Goal: Task Accomplishment & Management: Manage account settings

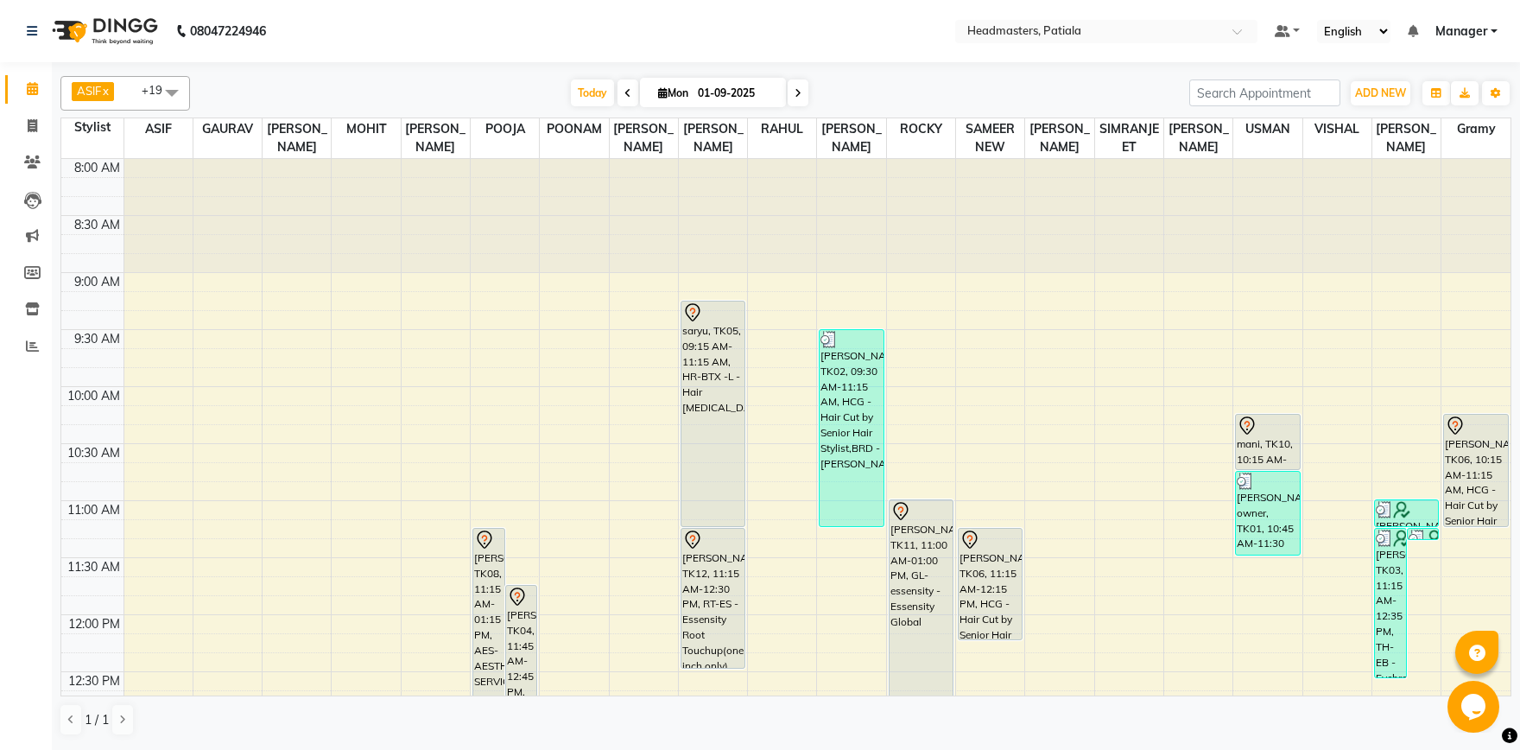
click at [171, 95] on span at bounding box center [172, 92] width 35 height 33
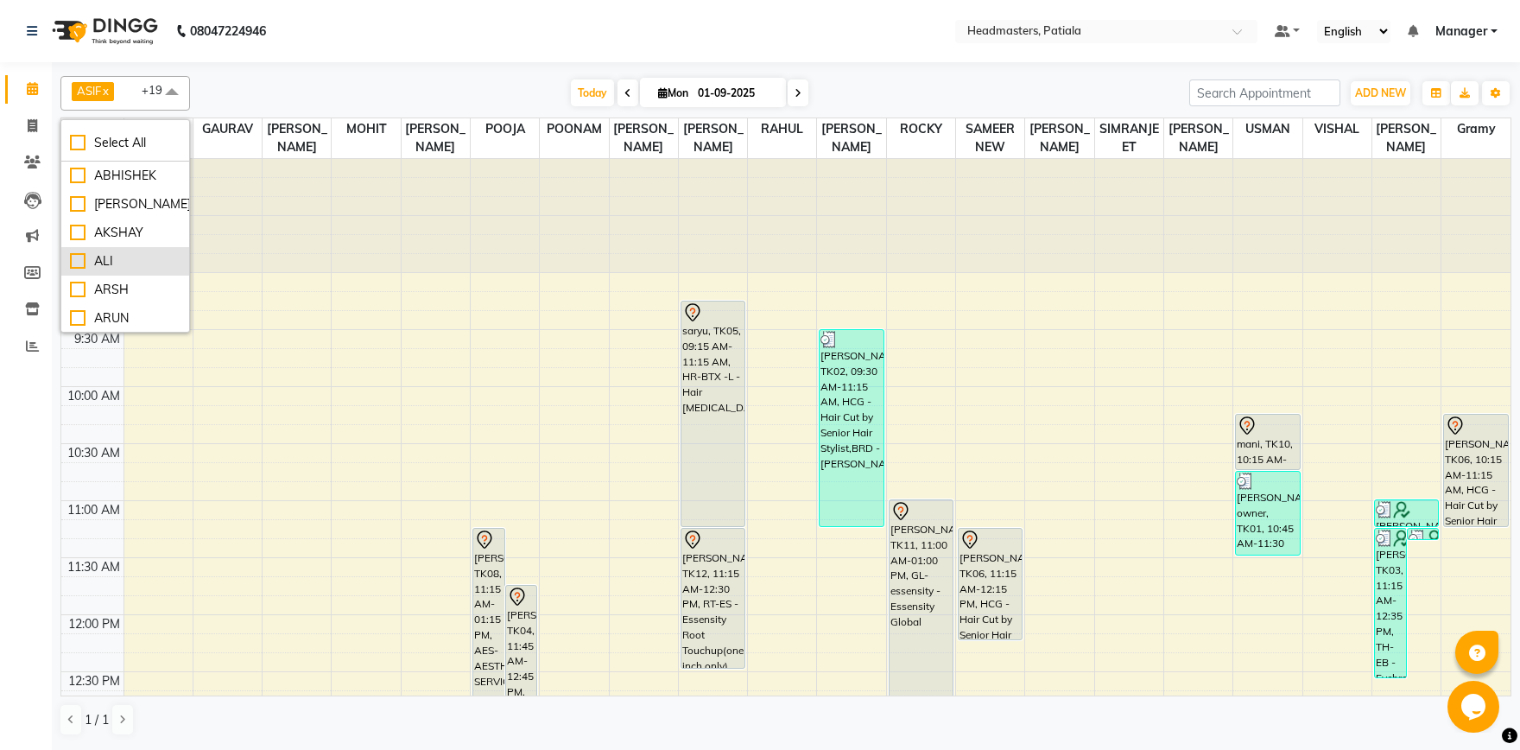
click at [76, 260] on div "ALI" at bounding box center [125, 261] width 111 height 18
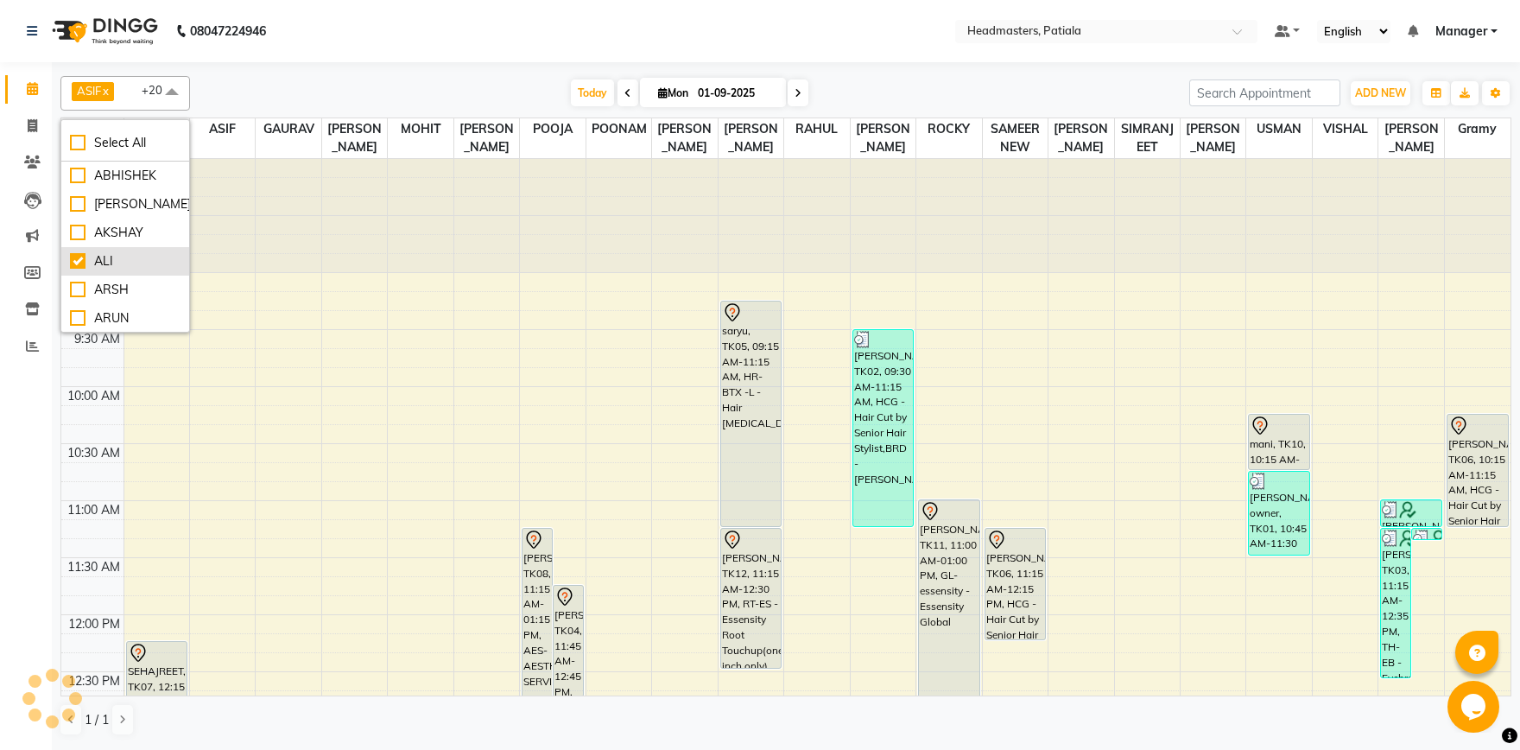
checkbox input "true"
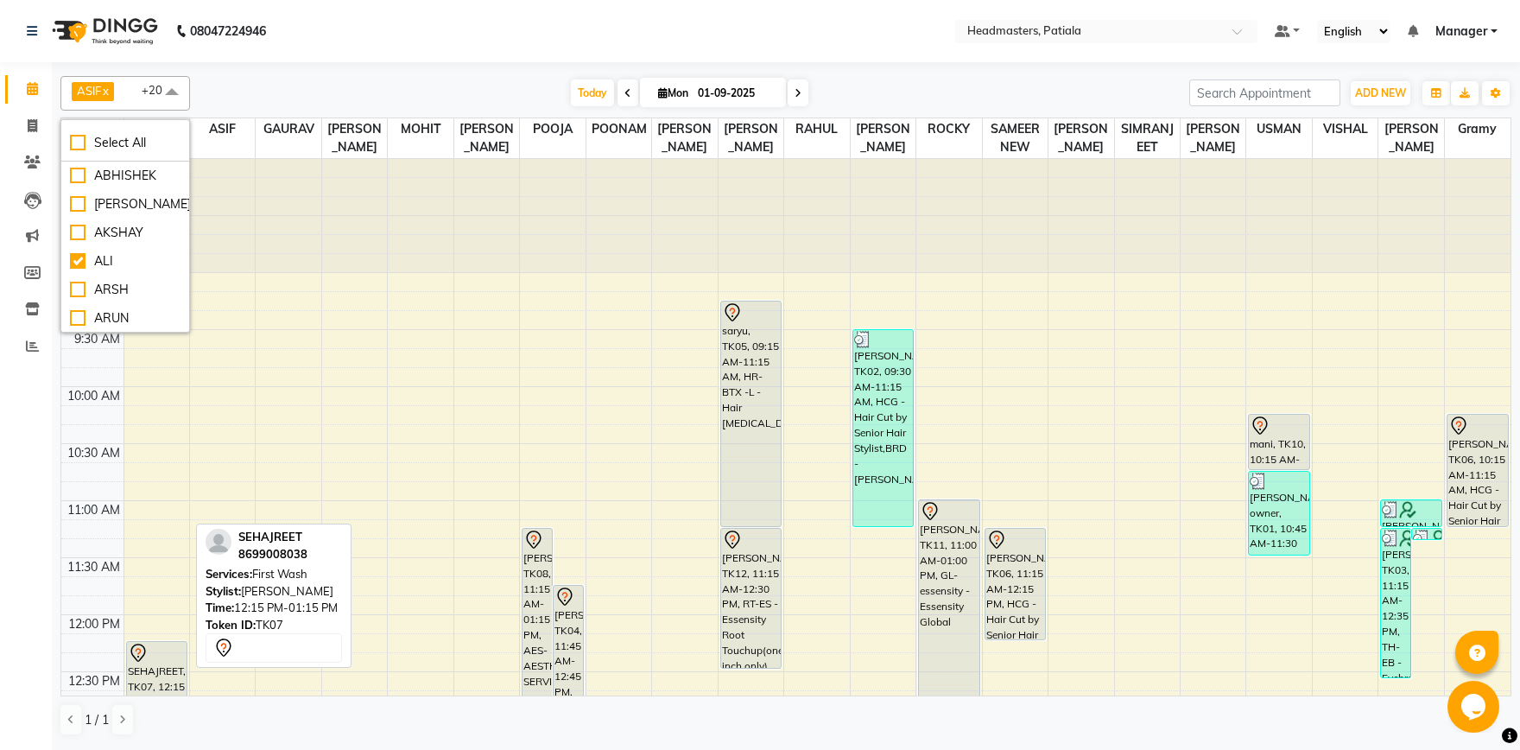
click at [180, 656] on div at bounding box center [157, 653] width 59 height 21
select select "7"
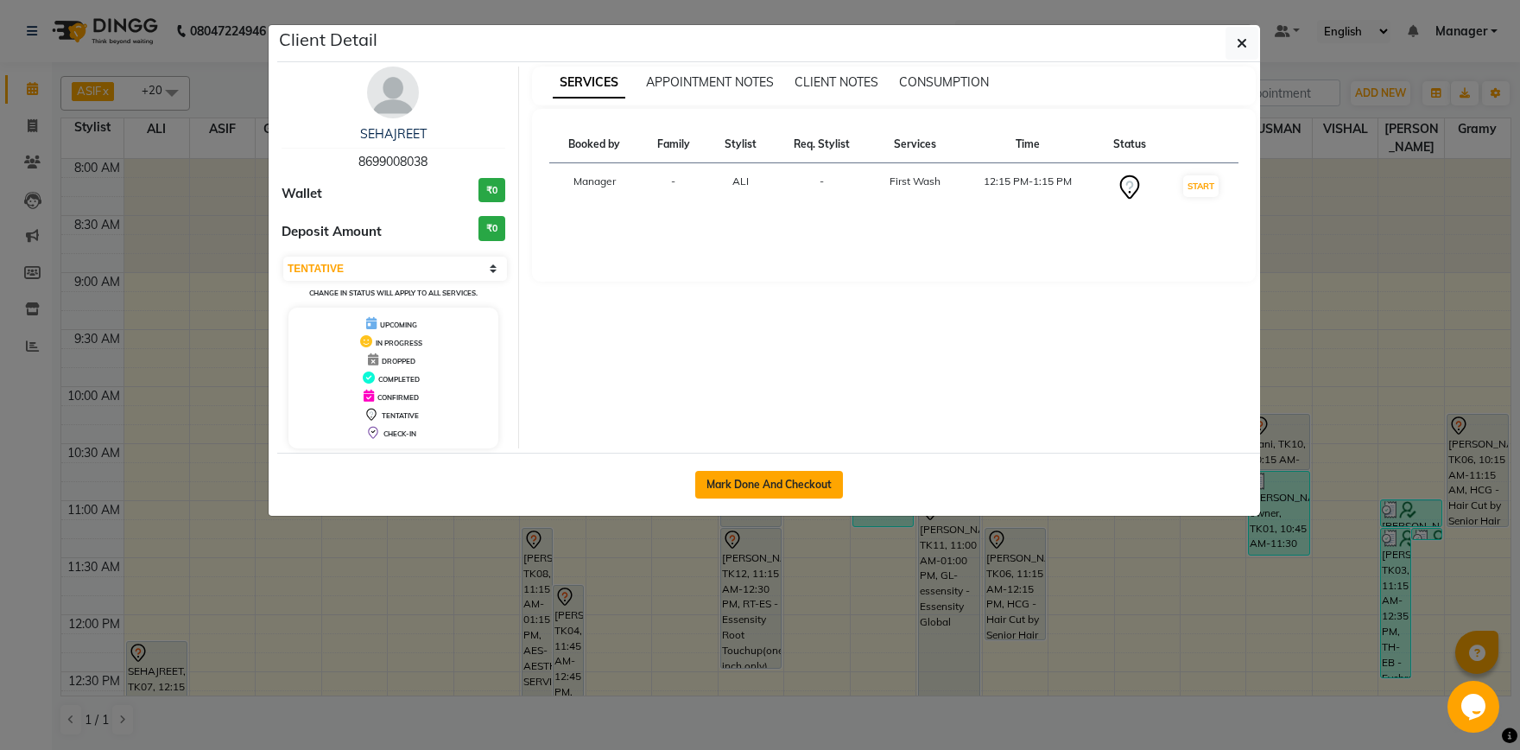
click at [797, 482] on button "Mark Done And Checkout" at bounding box center [769, 485] width 148 height 28
select select "service"
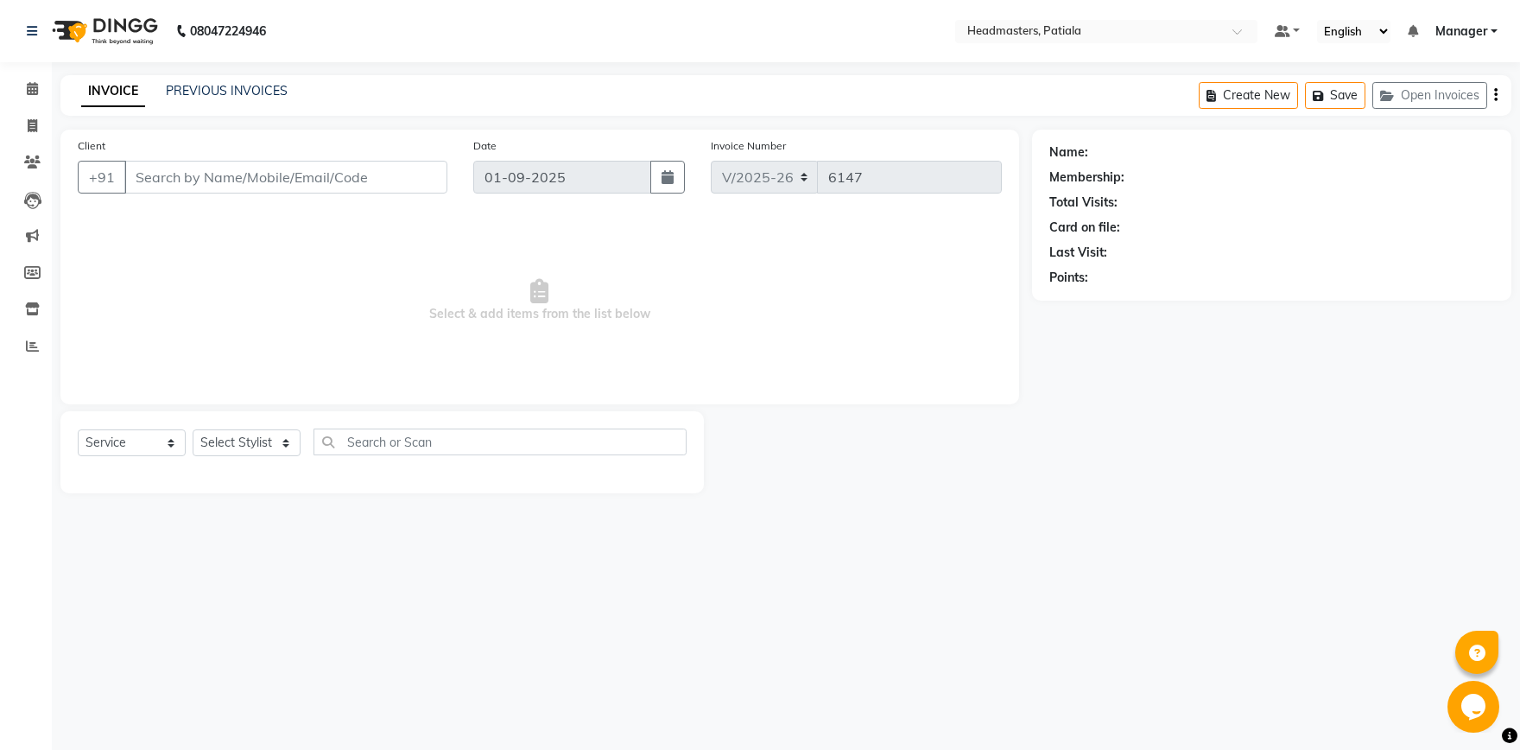
type input "8699008038"
select select "51083"
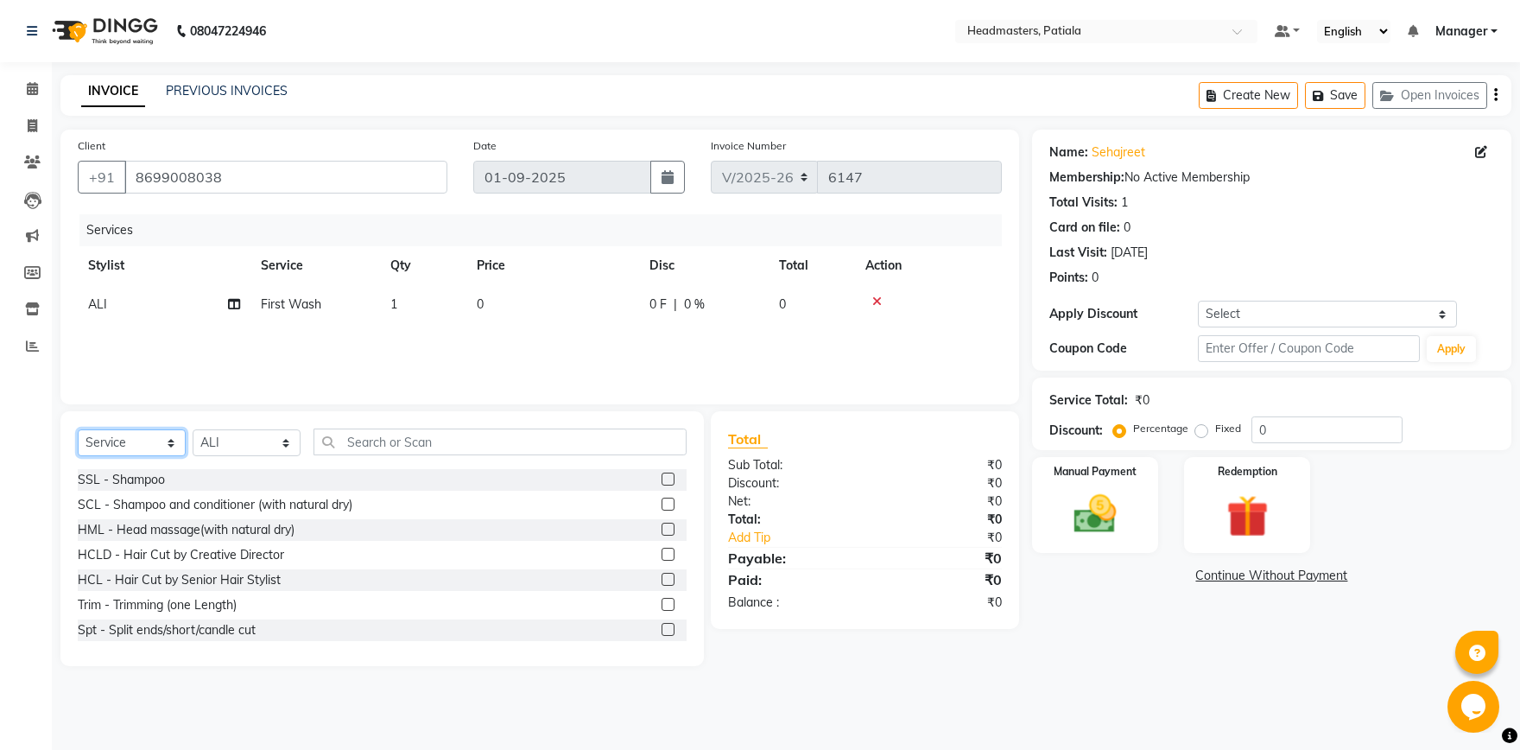
click at [78, 429] on select "Select Service Product Membership Package Voucher Prepaid Gift Card" at bounding box center [132, 442] width 108 height 27
click at [425, 427] on div "Select Service Product Membership Package Voucher Prepaid Gift Card Select Styl…" at bounding box center [382, 538] width 644 height 255
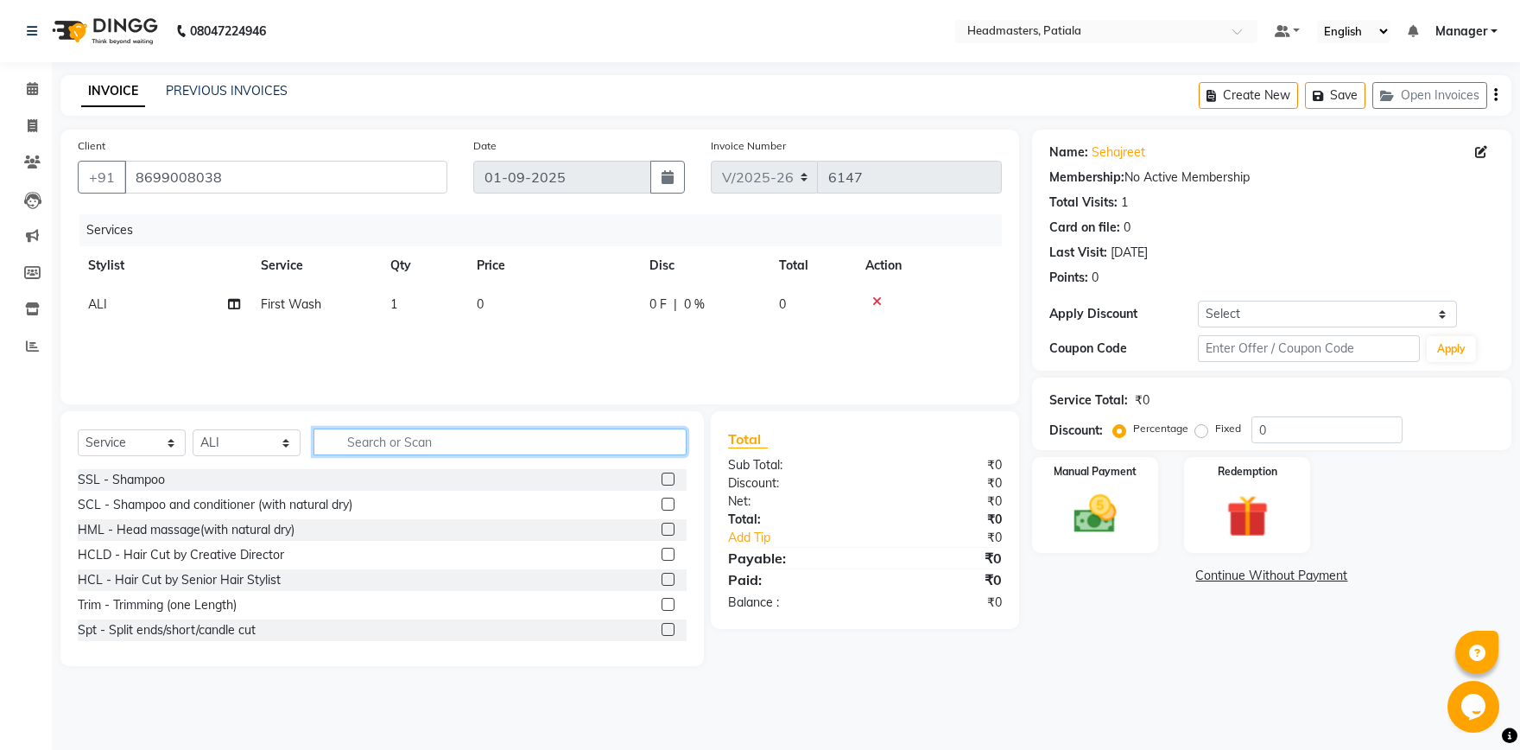
click at [434, 442] on input "text" at bounding box center [500, 441] width 373 height 27
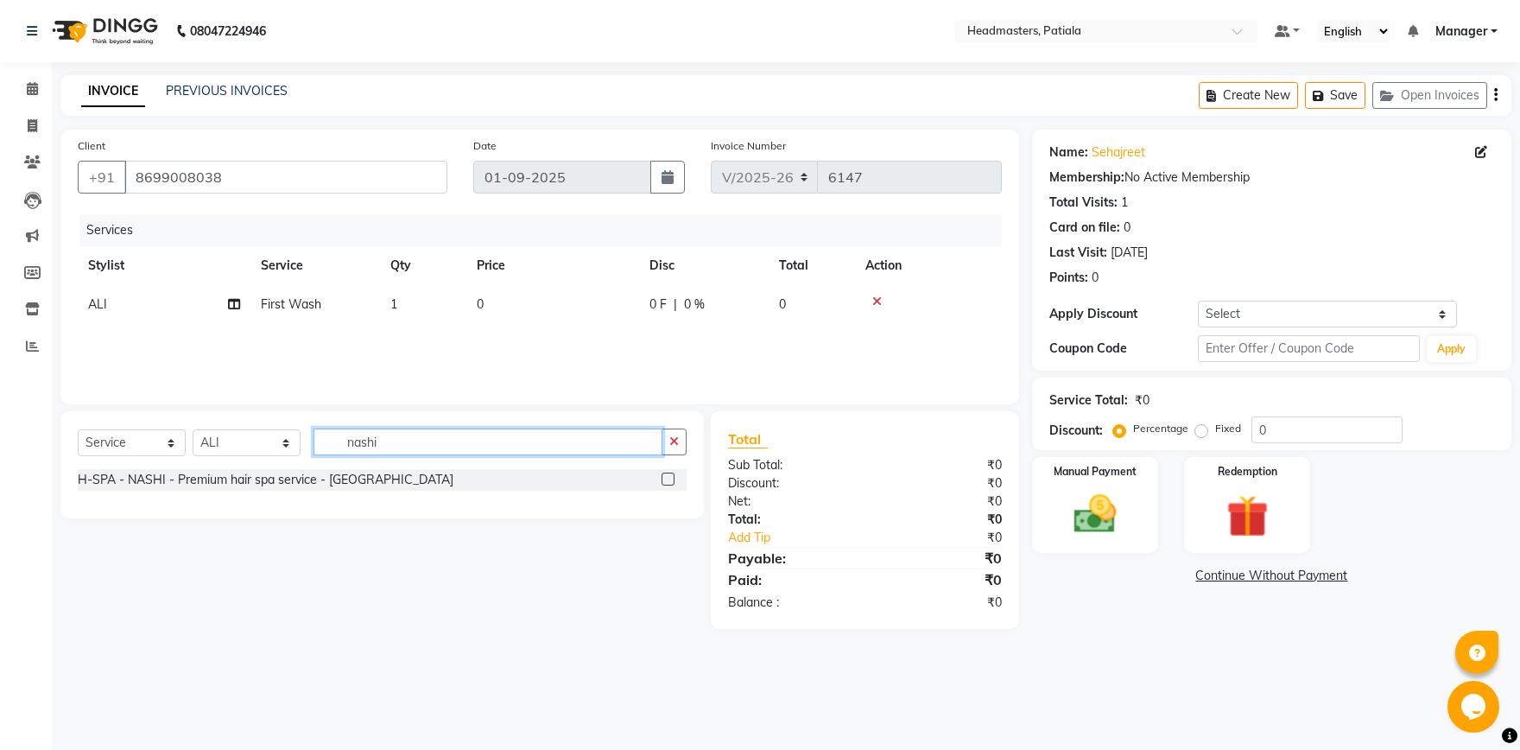
type input "nashi"
click at [78, 429] on select "Select Service Product Membership Package Voucher Prepaid Gift Card" at bounding box center [132, 442] width 108 height 27
select select "product"
click option "Product" at bounding box center [0, 0] width 0 height 0
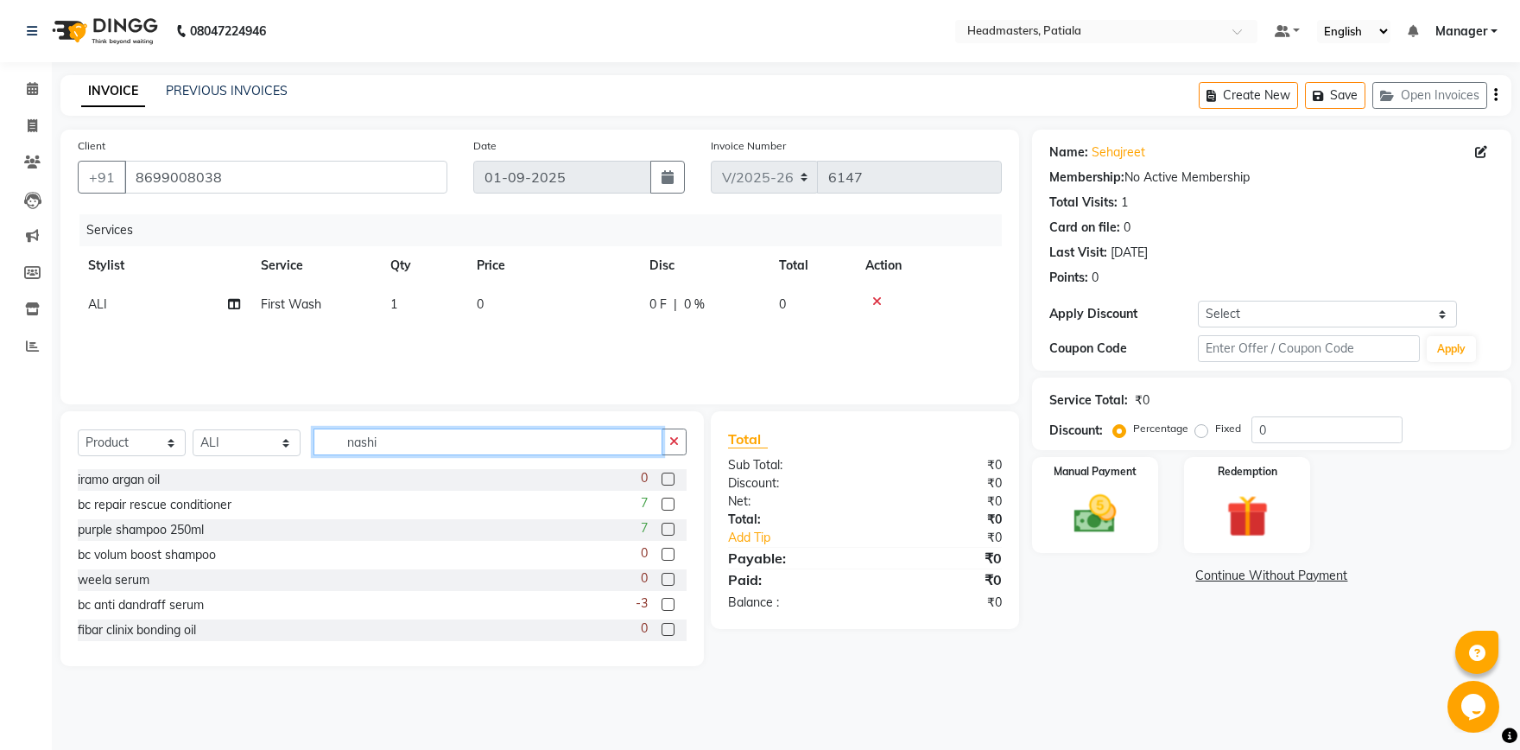
click at [404, 438] on input "nashi" at bounding box center [488, 441] width 349 height 27
type input "n"
type input "nashi"
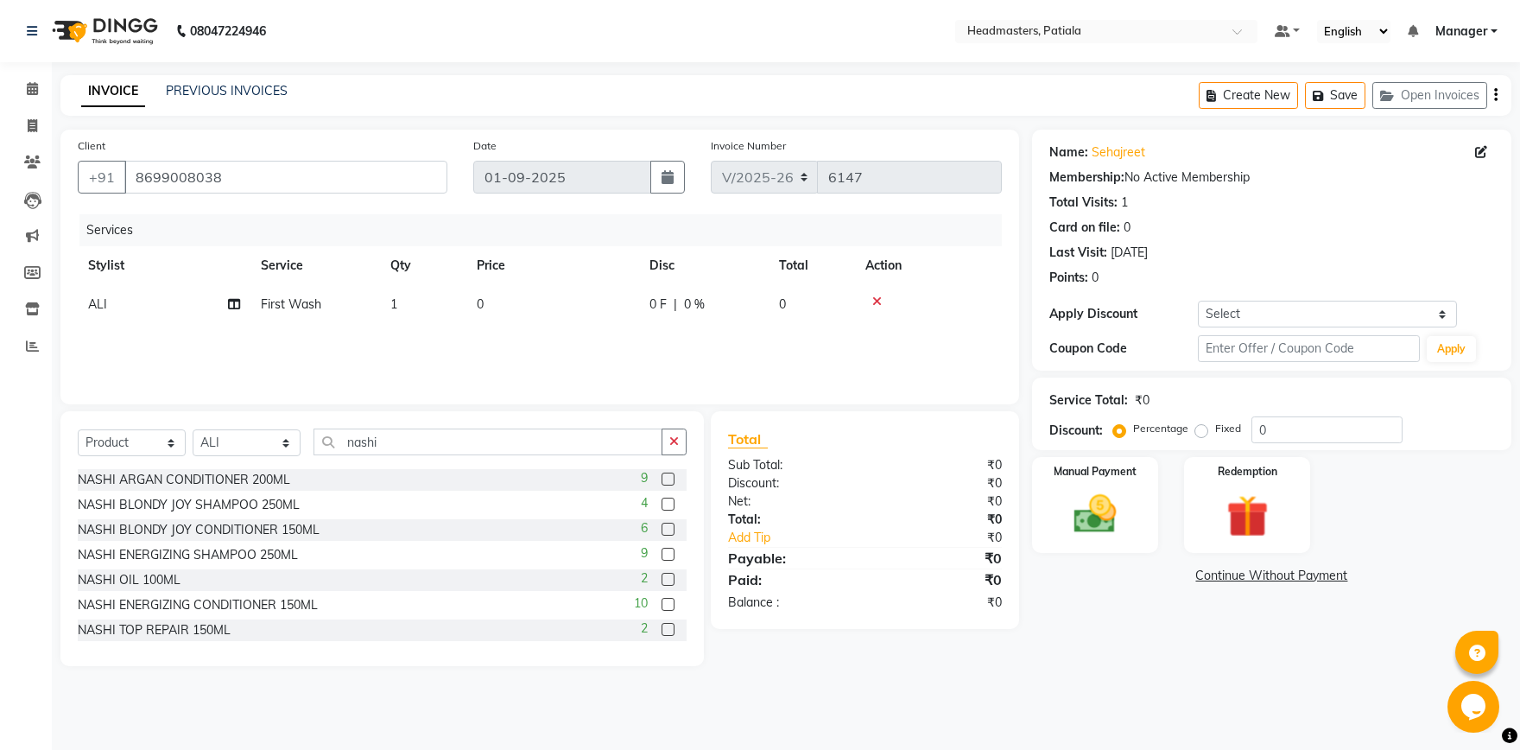
click at [670, 626] on label at bounding box center [668, 629] width 13 height 13
click at [670, 626] on input "checkbox" at bounding box center [667, 630] width 11 height 11
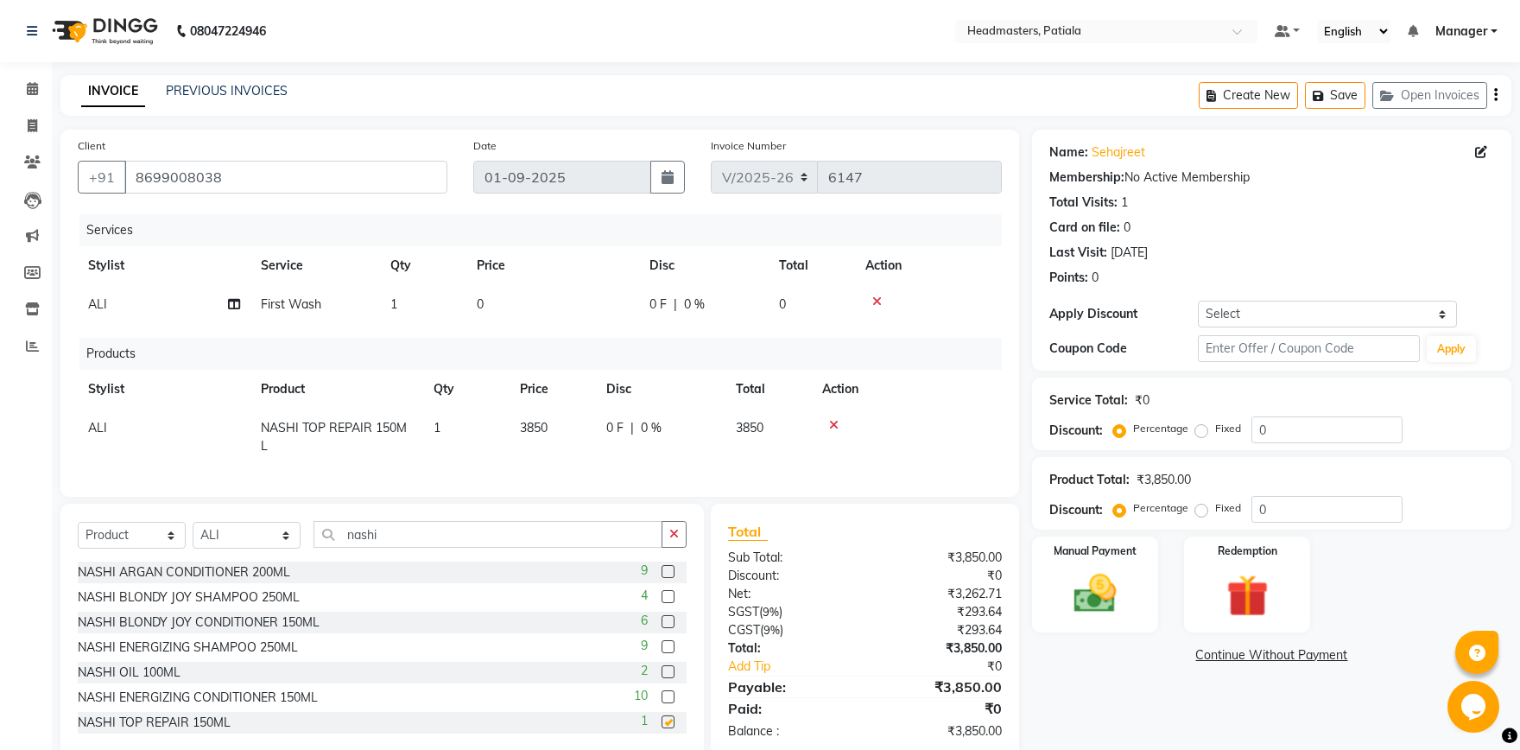
checkbox input "false"
click at [835, 423] on icon at bounding box center [834, 425] width 10 height 12
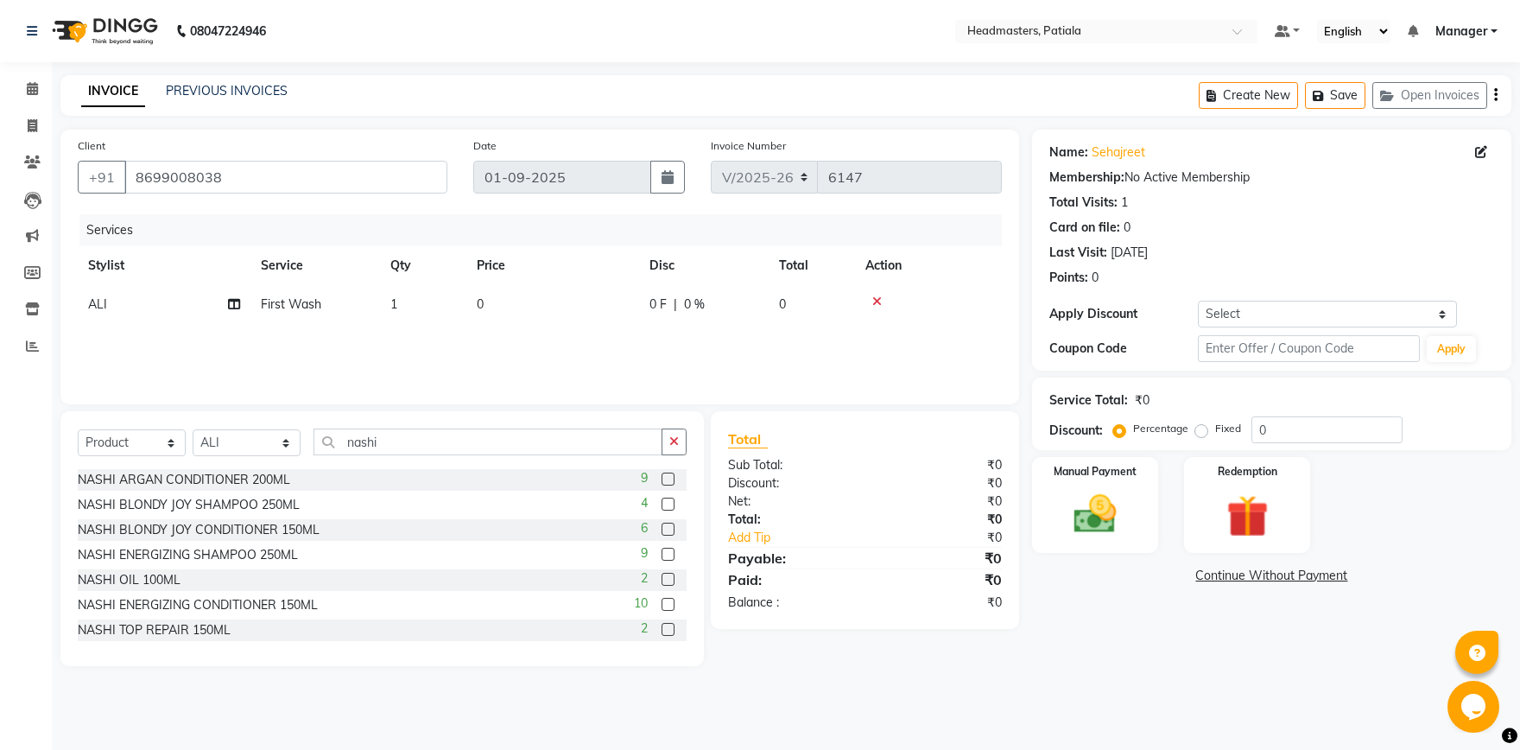
click at [666, 507] on label at bounding box center [668, 504] width 13 height 13
click at [666, 507] on input "checkbox" at bounding box center [667, 504] width 11 height 11
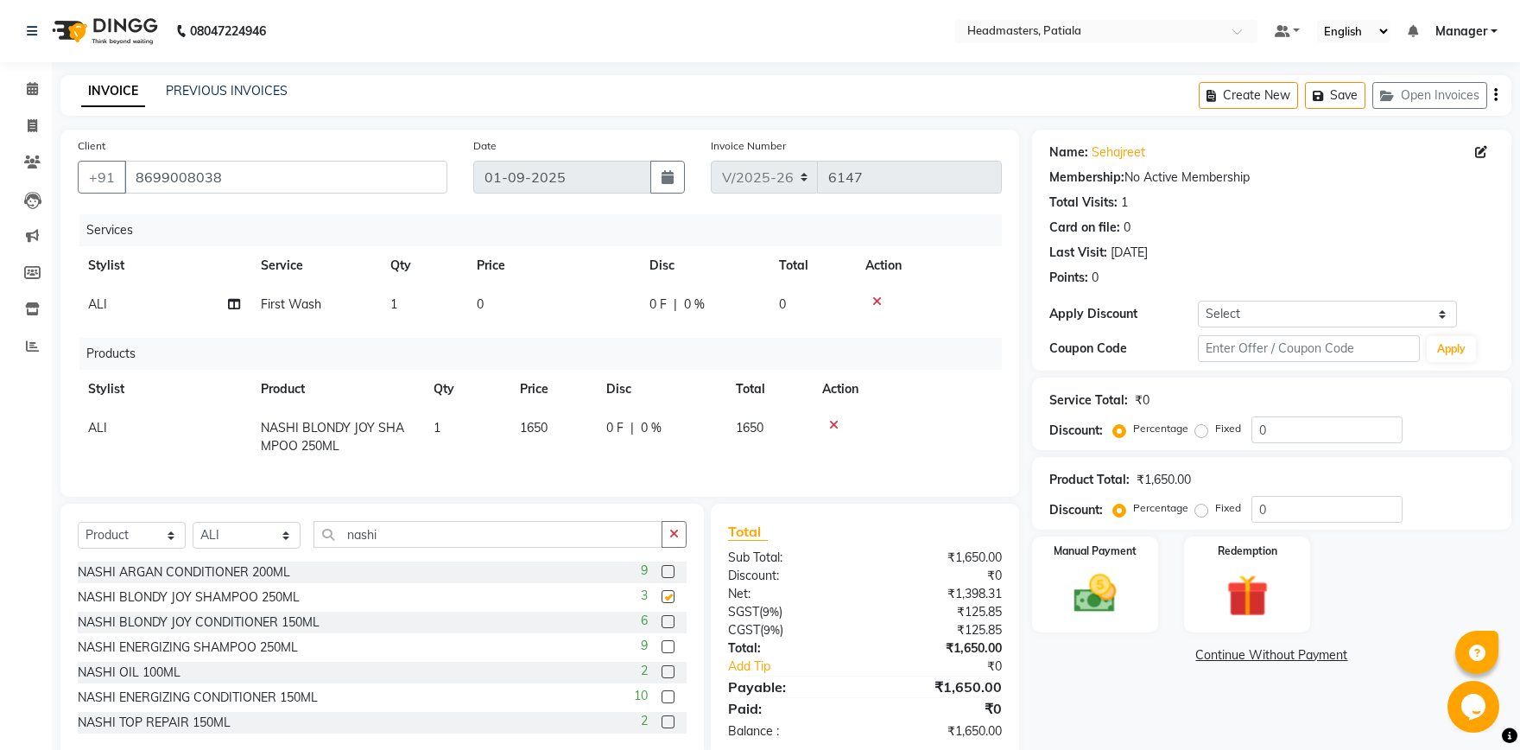
checkbox input "false"
click at [596, 526] on input "nashi" at bounding box center [488, 534] width 349 height 27
type input "n"
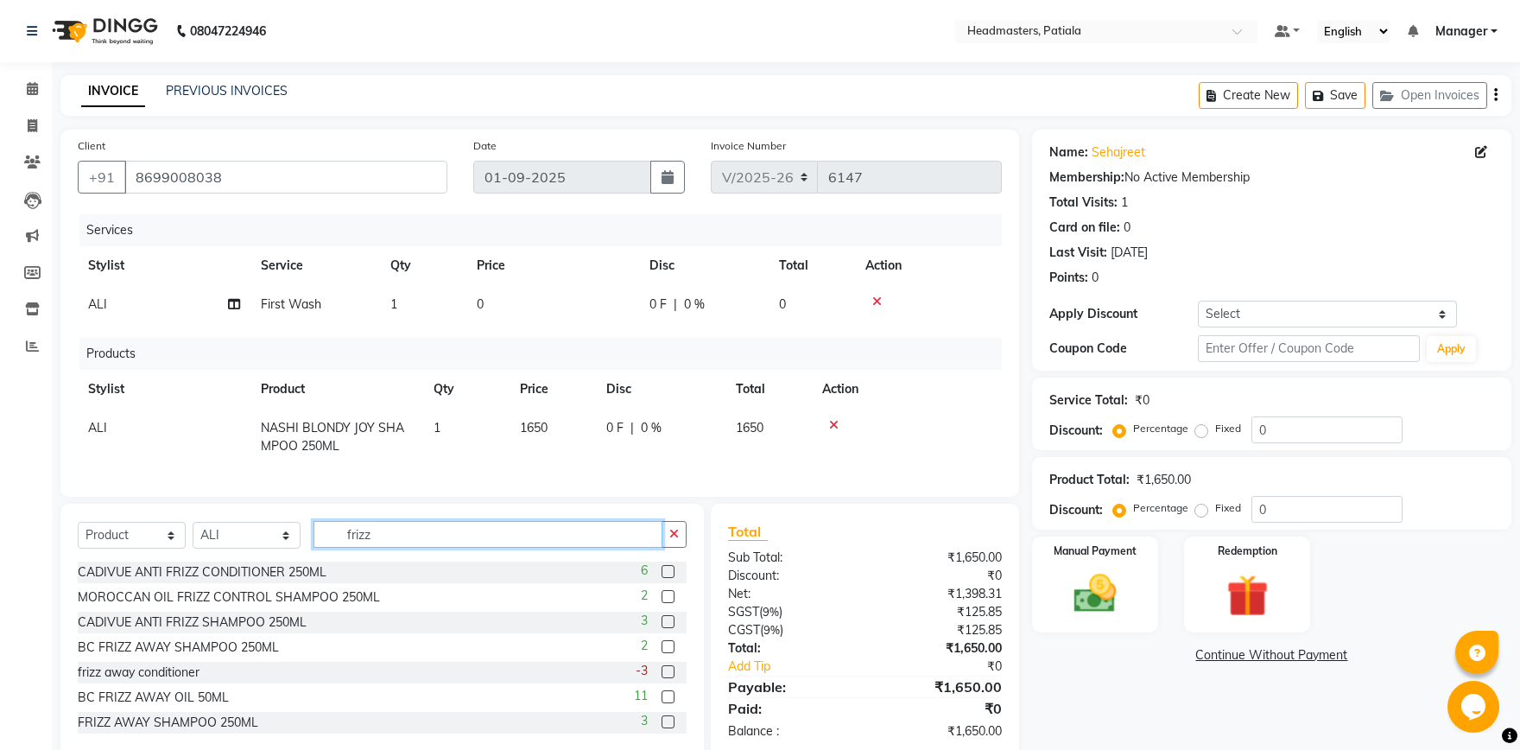
type input "frizz"
click at [667, 570] on label at bounding box center [668, 571] width 13 height 13
click at [667, 570] on input "checkbox" at bounding box center [667, 572] width 11 height 11
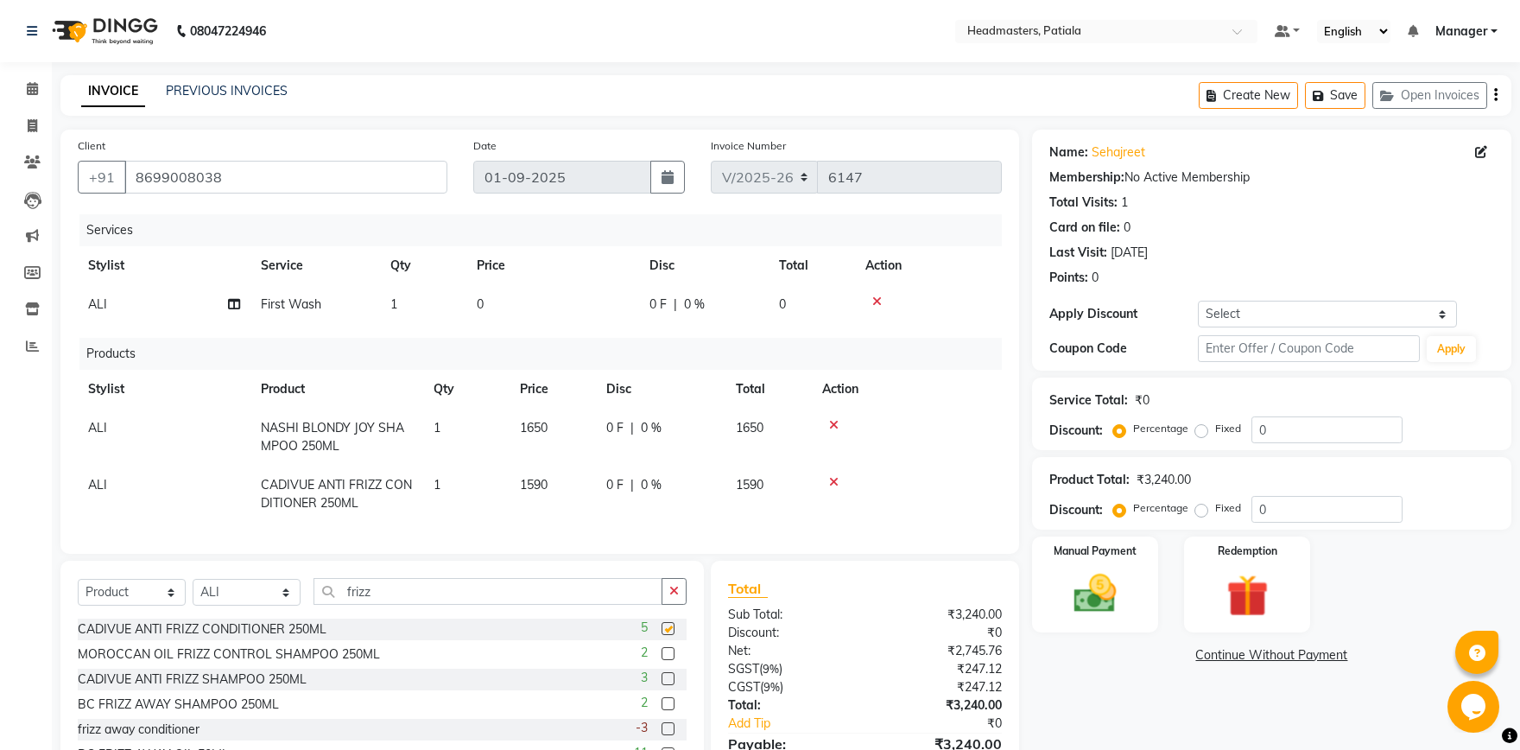
checkbox input "false"
click at [838, 483] on icon at bounding box center [834, 482] width 10 height 12
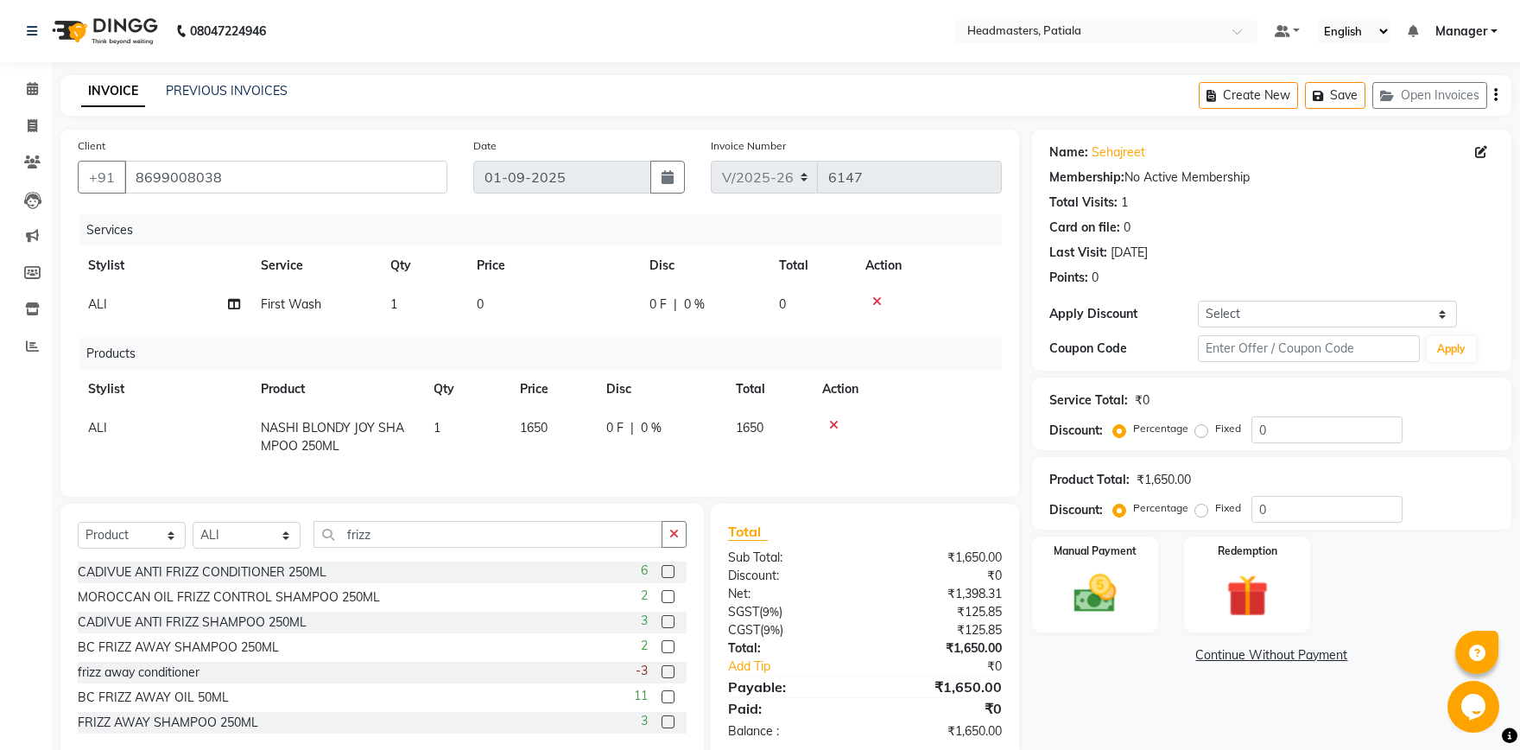
click at [669, 669] on label at bounding box center [668, 671] width 13 height 13
click at [669, 669] on input "checkbox" at bounding box center [667, 672] width 11 height 11
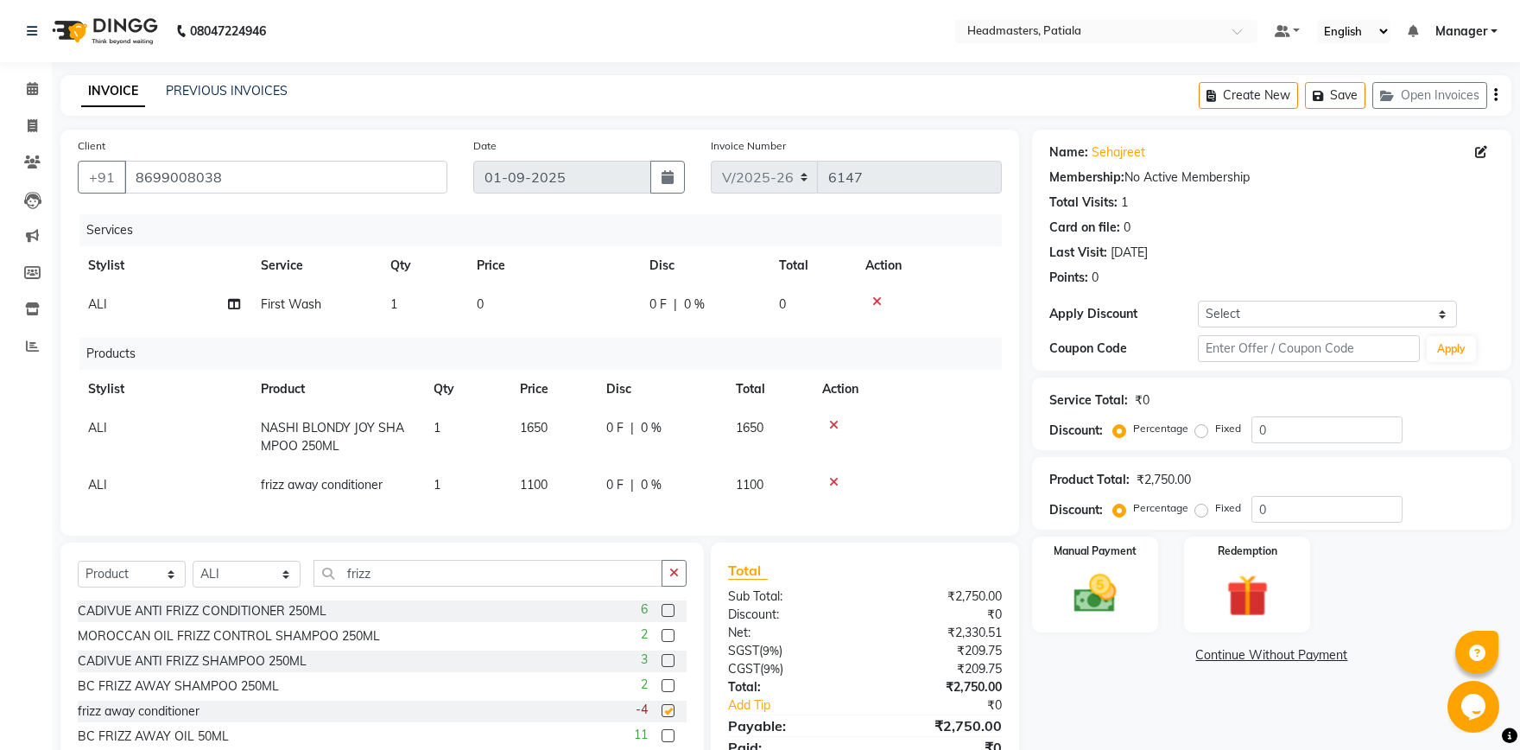
checkbox input "false"
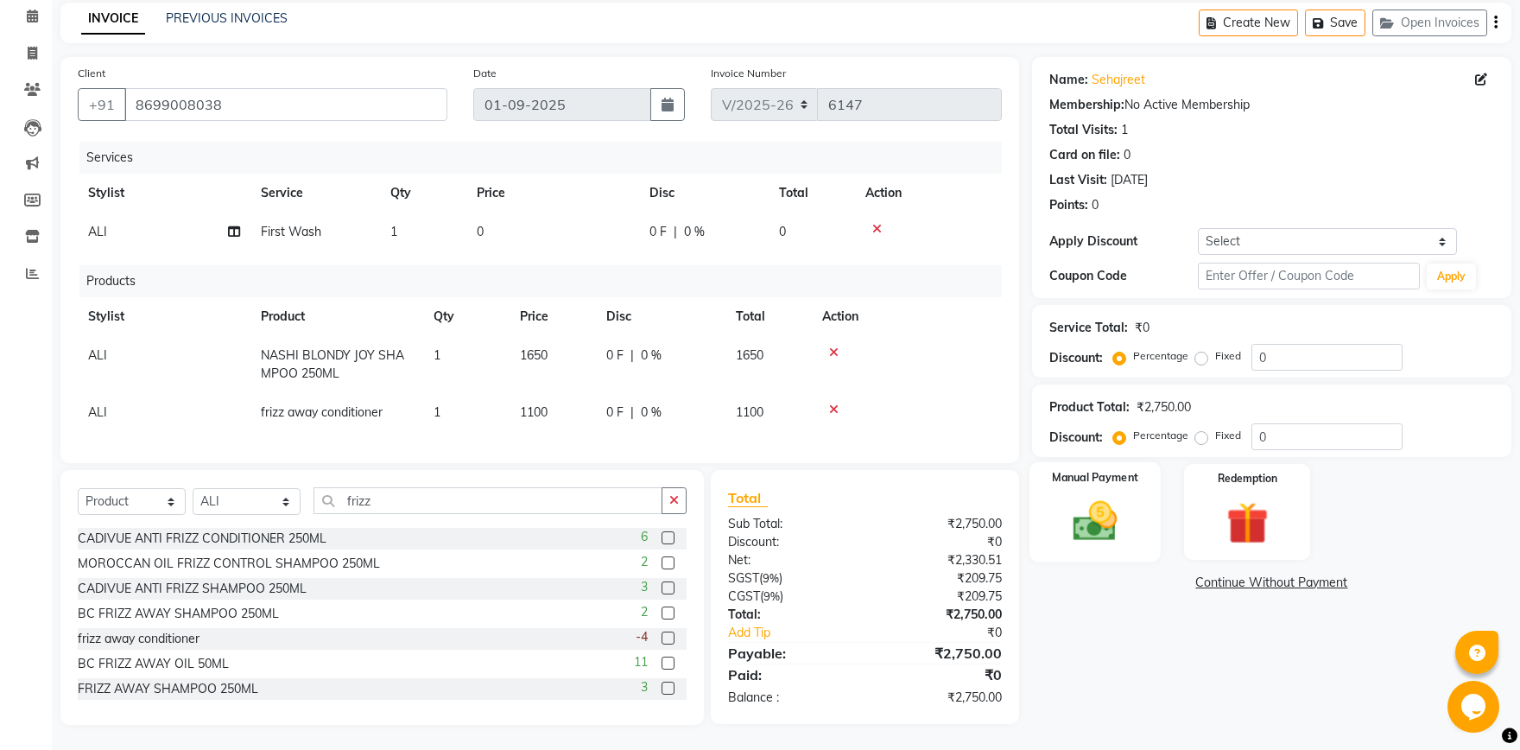
click at [1124, 499] on img at bounding box center [1096, 521] width 72 height 51
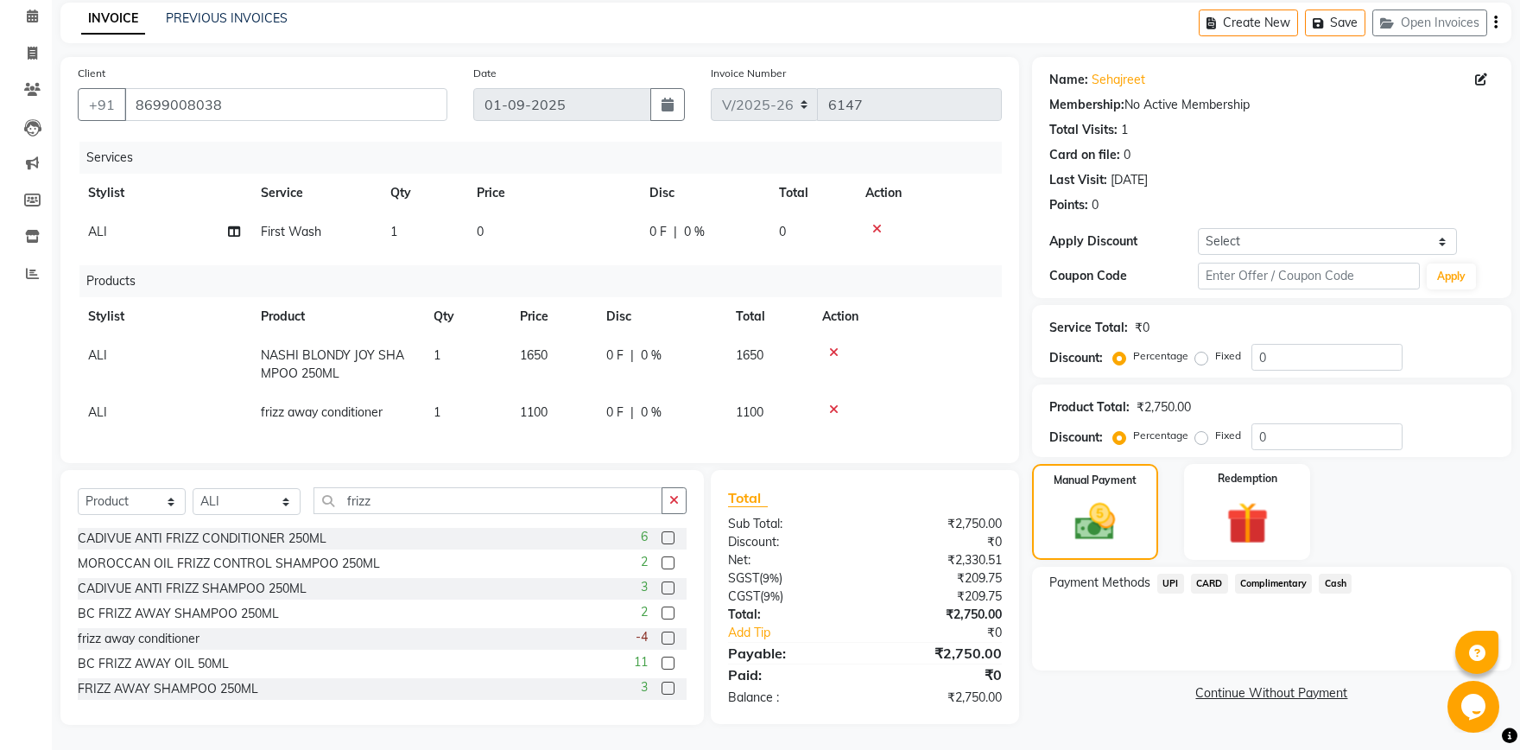
click at [1174, 585] on span "UPI" at bounding box center [1171, 584] width 27 height 20
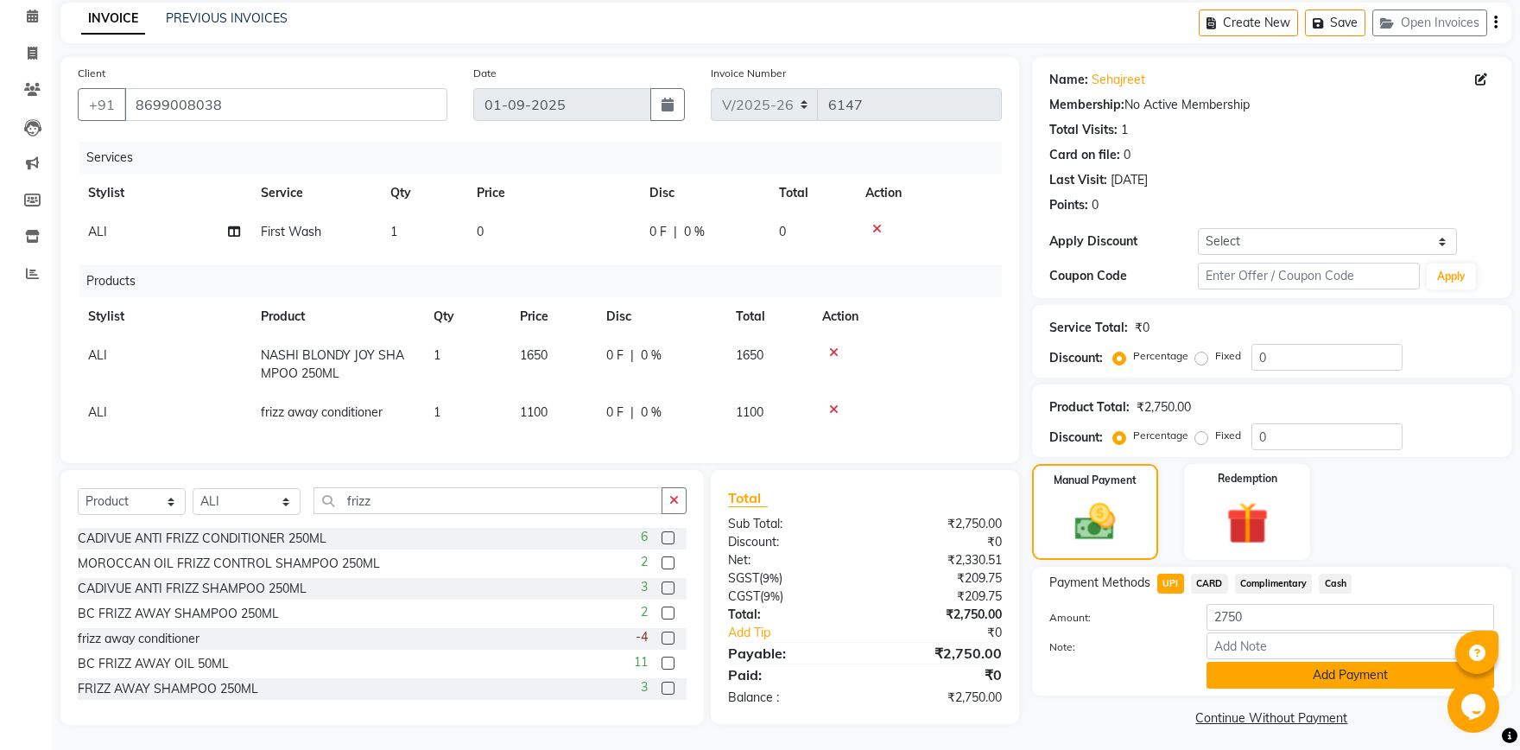
click at [1313, 668] on button "Add Payment" at bounding box center [1351, 675] width 288 height 27
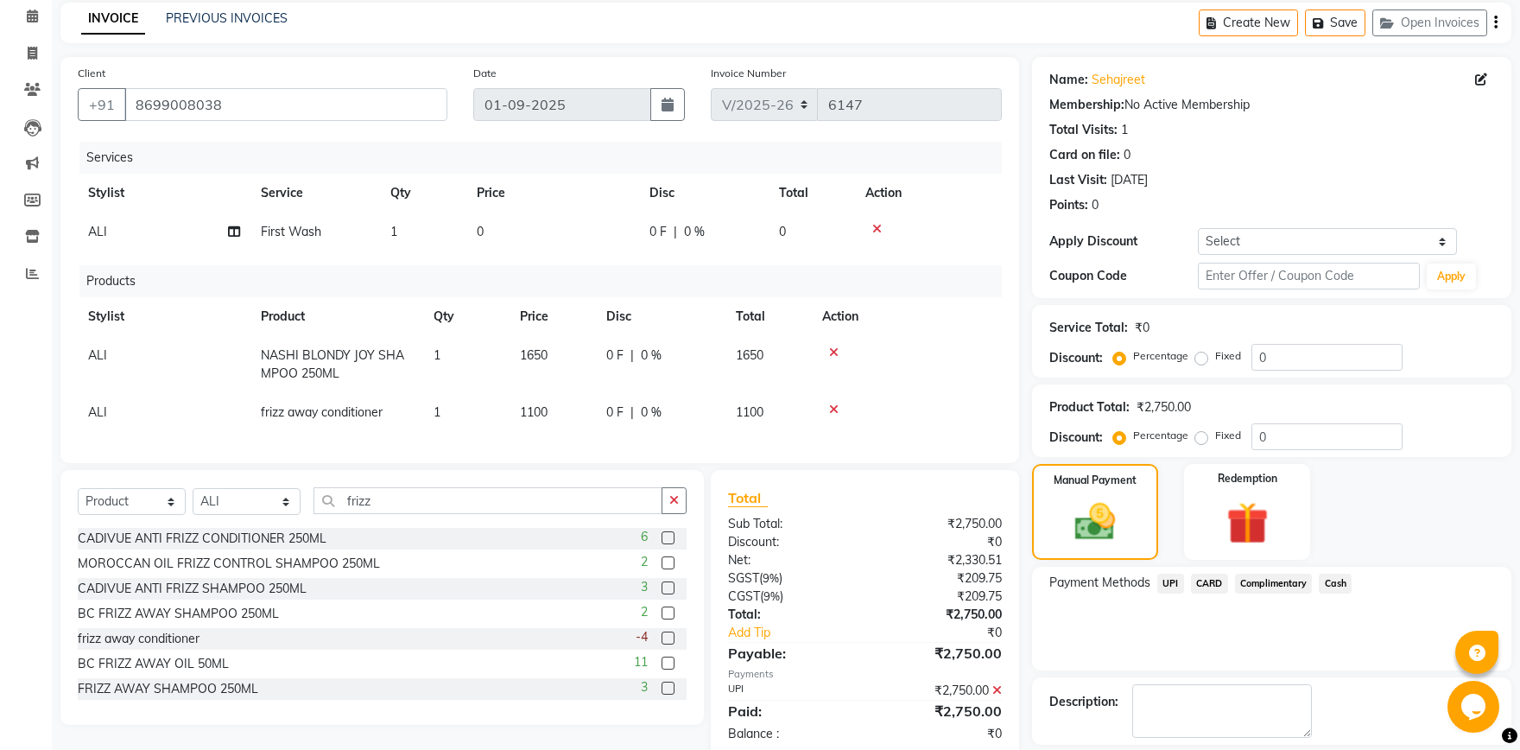
scroll to position [126, 0]
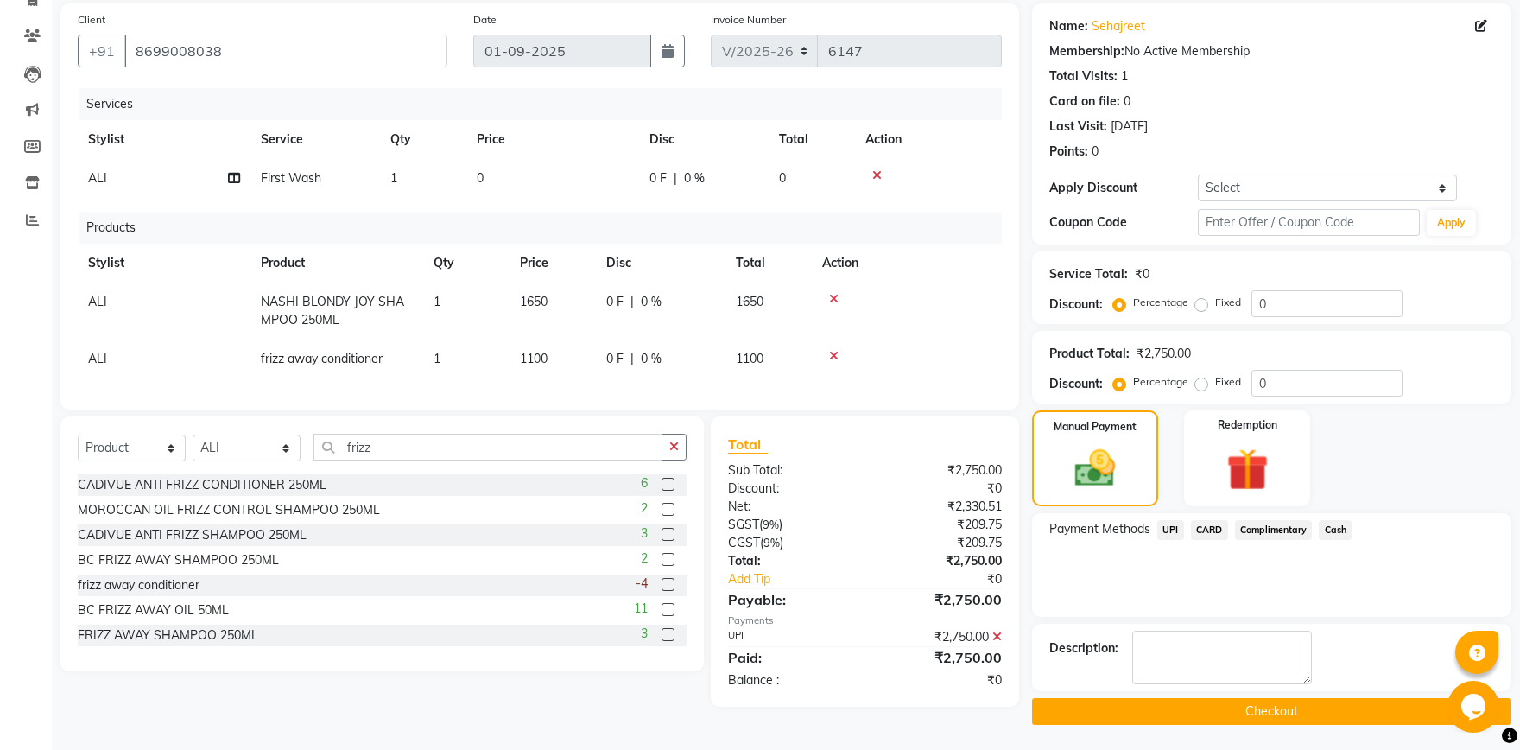
click at [1196, 727] on main "INVOICE PREVIOUS INVOICES Create New Save Open Invoices Client +91 8699008038 D…" at bounding box center [786, 350] width 1469 height 802
click at [1197, 720] on button "Checkout" at bounding box center [1271, 711] width 479 height 27
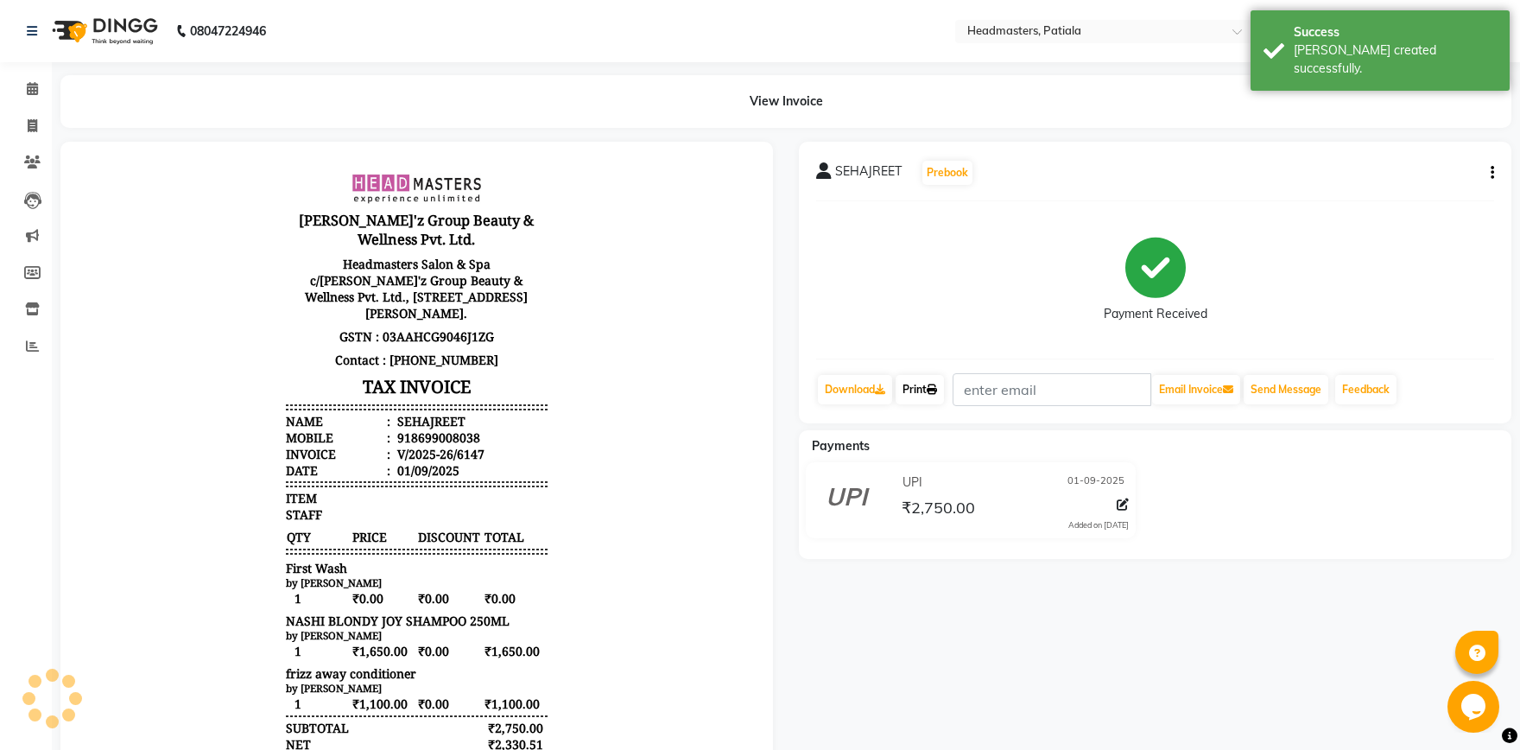
click at [924, 387] on link "Print" at bounding box center [920, 389] width 48 height 29
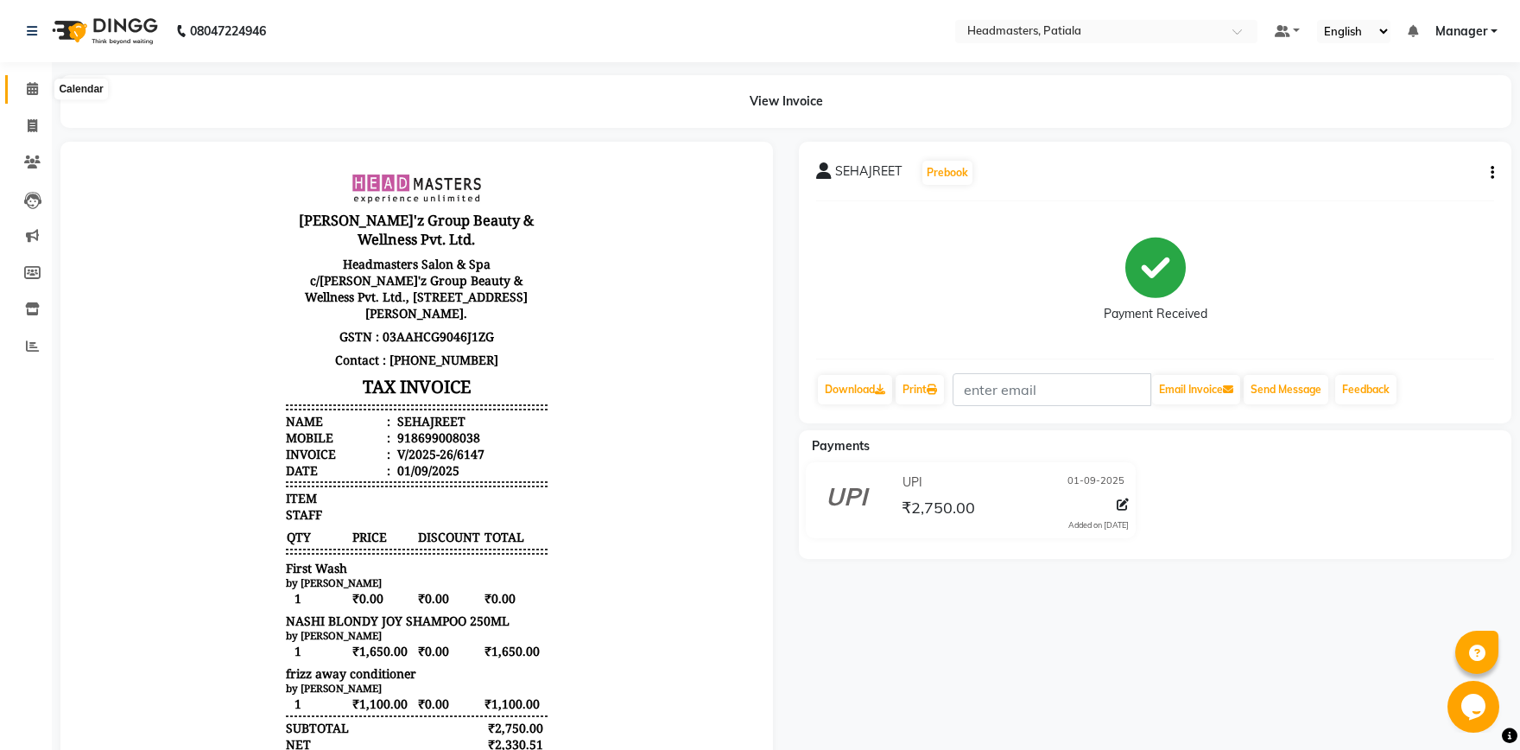
click at [32, 87] on icon at bounding box center [32, 88] width 11 height 13
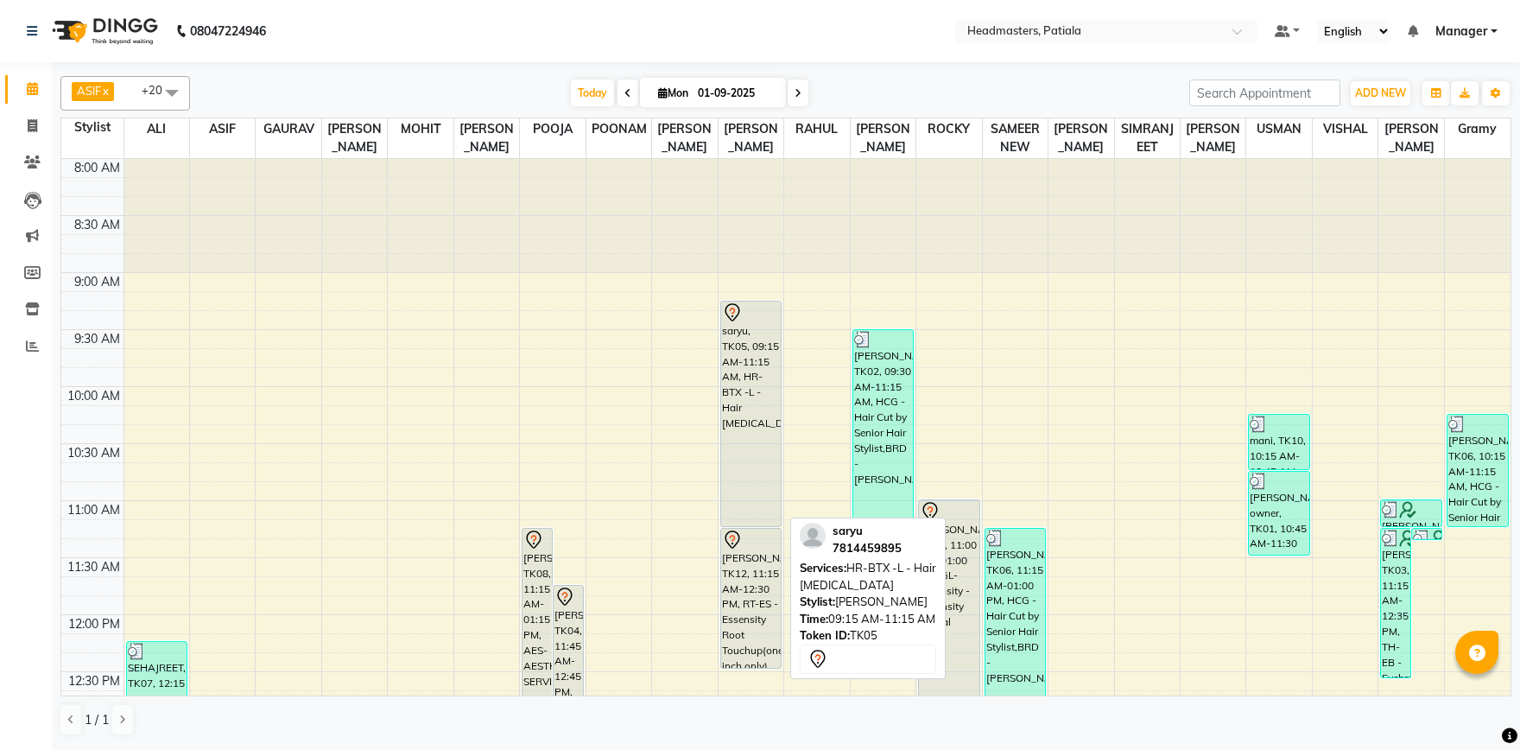
click at [737, 376] on div "saryu, TK05, 09:15 AM-11:15 AM, HR-BTX -L - Hair [MEDICAL_DATA]" at bounding box center [751, 414] width 60 height 225
select select "7"
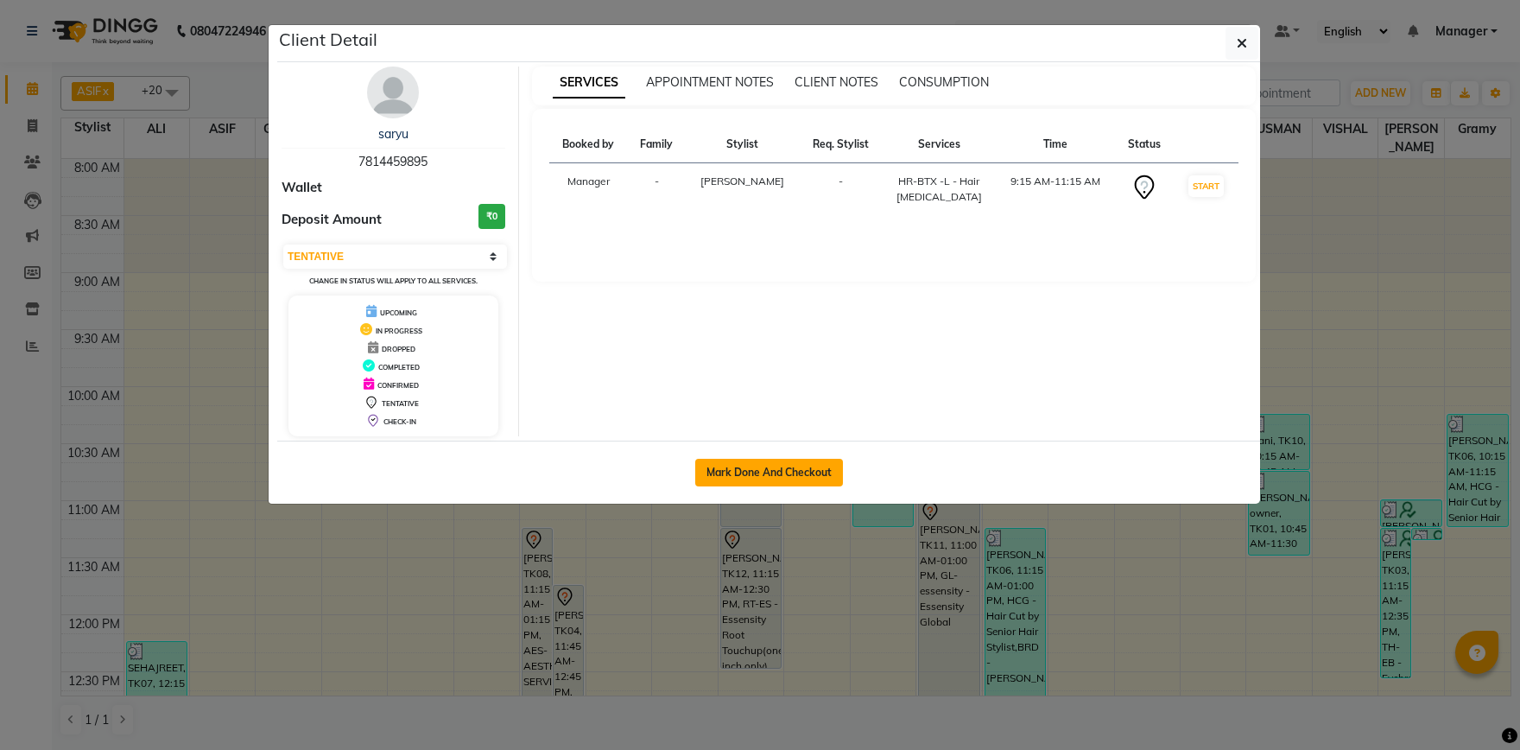
click at [790, 464] on button "Mark Done And Checkout" at bounding box center [769, 473] width 148 height 28
select select "service"
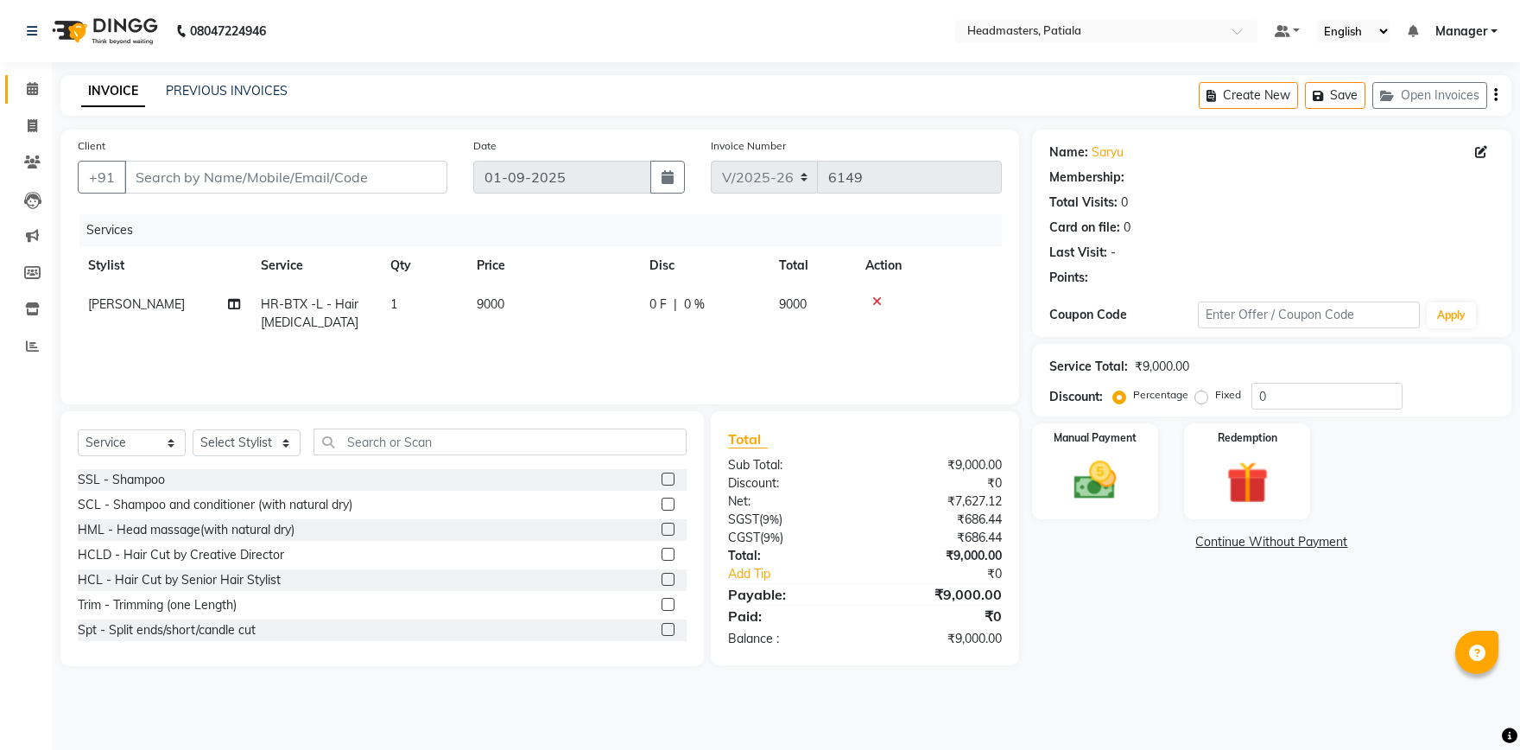
type input "7814459895"
select select "51077"
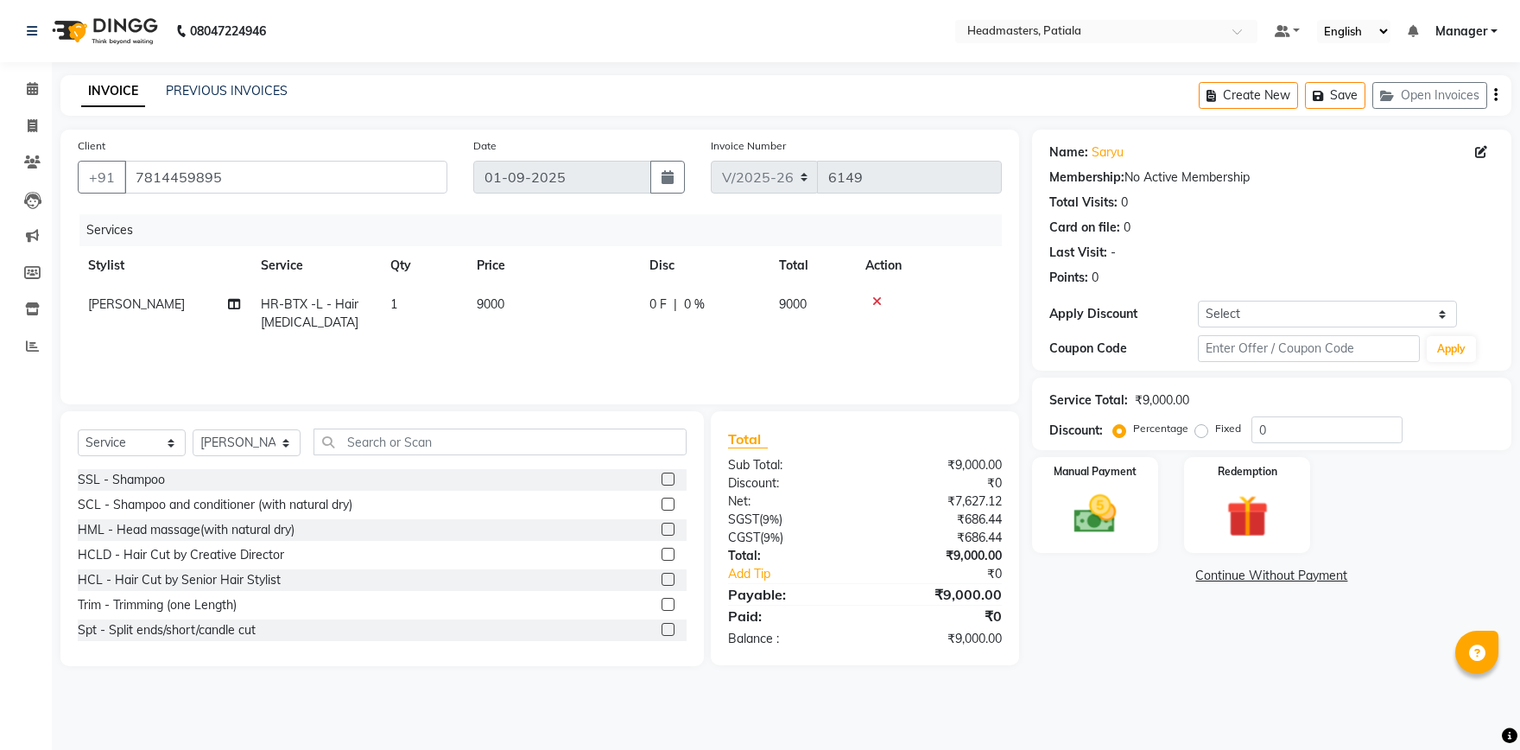
click at [643, 300] on td "0 F | 0 %" at bounding box center [704, 313] width 130 height 57
select select "51077"
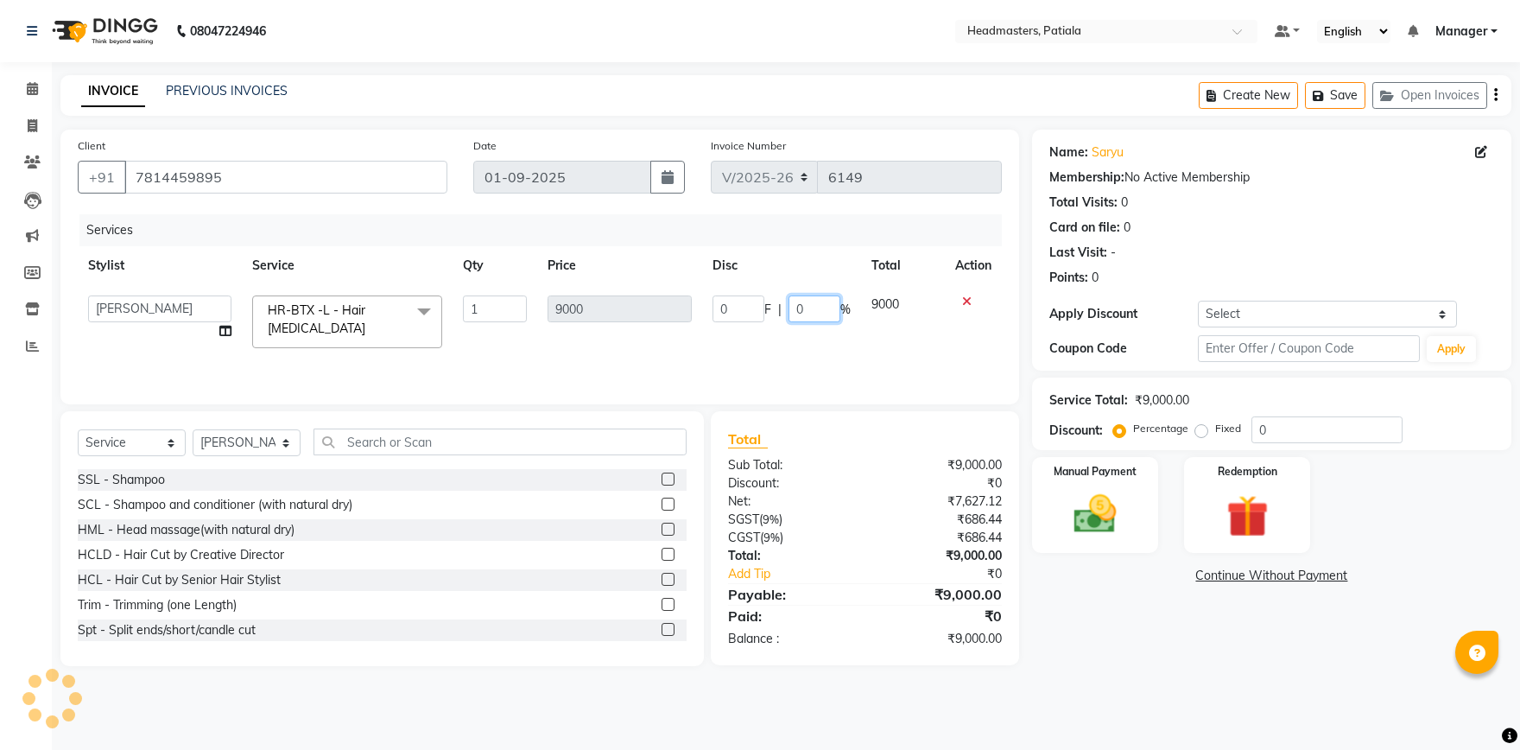
drag, startPoint x: 812, startPoint y: 314, endPoint x: 735, endPoint y: 273, distance: 87.4
click at [789, 295] on input "0" at bounding box center [815, 308] width 52 height 27
type input "50"
click at [1209, 672] on main "INVOICE PREVIOUS INVOICES Create New Save Open Invoices Client +91 7814459895 D…" at bounding box center [786, 383] width 1469 height 617
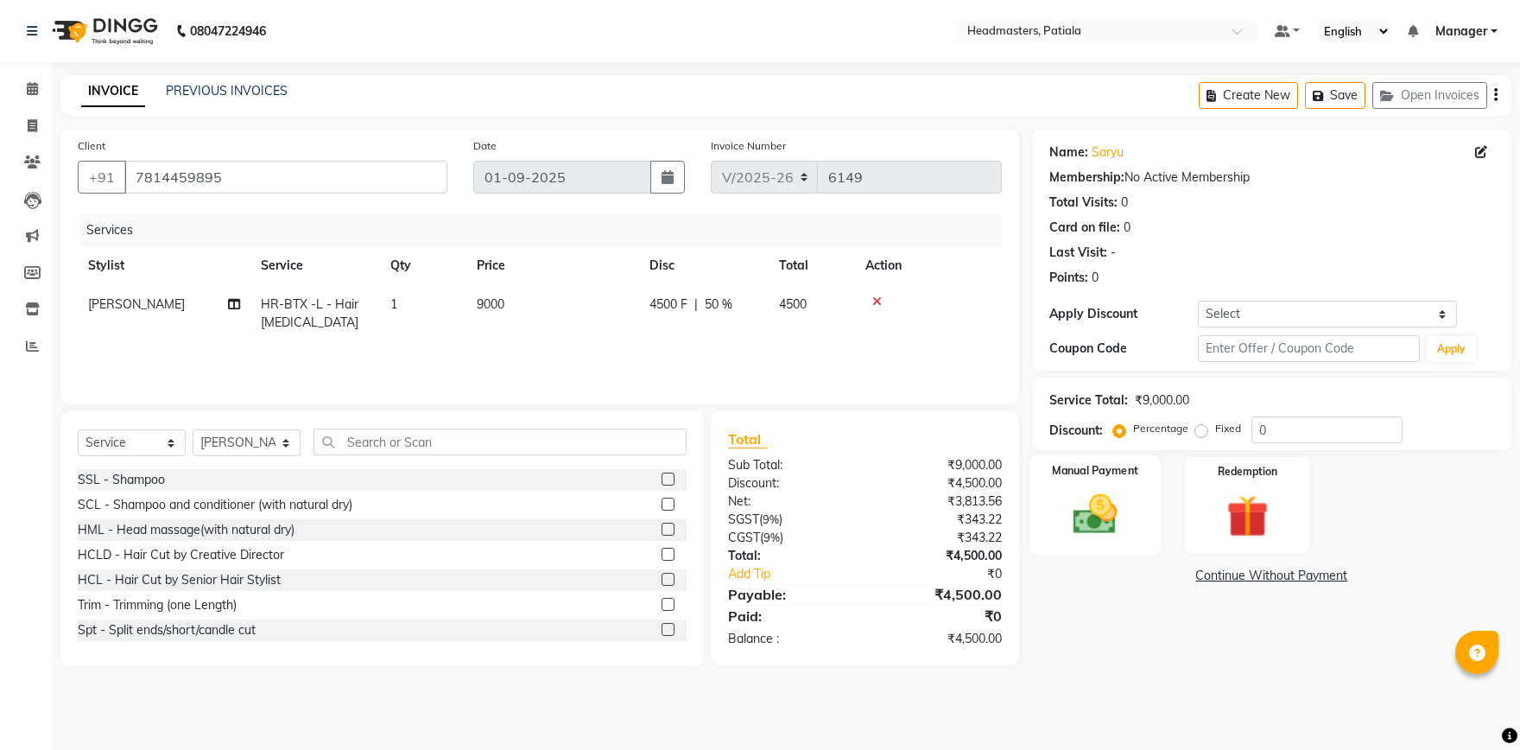
click at [1057, 492] on div "Manual Payment" at bounding box center [1095, 504] width 131 height 99
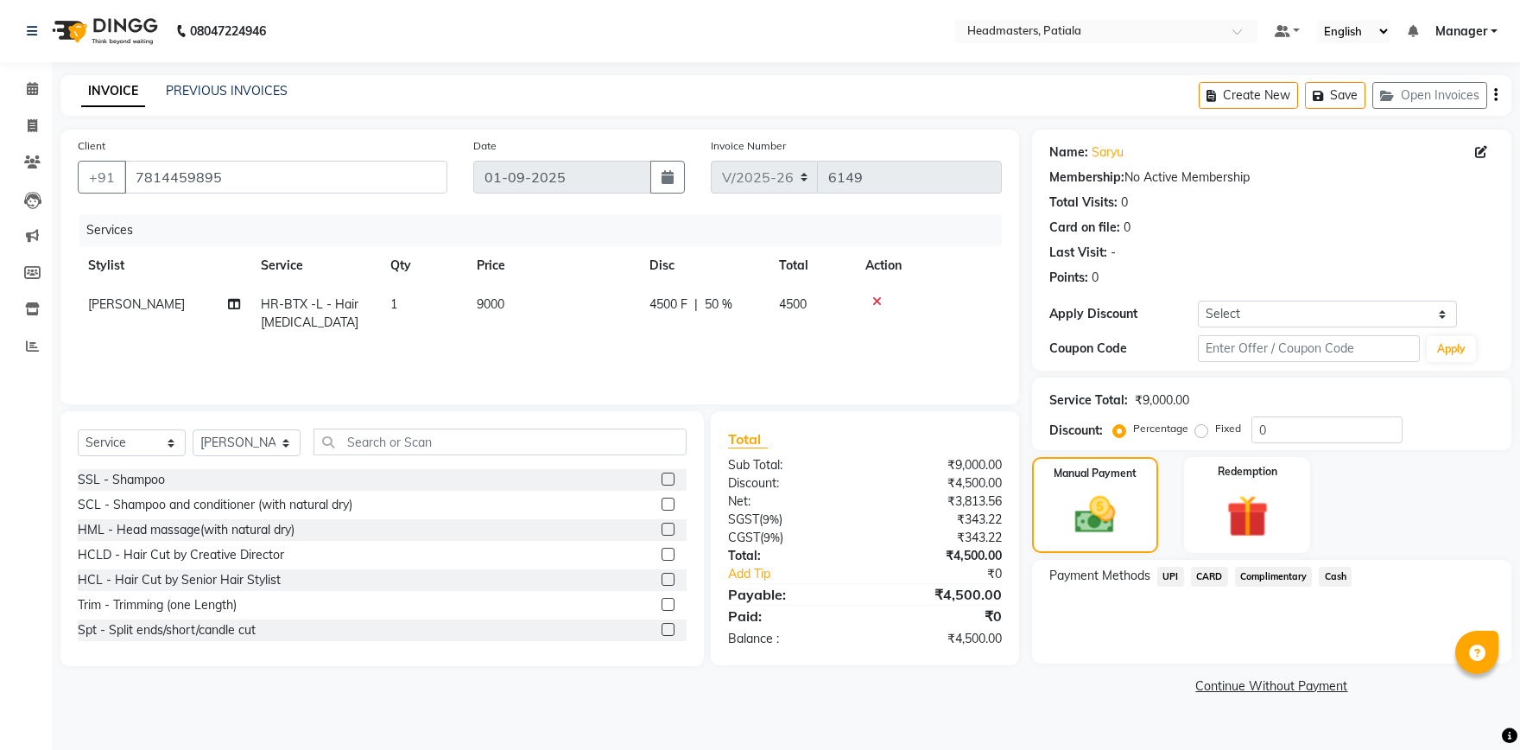
click at [1337, 570] on span "Cash" at bounding box center [1335, 577] width 33 height 20
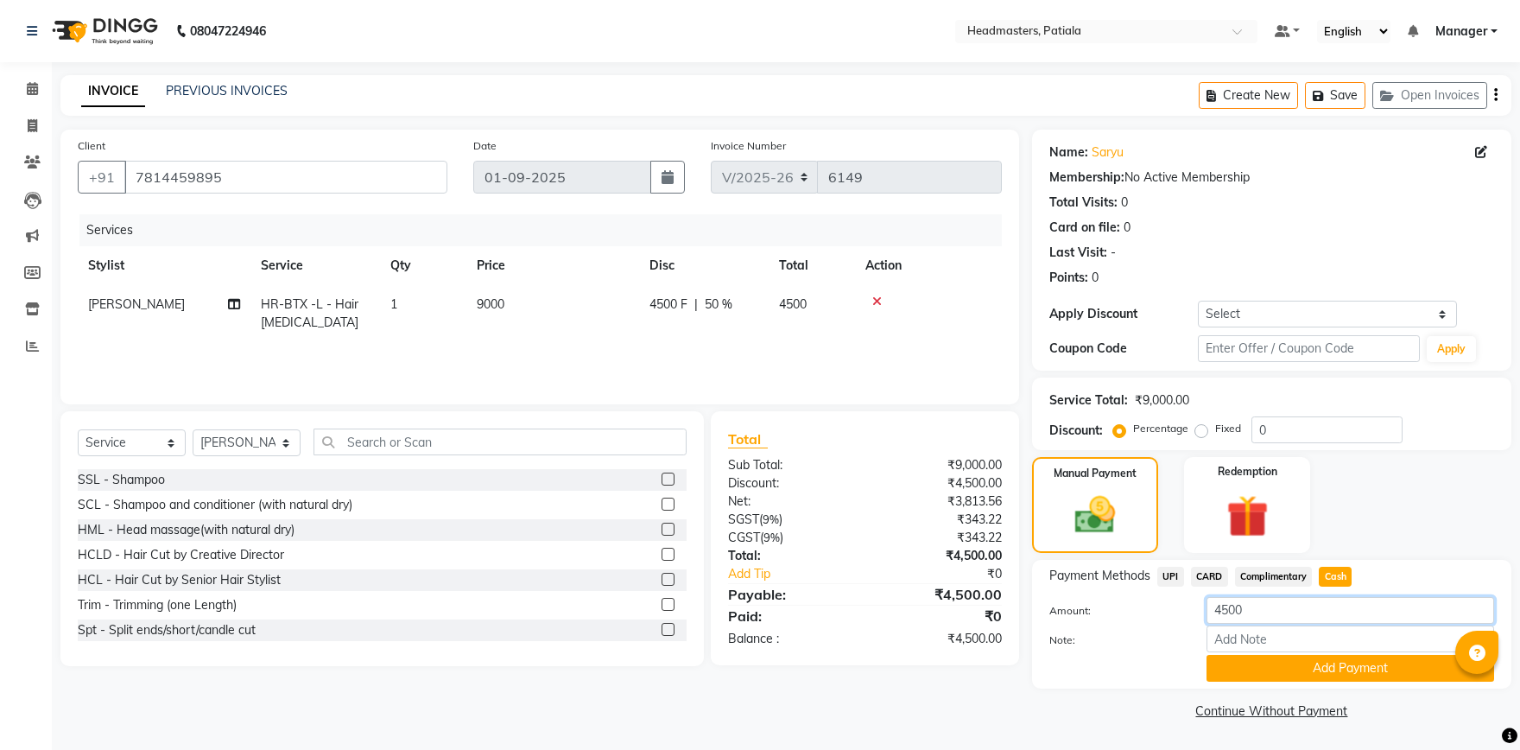
drag, startPoint x: 1278, startPoint y: 613, endPoint x: 1088, endPoint y: 589, distance: 191.5
click at [1207, 597] on input "4500" at bounding box center [1351, 610] width 288 height 27
type input "2500"
click at [1360, 657] on button "Add Payment" at bounding box center [1351, 668] width 288 height 27
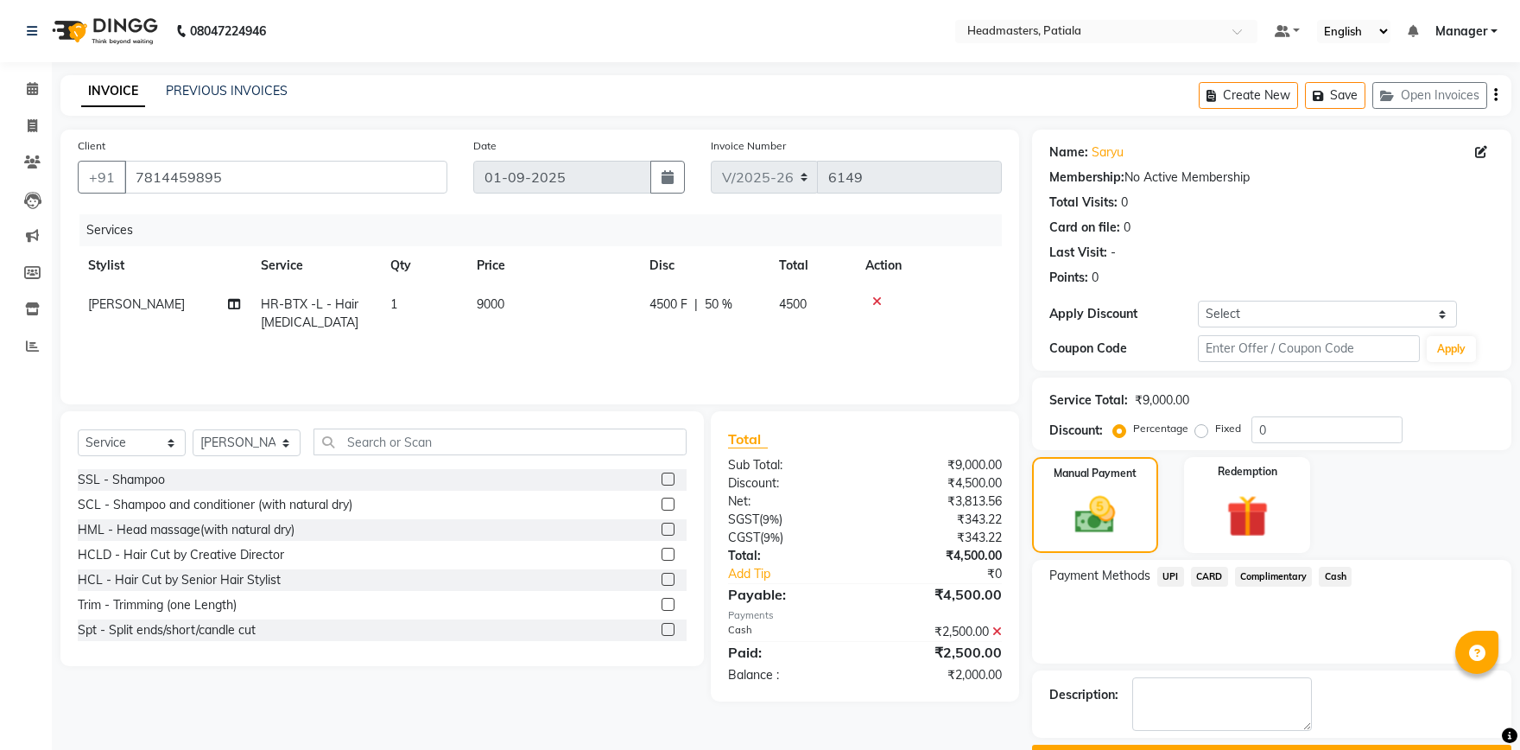
click at [1176, 581] on span "UPI" at bounding box center [1171, 577] width 27 height 20
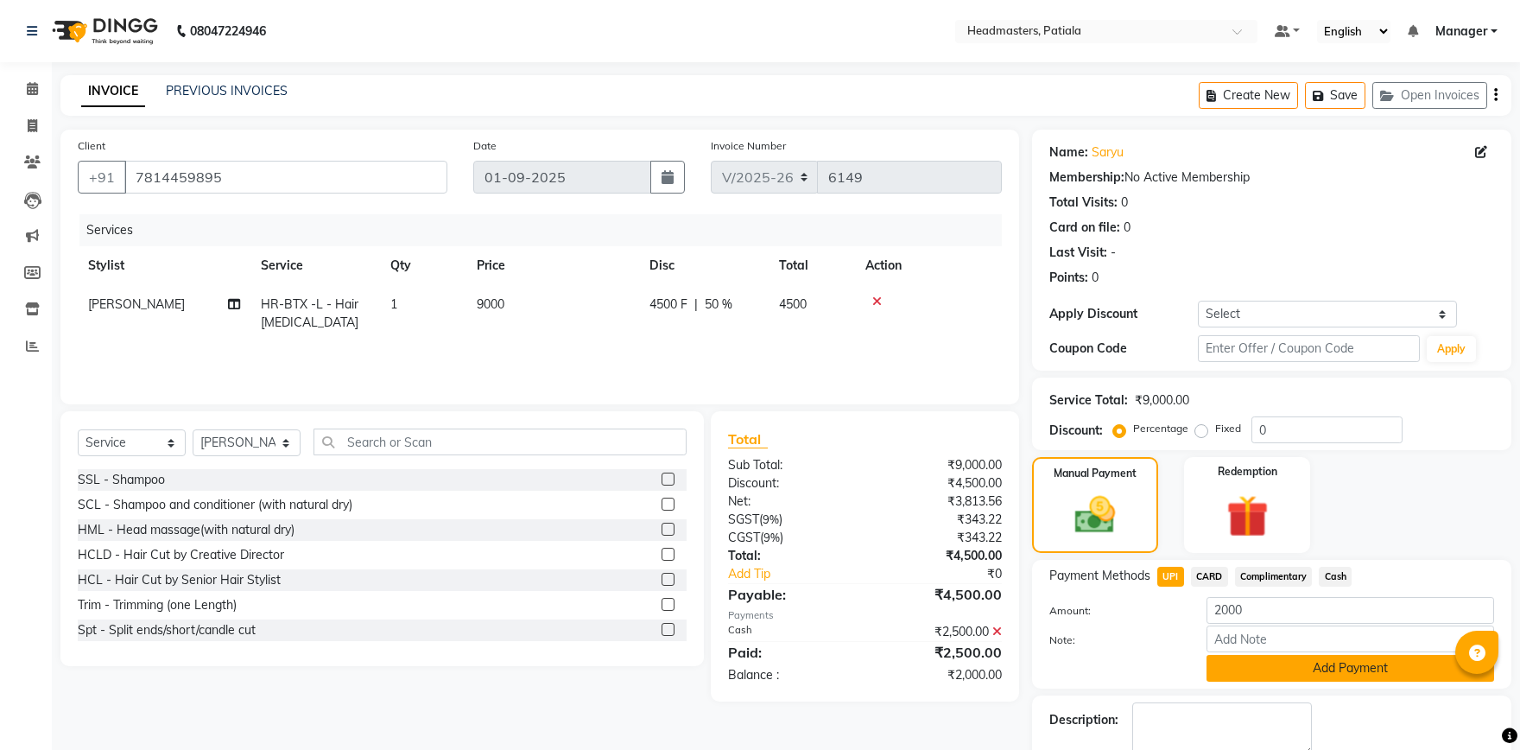
click at [1275, 663] on button "Add Payment" at bounding box center [1351, 668] width 288 height 27
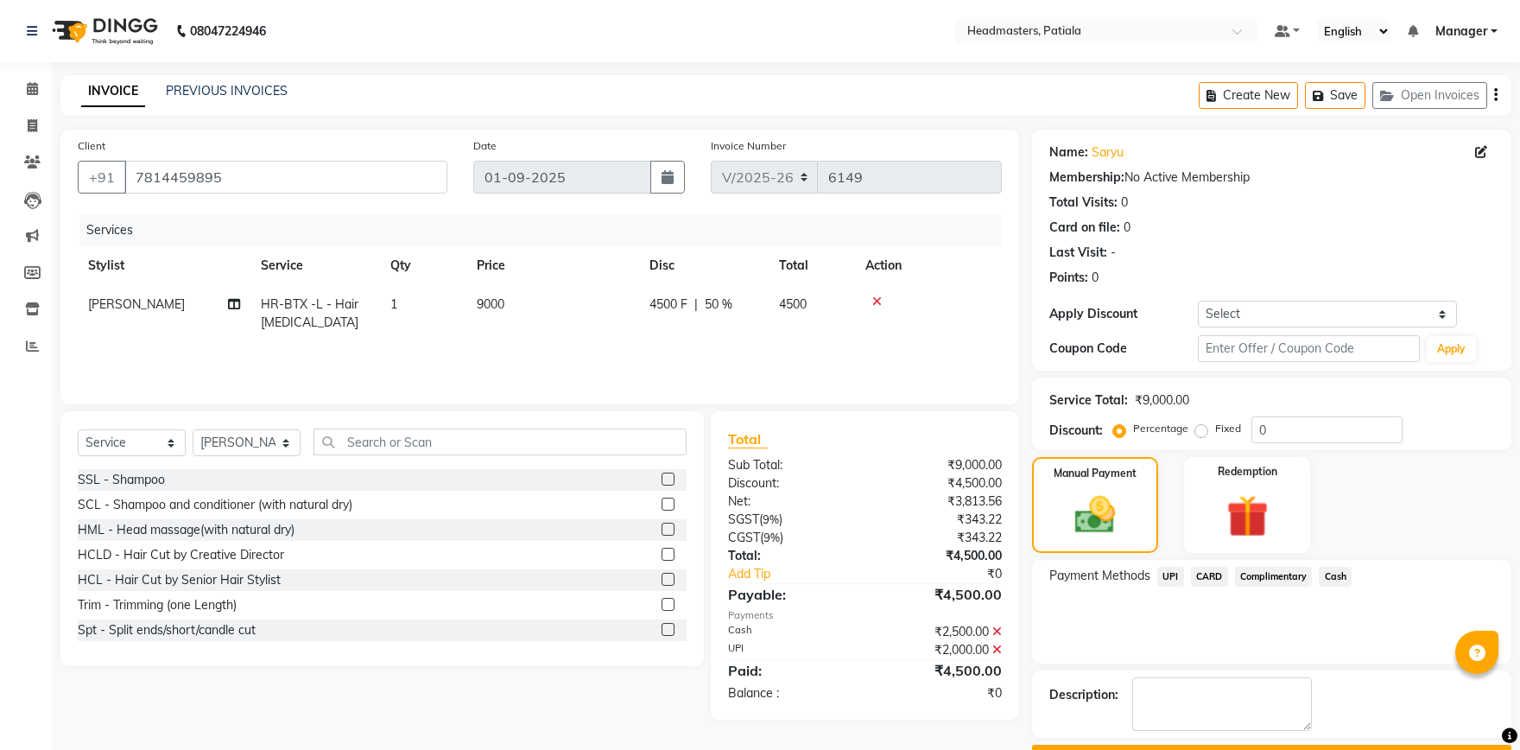
click at [1253, 745] on button "Checkout" at bounding box center [1271, 758] width 479 height 27
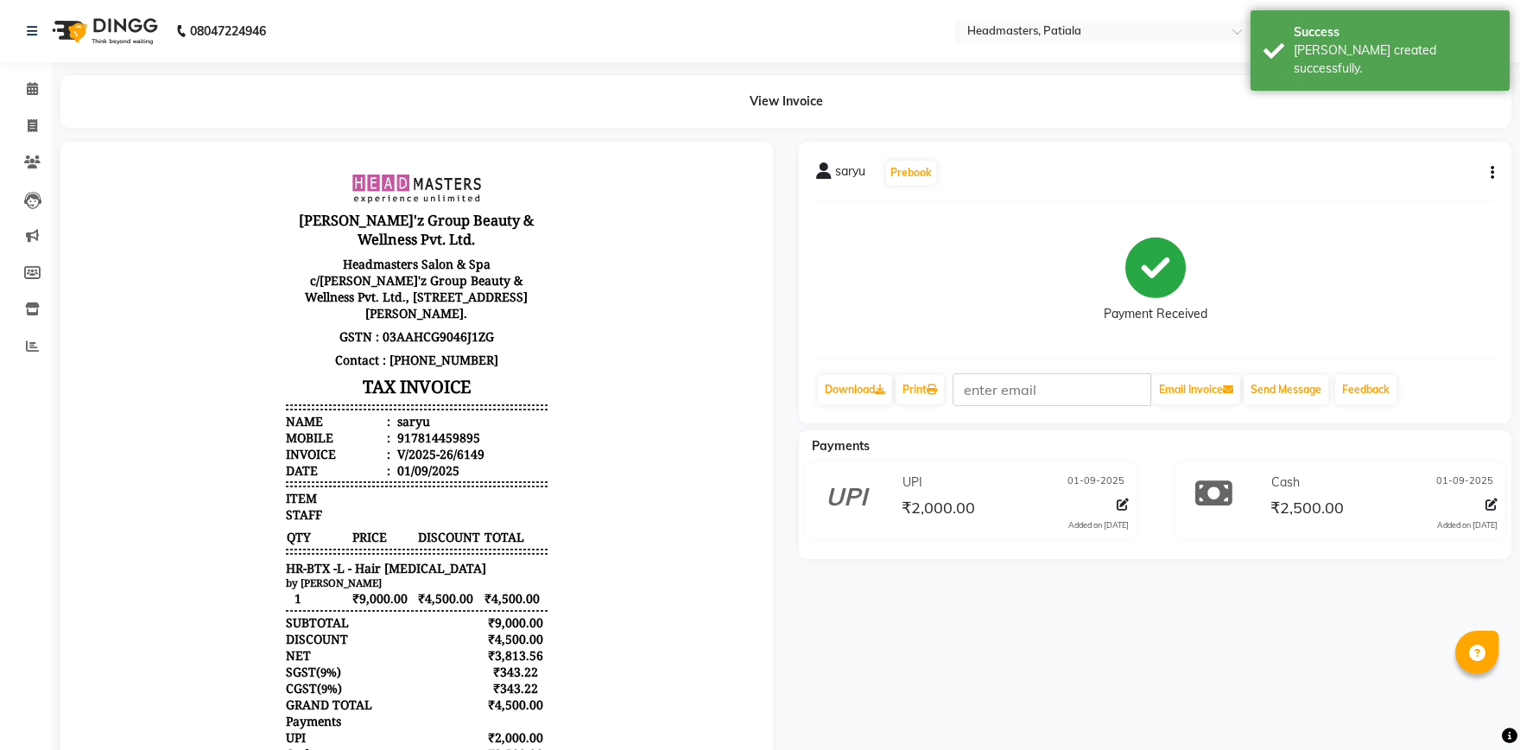
click at [916, 342] on div "Payment Received" at bounding box center [1155, 280] width 678 height 130
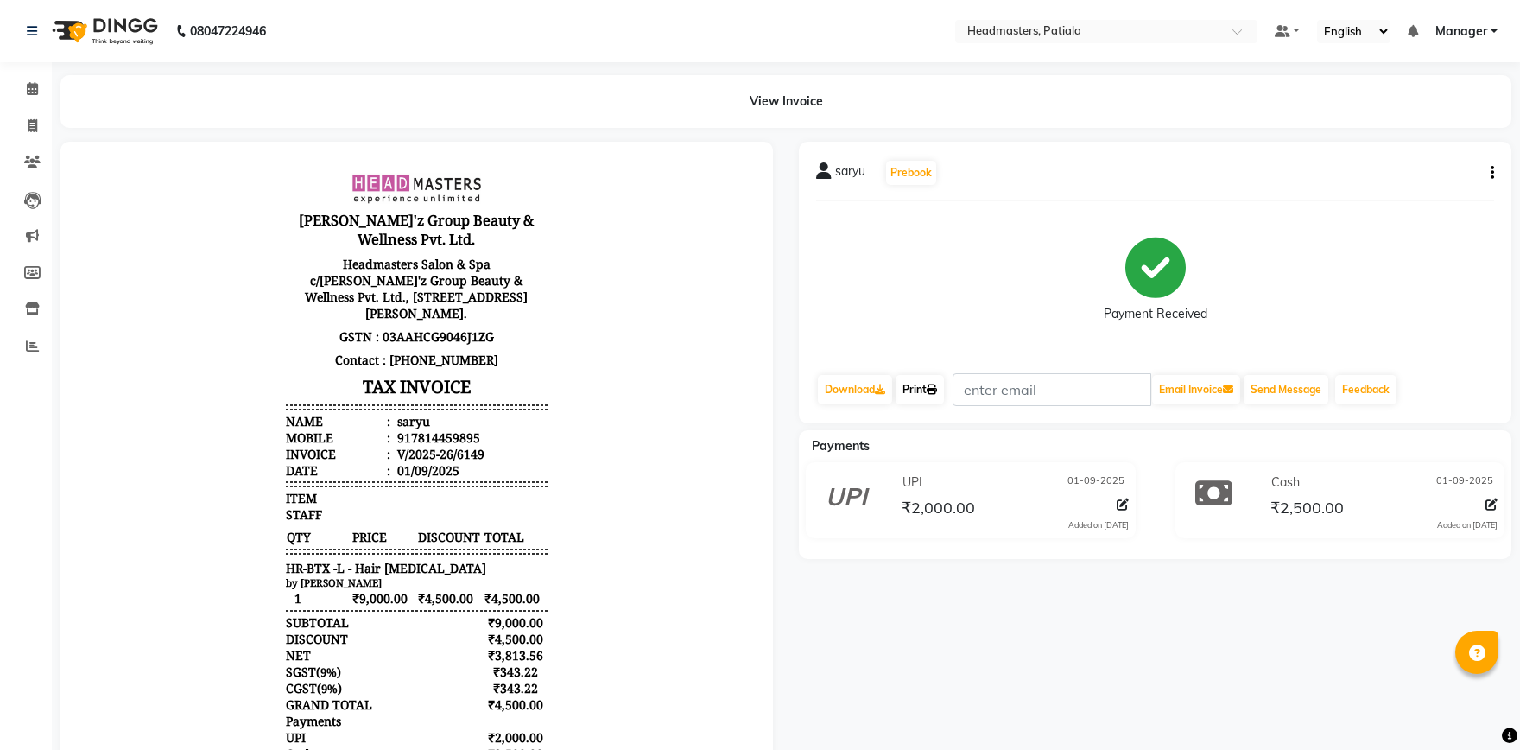
click at [932, 403] on link "Print" at bounding box center [920, 389] width 48 height 29
click at [924, 394] on link "Print" at bounding box center [920, 389] width 48 height 29
click at [926, 393] on link "Print" at bounding box center [920, 389] width 48 height 29
click at [35, 81] on span at bounding box center [32, 89] width 30 height 20
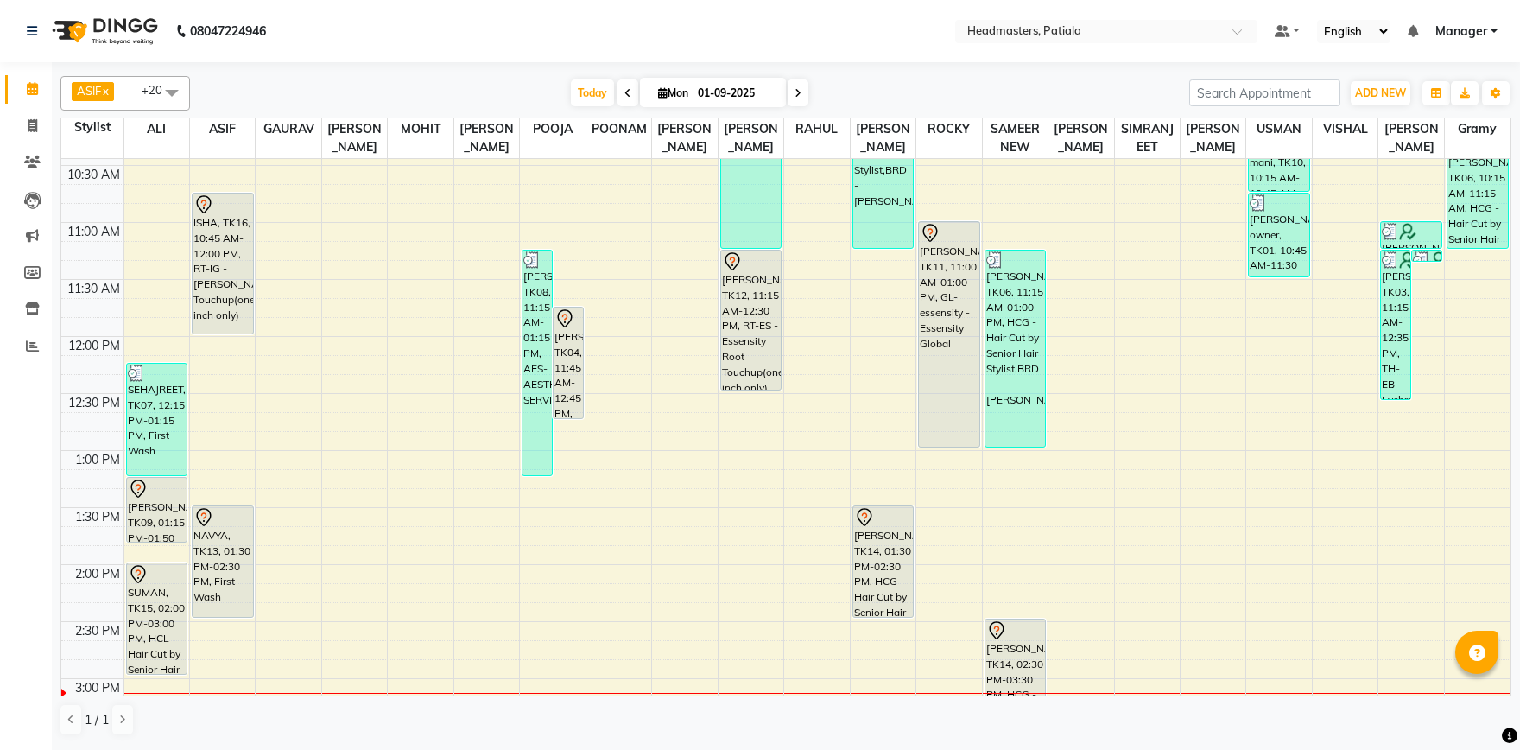
scroll to position [421, 0]
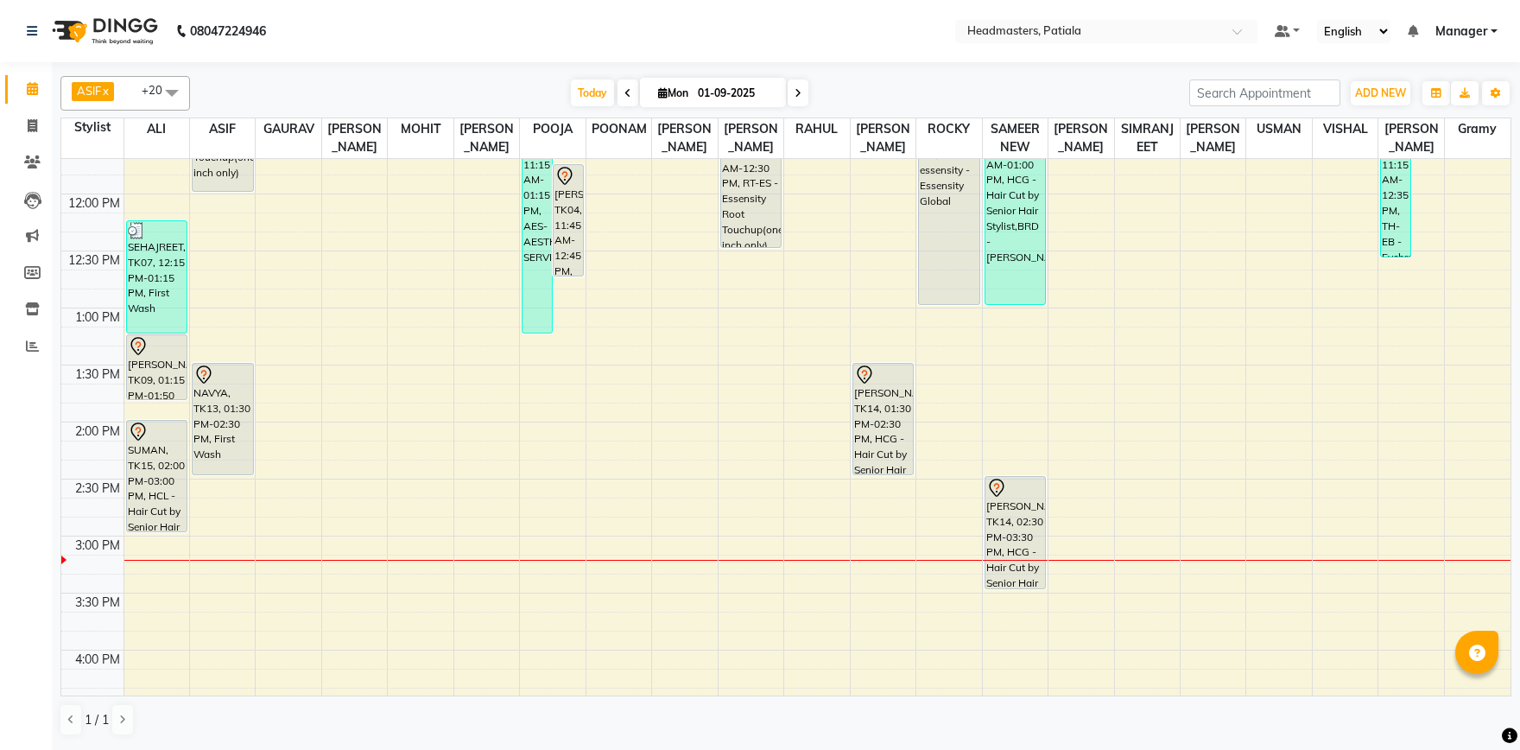
click at [441, 549] on div "8:00 AM 8:30 AM 9:00 AM 9:30 AM 10:00 AM 10:30 AM 11:00 AM 11:30 AM 12:00 PM 12…" at bounding box center [786, 536] width 1450 height 1596
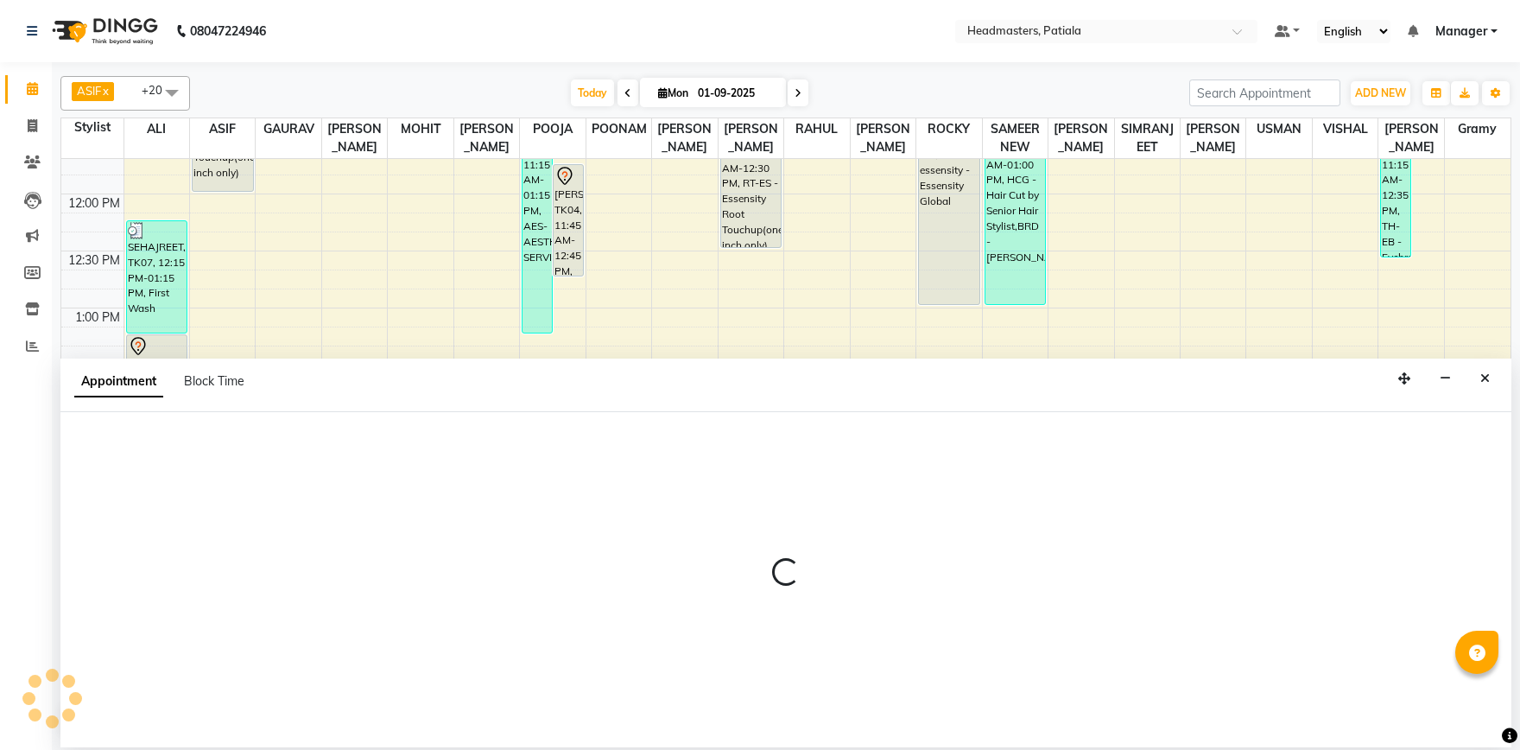
select select "51078"
select select "tentative"
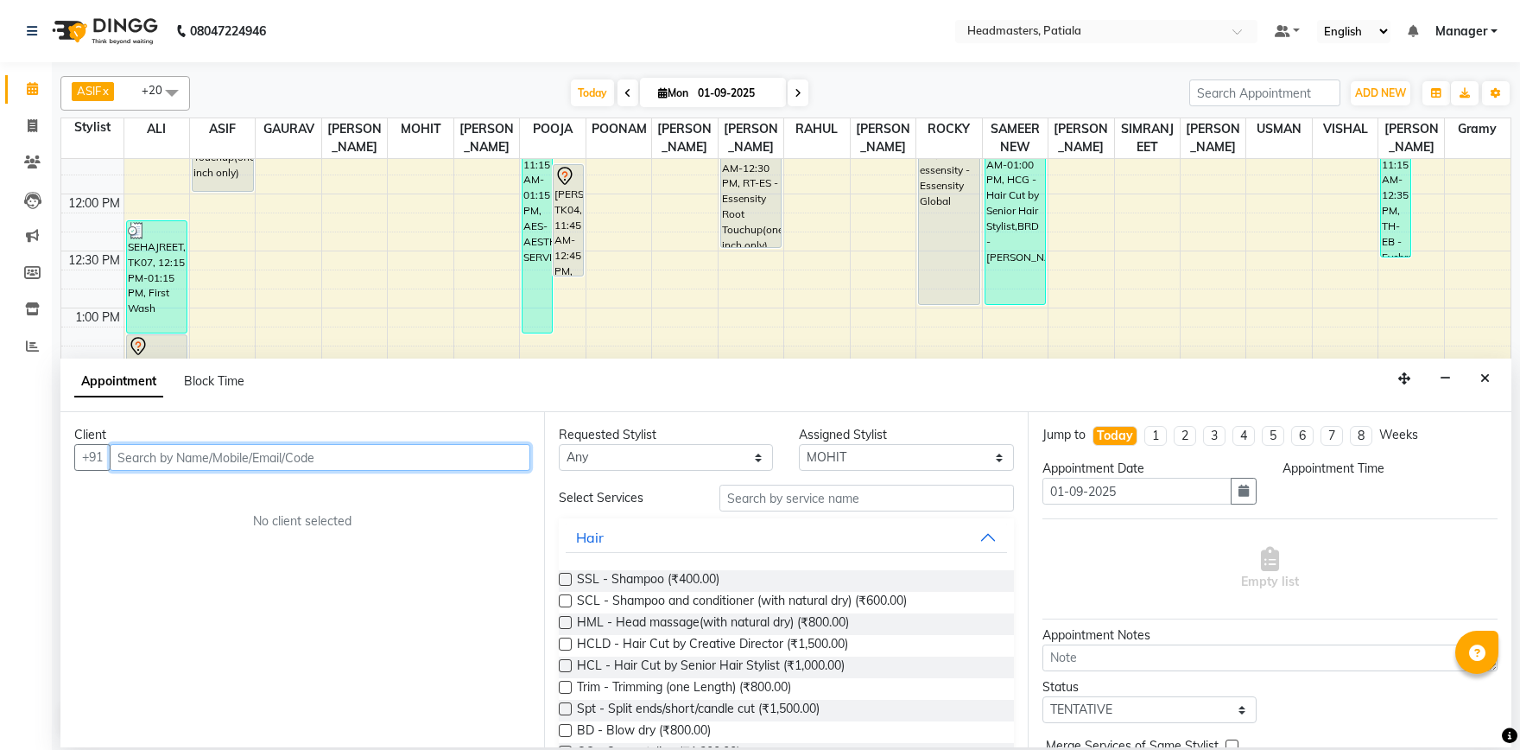
select select "900"
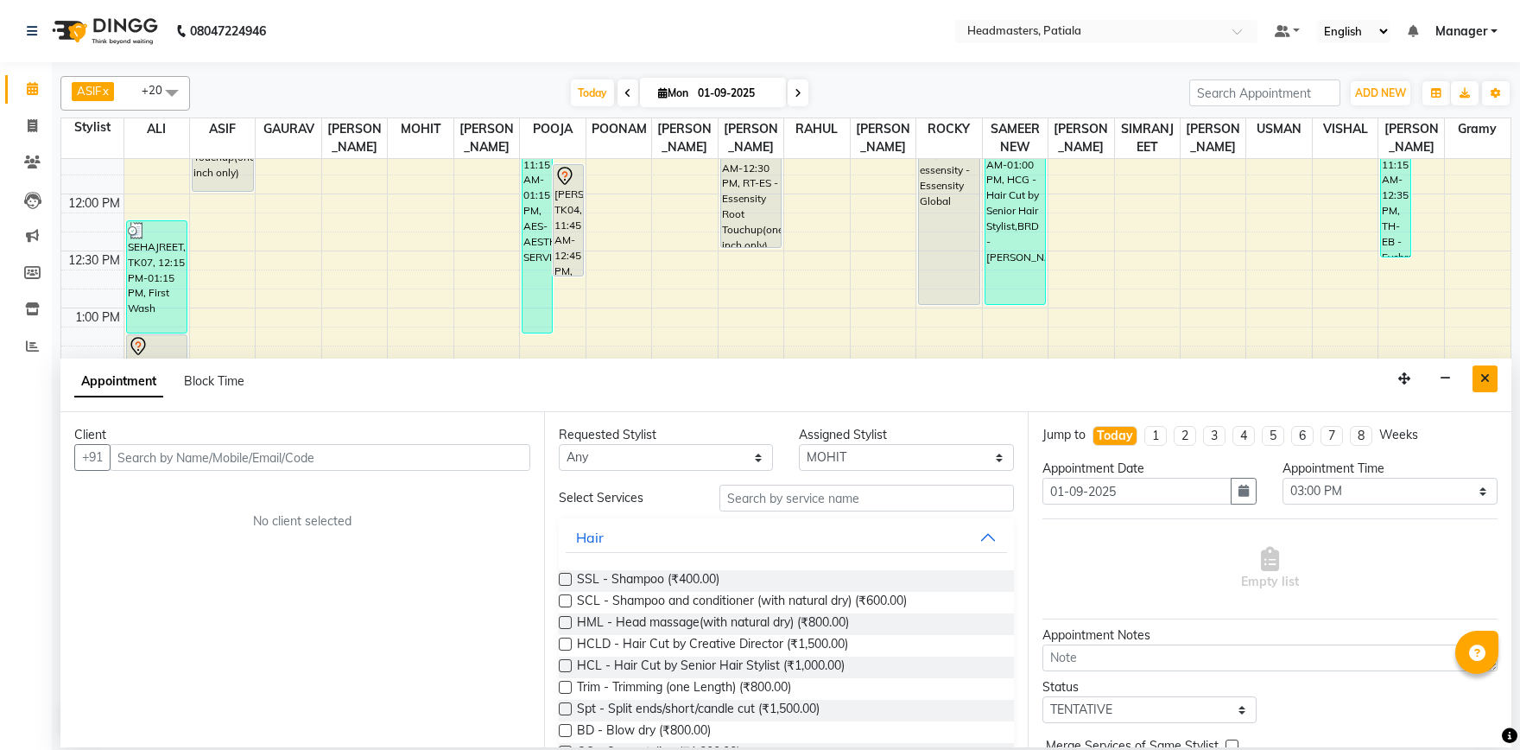
click at [1488, 370] on button "Close" at bounding box center [1485, 378] width 25 height 27
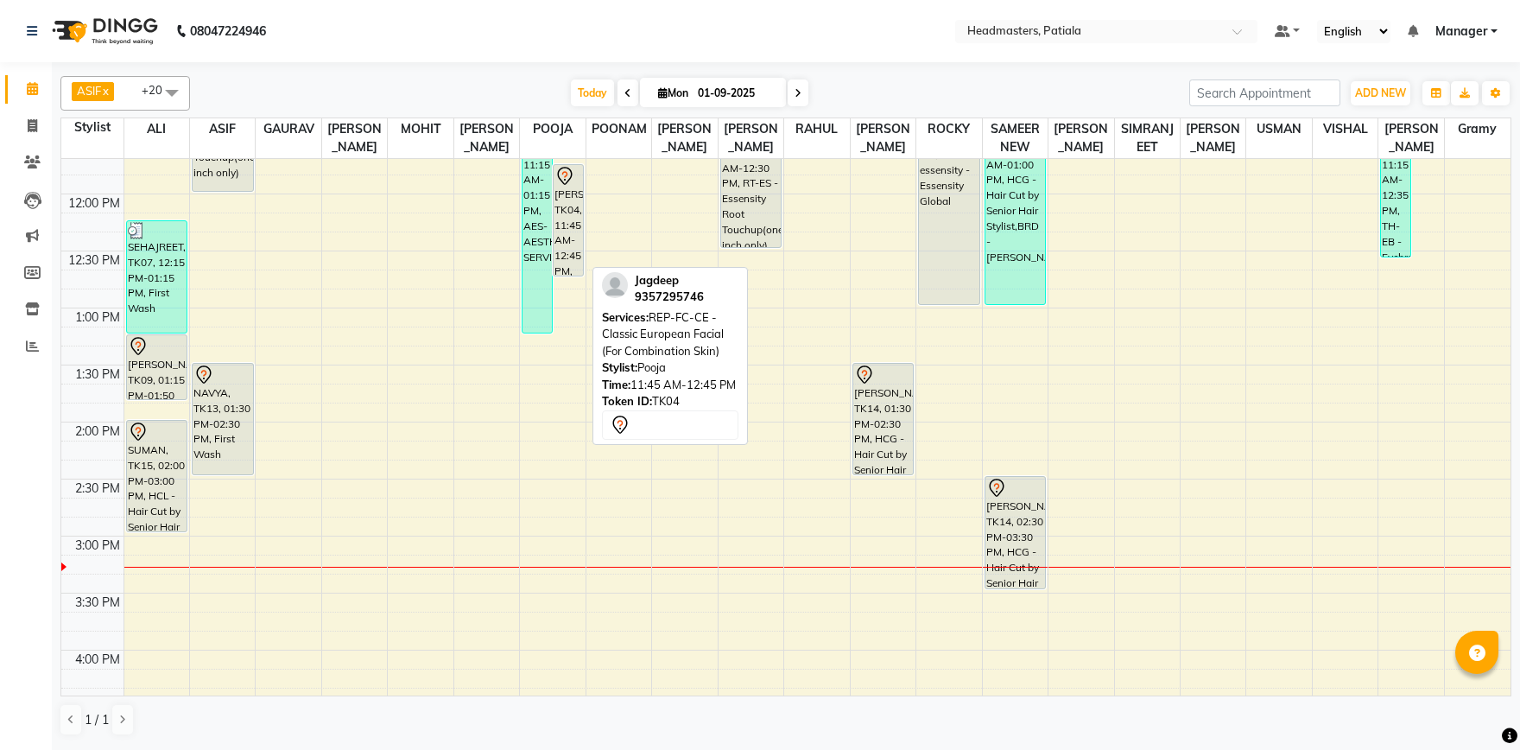
click at [570, 243] on div "[PERSON_NAME], TK04, 11:45 AM-12:45 PM, REP-FC-CE - Classic European Facial (Fo…" at bounding box center [568, 220] width 29 height 111
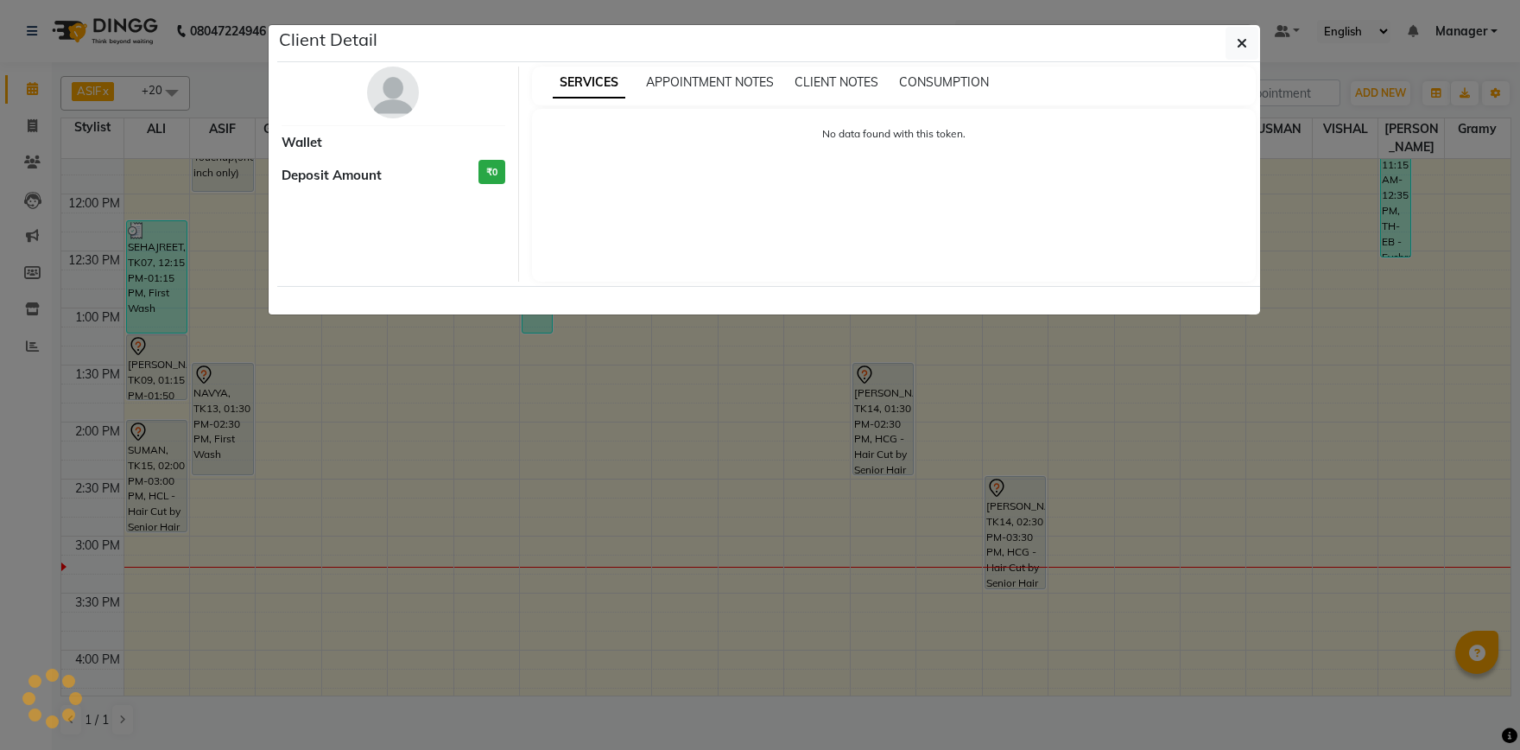
select select "7"
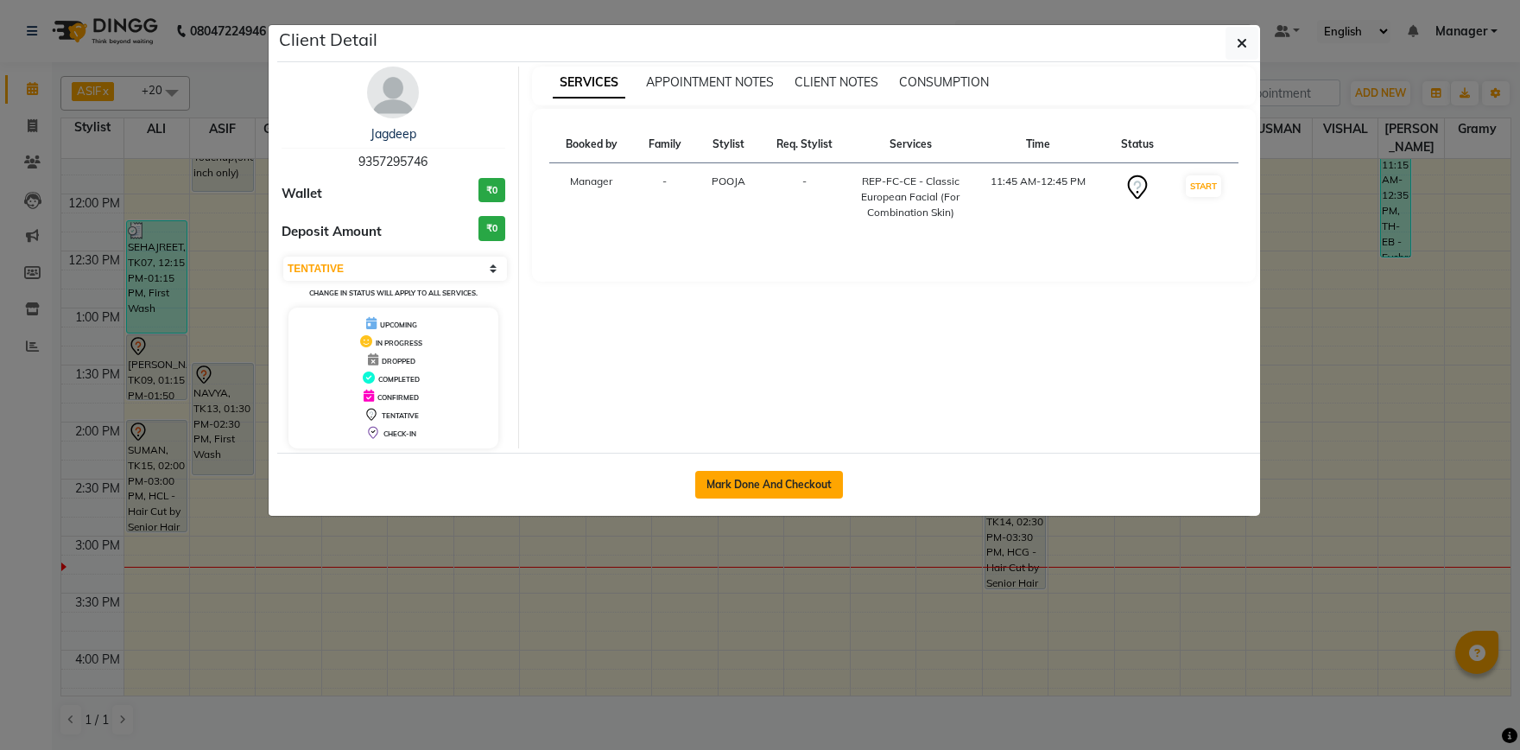
click at [739, 473] on button "Mark Done And Checkout" at bounding box center [769, 485] width 148 height 28
select select "service"
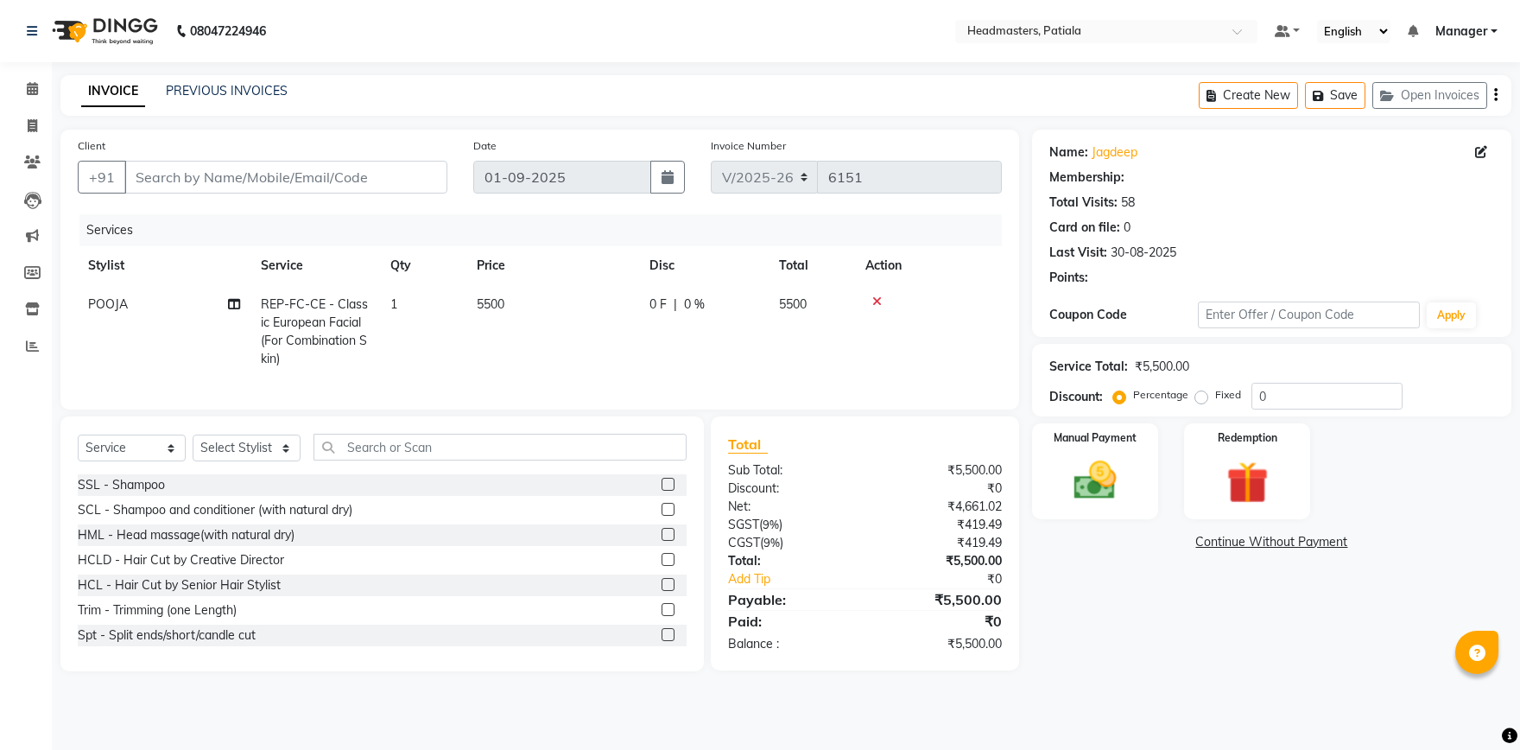
type input "9357295746"
select select "51100"
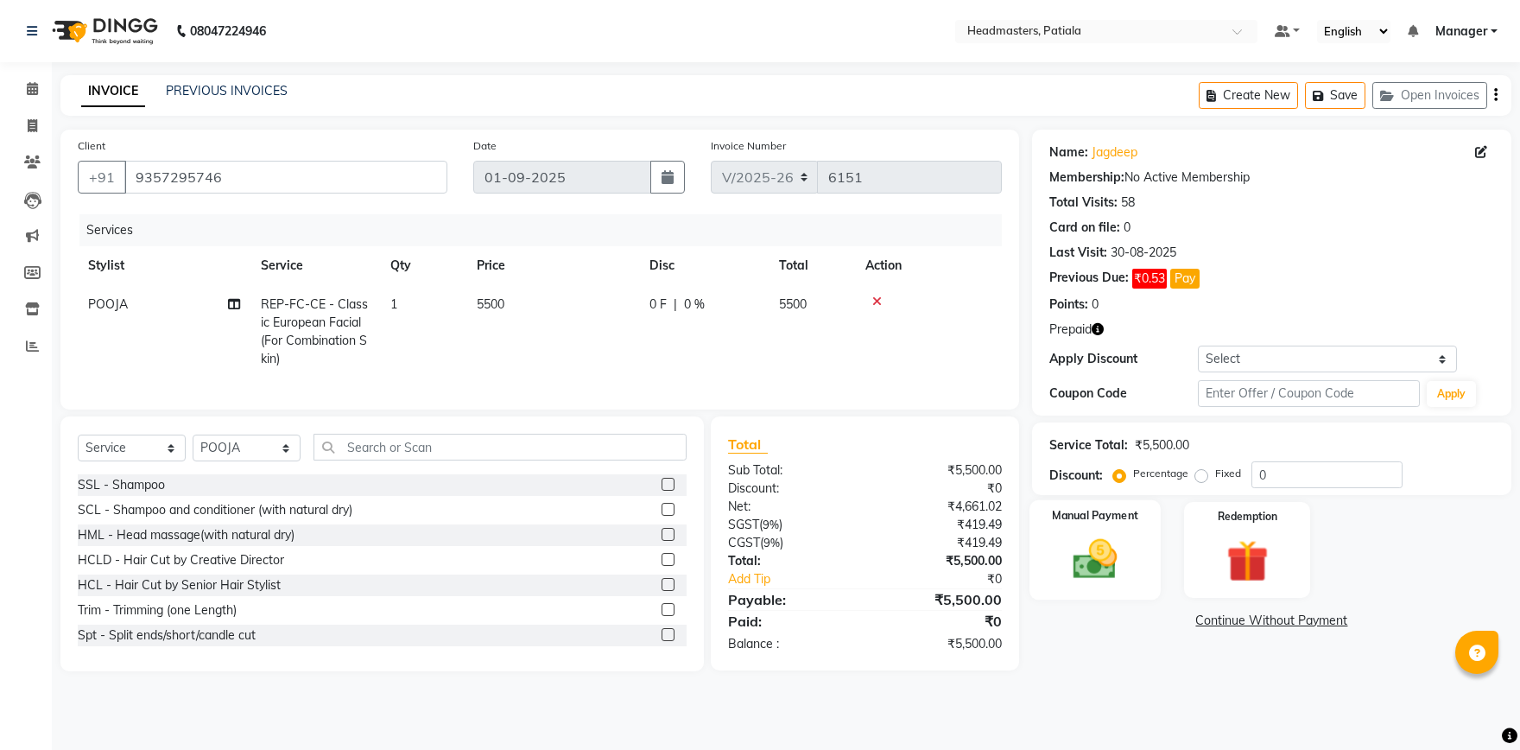
click at [1070, 584] on img at bounding box center [1096, 559] width 72 height 51
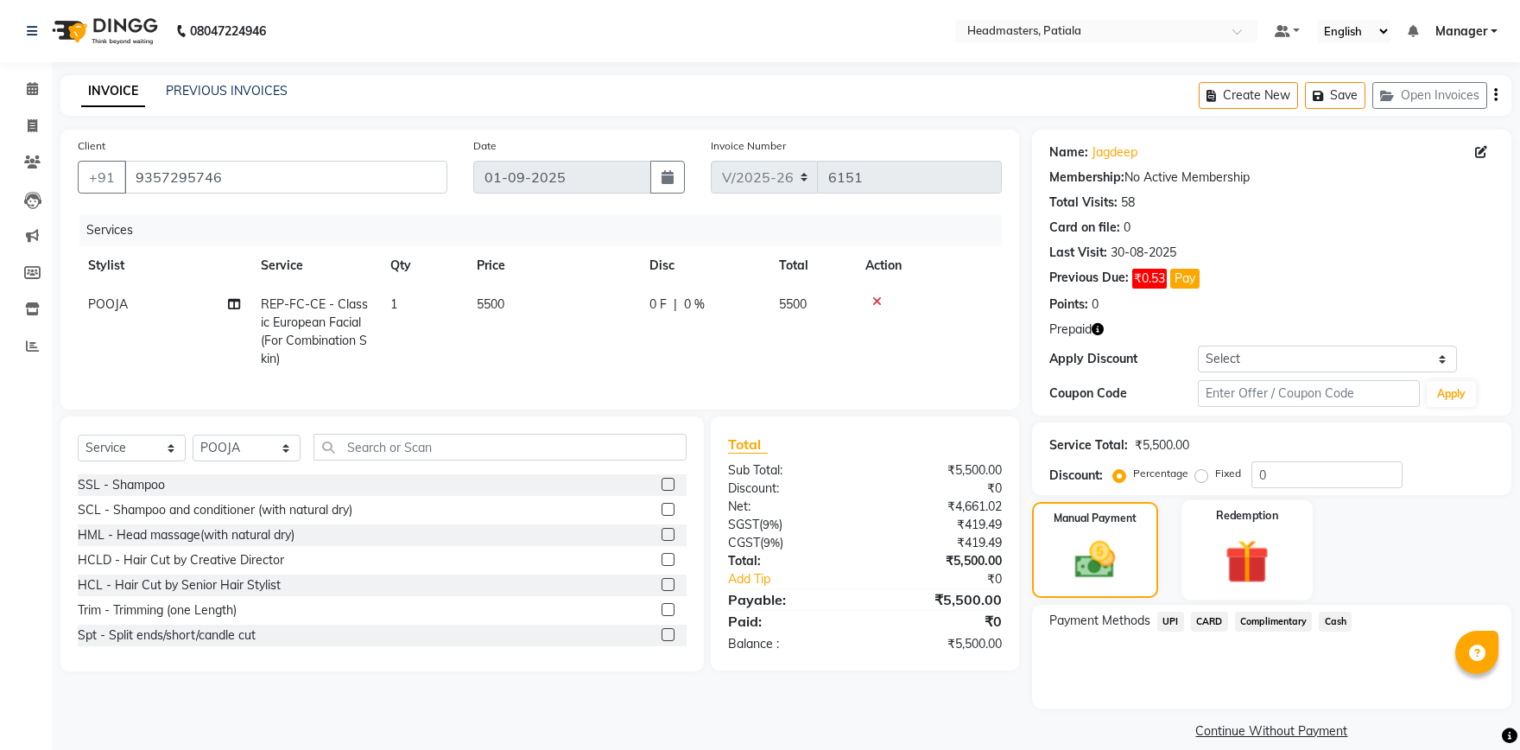
click at [1275, 543] on img at bounding box center [1248, 561] width 72 height 54
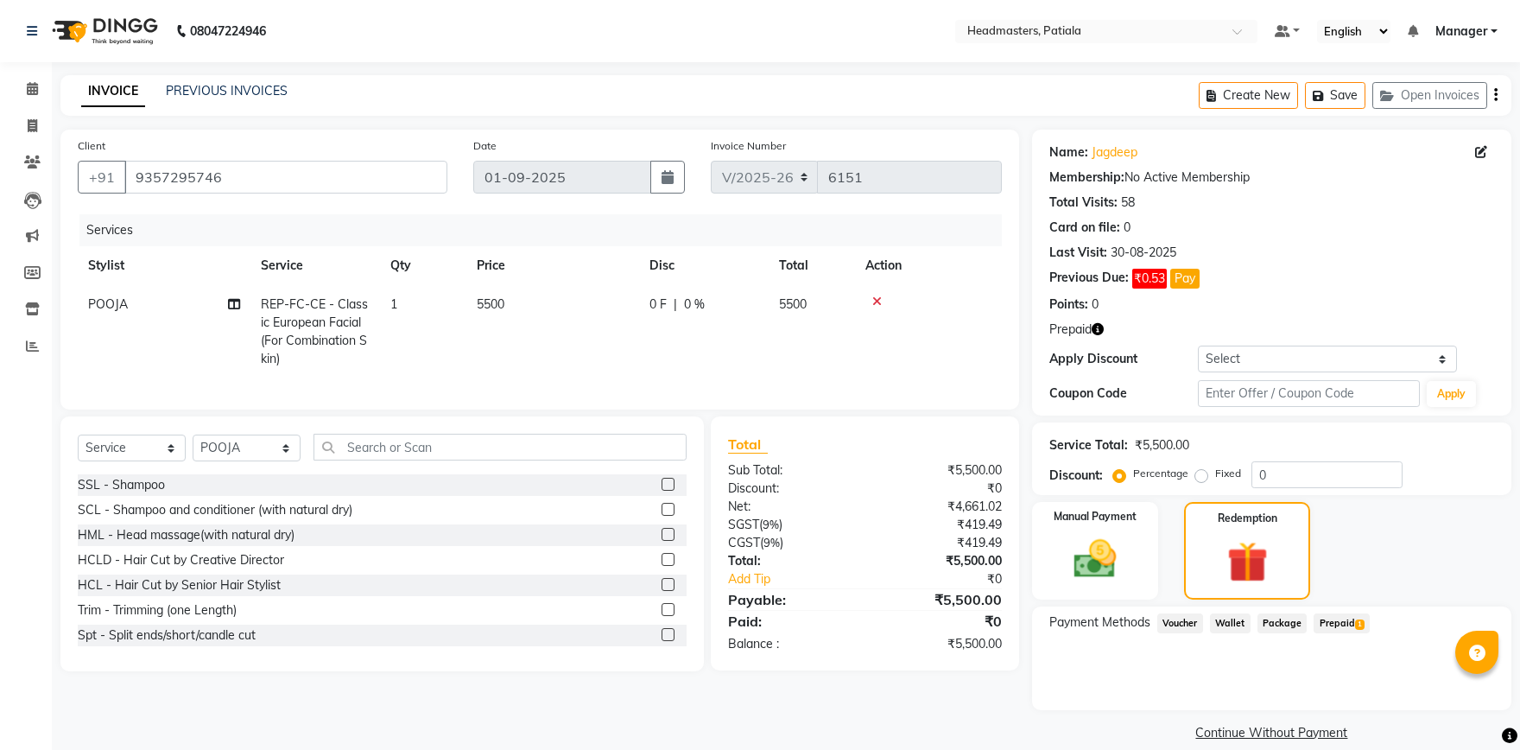
click at [1333, 620] on span "Prepaid 1" at bounding box center [1342, 623] width 56 height 20
click at [31, 92] on icon at bounding box center [32, 88] width 11 height 13
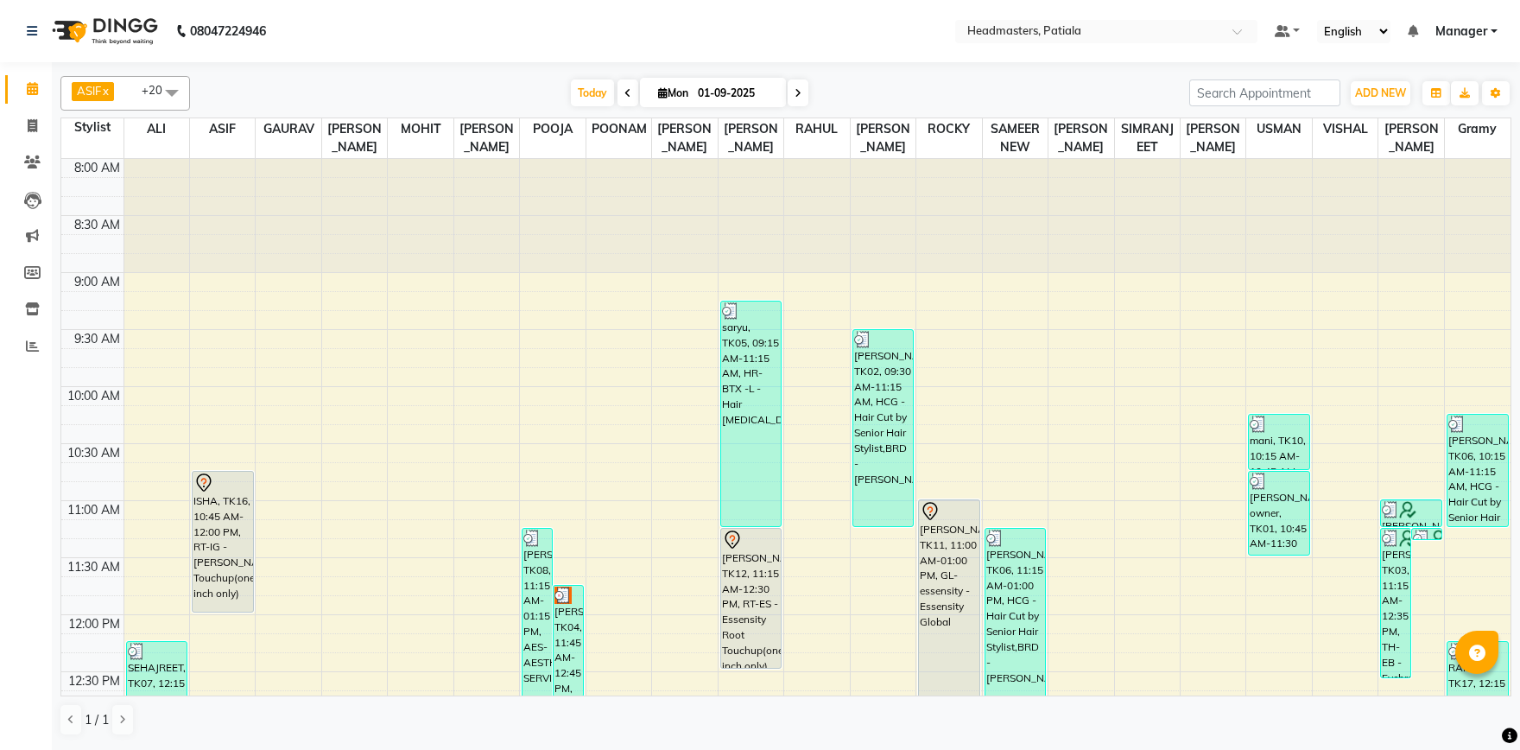
click at [618, 99] on span at bounding box center [628, 92] width 21 height 27
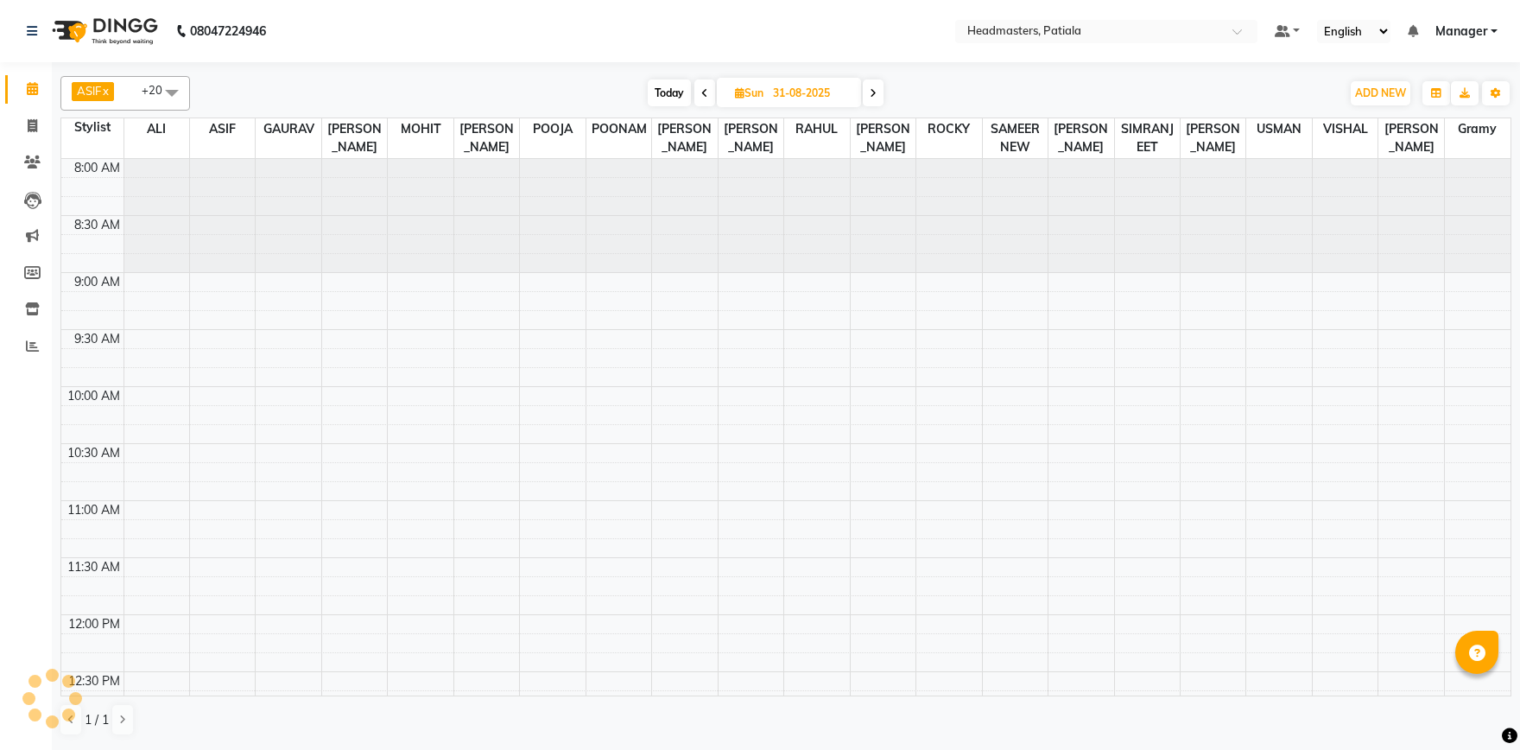
scroll to position [797, 0]
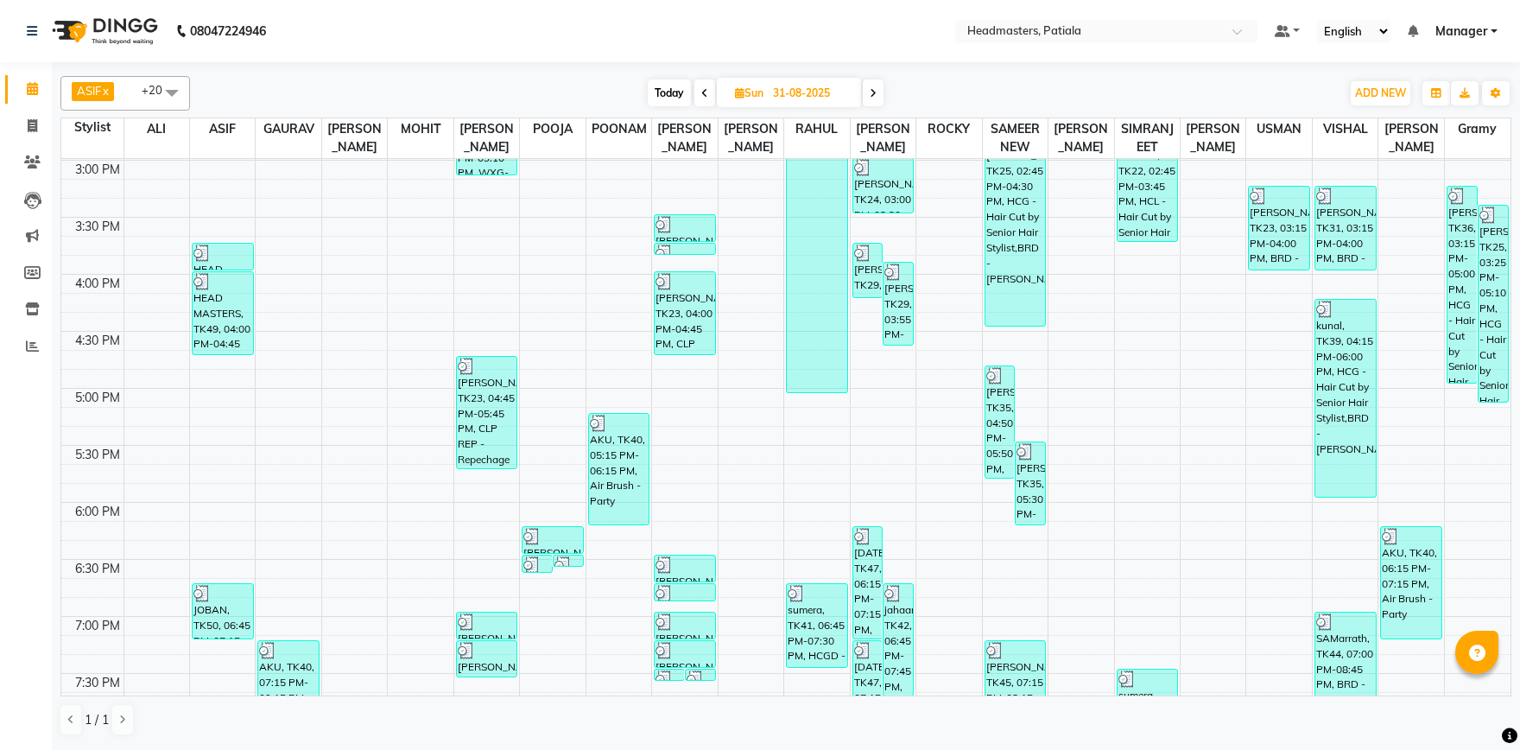
click at [696, 91] on span at bounding box center [705, 92] width 21 height 27
click at [701, 93] on span at bounding box center [705, 92] width 21 height 27
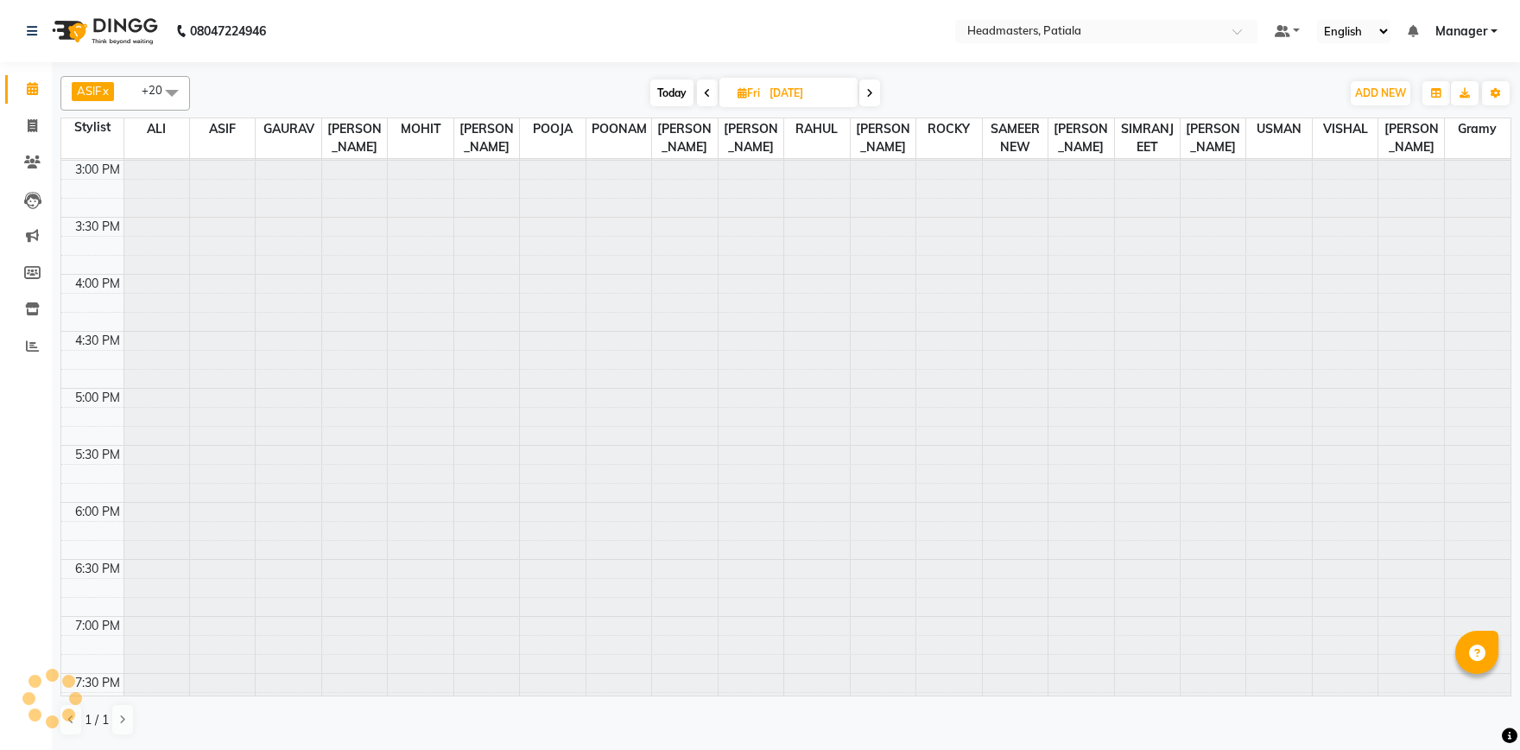
click at [701, 93] on span at bounding box center [707, 92] width 21 height 27
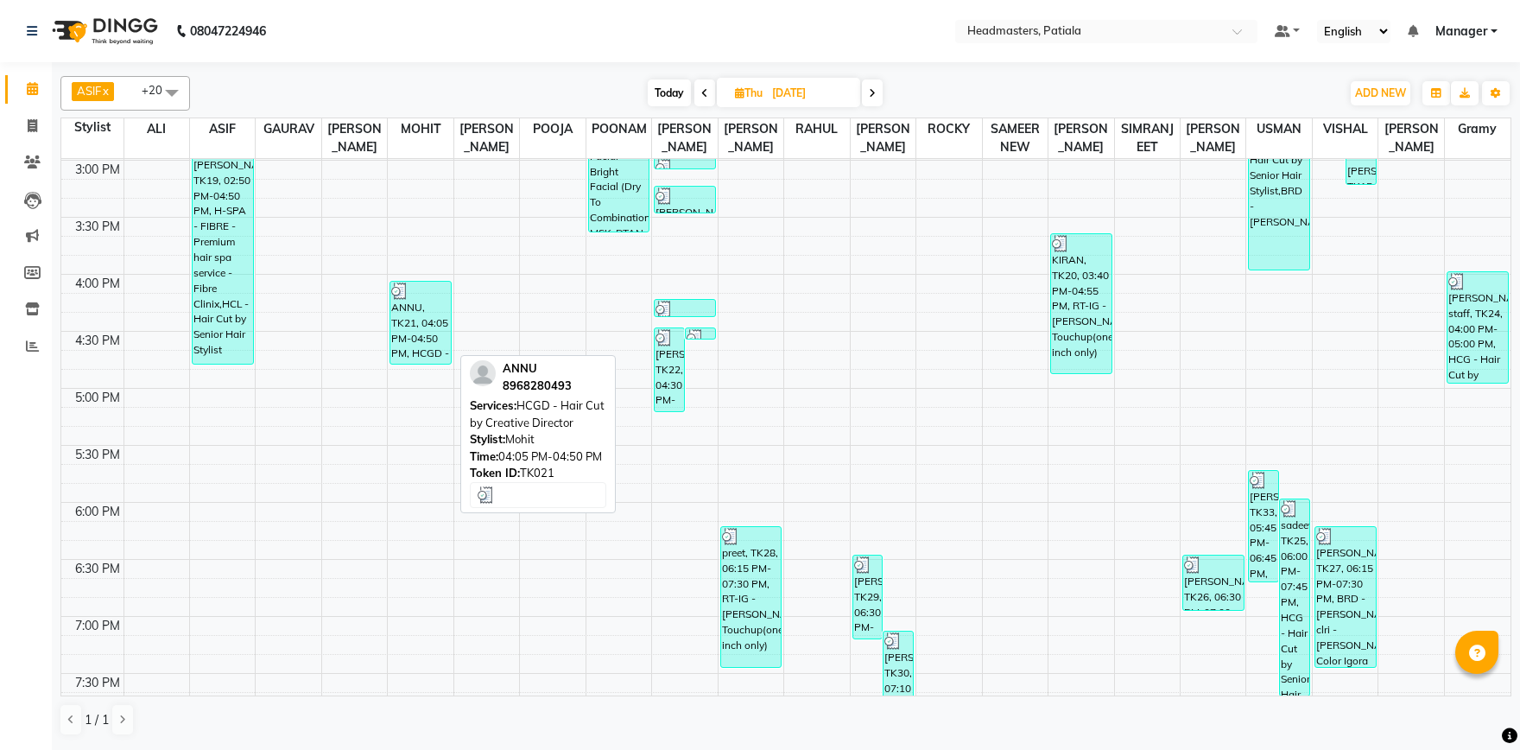
scroll to position [375, 0]
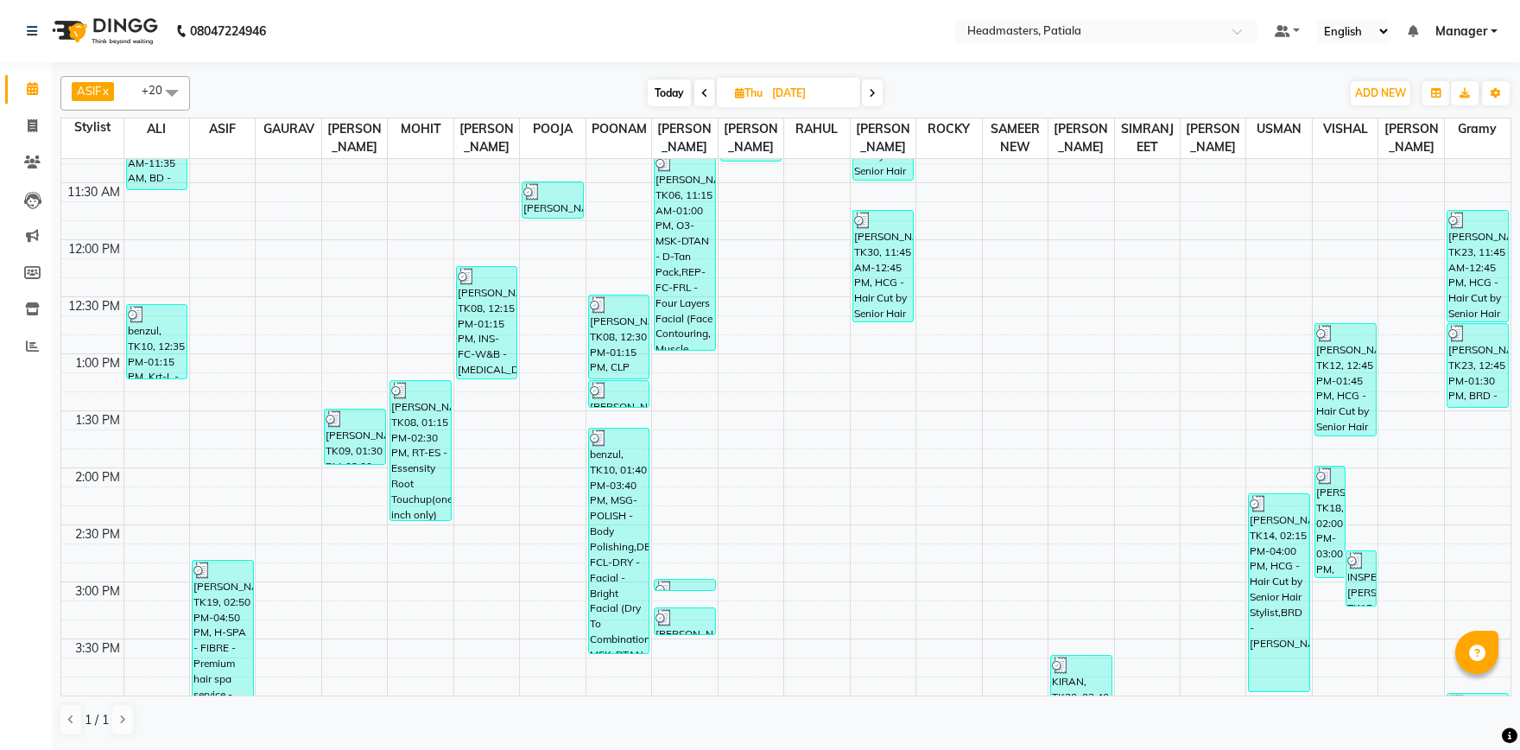
click at [709, 92] on span at bounding box center [705, 92] width 21 height 27
type input "27-08-2025"
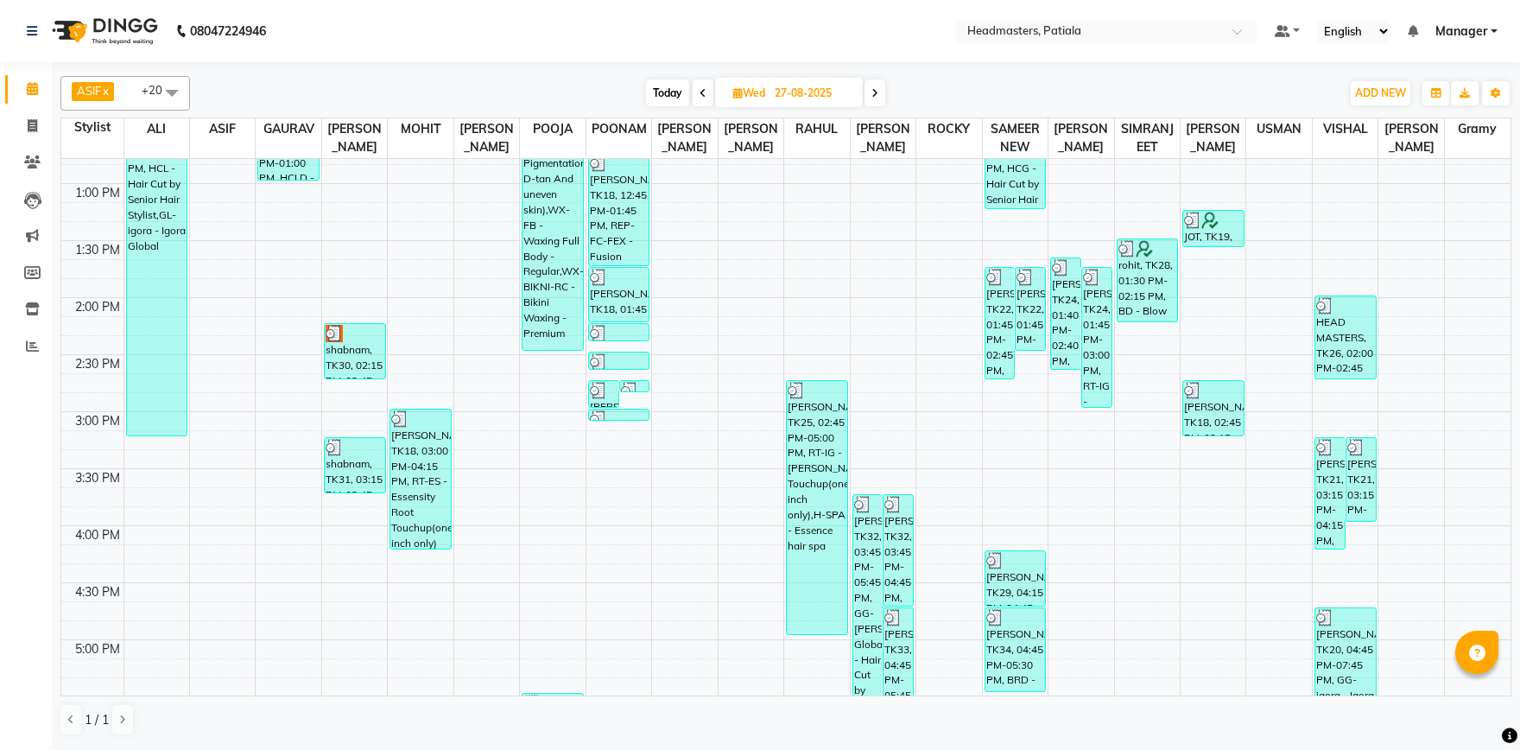
scroll to position [842, 0]
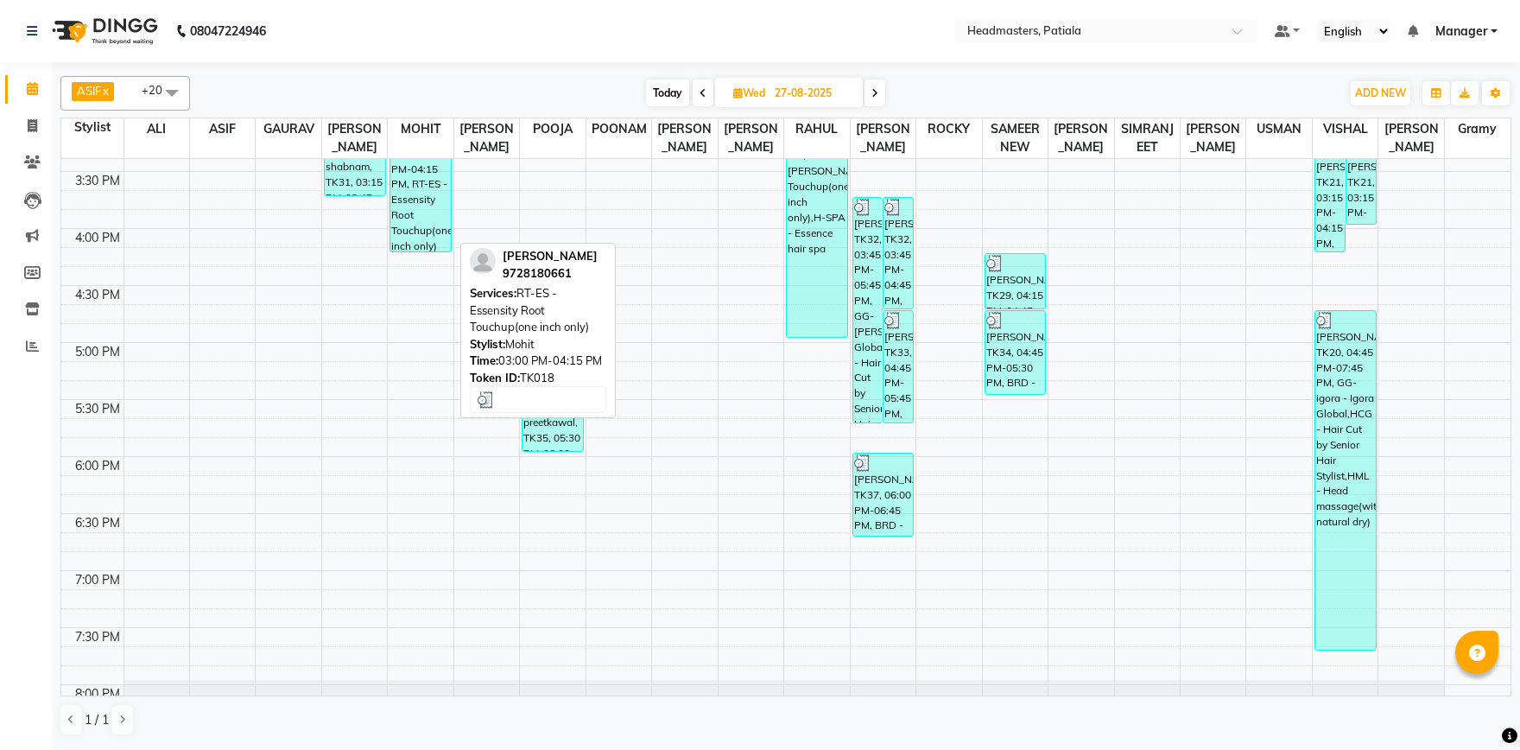
click at [421, 244] on div "MANJEET KAUR, TK18, 03:00 PM-04:15 PM, RT-ES - Essensity Root Touchup(one inch …" at bounding box center [420, 181] width 60 height 139
select select "3"
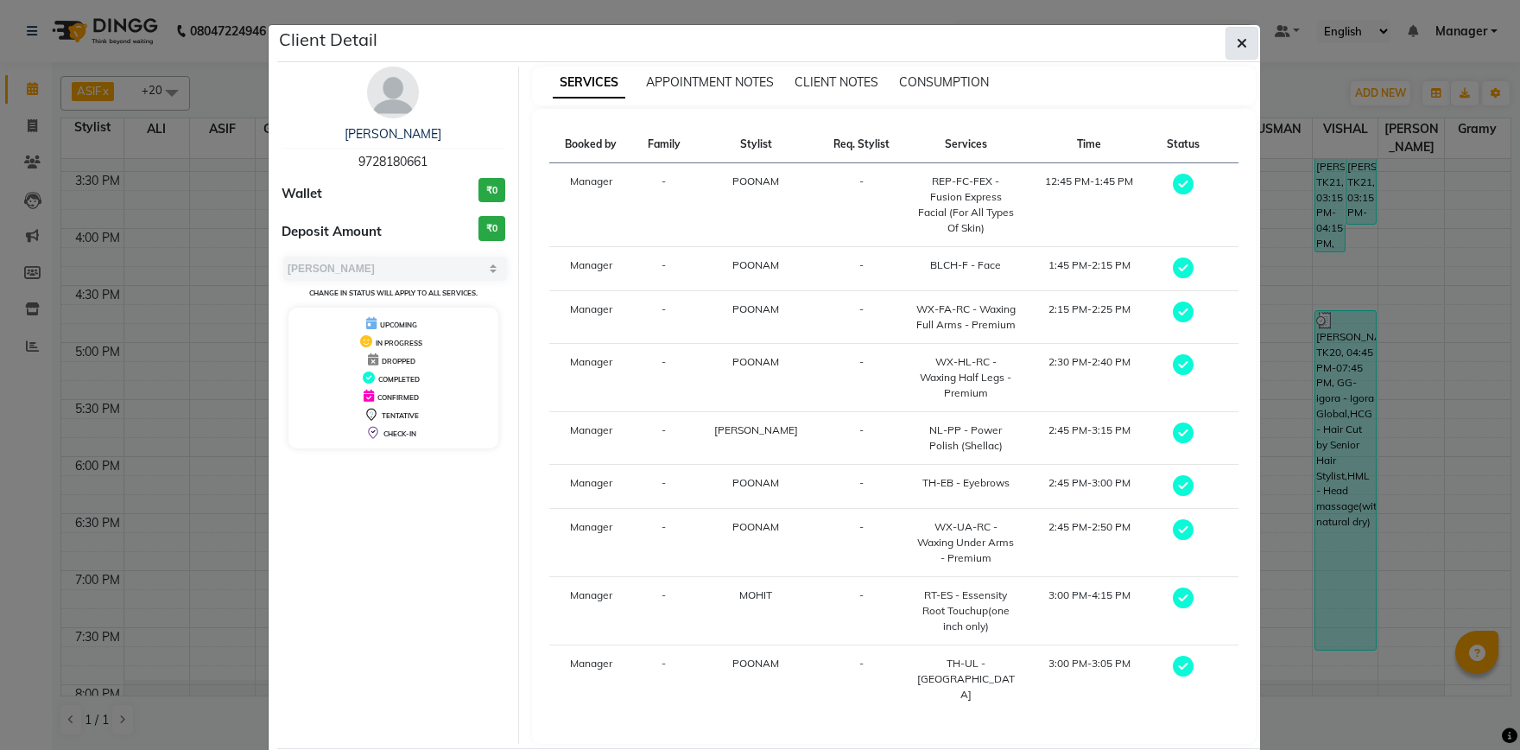
click at [1241, 34] on button "button" at bounding box center [1242, 43] width 33 height 33
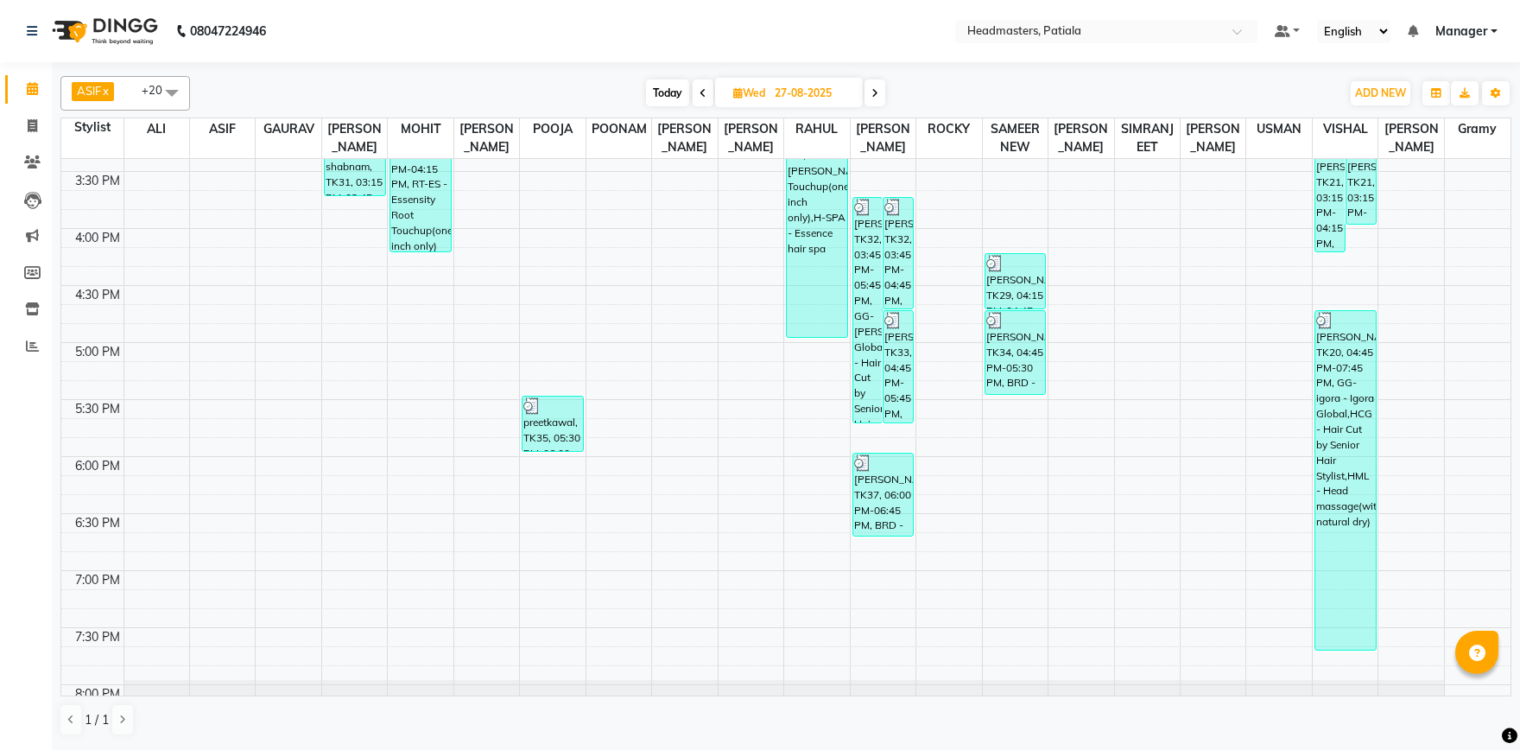
click at [697, 98] on span at bounding box center [703, 92] width 21 height 27
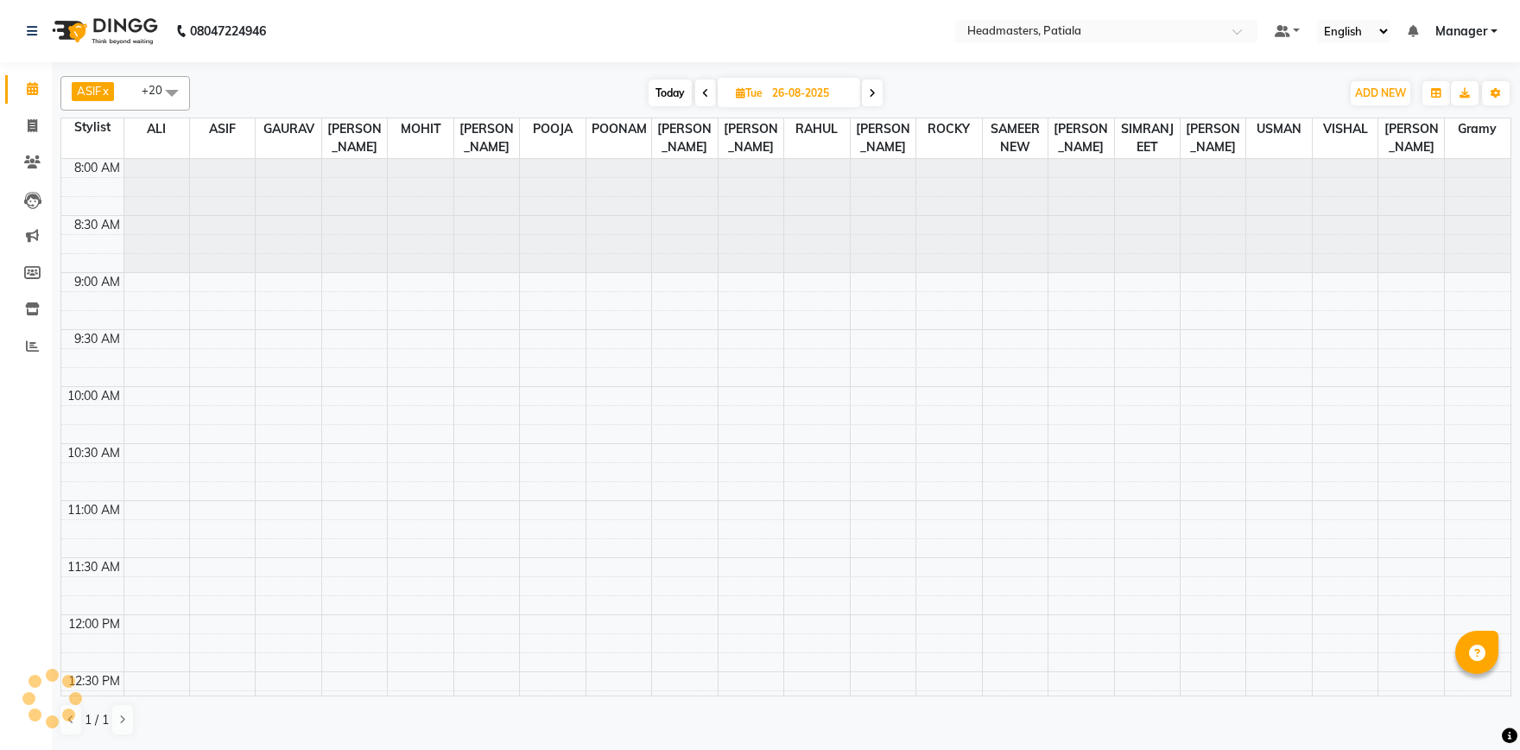
scroll to position [797, 0]
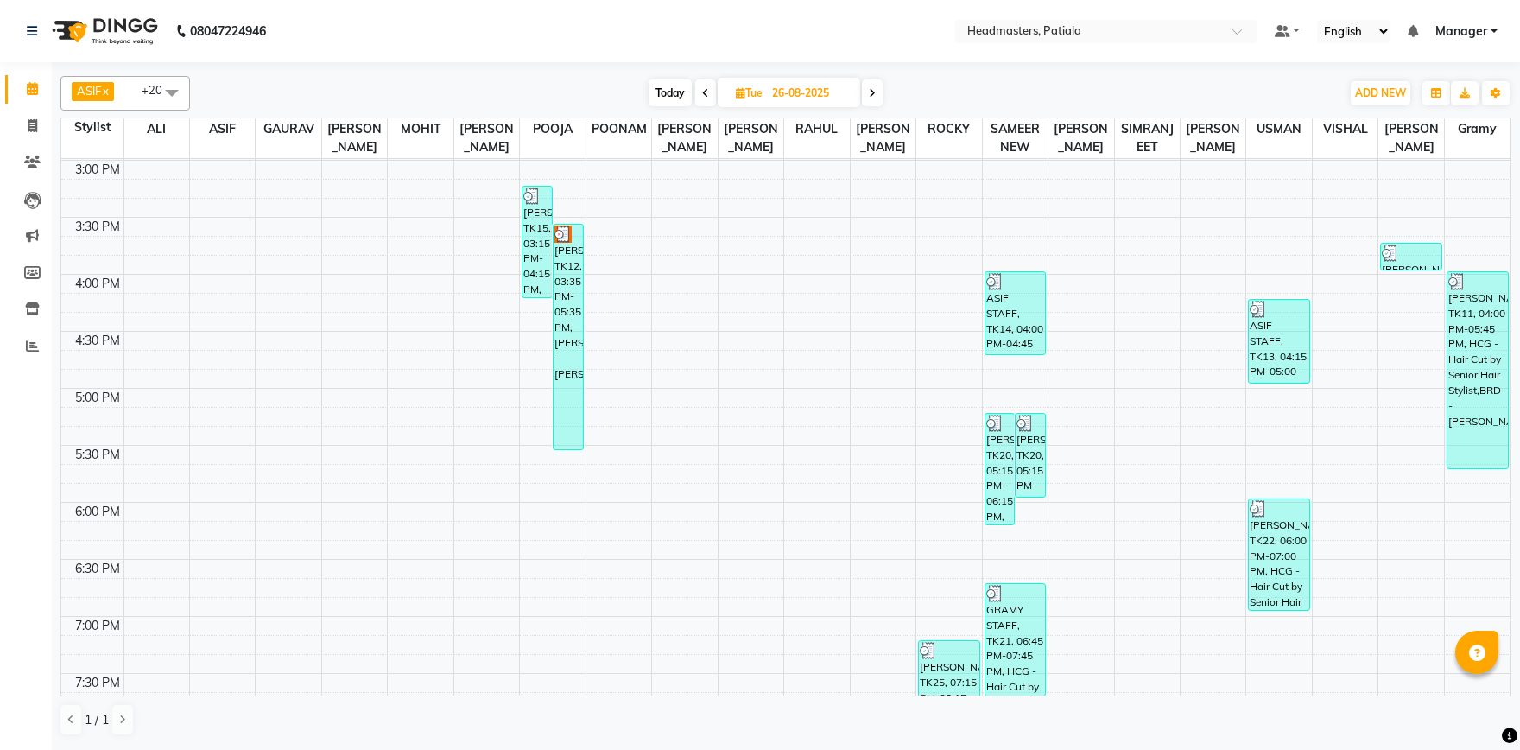
click at [706, 85] on span at bounding box center [705, 92] width 21 height 27
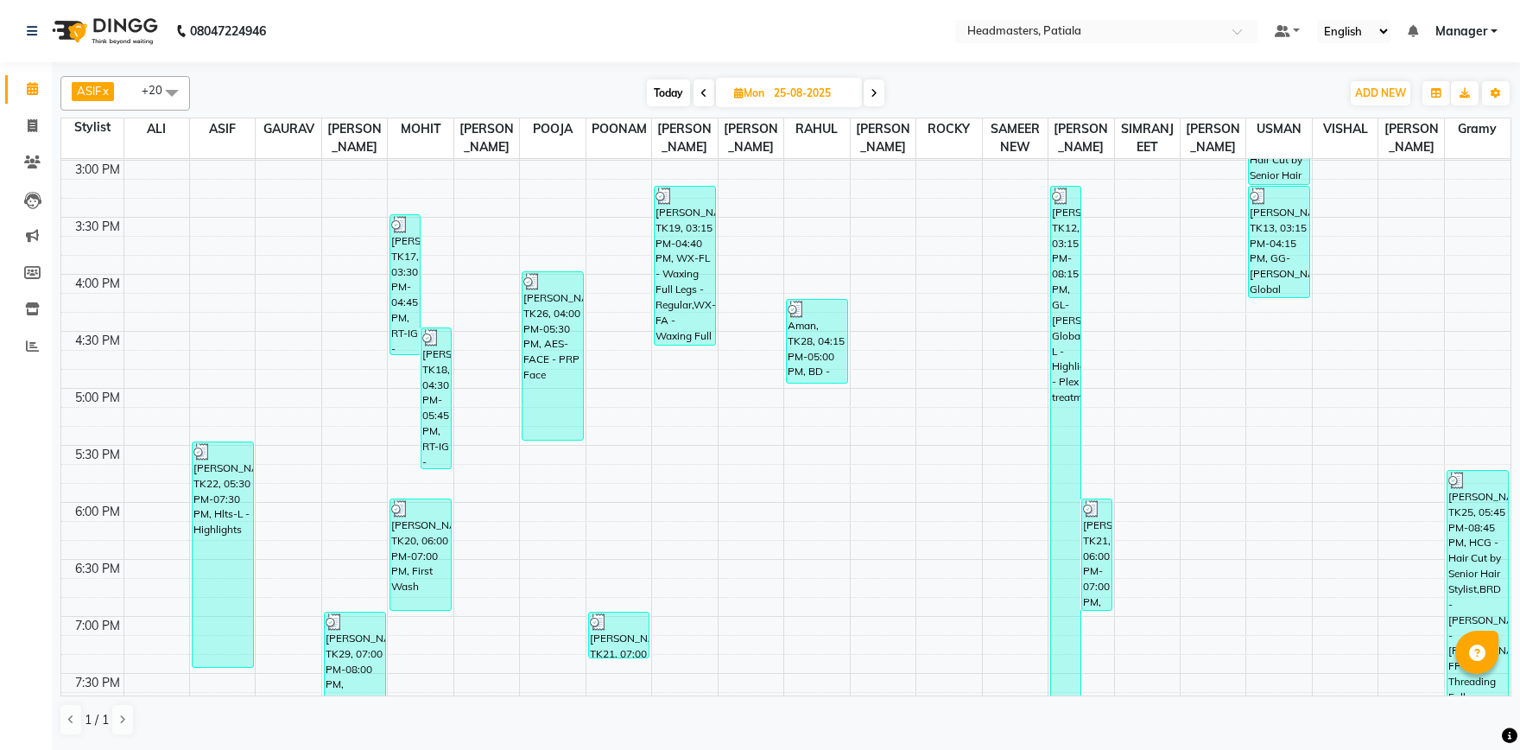
click at [875, 96] on icon at bounding box center [874, 93] width 7 height 10
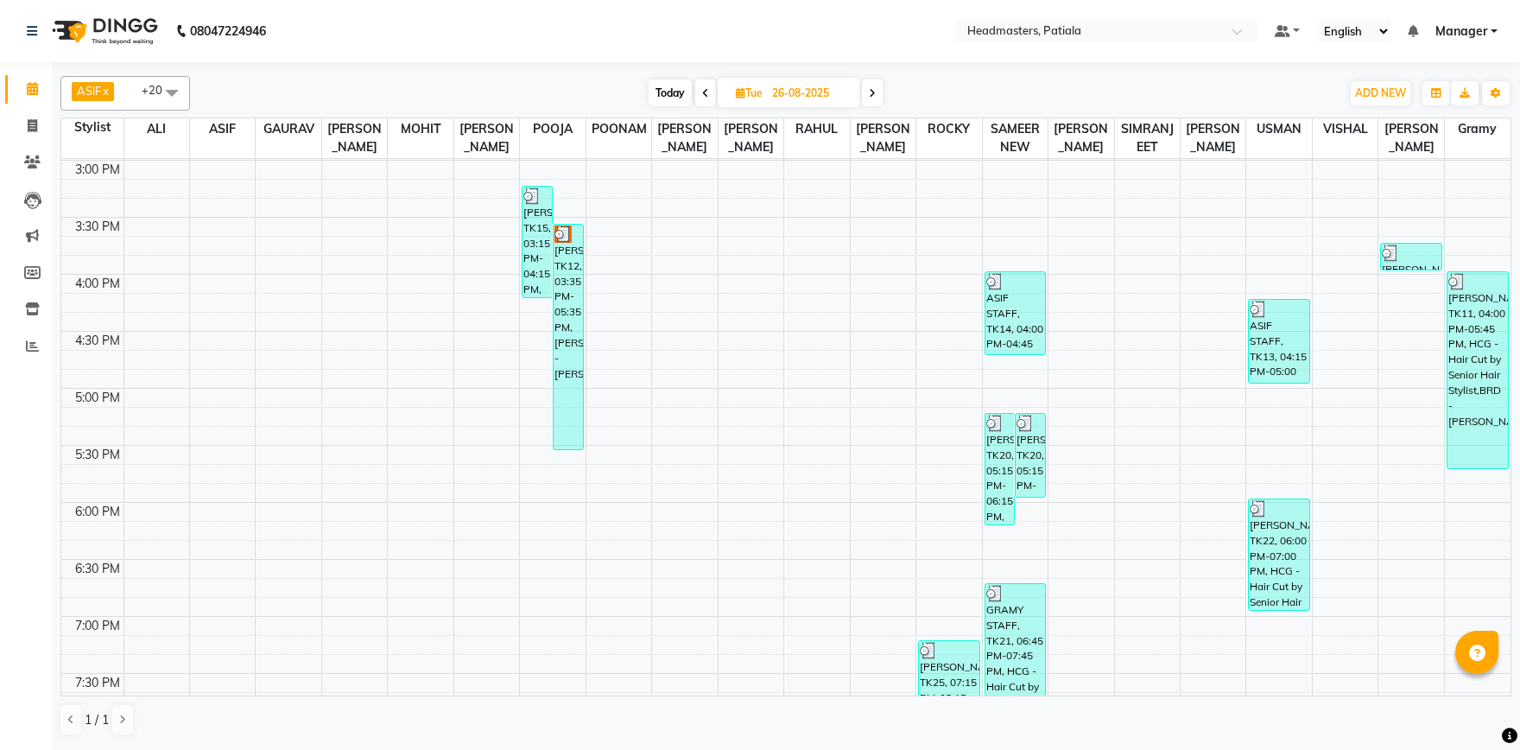
click at [875, 96] on icon at bounding box center [872, 93] width 7 height 10
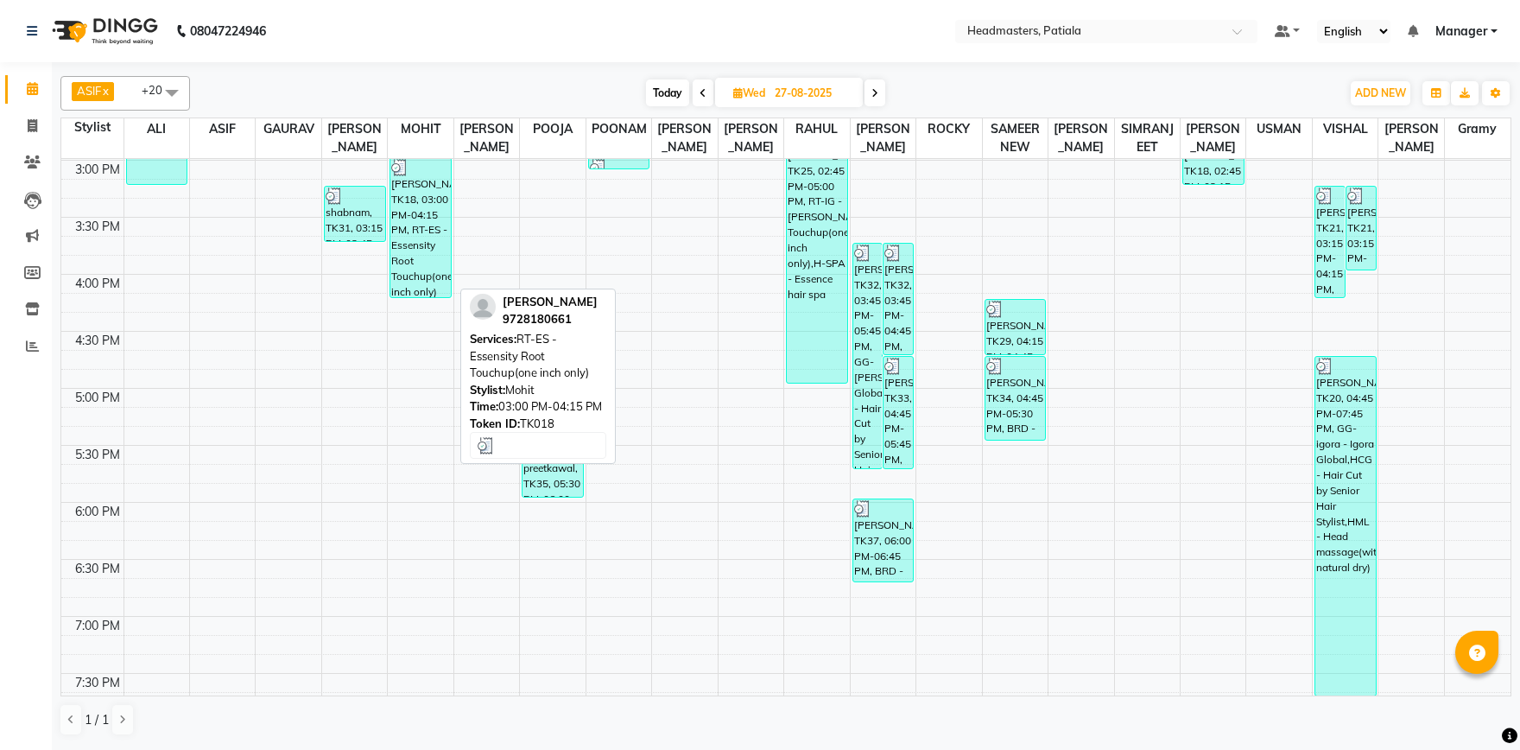
scroll to position [375, 0]
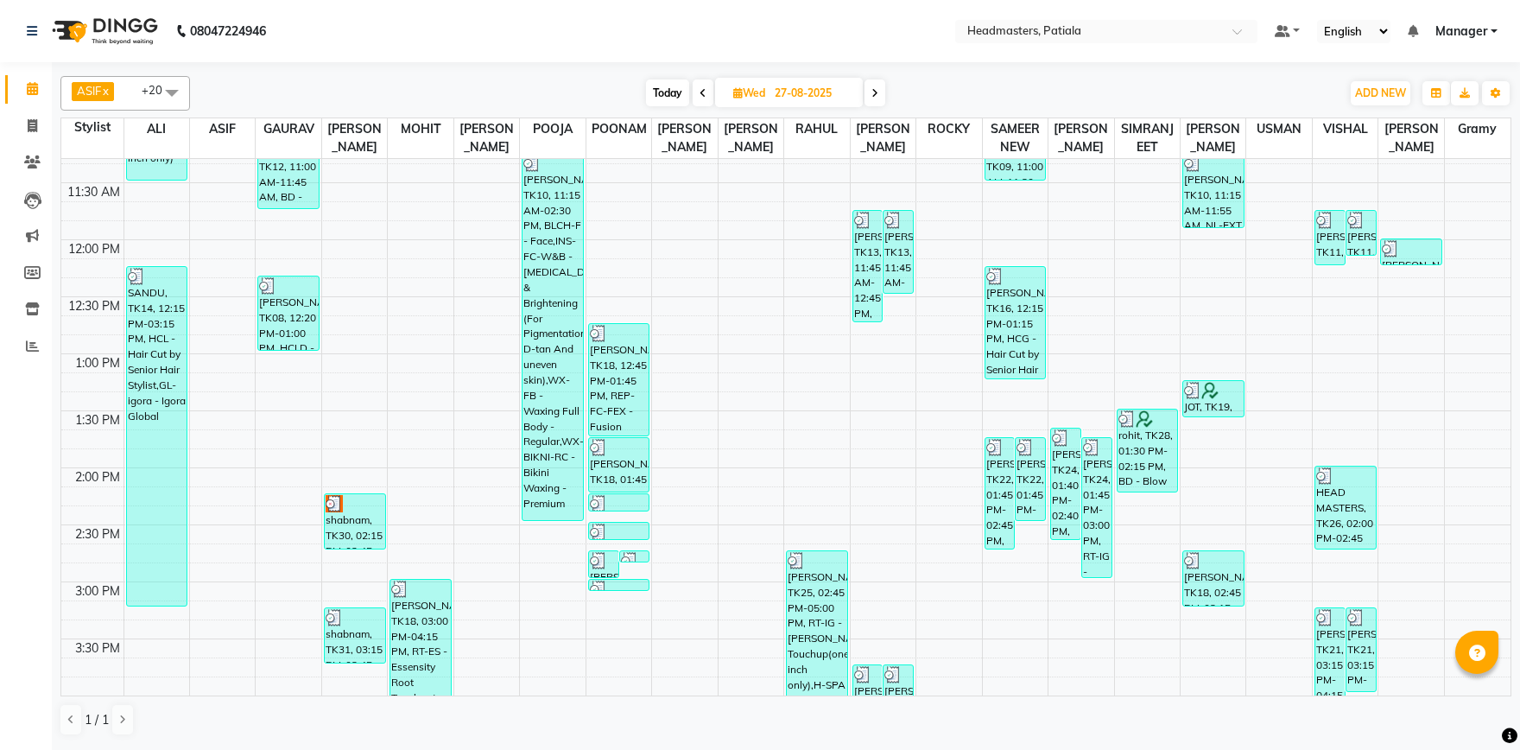
click at [873, 98] on icon at bounding box center [875, 93] width 7 height 10
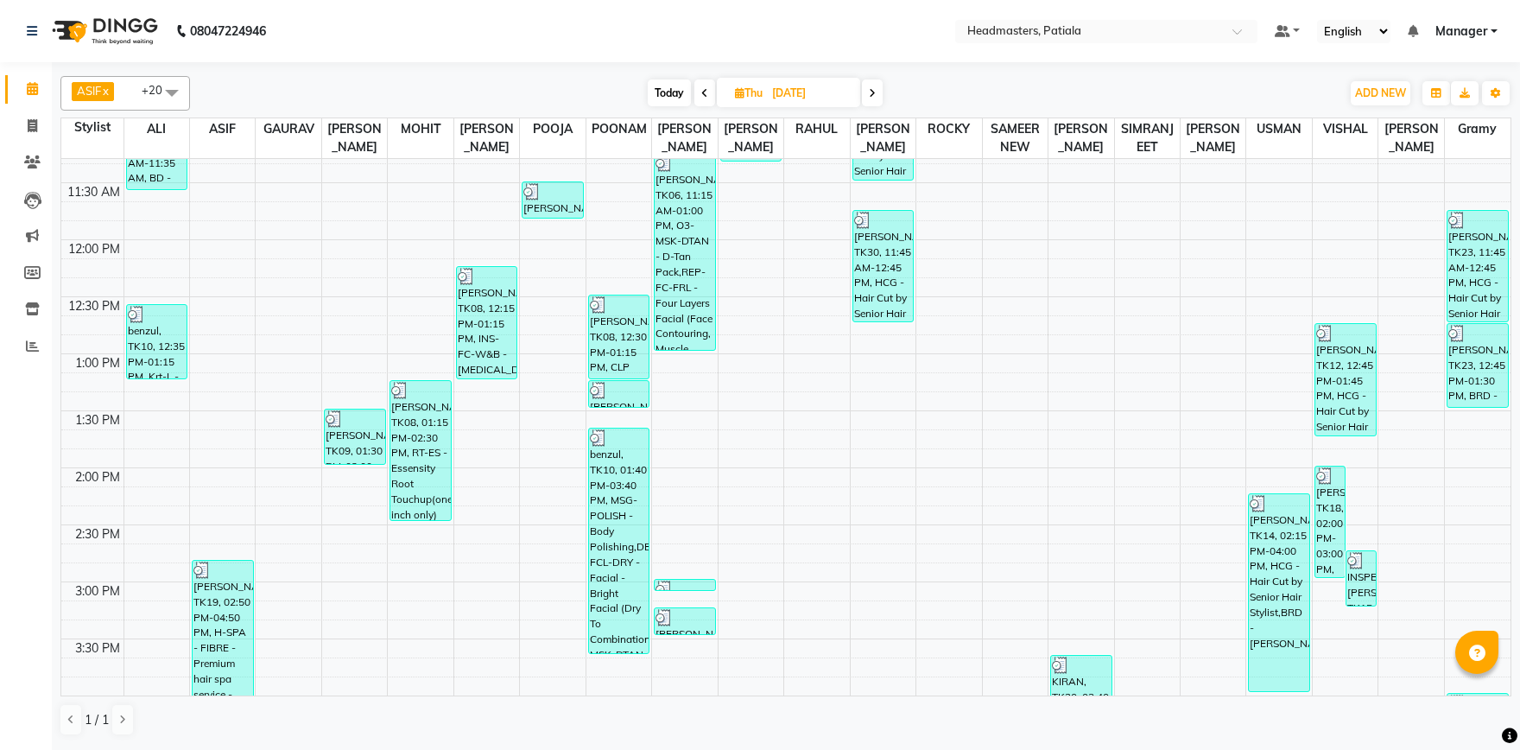
click at [866, 88] on span at bounding box center [872, 92] width 21 height 27
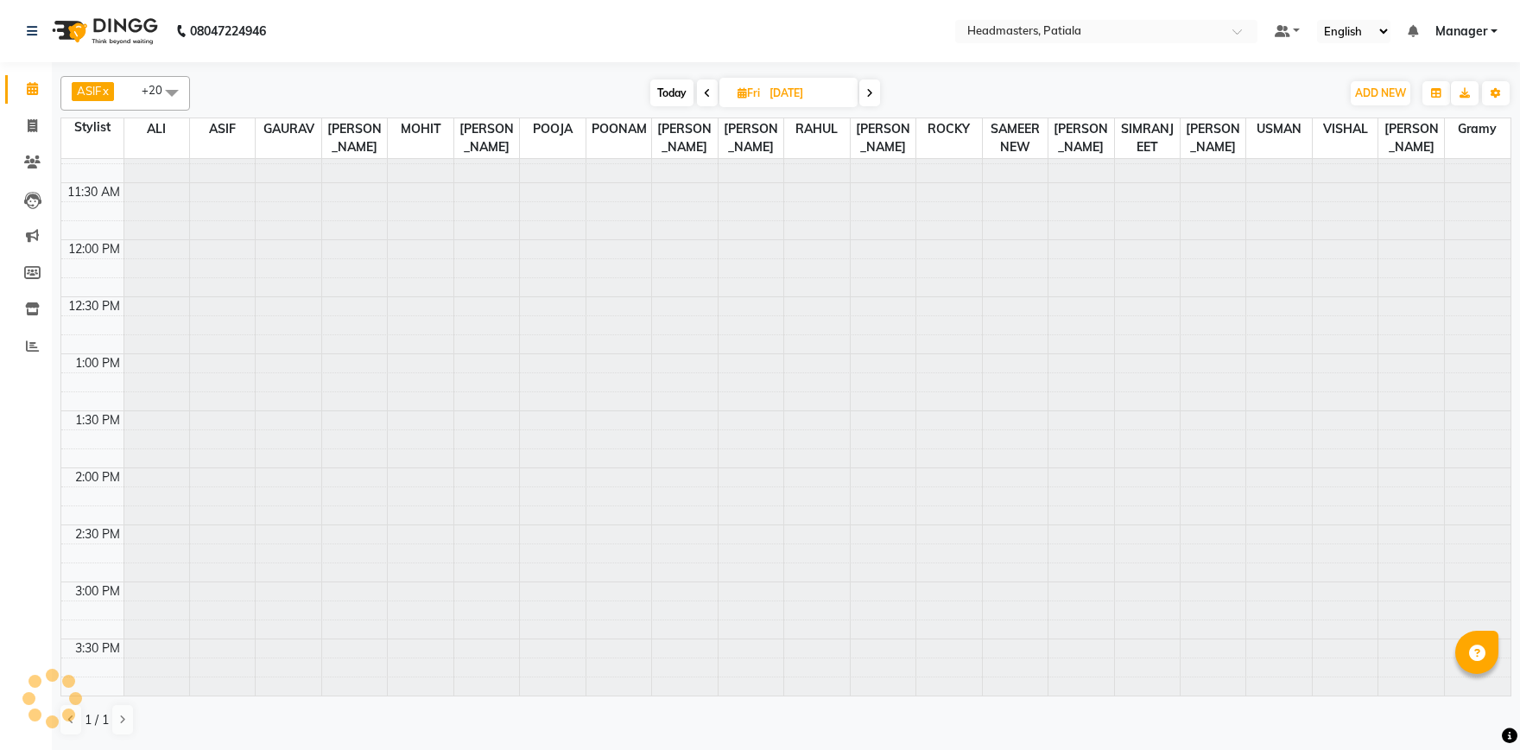
scroll to position [0, 0]
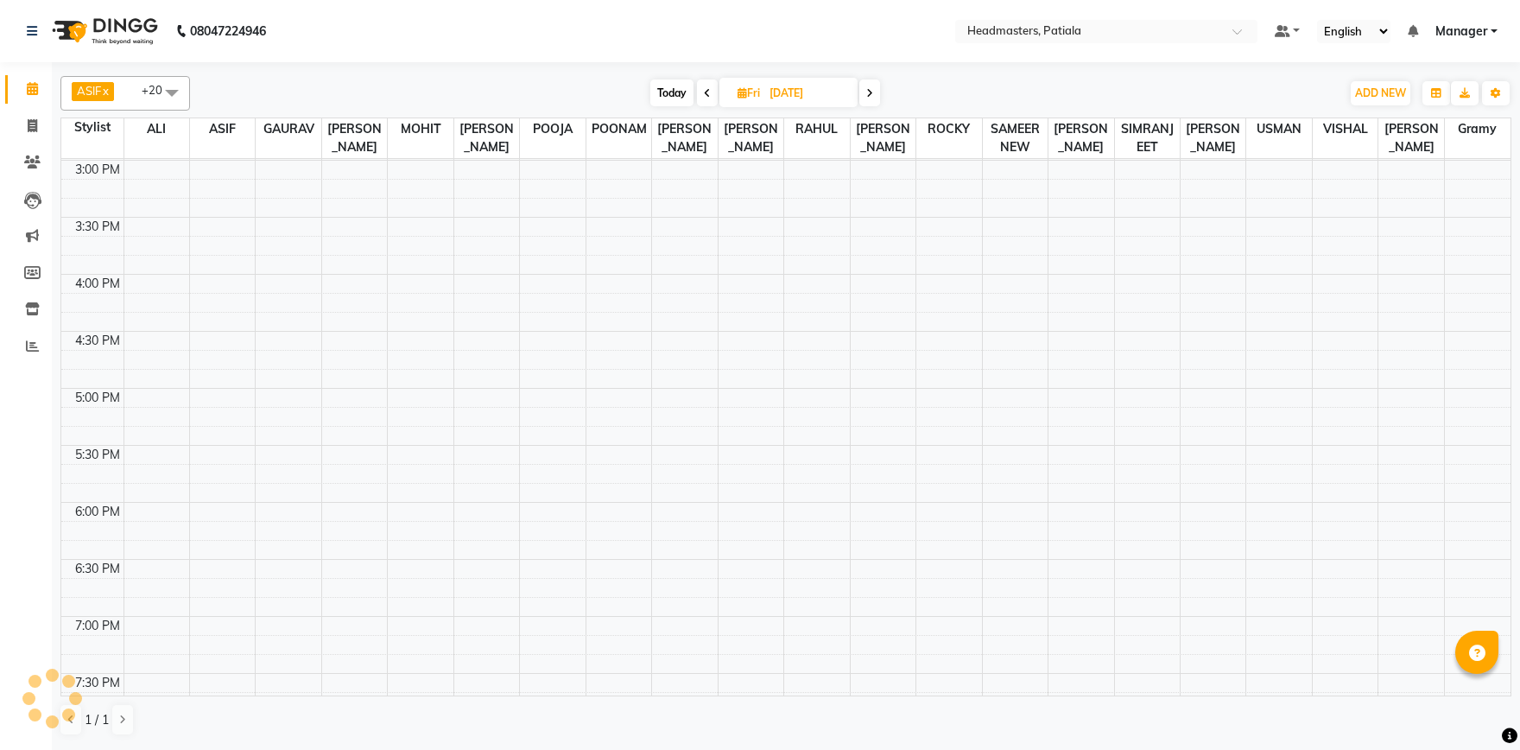
click at [876, 87] on span at bounding box center [870, 92] width 21 height 27
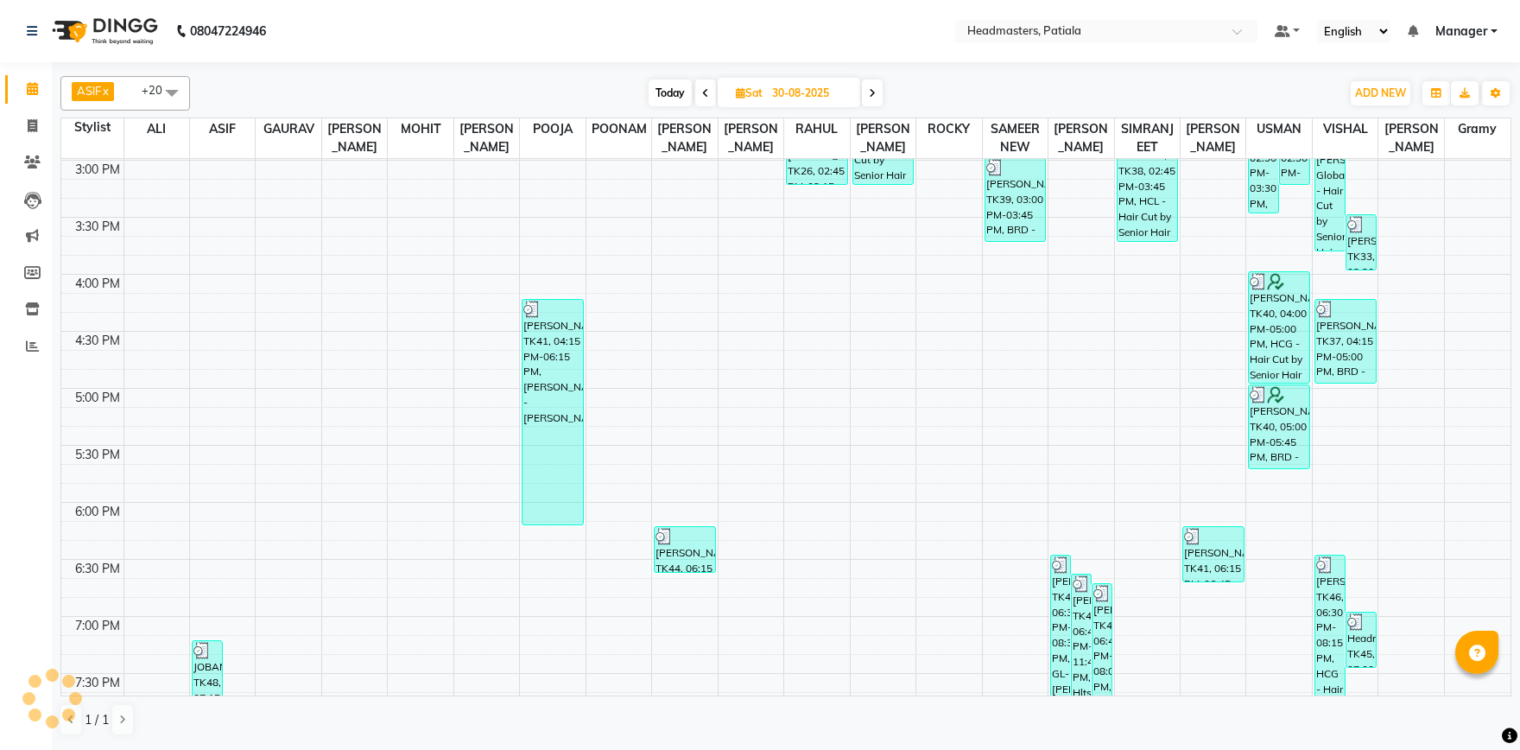
click at [876, 87] on span at bounding box center [872, 92] width 21 height 27
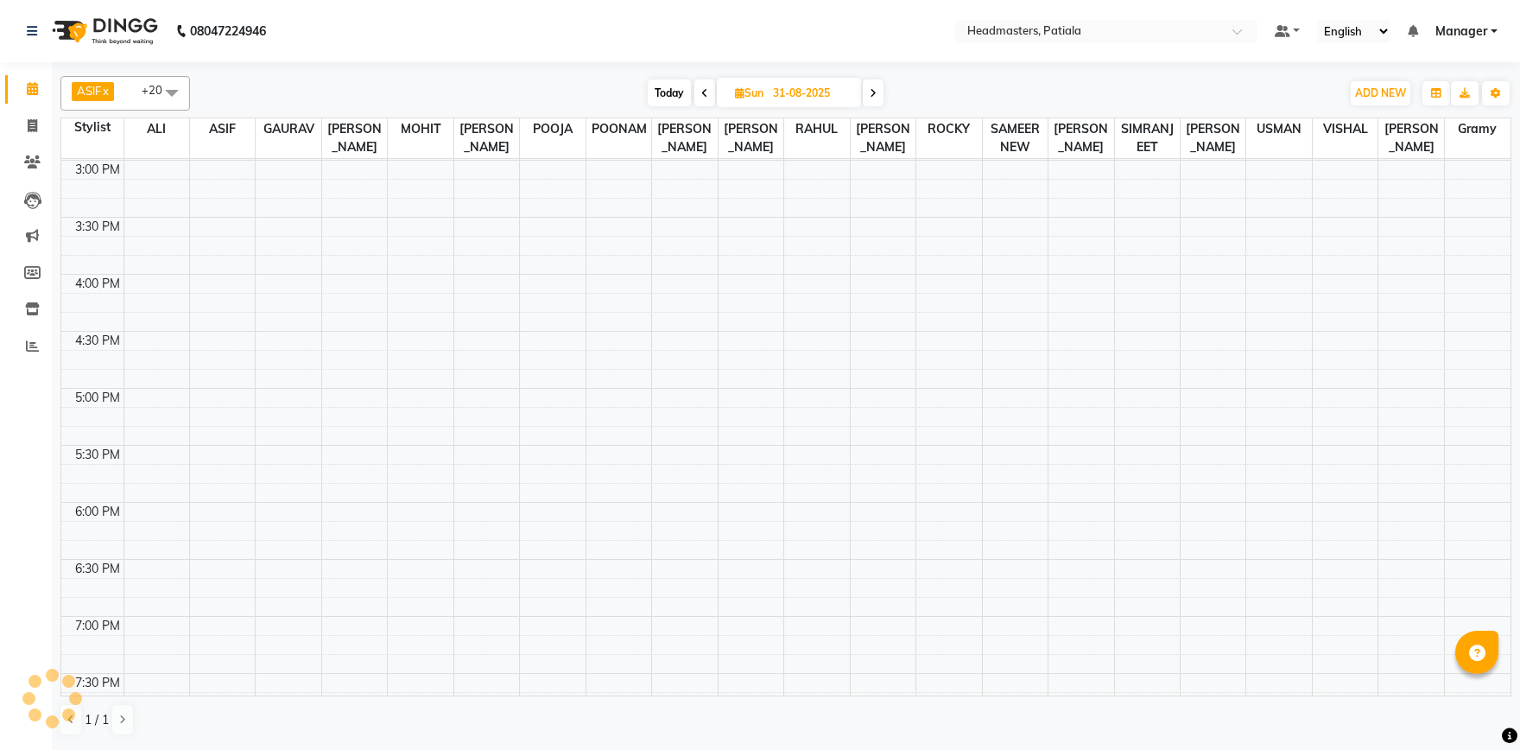
click at [876, 87] on span at bounding box center [873, 92] width 21 height 27
type input "01-09-2025"
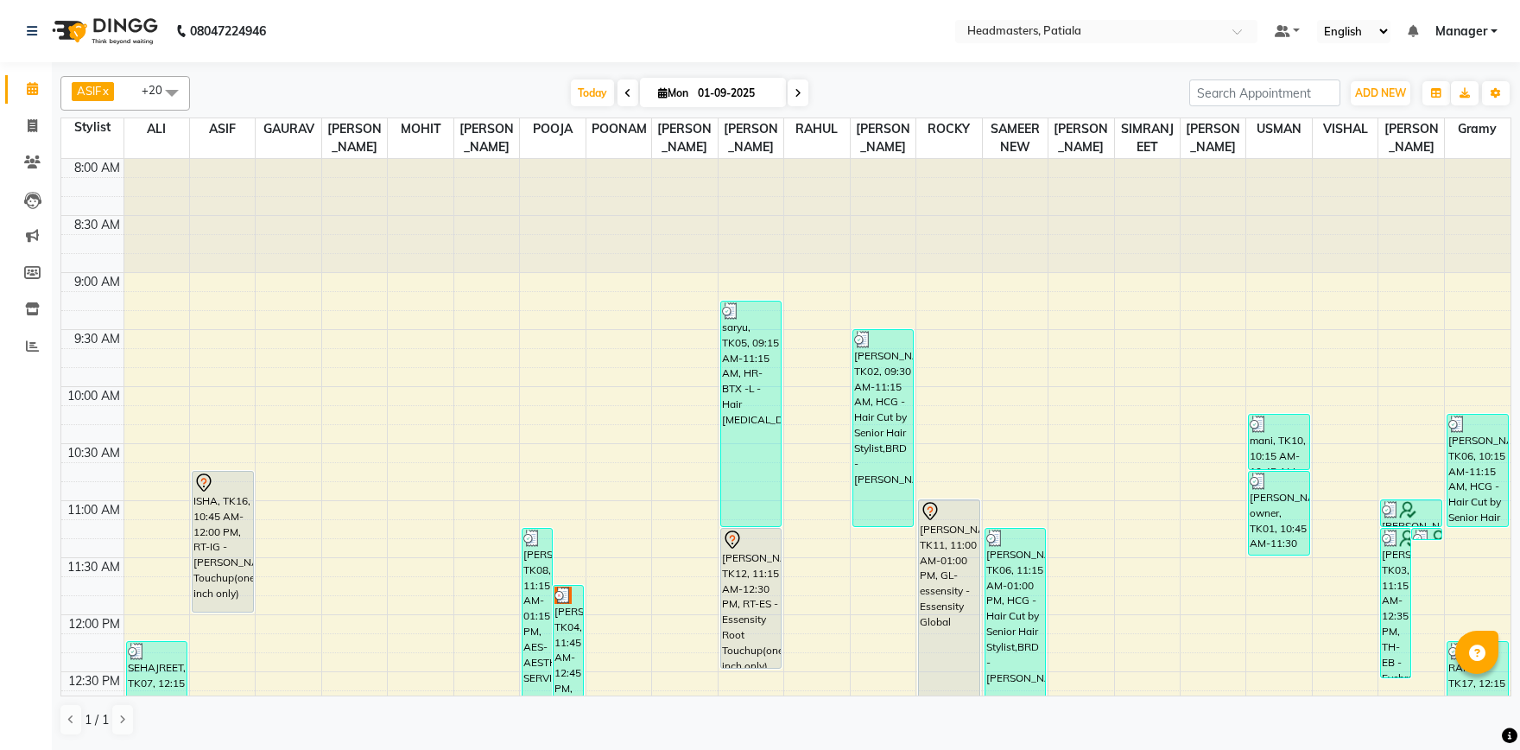
scroll to position [421, 0]
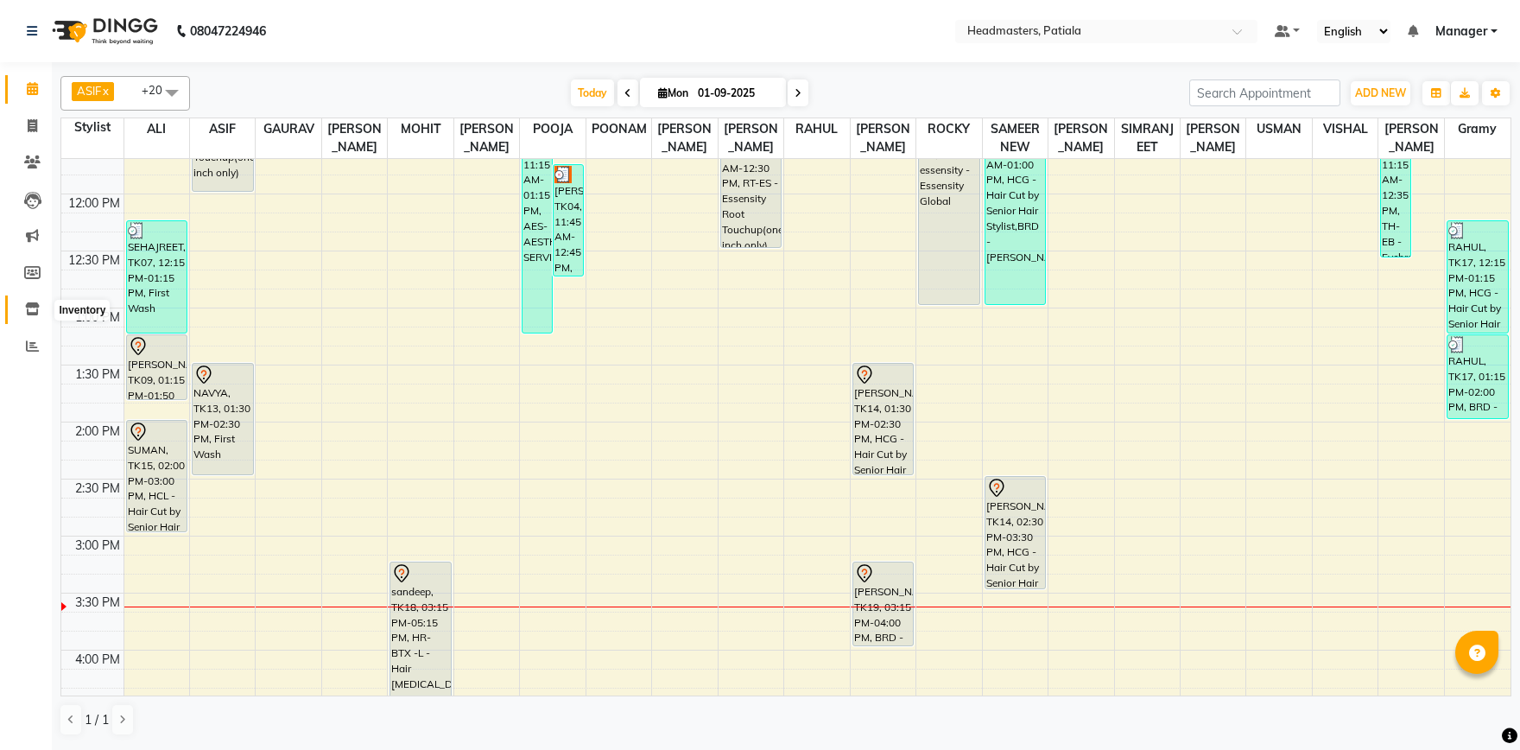
click at [36, 315] on icon at bounding box center [32, 308] width 15 height 13
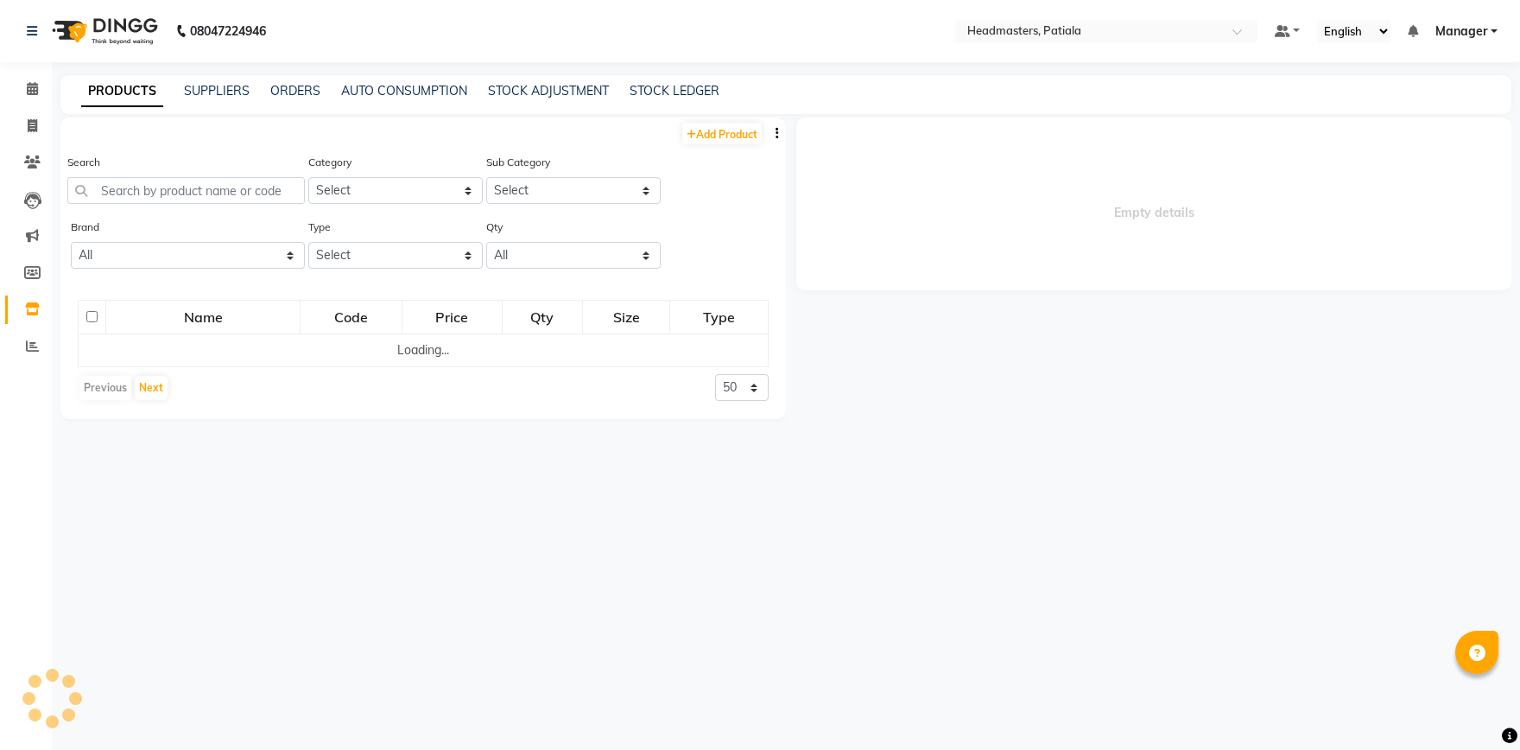
click at [416, 206] on div "Category Select Hair Skin Makeup Personal Care Appliances Beard Waxing Disposab…" at bounding box center [394, 185] width 178 height 65
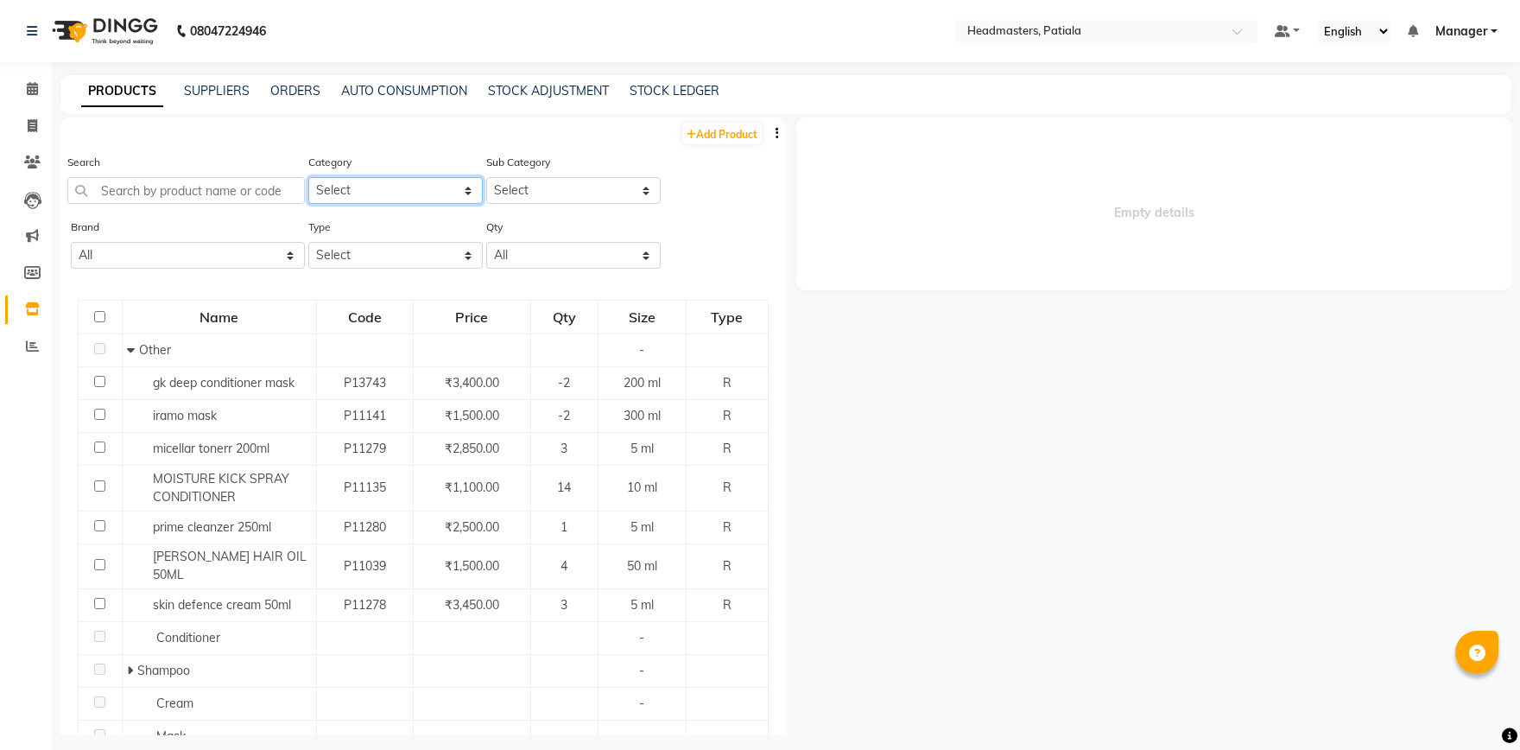
select select "1099101100"
click option "Hair" at bounding box center [0, 0] width 0 height 0
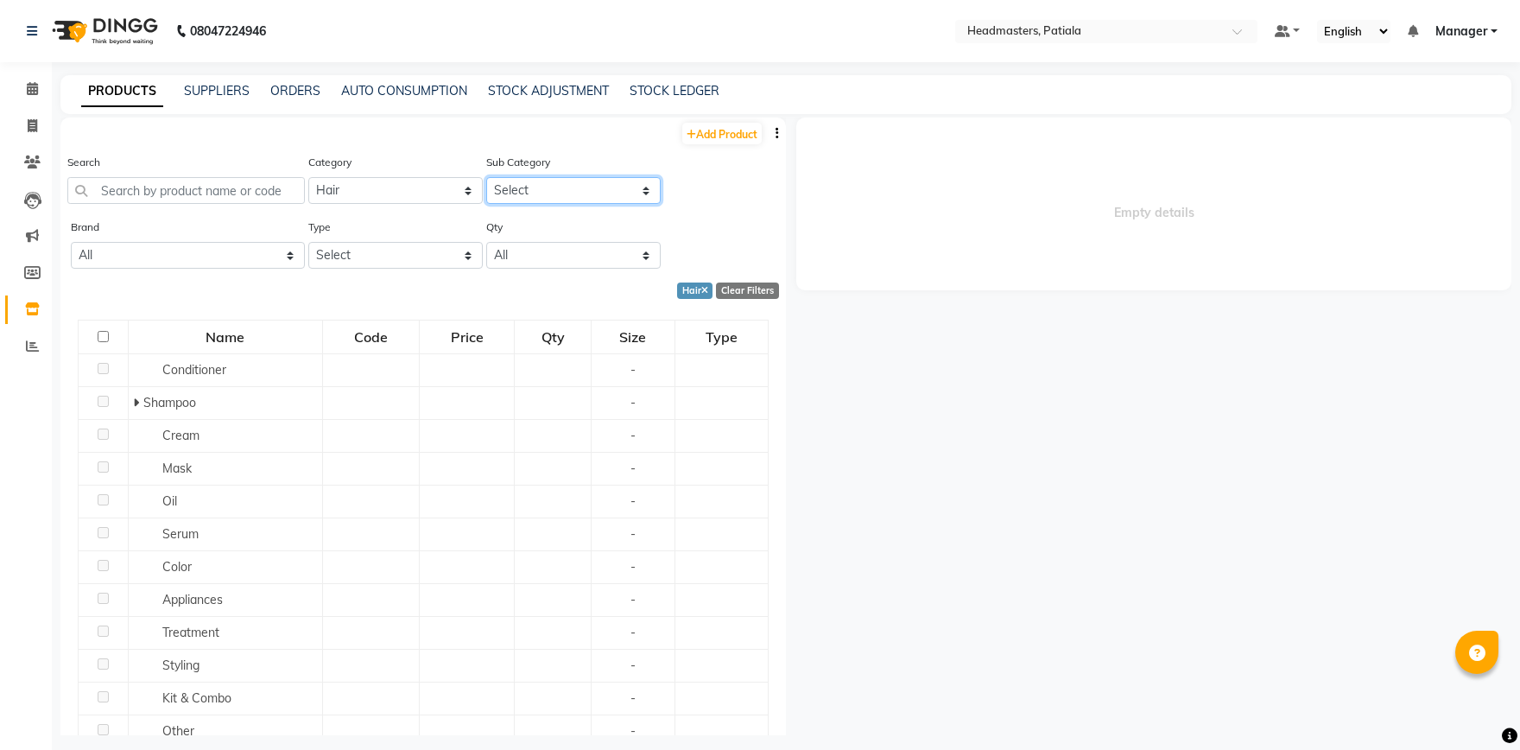
click at [486, 177] on select "Select Conditioner Shampoo Cream Mask Oil Serum Color Appliances Treatment Styl…" at bounding box center [573, 190] width 175 height 27
select select "1099101104"
click option "Mask" at bounding box center [0, 0] width 0 height 0
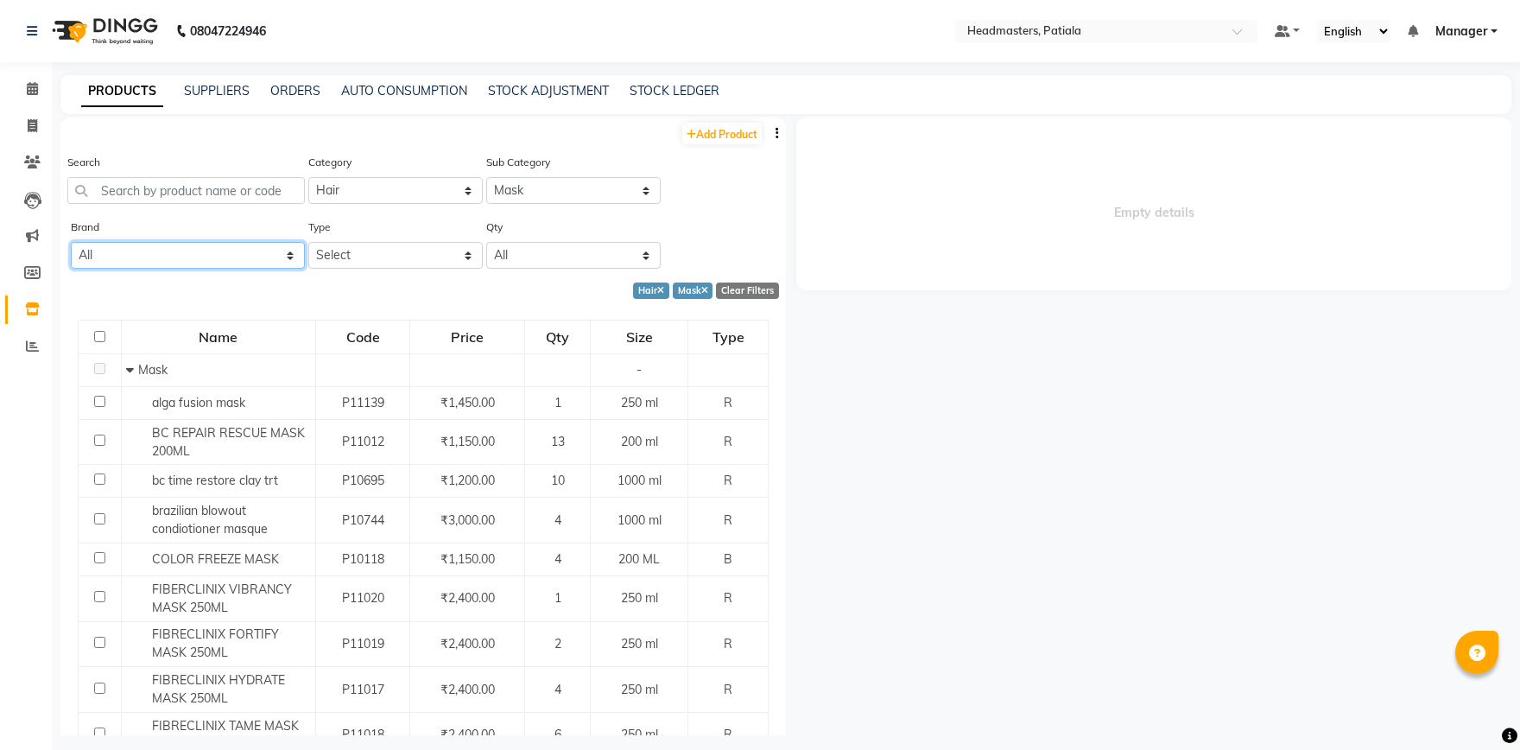
click at [71, 242] on select "All Brazilian Cacau Cadivue Floractive Gk Inspira Iramo Moraccan Oil Morocan Mo…" at bounding box center [188, 255] width 234 height 27
select select "wella"
click option "Wella" at bounding box center [0, 0] width 0 height 0
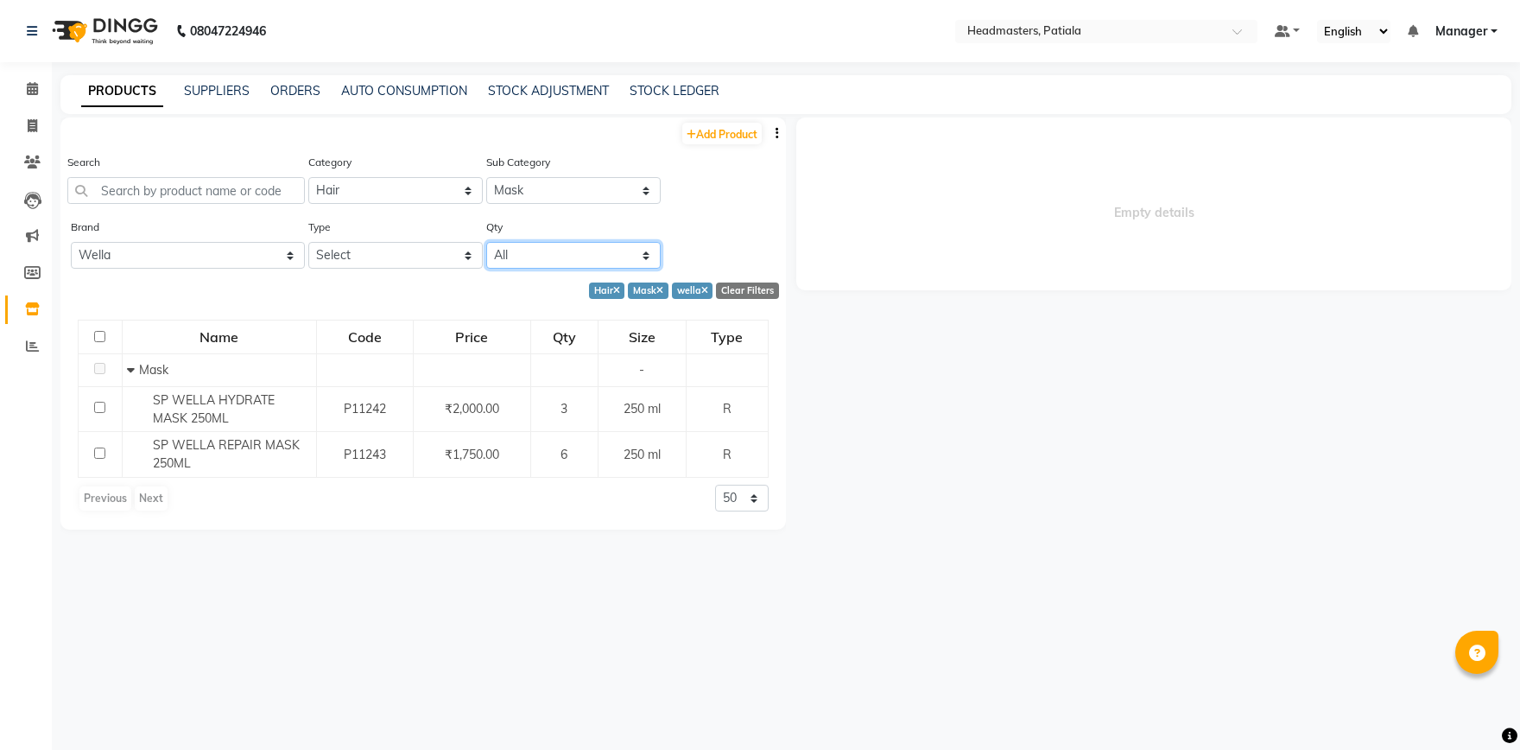
click at [486, 242] on select "All Low Out Of Stock" at bounding box center [573, 255] width 175 height 27
click option "All" at bounding box center [0, 0] width 0 height 0
click at [748, 126] on link "Add Product" at bounding box center [721, 134] width 79 height 22
select select "true"
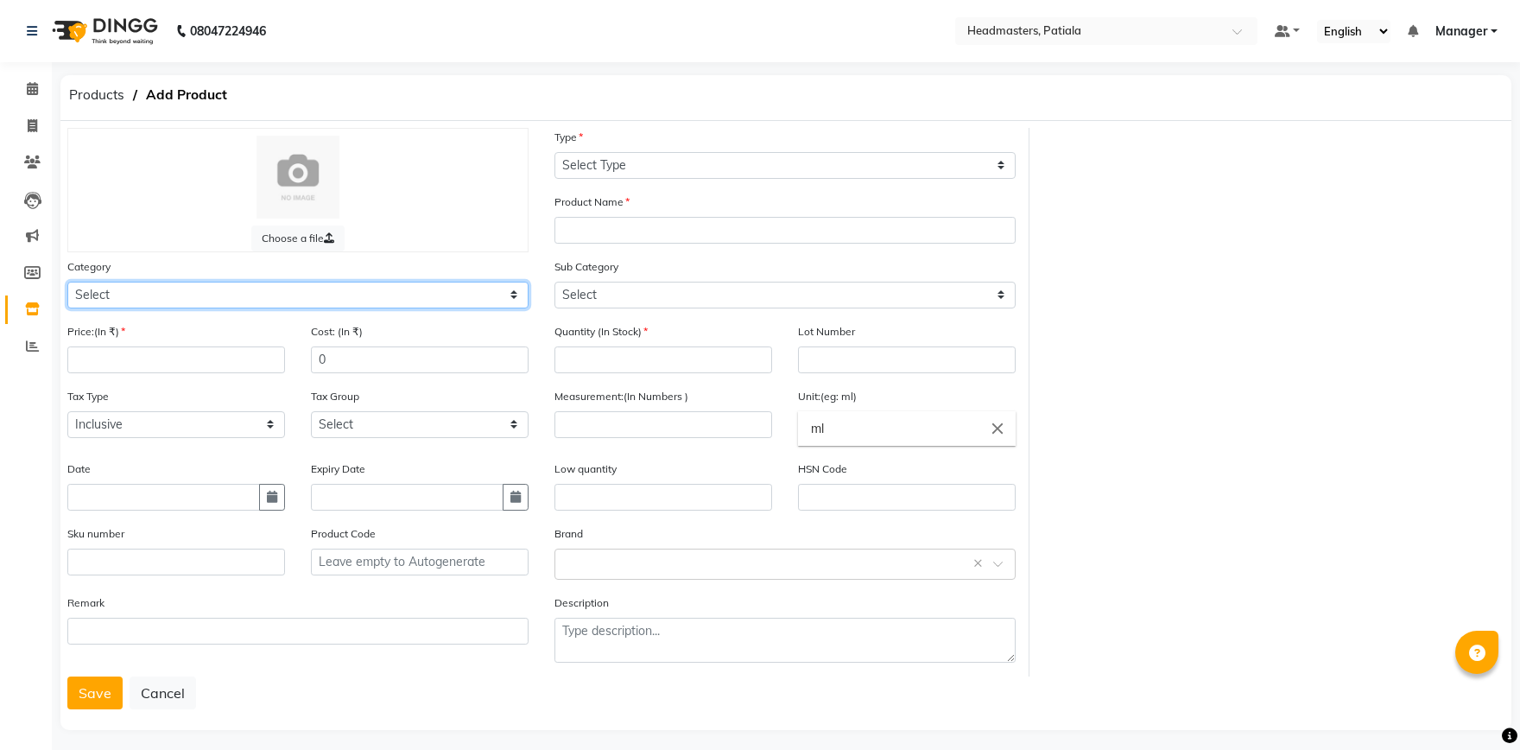
click at [67, 282] on select "Select Hair Skin Makeup Personal Care Appliances Beard Waxing Disposable Thread…" at bounding box center [297, 295] width 461 height 27
select select "1099101100"
click option "Hair" at bounding box center [0, 0] width 0 height 0
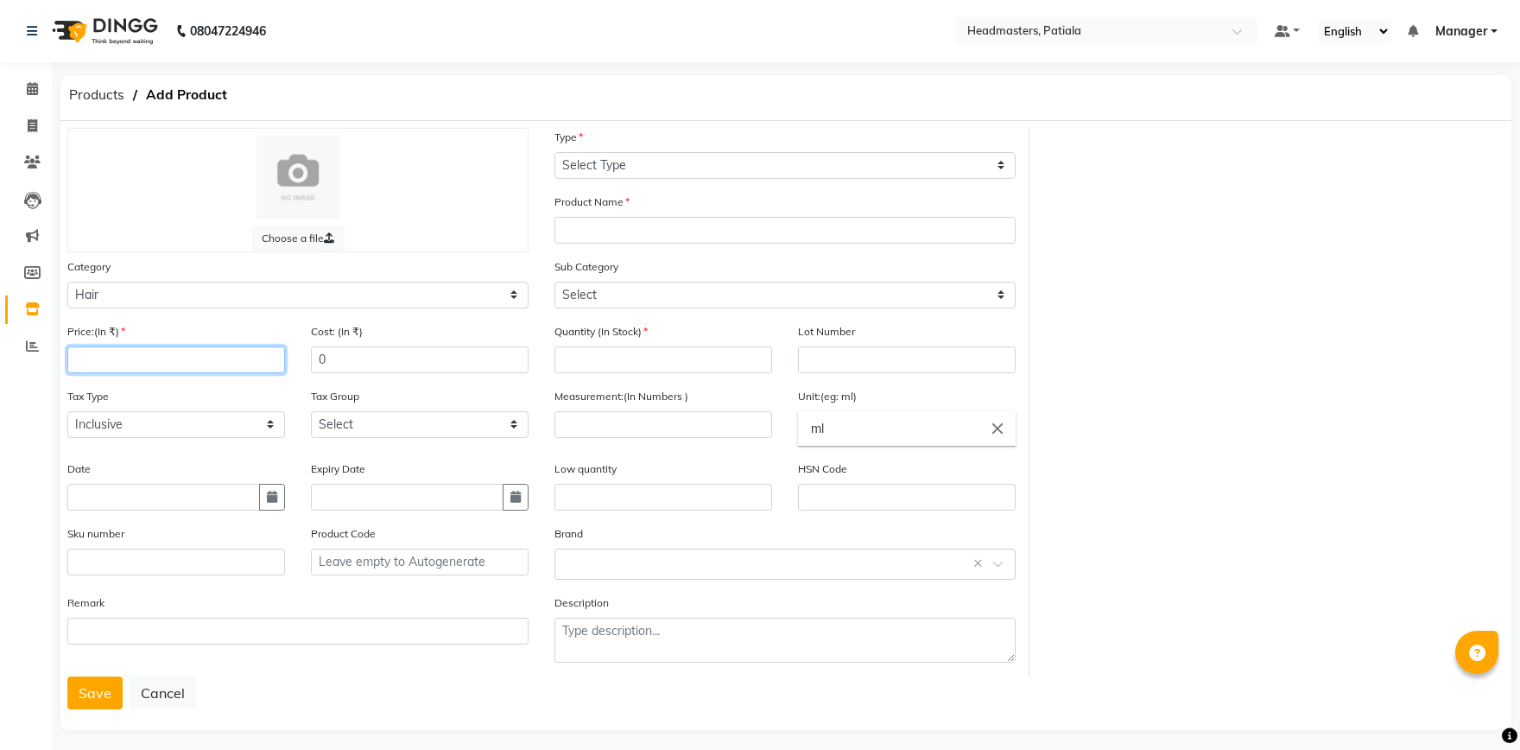
click at [179, 351] on input "number" at bounding box center [176, 359] width 218 height 27
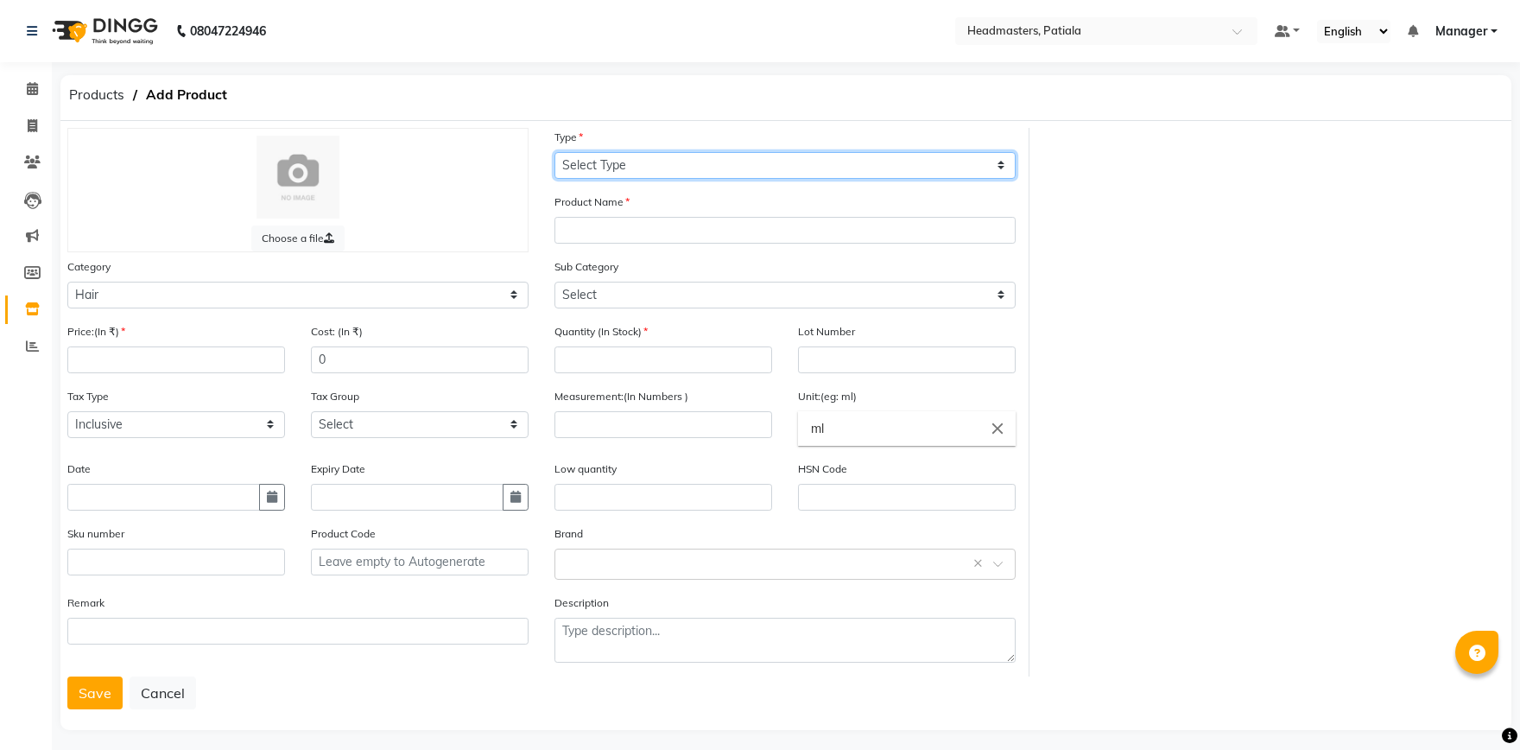
click at [555, 152] on select "Select Type Both Retail Consumable" at bounding box center [785, 165] width 461 height 27
select select "R"
click option "Retail" at bounding box center [0, 0] width 0 height 0
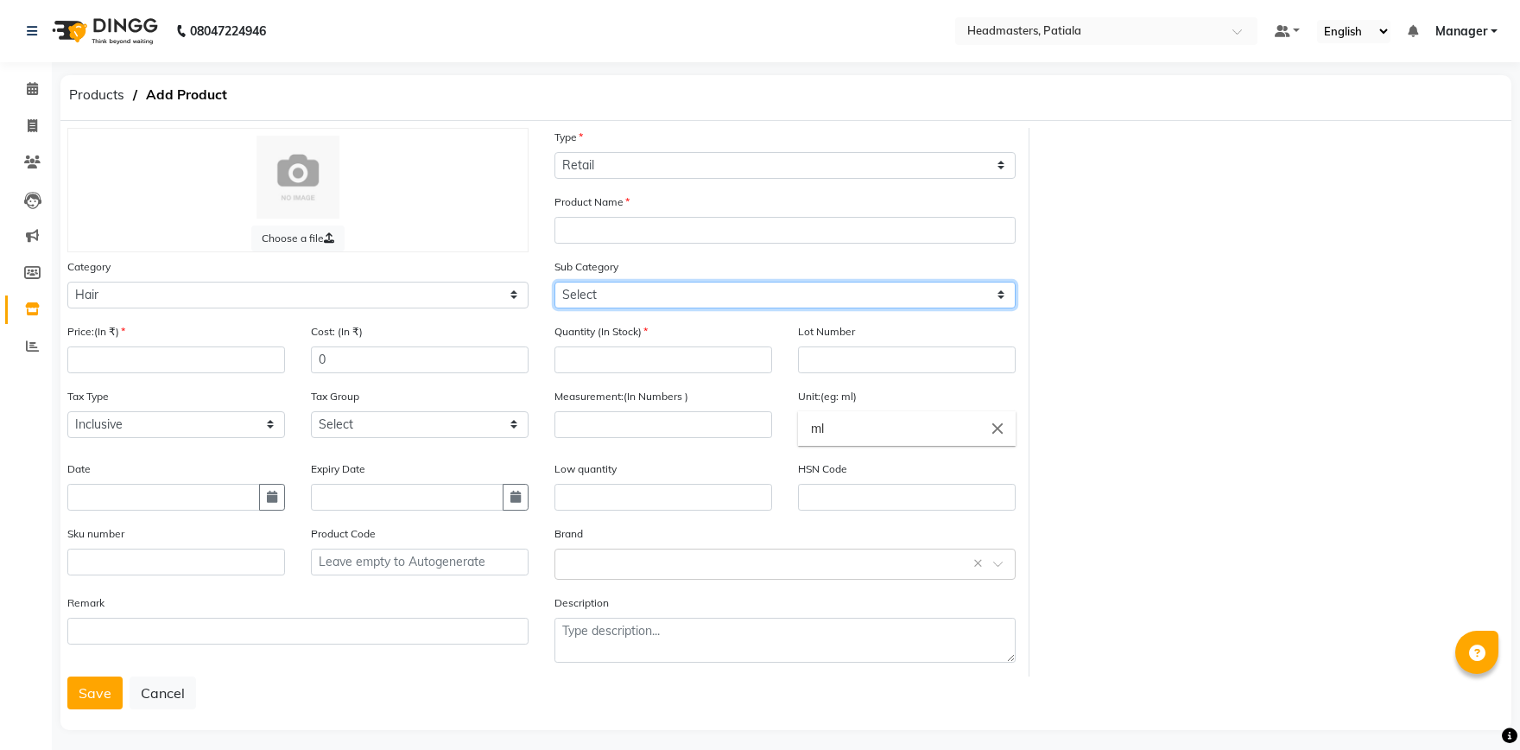
click at [555, 282] on select "Select Conditioner Shampoo Cream Mask Oil Serum Color Appliances Treatment Styl…" at bounding box center [785, 295] width 461 height 27
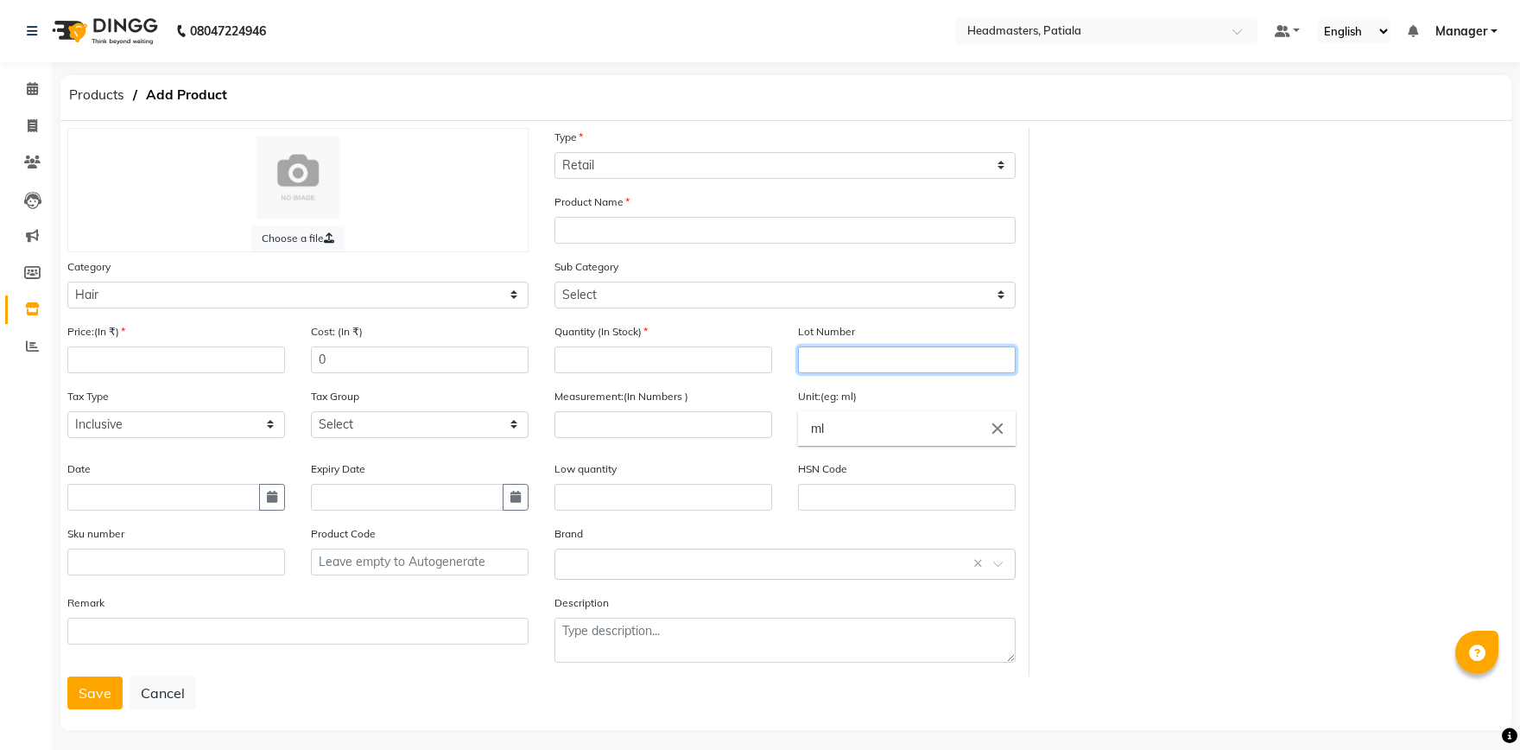
click at [863, 356] on input "text" at bounding box center [907, 359] width 218 height 27
click at [678, 364] on input "number" at bounding box center [664, 359] width 218 height 27
type input "10"
click at [1259, 446] on div "Choose a file Type Select Type Both Retail Consumable Product Name Category Sel…" at bounding box center [785, 402] width 1463 height 549
click at [34, 91] on icon at bounding box center [32, 88] width 11 height 13
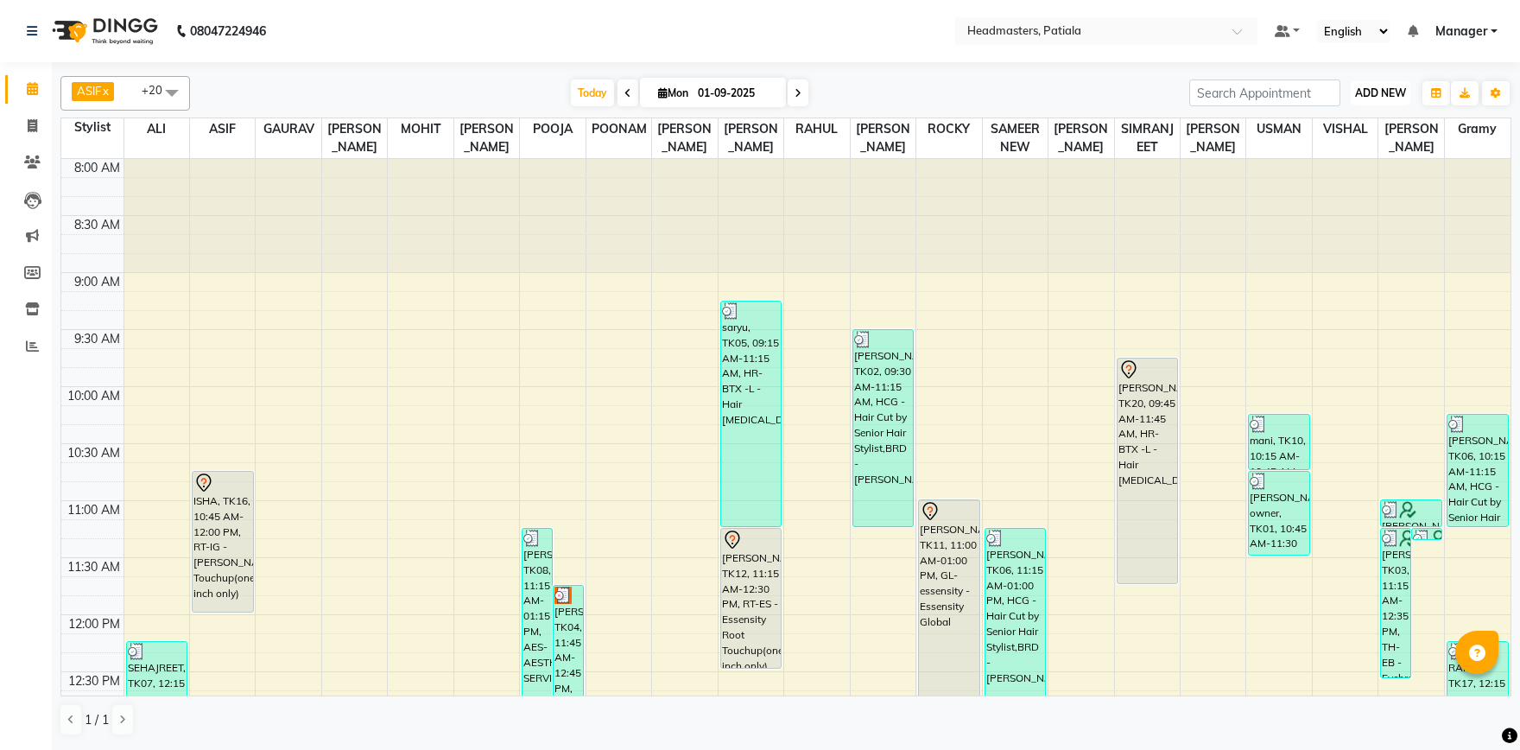
click at [1393, 98] on span "ADD NEW" at bounding box center [1380, 92] width 51 height 13
click at [1340, 143] on link "Add Invoice" at bounding box center [1341, 148] width 136 height 22
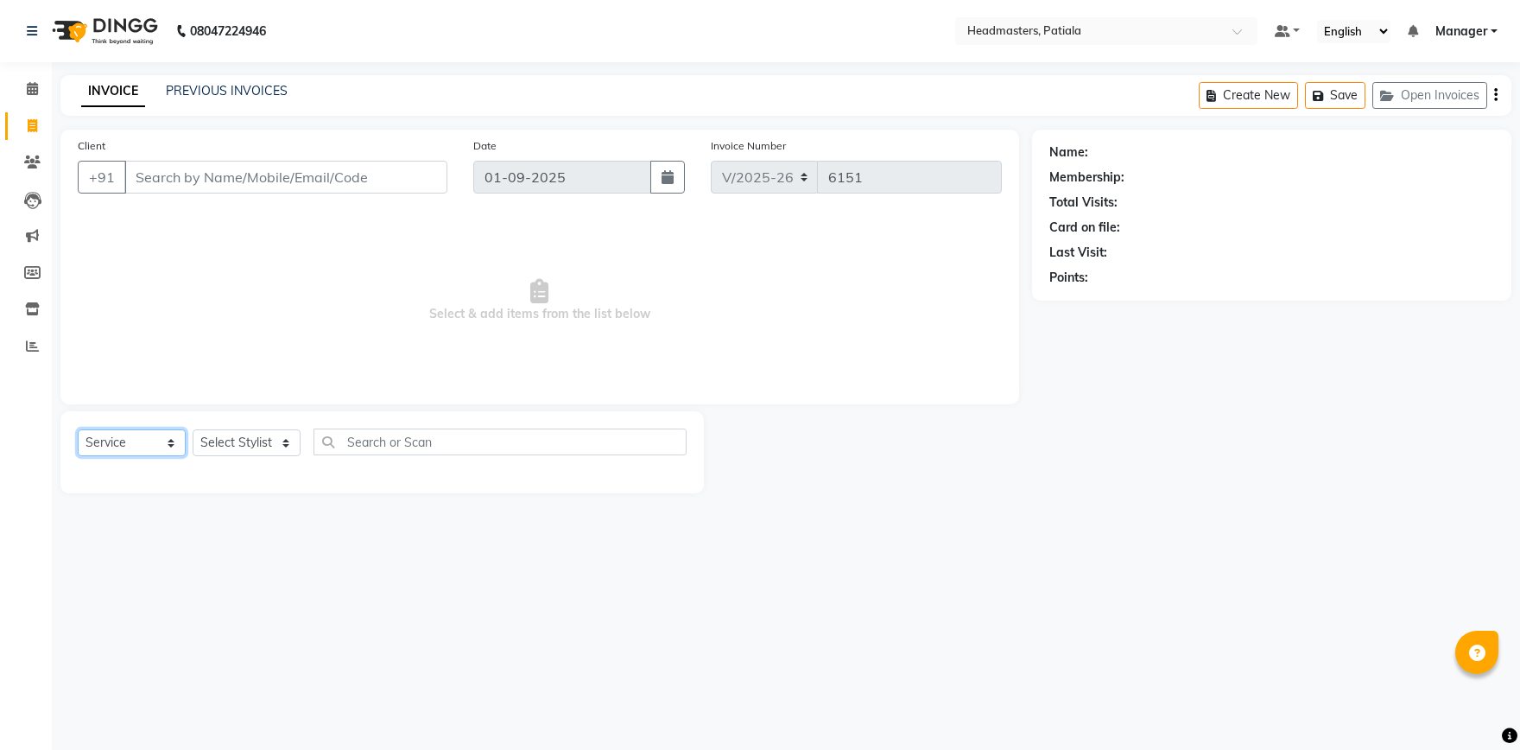
click at [78, 429] on select "Select Service Product Membership Package Voucher Prepaid Gift Card" at bounding box center [132, 442] width 108 height 27
select select "product"
click option "Product" at bounding box center [0, 0] width 0 height 0
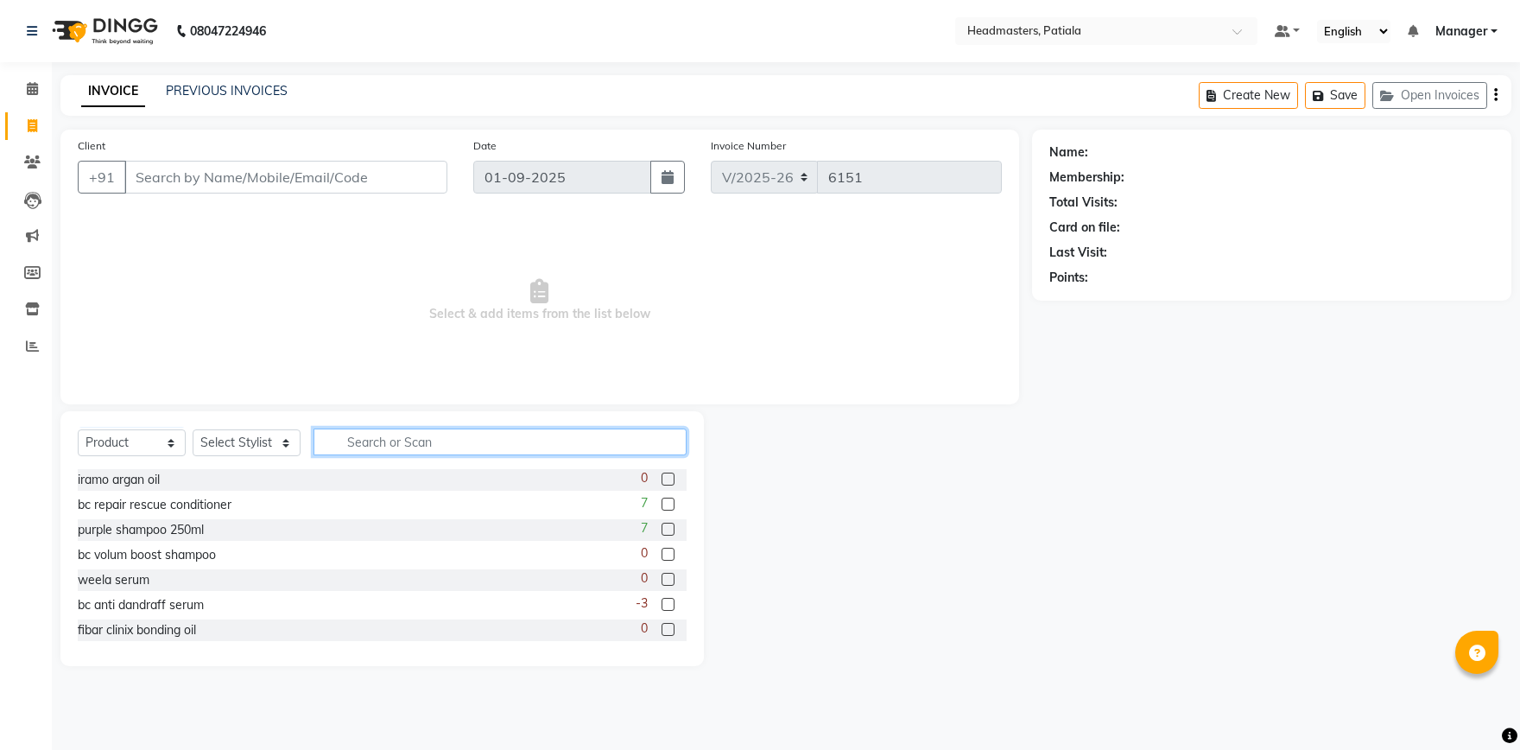
click at [366, 437] on input "text" at bounding box center [500, 441] width 373 height 27
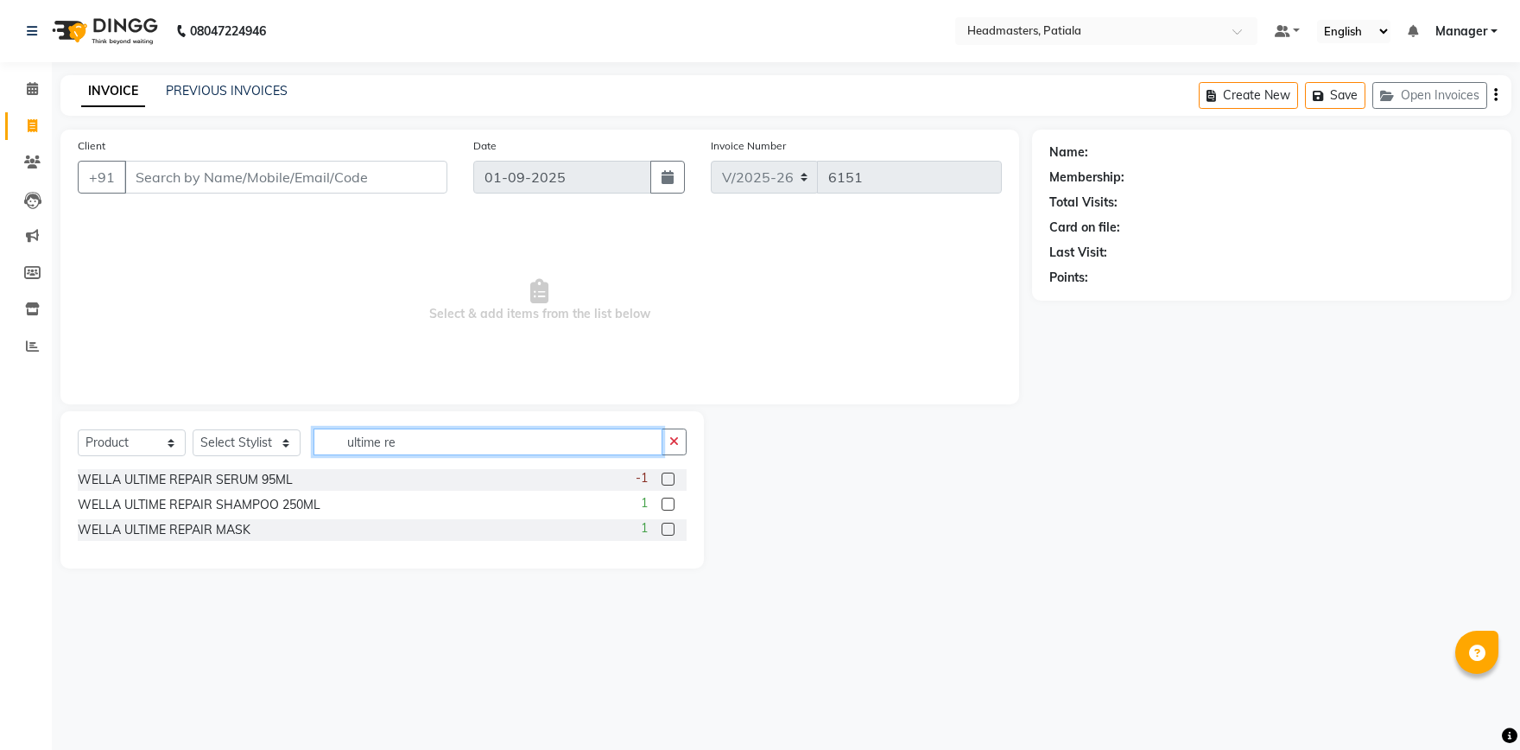
type input "ultime re"
click at [663, 526] on label at bounding box center [668, 529] width 13 height 13
click at [663, 526] on input "checkbox" at bounding box center [667, 529] width 11 height 11
click at [670, 525] on label at bounding box center [668, 529] width 13 height 13
click at [670, 525] on input "checkbox" at bounding box center [667, 529] width 11 height 11
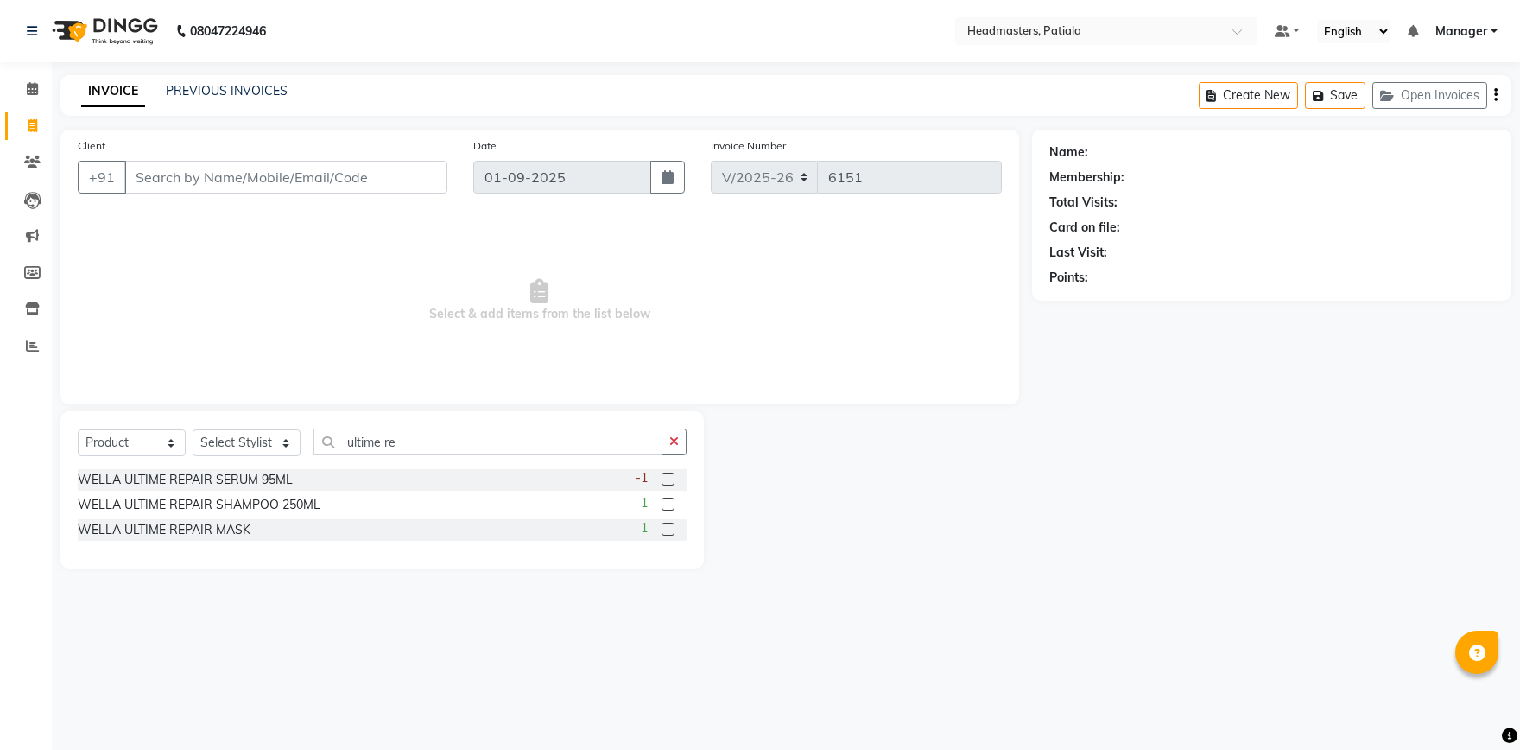
click at [668, 532] on label at bounding box center [668, 529] width 13 height 13
click at [668, 532] on input "checkbox" at bounding box center [667, 529] width 11 height 11
checkbox input "false"
click at [193, 429] on select "Select Stylist ABHISHEK AJAY KUMAR AKSHAY ALI ARSH ARUN ASIF AZEEZUR REHMAAN Ch…" at bounding box center [247, 442] width 108 height 27
select select "87940"
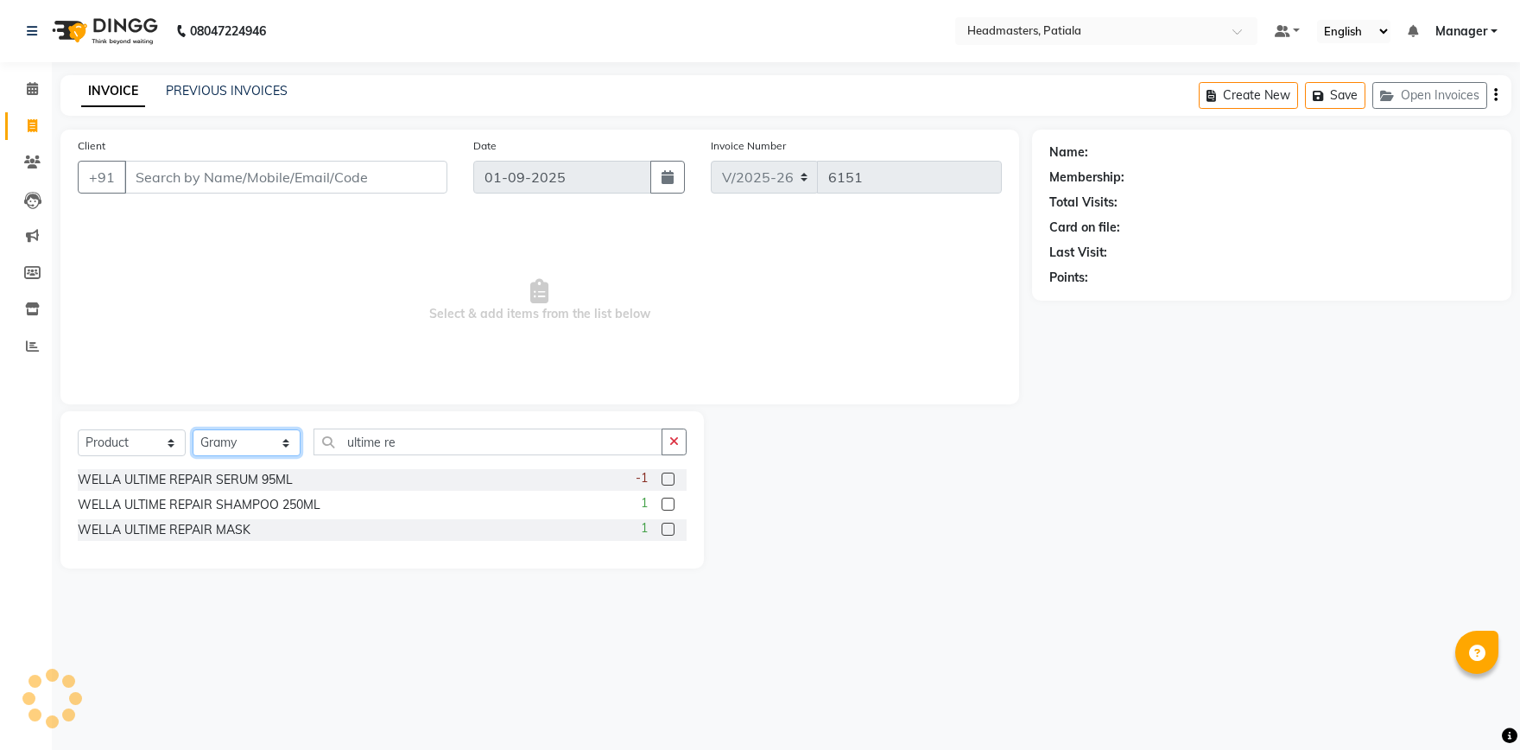
click option "Gramy" at bounding box center [0, 0] width 0 height 0
click at [666, 528] on label at bounding box center [668, 529] width 13 height 13
click at [666, 528] on input "checkbox" at bounding box center [667, 529] width 11 height 11
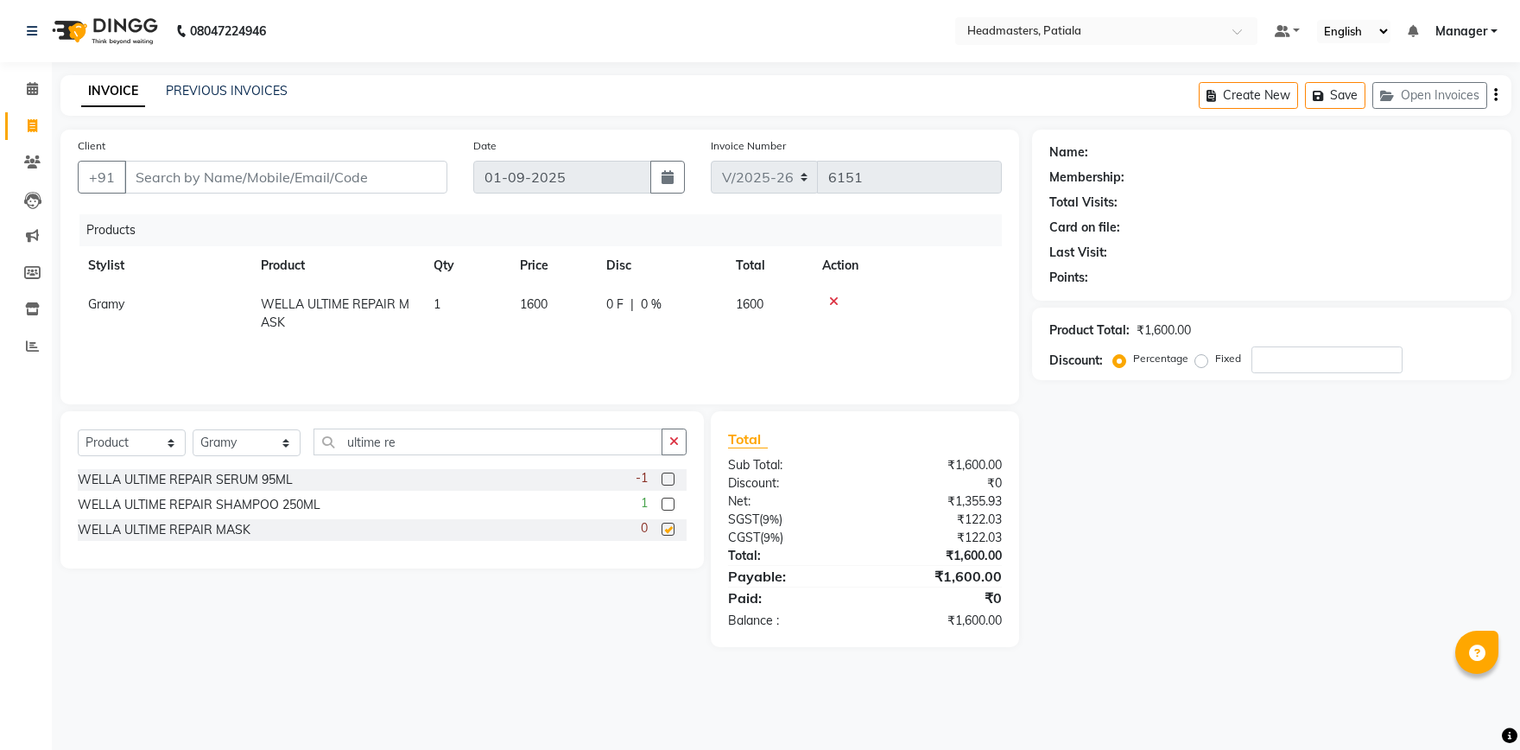
checkbox input "false"
click at [464, 440] on input "ultime re" at bounding box center [488, 441] width 349 height 27
type input "u"
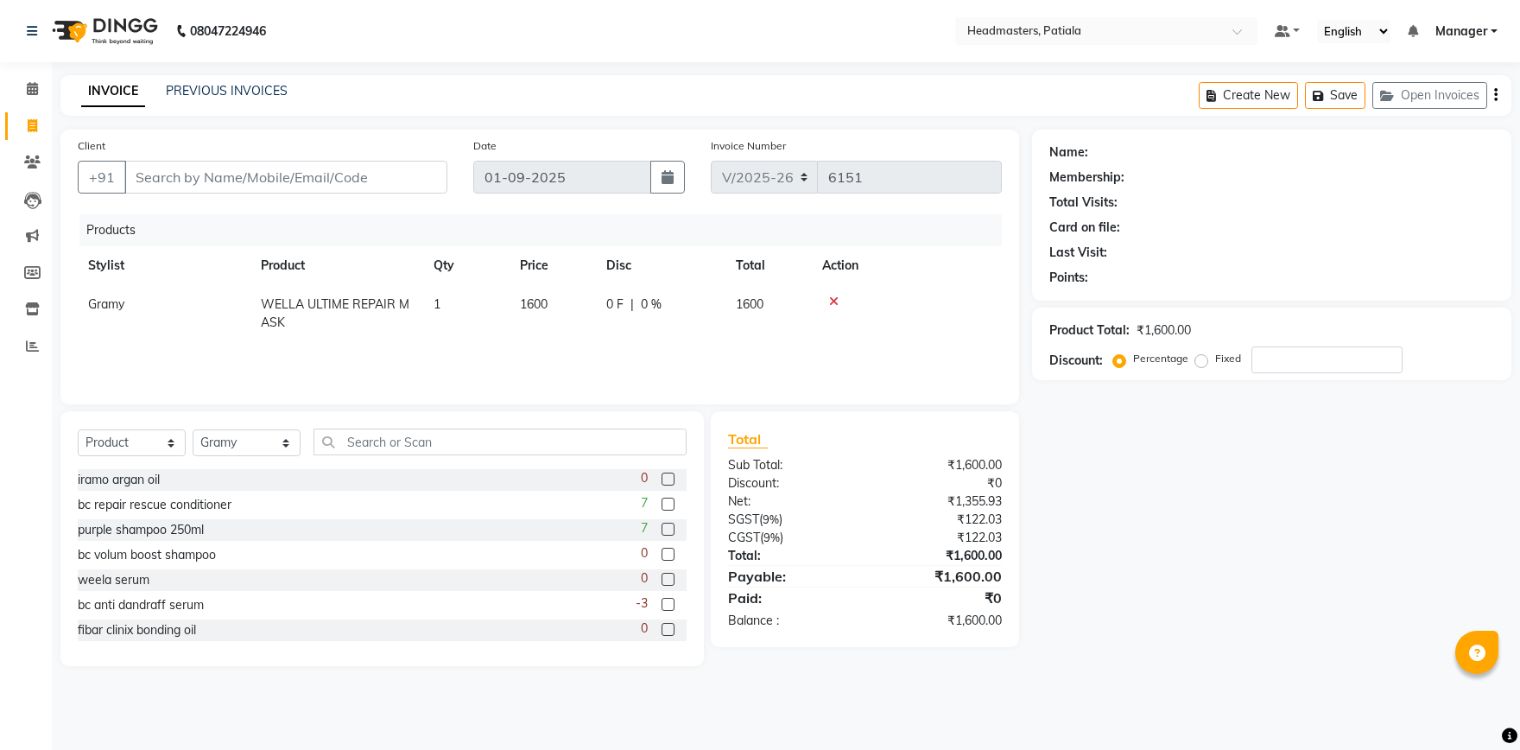
click at [834, 290] on td at bounding box center [907, 313] width 190 height 57
click at [406, 444] on input "text" at bounding box center [500, 441] width 373 height 27
click at [33, 96] on span at bounding box center [32, 89] width 30 height 20
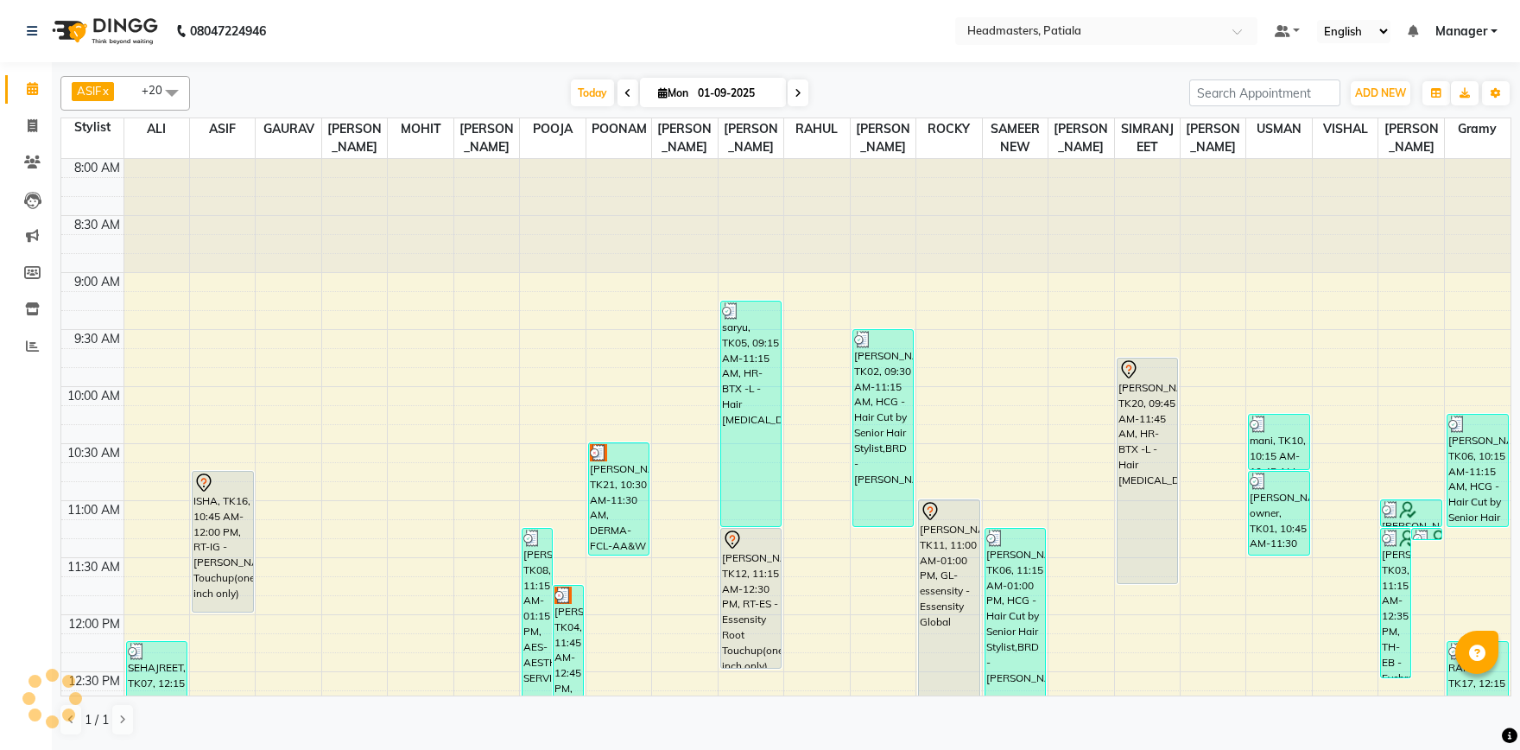
scroll to position [797, 0]
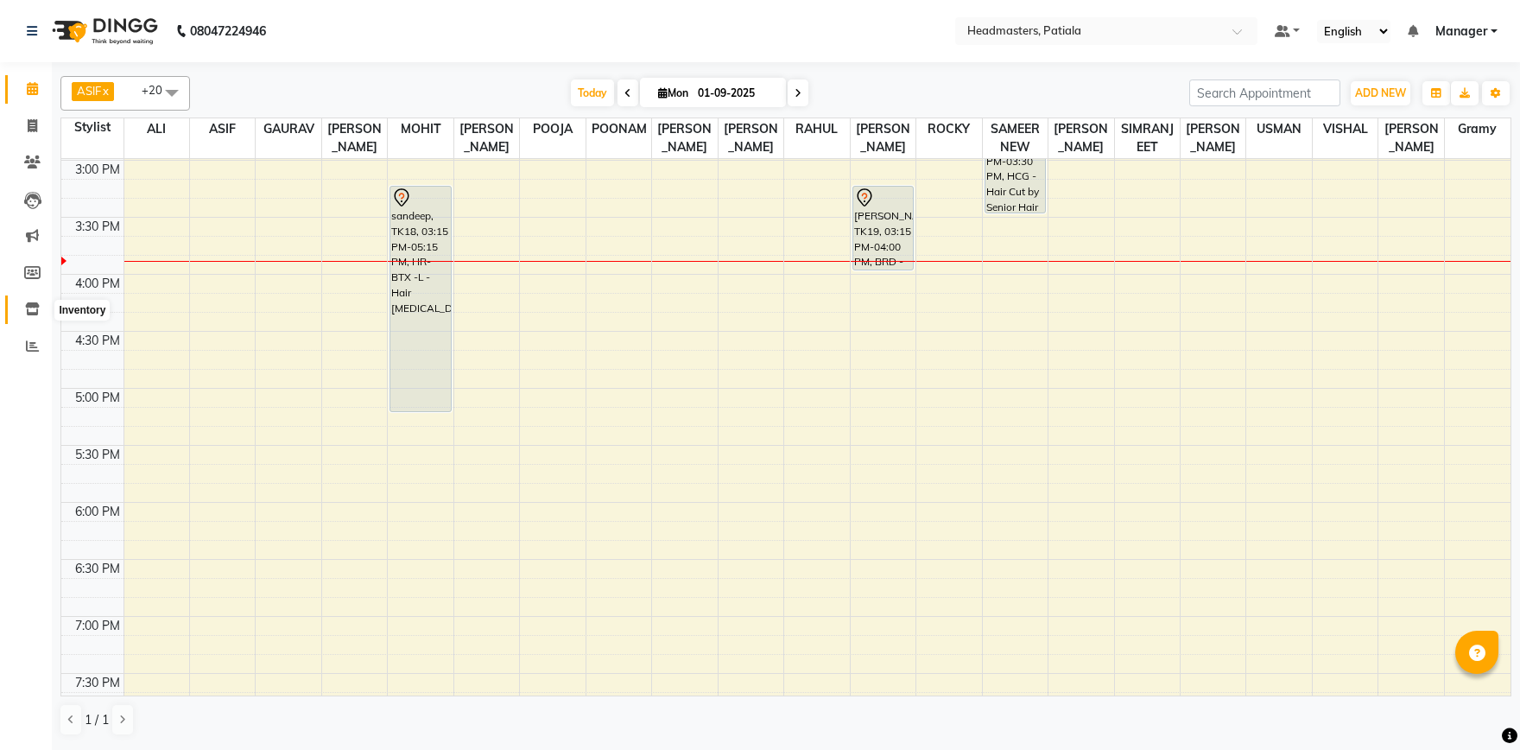
click at [29, 306] on icon at bounding box center [32, 308] width 15 height 13
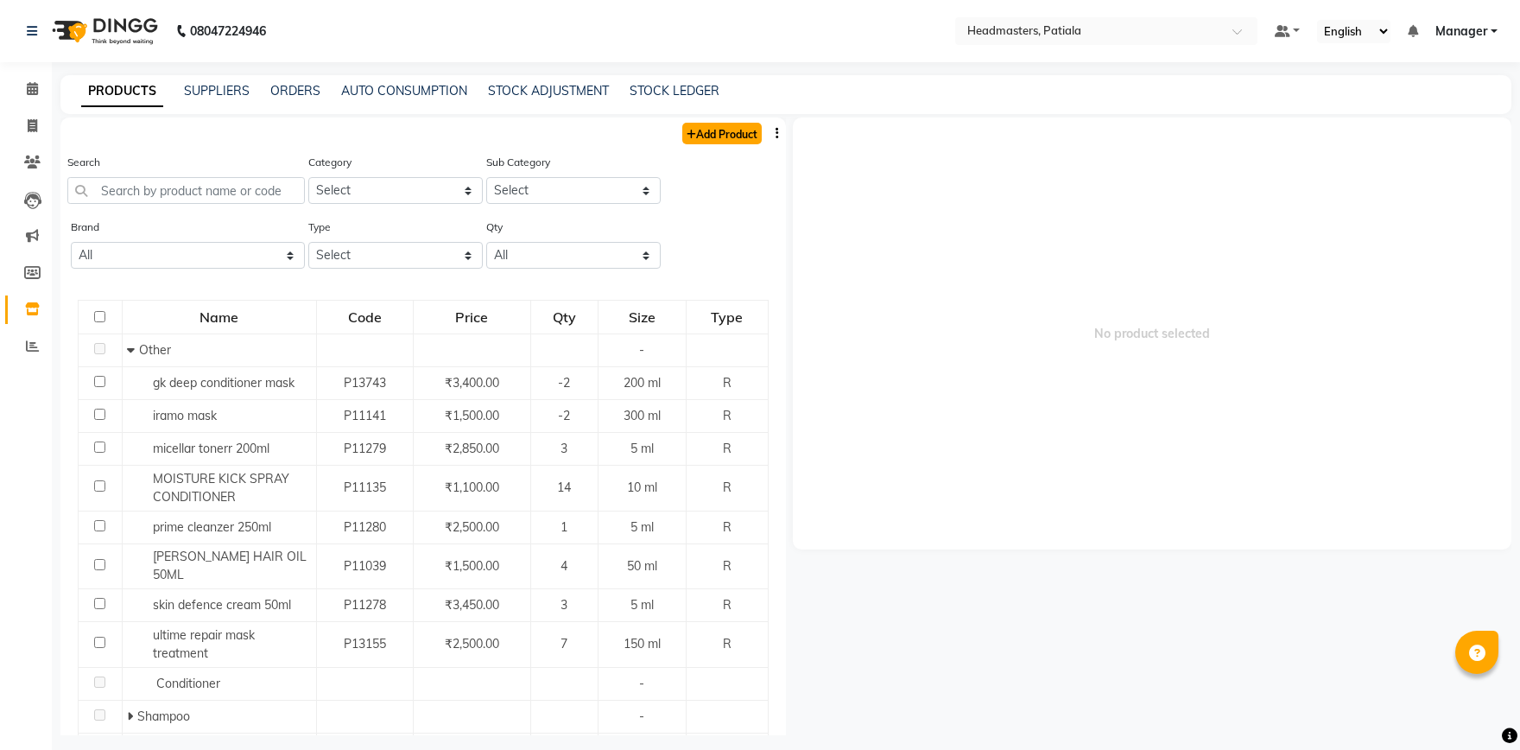
click at [733, 133] on link "Add Product" at bounding box center [721, 134] width 79 height 22
select select "true"
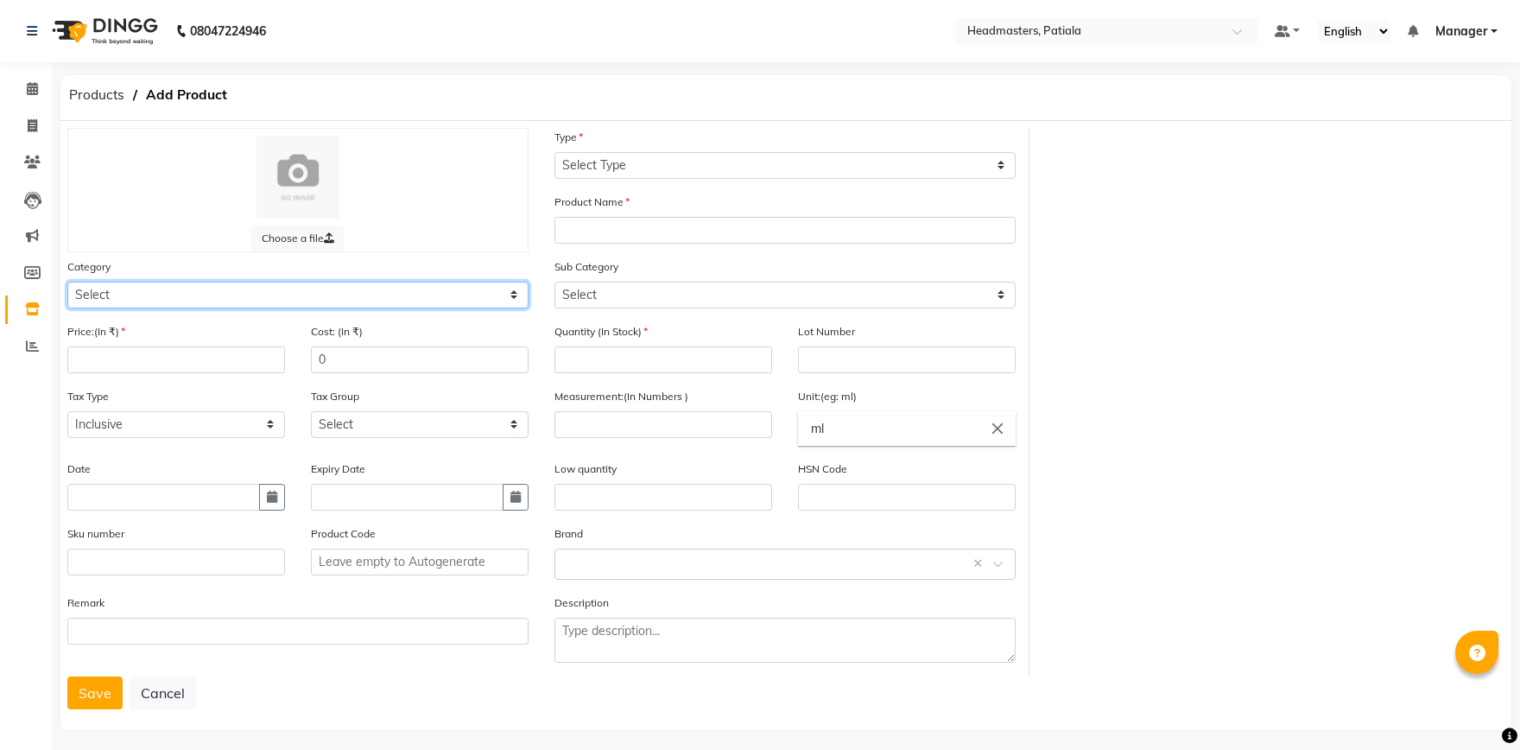
click at [67, 282] on select "Select Hair Skin Makeup Personal Care Appliances Beard Waxing Disposable Thread…" at bounding box center [297, 295] width 461 height 27
select select "1099101150"
click option "Skin" at bounding box center [0, 0] width 0 height 0
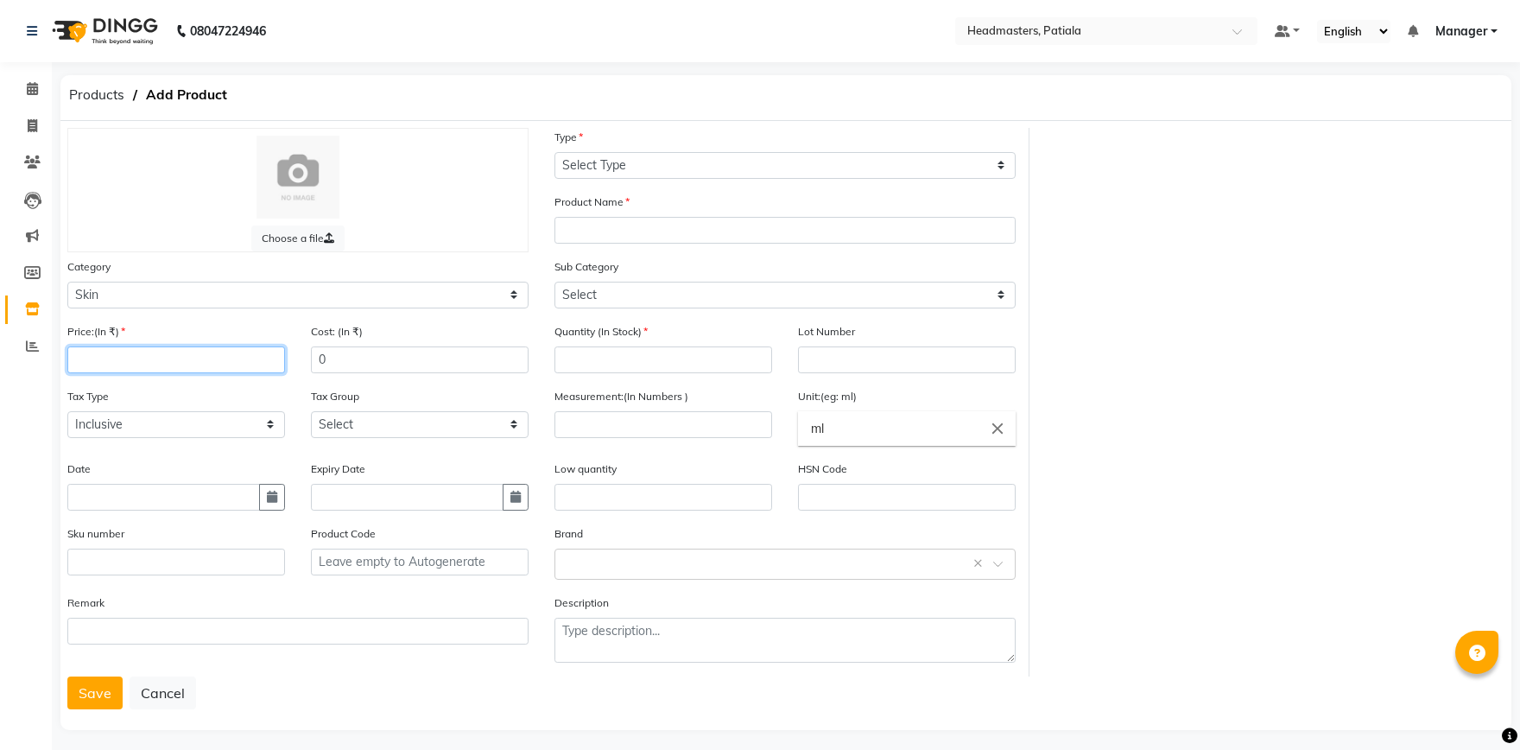
click at [142, 368] on input "number" at bounding box center [176, 359] width 218 height 27
type input "2500"
click at [67, 411] on select "Select Inclusive Exclusive" at bounding box center [176, 424] width 218 height 27
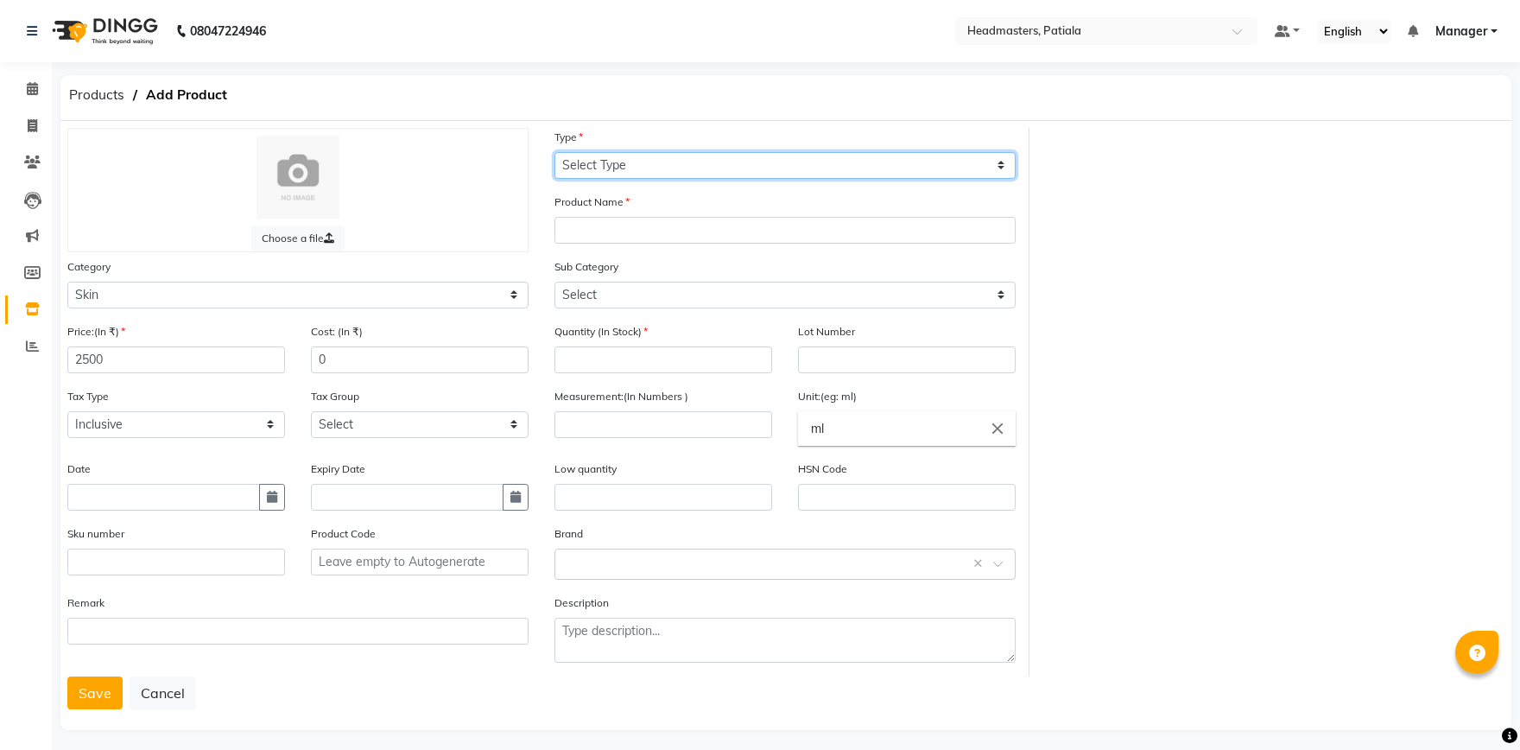
click at [555, 152] on select "Select Type Both Retail Consumable" at bounding box center [785, 165] width 461 height 27
select select "R"
click option "Retail" at bounding box center [0, 0] width 0 height 0
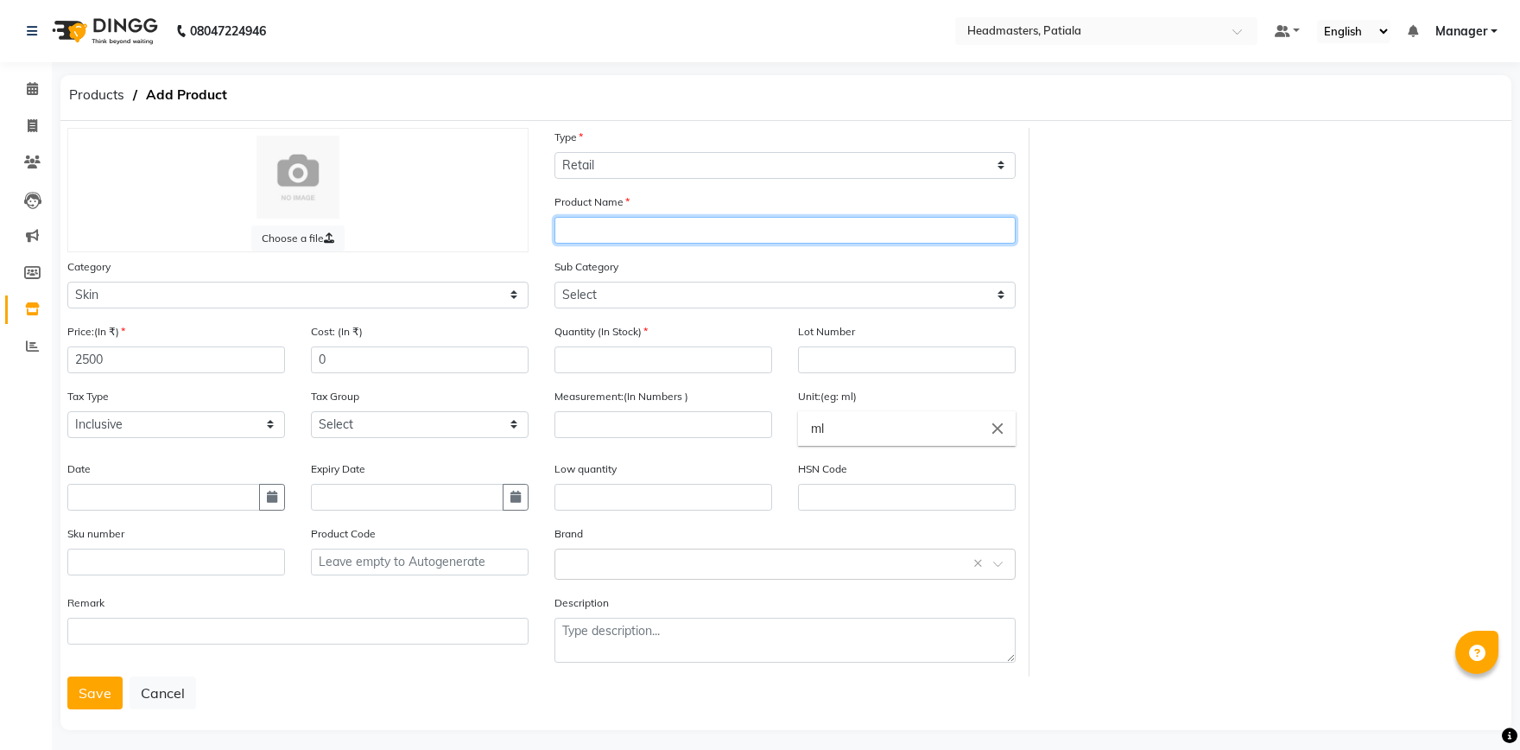
click at [644, 233] on input "text" at bounding box center [785, 230] width 461 height 27
click at [644, 232] on input "text" at bounding box center [785, 230] width 461 height 27
type input "skin cleansing gel"
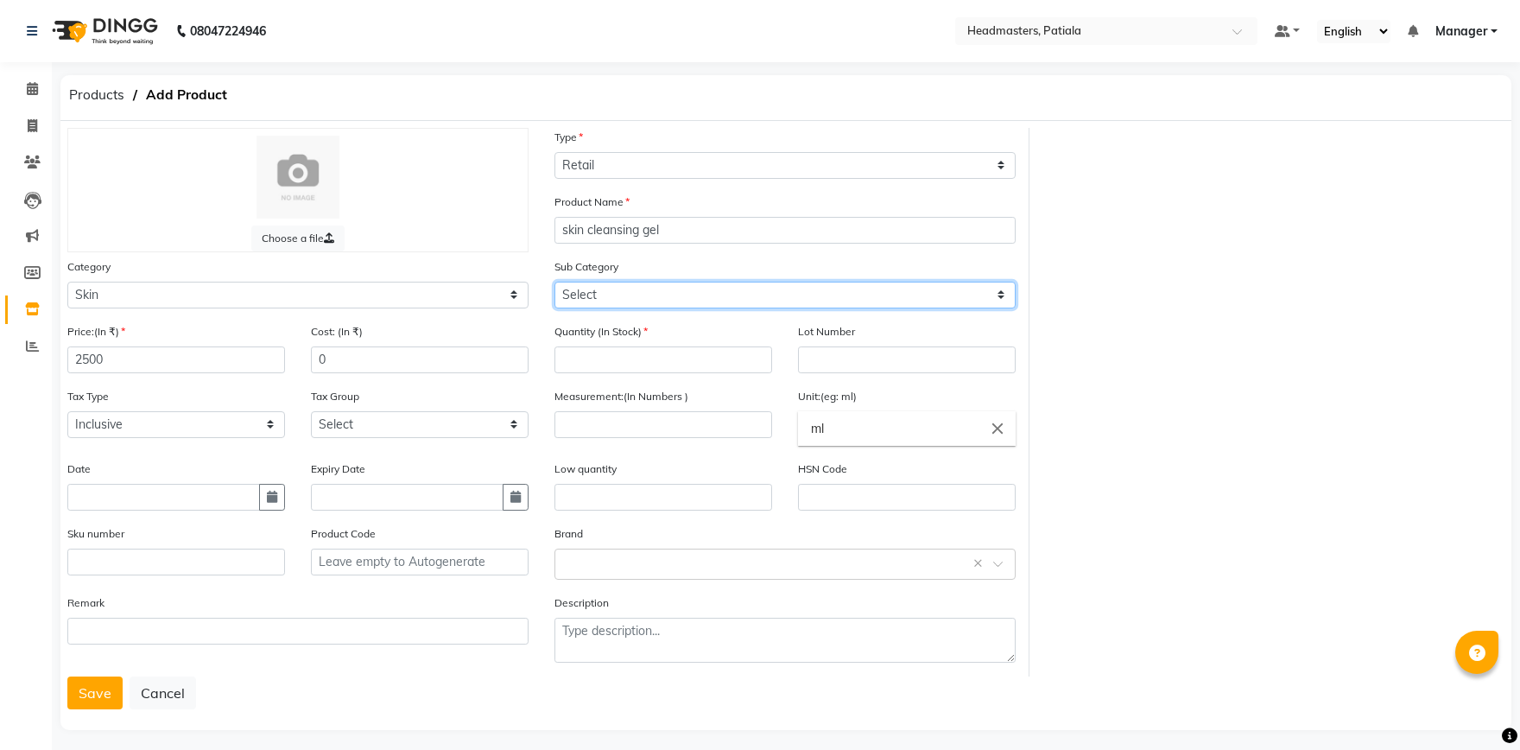
select select "1099101151"
click option "Cleanser" at bounding box center [0, 0] width 0 height 0
click at [95, 695] on button "Save" at bounding box center [94, 692] width 55 height 33
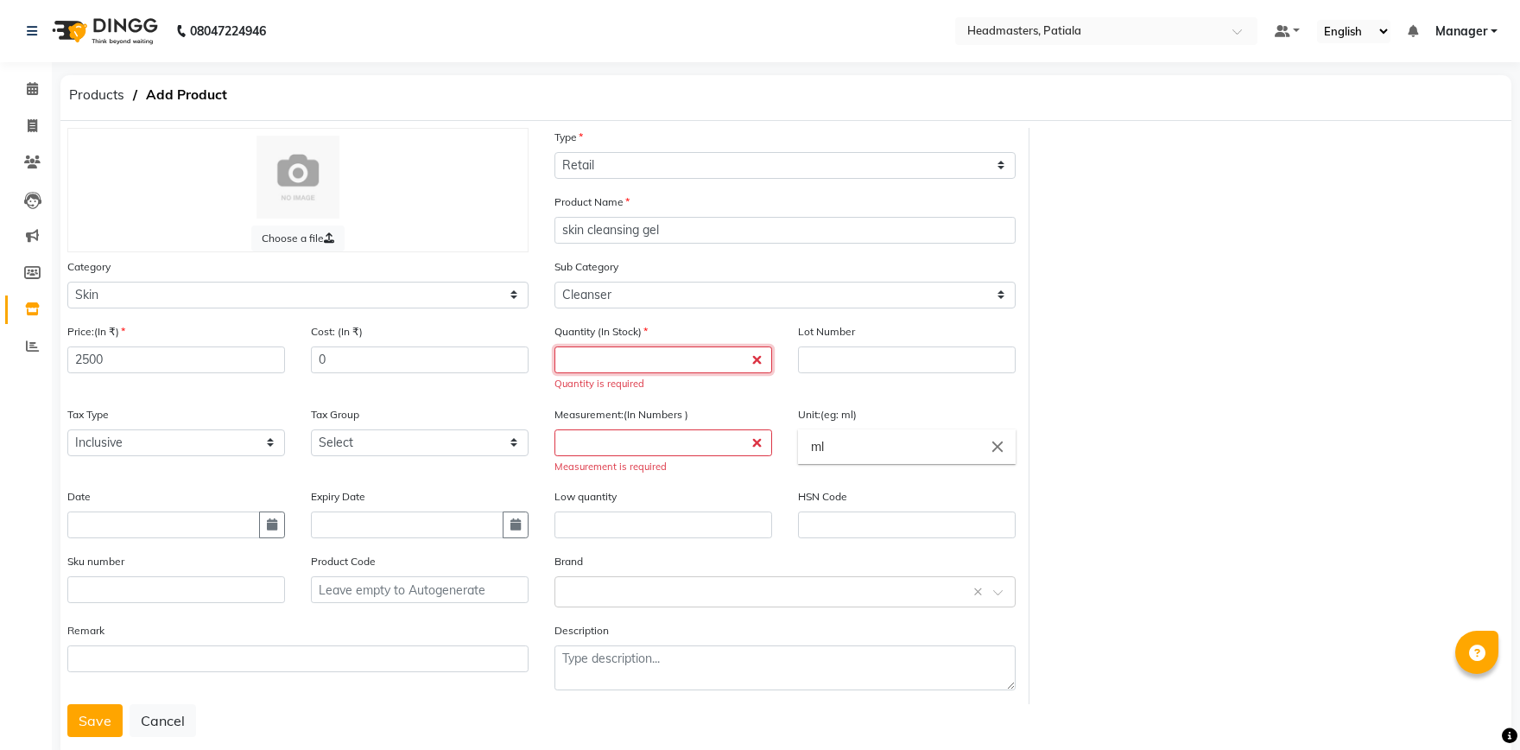
click at [613, 363] on input "number" at bounding box center [664, 359] width 218 height 27
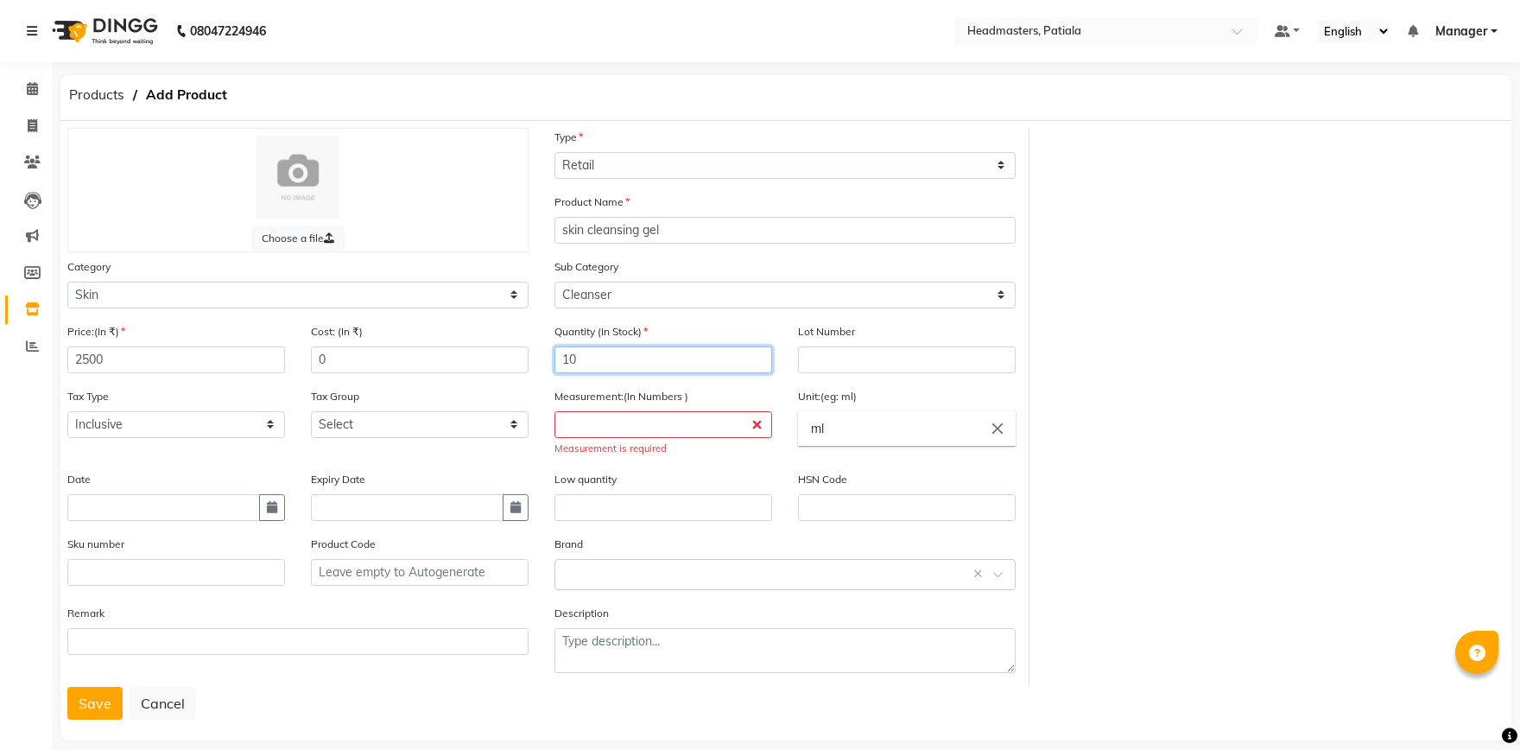
type input "10"
click at [604, 421] on input "number" at bounding box center [664, 424] width 218 height 27
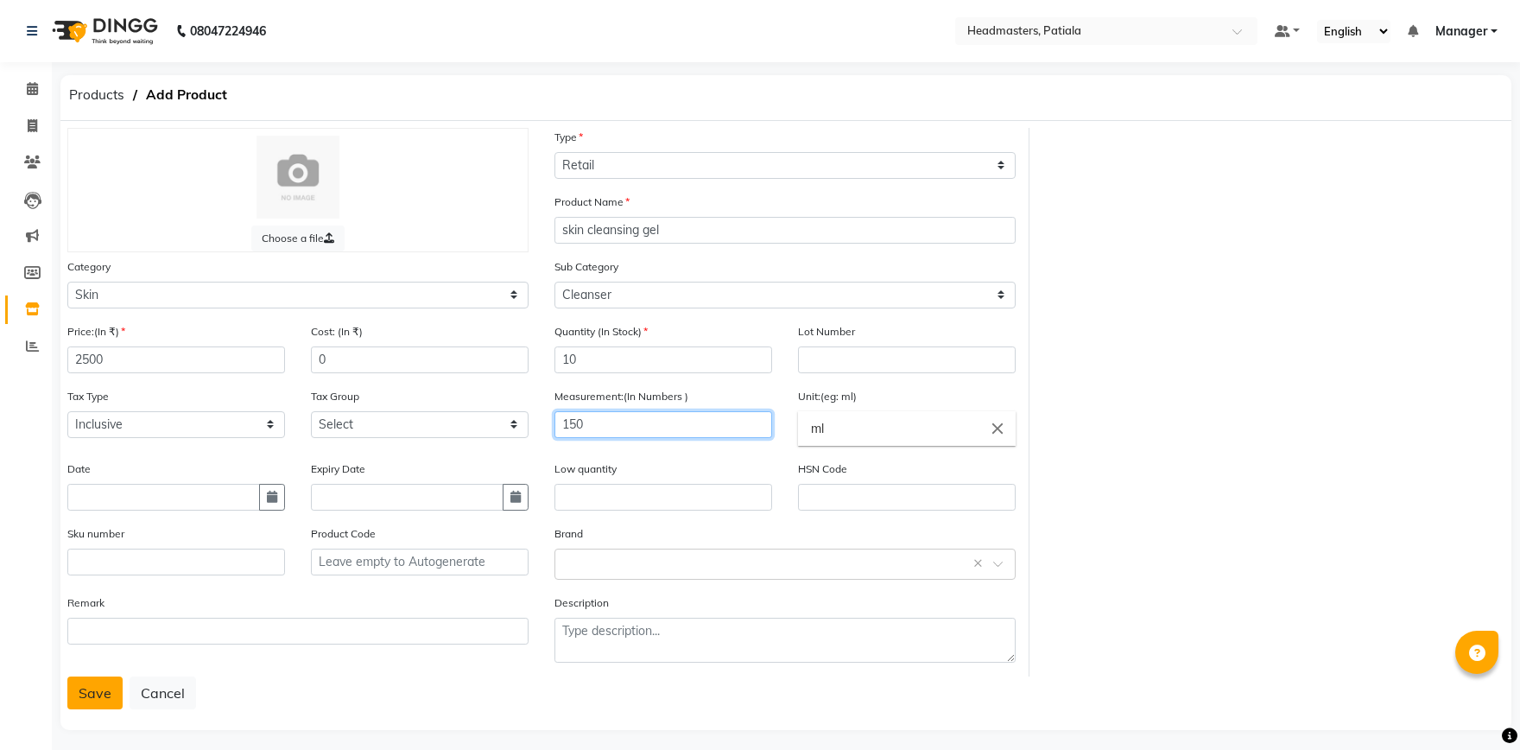
type input "150"
click at [92, 693] on button "Save" at bounding box center [94, 692] width 55 height 33
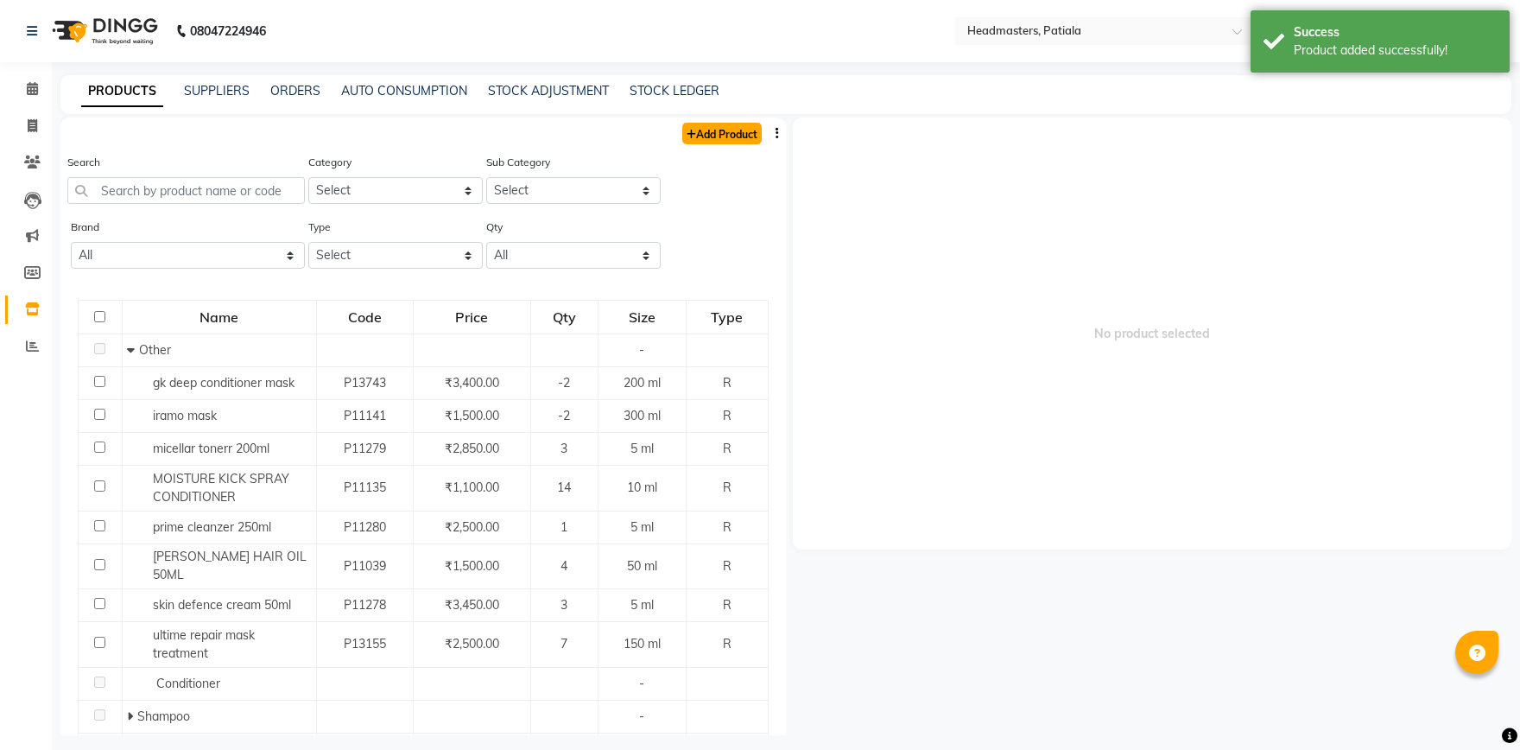
click at [733, 135] on link "Add Product" at bounding box center [721, 134] width 79 height 22
select select "true"
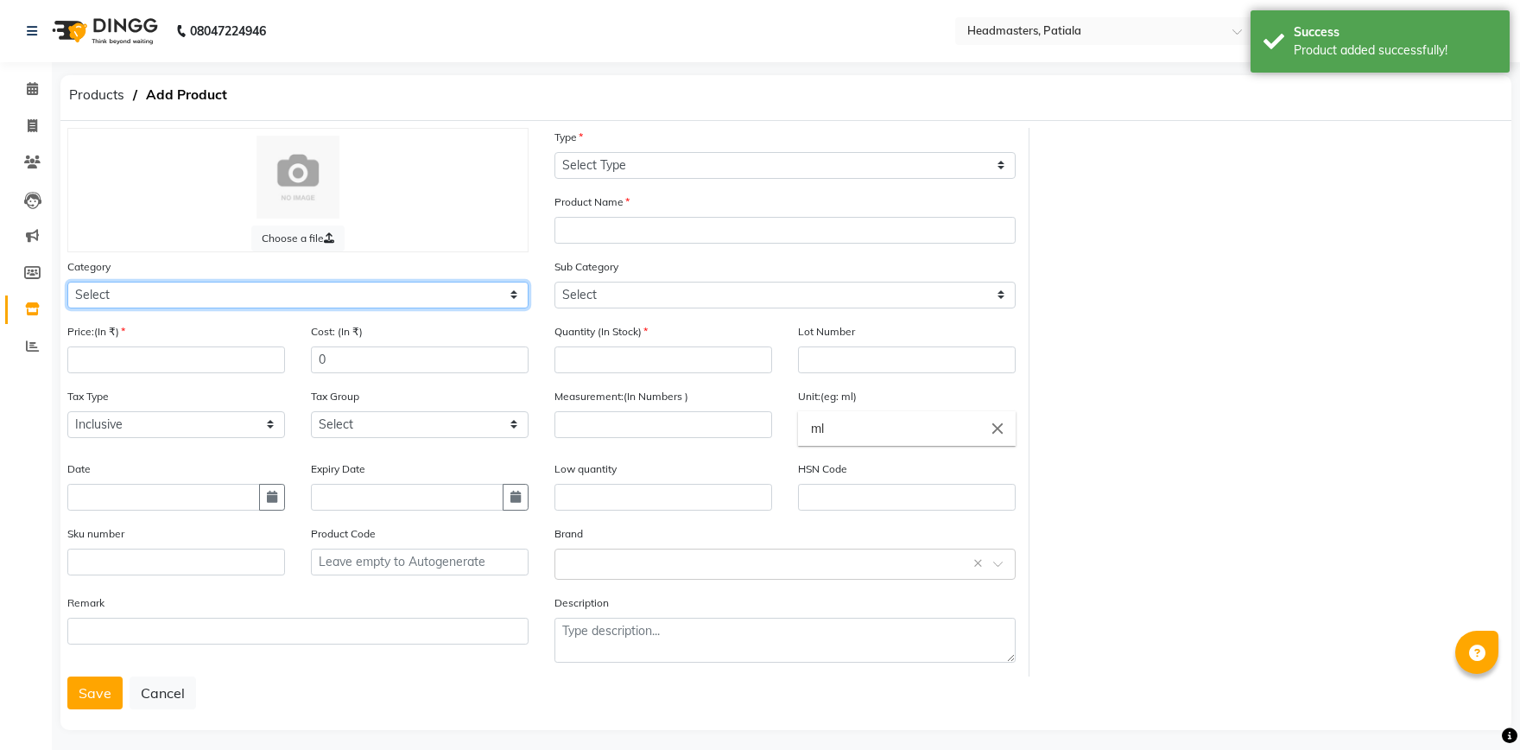
click at [67, 282] on select "Select Hair Skin Makeup Personal Care Appliances Beard Waxing Disposable Thread…" at bounding box center [297, 295] width 461 height 27
select select "1099101150"
click option "Skin" at bounding box center [0, 0] width 0 height 0
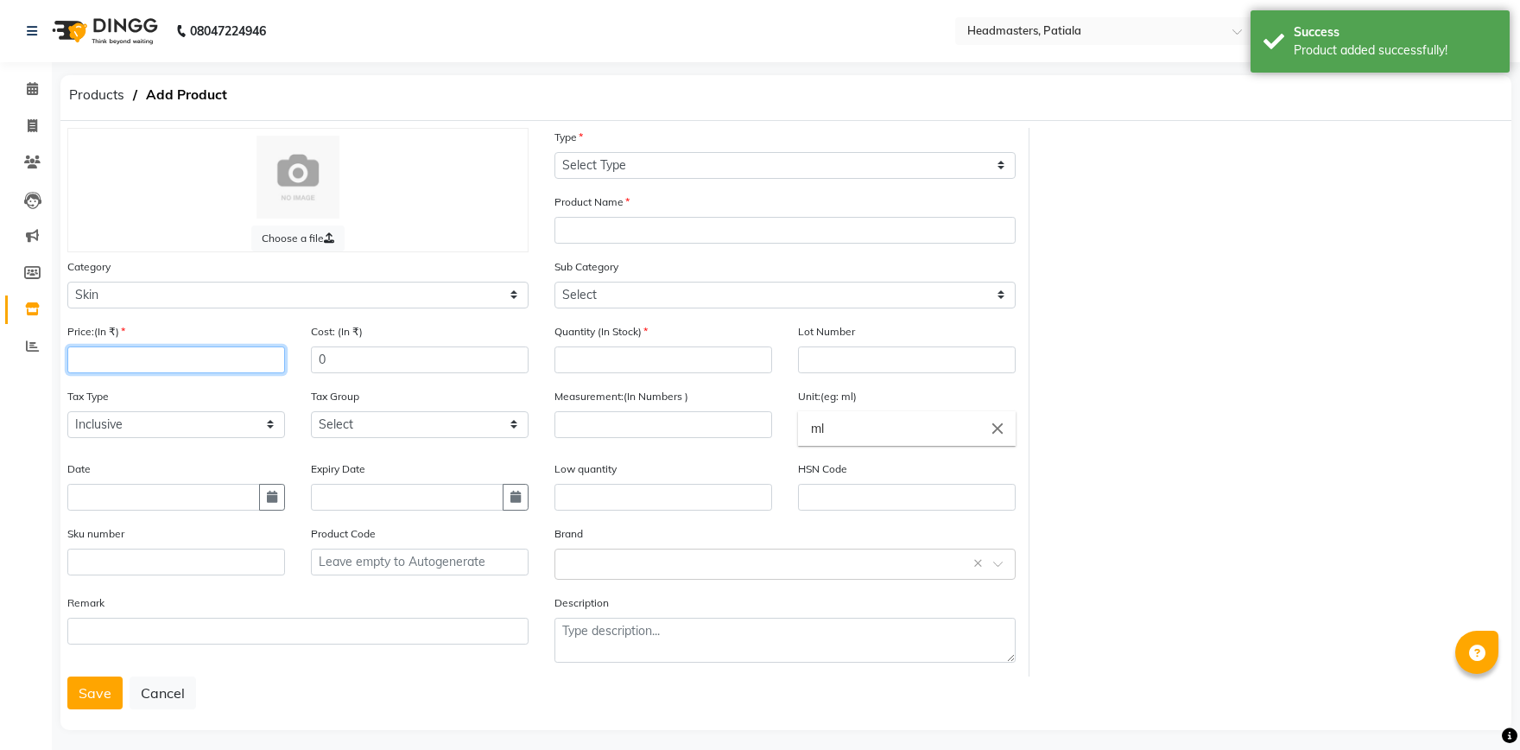
click at [120, 363] on input "number" at bounding box center [176, 359] width 218 height 27
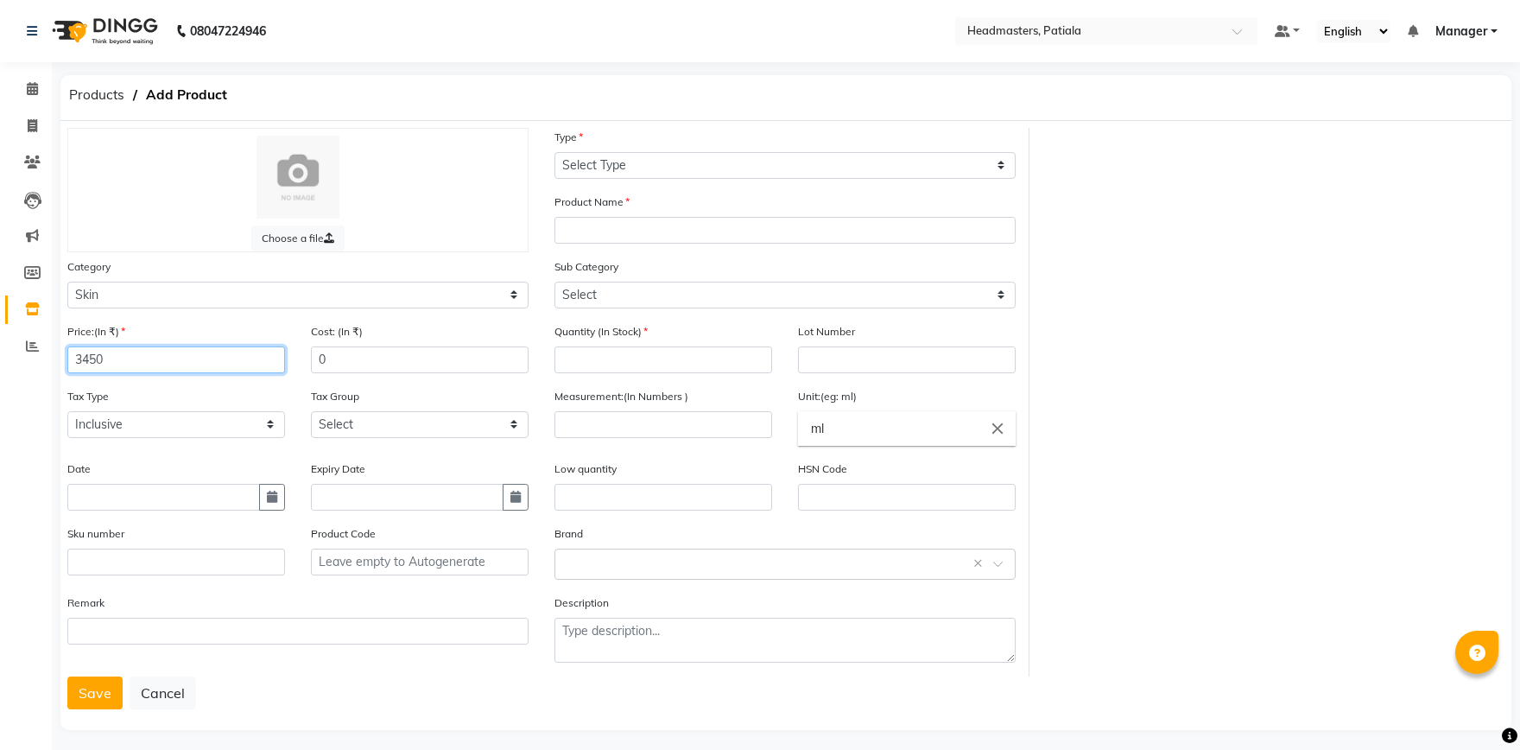
type input "3450"
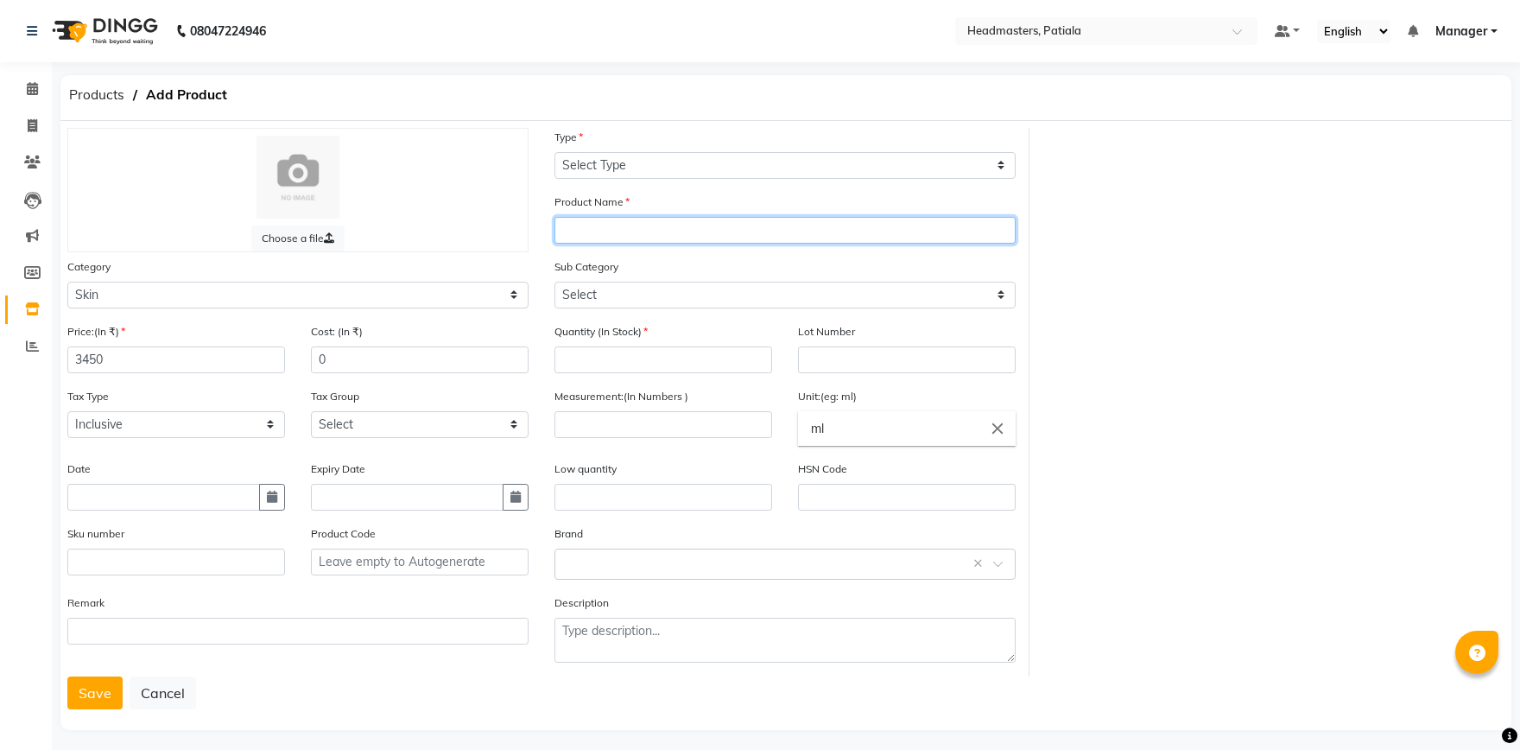
click at [632, 233] on input "text" at bounding box center [785, 230] width 461 height 27
type input "fair complexion cream"
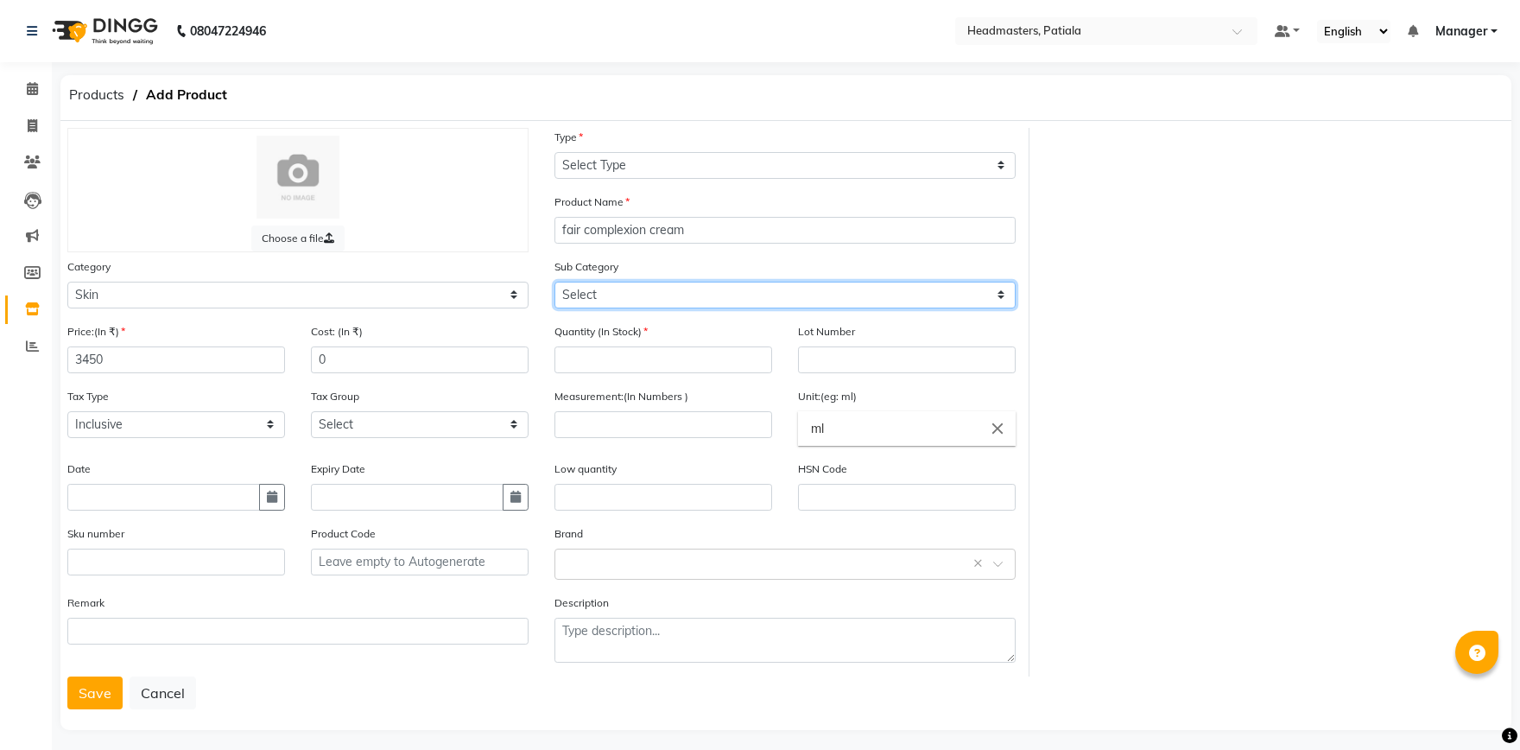
click at [555, 282] on select "Select Cleanser Facial Moisturiser Serum Toner Sun Care Masks Lip Care Eye Care…" at bounding box center [785, 295] width 461 height 27
select select "1099101153"
click option "Moisturiser" at bounding box center [0, 0] width 0 height 0
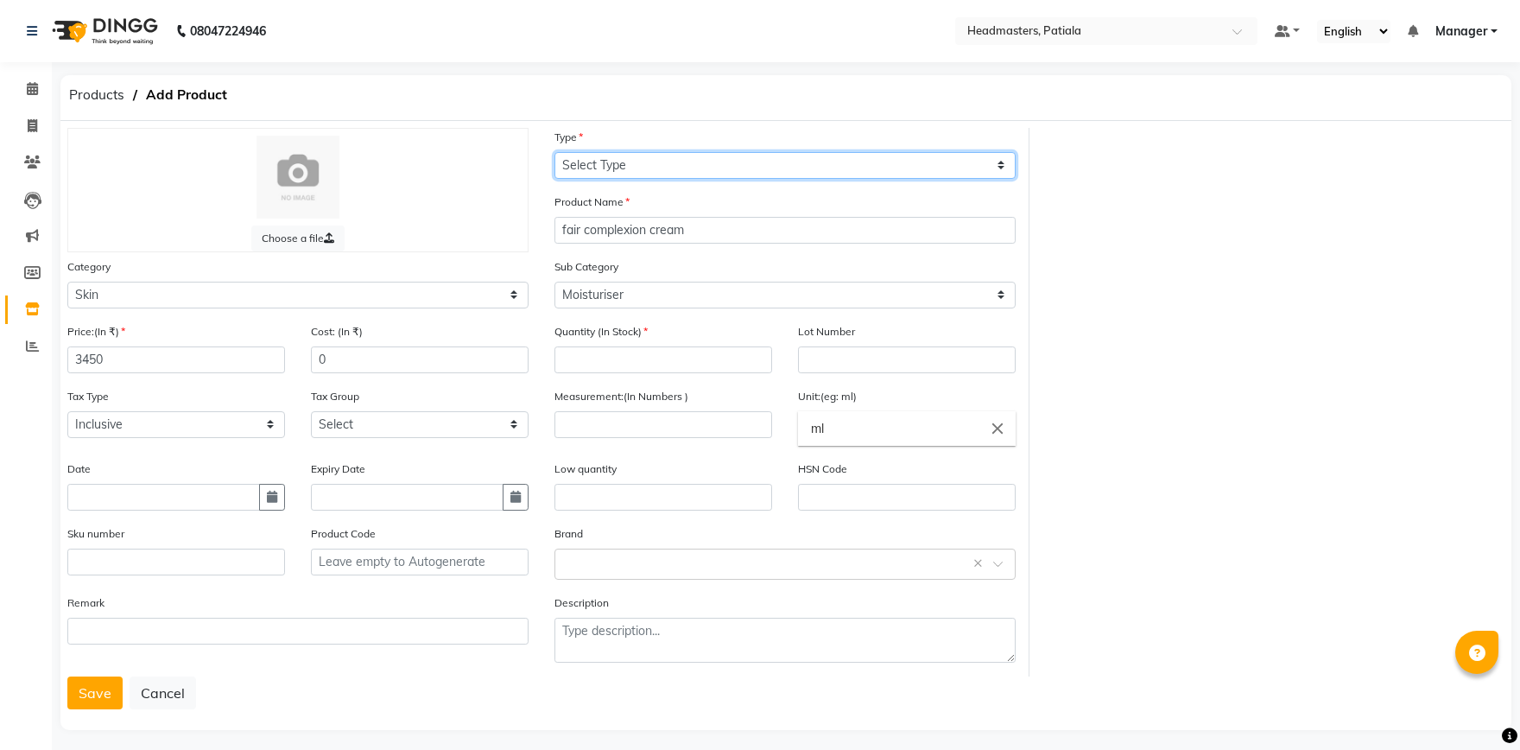
click at [555, 152] on select "Select Type Both Retail Consumable" at bounding box center [785, 165] width 461 height 27
select select "R"
click option "Retail" at bounding box center [0, 0] width 0 height 0
click at [631, 345] on div "Quantity (In Stock)" at bounding box center [664, 347] width 218 height 51
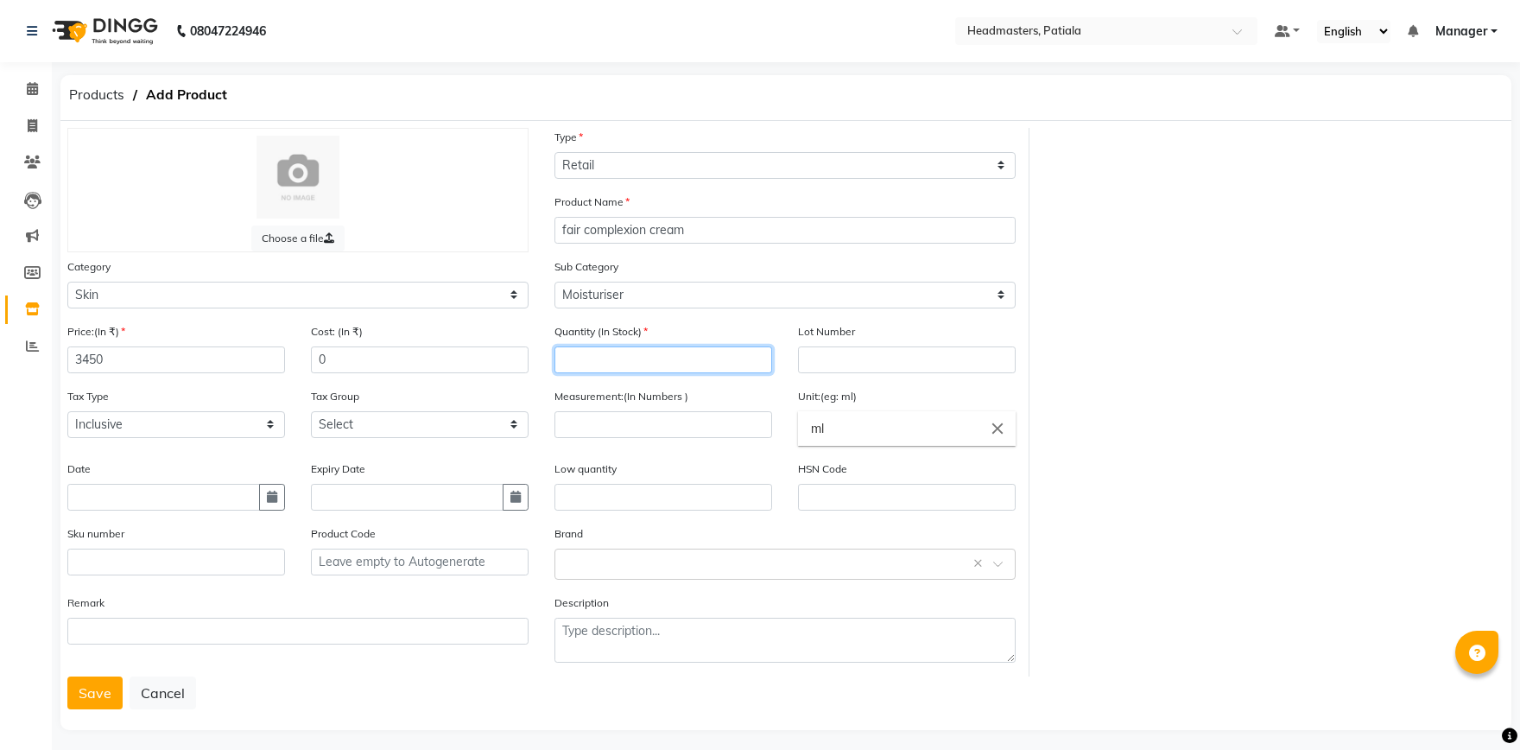
click at [620, 346] on input "number" at bounding box center [664, 359] width 218 height 27
type input "10"
click at [681, 415] on input "number" at bounding box center [664, 424] width 218 height 27
type input "50"
click at [100, 687] on button "Save" at bounding box center [94, 692] width 55 height 33
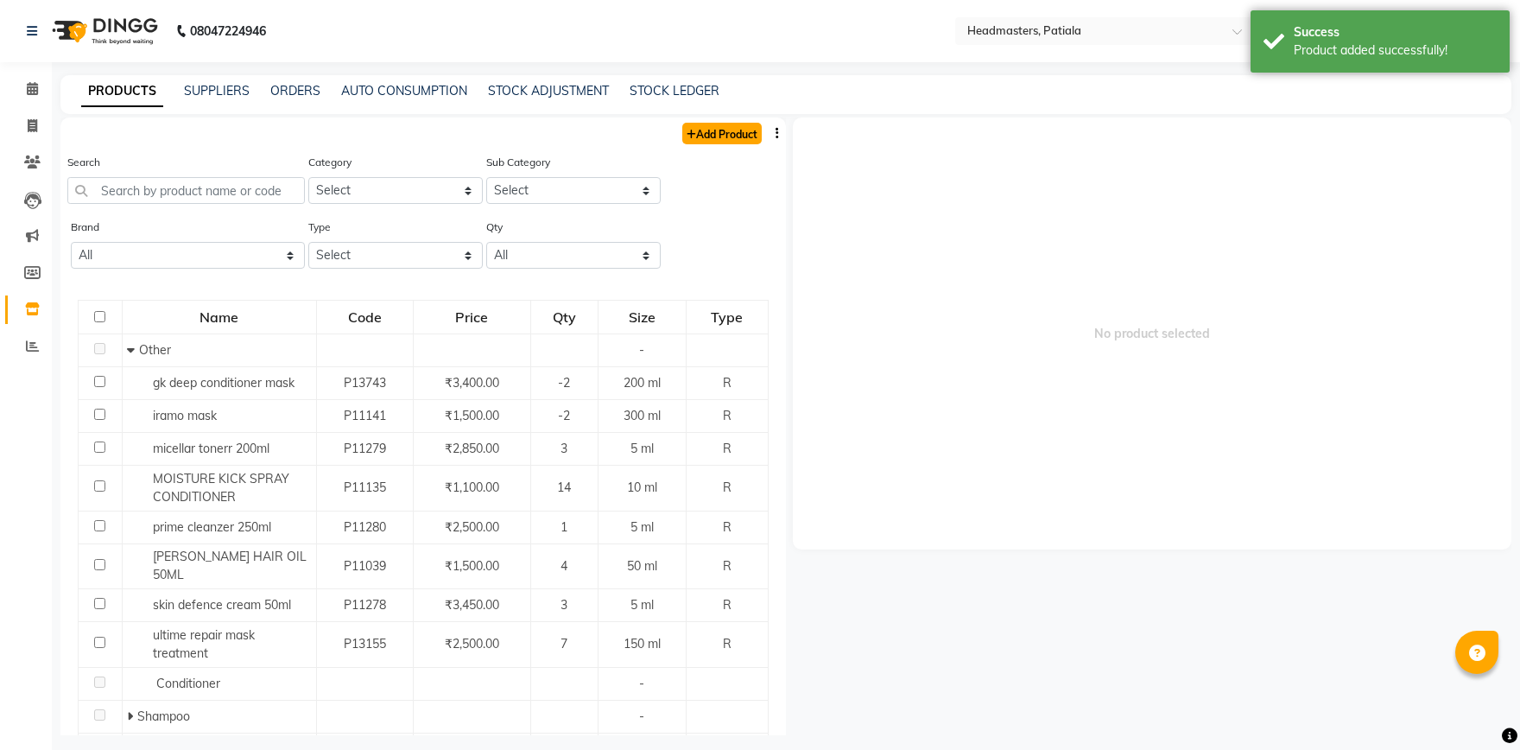
click at [707, 139] on link "Add Product" at bounding box center [721, 134] width 79 height 22
select select "true"
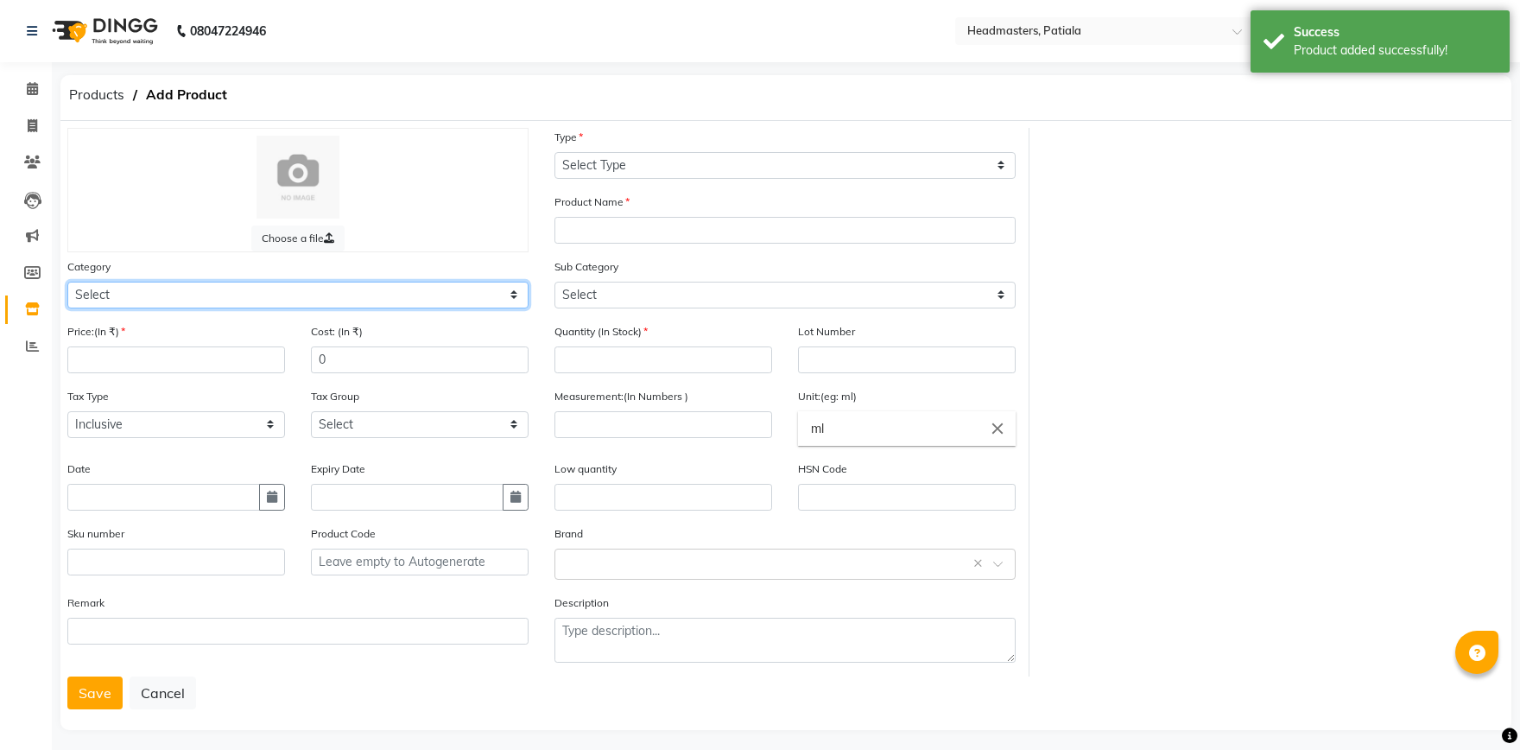
click at [67, 282] on select "Select Hair Skin Makeup Personal Care Appliances Beard Waxing Disposable Thread…" at bounding box center [297, 295] width 461 height 27
select select "1099101150"
click option "Skin" at bounding box center [0, 0] width 0 height 0
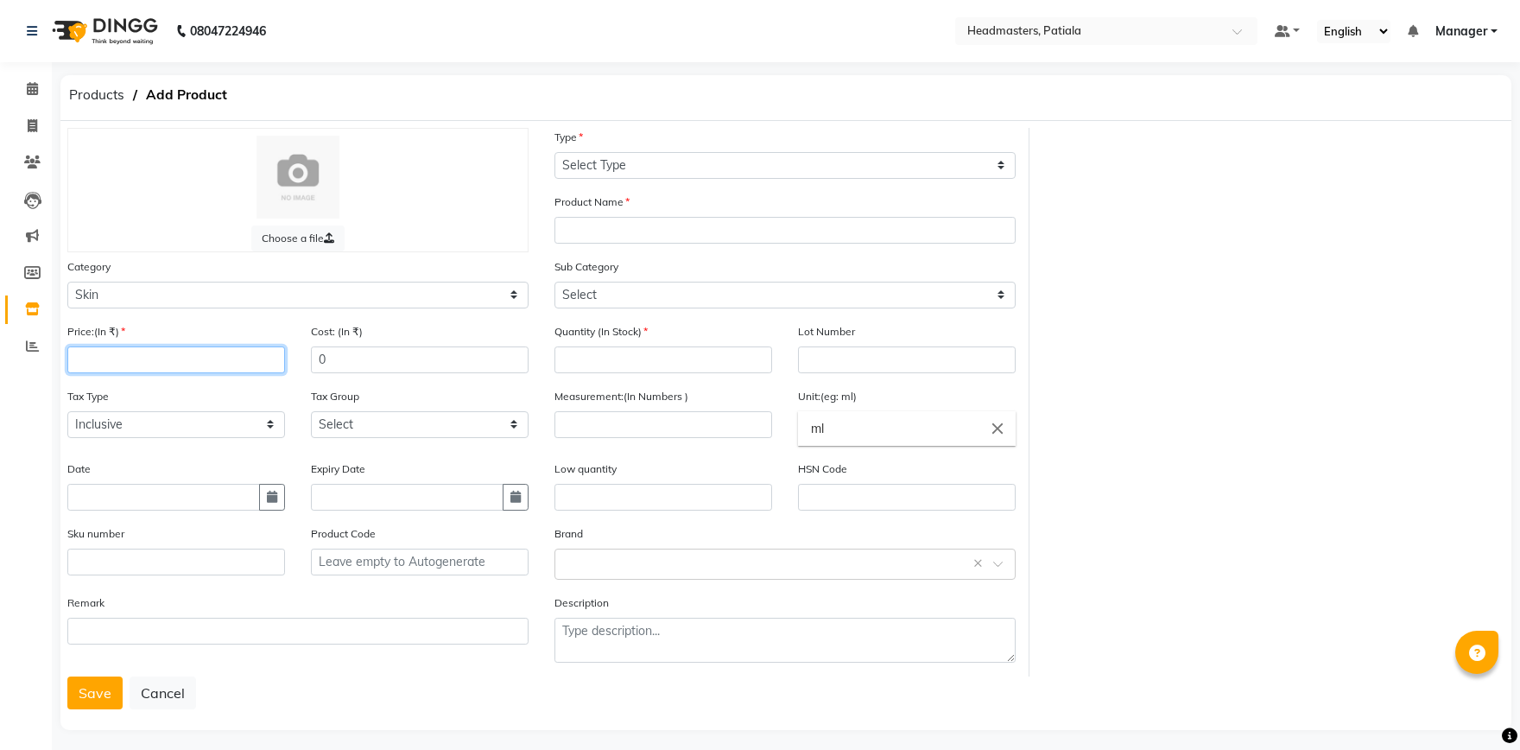
click at [128, 367] on input "number" at bounding box center [176, 359] width 218 height 27
type input "2500"
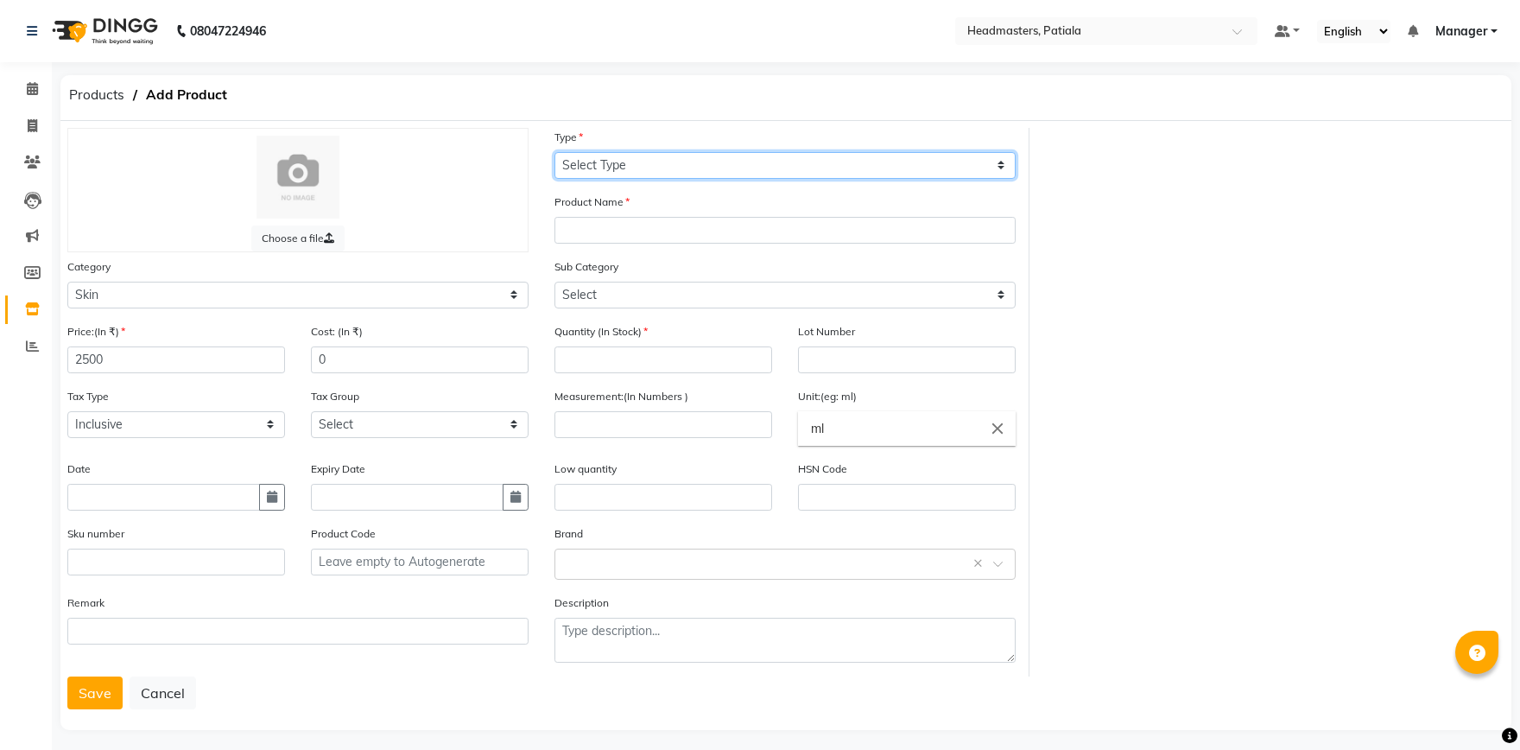
click at [555, 152] on select "Select Type Both Retail Consumable" at bounding box center [785, 165] width 461 height 27
select select "R"
click option "Retail" at bounding box center [0, 0] width 0 height 0
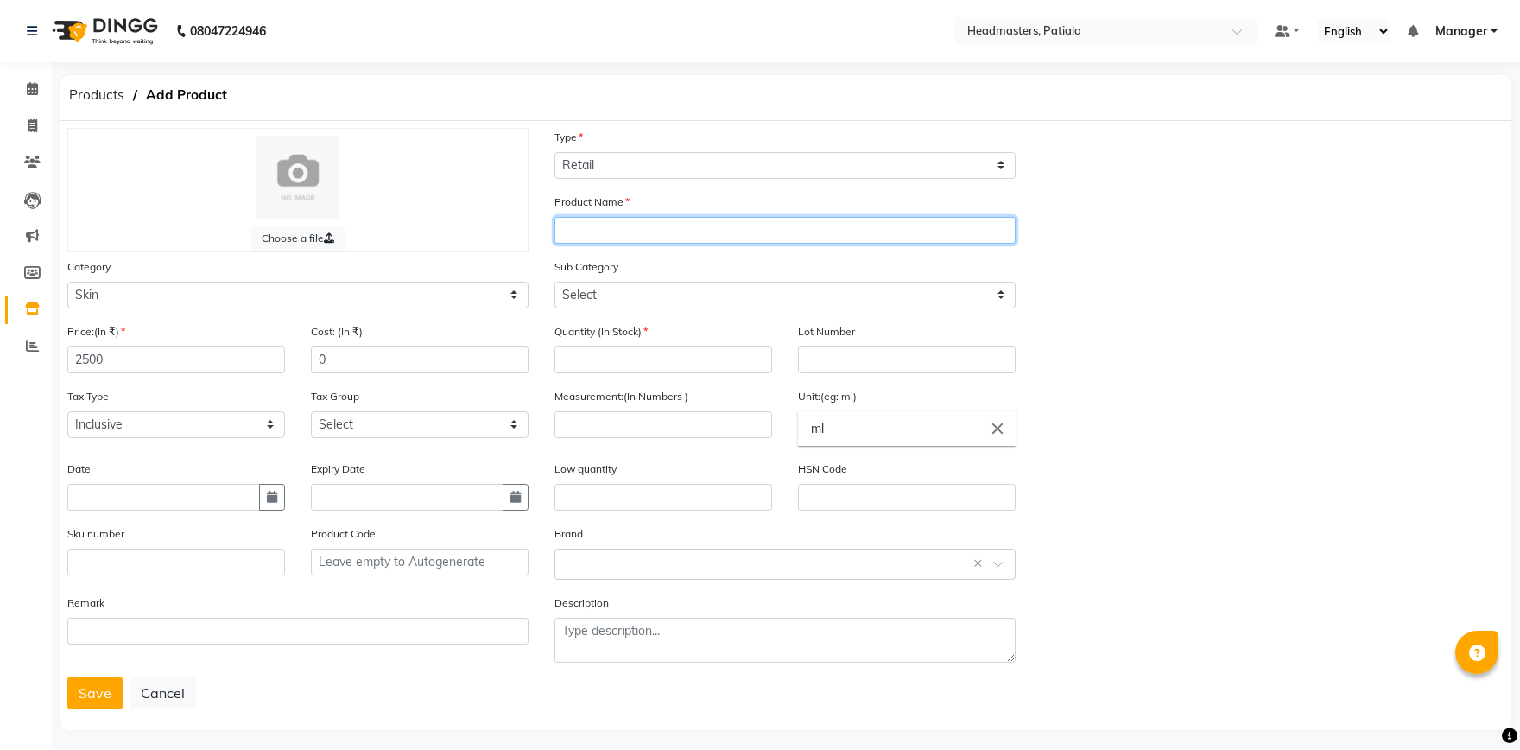
click at [660, 235] on input "text" at bounding box center [785, 230] width 461 height 27
type input "anti agening sun protection spf 50"
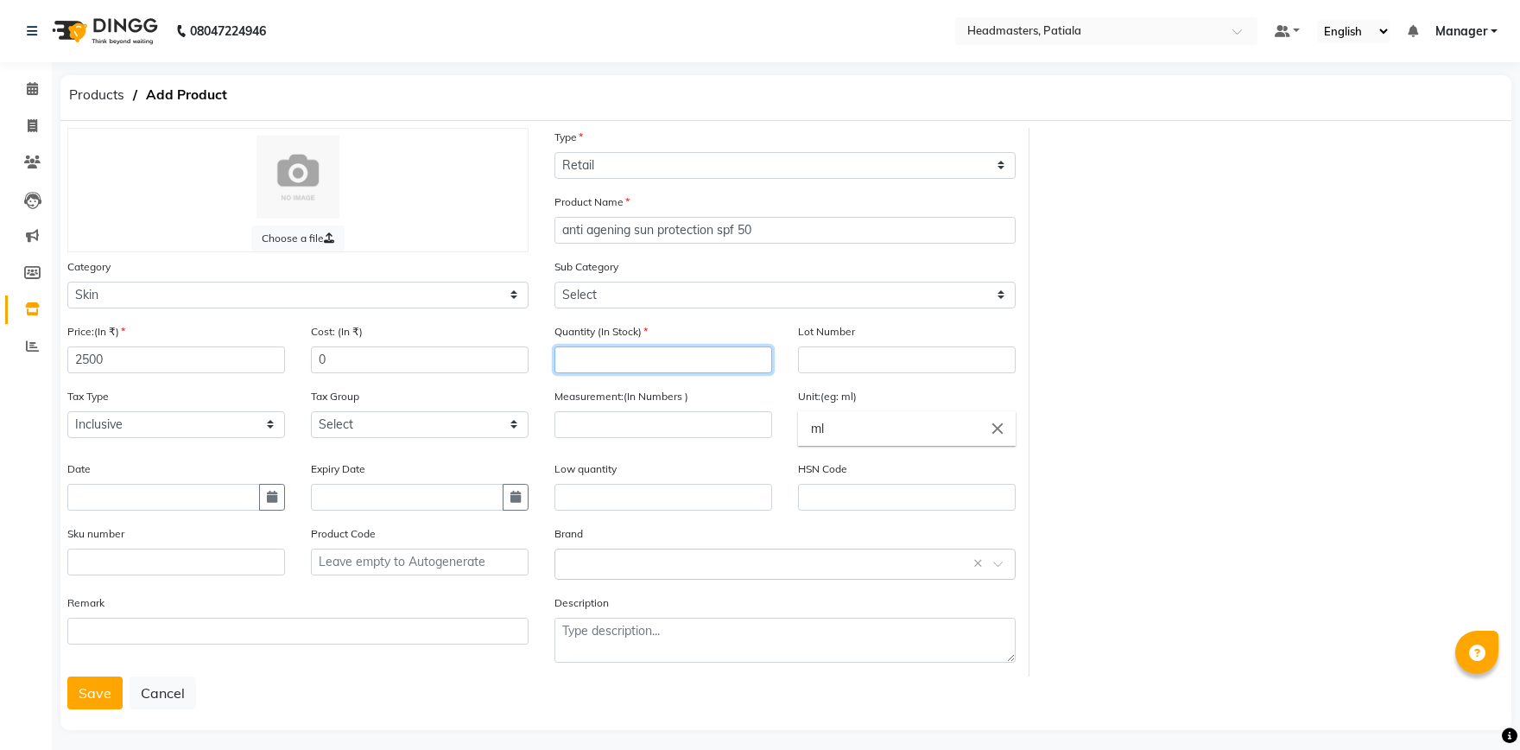
click at [596, 360] on input "number" at bounding box center [664, 359] width 218 height 27
type input "10"
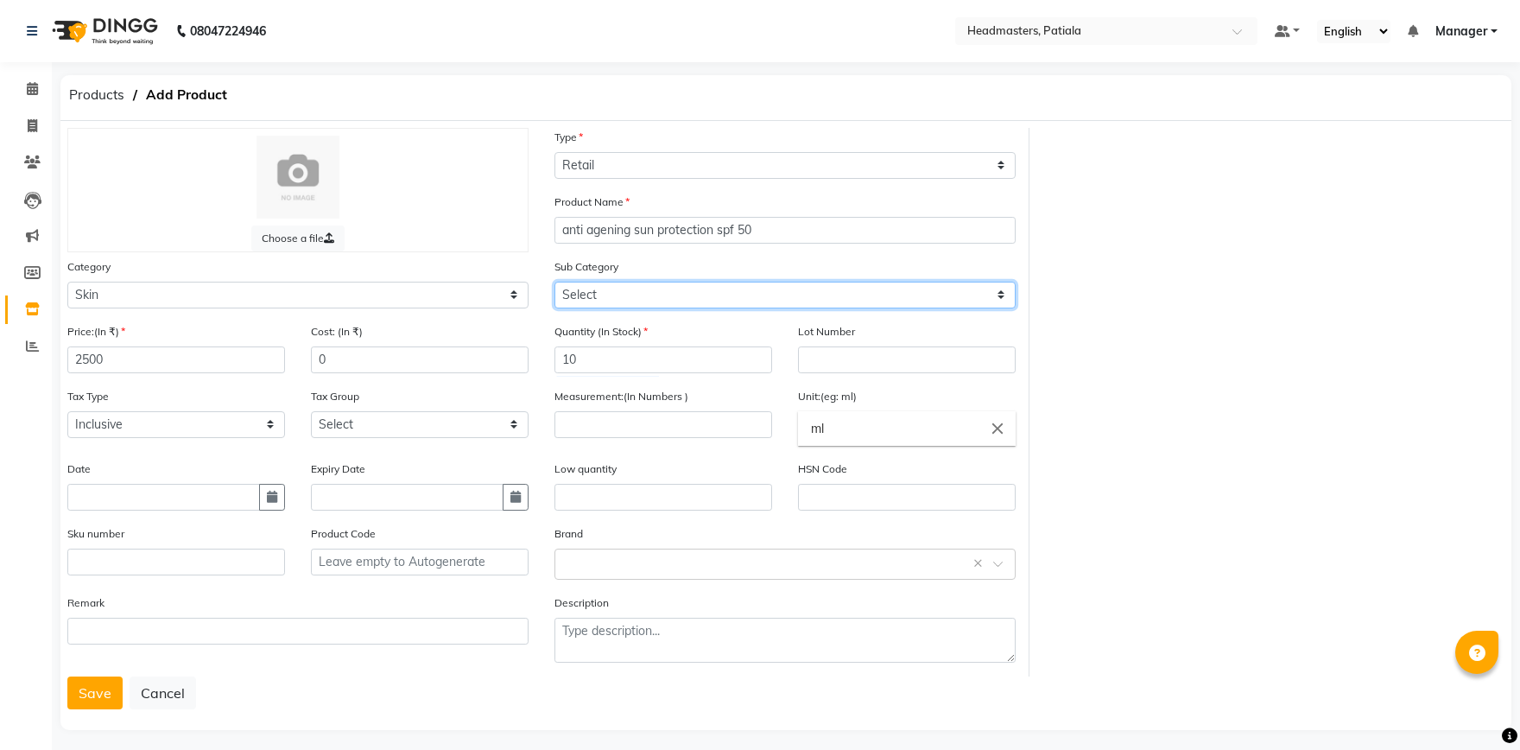
click at [555, 282] on select "Select Cleanser Facial Moisturiser Serum Toner Sun Care Masks Lip Care Eye Care…" at bounding box center [785, 295] width 461 height 27
select select "1099101156"
click option "Sun Care" at bounding box center [0, 0] width 0 height 0
drag, startPoint x: 79, startPoint y: 660, endPoint x: 92, endPoint y: 693, distance: 35.3
click at [79, 660] on div "Remark" at bounding box center [297, 635] width 487 height 83
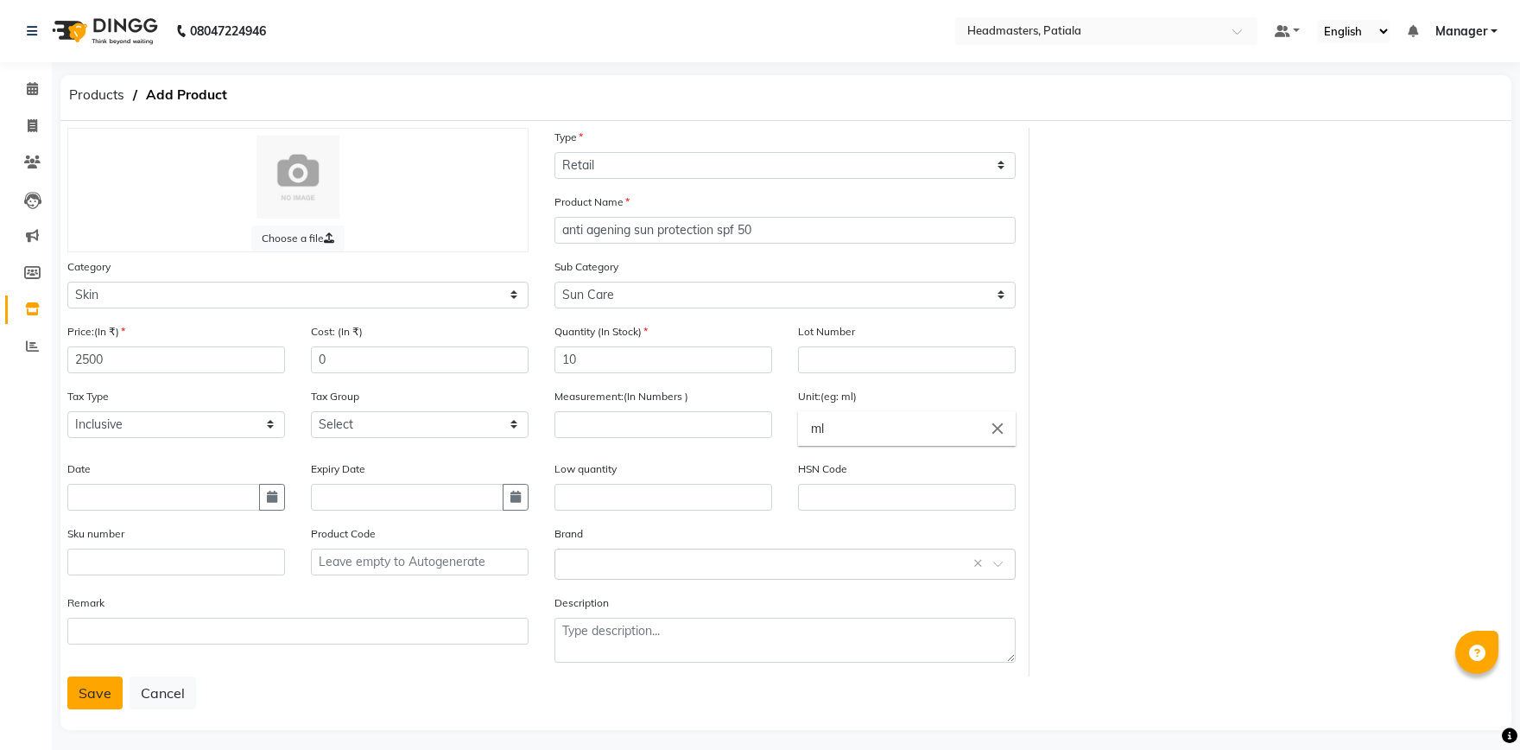
click at [92, 693] on button "Save" at bounding box center [94, 692] width 55 height 33
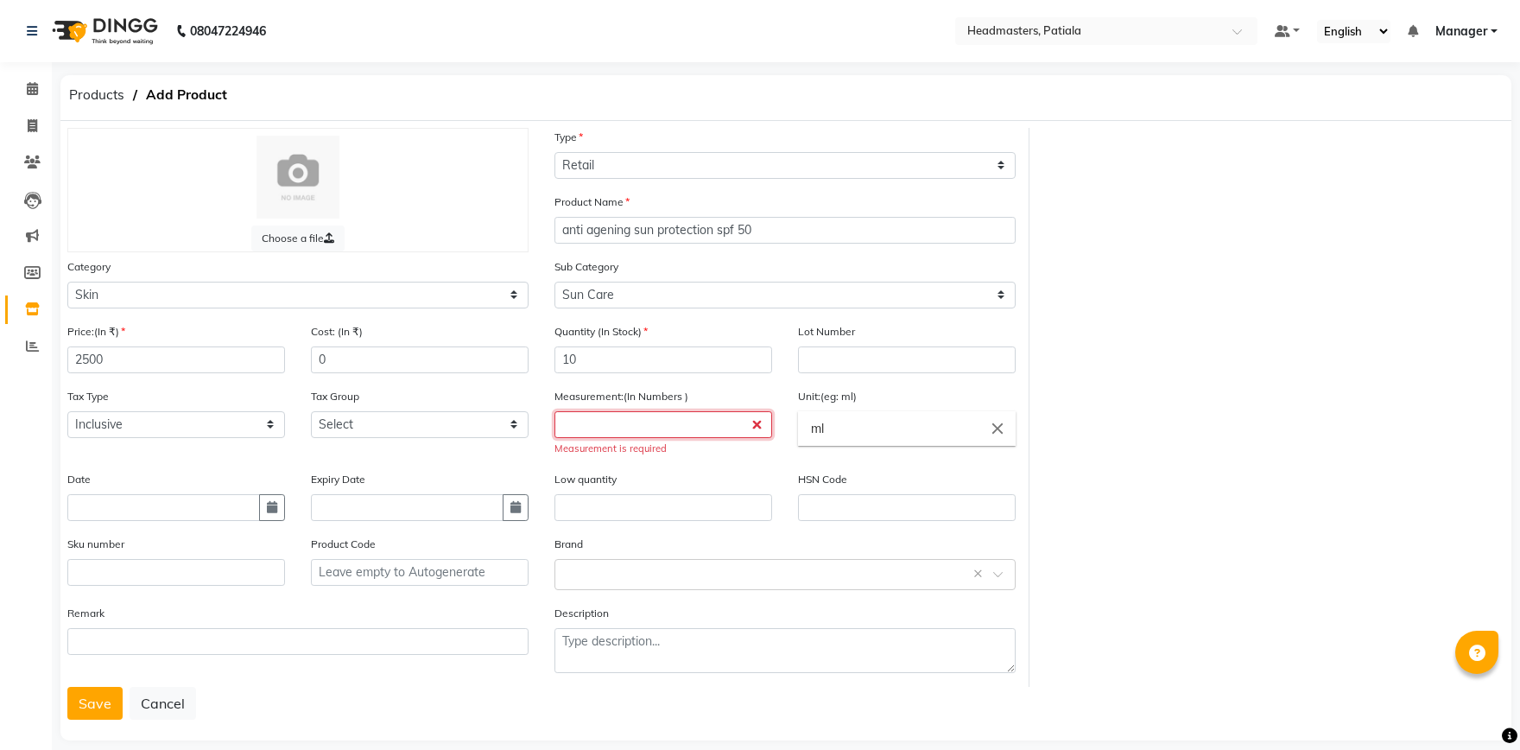
click at [674, 426] on input "number" at bounding box center [664, 424] width 218 height 27
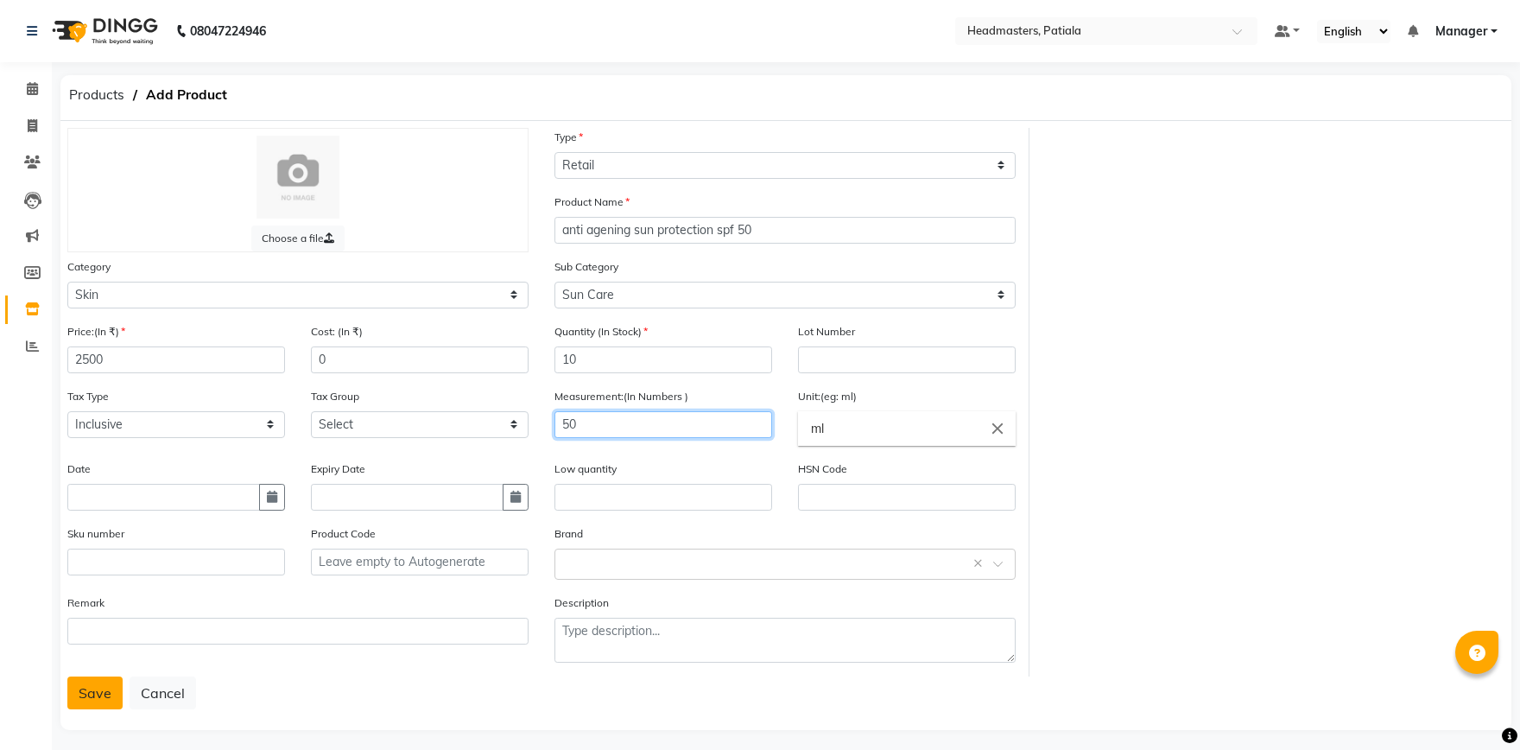
type input "50"
click at [103, 693] on button "Save" at bounding box center [94, 692] width 55 height 33
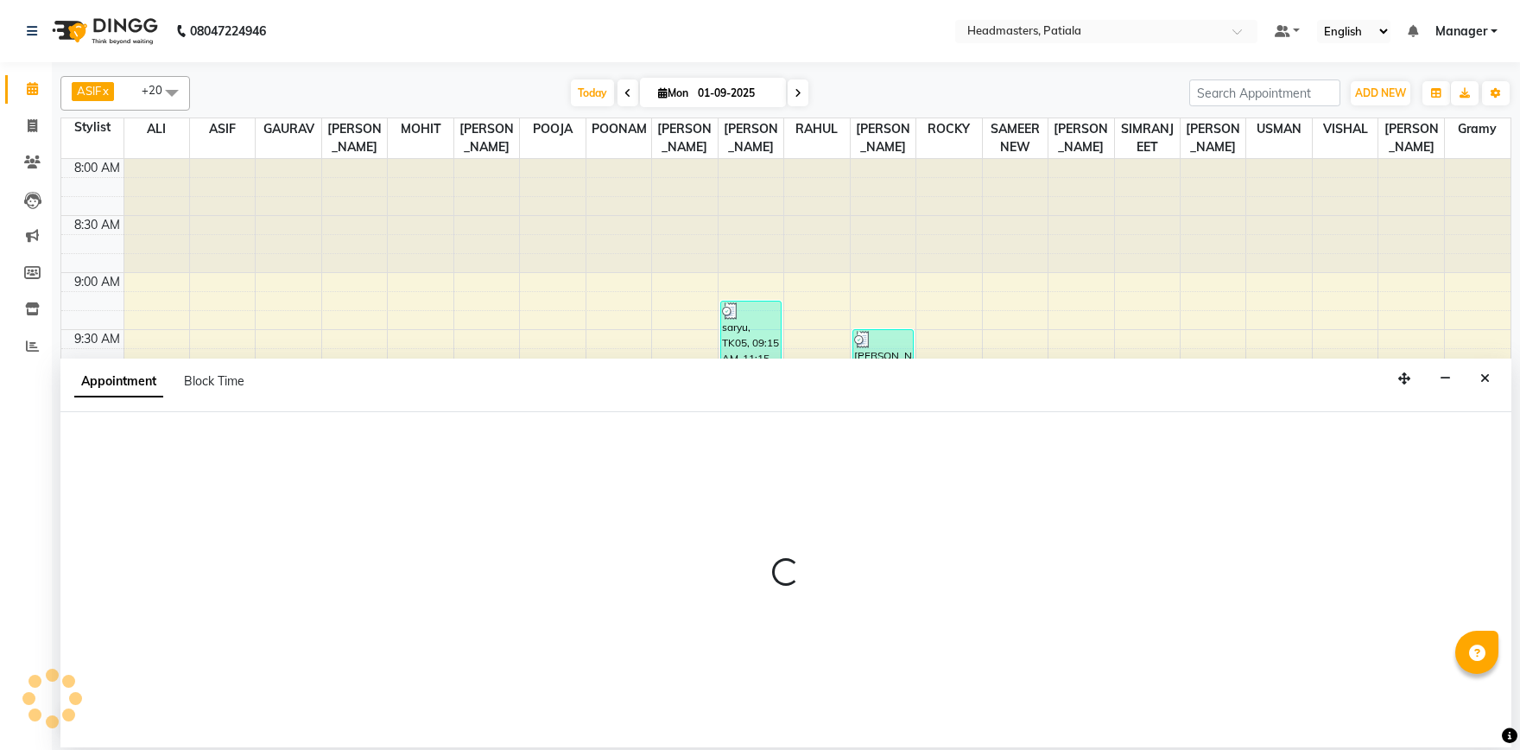
select select "51090"
select select "tentative"
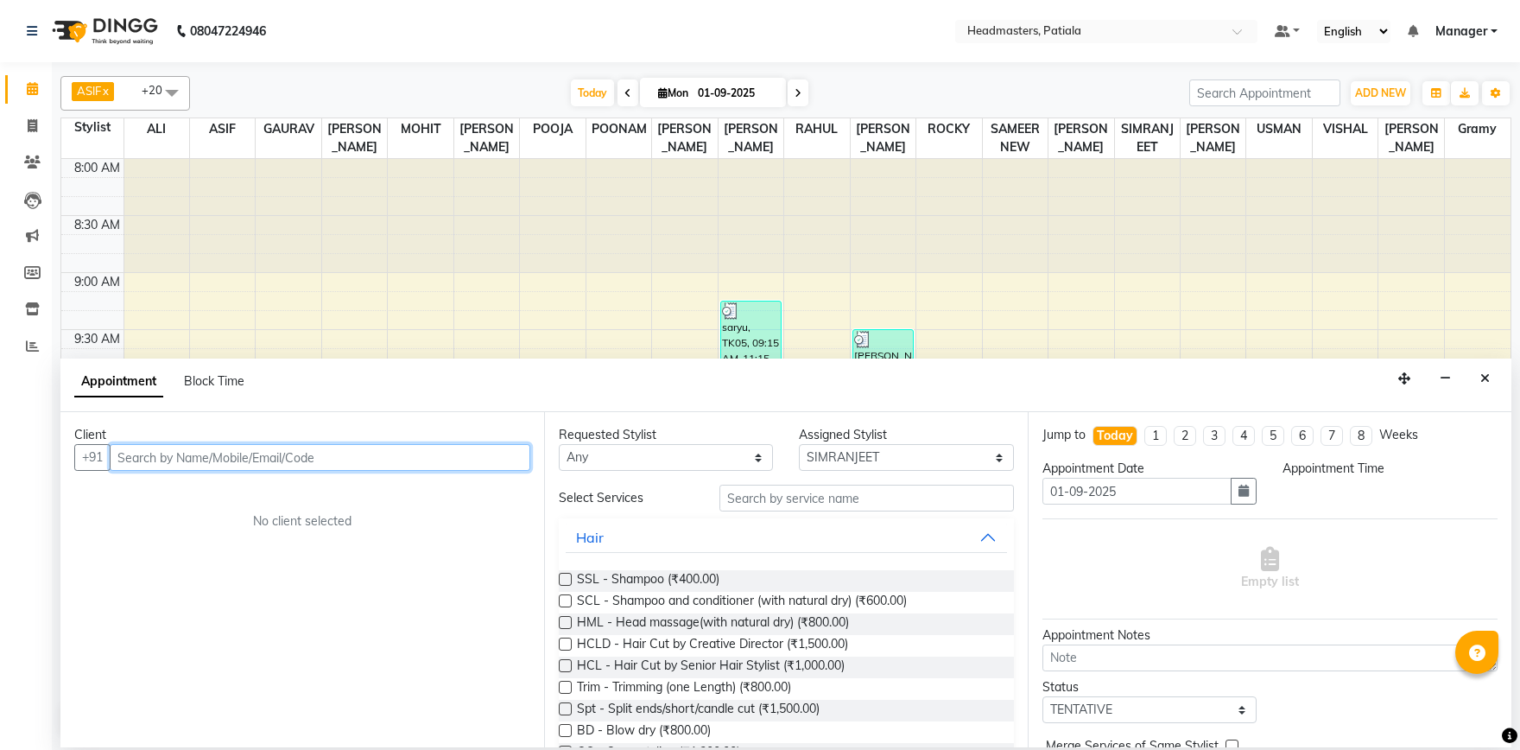
click at [191, 461] on input "text" at bounding box center [320, 457] width 421 height 27
select select "585"
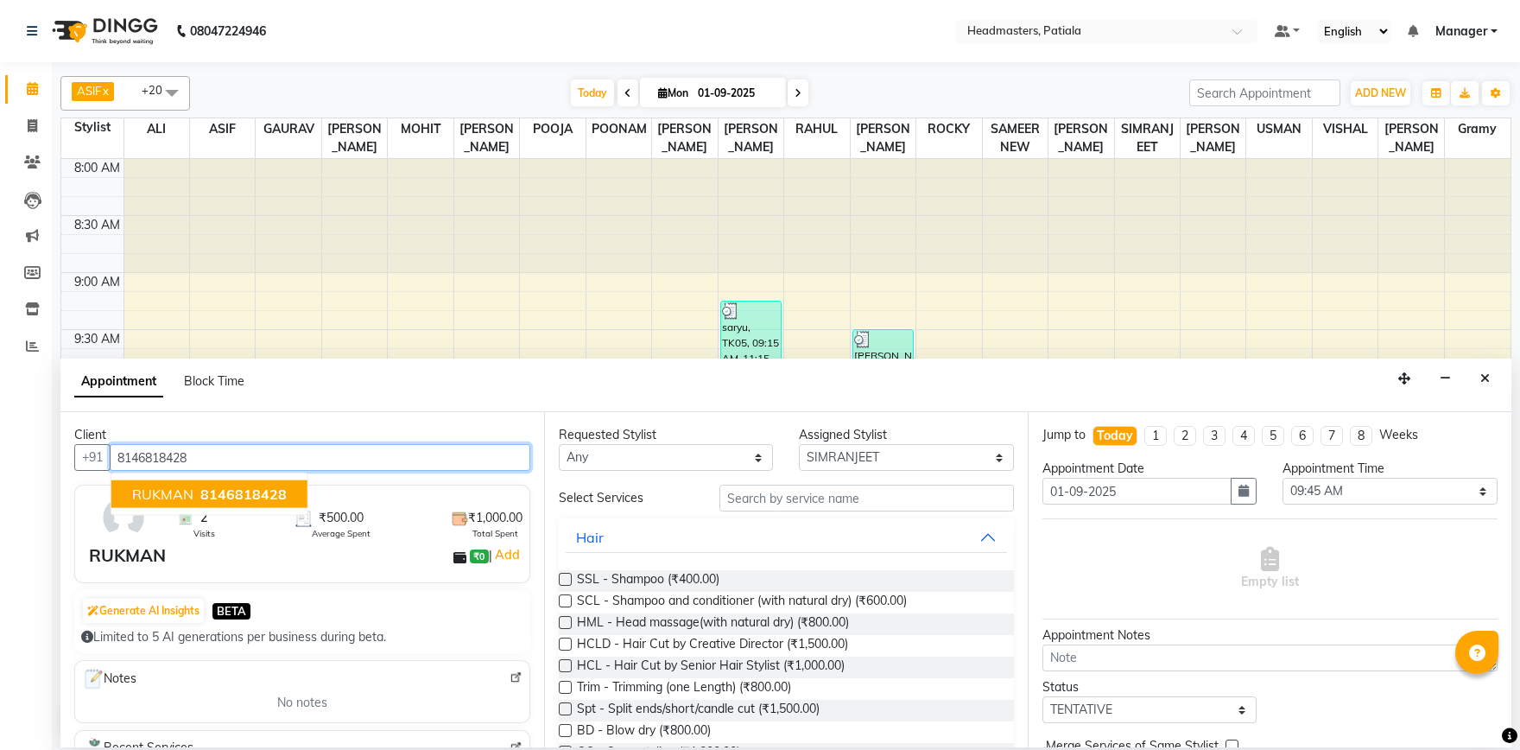
click at [198, 497] on ngb-highlight "8146818428" at bounding box center [242, 494] width 90 height 17
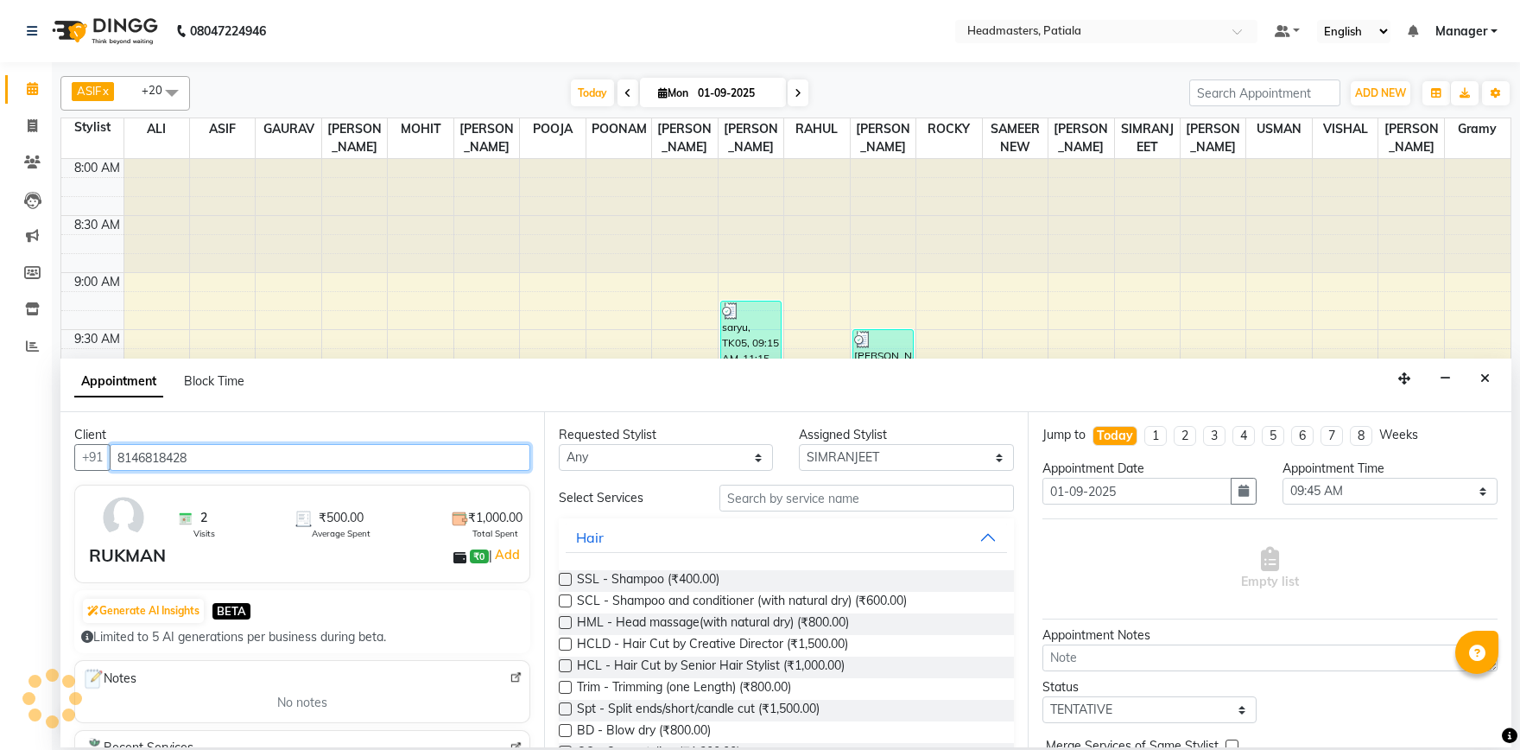
type input "8146818428"
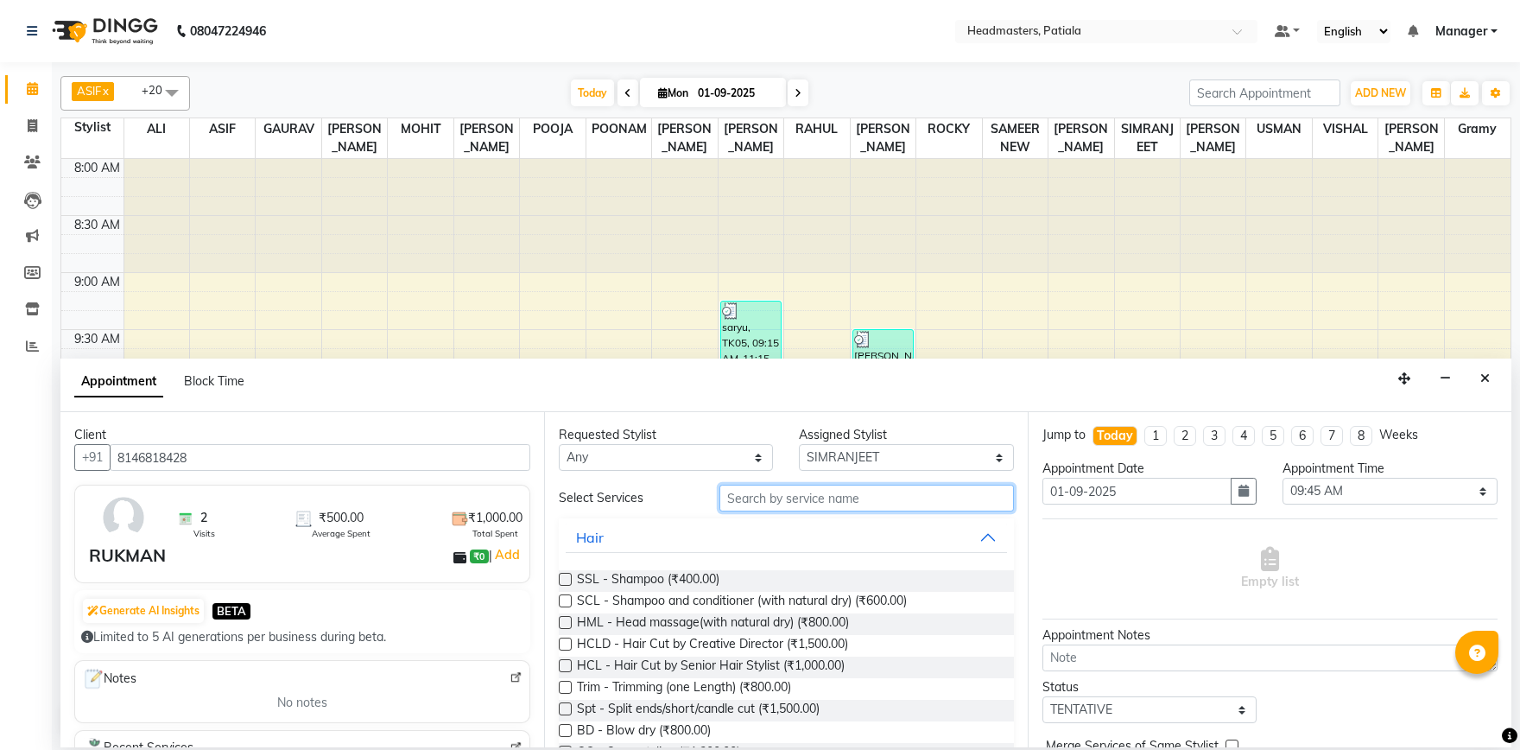
click at [846, 493] on input "text" at bounding box center [867, 498] width 295 height 27
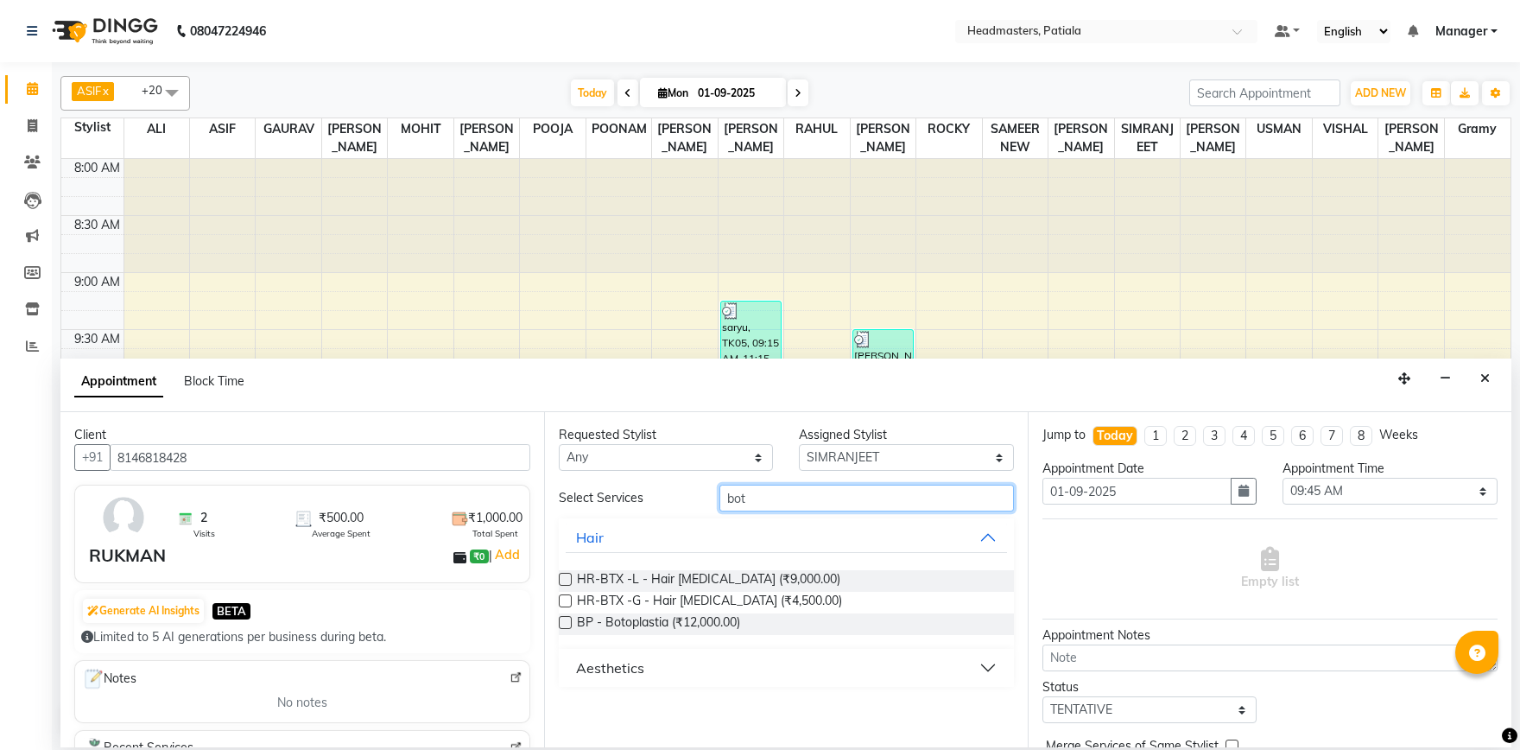
type input "bot"
click at [566, 575] on label at bounding box center [565, 579] width 13 height 13
click at [566, 575] on input "checkbox" at bounding box center [564, 580] width 11 height 11
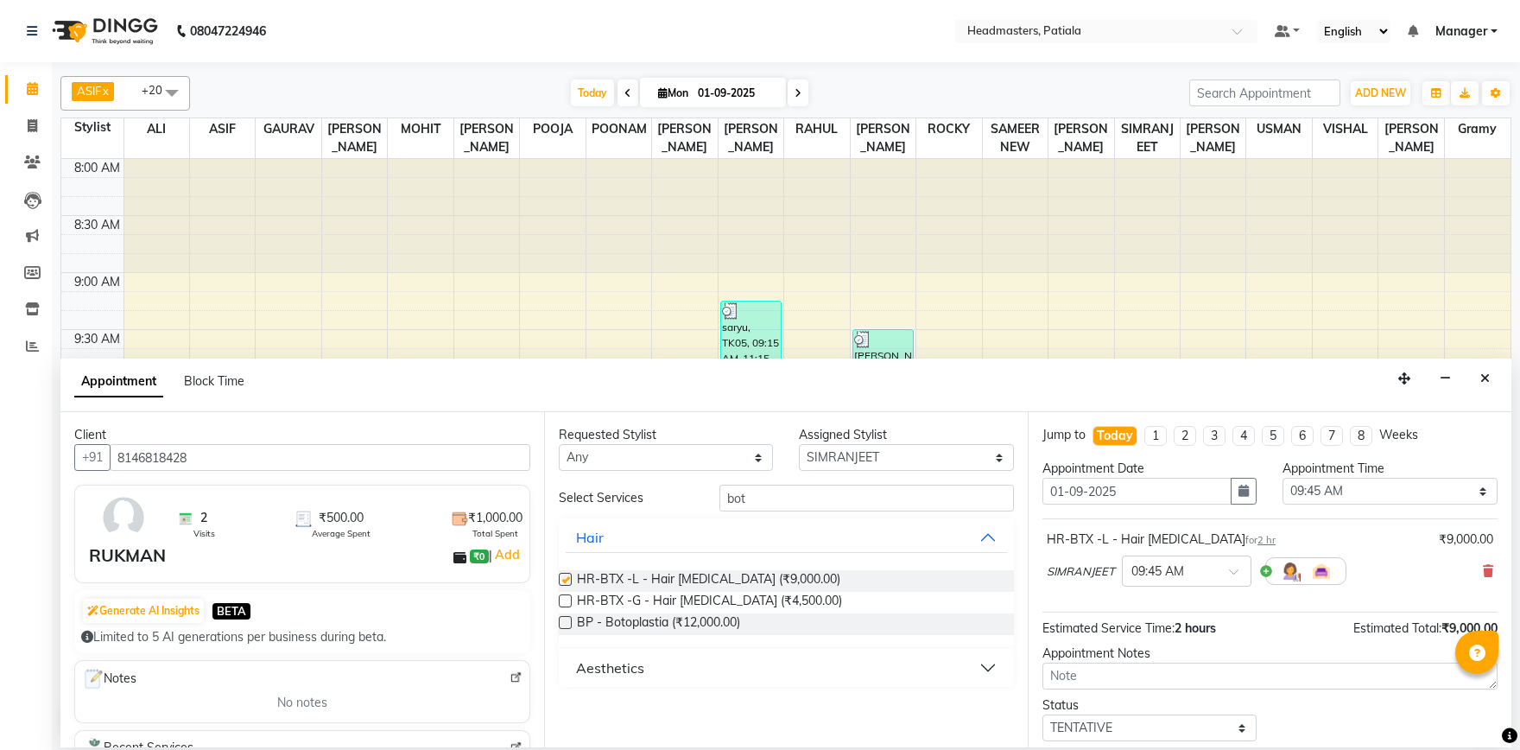
checkbox input "false"
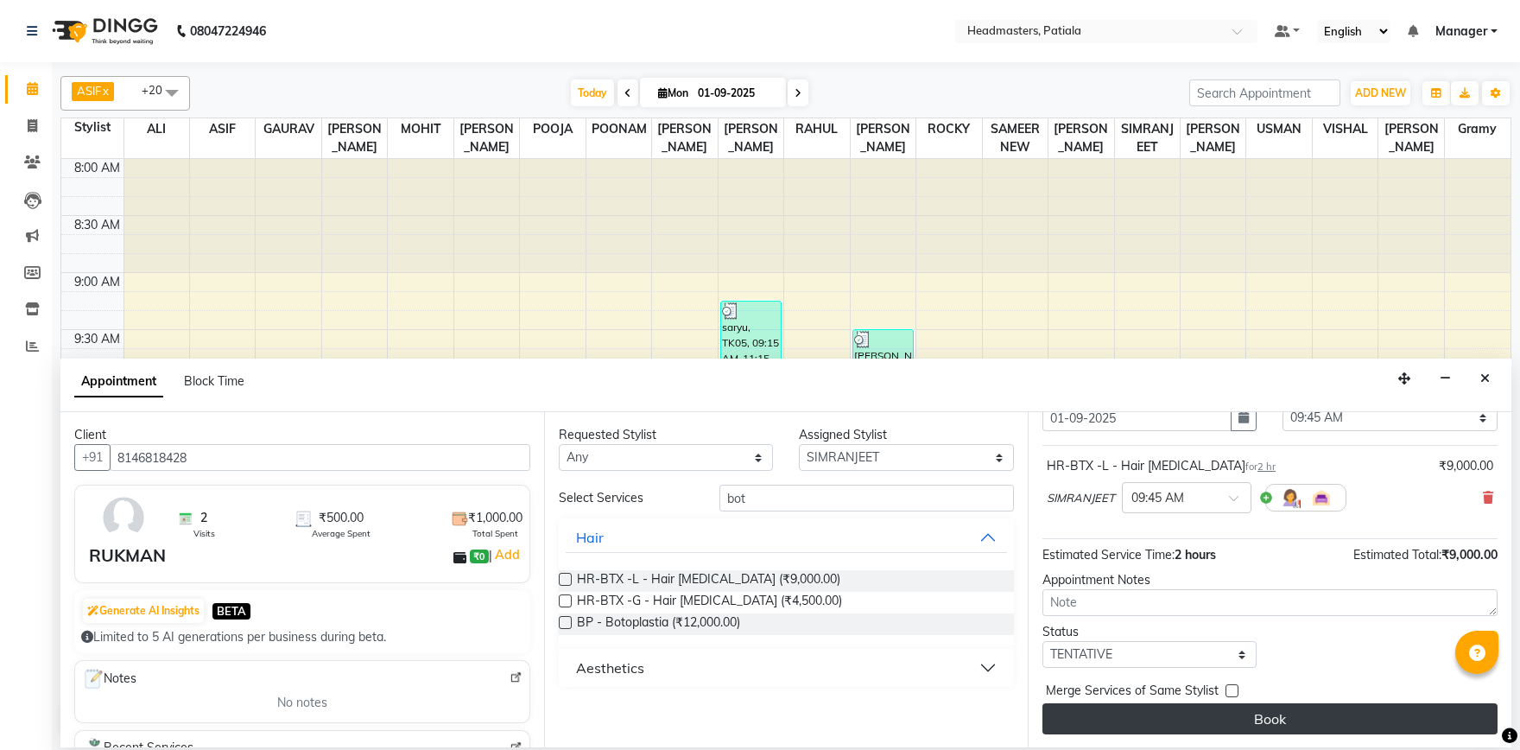
click at [1271, 716] on button "Book" at bounding box center [1270, 718] width 455 height 31
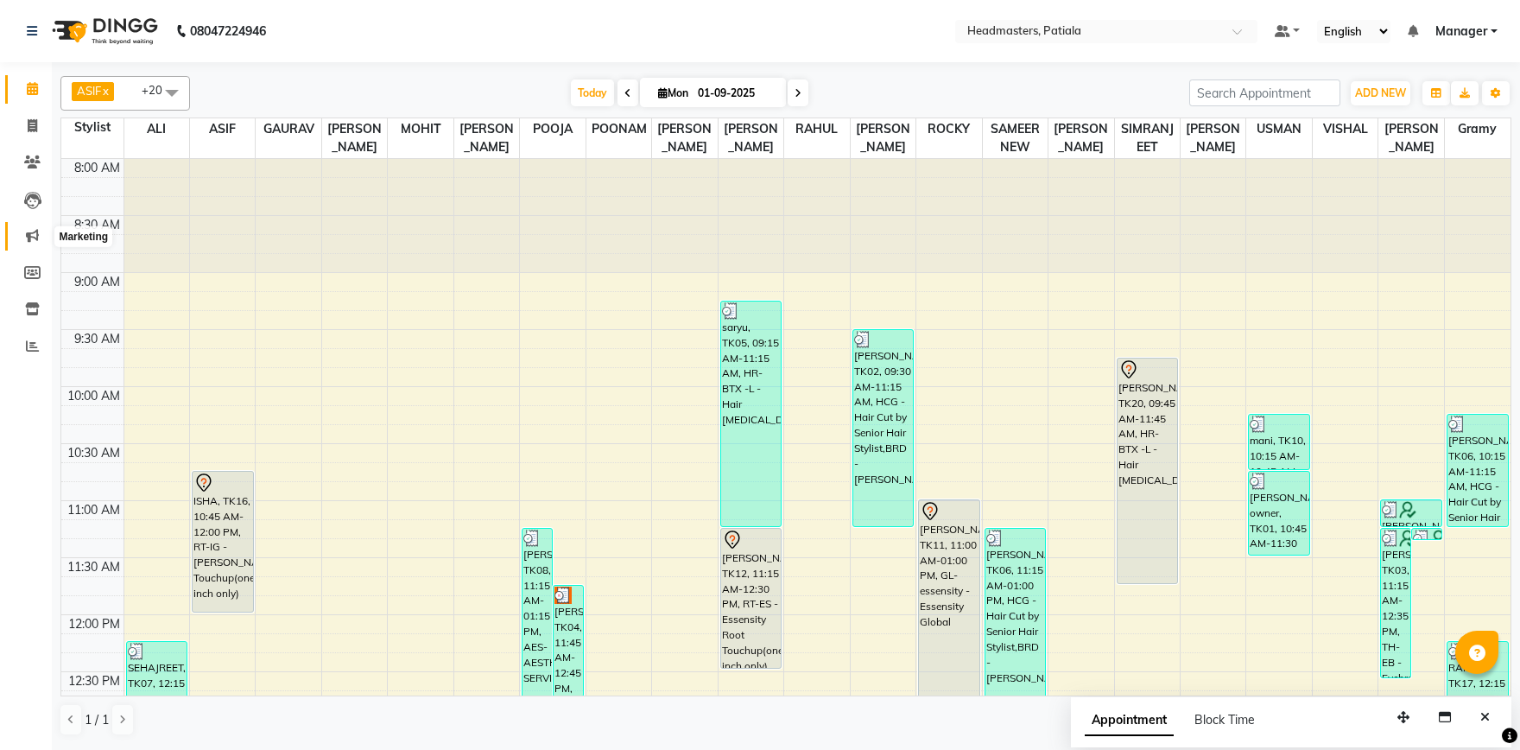
click at [38, 235] on icon at bounding box center [32, 235] width 13 height 13
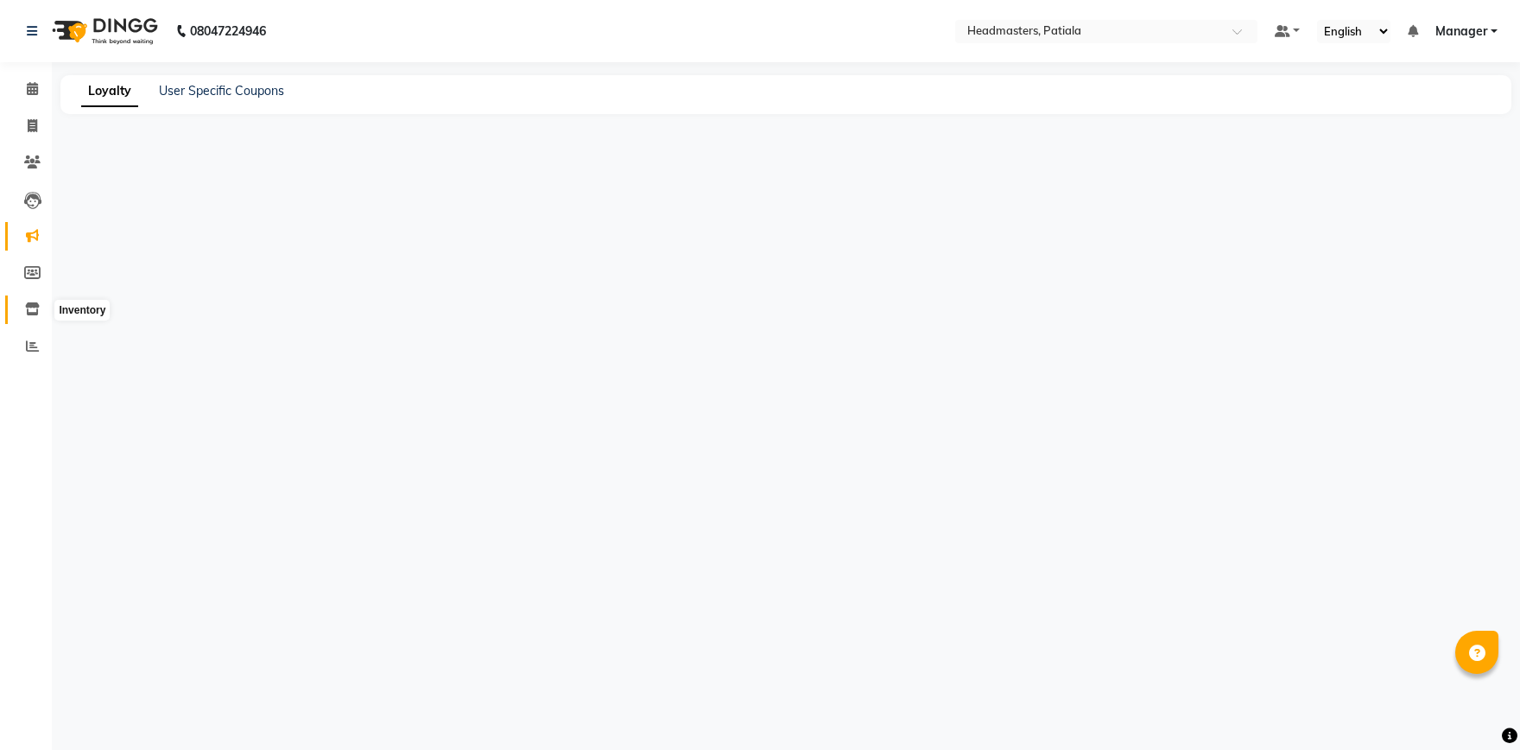
click at [32, 309] on icon at bounding box center [32, 308] width 15 height 13
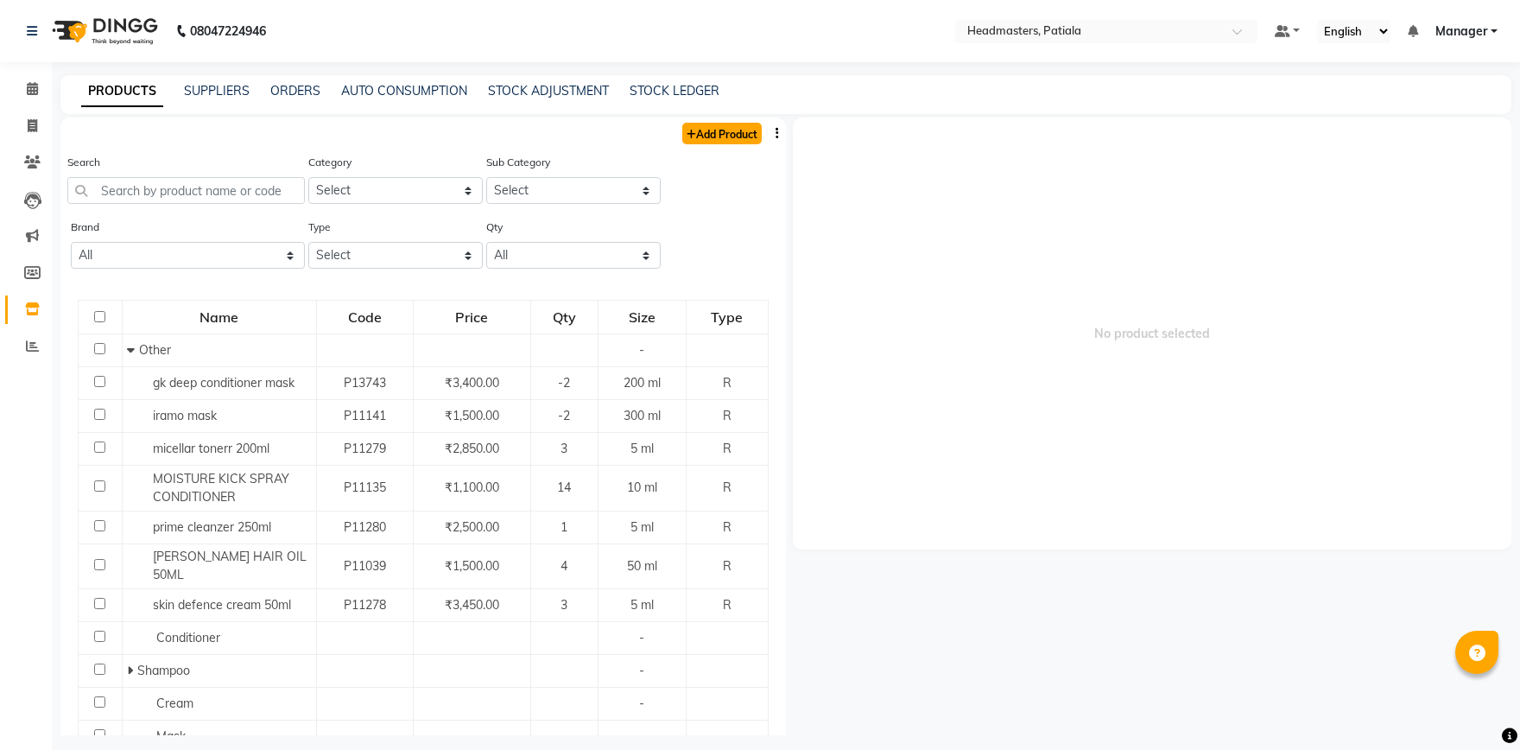
click at [728, 131] on link "Add Product" at bounding box center [721, 134] width 79 height 22
select select "true"
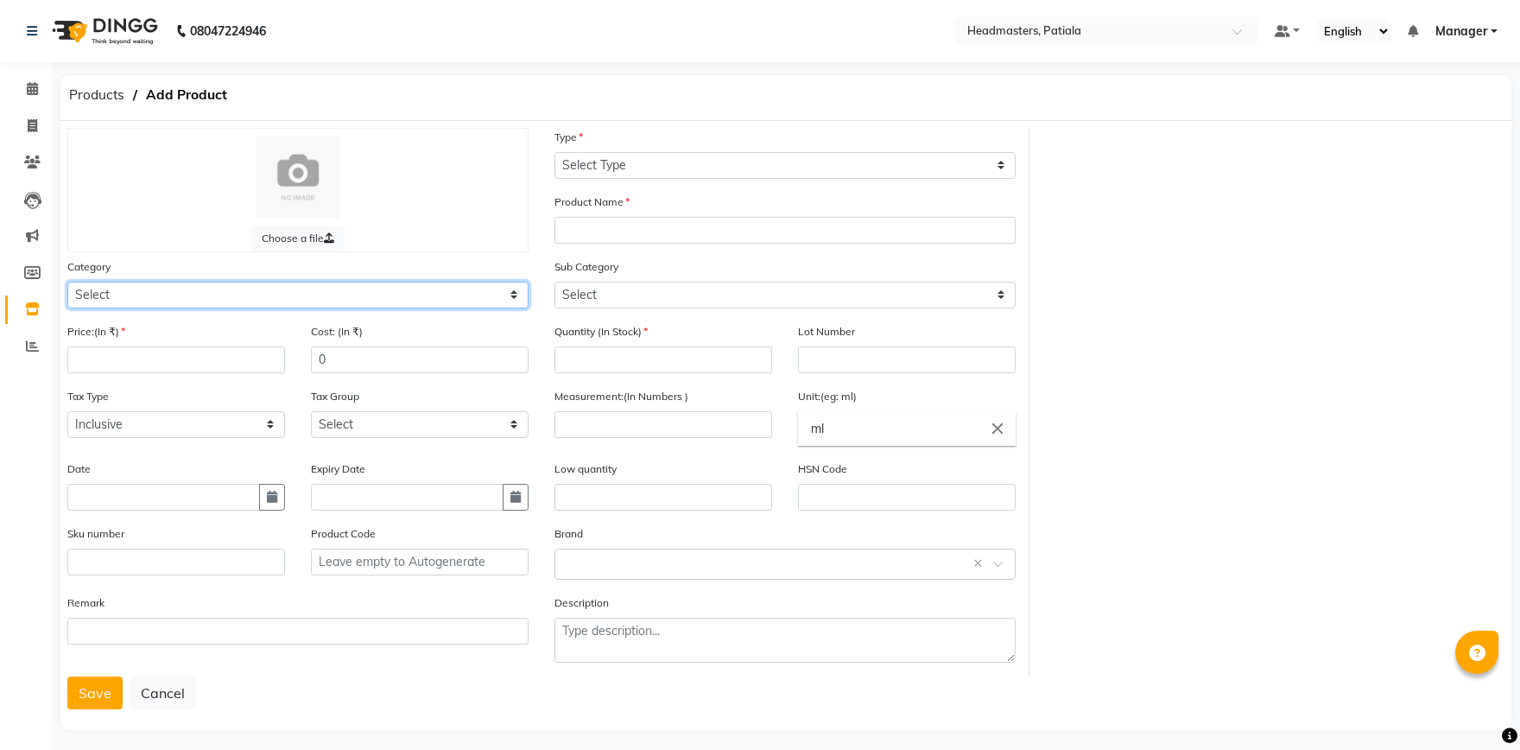
click at [67, 282] on select "Select Hair Skin Makeup Personal Care Appliances Beard Waxing Disposable Thread…" at bounding box center [297, 295] width 461 height 27
select select "1099101100"
click option "Hair" at bounding box center [0, 0] width 0 height 0
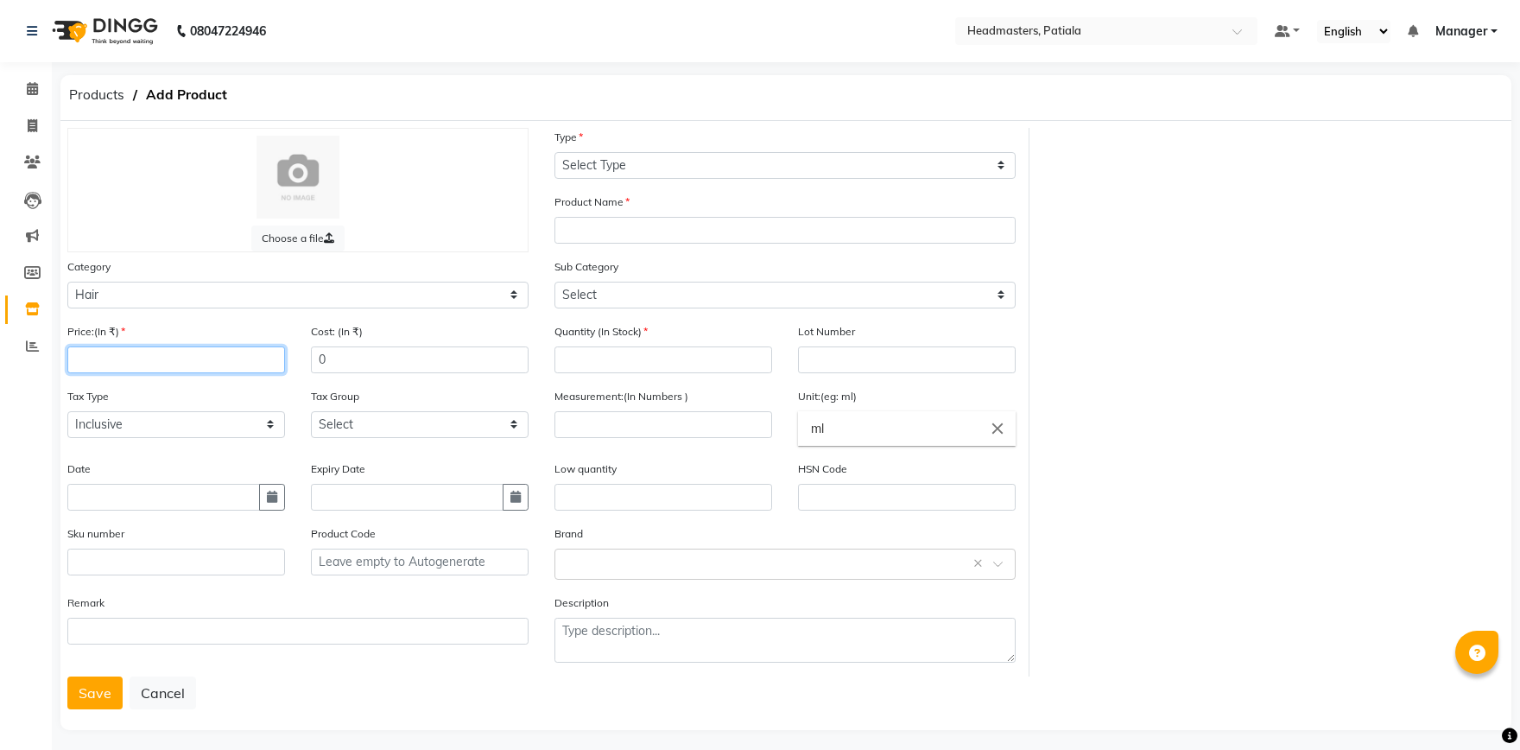
click at [134, 366] on input "number" at bounding box center [176, 359] width 218 height 27
type input "2500"
click at [347, 369] on input "0" at bounding box center [420, 359] width 218 height 27
type input "6"
type input "7"
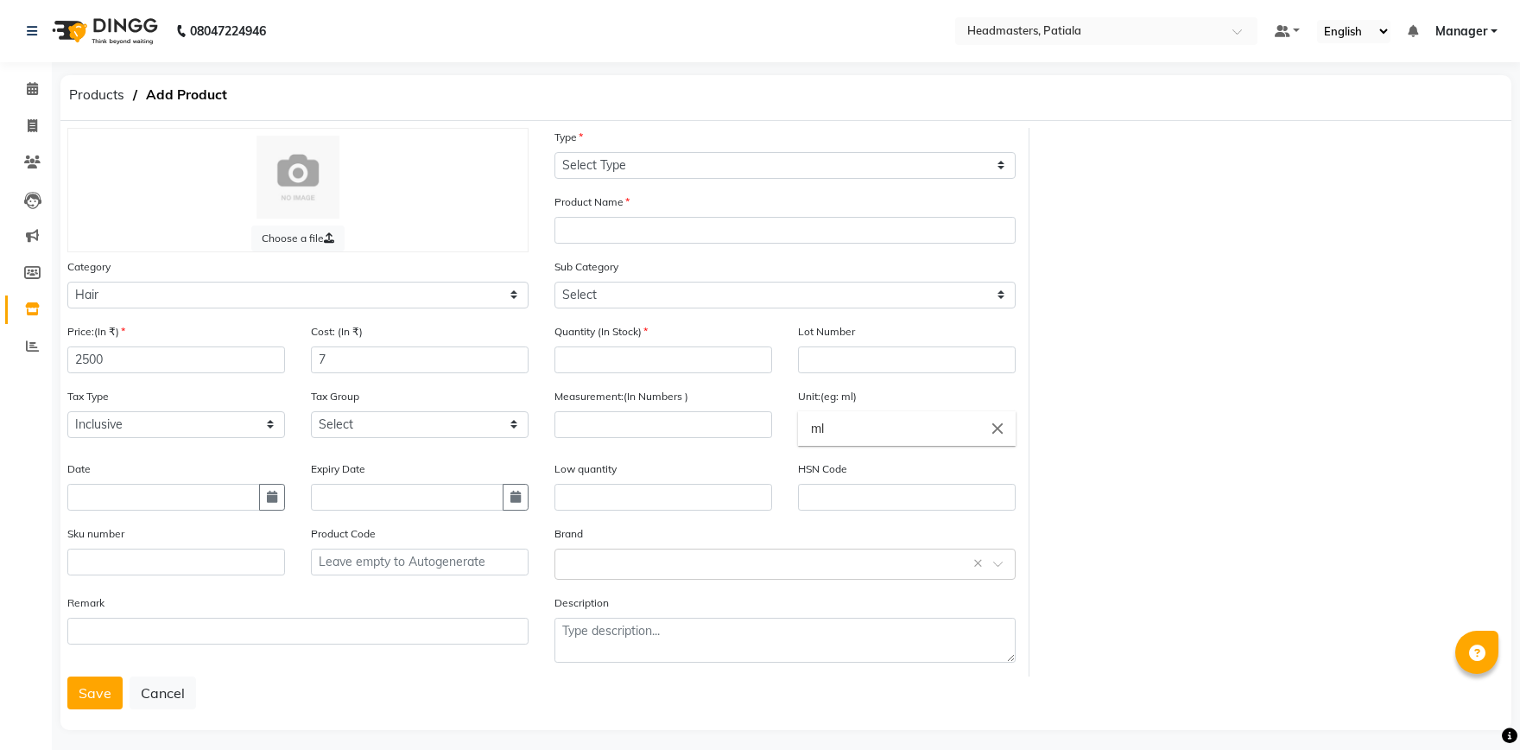
click at [207, 467] on div "Date" at bounding box center [176, 485] width 218 height 51
click at [651, 353] on input "number" at bounding box center [664, 359] width 218 height 27
type input "7"
click at [701, 213] on div "Product Name" at bounding box center [785, 218] width 461 height 51
click at [695, 225] on input "text" at bounding box center [785, 230] width 461 height 27
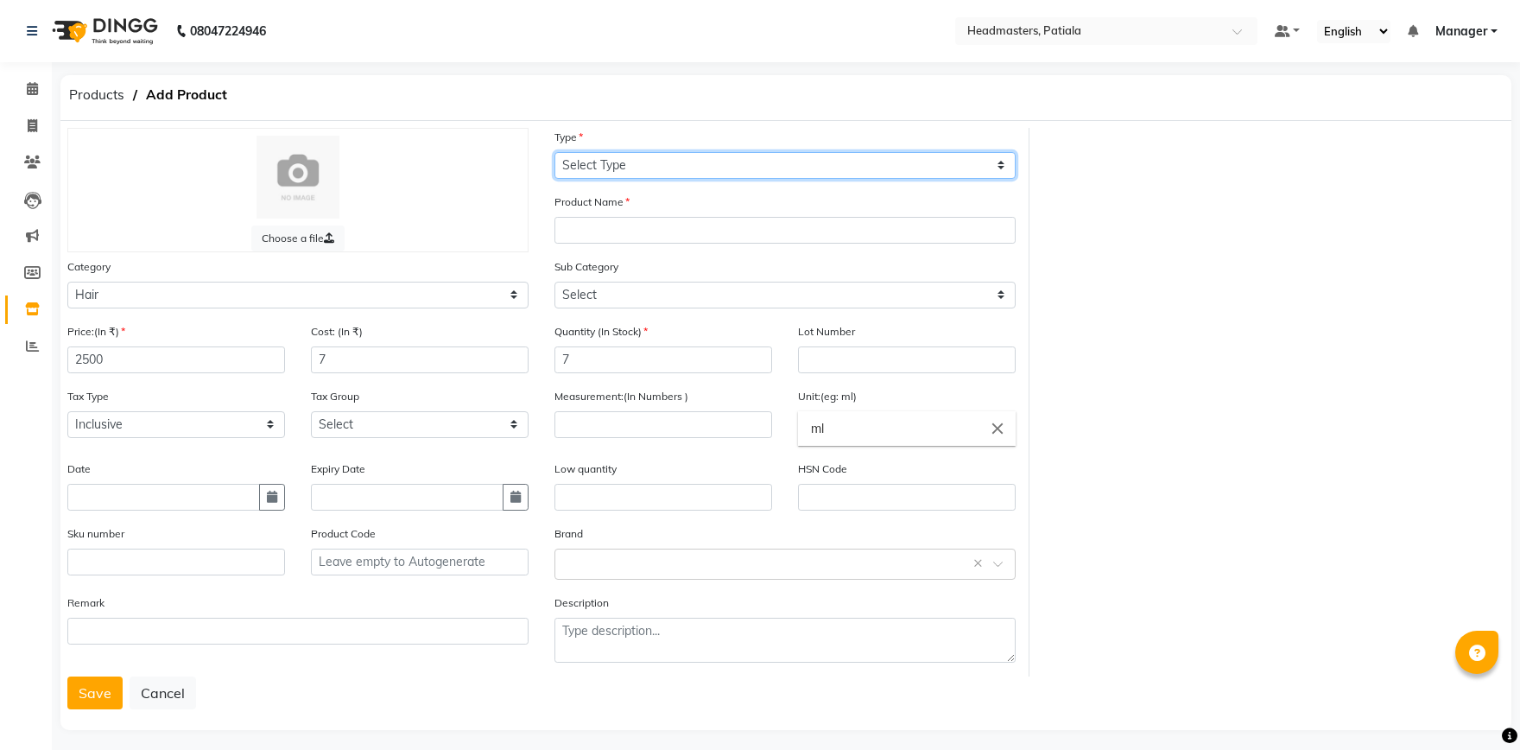
click at [555, 152] on select "Select Type Both Retail Consumable" at bounding box center [785, 165] width 461 height 27
select select "R"
click option "Retail" at bounding box center [0, 0] width 0 height 0
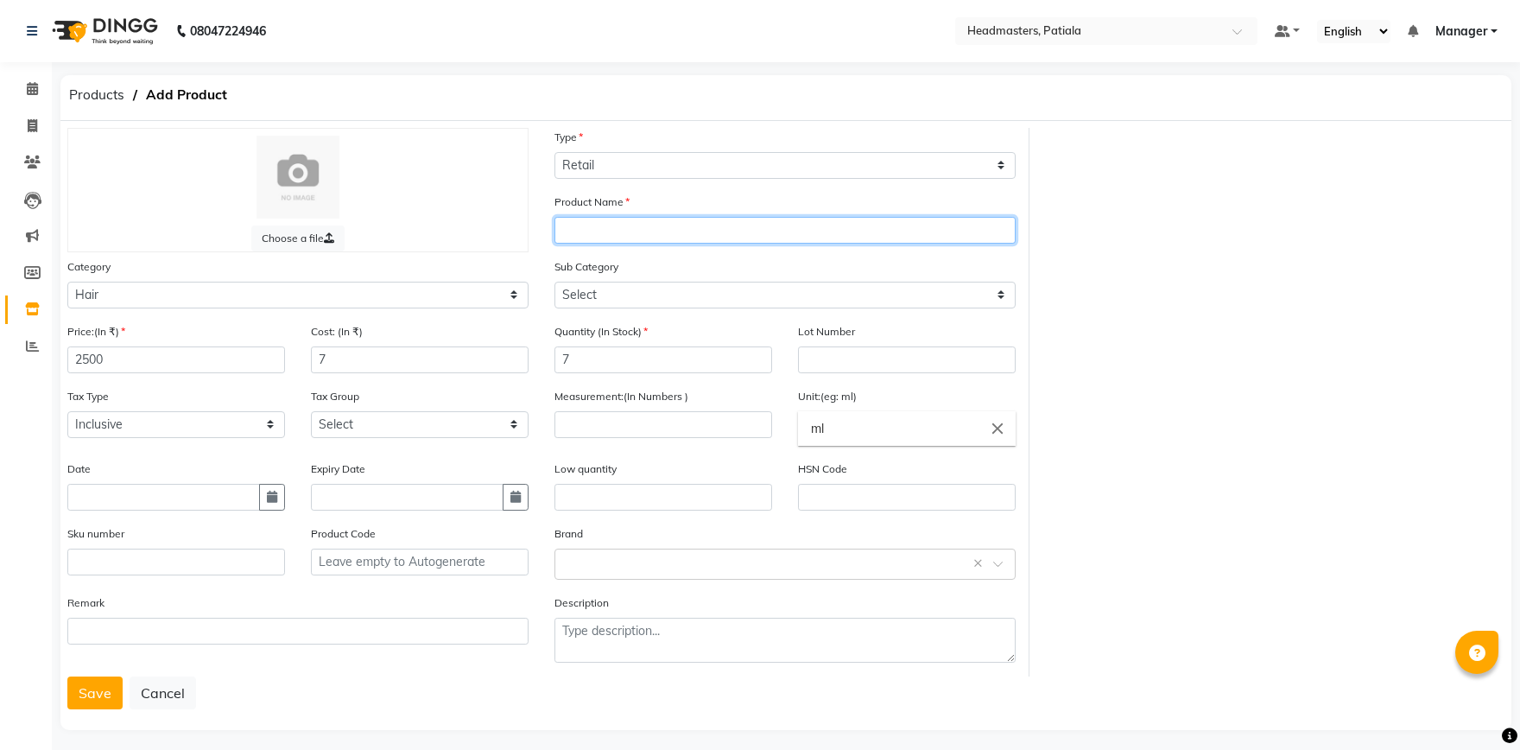
click at [657, 233] on input "text" at bounding box center [785, 230] width 461 height 27
type input "ultime repair mask treatment"
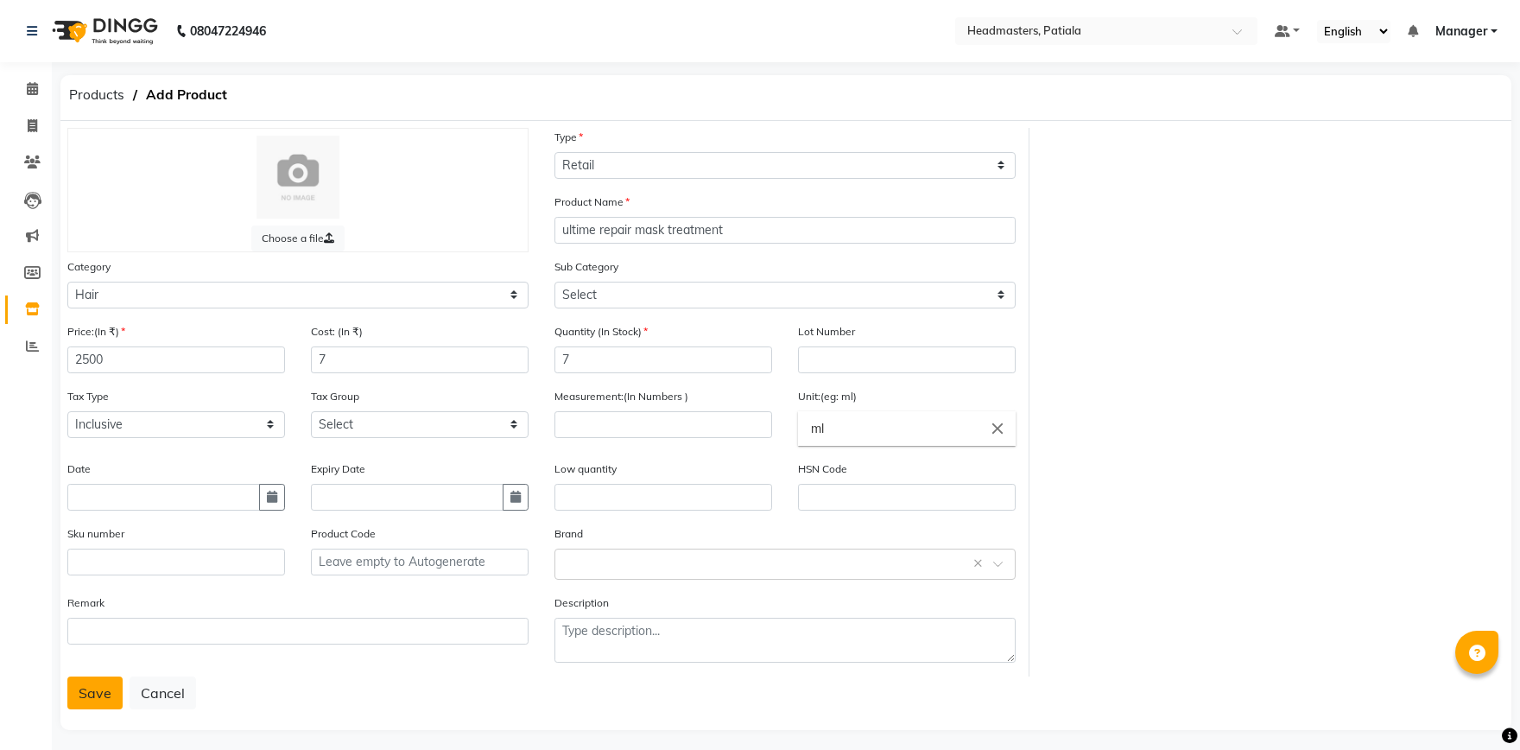
click at [91, 685] on button "Save" at bounding box center [94, 692] width 55 height 33
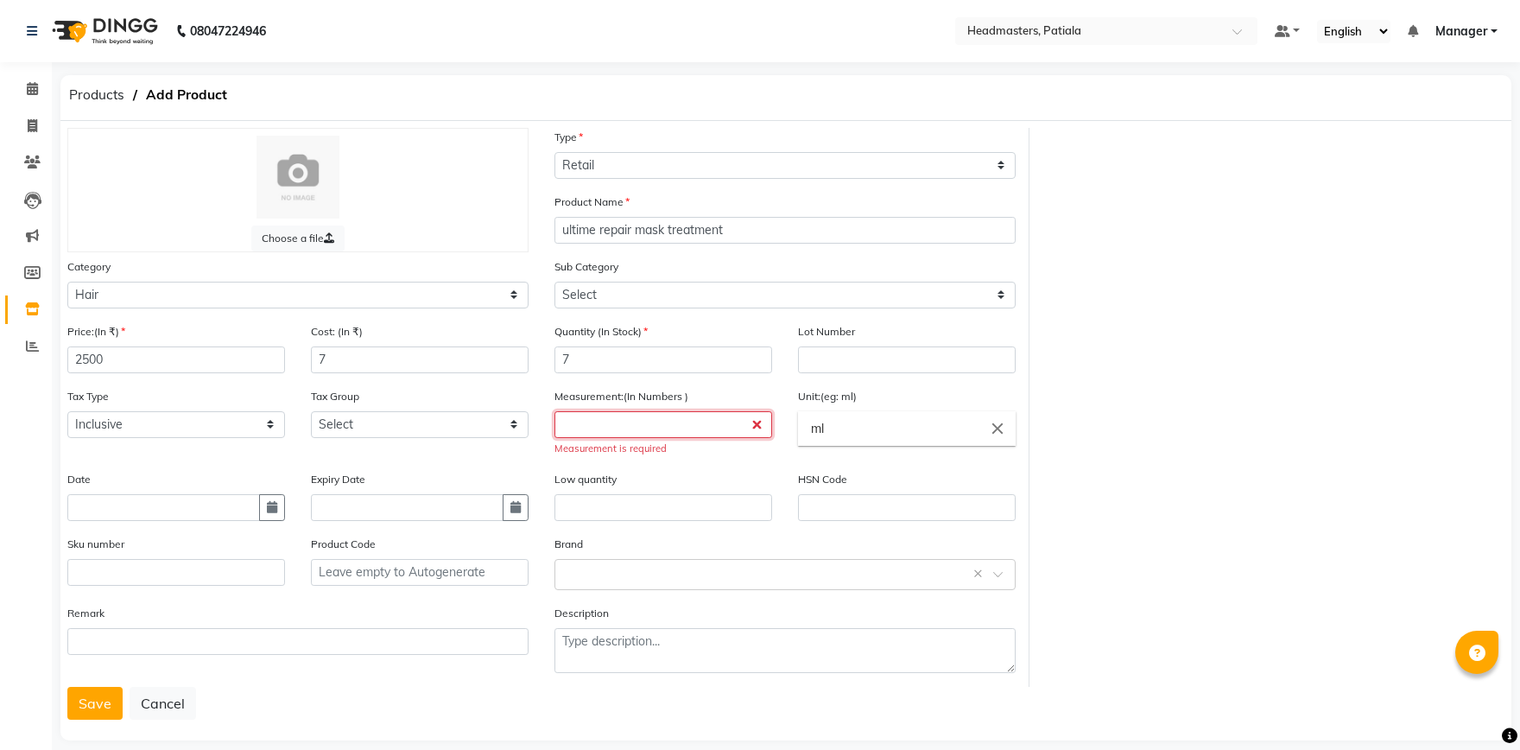
click at [636, 425] on input "number" at bounding box center [664, 424] width 218 height 27
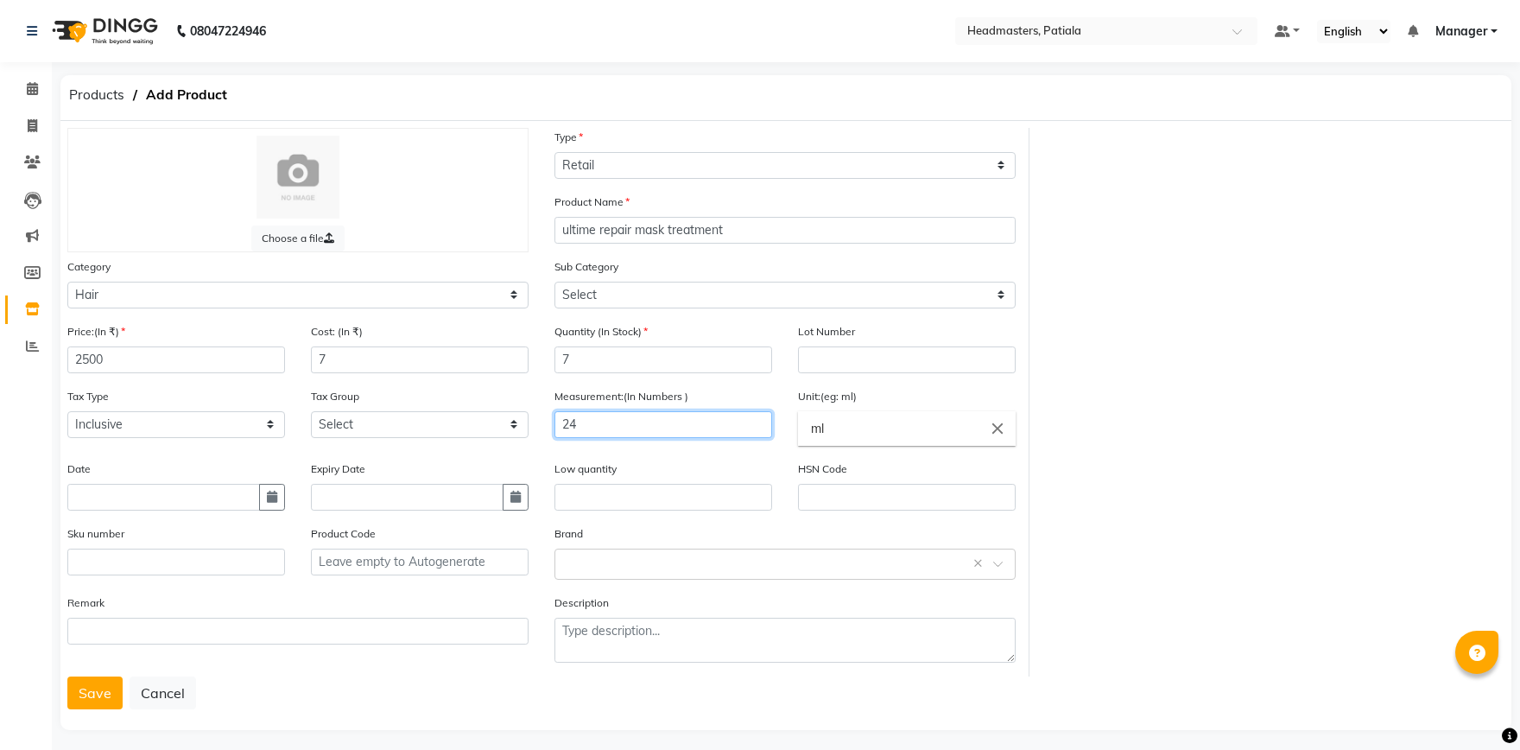
type input "2"
type input "150"
click at [81, 709] on div "Choose a file Type Select Type Both Retail Consumable Product Name ultime repai…" at bounding box center [785, 425] width 1451 height 609
click at [93, 693] on button "Save" at bounding box center [94, 692] width 55 height 33
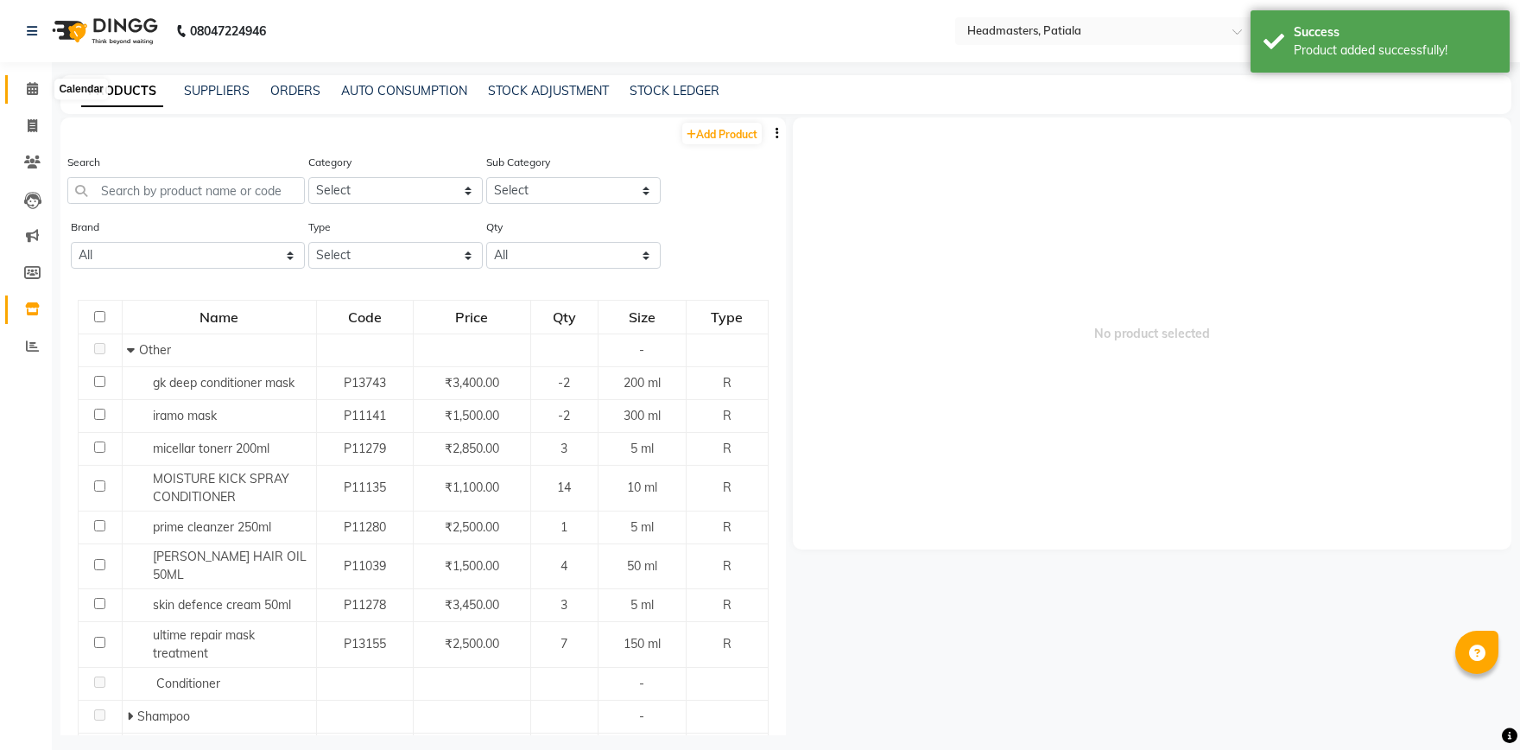
click at [32, 91] on icon at bounding box center [32, 88] width 11 height 13
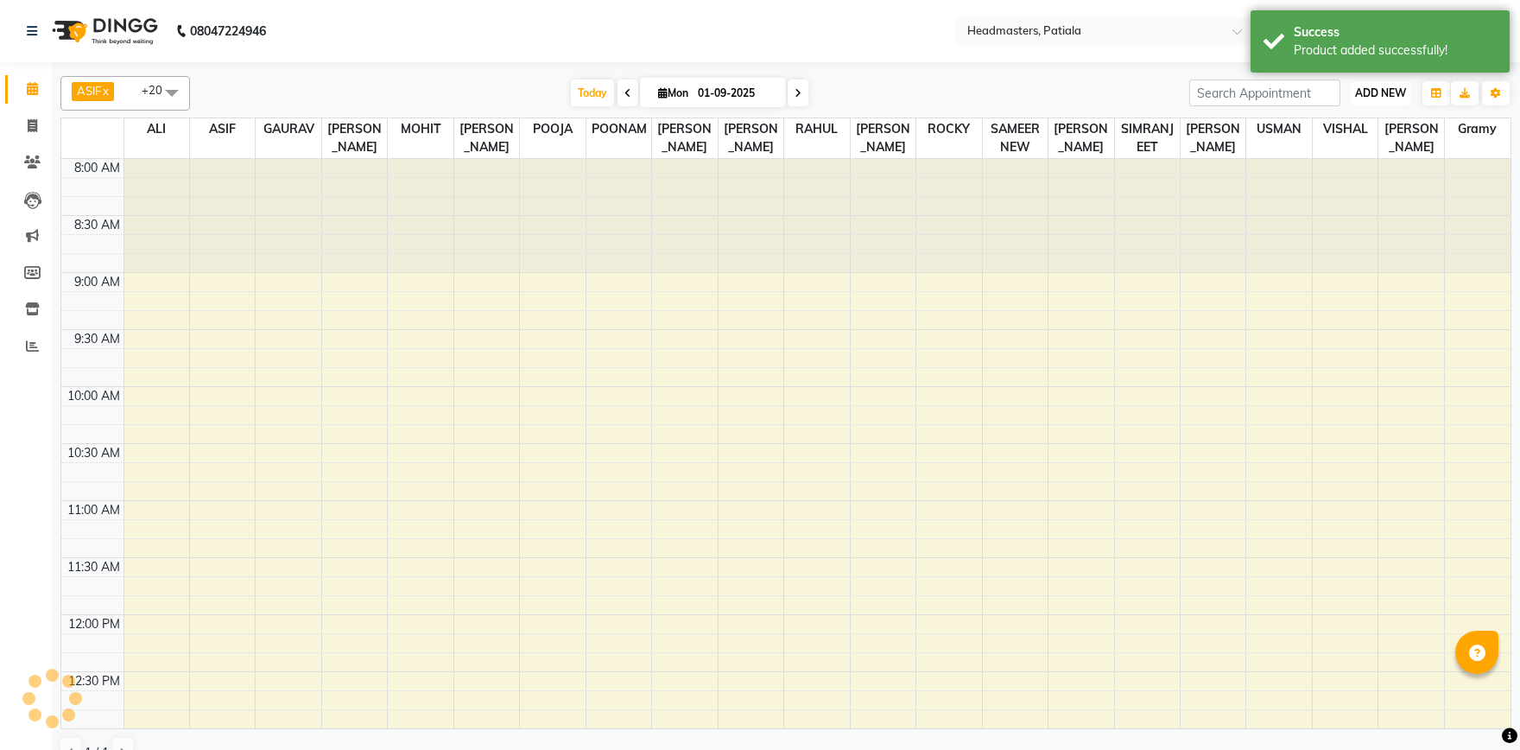
click at [1393, 89] on span "ADD NEW" at bounding box center [1380, 92] width 51 height 13
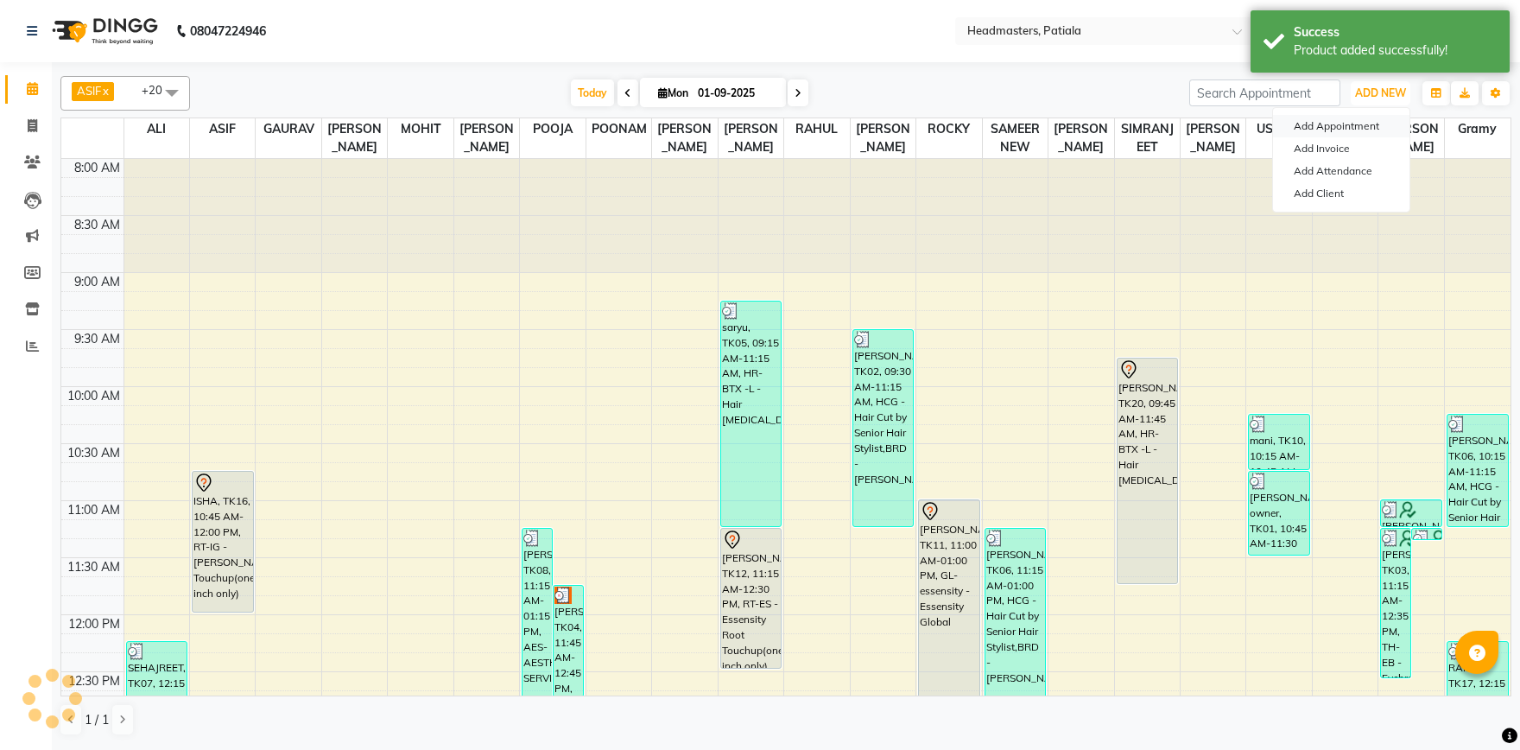
scroll to position [797, 0]
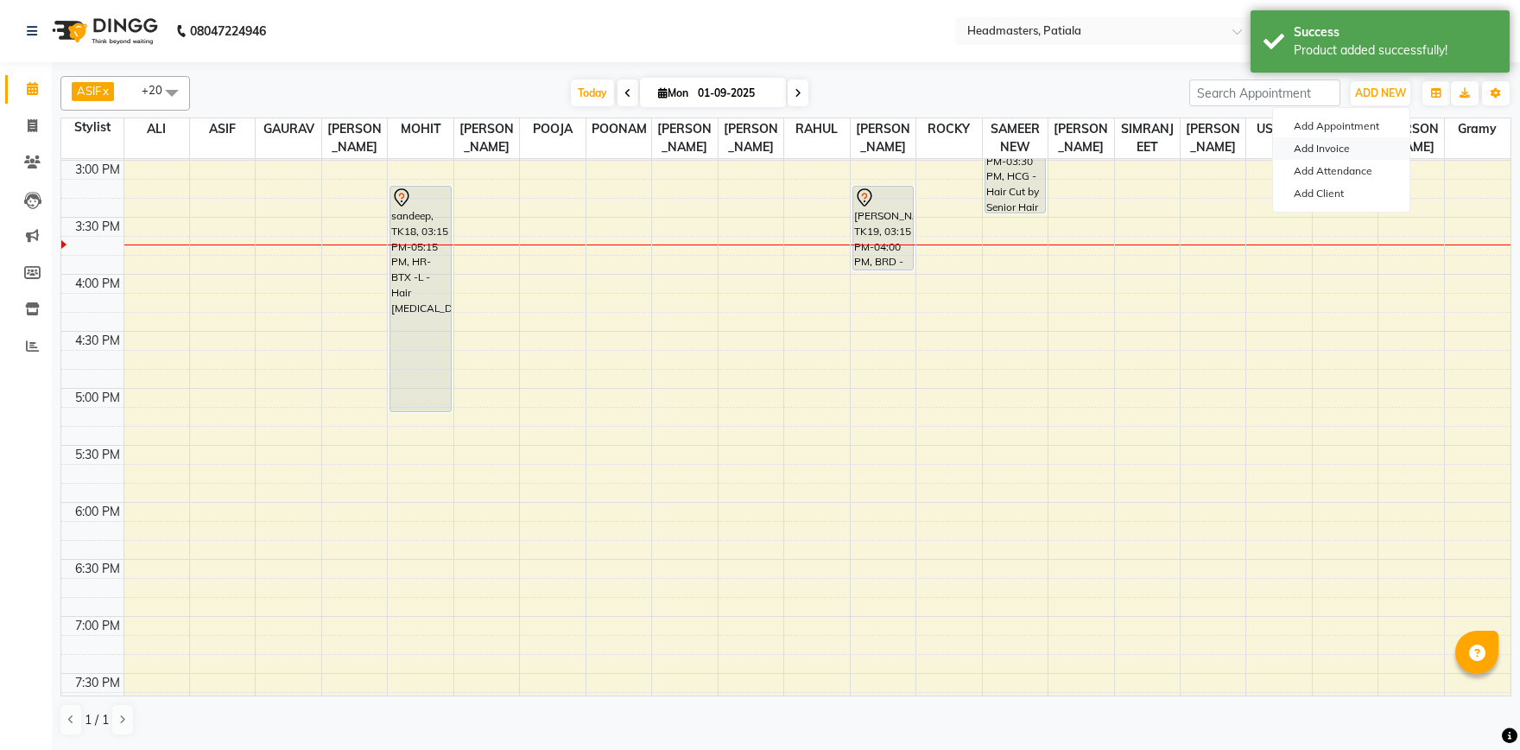
click at [1343, 149] on link "Add Invoice" at bounding box center [1341, 148] width 136 height 22
select select "service"
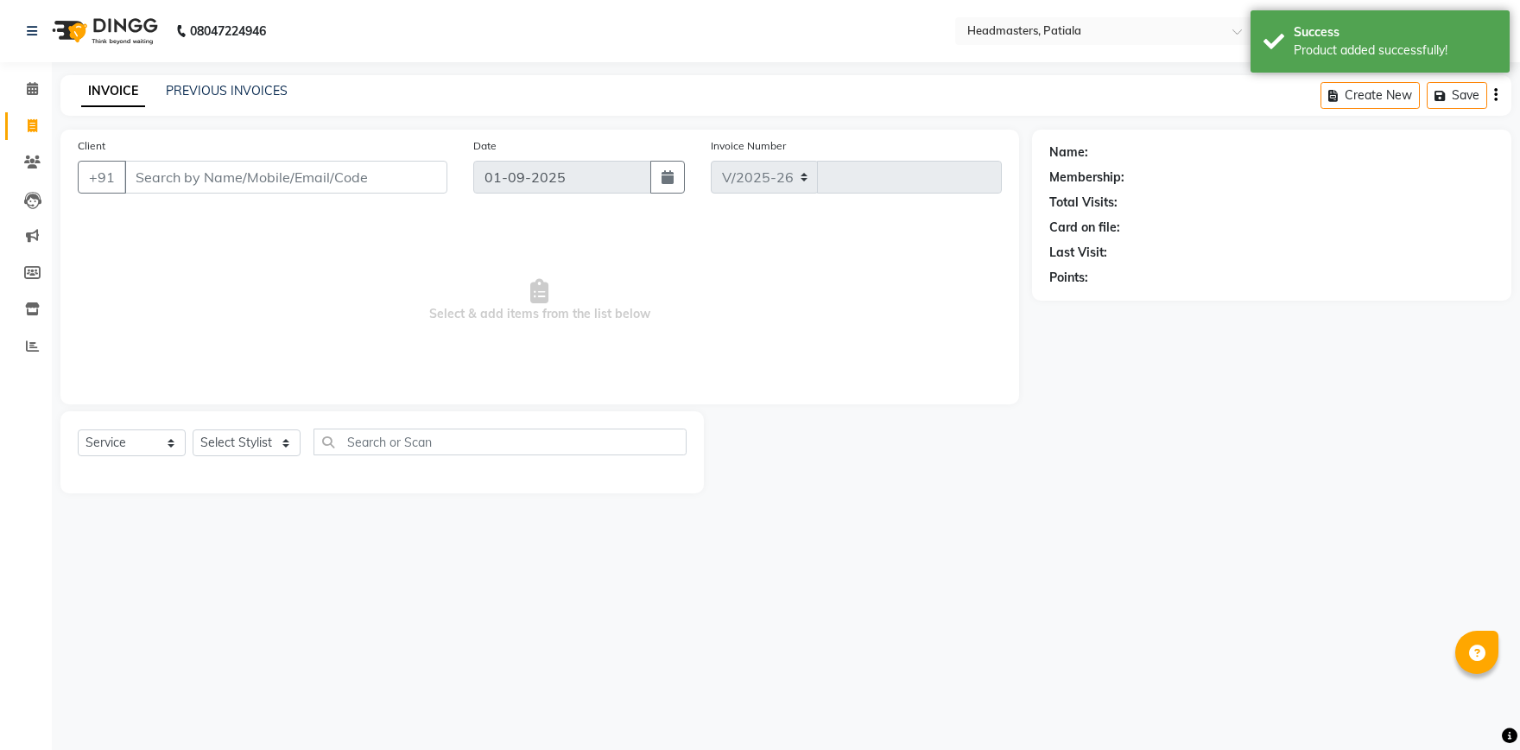
select select "6602"
type input "6151"
click at [78, 429] on select "Select Service Product Membership Package Voucher Prepaid Gift Card" at bounding box center [132, 442] width 108 height 27
select select "product"
click option "Product" at bounding box center [0, 0] width 0 height 0
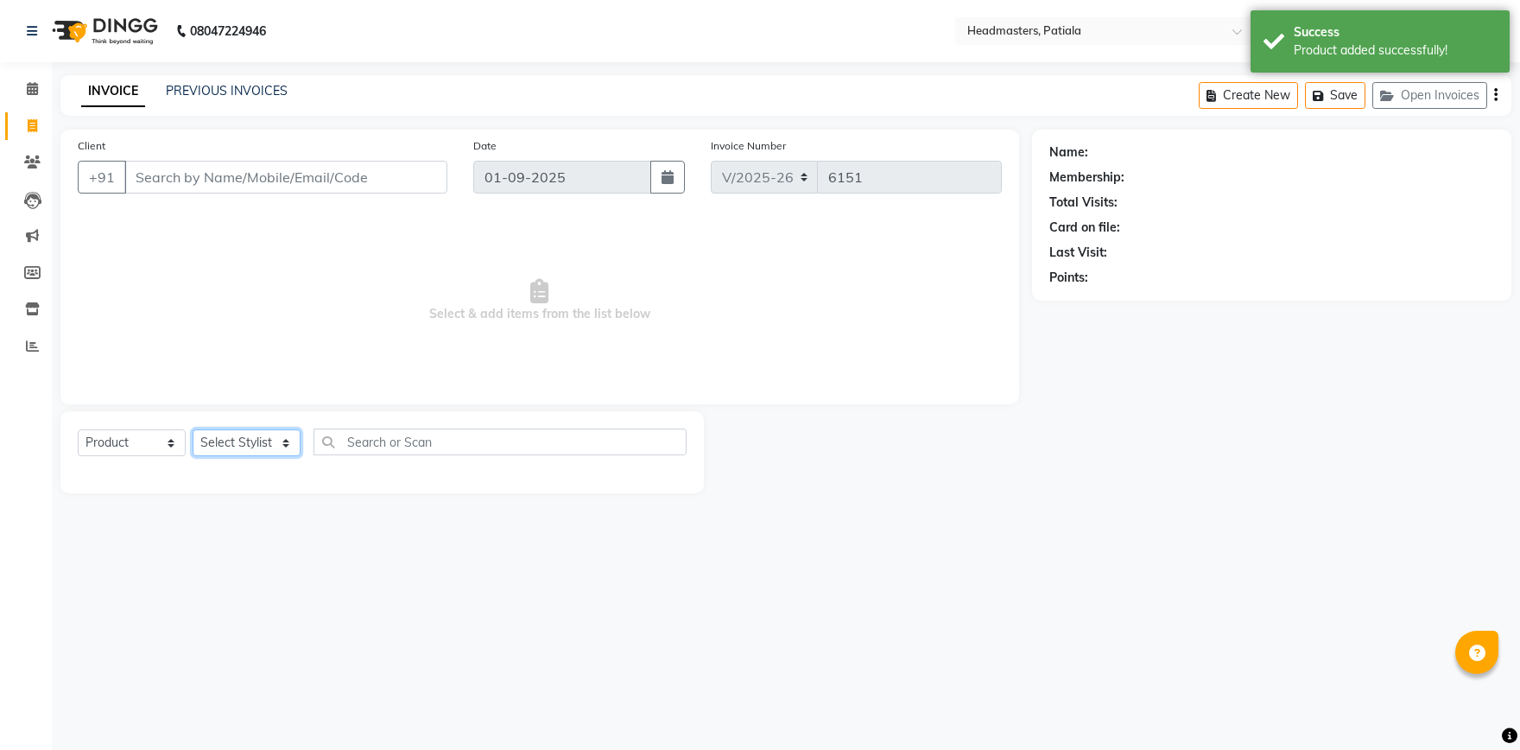
click at [193, 429] on select "Select Stylist ABHISHEK [PERSON_NAME] [PERSON_NAME] [PERSON_NAME] [PERSON_NAME]…" at bounding box center [247, 442] width 108 height 27
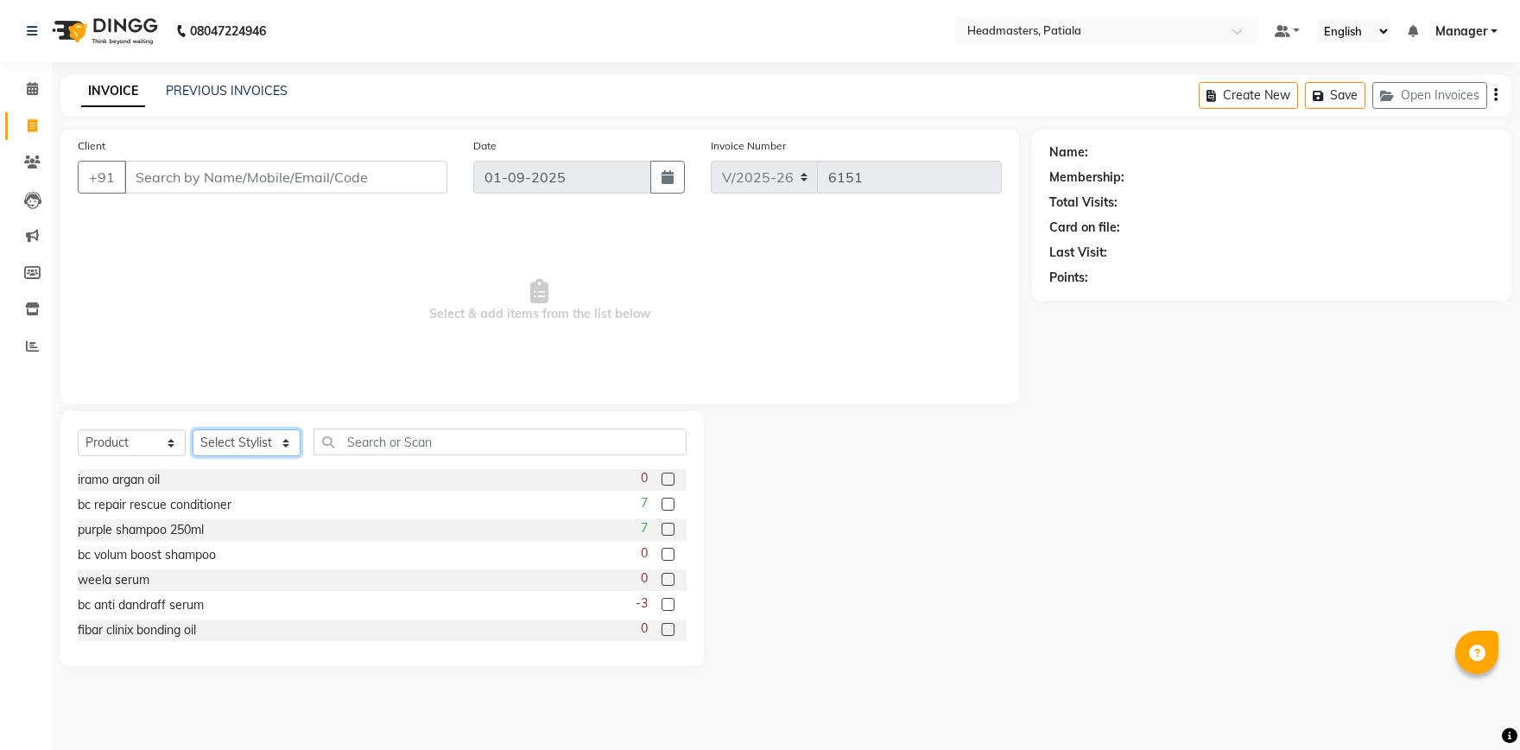
select select "59148"
click option "[PERSON_NAME]" at bounding box center [0, 0] width 0 height 0
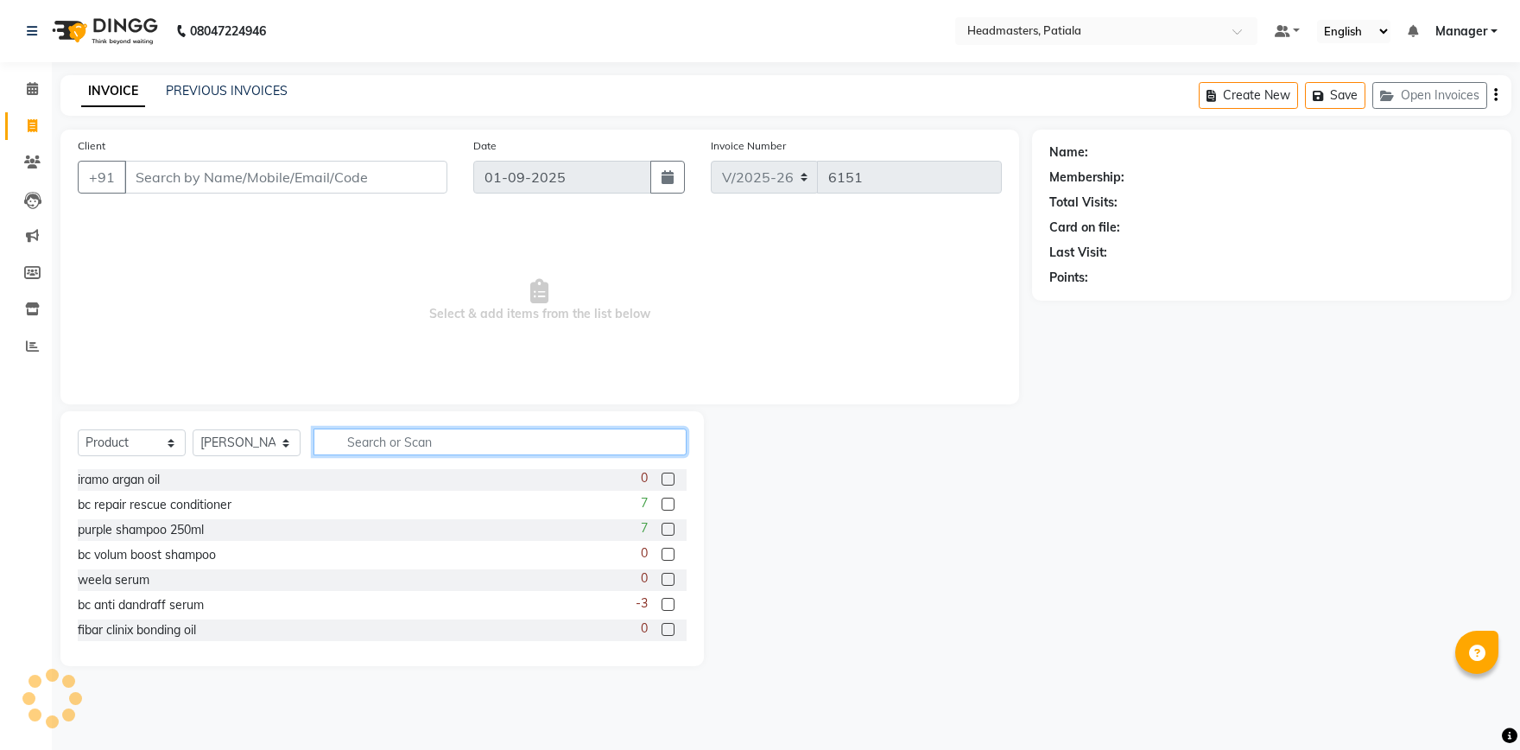
click at [407, 445] on input "text" at bounding box center [500, 441] width 373 height 27
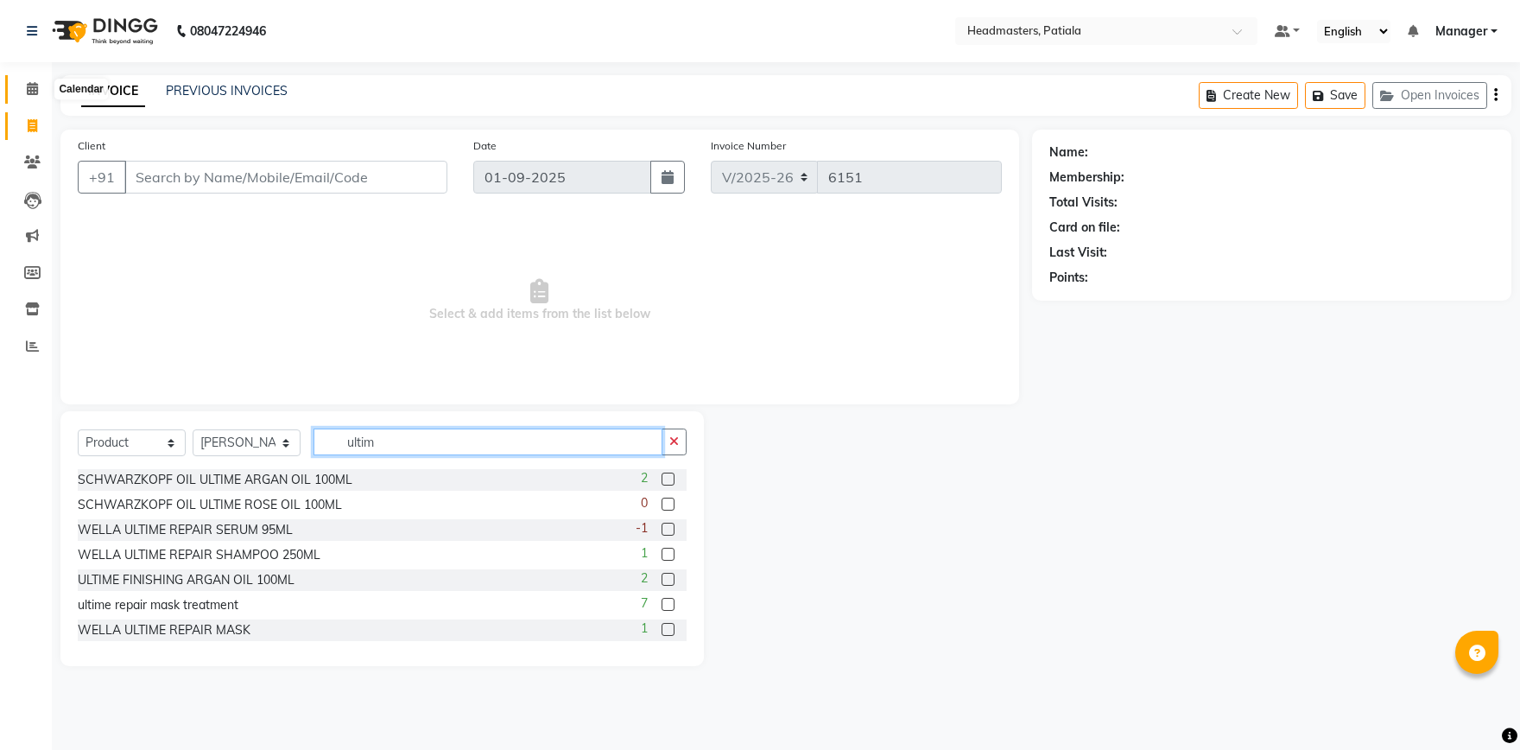
type input "ultim"
click at [27, 92] on icon at bounding box center [32, 88] width 11 height 13
click at [32, 84] on icon at bounding box center [32, 88] width 11 height 13
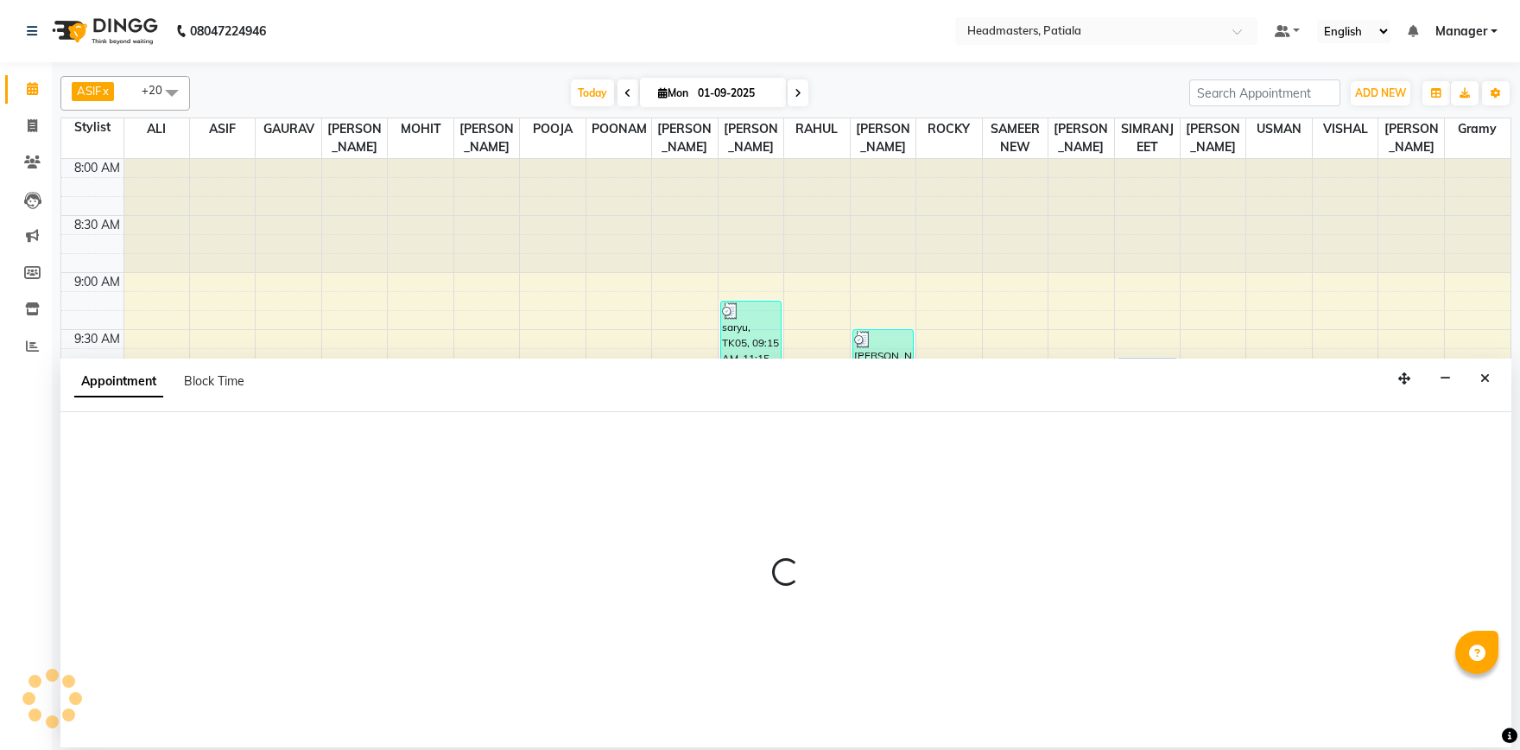
select select "51098"
select select "tentative"
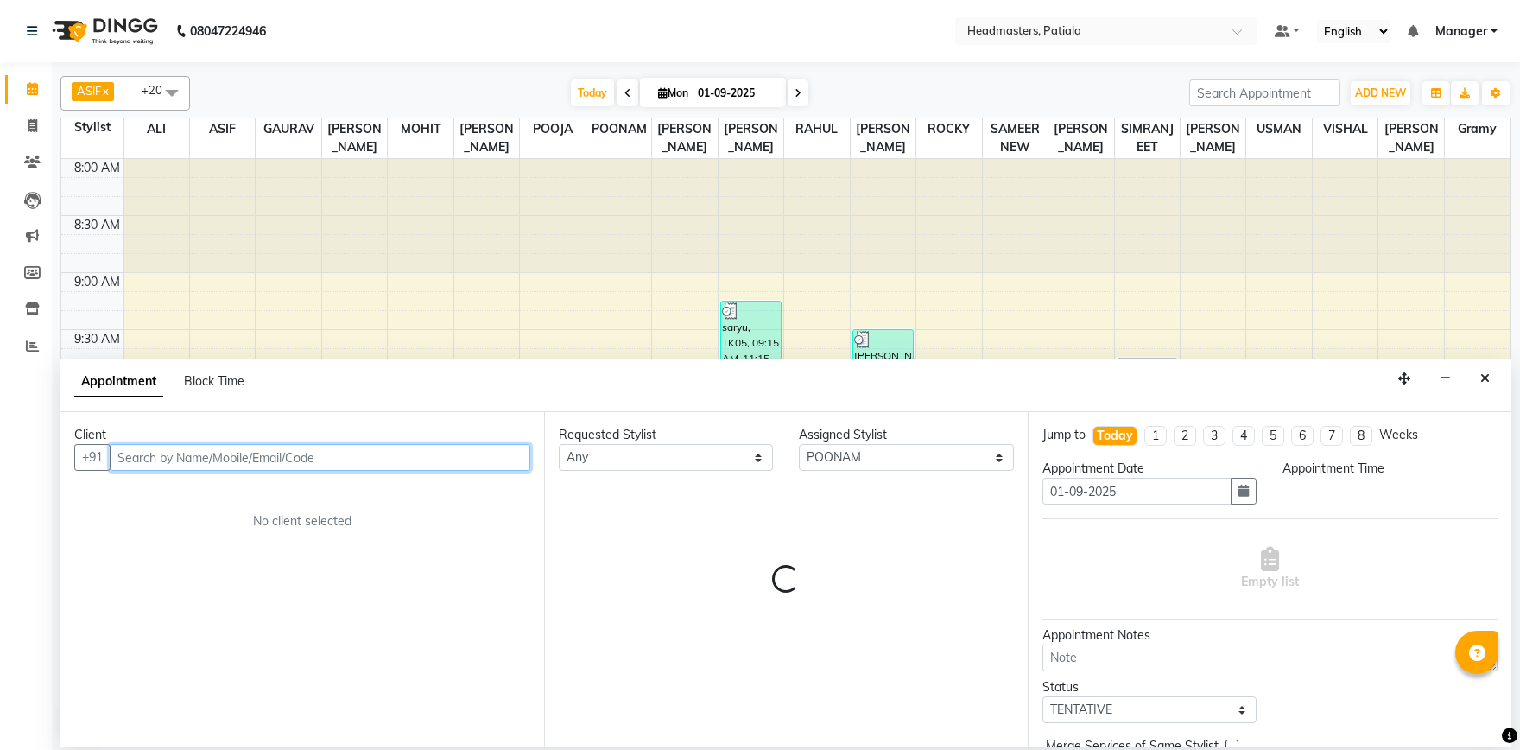
select select "630"
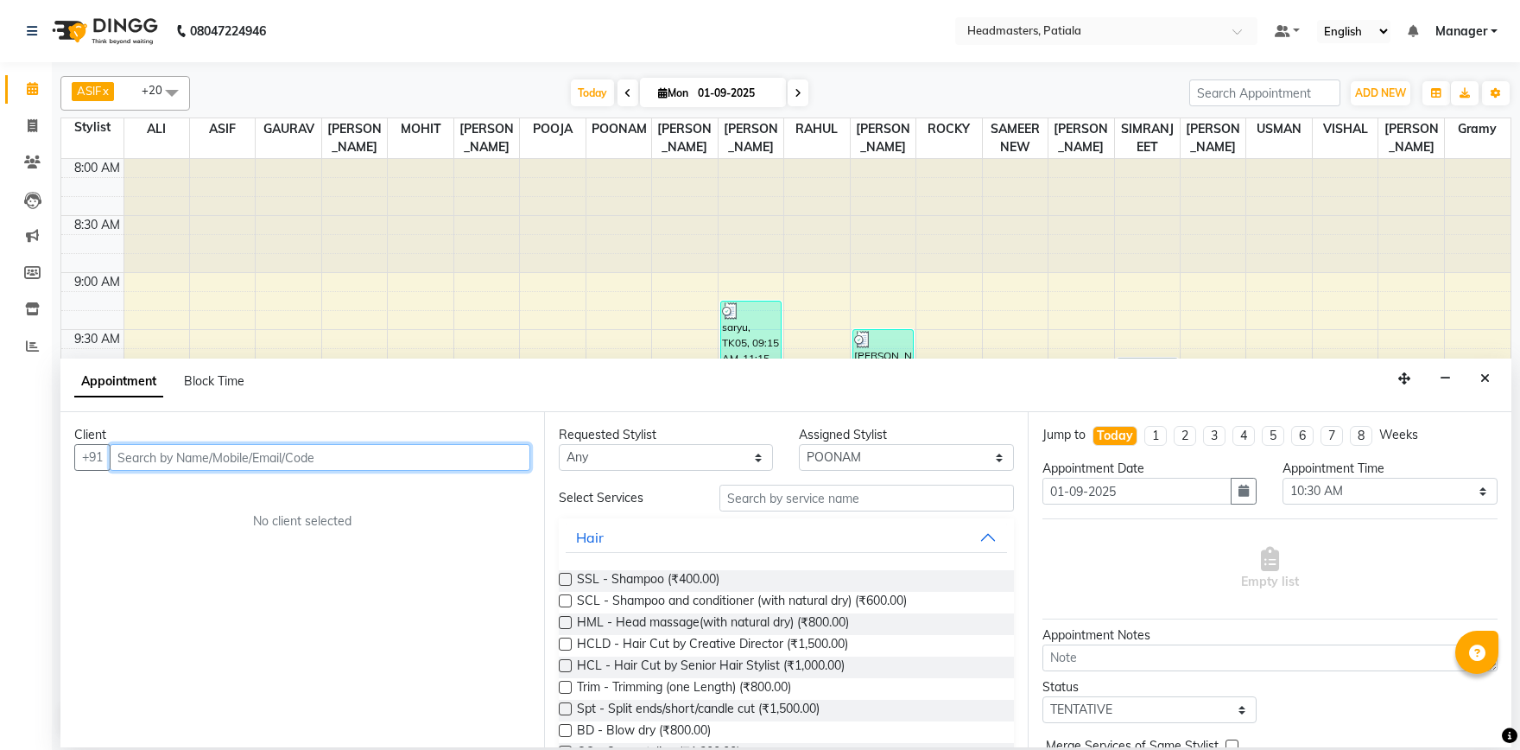
click at [216, 457] on input "text" at bounding box center [320, 457] width 421 height 27
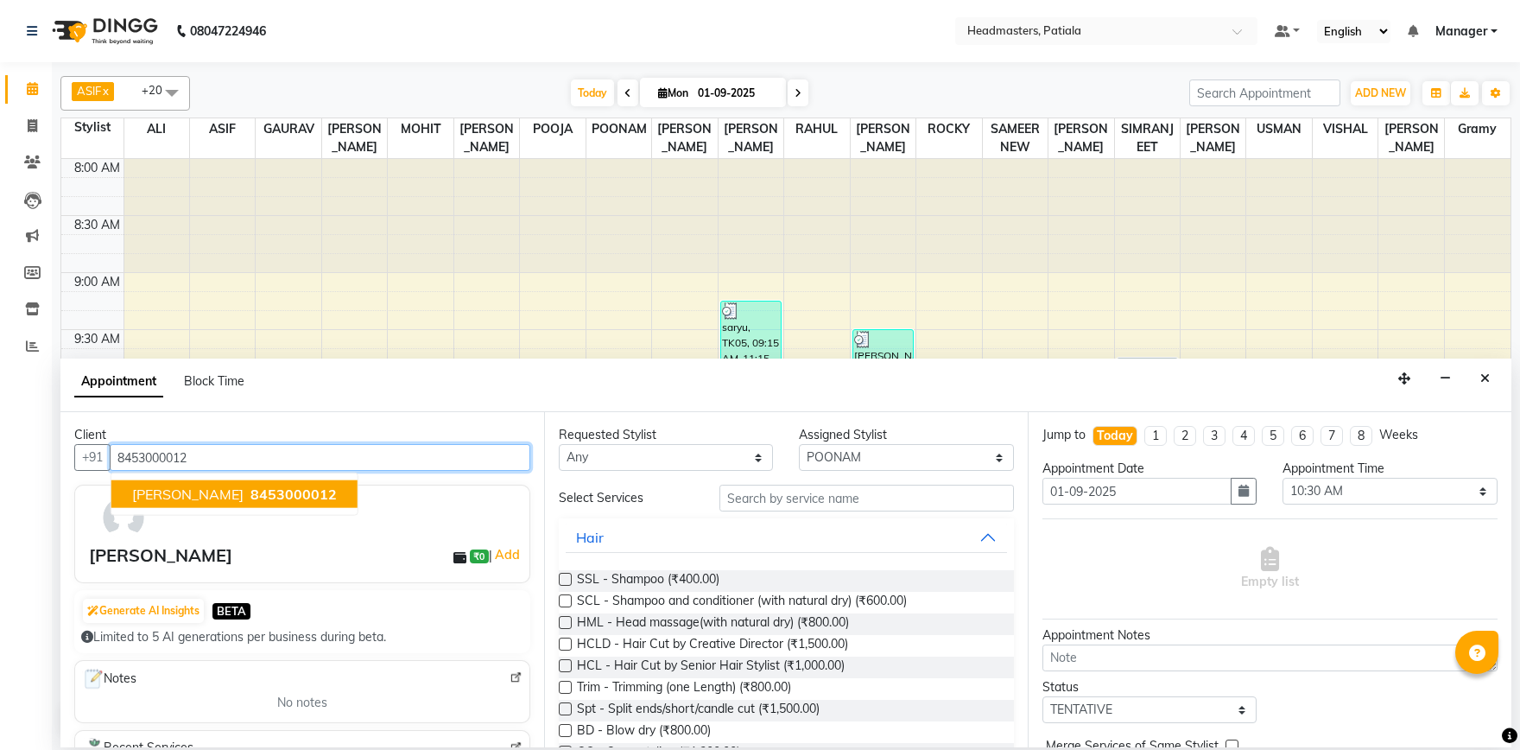
click at [217, 477] on ngb-typeahead-window "KARAN 8453000012" at bounding box center [235, 494] width 248 height 43
click at [251, 492] on span "8453000012" at bounding box center [294, 494] width 86 height 17
type input "8453000012"
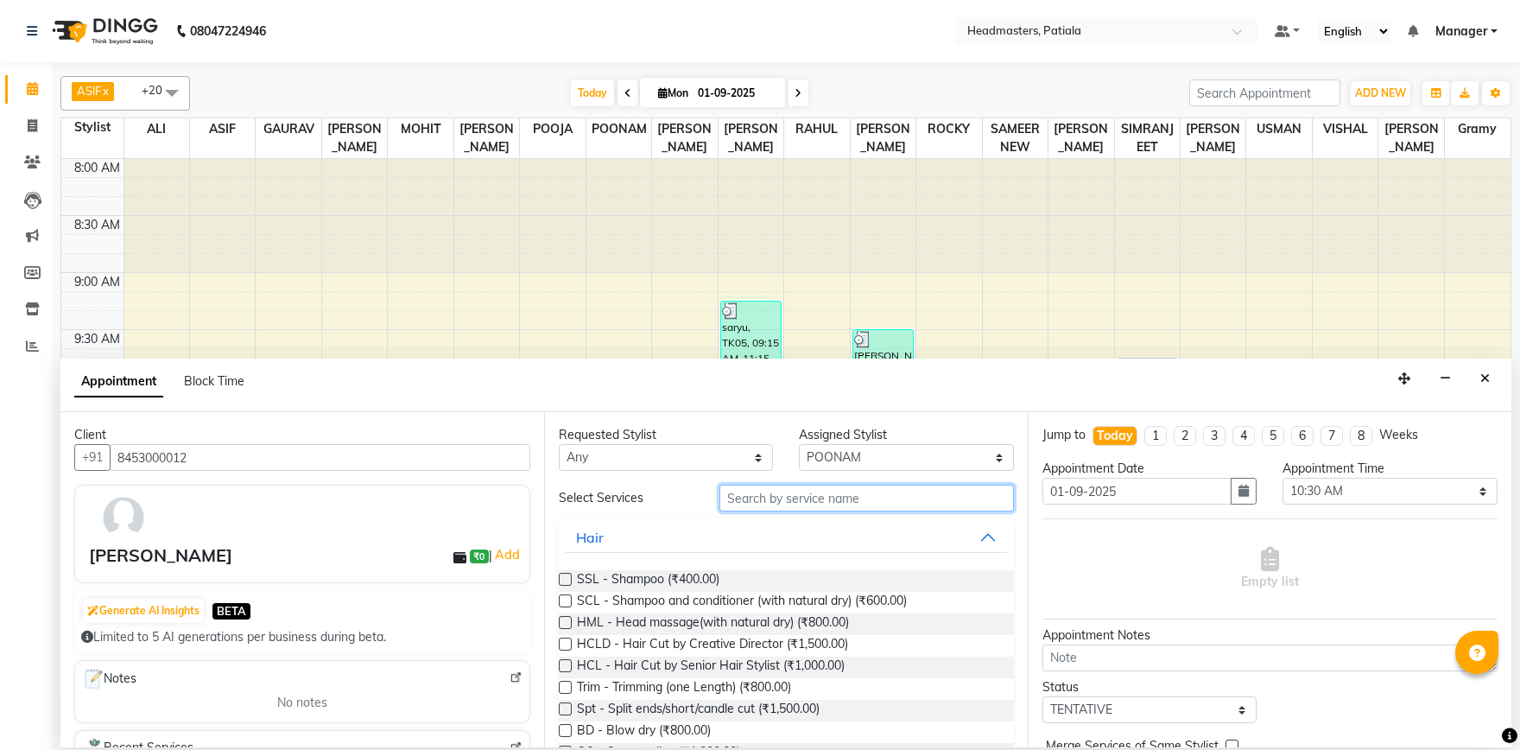
click at [739, 499] on input "text" at bounding box center [867, 498] width 295 height 27
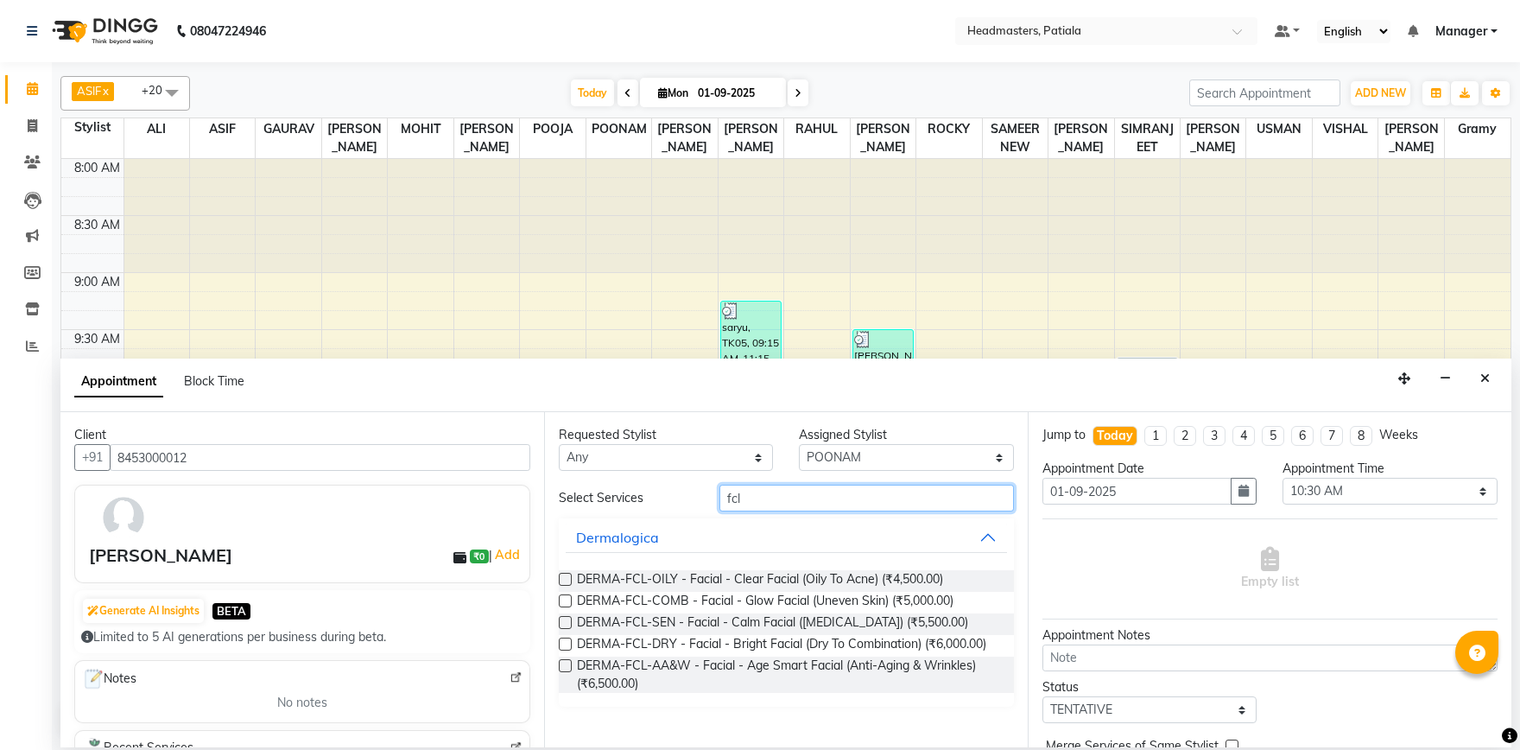
type input "fcl"
click at [570, 667] on label at bounding box center [565, 665] width 13 height 13
click at [570, 667] on input "checkbox" at bounding box center [564, 667] width 11 height 11
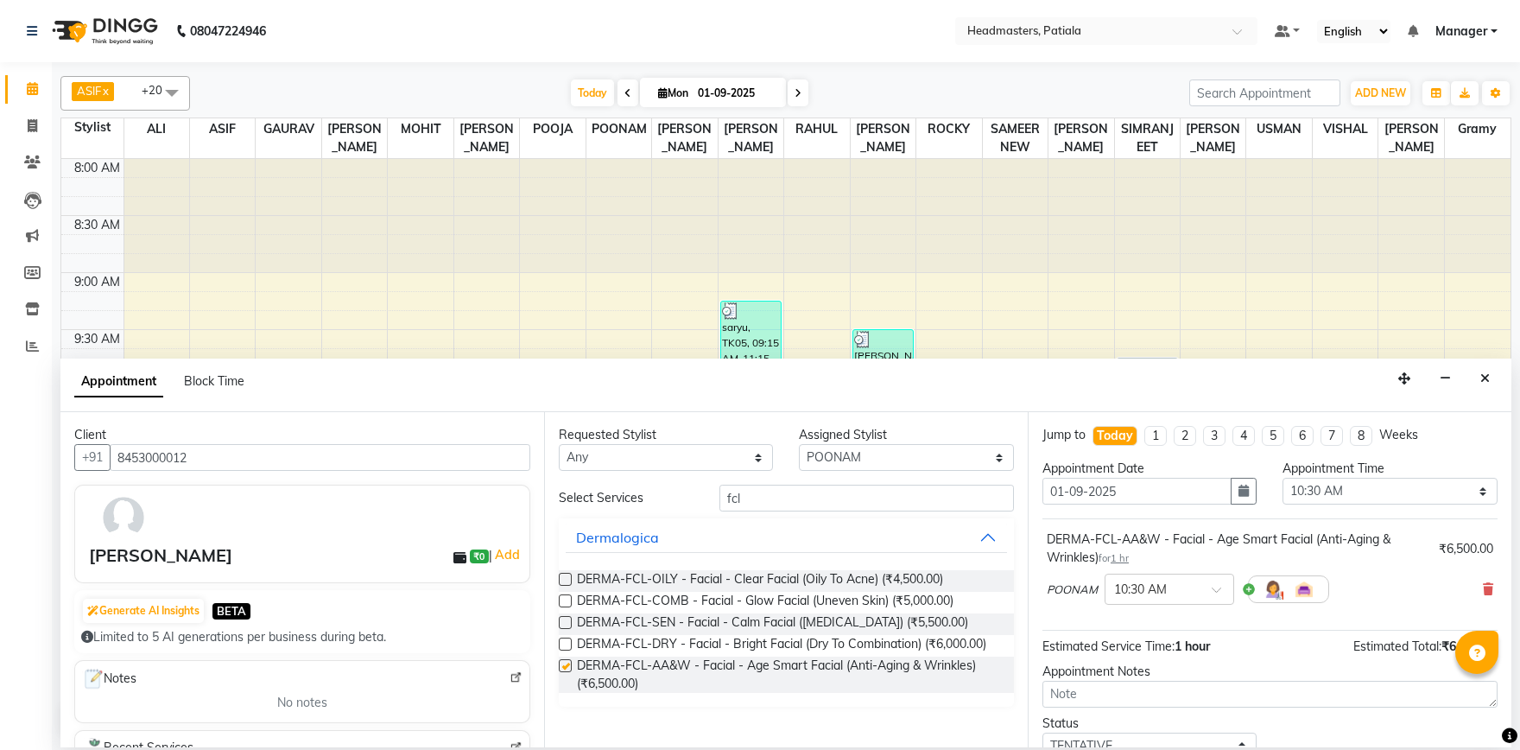
checkbox input "false"
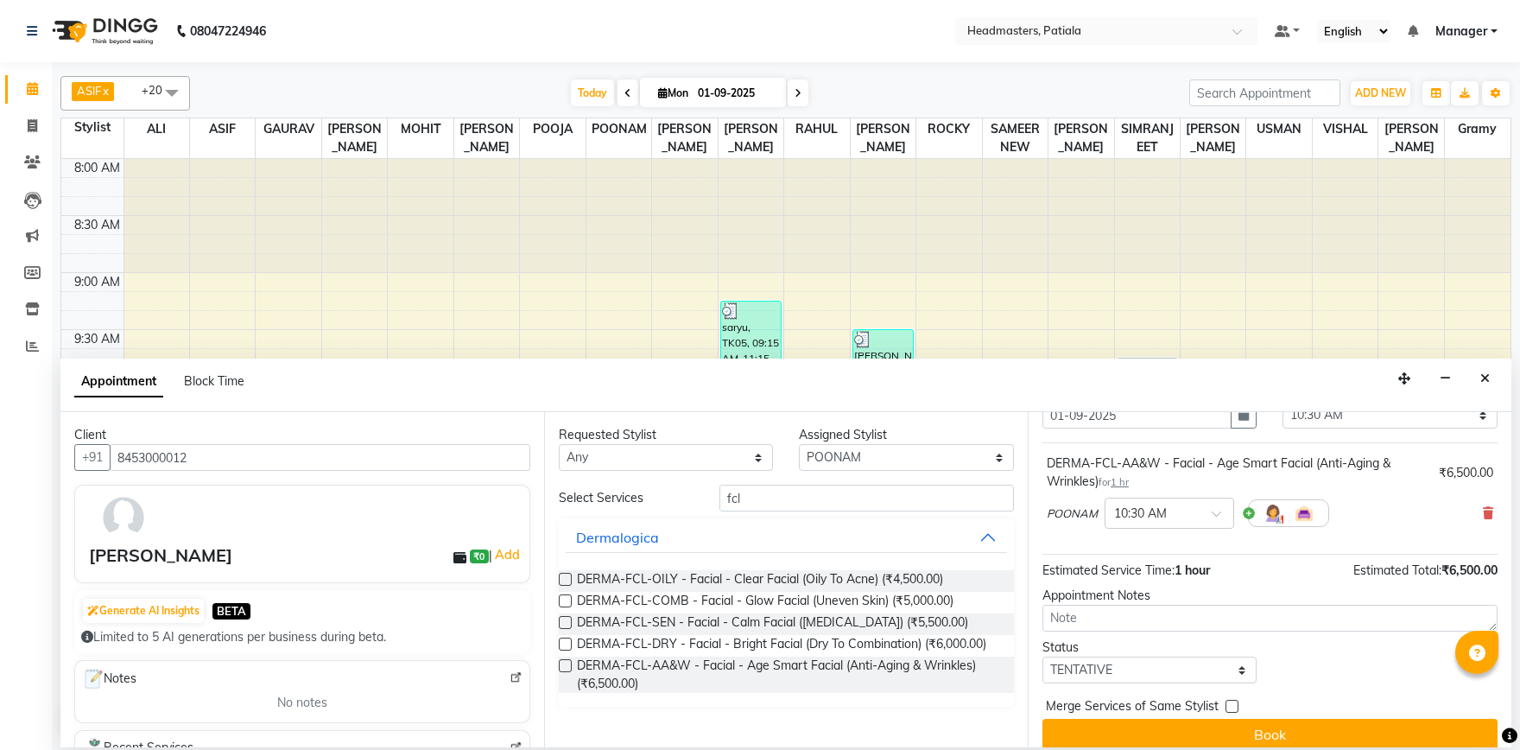
scroll to position [92, 0]
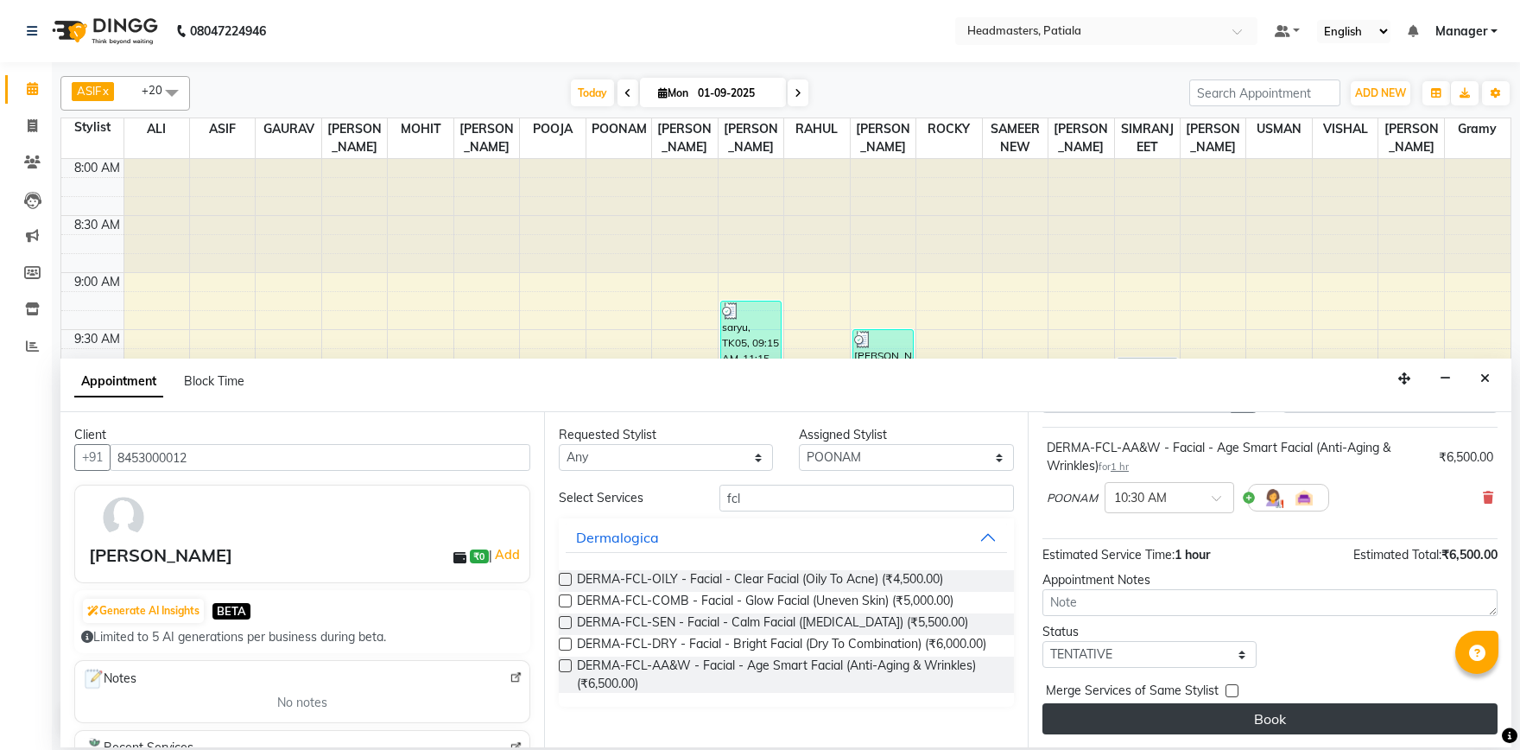
click at [1265, 714] on button "Book" at bounding box center [1270, 718] width 455 height 31
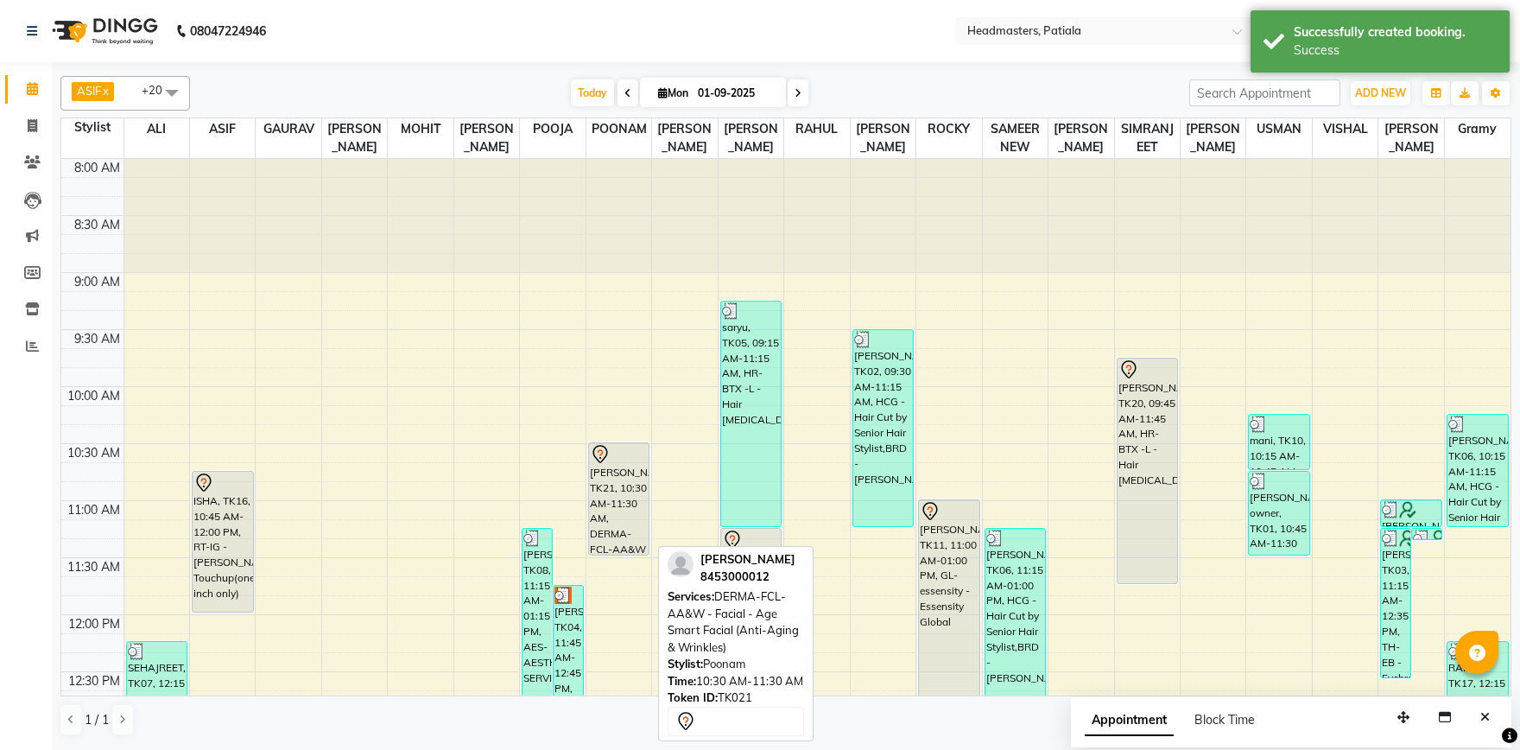
click at [594, 518] on div "KARAN, TK21, 10:30 AM-11:30 AM, DERMA-FCL-AA&W - Facial - Age Smart Facial (Ant…" at bounding box center [619, 498] width 60 height 111
select select "7"
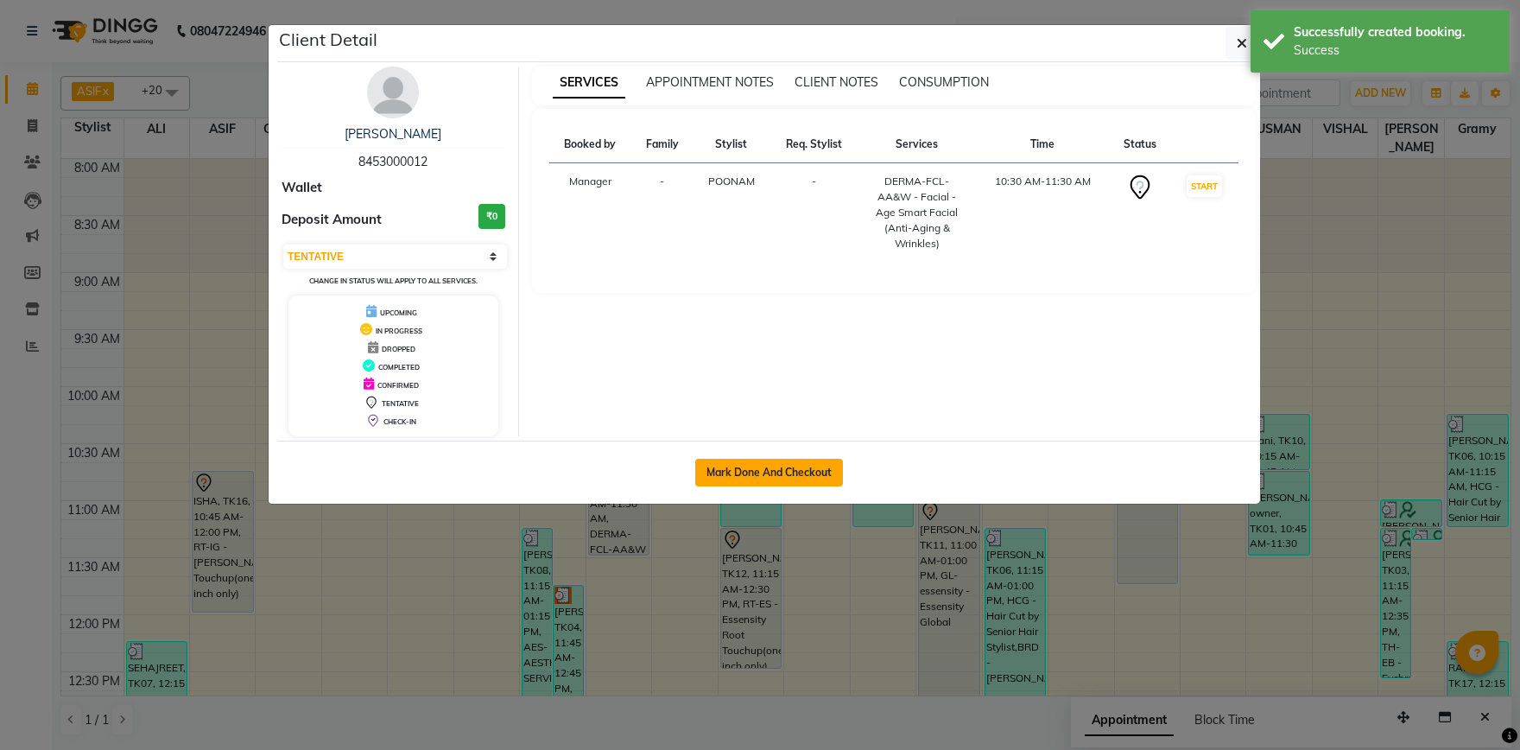
click at [733, 472] on button "Mark Done And Checkout" at bounding box center [769, 473] width 148 height 28
select select "service"
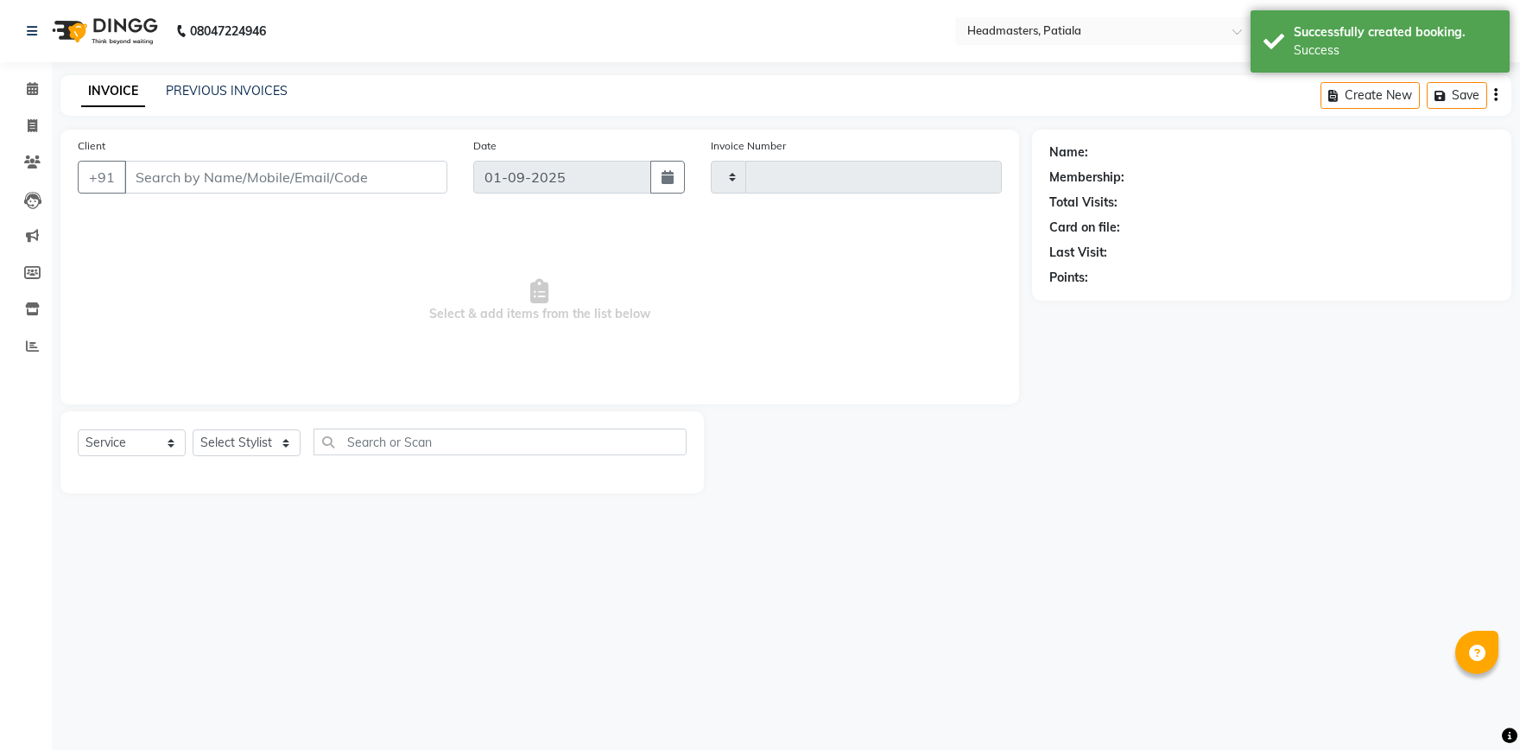
type input "6151"
select select "6602"
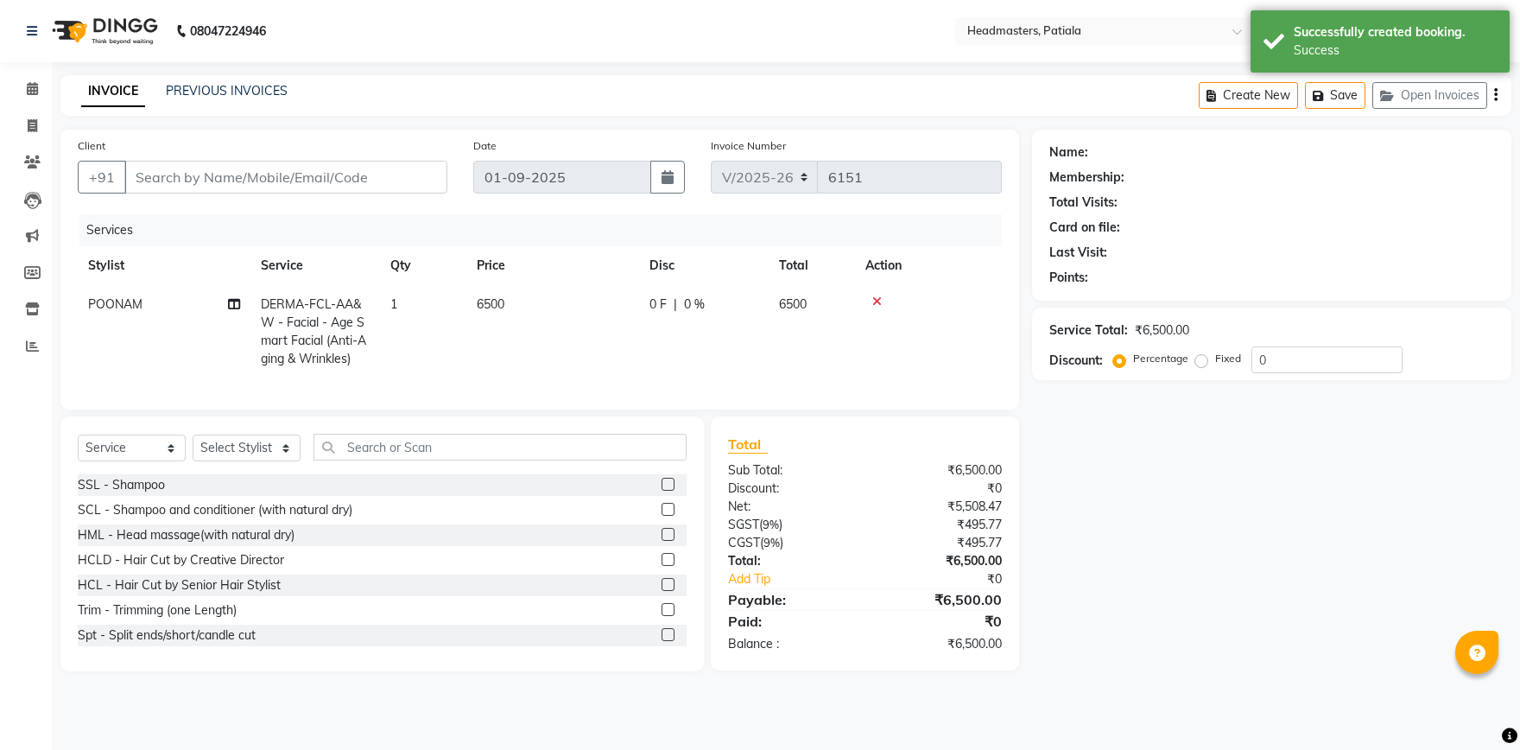
type input "8453000012"
select select "51098"
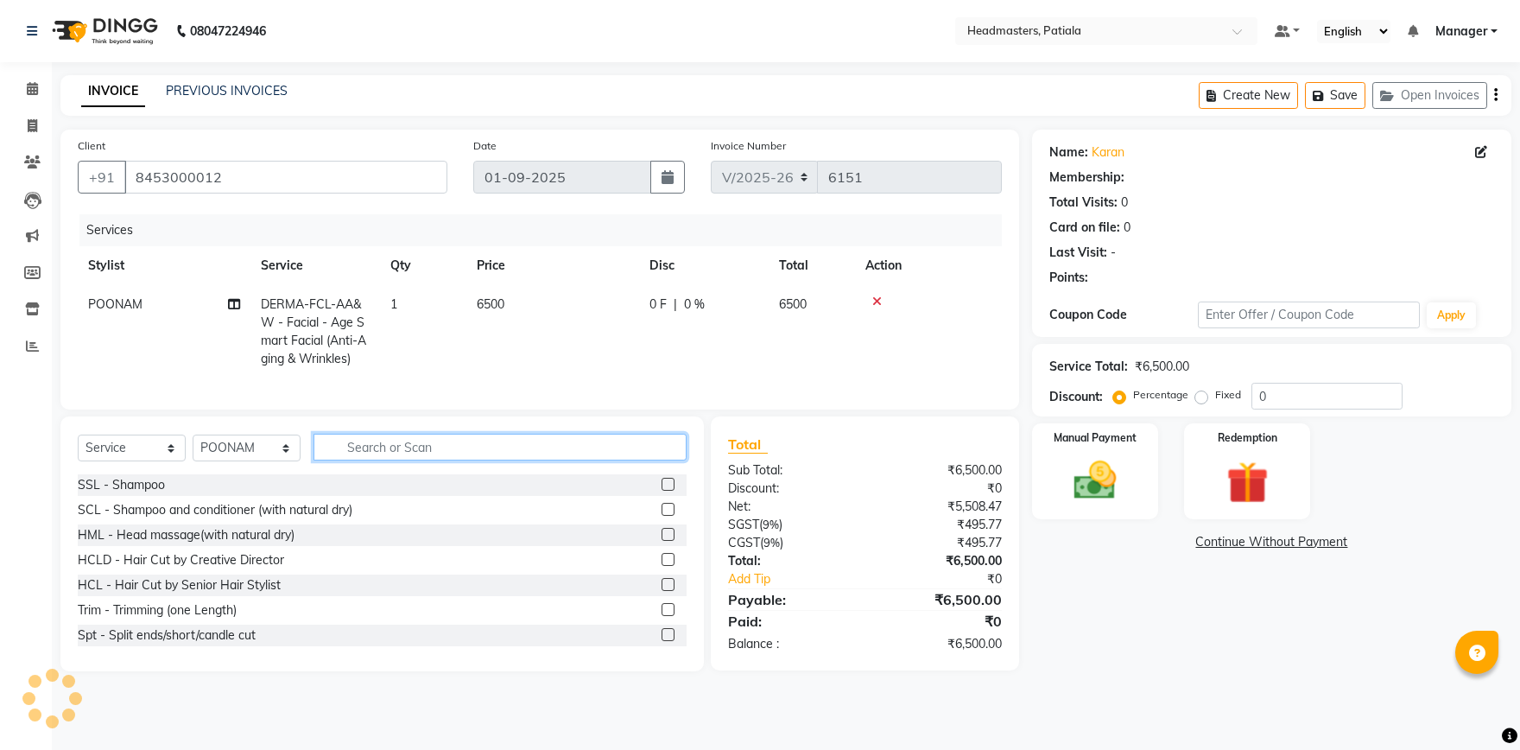
click at [413, 444] on input "text" at bounding box center [500, 447] width 373 height 27
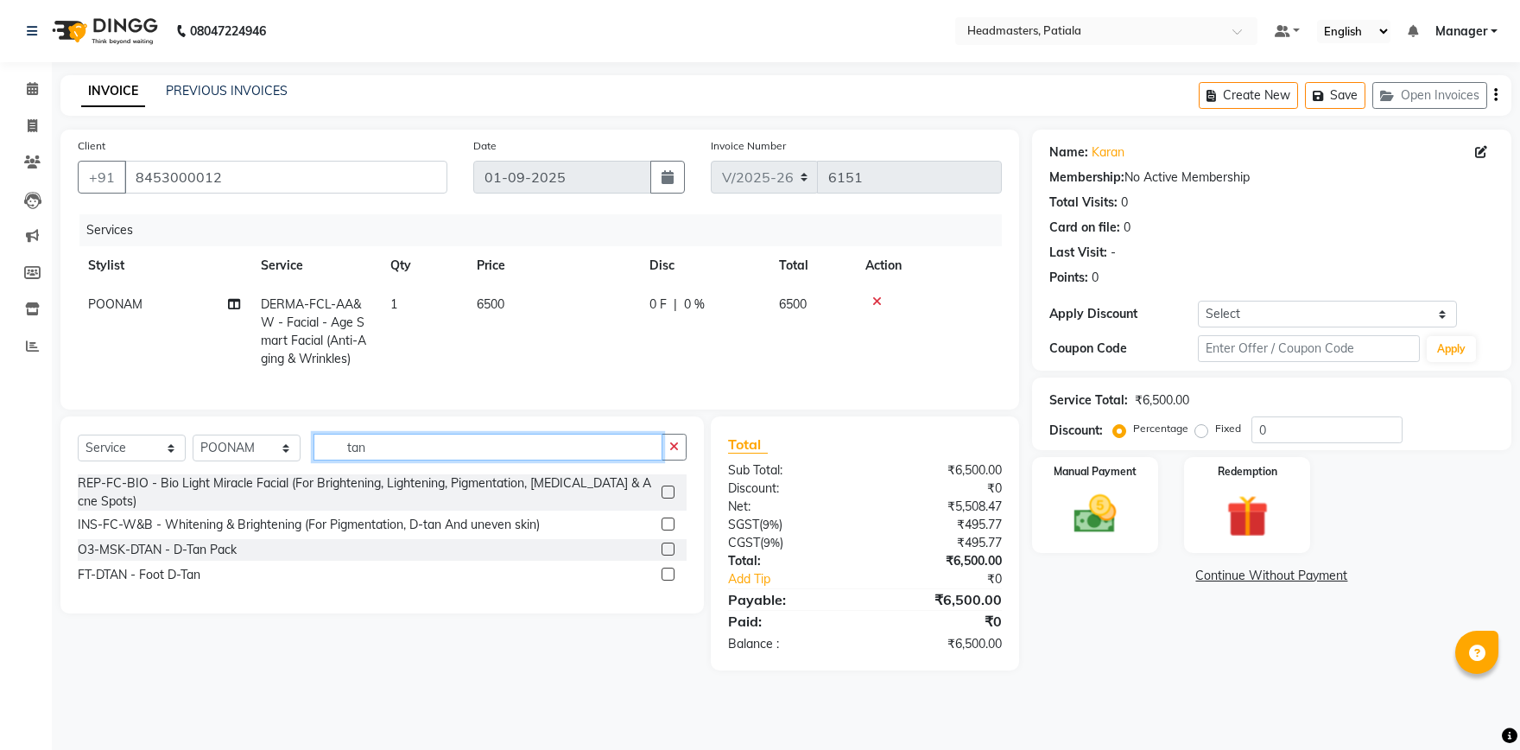
type input "tan"
click at [662, 543] on label at bounding box center [668, 549] width 13 height 13
click at [662, 544] on input "checkbox" at bounding box center [667, 549] width 11 height 11
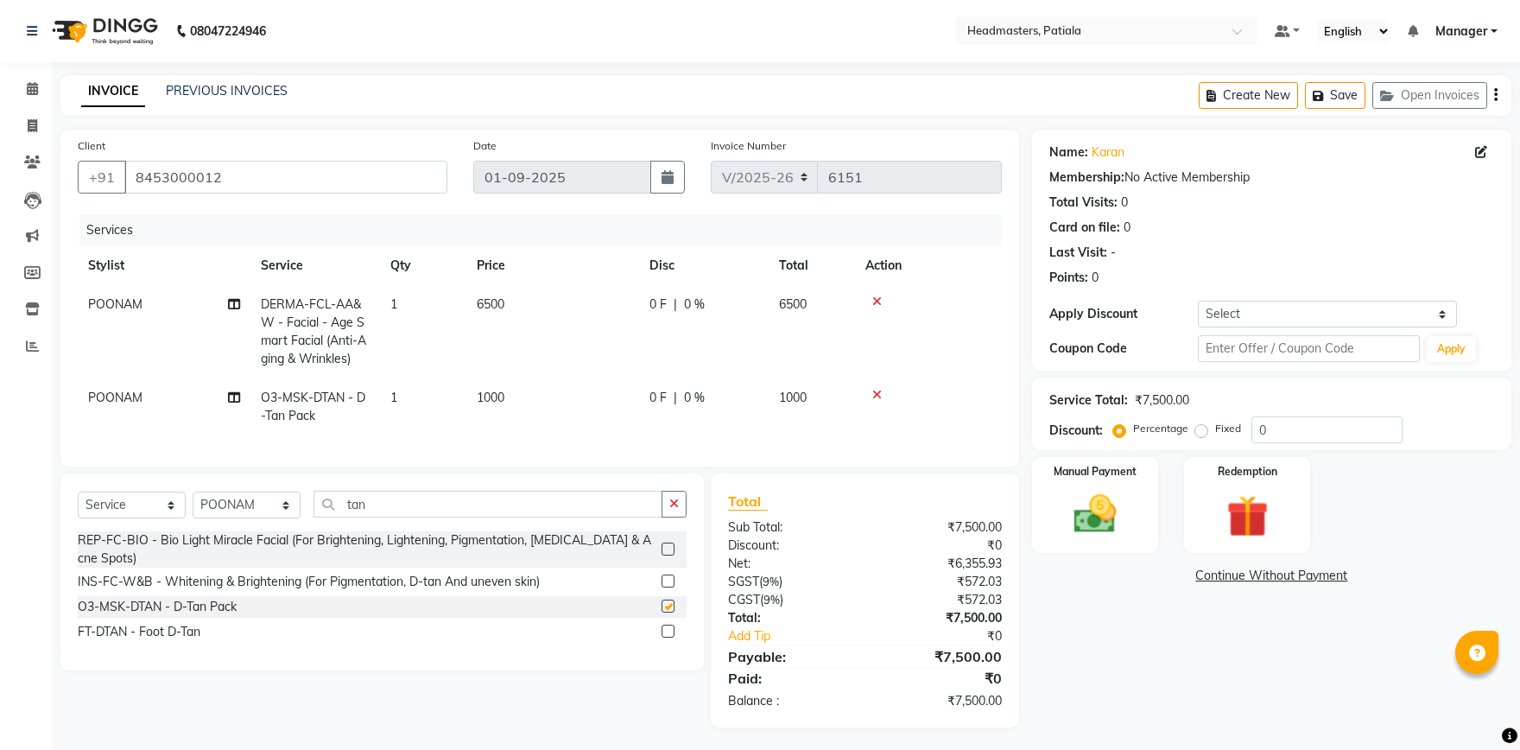
checkbox input "false"
click at [663, 308] on span "0 F" at bounding box center [658, 304] width 17 height 18
select select "51098"
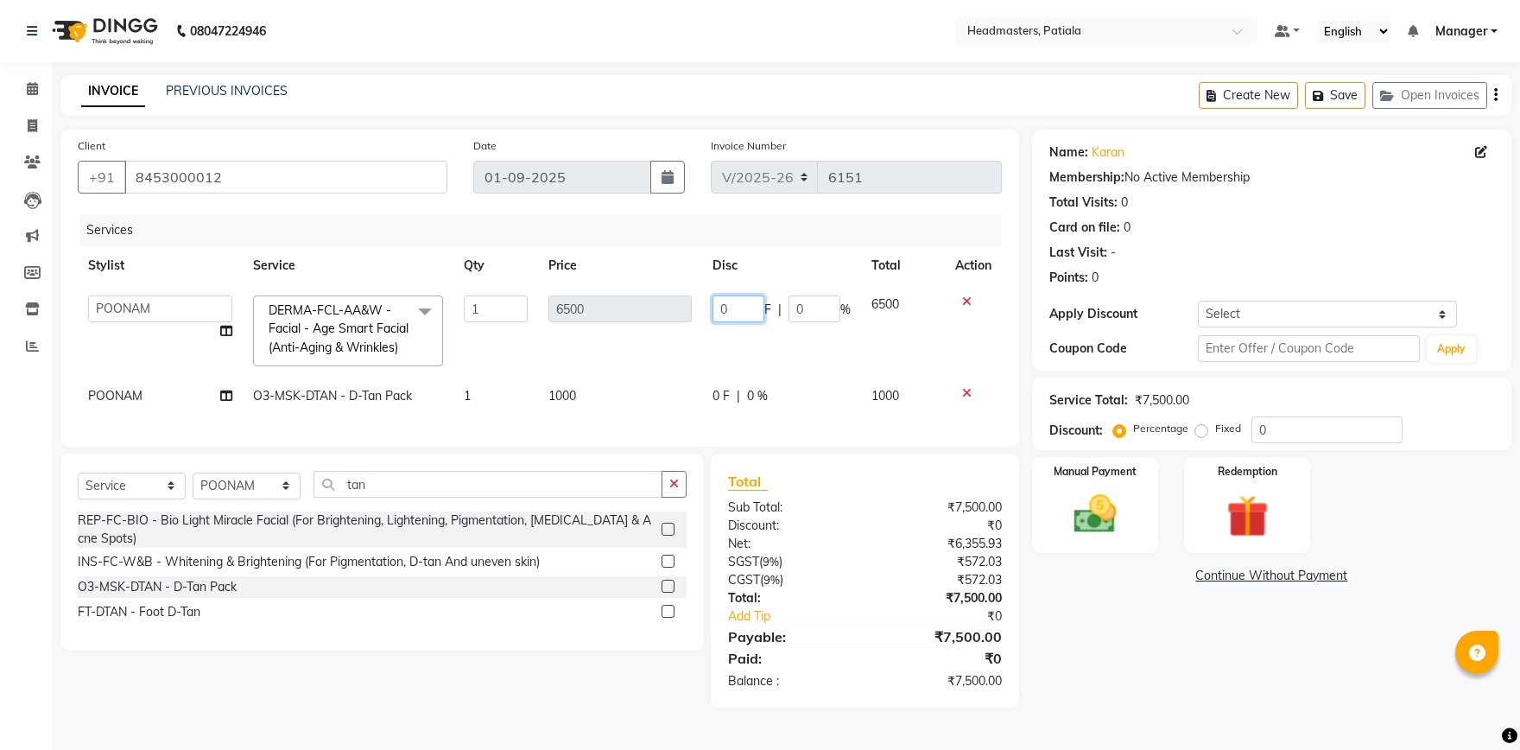
click at [735, 301] on input "0" at bounding box center [739, 308] width 52 height 27
type input "2000"
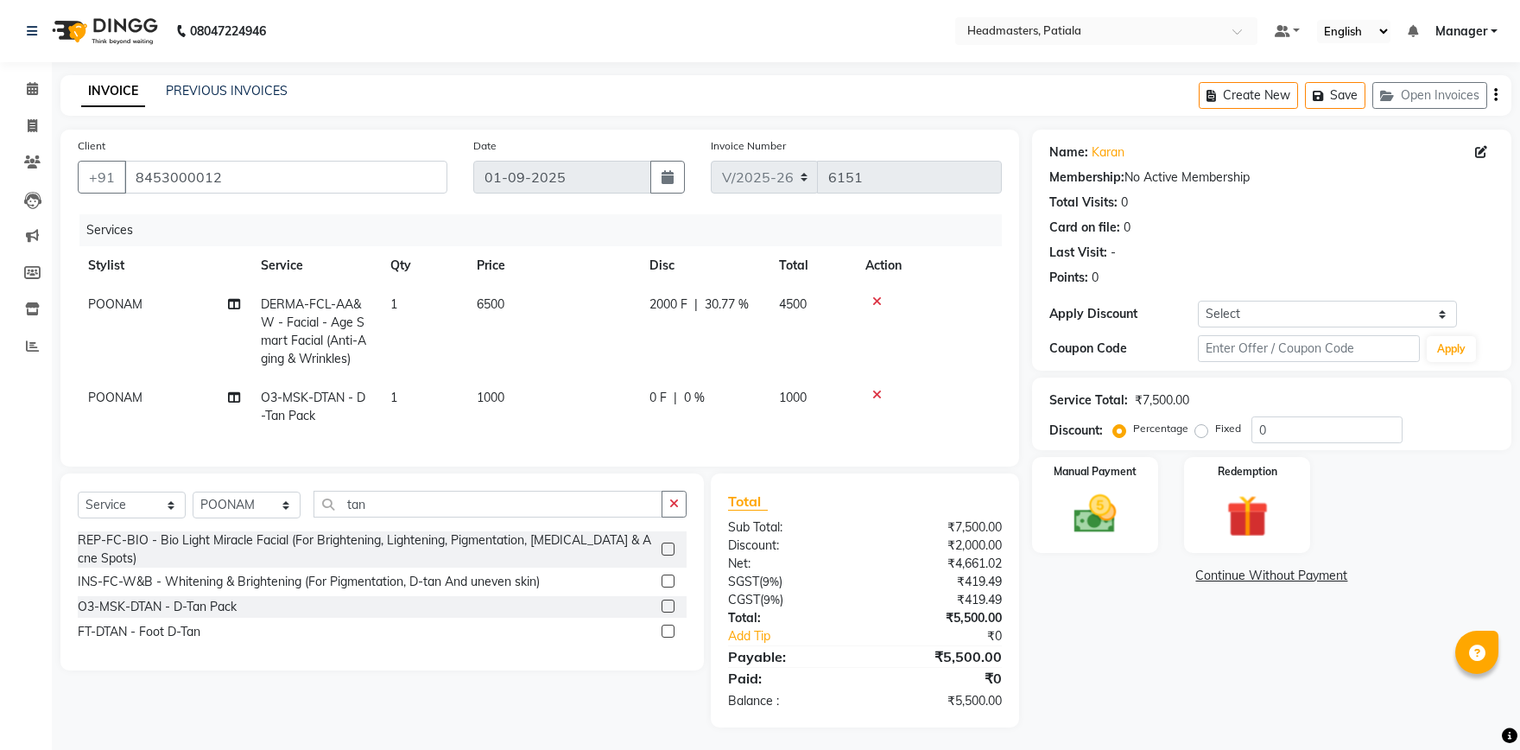
click at [748, 355] on td "2000 F | 30.77 %" at bounding box center [704, 331] width 130 height 93
select select "51098"
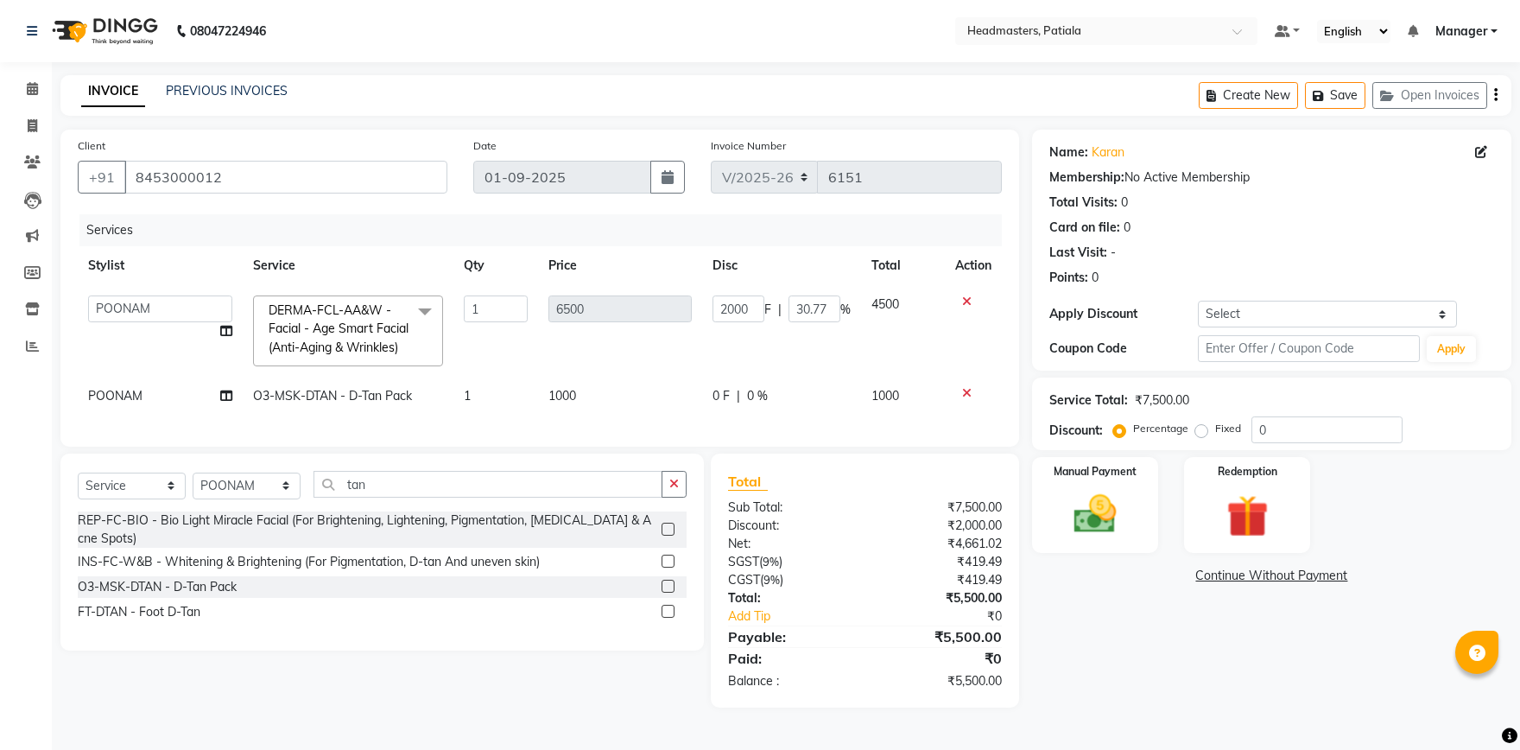
click at [740, 388] on span "|" at bounding box center [738, 396] width 3 height 18
select select "51098"
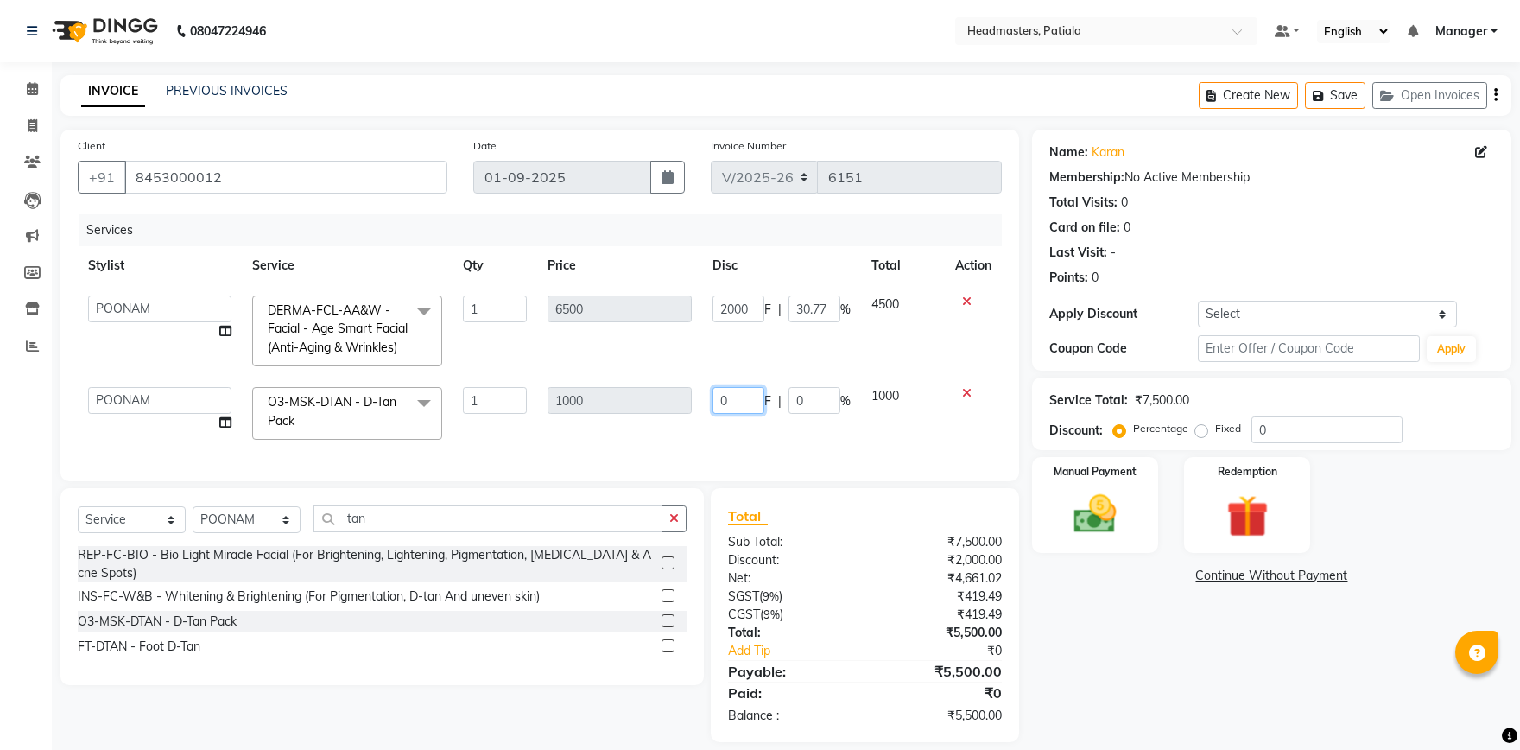
click at [733, 404] on input "0" at bounding box center [739, 400] width 52 height 27
type input "500"
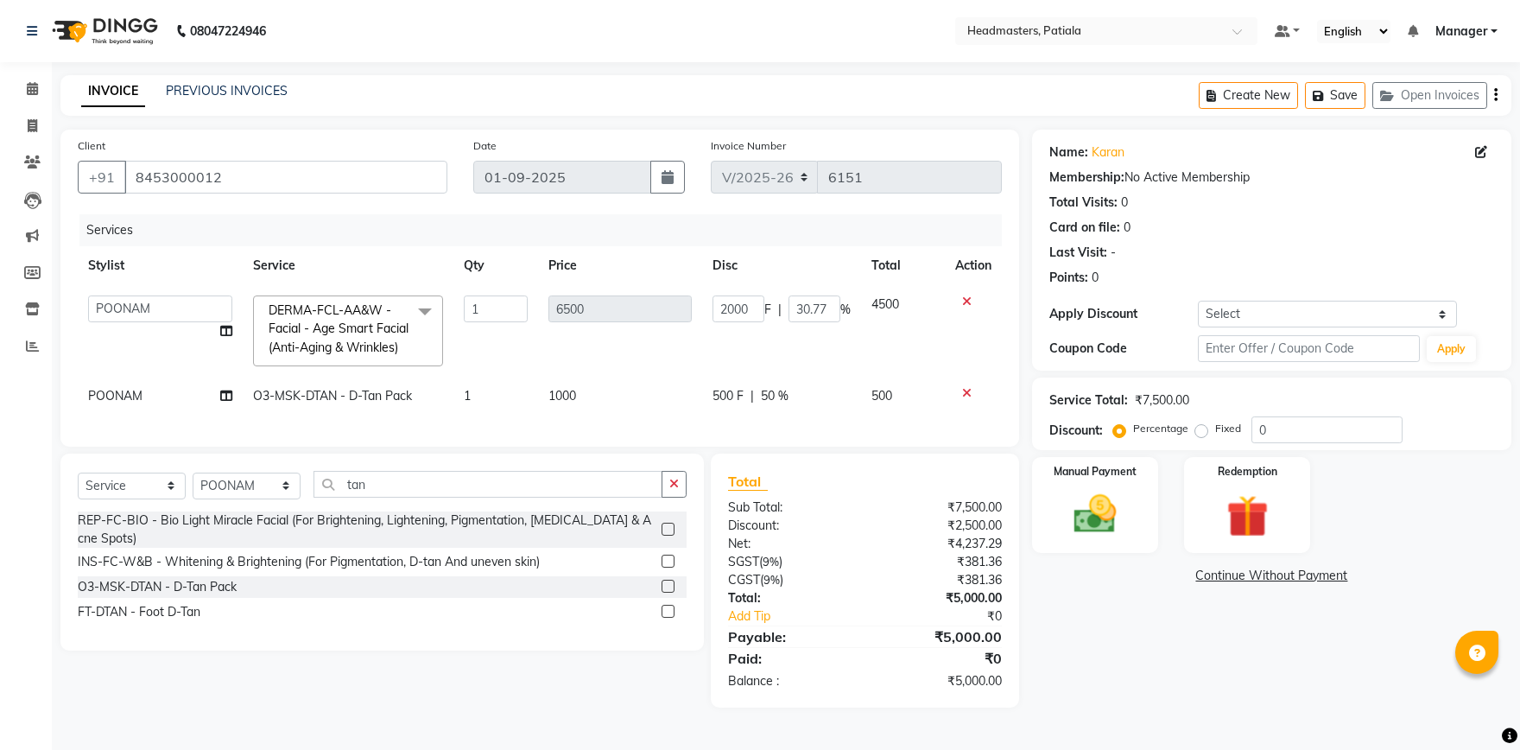
click at [642, 429] on div "Services Stylist Service Qty Price Disc Total Action ABHISHEK AJAY KUMAR AKSHAY…" at bounding box center [540, 321] width 924 height 215
click at [78, 473] on select "Select Service Product Membership Package Voucher Prepaid Gift Card" at bounding box center [132, 486] width 108 height 27
select select "product"
click option "Product" at bounding box center [0, 0] width 0 height 0
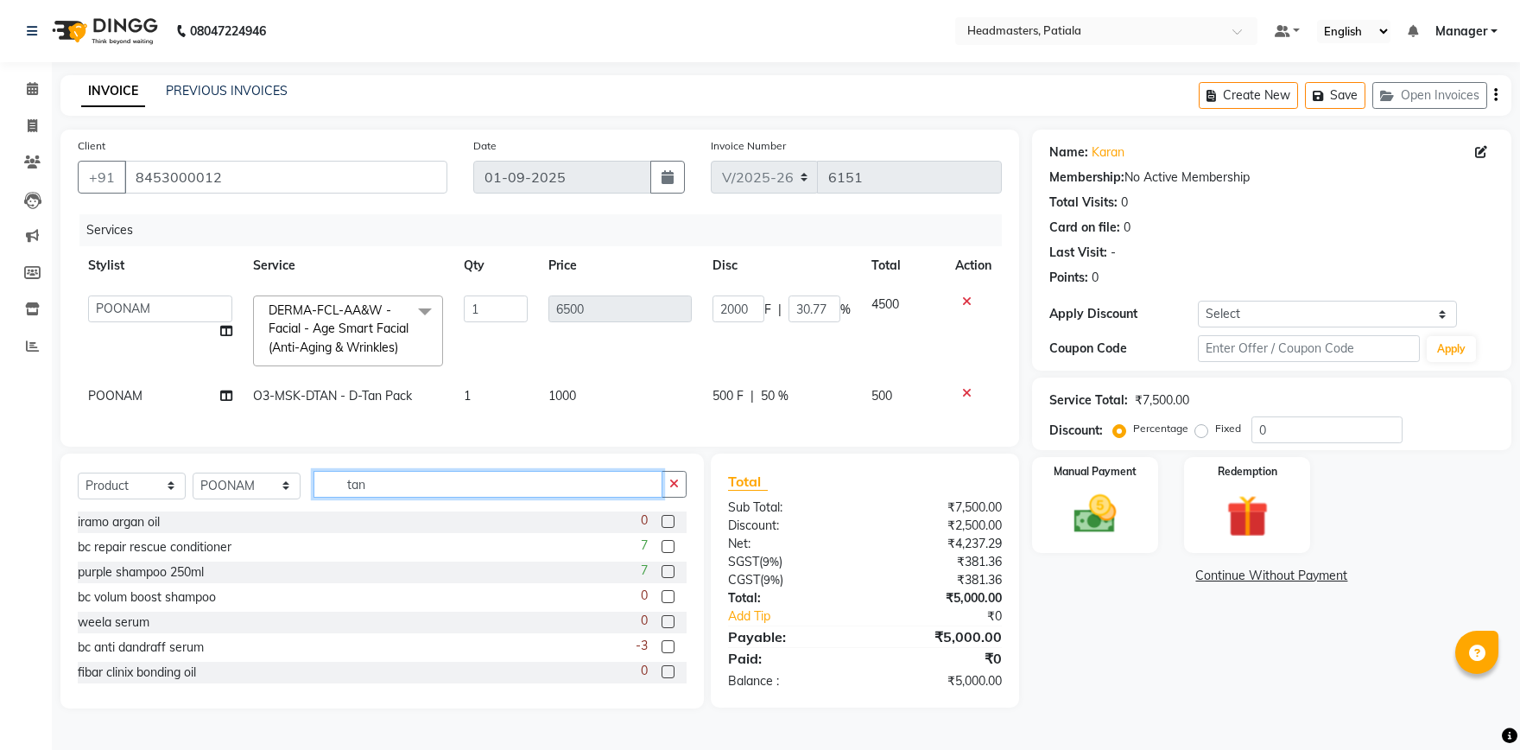
click at [408, 489] on input "tan" at bounding box center [488, 484] width 349 height 27
click at [423, 480] on input "tan" at bounding box center [488, 484] width 349 height 27
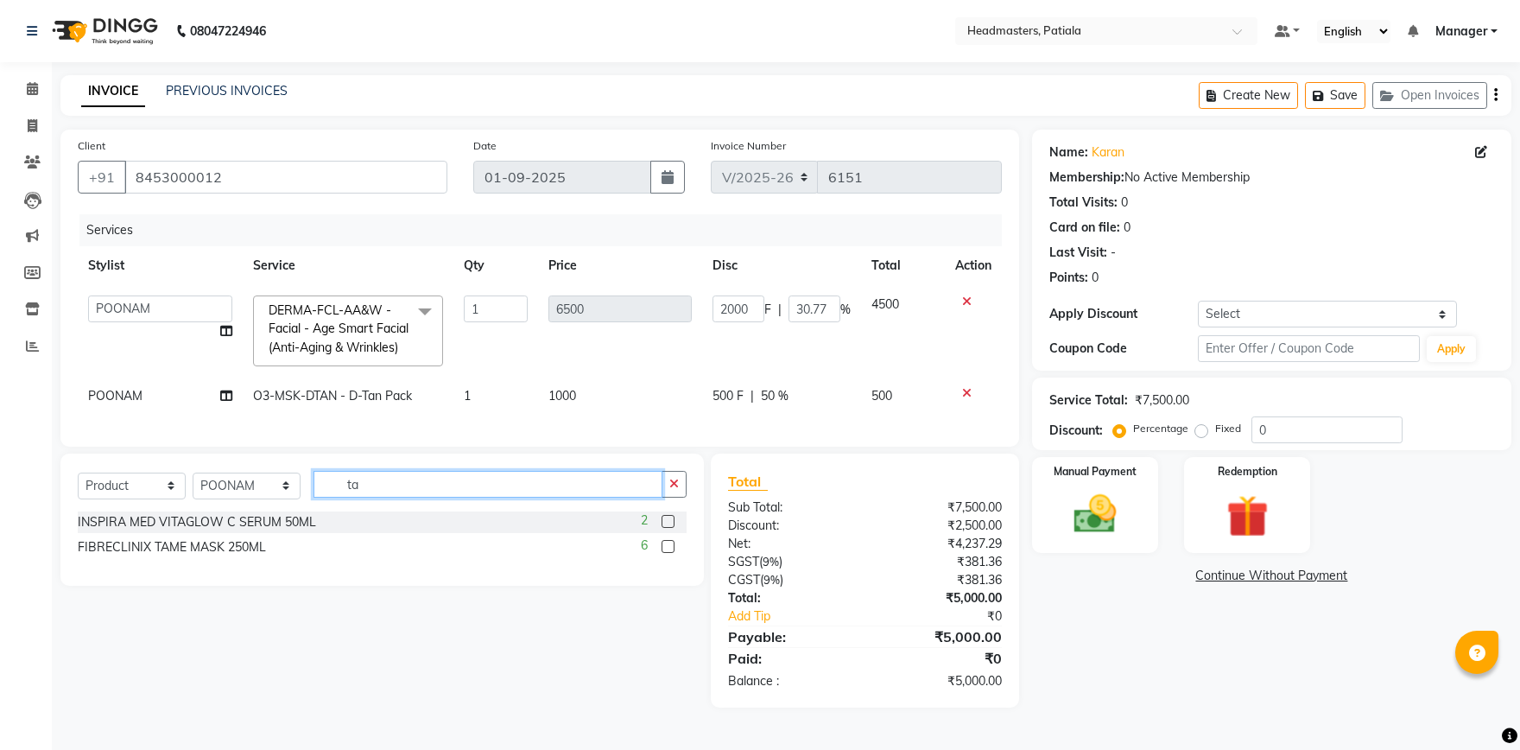
type input "t"
type input "fair"
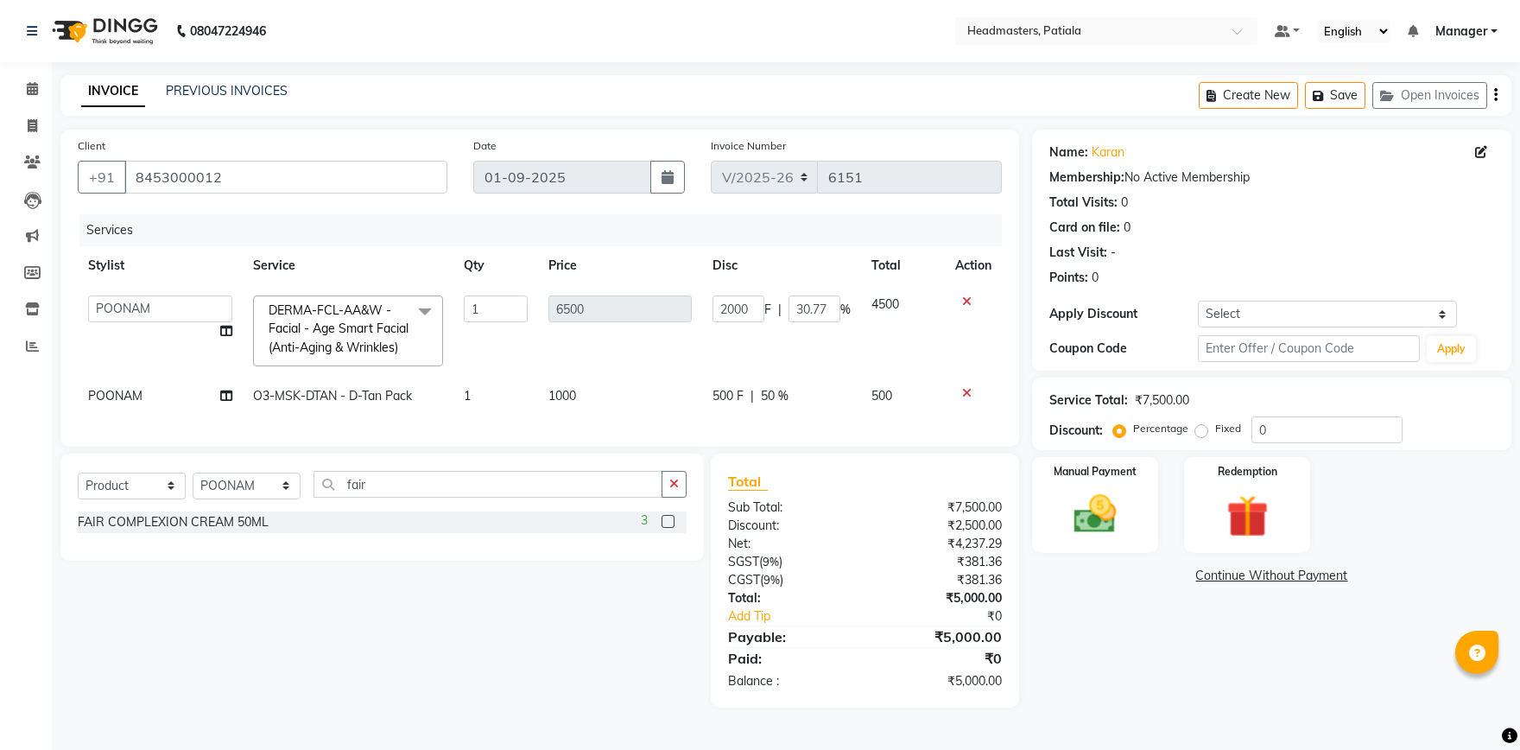
click at [668, 521] on label at bounding box center [668, 521] width 13 height 13
click at [668, 521] on input "checkbox" at bounding box center [667, 522] width 11 height 11
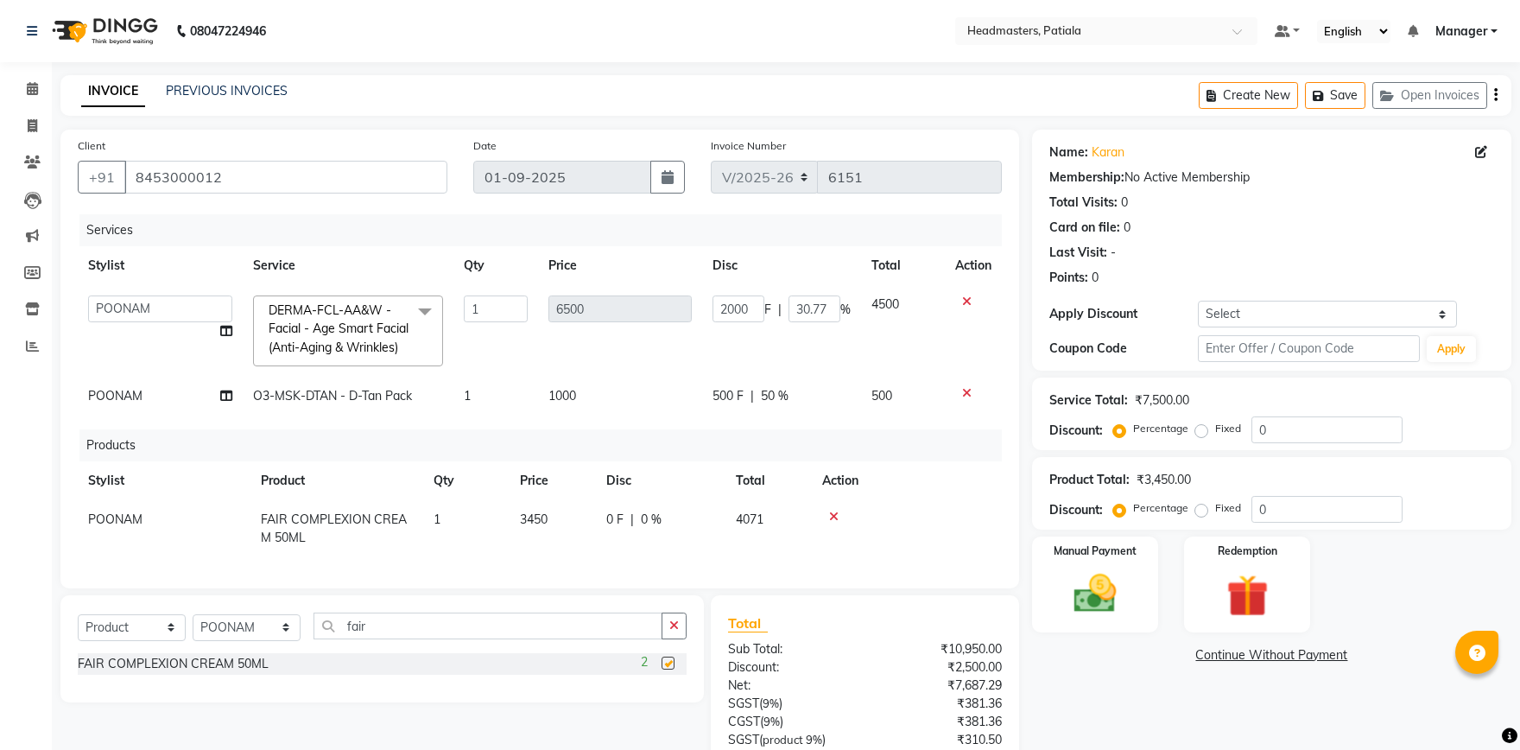
checkbox input "false"
click at [623, 511] on span "0 F" at bounding box center [614, 520] width 17 height 18
select select "51098"
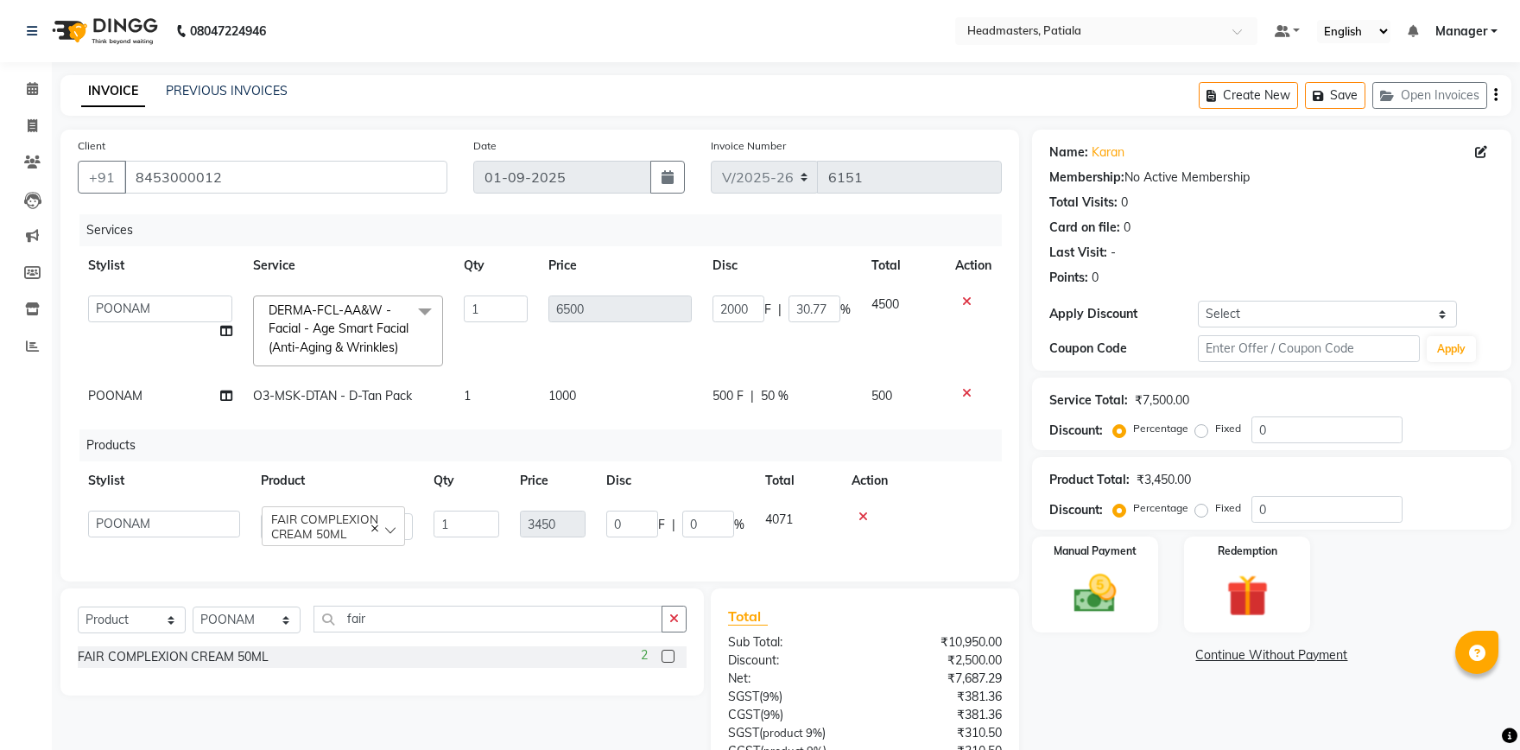
click at [782, 546] on td "4071" at bounding box center [798, 524] width 86 height 49
click at [930, 528] on td at bounding box center [921, 524] width 161 height 49
click at [932, 525] on td at bounding box center [921, 524] width 161 height 49
click at [1145, 694] on div "Name: Karan Membership: No Active Membership Total Visits: 0 Card on file: 0 La…" at bounding box center [1278, 504] width 492 height 749
click at [673, 479] on th "Disc" at bounding box center [675, 480] width 159 height 39
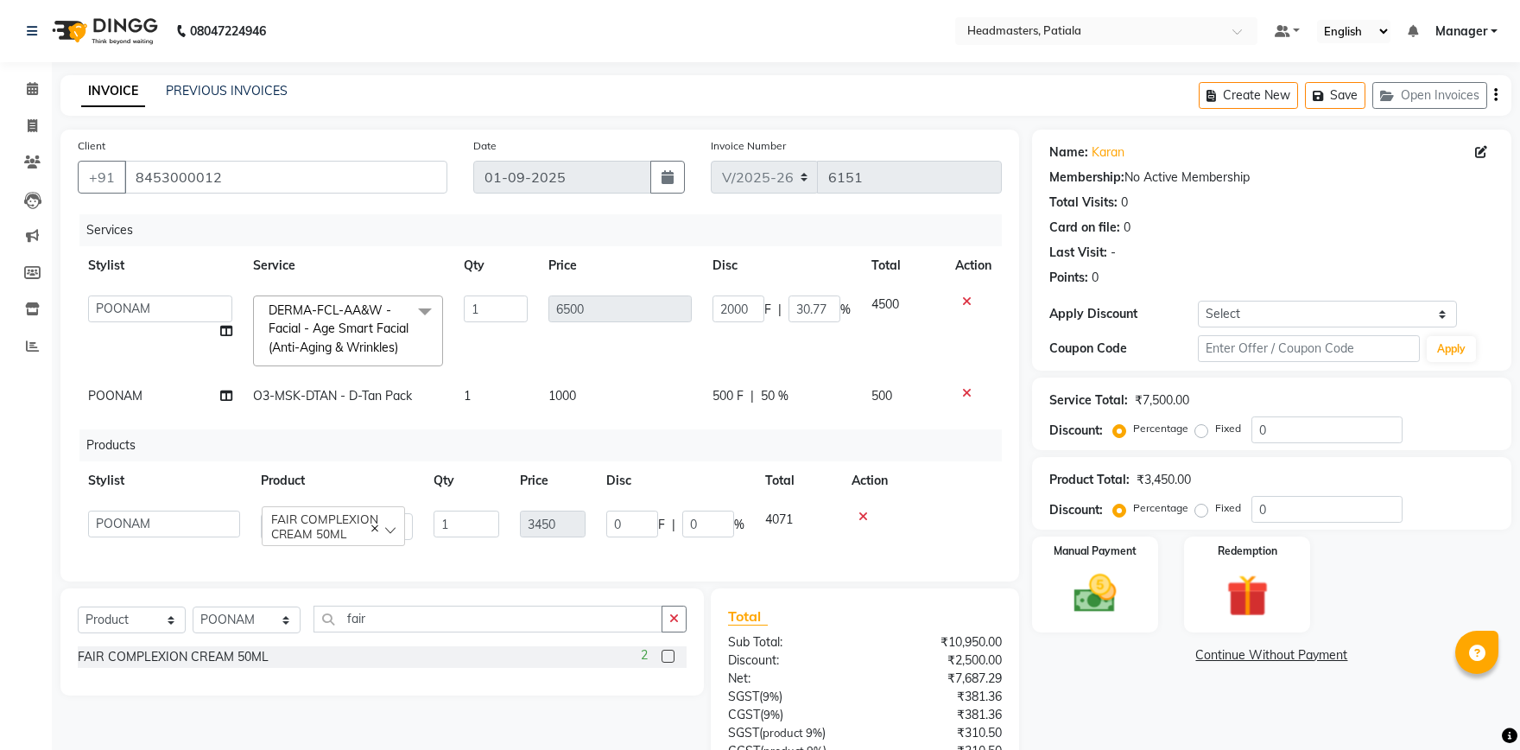
click at [1161, 711] on div "Name: Karan Membership: No Active Membership Total Visits: 0 Card on file: 0 La…" at bounding box center [1278, 504] width 492 height 749
click at [857, 511] on div at bounding box center [922, 517] width 140 height 12
click at [865, 517] on icon at bounding box center [864, 517] width 10 height 12
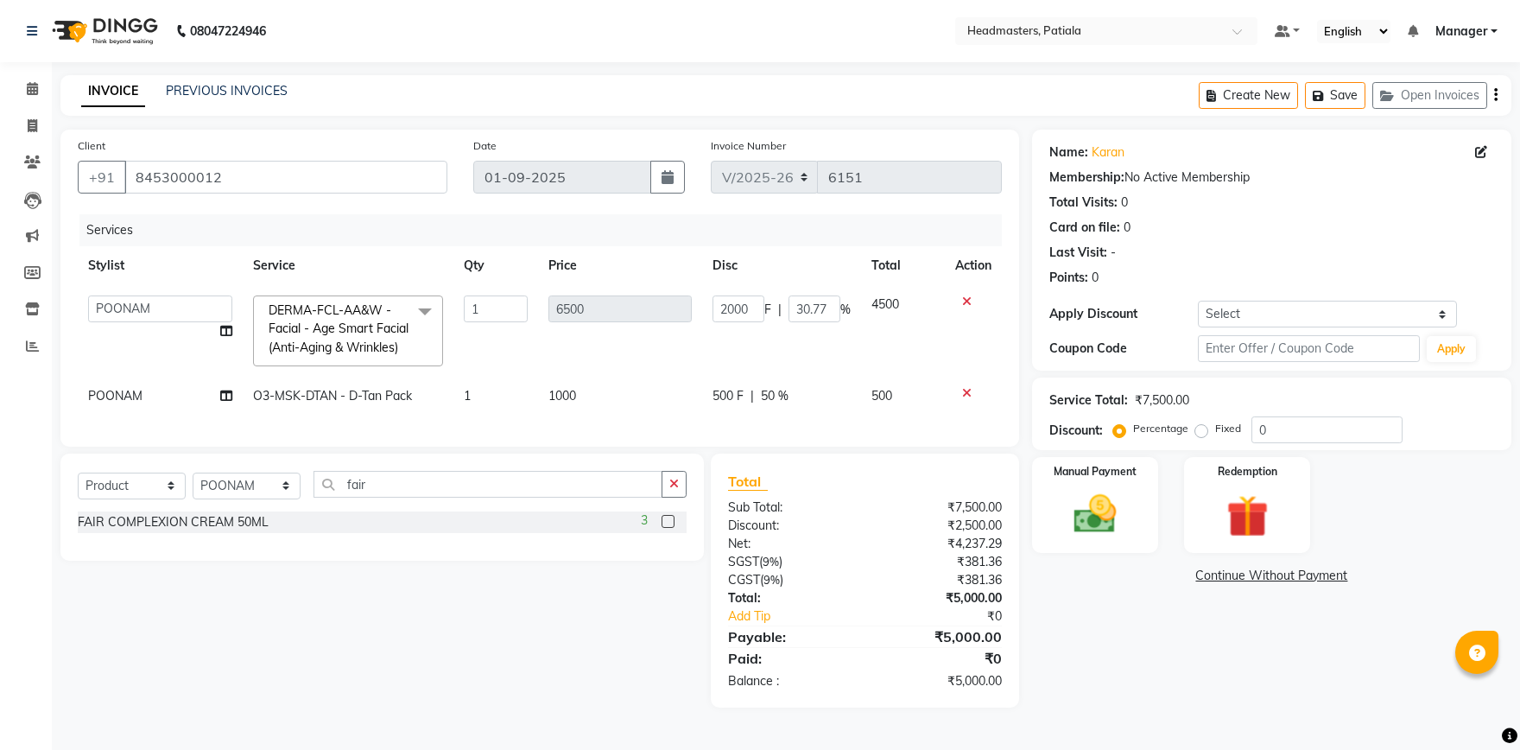
click at [663, 524] on label at bounding box center [668, 521] width 13 height 13
click at [663, 524] on input "checkbox" at bounding box center [667, 522] width 11 height 11
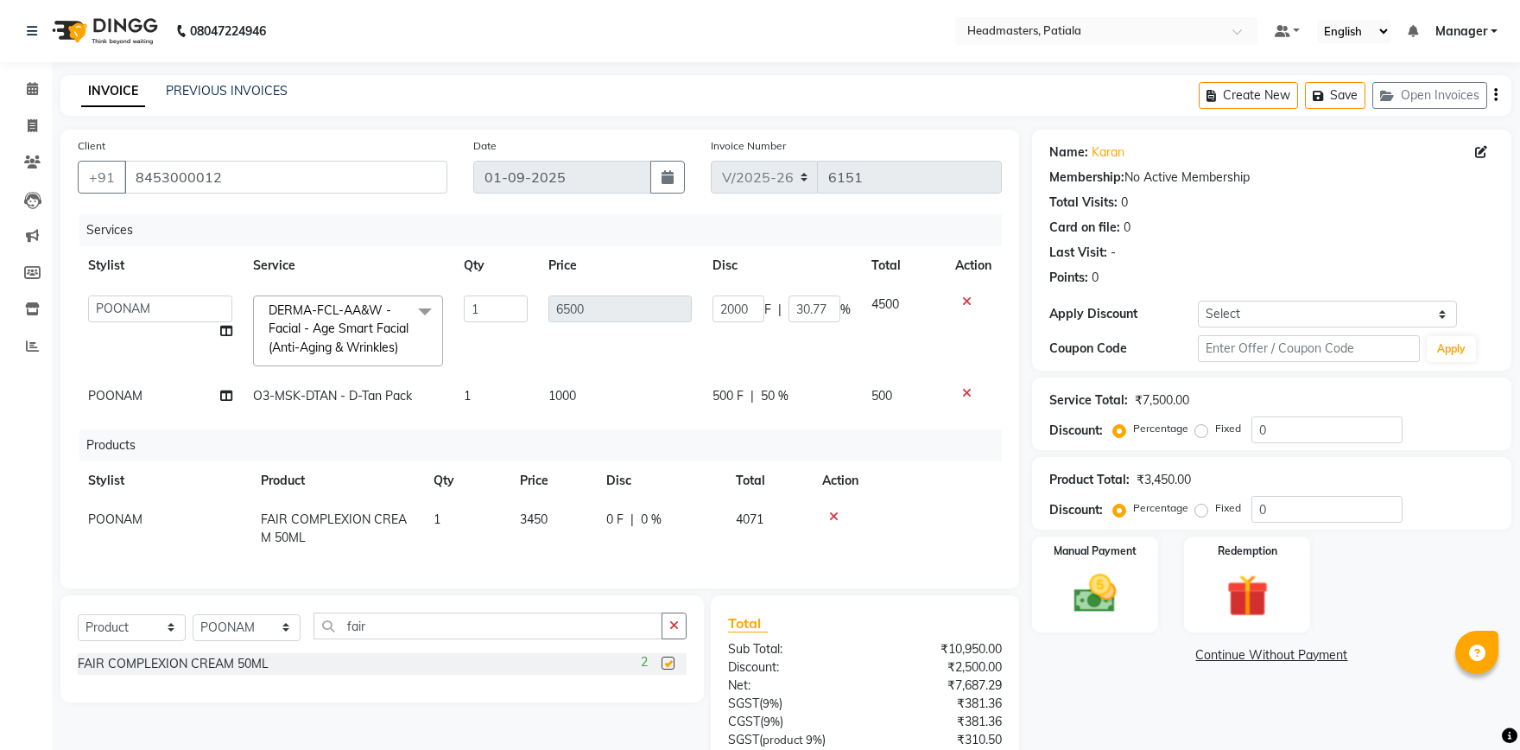
checkbox input "false"
click at [611, 519] on span "0 F" at bounding box center [614, 520] width 17 height 18
select select "51098"
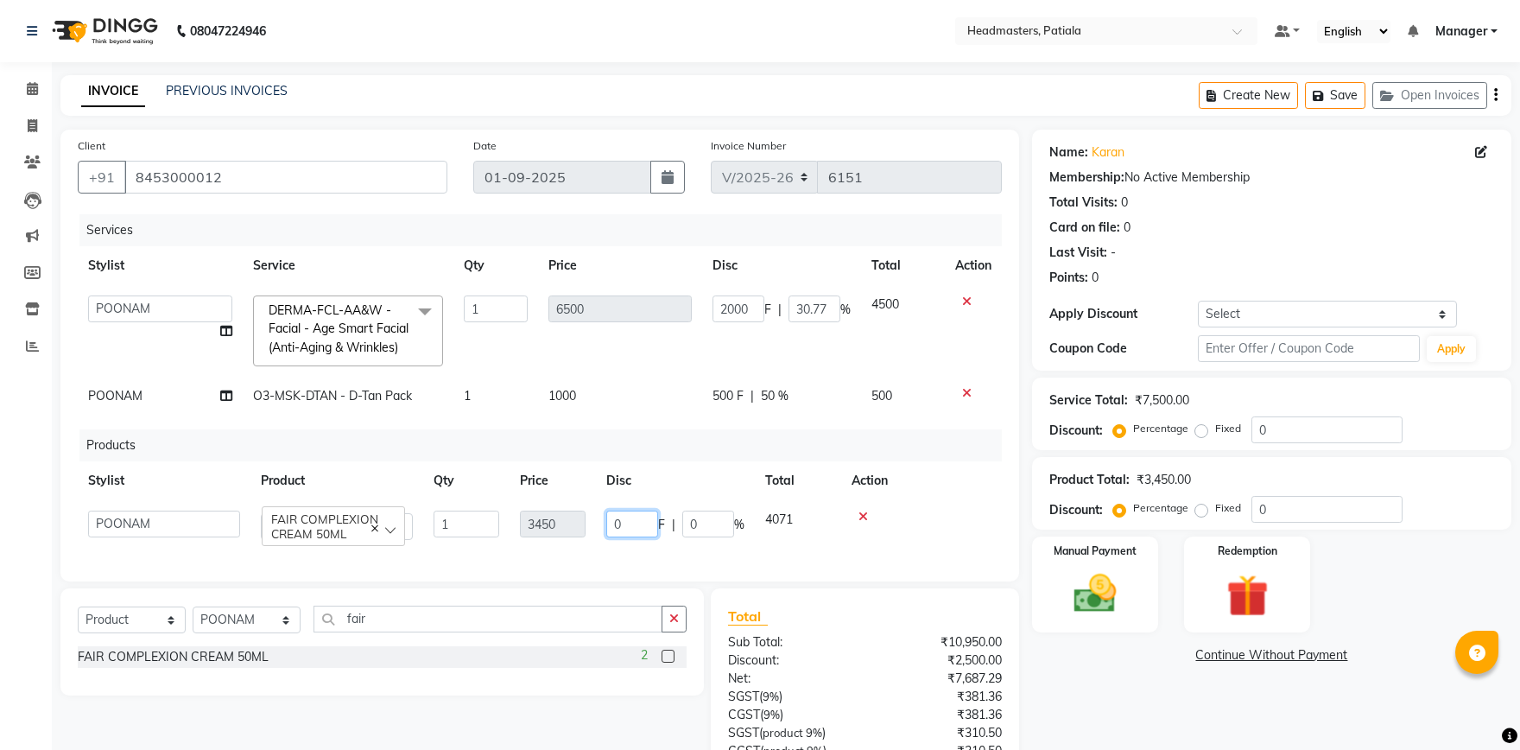
click at [618, 525] on input "0" at bounding box center [632, 524] width 52 height 27
click at [630, 519] on input "0" at bounding box center [632, 524] width 52 height 27
type input "621"
click at [937, 504] on td at bounding box center [921, 524] width 161 height 49
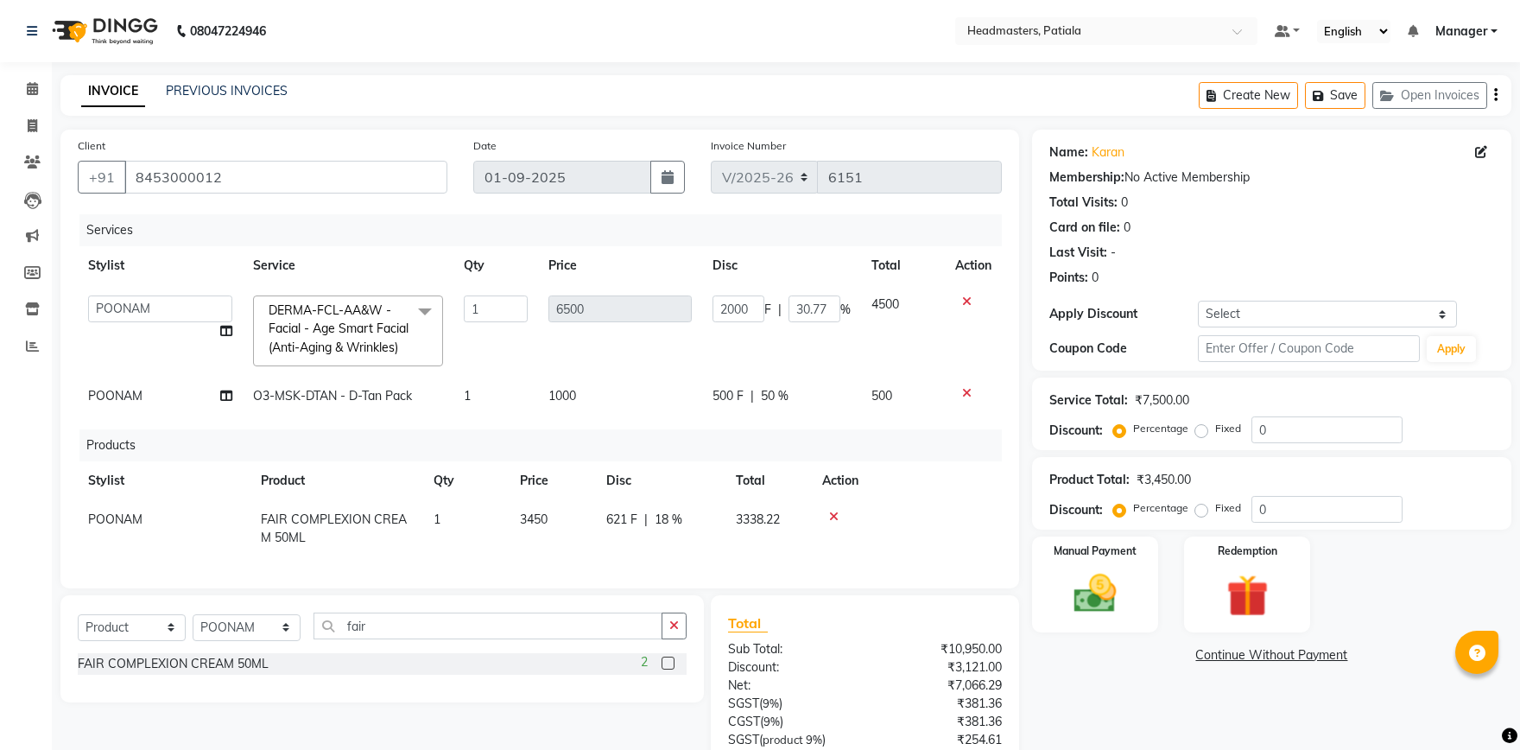
click at [656, 518] on span "18 %" at bounding box center [669, 520] width 28 height 18
select select "51098"
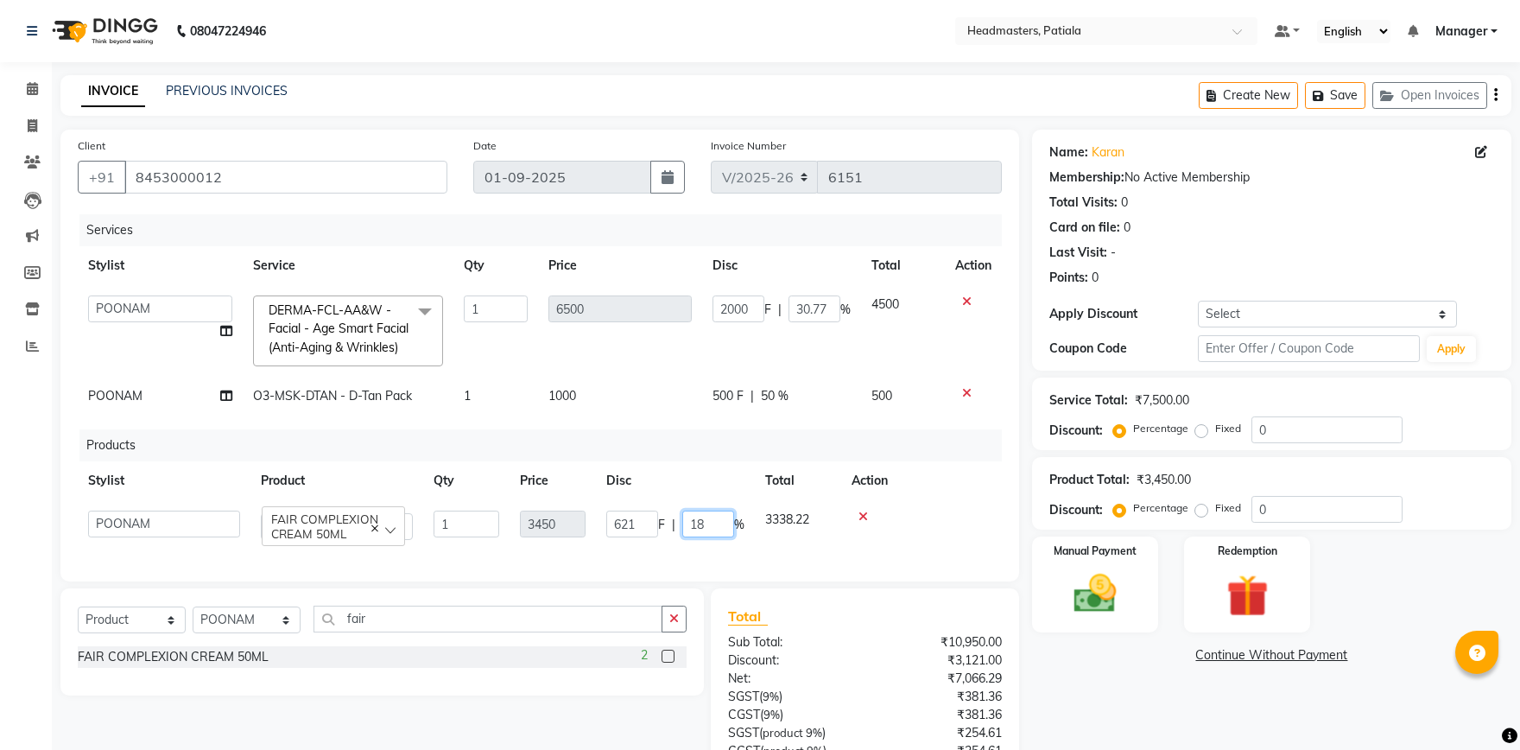
click at [704, 520] on input "18" at bounding box center [708, 524] width 52 height 27
type input "1"
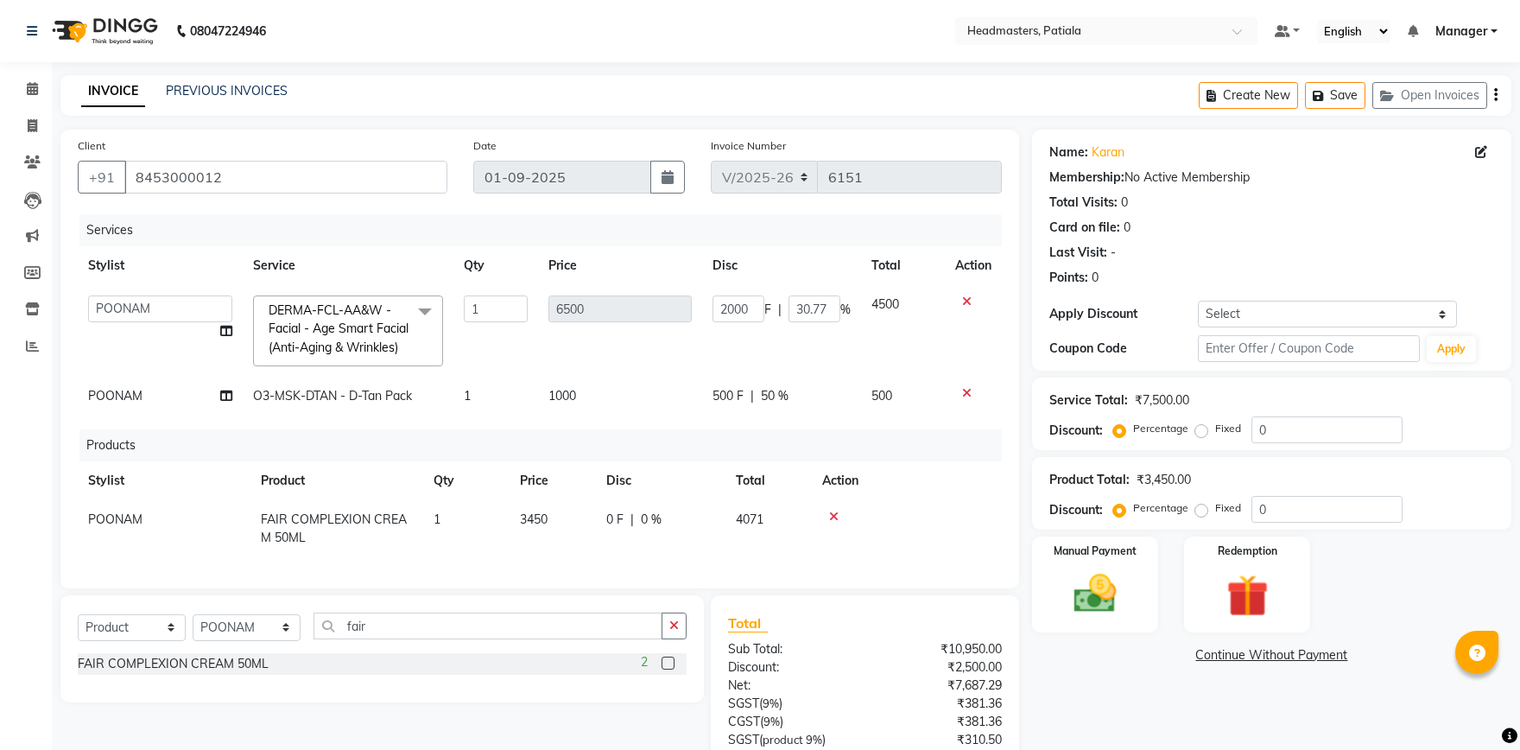
click at [690, 495] on th "Disc" at bounding box center [661, 480] width 130 height 39
click at [850, 555] on td at bounding box center [907, 528] width 190 height 57
click at [866, 525] on td at bounding box center [907, 528] width 190 height 57
click at [870, 525] on td at bounding box center [907, 528] width 190 height 57
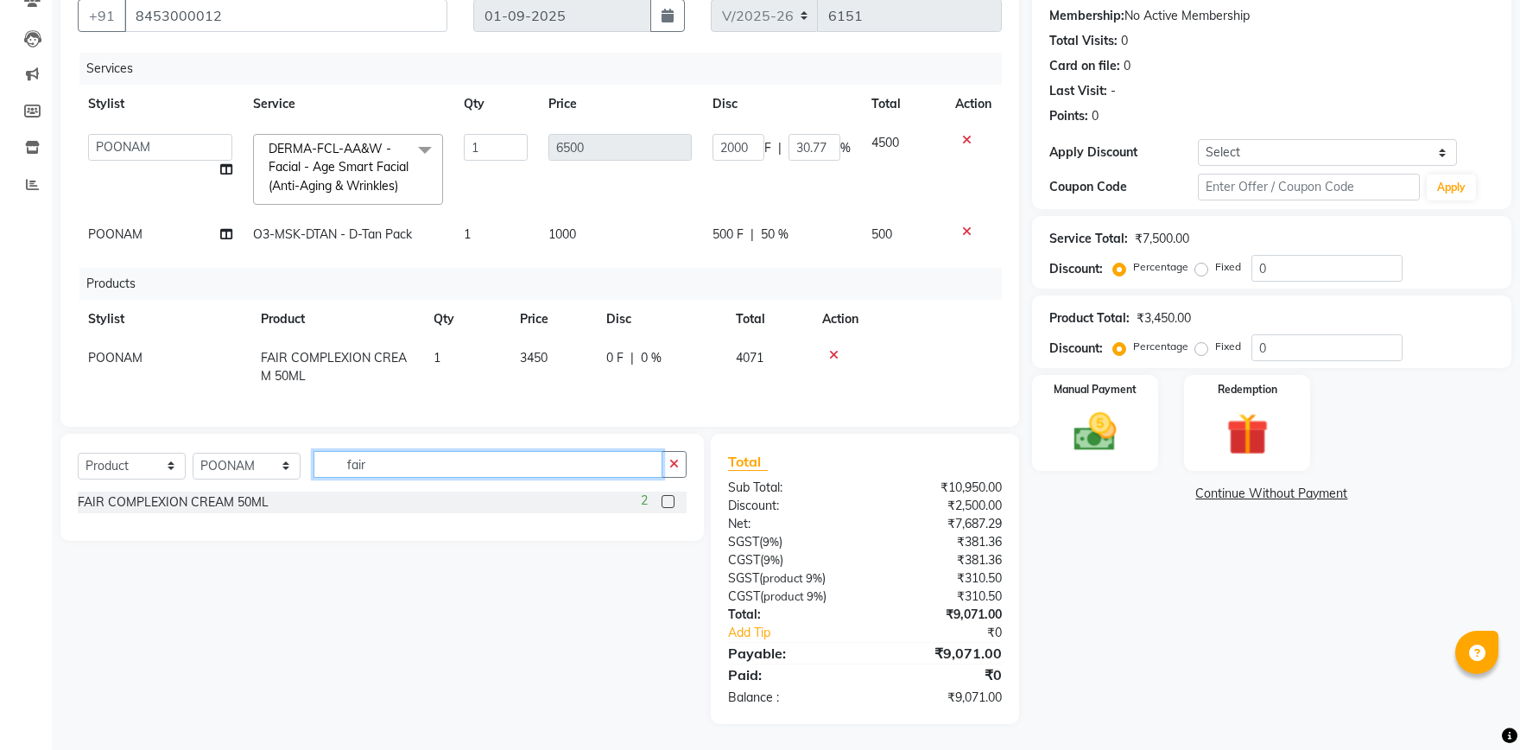
click at [492, 458] on input "fair" at bounding box center [488, 464] width 349 height 27
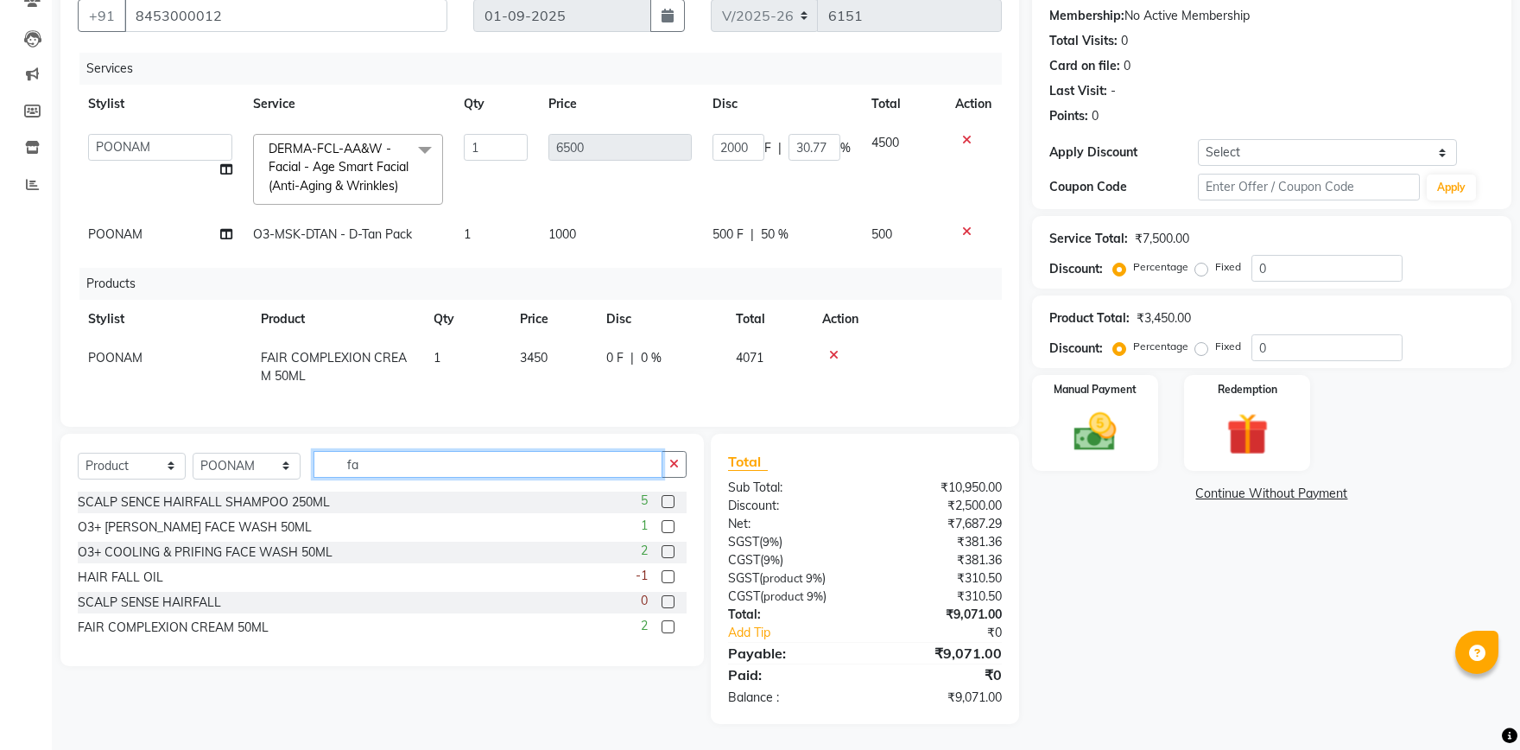
type input "f"
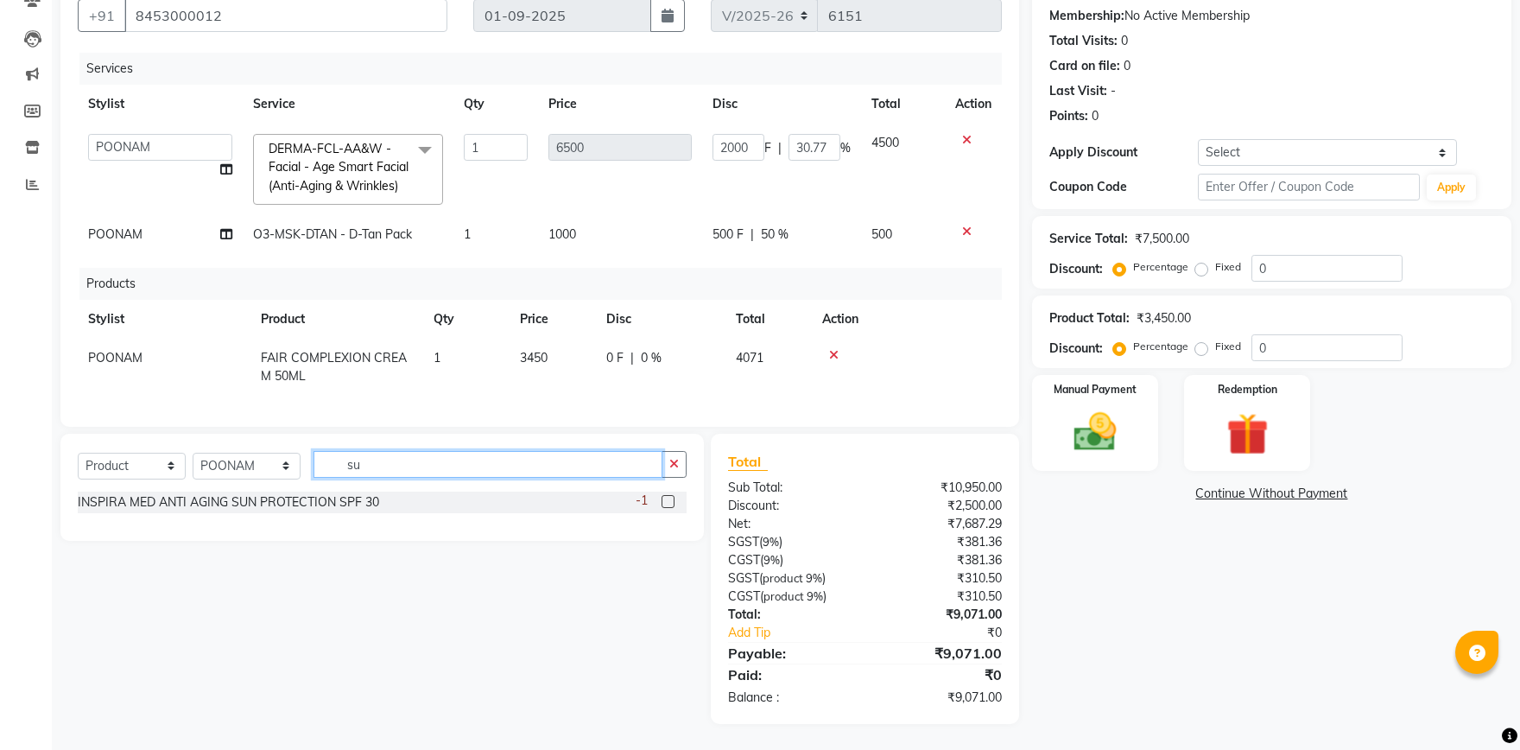
type input "s"
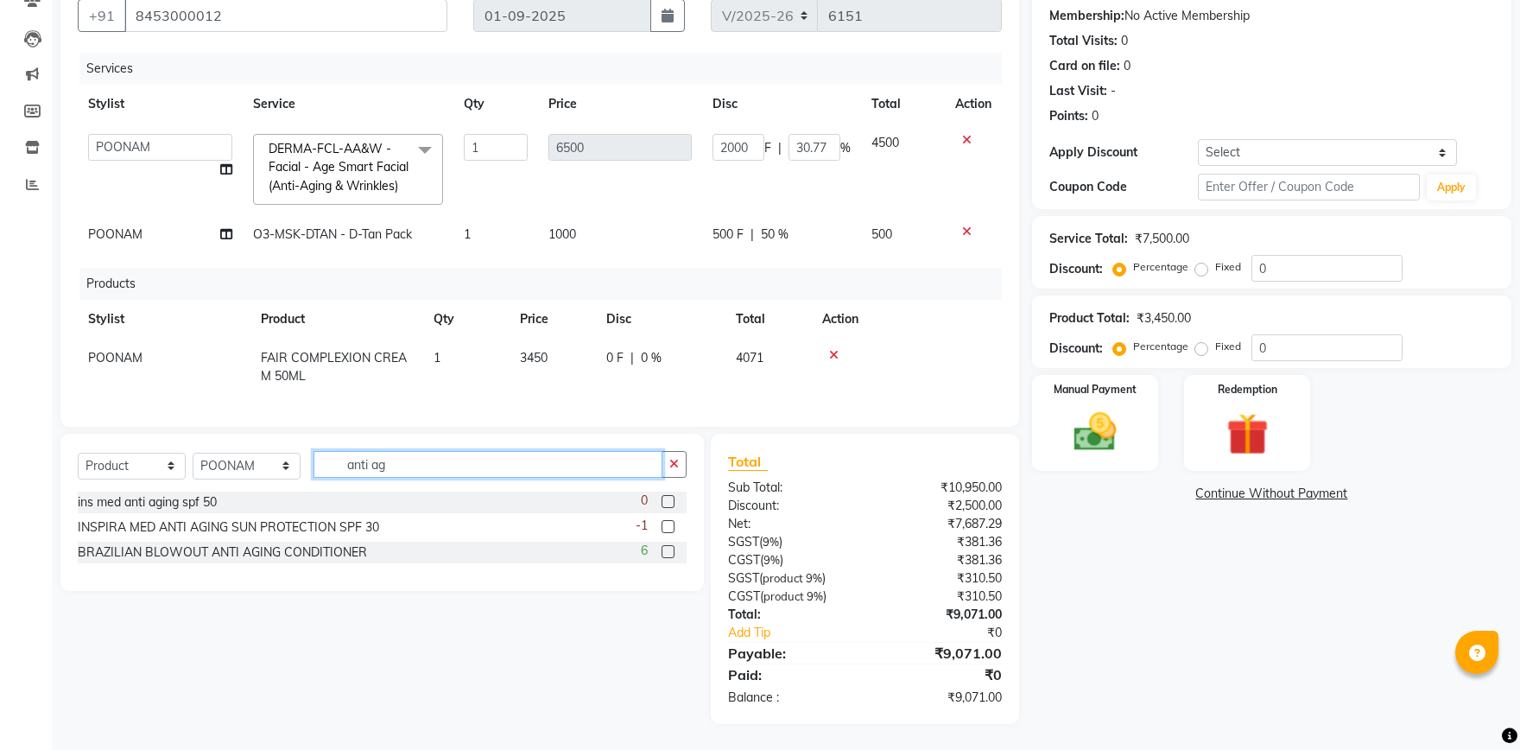
type input "anti ag"
click at [670, 522] on label at bounding box center [668, 526] width 13 height 13
click at [670, 522] on input "checkbox" at bounding box center [667, 527] width 11 height 11
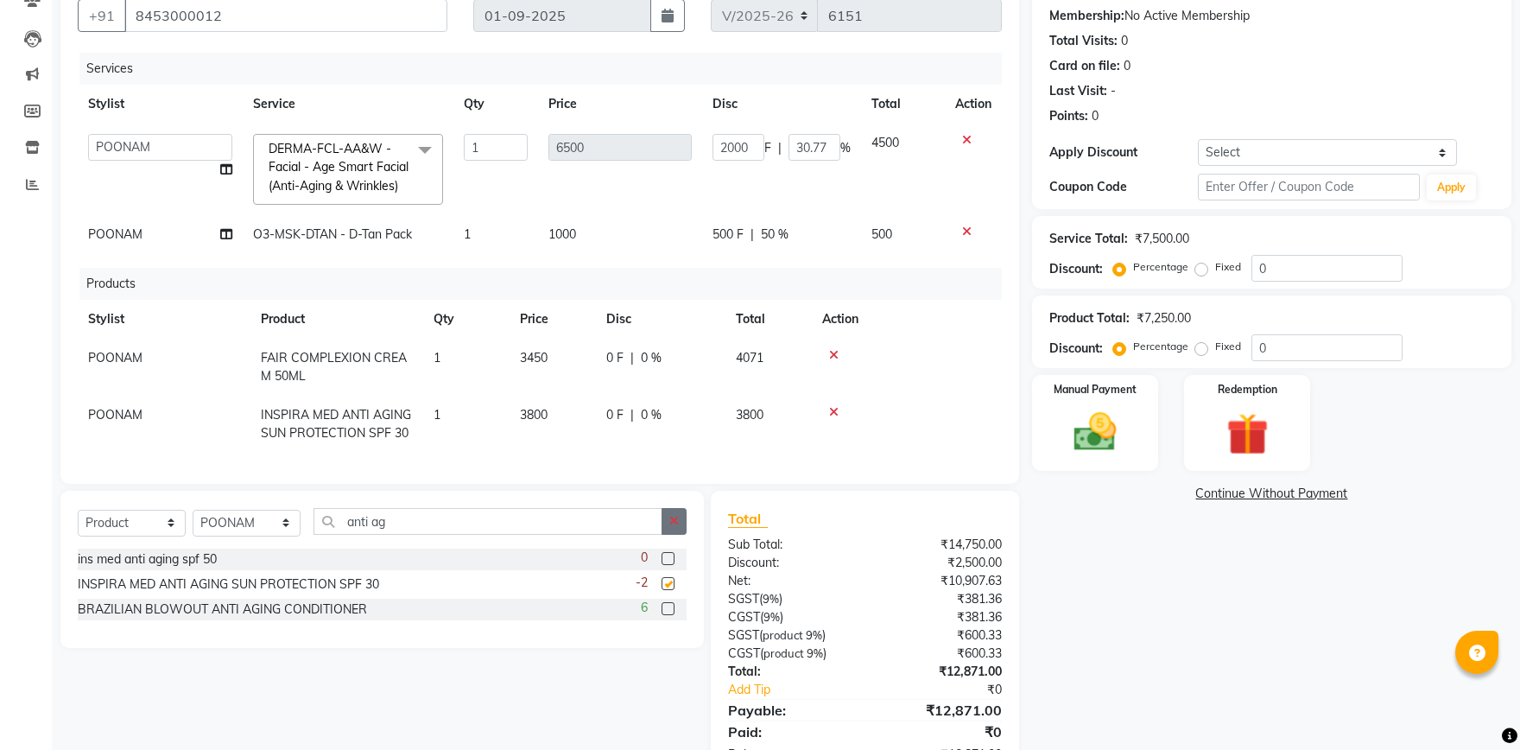
checkbox input "false"
click at [667, 557] on label at bounding box center [668, 558] width 13 height 13
click at [667, 557] on input "checkbox" at bounding box center [667, 559] width 11 height 11
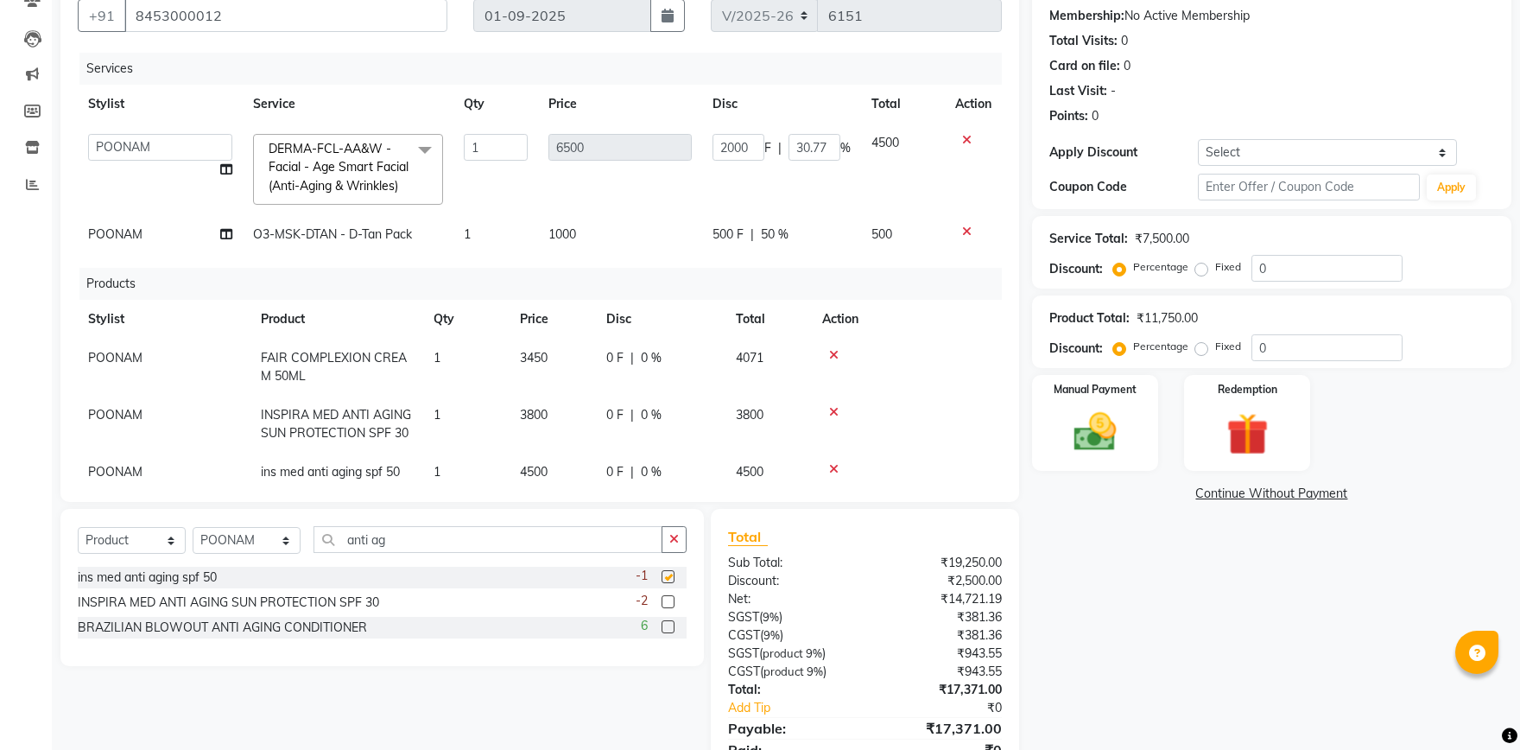
checkbox input "false"
click at [833, 406] on icon at bounding box center [834, 412] width 10 height 12
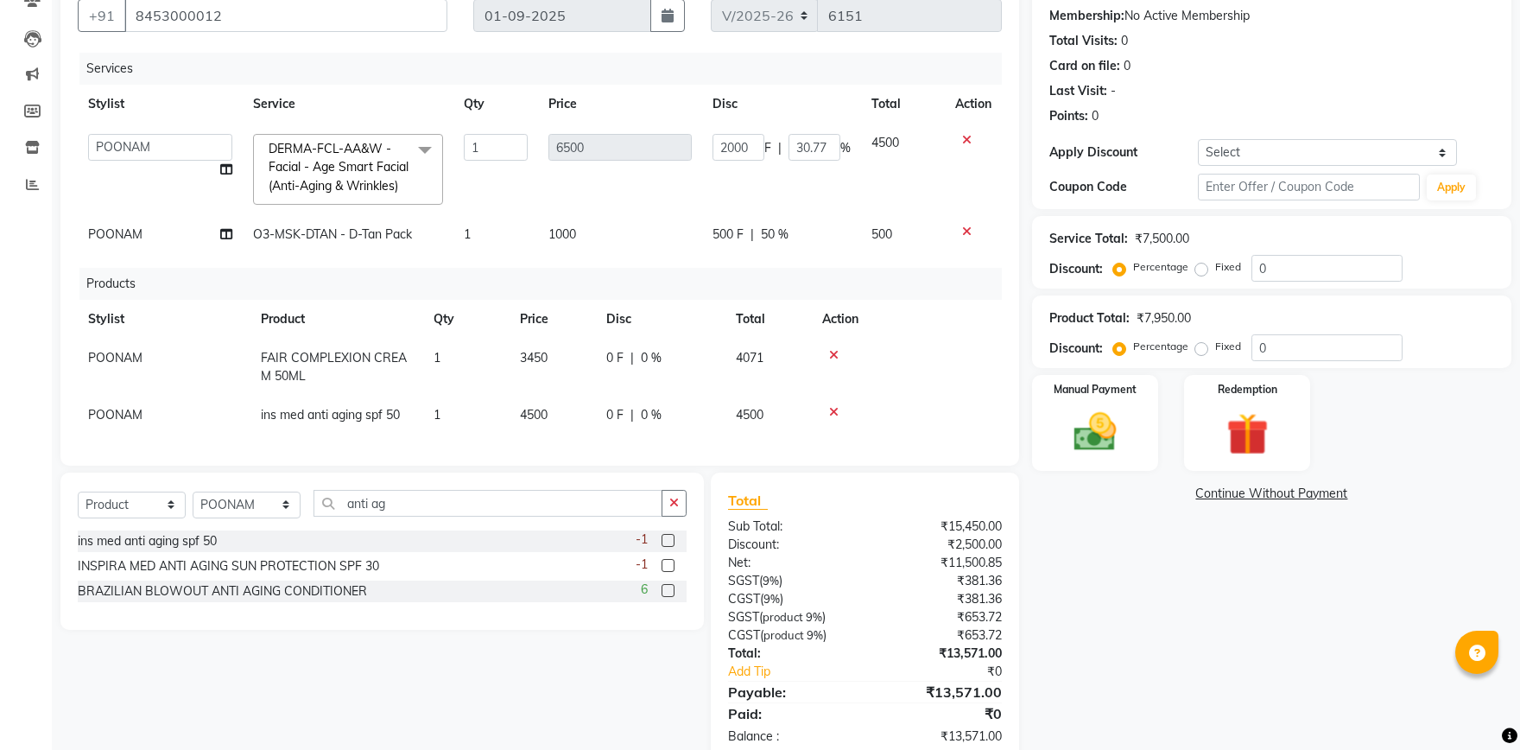
click at [629, 407] on div "0 F | 0 %" at bounding box center [660, 415] width 109 height 18
select select "51098"
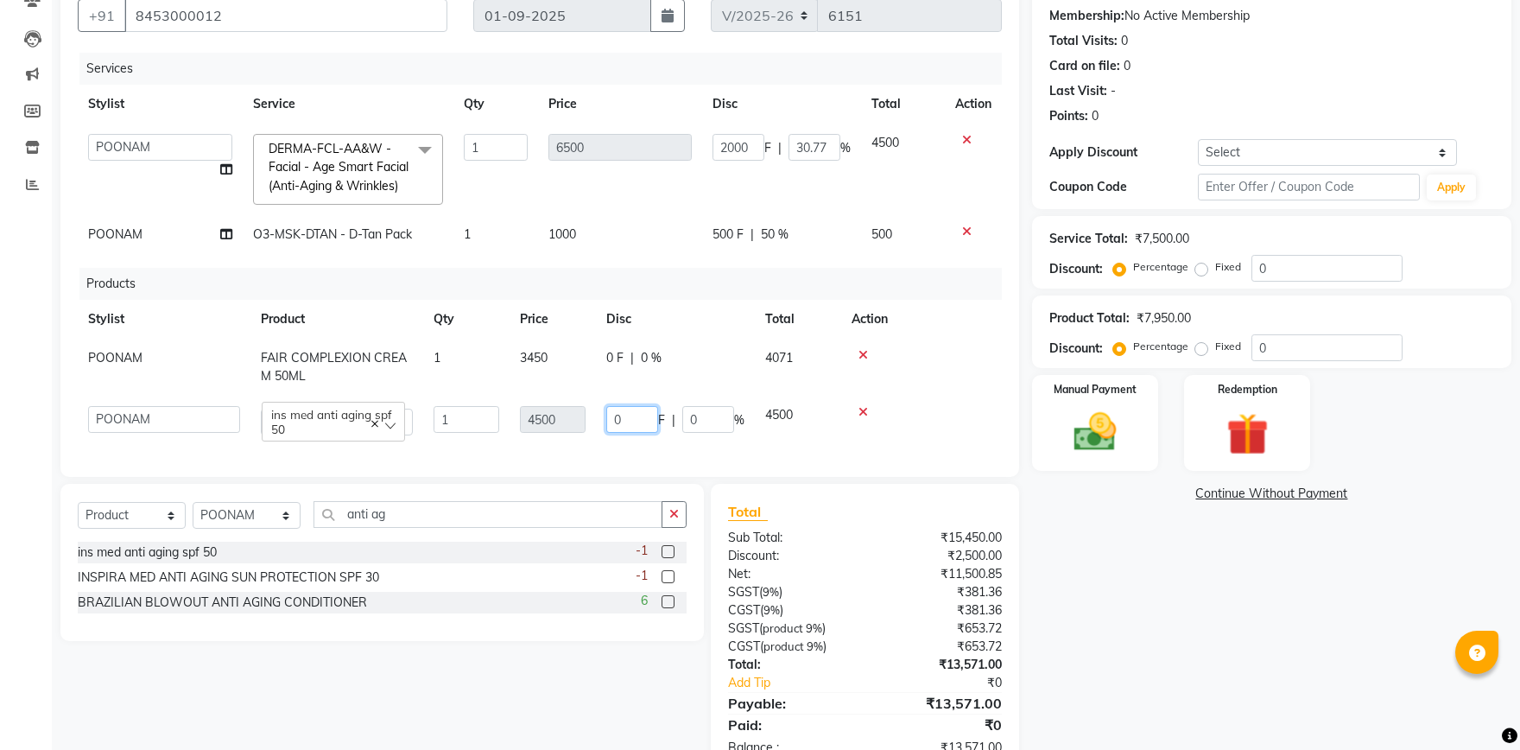
click at [630, 421] on input "0" at bounding box center [632, 419] width 52 height 27
type input "2000"
click at [642, 387] on td "0 F | 0 %" at bounding box center [675, 367] width 159 height 57
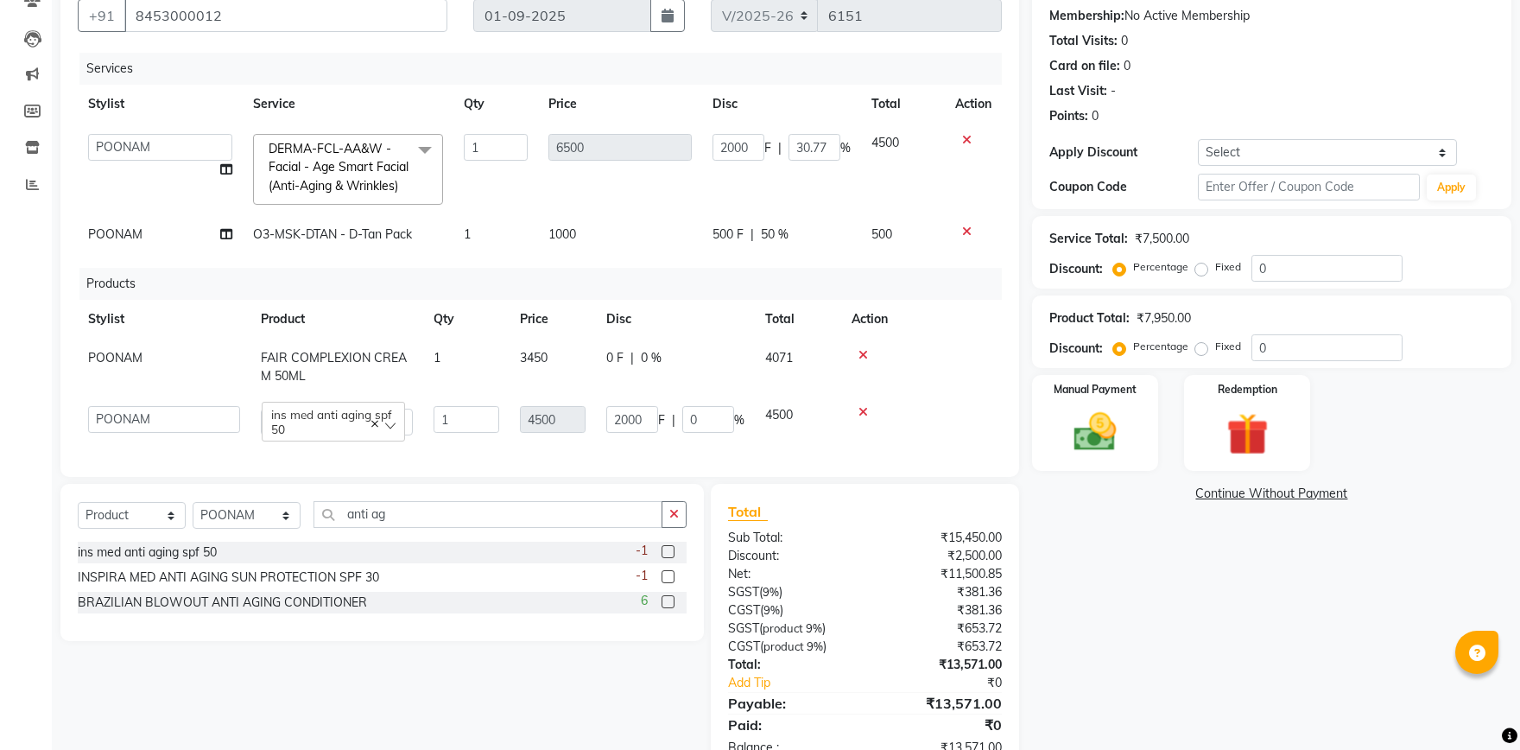
select select "51098"
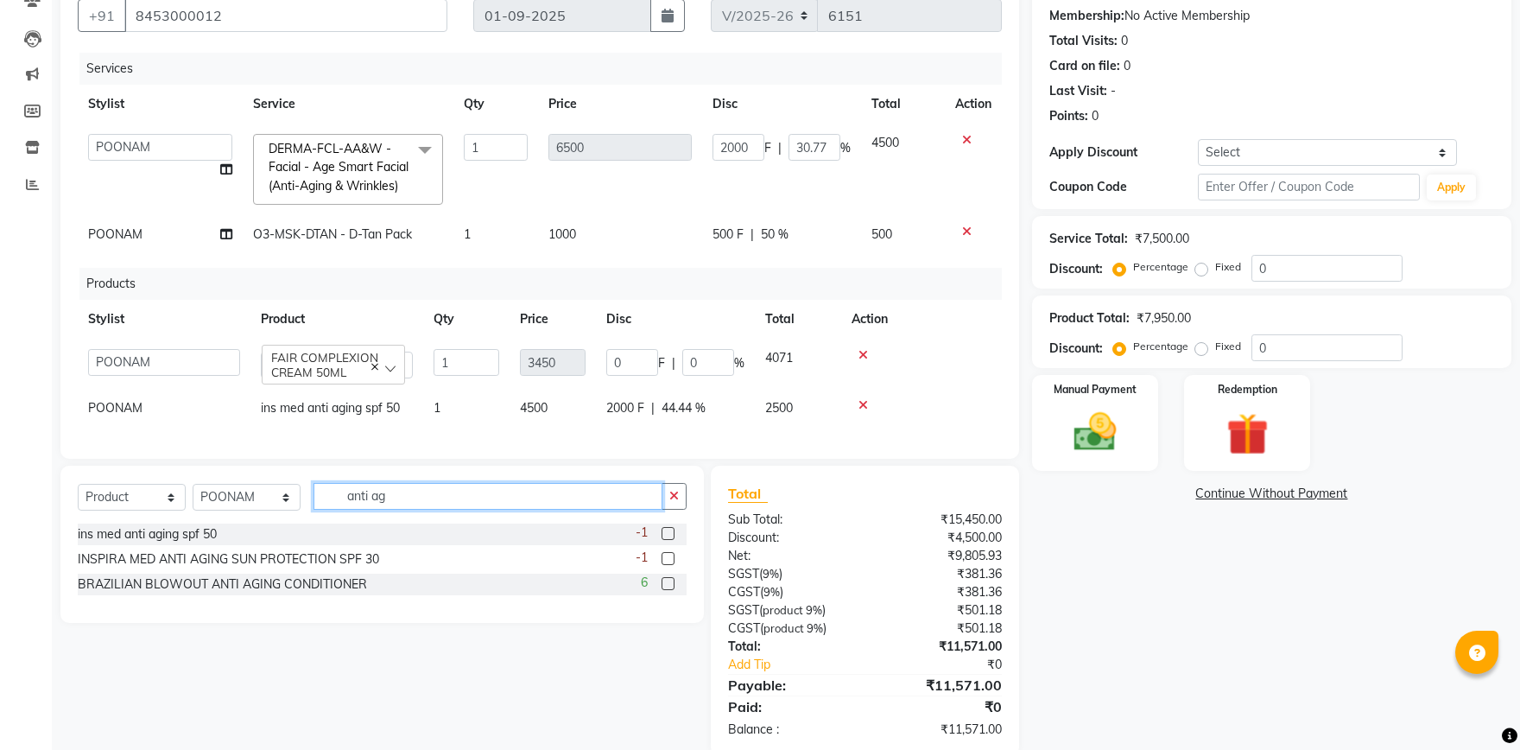
click at [511, 491] on input "anti ag" at bounding box center [488, 496] width 349 height 27
type input "a"
type input "s"
type input "clea"
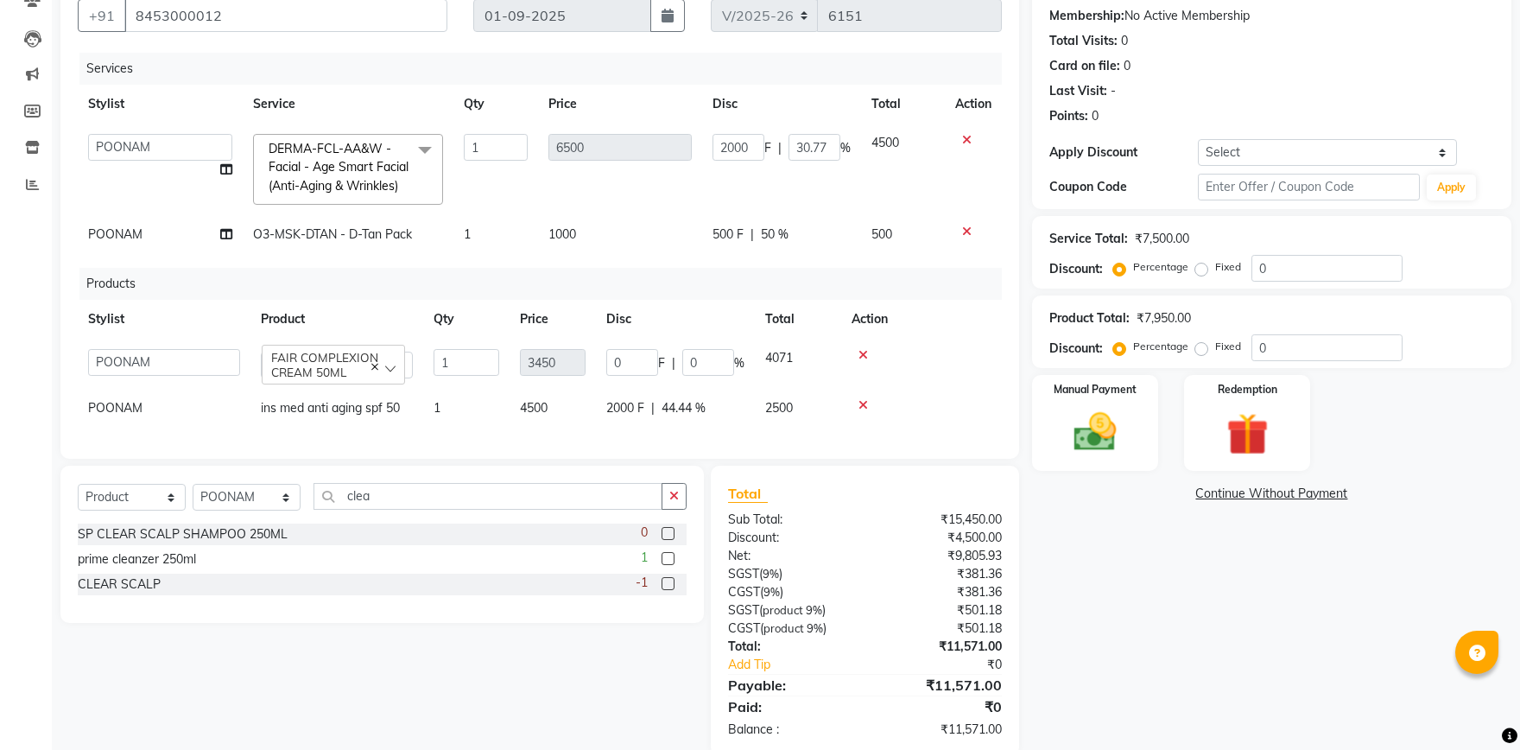
click at [860, 403] on icon at bounding box center [864, 405] width 10 height 12
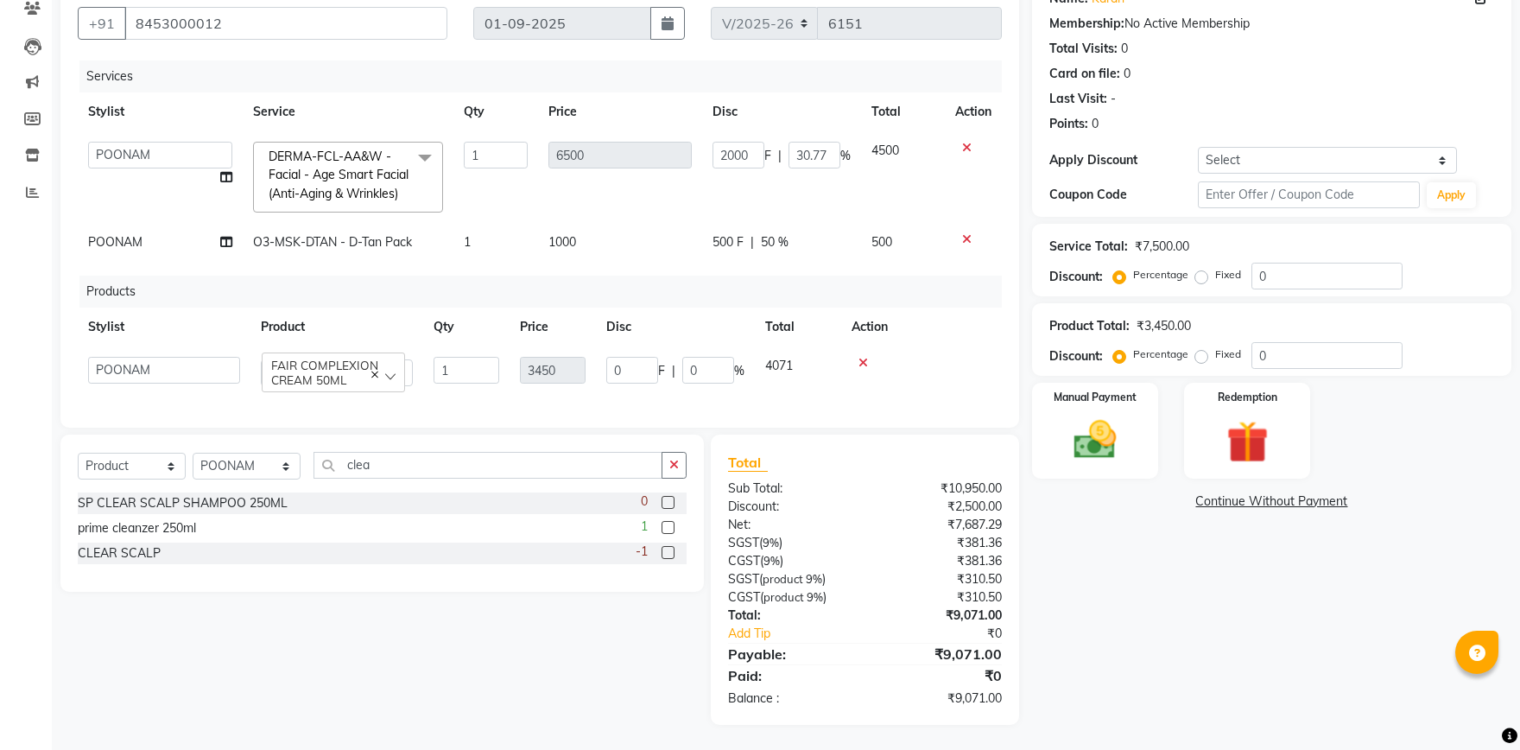
click at [866, 362] on icon at bounding box center [864, 363] width 10 height 12
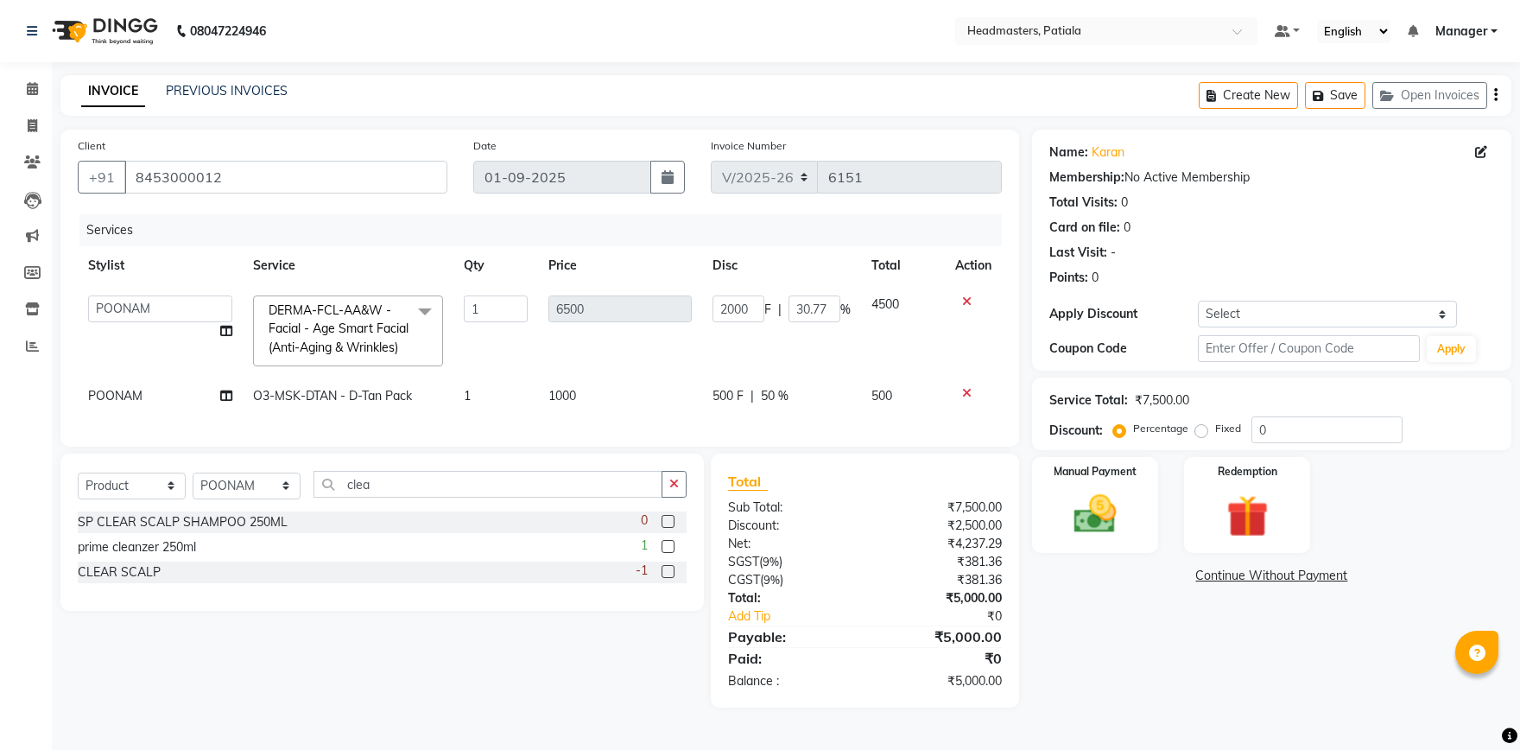
scroll to position [0, 0]
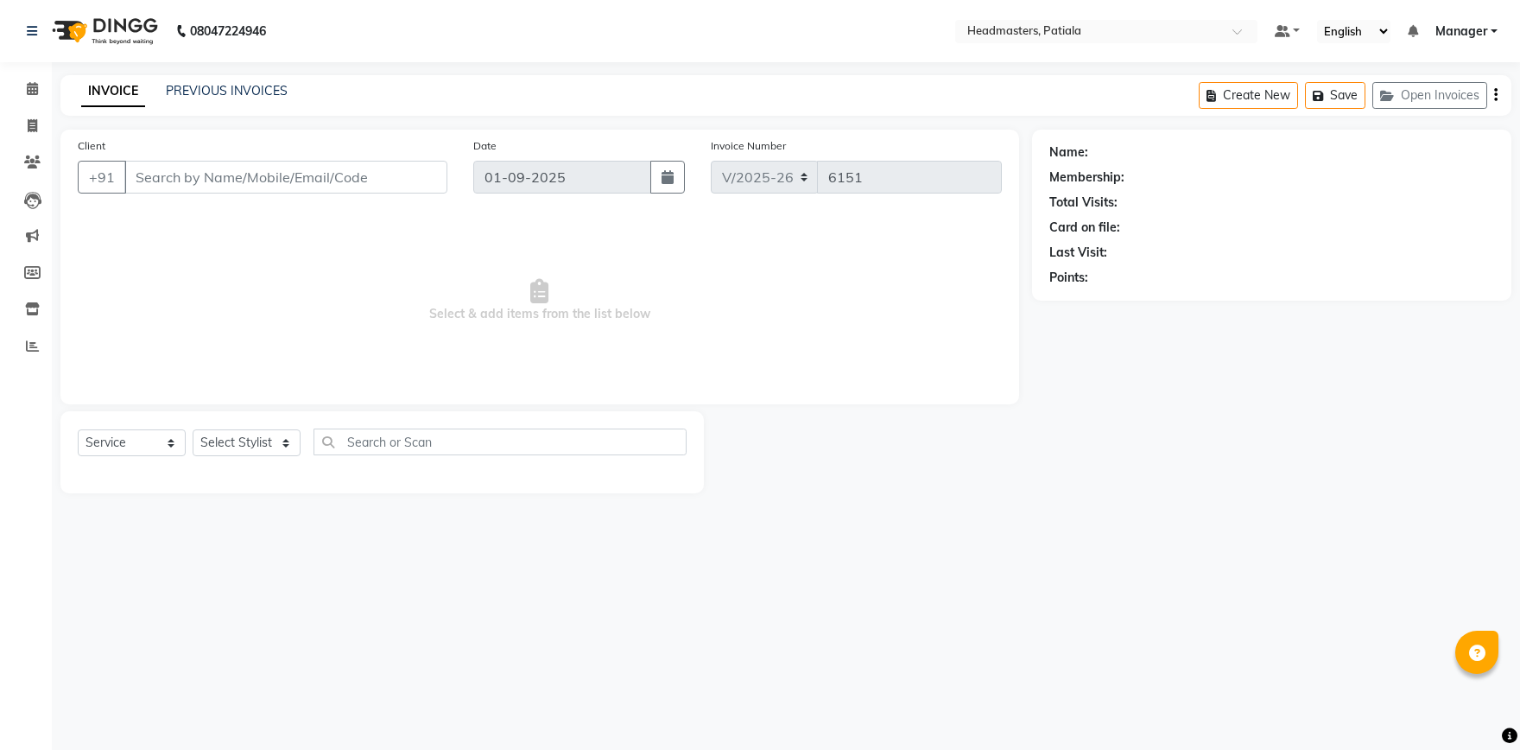
select select "service"
type input "8453000012"
select select "51098"
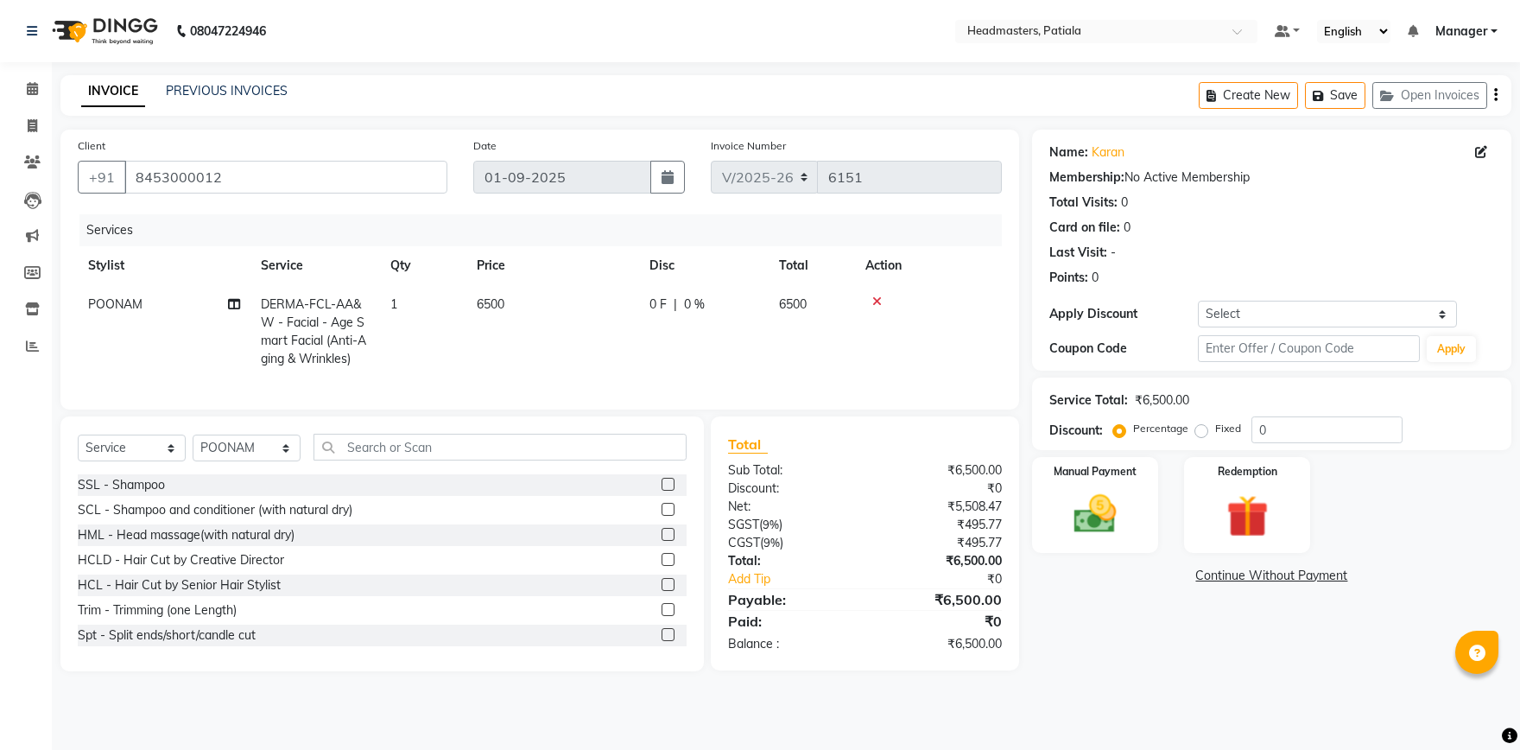
click at [426, 423] on div "Select Service Product Membership Package Voucher Prepaid Gift Card Select Styl…" at bounding box center [382, 543] width 644 height 255
click at [422, 449] on input "text" at bounding box center [500, 447] width 373 height 27
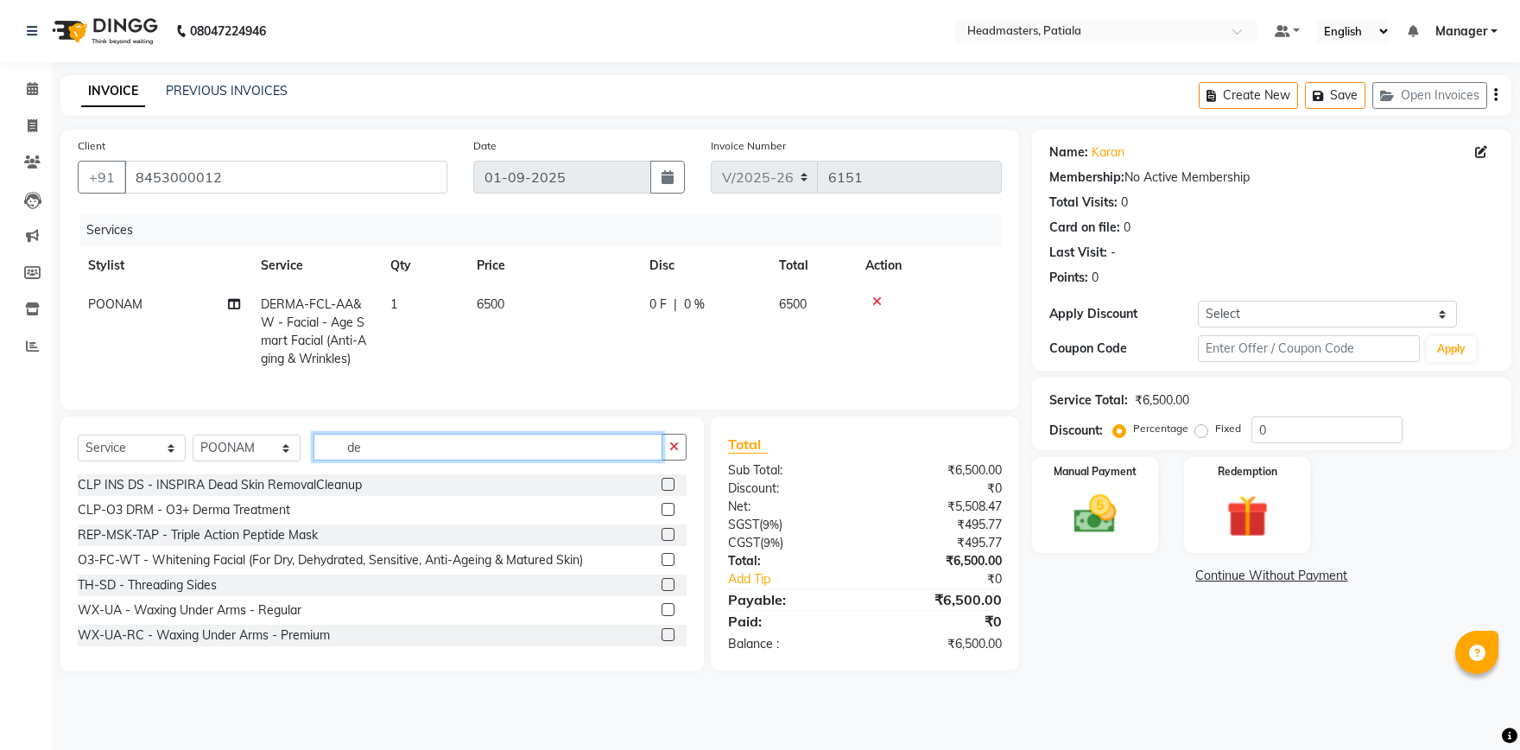
type input "d"
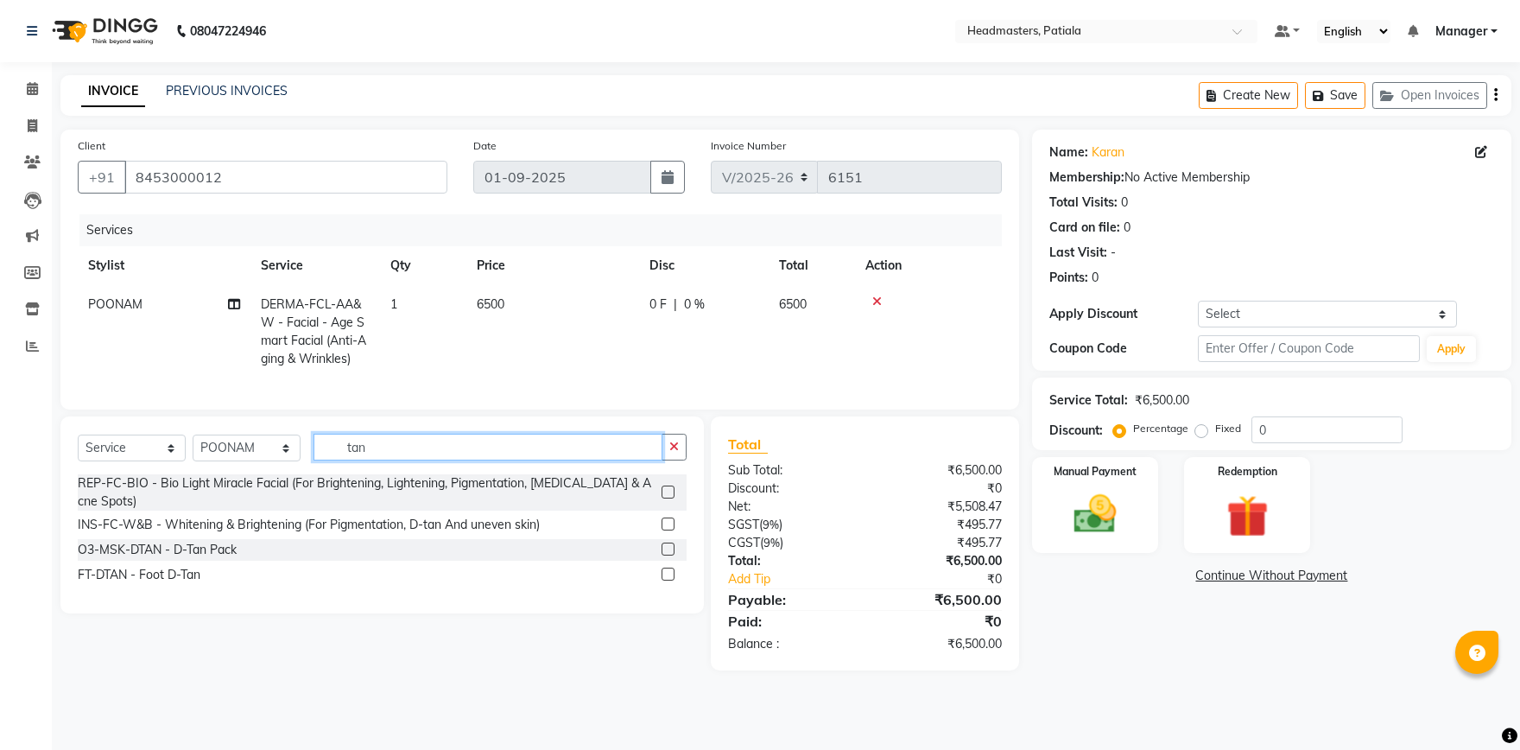
type input "tan"
click at [663, 555] on label at bounding box center [668, 549] width 13 height 13
click at [663, 555] on input "checkbox" at bounding box center [667, 549] width 11 height 11
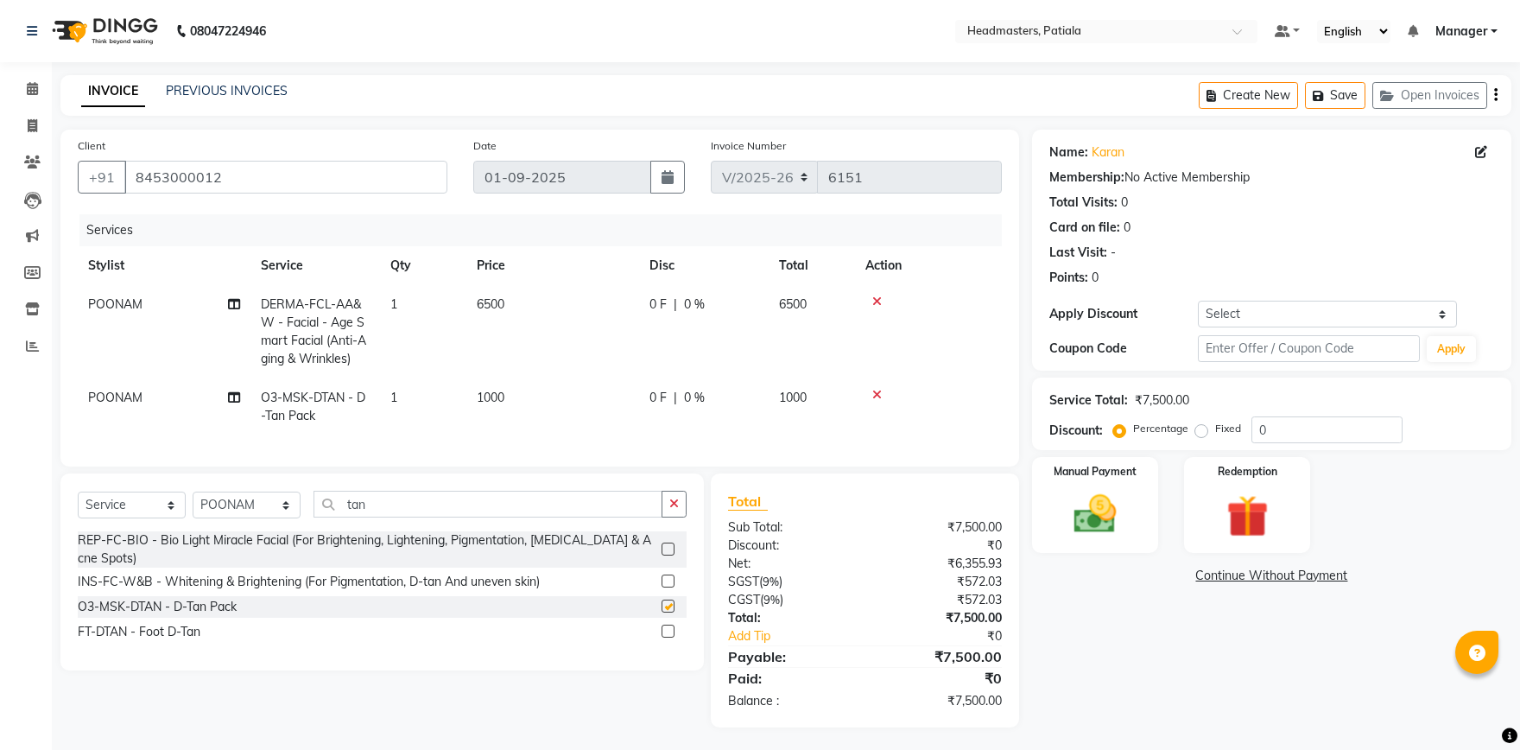
checkbox input "false"
click at [664, 392] on span "0 F" at bounding box center [658, 398] width 17 height 18
select select "51098"
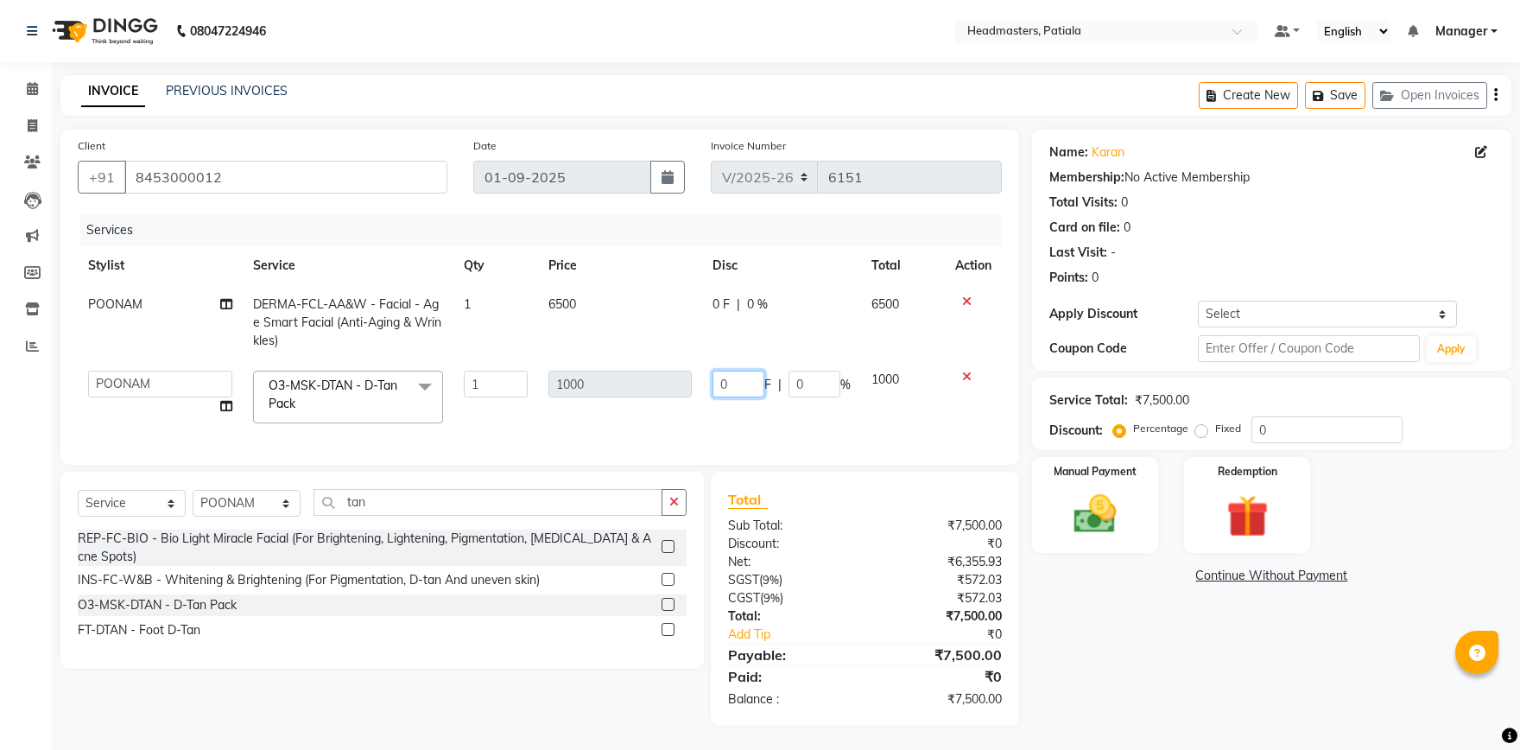
click at [738, 372] on input "0" at bounding box center [739, 384] width 52 height 27
type input "500"
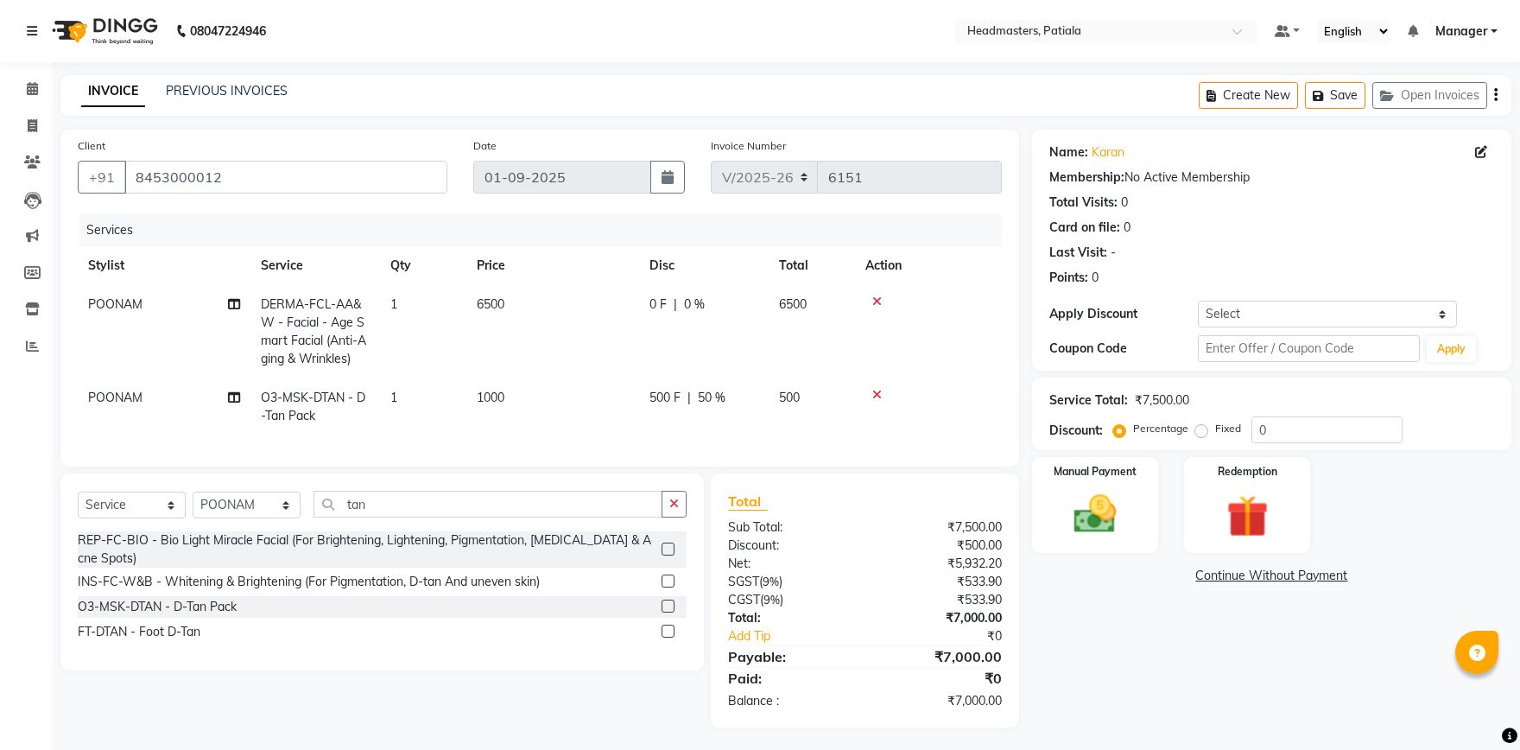
click at [727, 311] on div "0 F | 0 %" at bounding box center [704, 304] width 109 height 18
select select "51098"
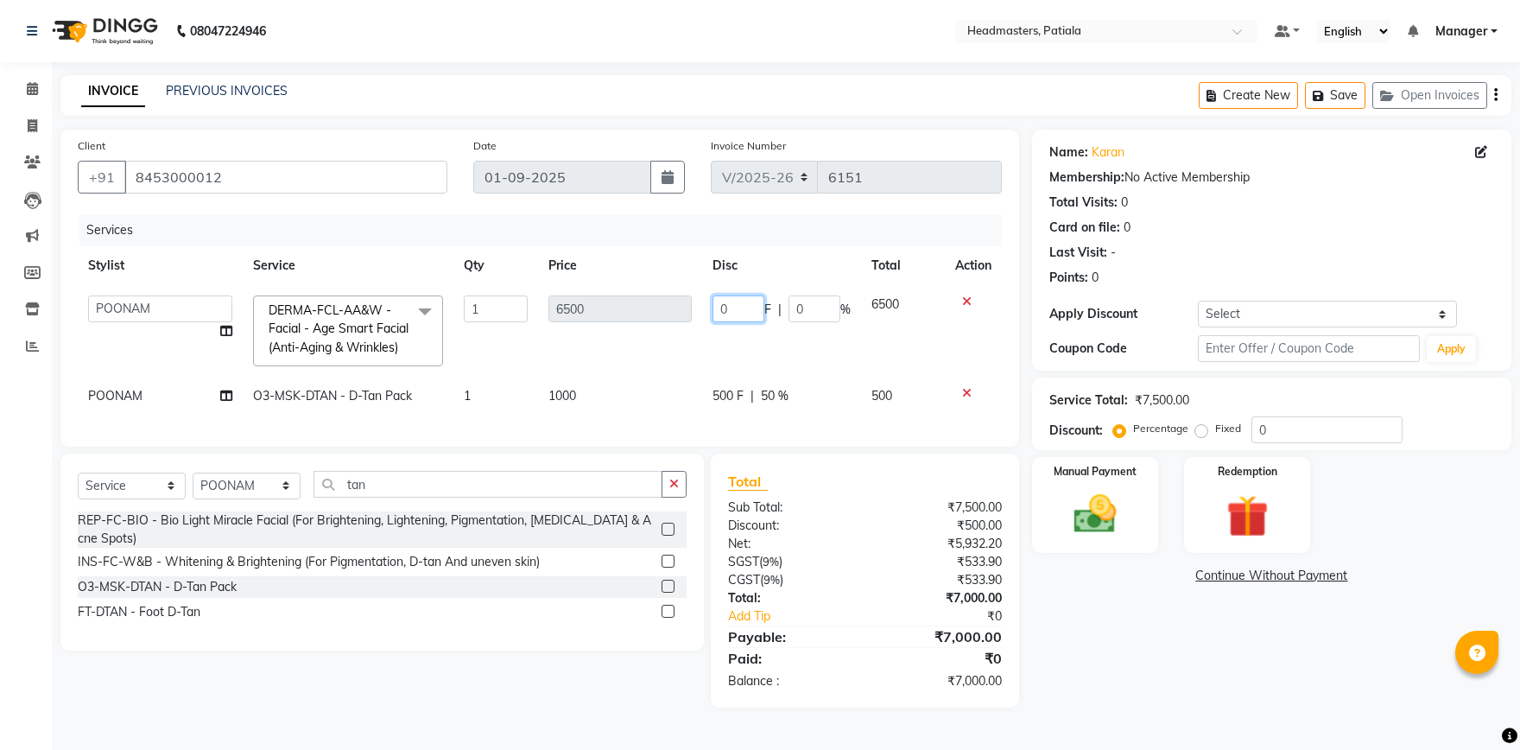
click at [727, 310] on input "0" at bounding box center [739, 308] width 52 height 27
type input "2000"
click at [742, 341] on td "2000 F | 0 %" at bounding box center [781, 331] width 159 height 92
select select "51098"
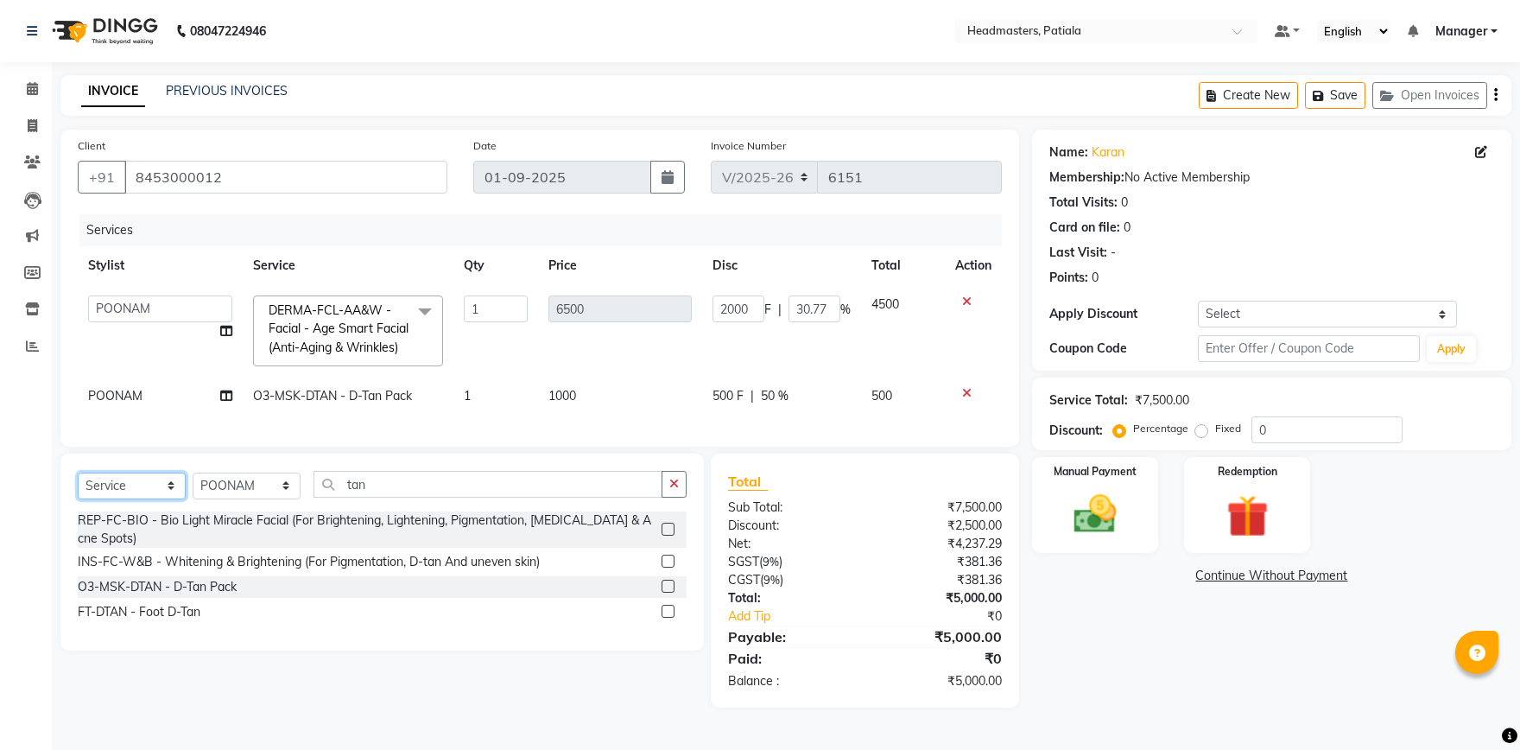
click at [78, 473] on select "Select Service Product Membership Package Voucher Prepaid Gift Card" at bounding box center [132, 486] width 108 height 27
select select "product"
click option "Product" at bounding box center [0, 0] width 0 height 0
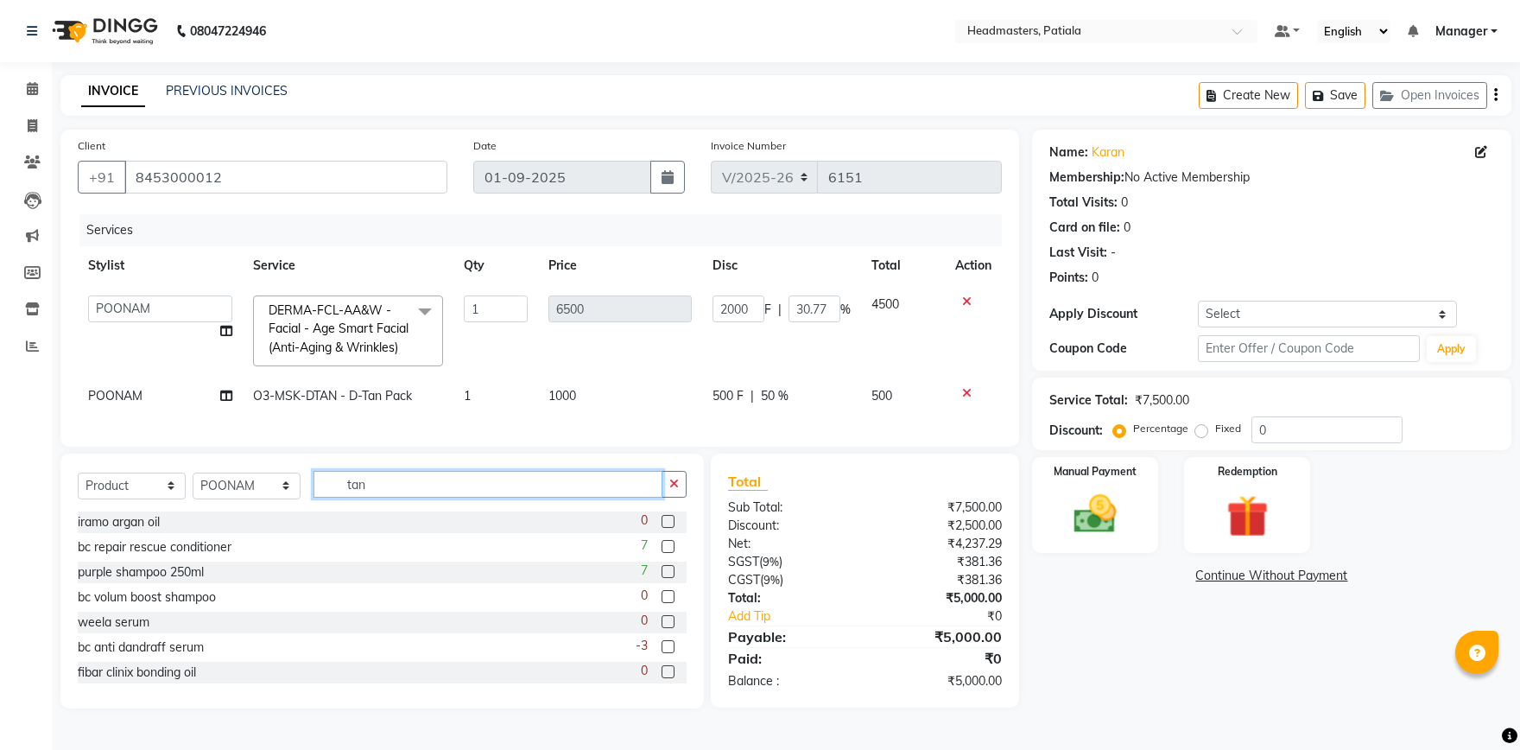
click at [376, 482] on input "tan" at bounding box center [488, 484] width 349 height 27
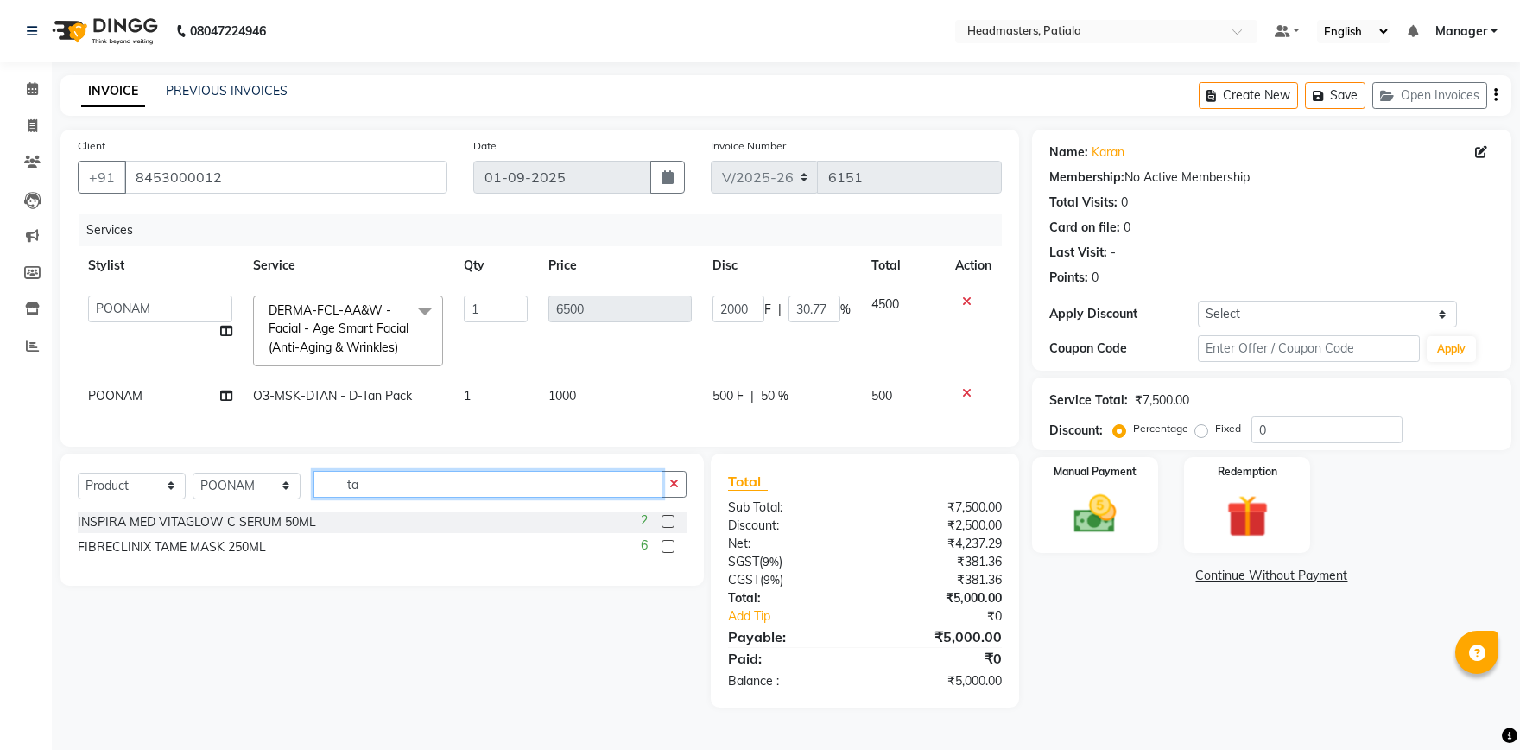
type input "t"
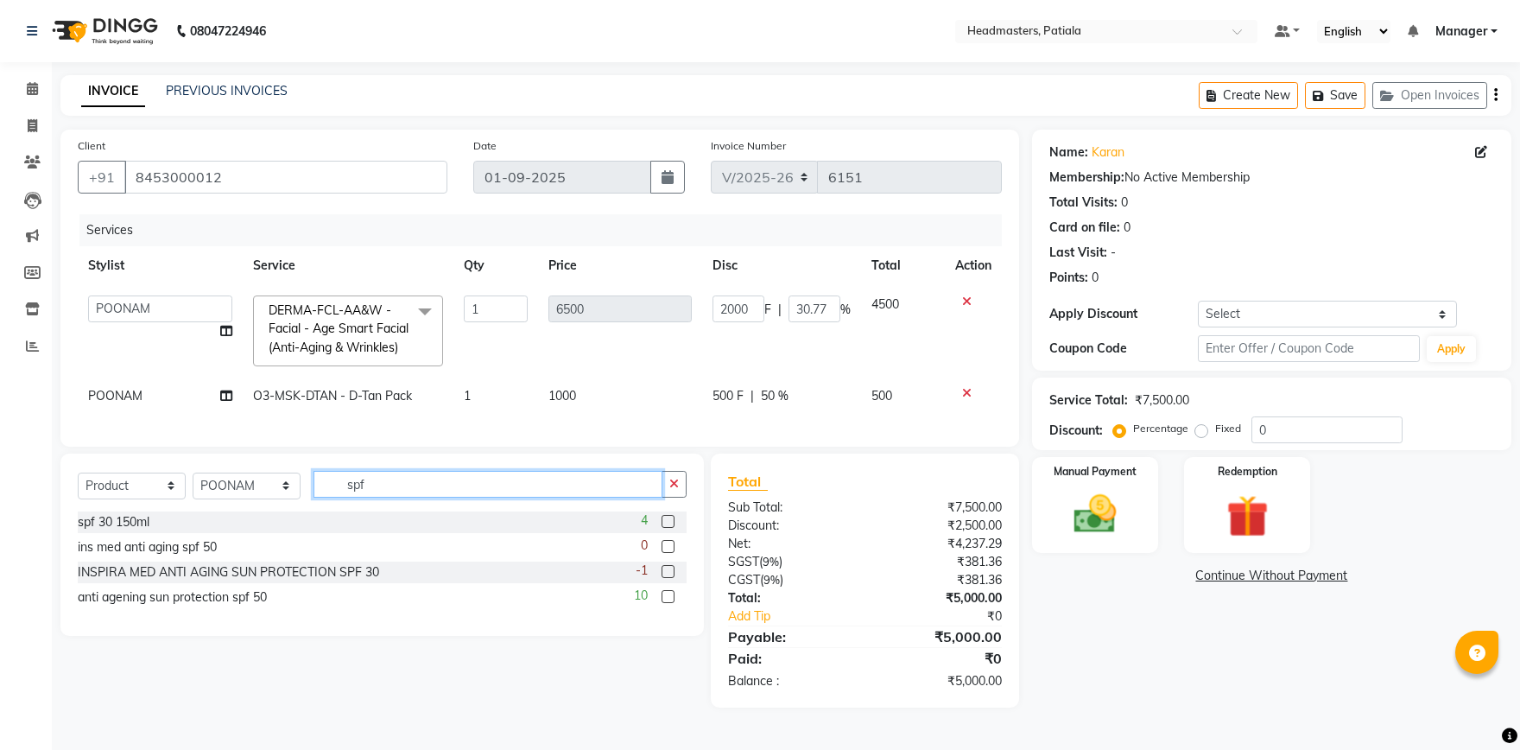
type input "spf"
click at [662, 598] on label at bounding box center [668, 596] width 13 height 13
click at [662, 598] on input "checkbox" at bounding box center [667, 597] width 11 height 11
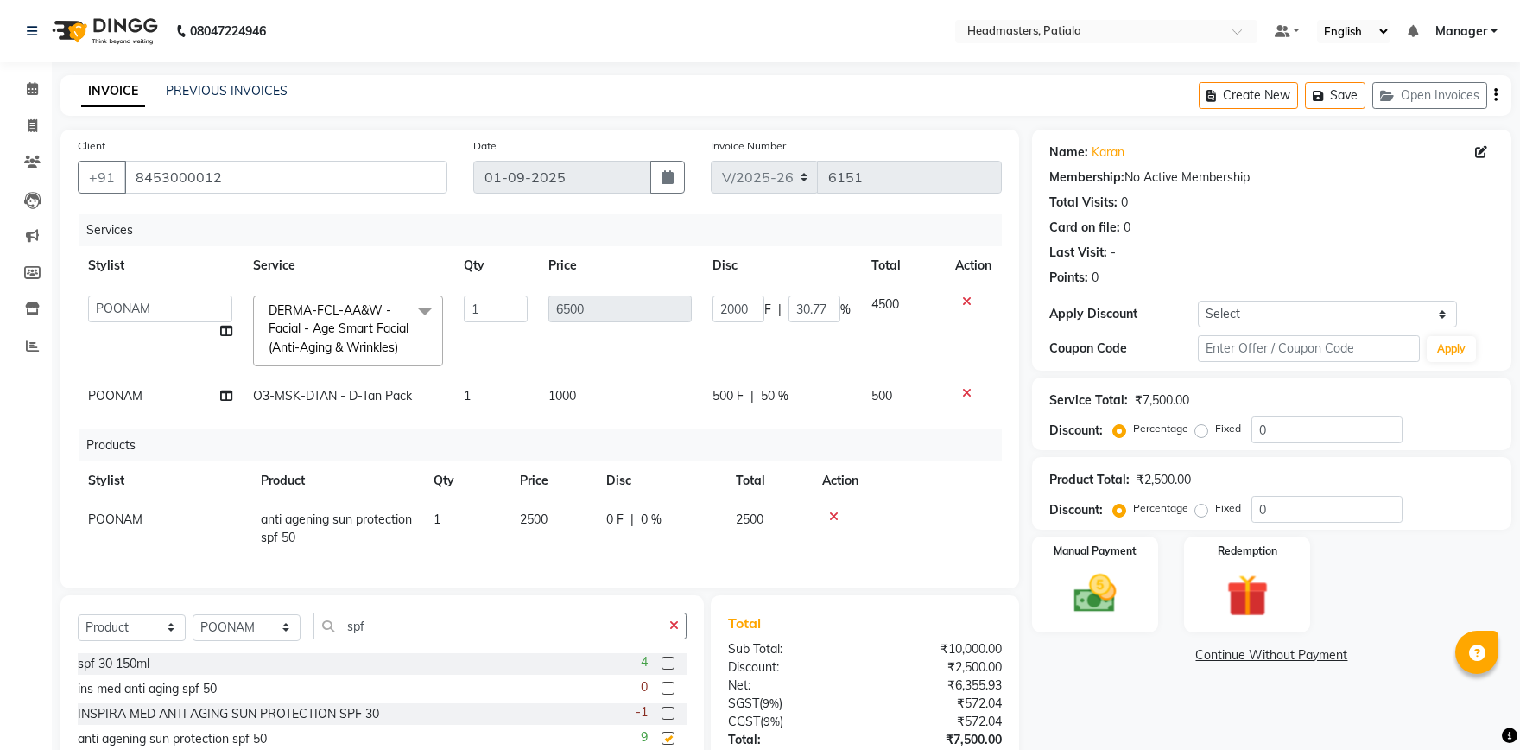
checkbox input "false"
click at [510, 632] on input "spf" at bounding box center [488, 626] width 349 height 27
type input "s"
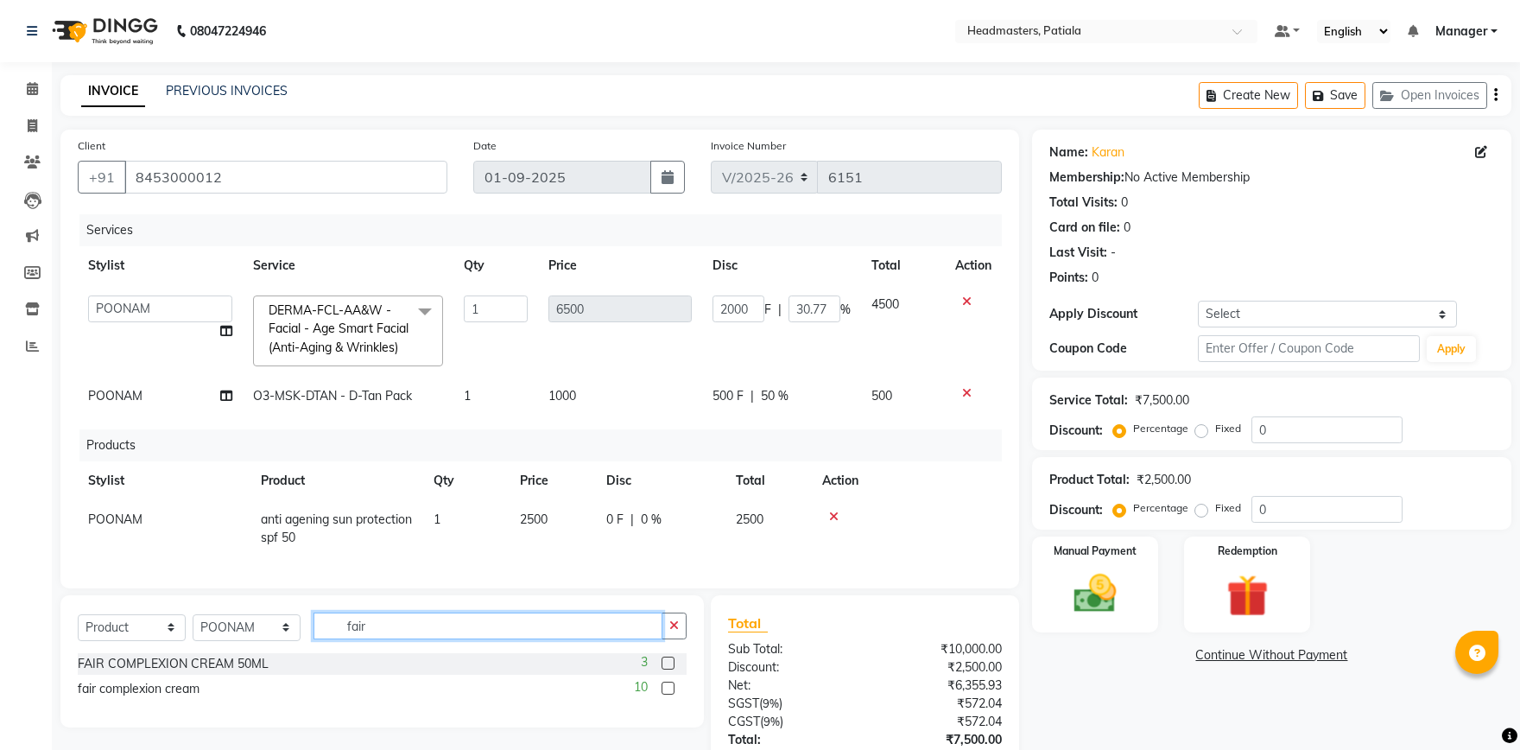
type input "fair"
click at [670, 685] on label at bounding box center [668, 688] width 13 height 13
click at [670, 685] on input "checkbox" at bounding box center [667, 688] width 11 height 11
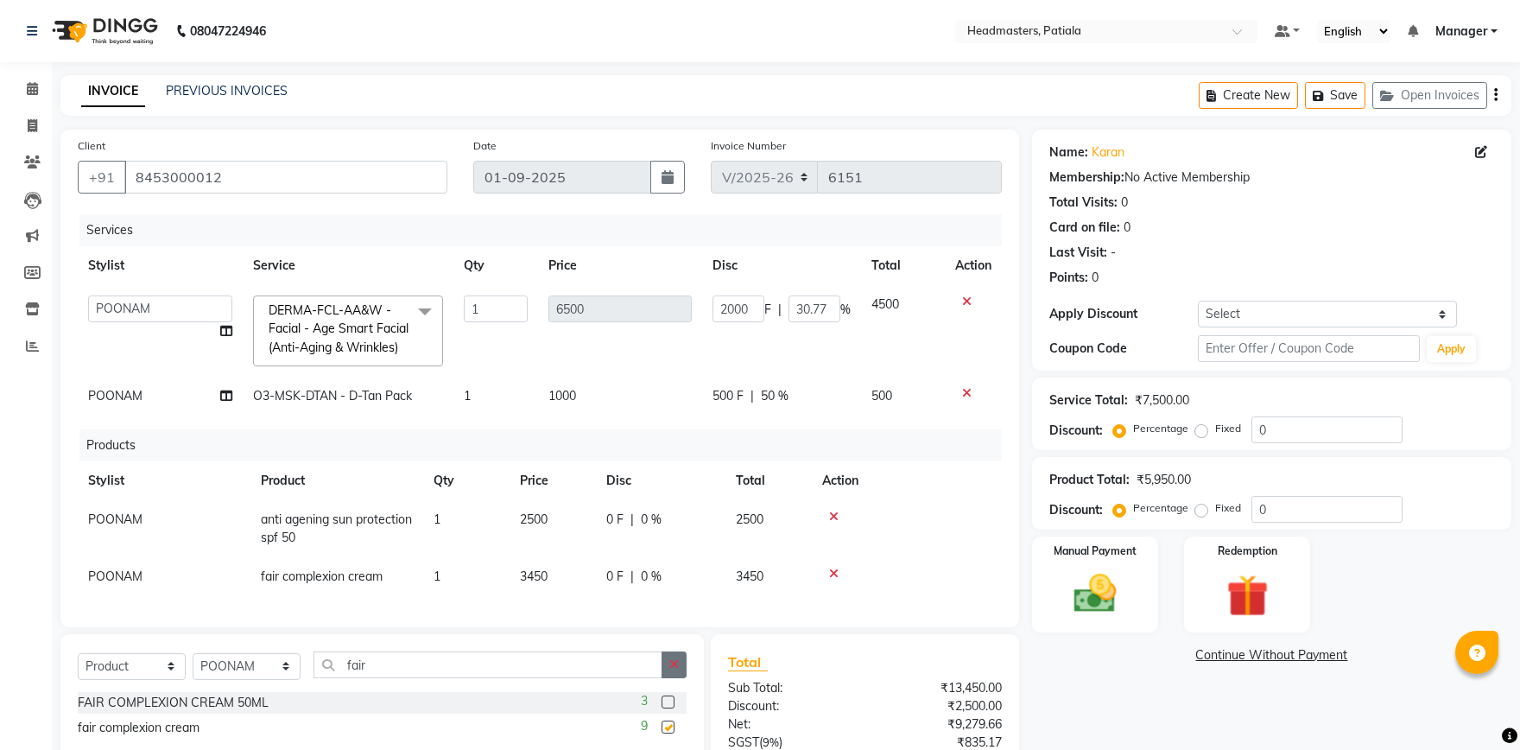
checkbox input "false"
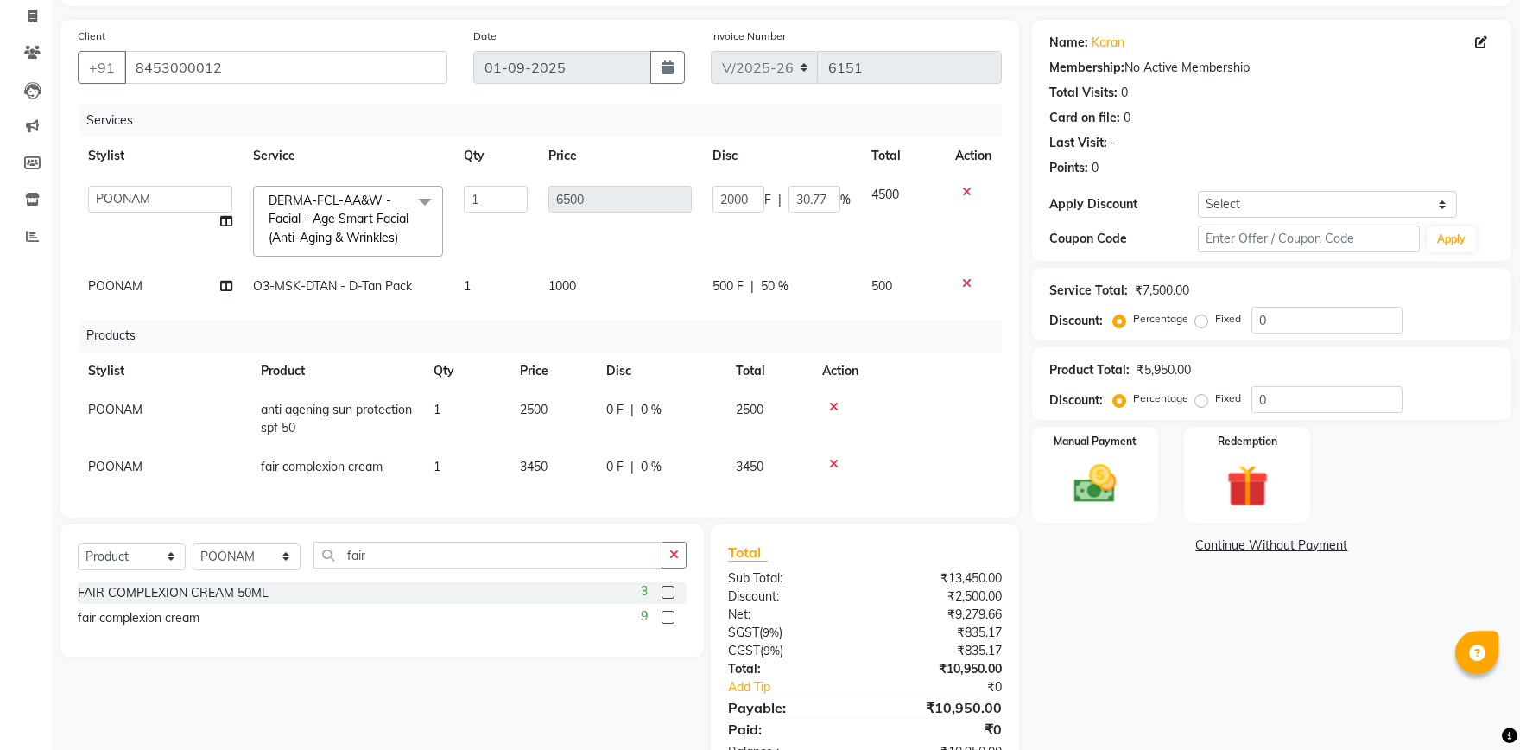
scroll to position [163, 0]
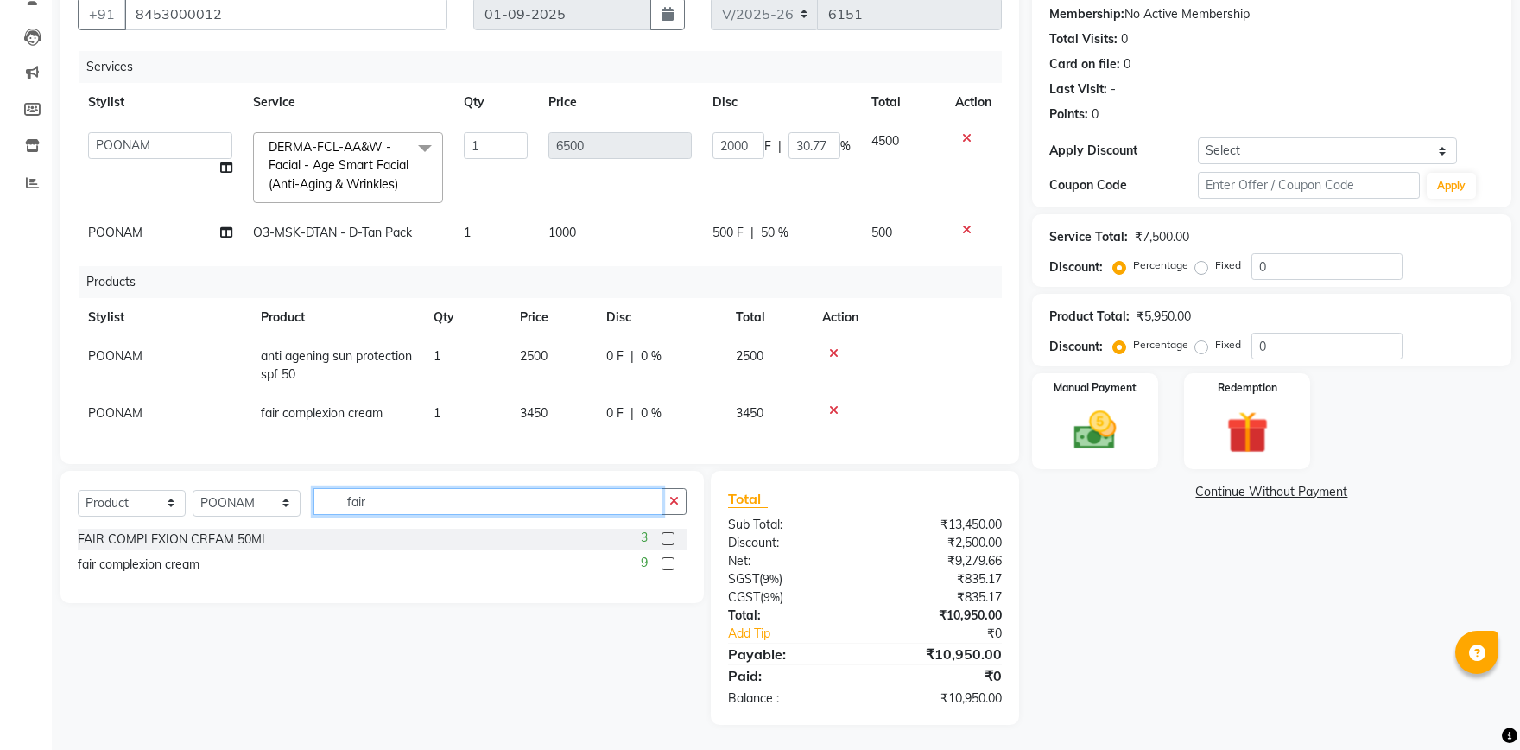
click at [428, 499] on input "fair" at bounding box center [488, 501] width 349 height 27
type input "f"
type input "clea"
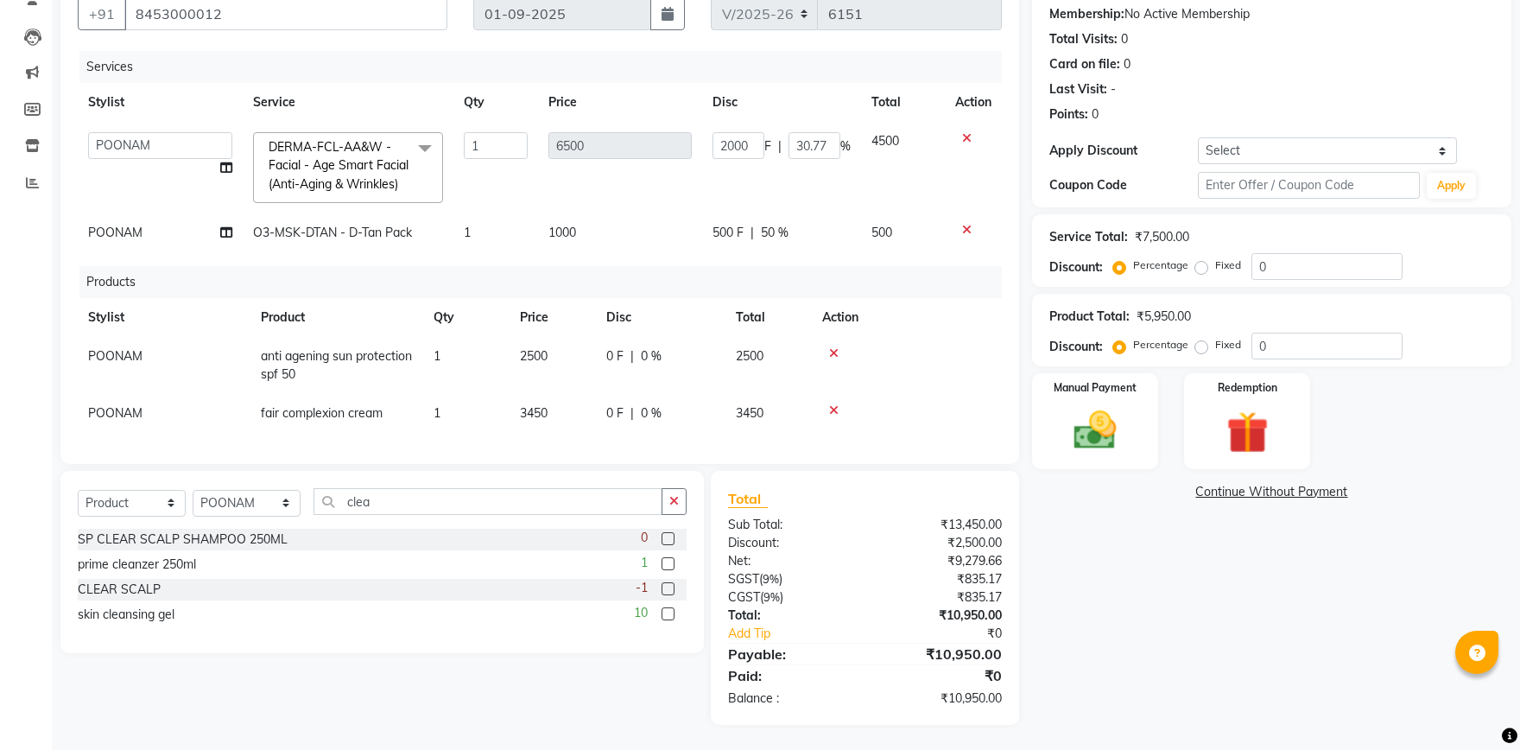
click at [670, 607] on label at bounding box center [668, 613] width 13 height 13
click at [670, 609] on input "checkbox" at bounding box center [667, 614] width 11 height 11
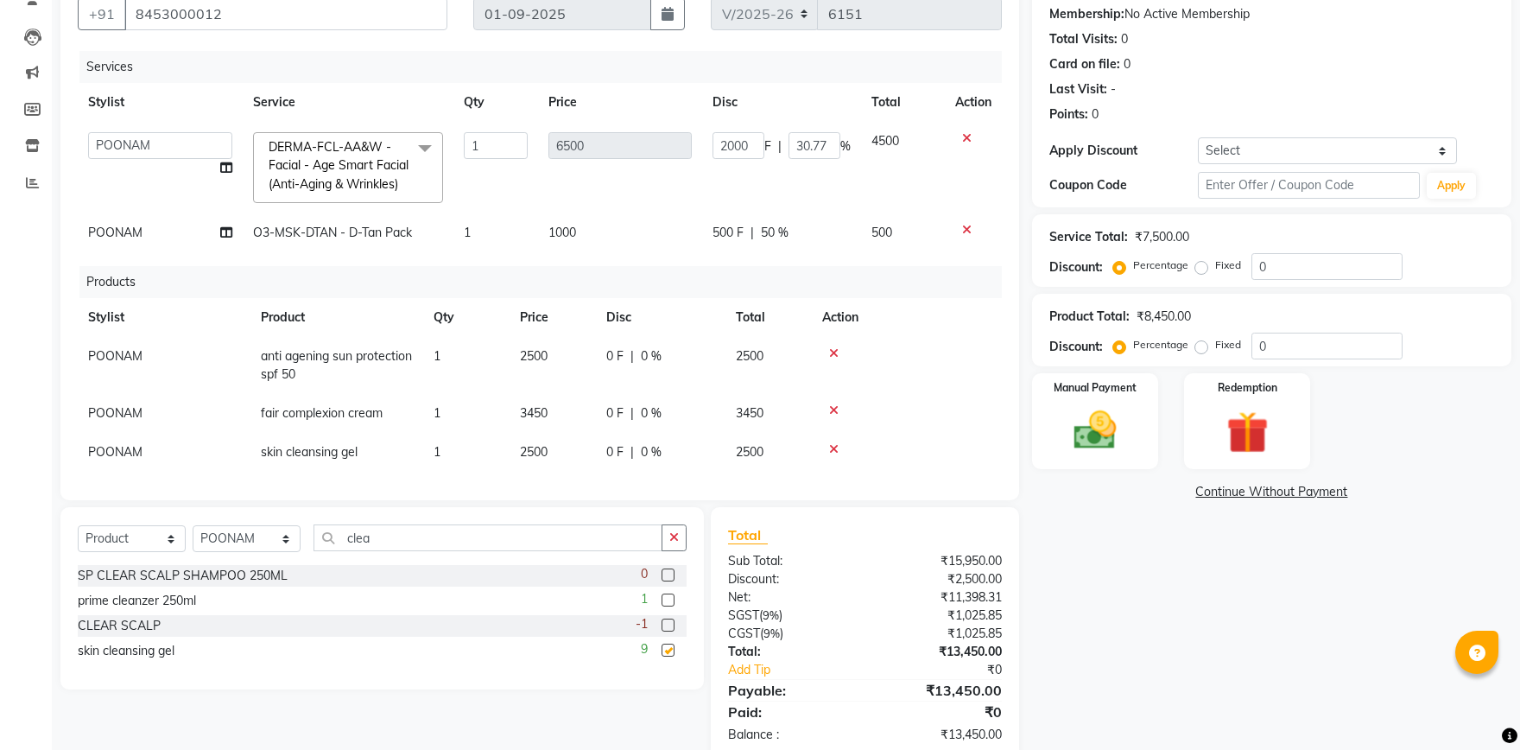
checkbox input "false"
click at [1070, 416] on img at bounding box center [1096, 430] width 72 height 51
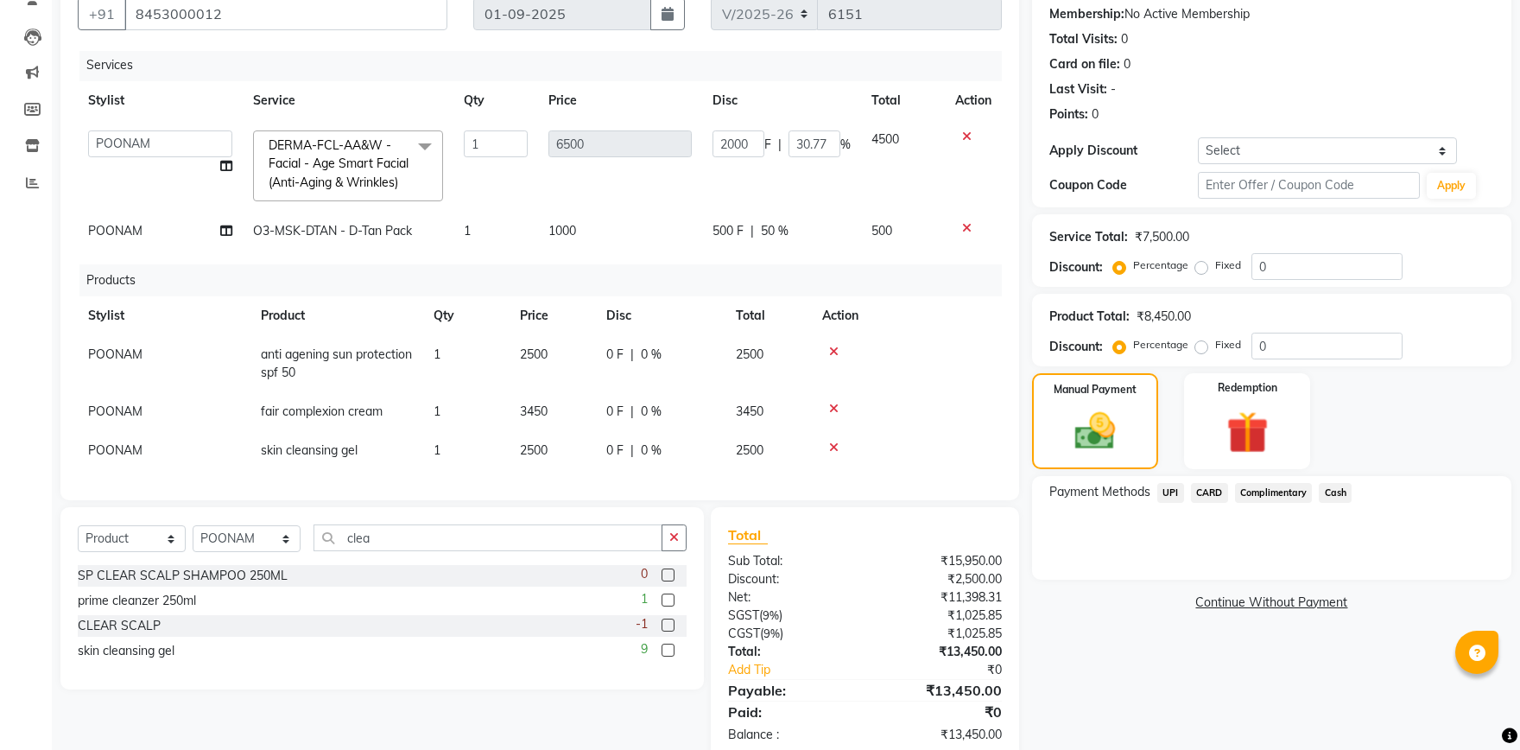
click at [1331, 494] on span "Cash" at bounding box center [1335, 493] width 33 height 20
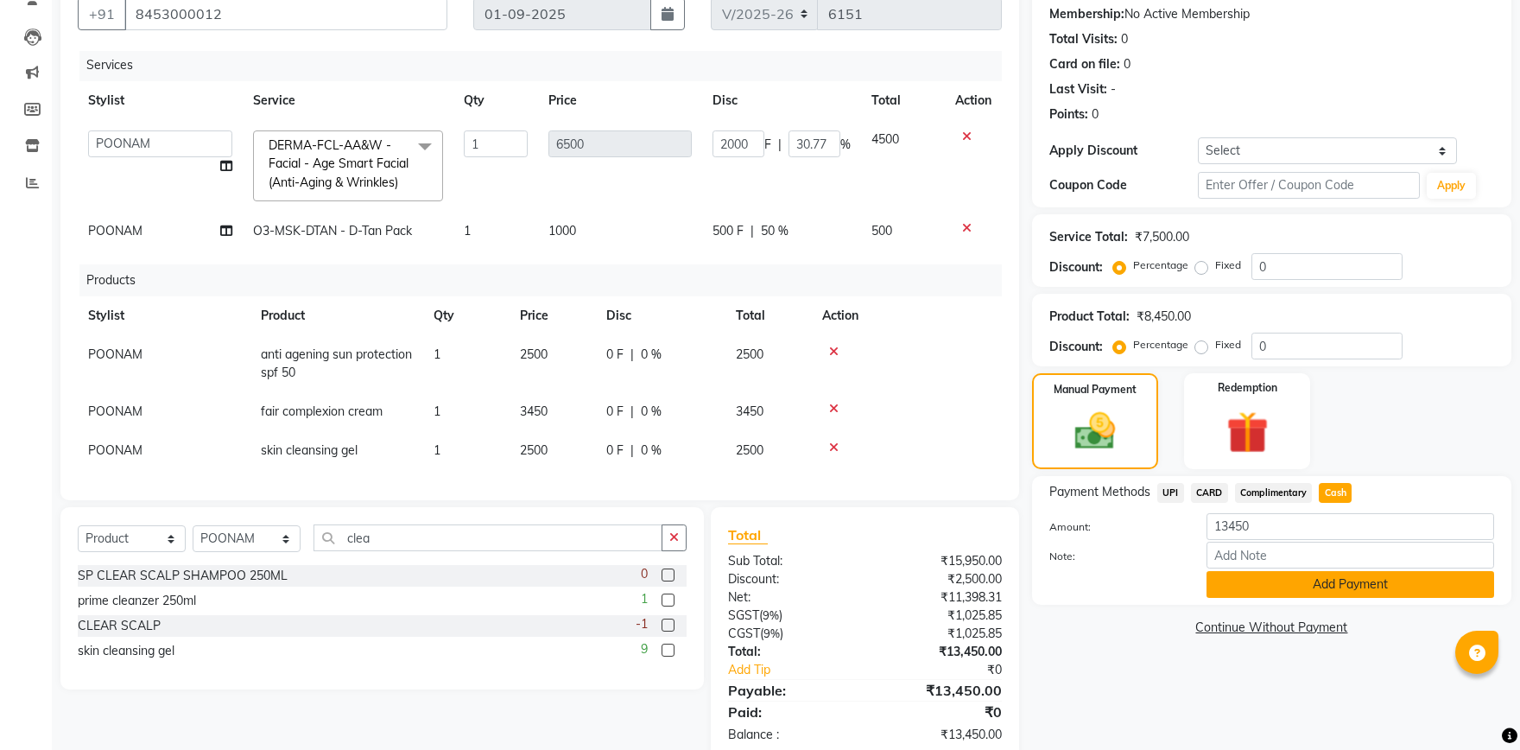
click at [1304, 577] on button "Add Payment" at bounding box center [1351, 584] width 288 height 27
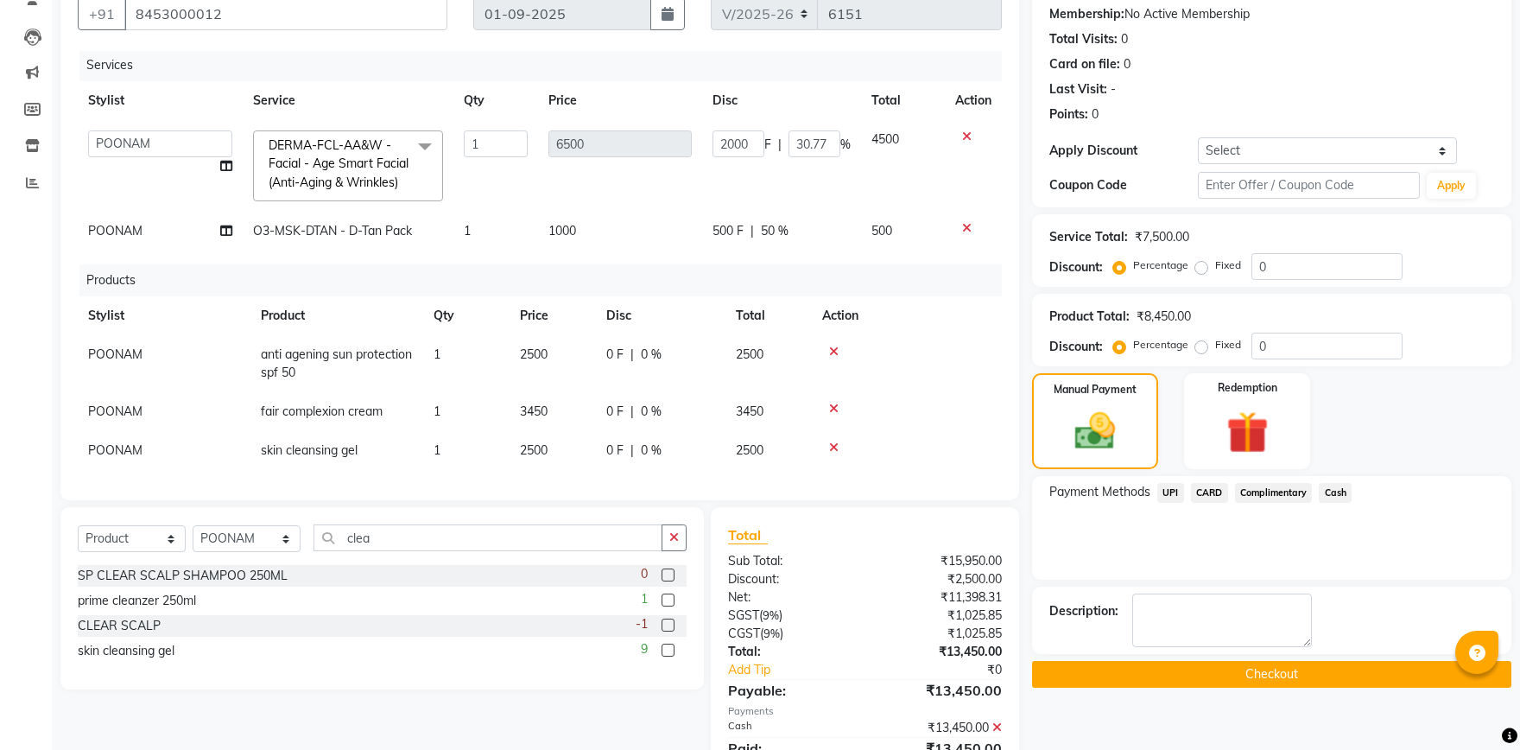
click at [1232, 682] on button "Checkout" at bounding box center [1271, 674] width 479 height 27
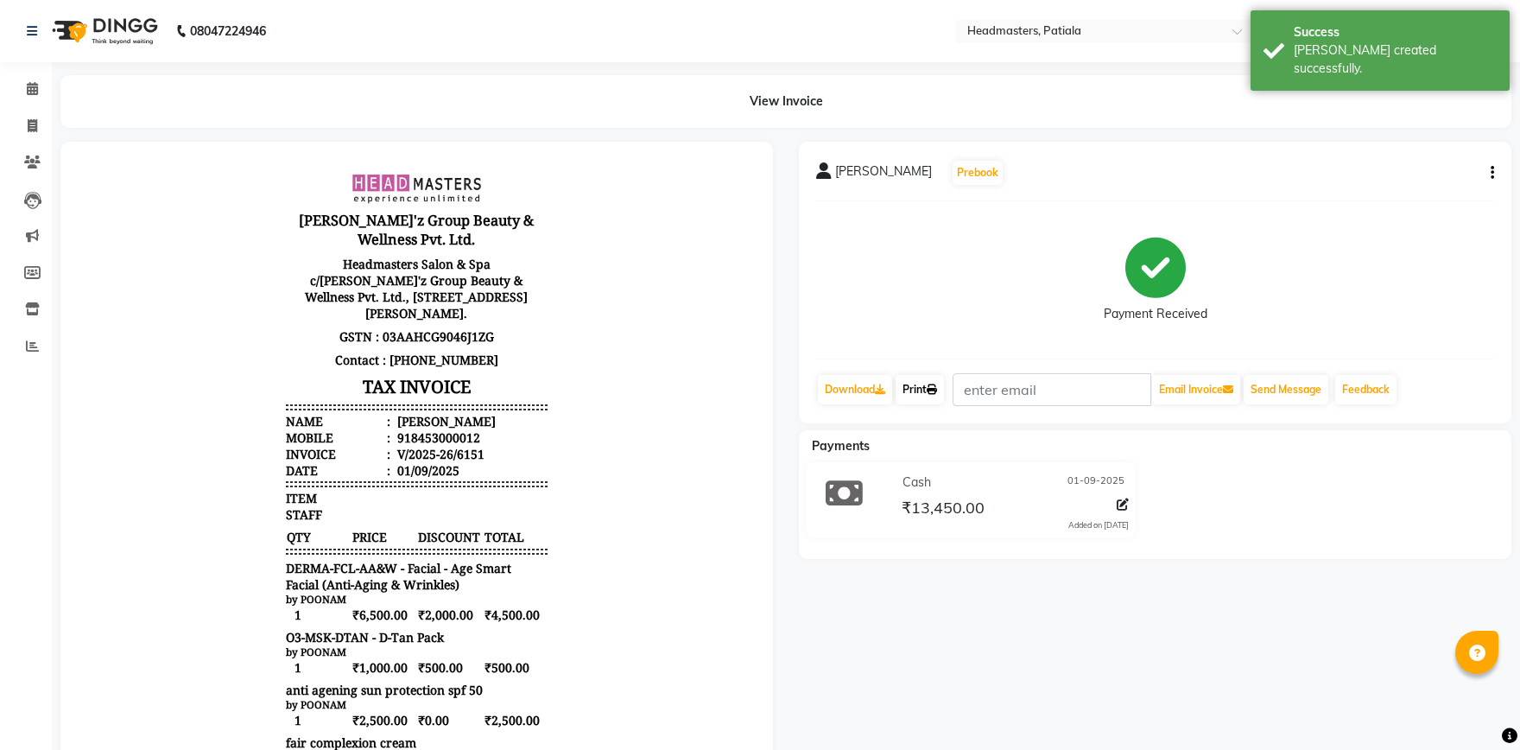
click at [926, 389] on link "Print" at bounding box center [920, 389] width 48 height 29
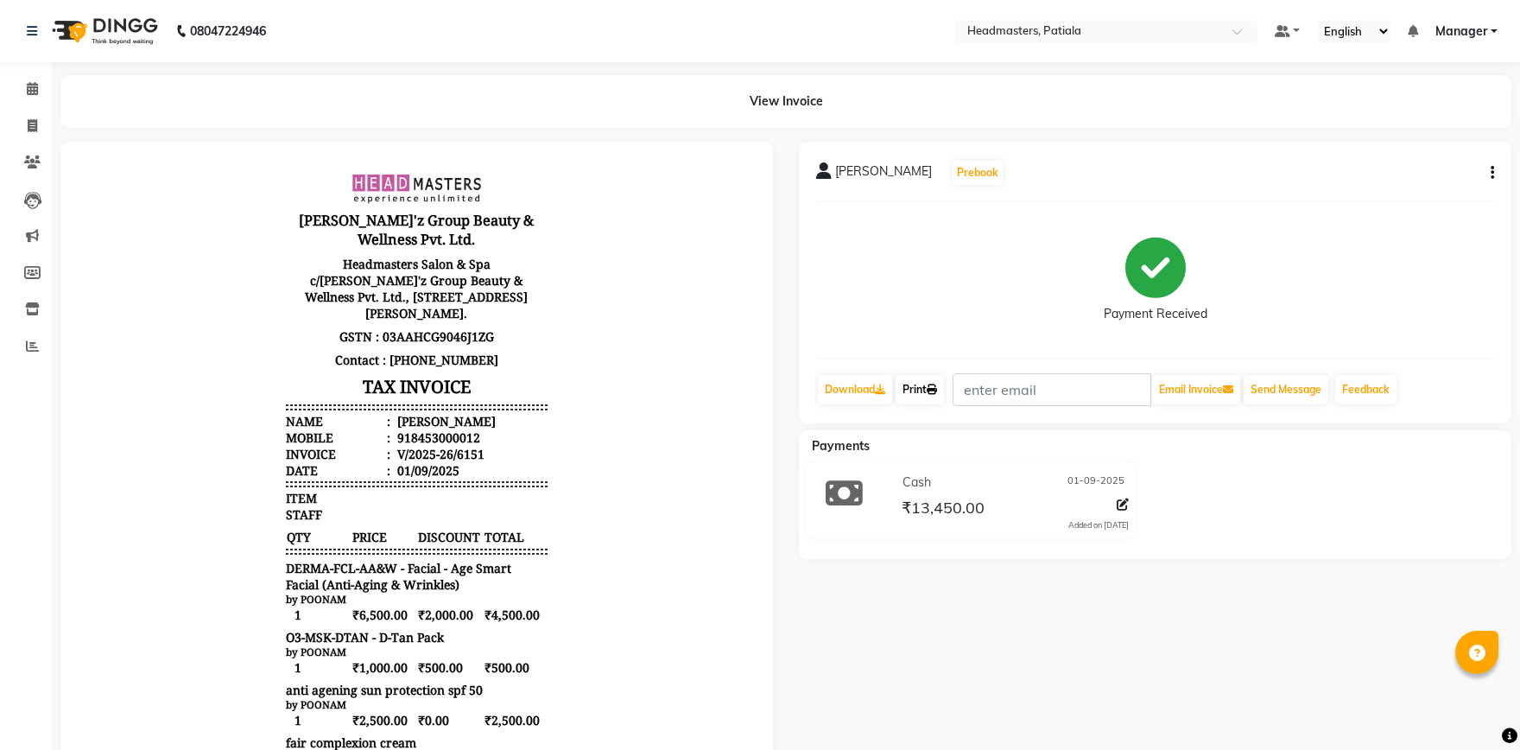
click at [919, 399] on link "Print" at bounding box center [920, 389] width 48 height 29
select select "service"
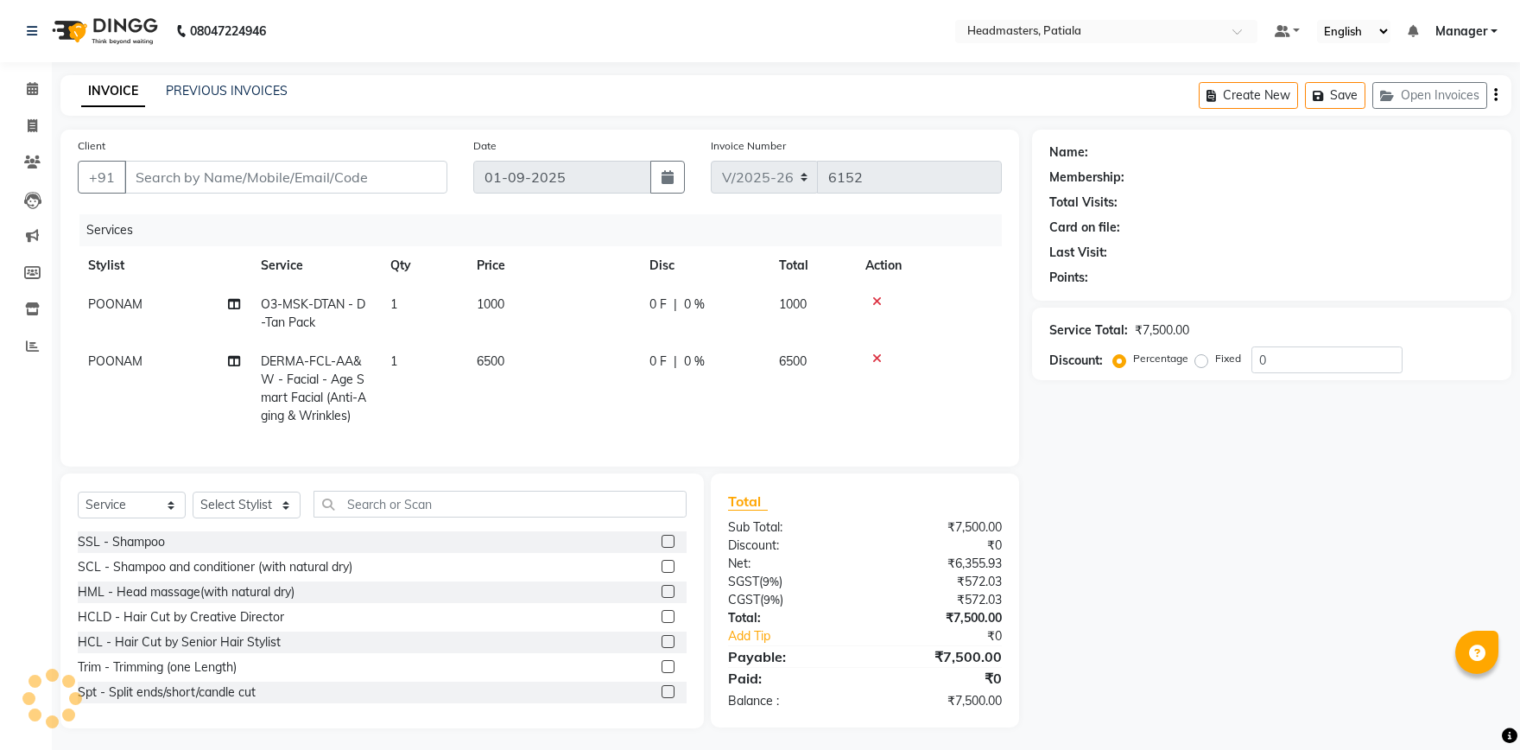
type input "8453000012"
select select "51098"
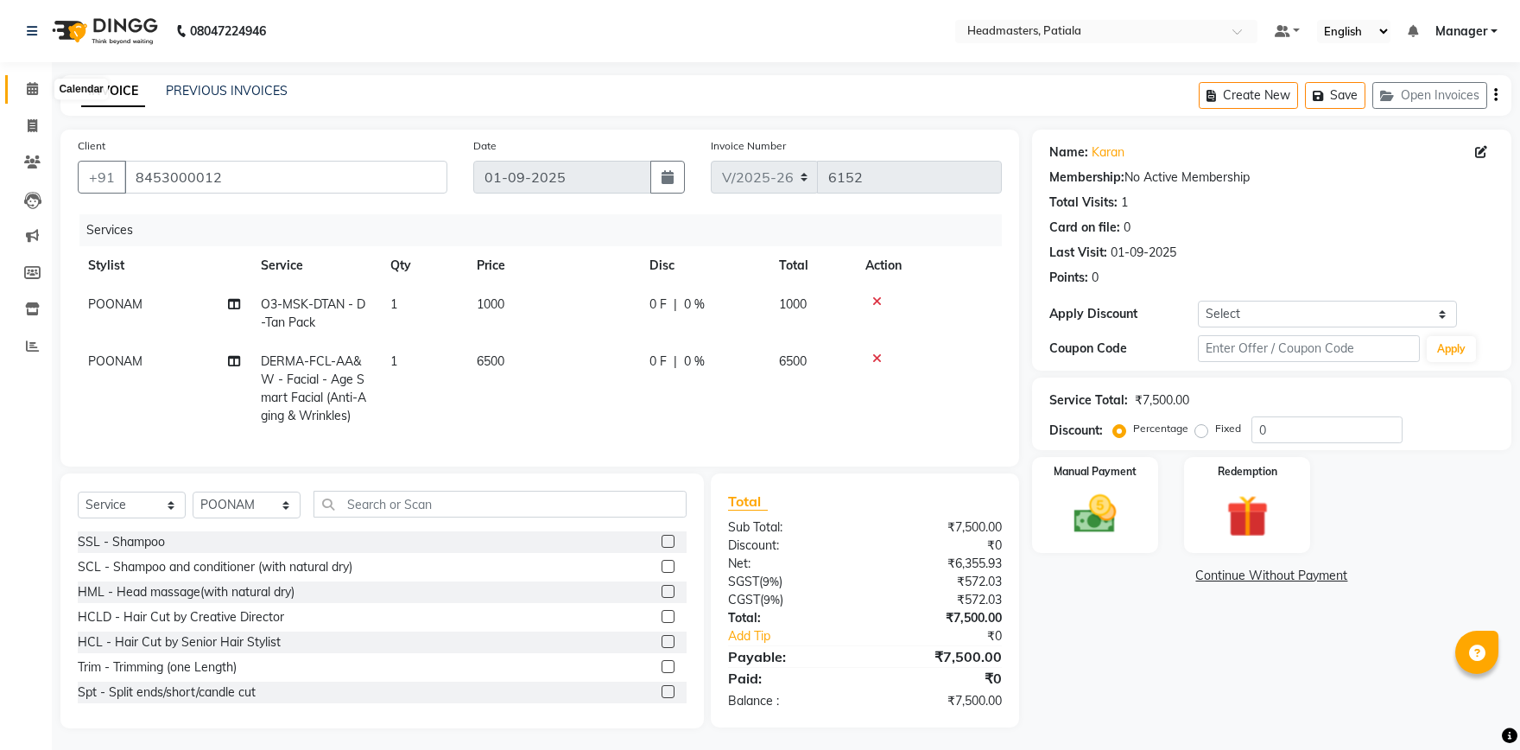
click at [35, 93] on icon at bounding box center [32, 88] width 11 height 13
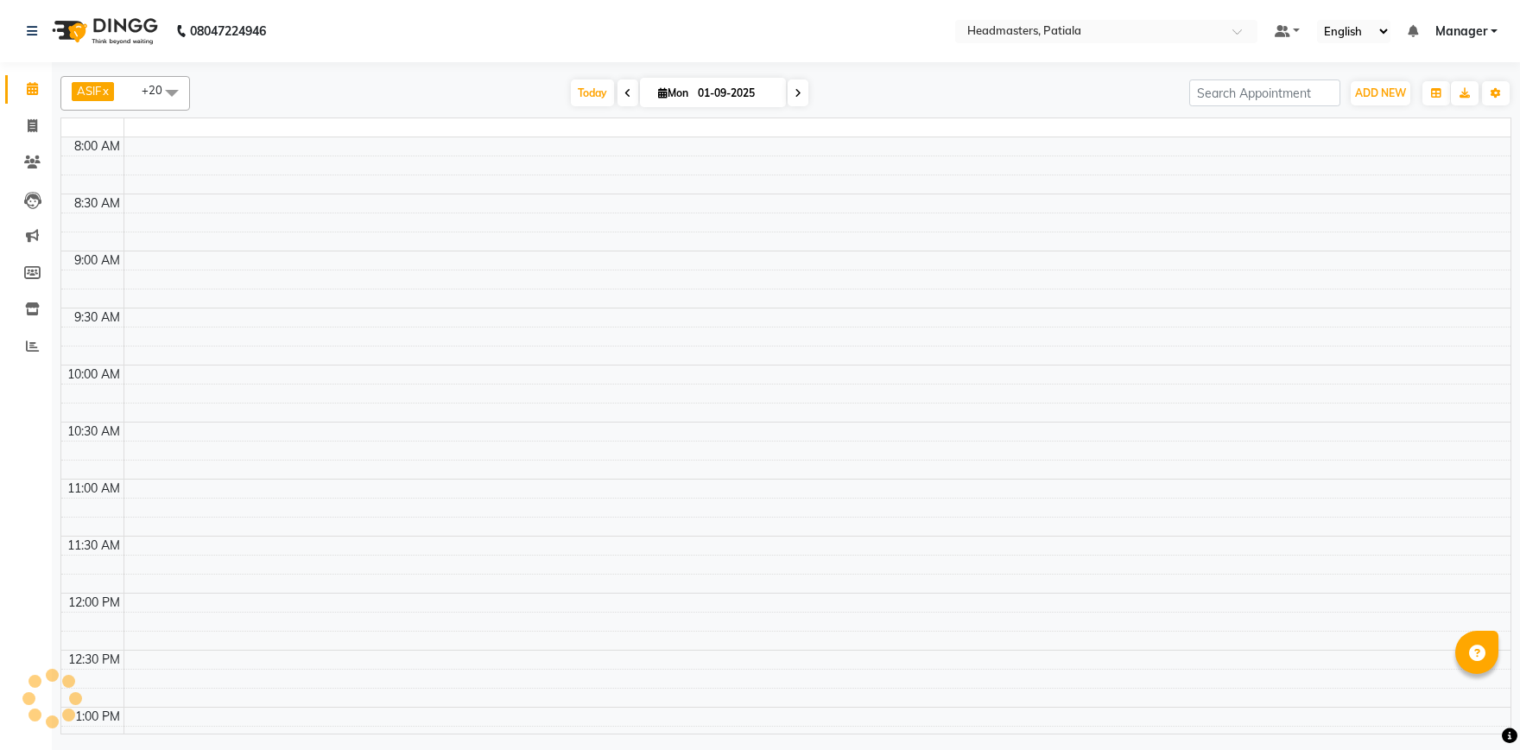
click at [35, 93] on icon at bounding box center [32, 88] width 11 height 13
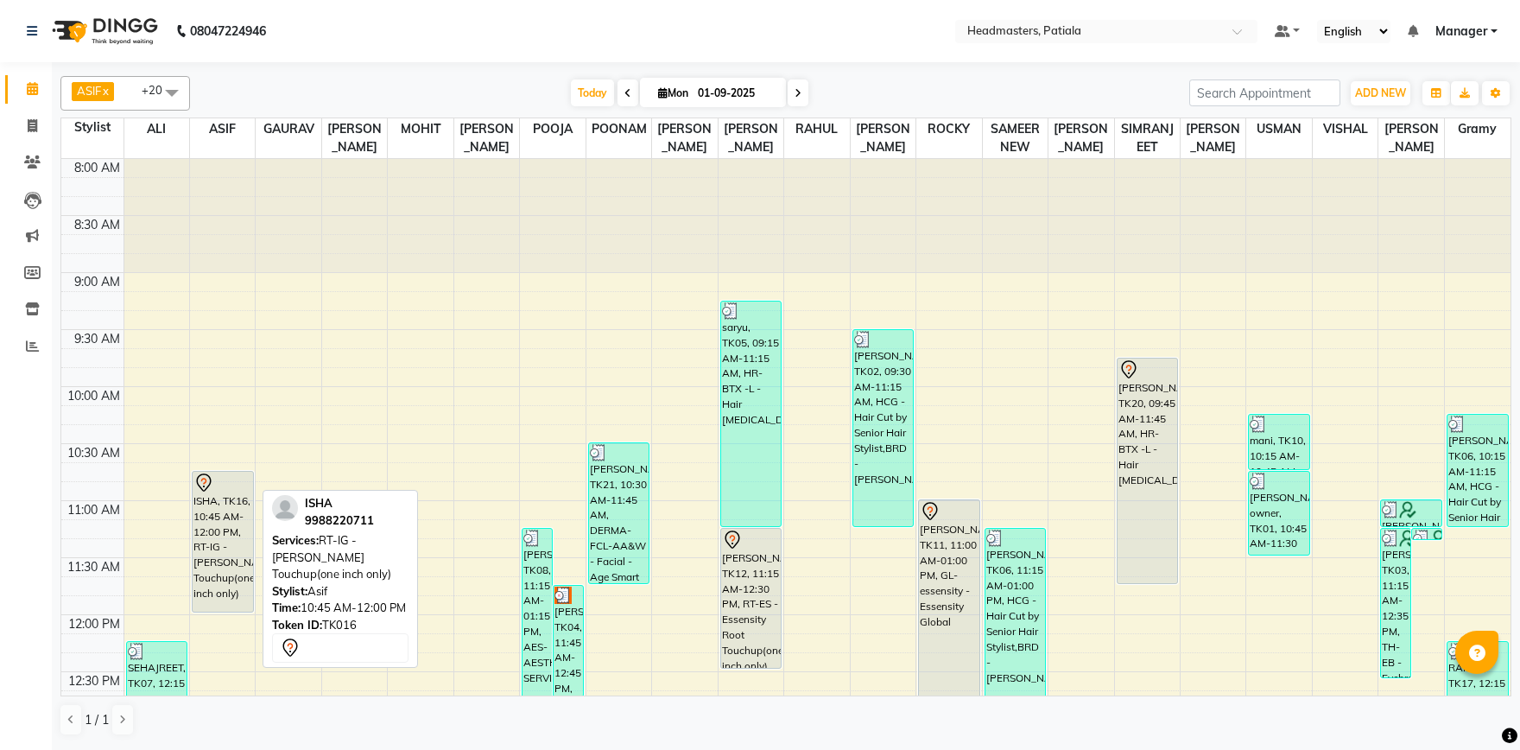
click at [228, 536] on div "ISHA, TK16, 10:45 AM-12:00 PM, RT-IG - [PERSON_NAME] Touchup(one inch only)" at bounding box center [223, 542] width 60 height 140
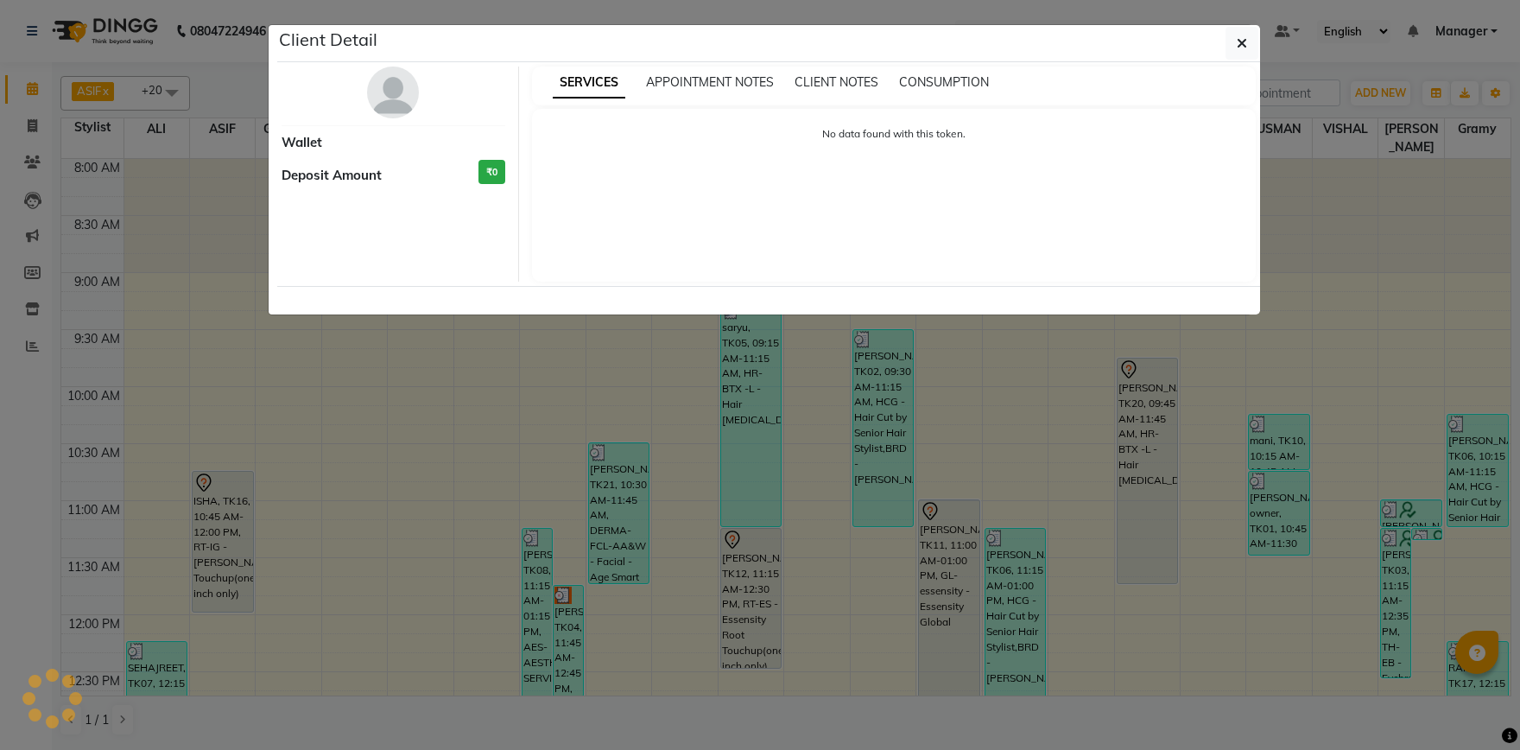
select select "7"
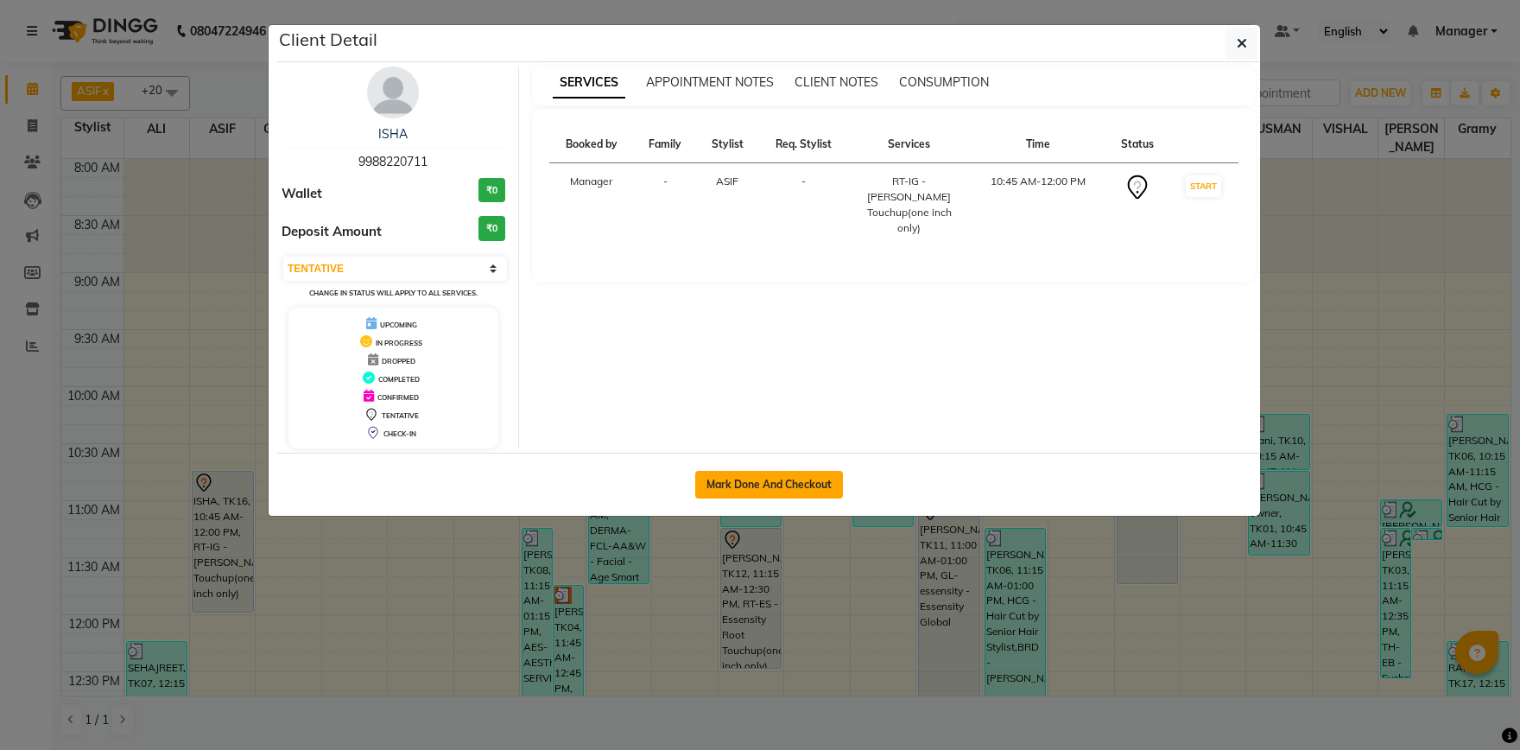
click at [777, 477] on button "Mark Done And Checkout" at bounding box center [769, 485] width 148 height 28
select select "service"
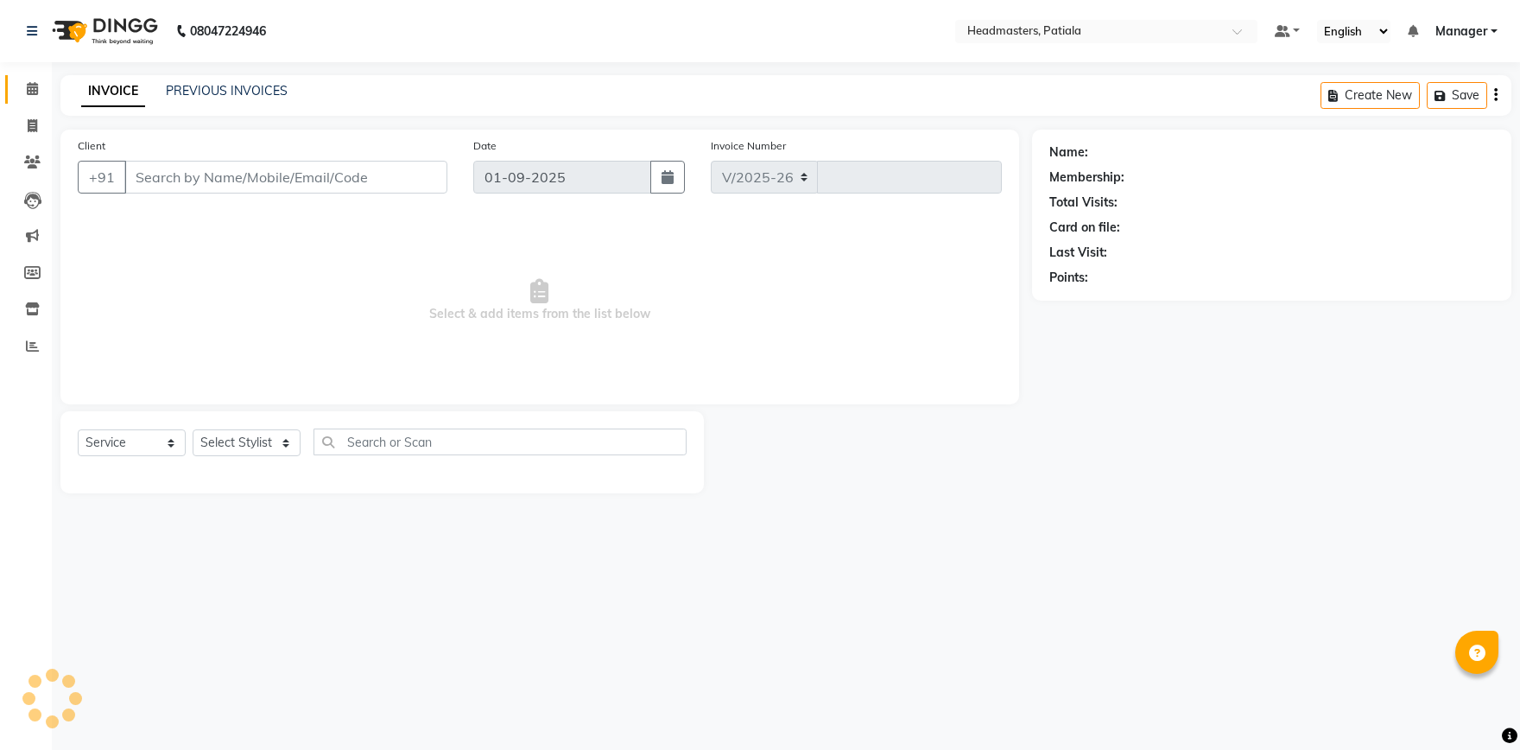
select select "6602"
type input "6152"
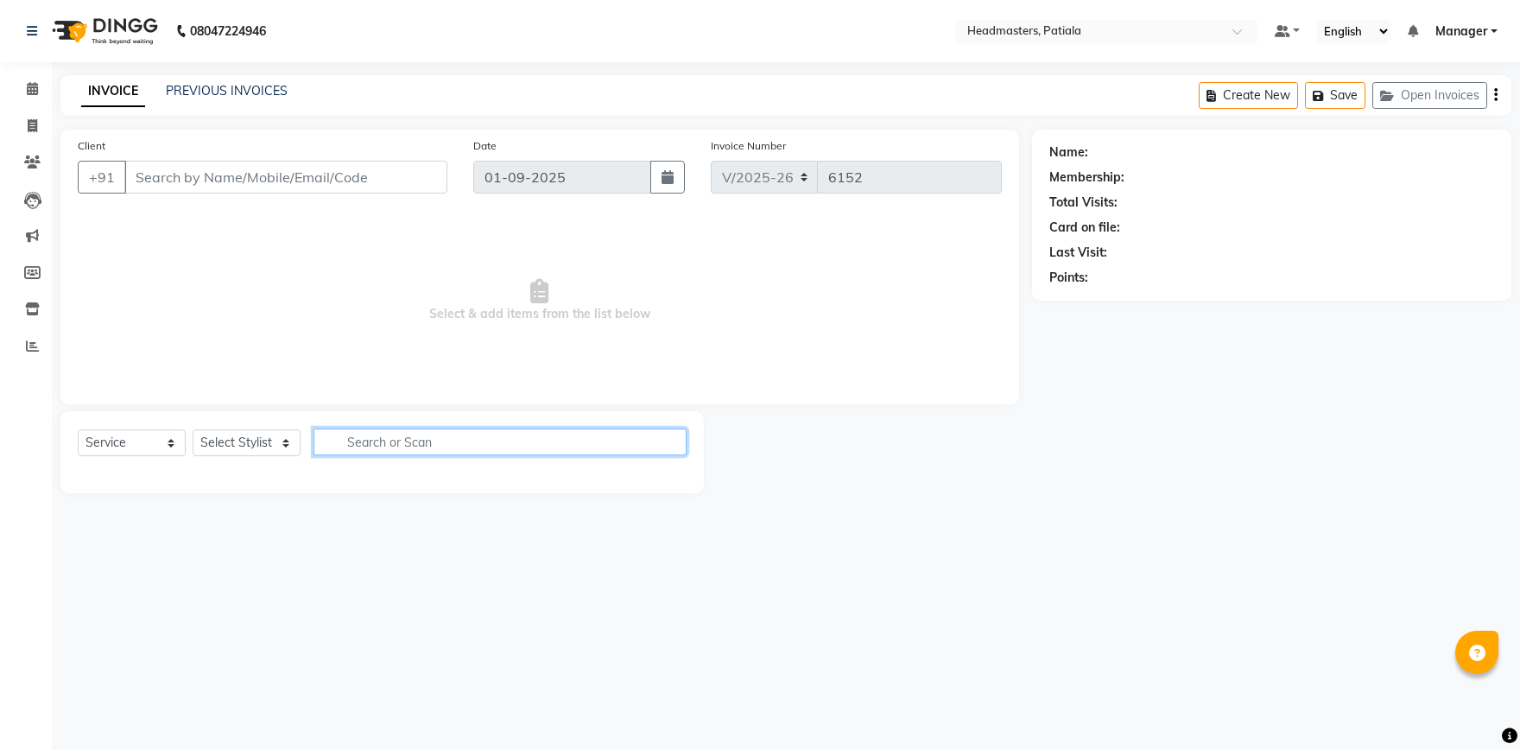
click at [426, 442] on input "text" at bounding box center [500, 441] width 373 height 27
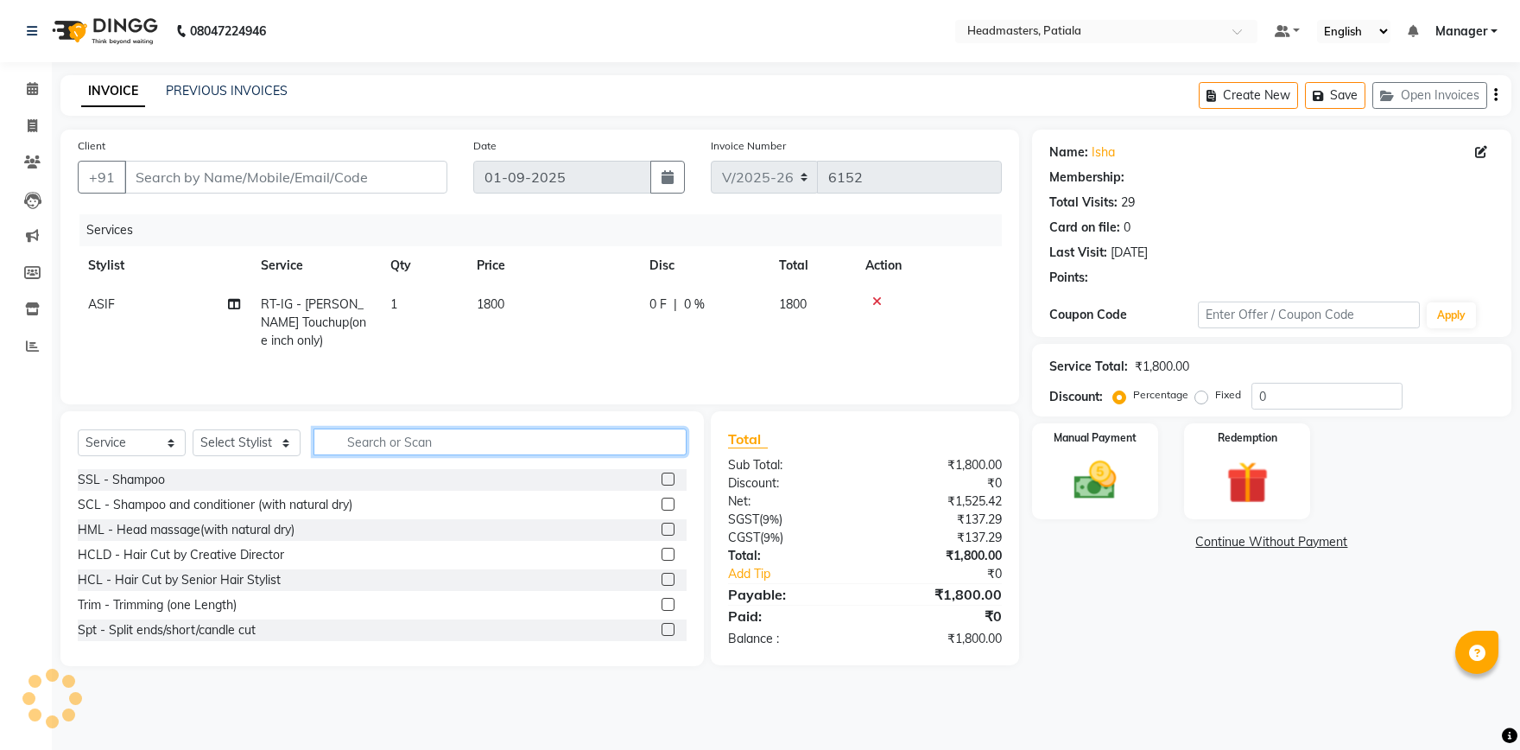
type input "9988220711"
select select "51080"
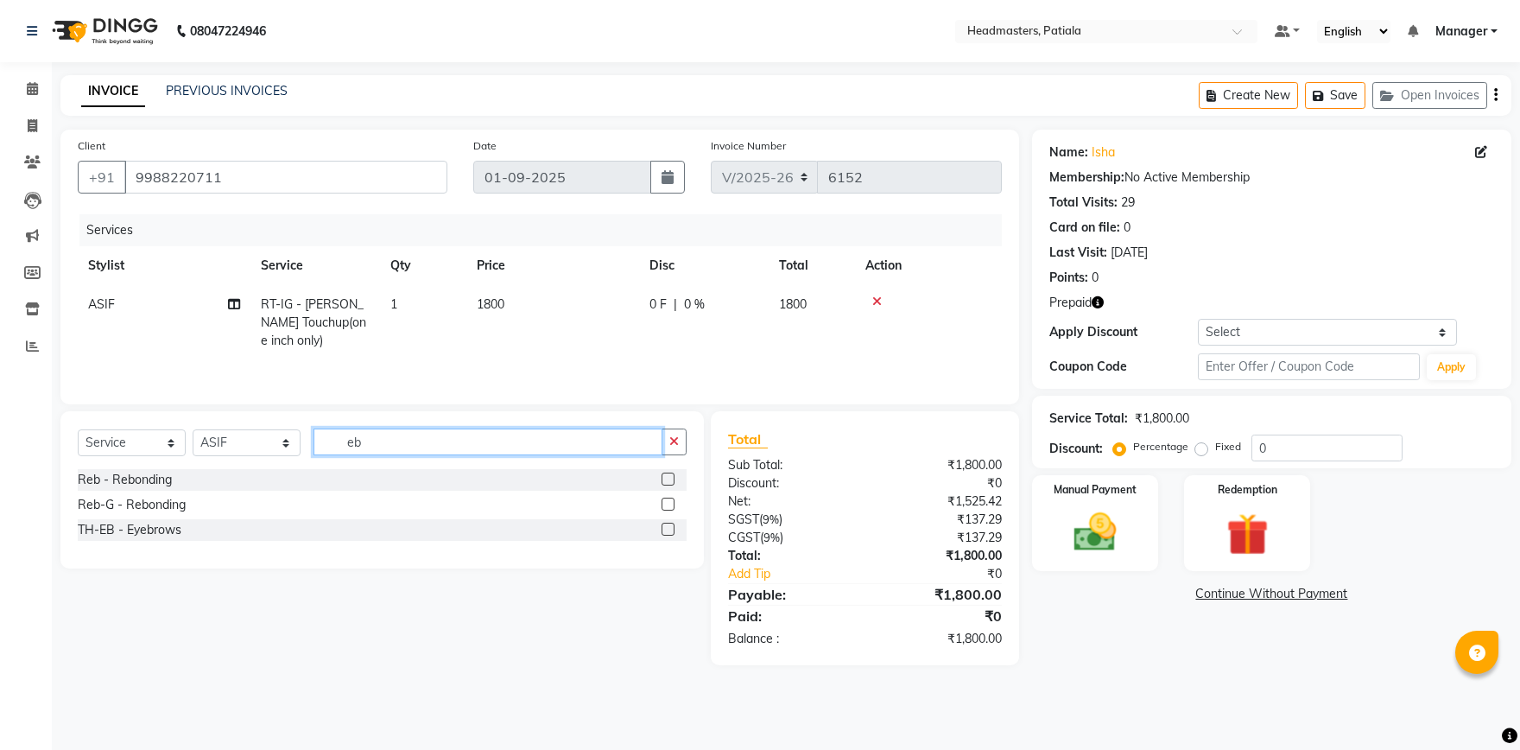
type input "eb"
click at [671, 530] on label at bounding box center [668, 529] width 13 height 13
click at [671, 530] on input "checkbox" at bounding box center [667, 529] width 11 height 11
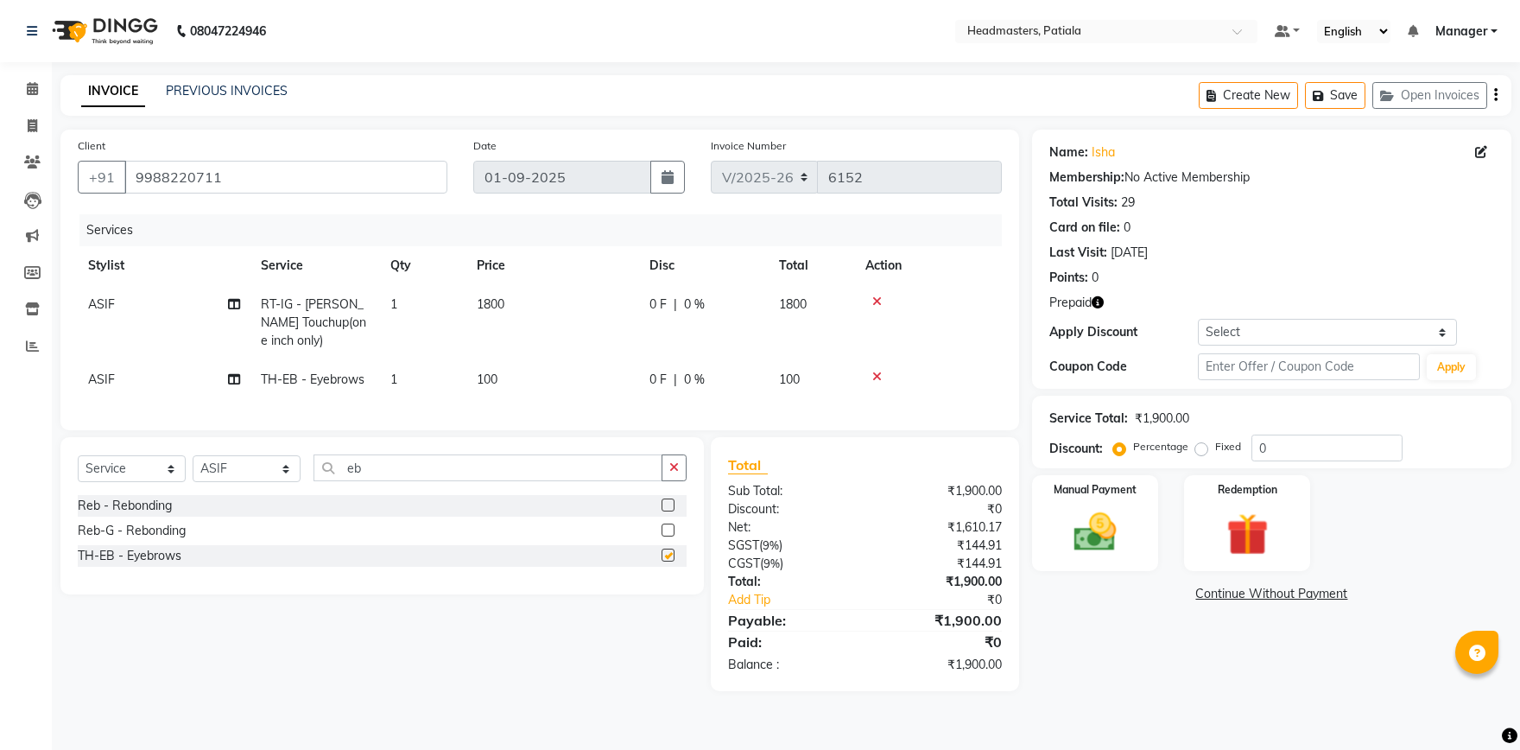
checkbox input "false"
click at [502, 462] on input "eb" at bounding box center [488, 467] width 349 height 27
type input "e"
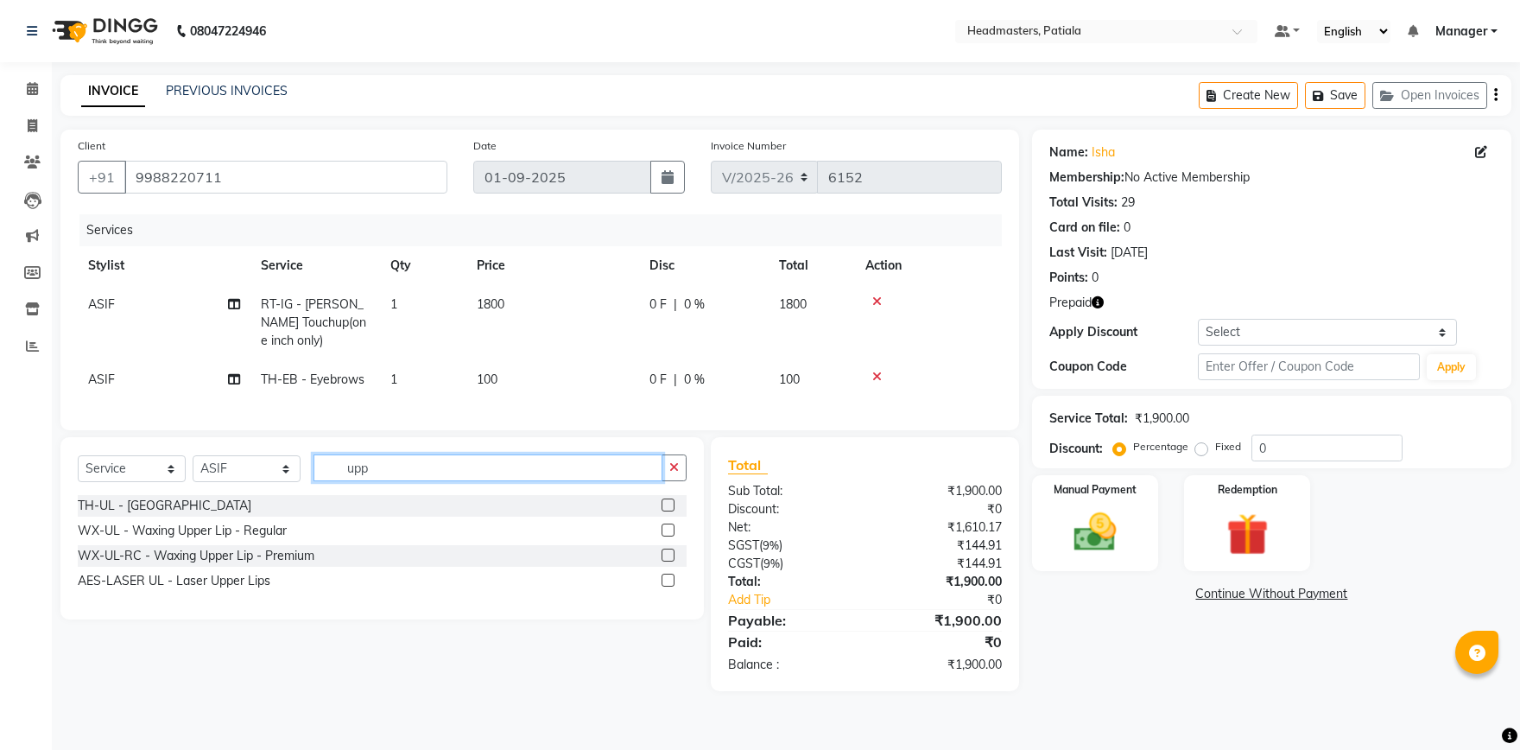
type input "upp"
click at [666, 506] on label at bounding box center [668, 504] width 13 height 13
click at [666, 506] on input "checkbox" at bounding box center [667, 505] width 11 height 11
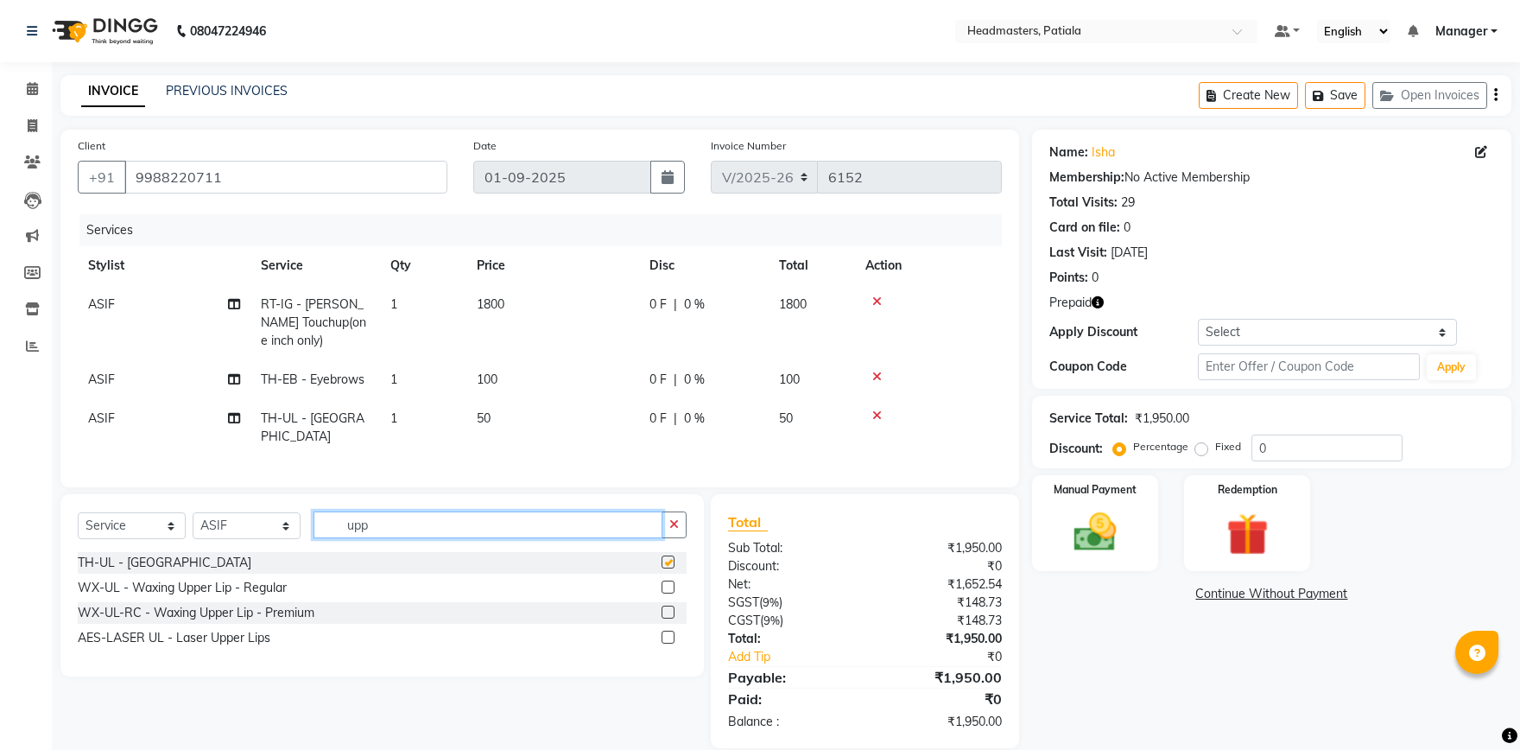
checkbox input "false"
click at [409, 516] on input "upp" at bounding box center [488, 524] width 349 height 27
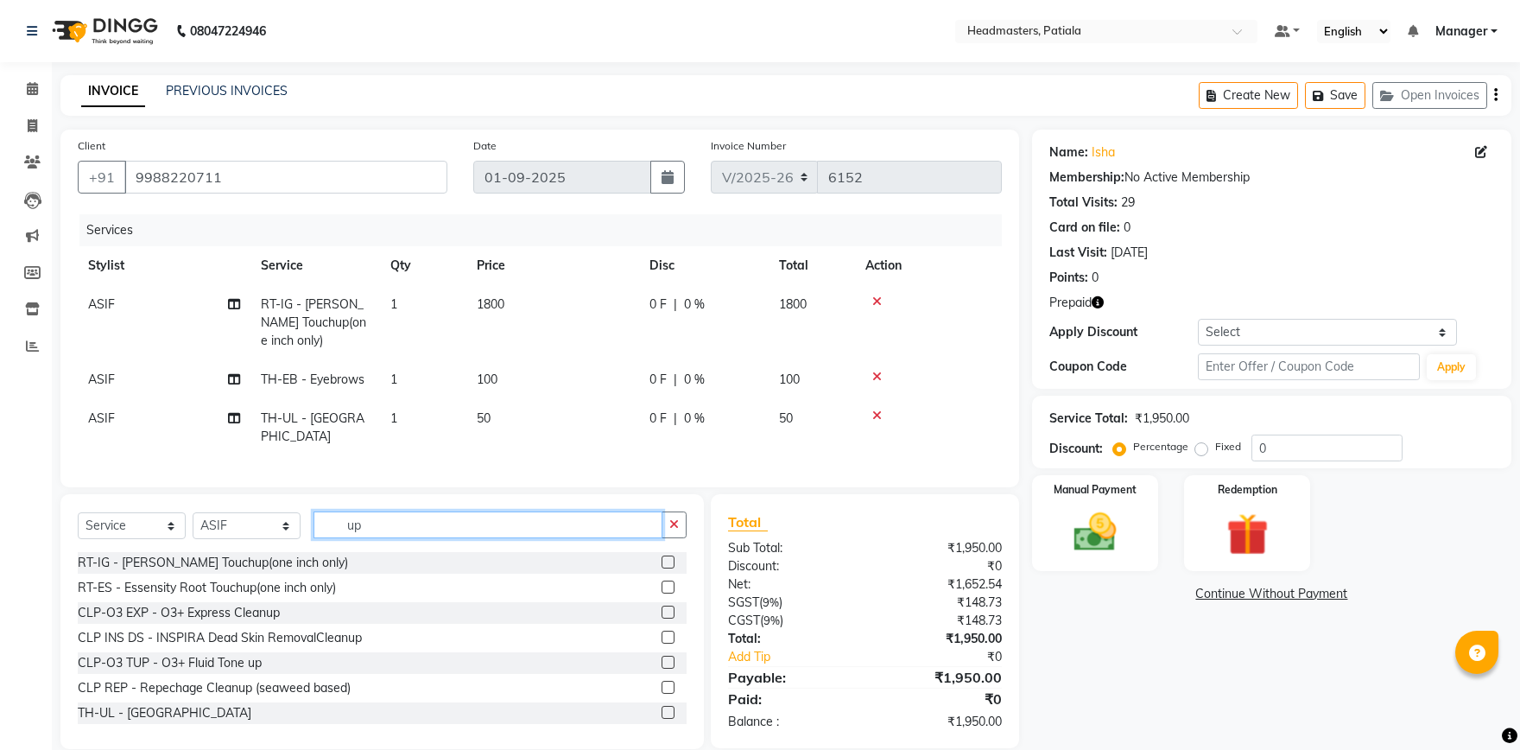
type input "u"
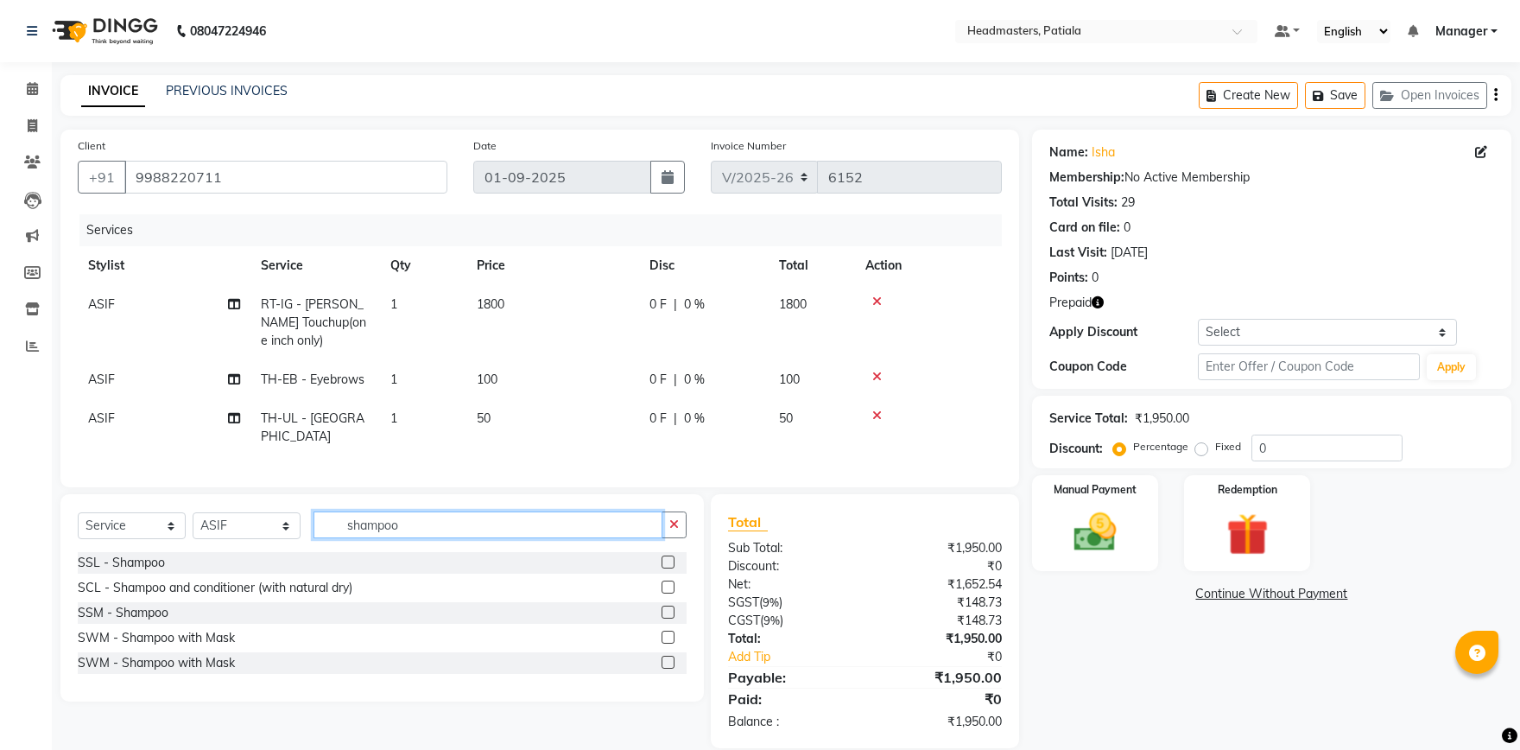
type input "shampoo"
click at [670, 555] on label at bounding box center [668, 561] width 13 height 13
click at [670, 557] on input "checkbox" at bounding box center [667, 562] width 11 height 11
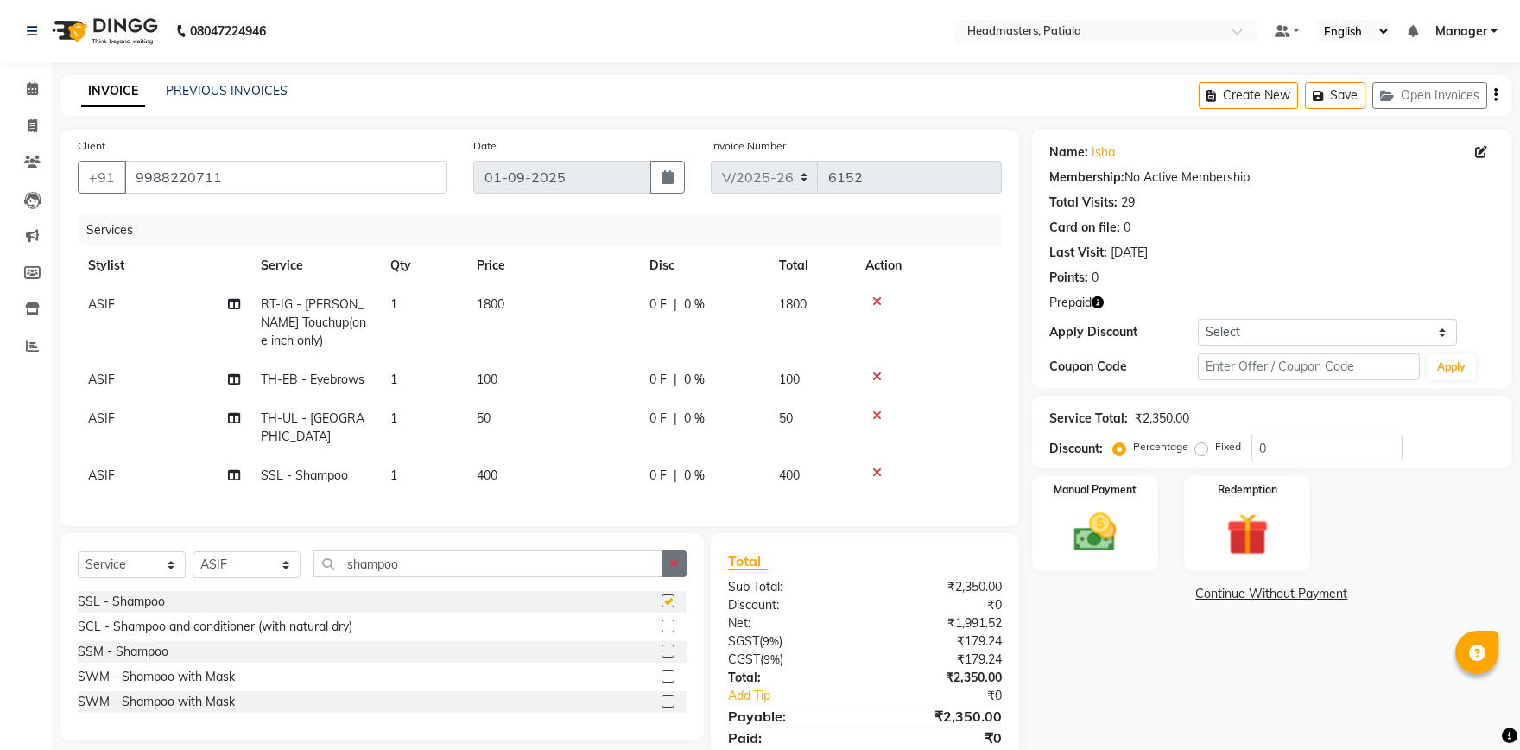
checkbox input "false"
click at [876, 467] on icon at bounding box center [878, 473] width 10 height 12
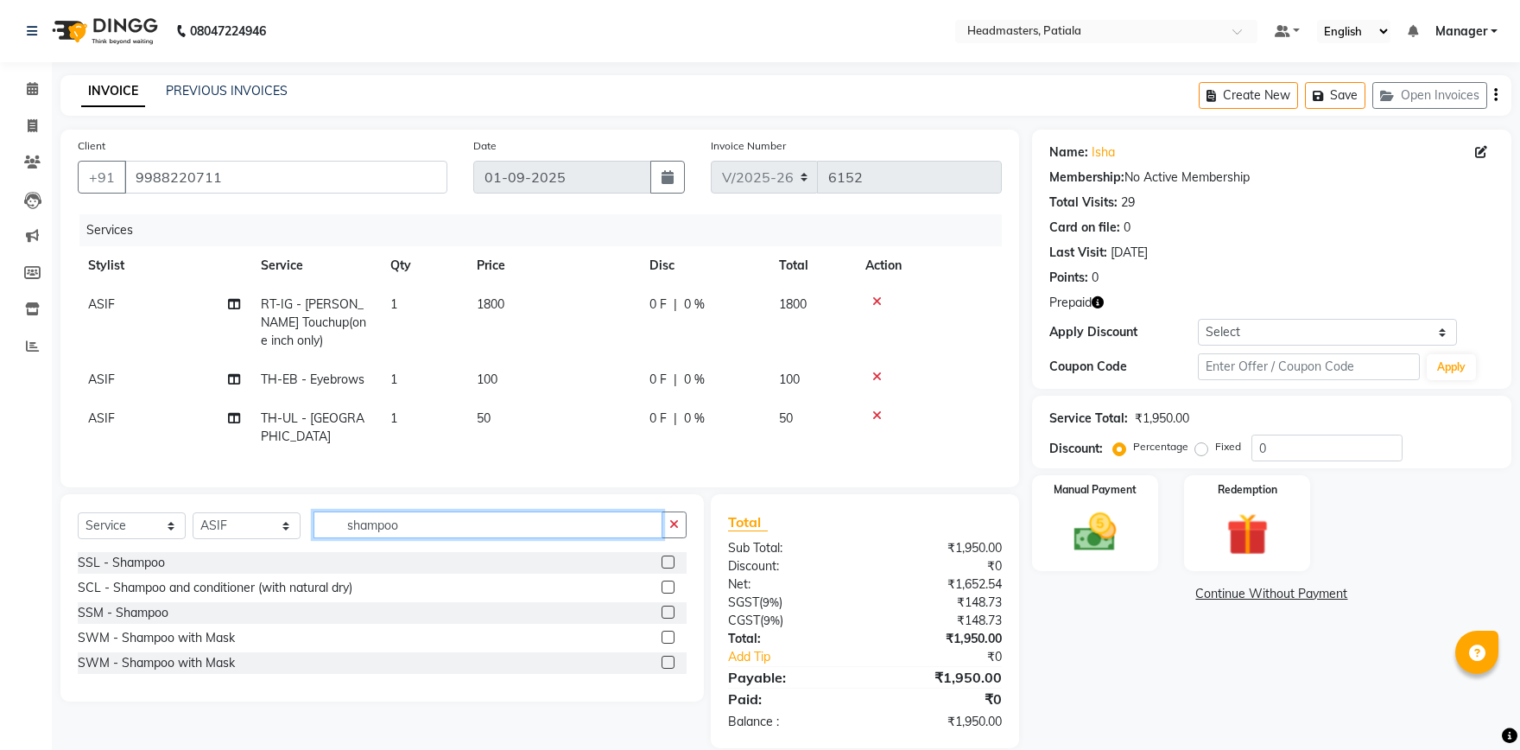
click at [496, 511] on input "shampoo" at bounding box center [488, 524] width 349 height 27
type input "s"
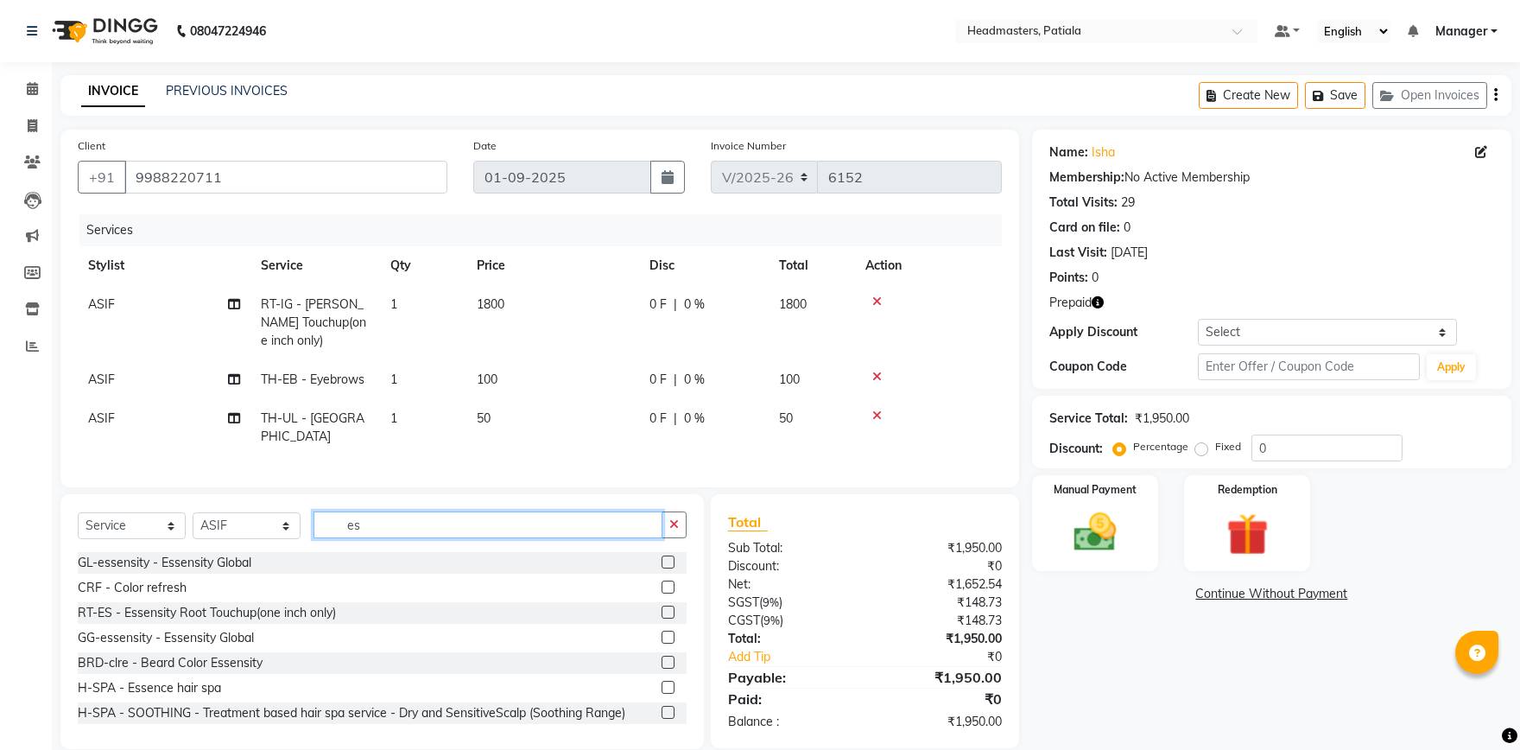
type input "e"
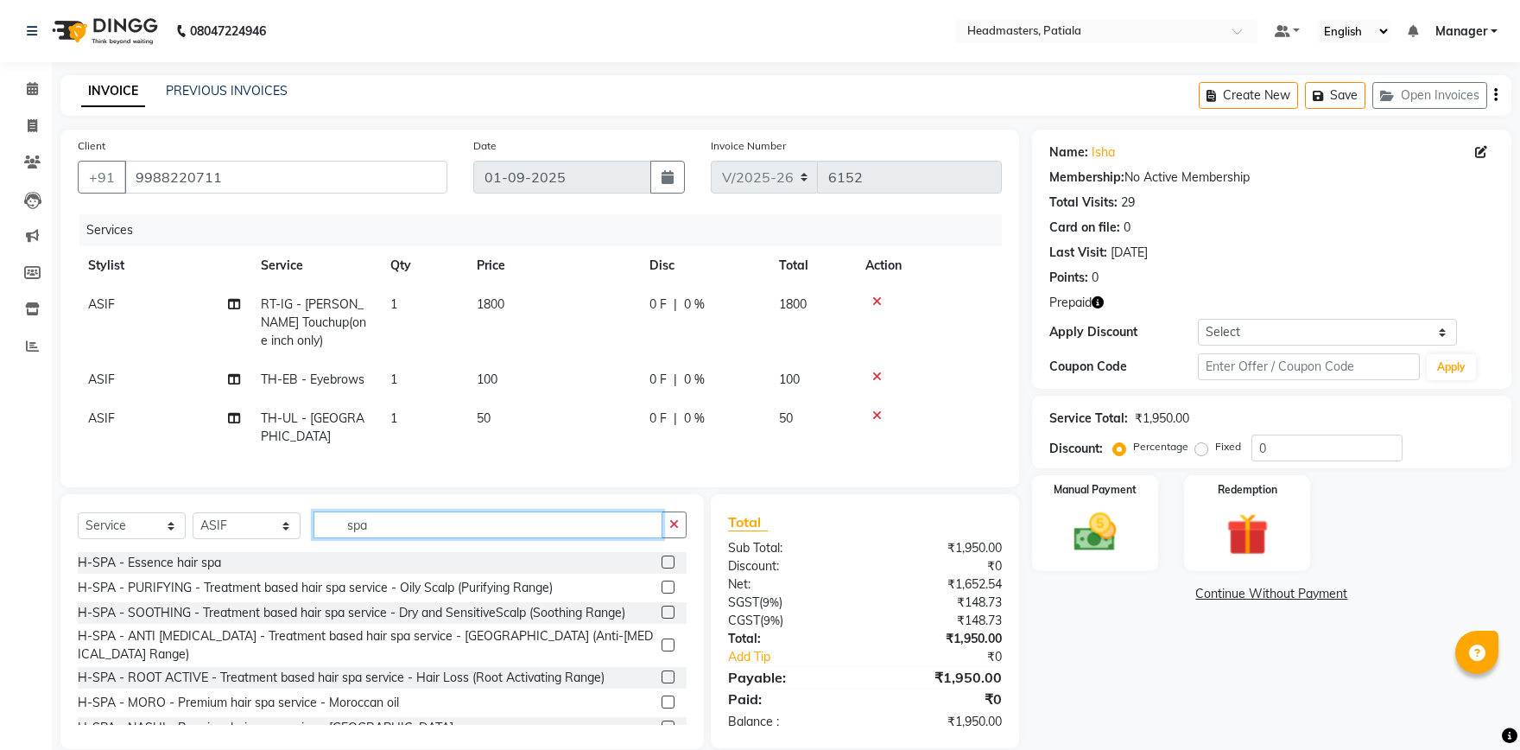
type input "spa"
click at [668, 555] on label at bounding box center [668, 561] width 13 height 13
click at [668, 557] on input "checkbox" at bounding box center [667, 562] width 11 height 11
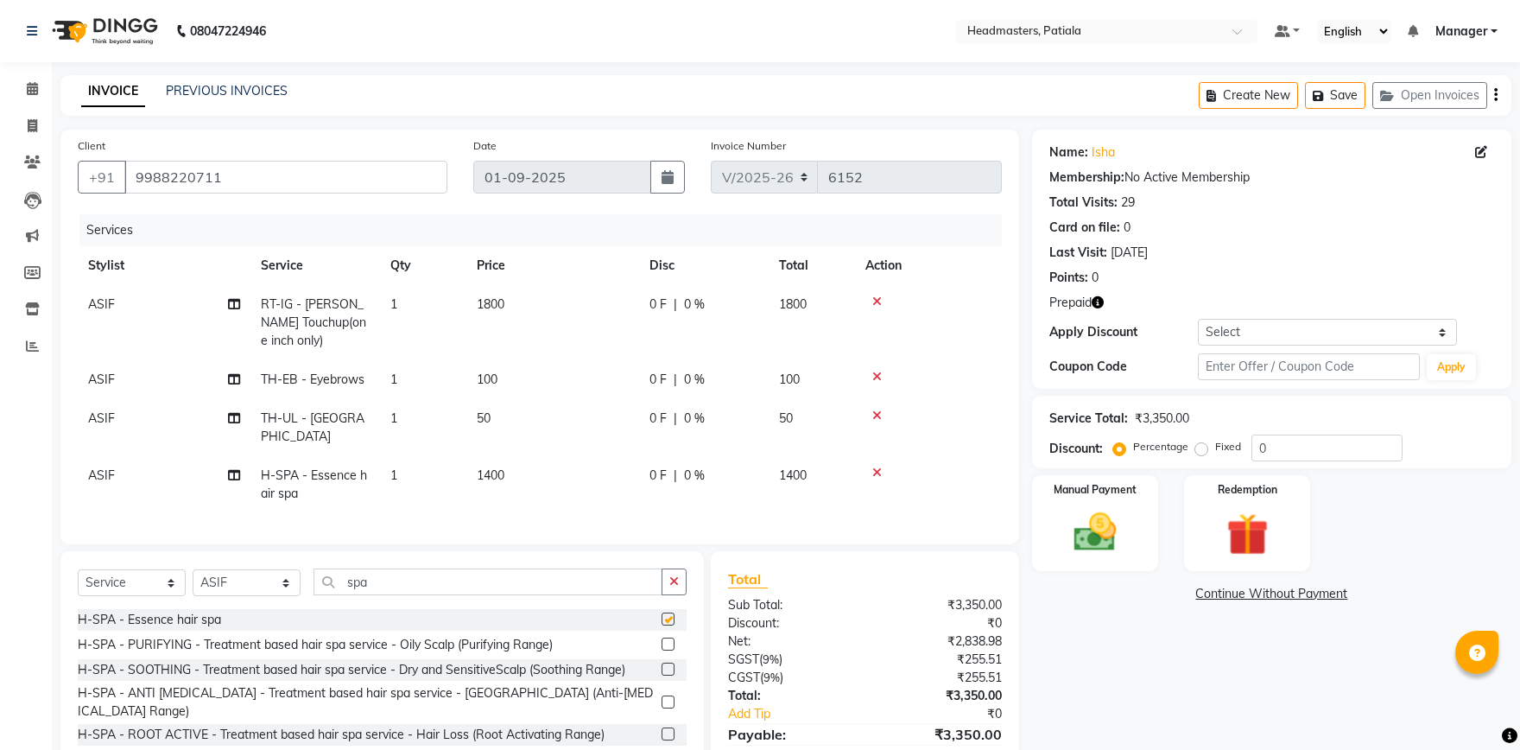
checkbox input "false"
click at [670, 467] on div "0 F | 0 %" at bounding box center [704, 476] width 109 height 18
select select "51080"
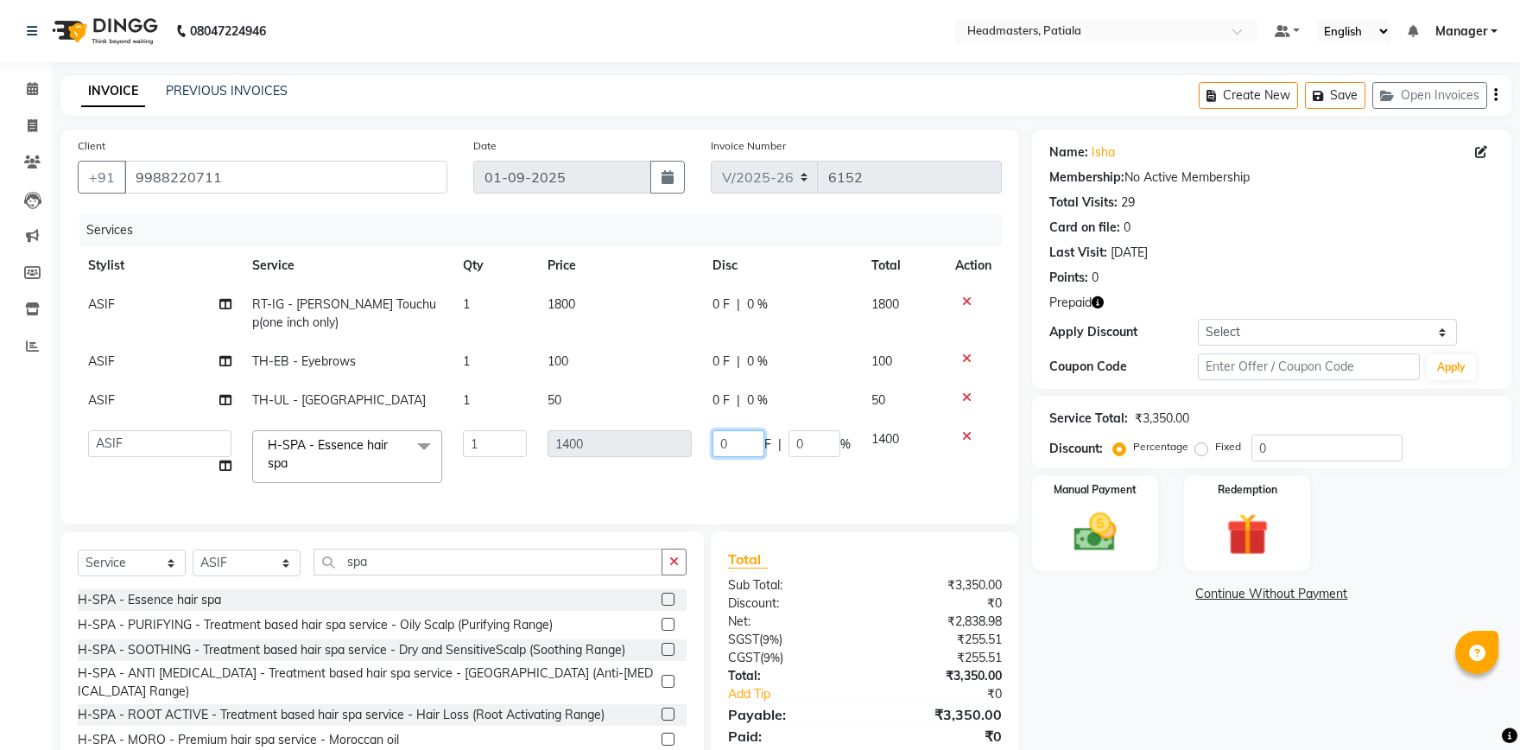
click at [726, 445] on input "0" at bounding box center [739, 443] width 52 height 27
type input "200"
click at [720, 308] on div "0 F | 0 %" at bounding box center [782, 304] width 138 height 18
select select "51080"
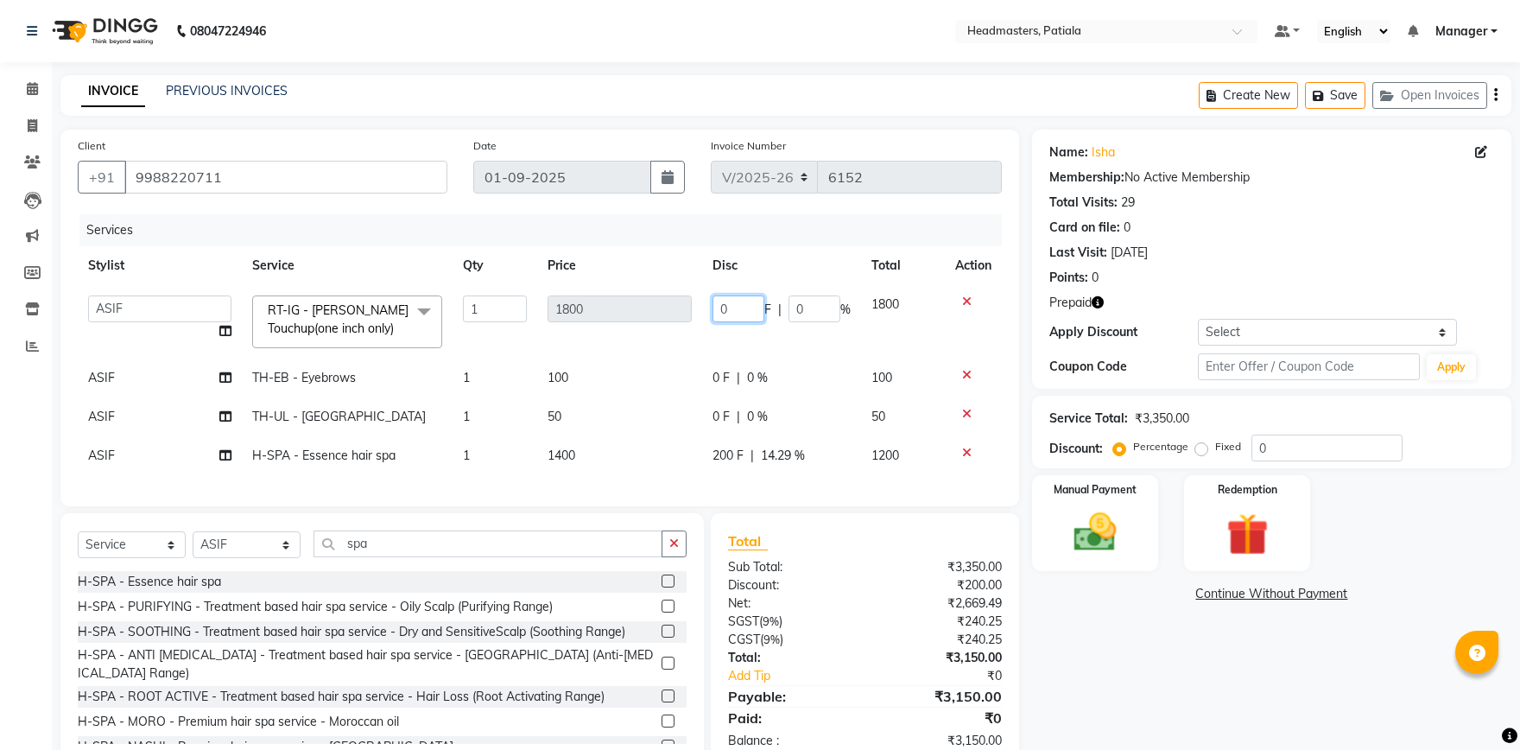
click at [727, 304] on input "0" at bounding box center [739, 308] width 52 height 27
type input "600"
click at [689, 350] on tr "ABHISHEK [PERSON_NAME] AKSHAY [PERSON_NAME] [PERSON_NAME] [PERSON_NAME] Chand […" at bounding box center [540, 321] width 924 height 73
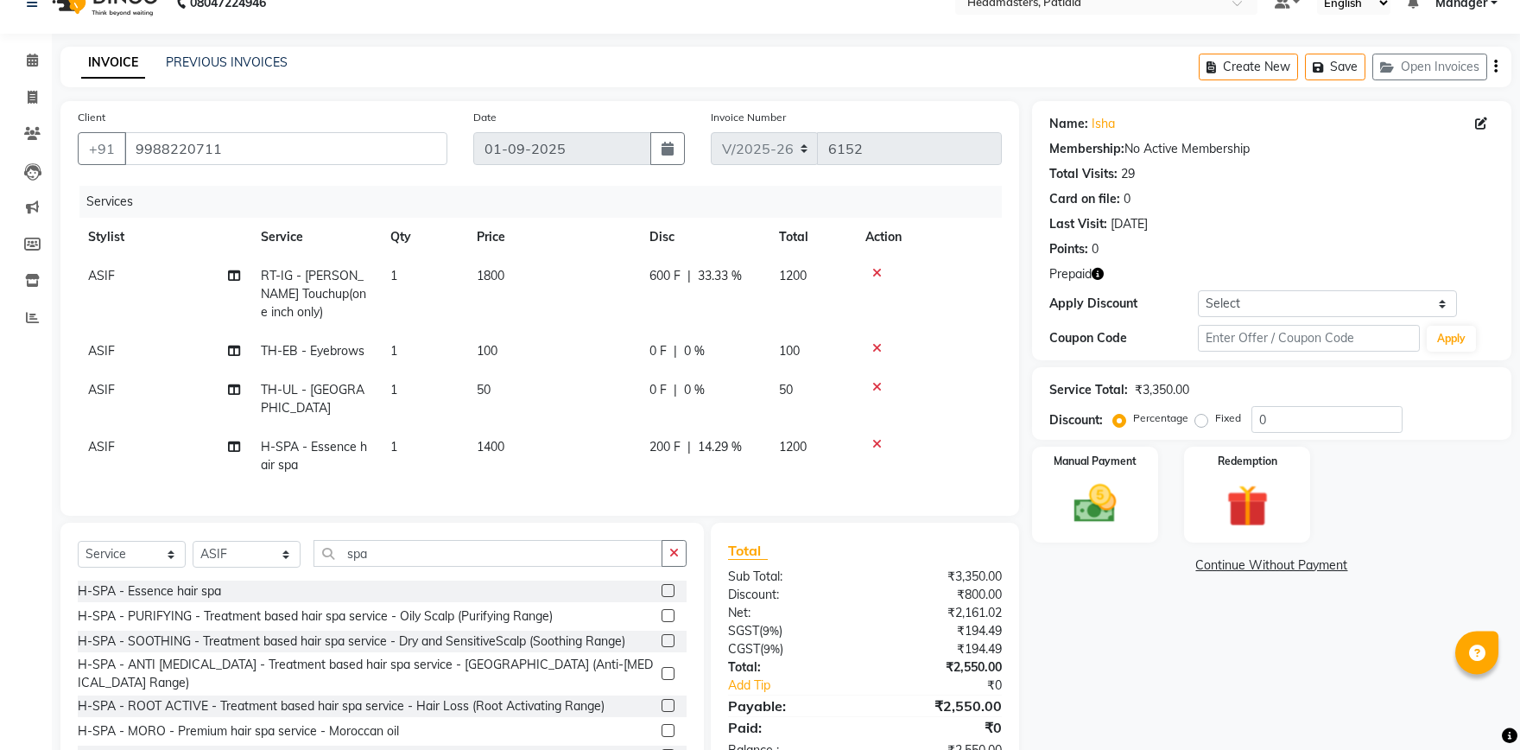
scroll to position [63, 0]
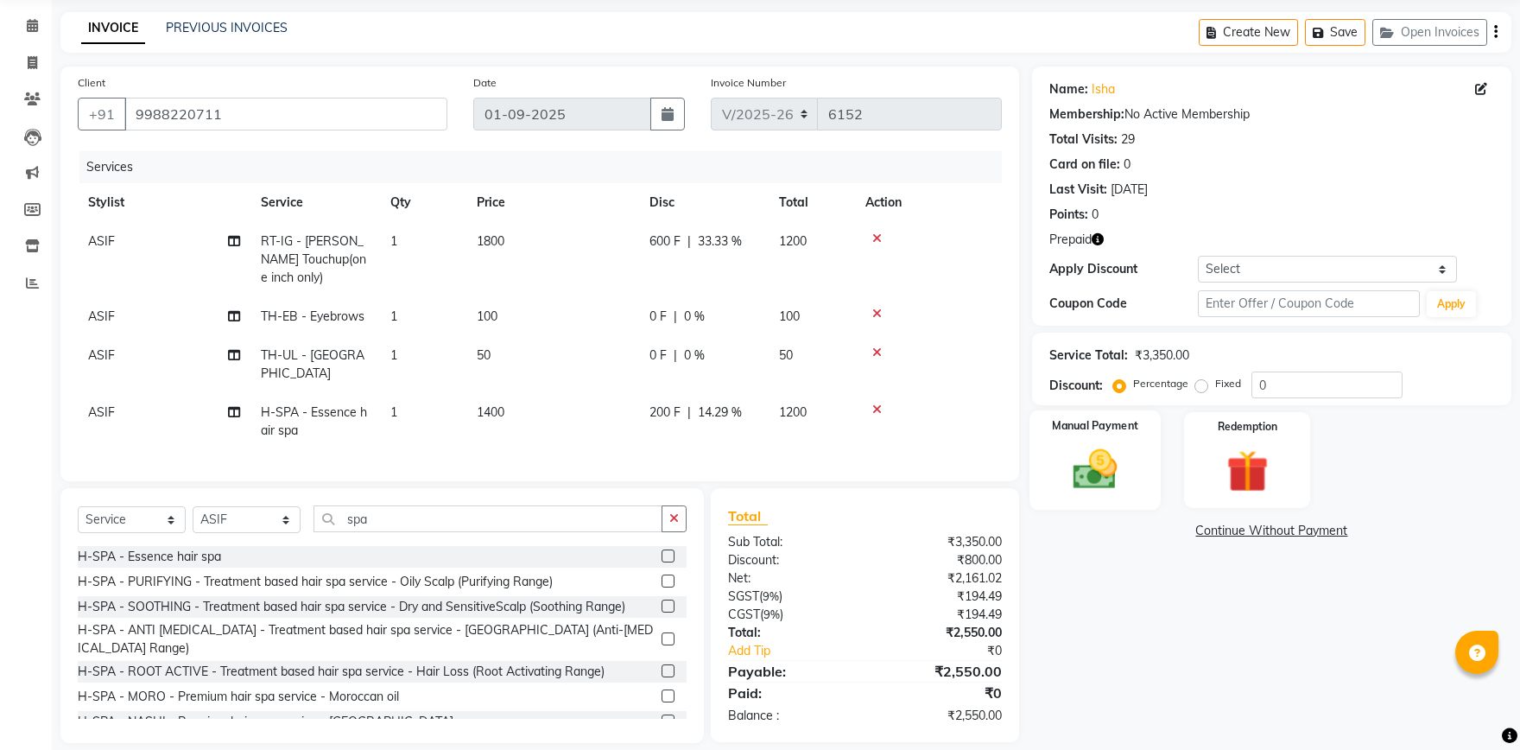
click at [1076, 454] on img at bounding box center [1096, 469] width 72 height 51
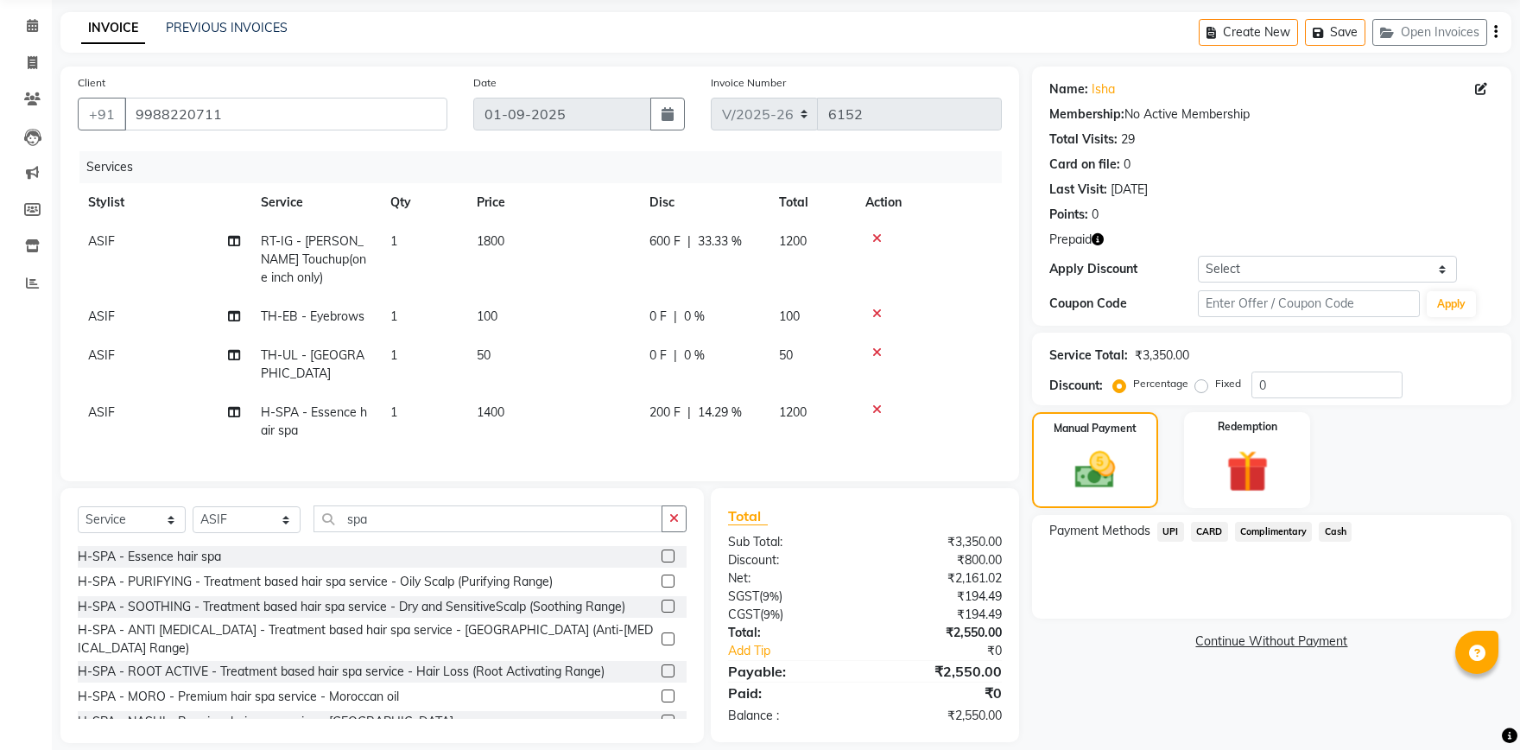
click at [1176, 534] on span "UPI" at bounding box center [1171, 532] width 27 height 20
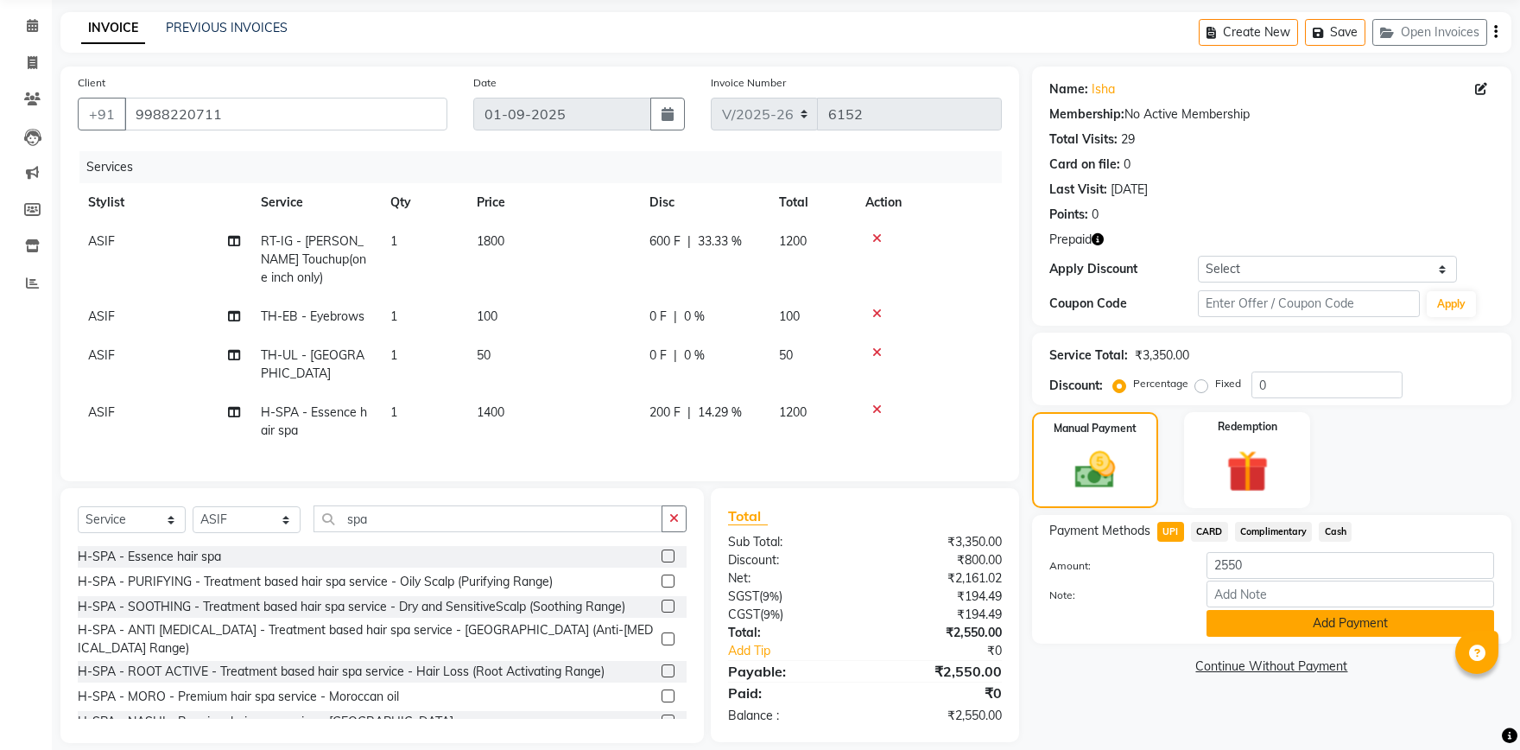
click at [1294, 628] on button "Add Payment" at bounding box center [1351, 623] width 288 height 27
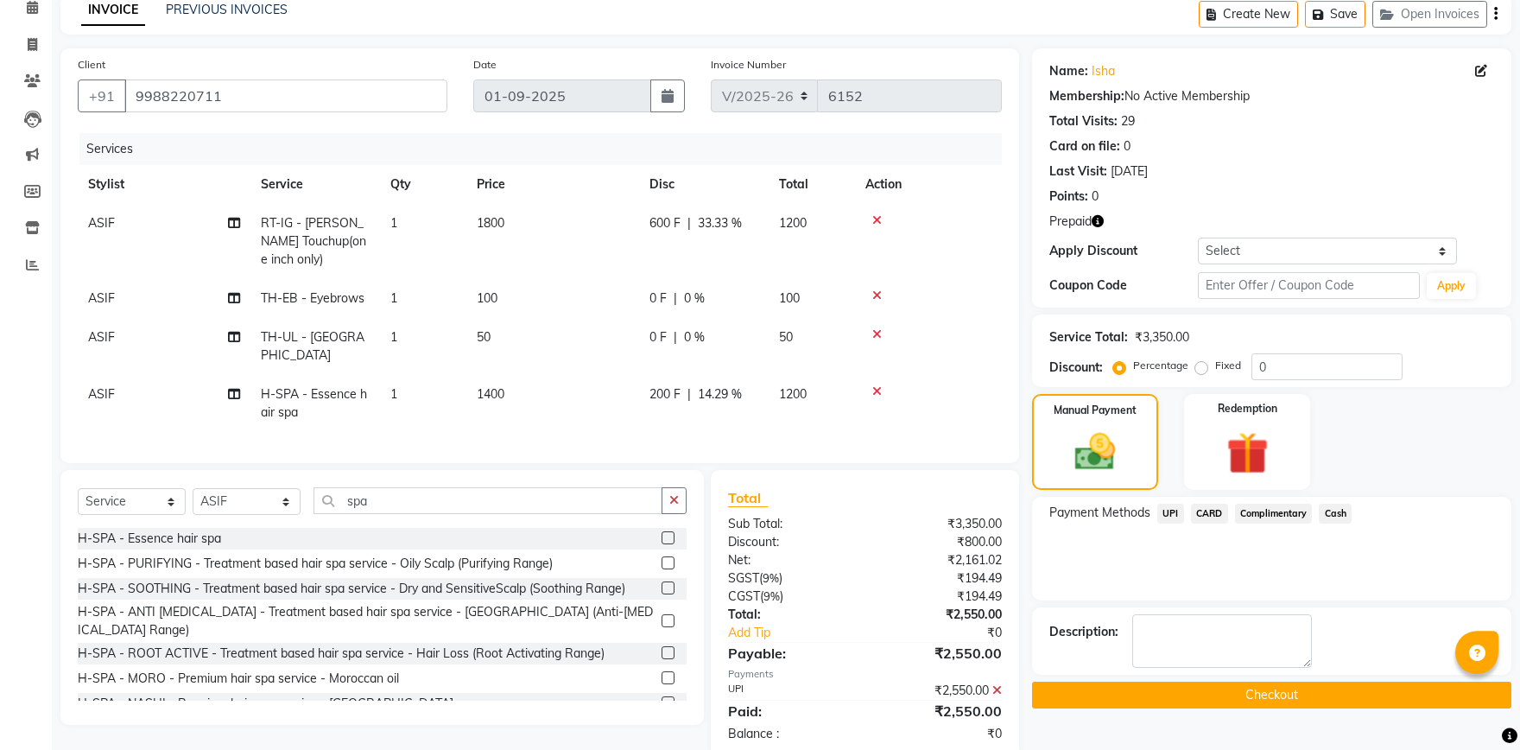
scroll to position [98, 0]
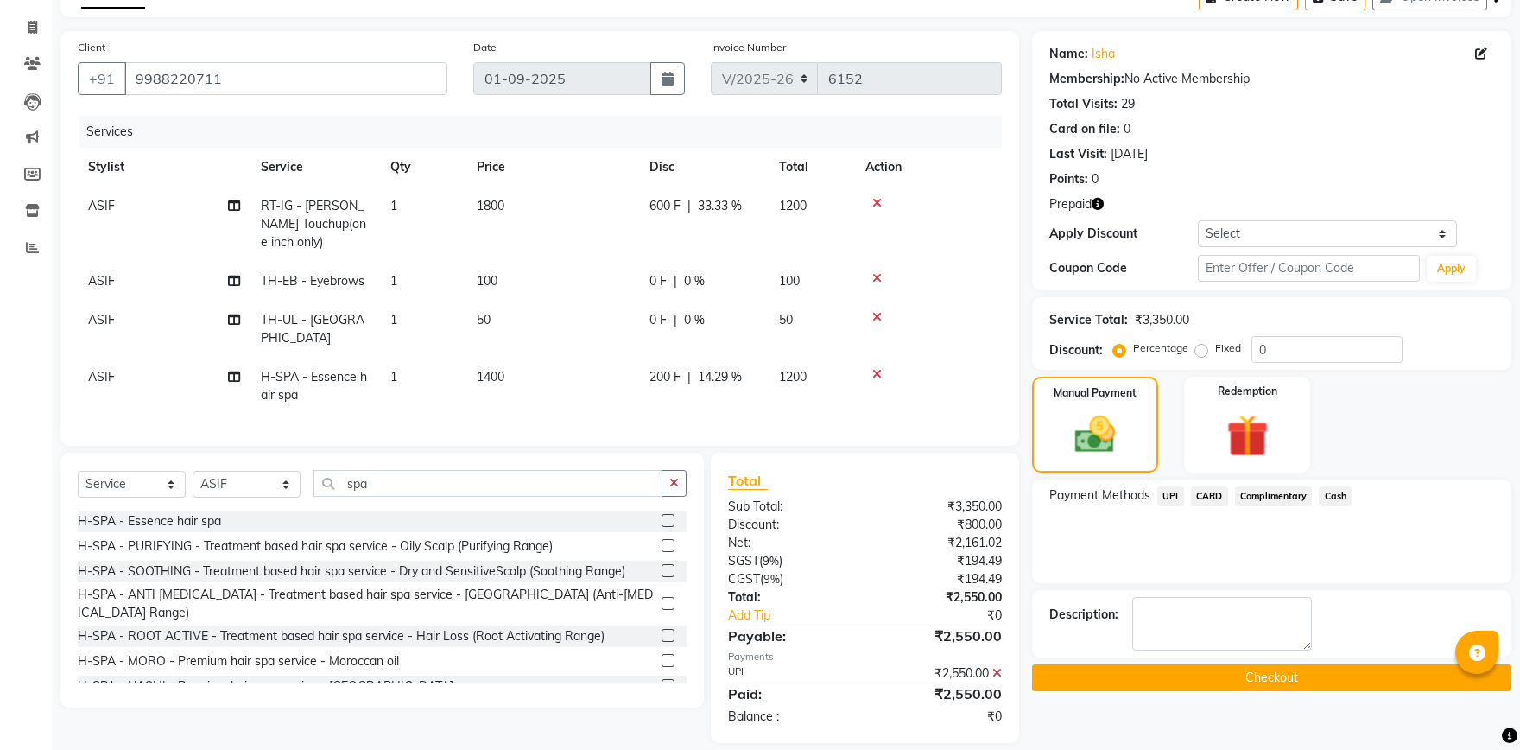
click at [107, 277] on span "ASIF" at bounding box center [101, 281] width 27 height 16
select select "51080"
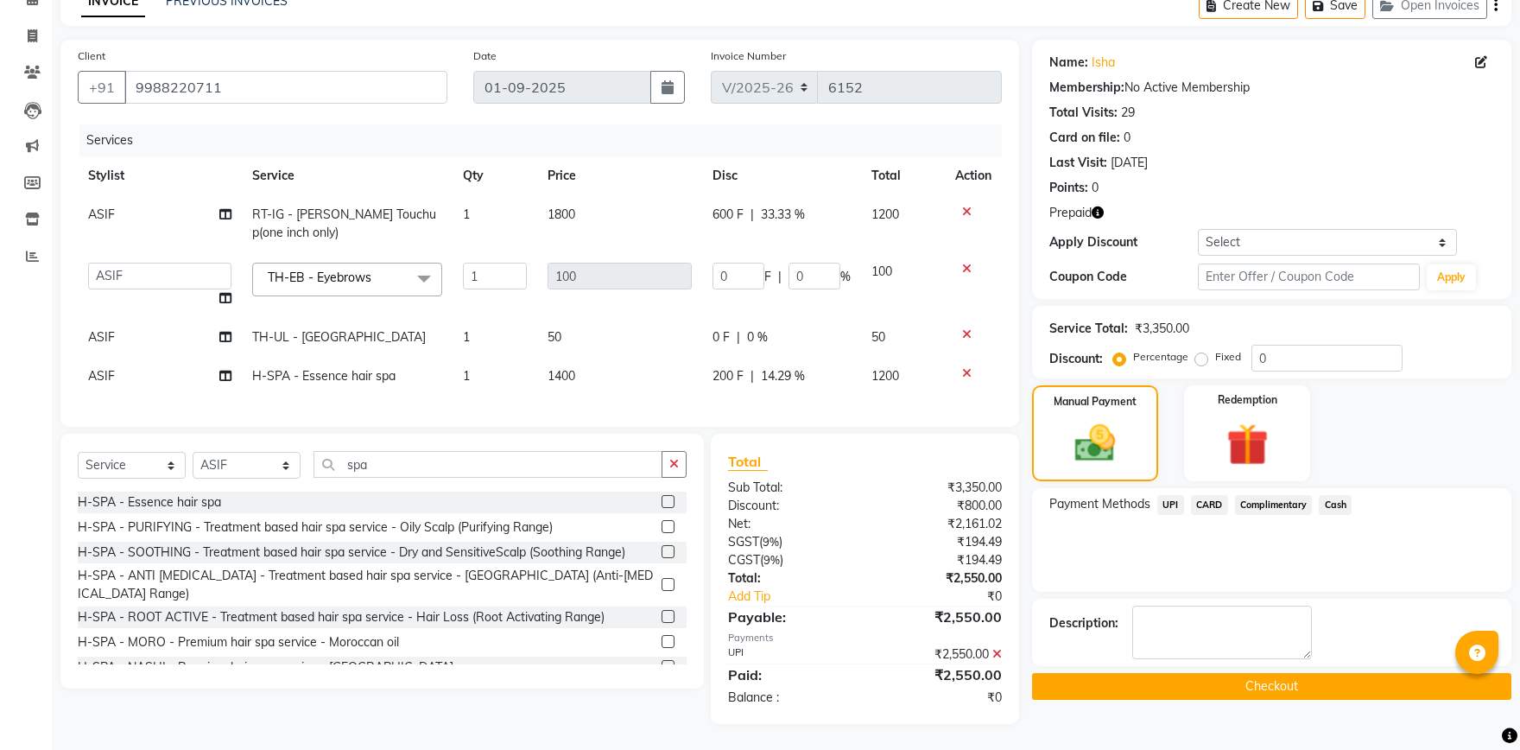
scroll to position [89, 0]
select select "51096"
click at [136, 338] on td "ASIF" at bounding box center [160, 338] width 164 height 39
select select "51080"
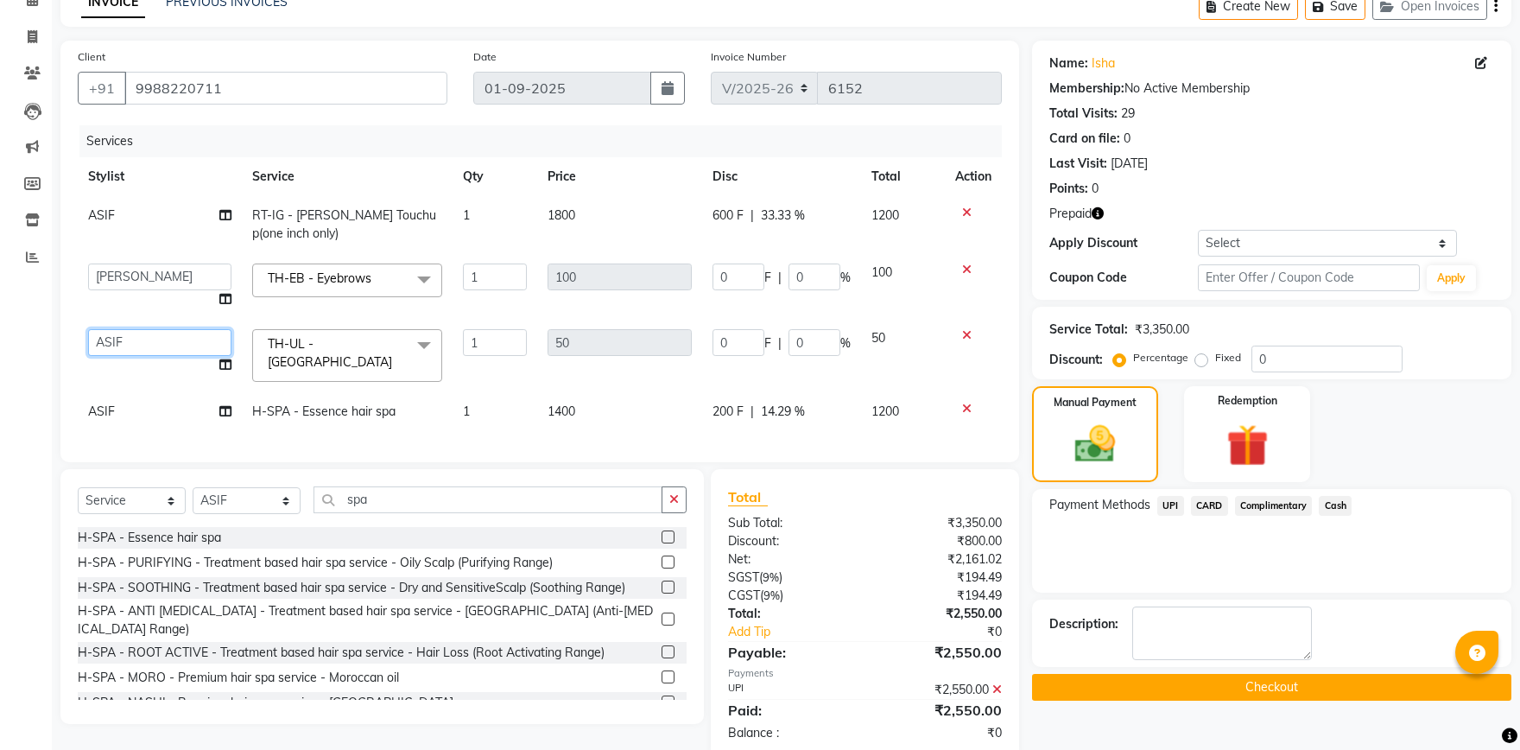
click at [88, 329] on select "ABHISHEK [PERSON_NAME] AKSHAY [PERSON_NAME] [PERSON_NAME] [PERSON_NAME] Chand […" at bounding box center [159, 342] width 143 height 27
select select "51096"
click at [1209, 677] on button "Checkout" at bounding box center [1271, 687] width 479 height 27
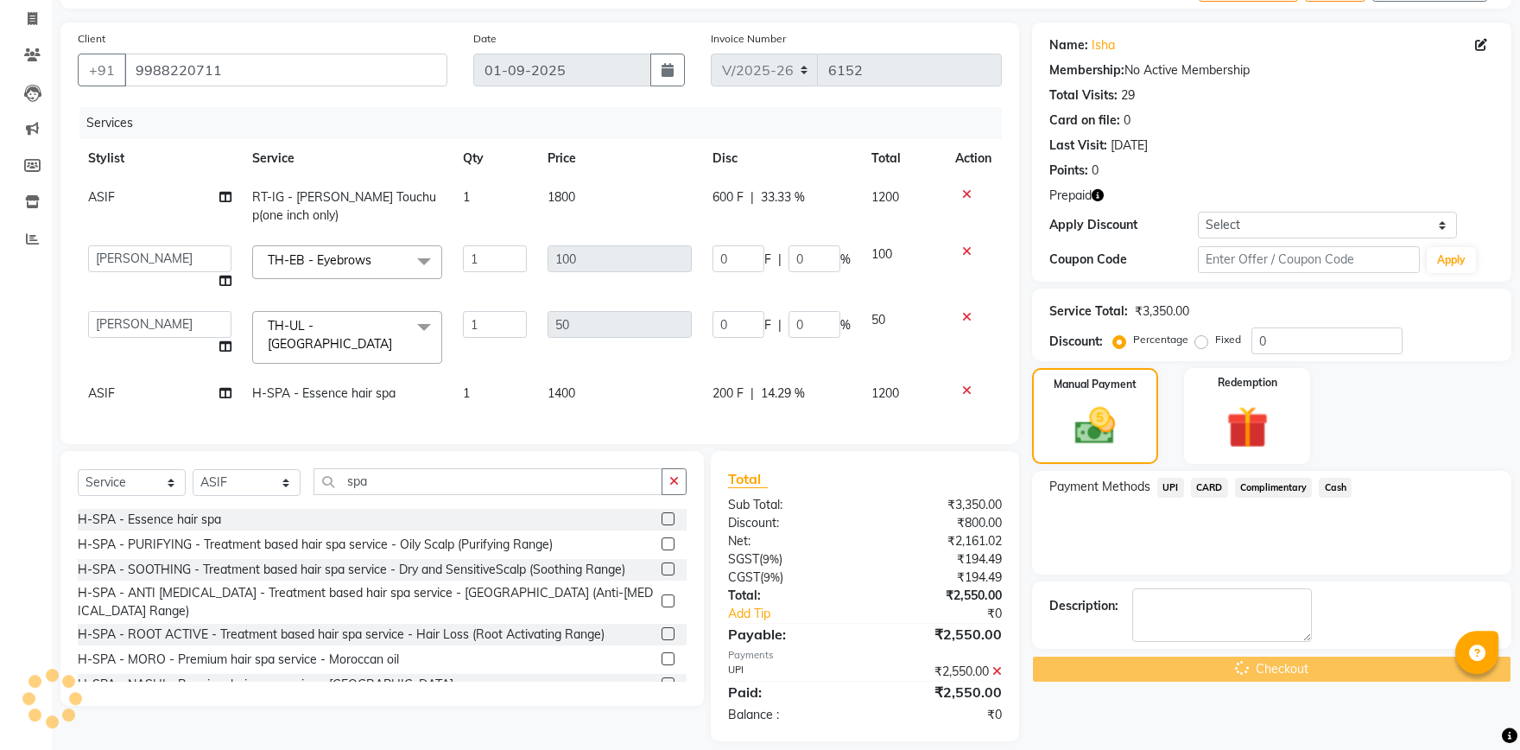
scroll to position [116, 0]
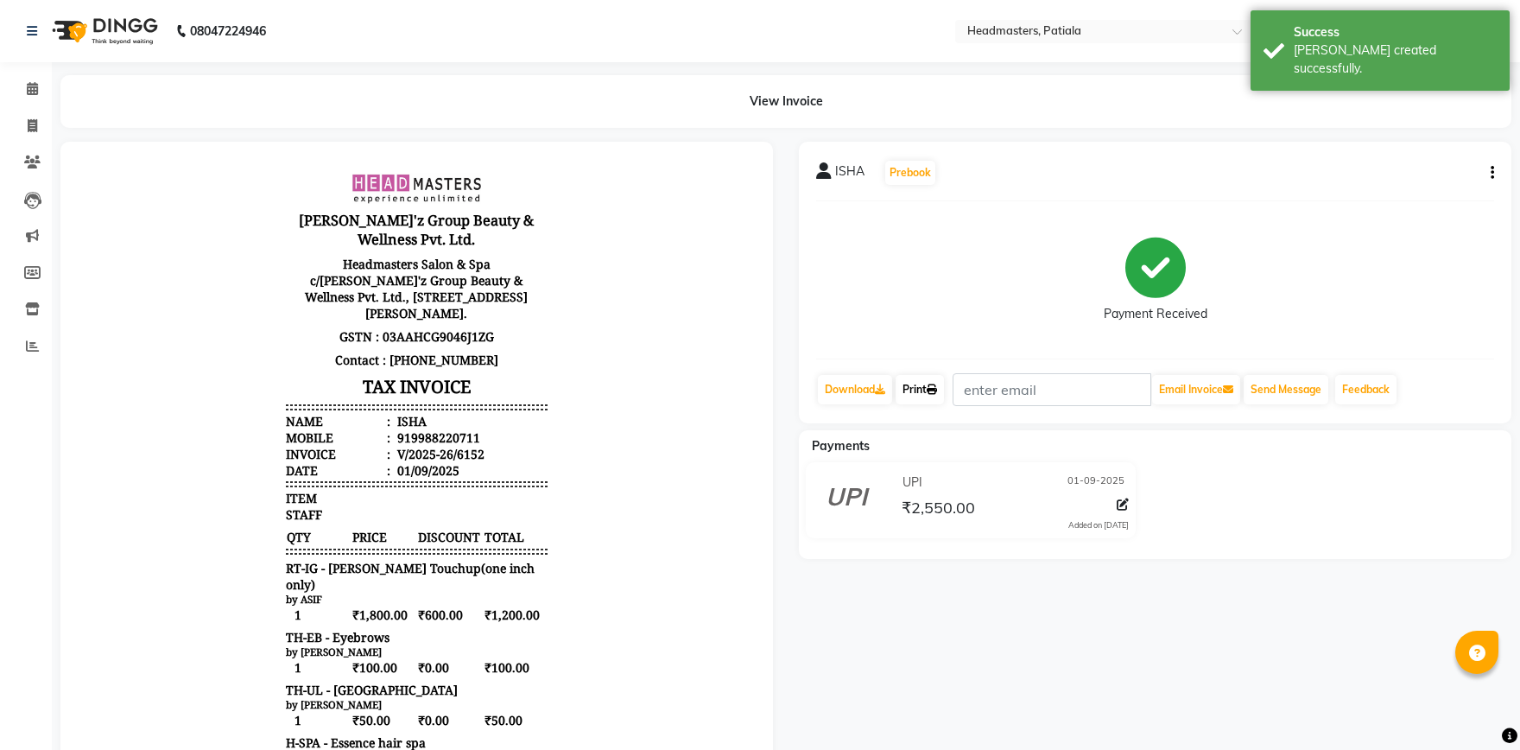
click at [922, 389] on link "Print" at bounding box center [920, 389] width 48 height 29
click at [931, 386] on link "Print" at bounding box center [920, 389] width 48 height 29
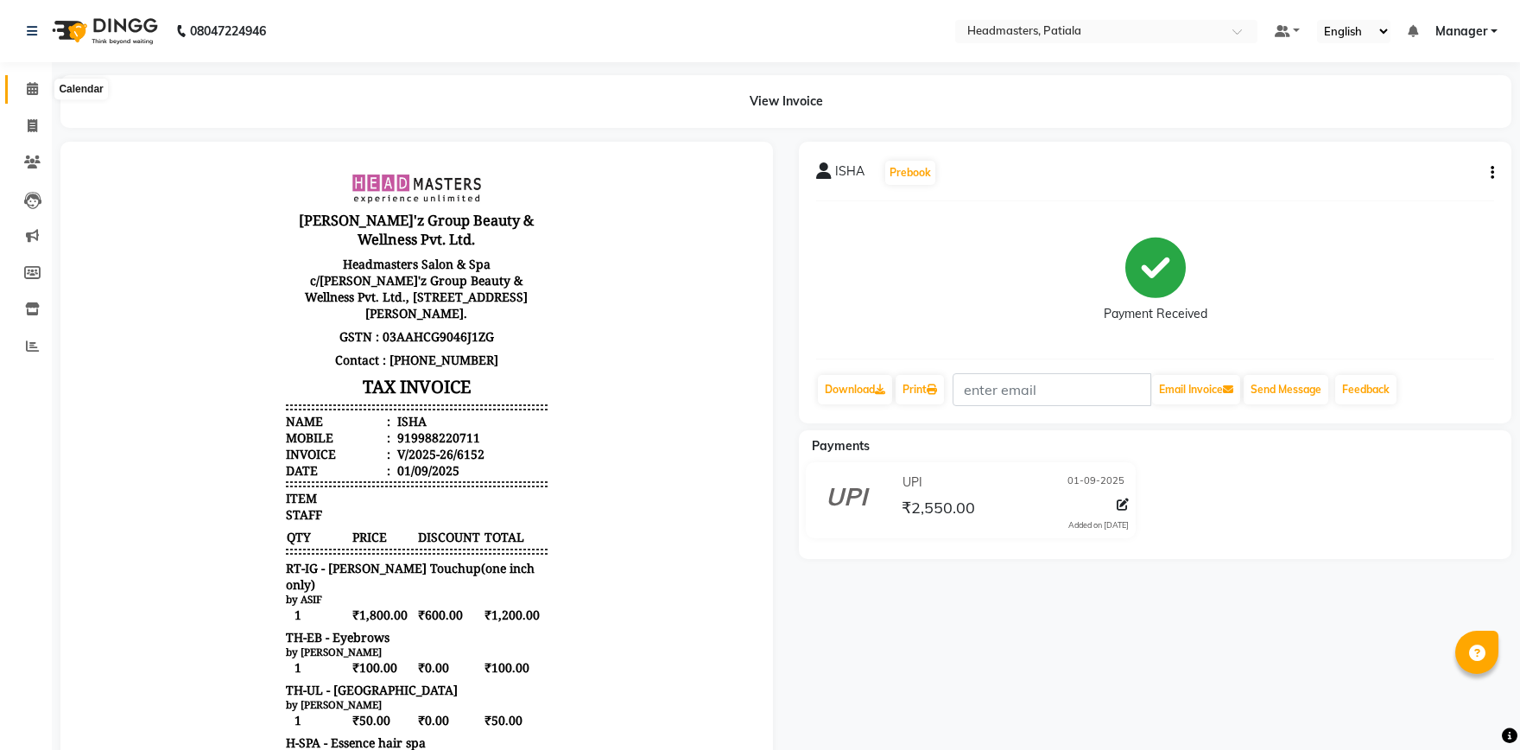
click at [32, 91] on icon at bounding box center [32, 88] width 11 height 13
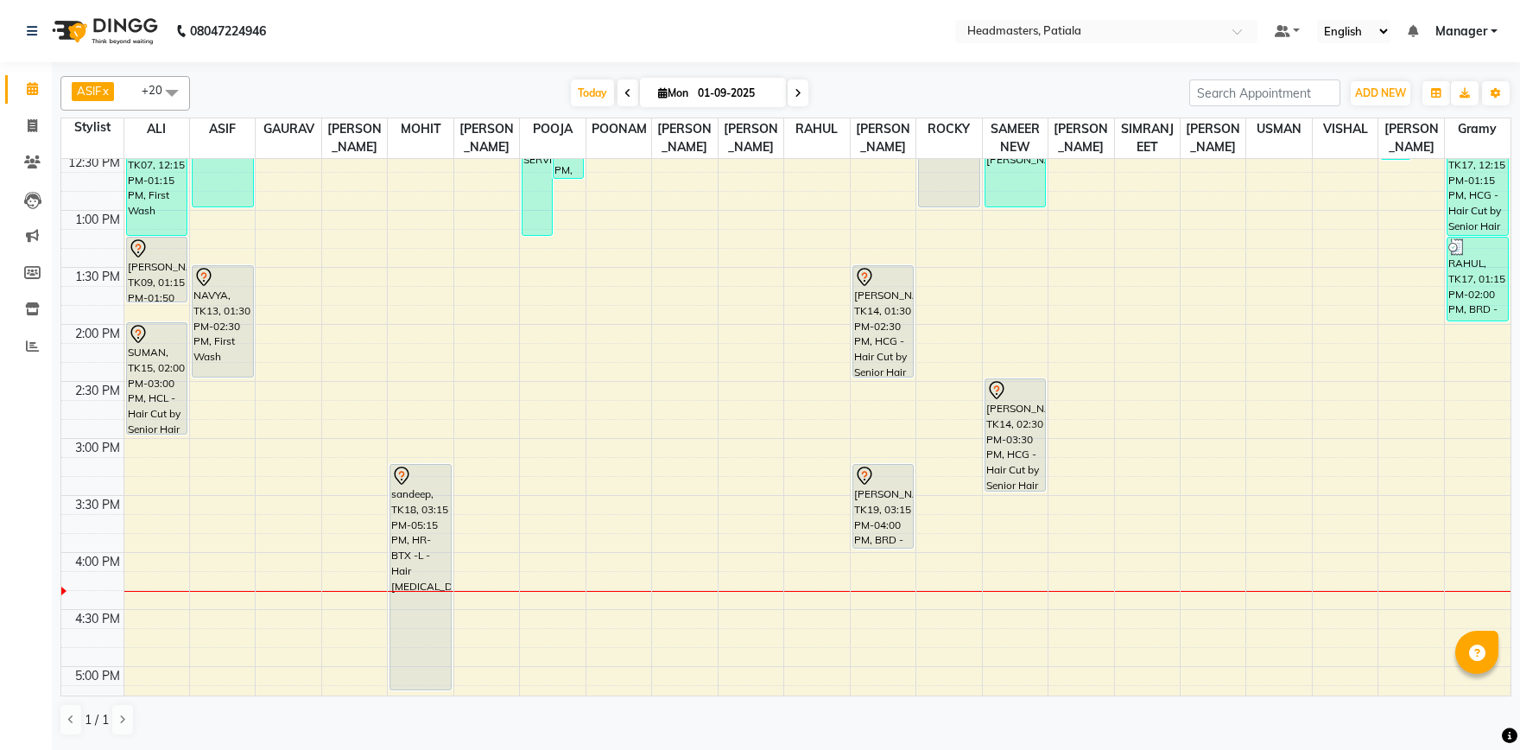
scroll to position [842, 0]
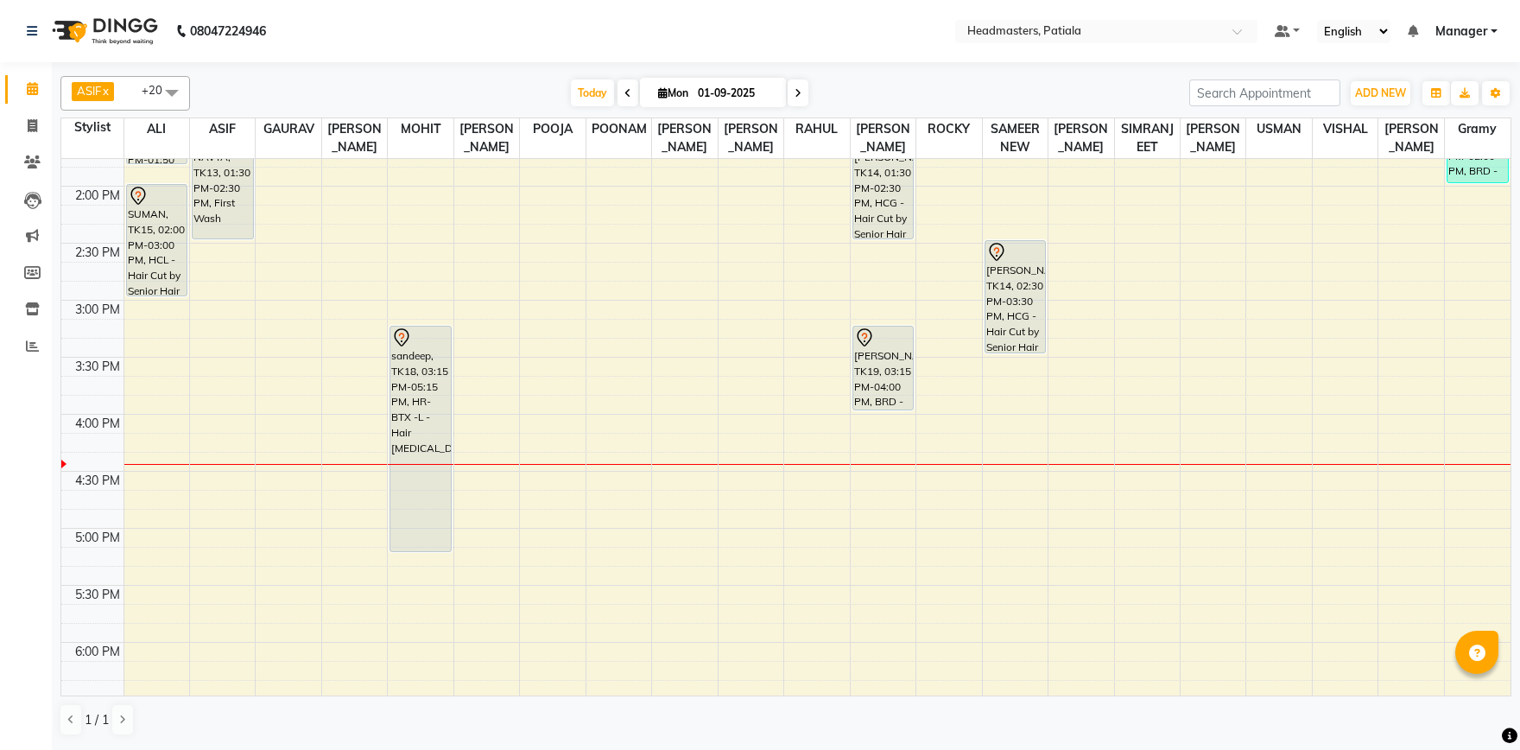
scroll to position [421, 0]
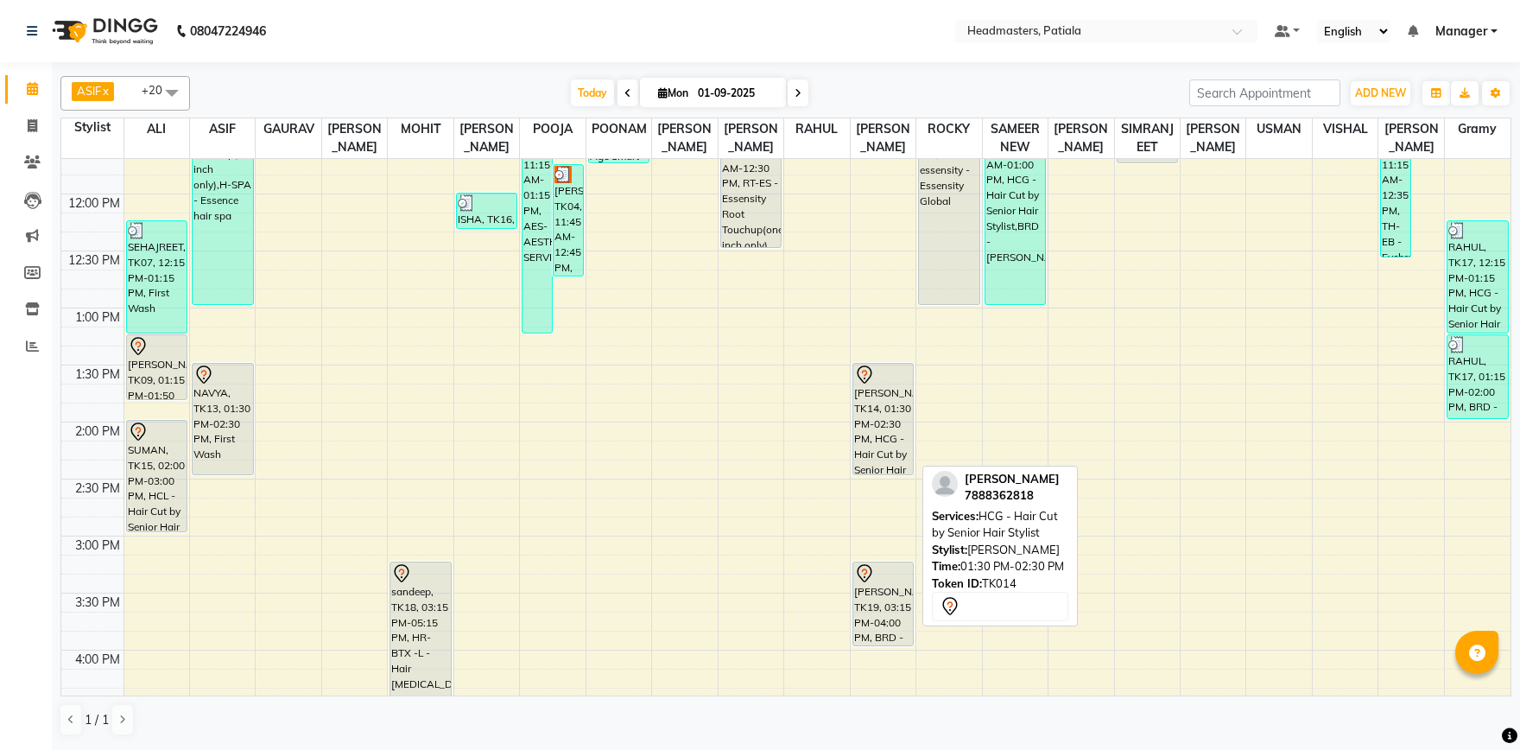
click at [879, 434] on div "MANVEER, TK14, 01:30 PM-02:30 PM, HCG - Hair Cut by Senior Hair Stylist" at bounding box center [884, 419] width 60 height 111
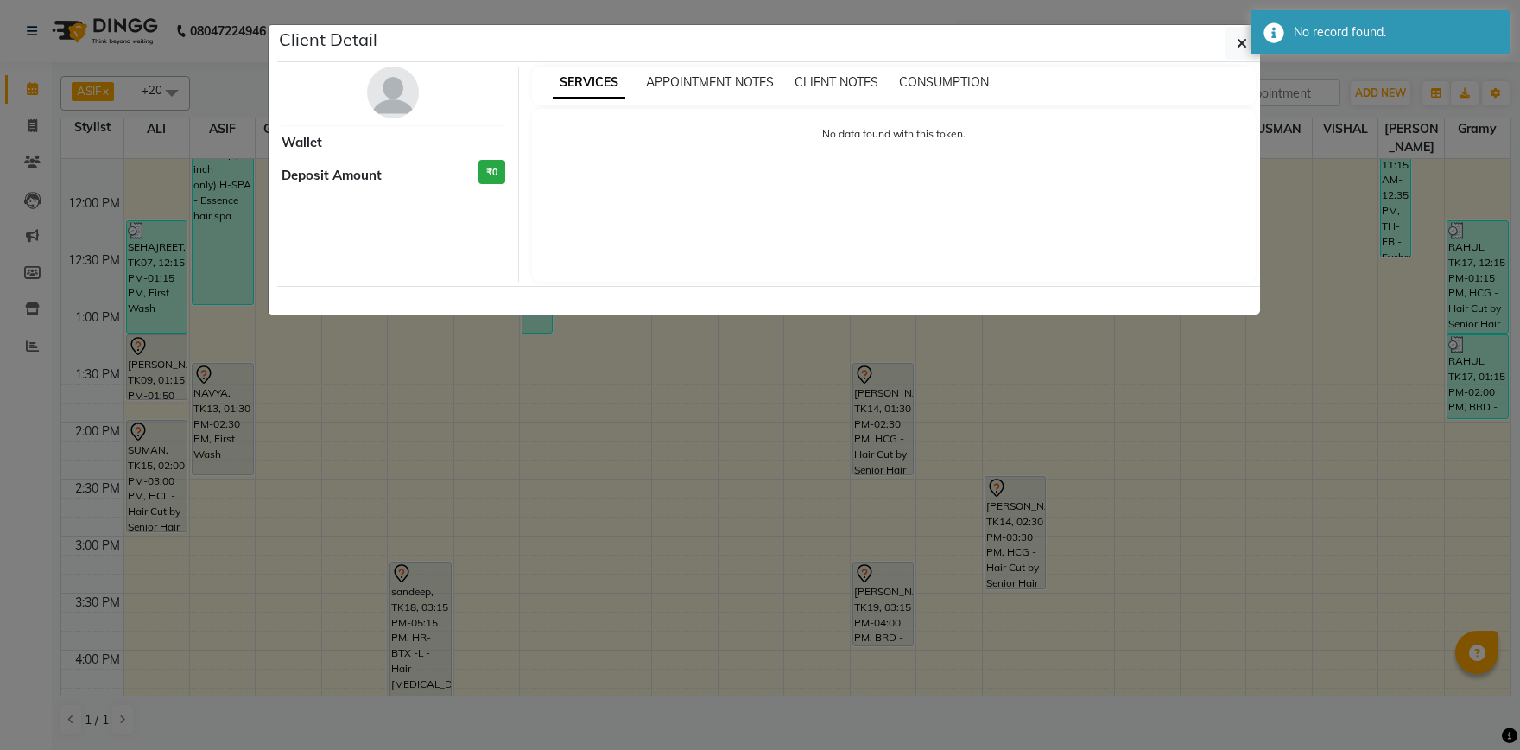
click at [898, 421] on ngb-modal-window "Client Detail Wallet Deposit Amount ₹0 SERVICES APPOINTMENT NOTES CLIENT NOTES …" at bounding box center [760, 375] width 1520 height 750
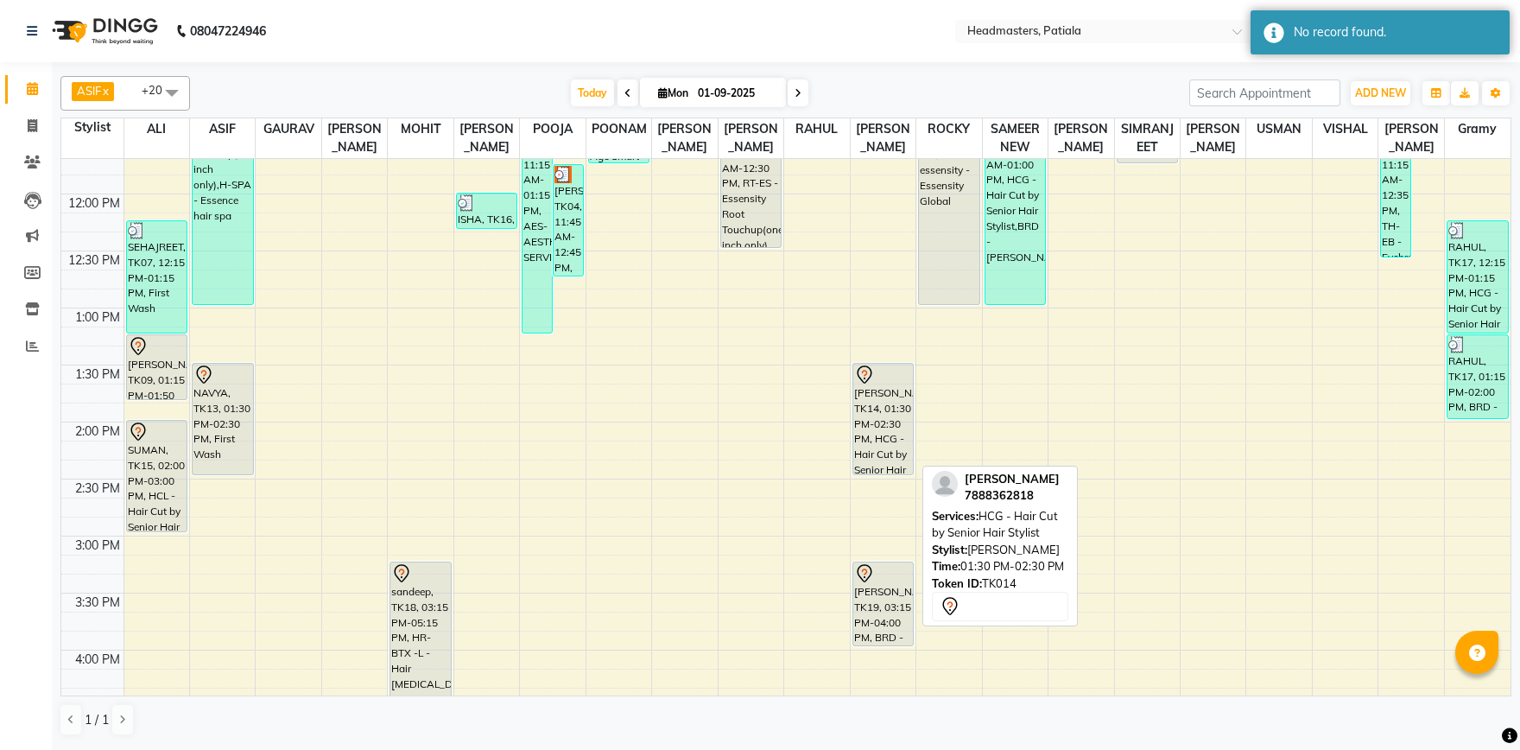
click at [863, 415] on div "MANVEER, TK14, 01:30 PM-02:30 PM, HCG - Hair Cut by Senior Hair Stylist" at bounding box center [884, 419] width 60 height 111
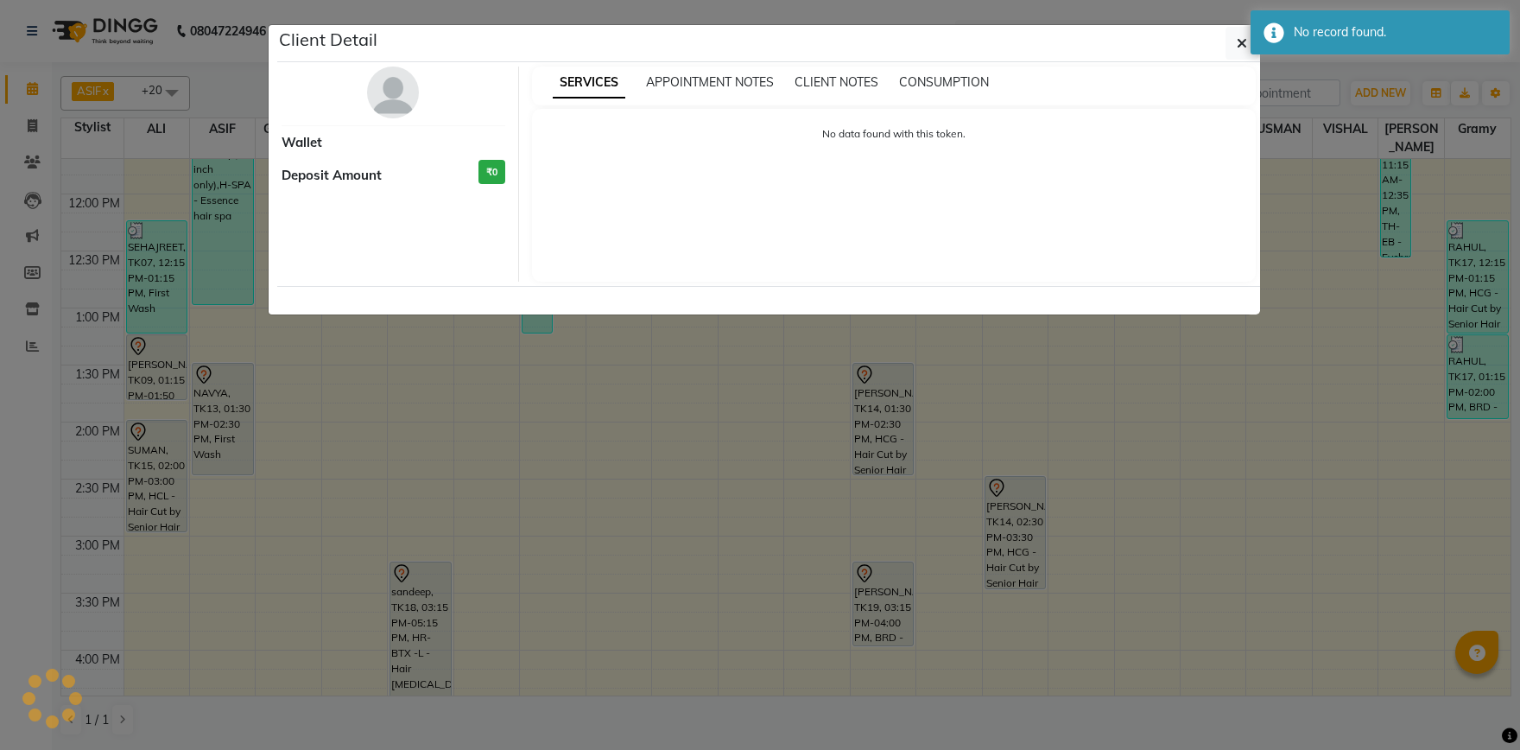
select select "7"
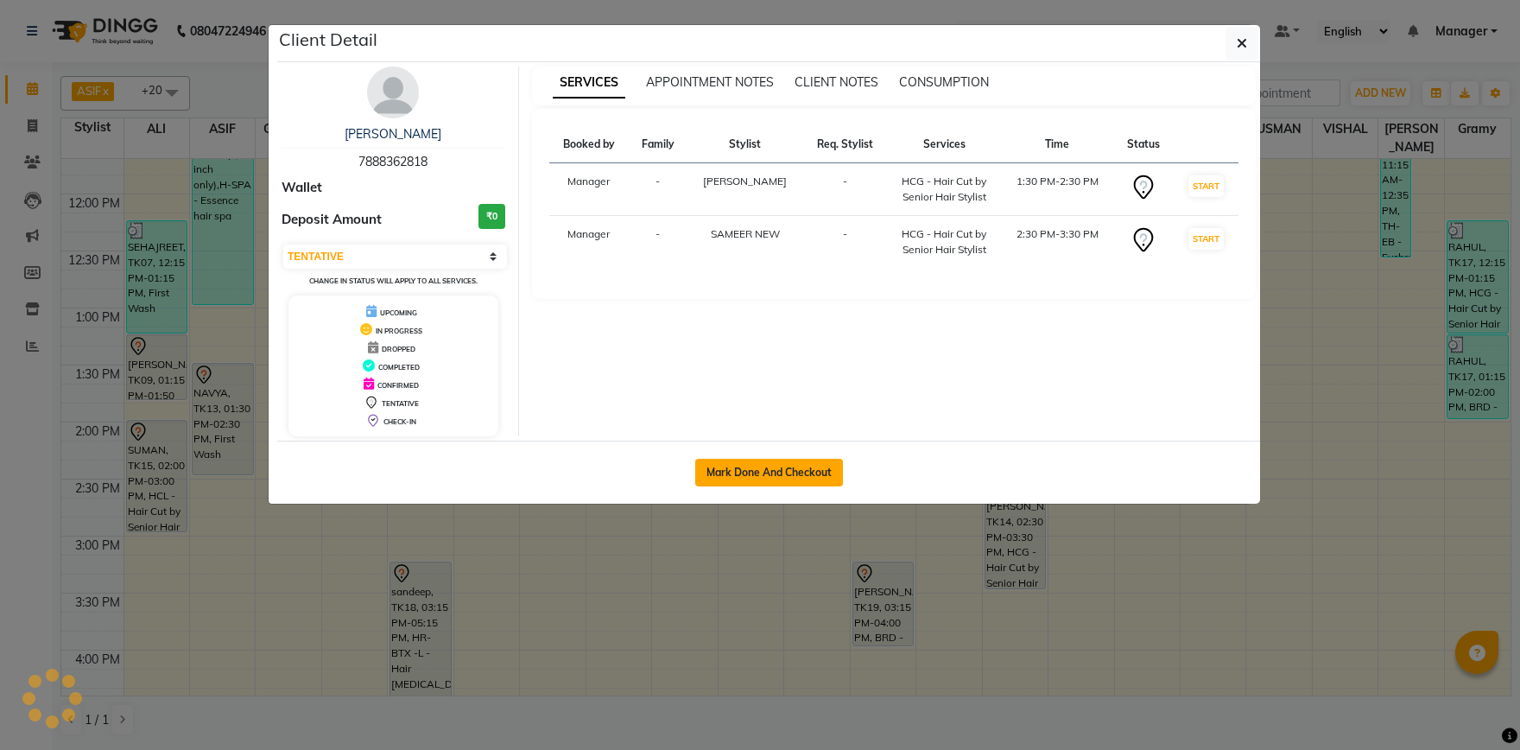
click at [752, 467] on button "Mark Done And Checkout" at bounding box center [769, 473] width 148 height 28
select select "service"
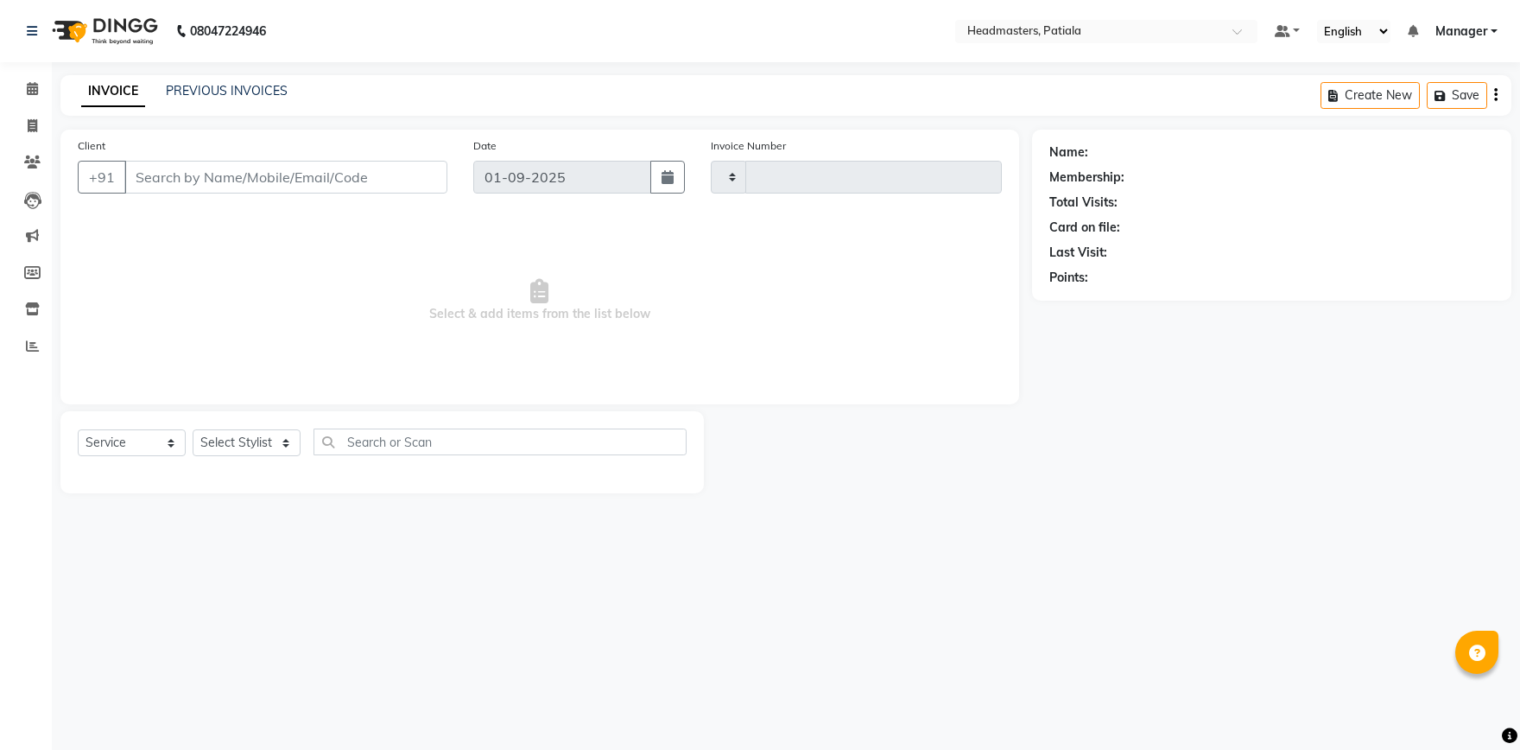
type input "6153"
select select "6602"
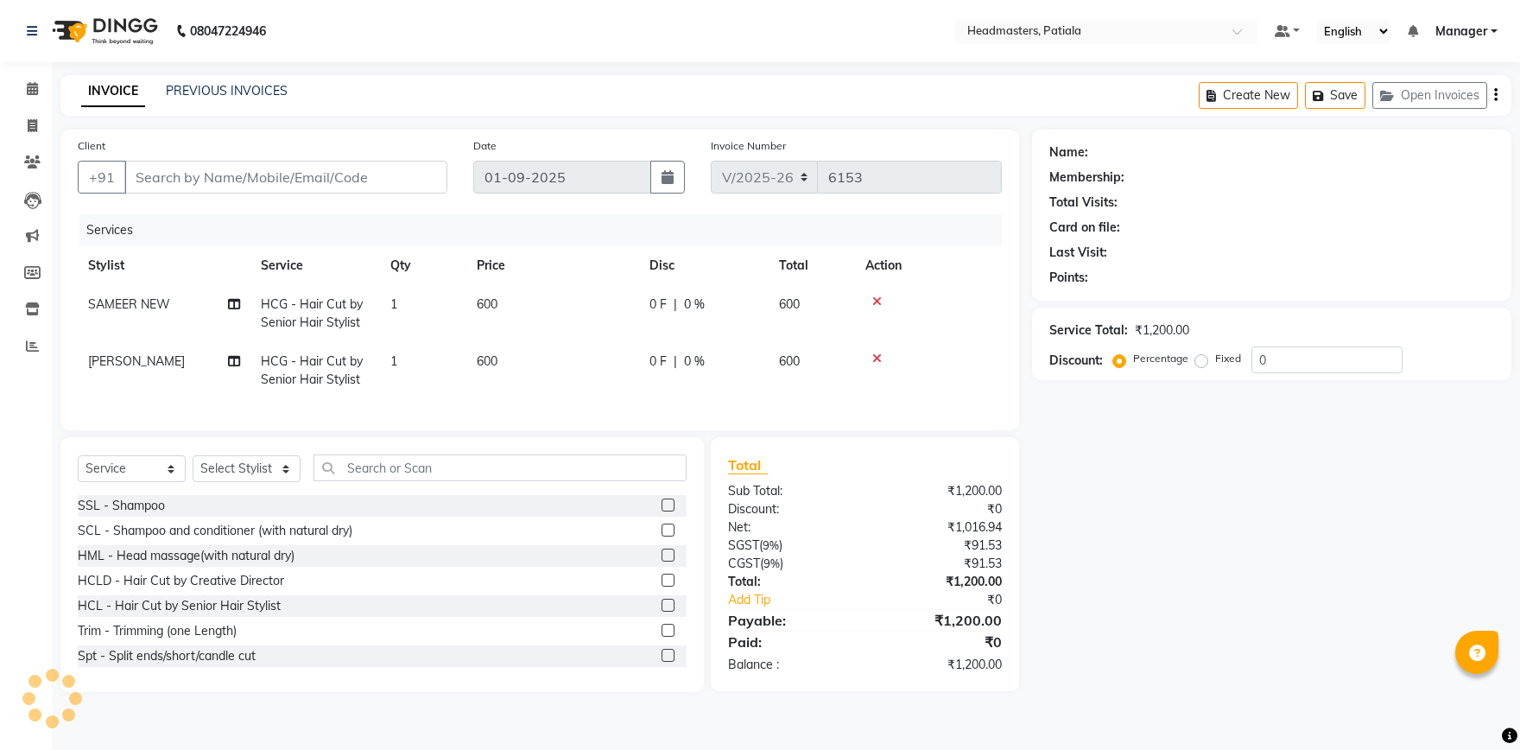
type input "7888362818"
select select "62112"
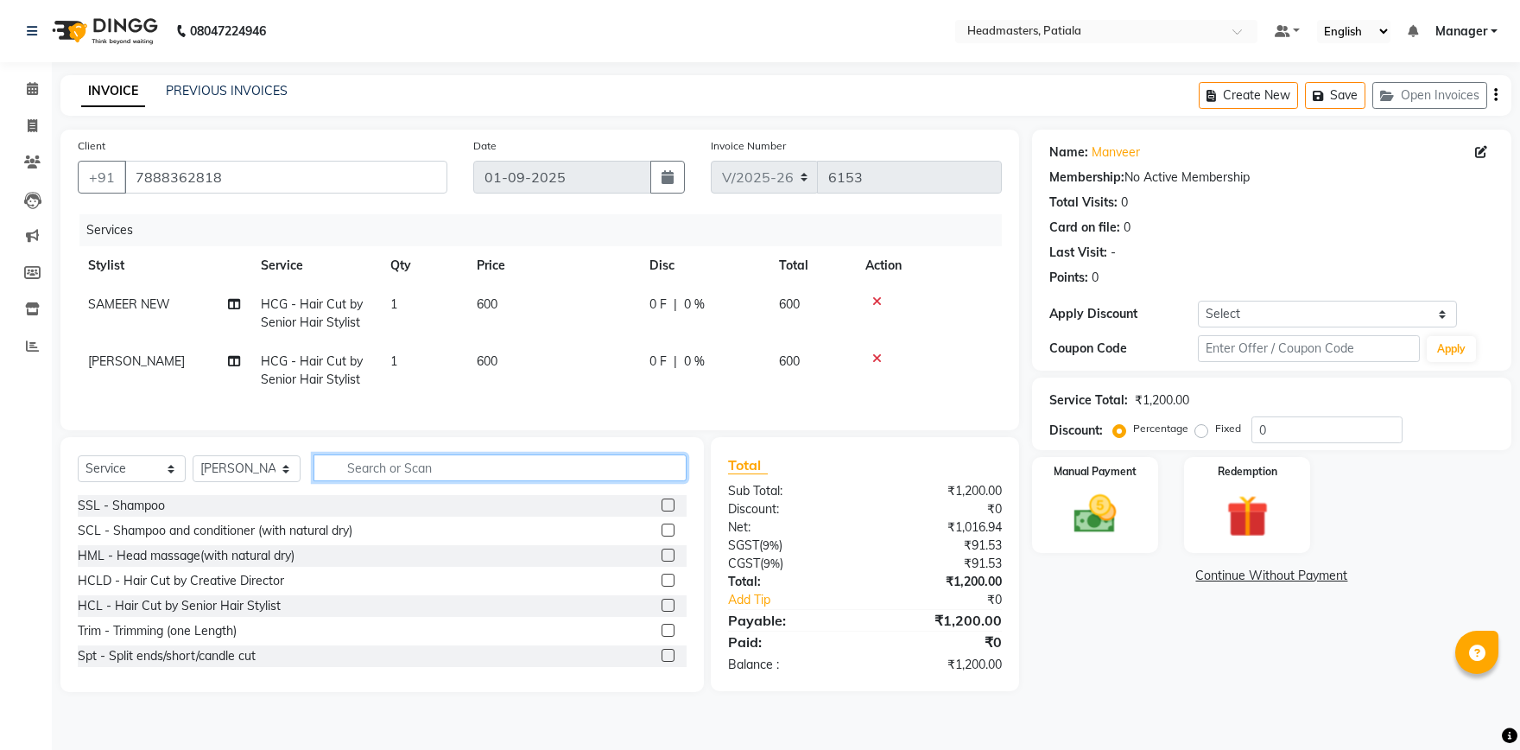
click at [479, 467] on input "text" at bounding box center [500, 467] width 373 height 27
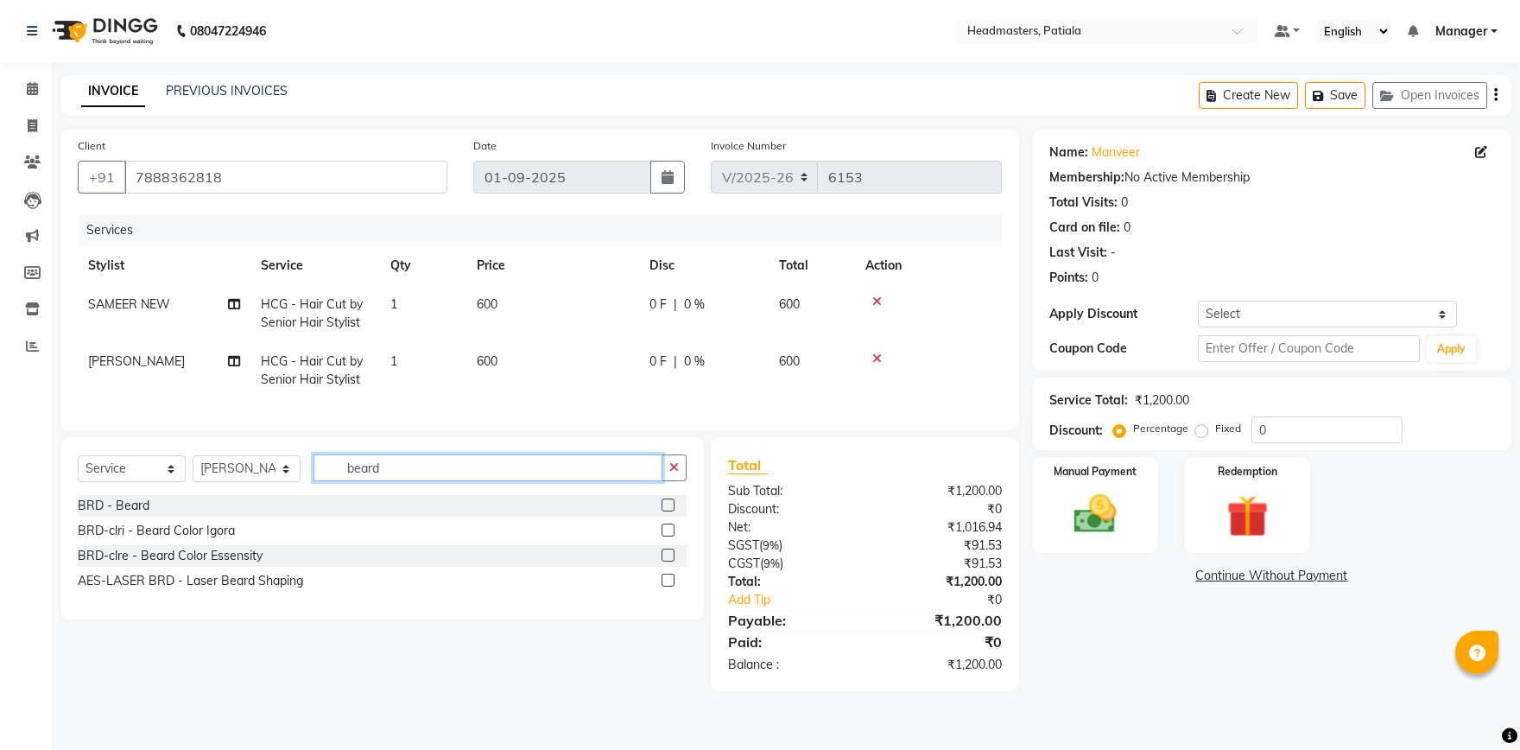
type input "beard"
click at [670, 501] on label at bounding box center [668, 504] width 13 height 13
click at [670, 501] on input "checkbox" at bounding box center [667, 505] width 11 height 11
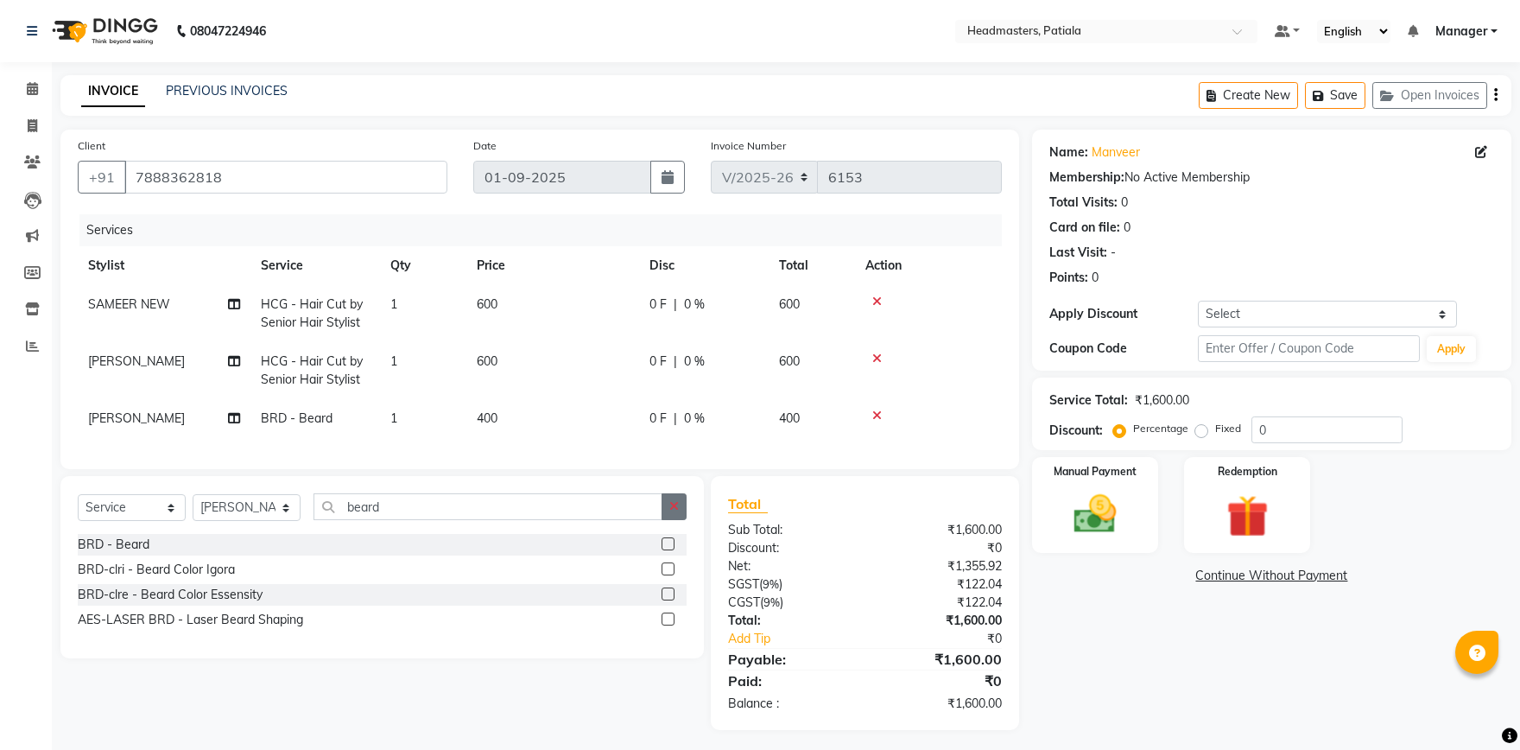
click at [671, 539] on label at bounding box center [668, 543] width 13 height 13
click at [671, 539] on input "checkbox" at bounding box center [667, 544] width 11 height 11
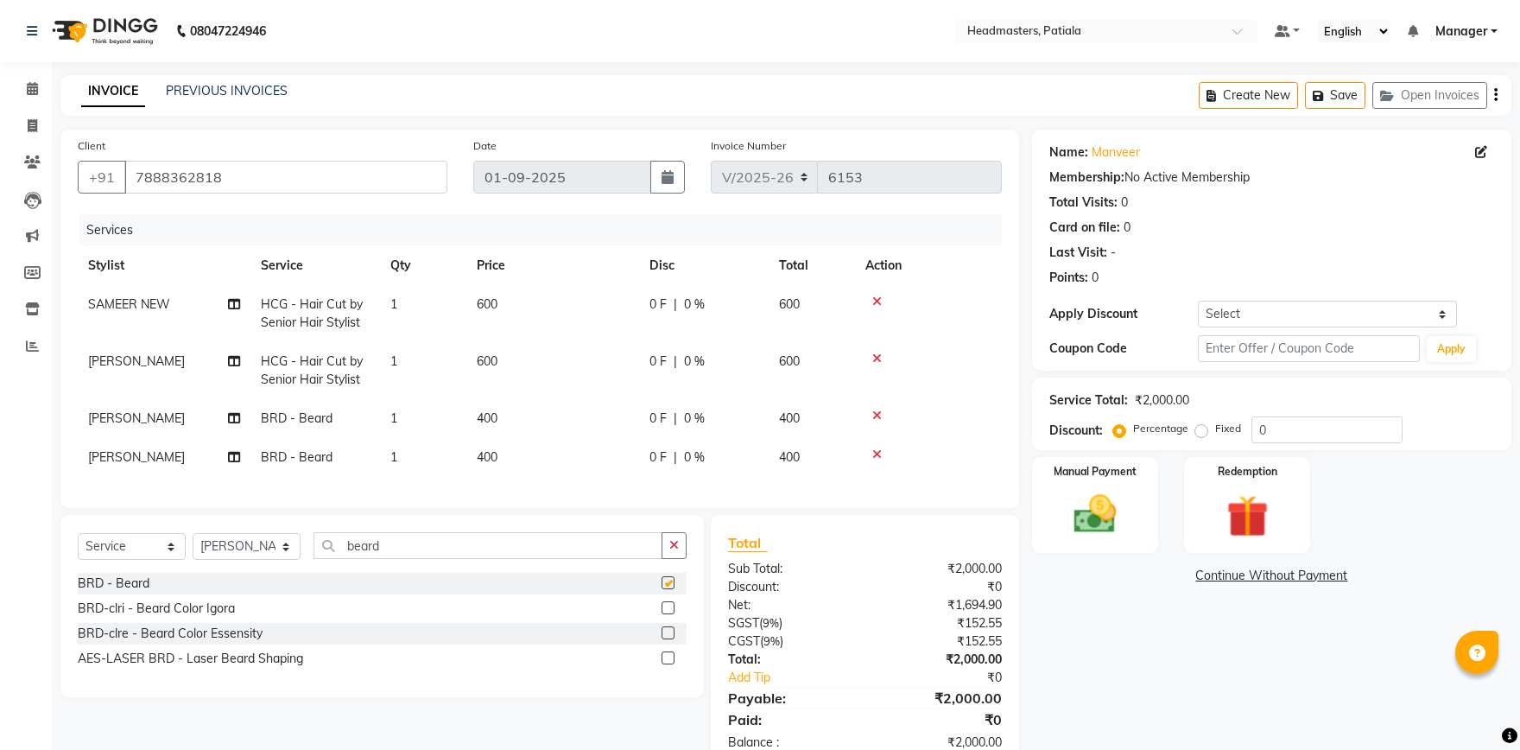
checkbox input "false"
click at [512, 549] on input "beard" at bounding box center [488, 545] width 349 height 27
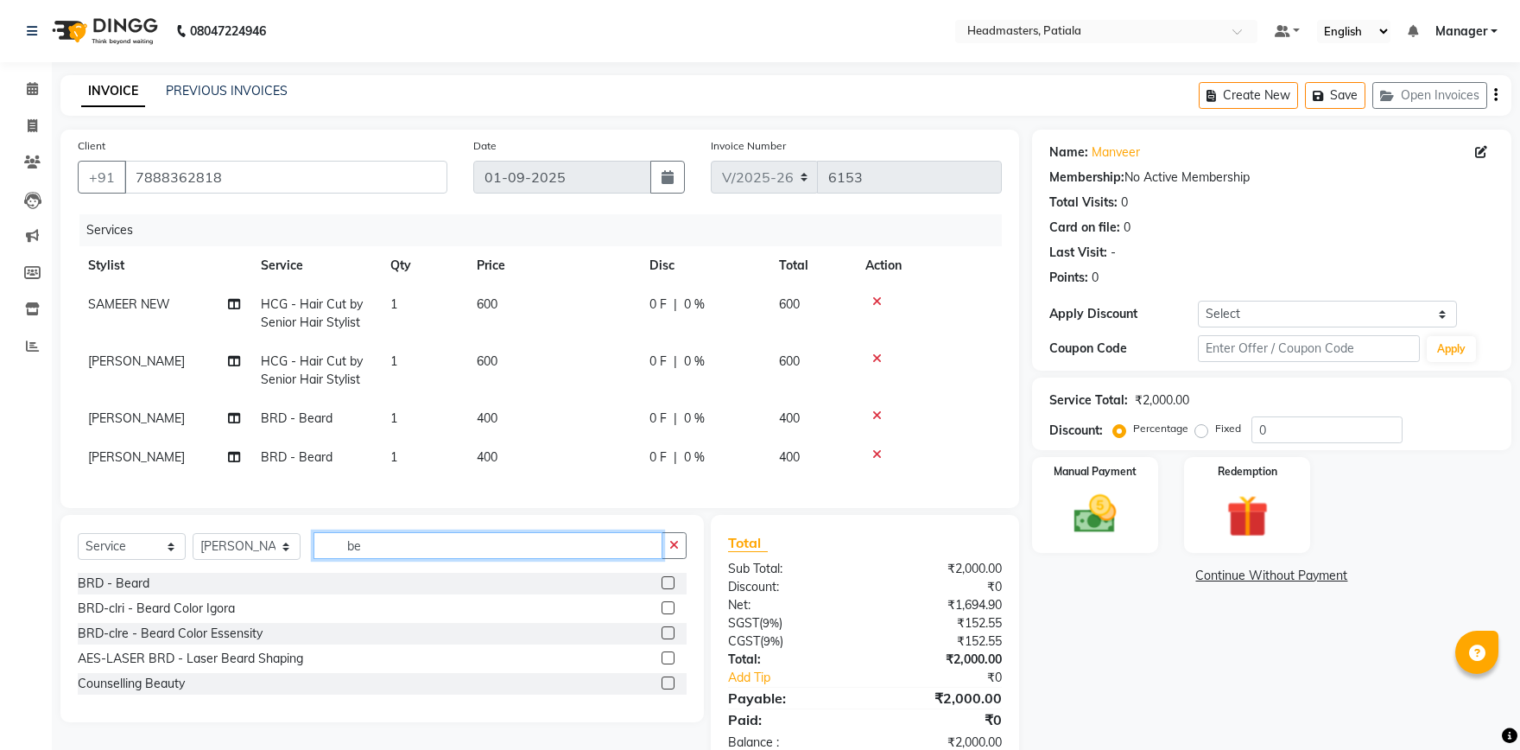
type input "b"
type input "eb"
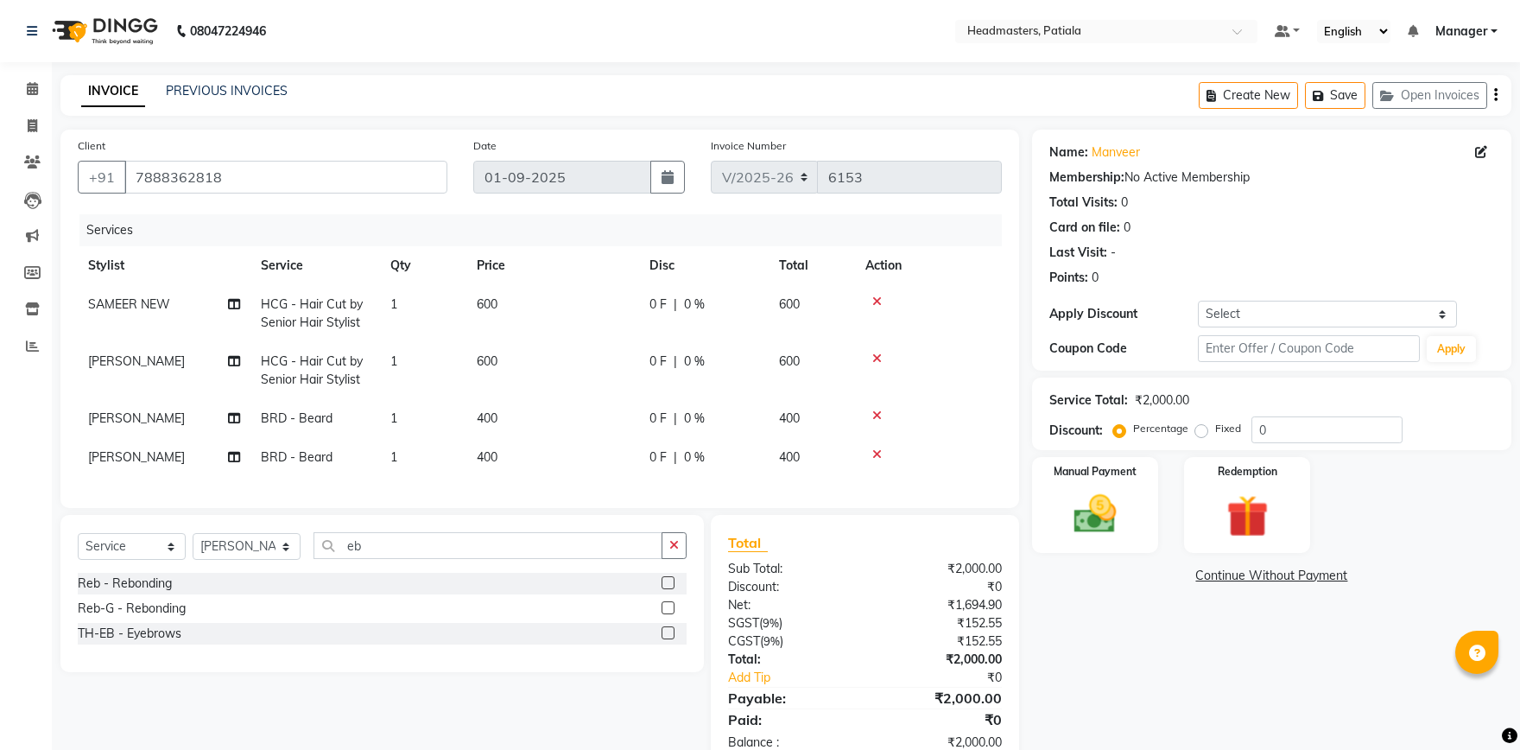
click at [662, 632] on label at bounding box center [668, 632] width 13 height 13
click at [662, 632] on input "checkbox" at bounding box center [667, 633] width 11 height 11
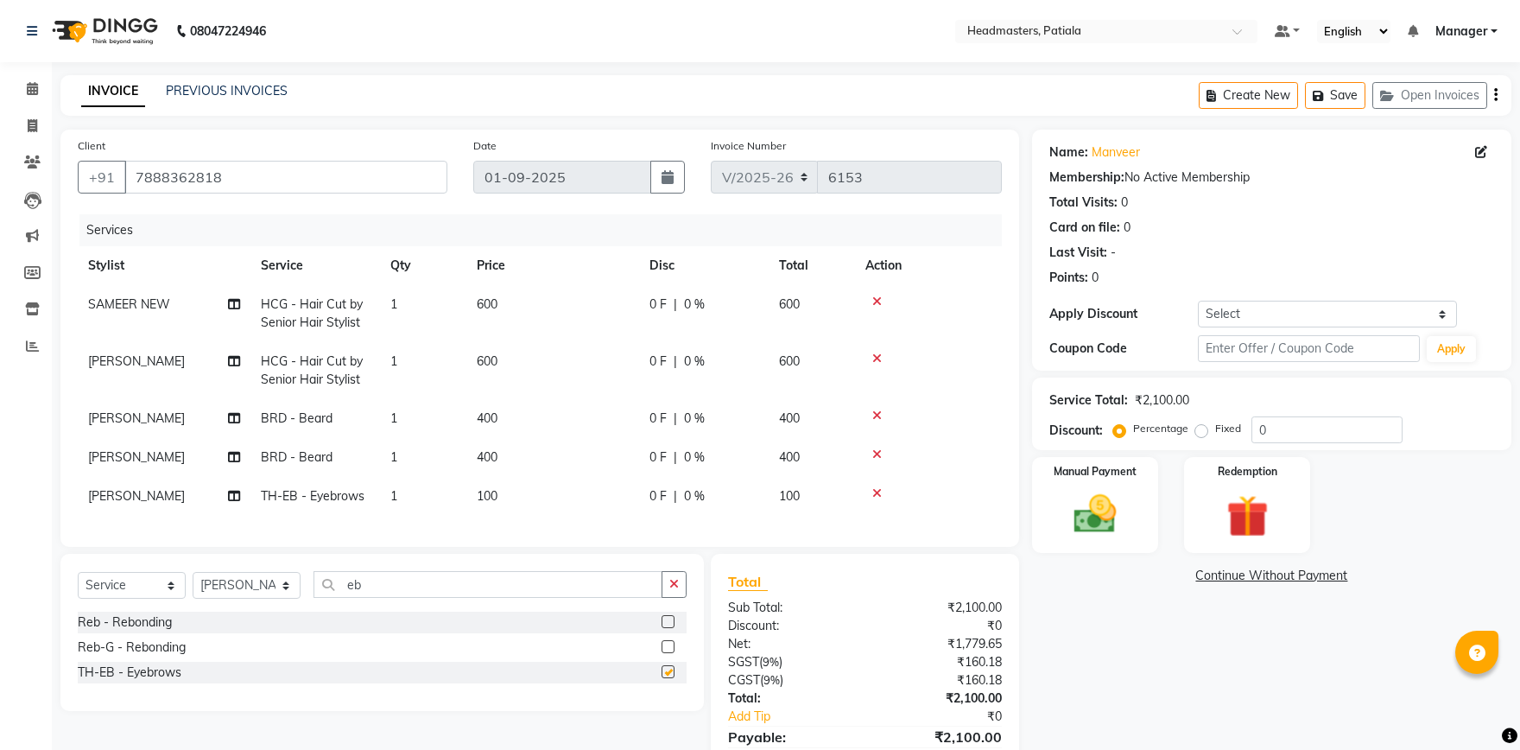
checkbox input "false"
click at [138, 492] on td "[PERSON_NAME]" at bounding box center [164, 496] width 173 height 39
select select "62112"
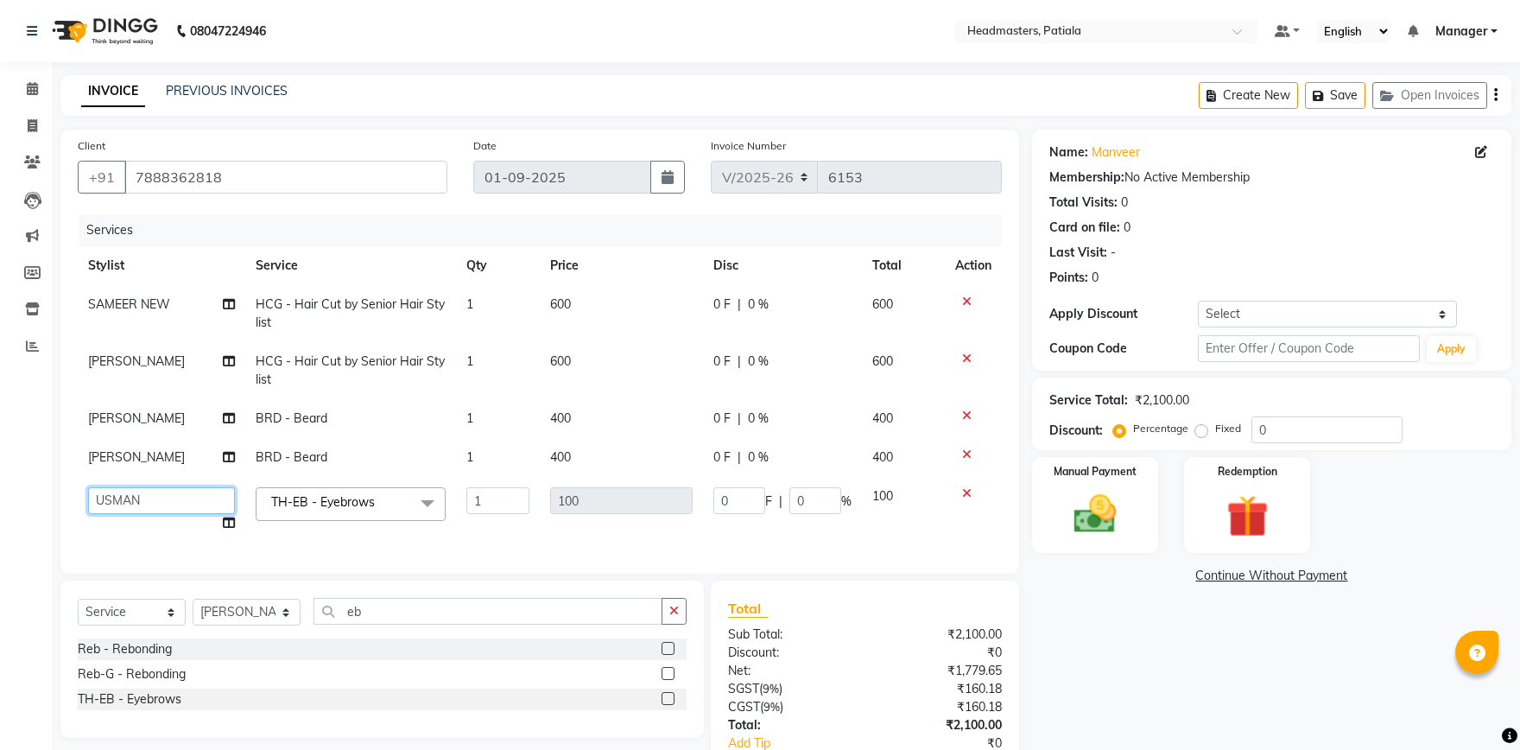
select select "51087"
click at [161, 452] on td "[PERSON_NAME]" at bounding box center [162, 457] width 168 height 39
select select "62112"
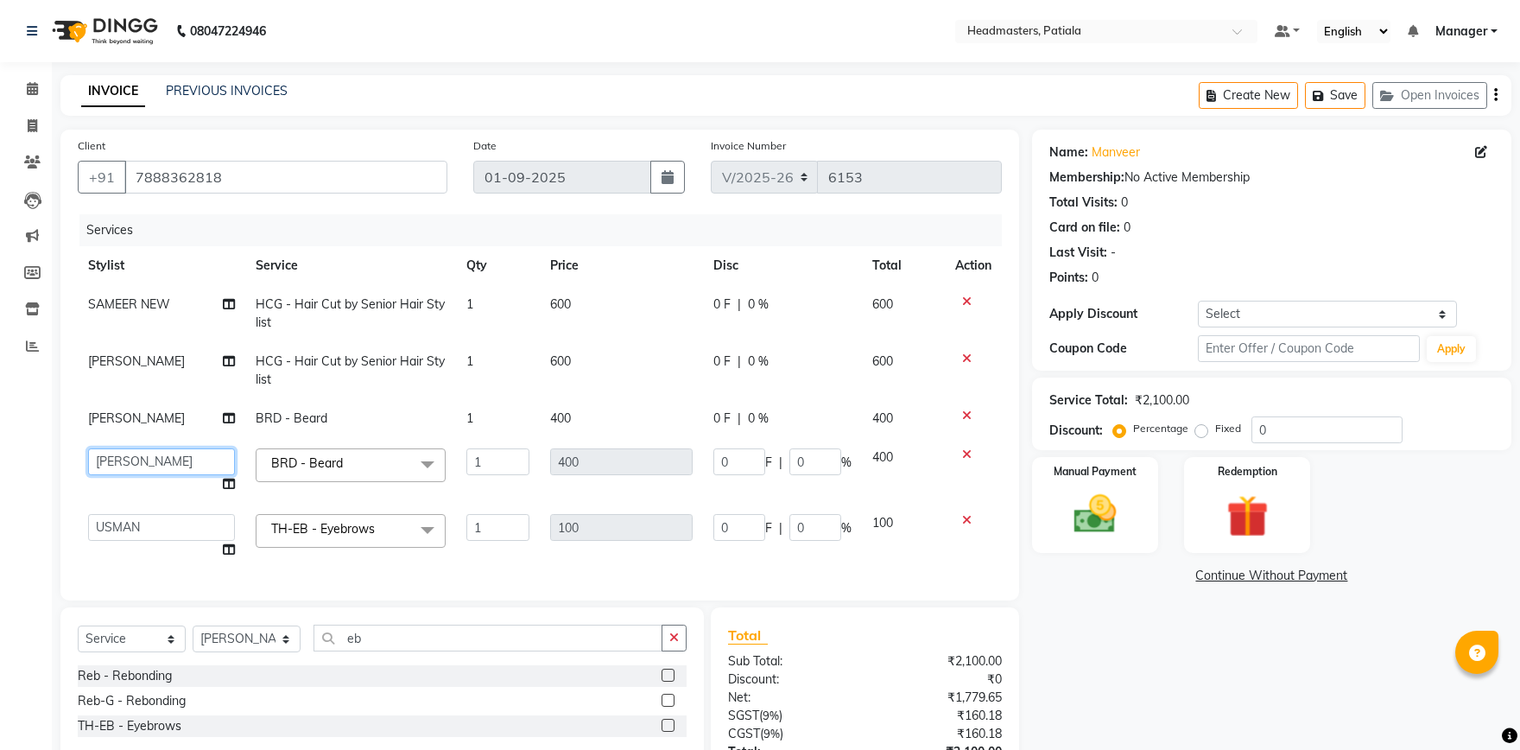
click at [88, 448] on select "ABHISHEK [PERSON_NAME] AKSHAY [PERSON_NAME] [PERSON_NAME] [PERSON_NAME] Chand […" at bounding box center [161, 461] width 147 height 27
select select "51087"
click at [143, 303] on span "SAMEER NEW" at bounding box center [129, 304] width 82 height 16
select select "51086"
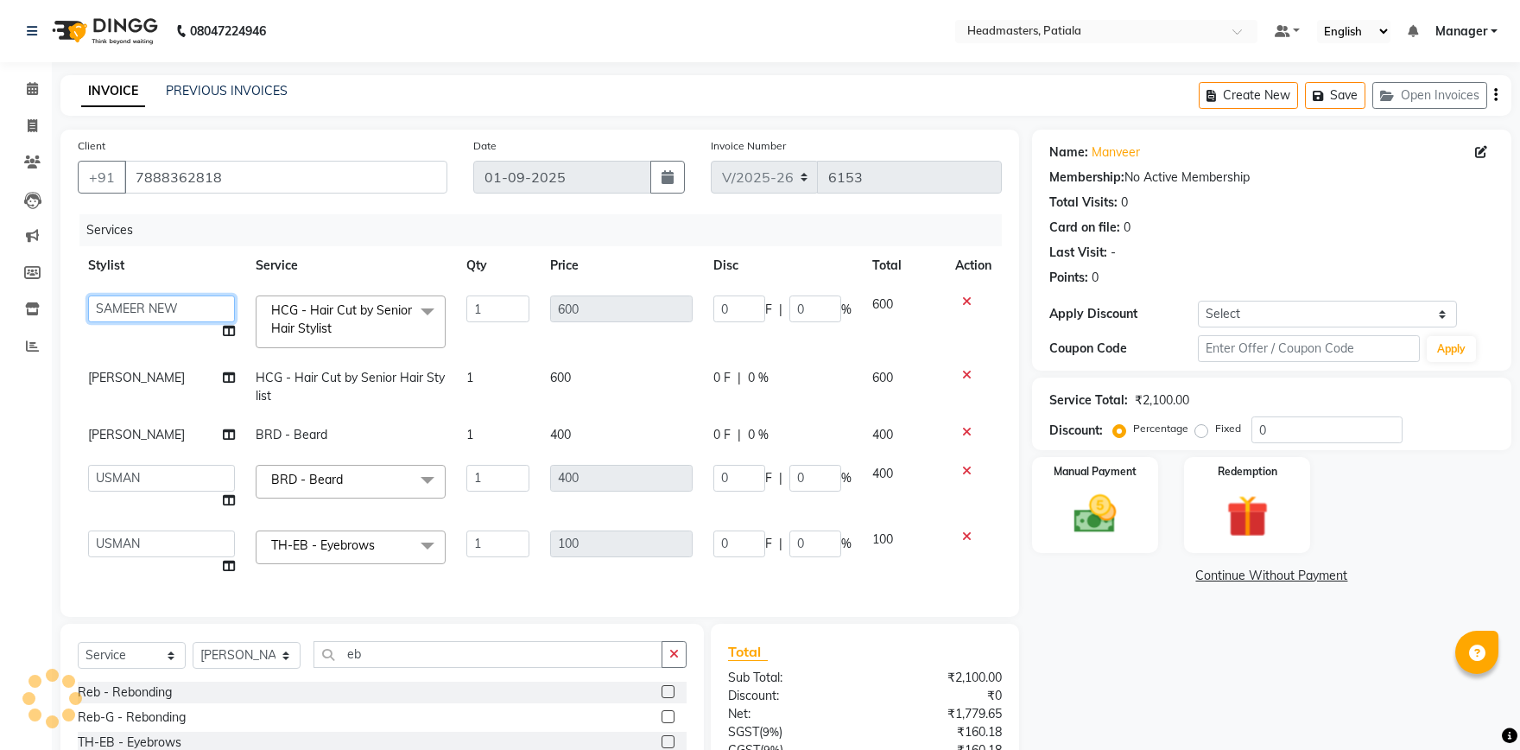
click at [88, 295] on select "ABHISHEK [PERSON_NAME] AKSHAY [PERSON_NAME] [PERSON_NAME] [PERSON_NAME] Chand […" at bounding box center [161, 308] width 147 height 27
click at [175, 263] on th "Stylist" at bounding box center [162, 265] width 168 height 39
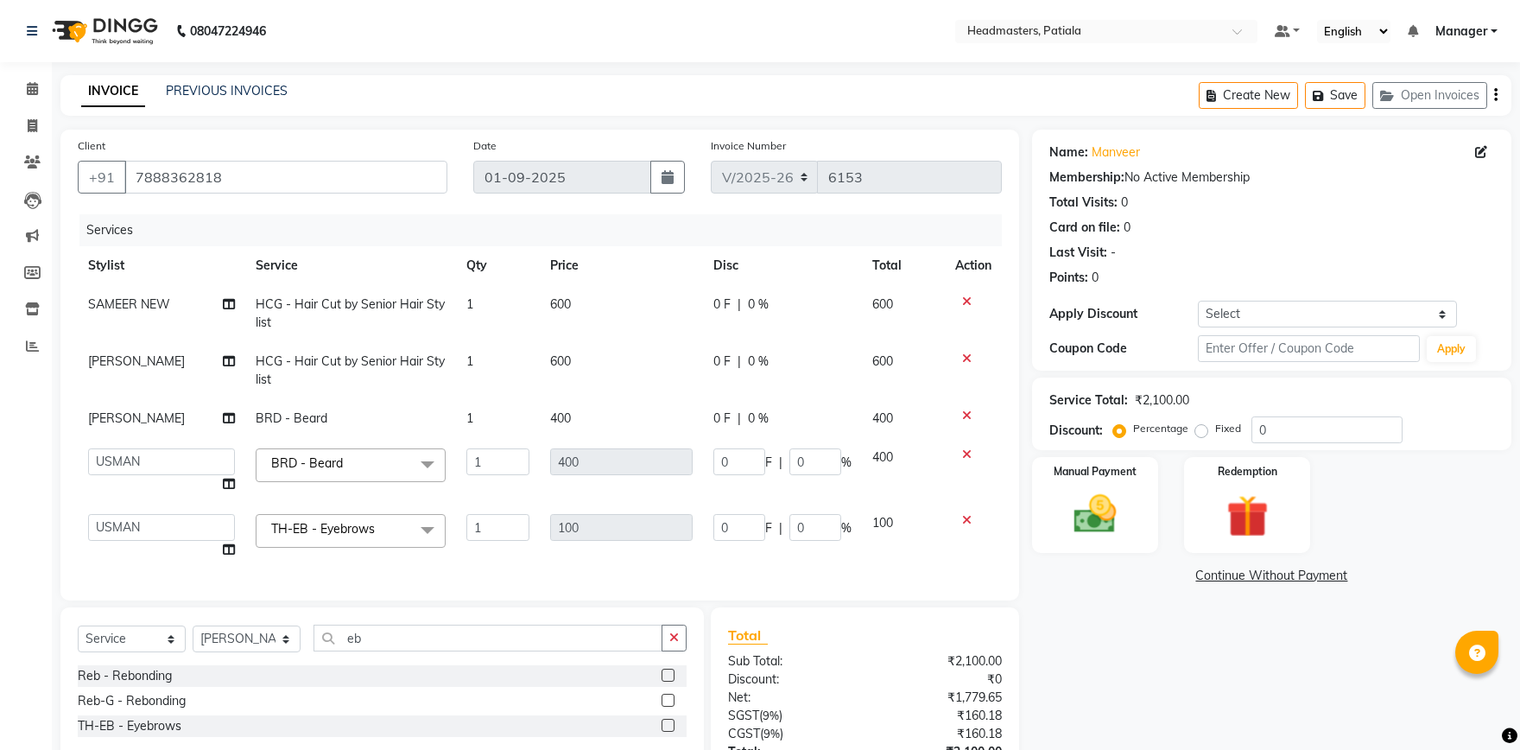
click at [718, 309] on span "0 F" at bounding box center [722, 304] width 17 height 18
select select "51086"
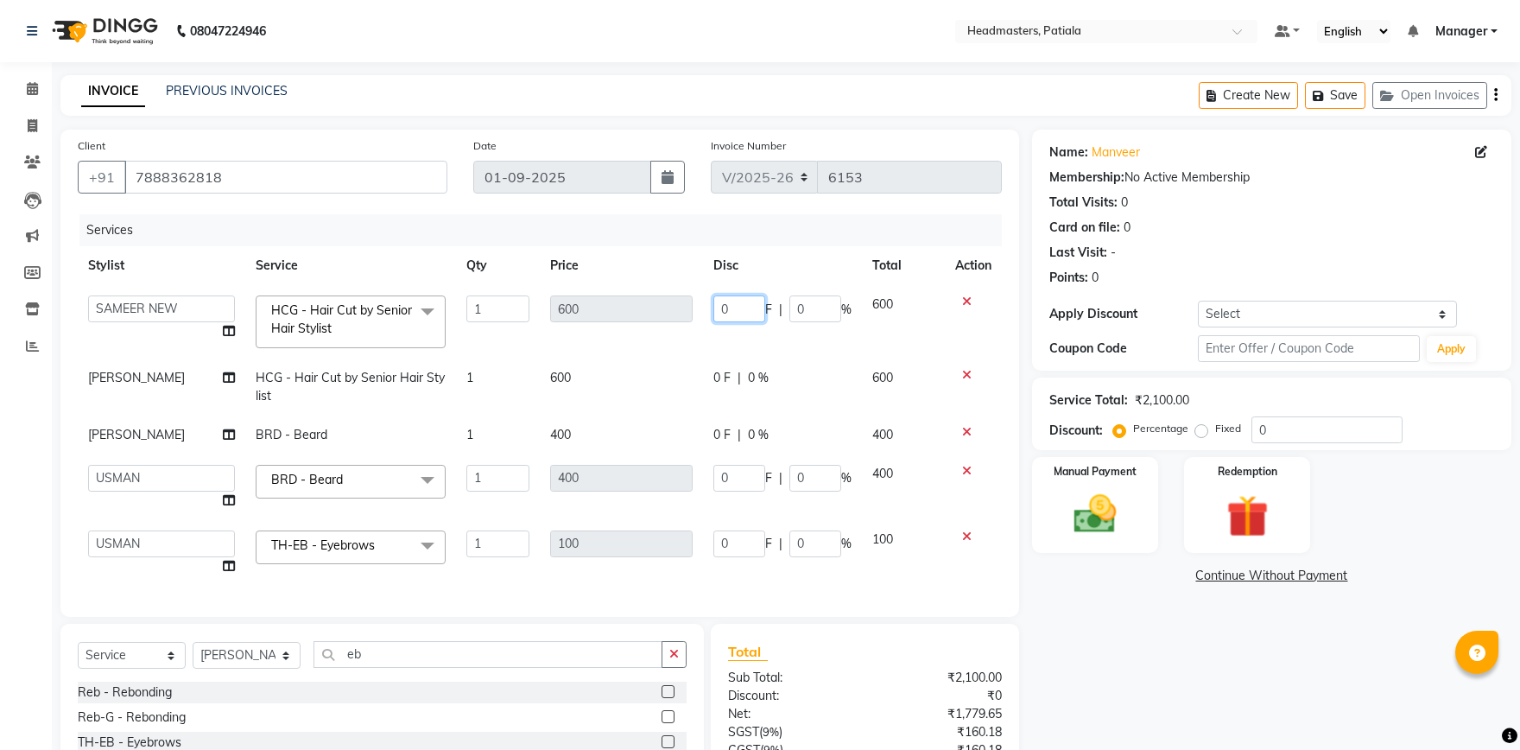
click at [723, 307] on input "0" at bounding box center [740, 308] width 52 height 27
click at [728, 301] on input "0" at bounding box center [740, 308] width 52 height 27
type input "100"
click at [706, 346] on tbody "ABHISHEK AJAY KUMAR AKSHAY ALI ARSH ARUN ASIF AZEEZUR REHMAAN Chand Sahota DAVY…" at bounding box center [540, 435] width 924 height 301
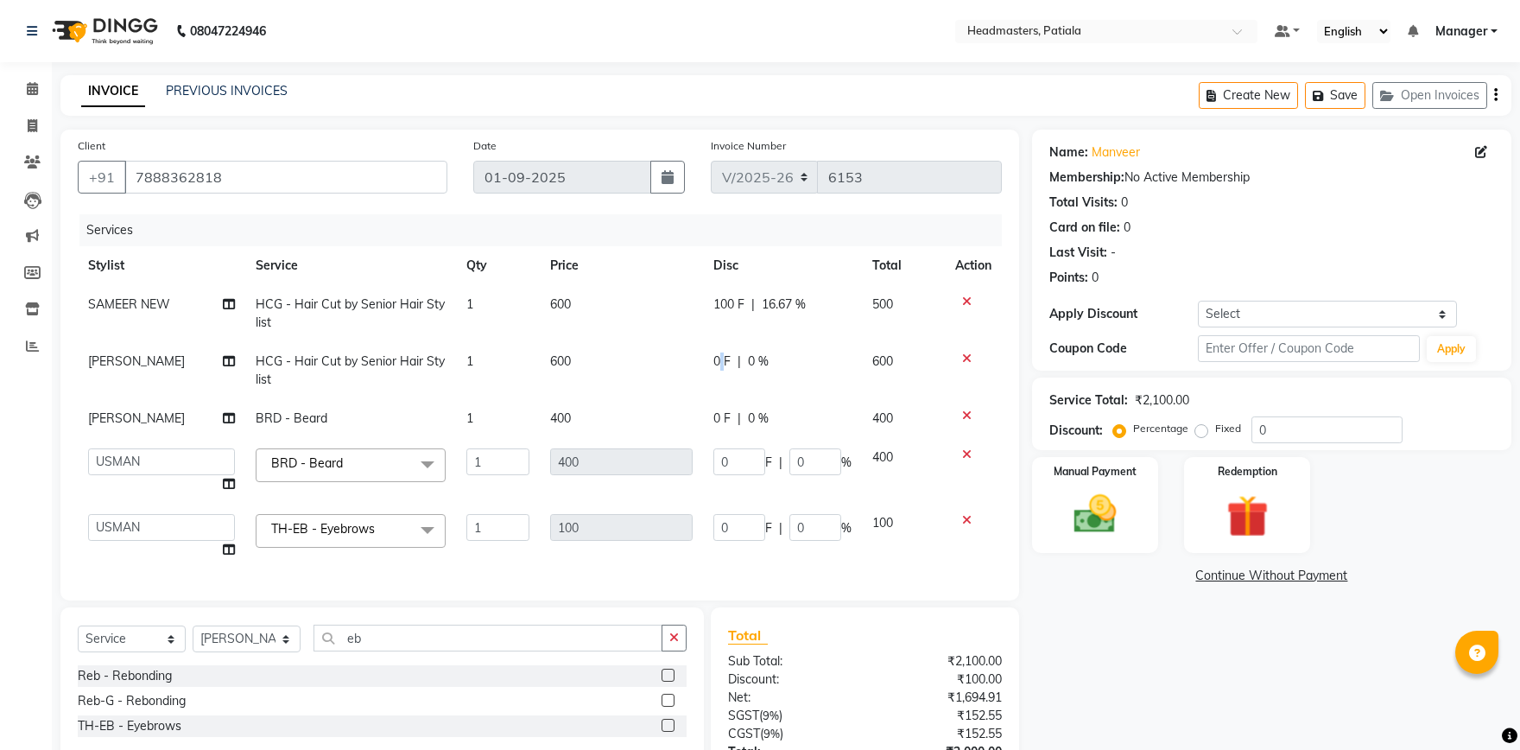
click at [721, 364] on span "0 F" at bounding box center [722, 361] width 17 height 18
select select "62112"
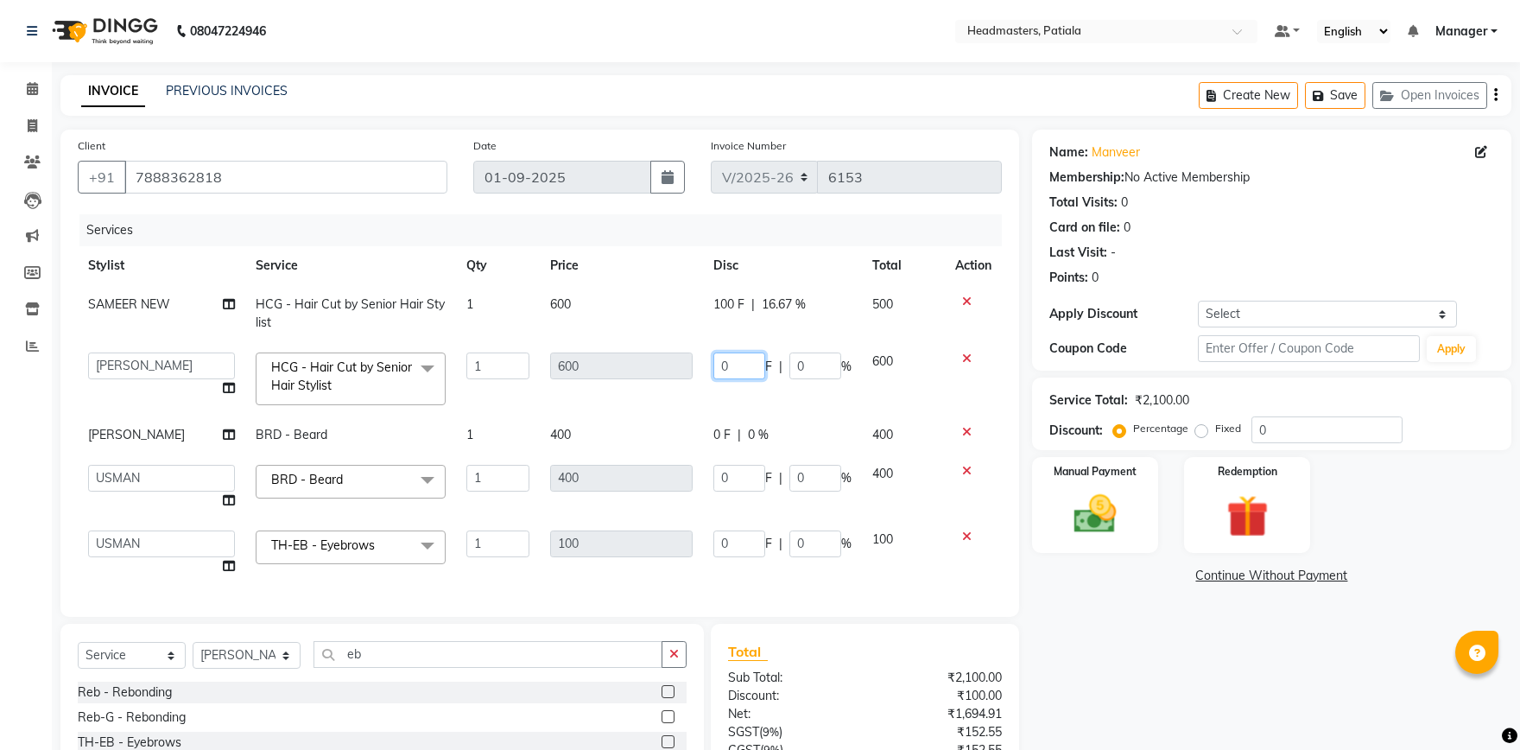
click at [730, 364] on input "0" at bounding box center [740, 365] width 52 height 27
type input "200"
click at [718, 426] on span "0 F" at bounding box center [722, 435] width 17 height 18
select select "62112"
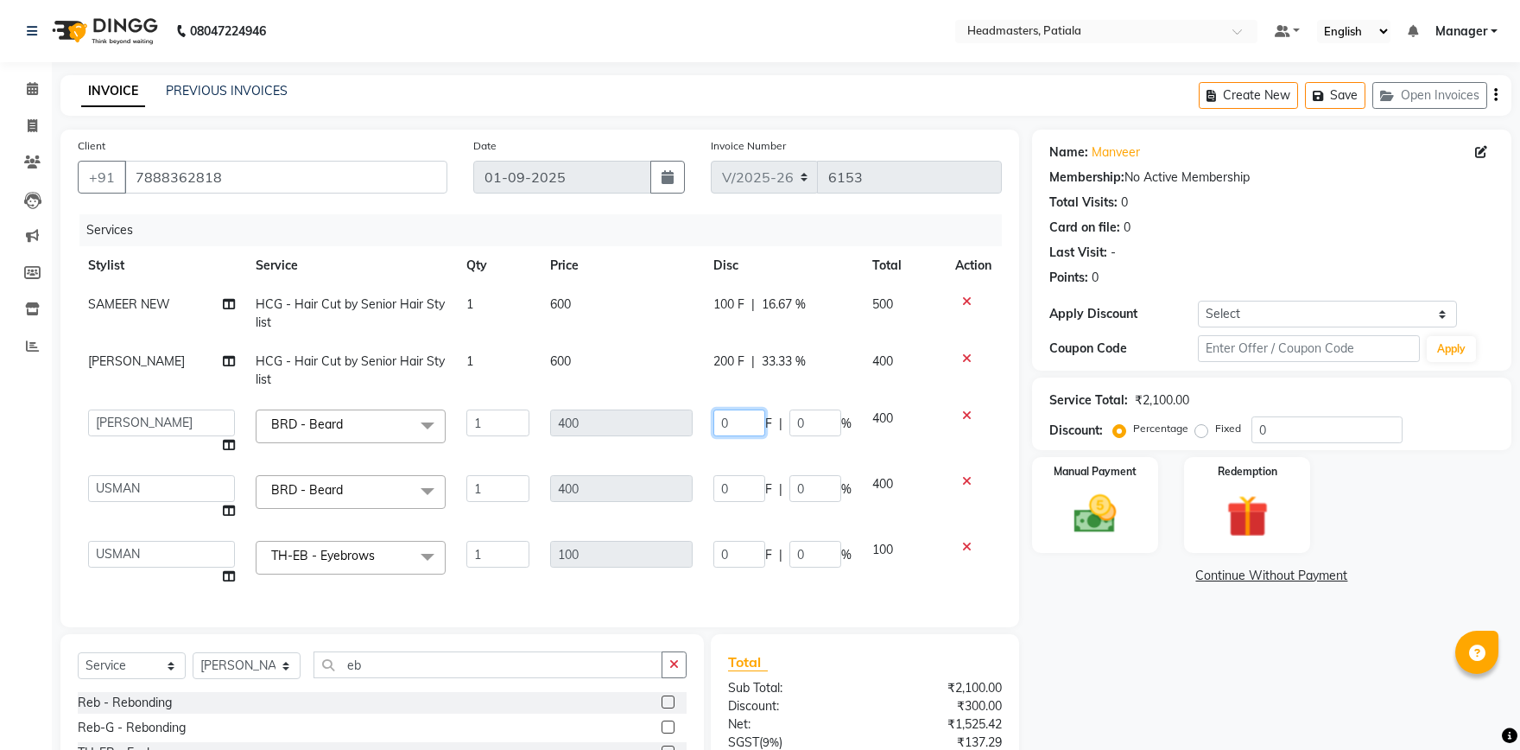
click at [734, 425] on input "0" at bounding box center [740, 422] width 52 height 27
type input "100"
click at [688, 384] on td "600" at bounding box center [621, 370] width 163 height 57
select select "62112"
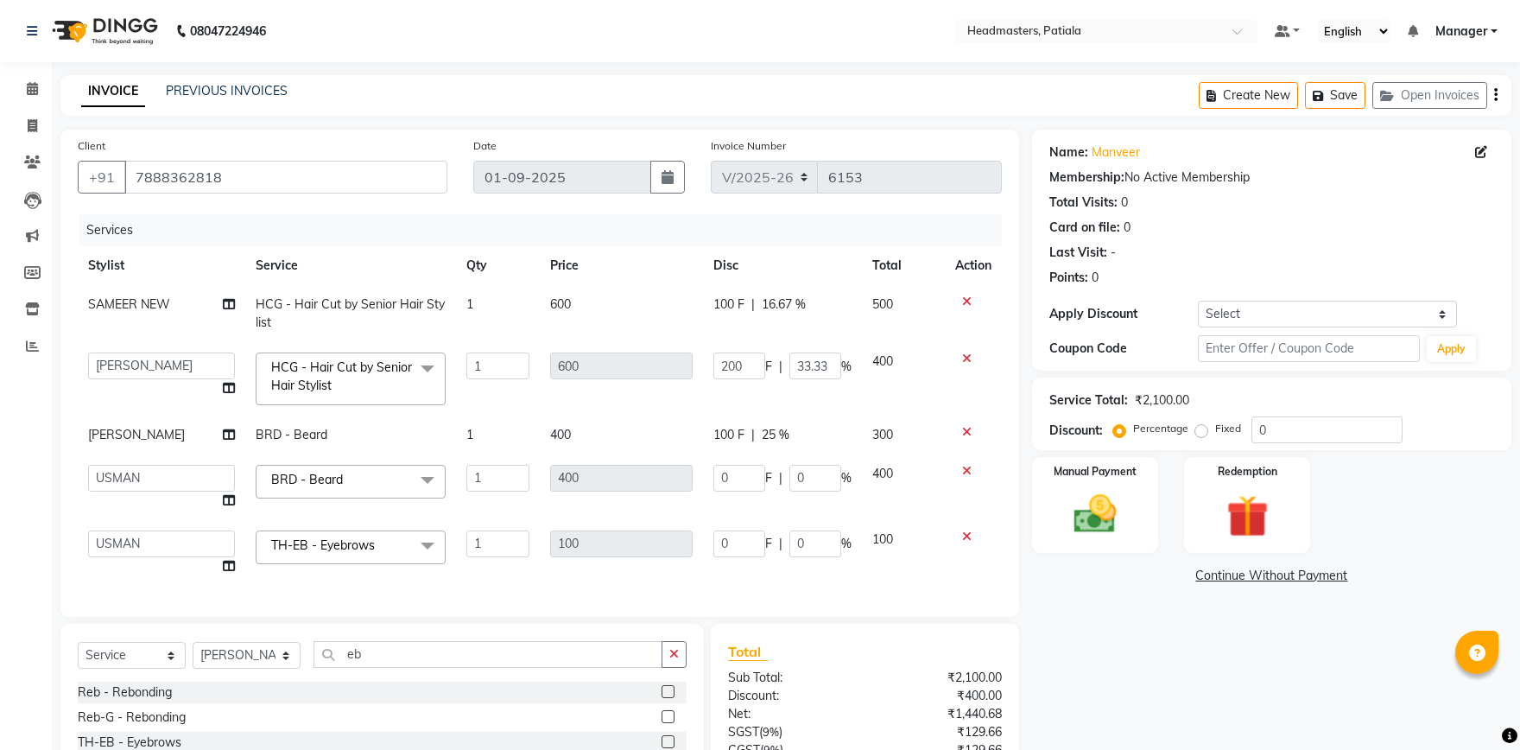
scroll to position [152, 0]
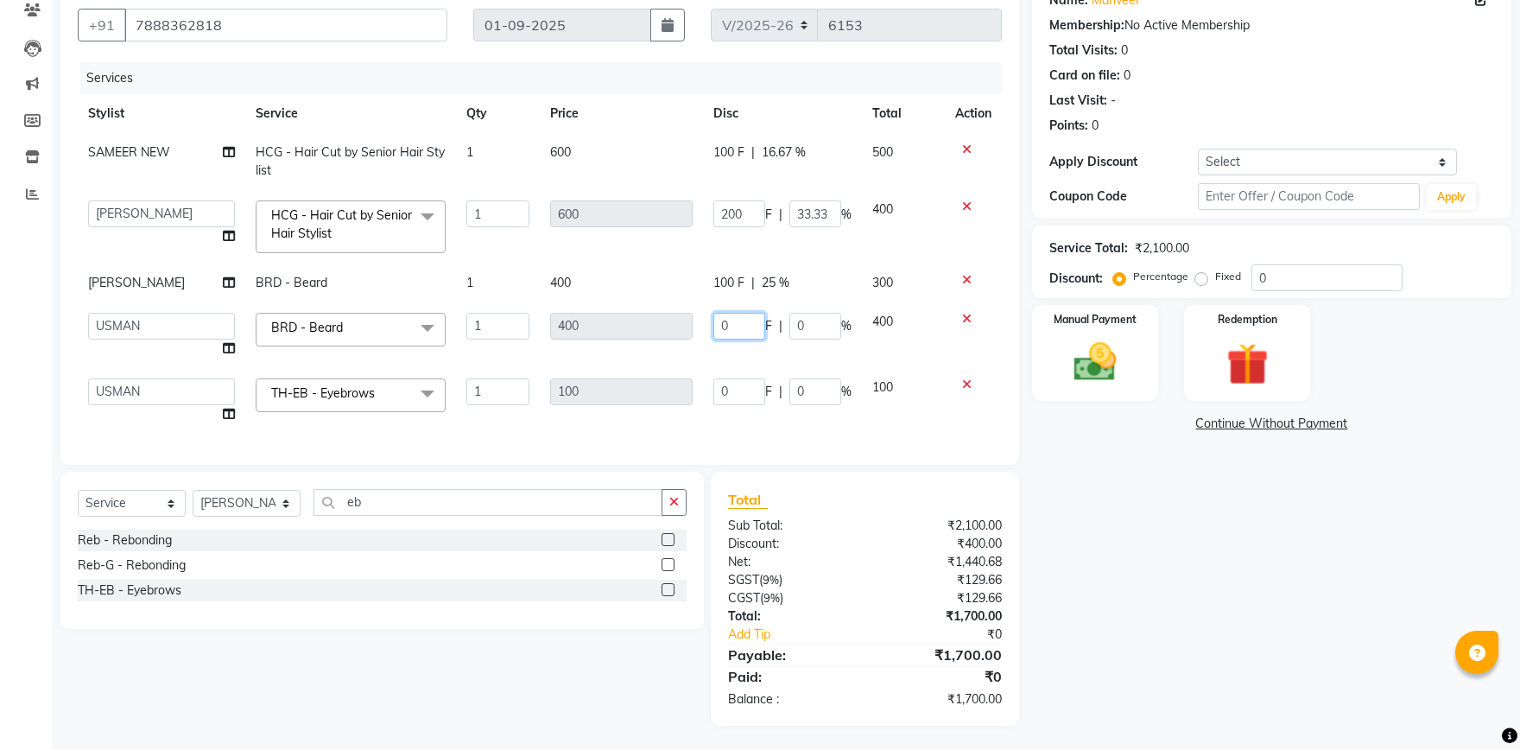
click at [730, 327] on input "0" at bounding box center [740, 326] width 52 height 27
type input "100"
click at [1083, 434] on div "Name: Manveer Membership: No Active Membership Total Visits: 0 Card on file: 0 …" at bounding box center [1278, 352] width 492 height 748
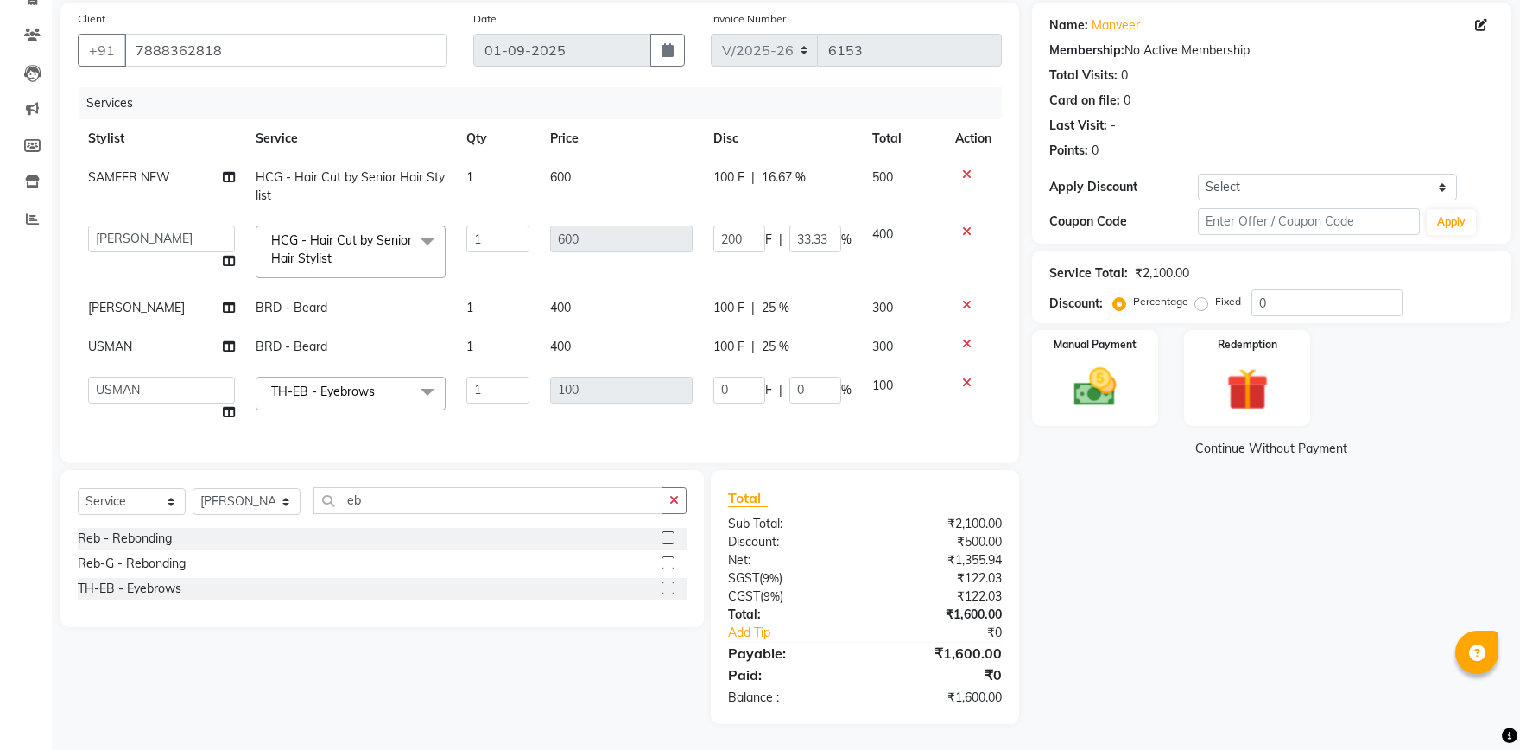
scroll to position [125, 0]
click at [720, 184] on span "100 F" at bounding box center [729, 179] width 31 height 18
select select "51086"
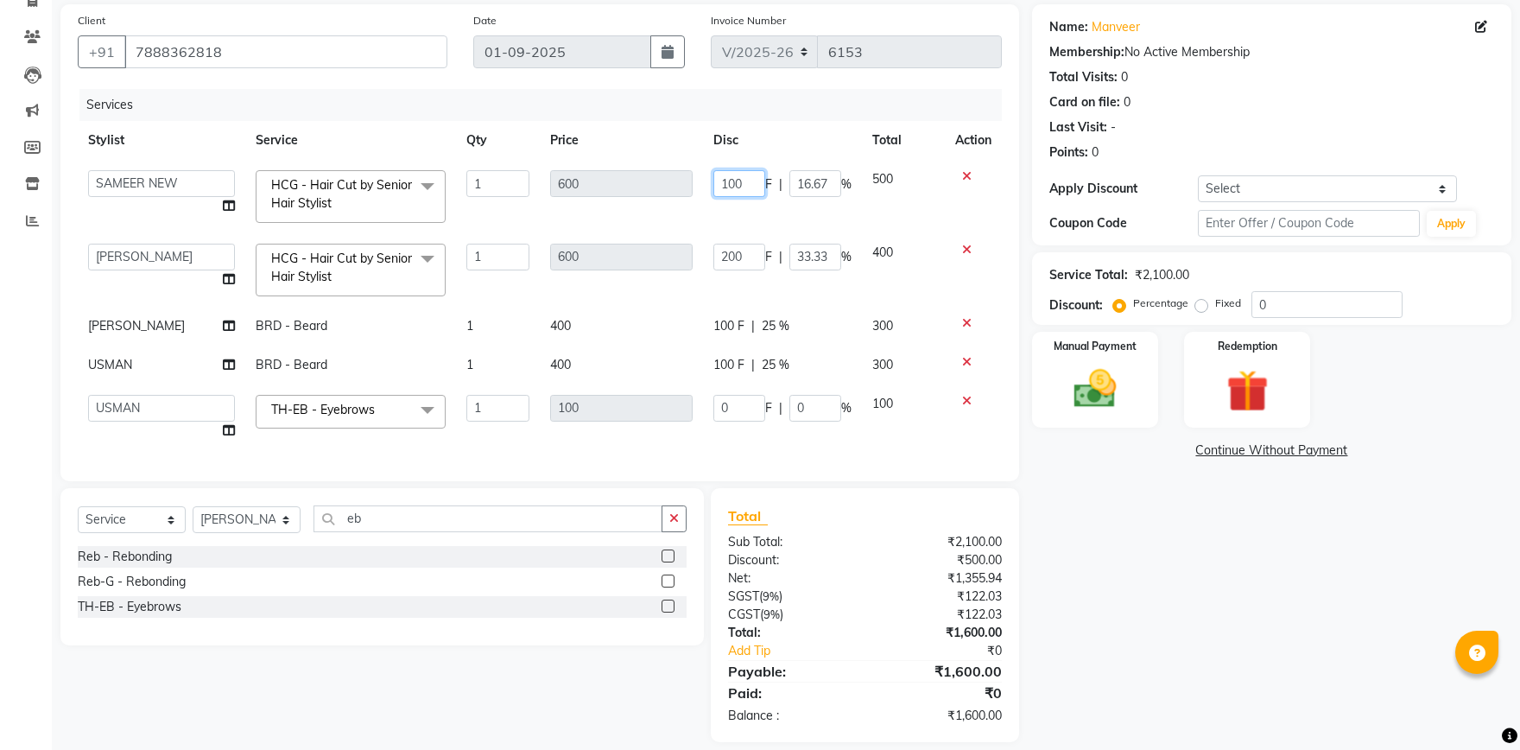
click at [723, 177] on input "100" at bounding box center [740, 183] width 52 height 27
click at [732, 183] on input "100" at bounding box center [740, 183] width 52 height 27
click at [728, 181] on input "100" at bounding box center [740, 183] width 52 height 27
type input "200"
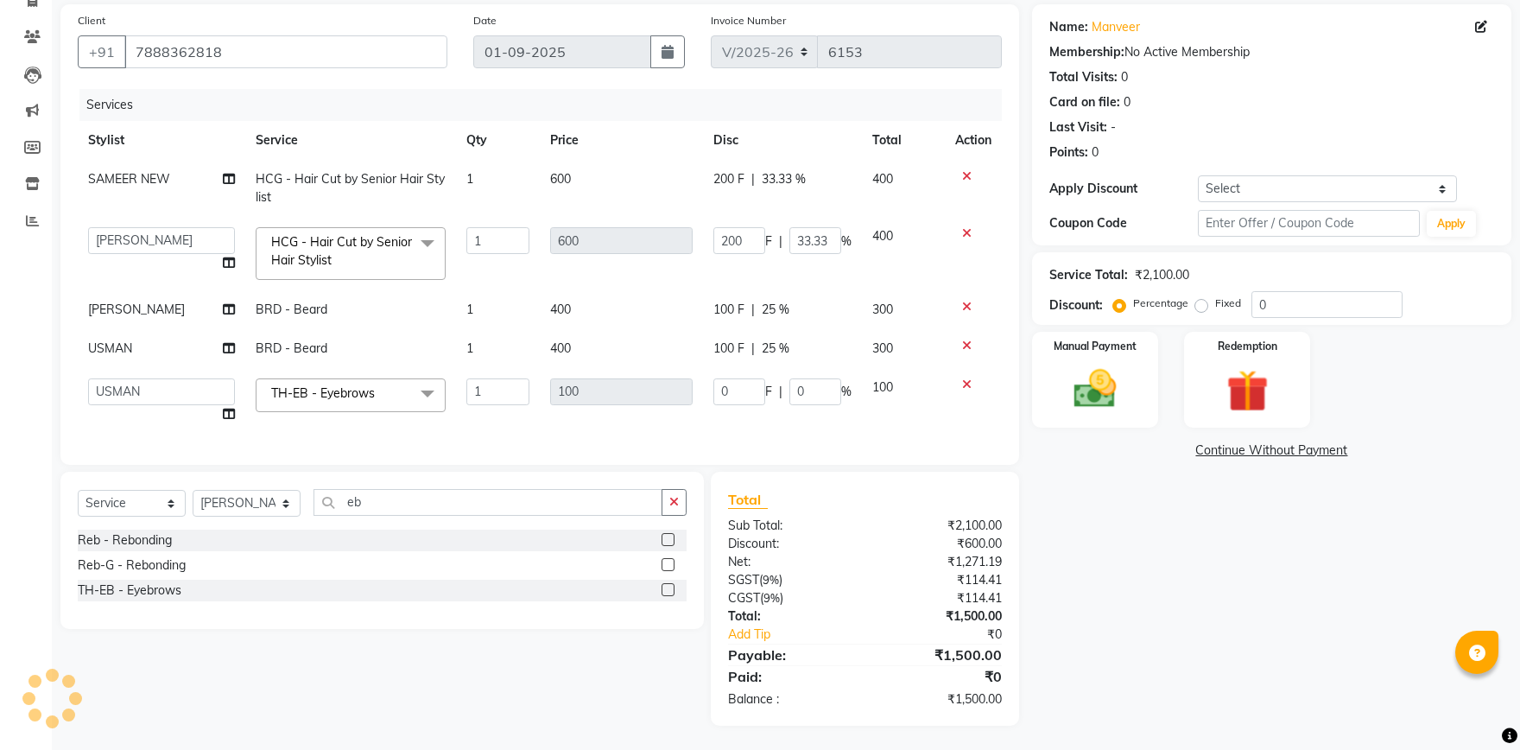
click at [756, 220] on tbody "SAMEER NEW HCG - Hair Cut by Senior Hair Stylist 1 600 200 F | 33.33 % 400 ABHI…" at bounding box center [540, 297] width 924 height 274
drag, startPoint x: 1061, startPoint y: 405, endPoint x: 1074, endPoint y: 402, distance: 13.4
click at [1062, 405] on img at bounding box center [1096, 389] width 72 height 51
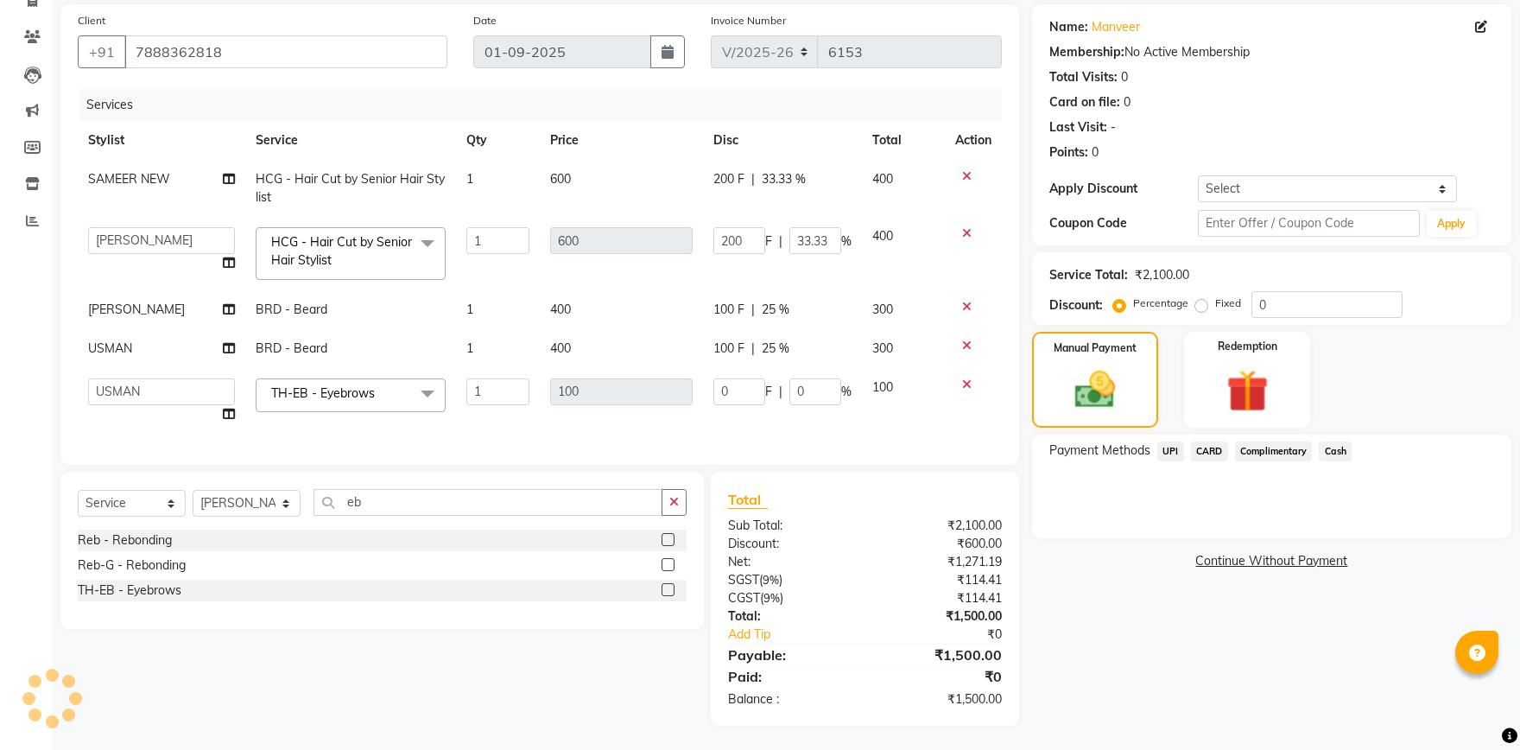
click at [1320, 452] on span "Cash" at bounding box center [1335, 451] width 33 height 20
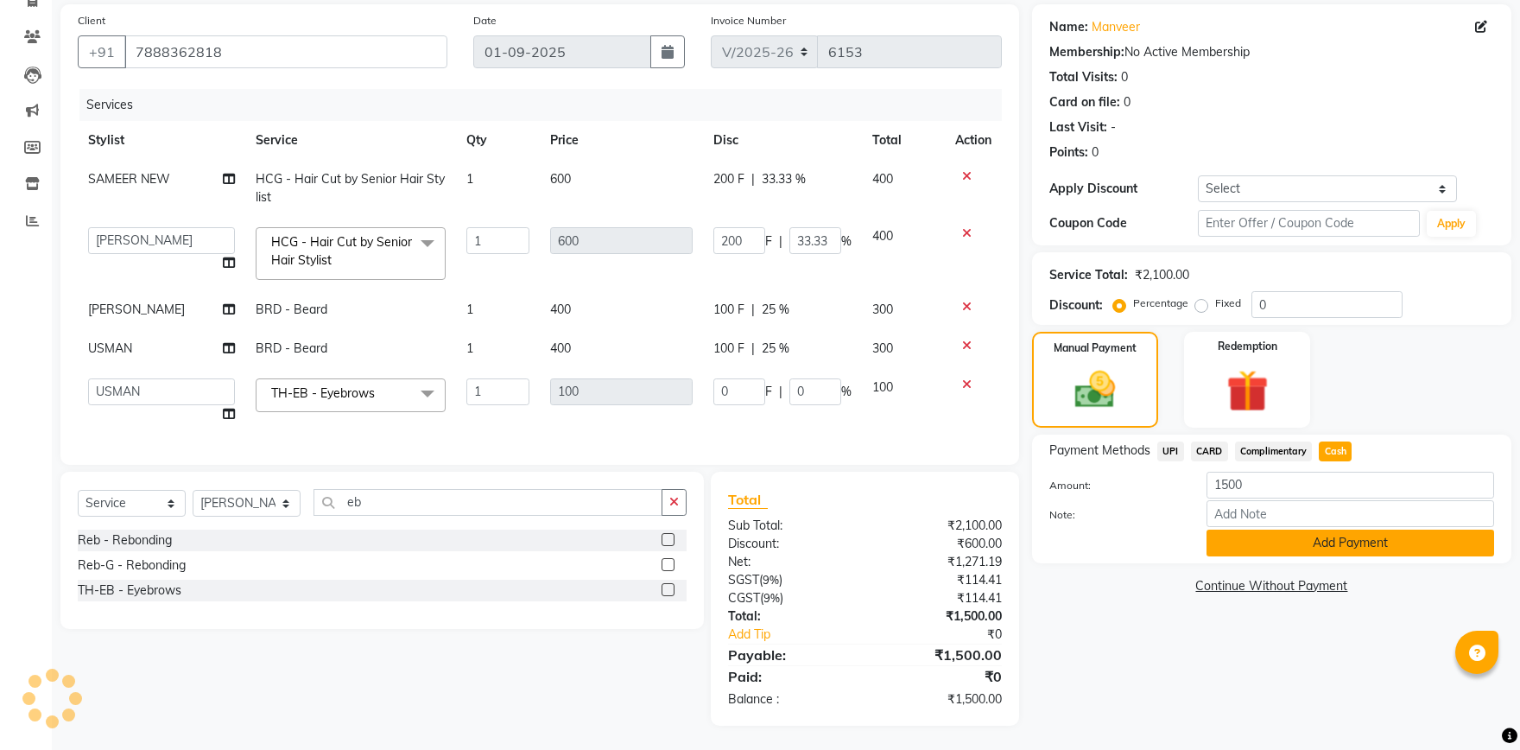
click at [1348, 541] on button "Add Payment" at bounding box center [1351, 543] width 288 height 27
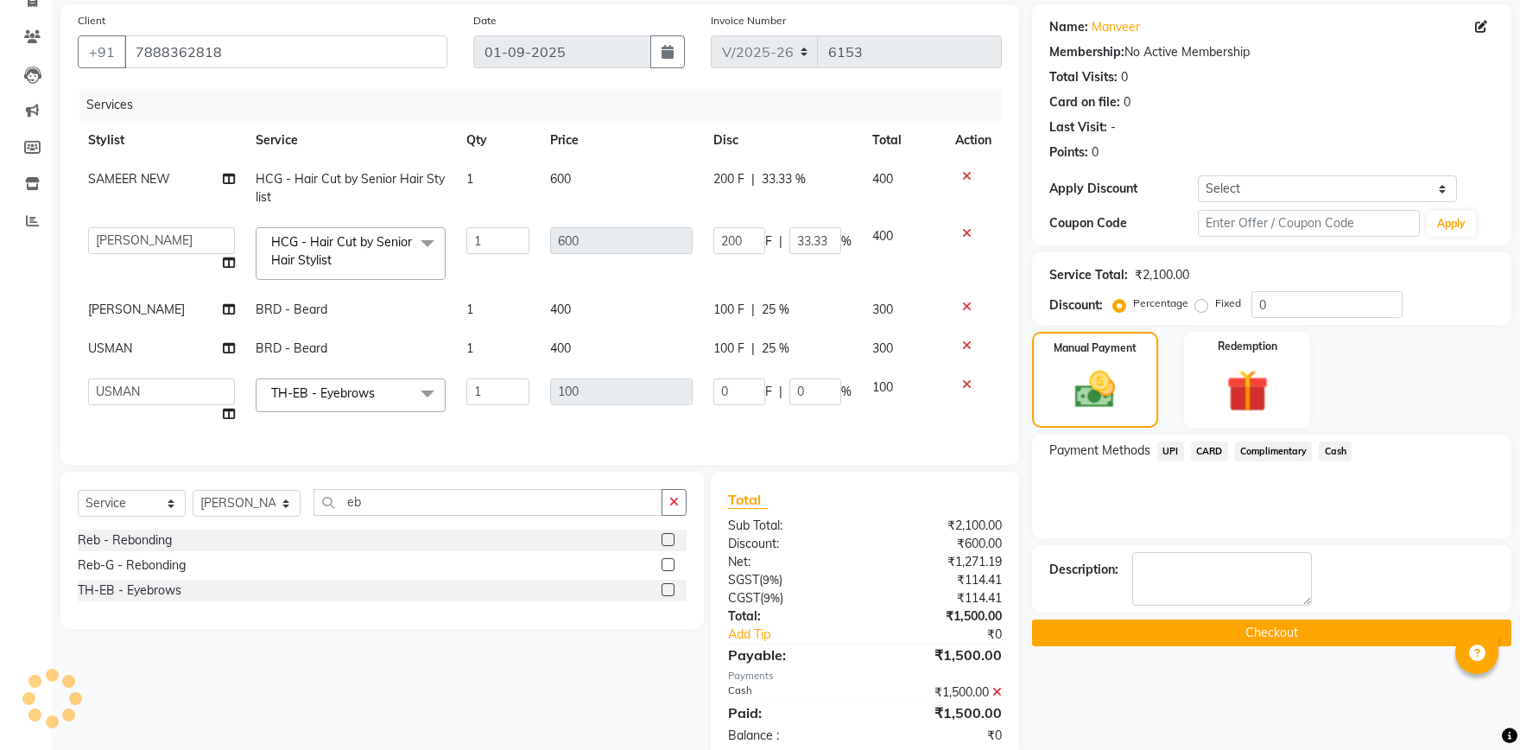
click at [1245, 637] on button "Checkout" at bounding box center [1271, 632] width 479 height 27
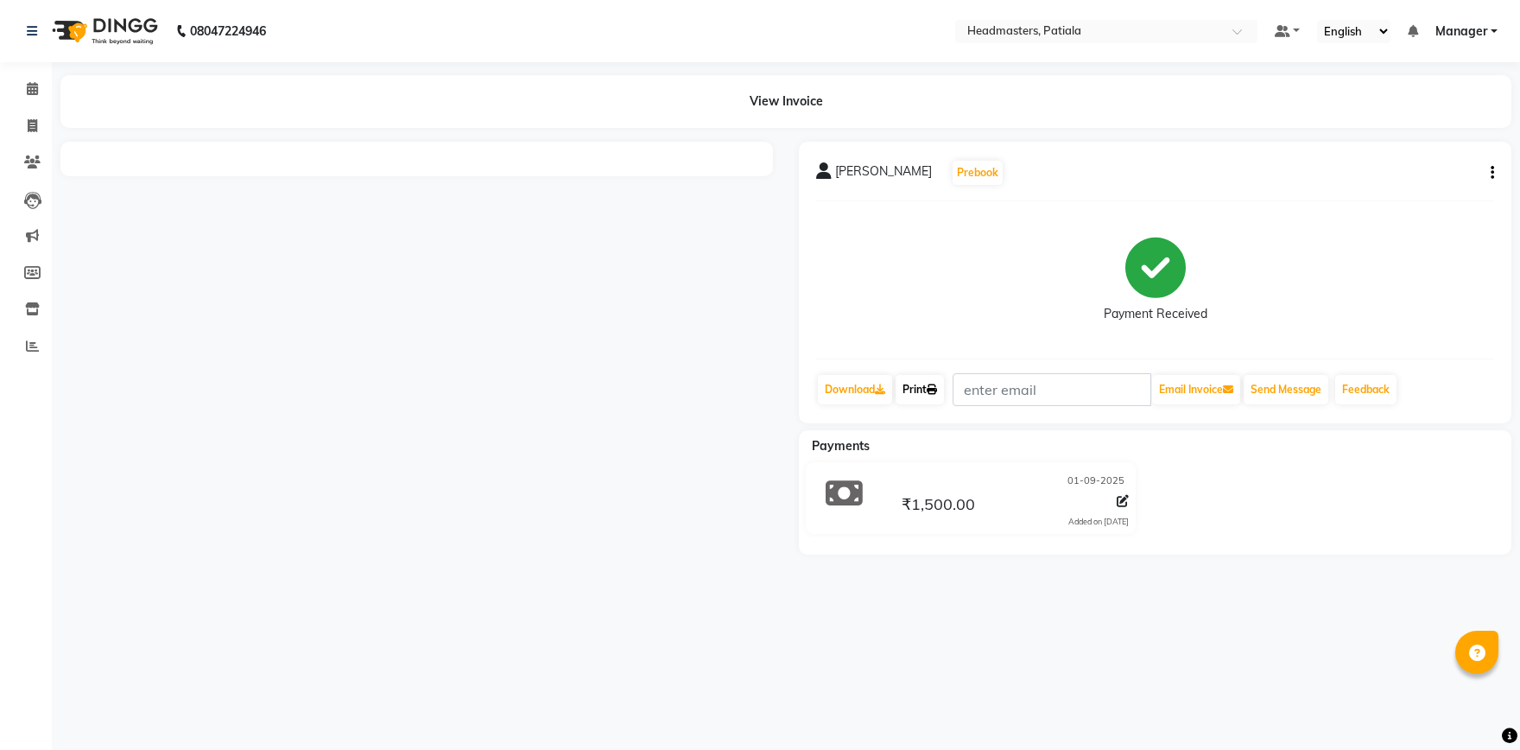
click at [932, 385] on link "Print" at bounding box center [920, 389] width 48 height 29
click at [933, 392] on link "Print" at bounding box center [920, 389] width 48 height 29
click at [920, 384] on link "Print" at bounding box center [920, 389] width 48 height 29
click at [907, 390] on link "Print" at bounding box center [920, 389] width 48 height 29
click at [929, 381] on link "Print" at bounding box center [920, 389] width 48 height 29
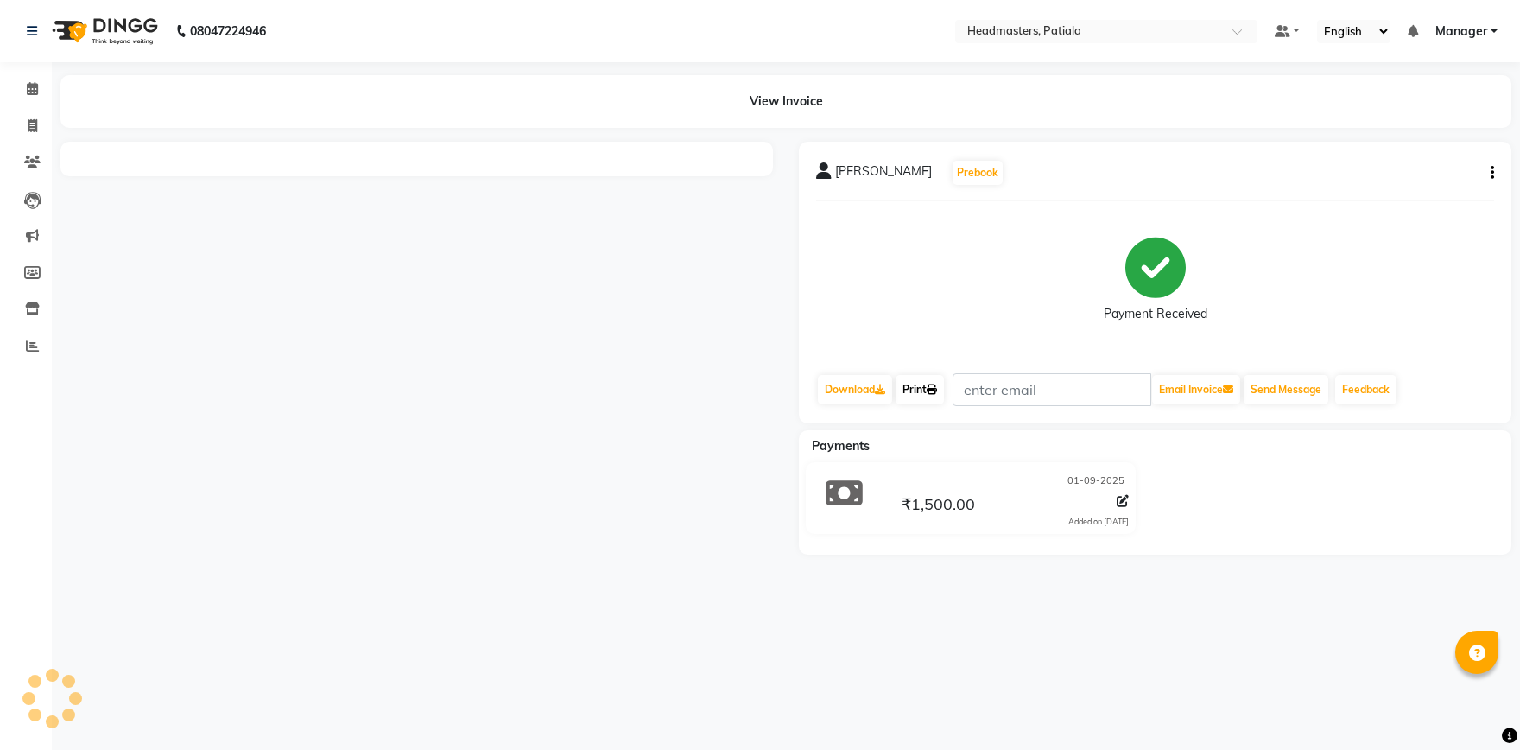
click at [932, 386] on link "Print" at bounding box center [920, 389] width 48 height 29
click at [914, 395] on link "Print" at bounding box center [920, 389] width 48 height 29
click at [909, 384] on link "Print" at bounding box center [920, 389] width 48 height 29
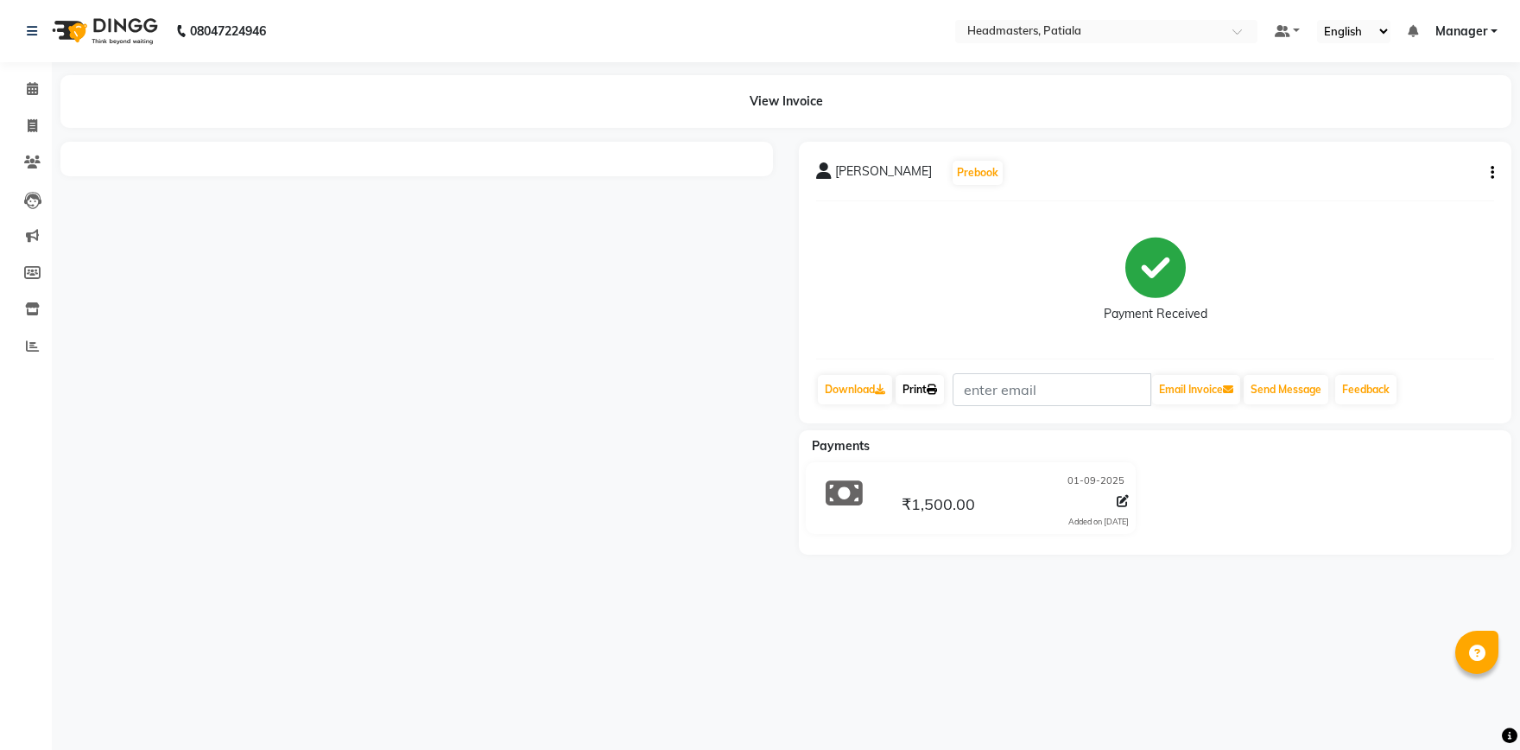
click at [904, 386] on link "Print" at bounding box center [920, 389] width 48 height 29
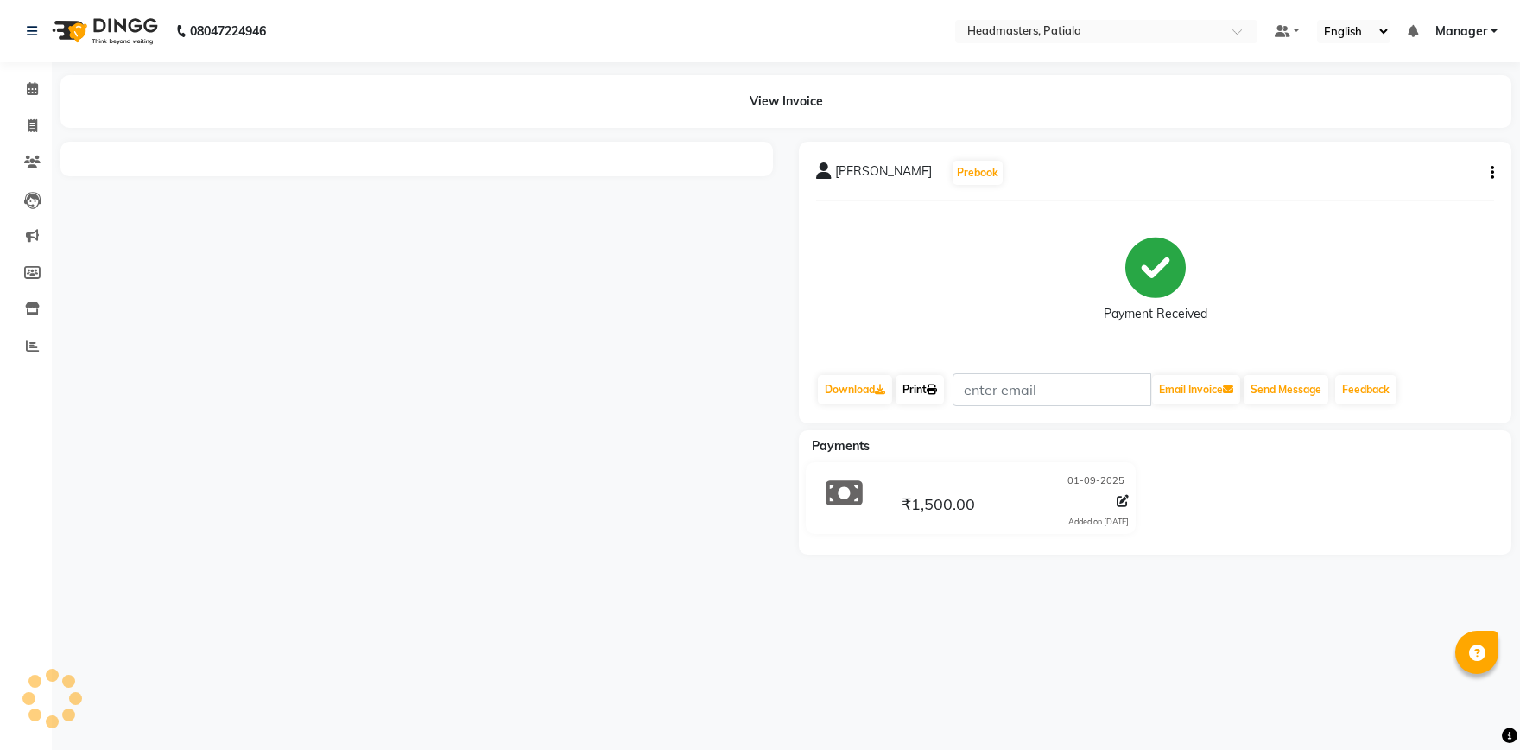
click at [904, 386] on link "Print" at bounding box center [920, 389] width 48 height 29
click at [904, 387] on link "Print" at bounding box center [920, 389] width 48 height 29
click at [925, 394] on link "Print" at bounding box center [920, 389] width 48 height 29
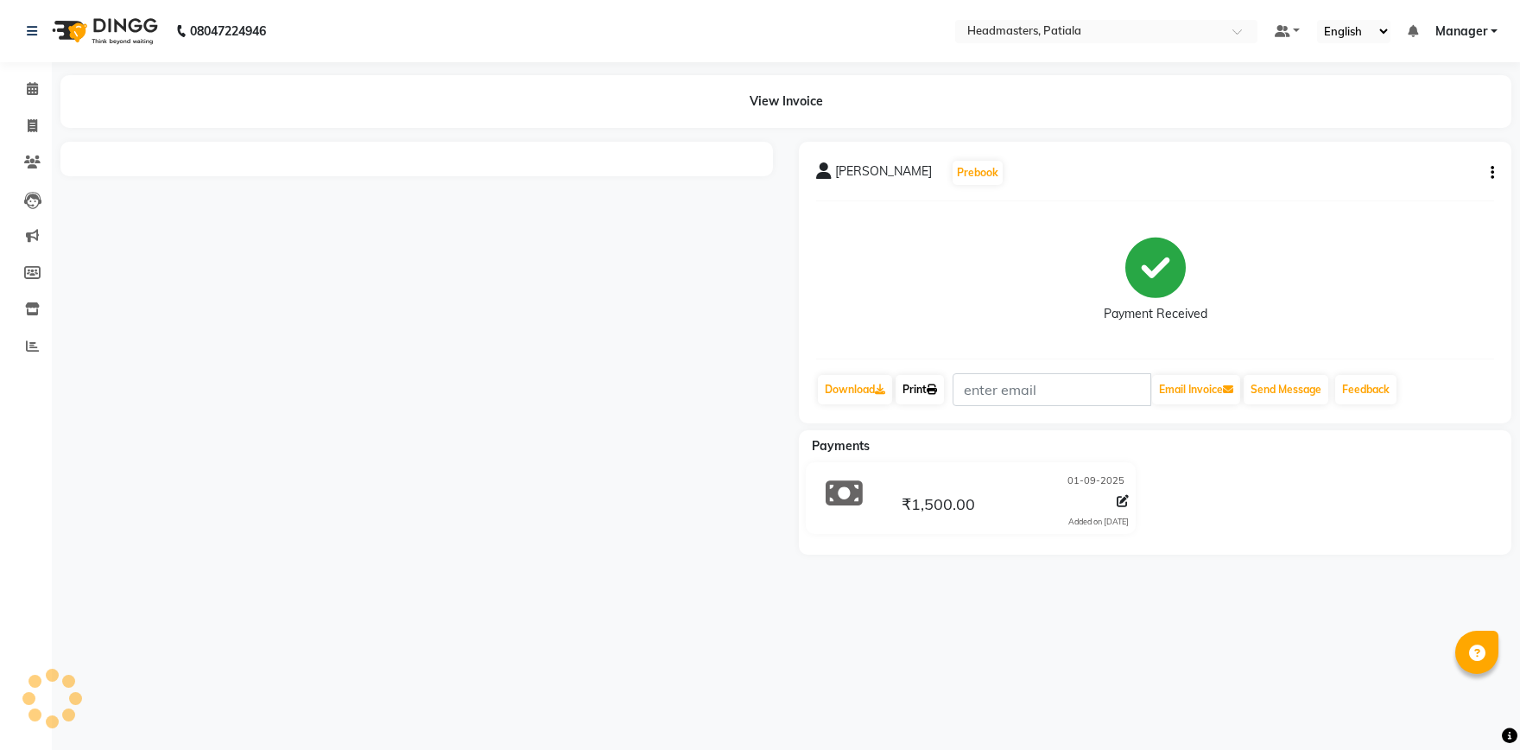
click at [925, 394] on link "Print" at bounding box center [920, 389] width 48 height 29
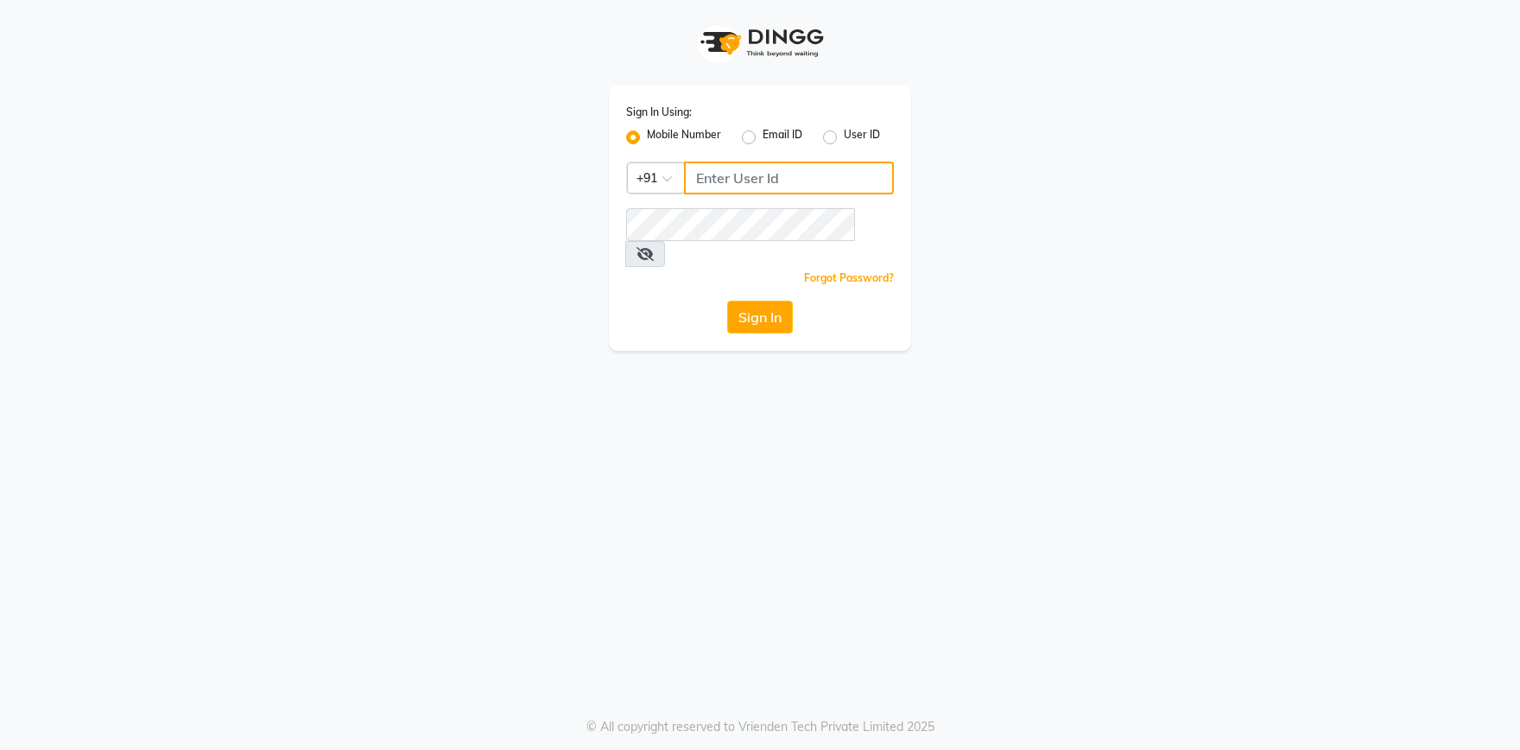
click at [735, 175] on input "Username" at bounding box center [789, 178] width 210 height 33
click at [736, 175] on input "Username" at bounding box center [789, 178] width 210 height 33
type input "9878122077"
click at [758, 301] on button "Sign In" at bounding box center [760, 317] width 66 height 33
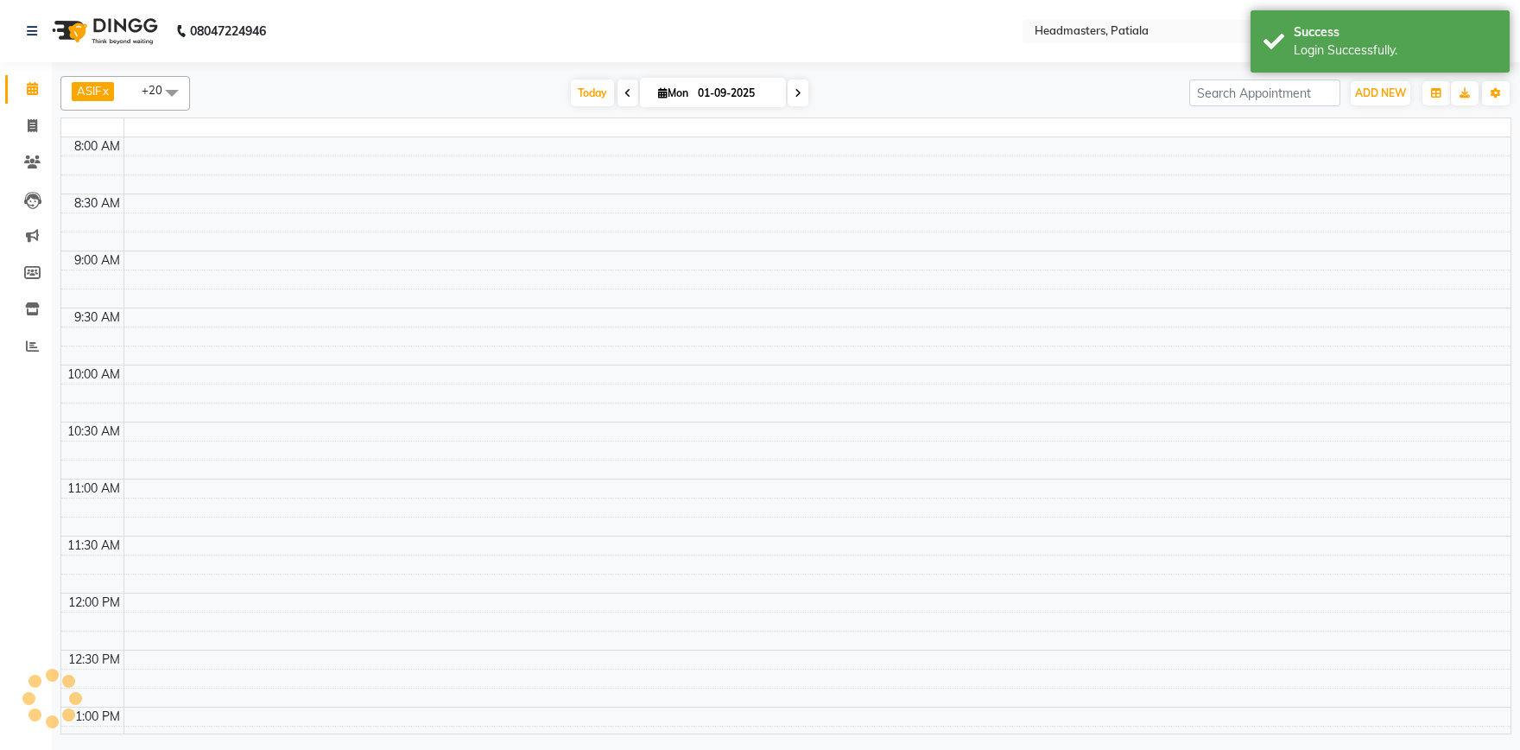
select select "en"
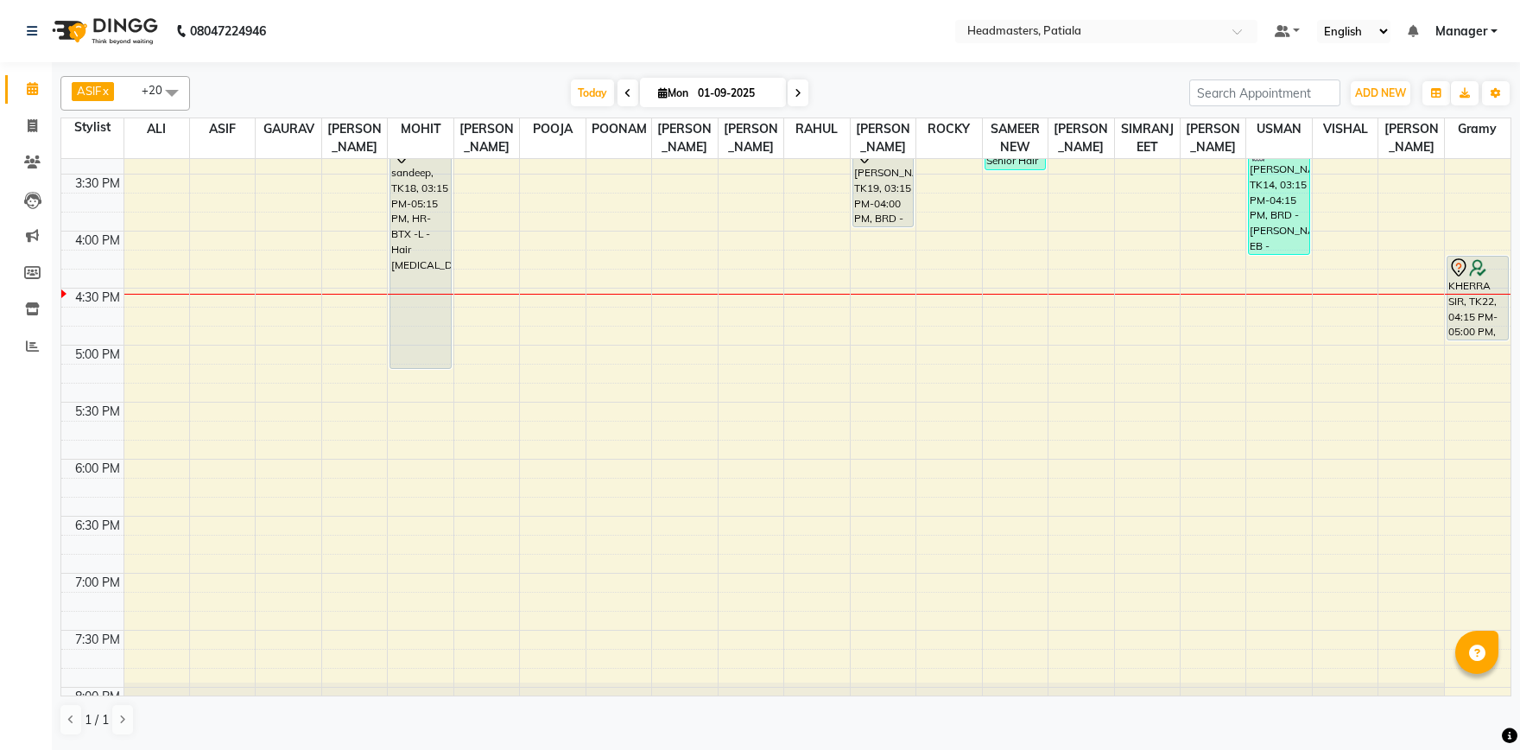
scroll to position [842, 0]
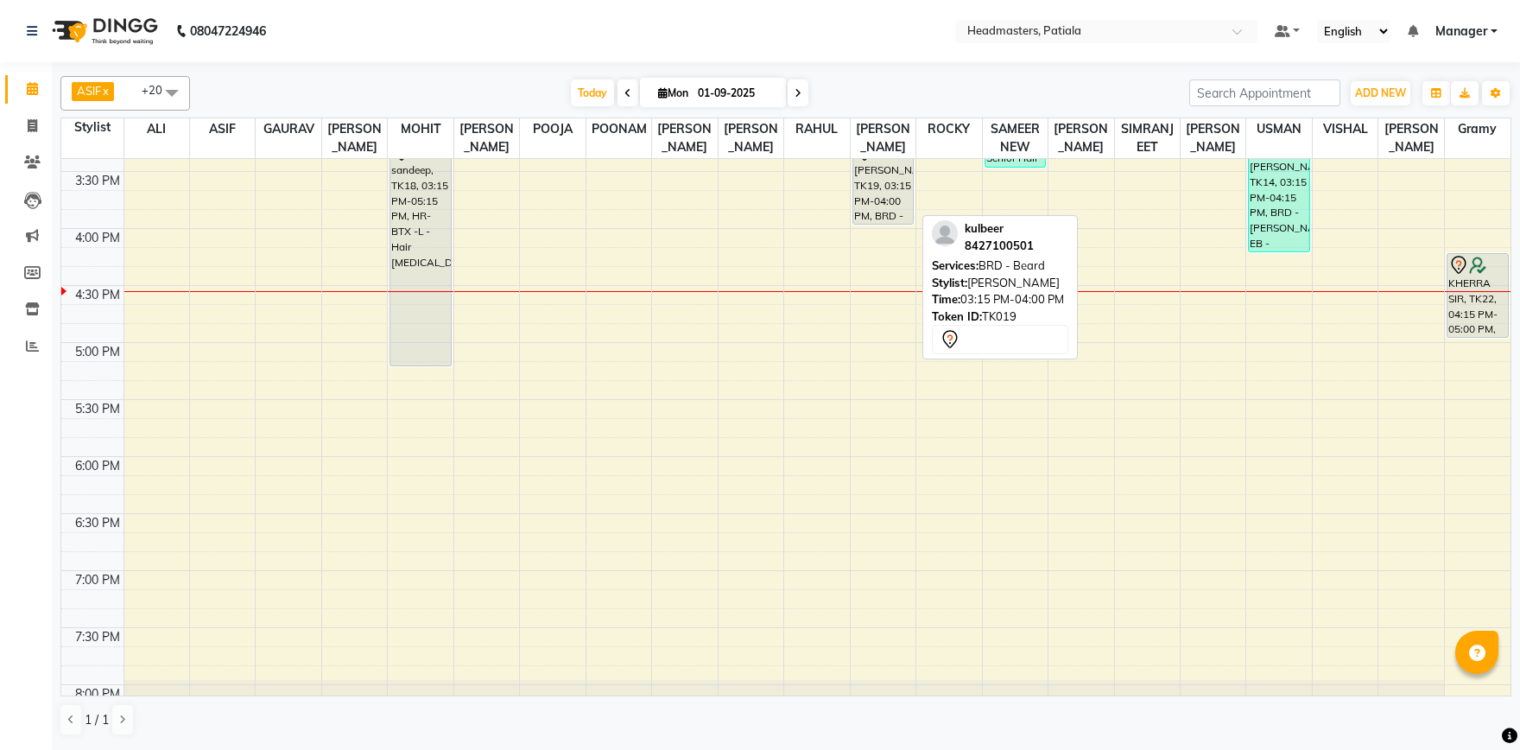
click at [890, 186] on div "[PERSON_NAME], TK19, 03:15 PM-04:00 PM, BRD - [PERSON_NAME]" at bounding box center [884, 182] width 60 height 83
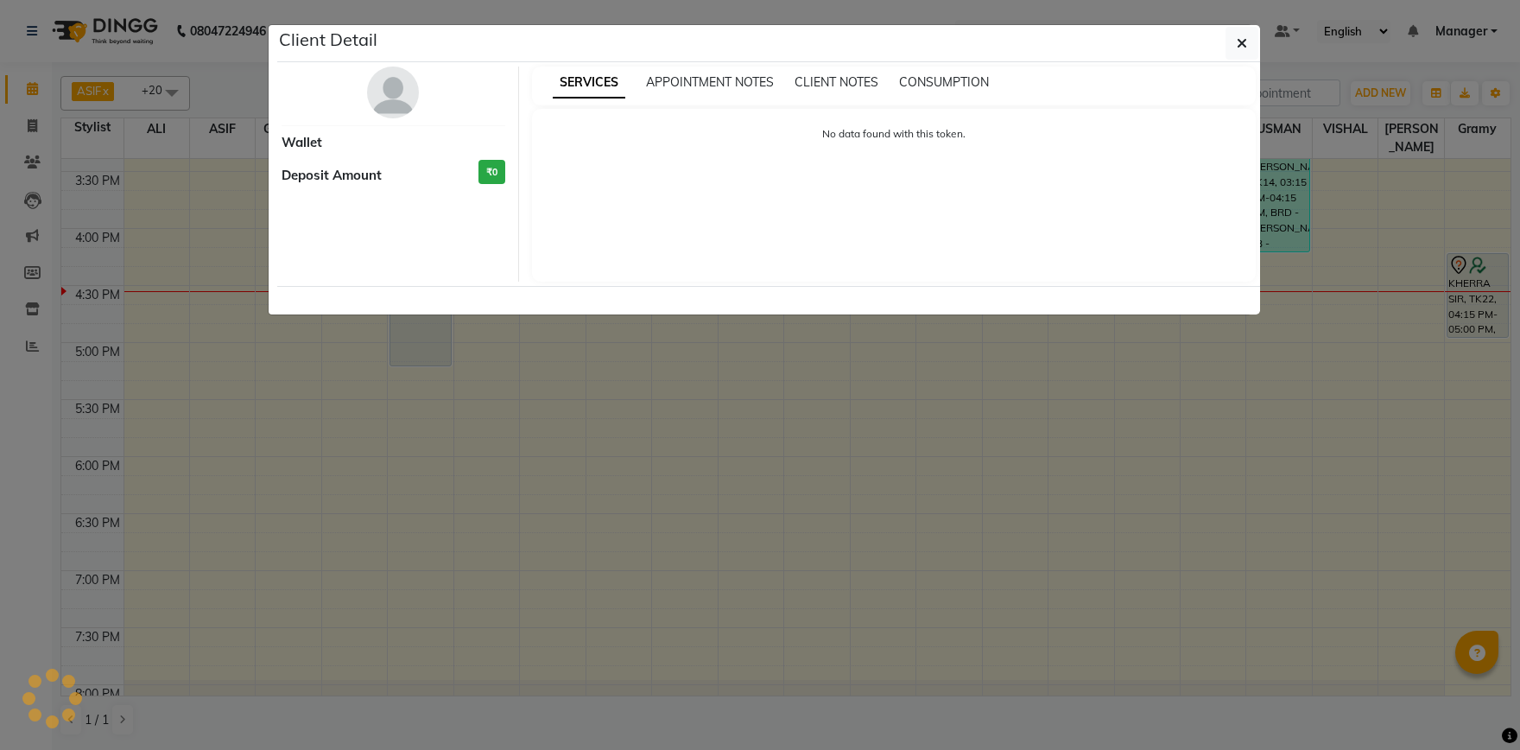
select select "7"
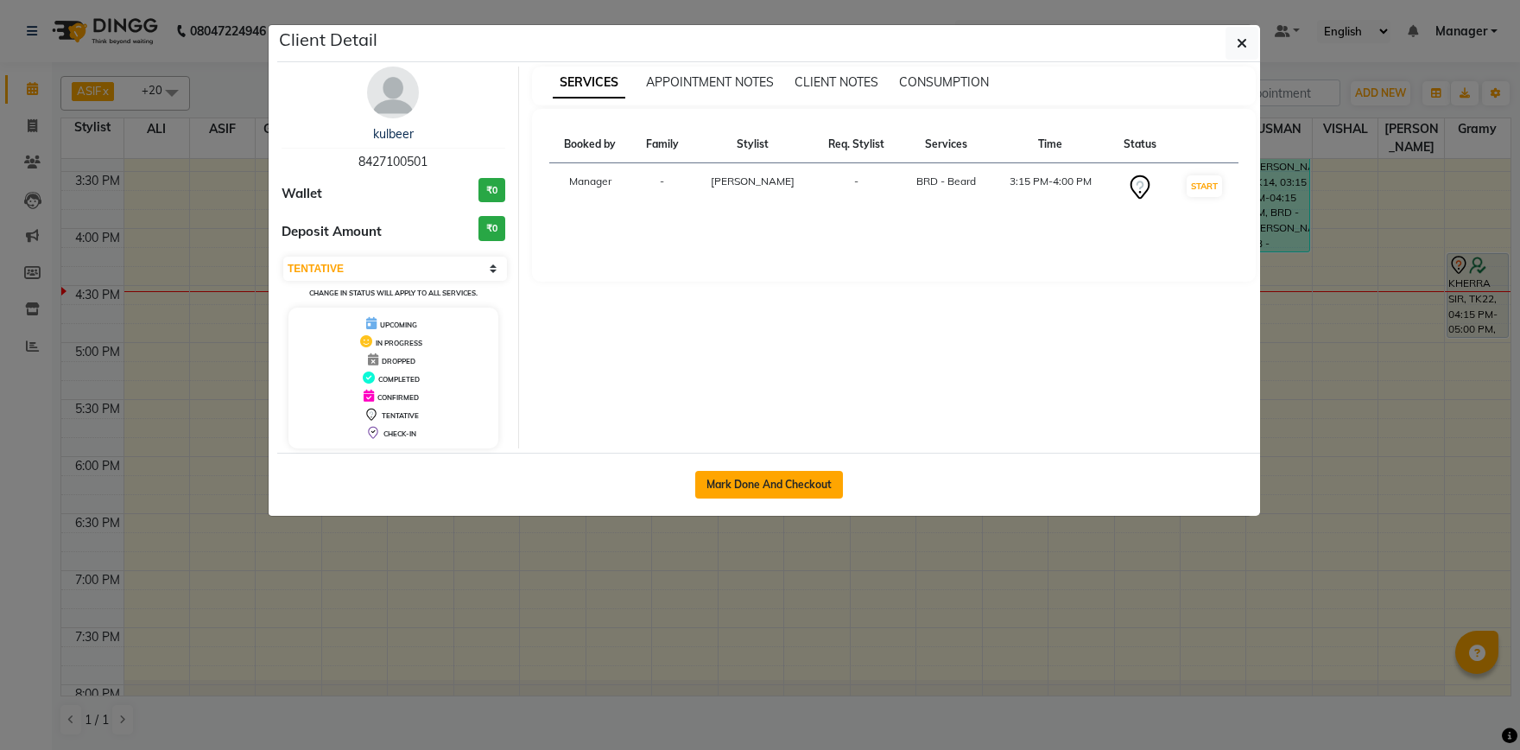
click at [767, 487] on button "Mark Done And Checkout" at bounding box center [769, 485] width 148 height 28
select select "service"
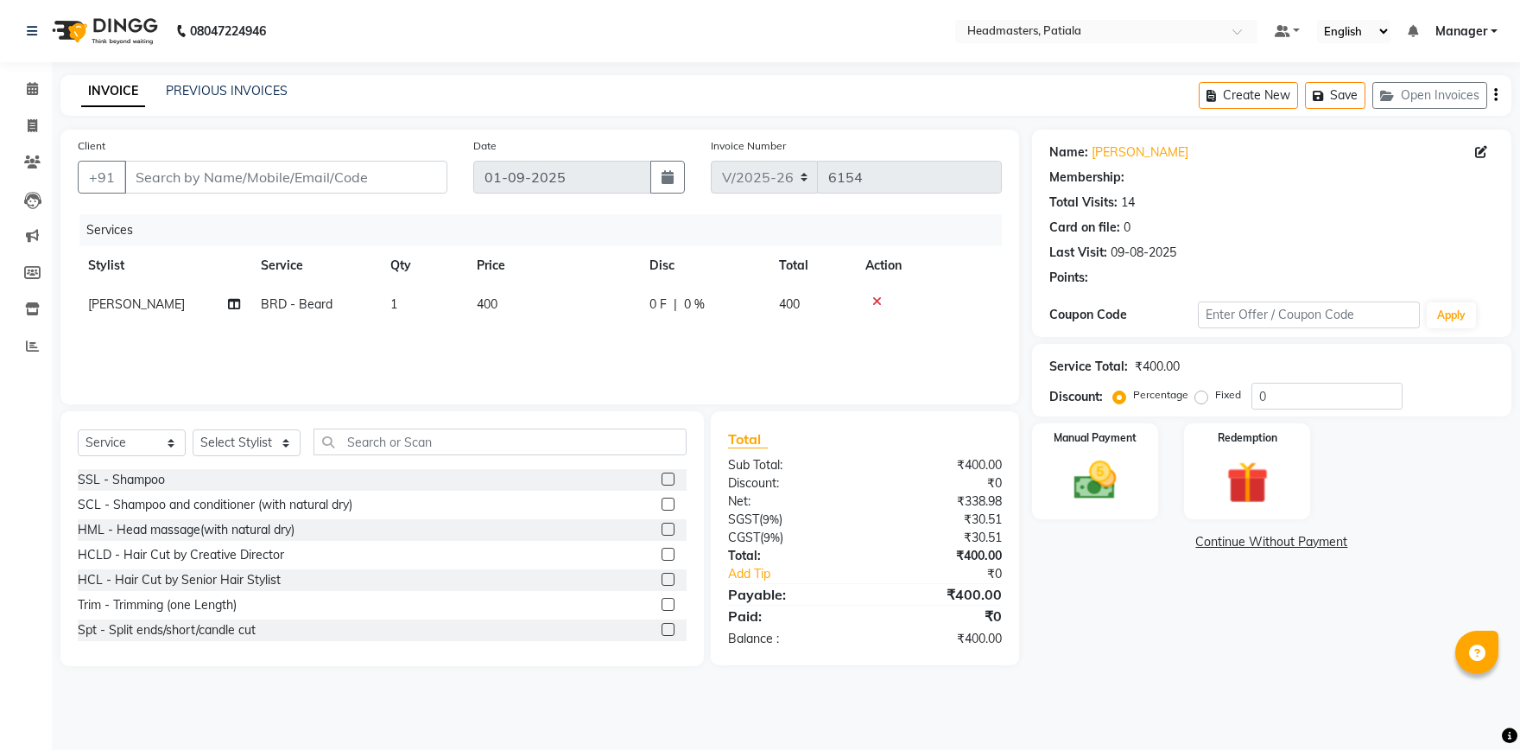
type input "8427100501"
select select "62112"
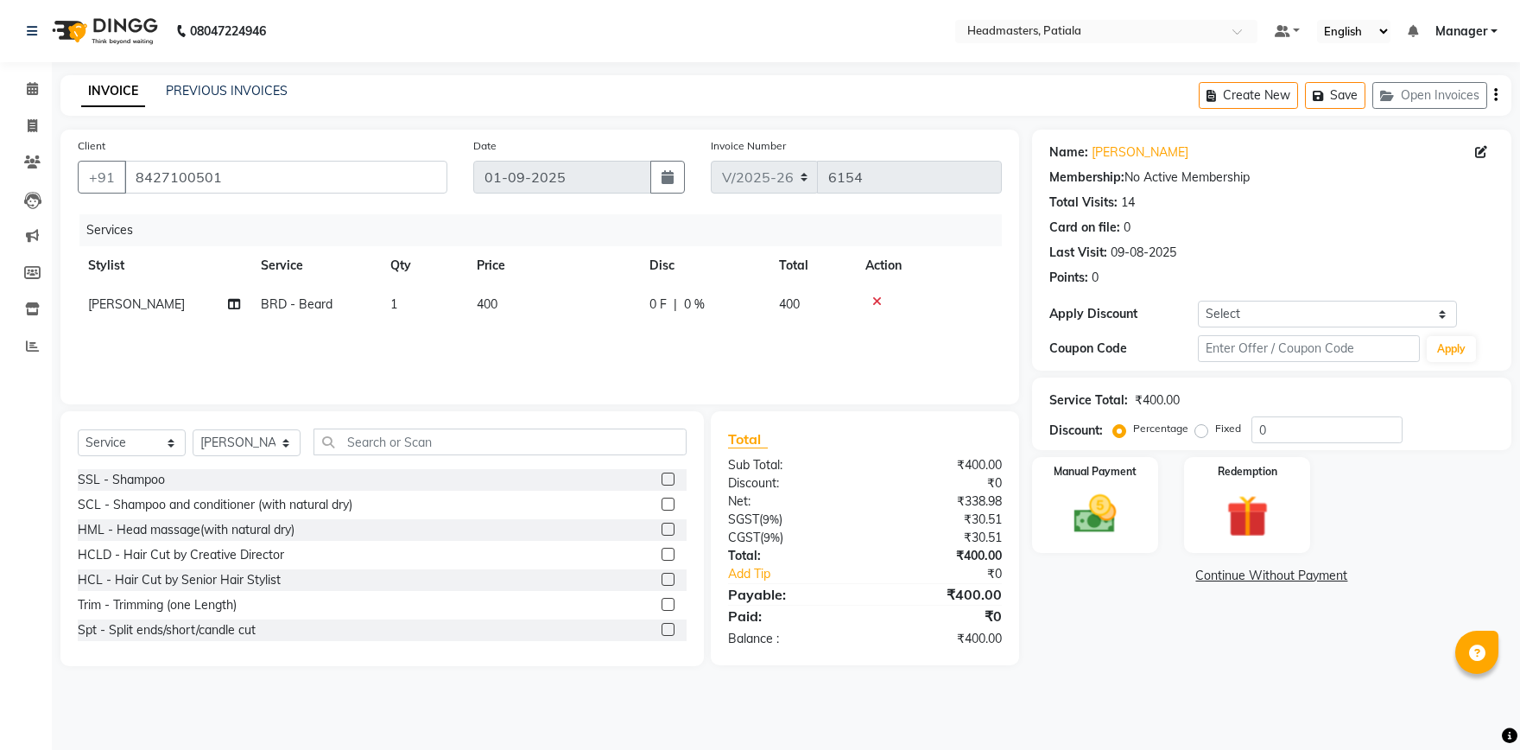
click at [1216, 430] on label "Fixed" at bounding box center [1229, 429] width 26 height 16
click at [1203, 430] on input "Fixed" at bounding box center [1205, 428] width 12 height 12
radio input "true"
click at [1336, 430] on input "0" at bounding box center [1327, 429] width 151 height 27
type input "100"
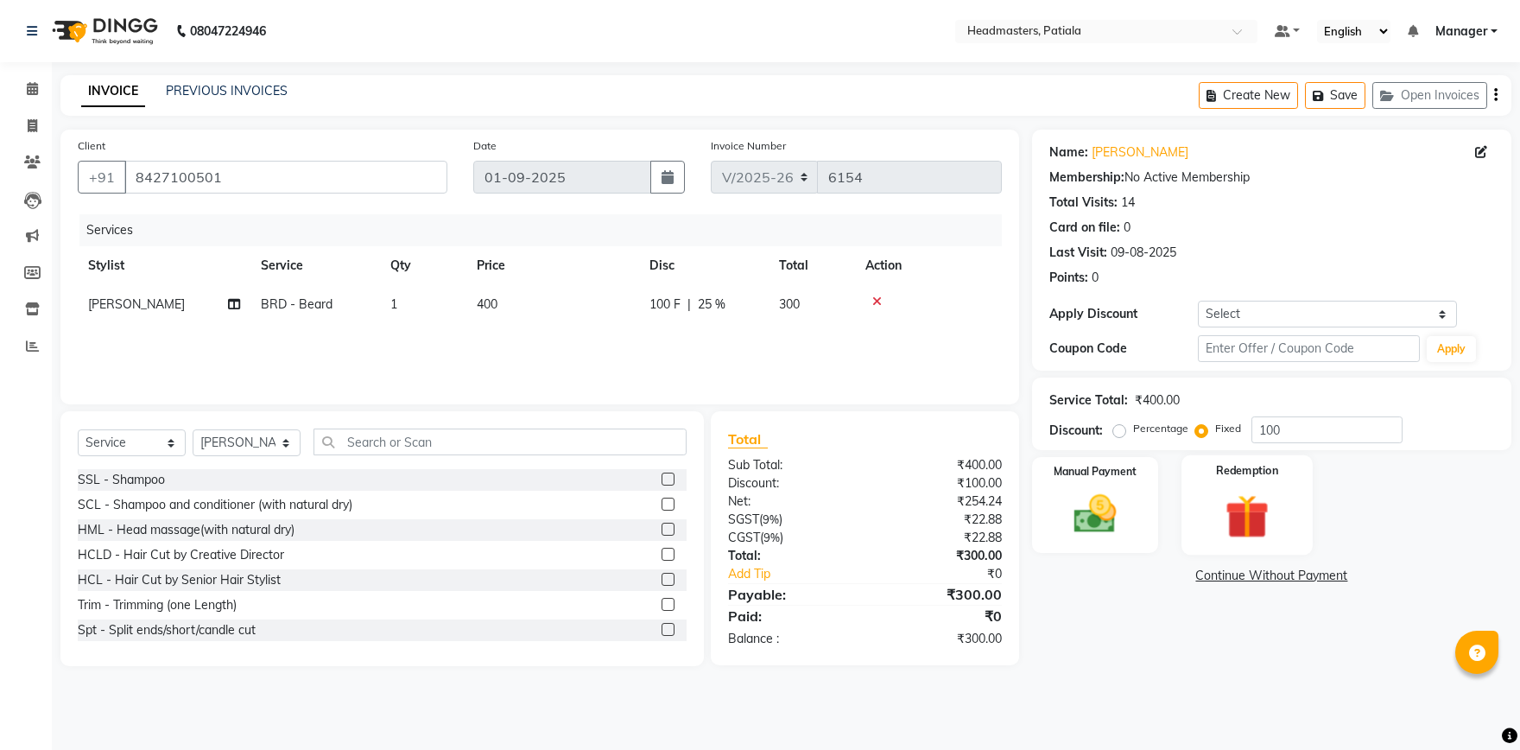
click at [1118, 518] on img at bounding box center [1095, 514] width 69 height 48
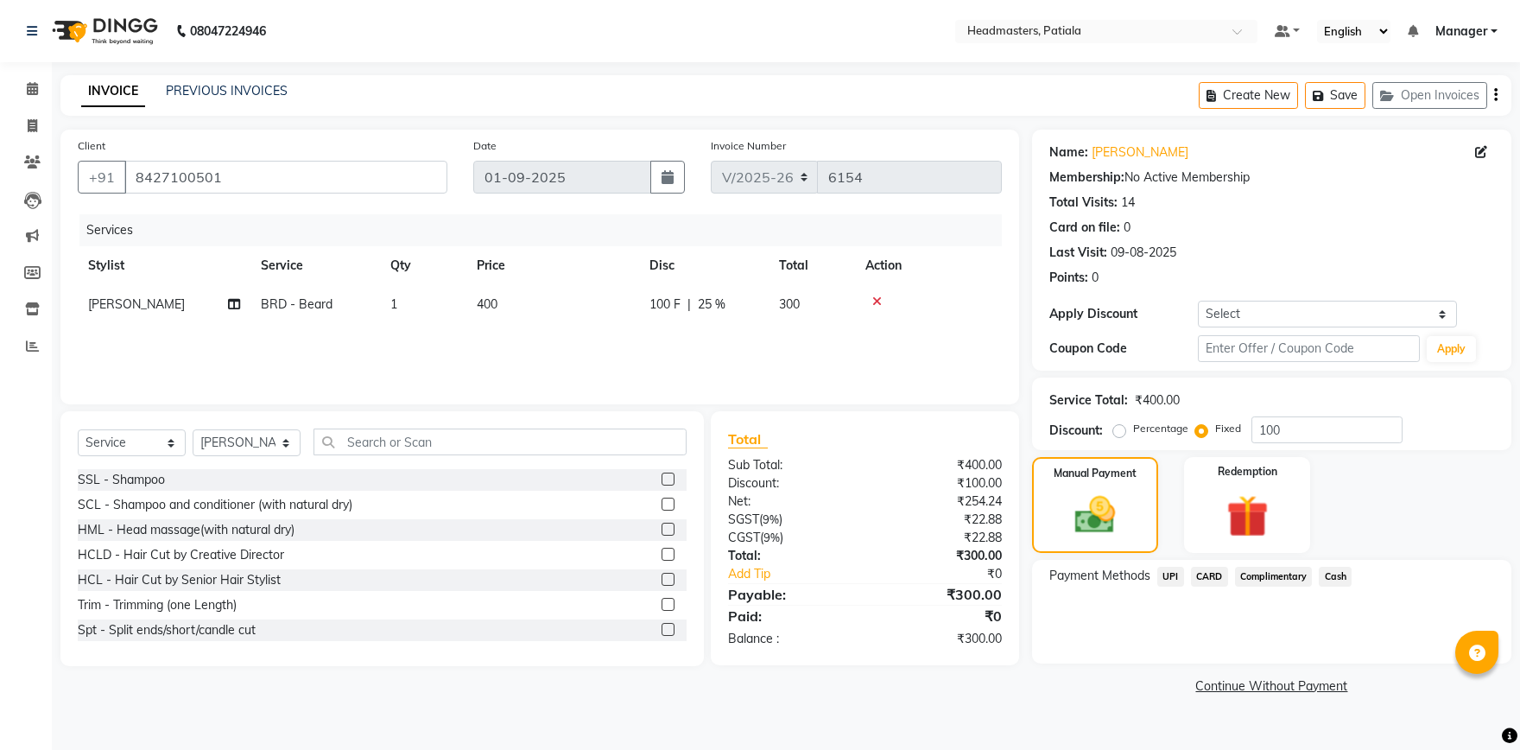
click at [1181, 578] on span "UPI" at bounding box center [1171, 577] width 27 height 20
click at [1174, 574] on span "UPI" at bounding box center [1171, 577] width 27 height 20
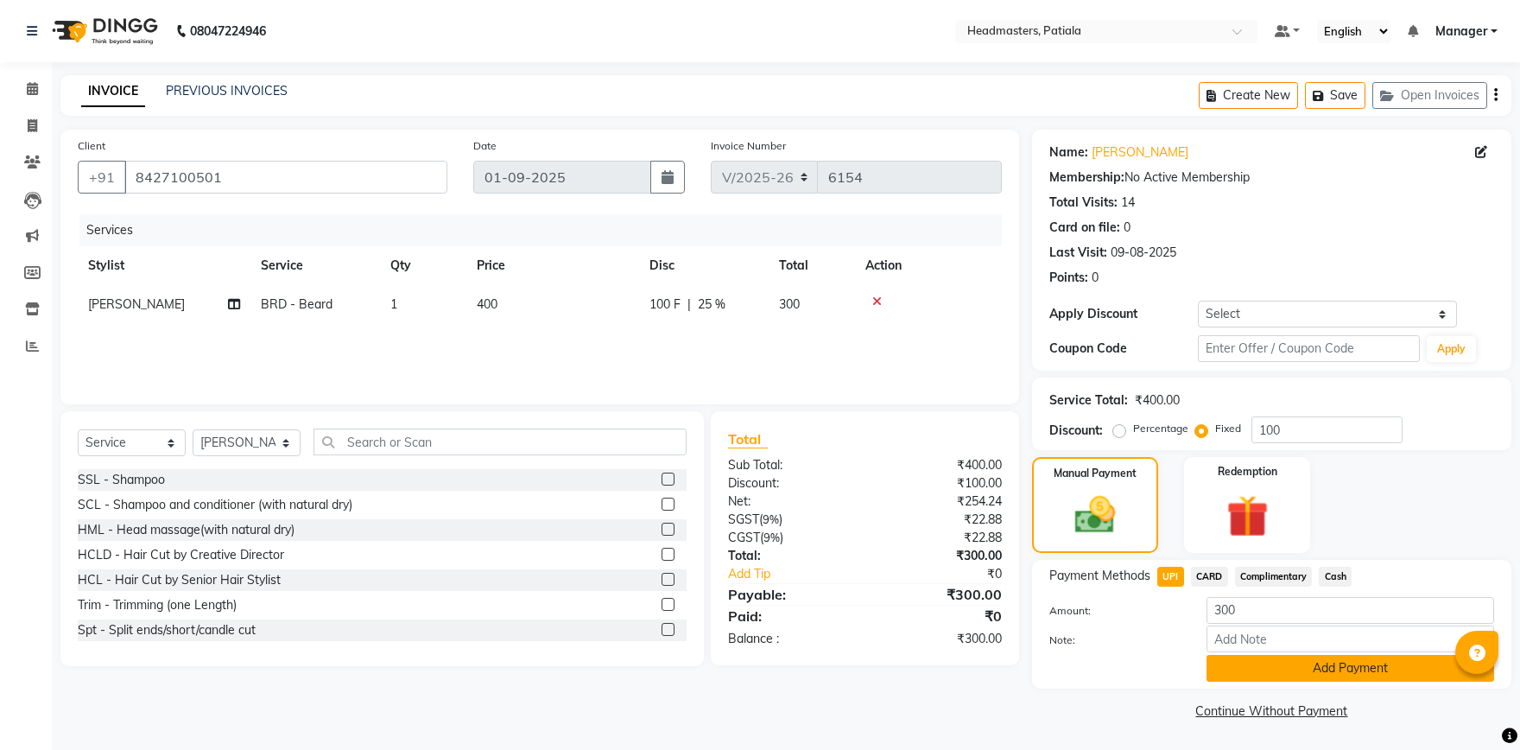
click at [1275, 669] on button "Add Payment" at bounding box center [1351, 668] width 288 height 27
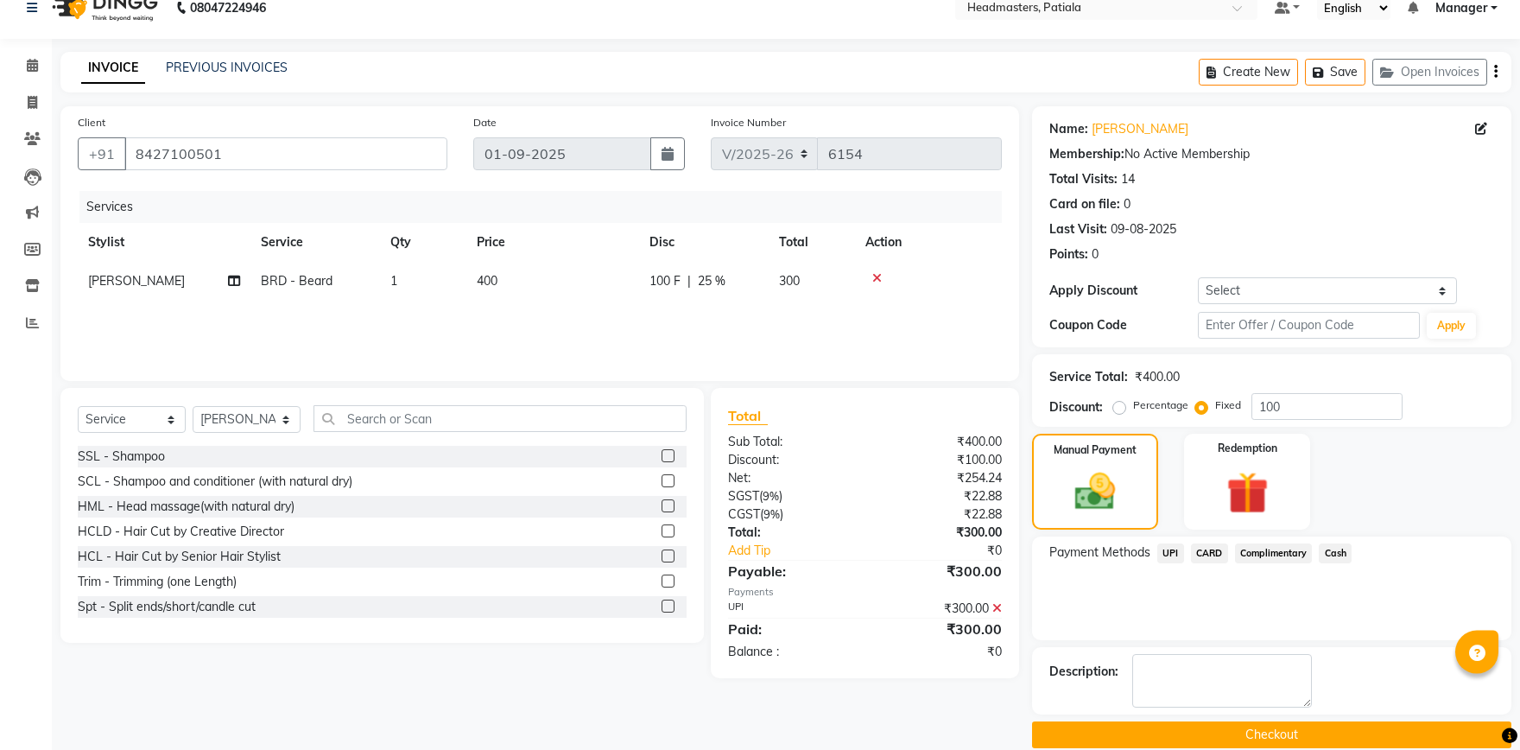
scroll to position [47, 0]
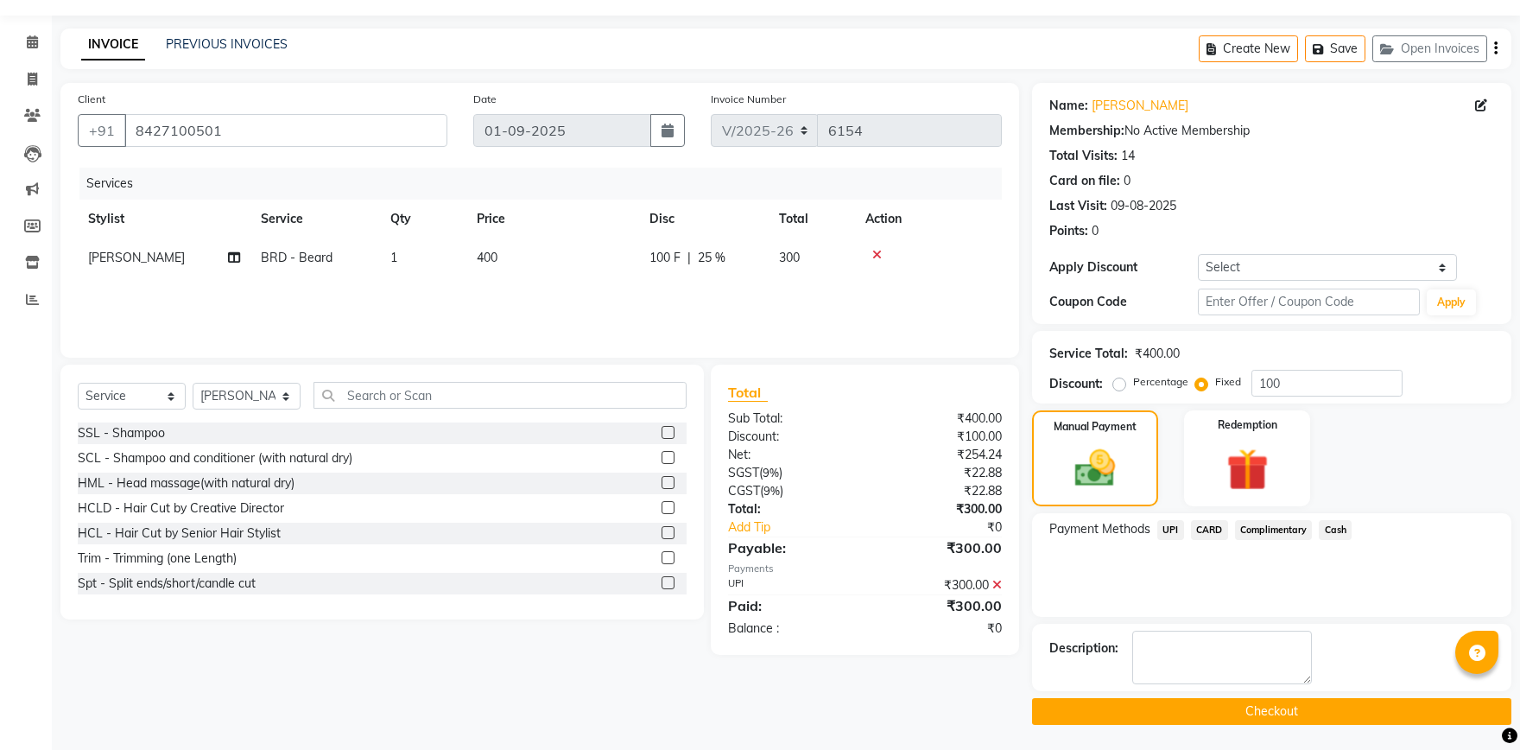
click at [1233, 717] on button "Checkout" at bounding box center [1271, 711] width 479 height 27
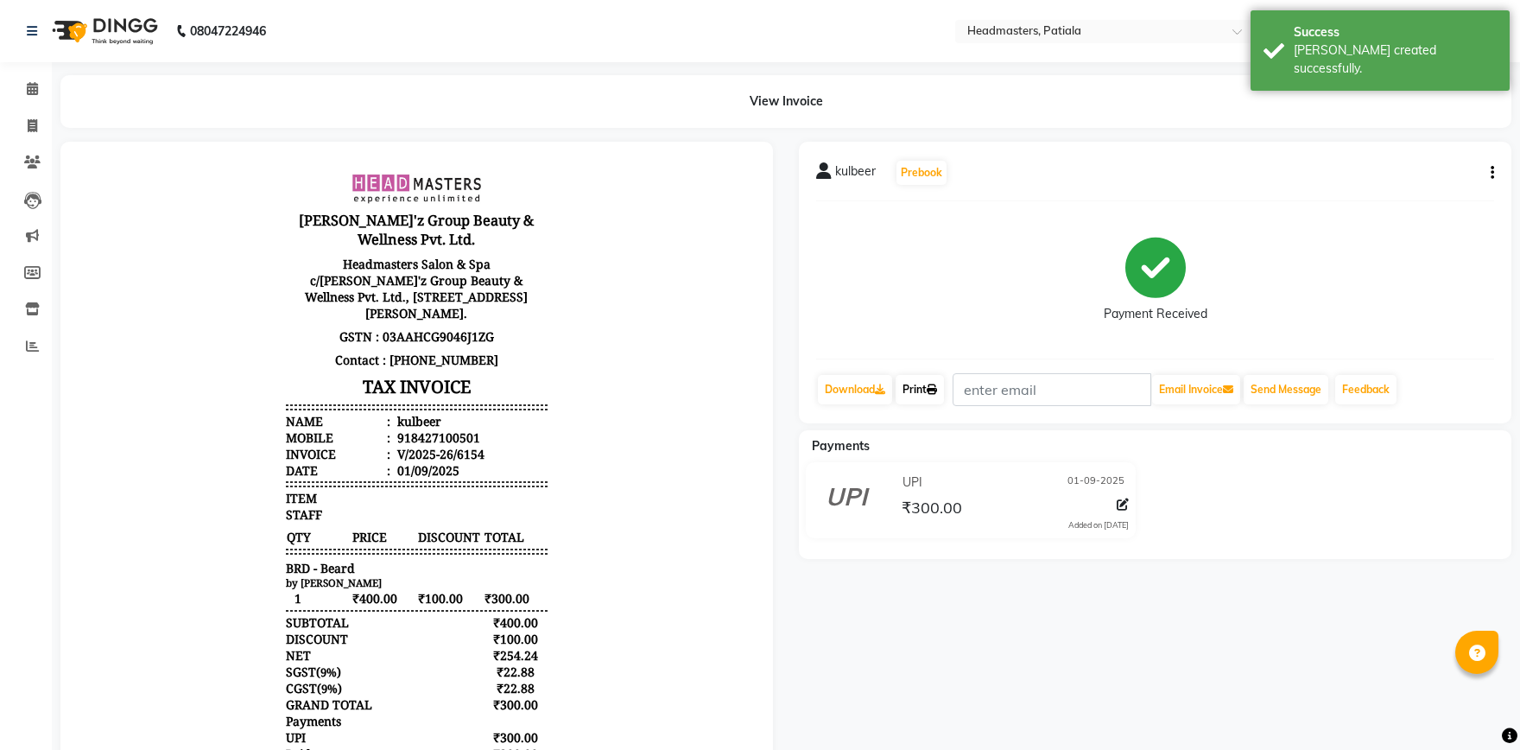
click at [927, 395] on link "Print" at bounding box center [920, 389] width 48 height 29
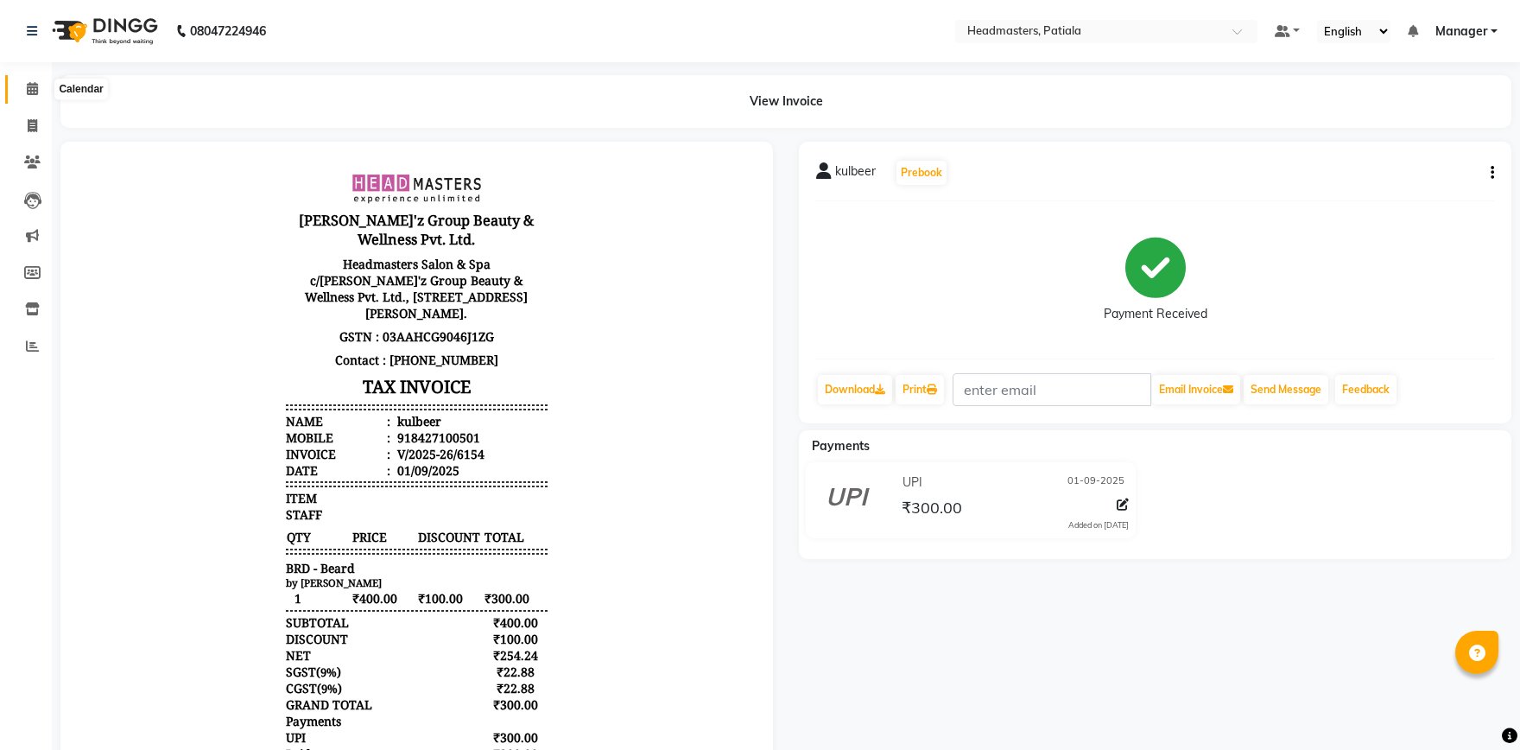
click at [31, 92] on icon at bounding box center [32, 88] width 11 height 13
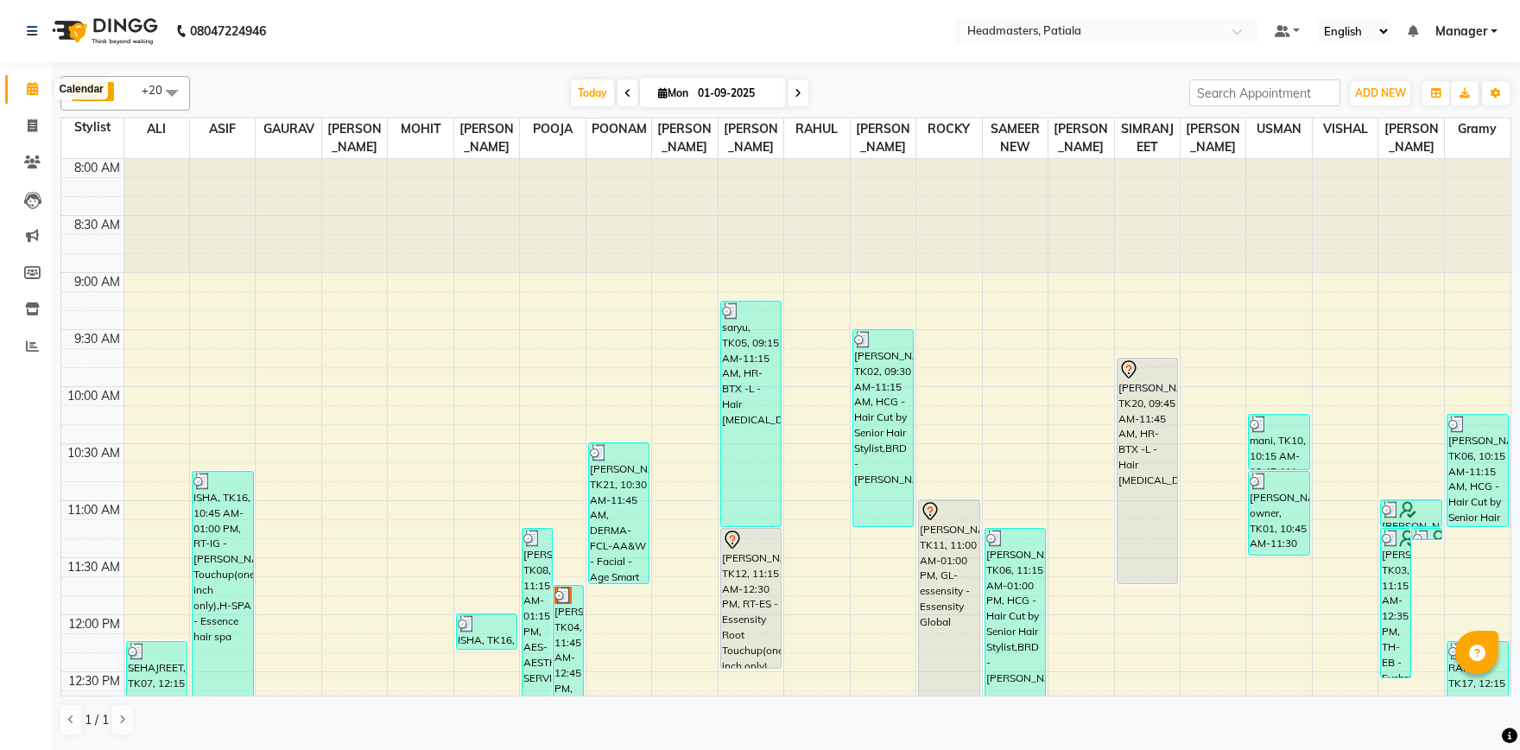
click at [34, 88] on icon at bounding box center [32, 88] width 11 height 13
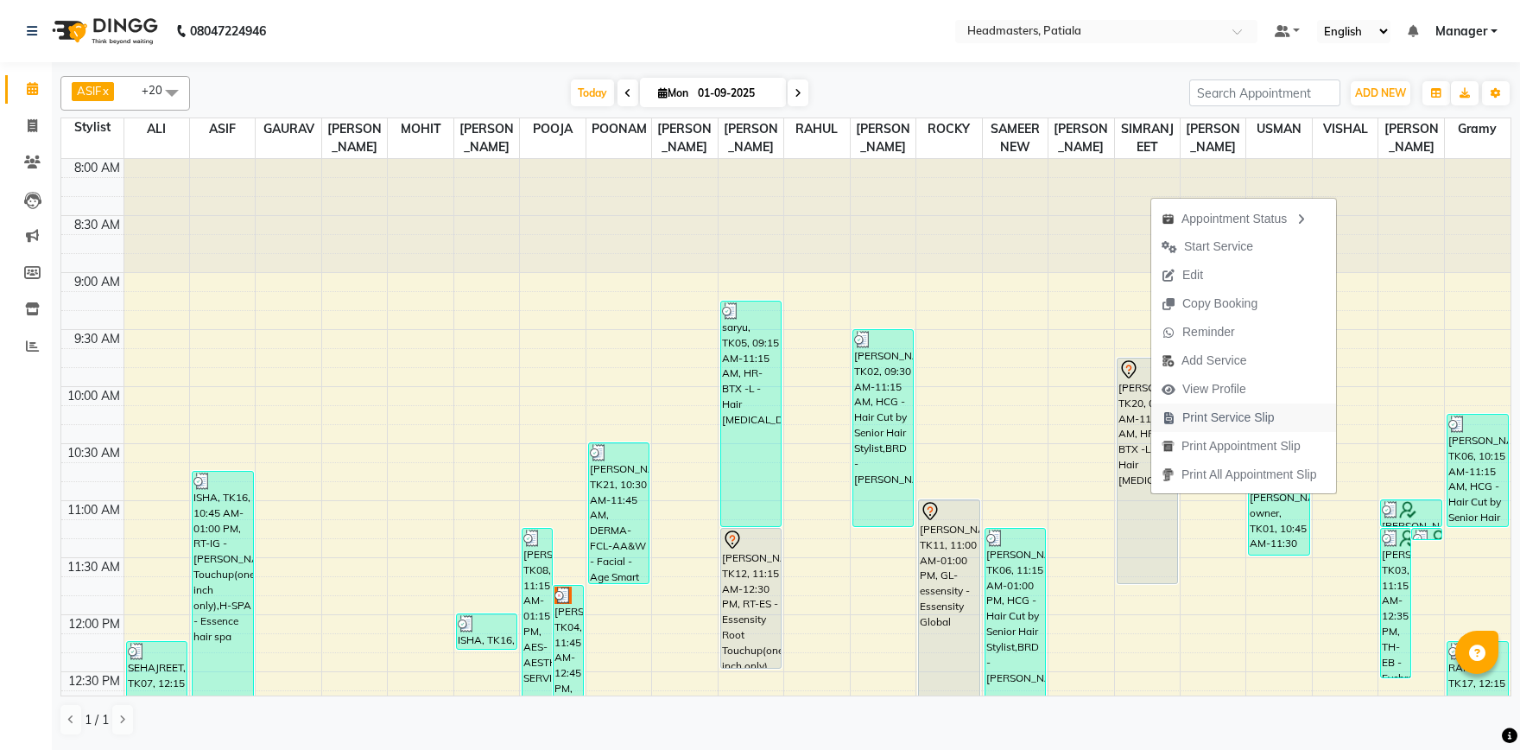
click at [1234, 412] on span "Print Service Slip" at bounding box center [1229, 418] width 92 height 18
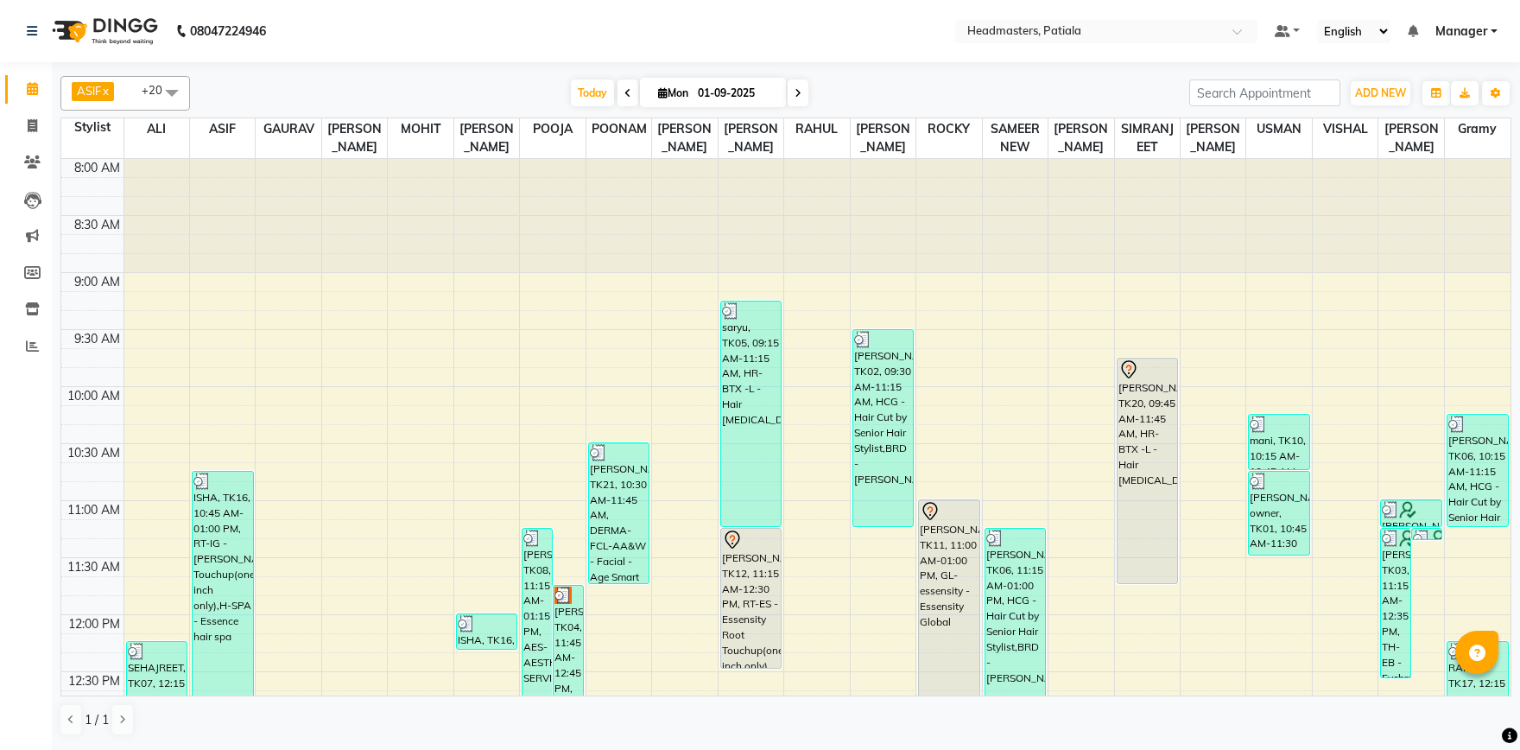
click at [1373, 105] on div "ADD NEW Toggle Dropdown Add Appointment Add Invoice Add Attendance Add Client" at bounding box center [1380, 93] width 63 height 28
click at [1361, 91] on span "ADD NEW" at bounding box center [1380, 92] width 51 height 13
click at [1336, 144] on link "Add Invoice" at bounding box center [1341, 148] width 136 height 22
select select "service"
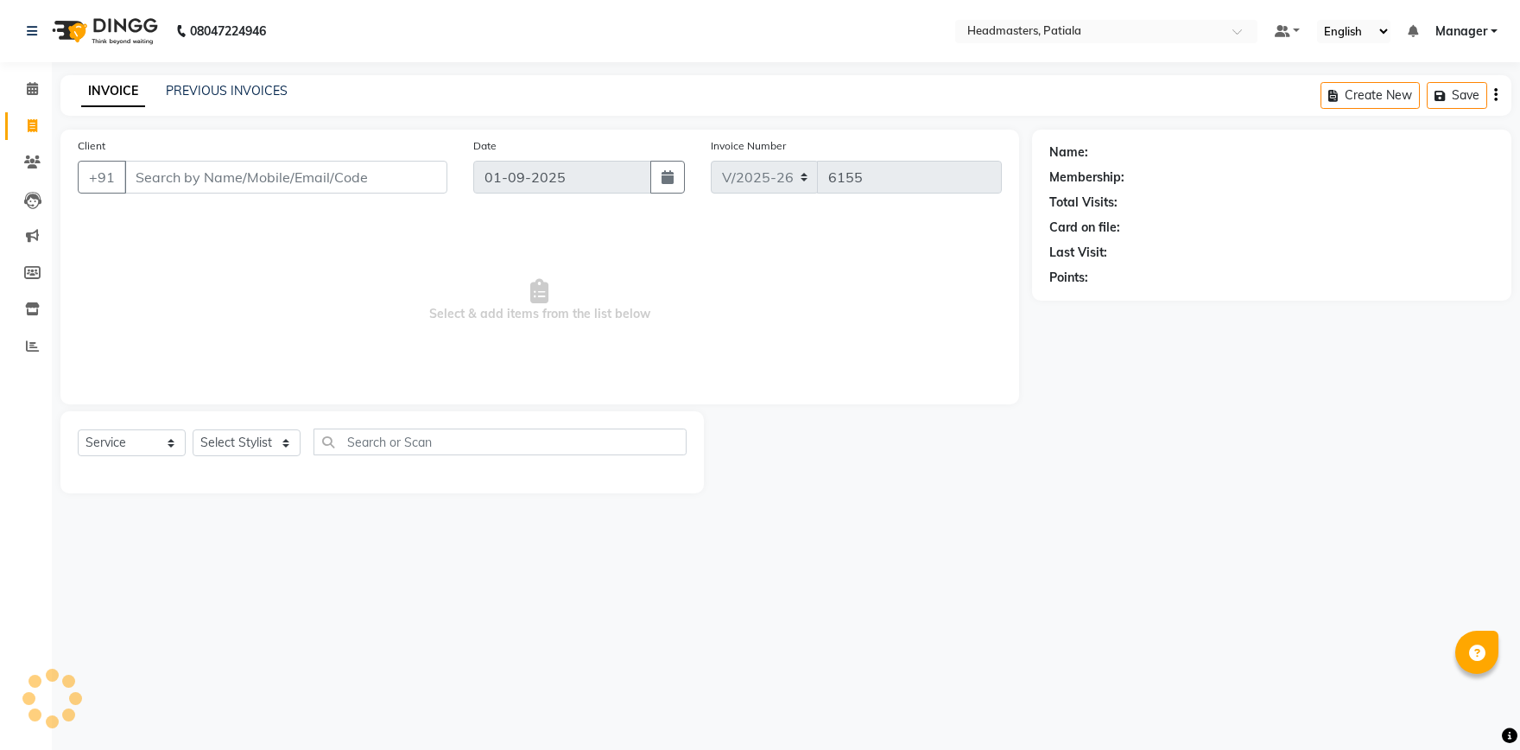
click at [275, 165] on input "Client" at bounding box center [285, 177] width 323 height 33
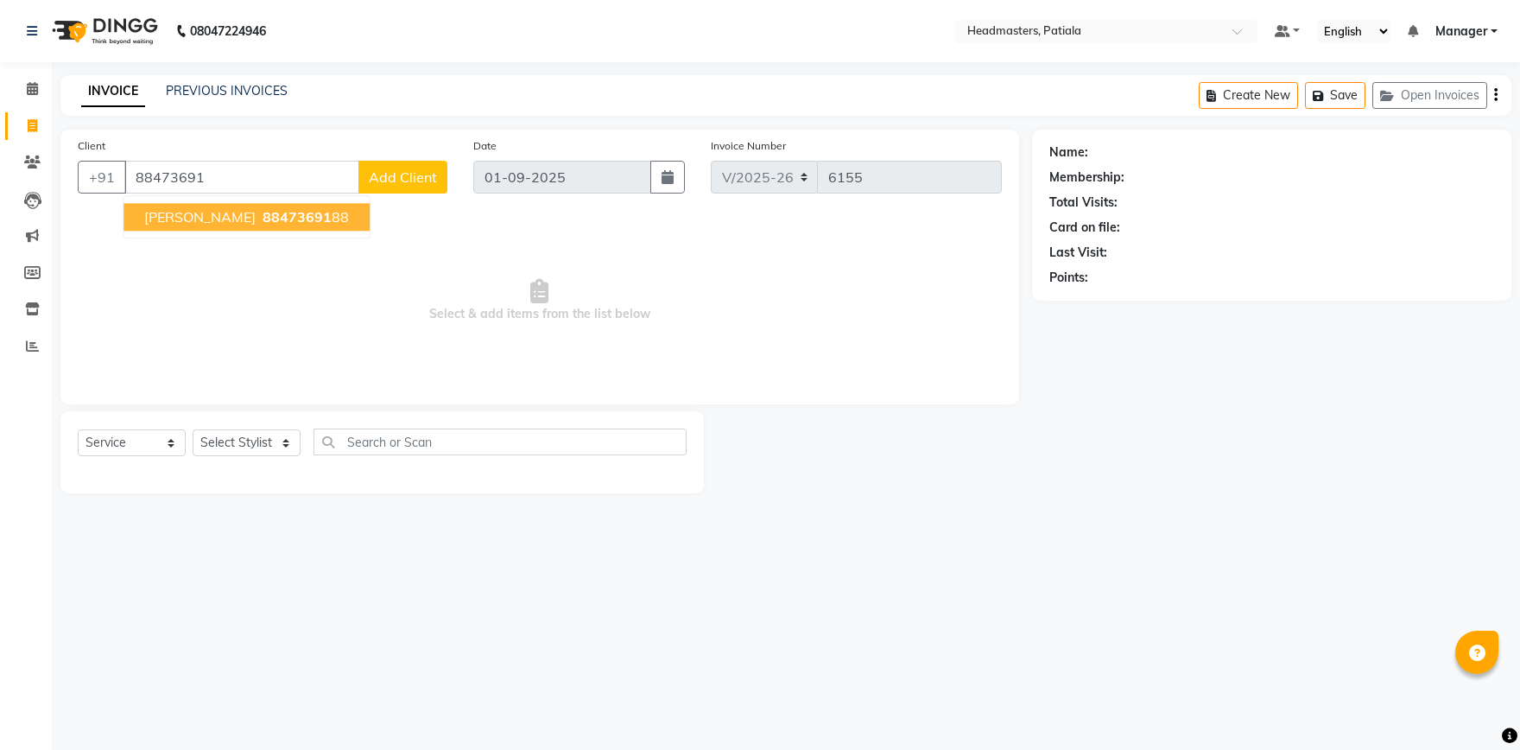
click at [206, 219] on span "[PERSON_NAME]" at bounding box center [199, 216] width 111 height 17
type input "8847369188"
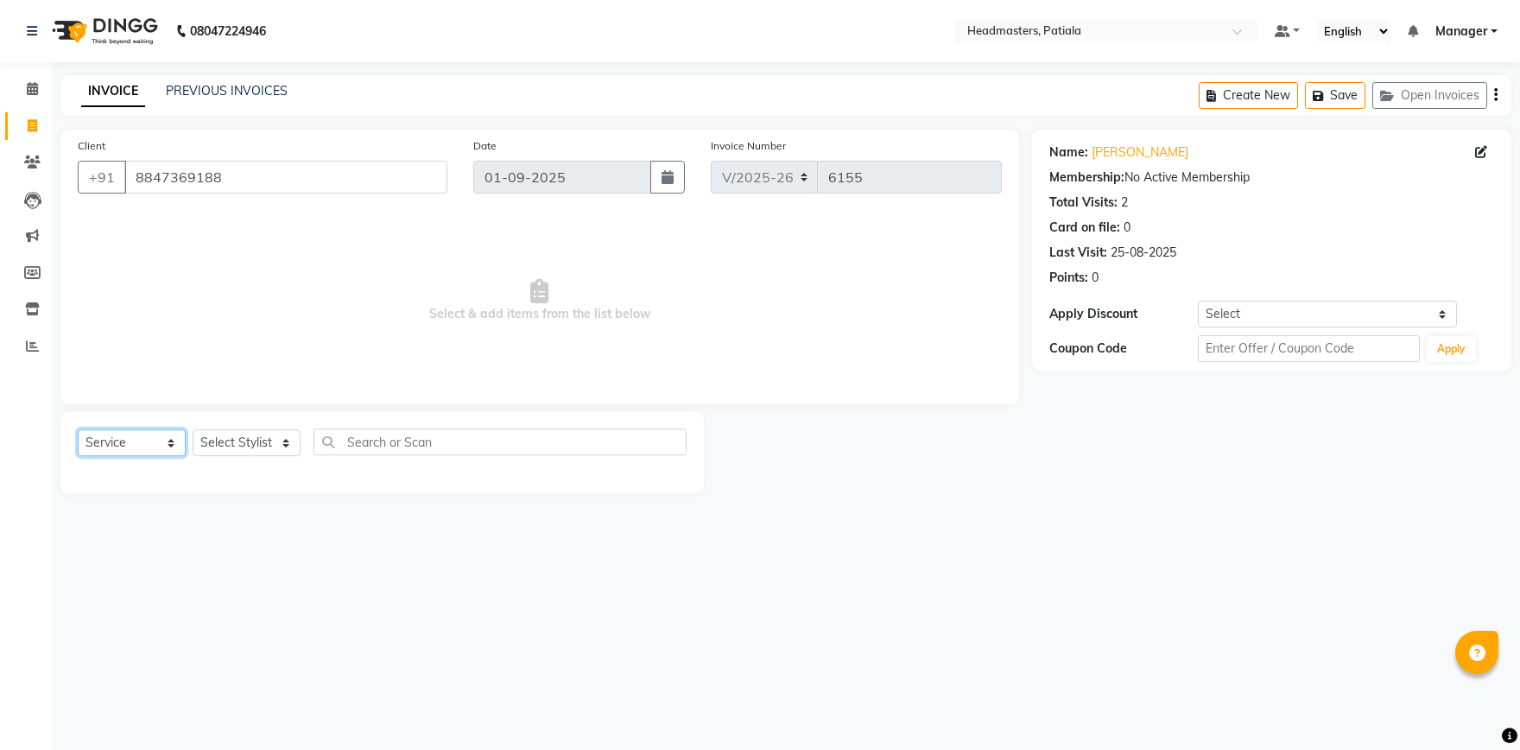
select select "product"
click option "Product" at bounding box center [0, 0] width 0 height 0
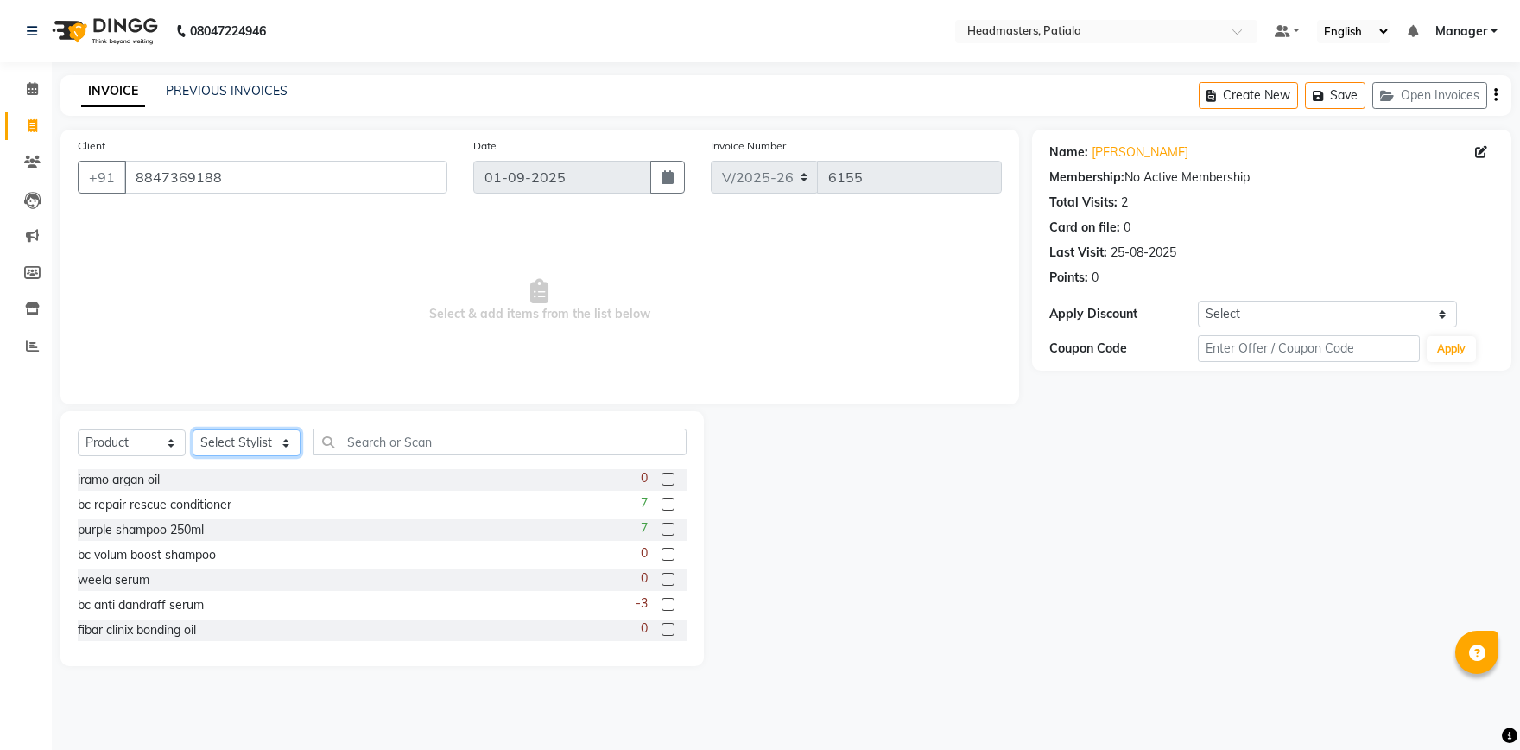
click at [193, 429] on select "Select Stylist ABHISHEK [PERSON_NAME] [PERSON_NAME] [PERSON_NAME] [PERSON_NAME]…" at bounding box center [247, 442] width 108 height 27
select select "51078"
click option "MOHIT" at bounding box center [0, 0] width 0 height 0
click at [388, 451] on input "text" at bounding box center [500, 441] width 373 height 27
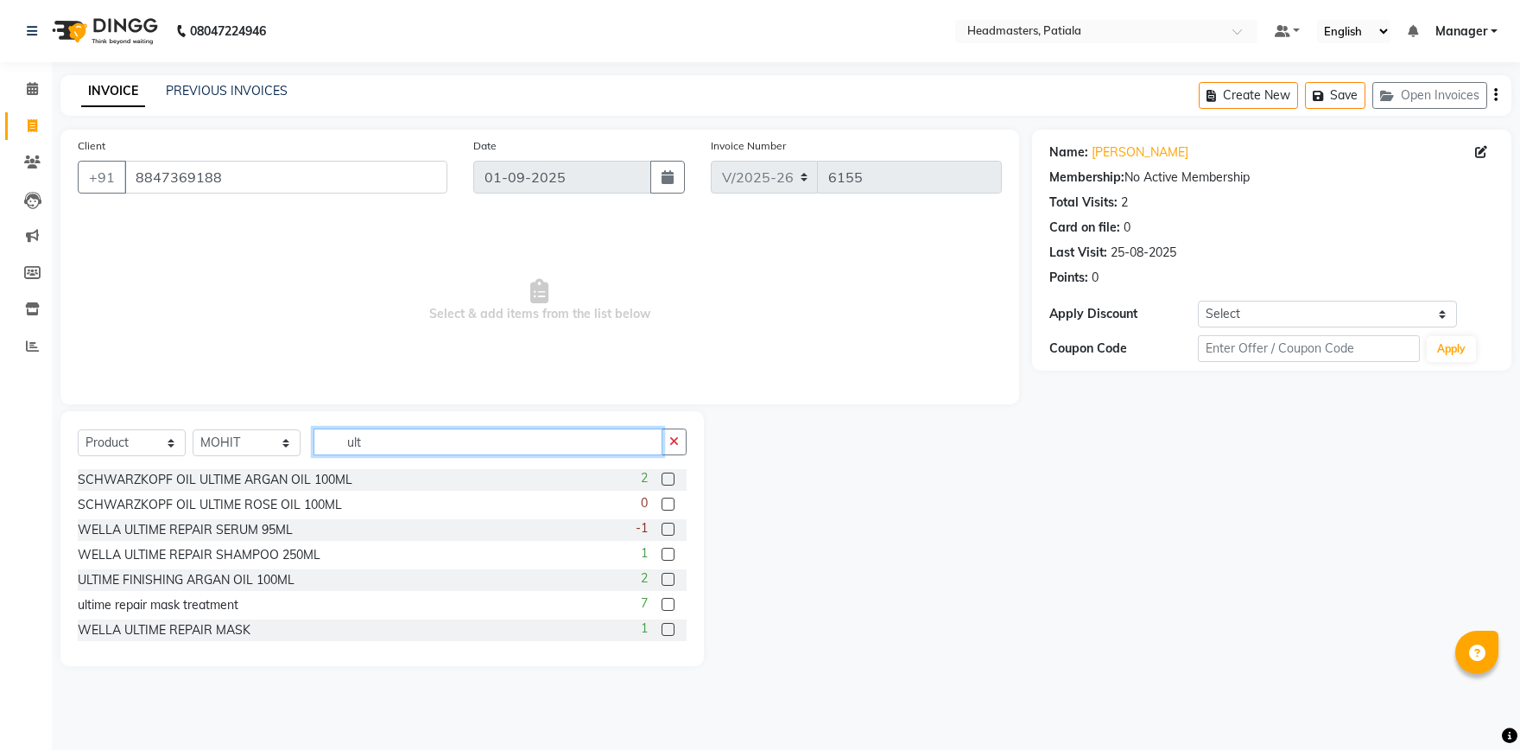
type input "ult"
click at [670, 602] on label at bounding box center [668, 604] width 13 height 13
click at [670, 602] on input "checkbox" at bounding box center [667, 605] width 11 height 11
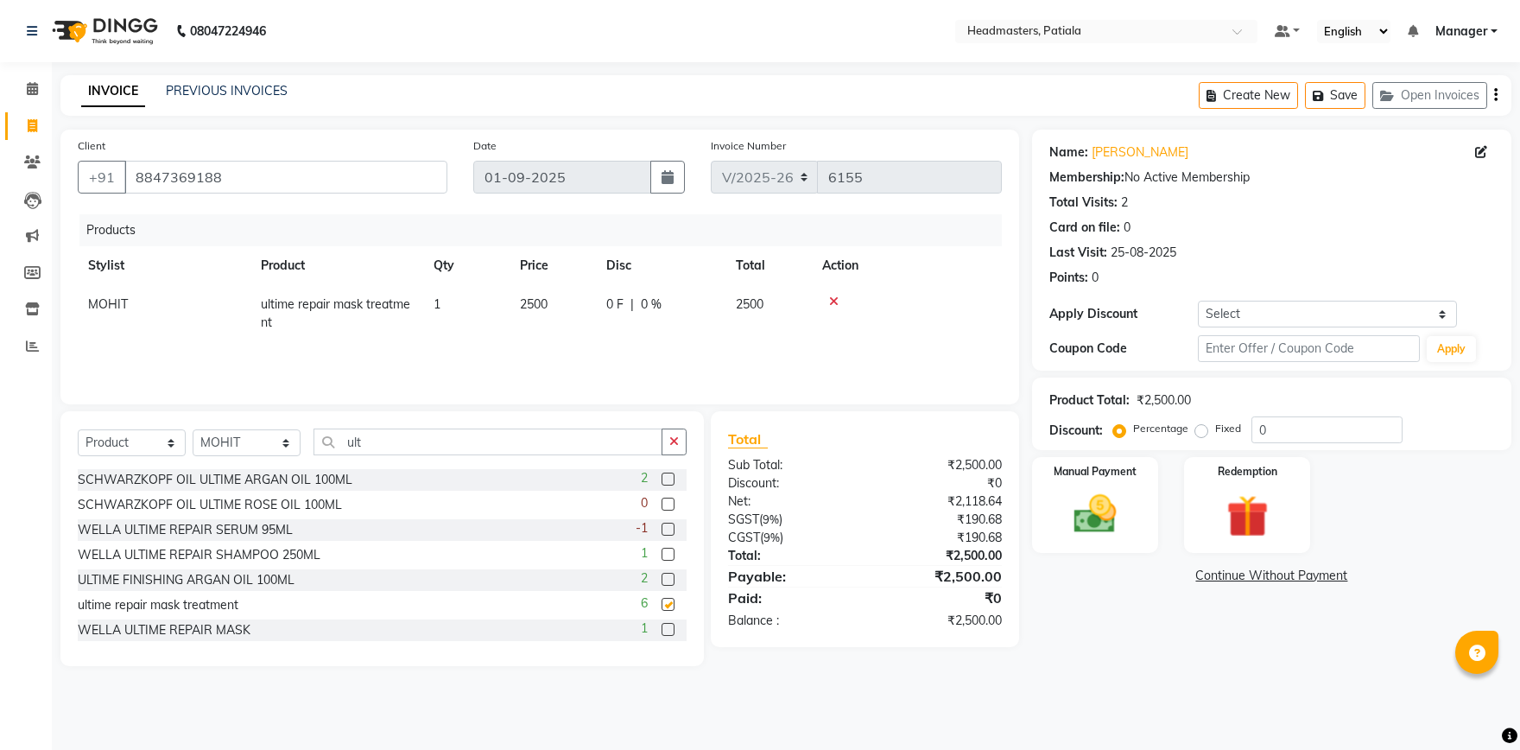
checkbox input "false"
click at [1093, 510] on img at bounding box center [1096, 514] width 72 height 51
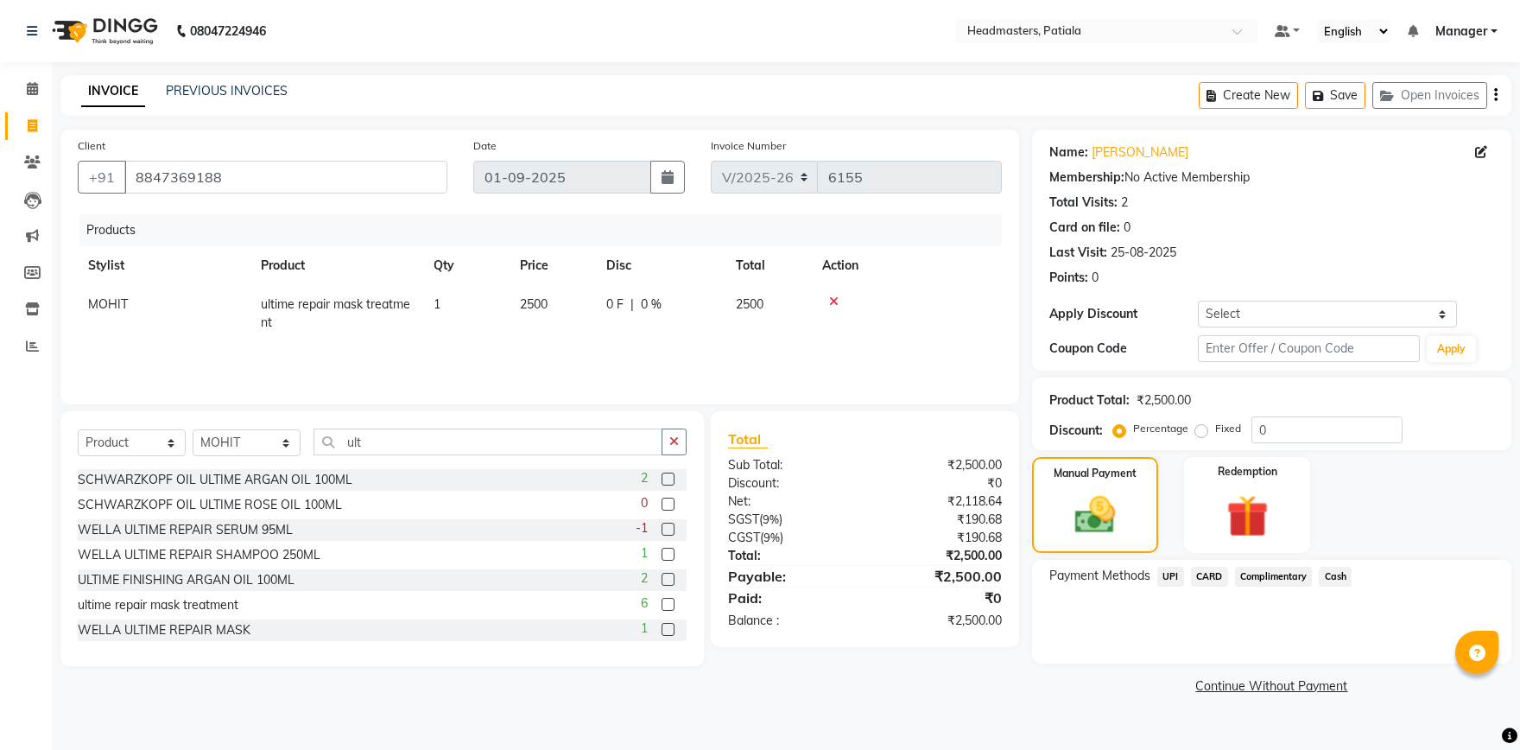
click at [1334, 585] on span "Cash" at bounding box center [1335, 577] width 33 height 20
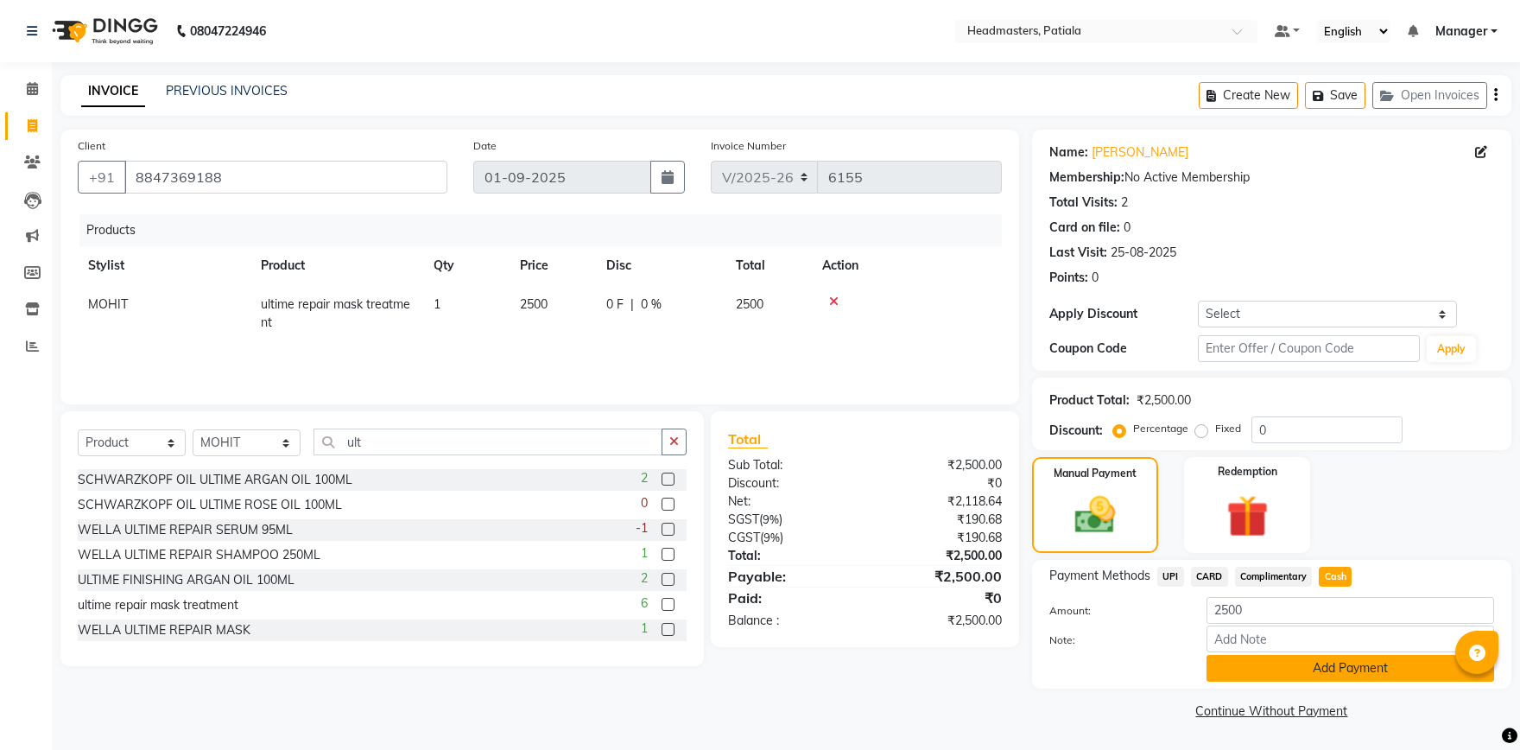
click at [1292, 664] on button "Add Payment" at bounding box center [1351, 668] width 288 height 27
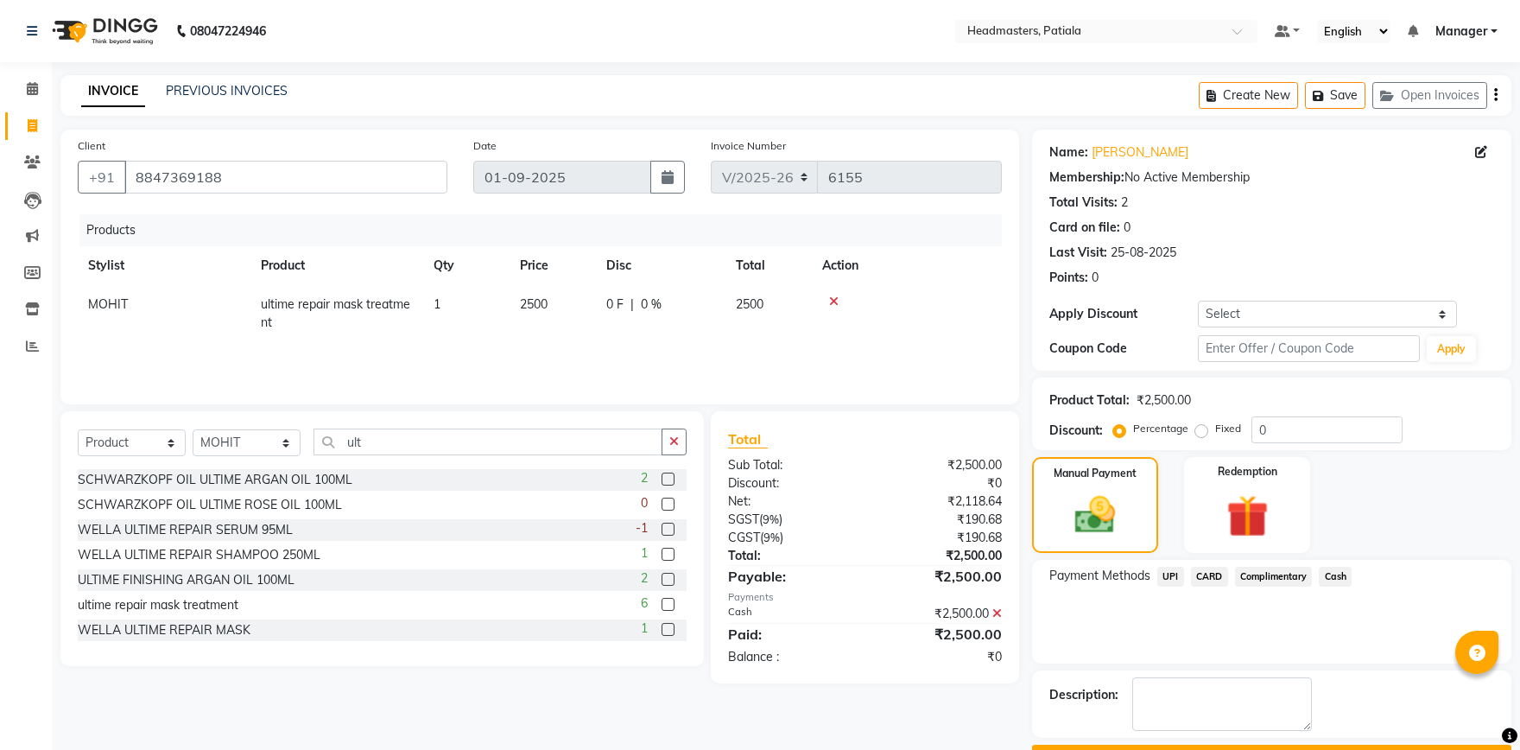
scroll to position [47, 0]
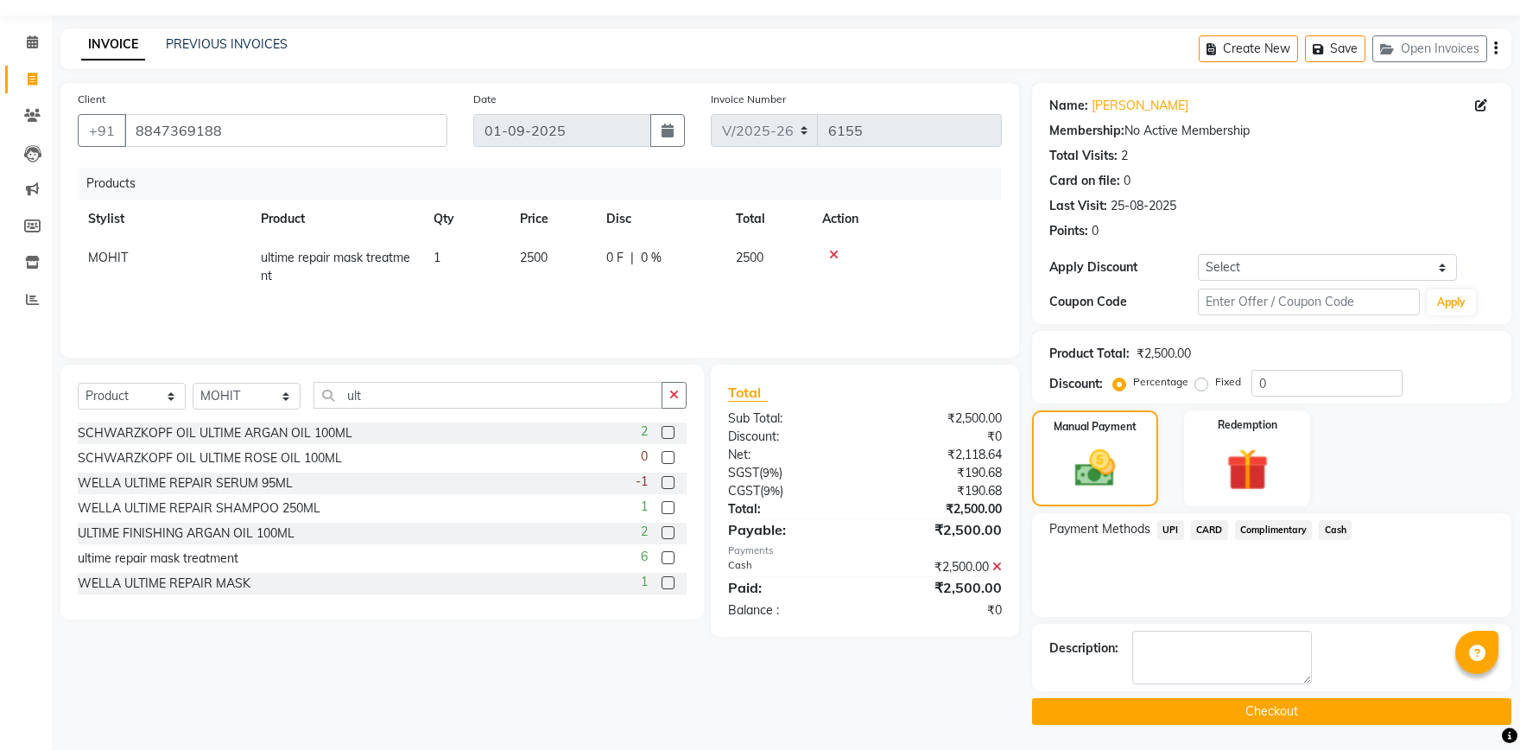
click at [1230, 715] on button "Checkout" at bounding box center [1271, 711] width 479 height 27
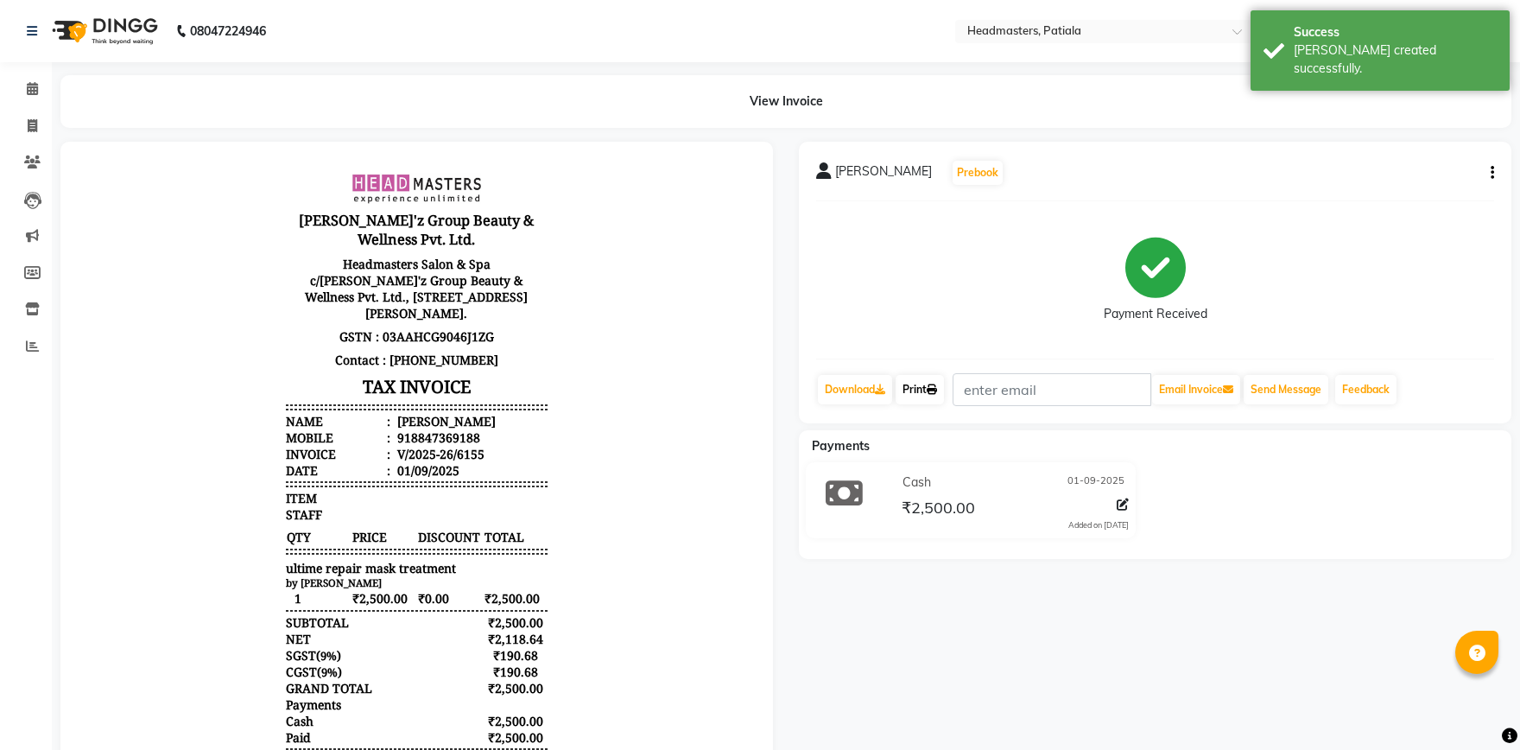
click at [919, 395] on link "Print" at bounding box center [920, 389] width 48 height 29
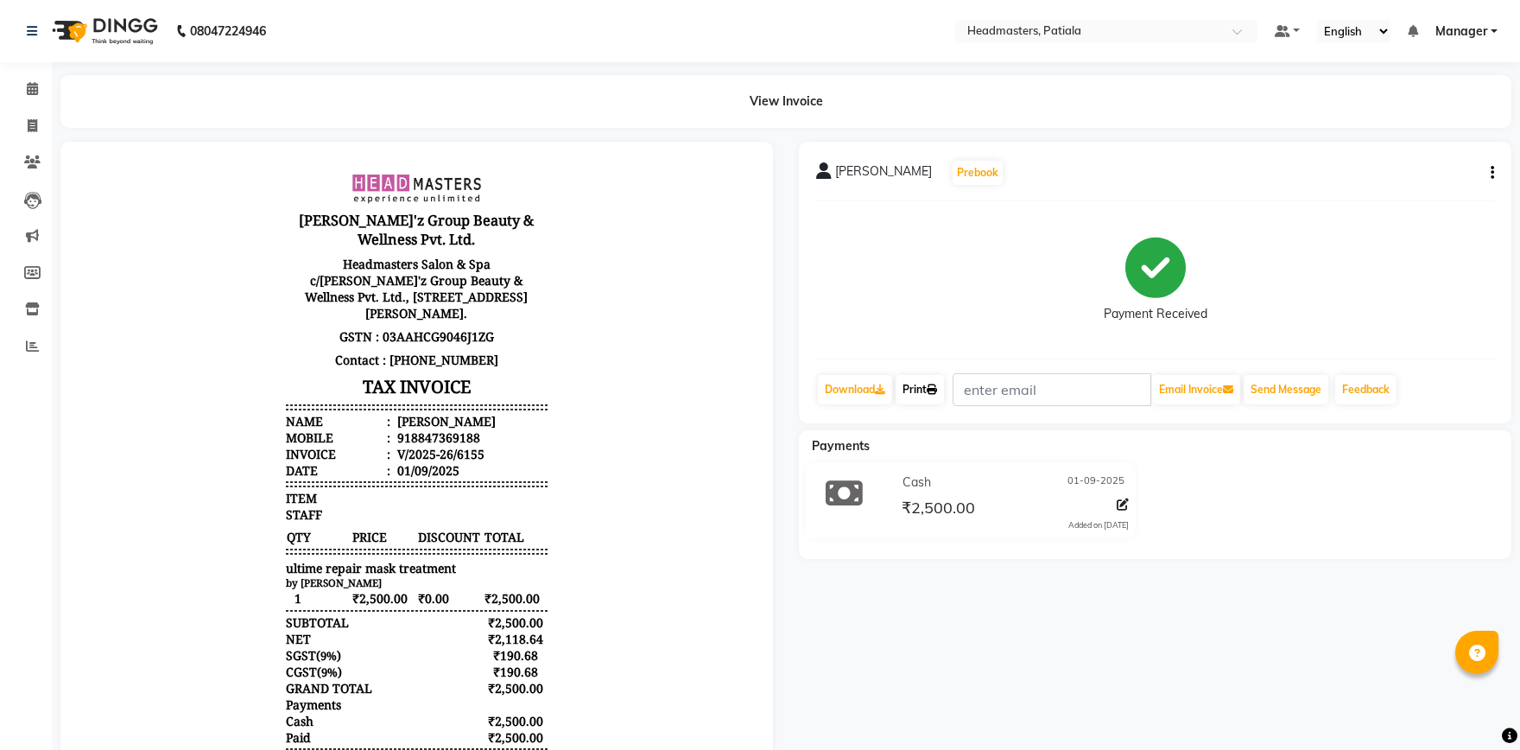
click at [927, 379] on link "Print" at bounding box center [920, 389] width 48 height 29
click at [33, 94] on icon at bounding box center [32, 88] width 11 height 13
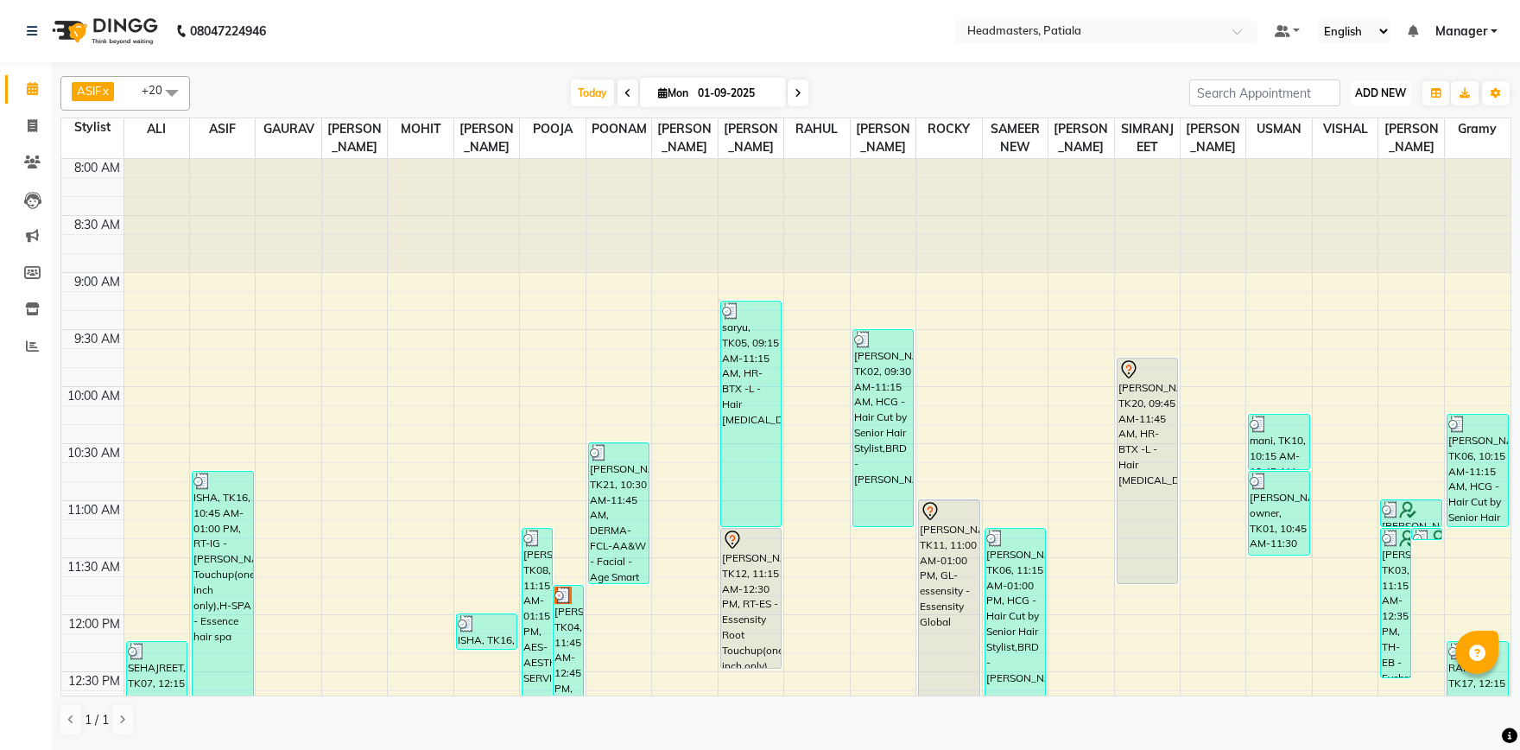
click at [1375, 98] on span "ADD NEW" at bounding box center [1380, 92] width 51 height 13
click at [1317, 146] on link "Add Invoice" at bounding box center [1341, 148] width 136 height 22
select select "service"
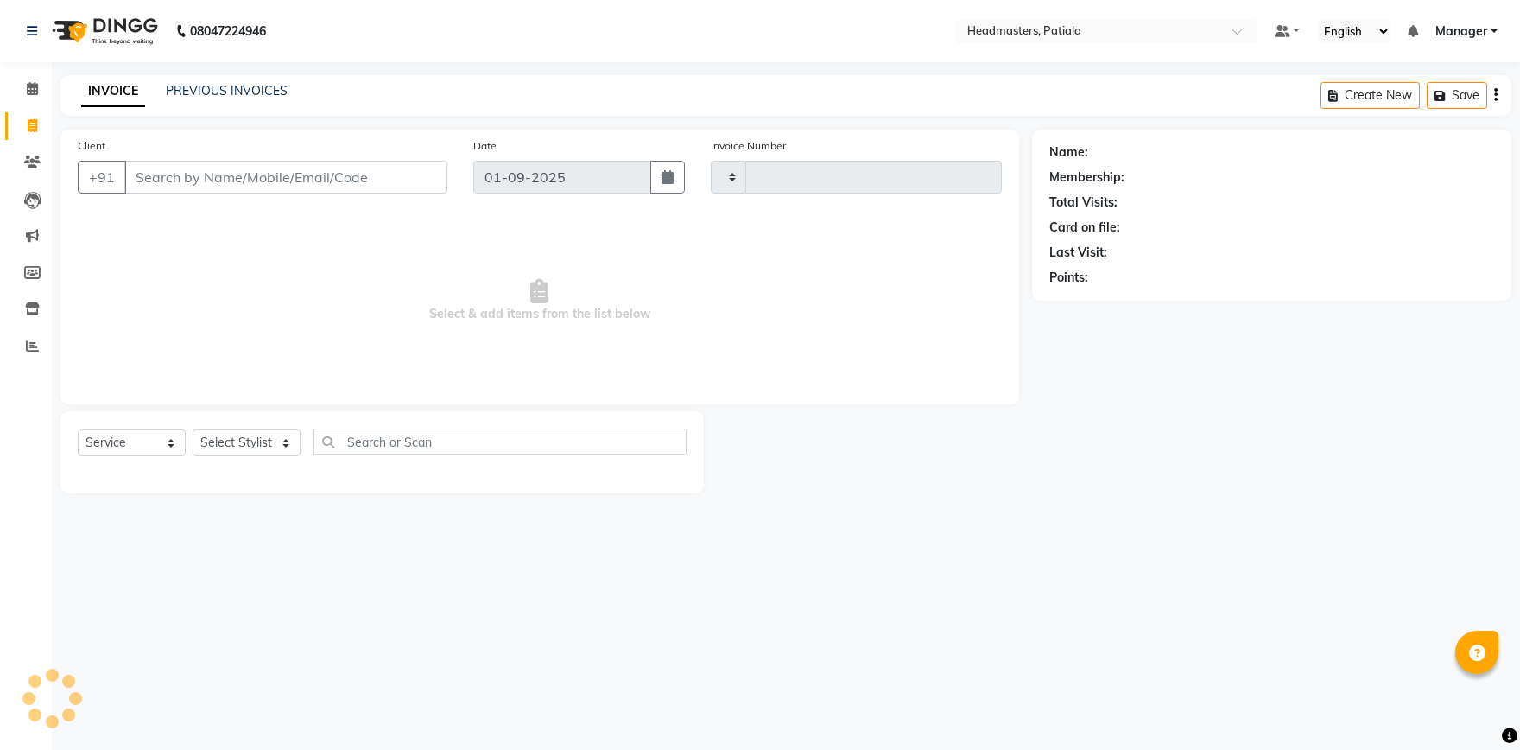
type input "6156"
select select "6602"
click at [386, 442] on input "text" at bounding box center [500, 441] width 373 height 27
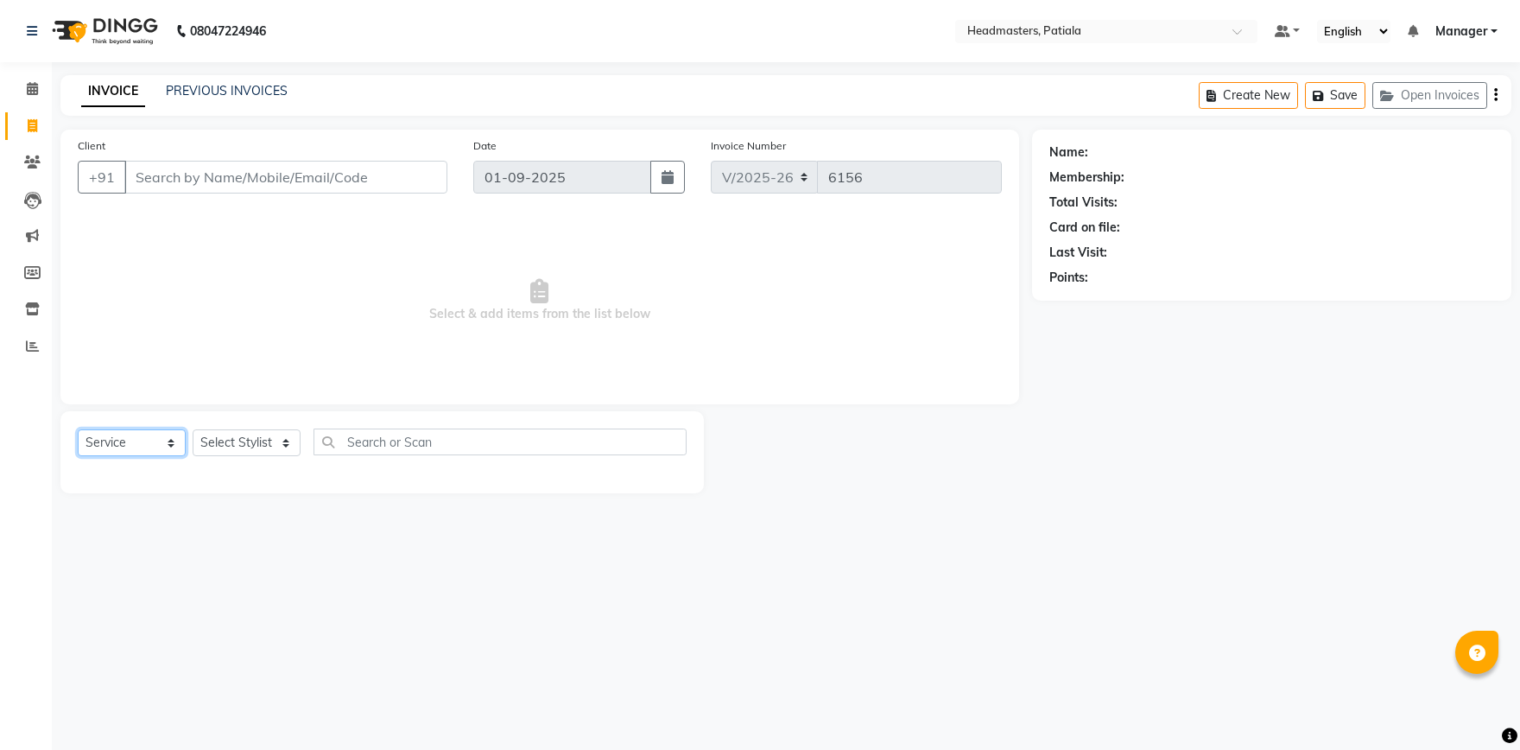
select select "P"
click option "Prepaid" at bounding box center [0, 0] width 0 height 0
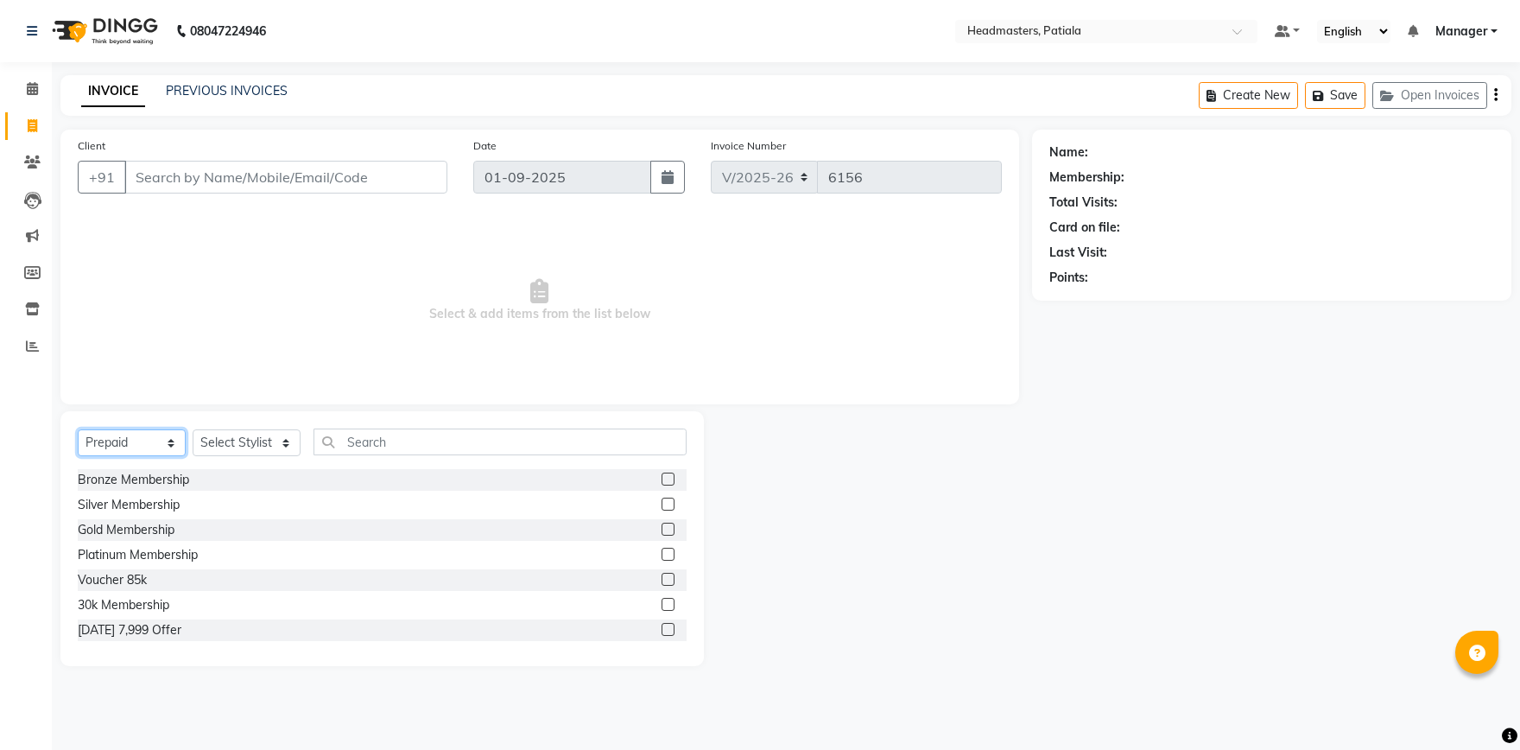
scroll to position [3, 0]
click at [39, 90] on span at bounding box center [32, 89] width 30 height 20
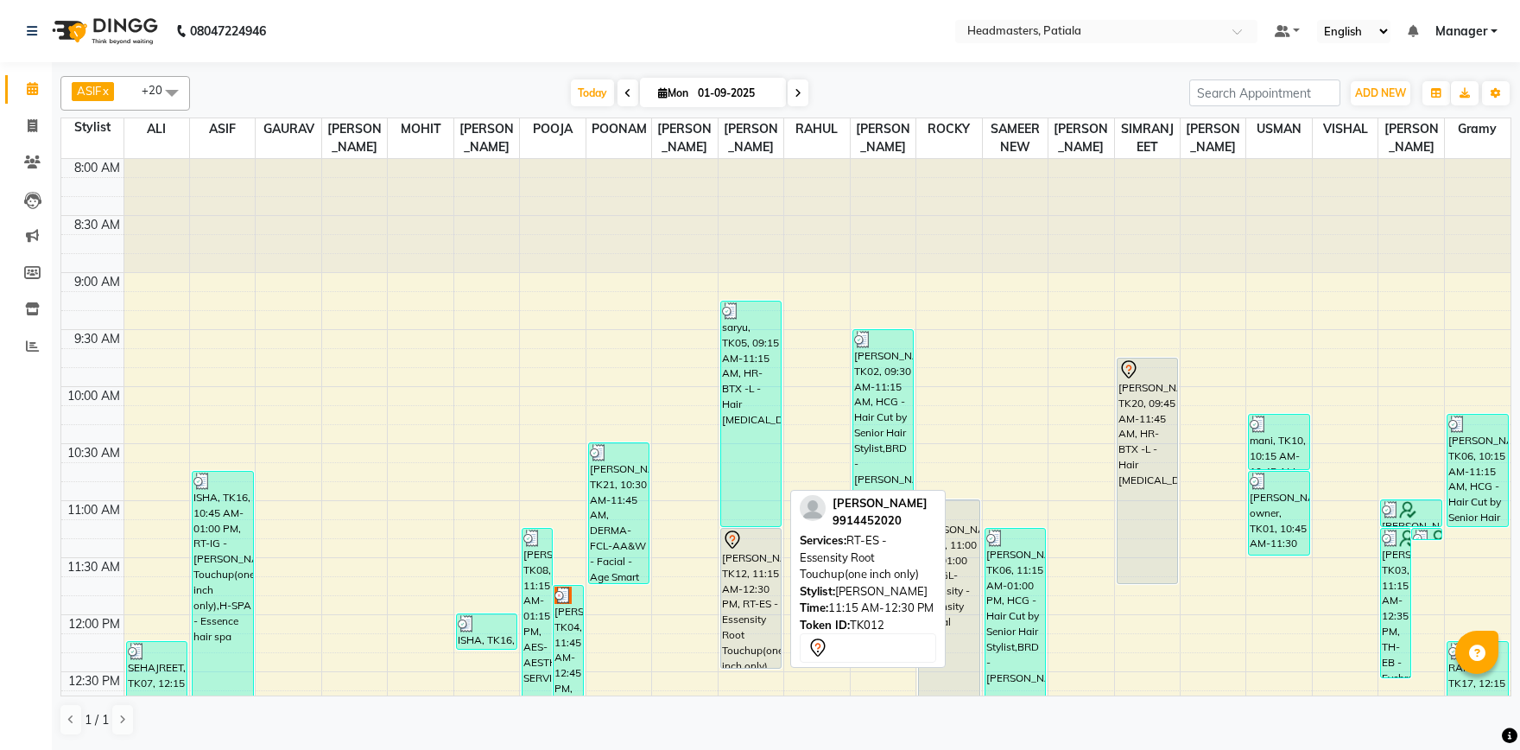
click at [743, 589] on div "[PERSON_NAME], TK12, 11:15 AM-12:30 PM, RT-ES - Essensity Root Touchup(one inch…" at bounding box center [751, 598] width 60 height 139
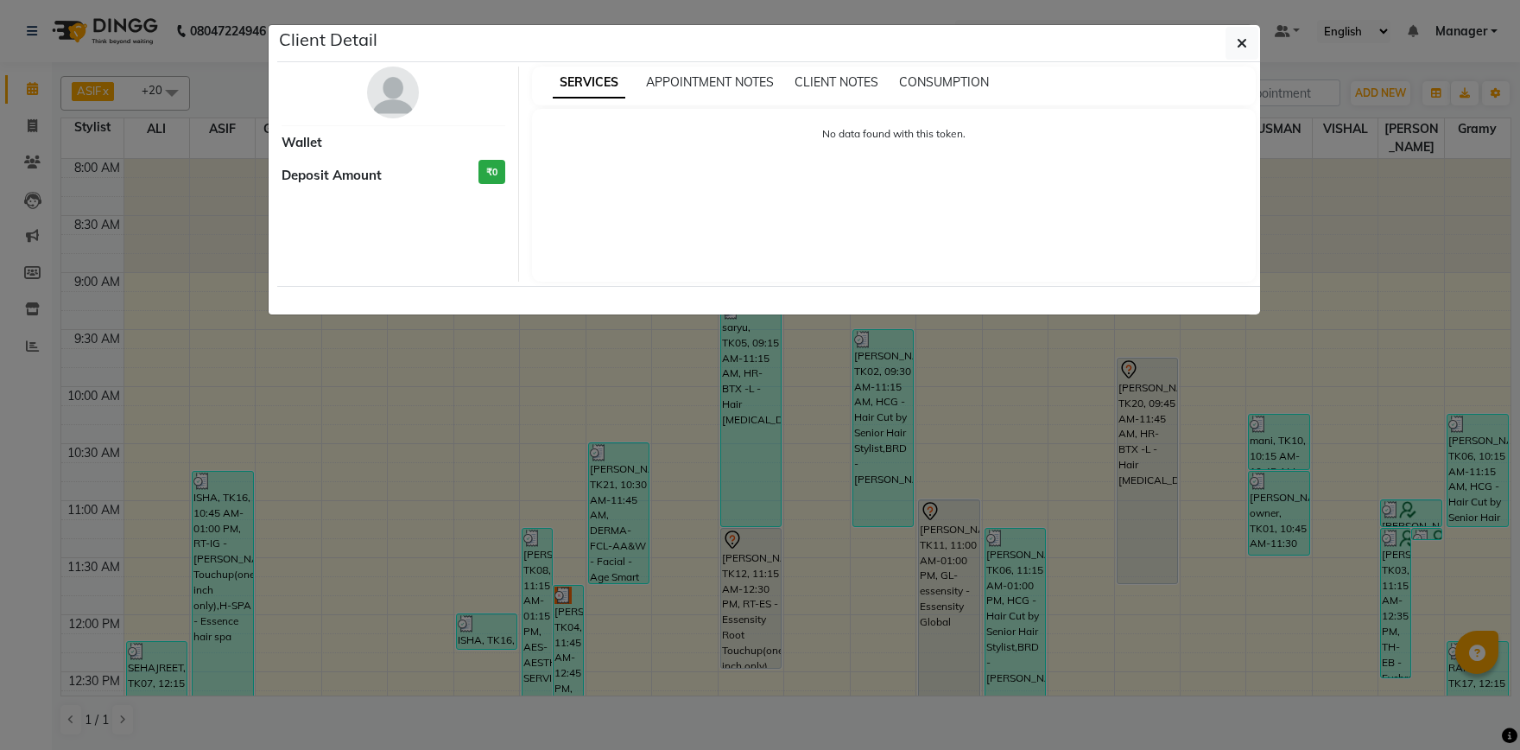
select select "7"
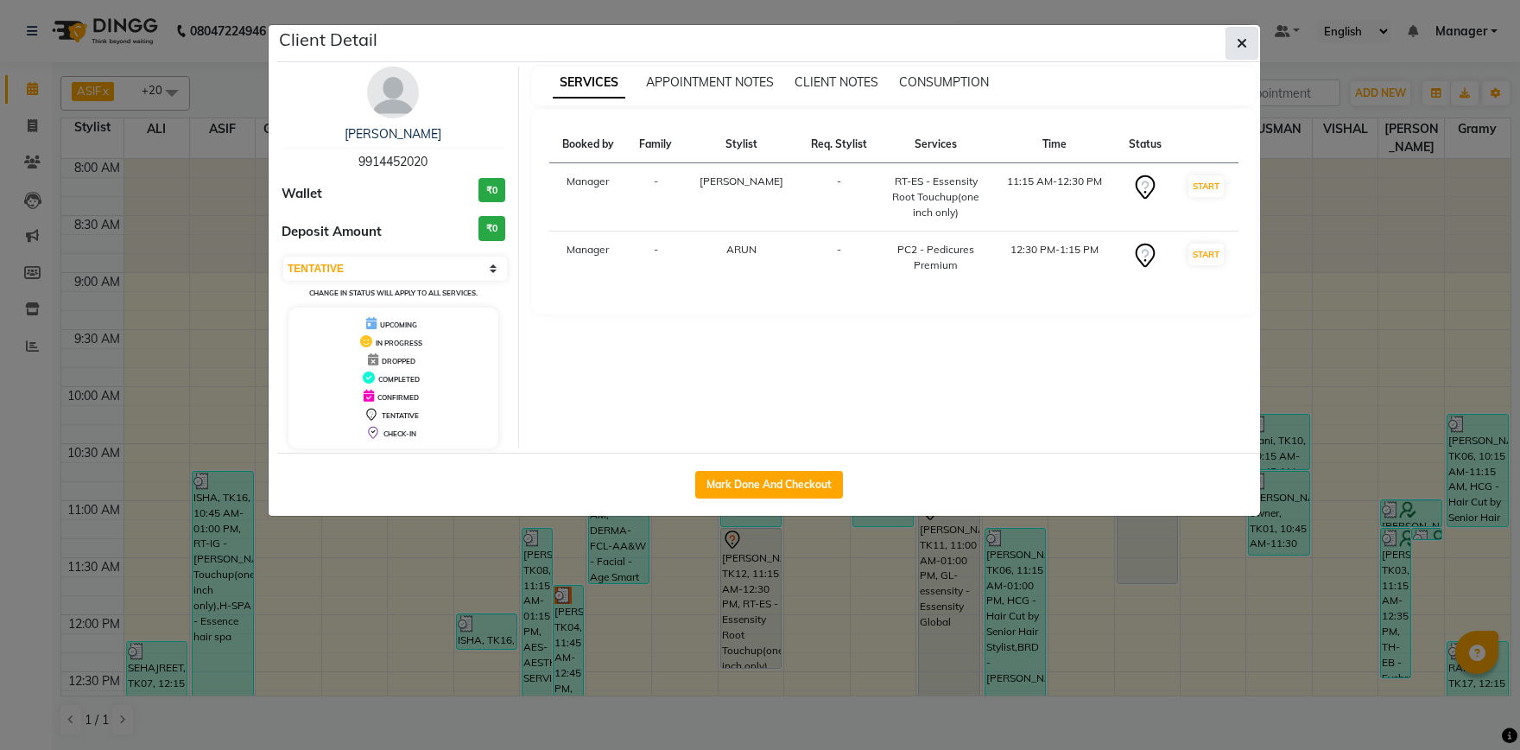
click at [1249, 38] on button "button" at bounding box center [1242, 43] width 33 height 33
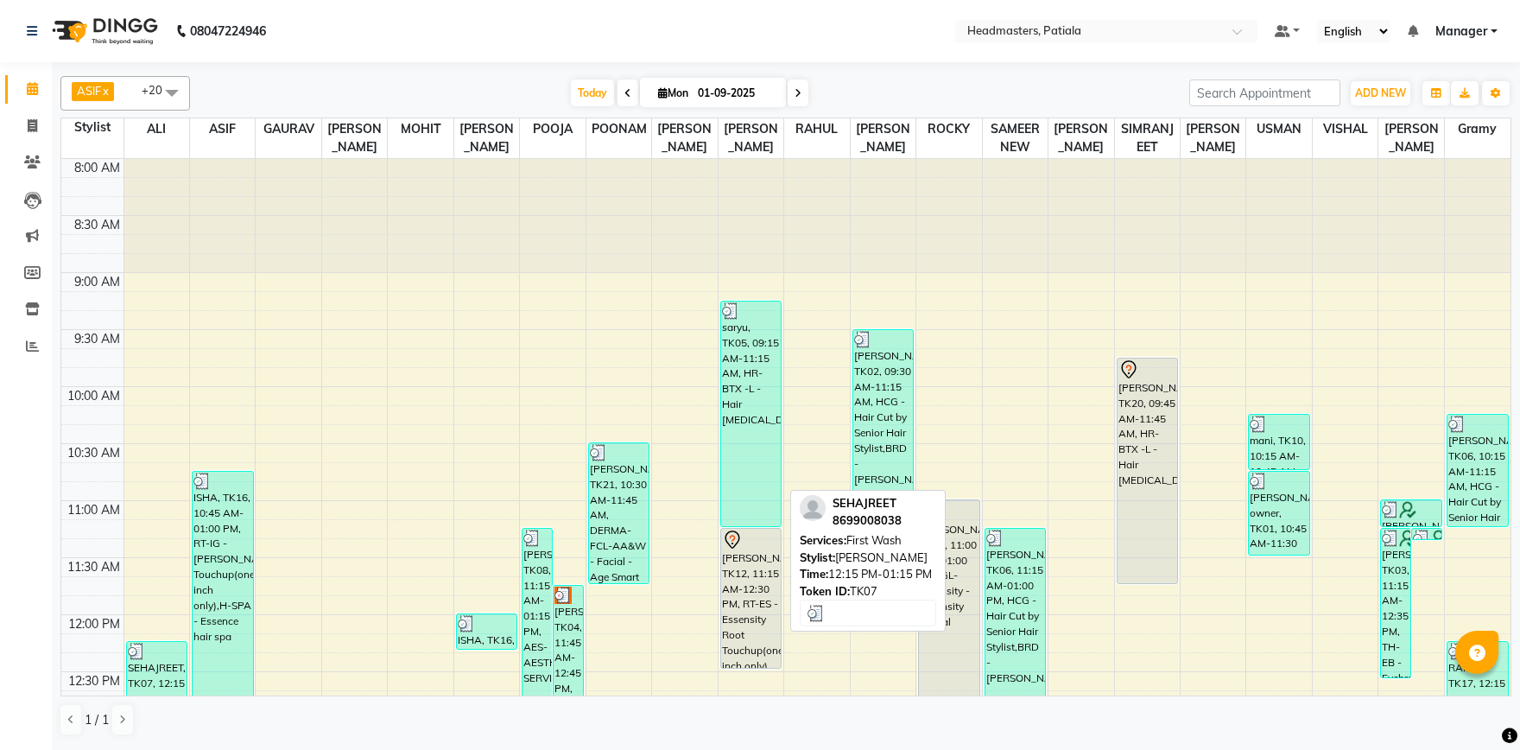
scroll to position [421, 0]
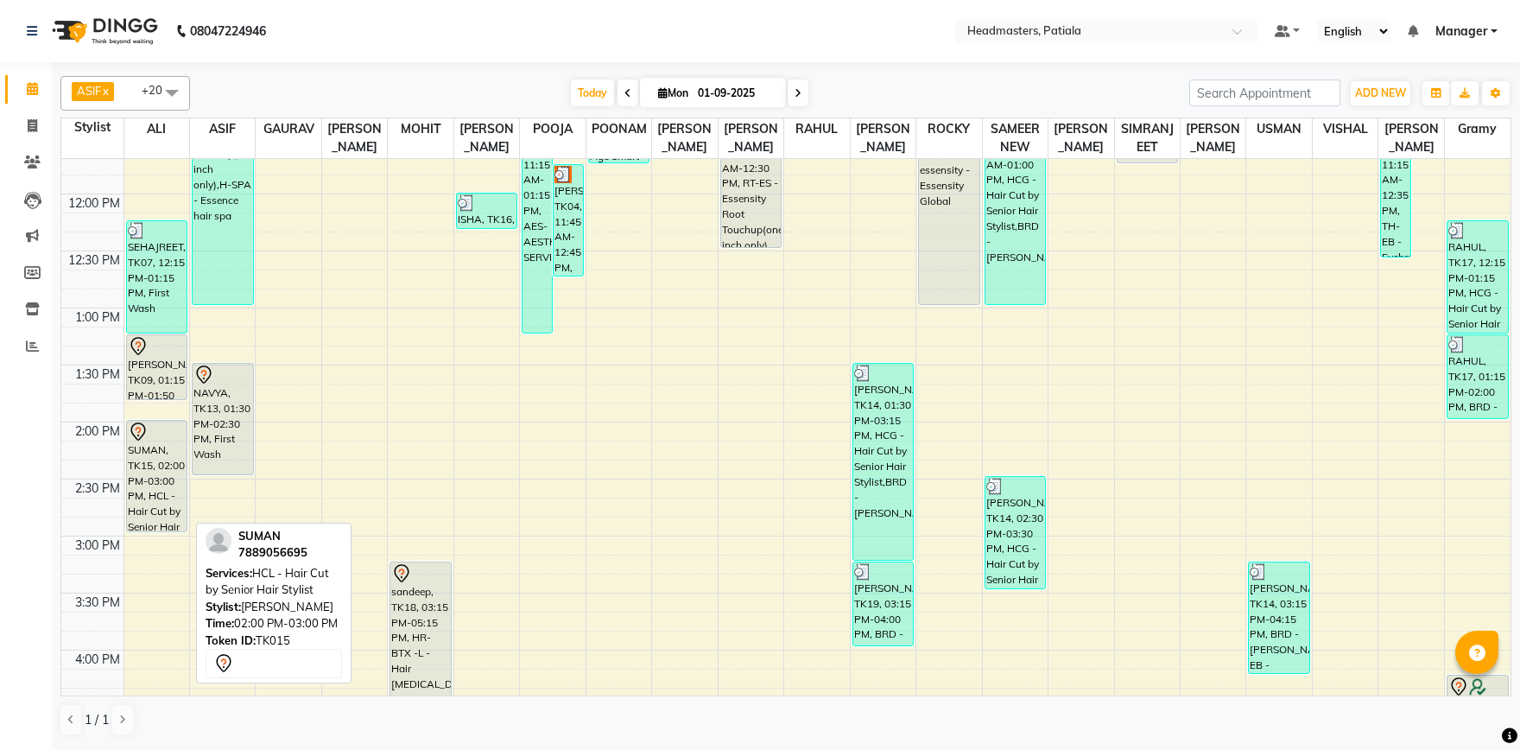
click at [175, 472] on div "SUMAN, TK15, 02:00 PM-03:00 PM, HCL - Hair Cut by Senior Hair Stylist" at bounding box center [157, 476] width 60 height 111
select select "7"
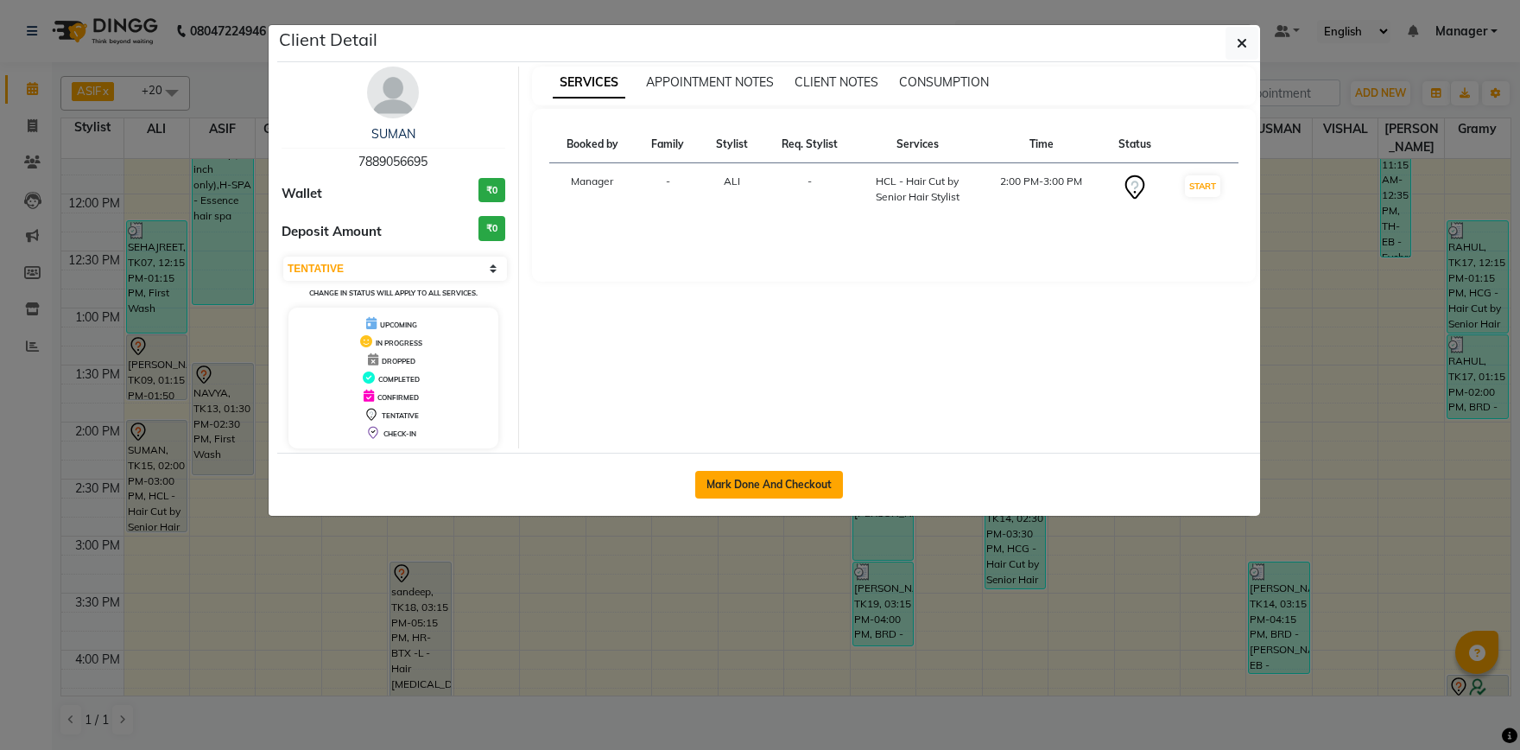
click at [781, 483] on button "Mark Done And Checkout" at bounding box center [769, 485] width 148 height 28
select select "service"
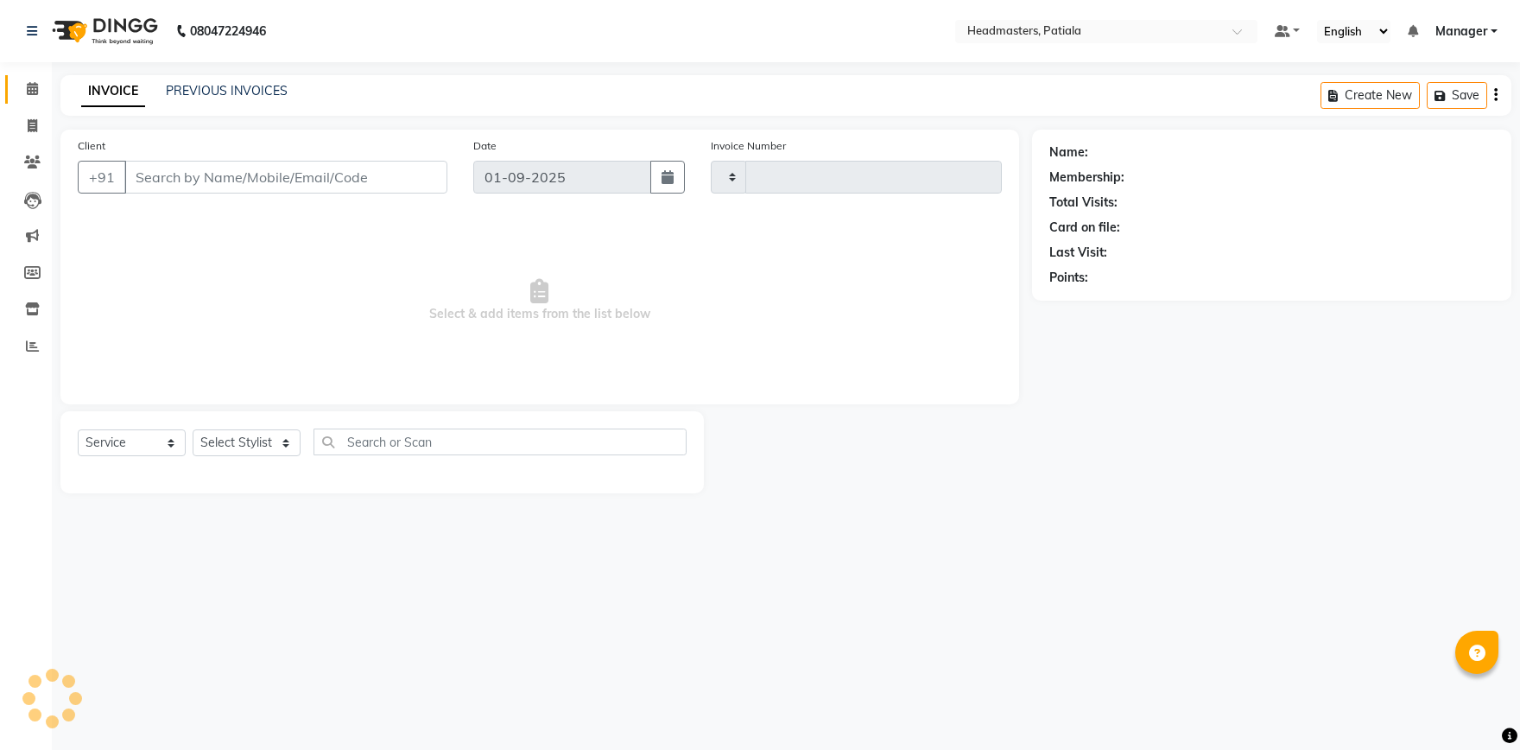
type input "6156"
select select "6602"
type input "7889056695"
select select "51083"
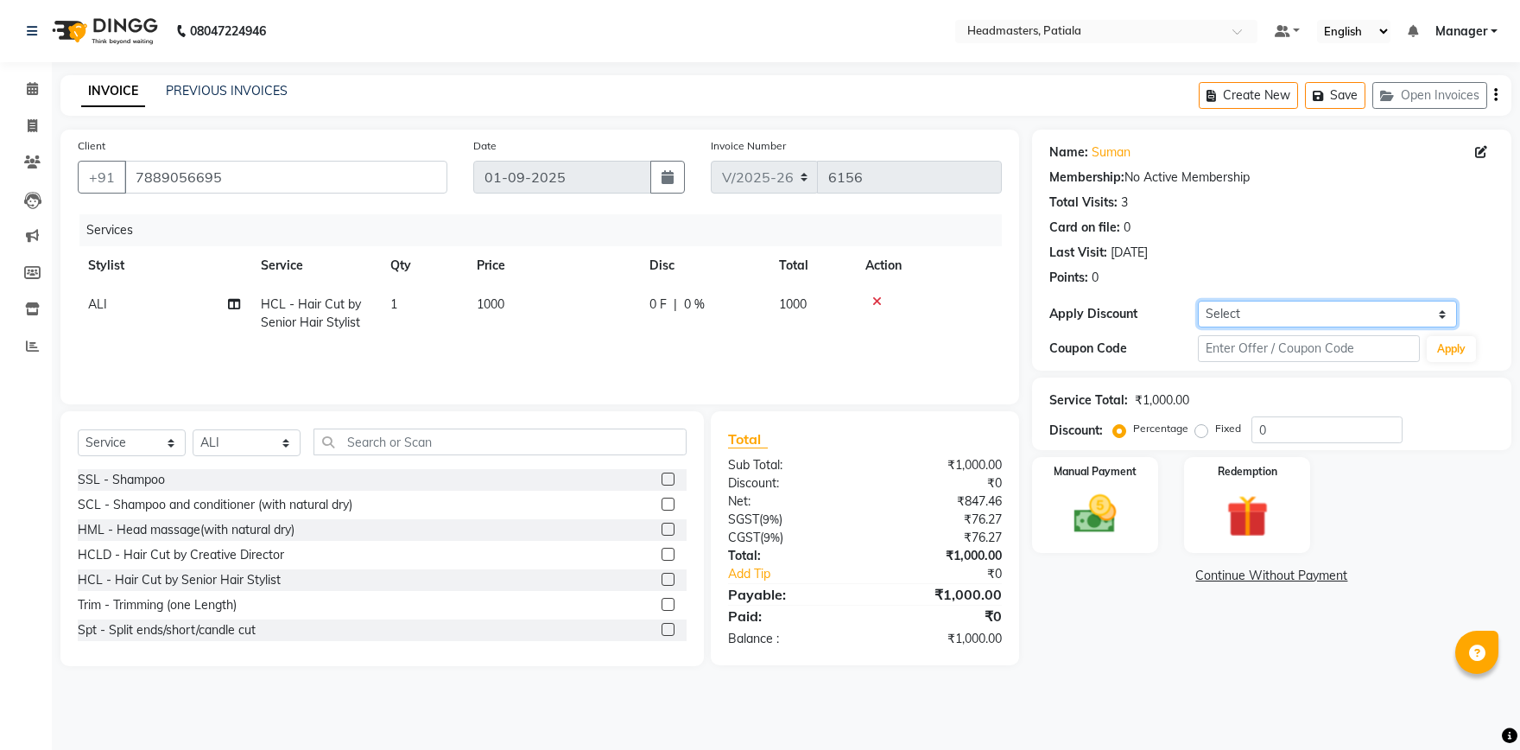
select select "1: Object"
click option "Coupon → Already Paid" at bounding box center [0, 0] width 0 height 0
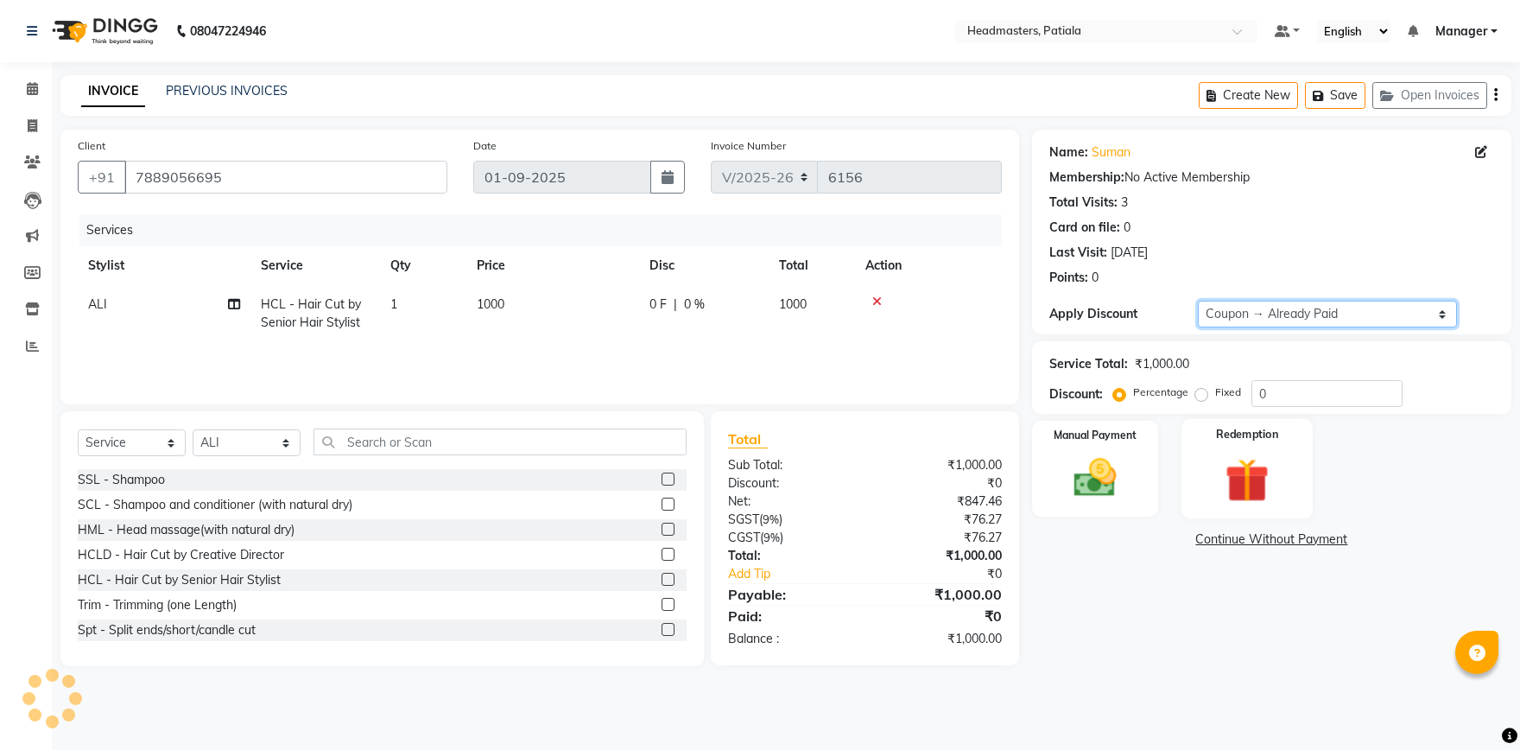
type input "100"
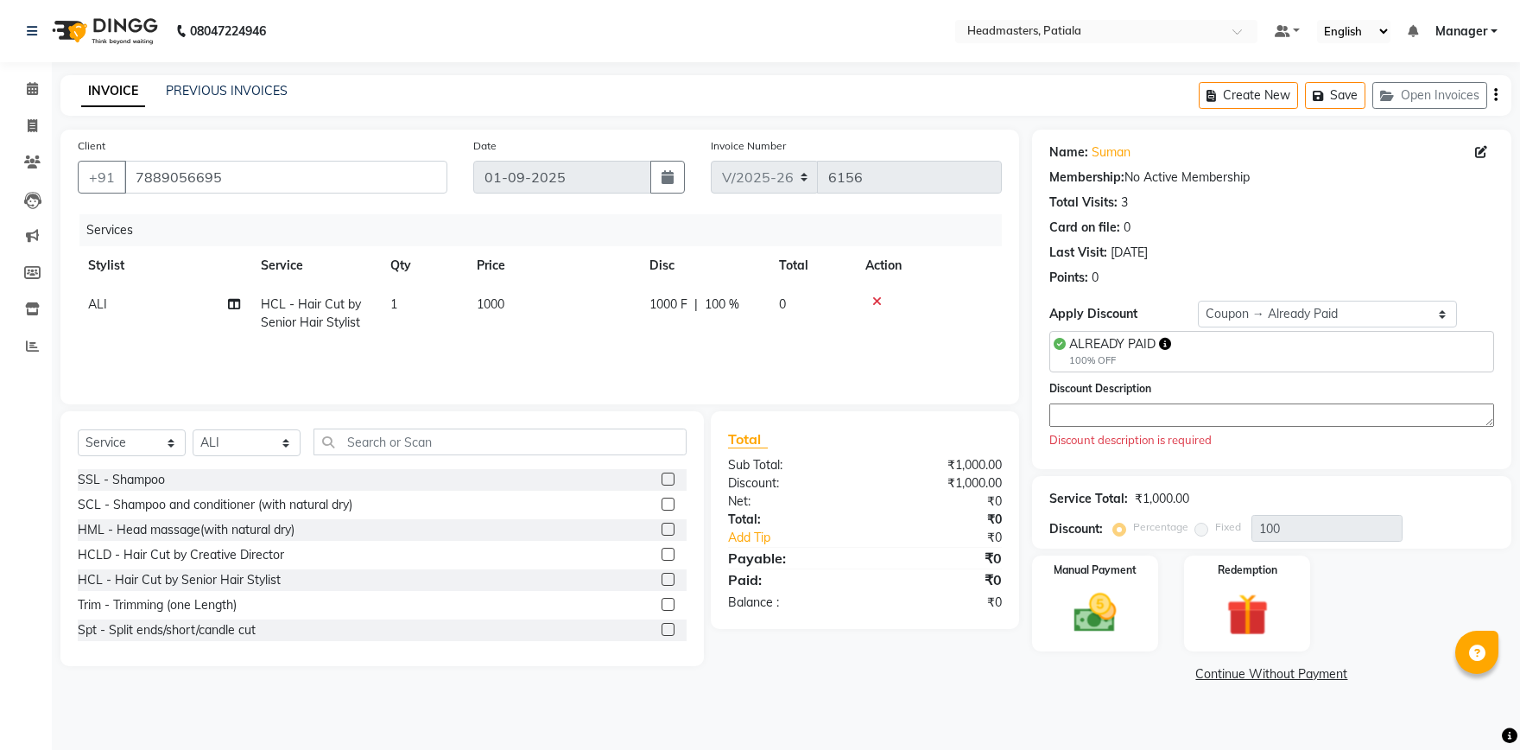
click at [1190, 405] on textarea at bounding box center [1272, 414] width 445 height 23
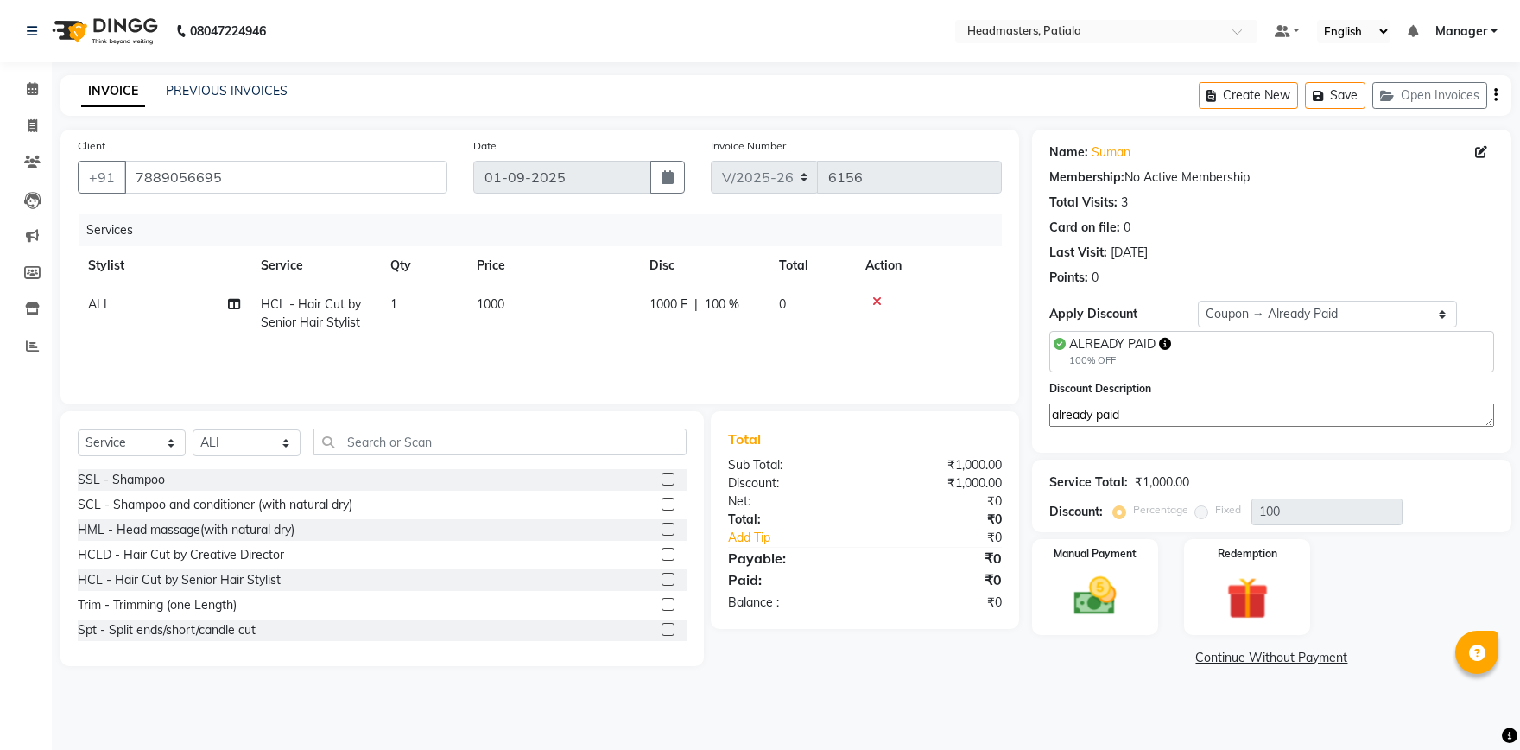
type textarea "already paid"
click at [1165, 582] on div "Manual Payment Redemption" at bounding box center [1271, 587] width 505 height 96
click at [1158, 582] on div "Manual Payment" at bounding box center [1095, 586] width 131 height 99
click at [1143, 583] on div "Manual Payment" at bounding box center [1095, 586] width 131 height 99
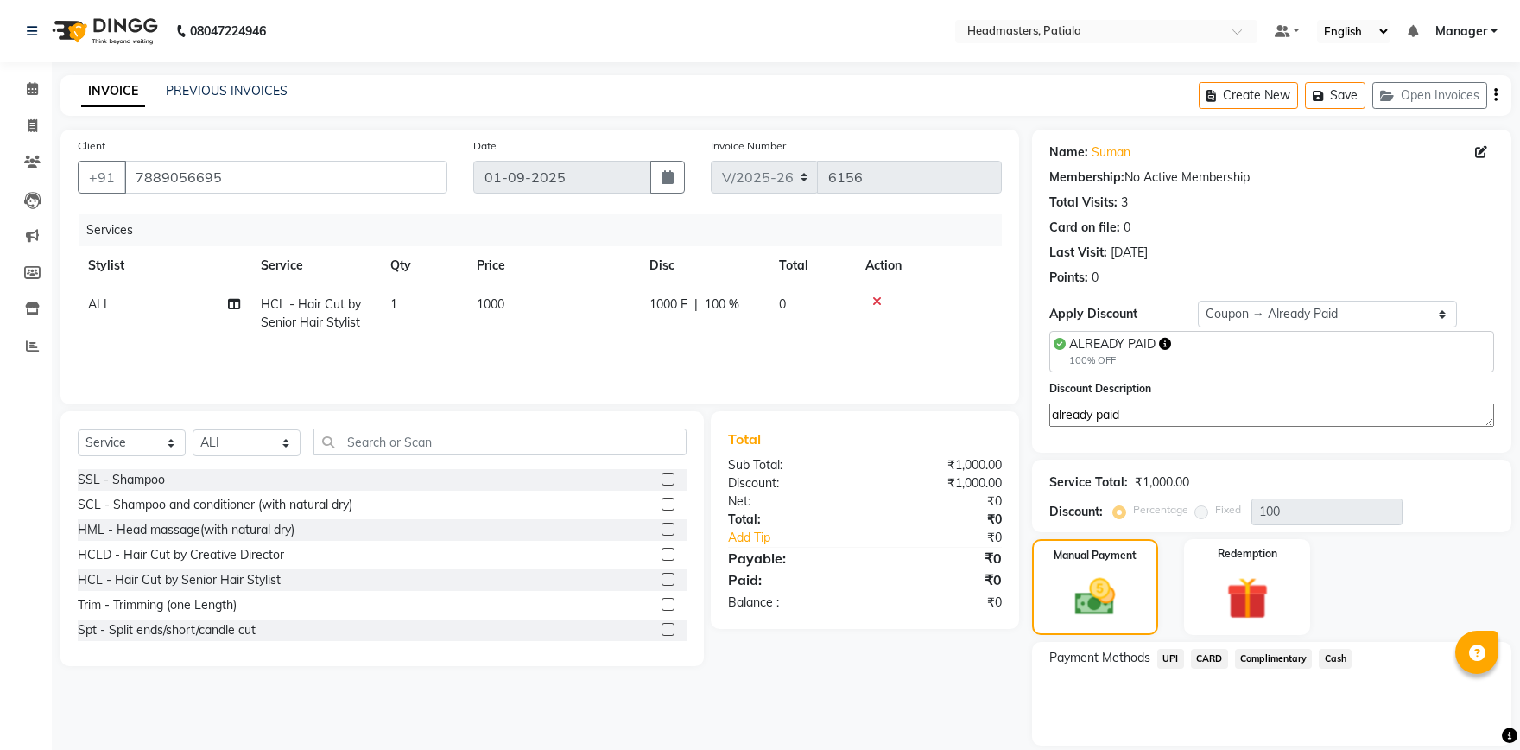
click at [1279, 651] on span "Complimentary" at bounding box center [1274, 659] width 78 height 20
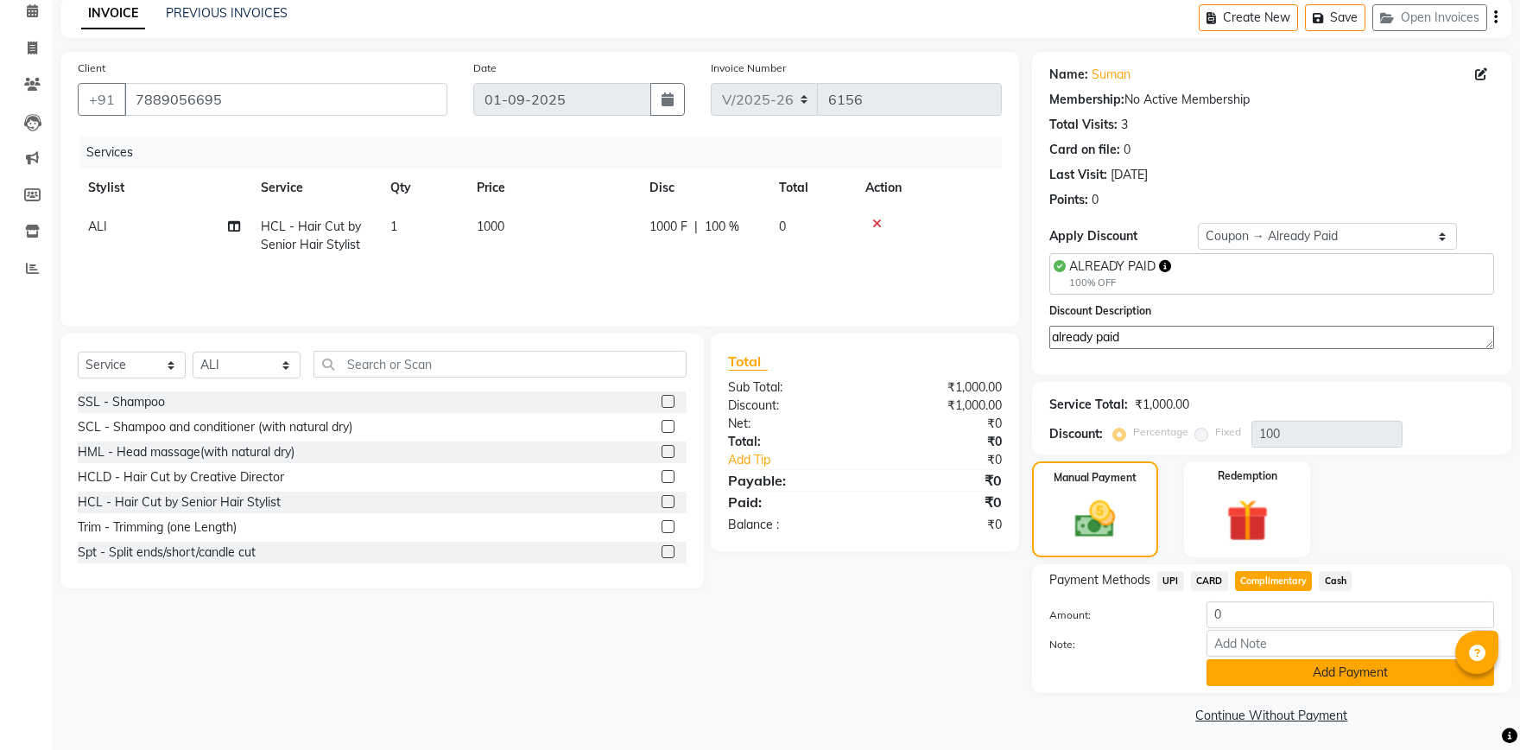
click at [1326, 668] on button "Add Payment" at bounding box center [1351, 672] width 288 height 27
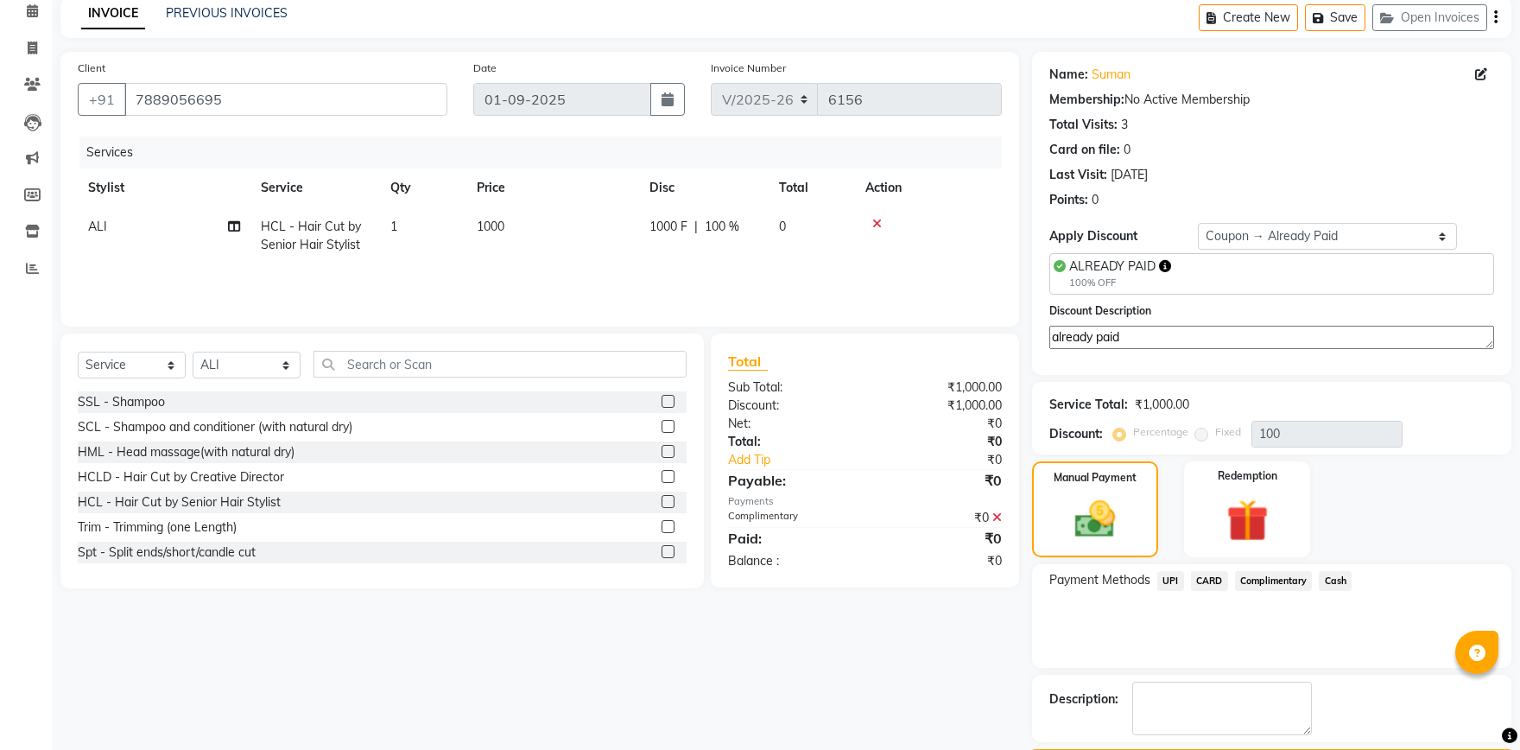
scroll to position [126, 0]
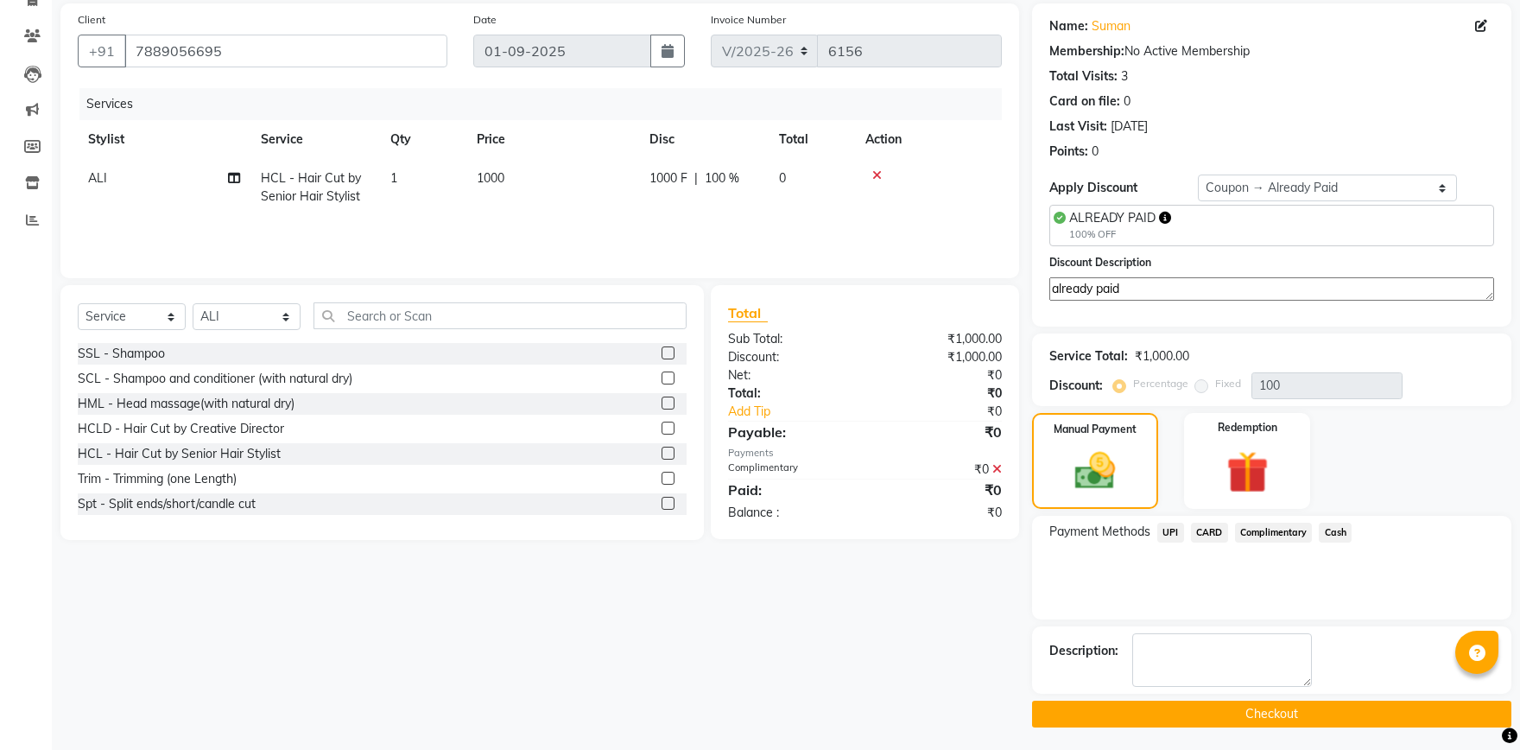
click at [1253, 709] on button "Checkout" at bounding box center [1271, 714] width 479 height 27
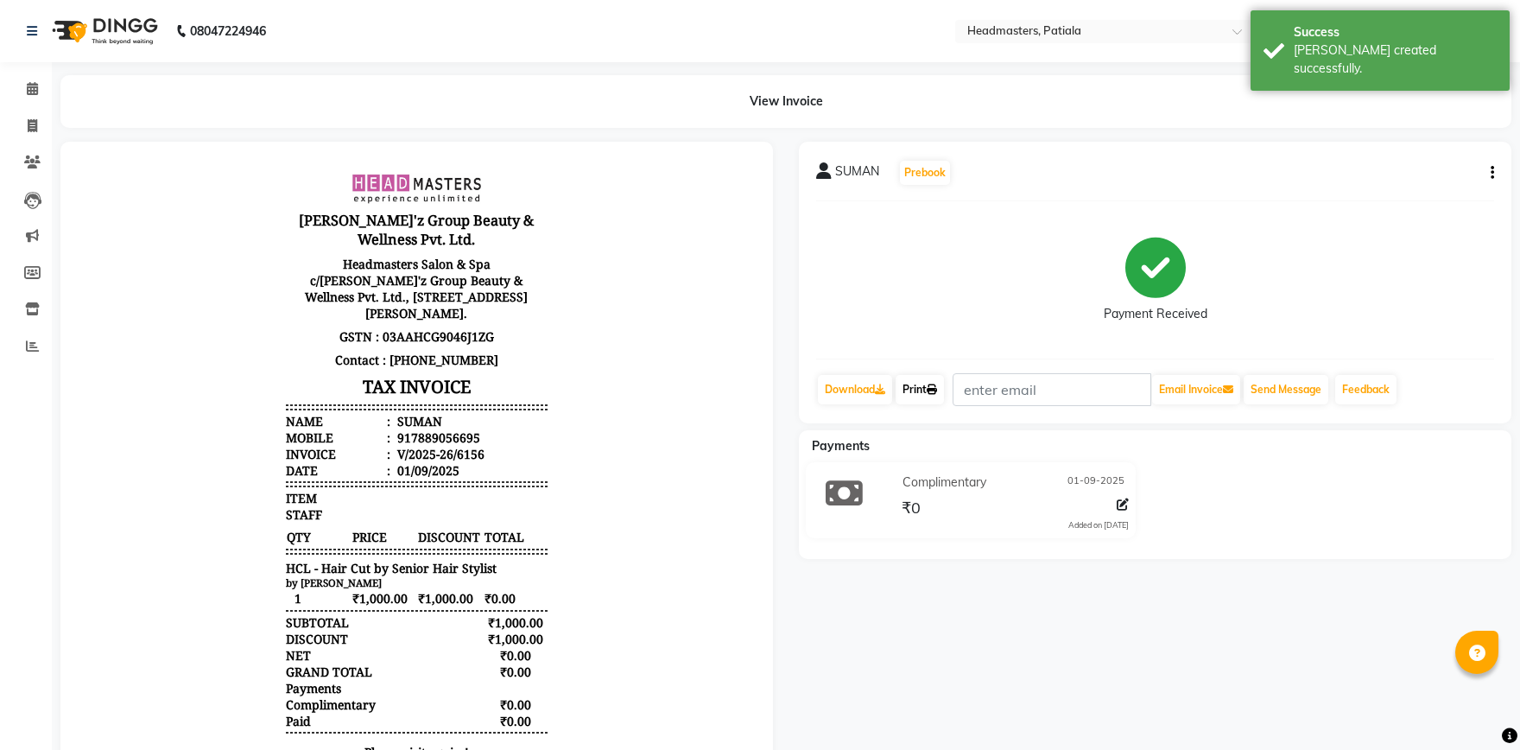
drag, startPoint x: 930, startPoint y: 384, endPoint x: 934, endPoint y: 400, distance: 17.0
click at [931, 392] on link "Print" at bounding box center [920, 389] width 48 height 29
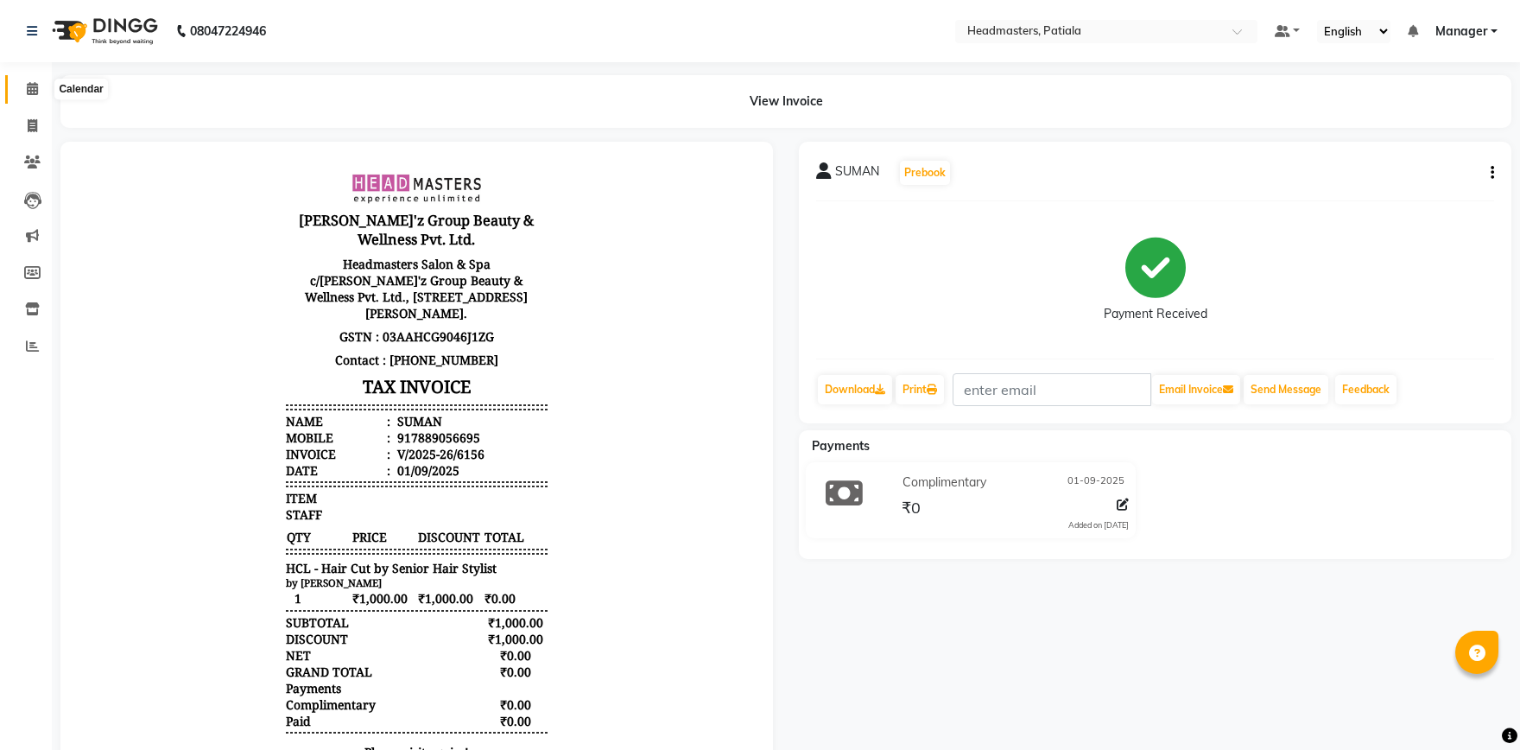
click at [33, 92] on icon at bounding box center [32, 88] width 11 height 13
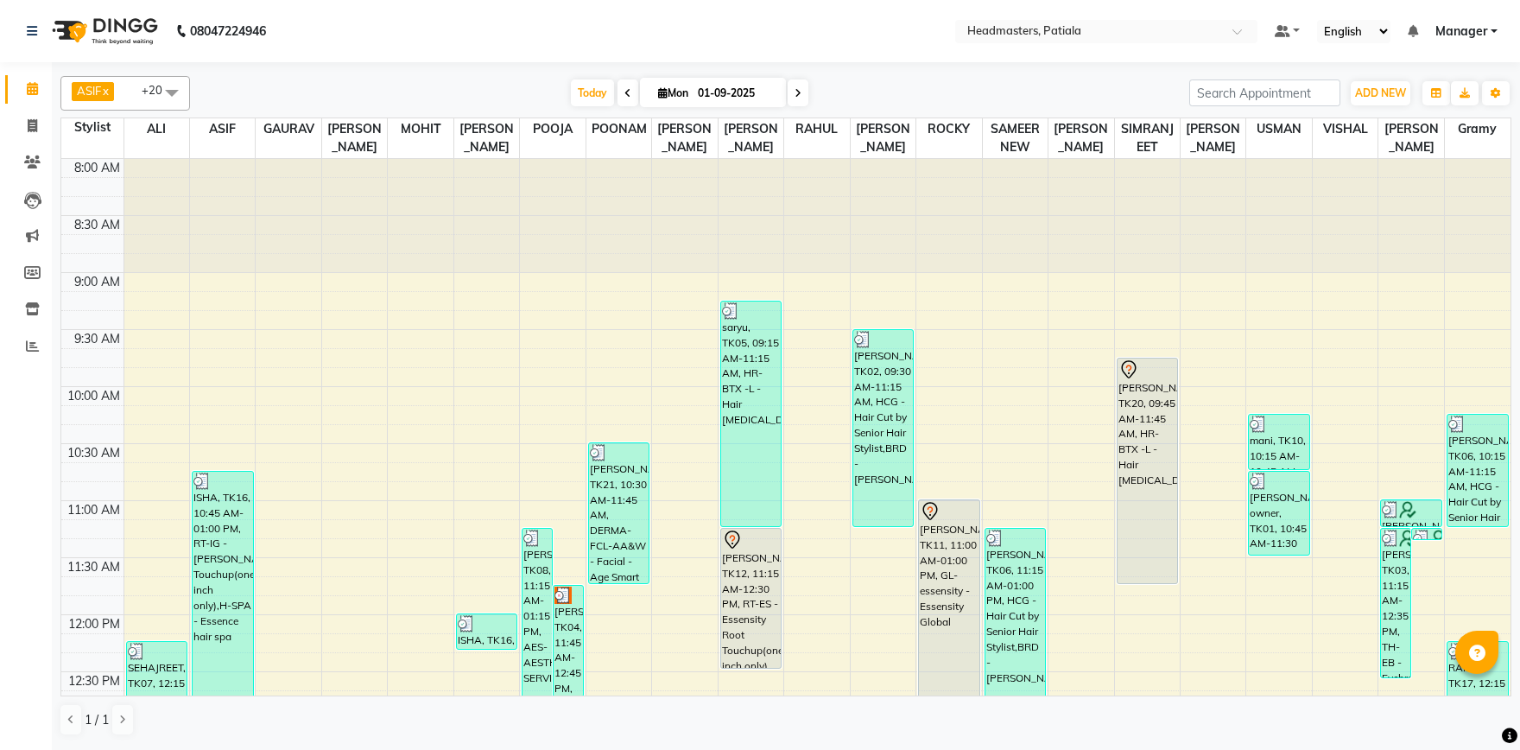
click at [176, 92] on span at bounding box center [172, 92] width 35 height 33
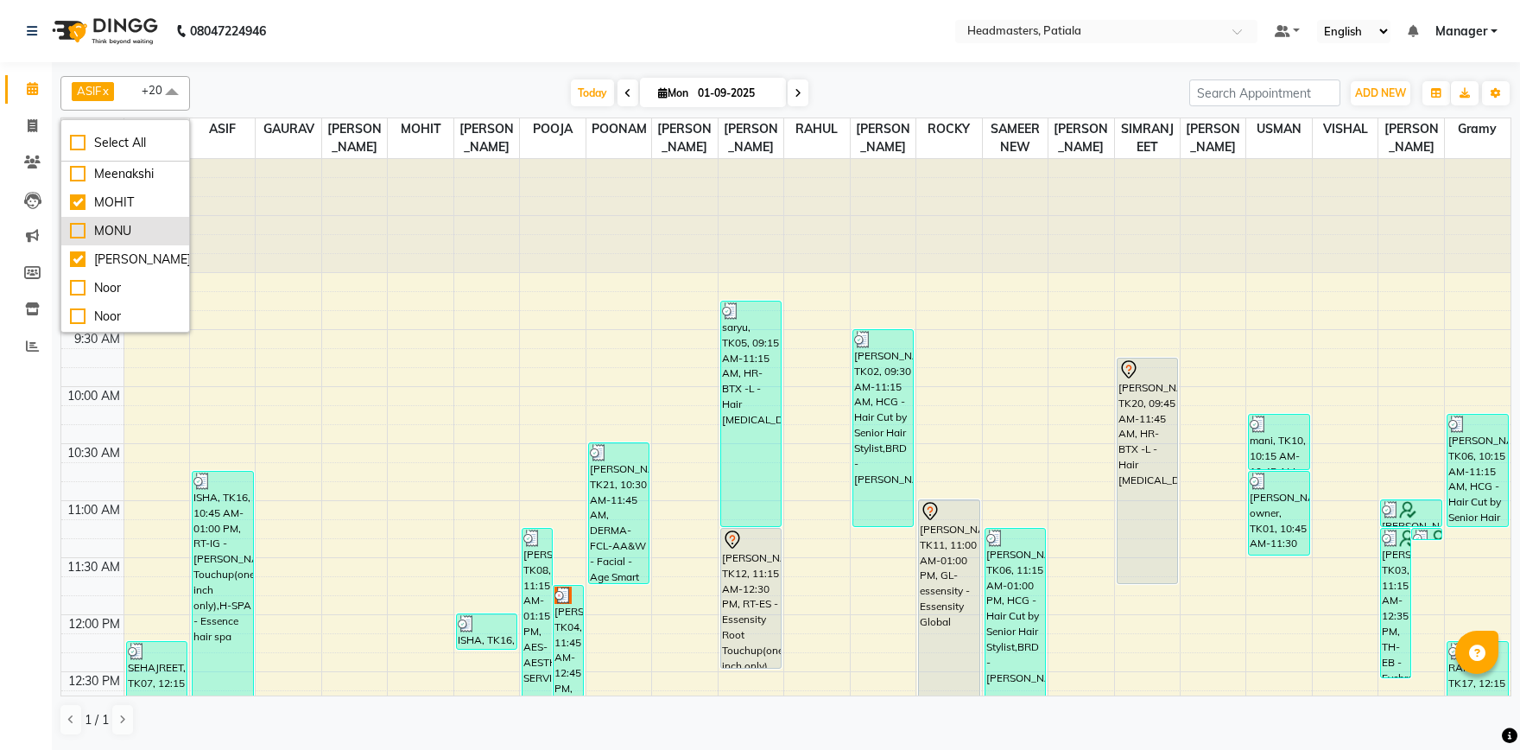
scroll to position [305, 0]
click at [82, 194] on div "GAGY" at bounding box center [125, 184] width 111 height 18
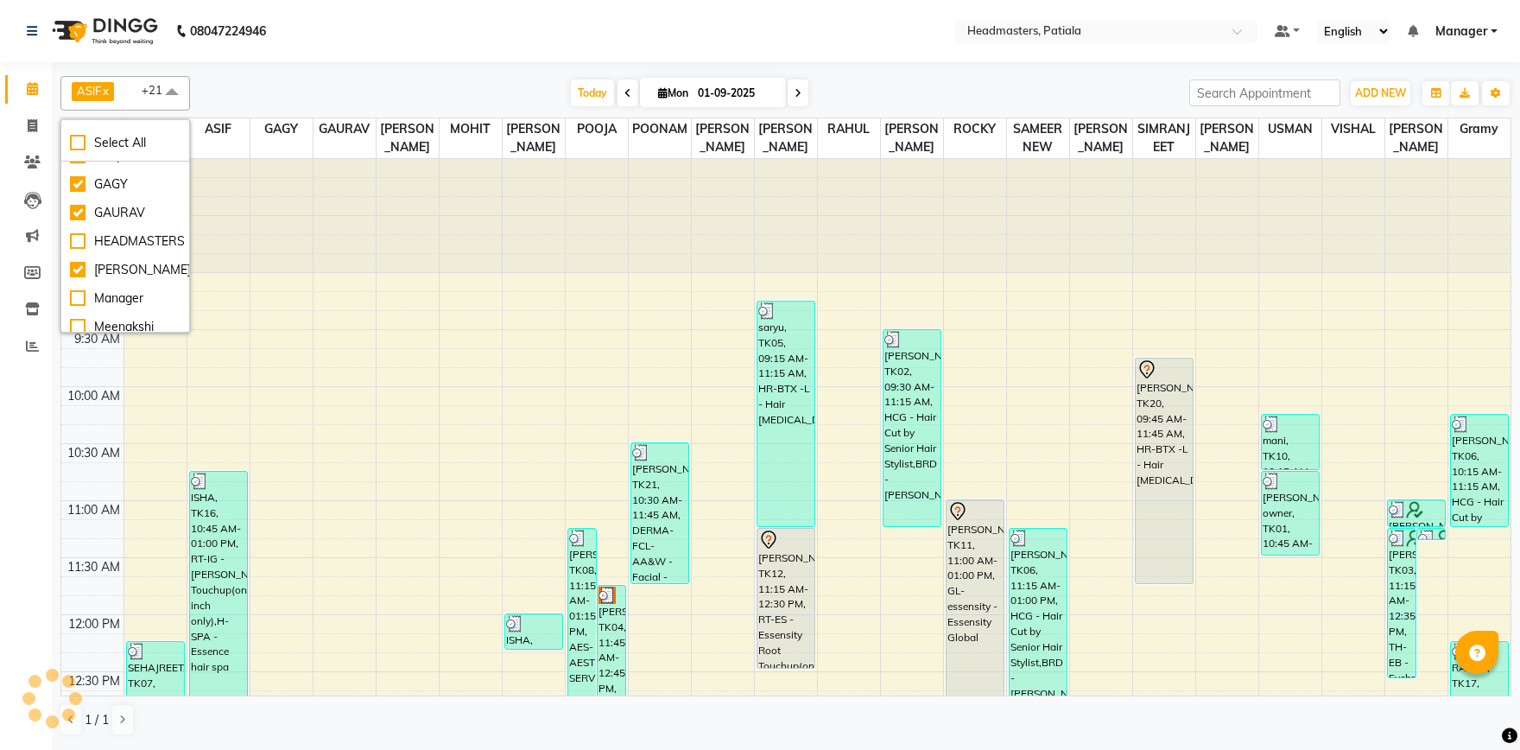
checkbox input "true"
click at [81, 194] on div "GAGY" at bounding box center [125, 184] width 111 height 18
click at [283, 90] on div "[DATE] [DATE]" at bounding box center [690, 93] width 982 height 26
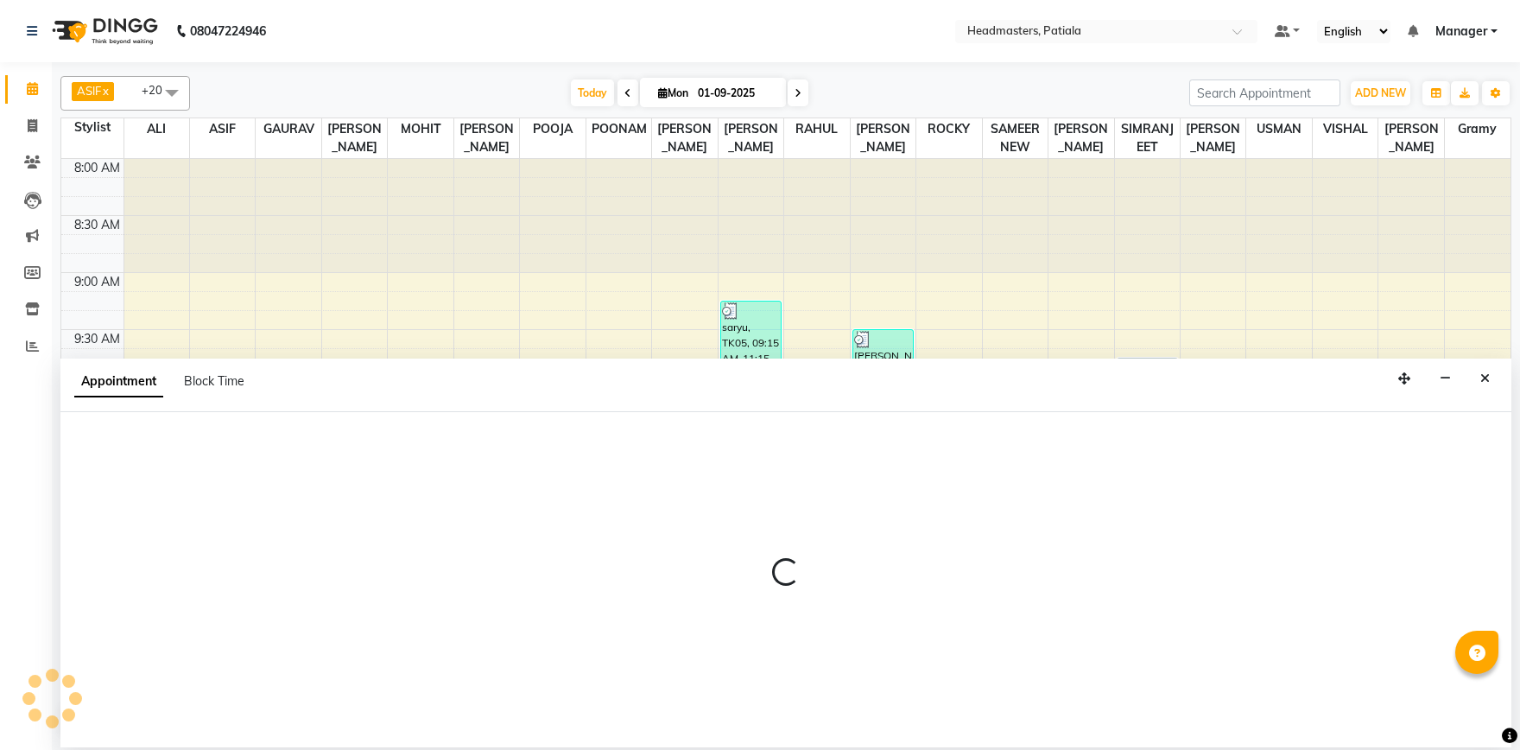
select select "51081"
select select "tentative"
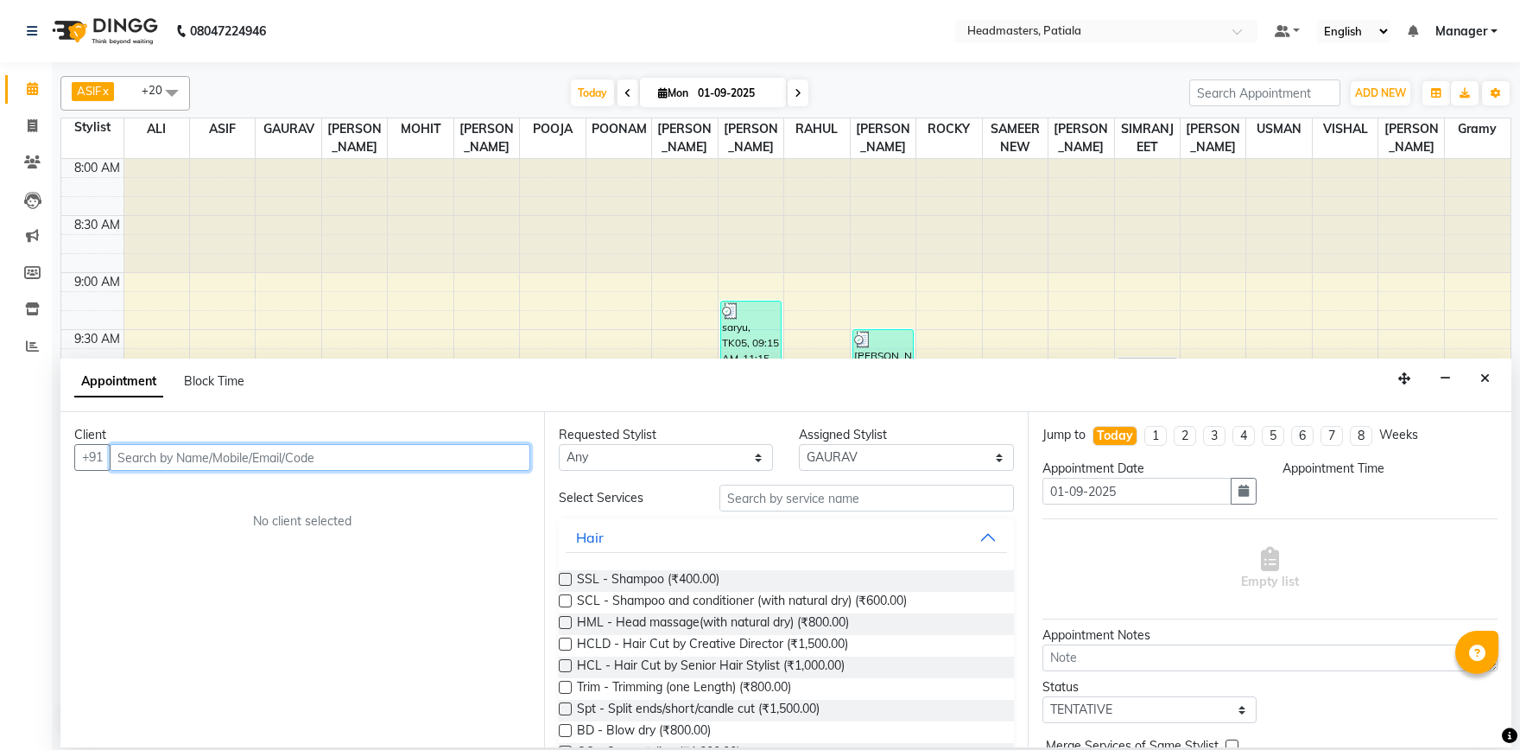
select select "645"
click at [275, 466] on input "text" at bounding box center [320, 457] width 421 height 27
type input "7009295379"
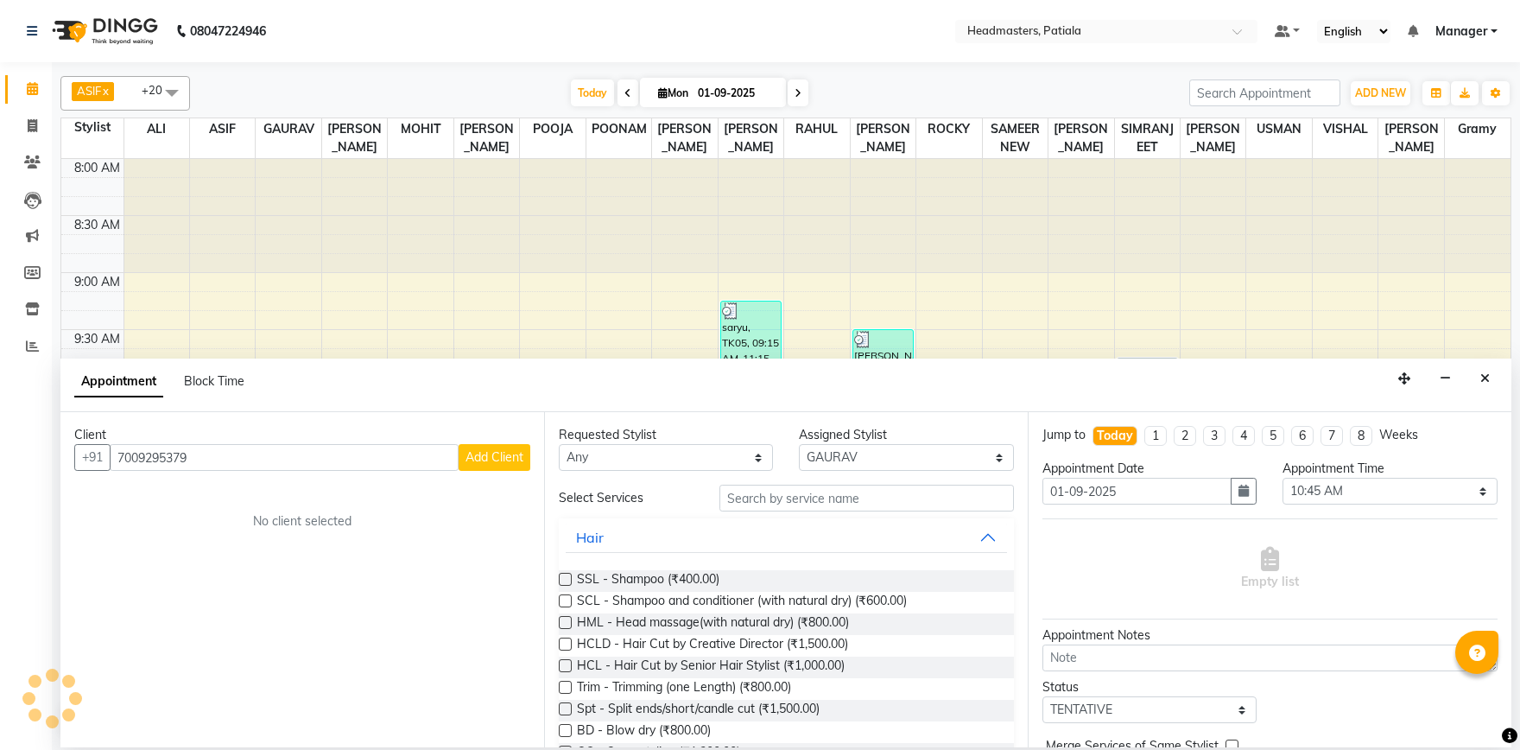
click at [499, 453] on span "Add Client" at bounding box center [495, 457] width 58 height 16
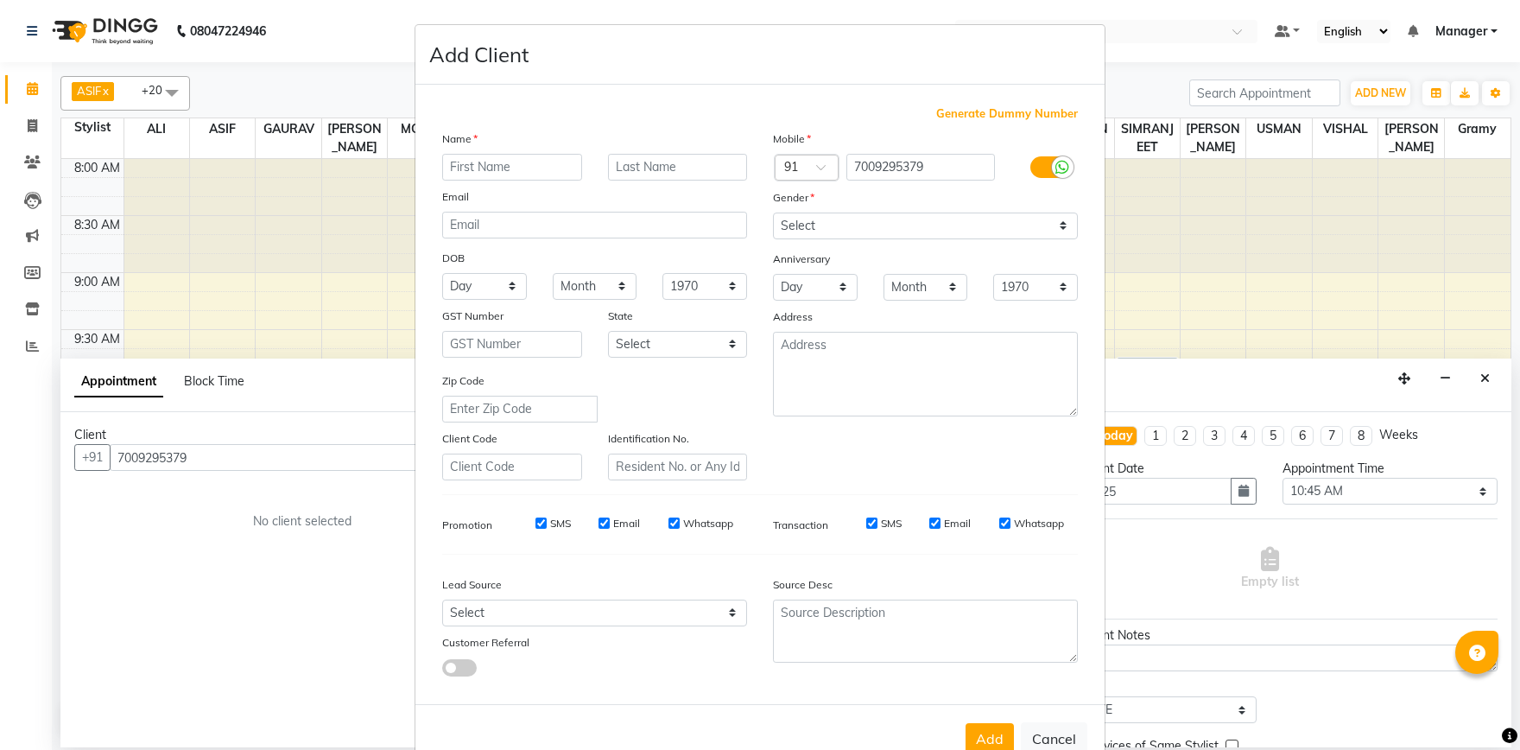
click at [520, 177] on input "text" at bounding box center [512, 167] width 140 height 27
click at [519, 170] on input "text" at bounding box center [512, 167] width 140 height 27
type input "palak"
click at [773, 213] on select "Select [DEMOGRAPHIC_DATA] [DEMOGRAPHIC_DATA] Other Prefer Not To Say" at bounding box center [925, 226] width 305 height 27
select select "[DEMOGRAPHIC_DATA]"
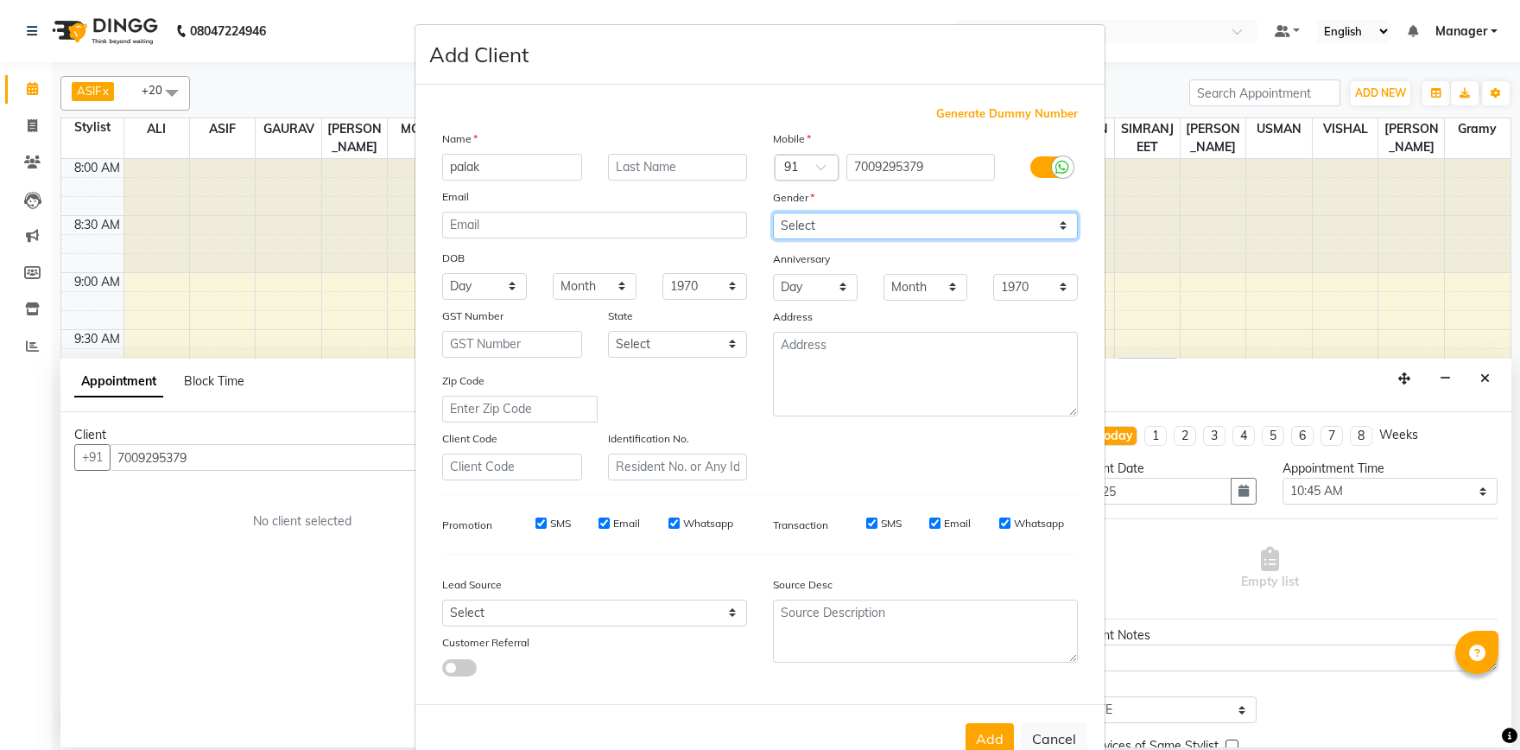
click option "[DEMOGRAPHIC_DATA]" at bounding box center [0, 0] width 0 height 0
click at [991, 729] on button "Add" at bounding box center [990, 738] width 48 height 31
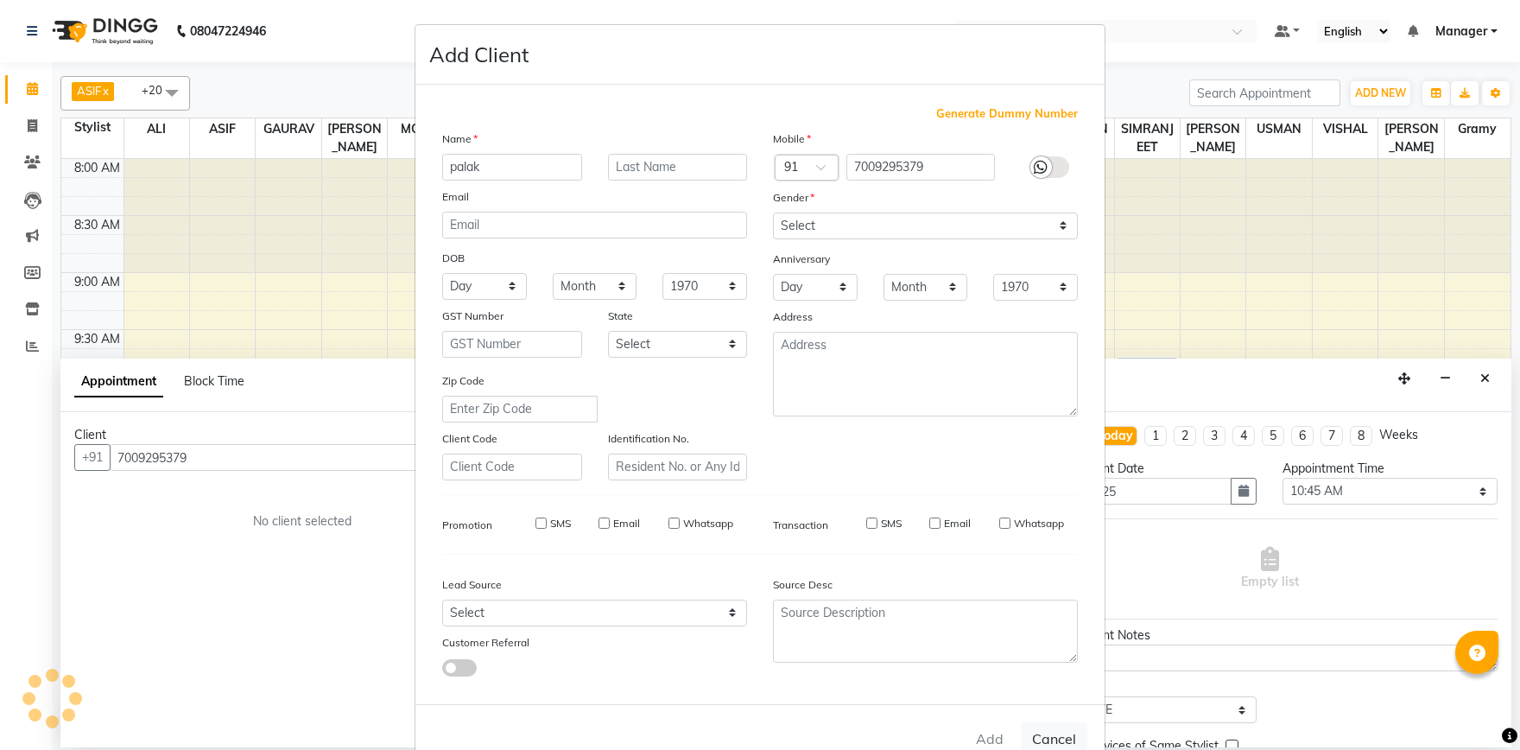
select select
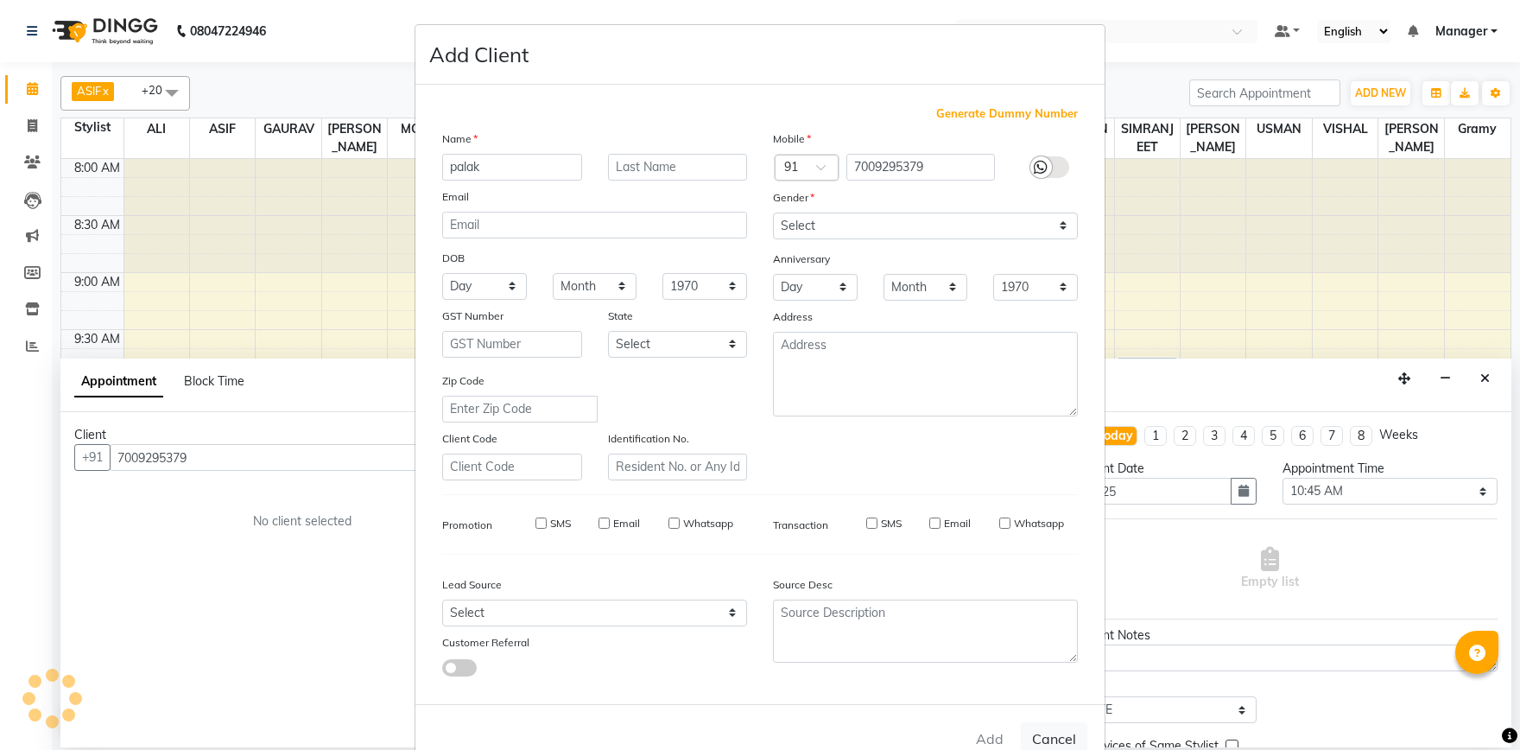
select select
checkbox input "false"
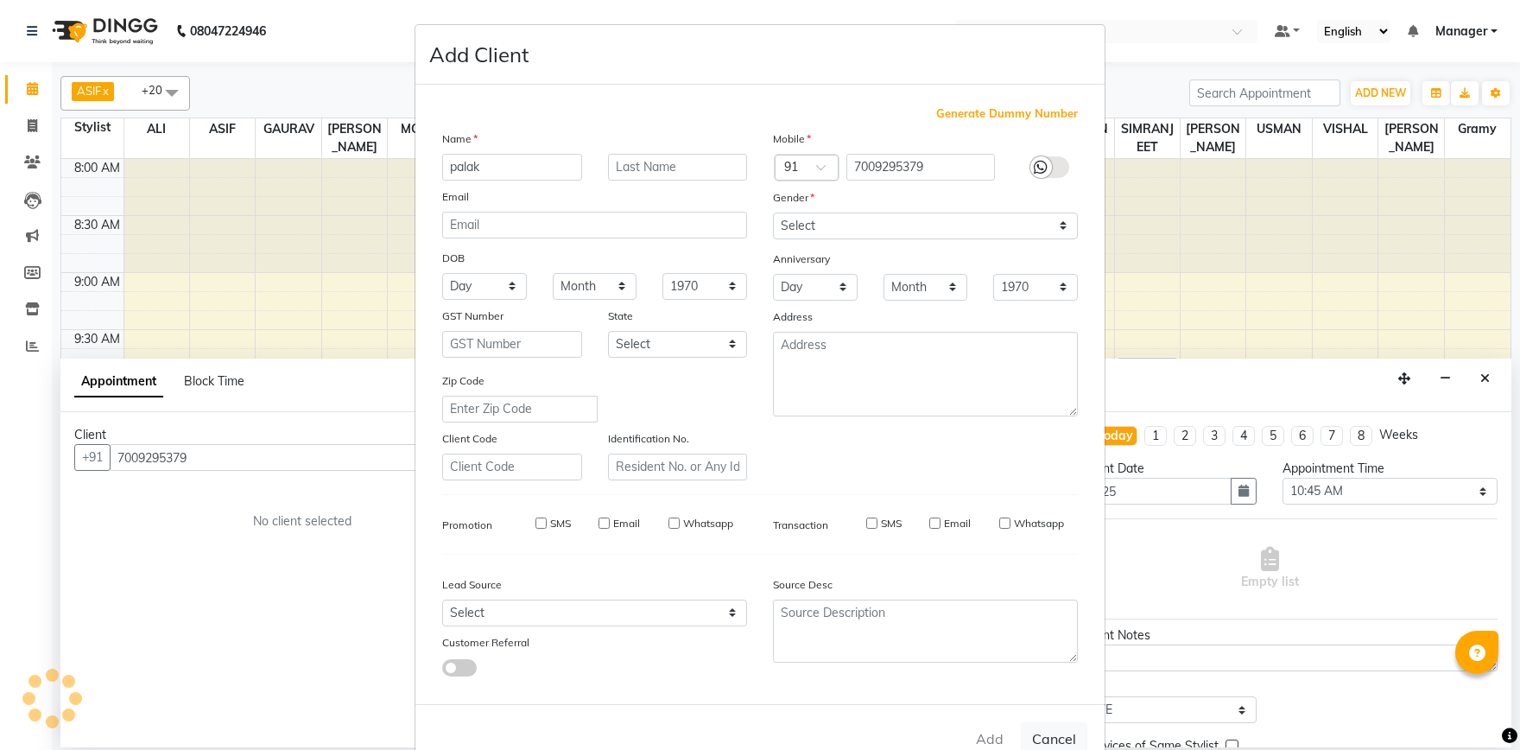
checkbox input "false"
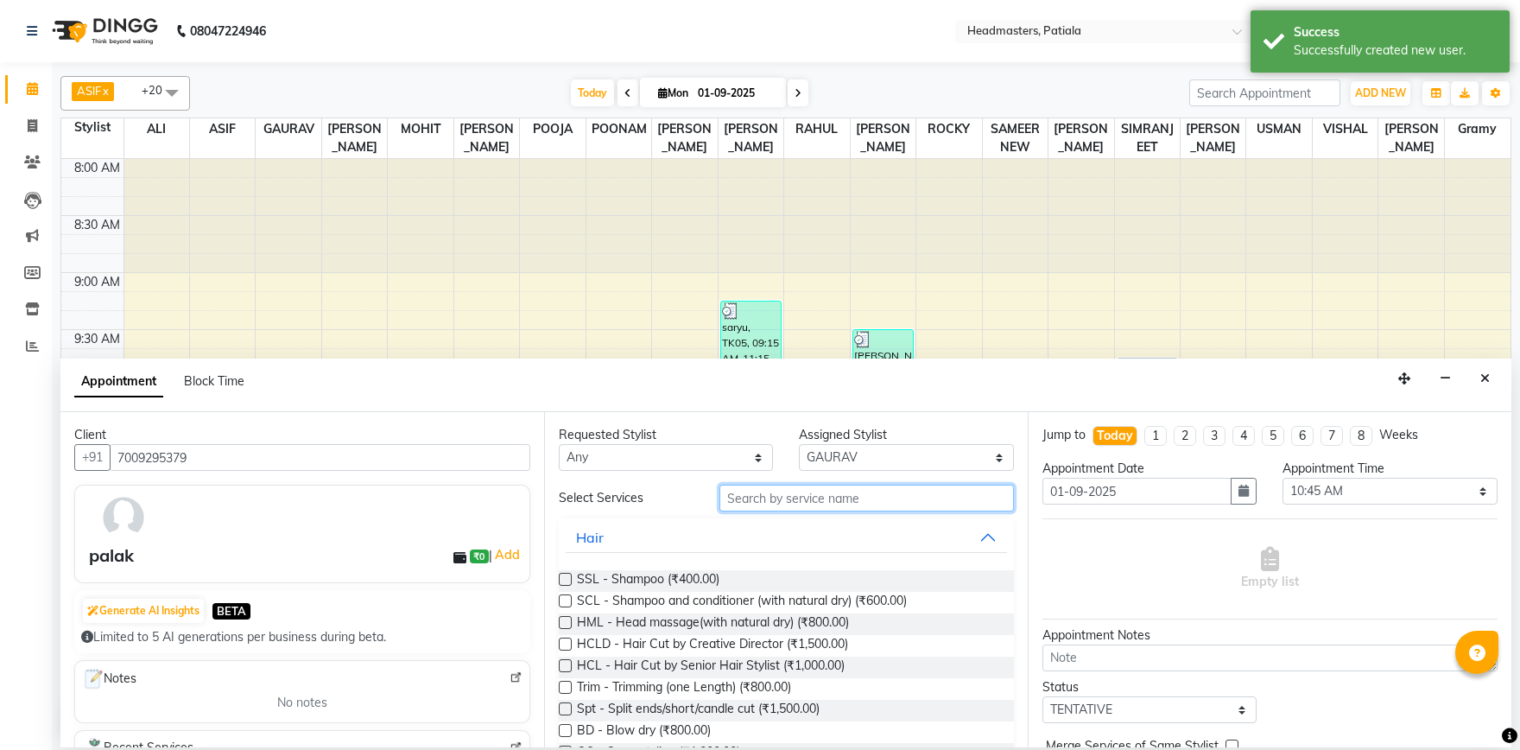
click at [808, 495] on input "text" at bounding box center [867, 498] width 295 height 27
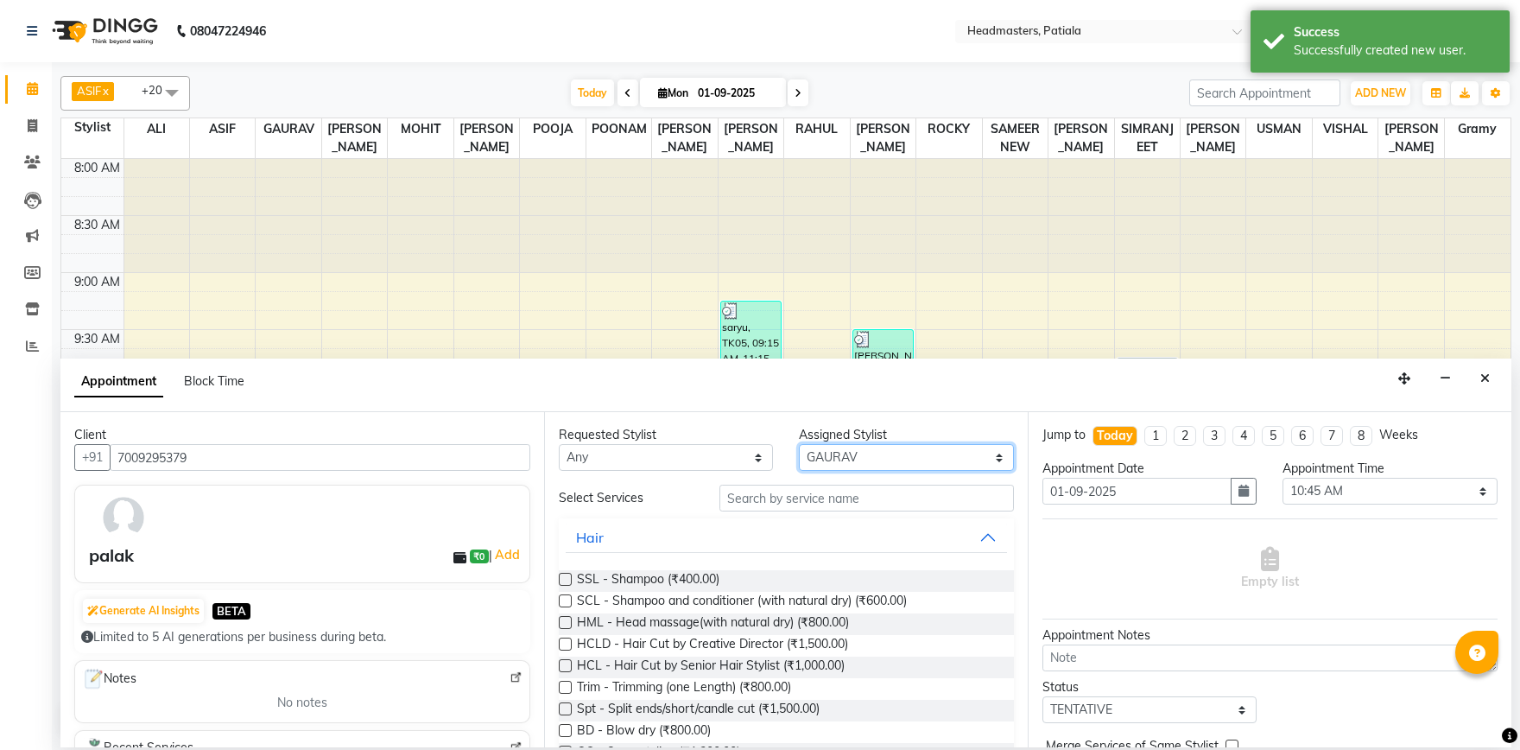
select select "51105"
click option "GAGY" at bounding box center [0, 0] width 0 height 0
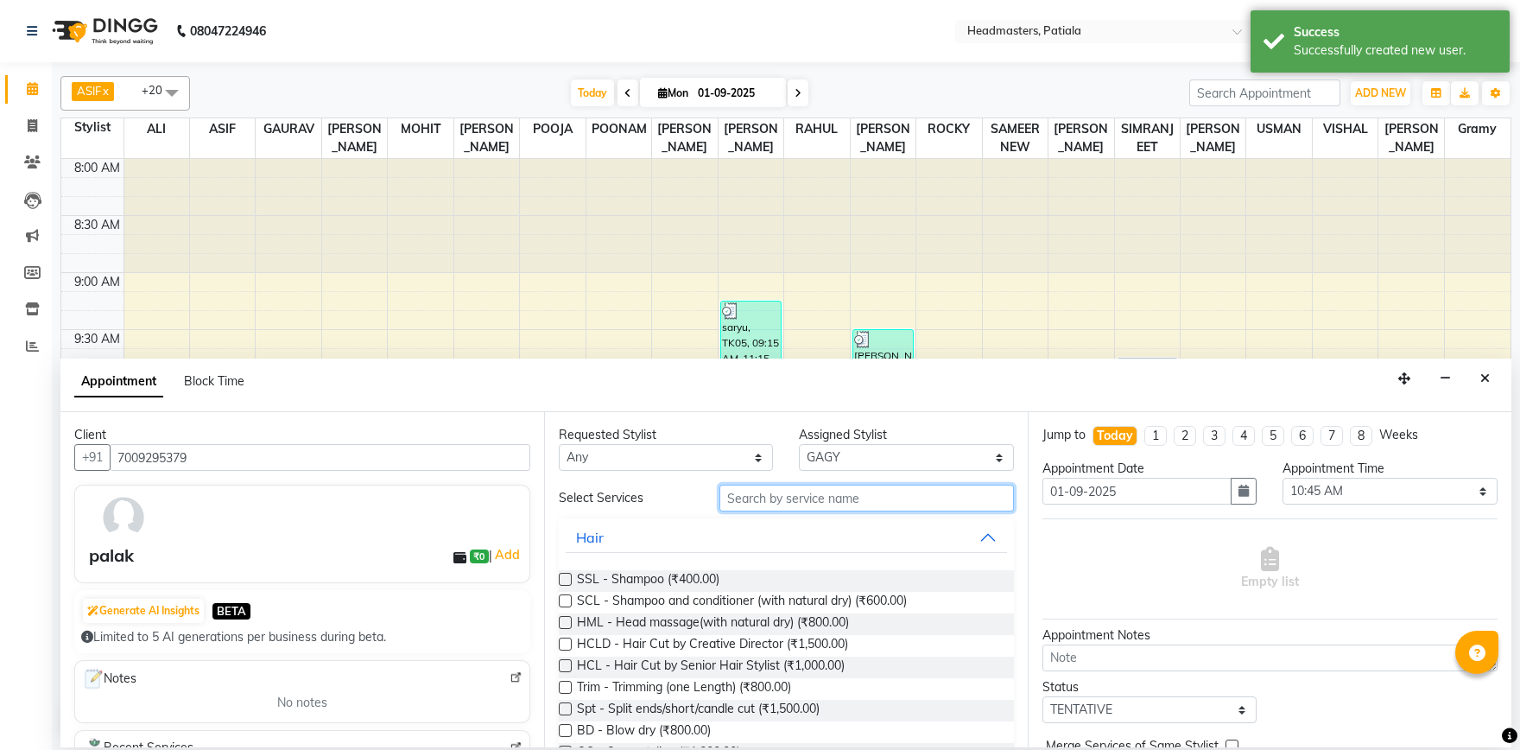
click at [789, 492] on input "text" at bounding box center [867, 498] width 295 height 27
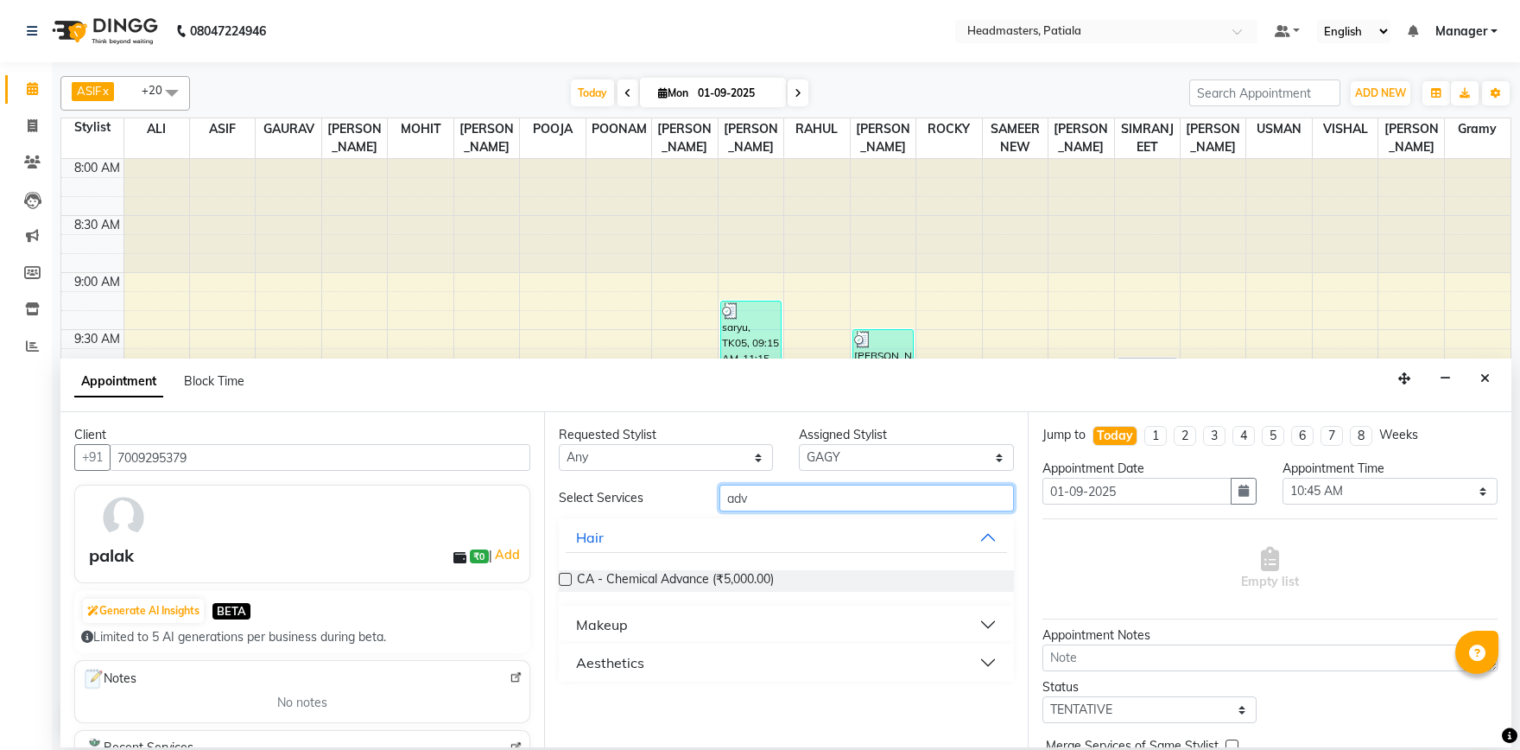
type input "adv"
click at [706, 625] on button "Makeup" at bounding box center [786, 624] width 441 height 31
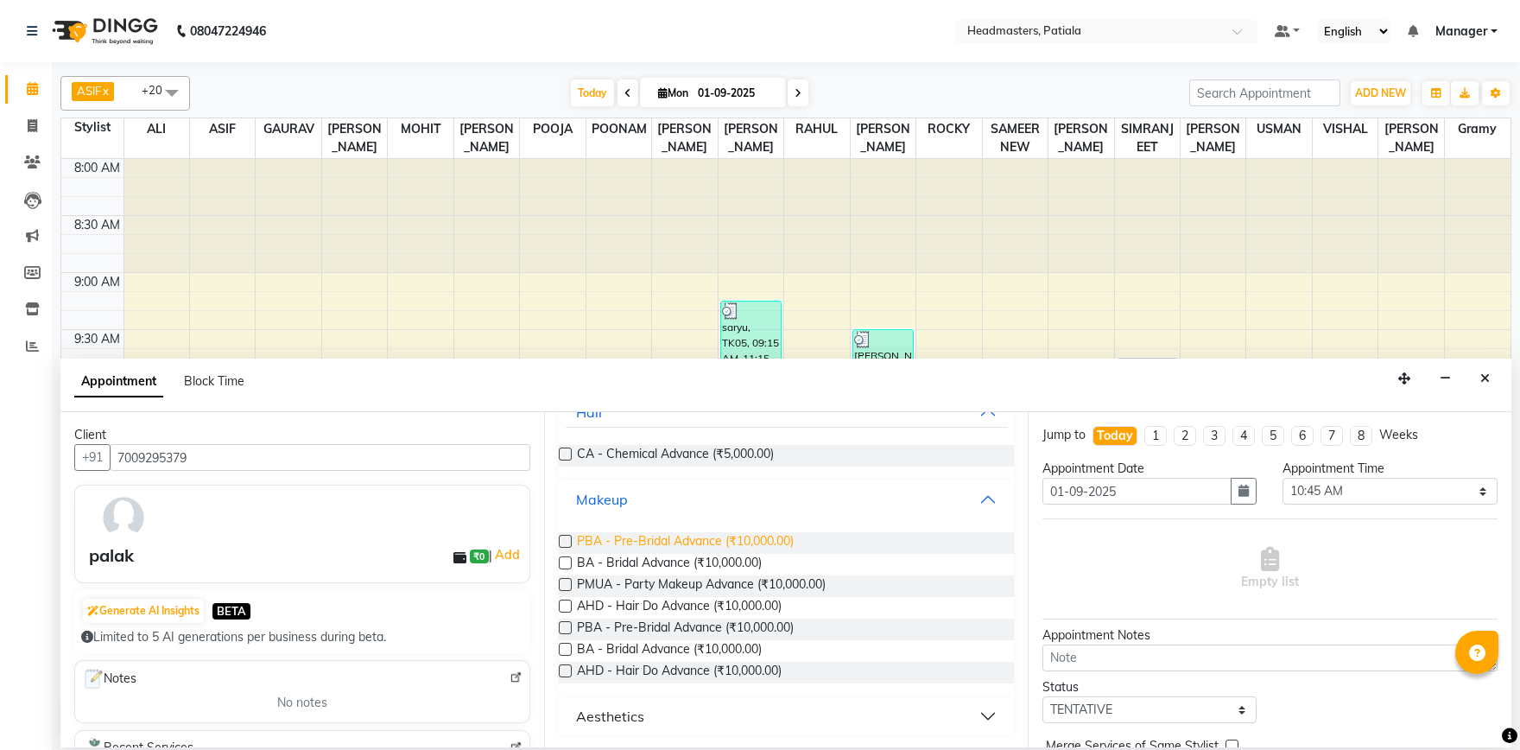
scroll to position [126, 0]
click at [570, 648] on label at bounding box center [565, 648] width 13 height 13
click at [570, 648] on input "checkbox" at bounding box center [564, 649] width 11 height 11
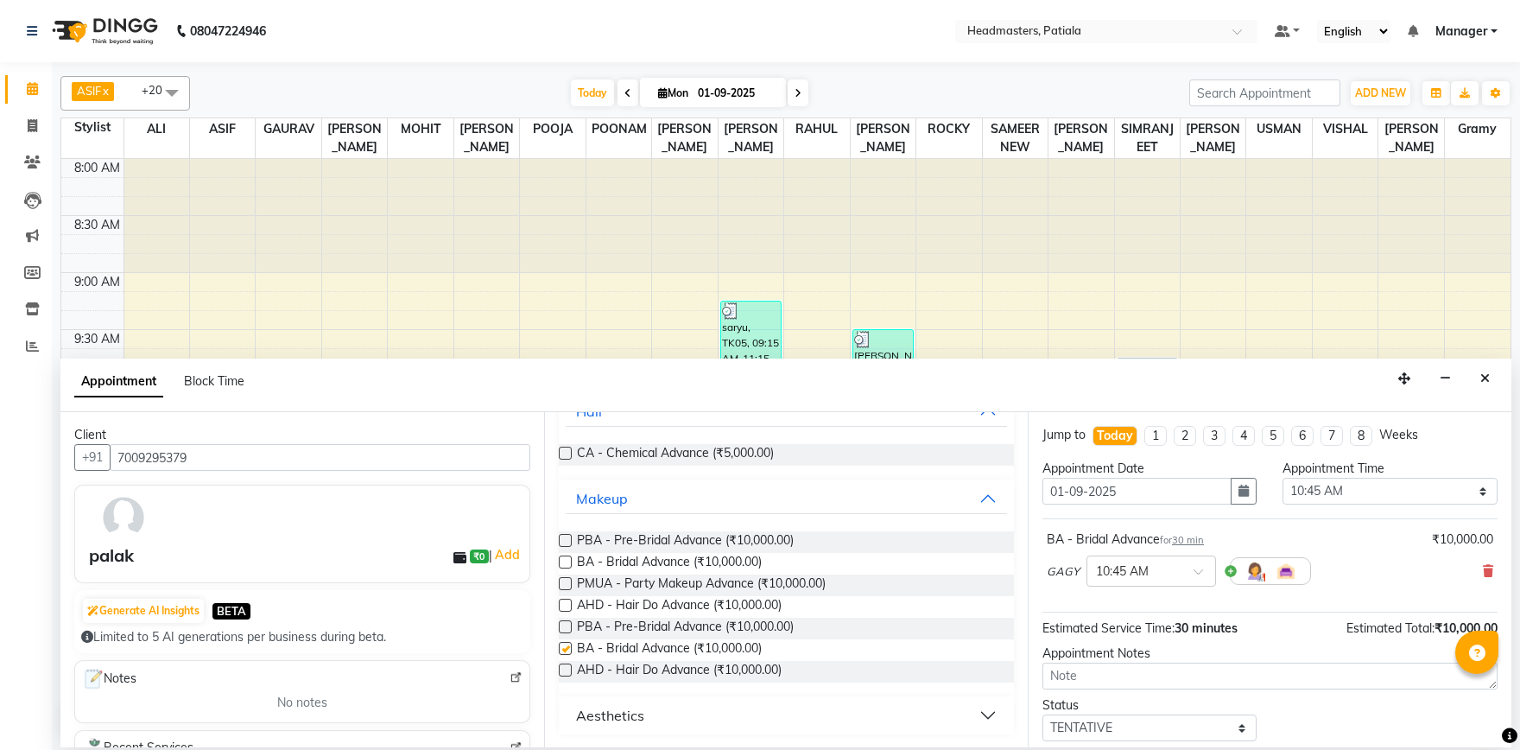
checkbox input "false"
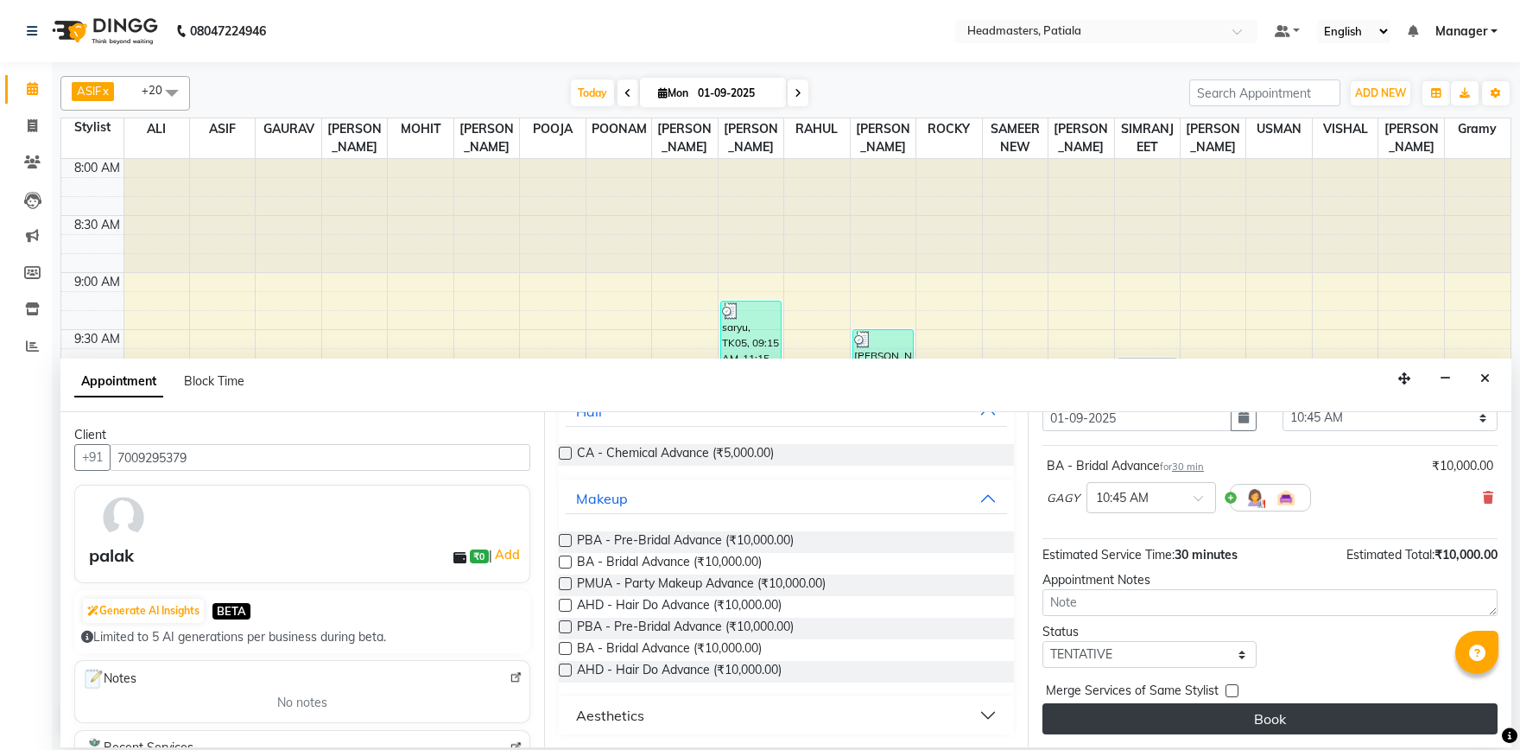
click at [1237, 714] on button "Book" at bounding box center [1270, 718] width 455 height 31
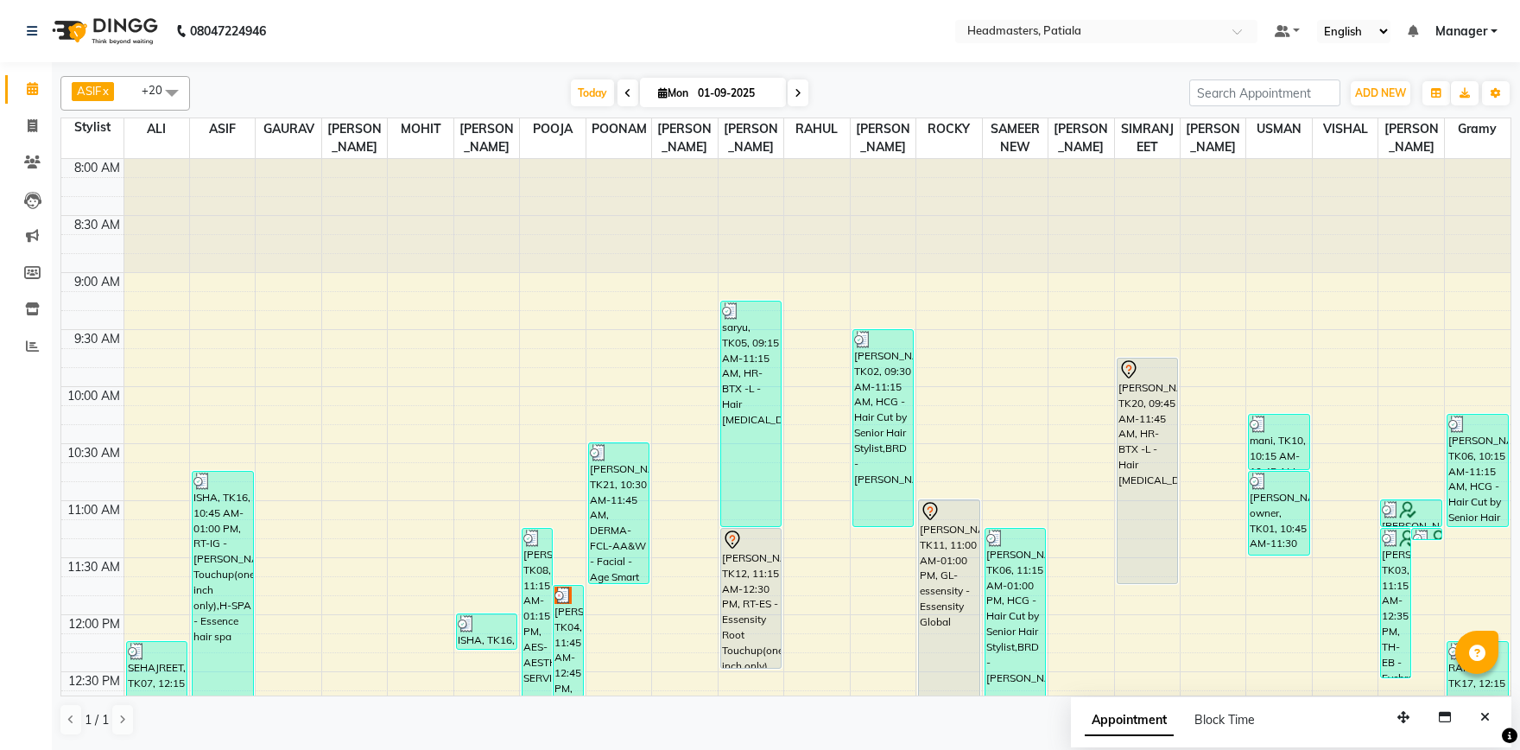
click at [167, 91] on span at bounding box center [172, 92] width 35 height 33
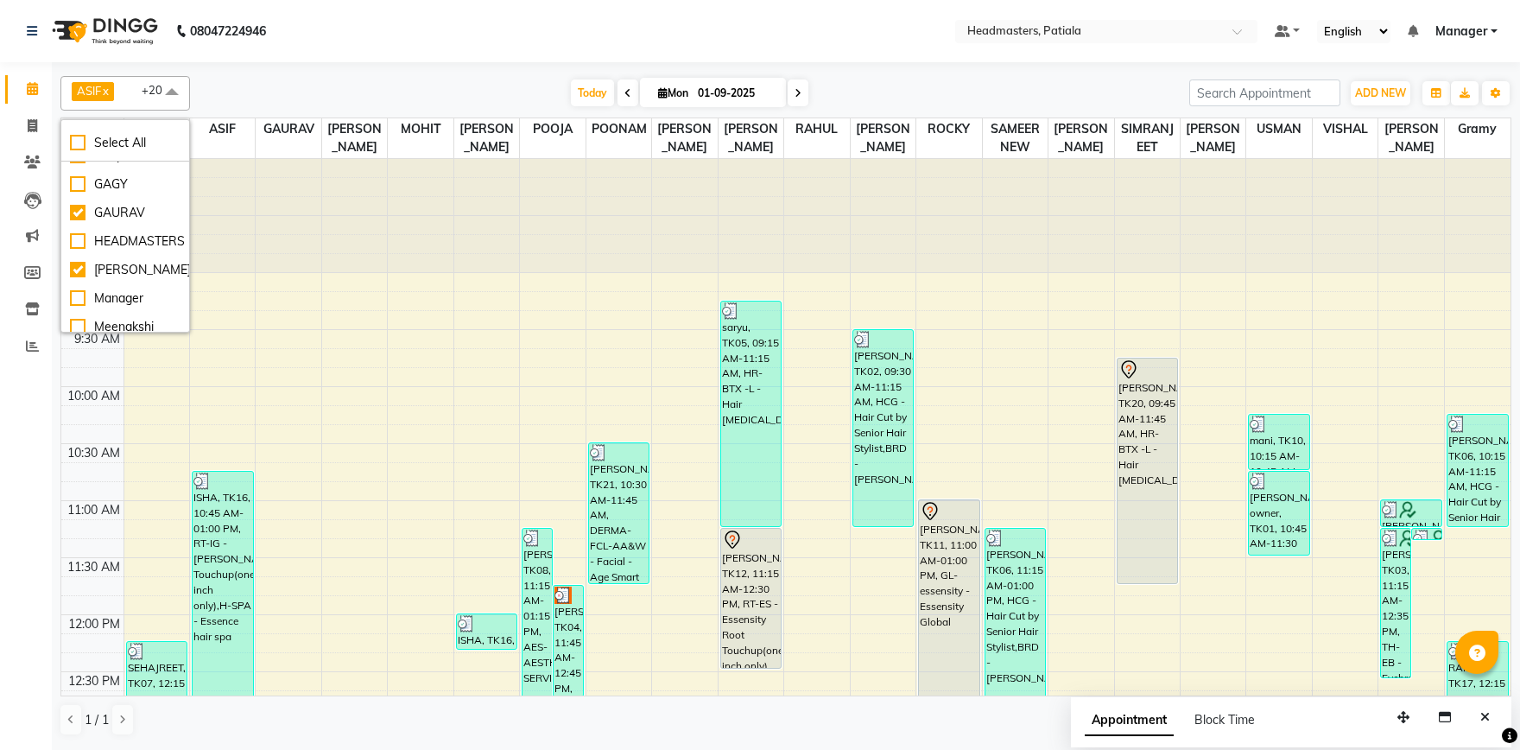
scroll to position [305, 0]
click at [79, 194] on div "GAGY" at bounding box center [125, 184] width 111 height 18
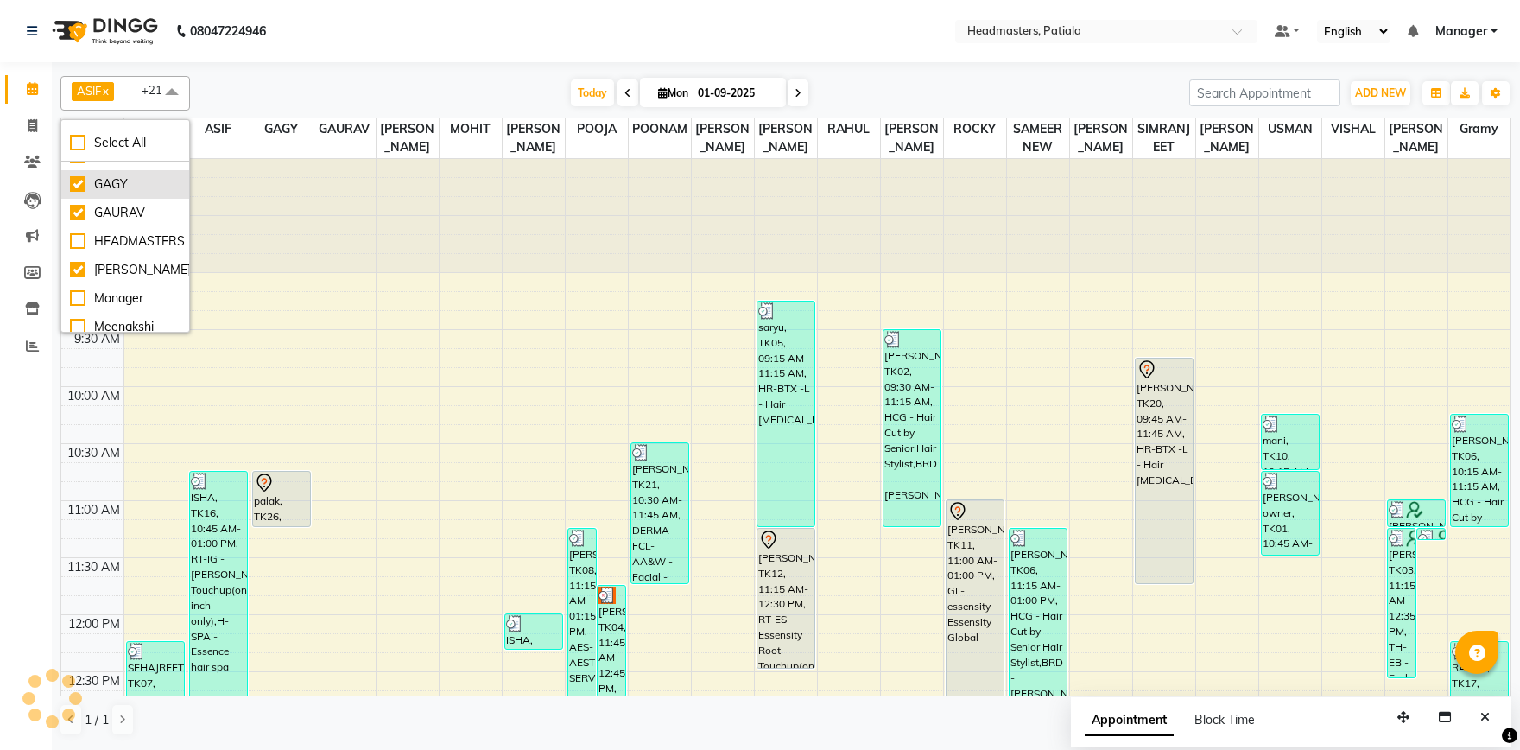
checkbox input "true"
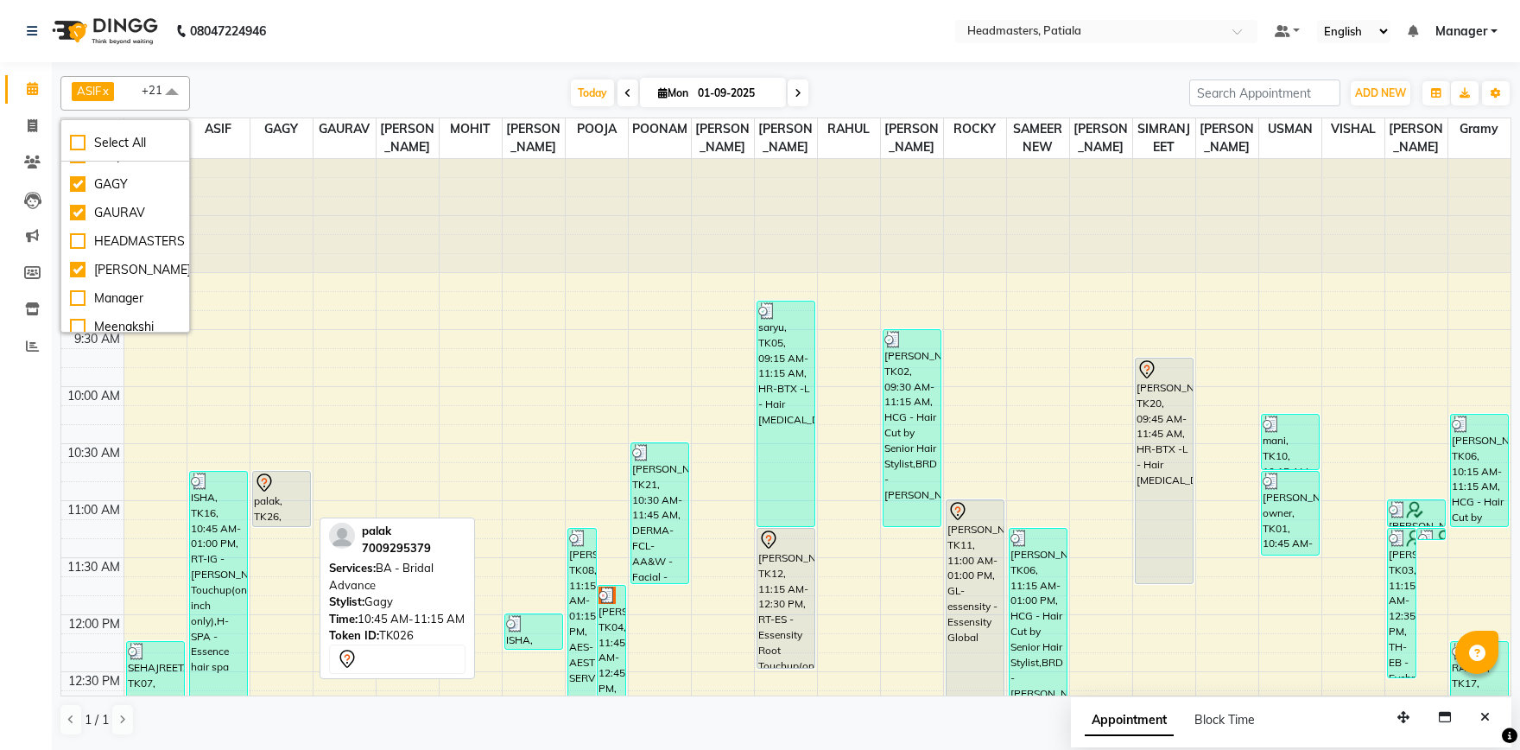
click at [297, 518] on div "palak, TK26, 10:45 AM-11:15 AM, BA - Bridal Advance" at bounding box center [281, 499] width 57 height 54
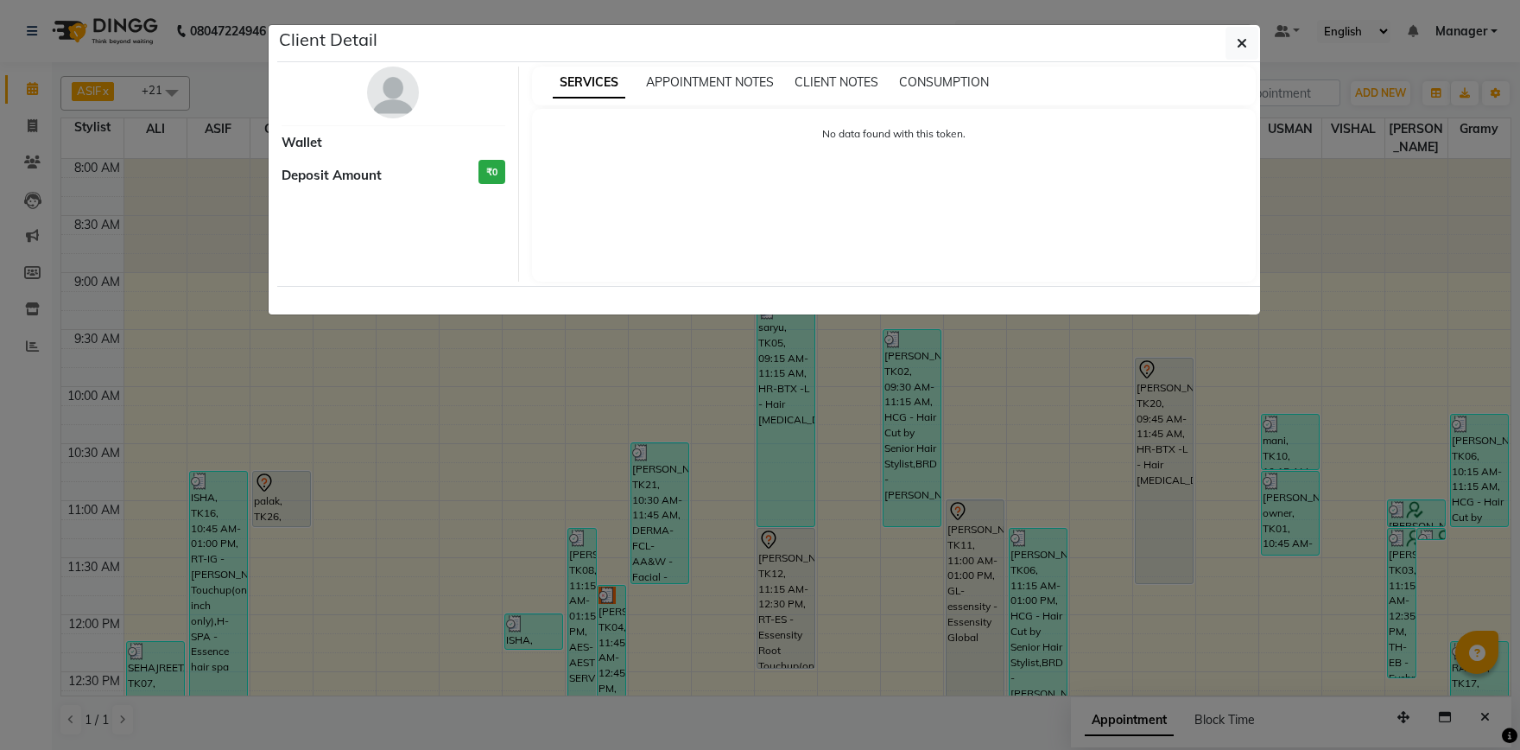
select select "7"
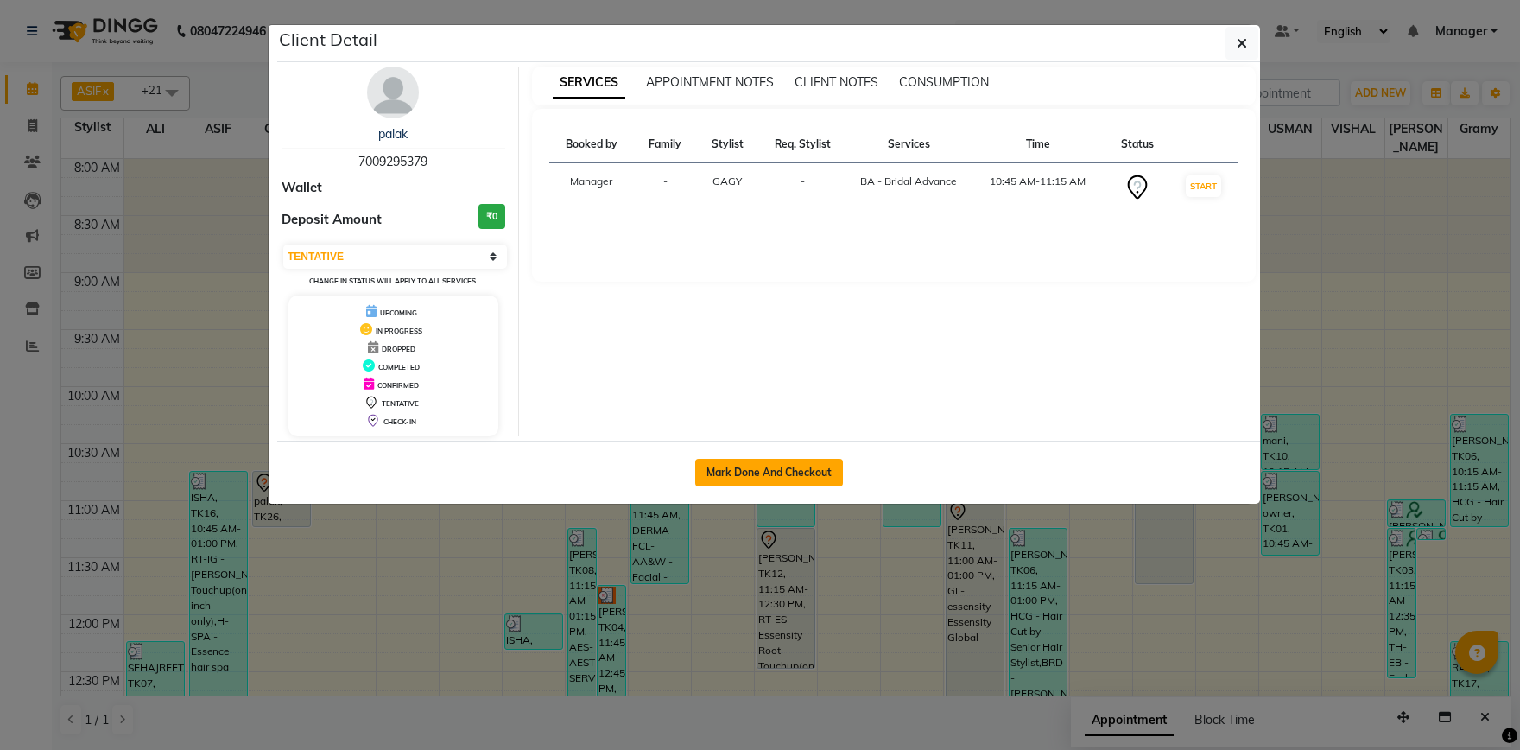
click at [765, 476] on button "Mark Done And Checkout" at bounding box center [769, 473] width 148 height 28
select select "service"
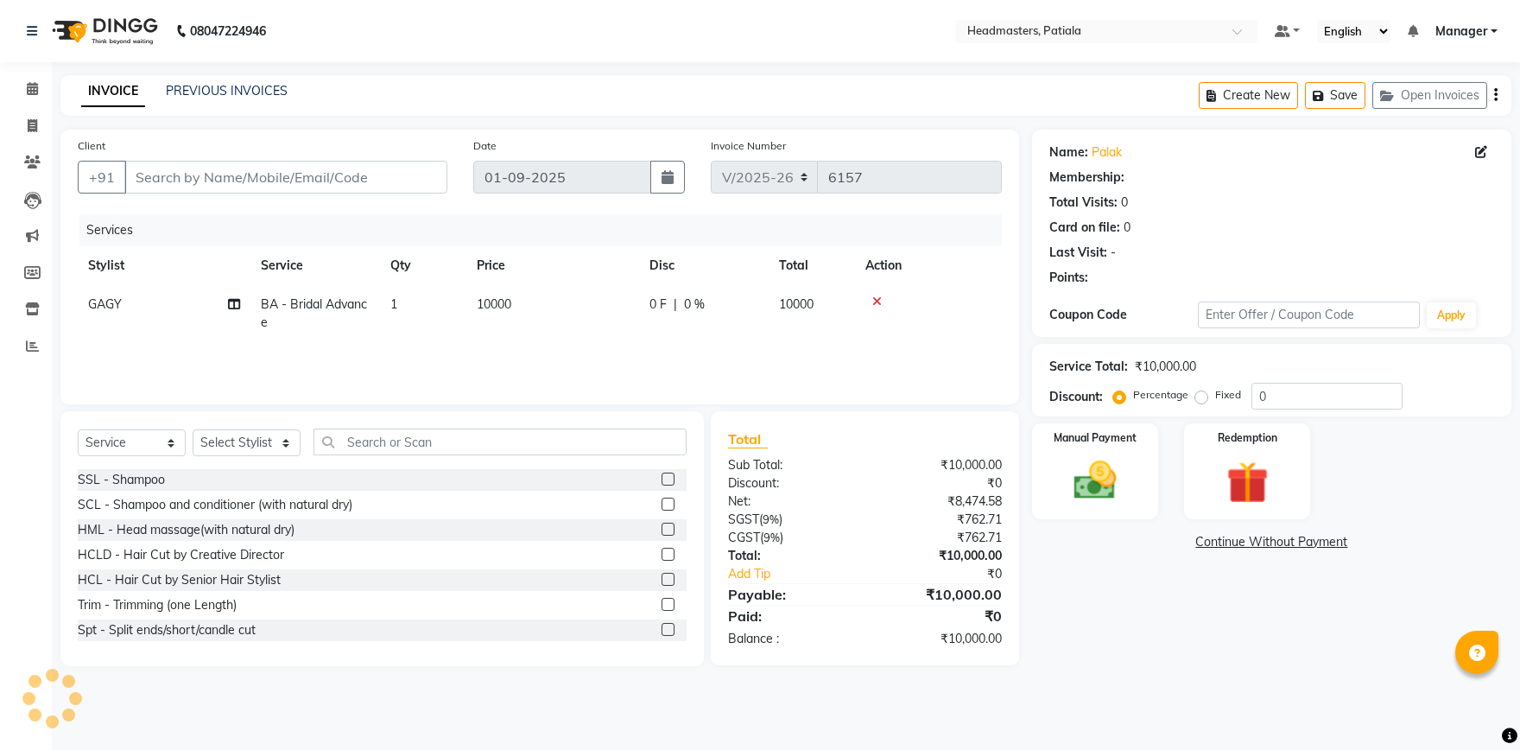
type input "7009295379"
select select "51105"
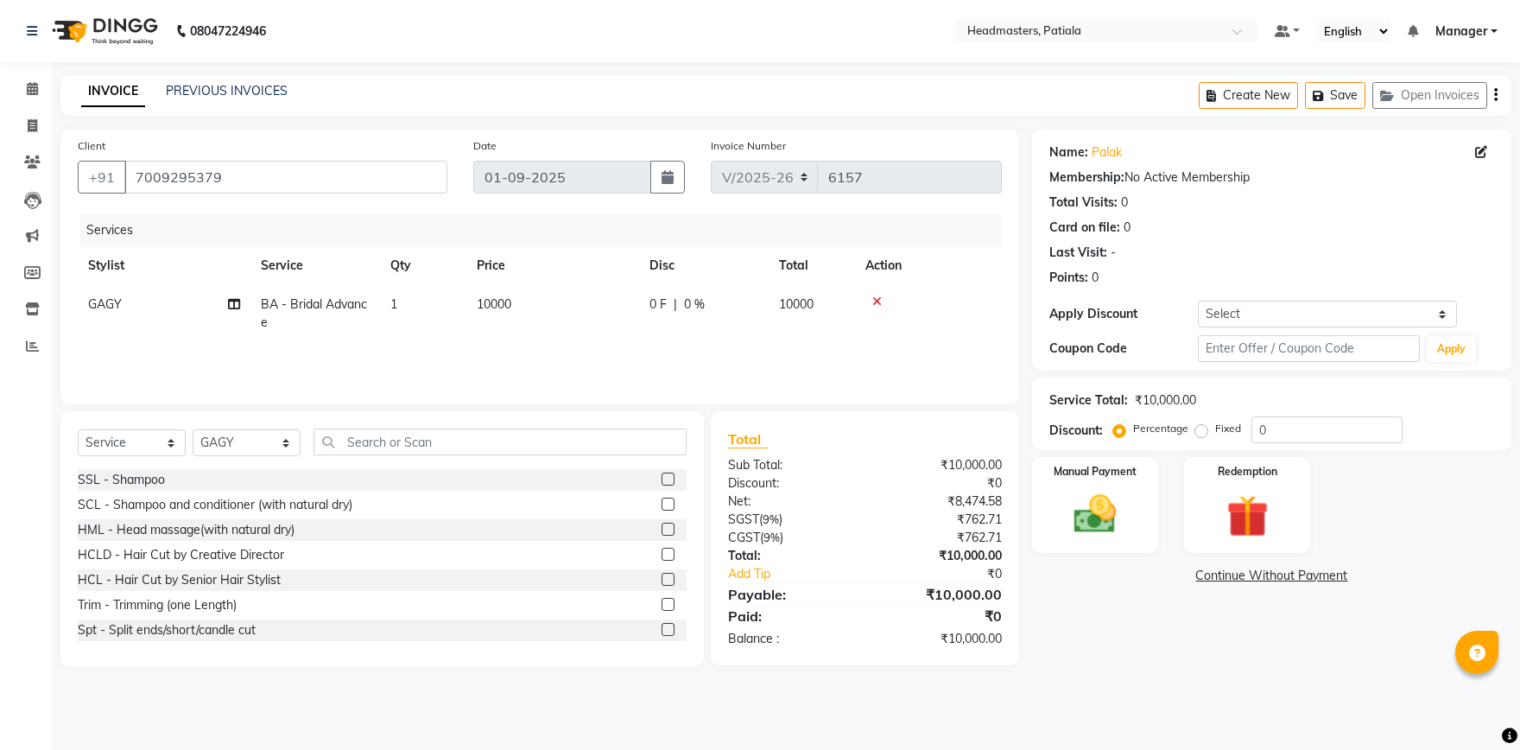
click at [1216, 427] on label "Fixed" at bounding box center [1229, 429] width 26 height 16
click at [1199, 427] on input "Fixed" at bounding box center [1205, 428] width 12 height 12
radio input "true"
click at [1294, 432] on input "0" at bounding box center [1327, 429] width 151 height 27
type input "5000"
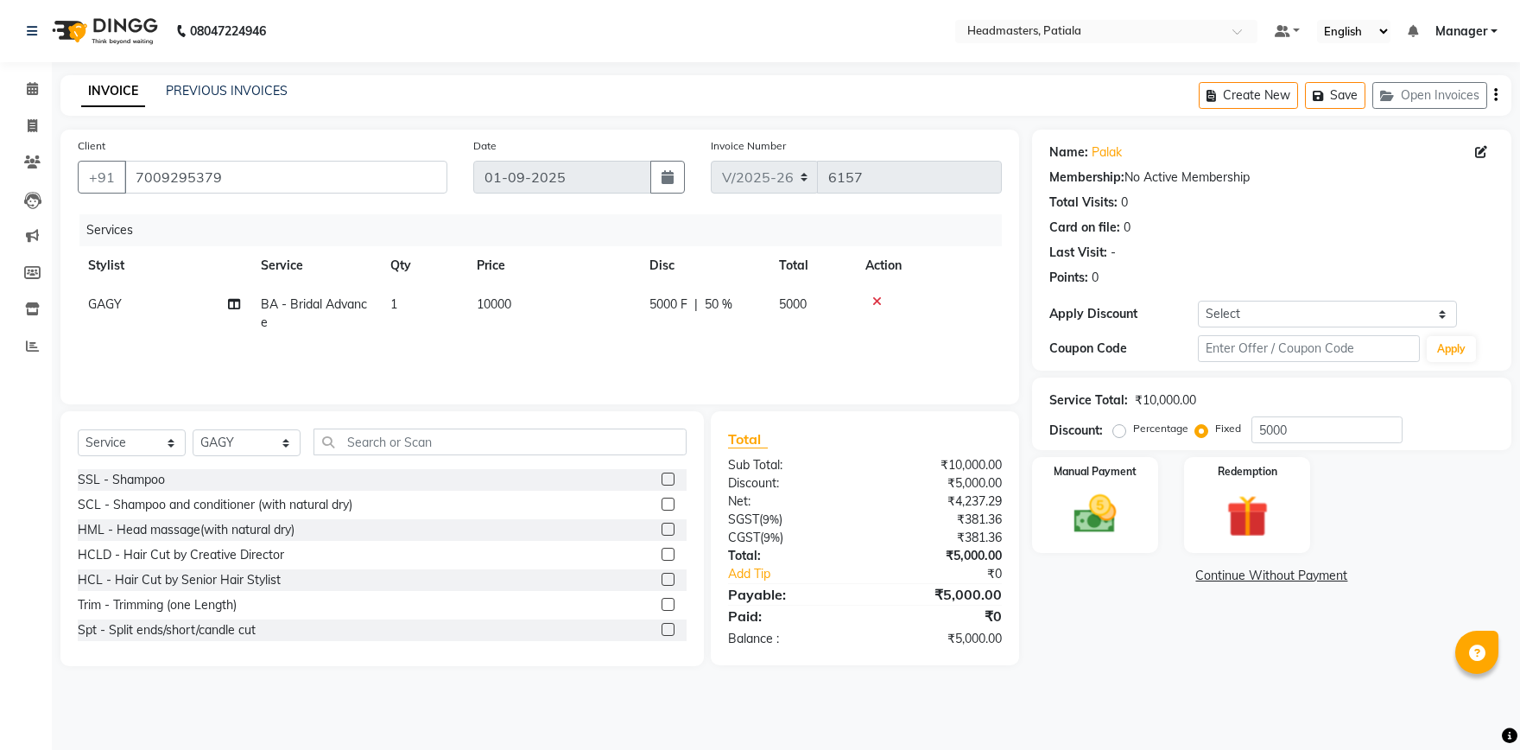
click at [1133, 627] on div "Name: Palak Membership: No Active Membership Total Visits: 0 Card on file: 0 La…" at bounding box center [1278, 398] width 492 height 536
click at [1110, 518] on img at bounding box center [1096, 514] width 72 height 51
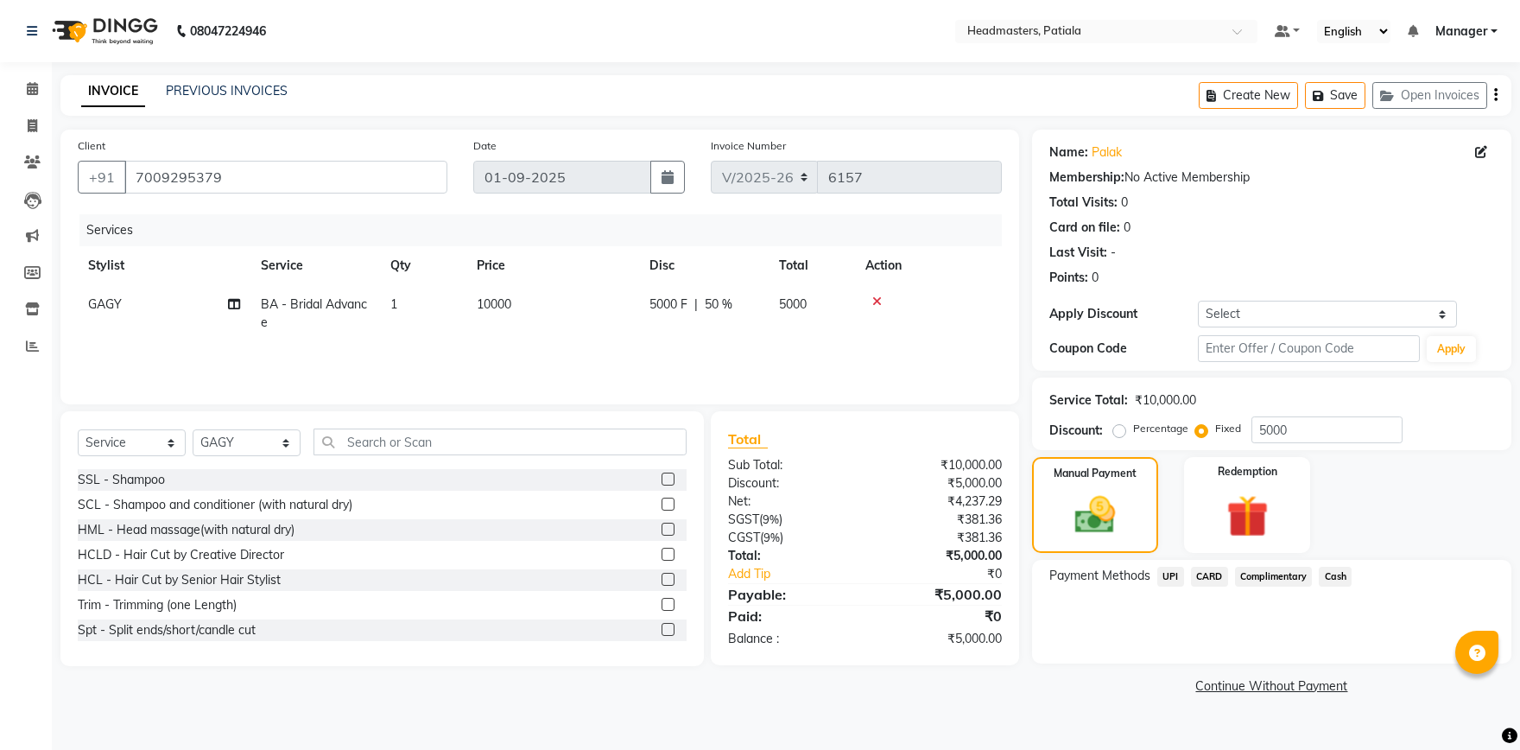
click at [1343, 575] on span "Cash" at bounding box center [1335, 577] width 33 height 20
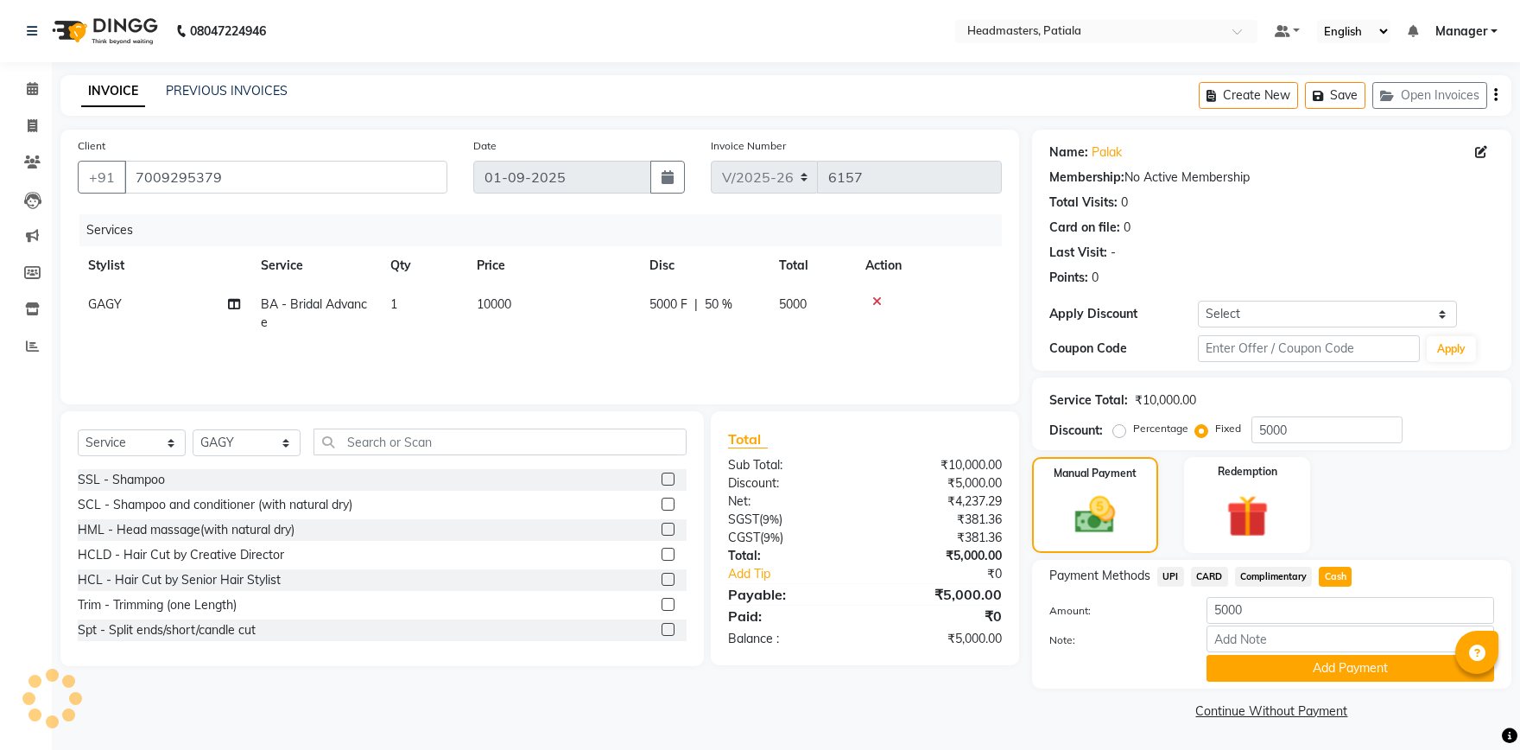
click at [1308, 685] on div "Payment Methods UPI CARD Complimentary Cash Amount: 5000 Note: Add Payment" at bounding box center [1271, 624] width 479 height 129
click at [1313, 669] on button "Add Payment" at bounding box center [1351, 668] width 288 height 27
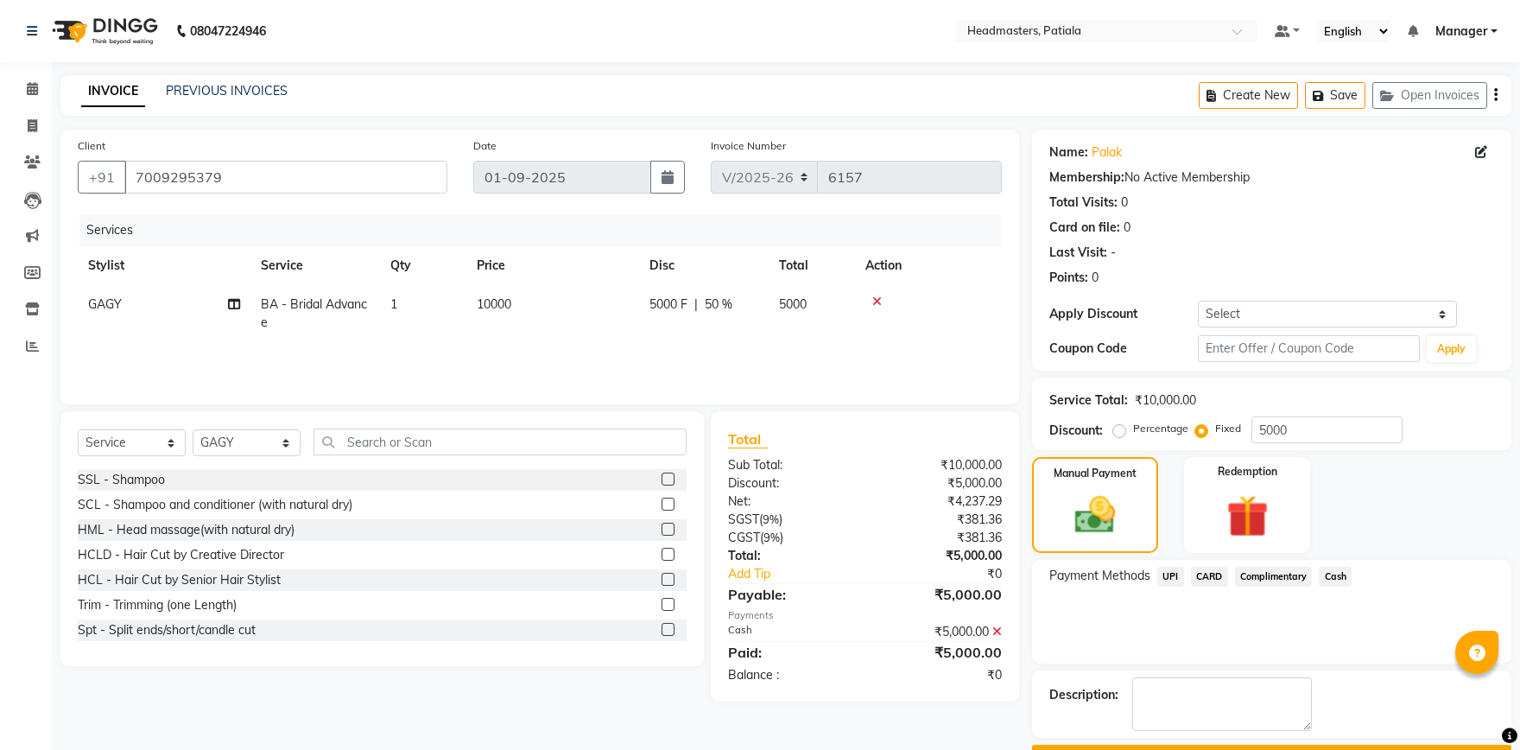
scroll to position [47, 0]
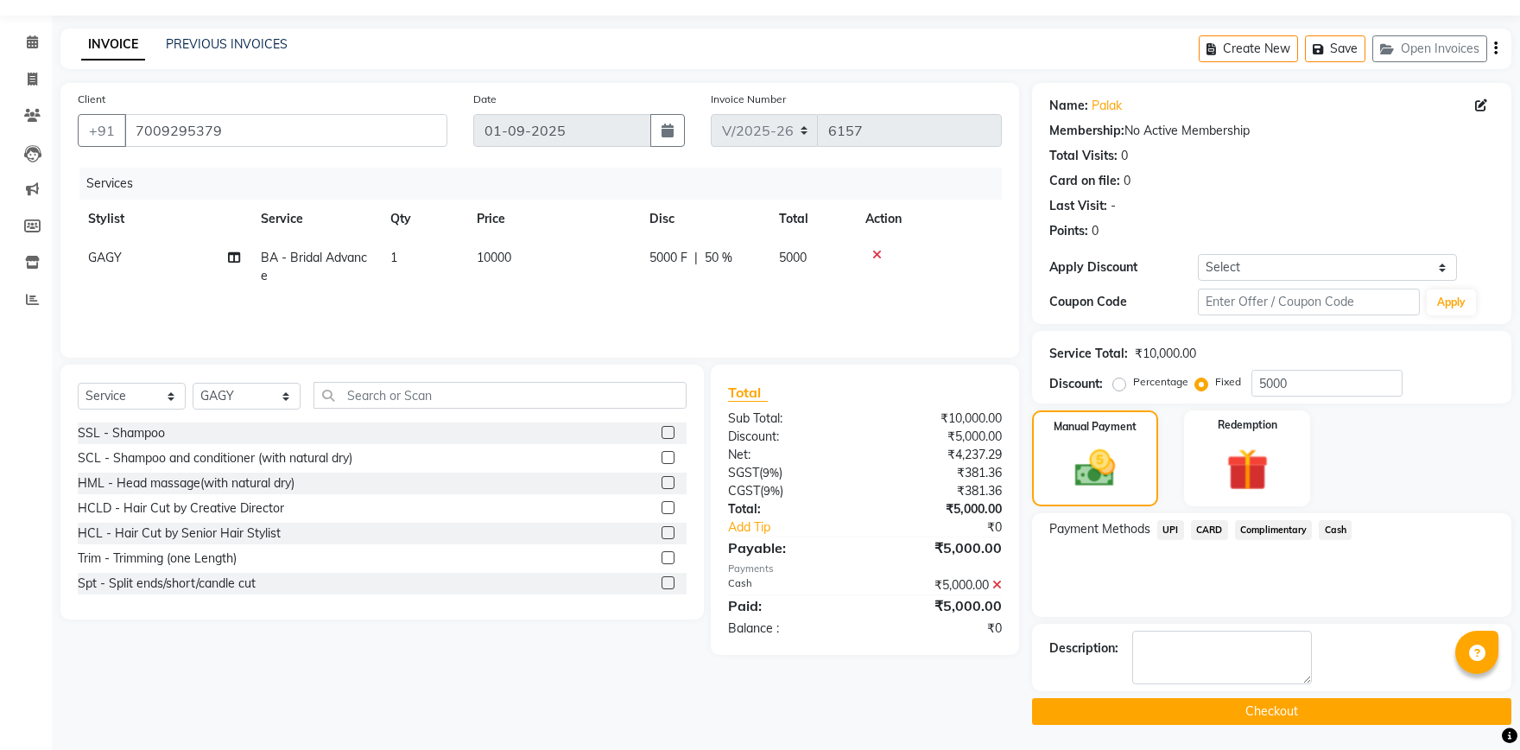
click at [1286, 718] on button "Checkout" at bounding box center [1271, 711] width 479 height 27
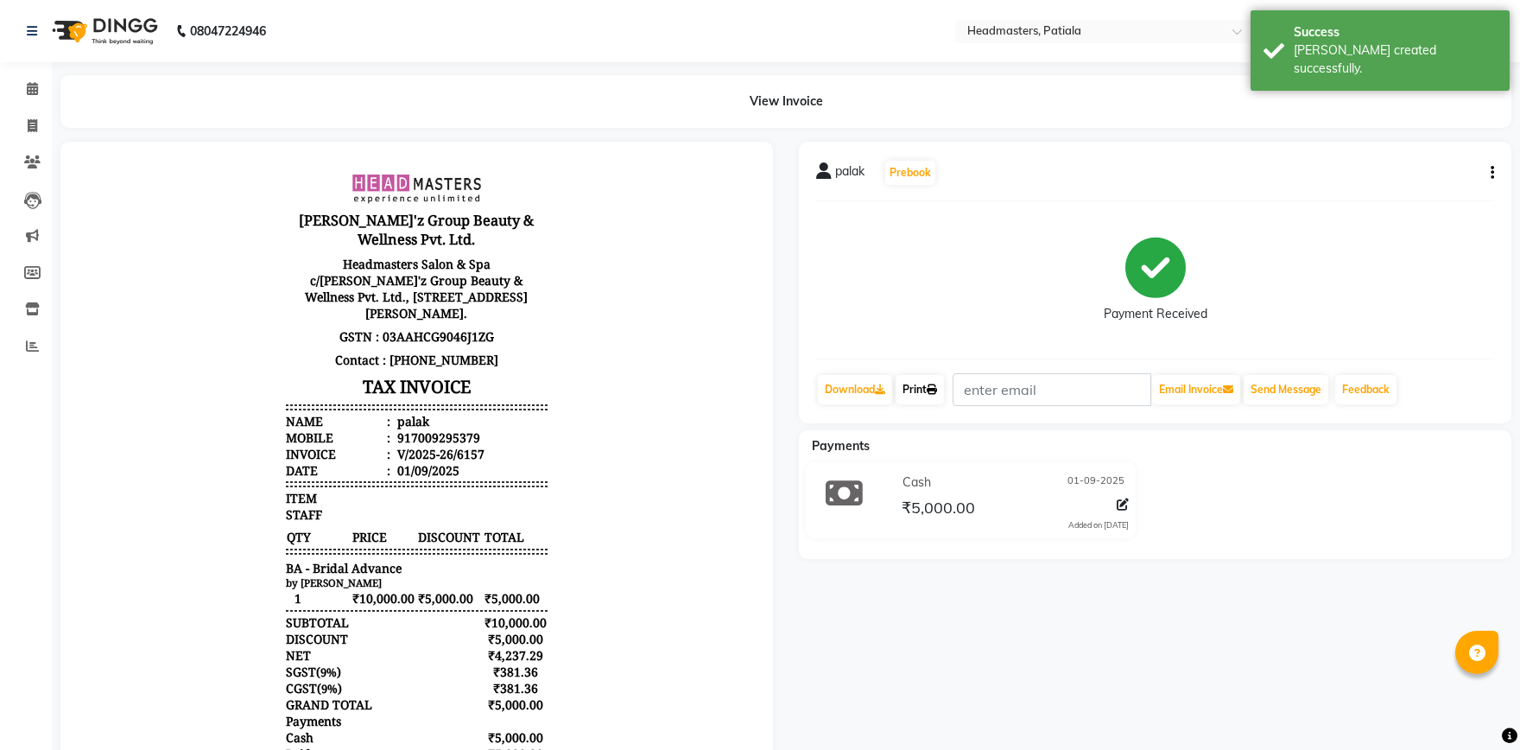
click at [920, 395] on link "Print" at bounding box center [920, 389] width 48 height 29
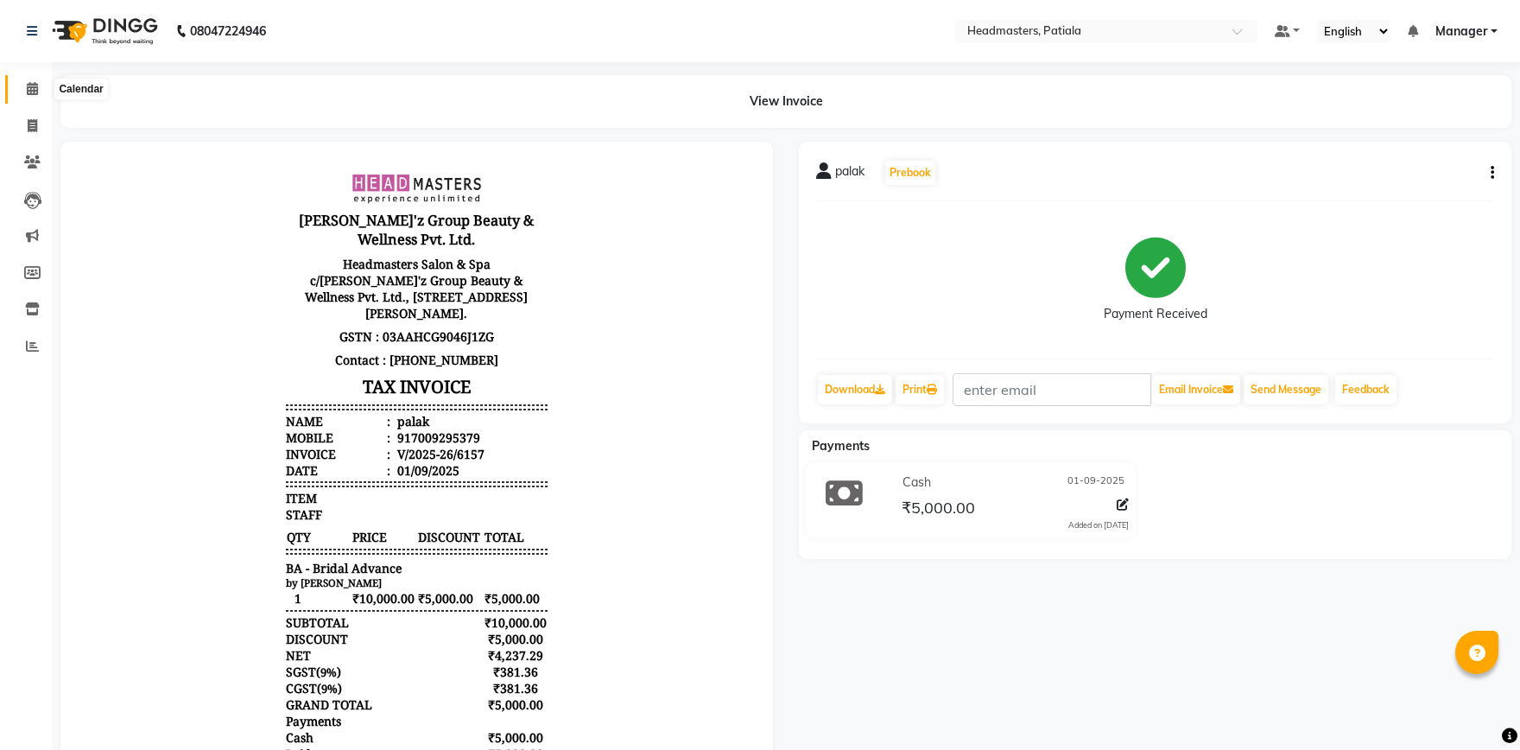
click at [36, 96] on span at bounding box center [32, 89] width 30 height 20
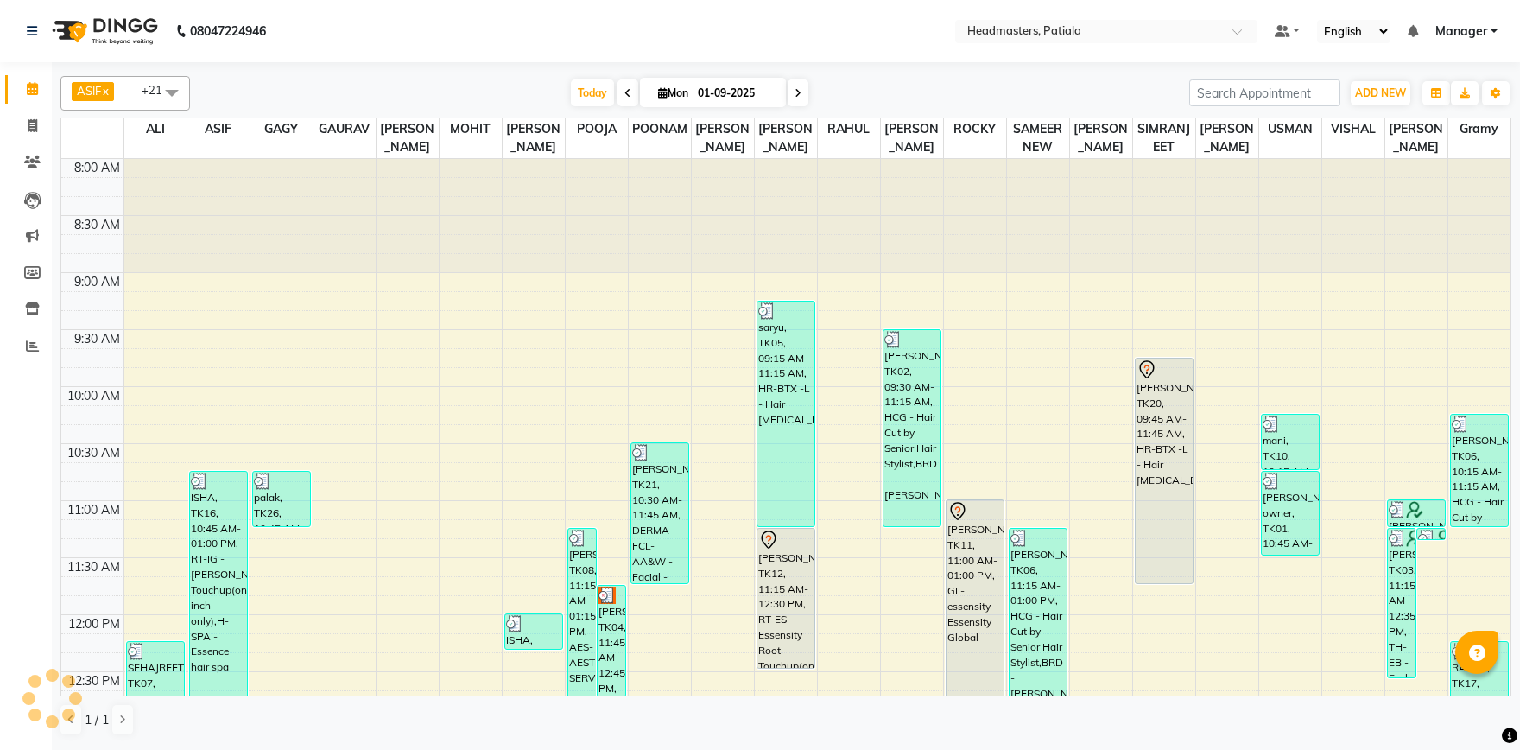
scroll to position [1019, 0]
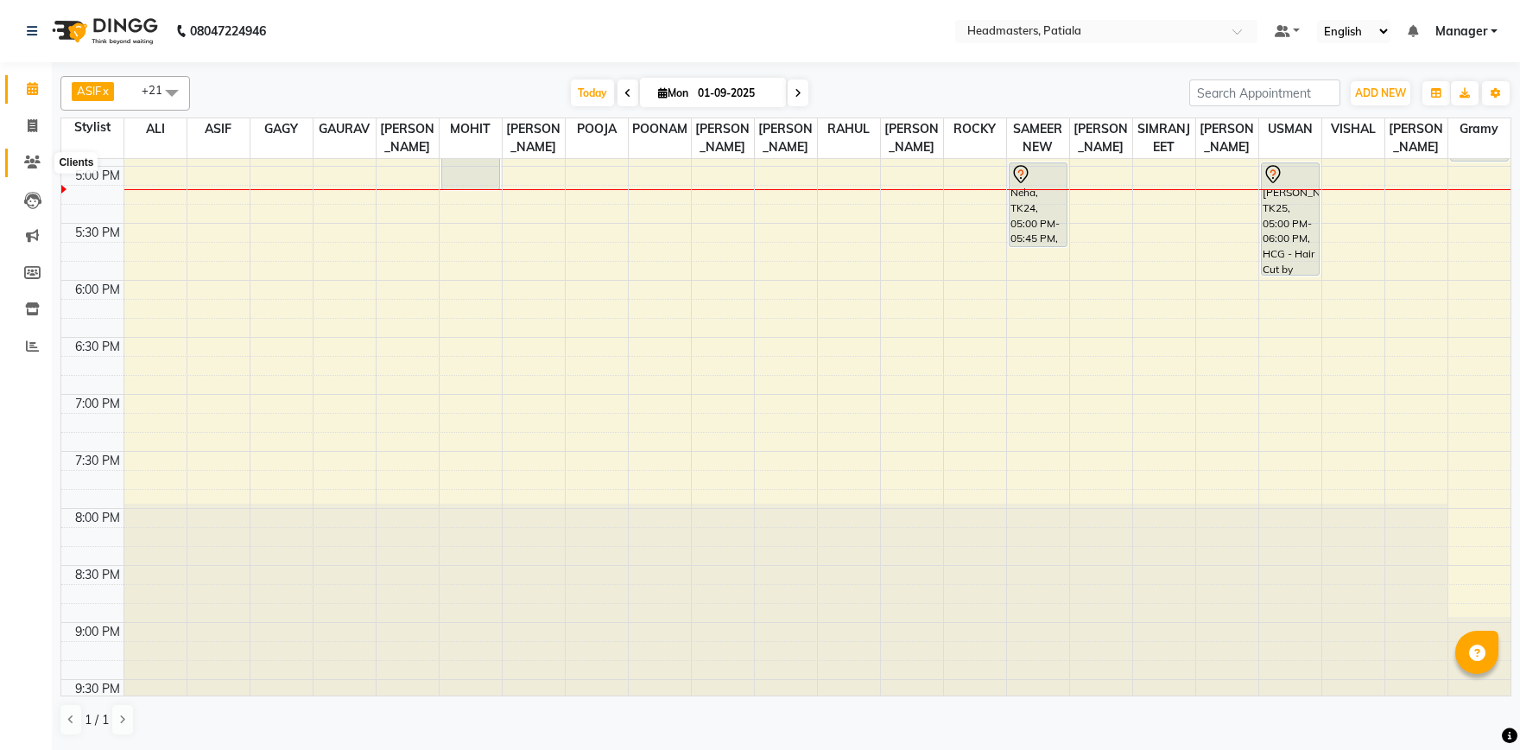
click at [28, 167] on icon at bounding box center [32, 162] width 16 height 13
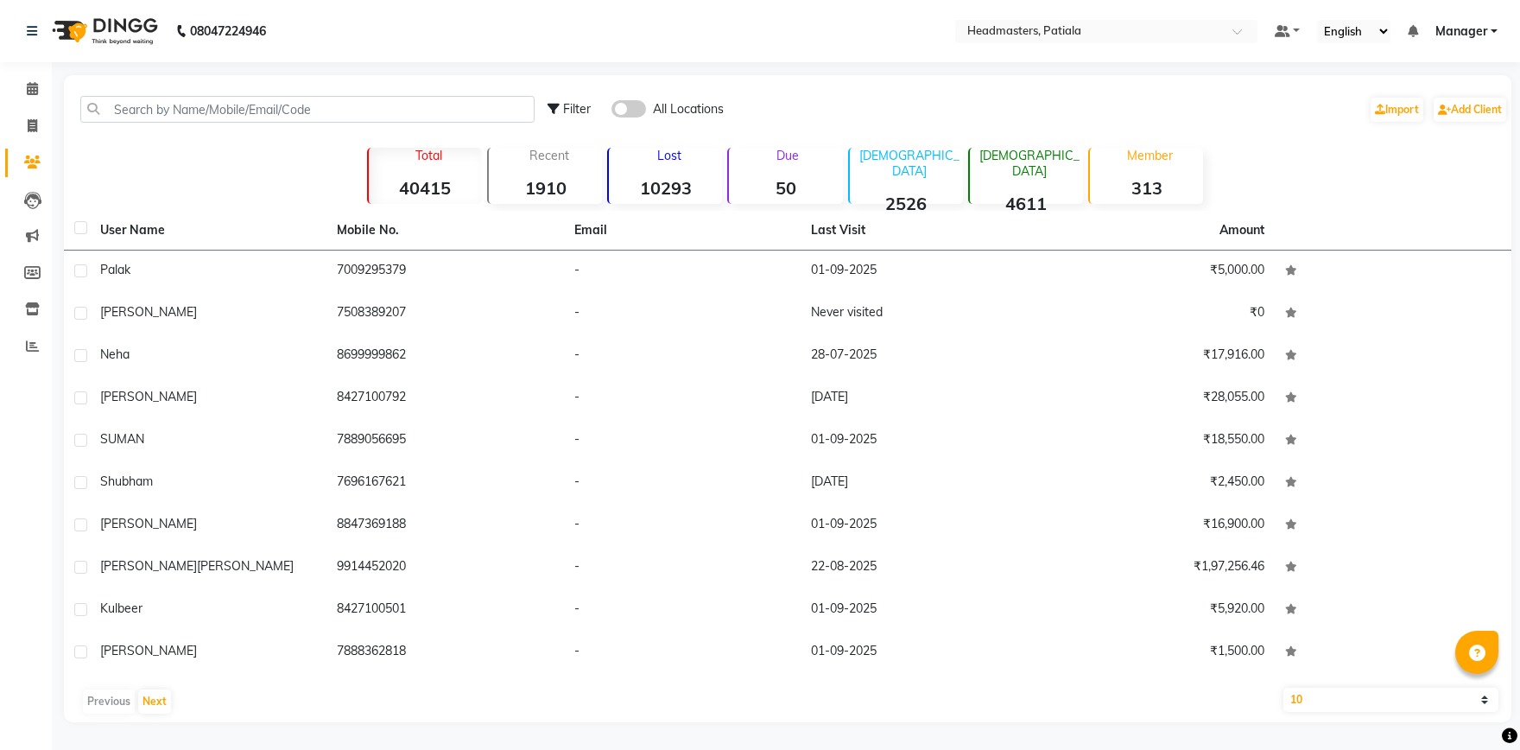
click at [198, 82] on div "Filter All Locations Import Add Client" at bounding box center [787, 109] width 1441 height 54
click at [188, 111] on input "text" at bounding box center [307, 109] width 454 height 27
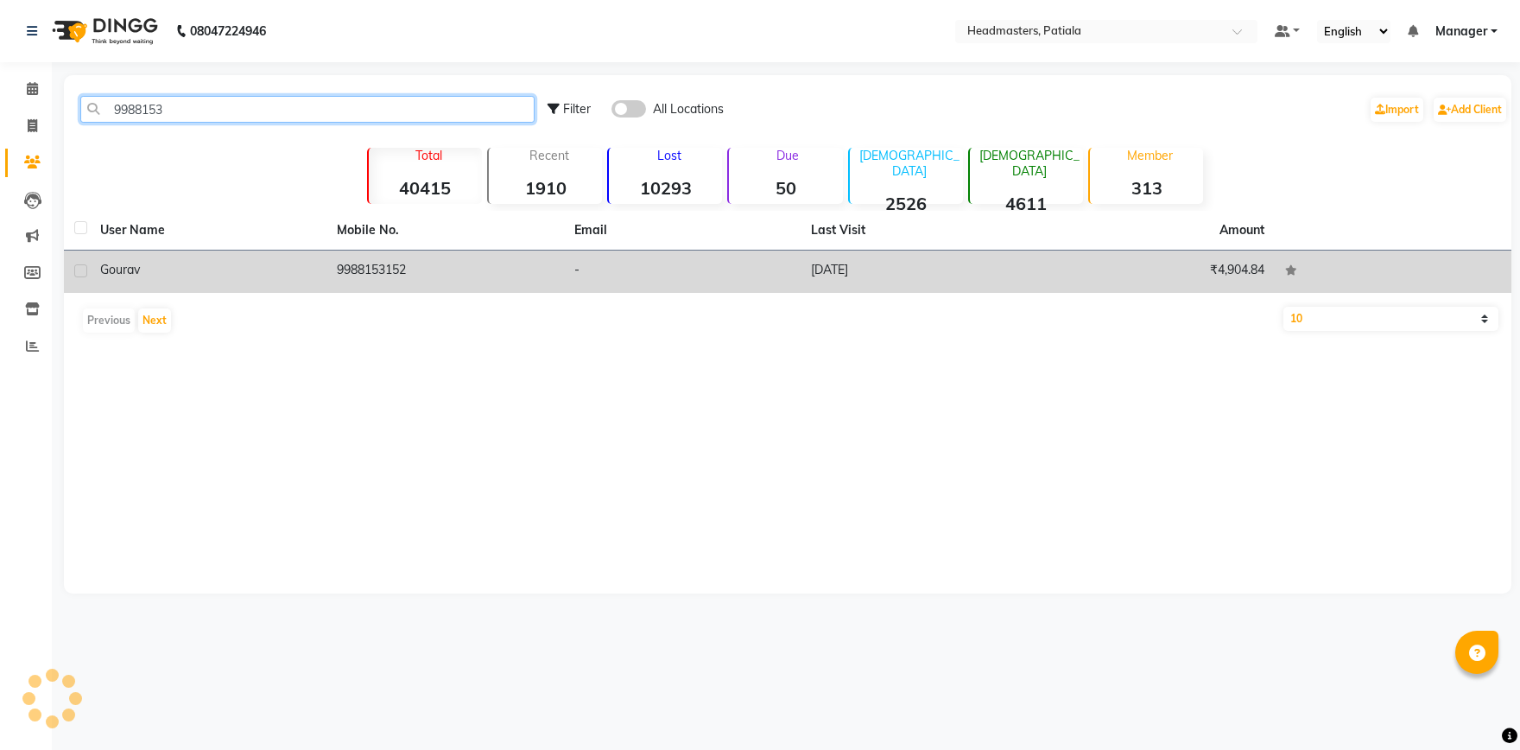
type input "9988153"
click at [404, 279] on td "9988153152" at bounding box center [445, 272] width 237 height 42
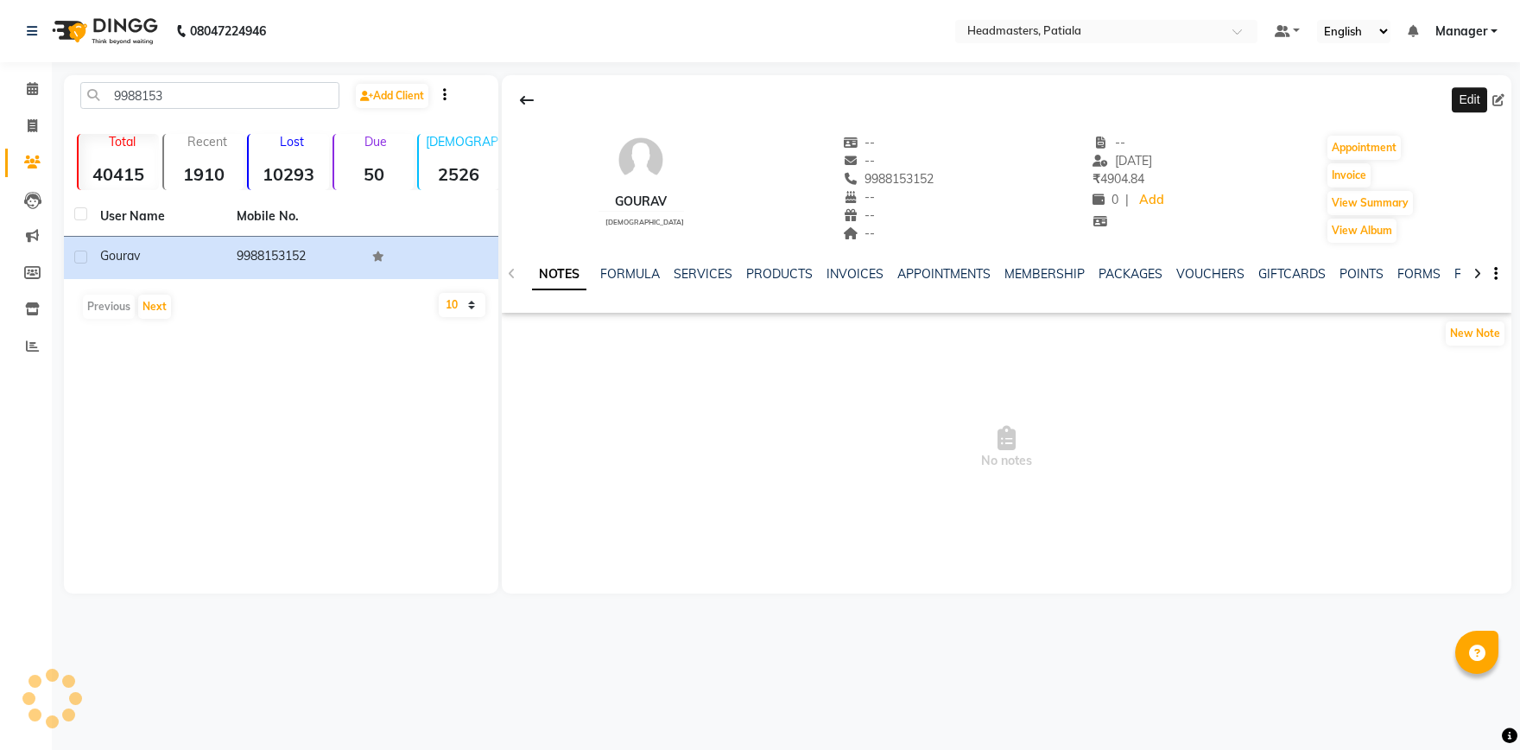
click at [1497, 100] on icon at bounding box center [1499, 100] width 12 height 12
select select "male"
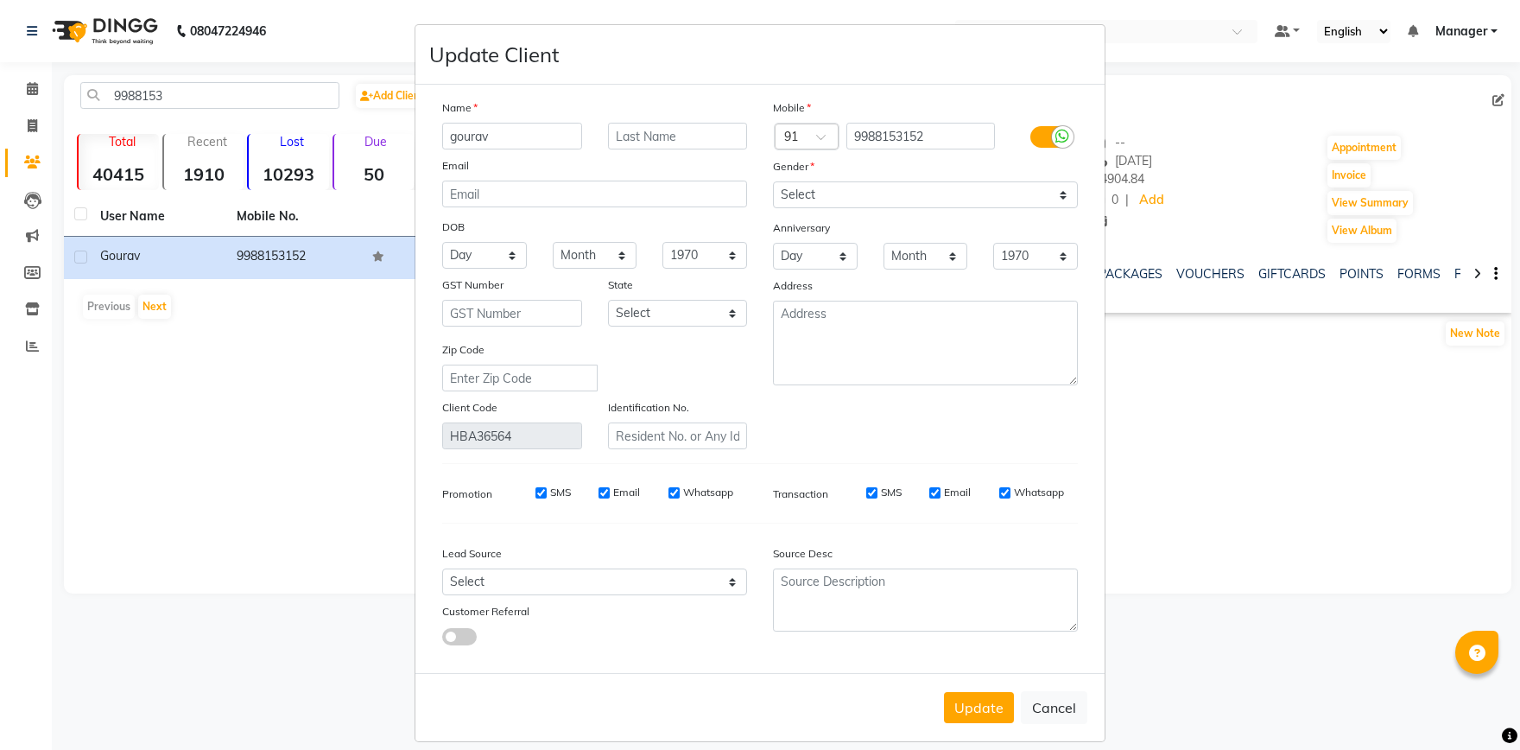
click at [498, 137] on input "gourav" at bounding box center [512, 136] width 140 height 27
type input "g"
type input "GAURAV SINGLA"
click at [1000, 699] on button "Update" at bounding box center [979, 707] width 70 height 31
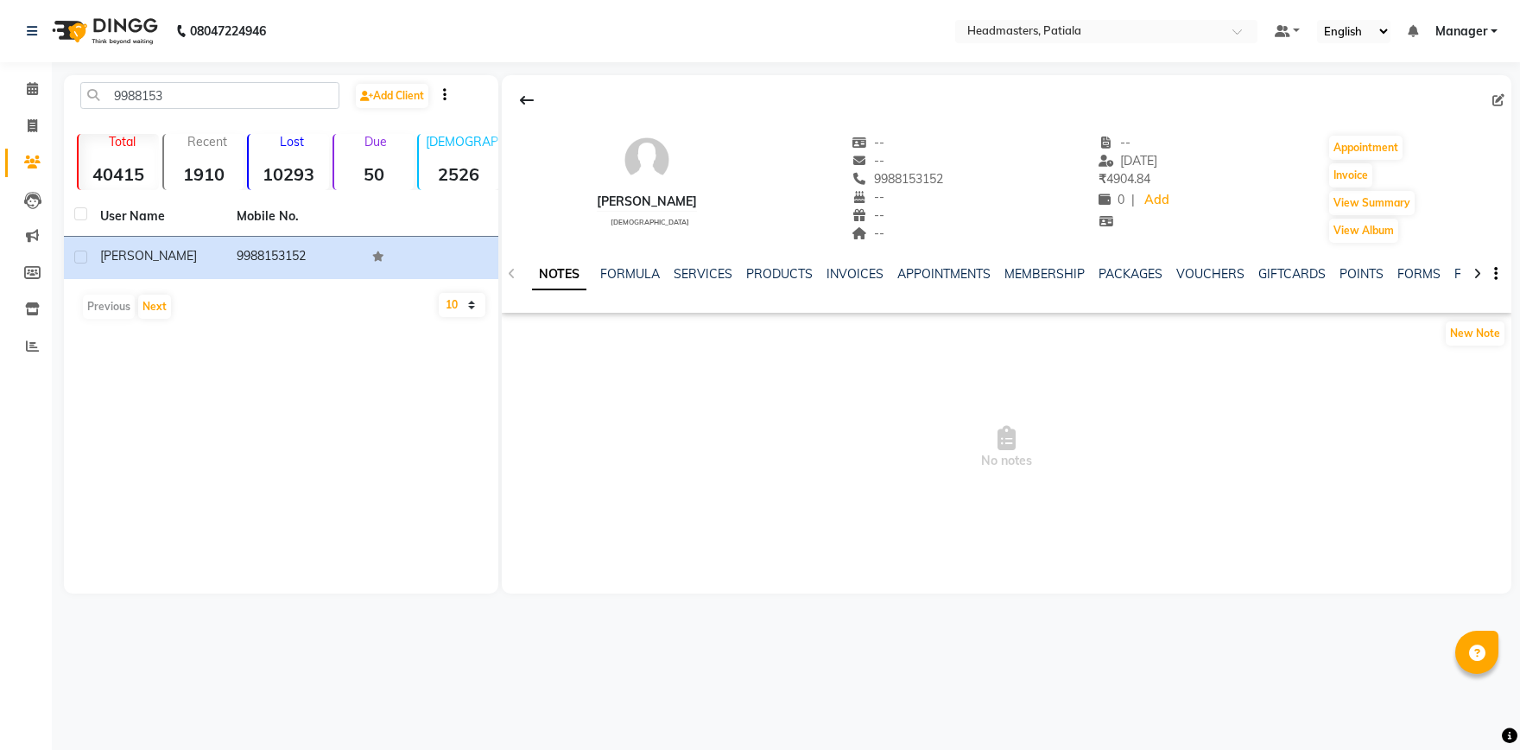
drag, startPoint x: 870, startPoint y: 178, endPoint x: 980, endPoint y: 186, distance: 110.0
click at [980, 186] on div "GAURAV SINGLA male -- -- 9988153152 -- -- -- -- 09-07-2025 ₹ 4904.84 0 | Add Ap…" at bounding box center [1007, 181] width 1010 height 128
copy span "9988153152"
click at [29, 99] on link "Calendar" at bounding box center [25, 89] width 41 height 29
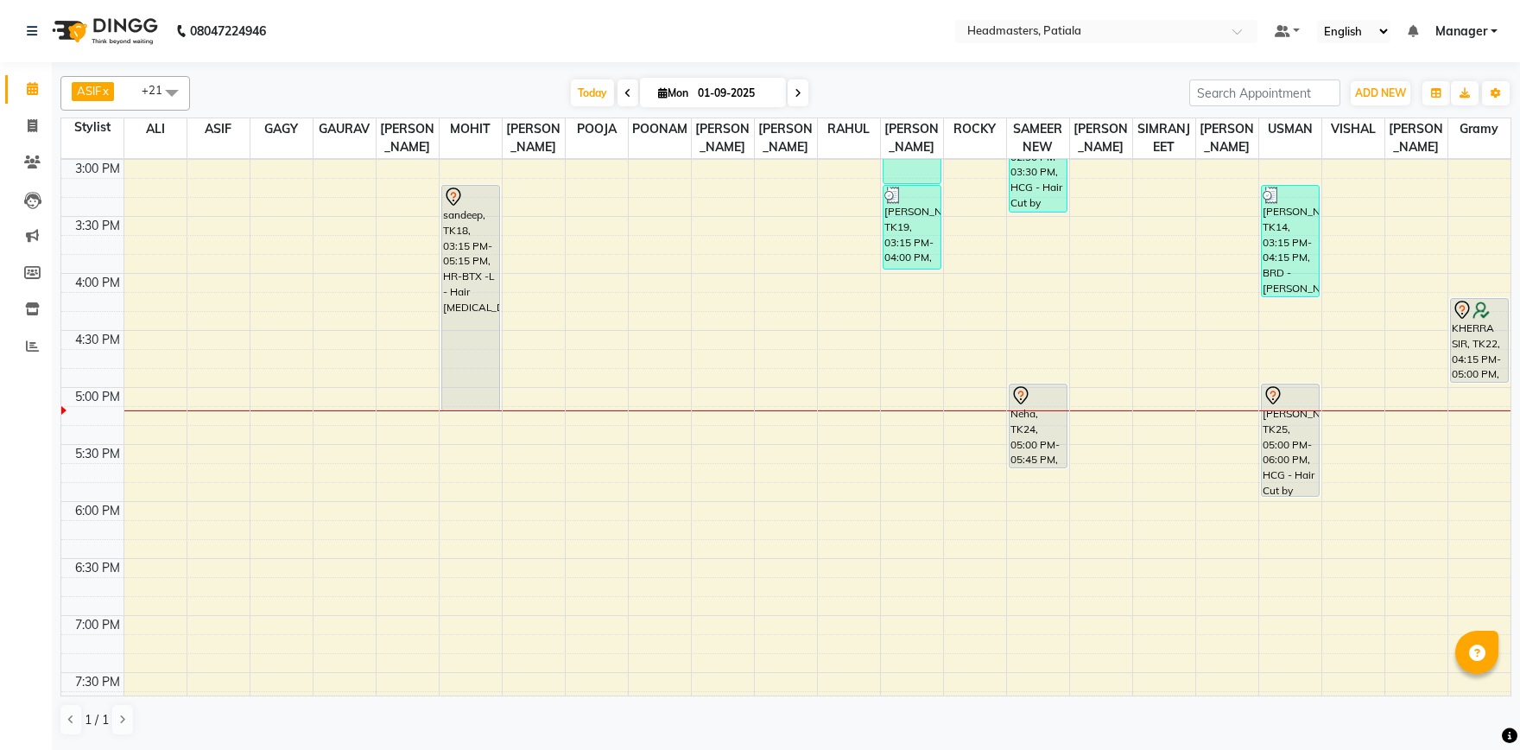
scroll to position [631, 0]
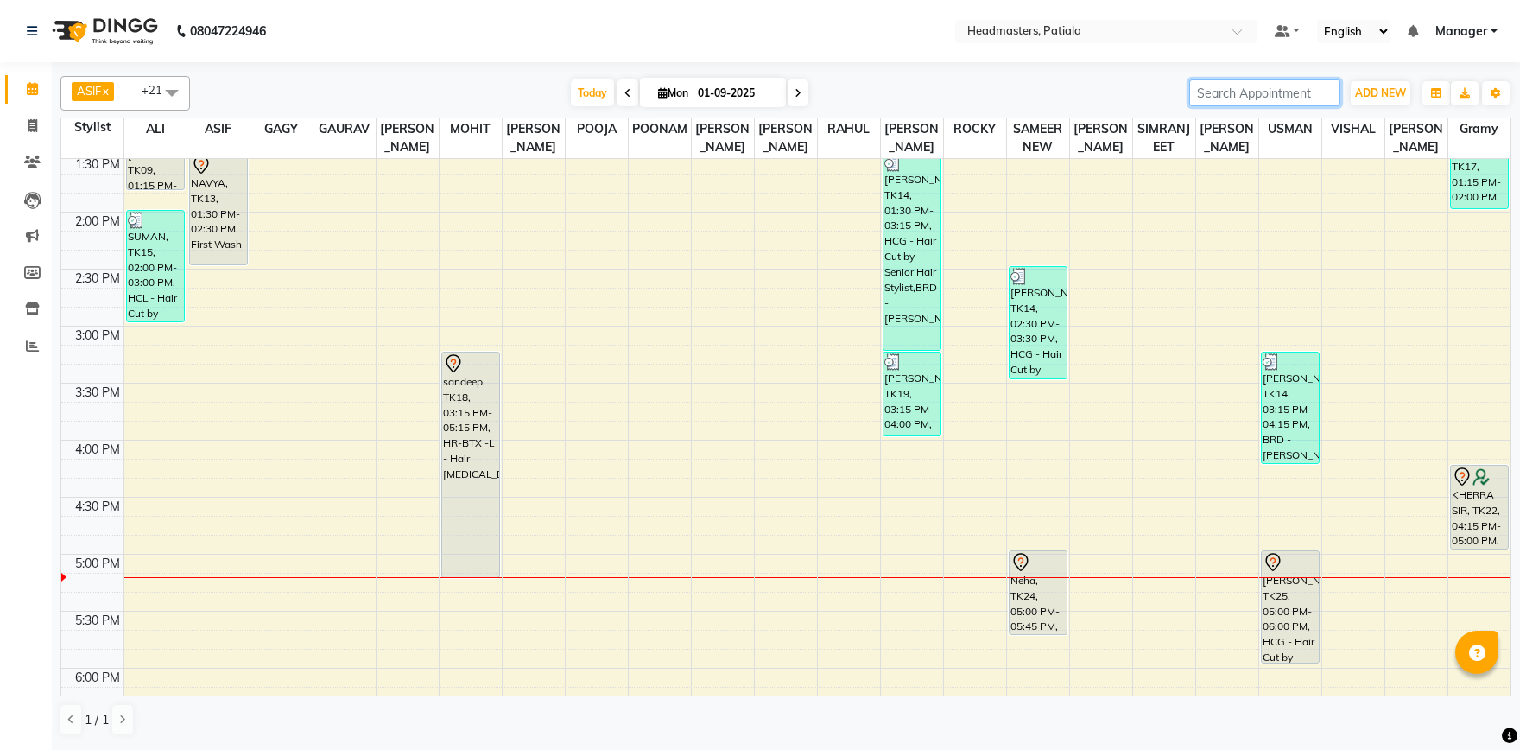
click at [1223, 91] on input "search" at bounding box center [1265, 92] width 151 height 27
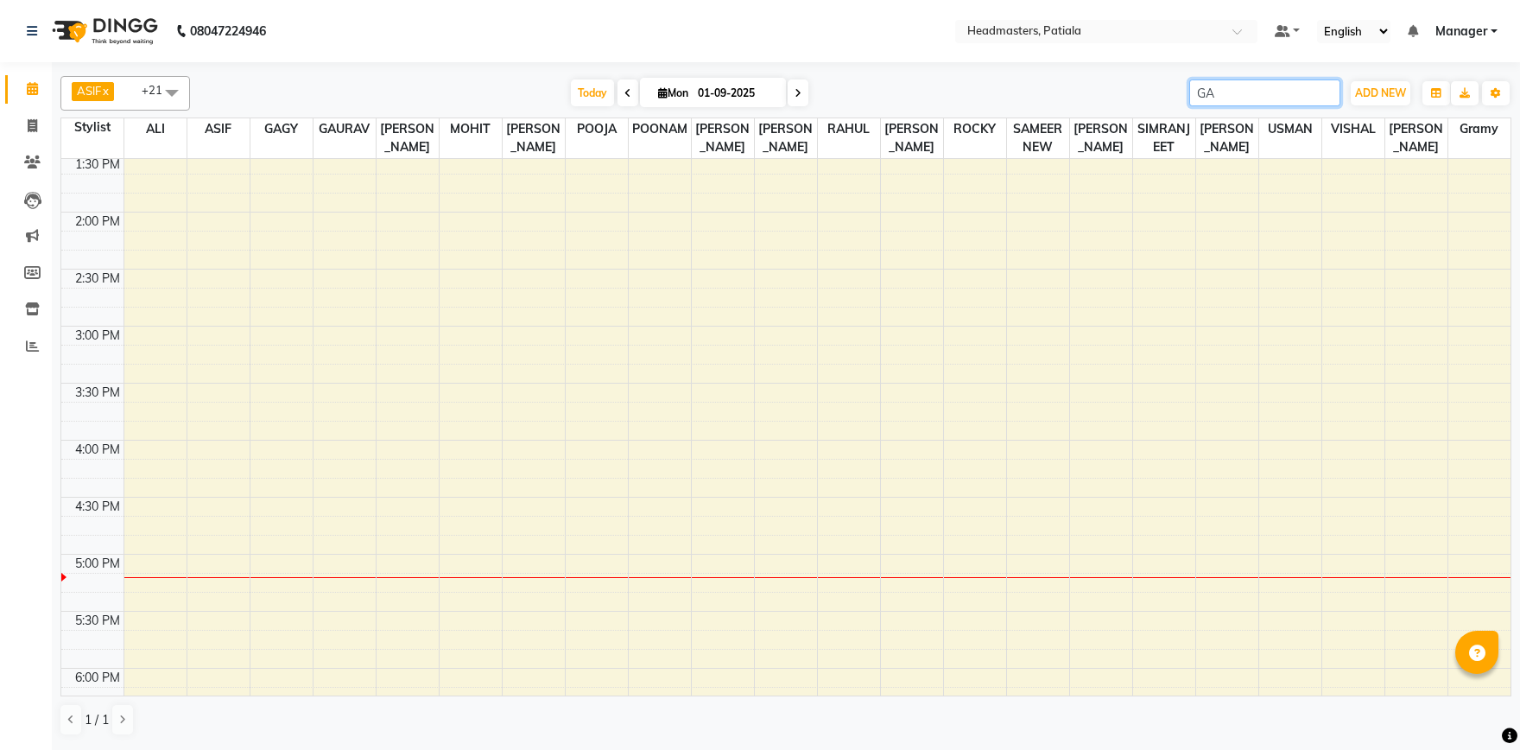
type input "G"
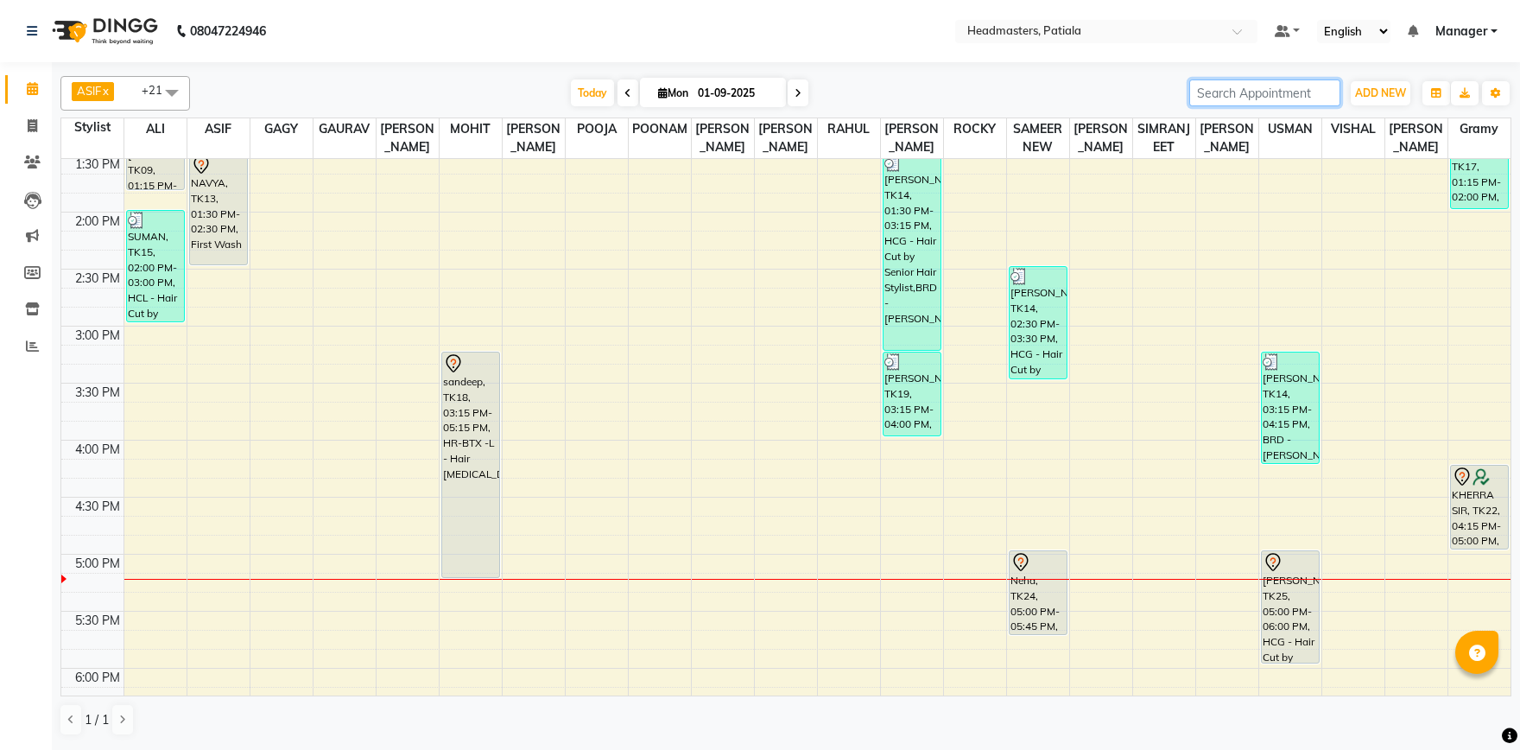
scroll to position [209, 0]
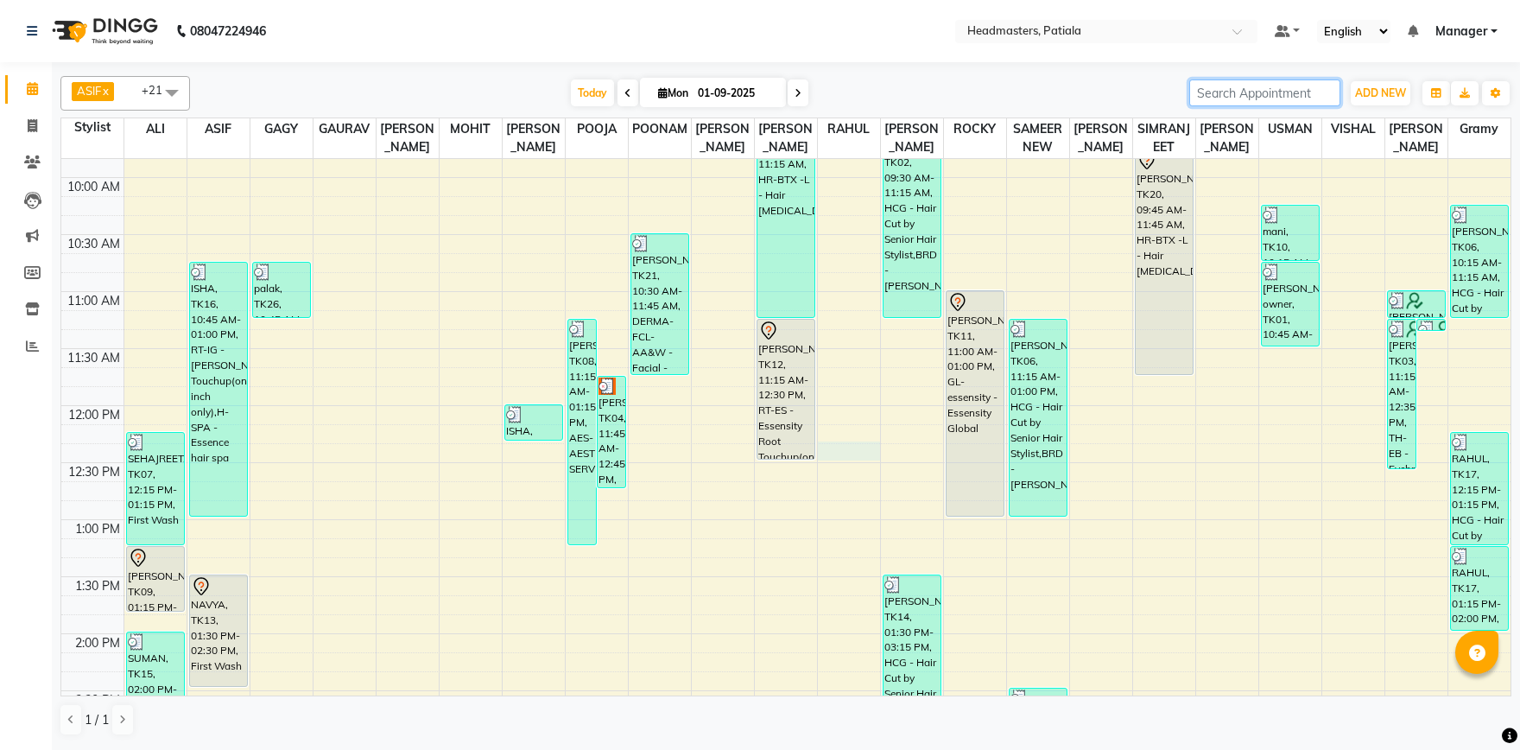
click at [840, 444] on div "8:00 AM 8:30 AM 9:00 AM 9:30 AM 10:00 AM 10:30 AM 11:00 AM 11:30 AM 12:00 PM 12…" at bounding box center [786, 748] width 1450 height 1596
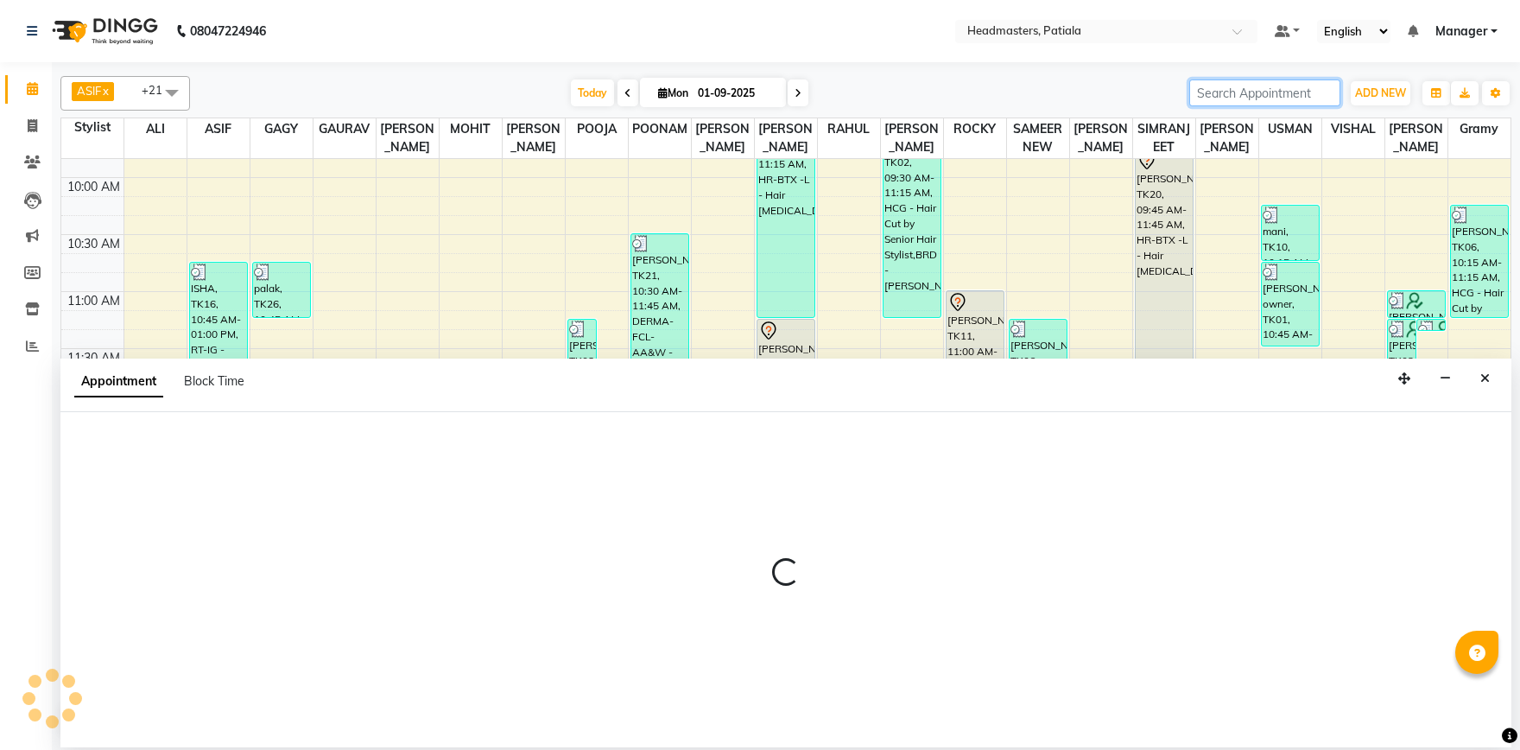
select select "51082"
select select "tentative"
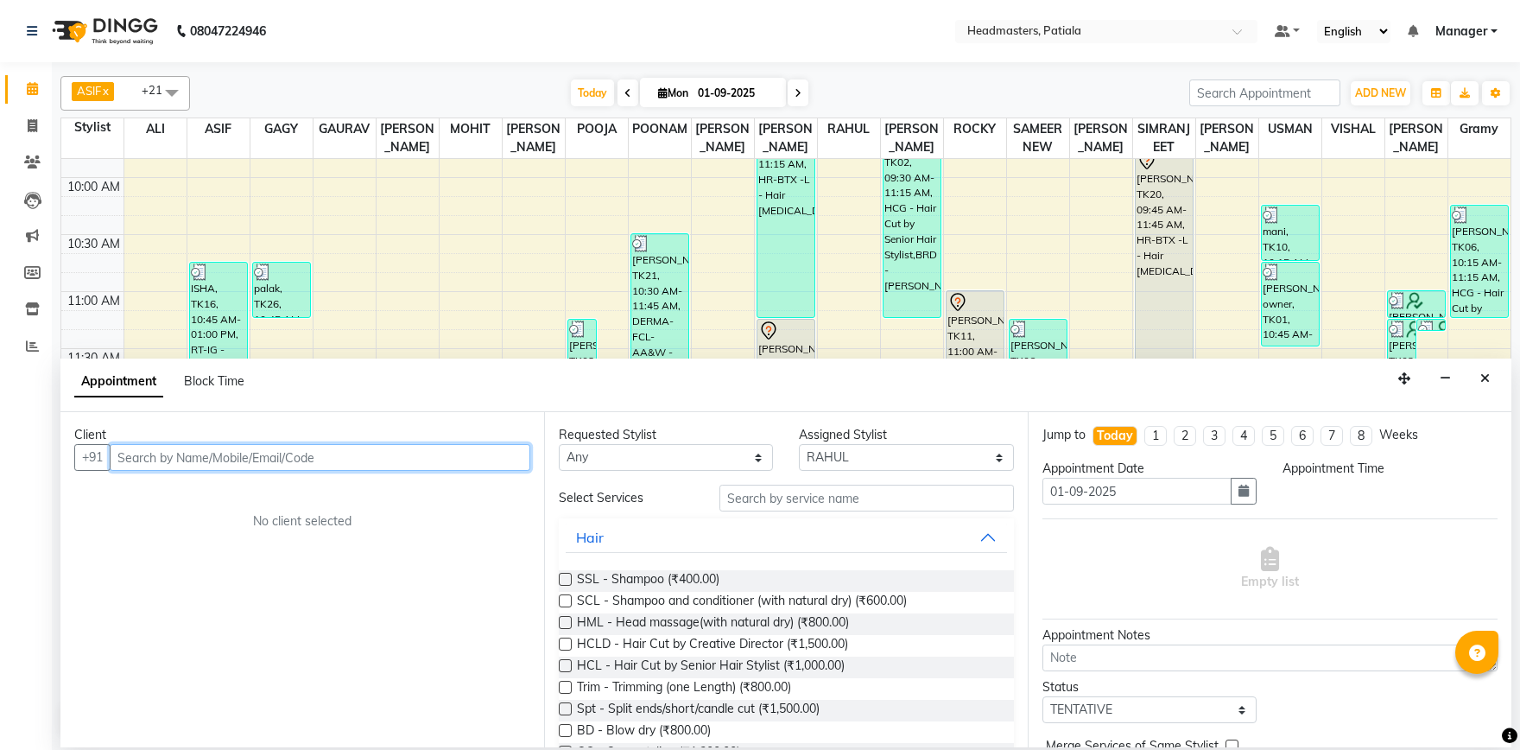
select select "735"
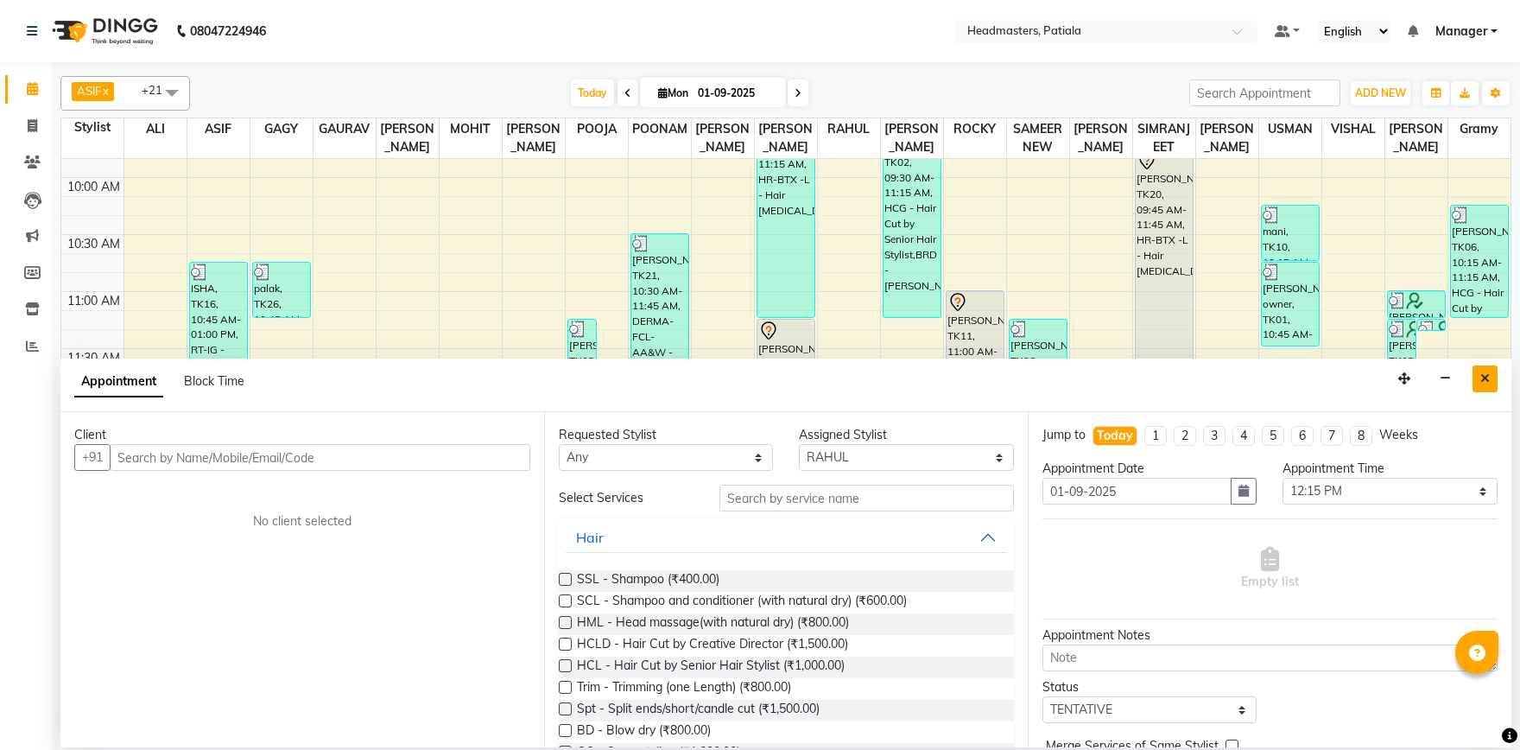
click at [1490, 372] on button "Close" at bounding box center [1485, 378] width 25 height 27
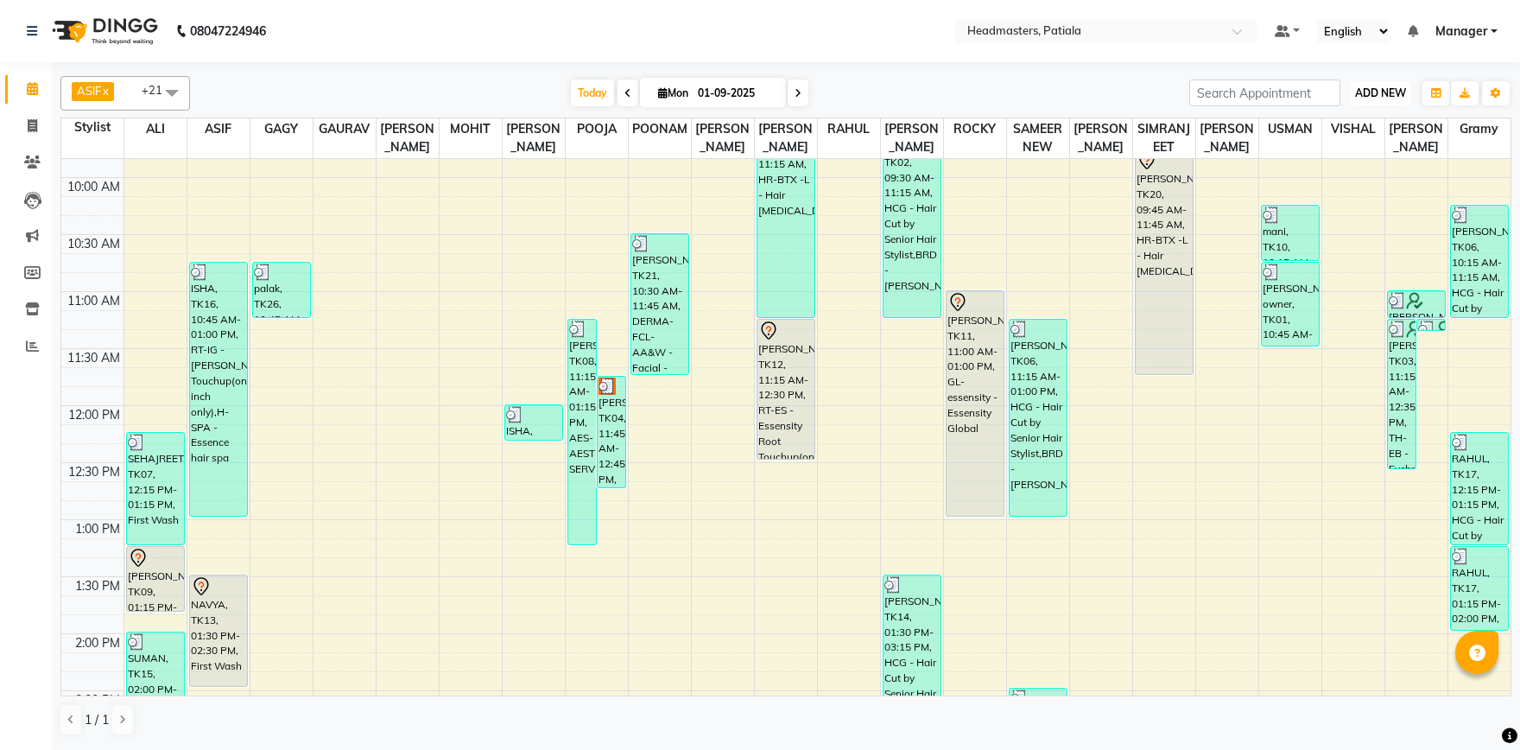
click at [1374, 96] on span "ADD NEW" at bounding box center [1380, 92] width 51 height 13
click at [1331, 153] on link "Add Invoice" at bounding box center [1341, 148] width 136 height 22
select select "service"
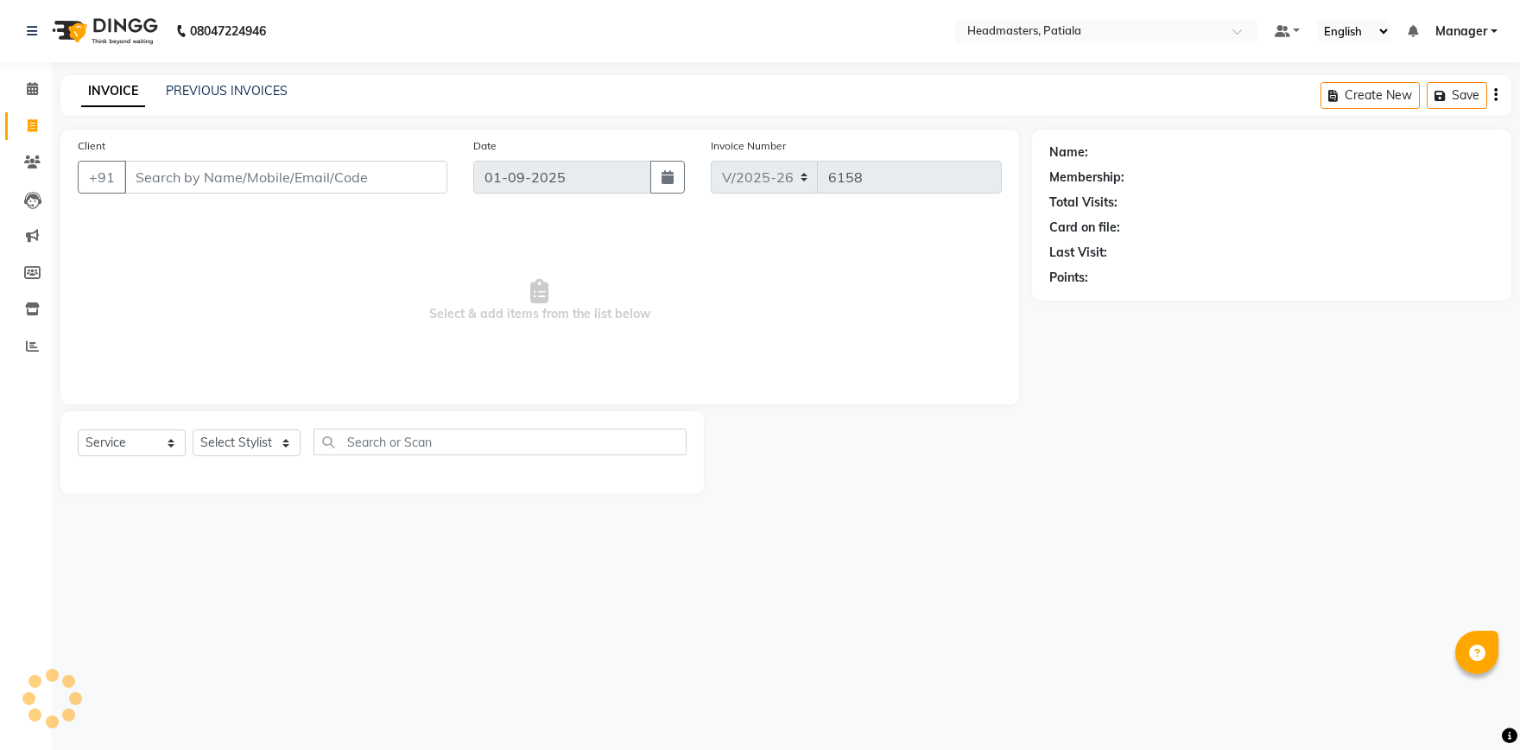
click at [281, 173] on input "Client" at bounding box center [285, 177] width 323 height 33
type input "9988153152"
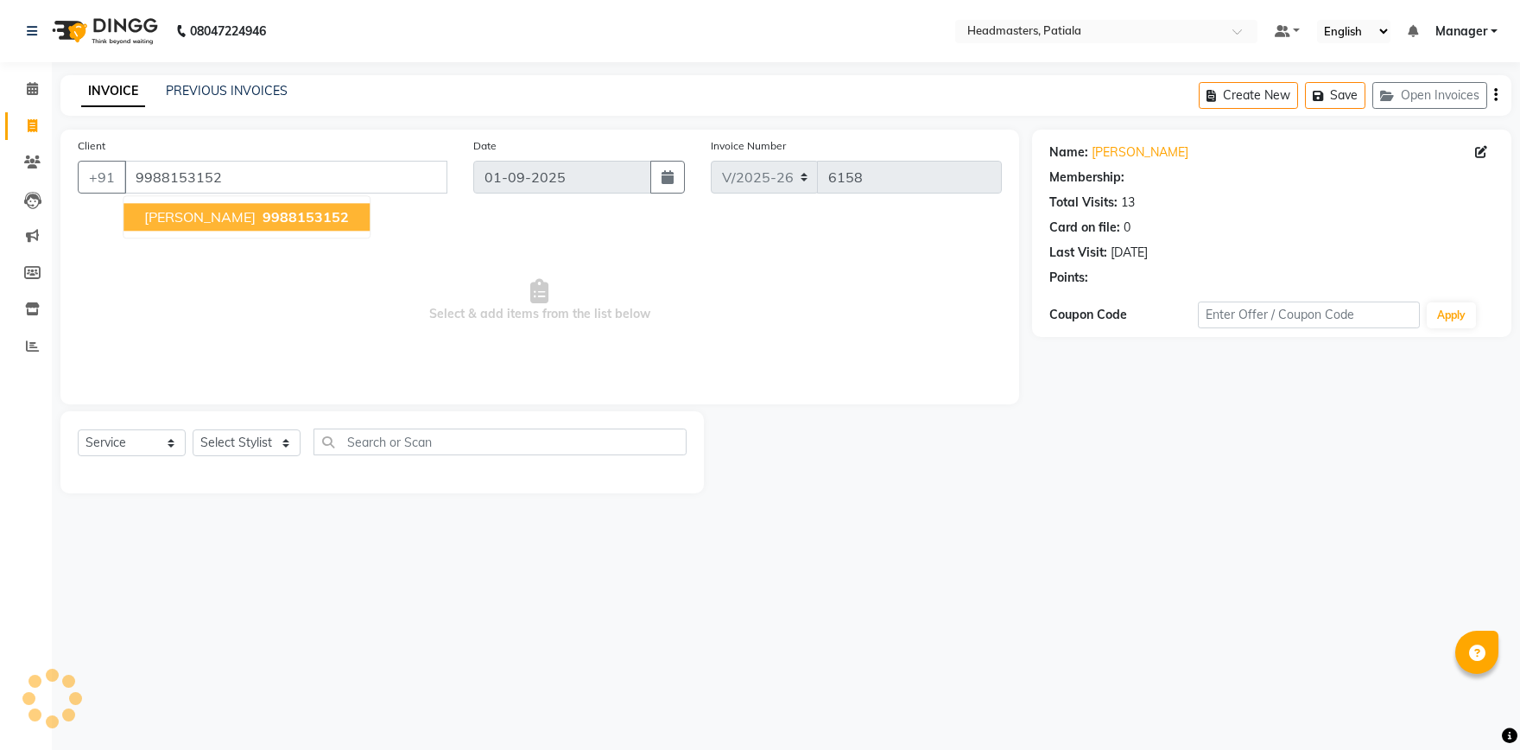
click at [119, 457] on div "Select Service Product Membership Package Voucher Prepaid Gift Card Select Styl…" at bounding box center [382, 448] width 609 height 41
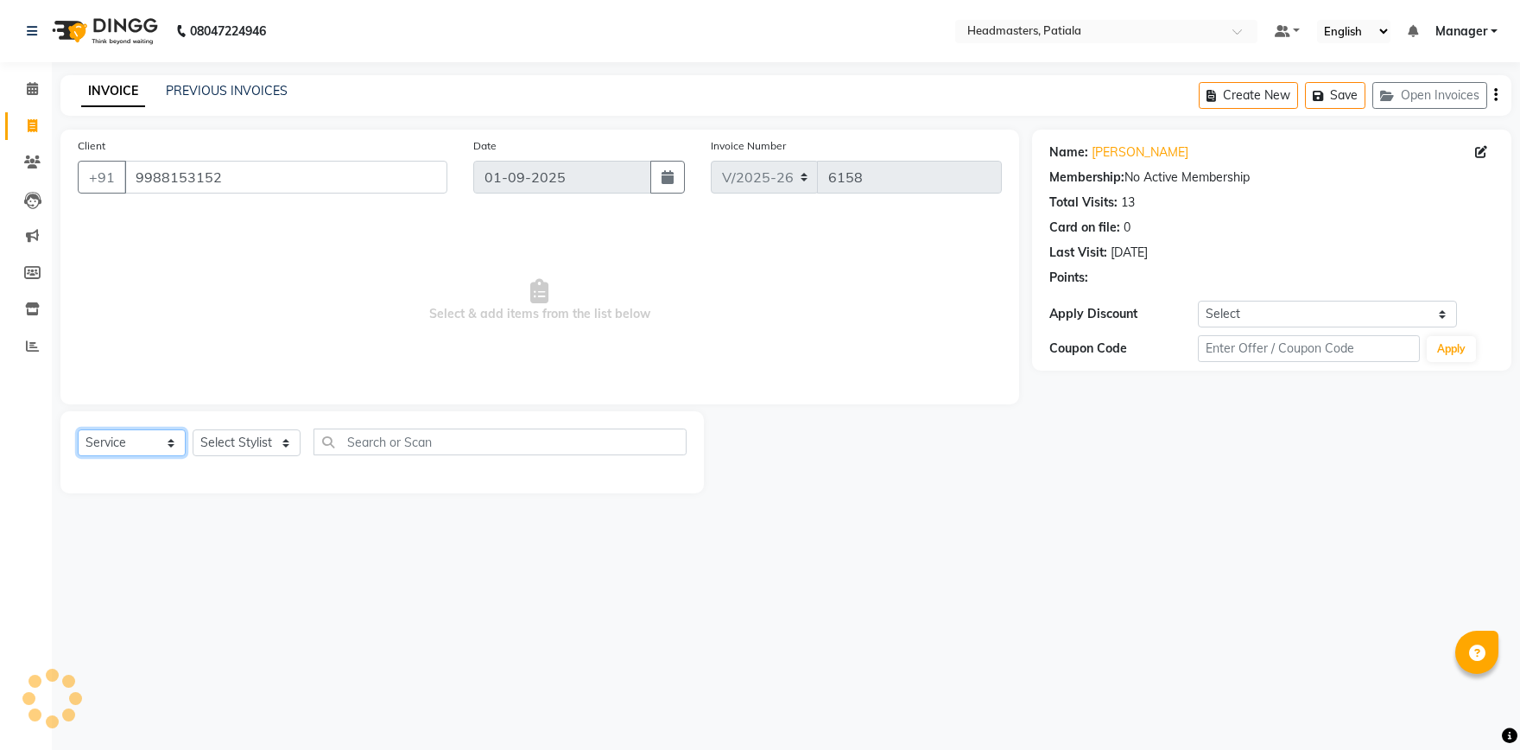
click at [78, 429] on select "Select Service Product Membership Package Voucher Prepaid Gift Card" at bounding box center [132, 442] width 108 height 27
select select "P"
click option "Prepaid" at bounding box center [0, 0] width 0 height 0
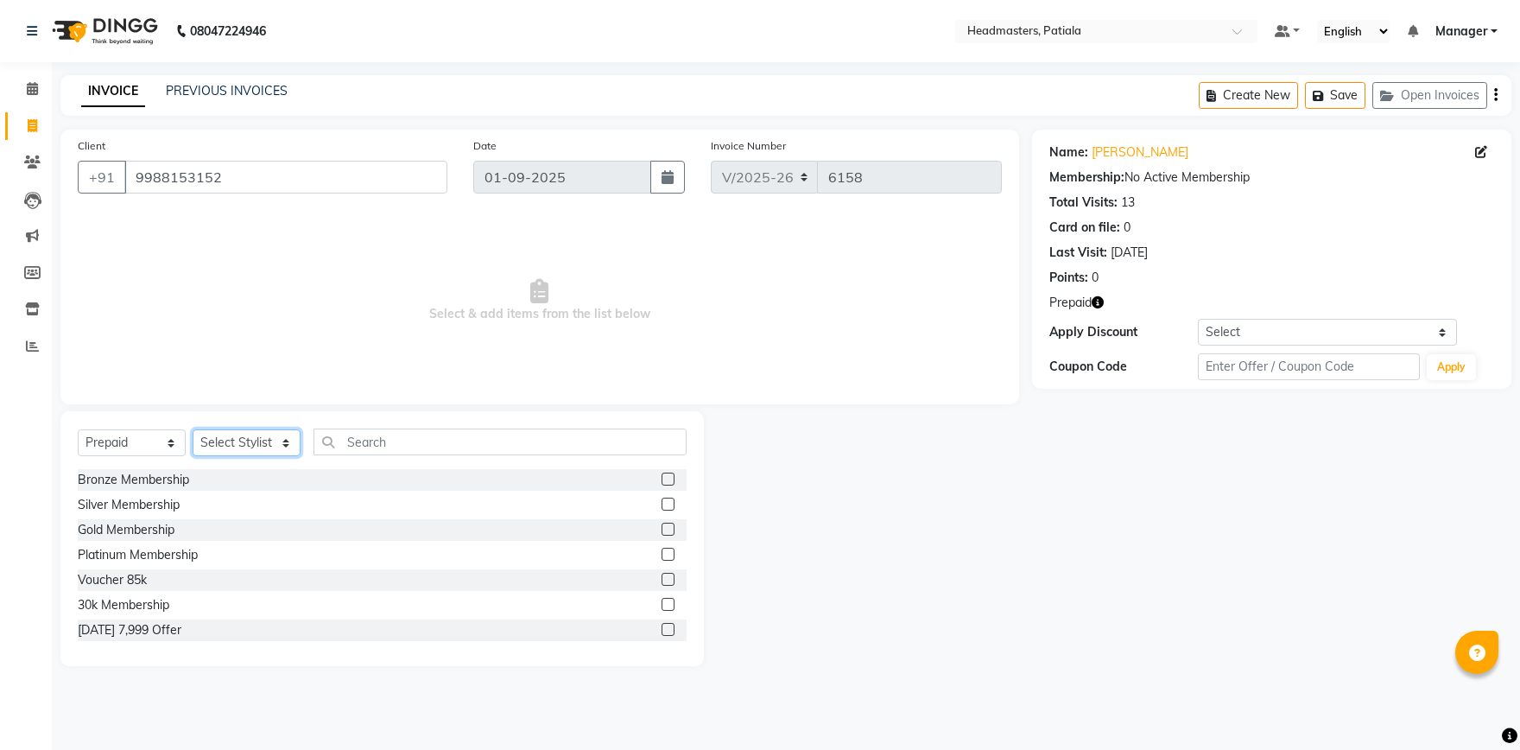
select select "51238"
click option "Manager" at bounding box center [0, 0] width 0 height 0
click at [669, 481] on label at bounding box center [668, 479] width 13 height 13
click at [669, 481] on input "checkbox" at bounding box center [667, 479] width 11 height 11
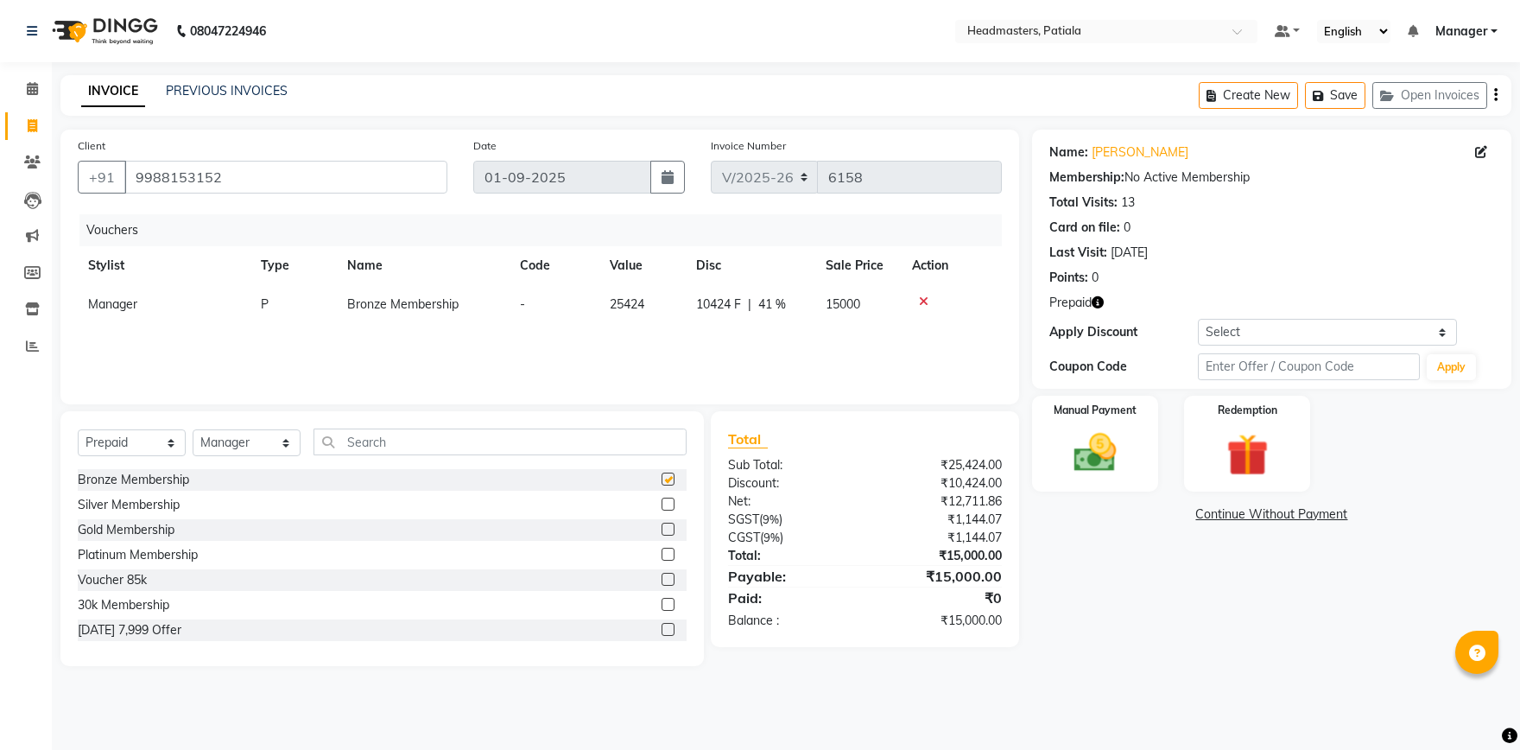
checkbox input "false"
click at [1097, 444] on img at bounding box center [1096, 453] width 72 height 51
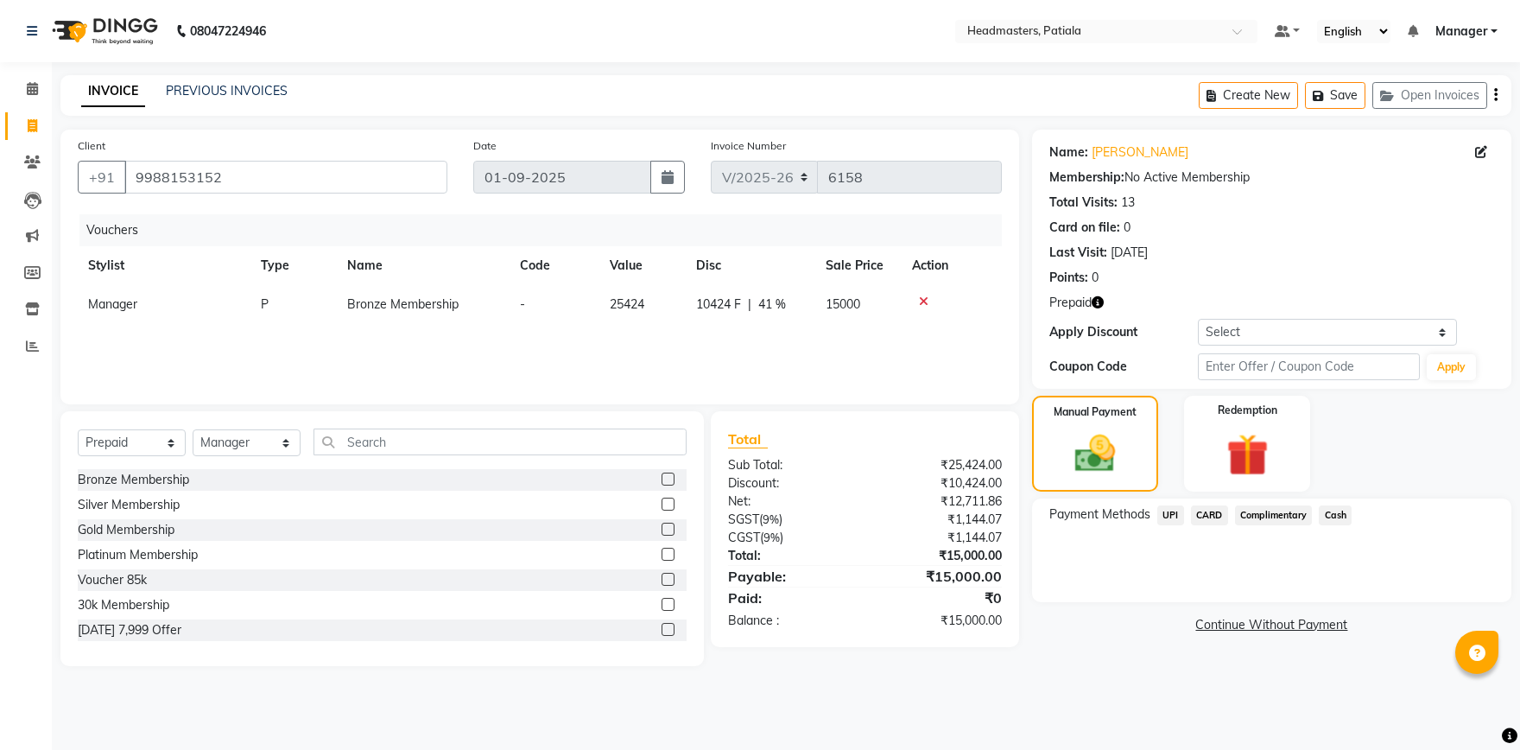
click at [1202, 513] on span "CARD" at bounding box center [1209, 515] width 37 height 20
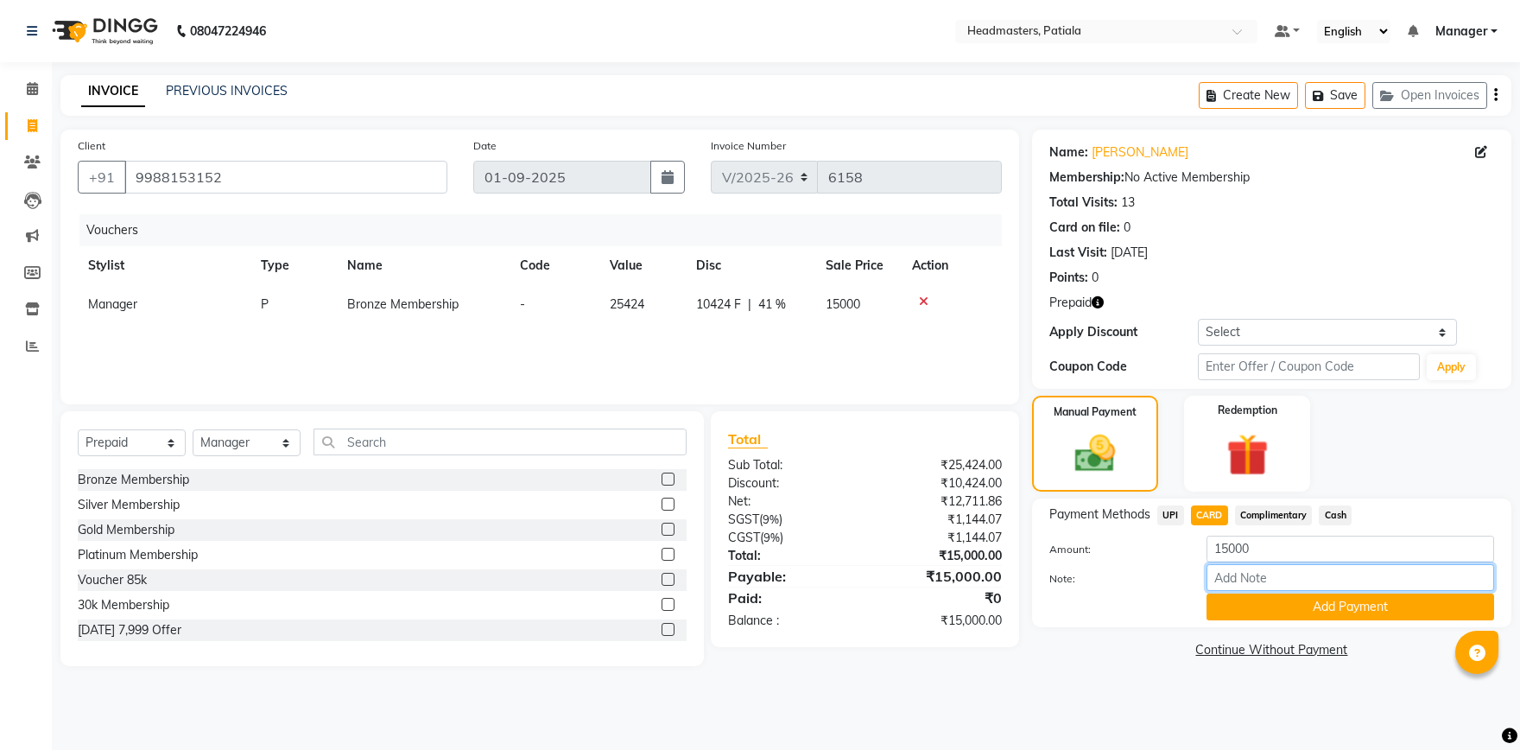
click at [1289, 589] on input "Note:" at bounding box center [1351, 577] width 288 height 27
click at [1294, 600] on button "Add Payment" at bounding box center [1351, 607] width 288 height 27
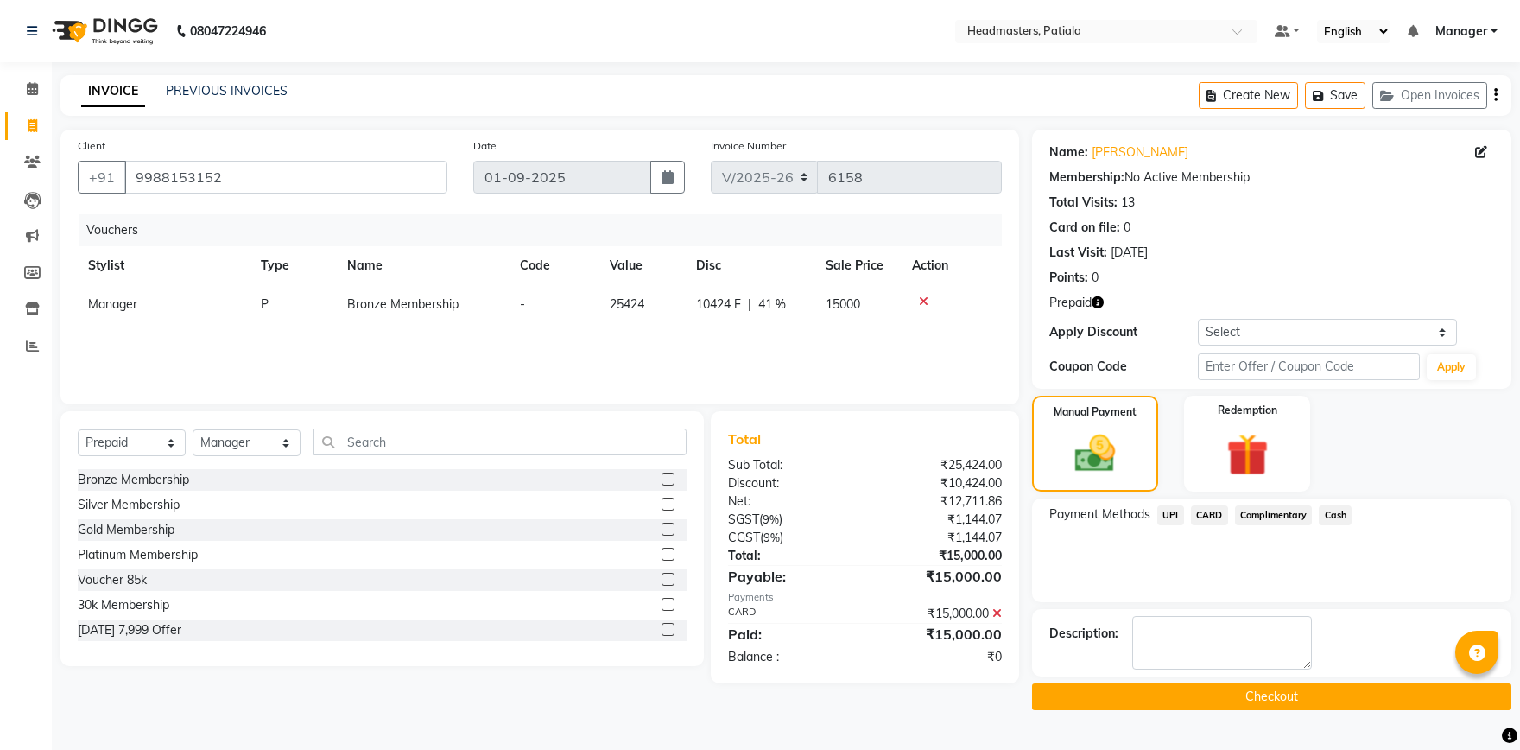
click at [1254, 691] on button "Checkout" at bounding box center [1271, 696] width 479 height 27
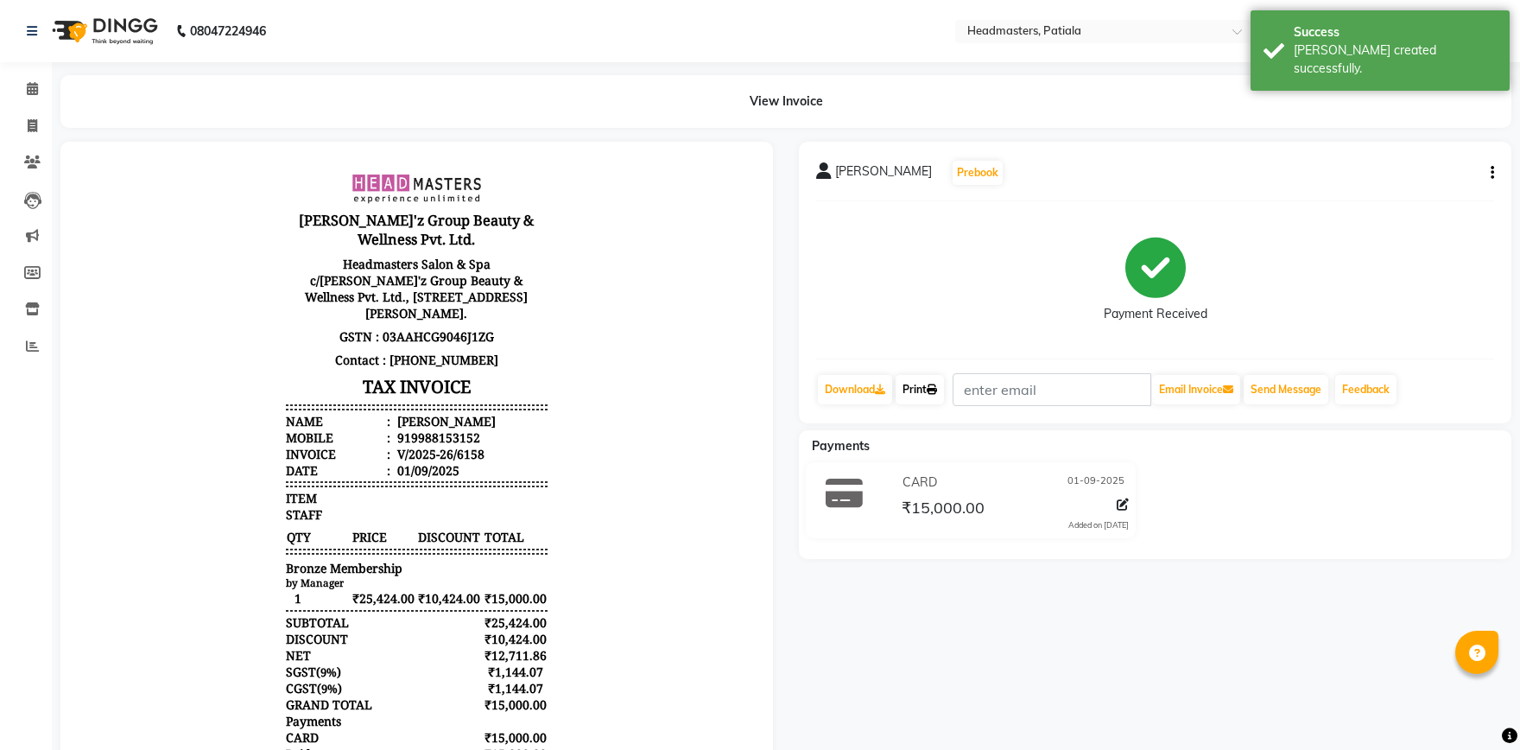
click at [933, 381] on link "Print" at bounding box center [920, 389] width 48 height 29
click at [925, 391] on link "Print" at bounding box center [920, 389] width 48 height 29
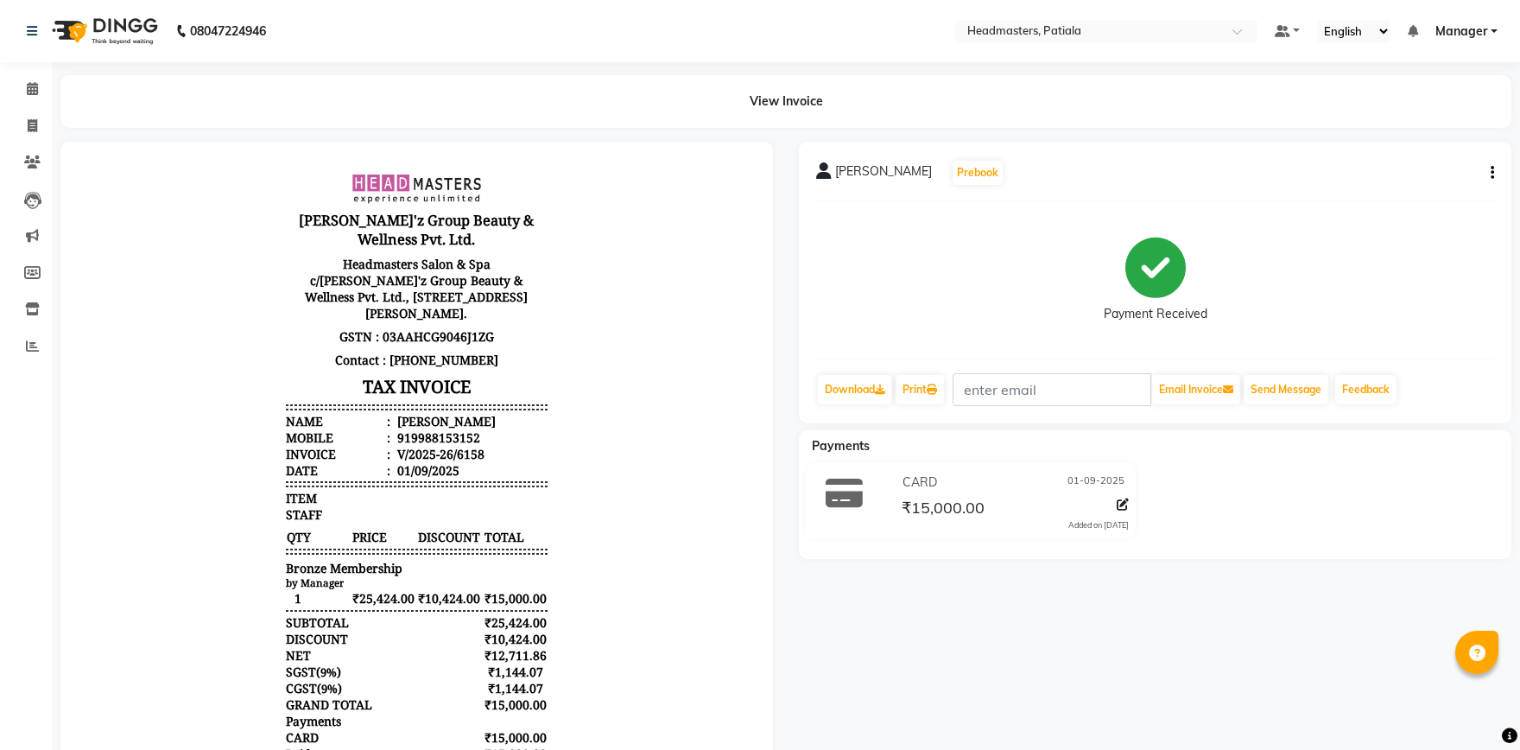
drag, startPoint x: 436, startPoint y: 431, endPoint x: 524, endPoint y: 422, distance: 87.8
click at [524, 422] on ul "Name : GAURAV SINGLA Mobile : 919988153152 Invoice : V/2025-26/6158 Date : 01/0…" at bounding box center [416, 446] width 261 height 66
click at [509, 417] on li "Name : GAURAV SINGLA" at bounding box center [416, 421] width 261 height 16
drag, startPoint x: 412, startPoint y: 430, endPoint x: 508, endPoint y: 429, distance: 95.9
click at [508, 429] on li "Mobile : 919988153152" at bounding box center [416, 437] width 261 height 16
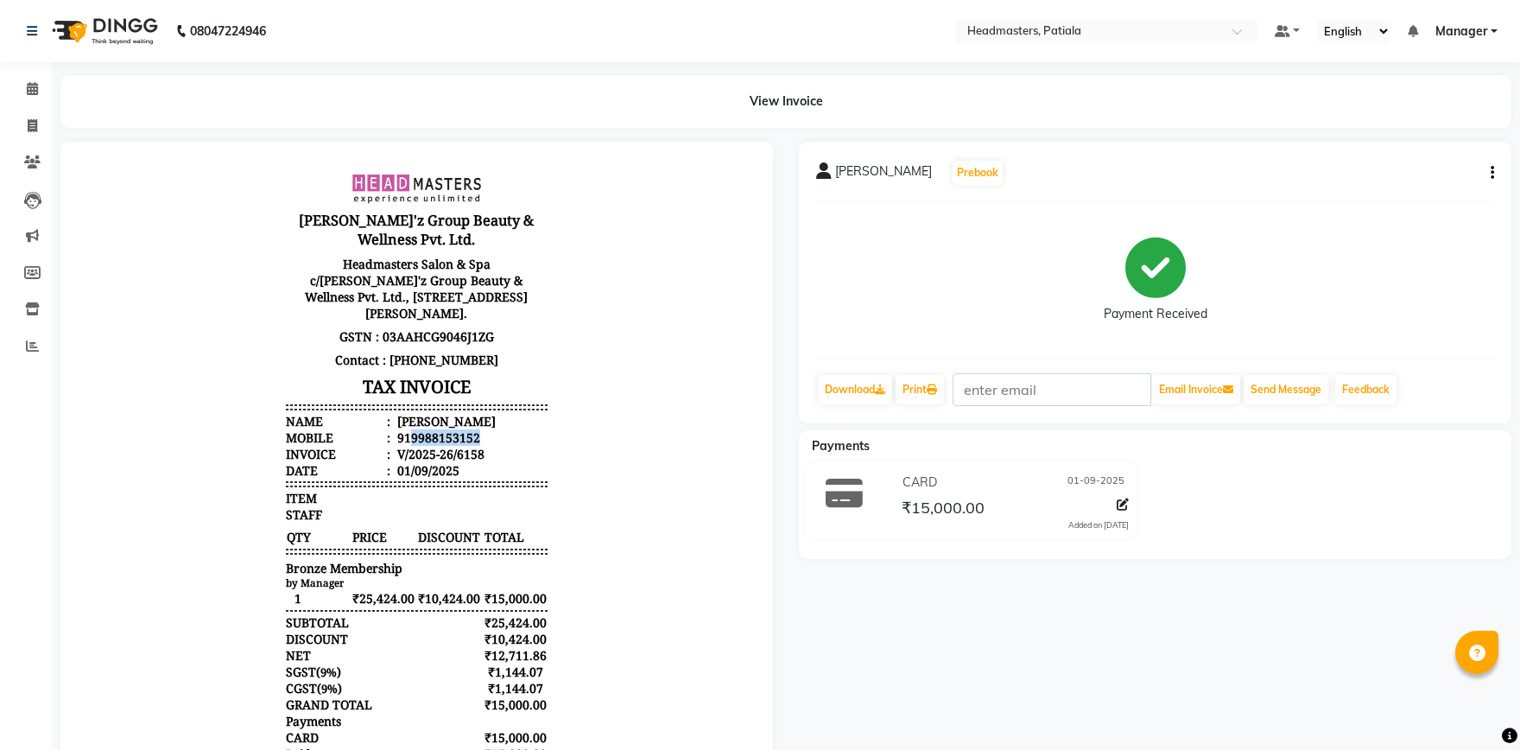
copy div "9988153152"
click at [29, 90] on icon at bounding box center [32, 88] width 11 height 13
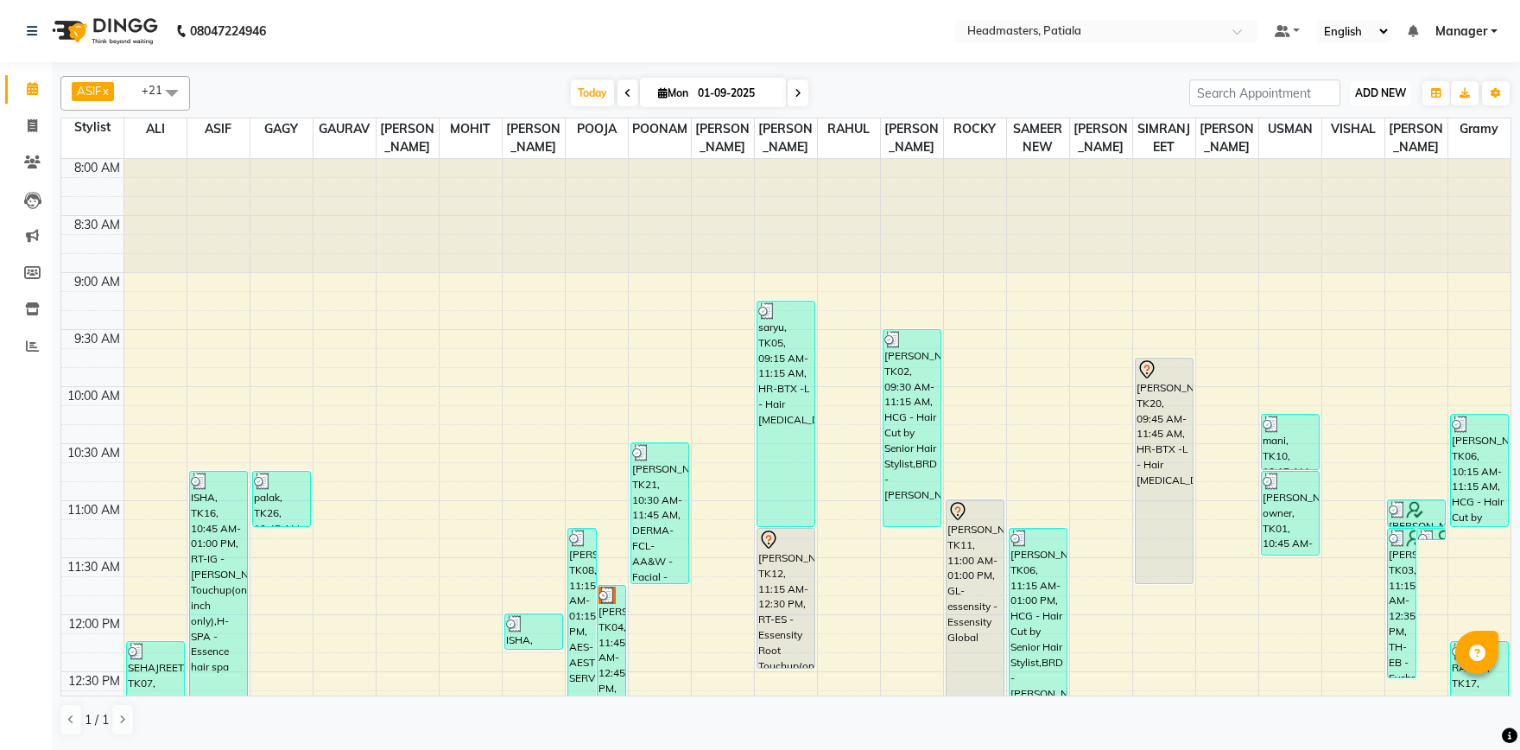
click at [1389, 100] on button "ADD NEW Toggle Dropdown" at bounding box center [1381, 93] width 60 height 24
click at [1354, 144] on link "Add Invoice" at bounding box center [1341, 148] width 136 height 22
select select "service"
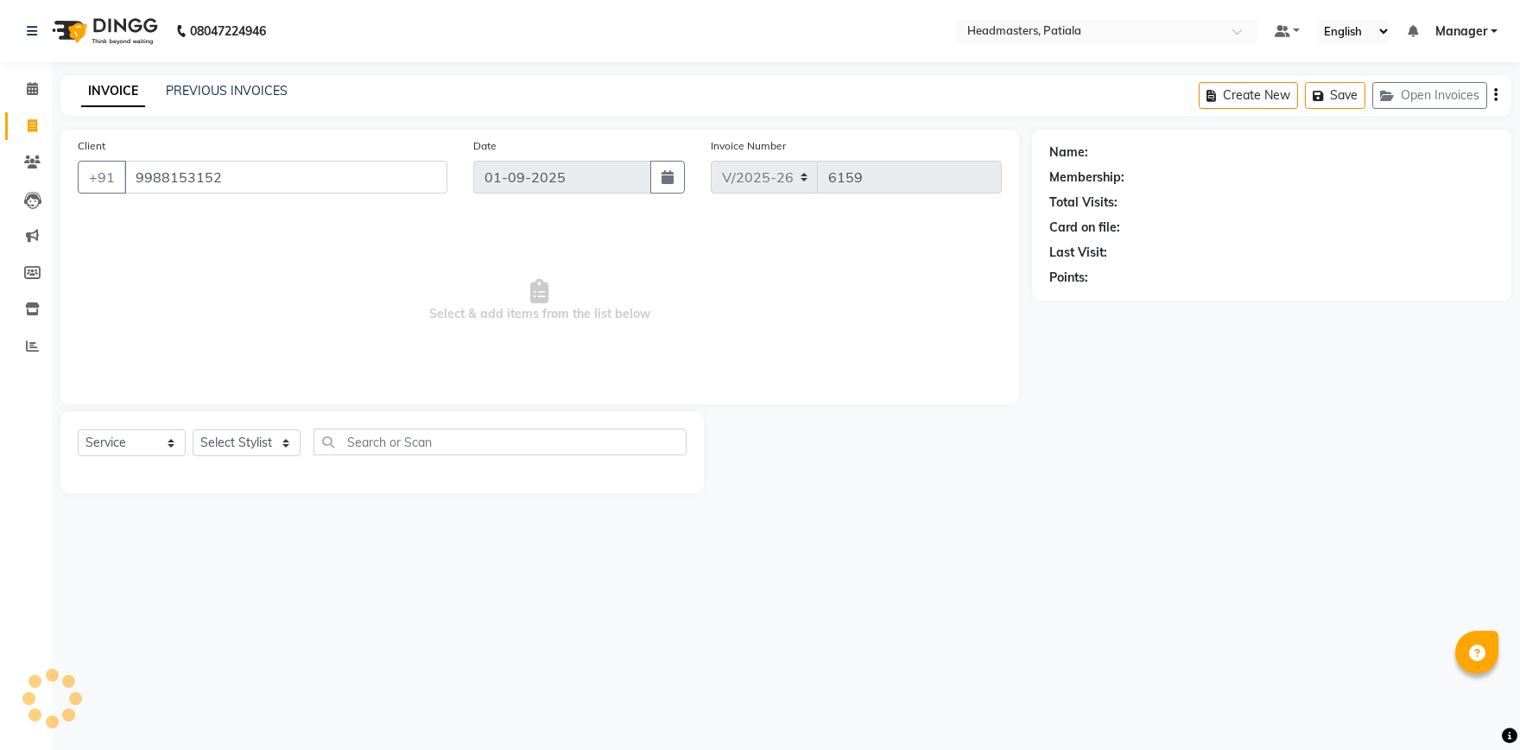
type input "9988153152"
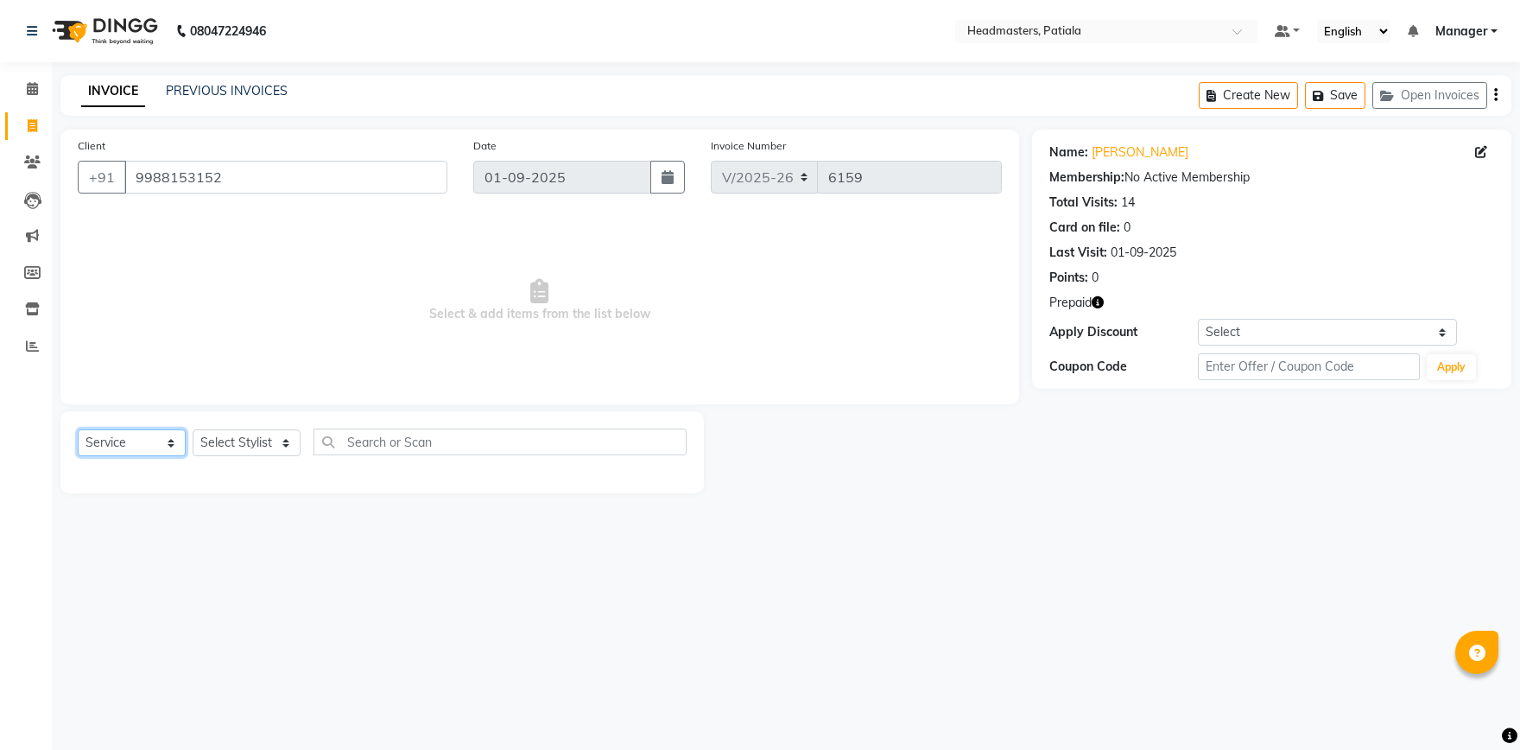
click at [78, 429] on select "Select Service Product Membership Package Voucher Prepaid Gift Card" at bounding box center [132, 442] width 108 height 27
click option "Service" at bounding box center [0, 0] width 0 height 0
click at [193, 429] on select "Select Stylist ABHISHEK AJAY KUMAR AKSHAY ALI ARSH ARUN ASIF AZEEZUR REHMAAN Ch…" at bounding box center [247, 442] width 108 height 27
select select "51082"
click option "RAHUL" at bounding box center [0, 0] width 0 height 0
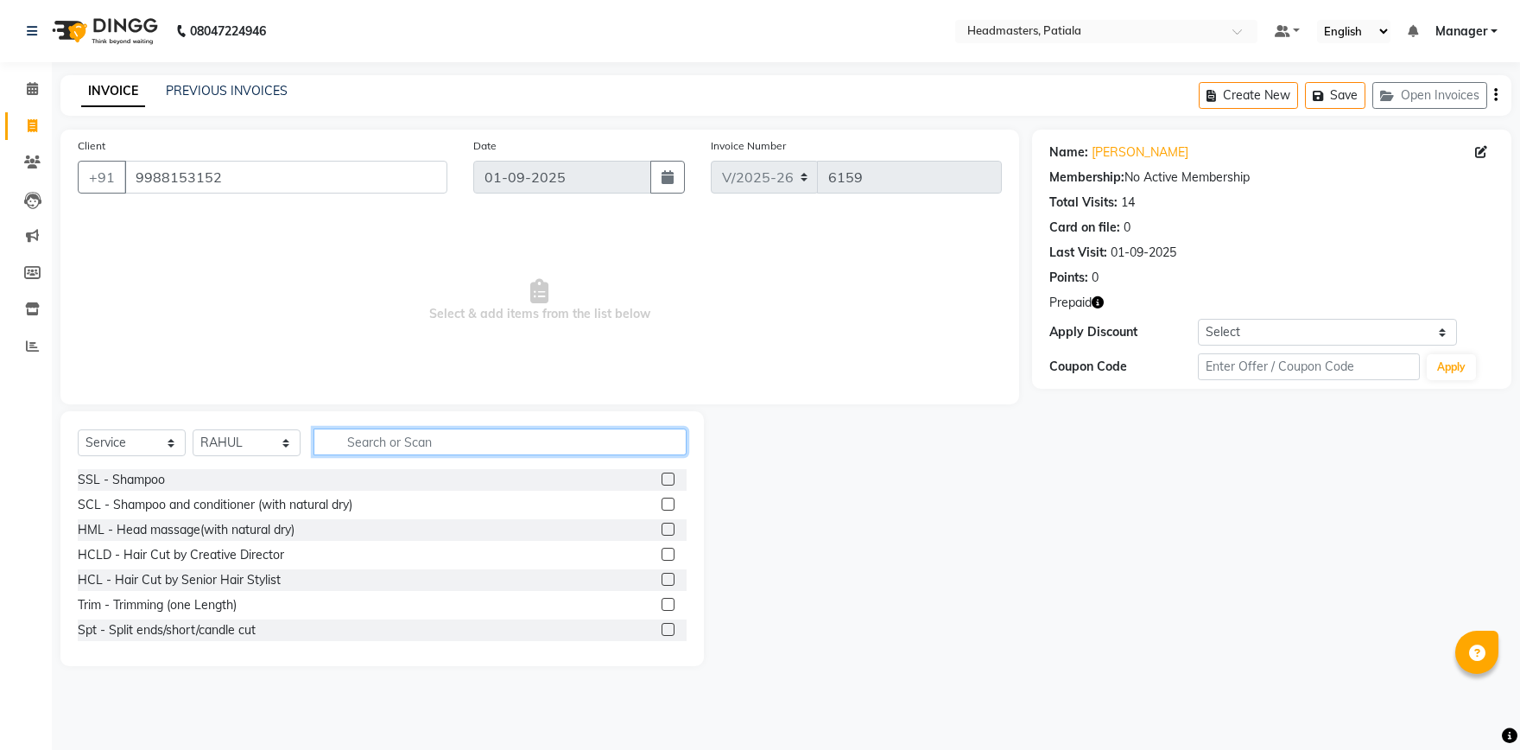
click at [419, 439] on input "text" at bounding box center [500, 441] width 373 height 27
type input "E"
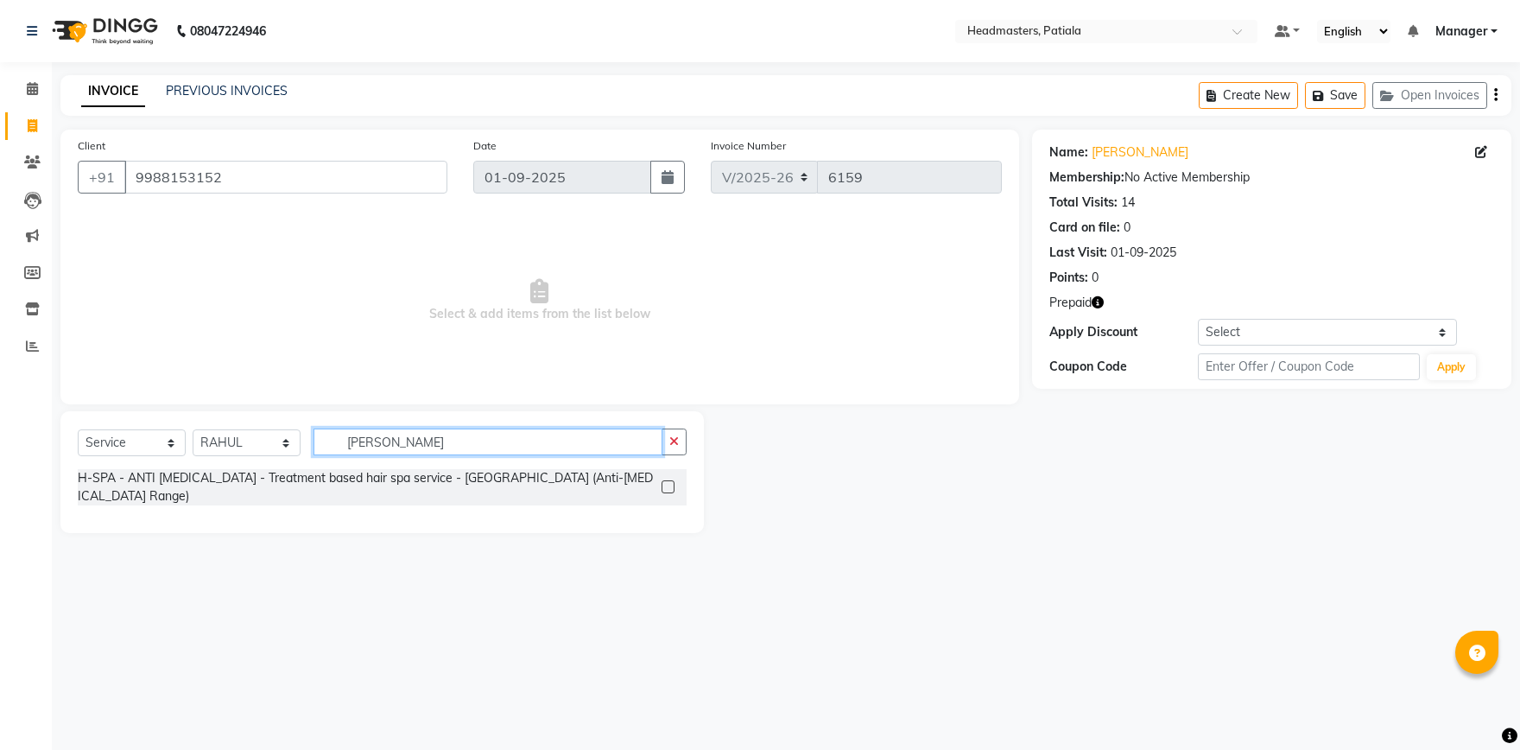
type input "DAN"
click at [670, 480] on label at bounding box center [668, 486] width 13 height 13
click at [670, 482] on input "checkbox" at bounding box center [667, 487] width 11 height 11
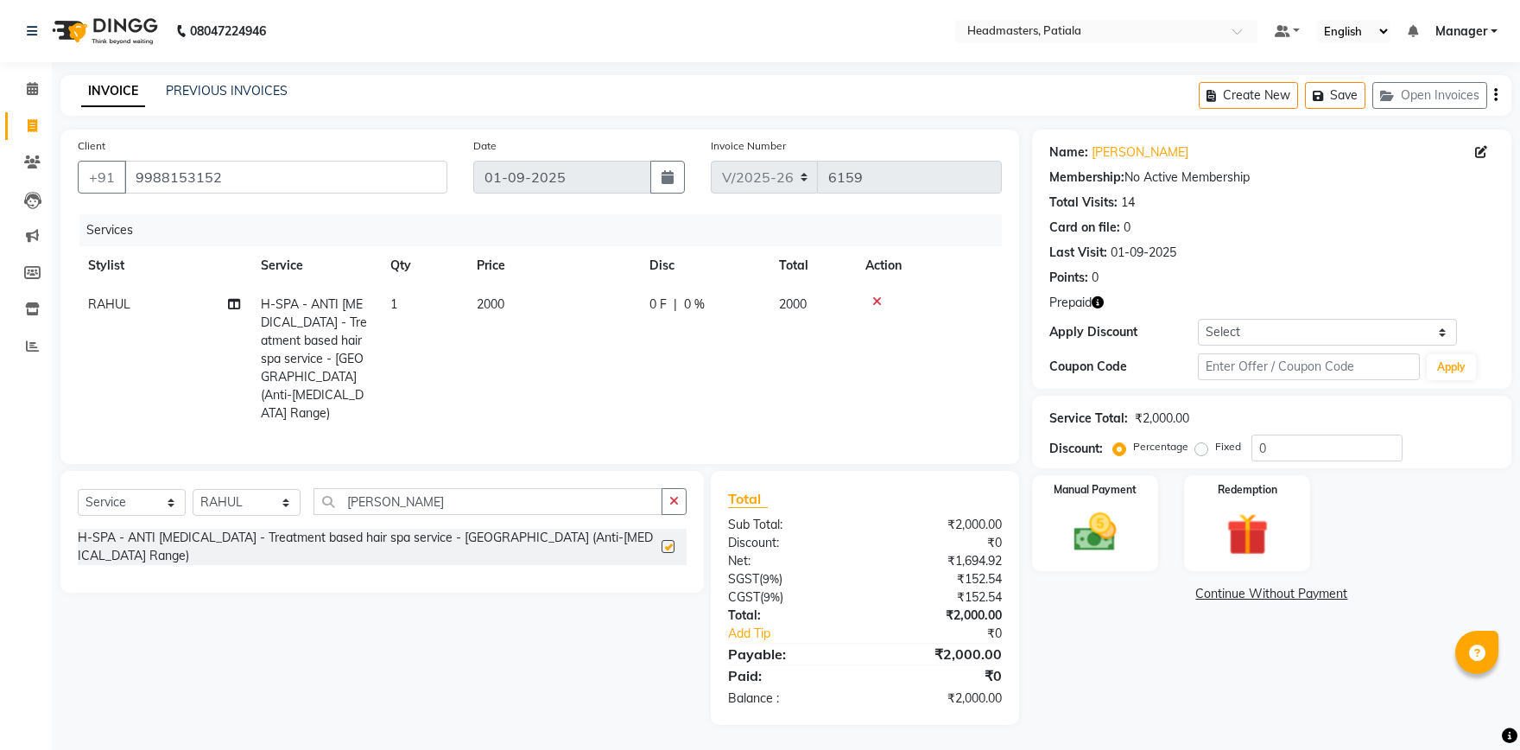
checkbox input "false"
click at [674, 307] on span "|" at bounding box center [675, 304] width 3 height 18
select select "51082"
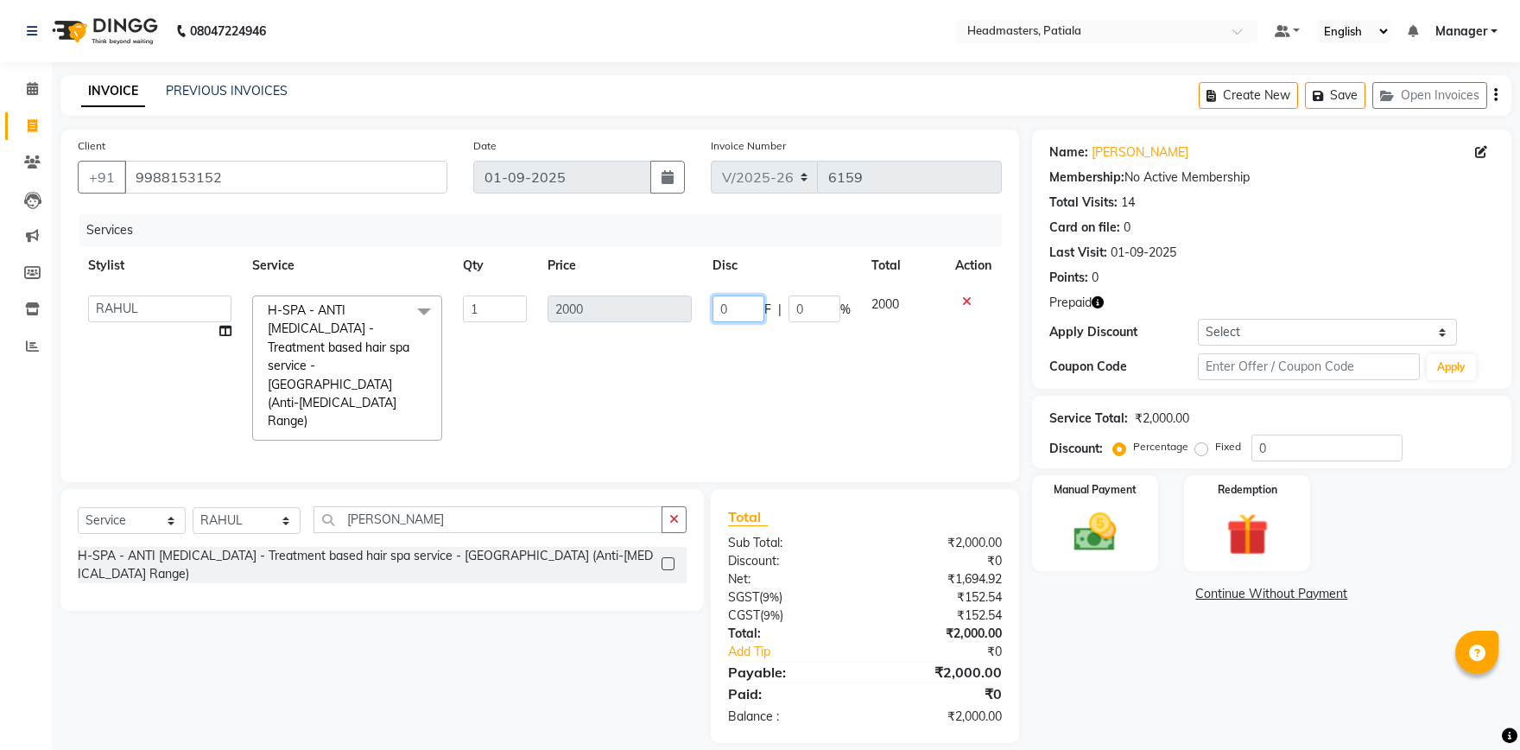
click at [733, 306] on input "0" at bounding box center [739, 308] width 52 height 27
type input "500"
click at [725, 343] on td "500 F | 0 %" at bounding box center [781, 368] width 159 height 166
select select "51082"
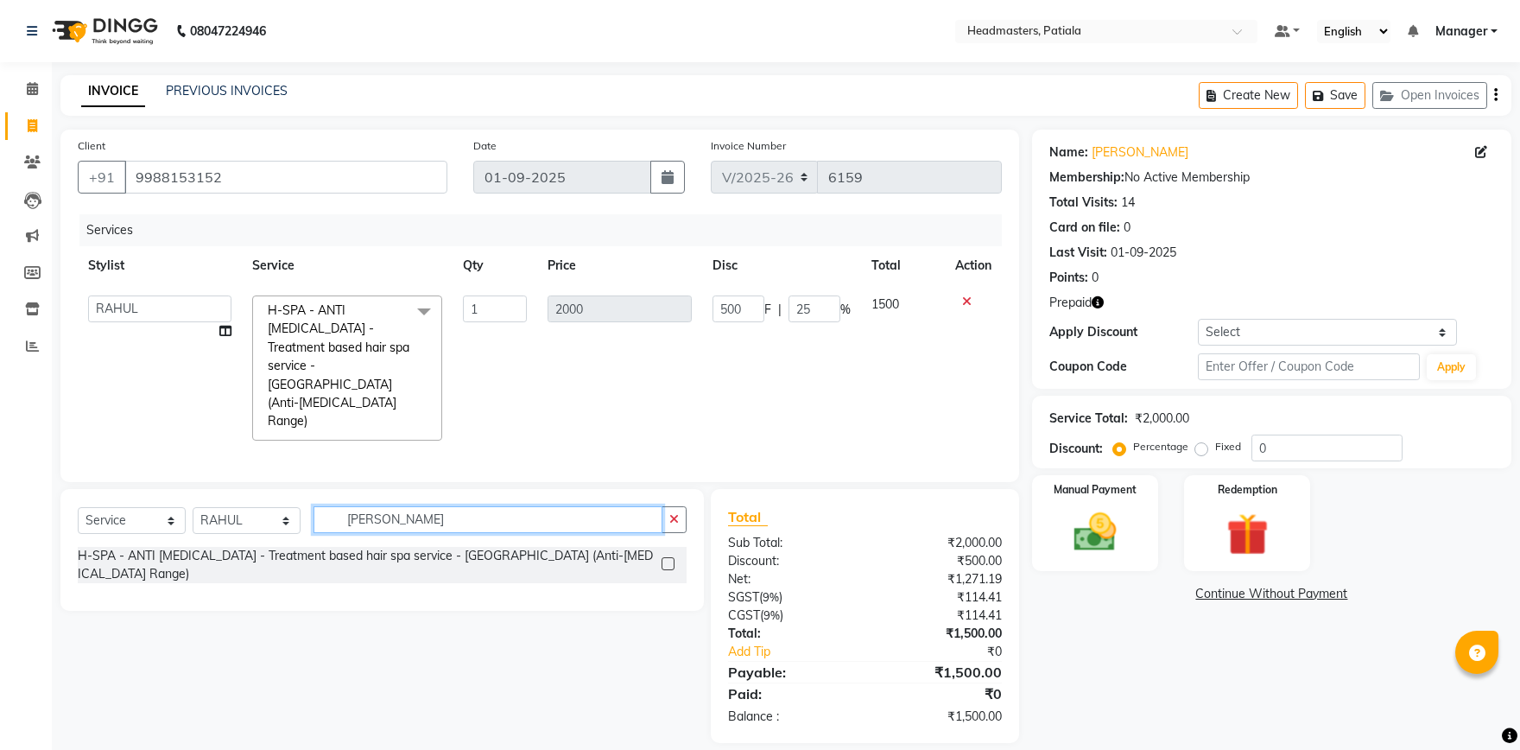
click at [398, 506] on input "DAN" at bounding box center [488, 519] width 349 height 27
type input "D"
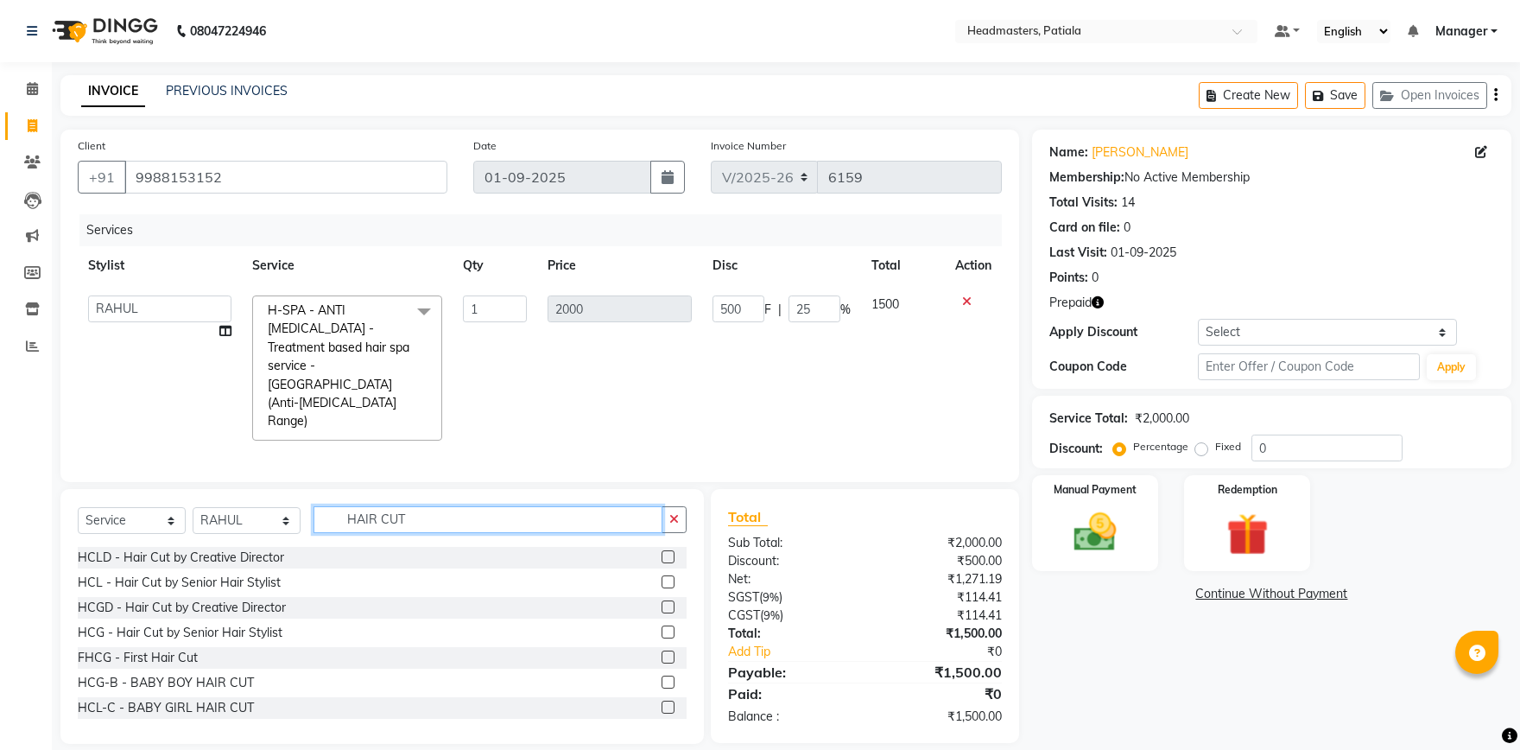
type input "HAIR CUT"
click at [668, 625] on label at bounding box center [668, 631] width 13 height 13
click at [668, 627] on input "checkbox" at bounding box center [667, 632] width 11 height 11
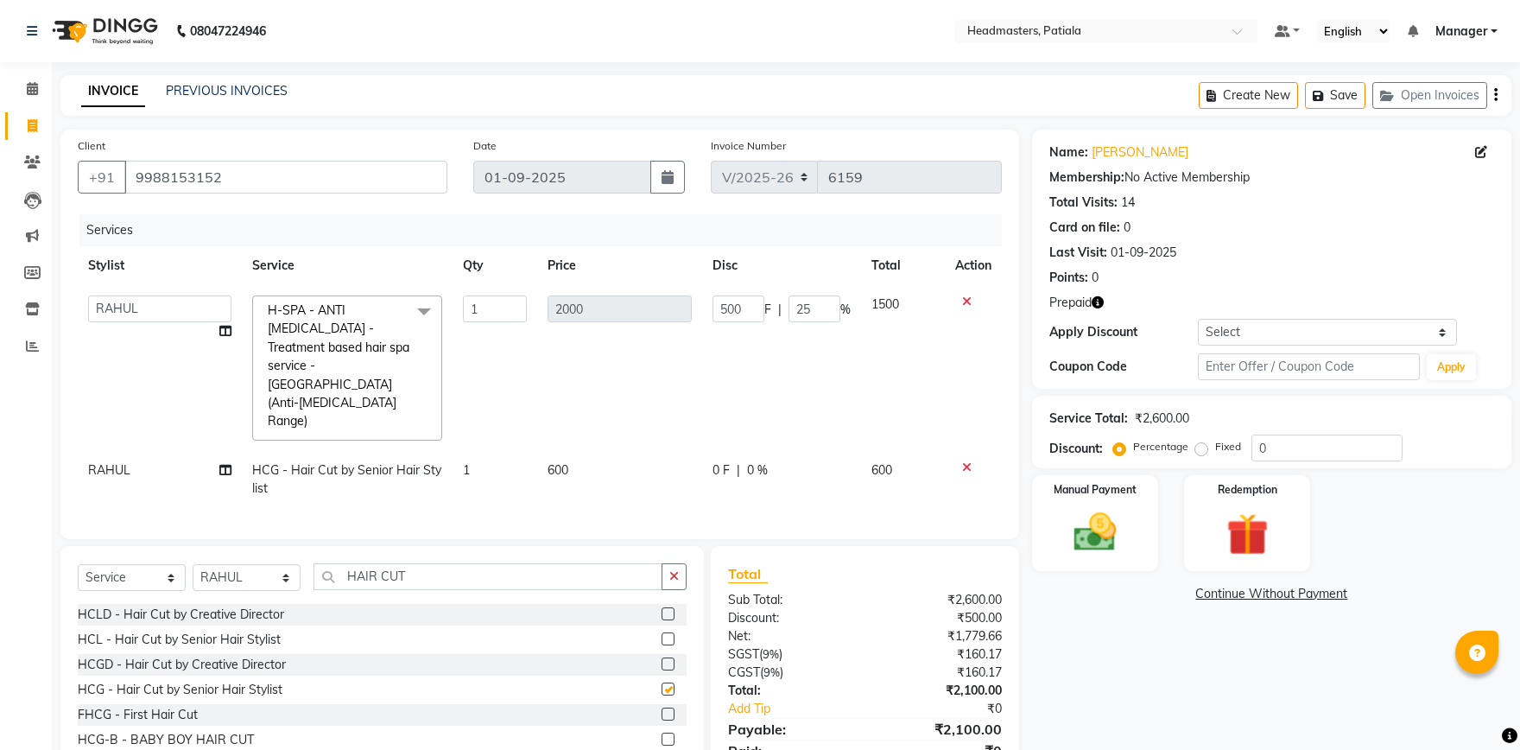
checkbox input "false"
click at [964, 461] on icon at bounding box center [967, 467] width 10 height 12
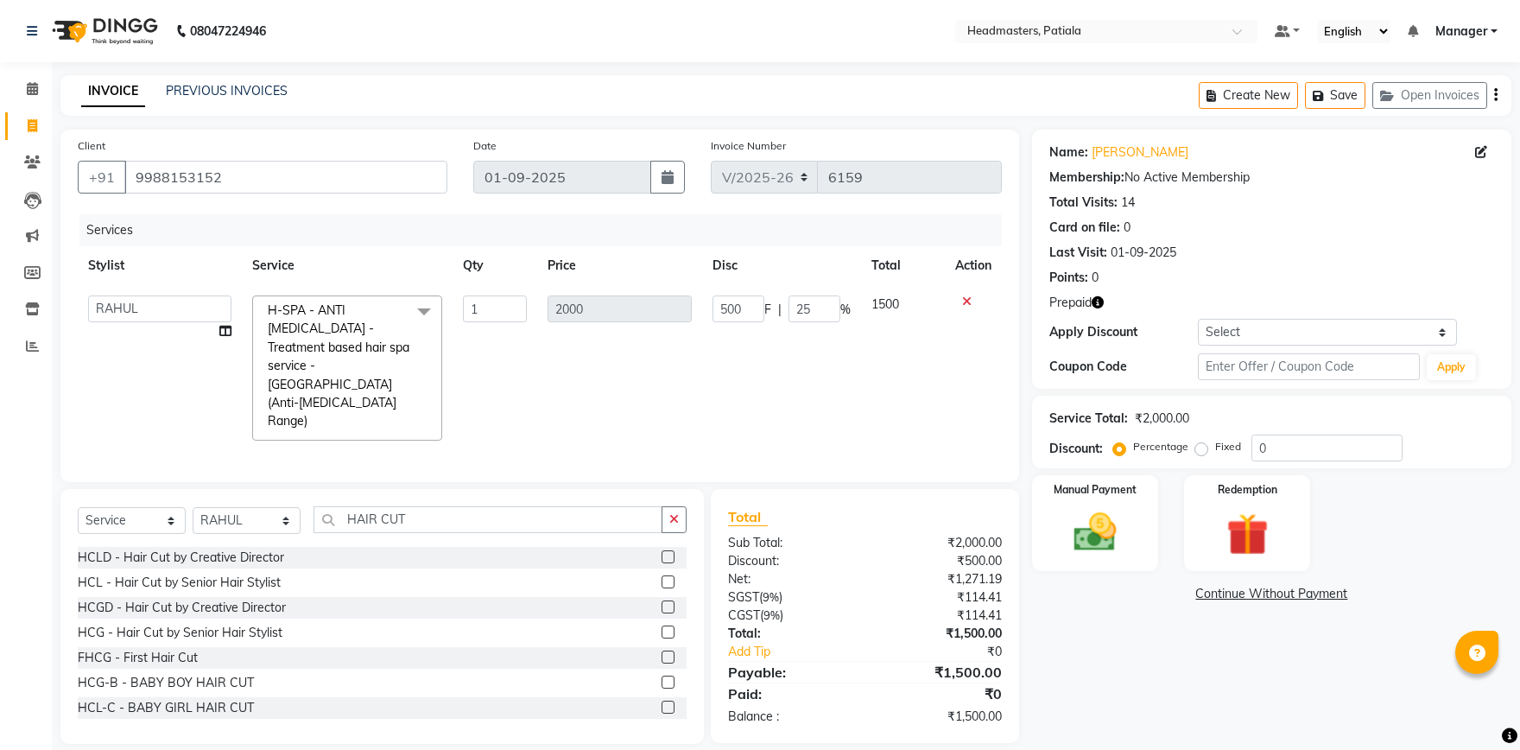
click at [669, 651] on label at bounding box center [668, 657] width 13 height 13
click at [669, 652] on input "checkbox" at bounding box center [667, 657] width 11 height 11
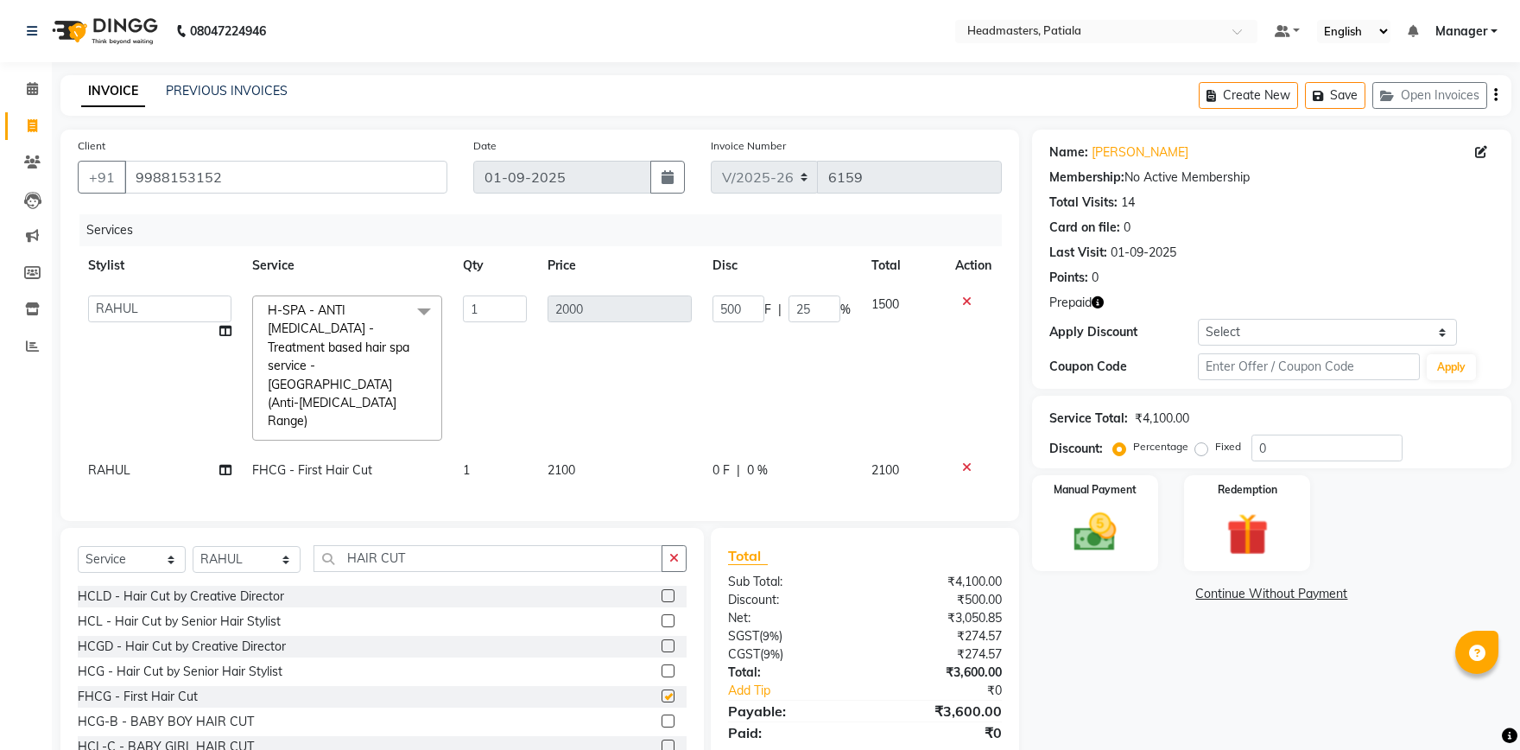
checkbox input "false"
drag, startPoint x: 965, startPoint y: 432, endPoint x: 935, endPoint y: 450, distance: 35.3
click at [964, 461] on icon at bounding box center [967, 467] width 10 height 12
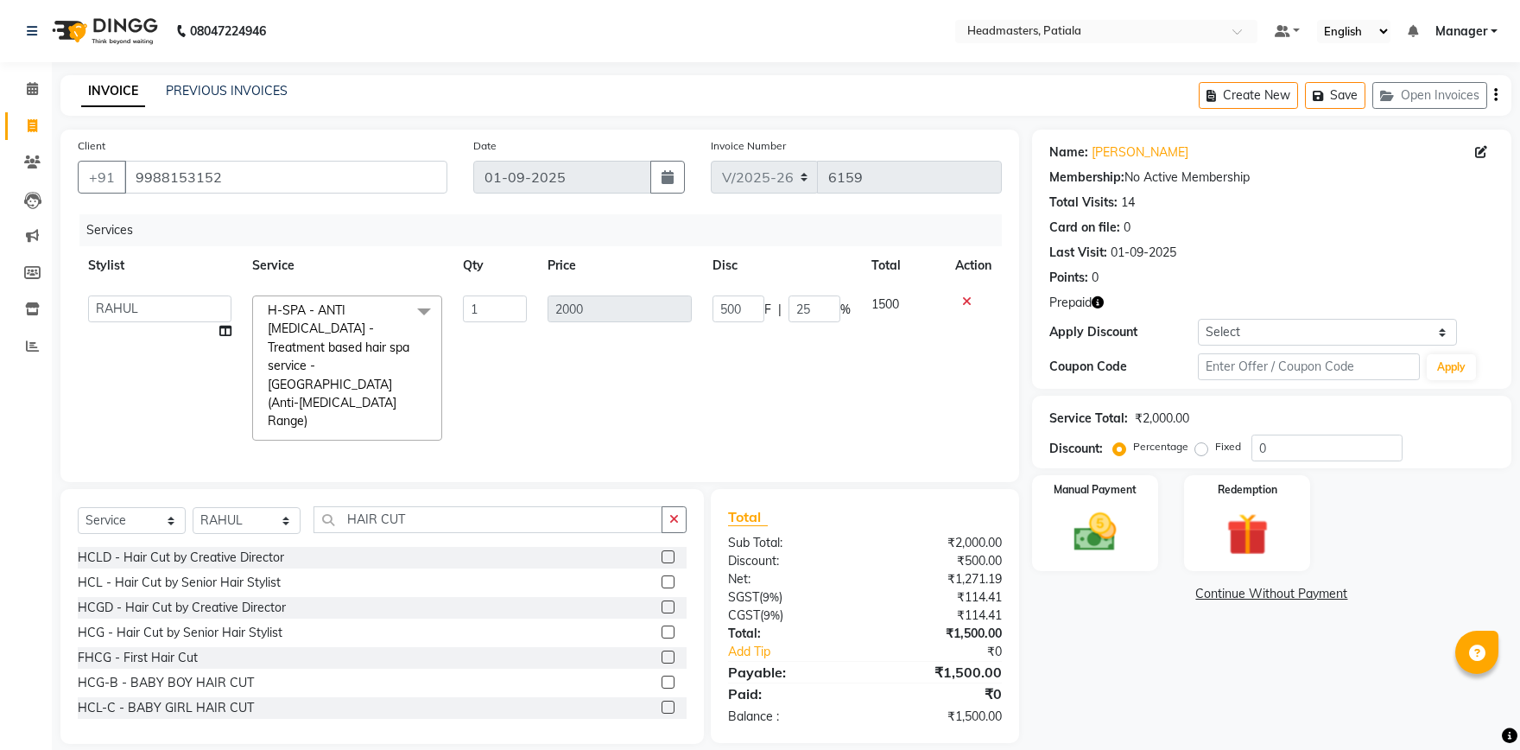
click at [662, 600] on label at bounding box center [668, 606] width 13 height 13
click at [662, 602] on input "checkbox" at bounding box center [667, 607] width 11 height 11
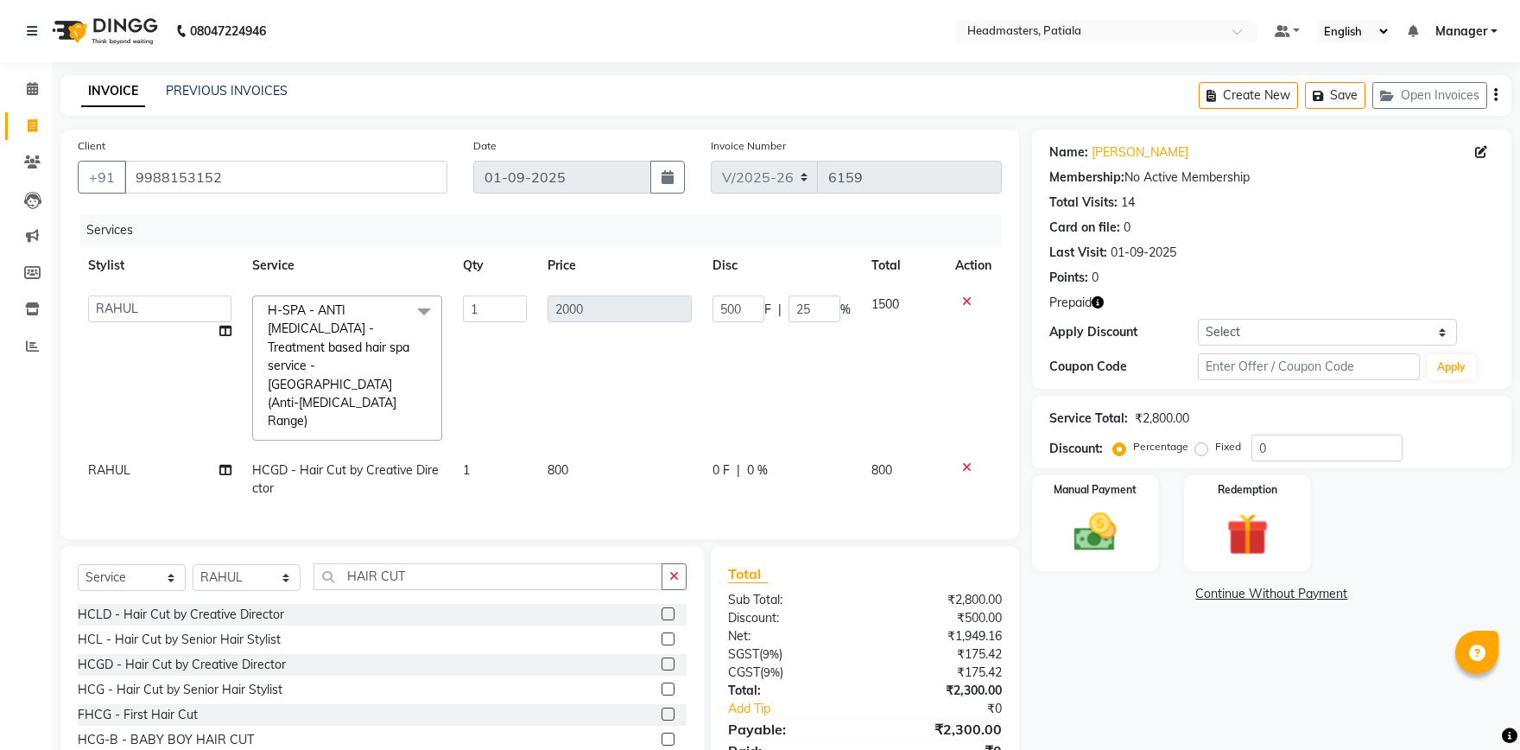
click at [965, 461] on icon at bounding box center [967, 467] width 10 height 12
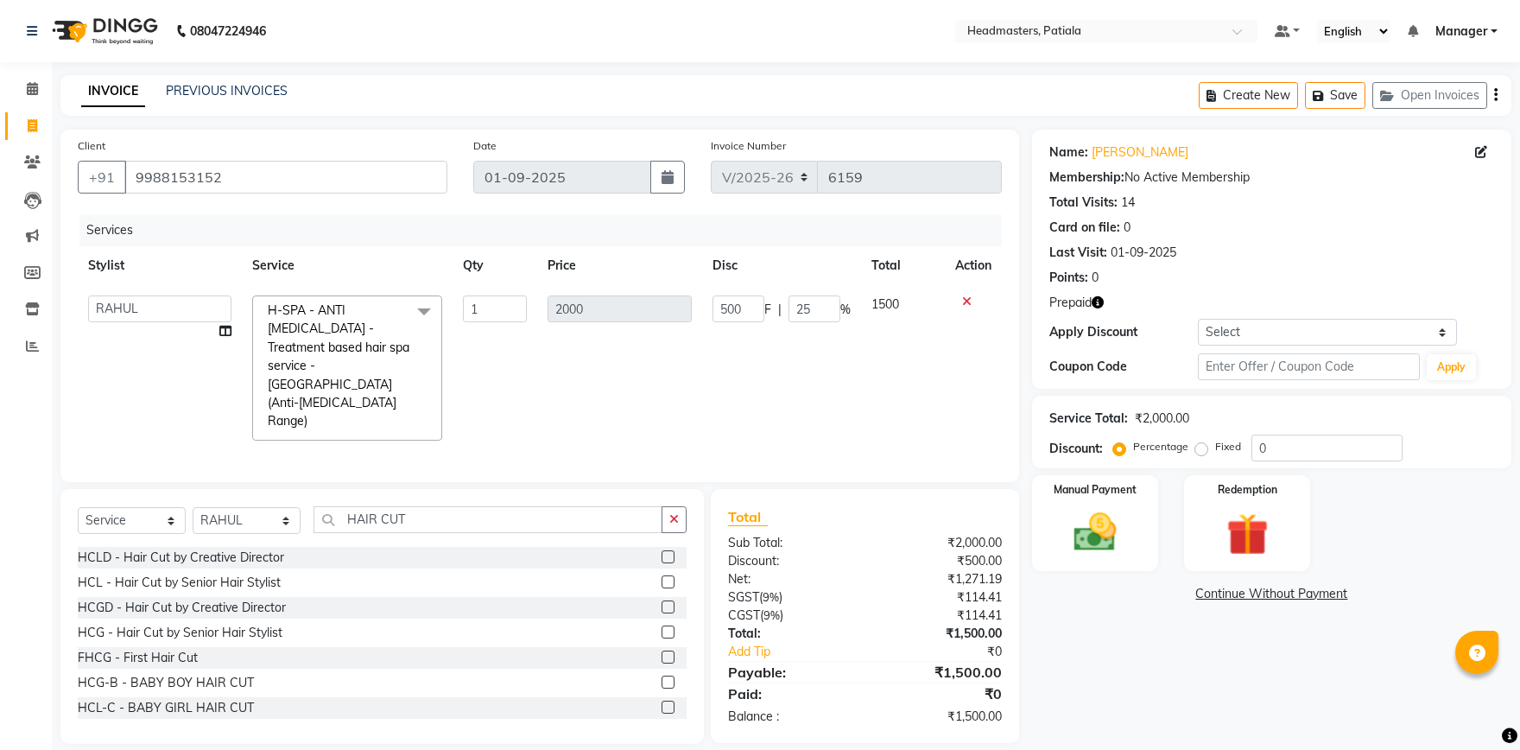
click at [665, 600] on label at bounding box center [668, 606] width 13 height 13
click at [665, 602] on input "checkbox" at bounding box center [667, 607] width 11 height 11
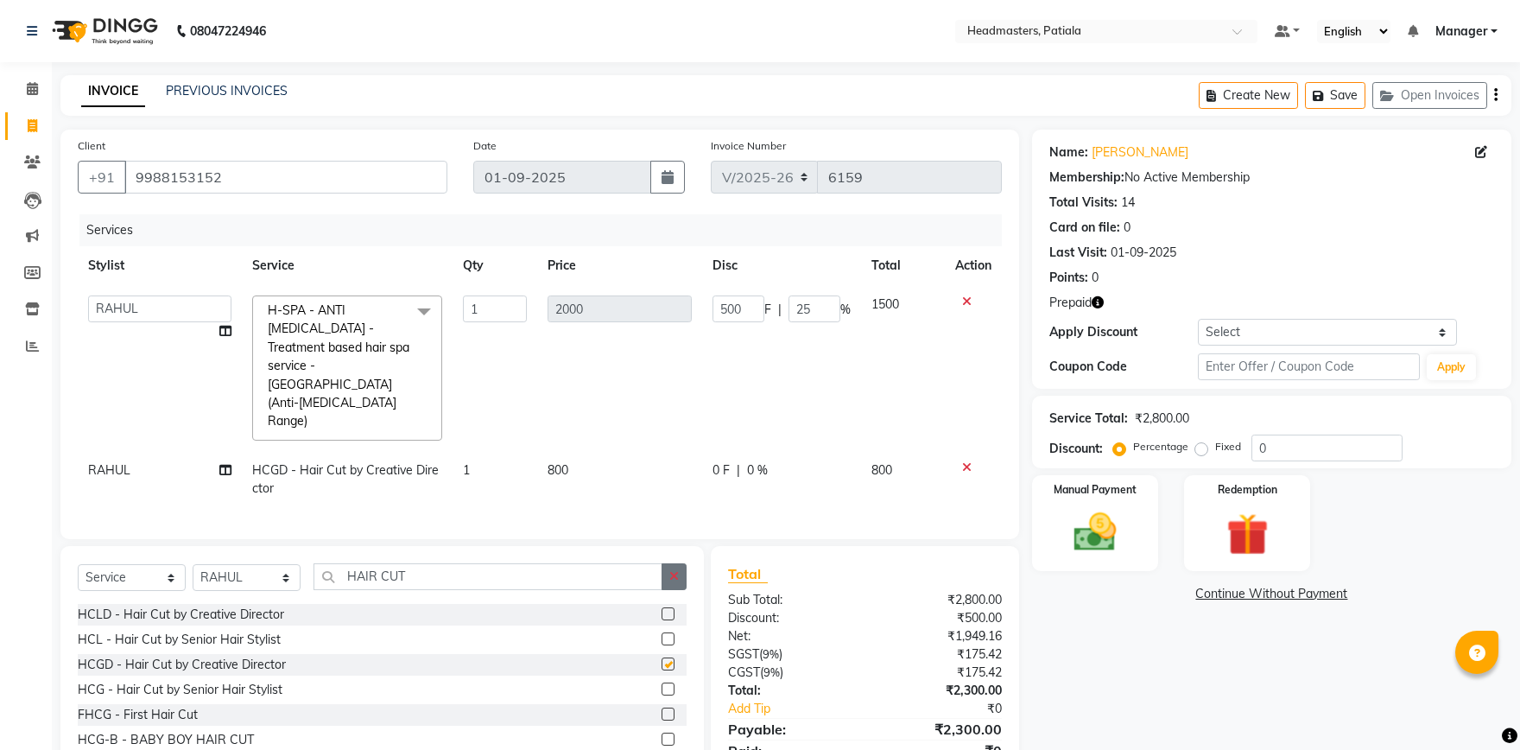
checkbox input "false"
click at [193, 564] on select "Select Stylist ABHISHEK AJAY KUMAR AKSHAY ALI ARSH ARUN ASIF AZEEZUR REHMAAN Ch…" at bounding box center [247, 577] width 108 height 27
select select "51086"
click option "SAMEER NEW" at bounding box center [0, 0] width 0 height 0
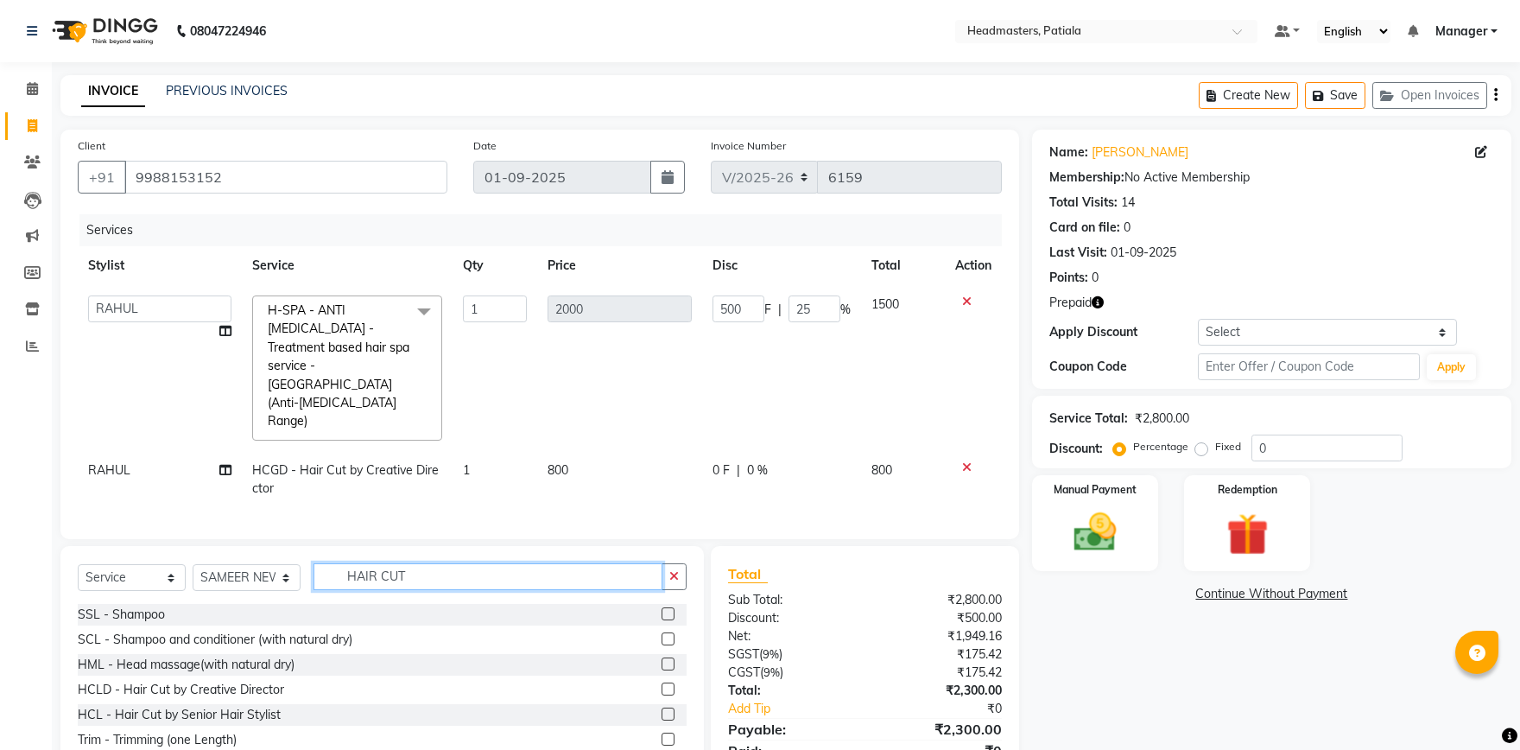
click at [480, 563] on input "HAIR CUT" at bounding box center [488, 576] width 349 height 27
type input "H"
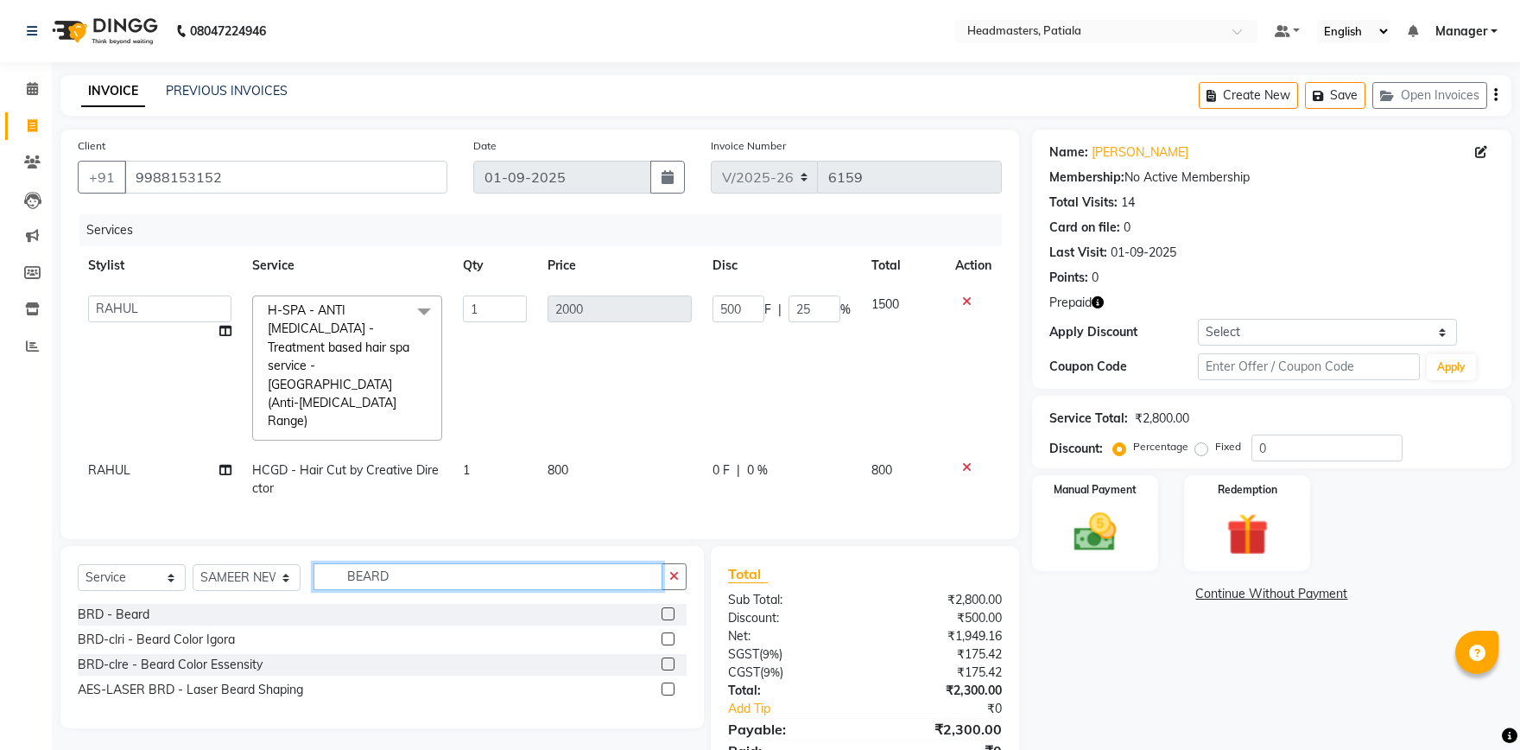
type input "BEARD"
click at [661, 604] on div "BRD - Beard" at bounding box center [382, 615] width 609 height 22
click at [670, 607] on label at bounding box center [668, 613] width 13 height 13
click at [670, 609] on input "checkbox" at bounding box center [667, 614] width 11 height 11
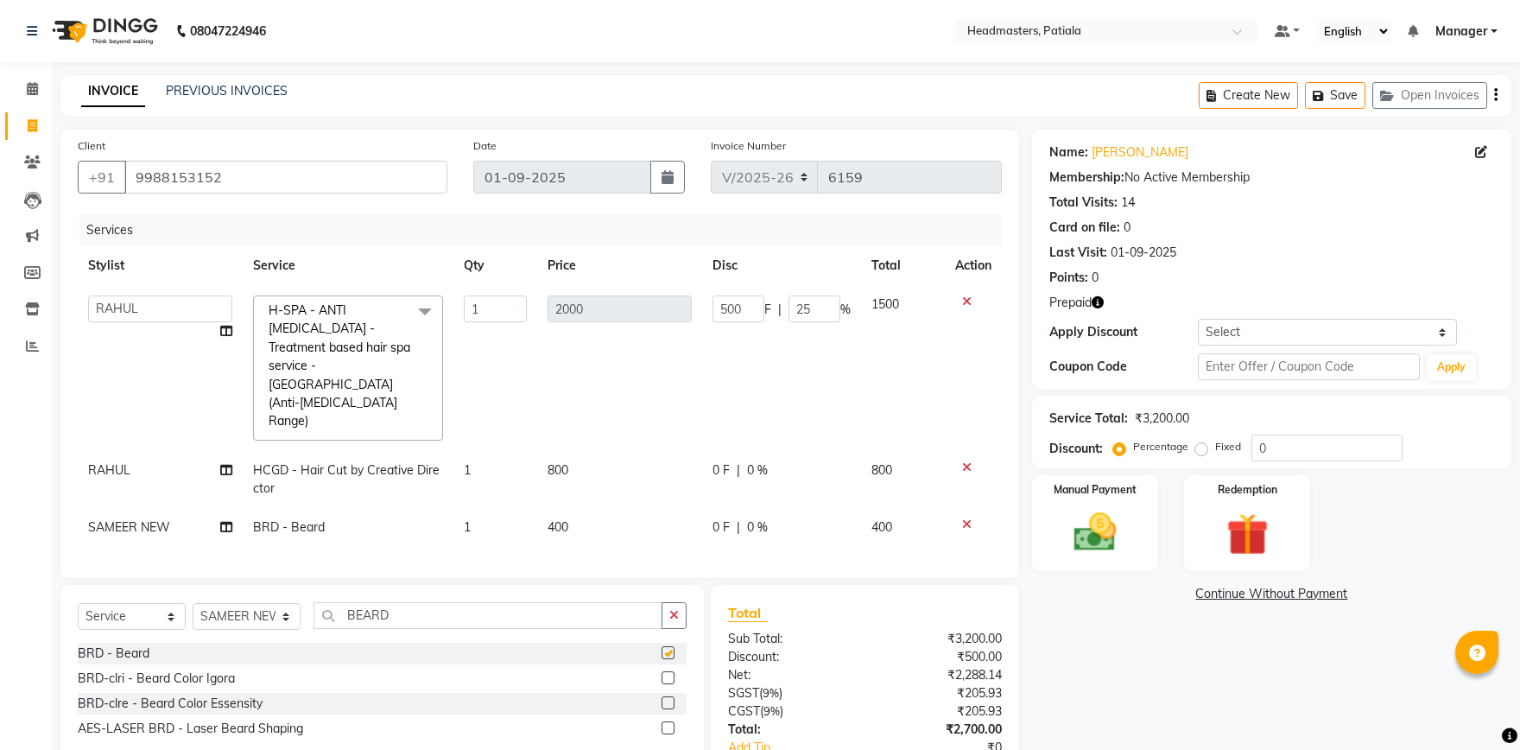
checkbox input "false"
click at [576, 602] on input "BEARD" at bounding box center [488, 615] width 349 height 27
type input "B"
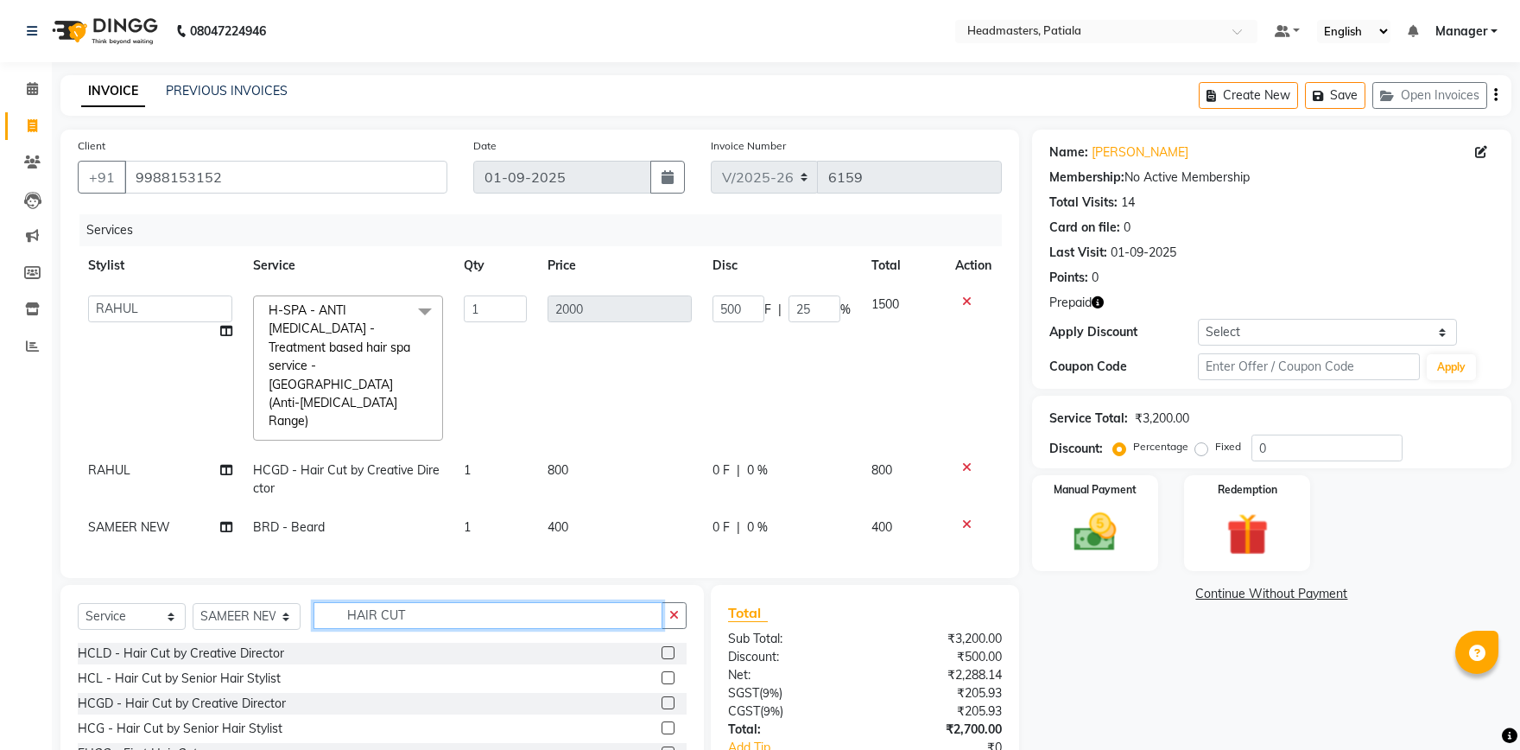
type input "HAIR CUT"
click at [668, 721] on label at bounding box center [668, 727] width 13 height 13
click at [668, 723] on input "checkbox" at bounding box center [667, 728] width 11 height 11
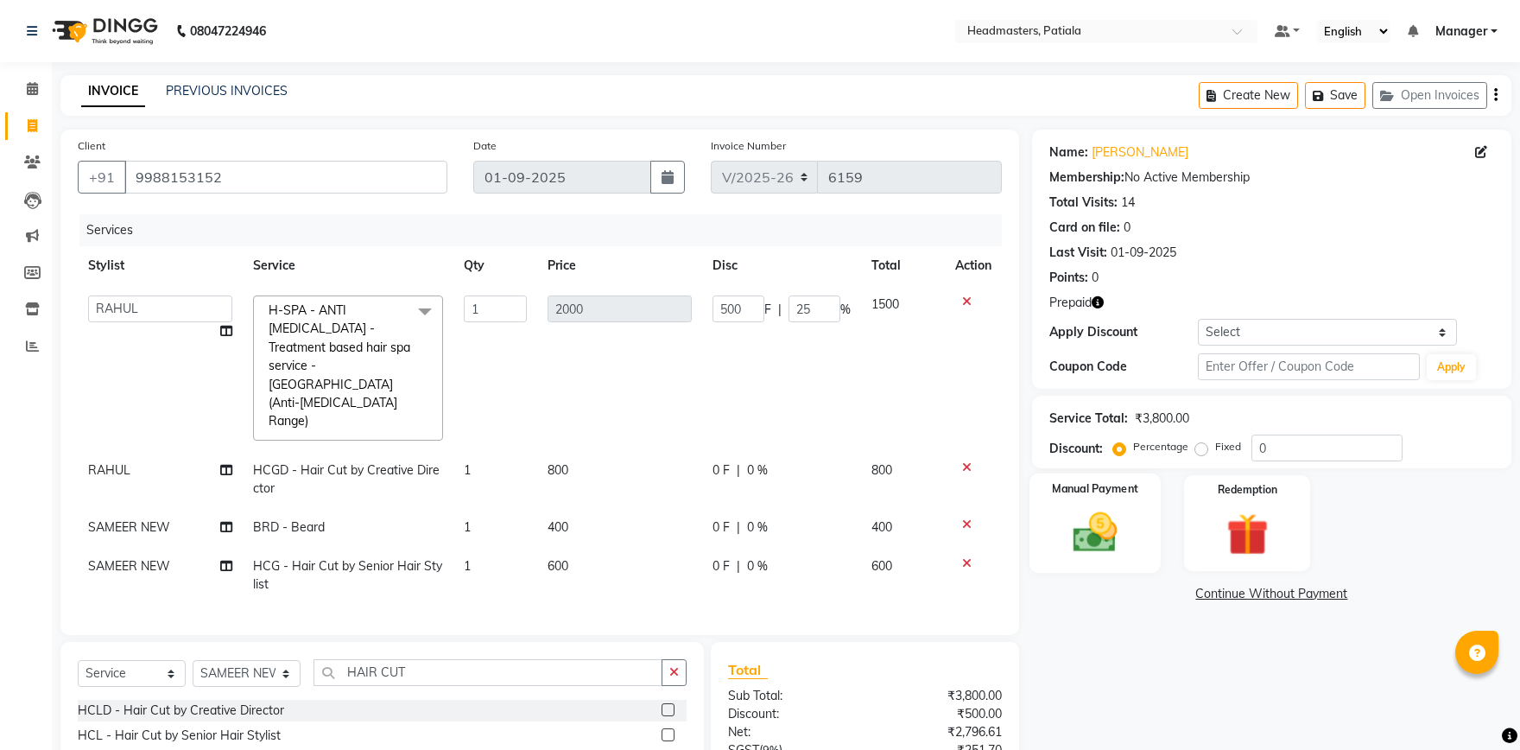
checkbox input "false"
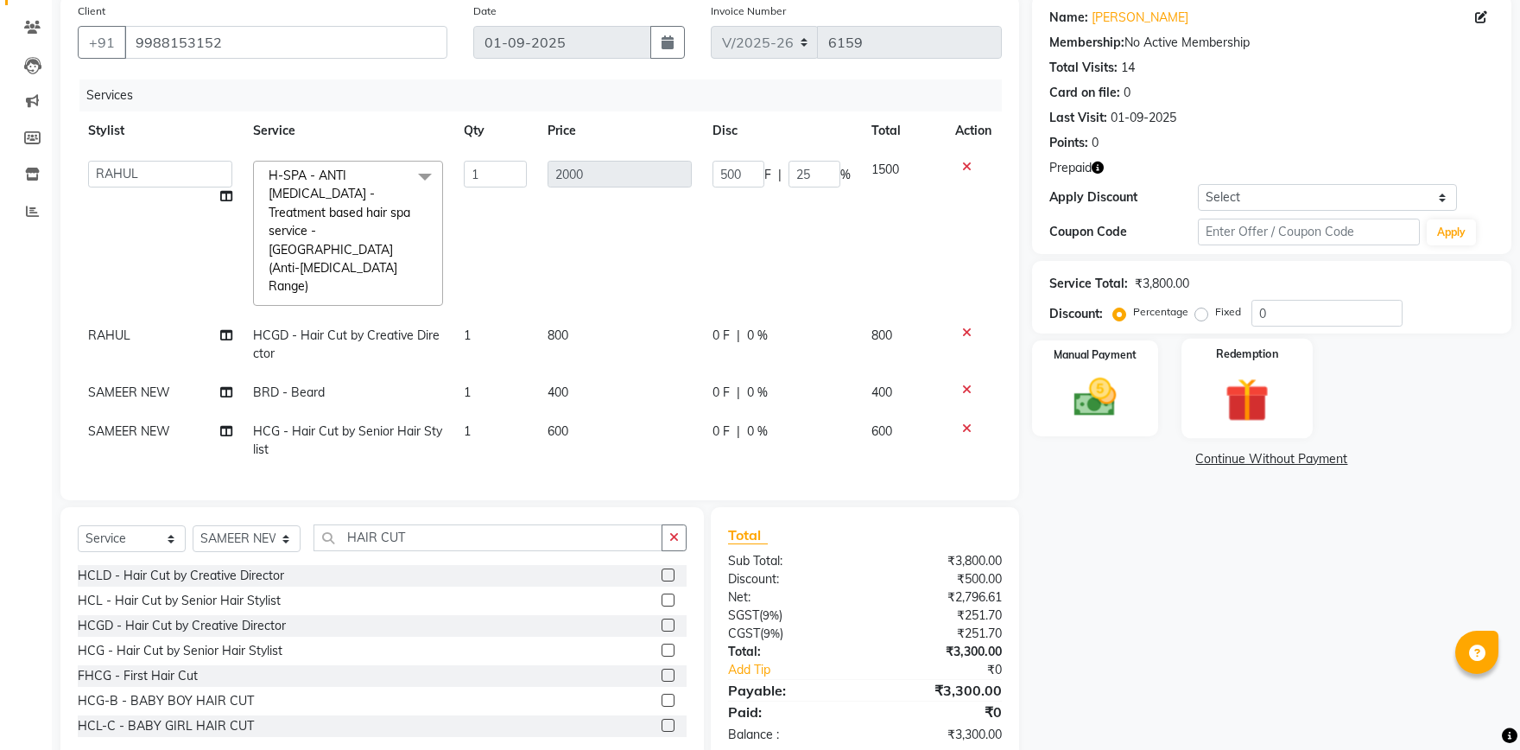
click at [1270, 376] on img at bounding box center [1248, 399] width 72 height 54
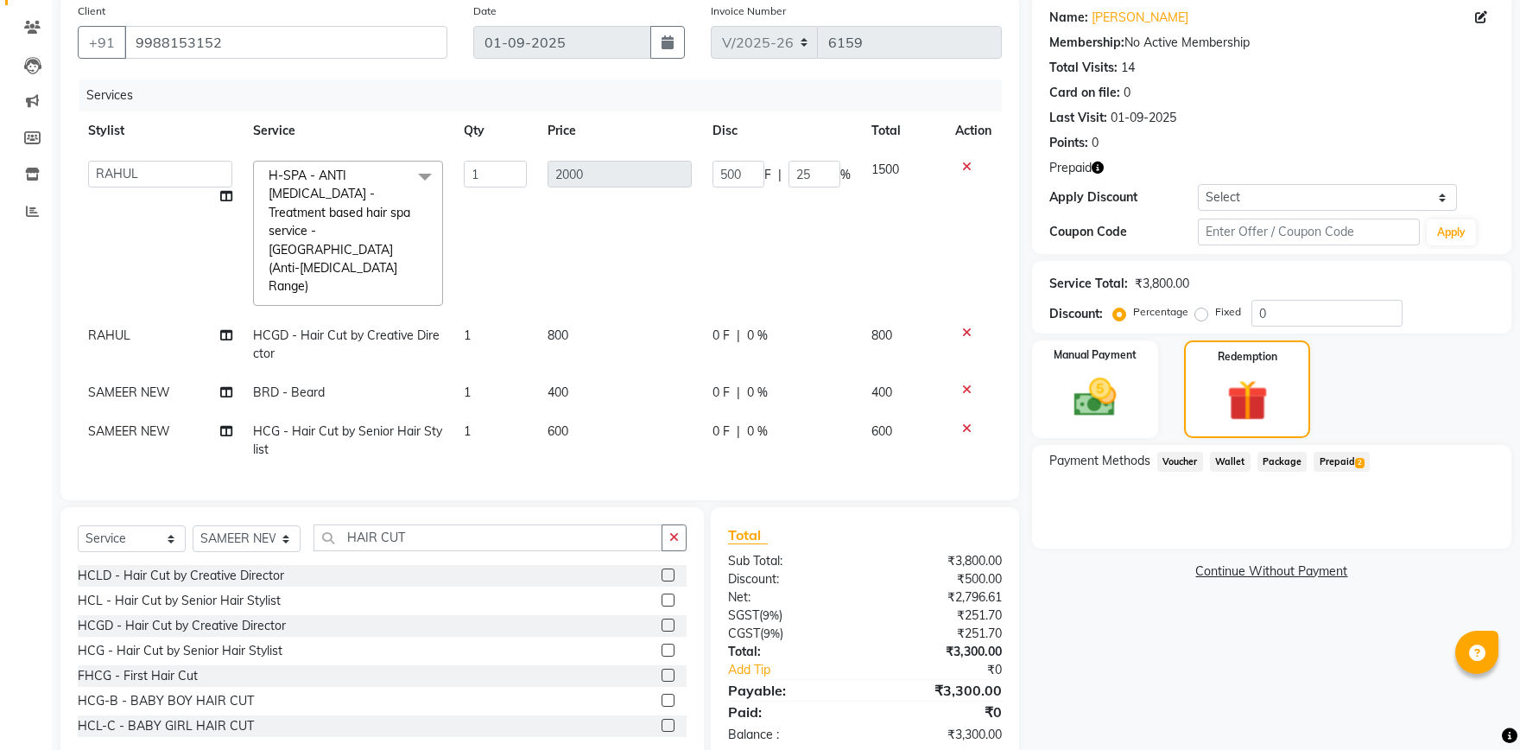
click at [1332, 459] on span "Prepaid 2" at bounding box center [1342, 462] width 56 height 20
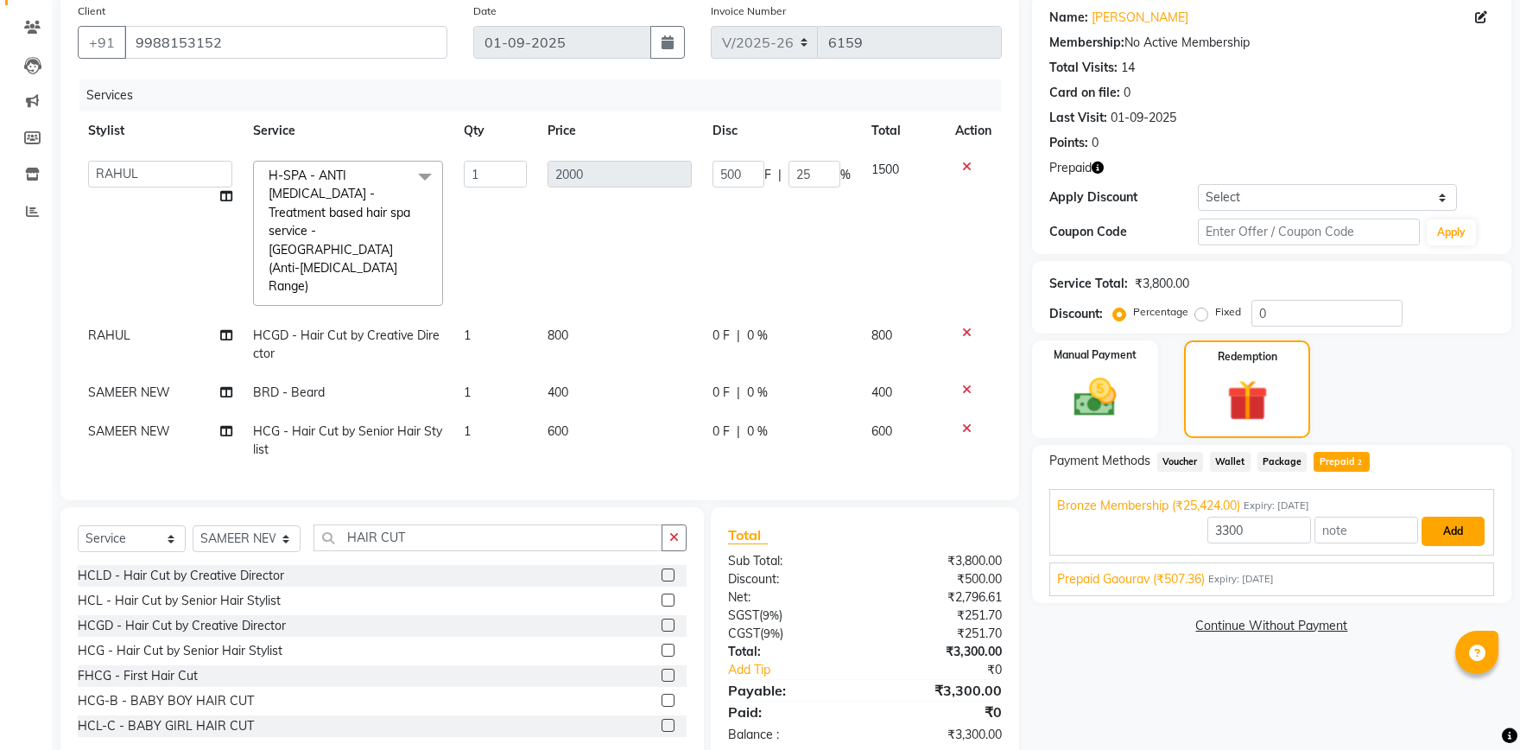
click at [1433, 527] on button "Add" at bounding box center [1453, 531] width 63 height 29
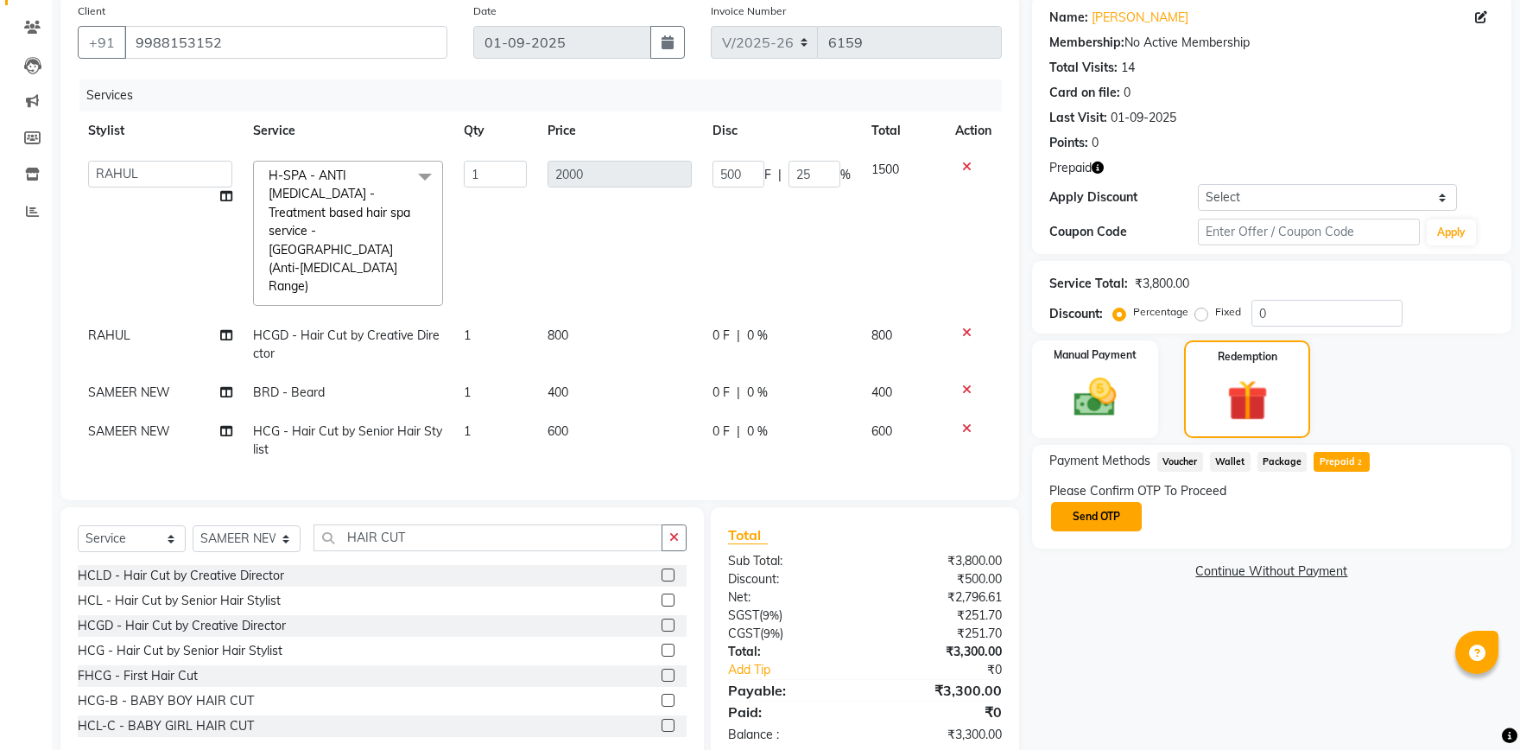
click at [1112, 511] on button "Send OTP" at bounding box center [1096, 516] width 91 height 29
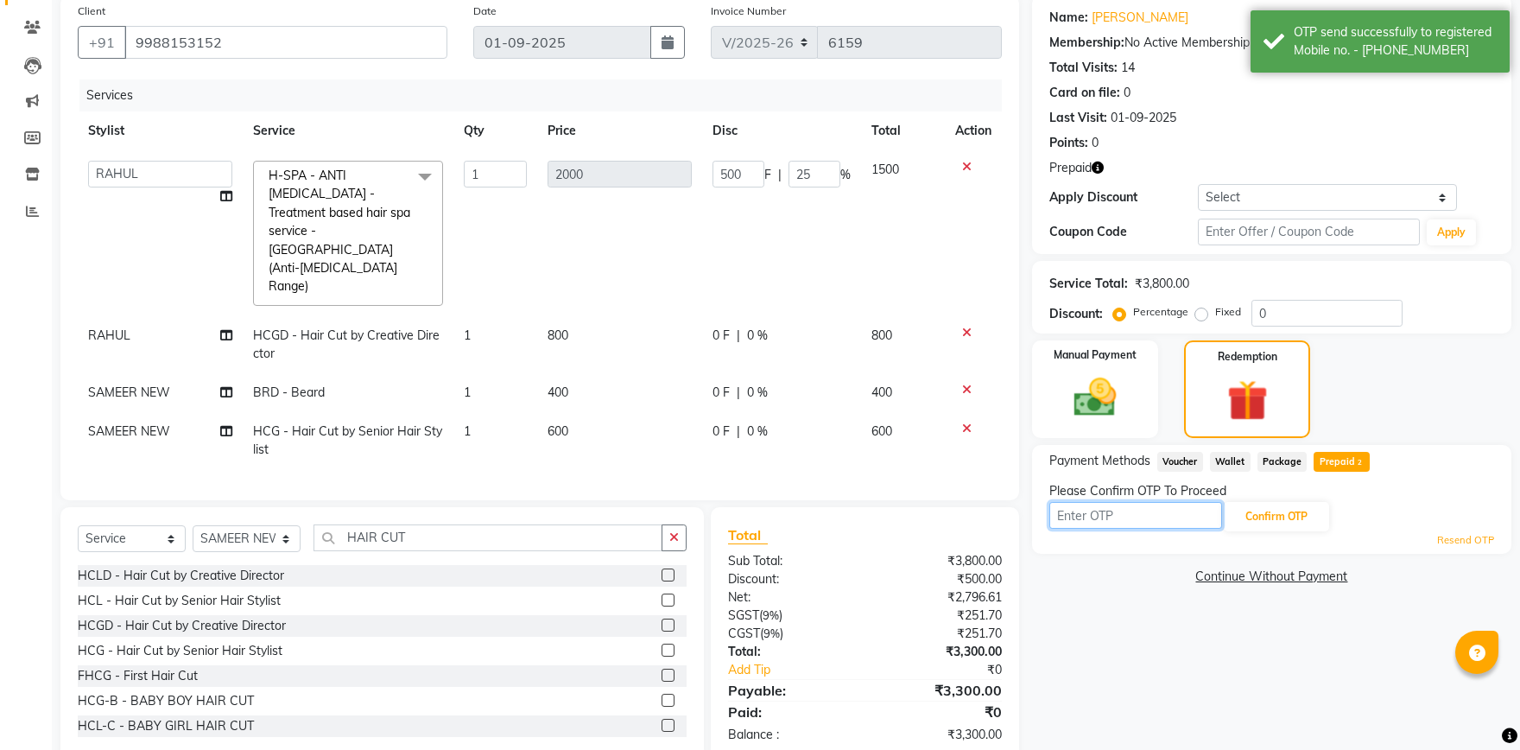
click at [1129, 515] on input "text" at bounding box center [1136, 515] width 173 height 27
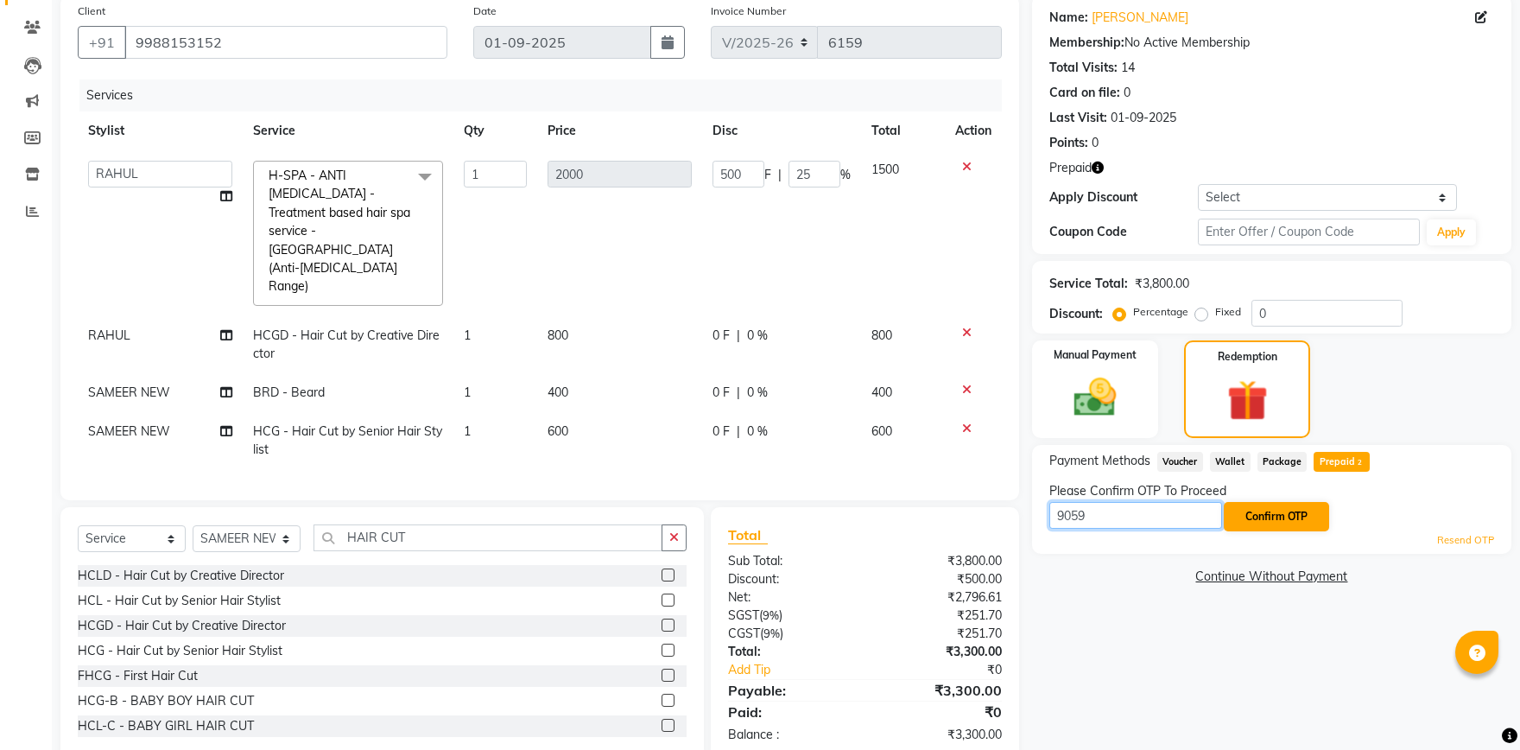
type input "9059"
click at [1254, 509] on button "Confirm OTP" at bounding box center [1276, 516] width 105 height 29
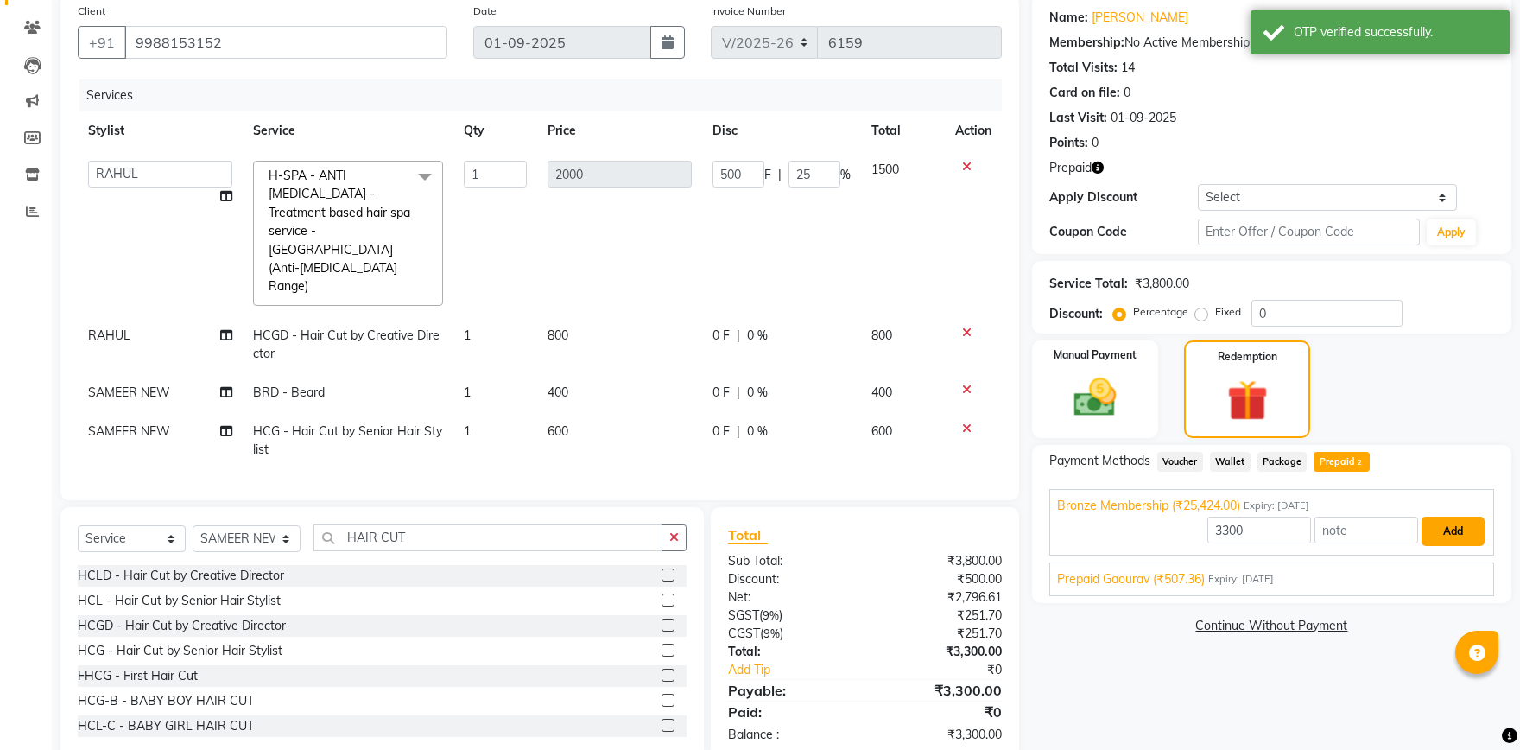
click at [1452, 536] on button "Add" at bounding box center [1453, 531] width 63 height 29
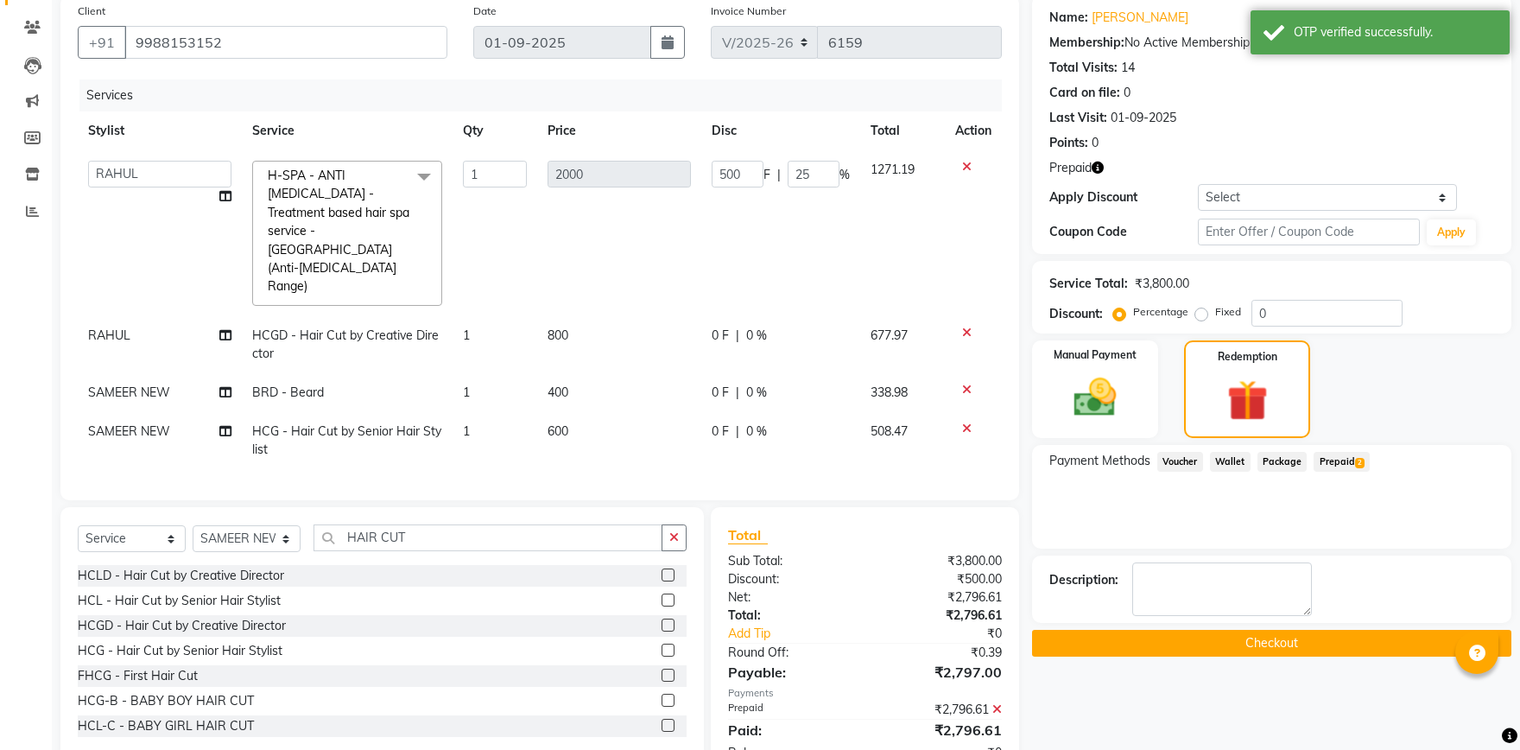
click at [1333, 641] on button "Checkout" at bounding box center [1271, 643] width 479 height 27
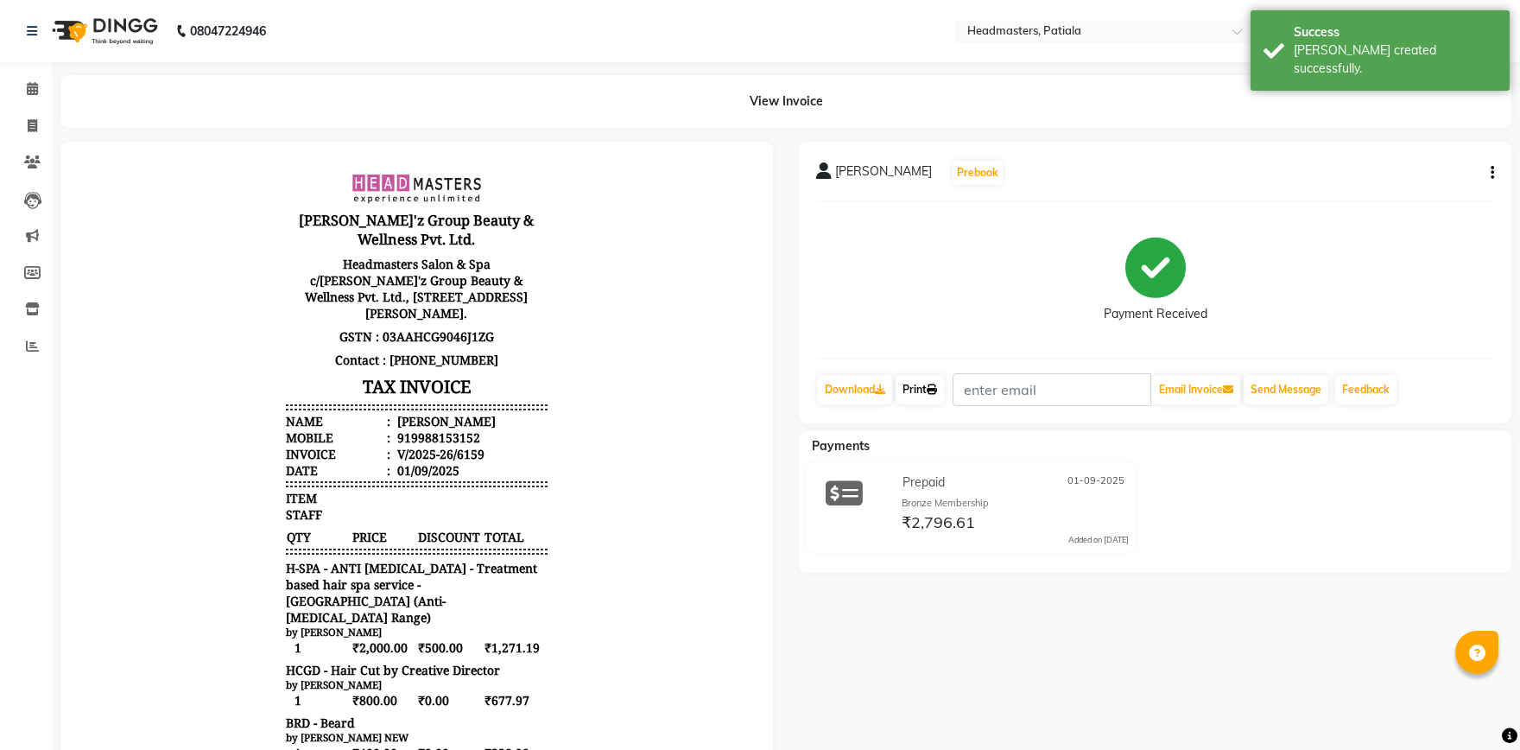
click at [926, 389] on link "Print" at bounding box center [920, 389] width 48 height 29
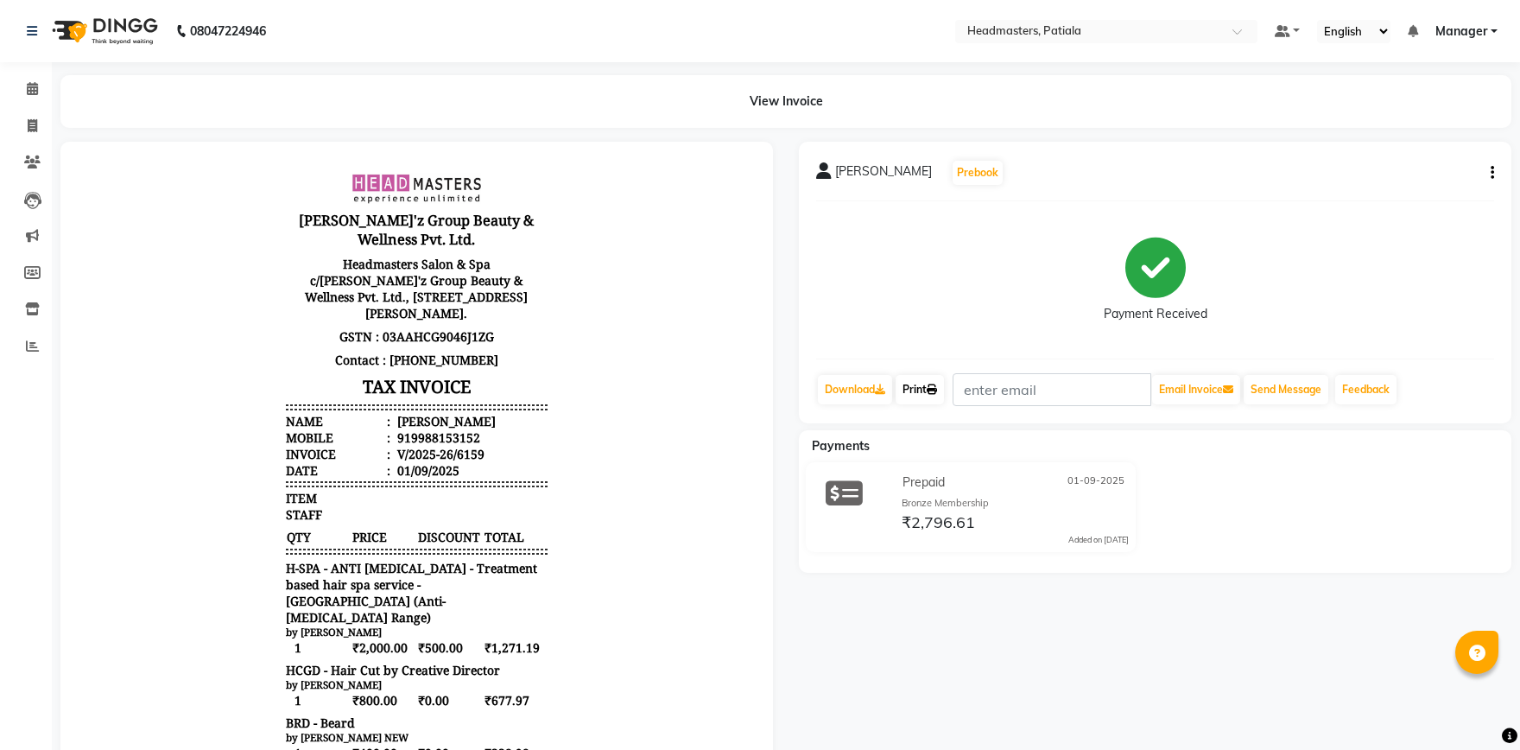
click at [905, 394] on link "Print" at bounding box center [920, 389] width 48 height 29
click at [938, 371] on div "GAURAV SINGLA Prebook Payment Received Download Print Email Invoice Send Messag…" at bounding box center [1155, 283] width 713 height 282
click at [920, 390] on link "Print" at bounding box center [920, 389] width 48 height 29
click at [33, 89] on icon at bounding box center [32, 88] width 11 height 13
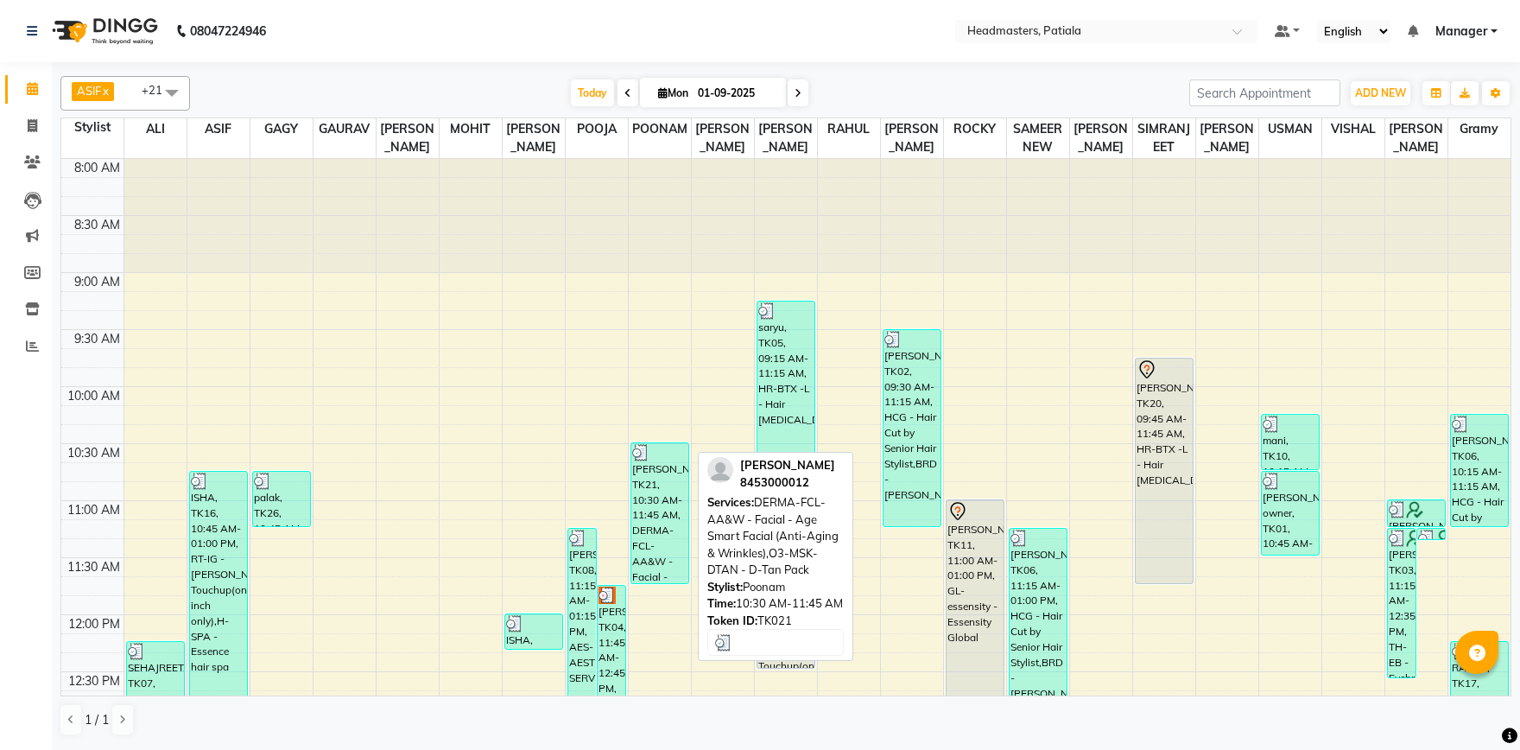
scroll to position [421, 0]
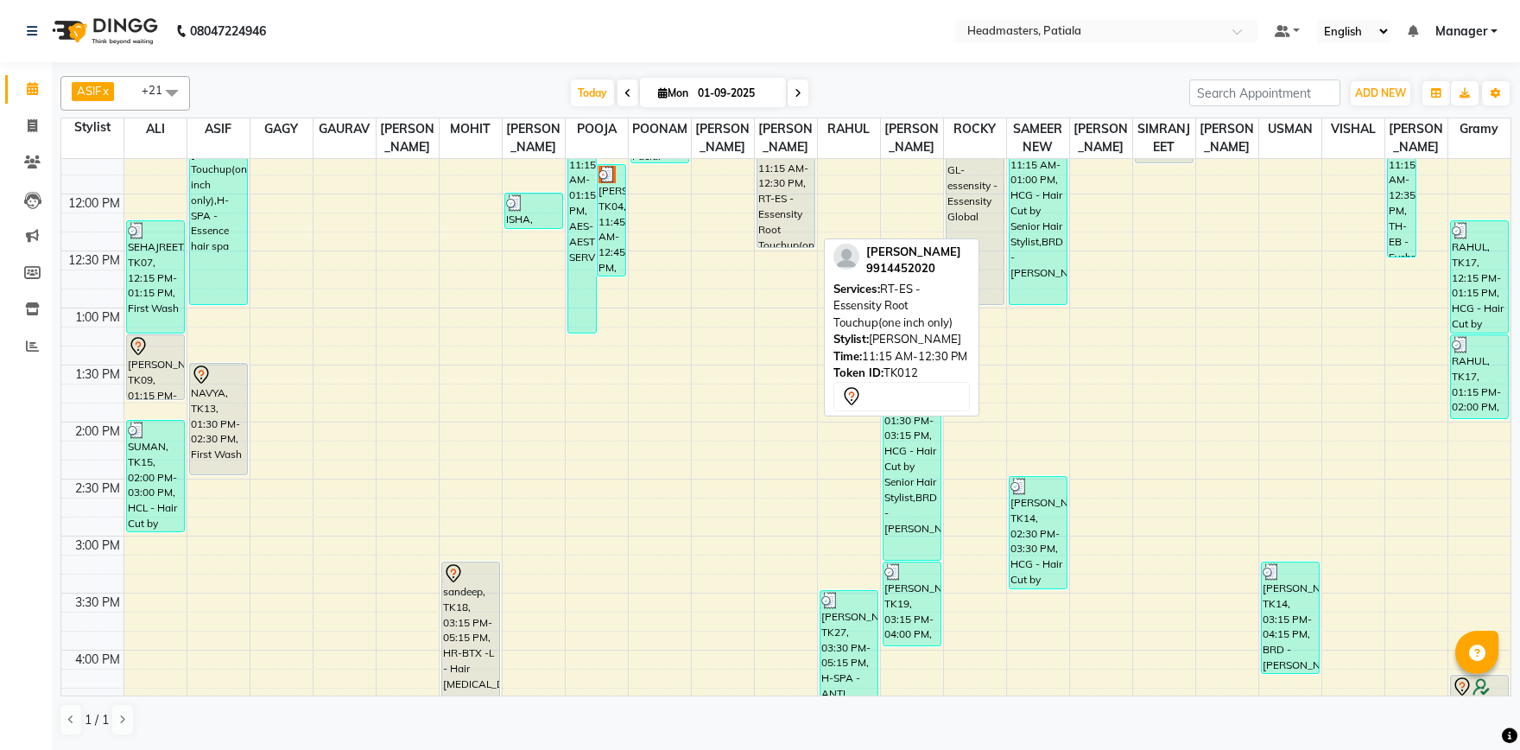
click at [767, 207] on div "[PERSON_NAME], TK12, 11:15 AM-12:30 PM, RT-ES - Essensity Root Touchup(one inch…" at bounding box center [786, 177] width 57 height 139
select select "7"
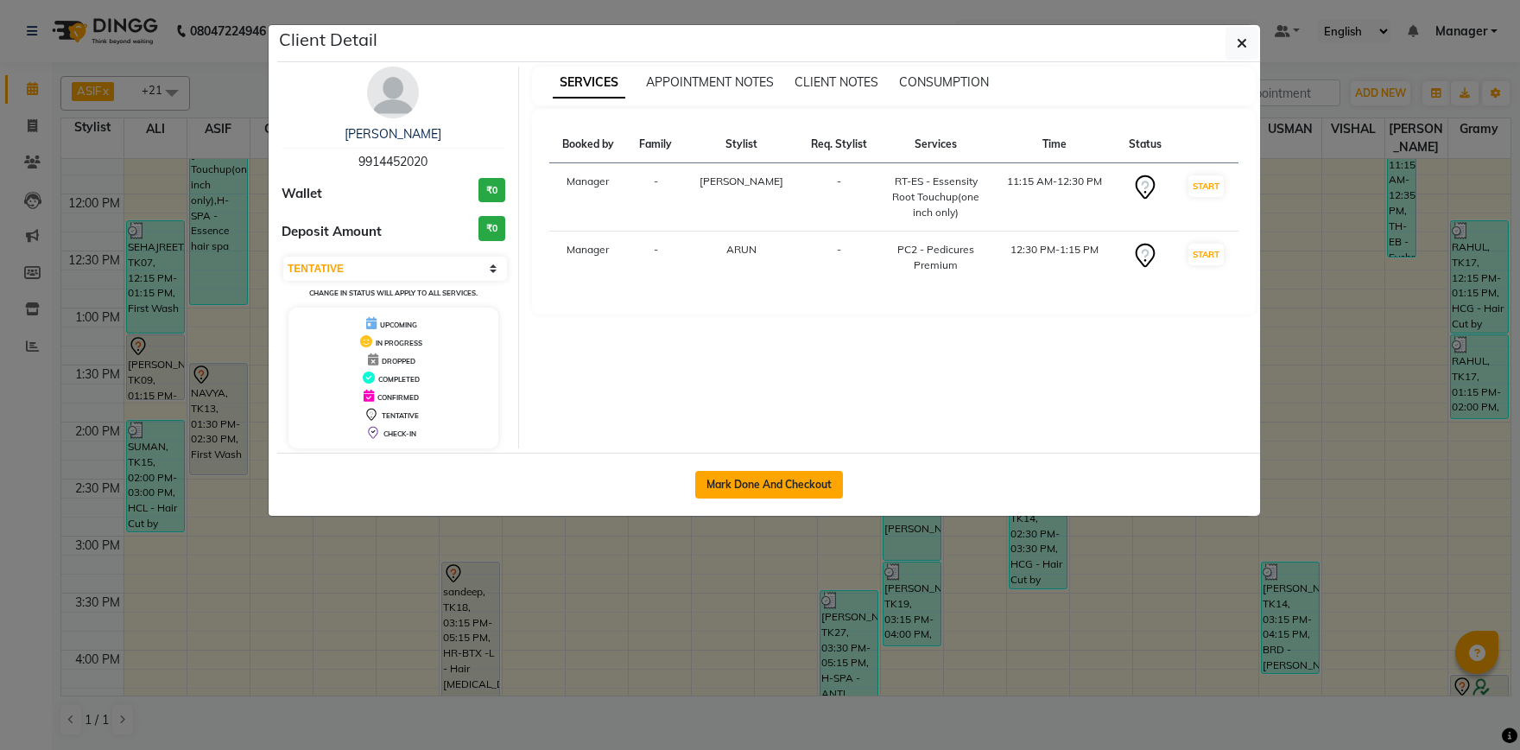
click at [808, 486] on button "Mark Done And Checkout" at bounding box center [769, 485] width 148 height 28
select select "service"
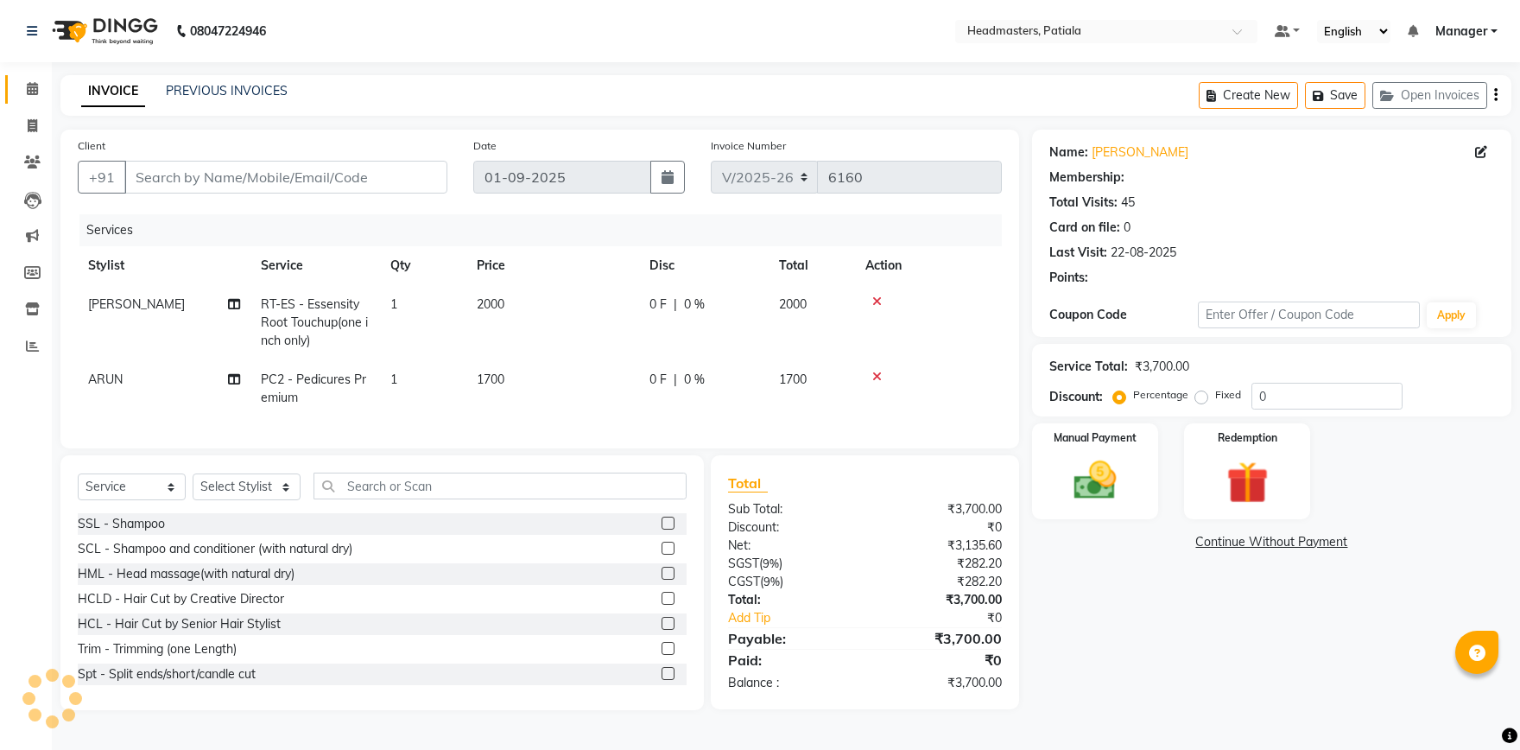
type input "9914452020"
select select "51101"
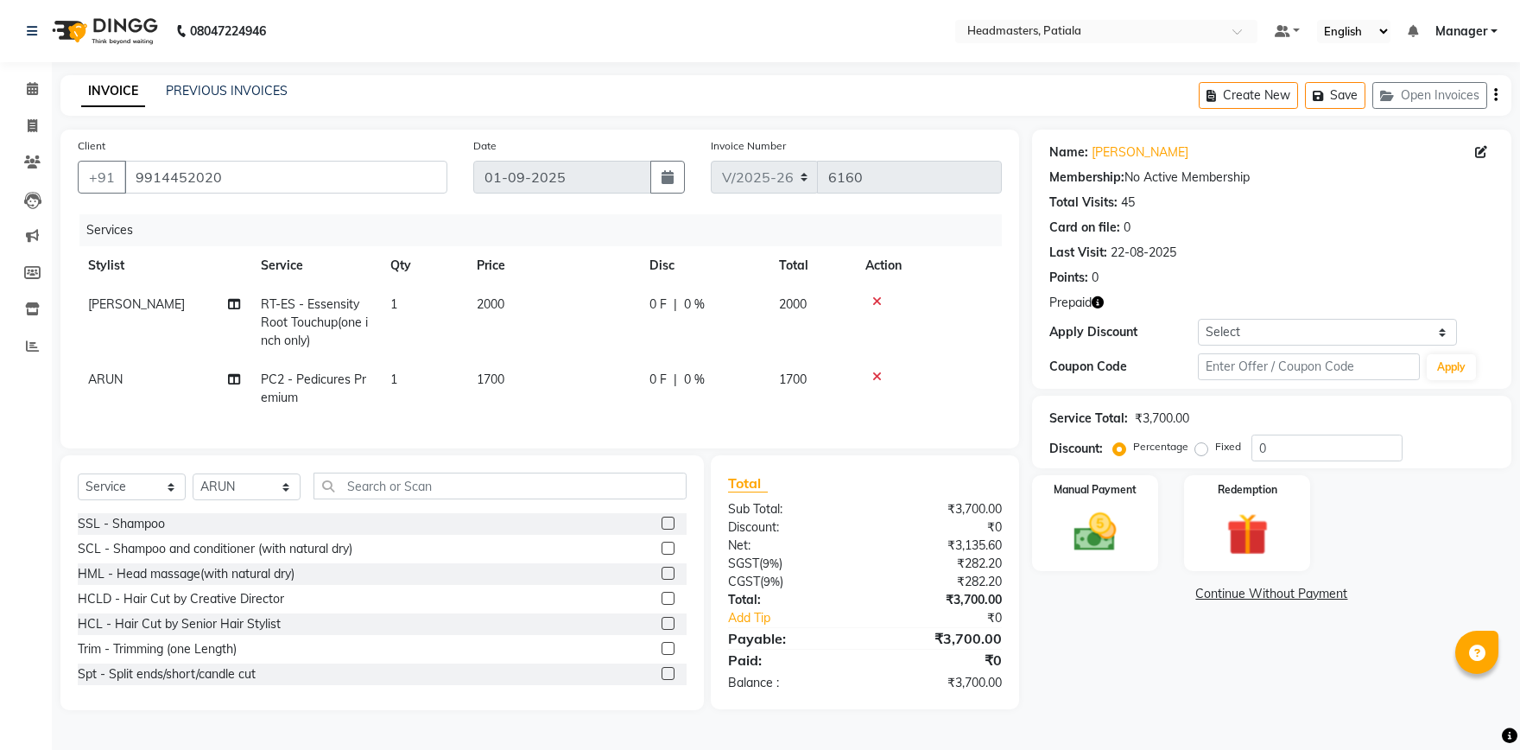
click at [879, 289] on td at bounding box center [928, 322] width 147 height 75
click at [879, 297] on icon at bounding box center [878, 301] width 10 height 12
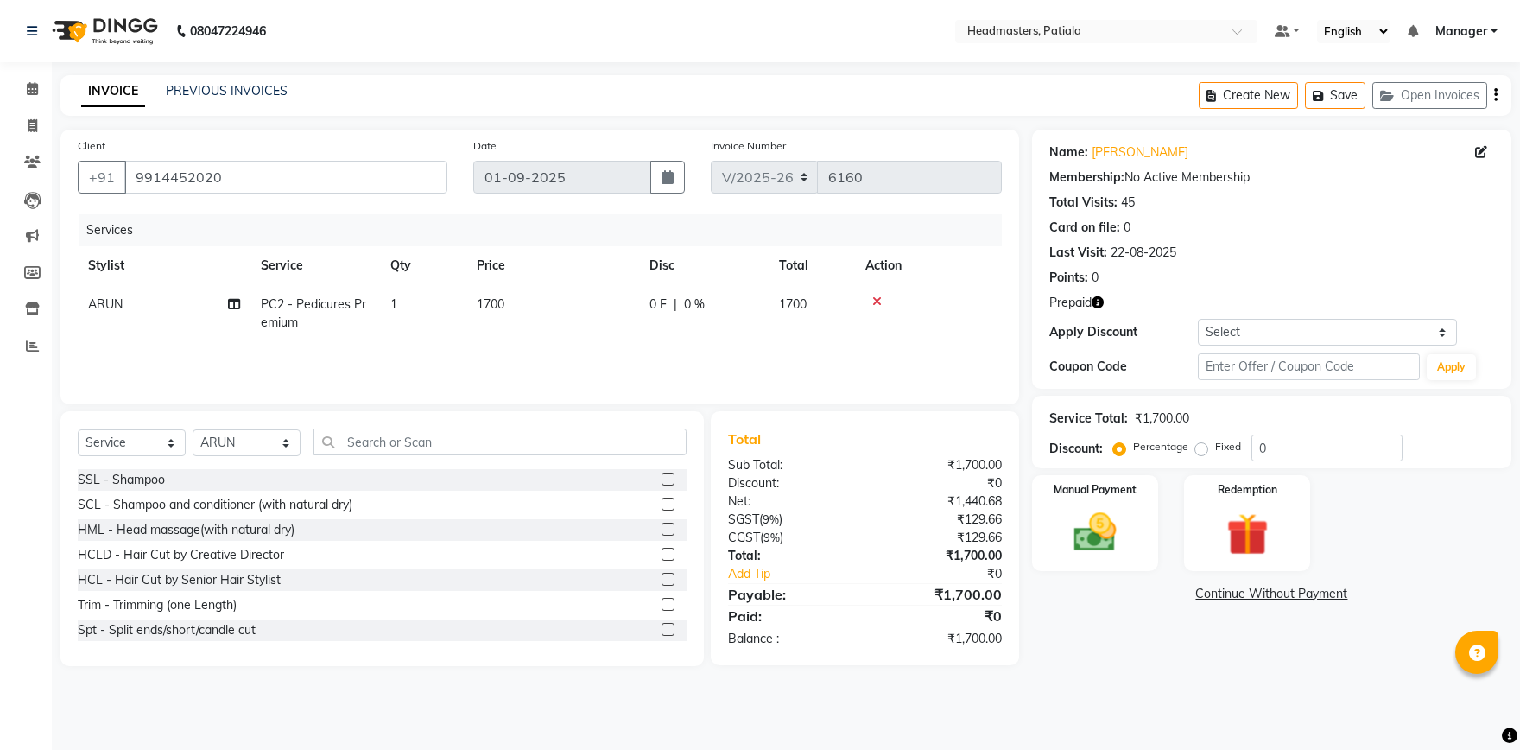
click at [881, 295] on td at bounding box center [928, 313] width 147 height 57
click at [881, 299] on icon at bounding box center [878, 301] width 10 height 12
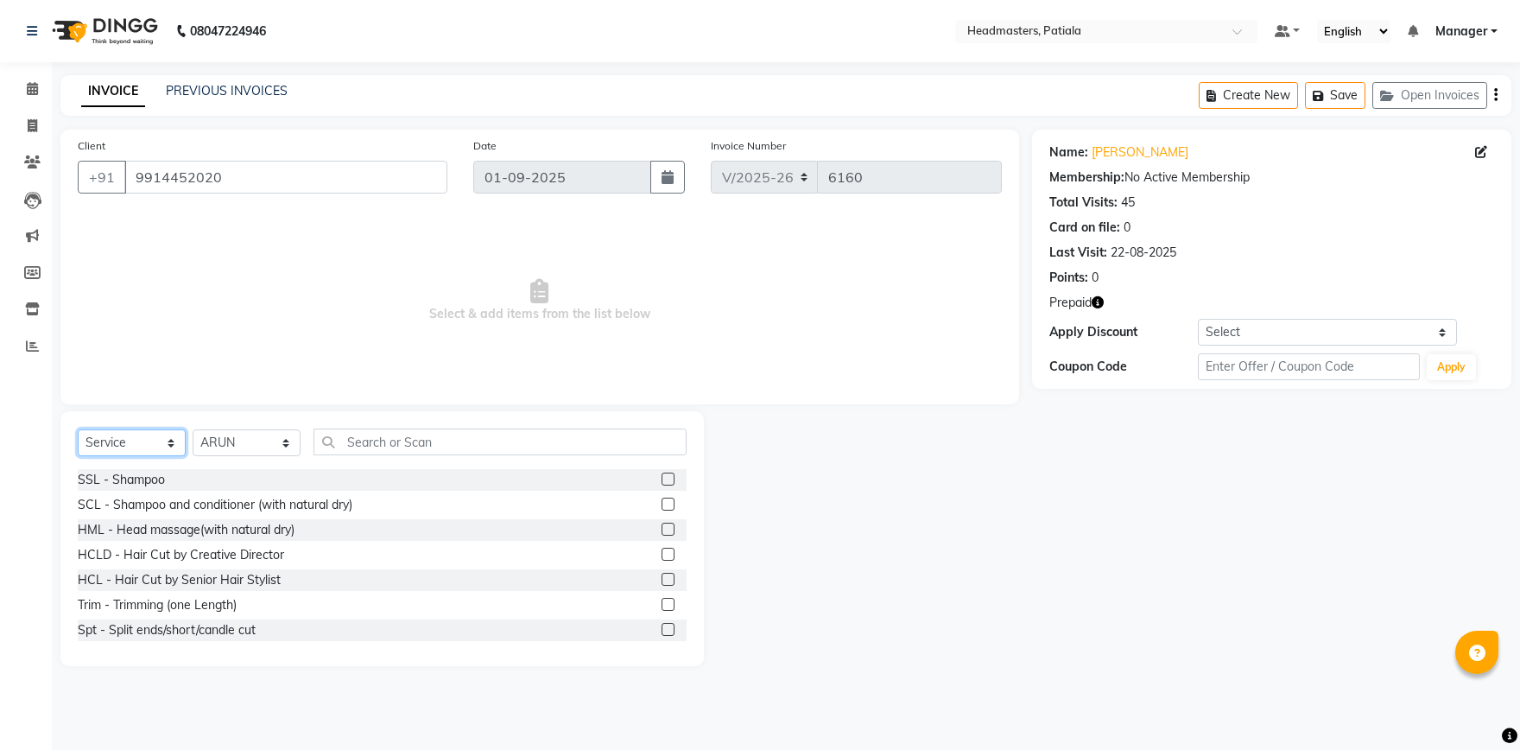
select select "P"
click option "Prepaid" at bounding box center [0, 0] width 0 height 0
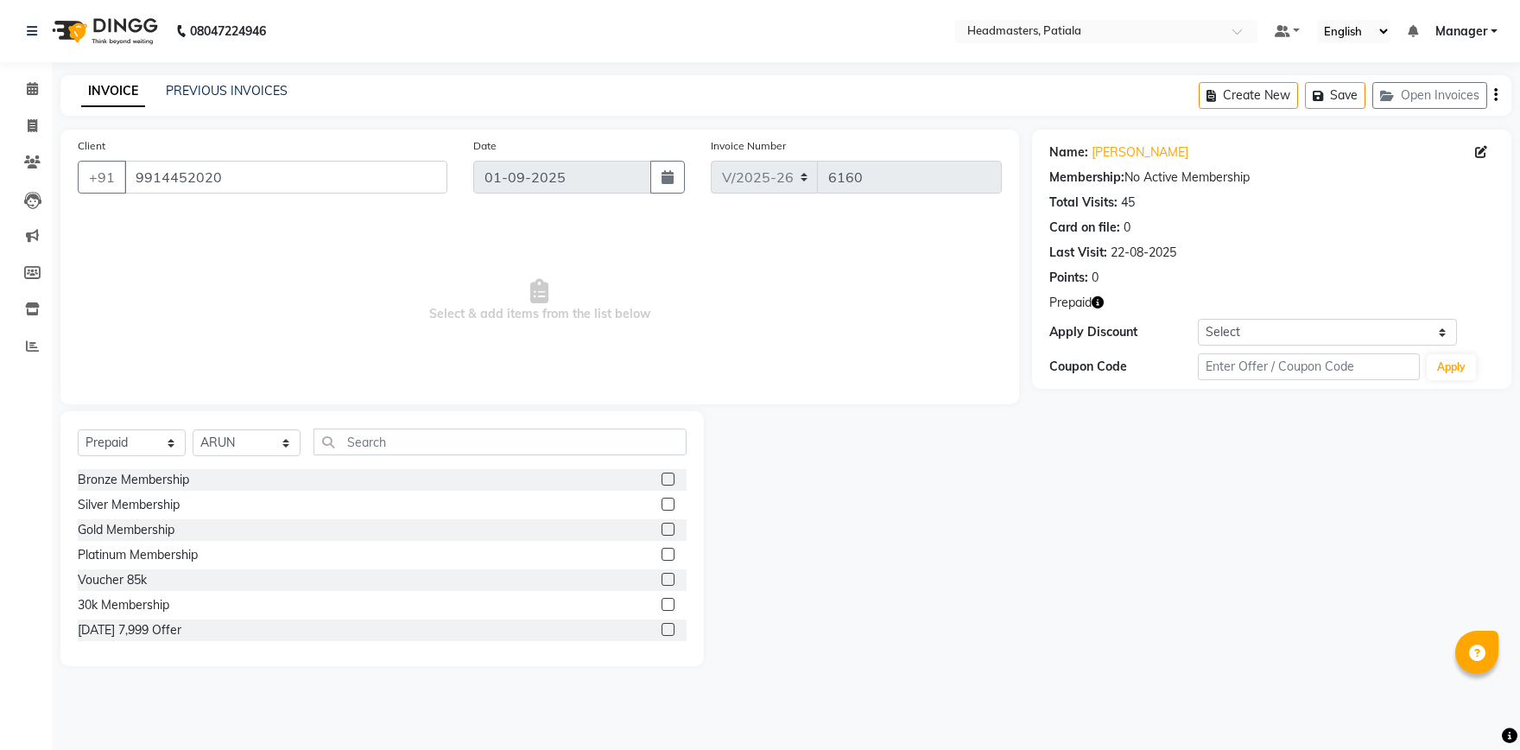
click at [669, 629] on label at bounding box center [668, 629] width 13 height 13
click at [669, 629] on input "checkbox" at bounding box center [667, 630] width 11 height 11
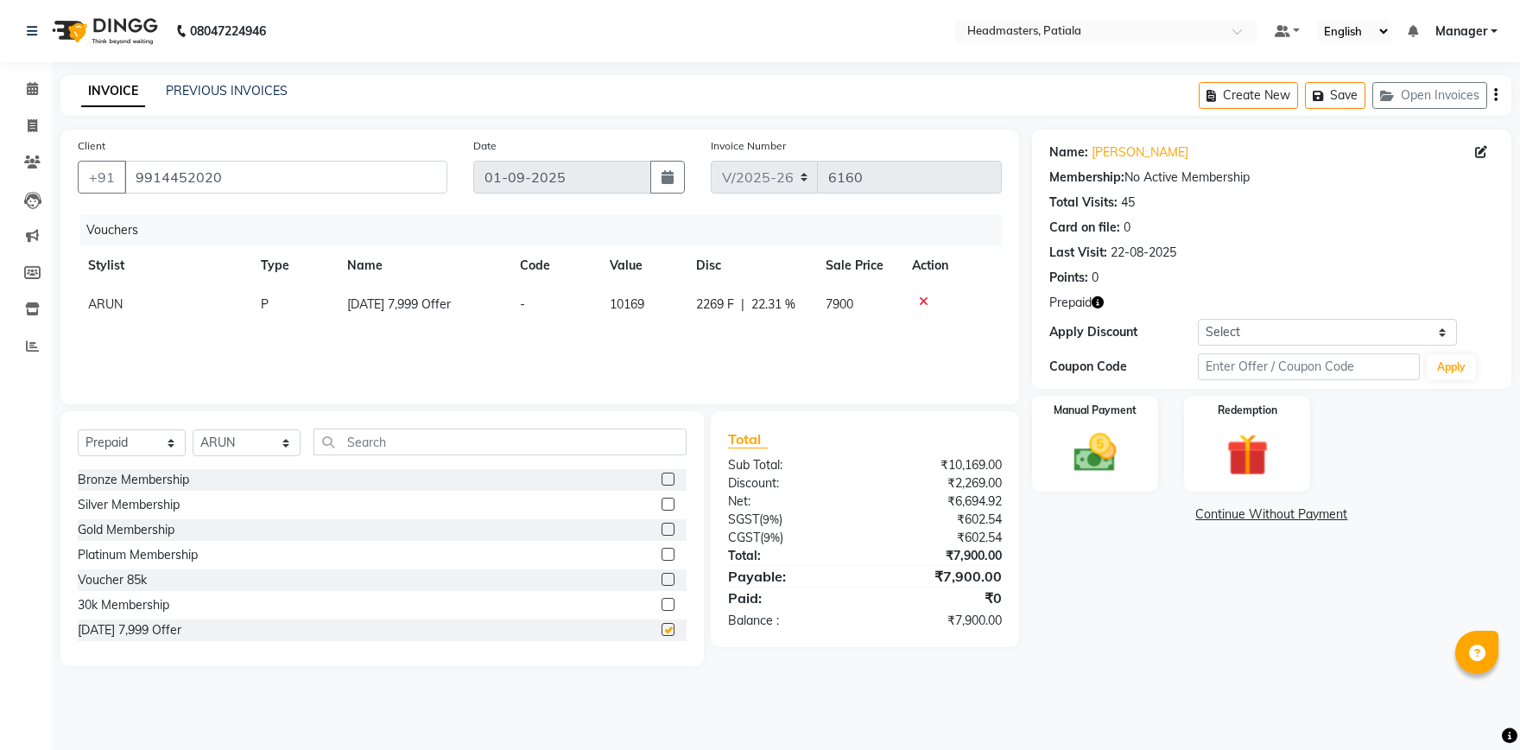
checkbox input "false"
click at [157, 302] on td "ARUN" at bounding box center [164, 304] width 173 height 39
select select "51101"
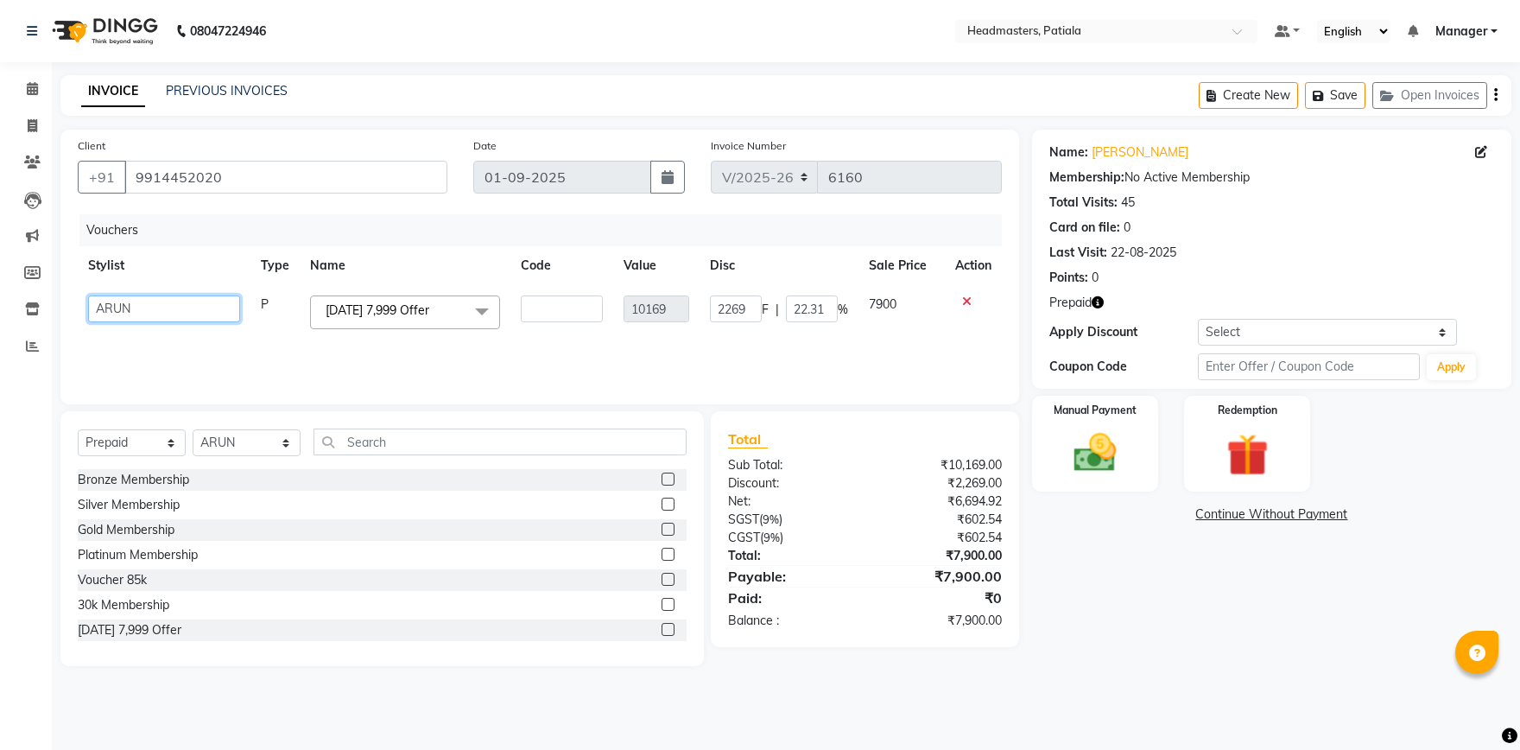
click at [88, 295] on select "ABHISHEK AJAY KUMAR AKSHAY ALI ARSH ARUN ASIF AZEEZUR REHMAAN Chand Sahota DAVY…" at bounding box center [164, 308] width 152 height 27
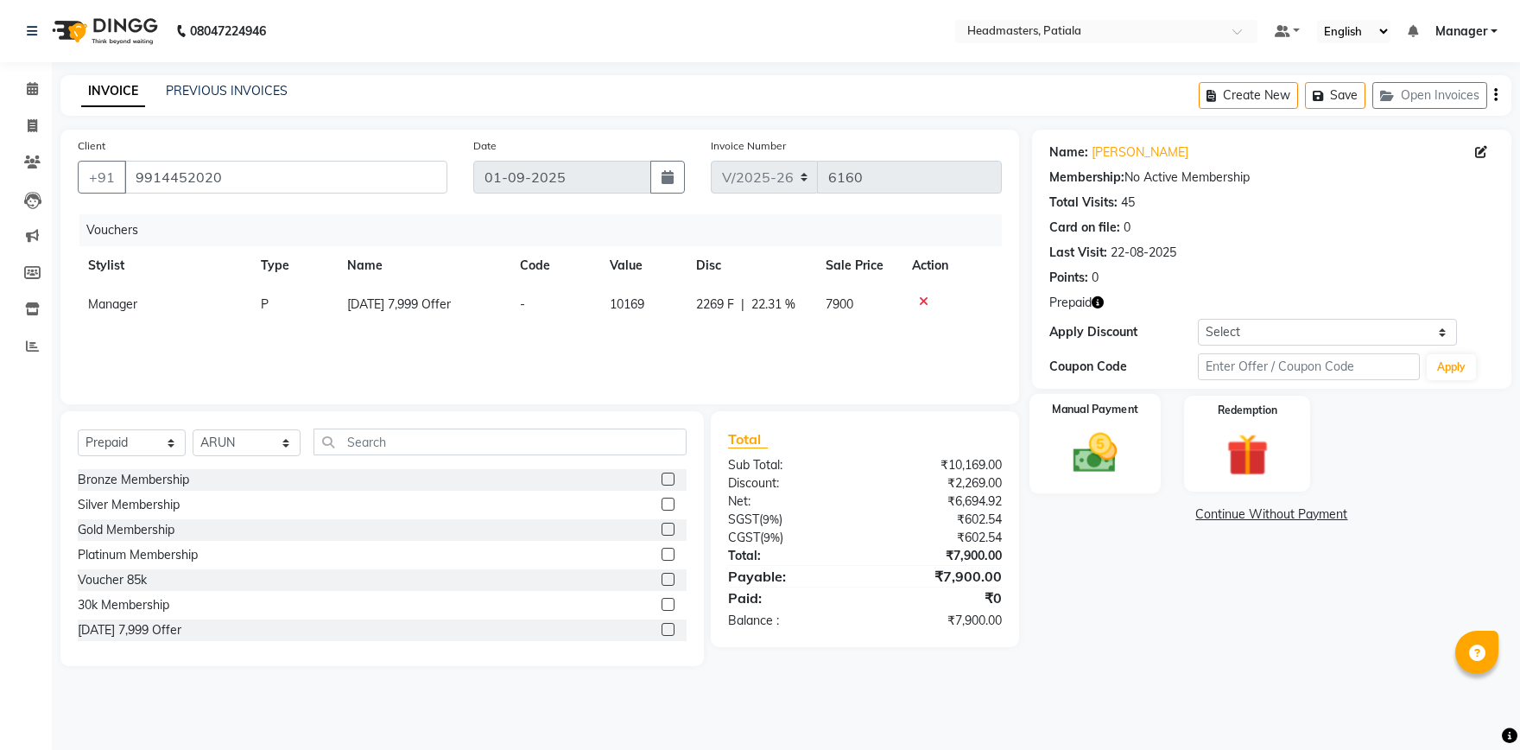
click at [1124, 456] on img at bounding box center [1096, 453] width 72 height 51
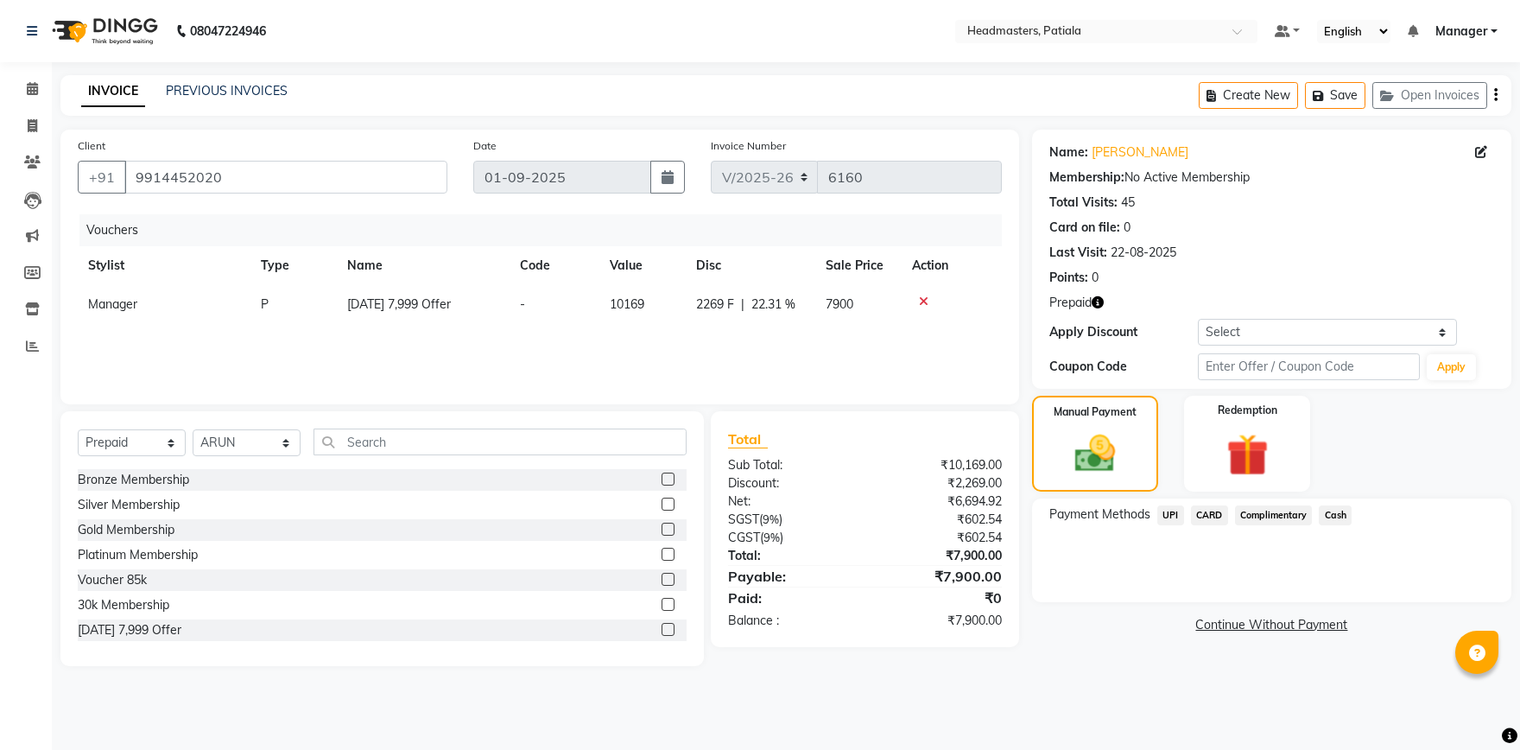
click at [1209, 513] on span "CARD" at bounding box center [1209, 515] width 37 height 20
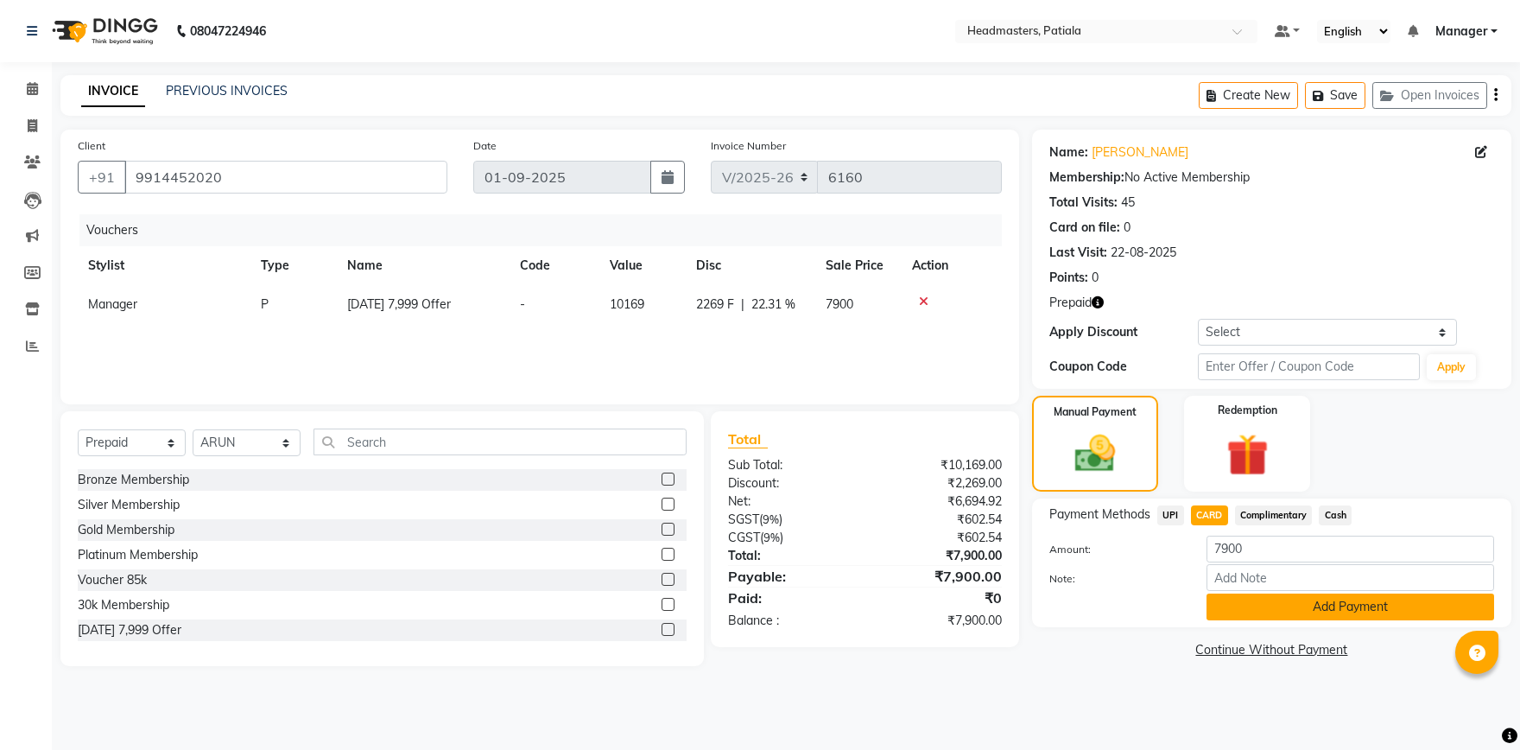
click at [1237, 613] on button "Add Payment" at bounding box center [1351, 607] width 288 height 27
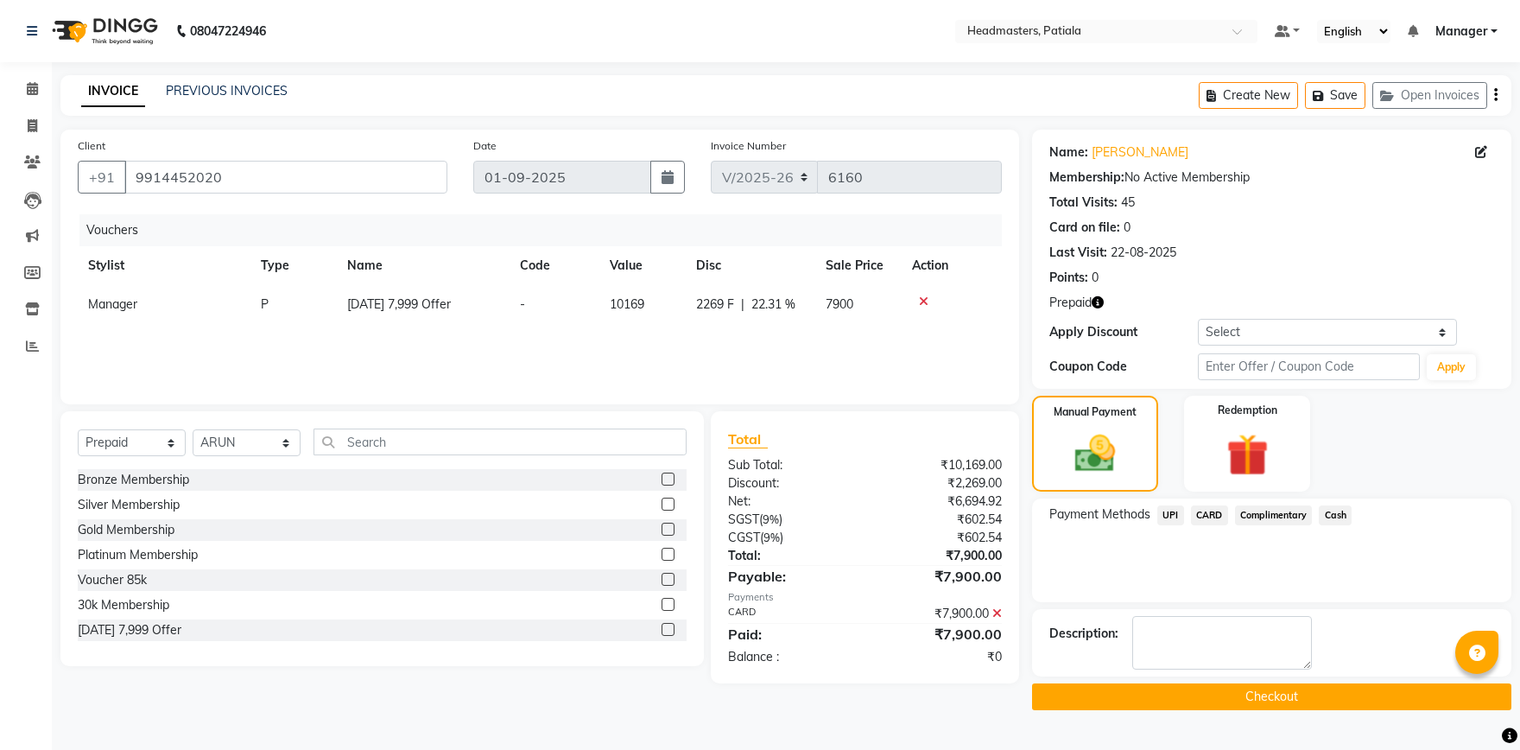
click at [1193, 689] on button "Checkout" at bounding box center [1271, 696] width 479 height 27
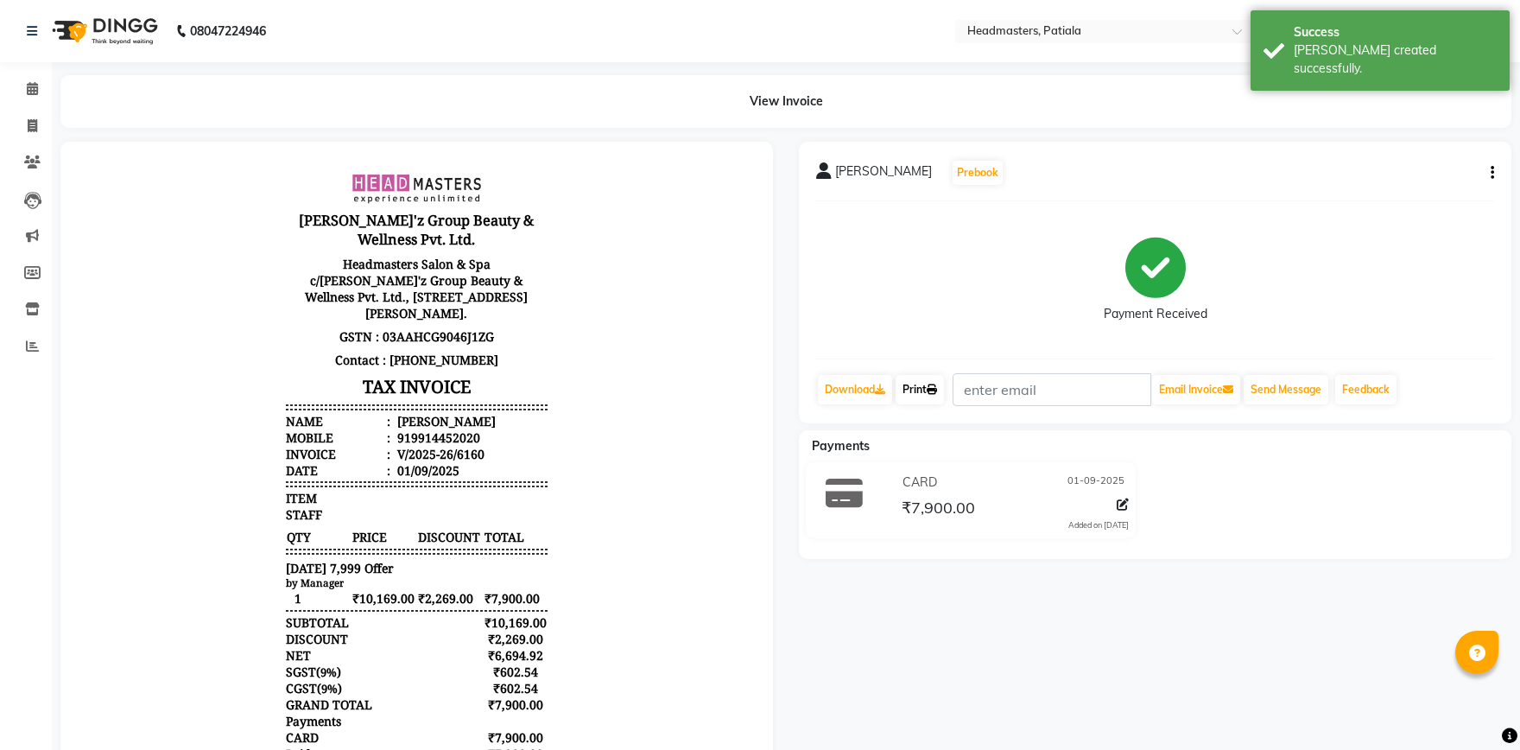
click at [916, 401] on link "Print" at bounding box center [920, 389] width 48 height 29
click at [934, 403] on link "Print" at bounding box center [920, 389] width 48 height 29
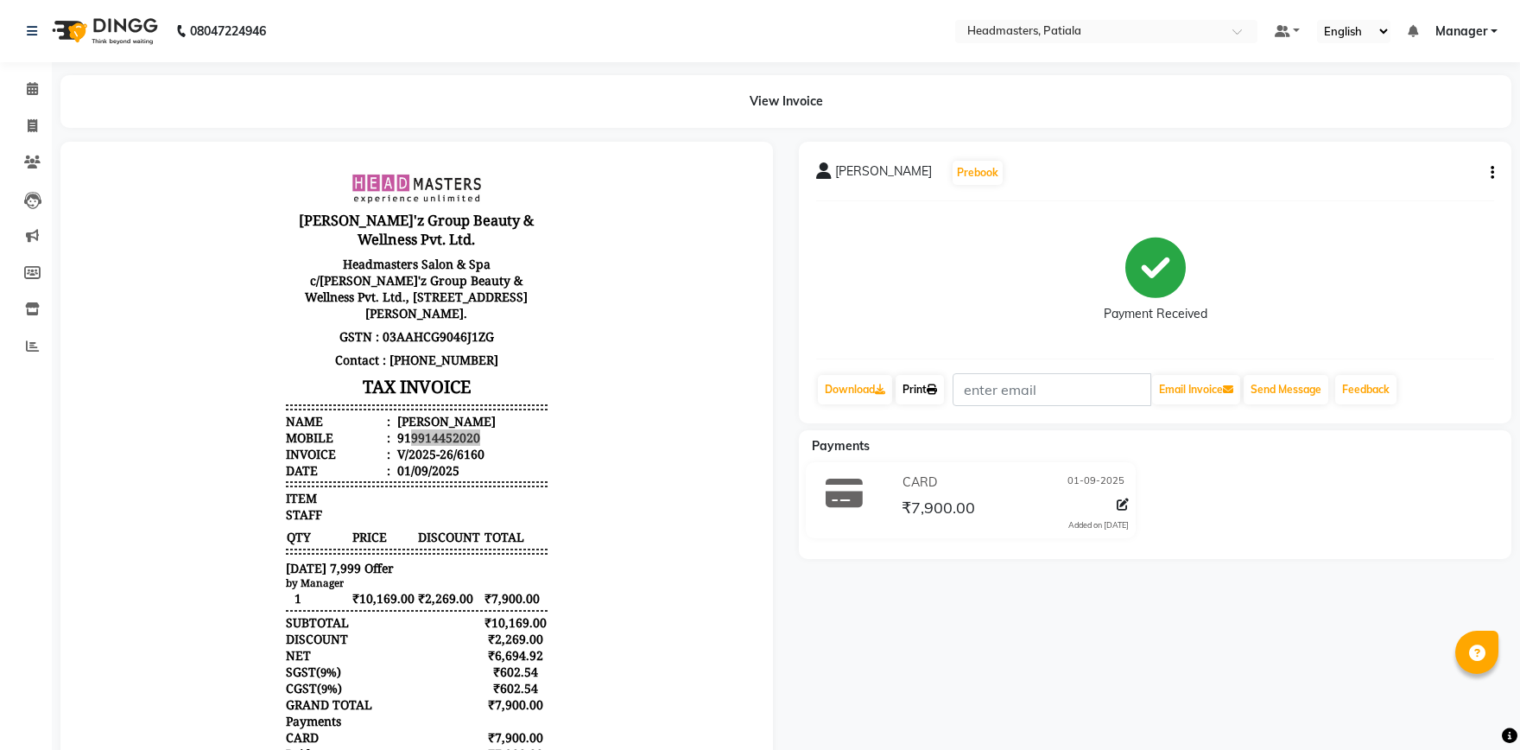
drag, startPoint x: 411, startPoint y: 435, endPoint x: 554, endPoint y: 432, distance: 142.6
click at [554, 432] on div "Gill'z Group Beauty & Wellness Pvt. Ltd. Headmasters Salon & Spa c/o Gill'z Gro…" at bounding box center [416, 536] width 275 height 740
copy div "9914452020"
click at [30, 83] on icon at bounding box center [32, 88] width 11 height 13
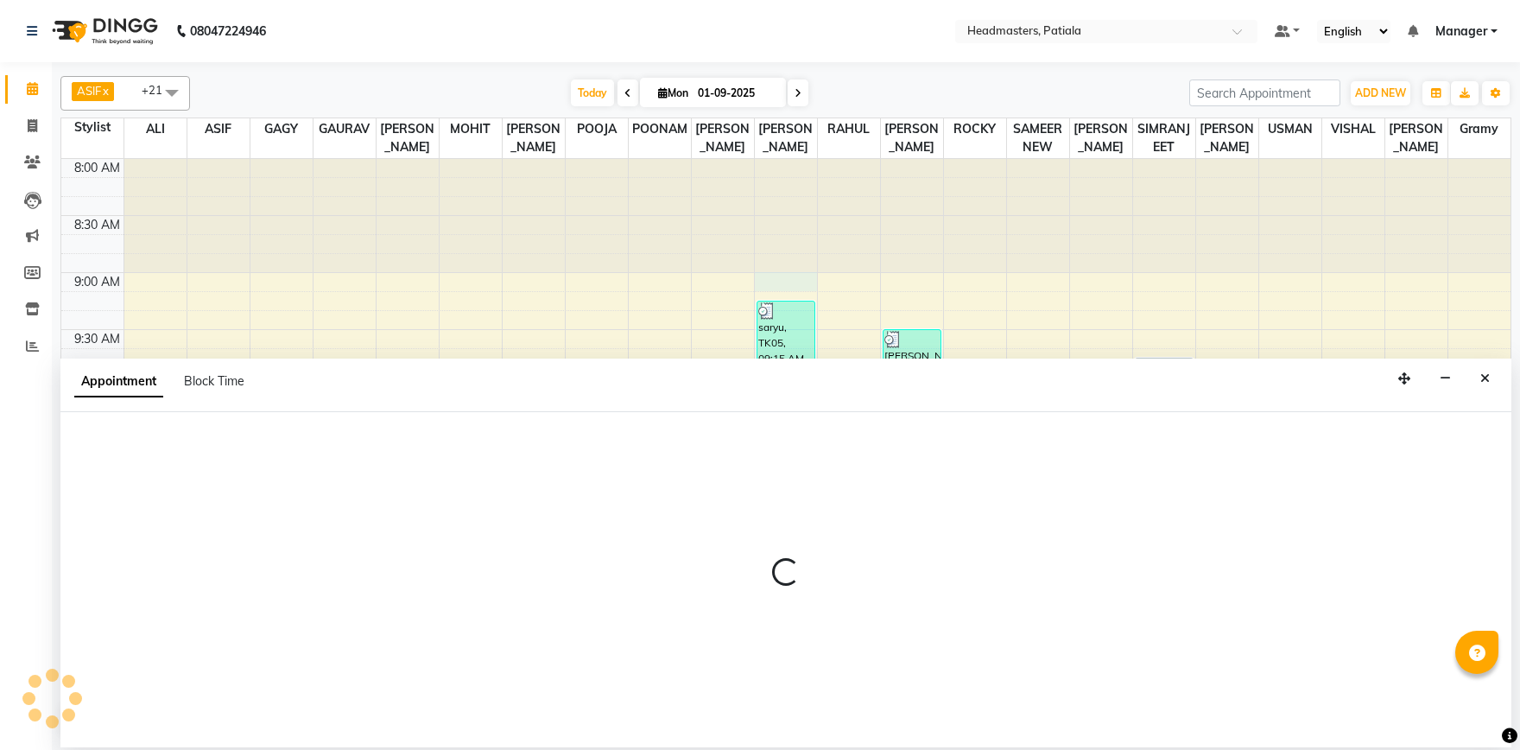
select select "51077"
select select "tentative"
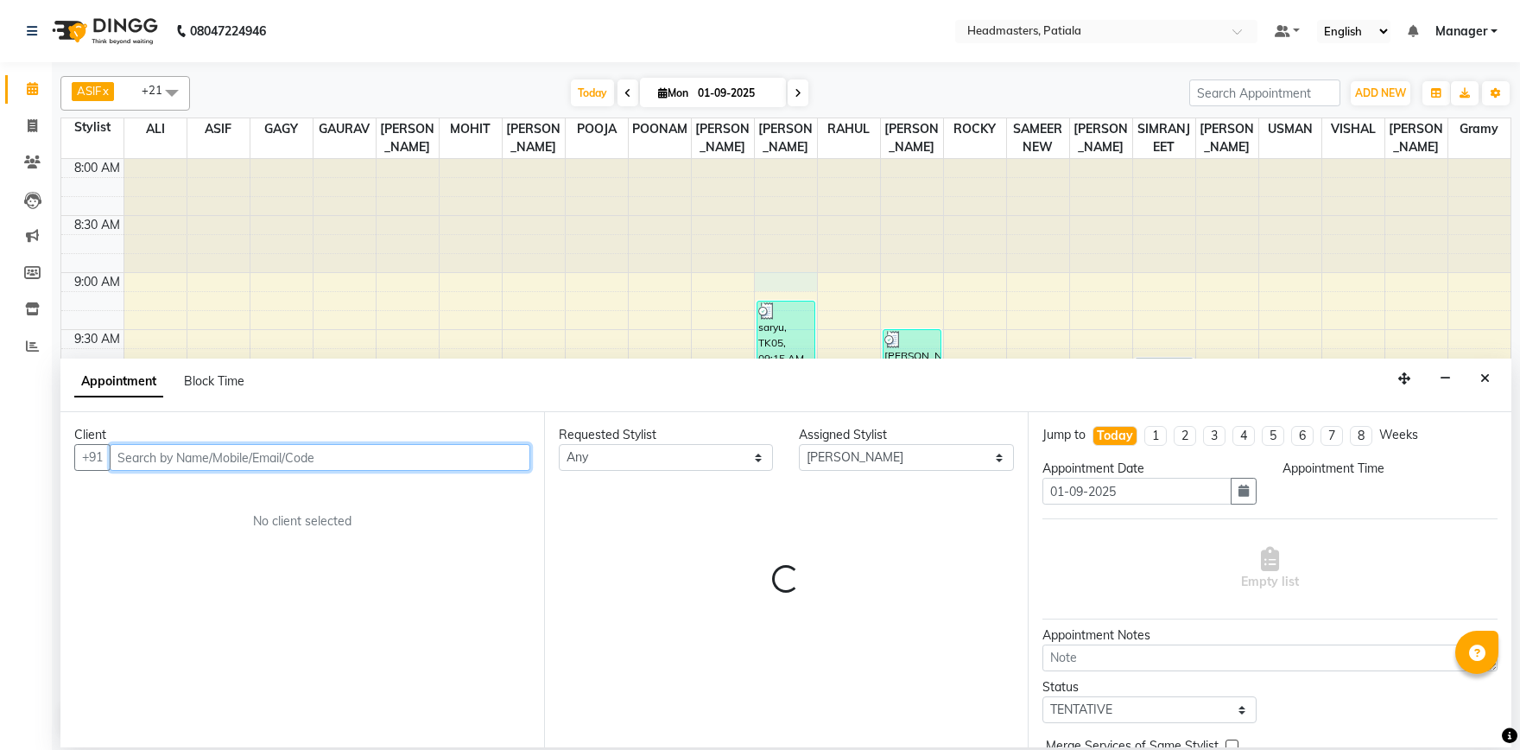
select select "540"
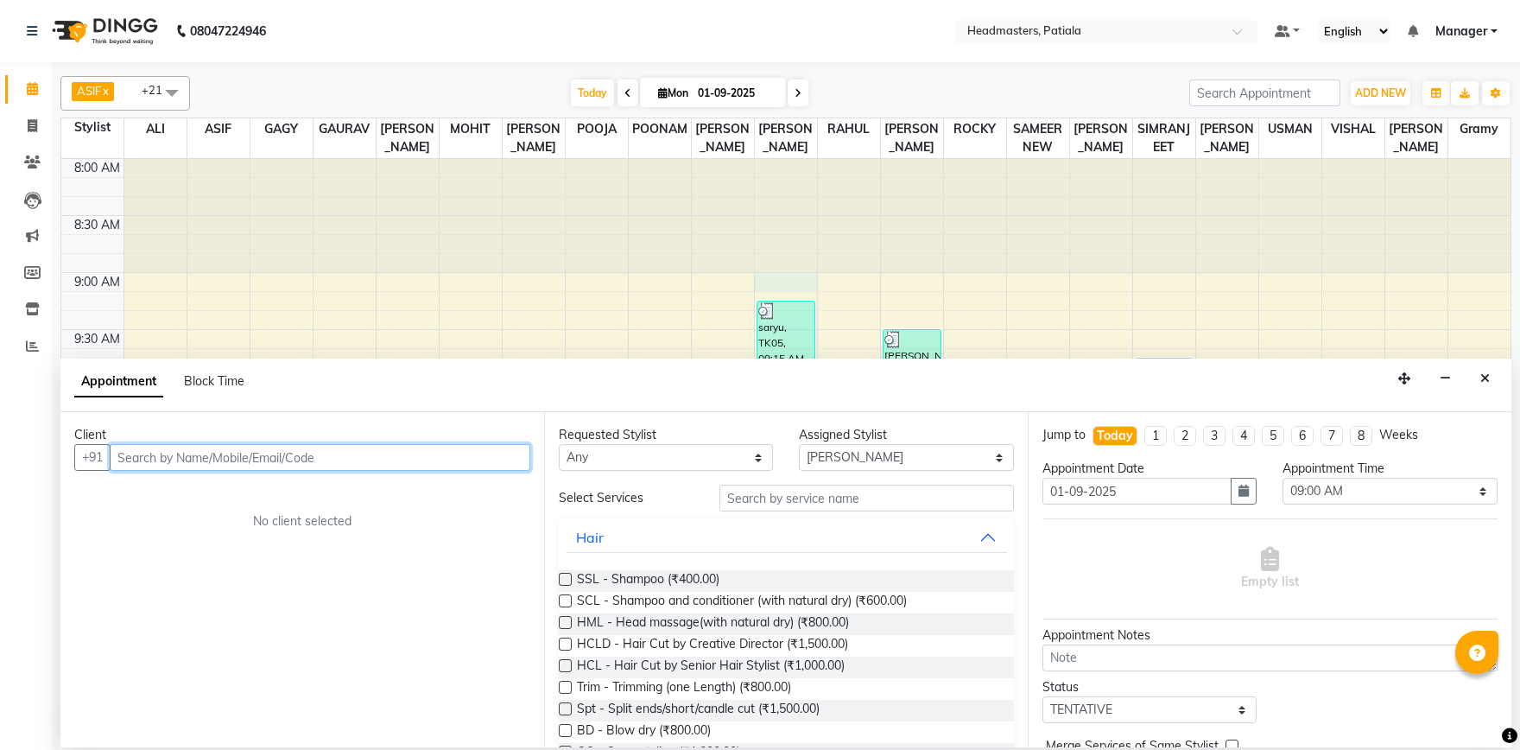
click at [199, 460] on input "text" at bounding box center [320, 457] width 421 height 27
paste input "9914452020"
type input "9914452020"
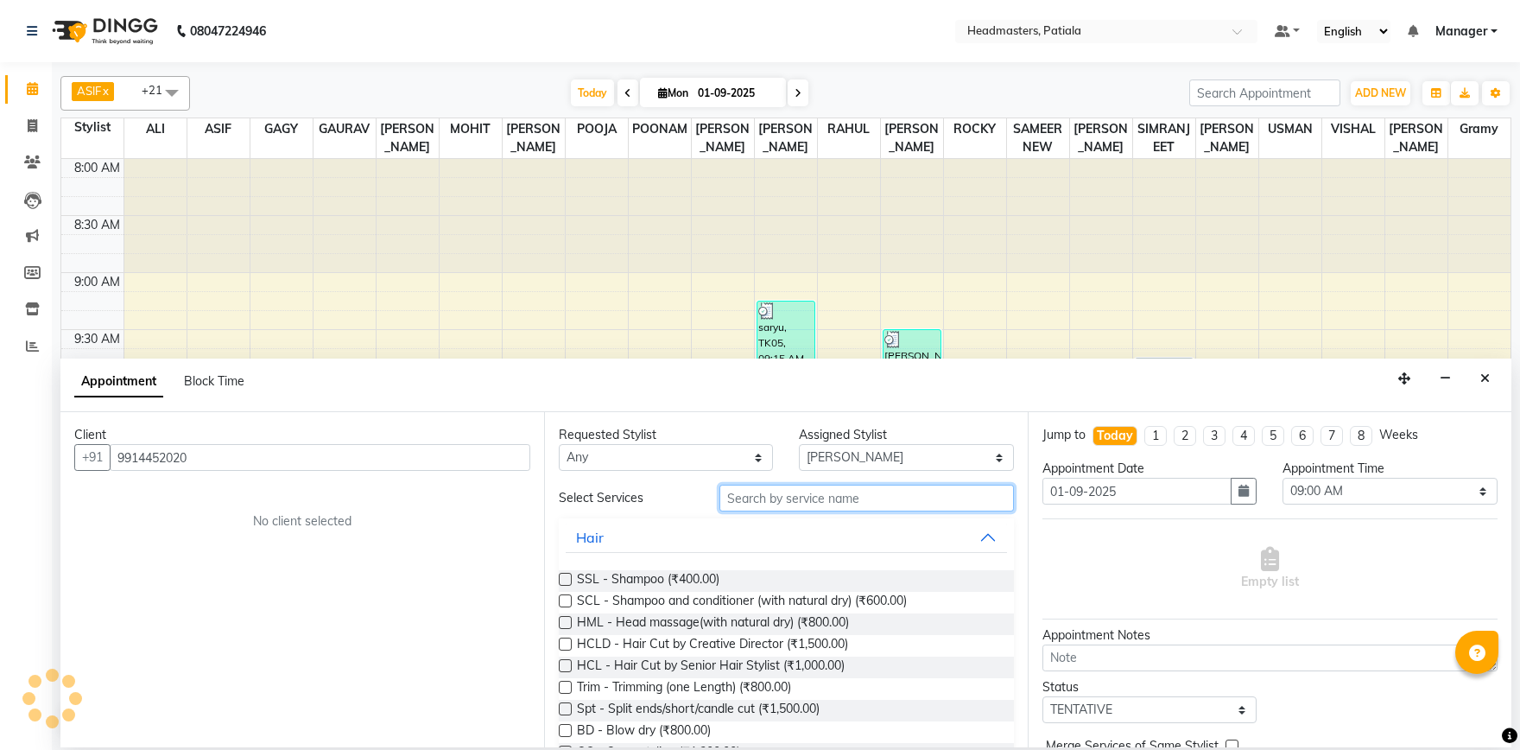
click at [778, 505] on input "text" at bounding box center [867, 498] width 295 height 27
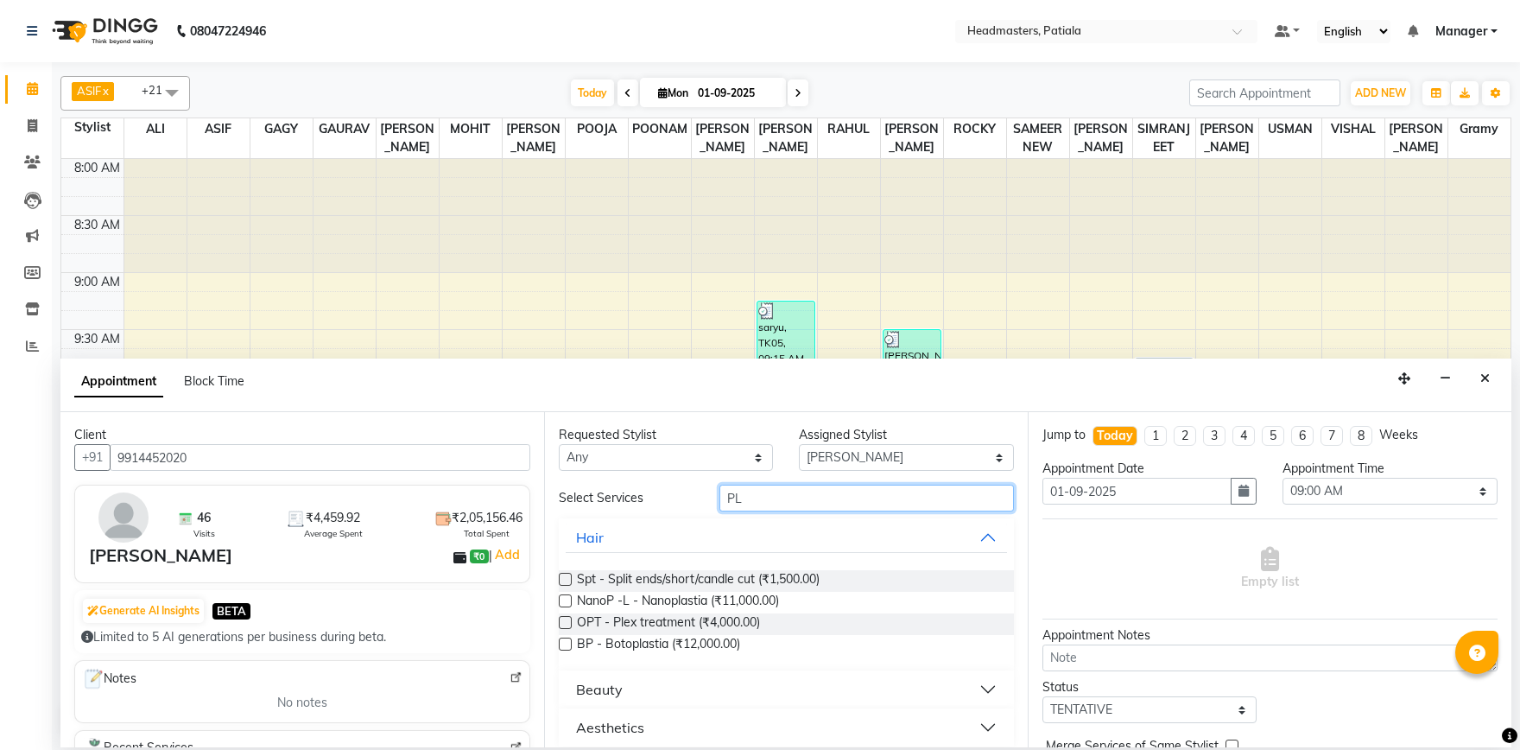
type input "PL"
click at [566, 622] on label at bounding box center [565, 622] width 13 height 13
click at [566, 622] on input "checkbox" at bounding box center [564, 624] width 11 height 11
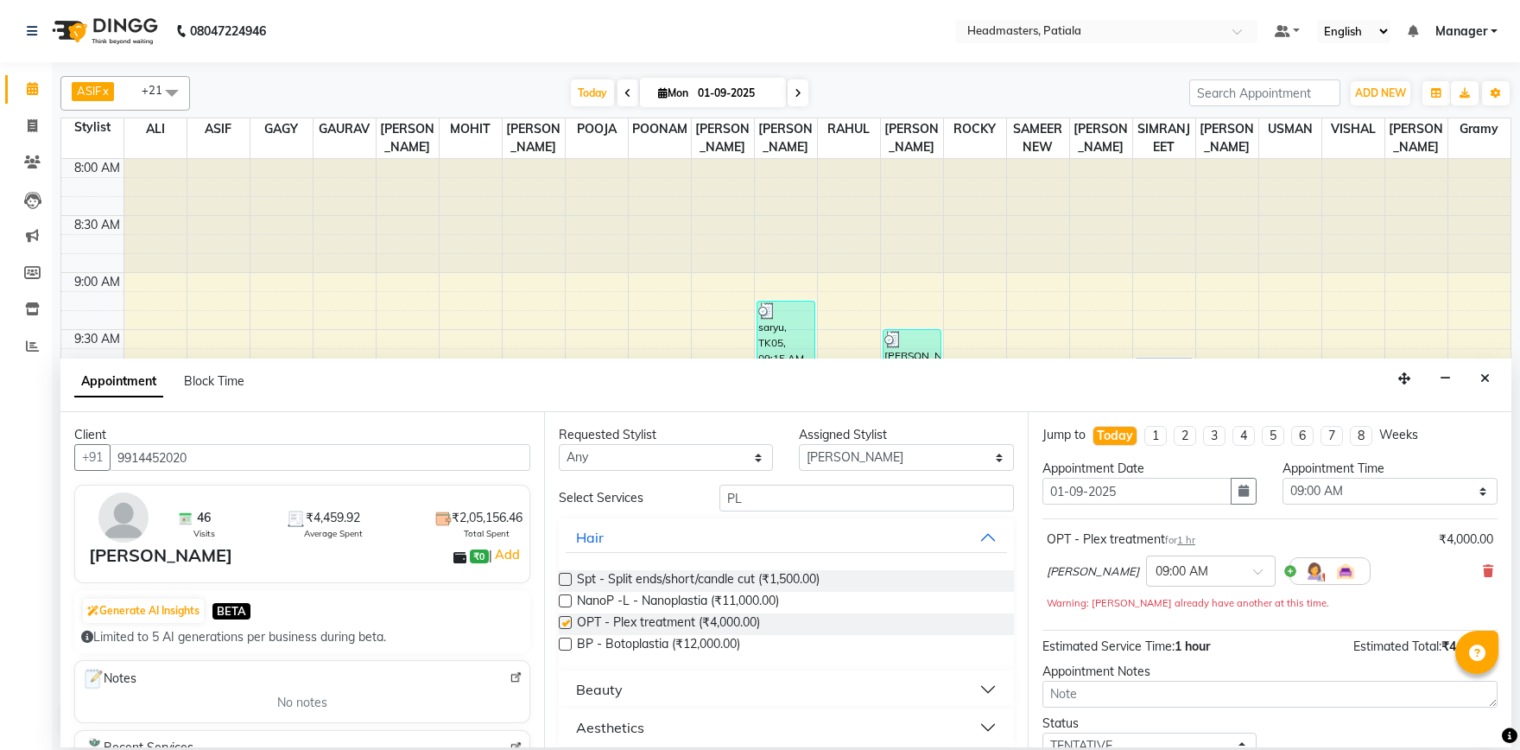
checkbox input "false"
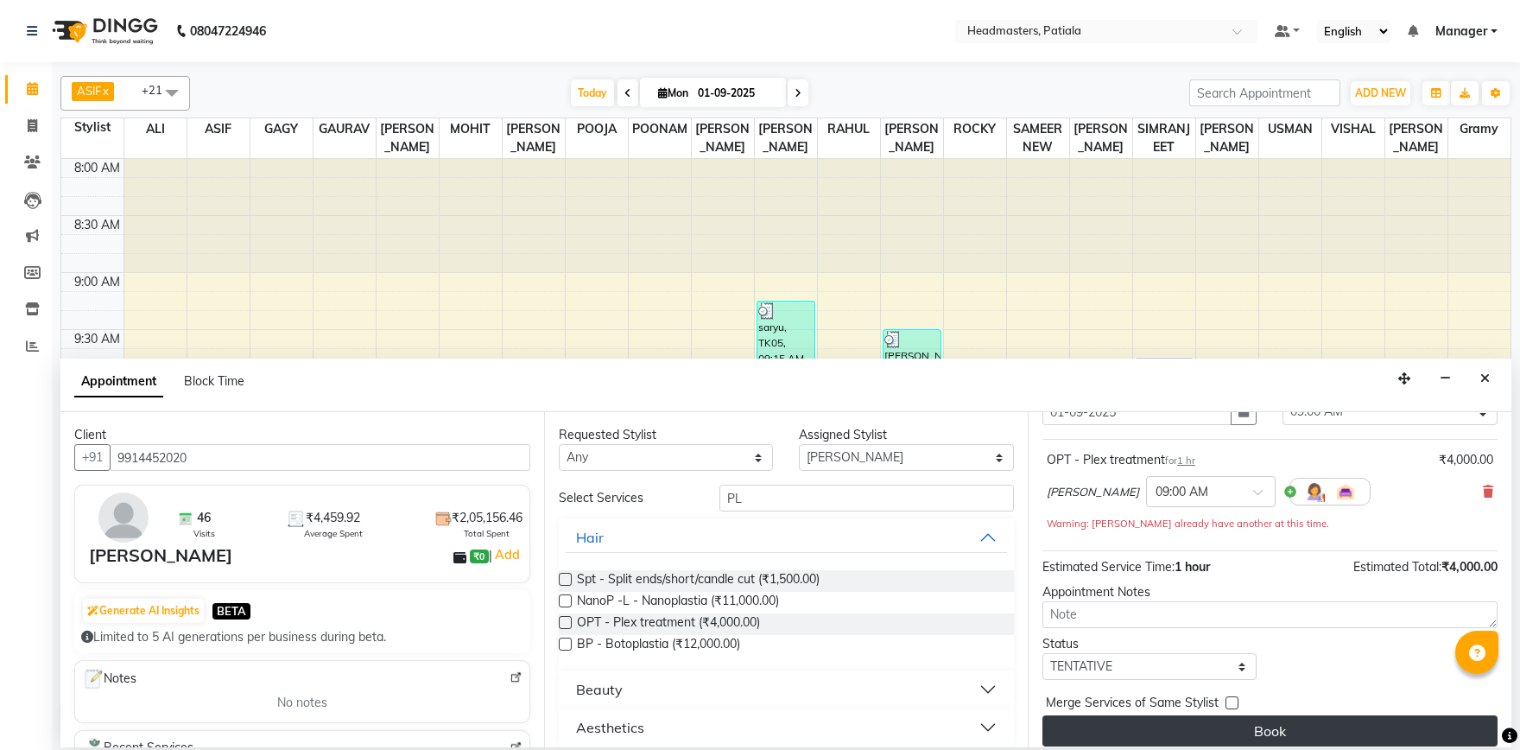
scroll to position [92, 0]
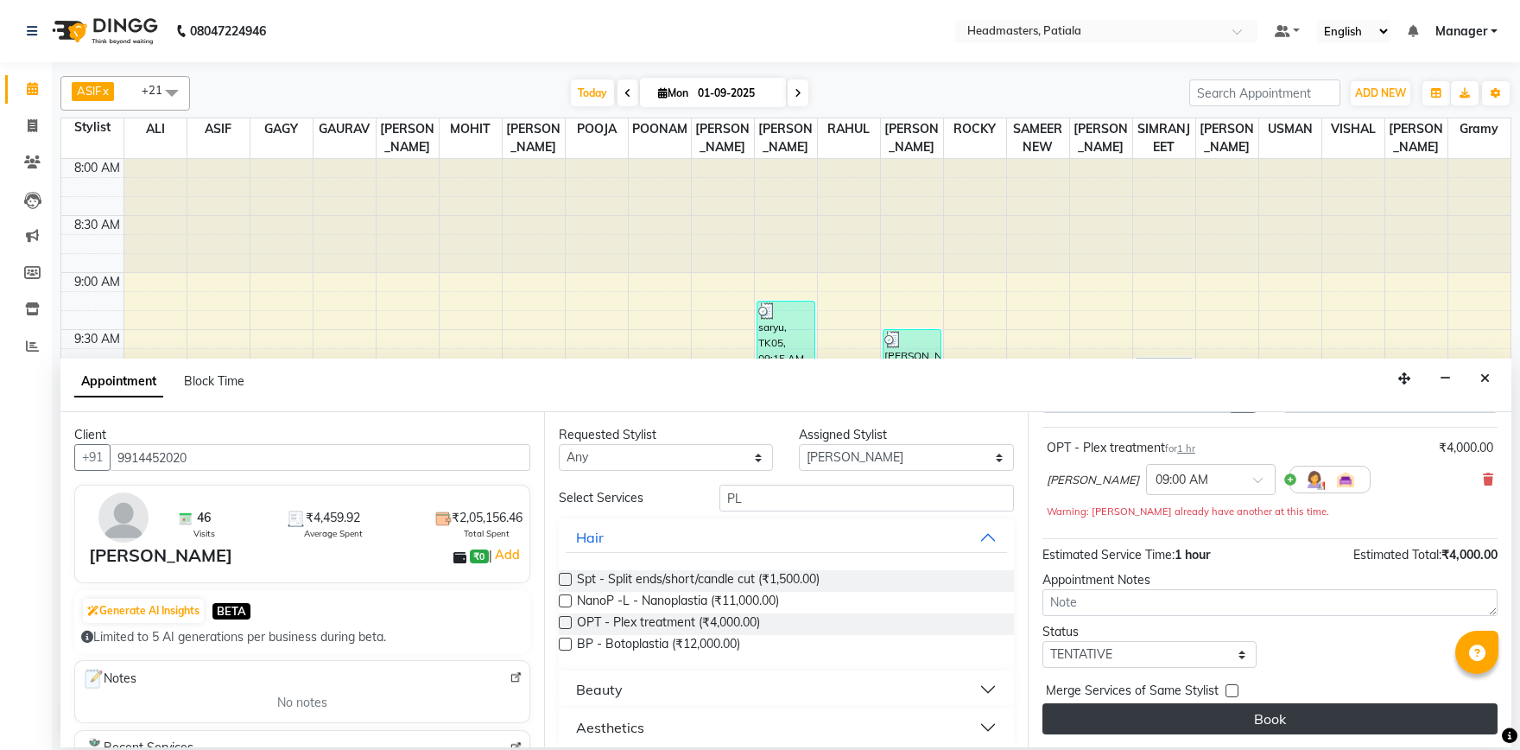
click at [1270, 727] on button "Book" at bounding box center [1270, 718] width 455 height 31
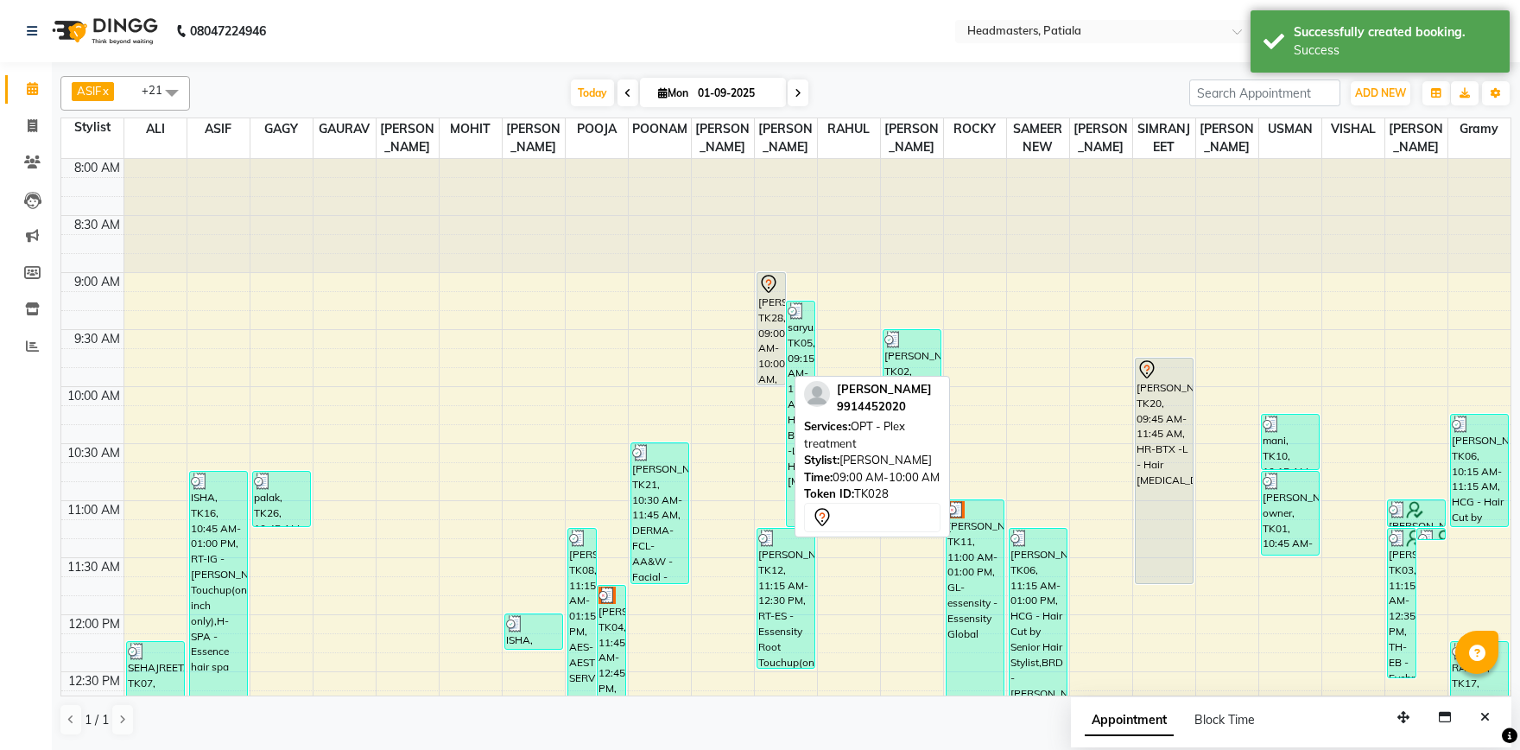
click at [759, 341] on div "[PERSON_NAME], TK28, 09:00 AM-10:00 AM, OPT - Plex treatment" at bounding box center [772, 328] width 28 height 111
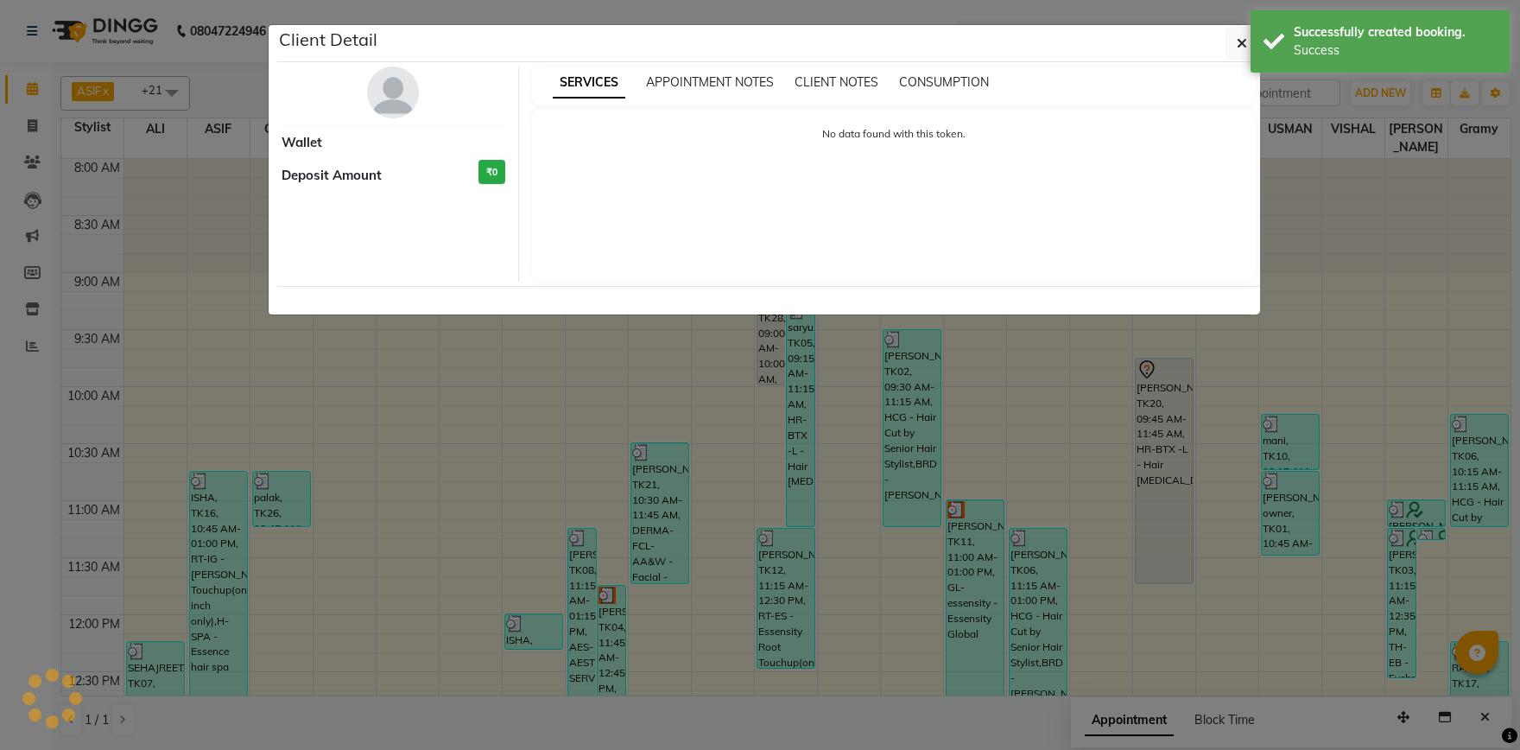
select select "7"
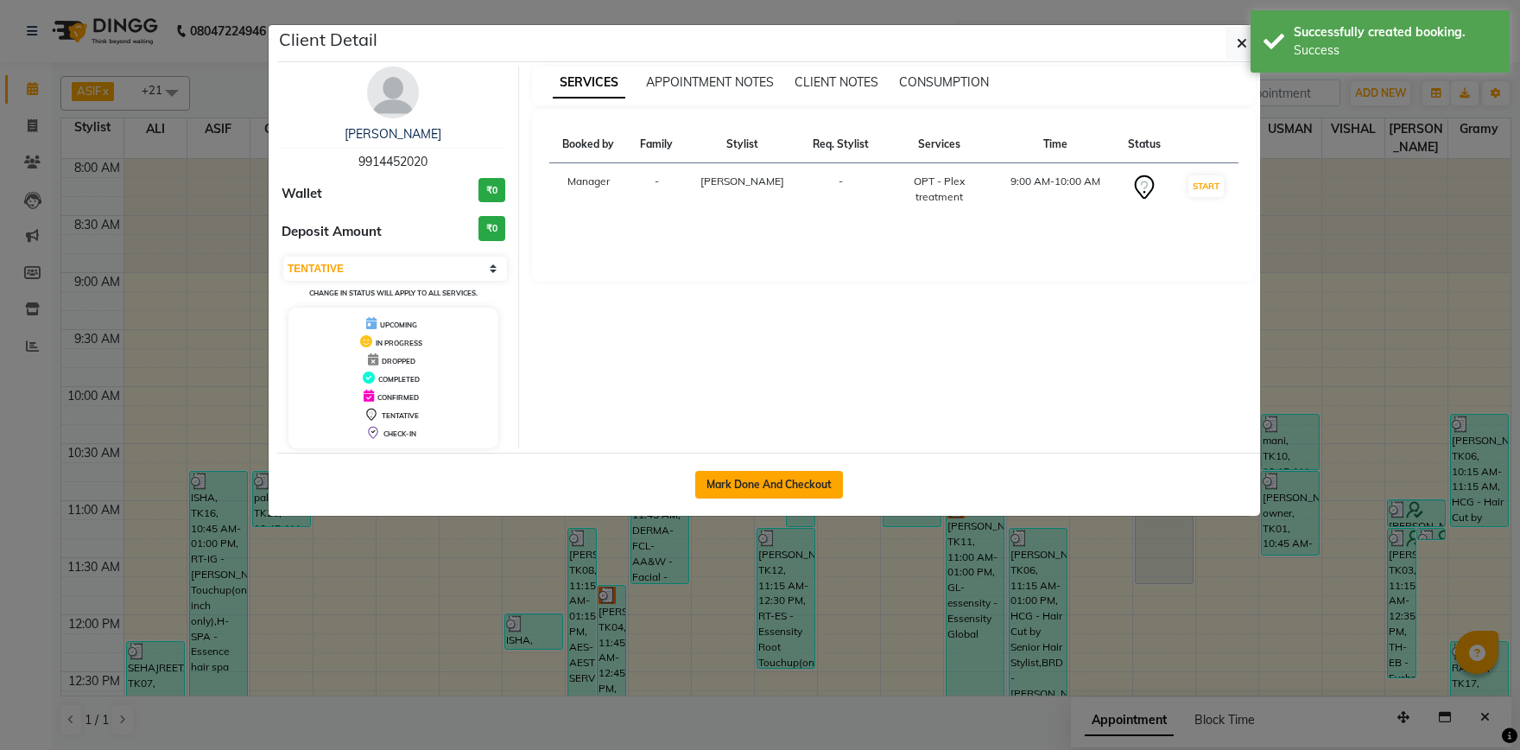
click at [775, 484] on button "Mark Done And Checkout" at bounding box center [769, 485] width 148 height 28
select select "service"
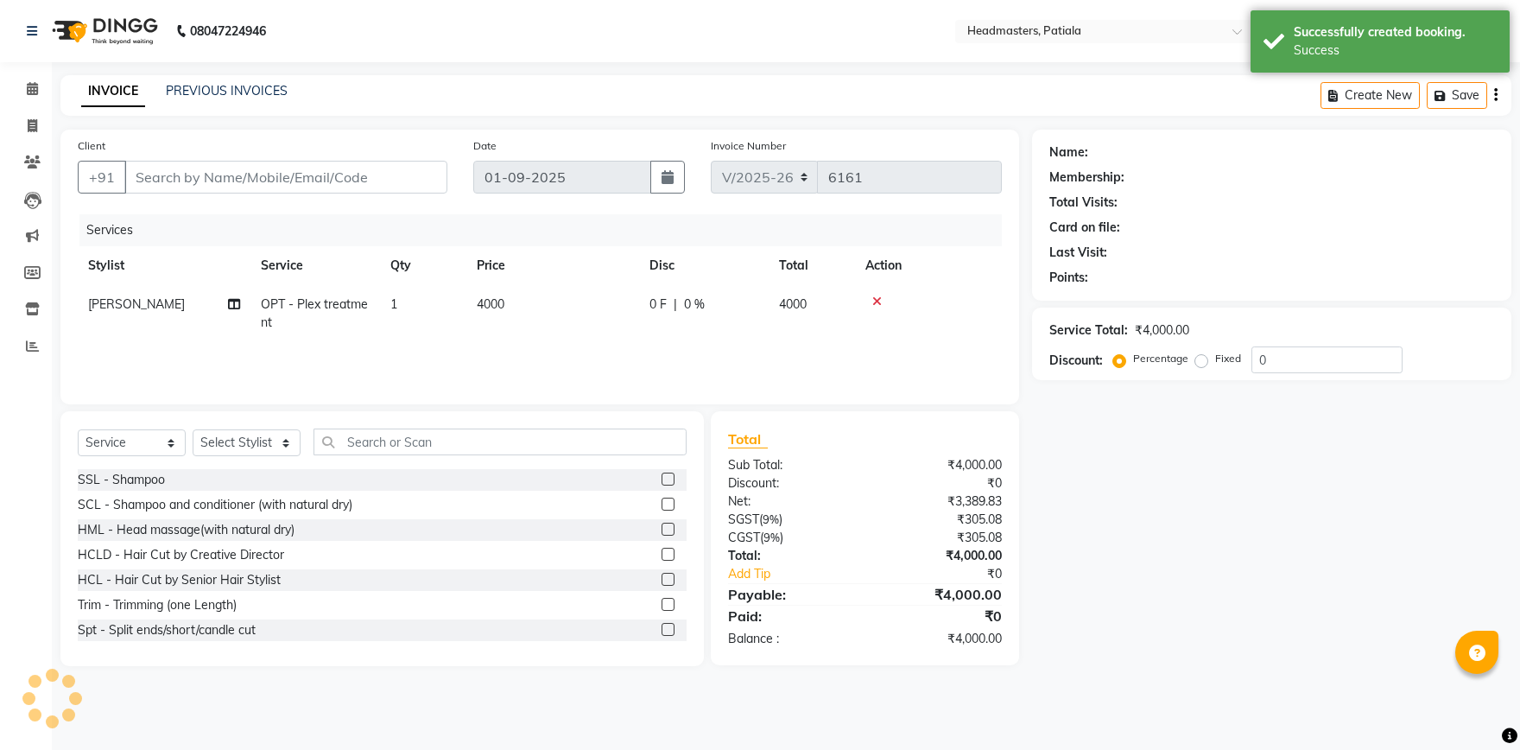
type input "9914452020"
select select "51077"
click at [659, 309] on span "0 F" at bounding box center [658, 304] width 17 height 18
select select "51077"
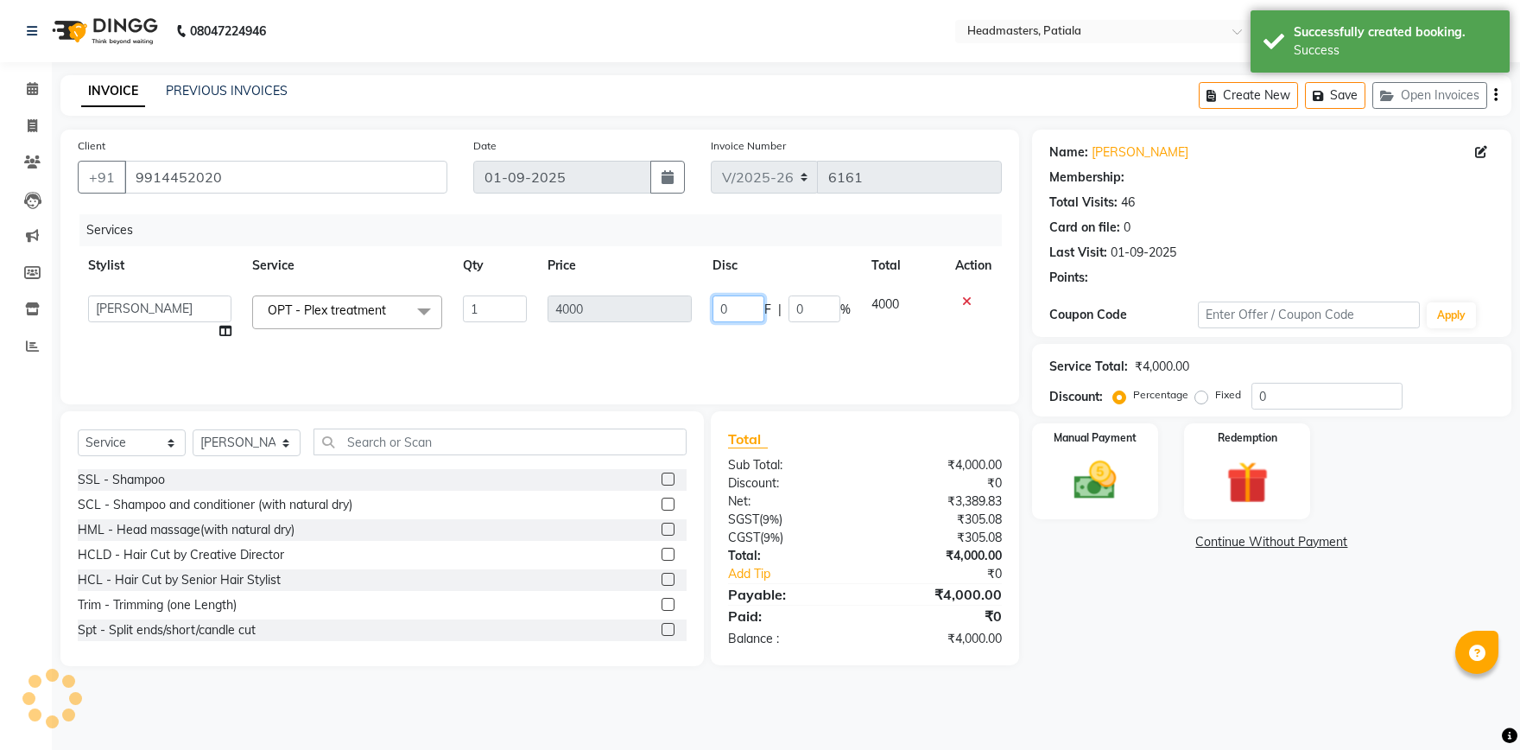
click at [727, 310] on input "0" at bounding box center [739, 308] width 52 height 27
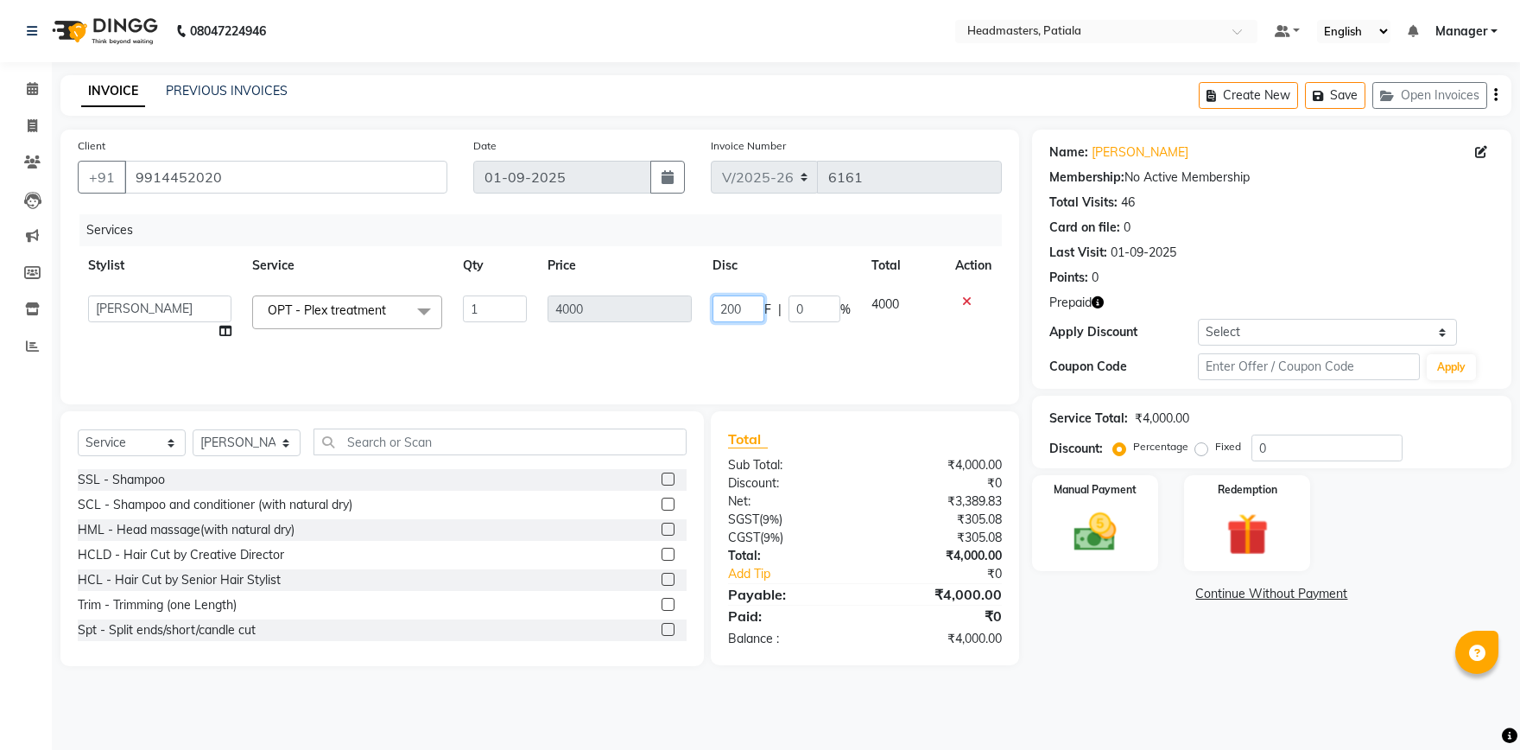
type input "2000"
click at [762, 364] on div "Services Stylist Service Qty Price Disc Total Action ABHISHEK AJAY KUMAR AKSHAY…" at bounding box center [540, 300] width 924 height 173
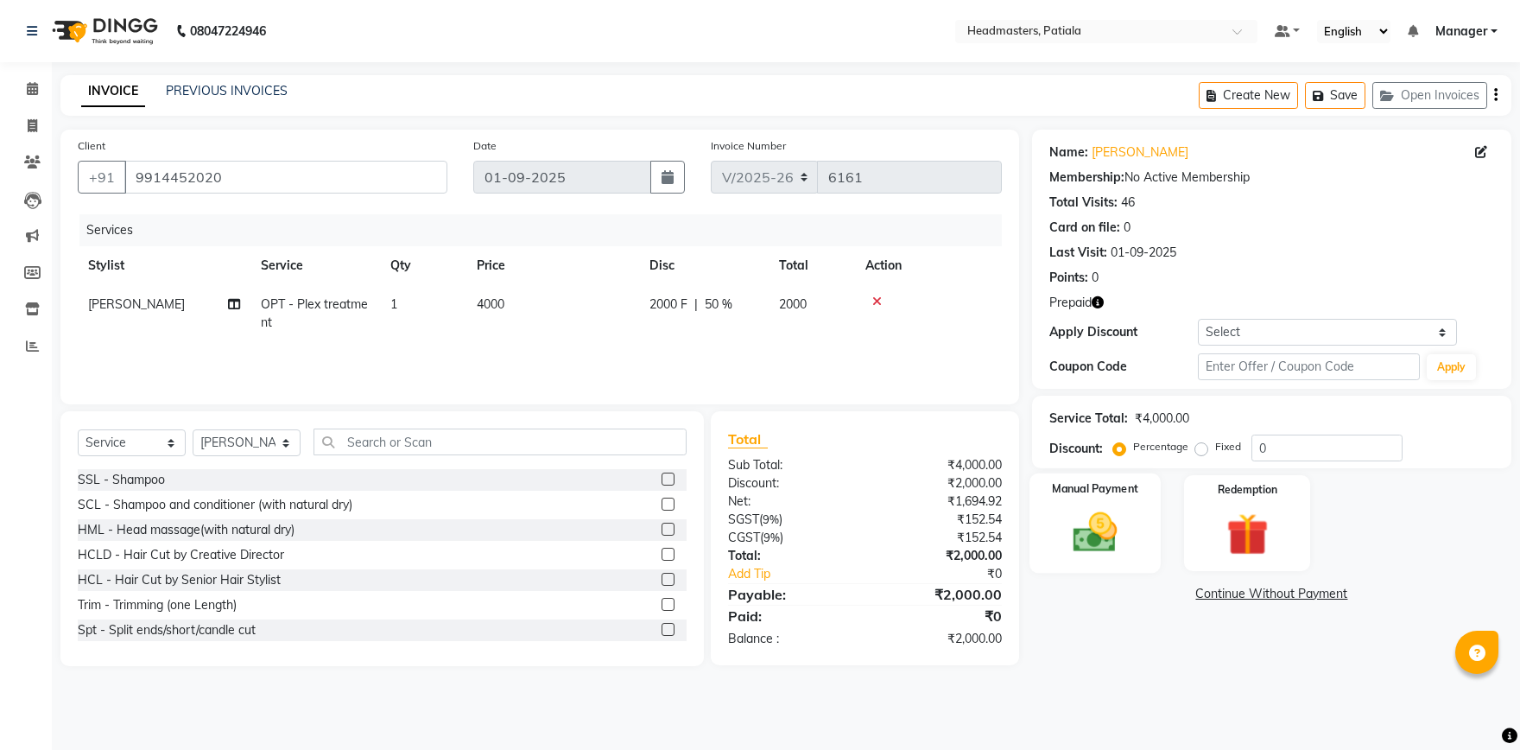
click at [1067, 528] on img at bounding box center [1096, 532] width 72 height 51
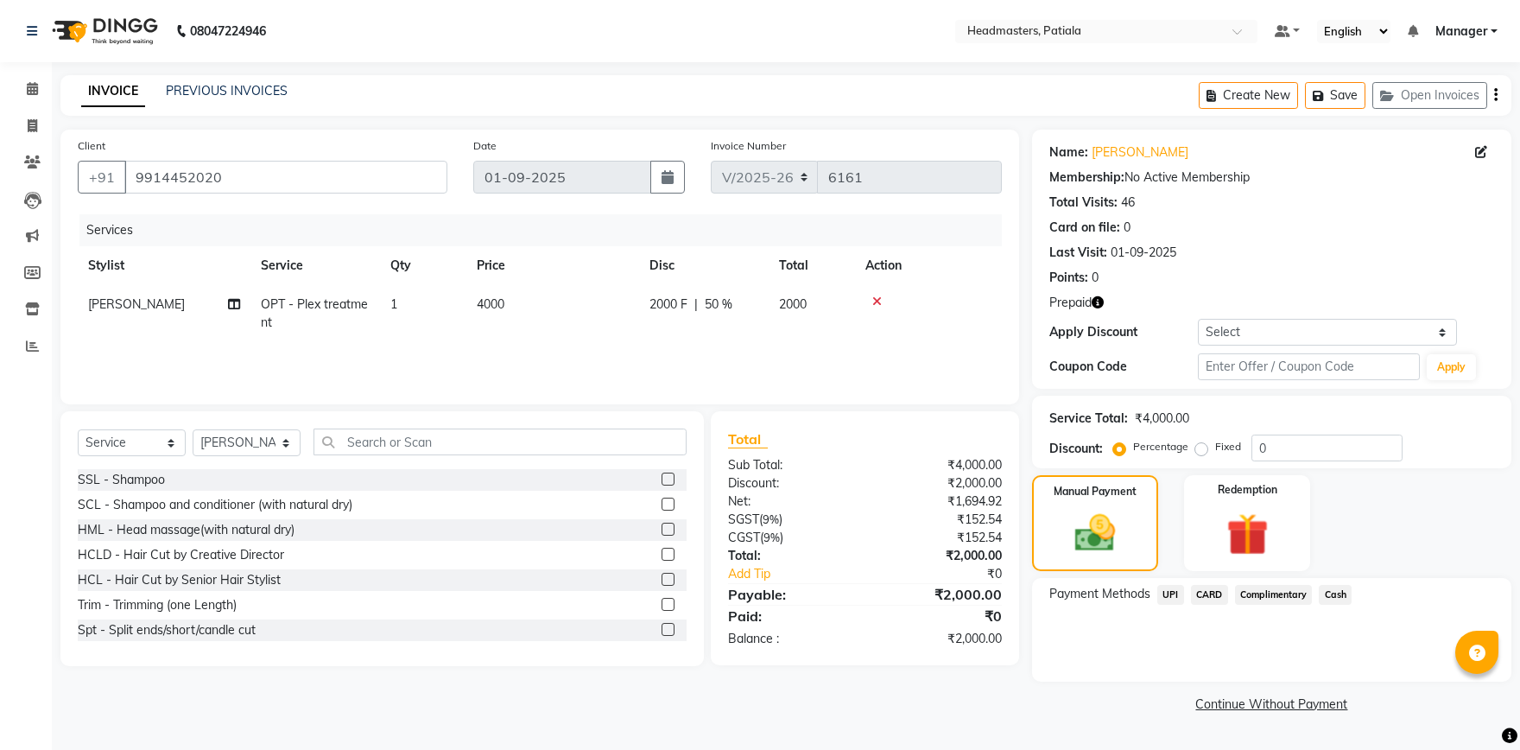
click at [1203, 592] on span "CARD" at bounding box center [1209, 595] width 37 height 20
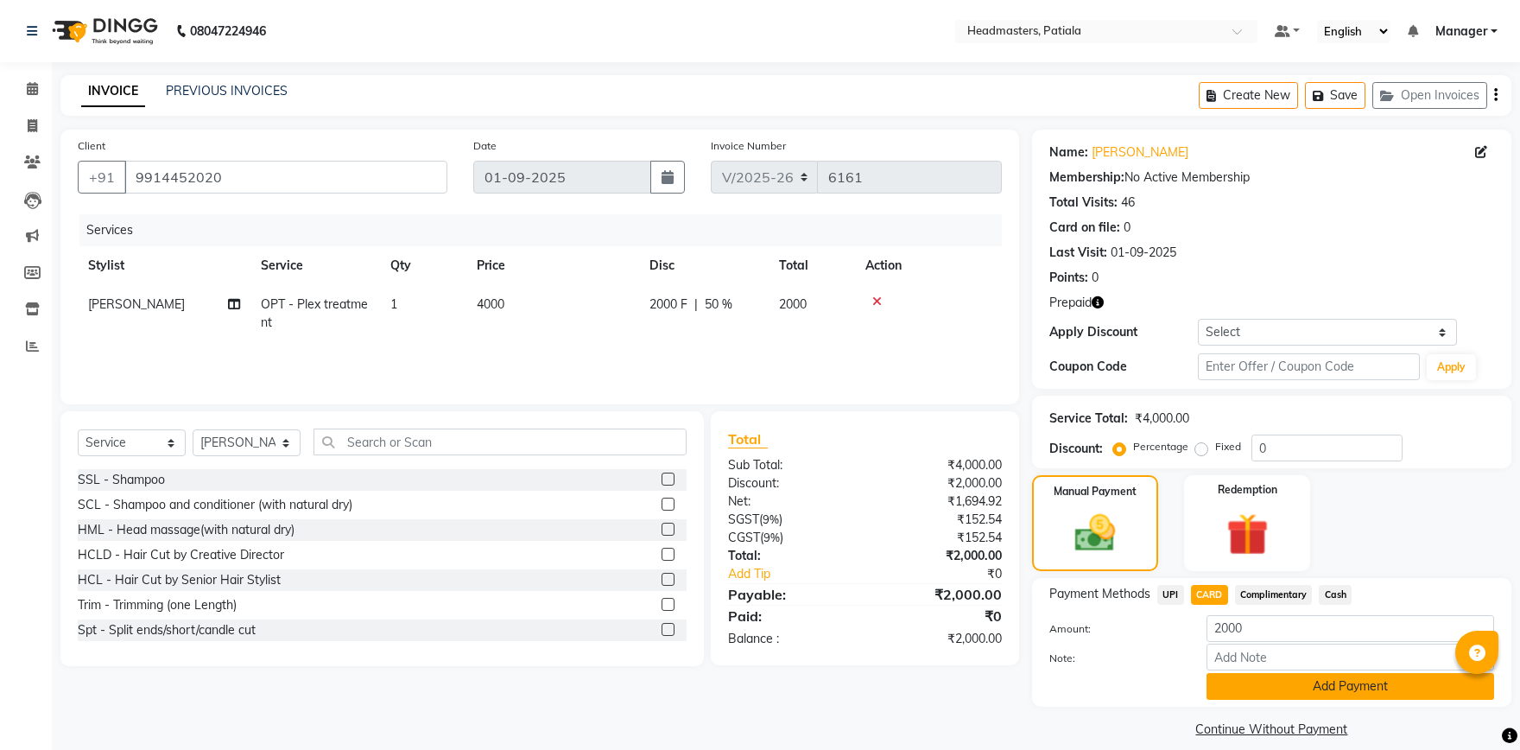
click at [1279, 684] on button "Add Payment" at bounding box center [1351, 686] width 288 height 27
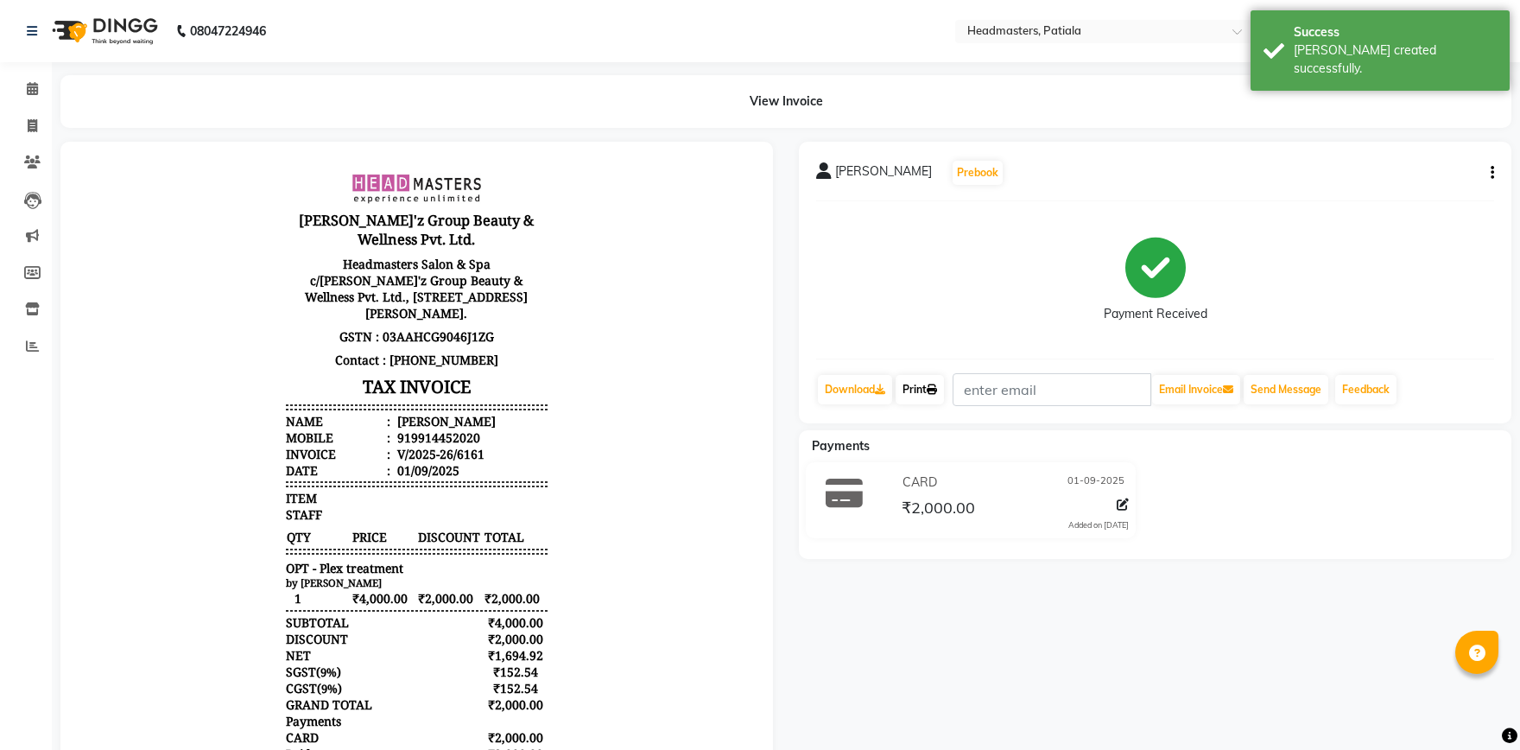
click at [929, 397] on link "Print" at bounding box center [920, 389] width 48 height 29
drag, startPoint x: 407, startPoint y: 432, endPoint x: 570, endPoint y: 427, distance: 163.4
click at [570, 427] on body "Gill'z Group Beauty & Wellness Pvt. Ltd. Headmasters Salon & Spa c/o Gill'z Gro…" at bounding box center [417, 536] width 664 height 740
copy div "19914452020"
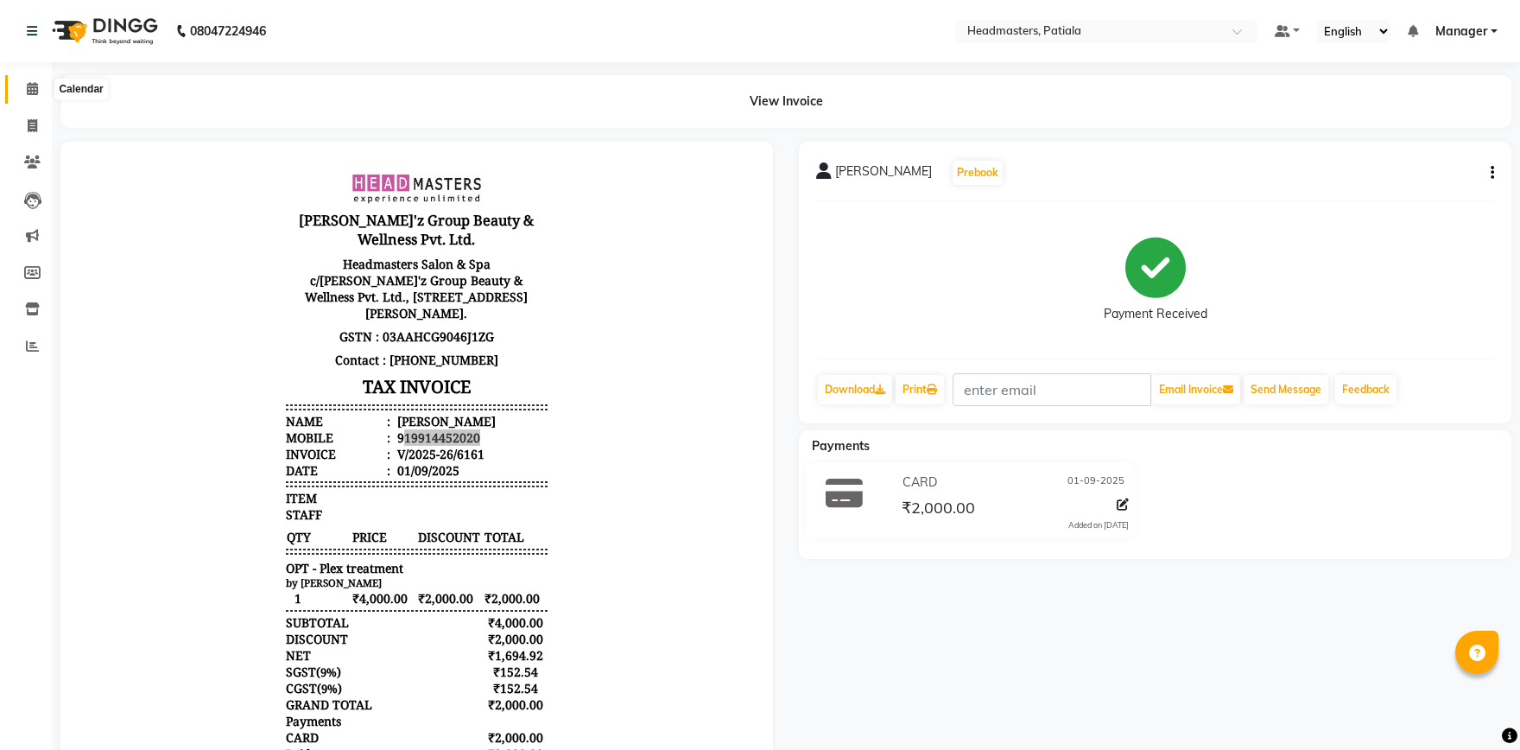
click at [34, 92] on icon at bounding box center [32, 88] width 11 height 13
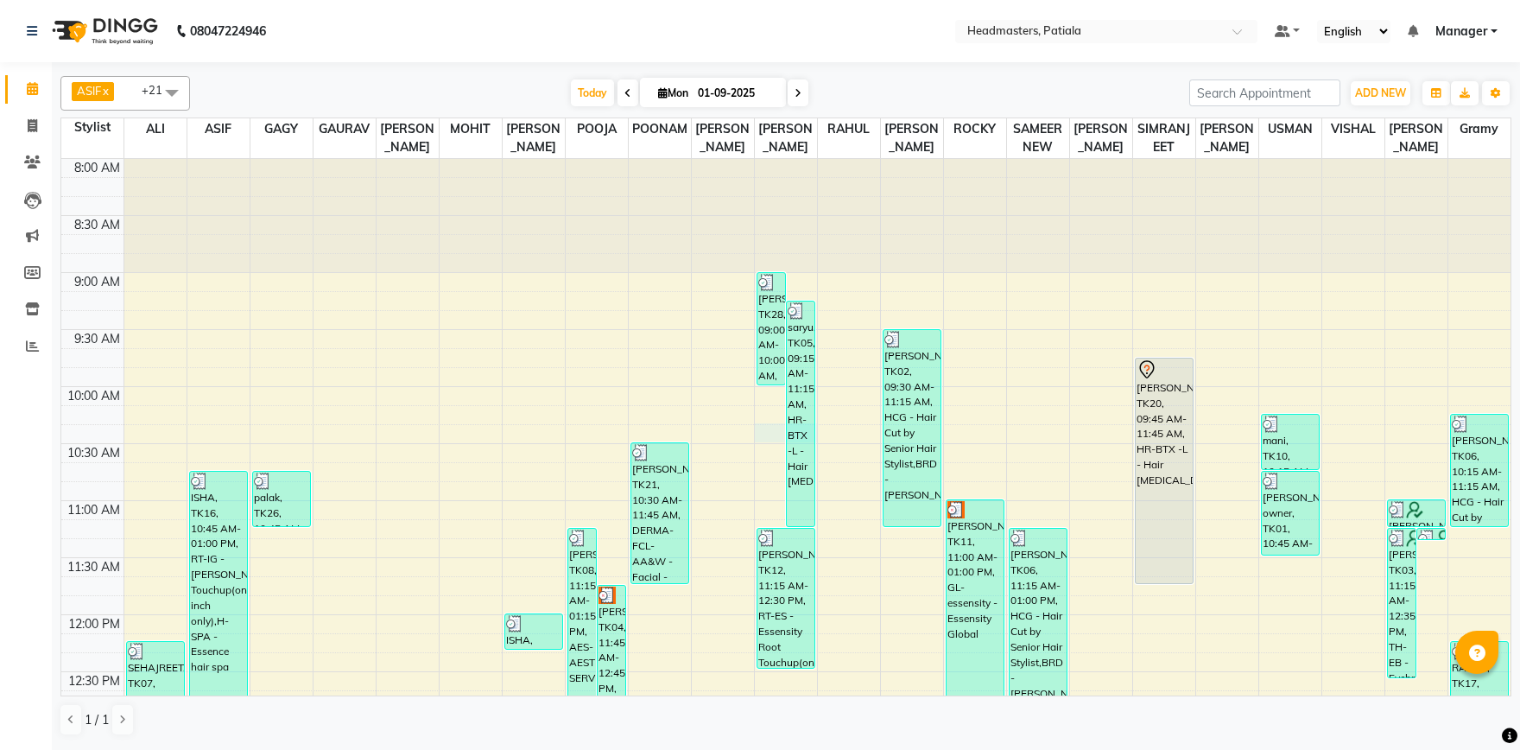
select select "51077"
select select "tentative"
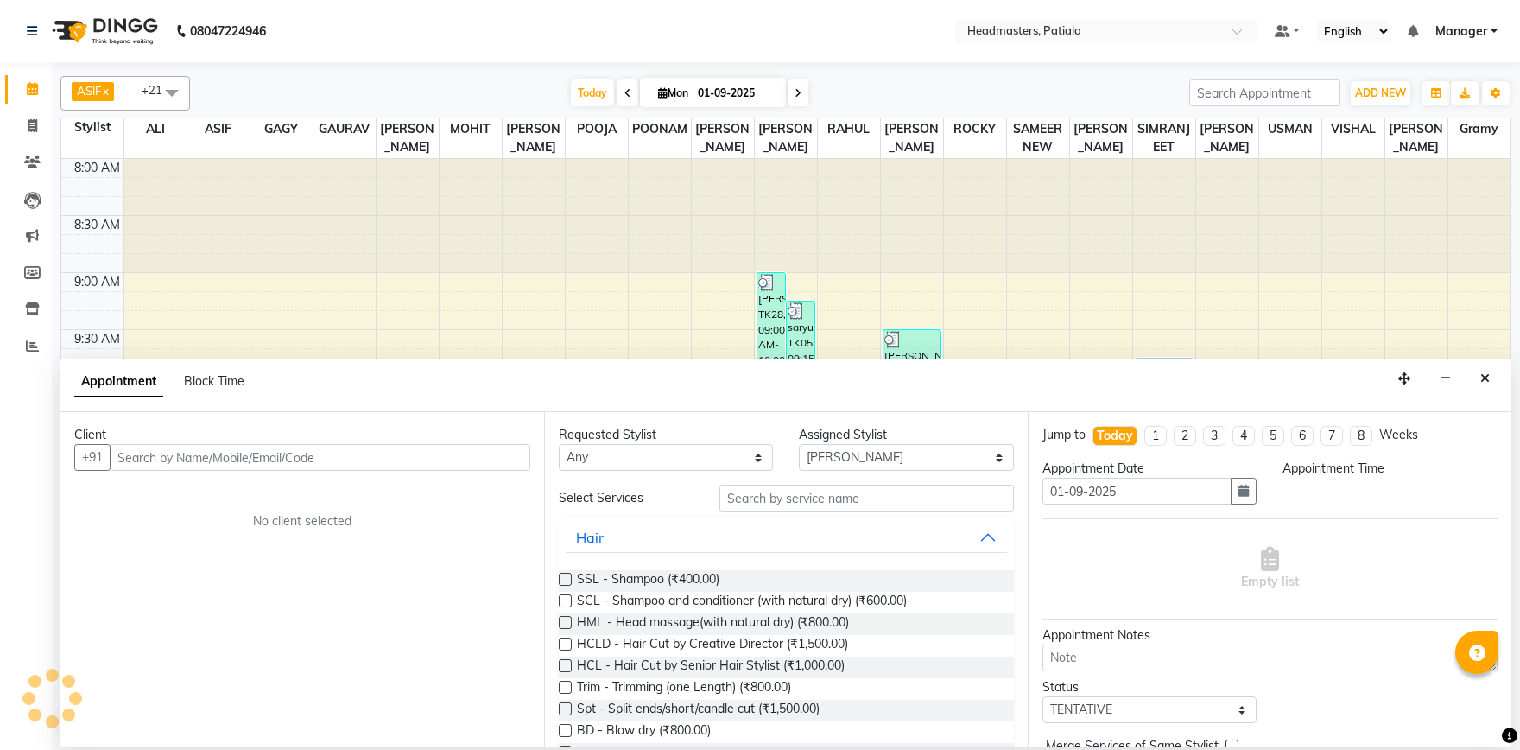
select select "615"
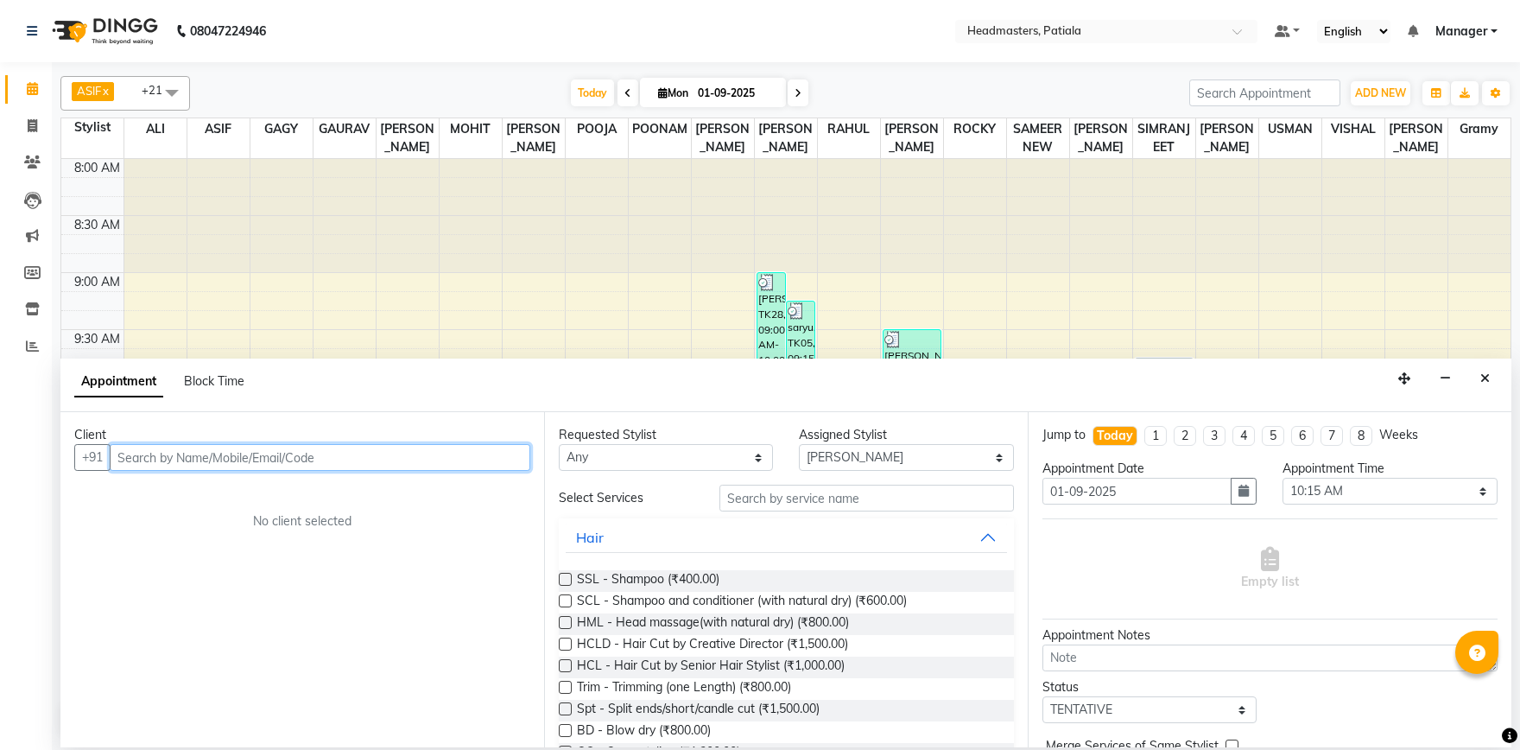
paste input "19914452020"
type input "19914452020"
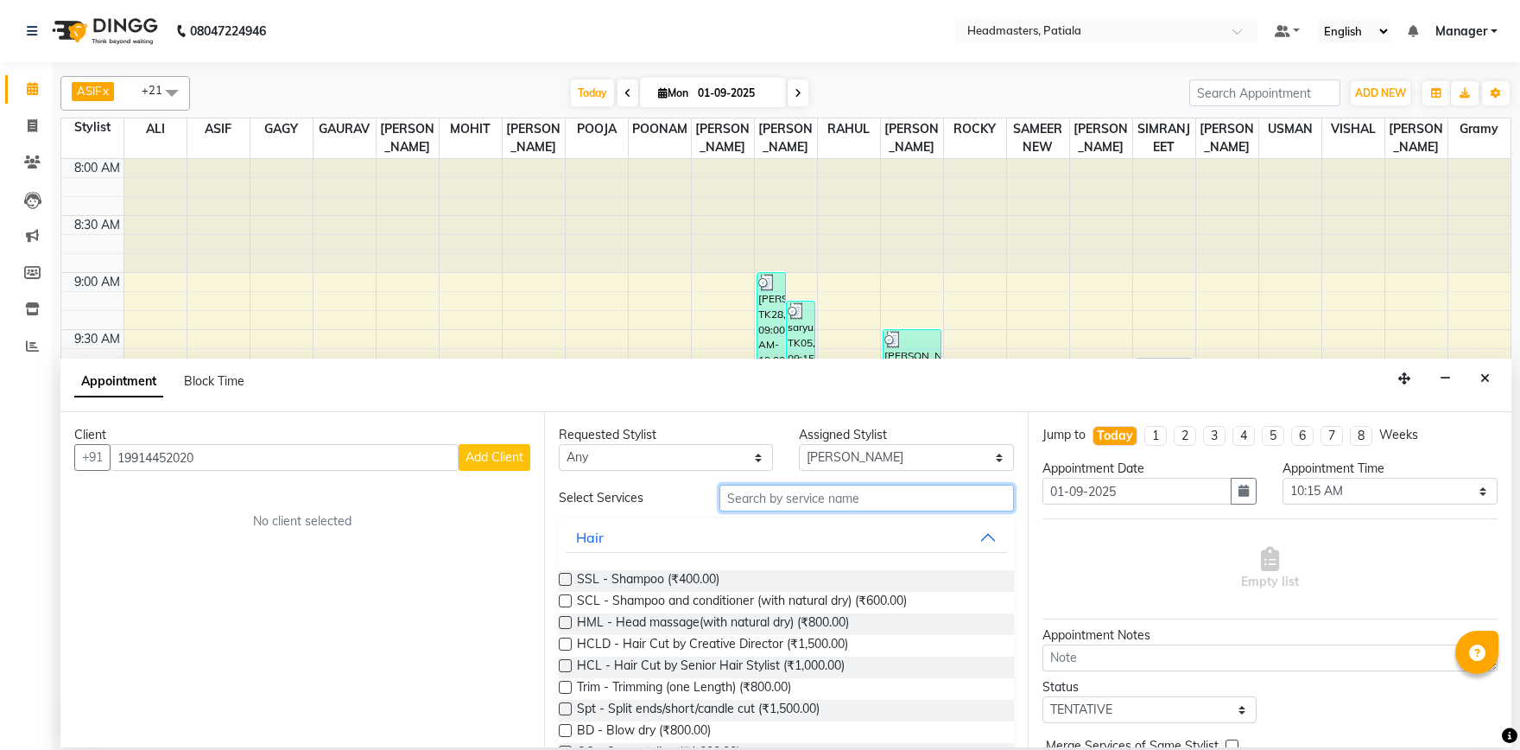
click at [796, 488] on input "text" at bounding box center [867, 498] width 295 height 27
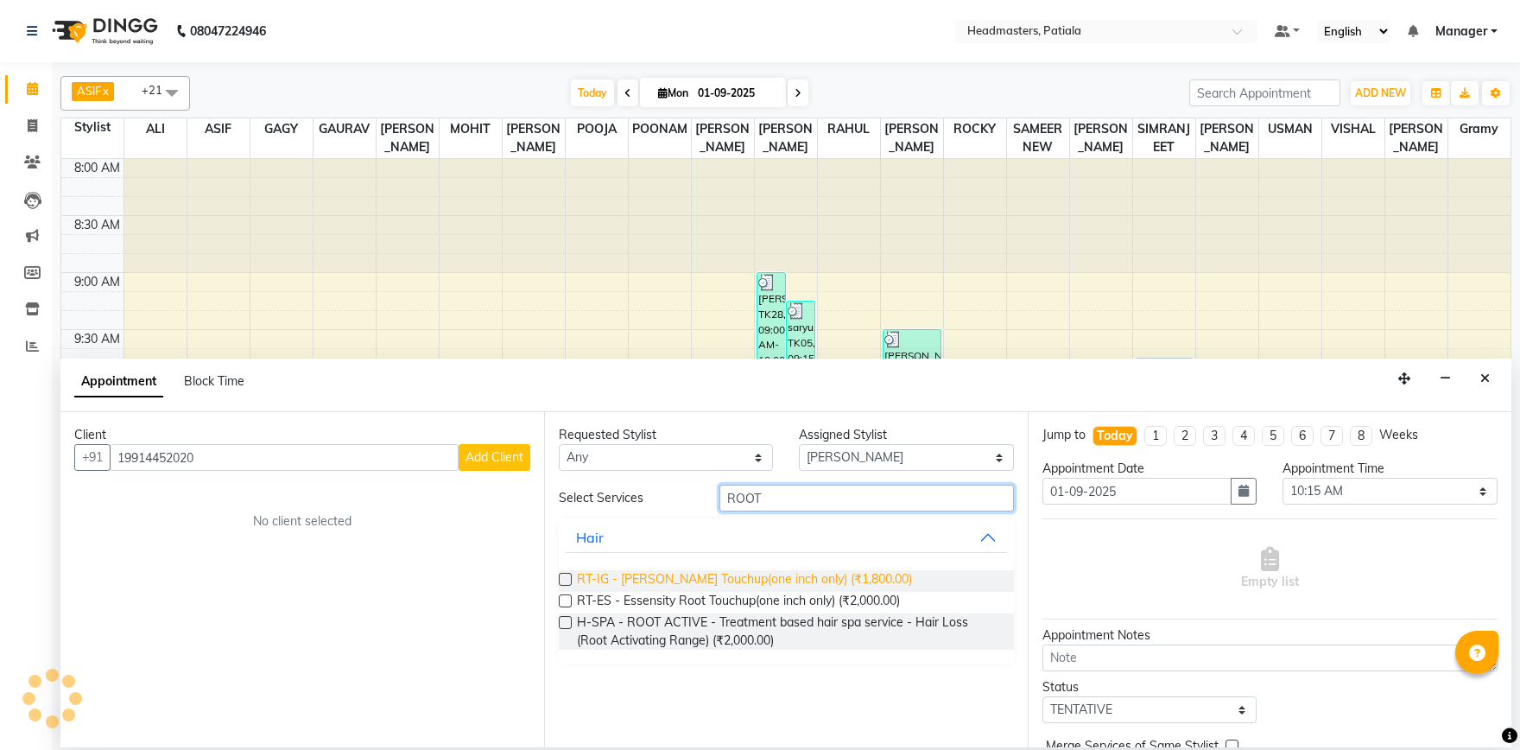
type input "ROOT"
click at [666, 573] on span "RT-IG - Igora Root Touchup(one inch only) (₹1,800.00)" at bounding box center [744, 581] width 335 height 22
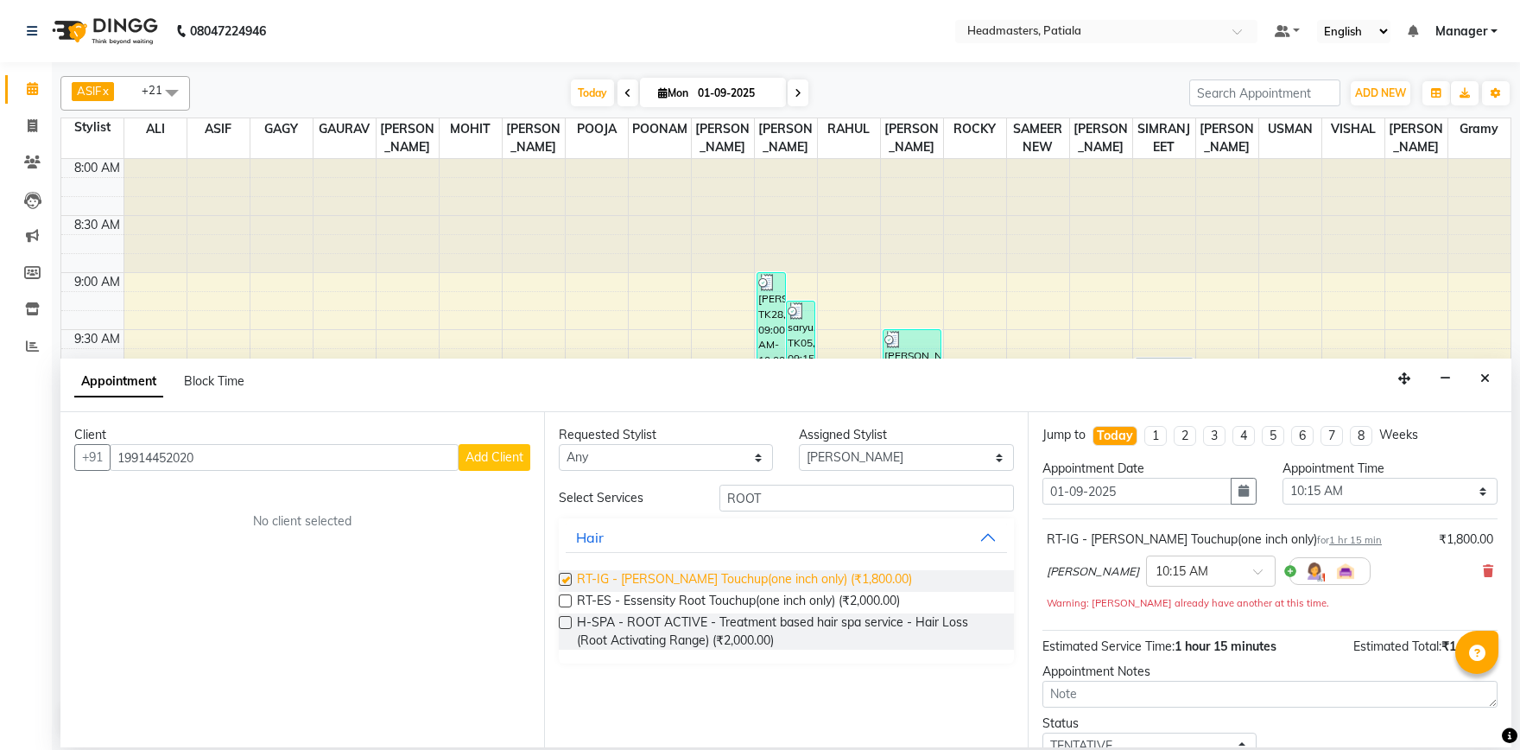
checkbox input "false"
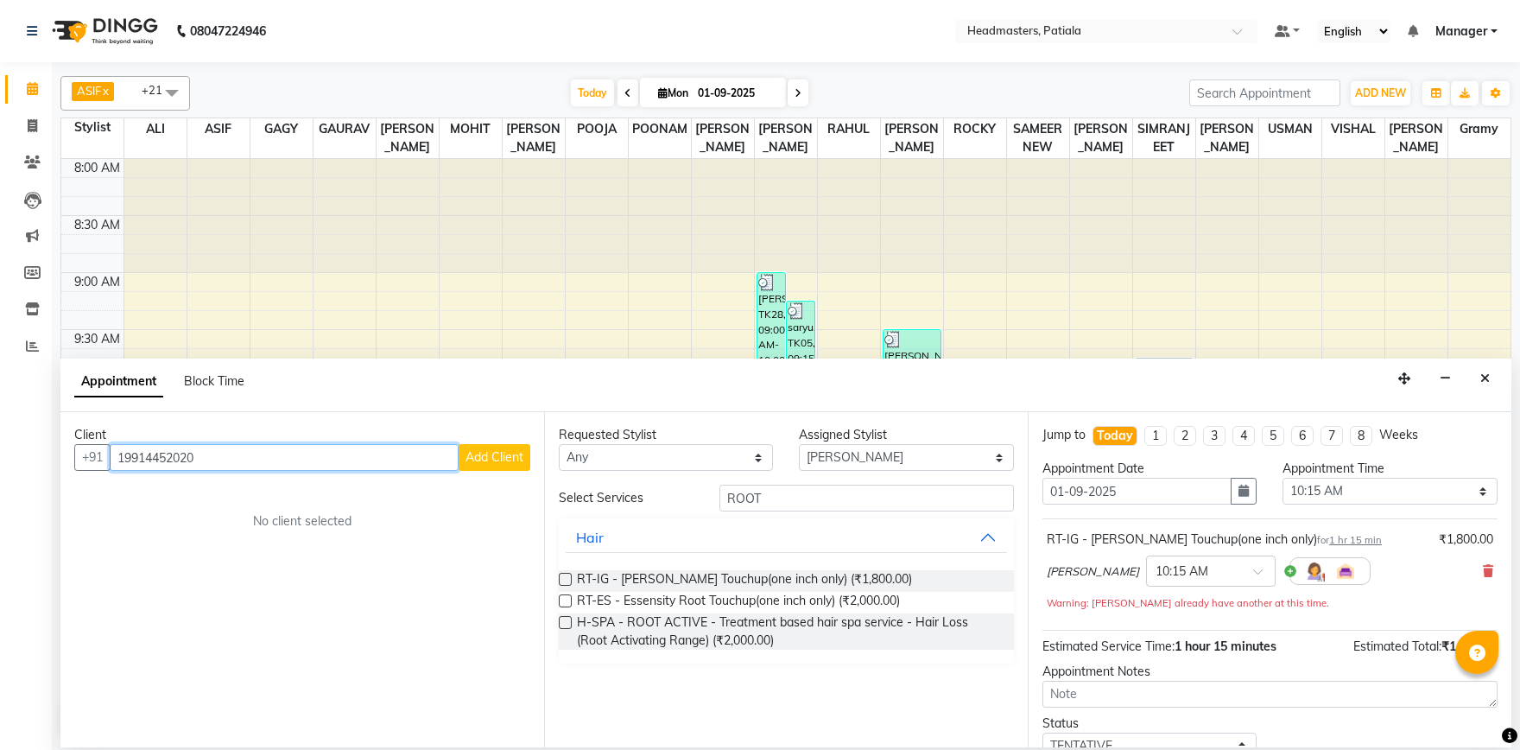
click at [125, 459] on input "19914452020" at bounding box center [284, 457] width 349 height 27
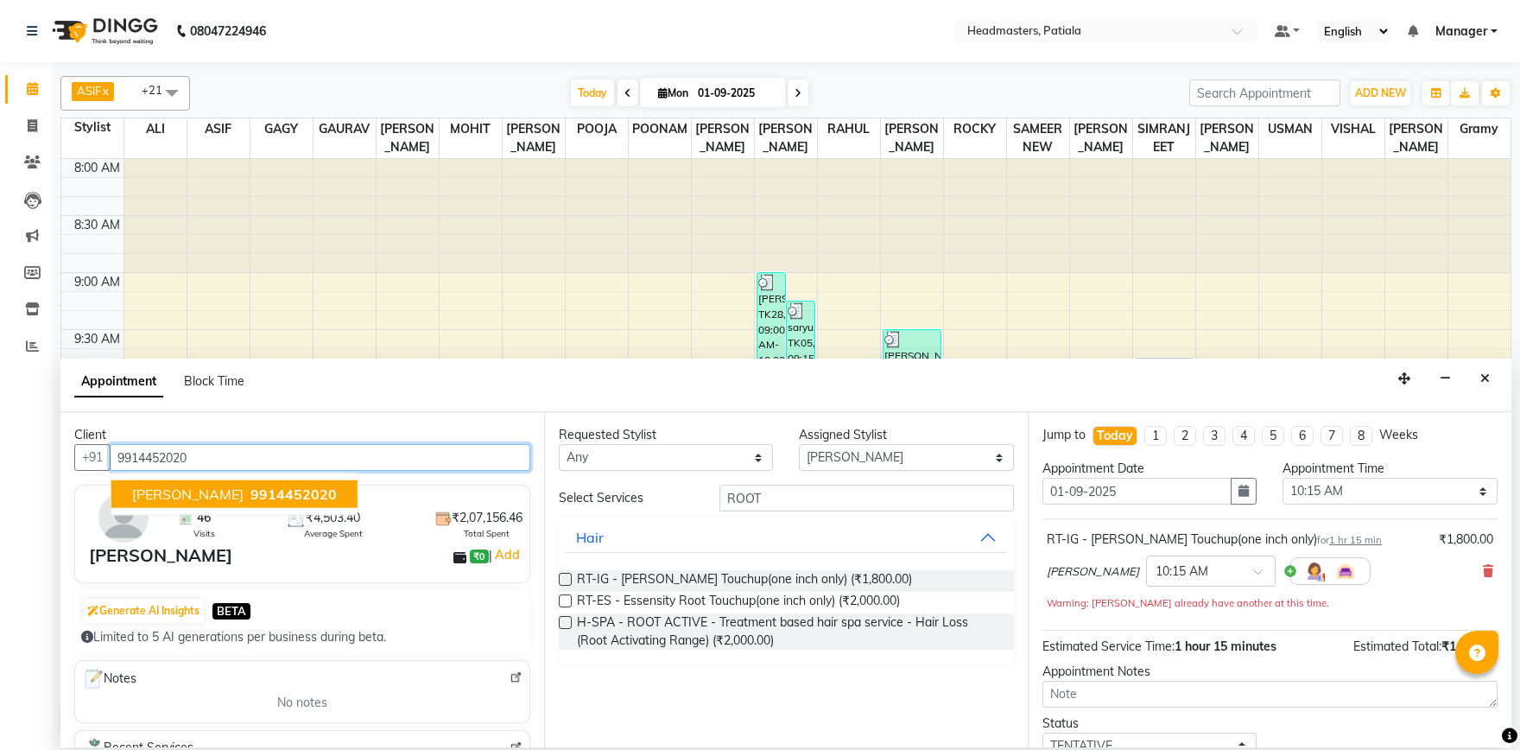
click at [217, 460] on input "9914452020" at bounding box center [320, 457] width 421 height 27
drag, startPoint x: 216, startPoint y: 492, endPoint x: 254, endPoint y: 484, distance: 38.8
click at [217, 492] on span "ASHU SINGLA" at bounding box center [187, 494] width 111 height 17
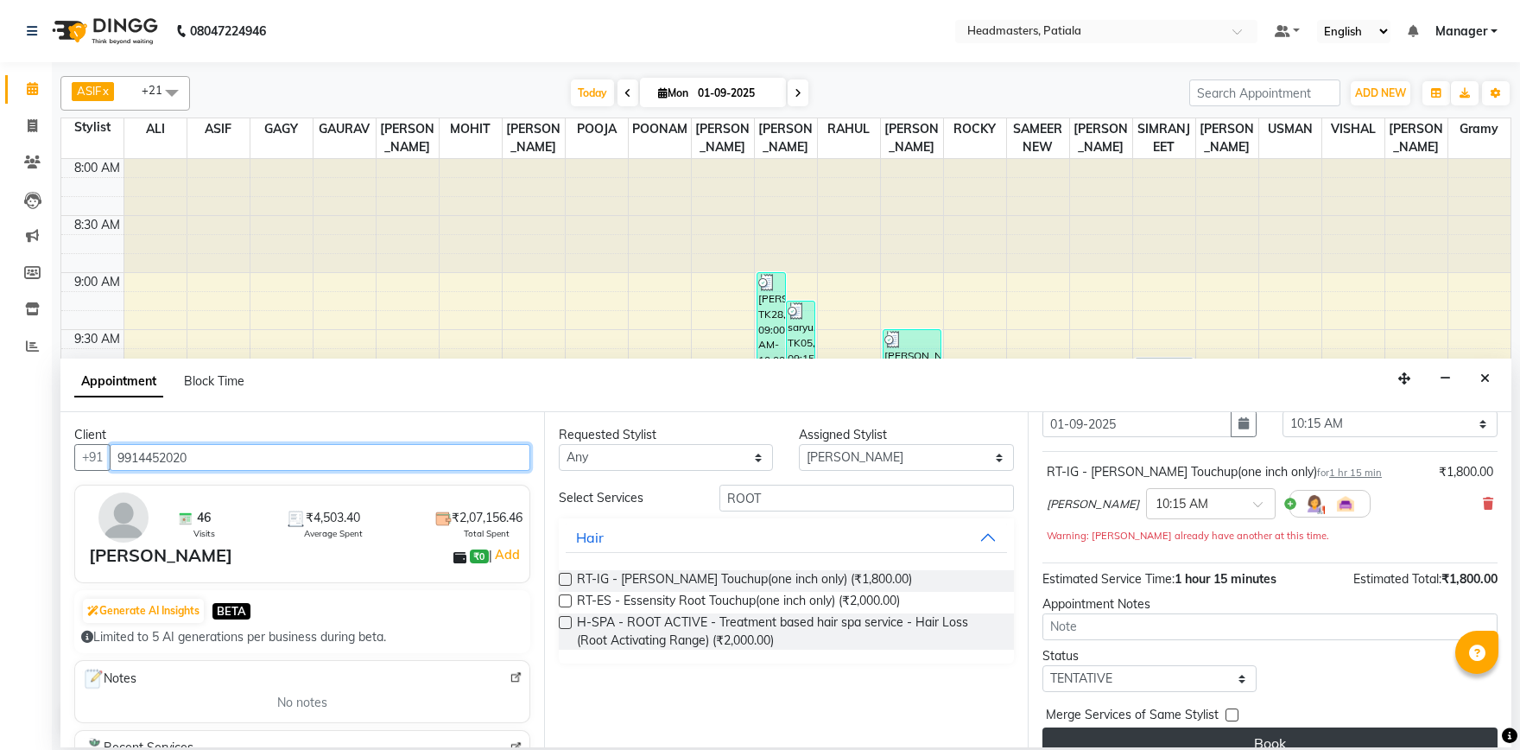
scroll to position [92, 0]
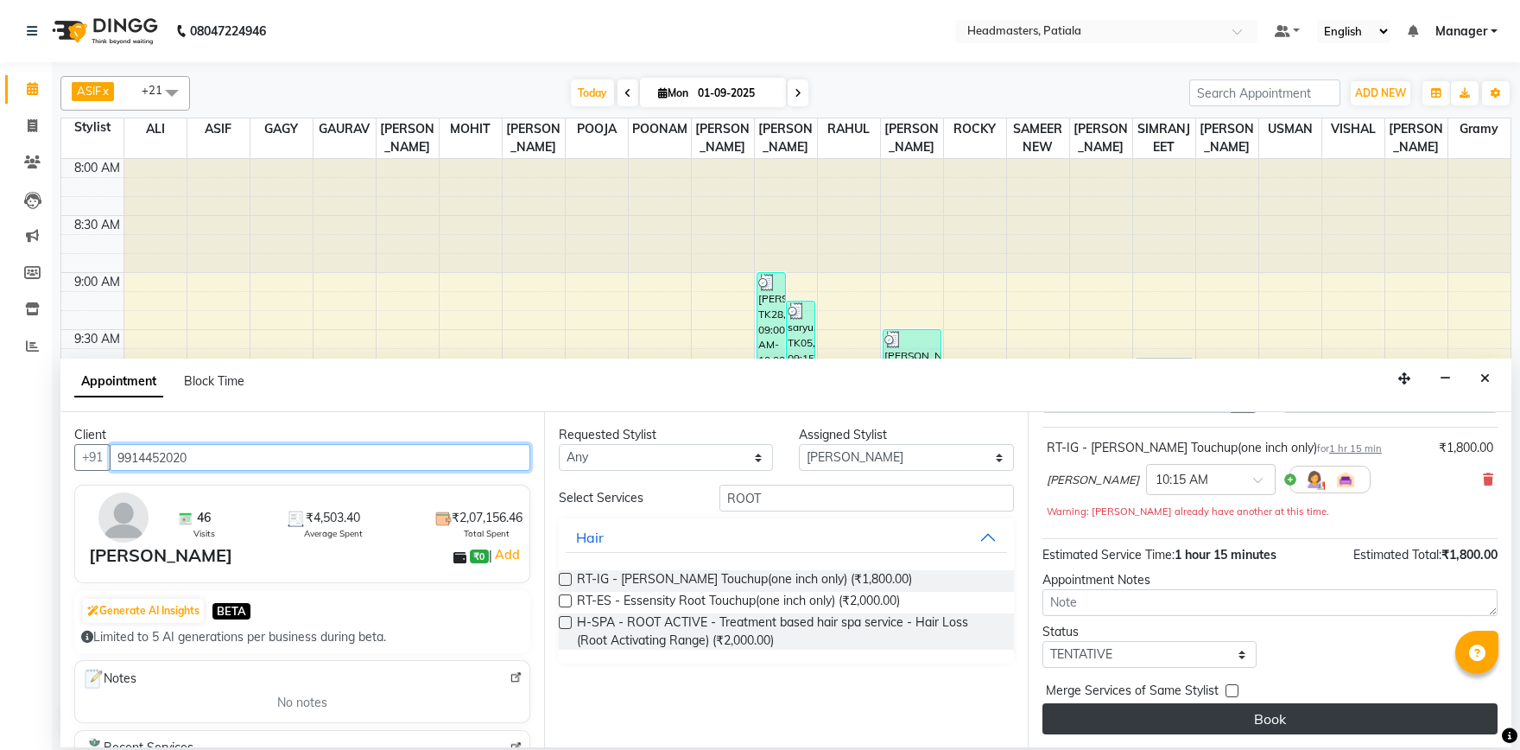
type input "9914452020"
click at [1269, 723] on button "Book" at bounding box center [1270, 718] width 455 height 31
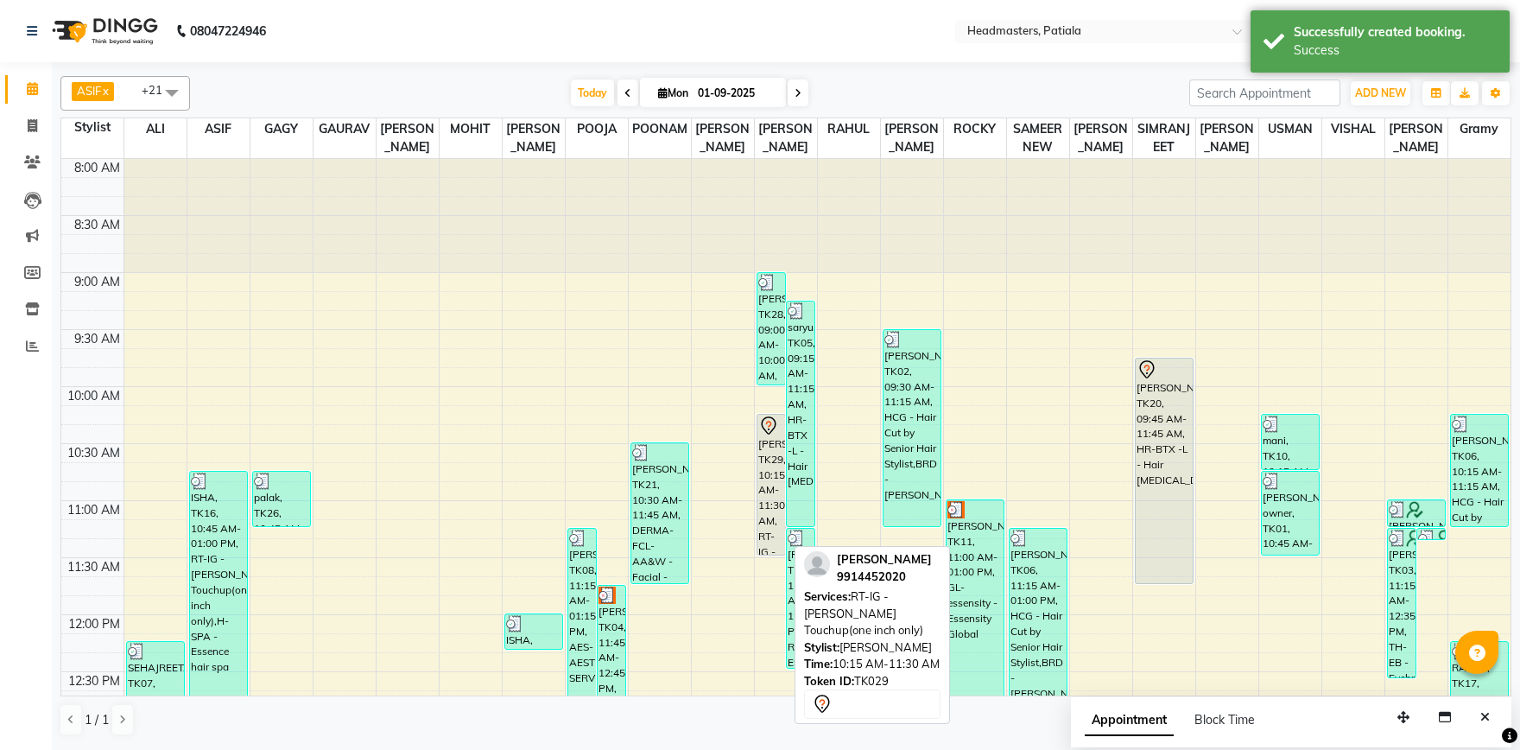
click at [765, 469] on div "[PERSON_NAME], TK29, 10:15 AM-11:30 AM, RT-IG - [PERSON_NAME] Touchup(one inch …" at bounding box center [772, 485] width 28 height 140
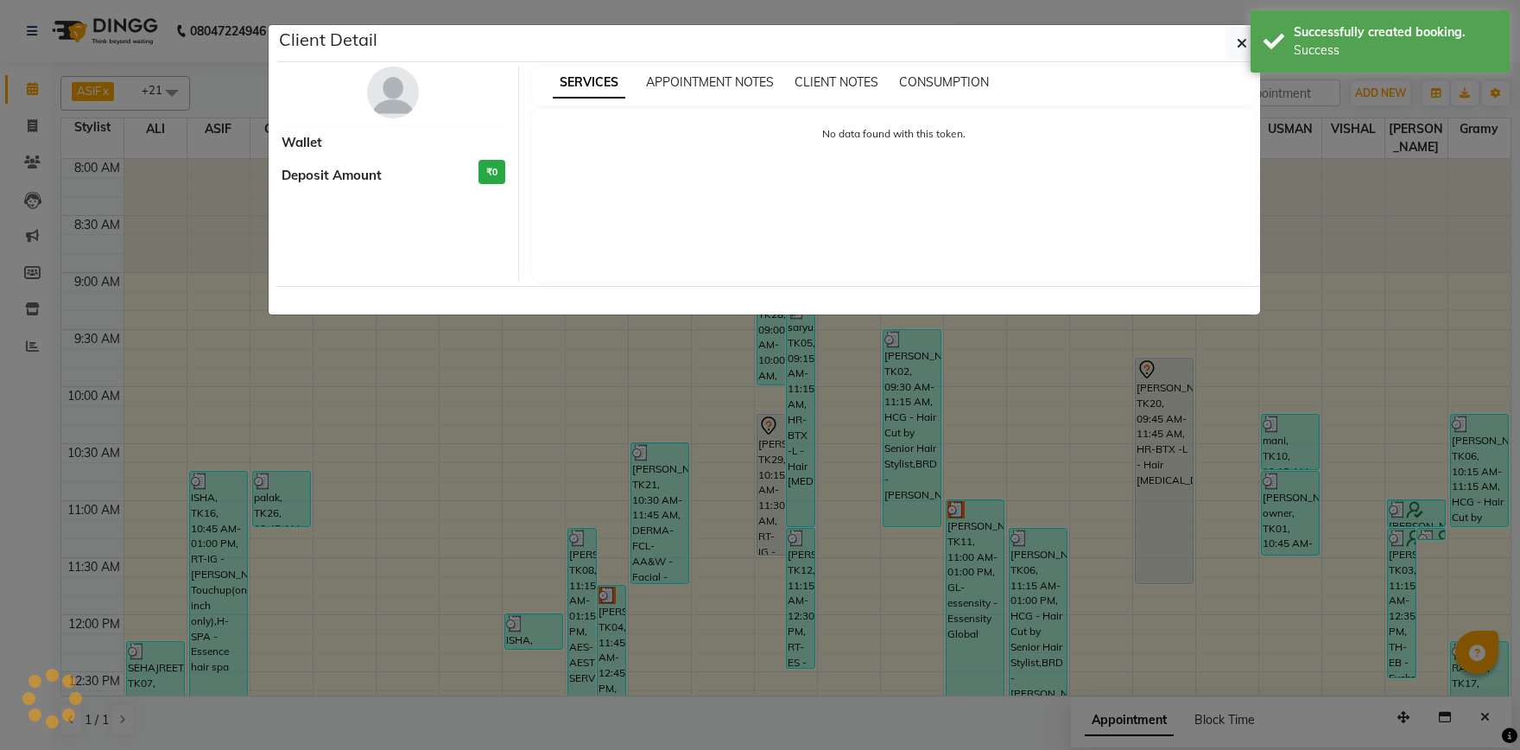
select select "7"
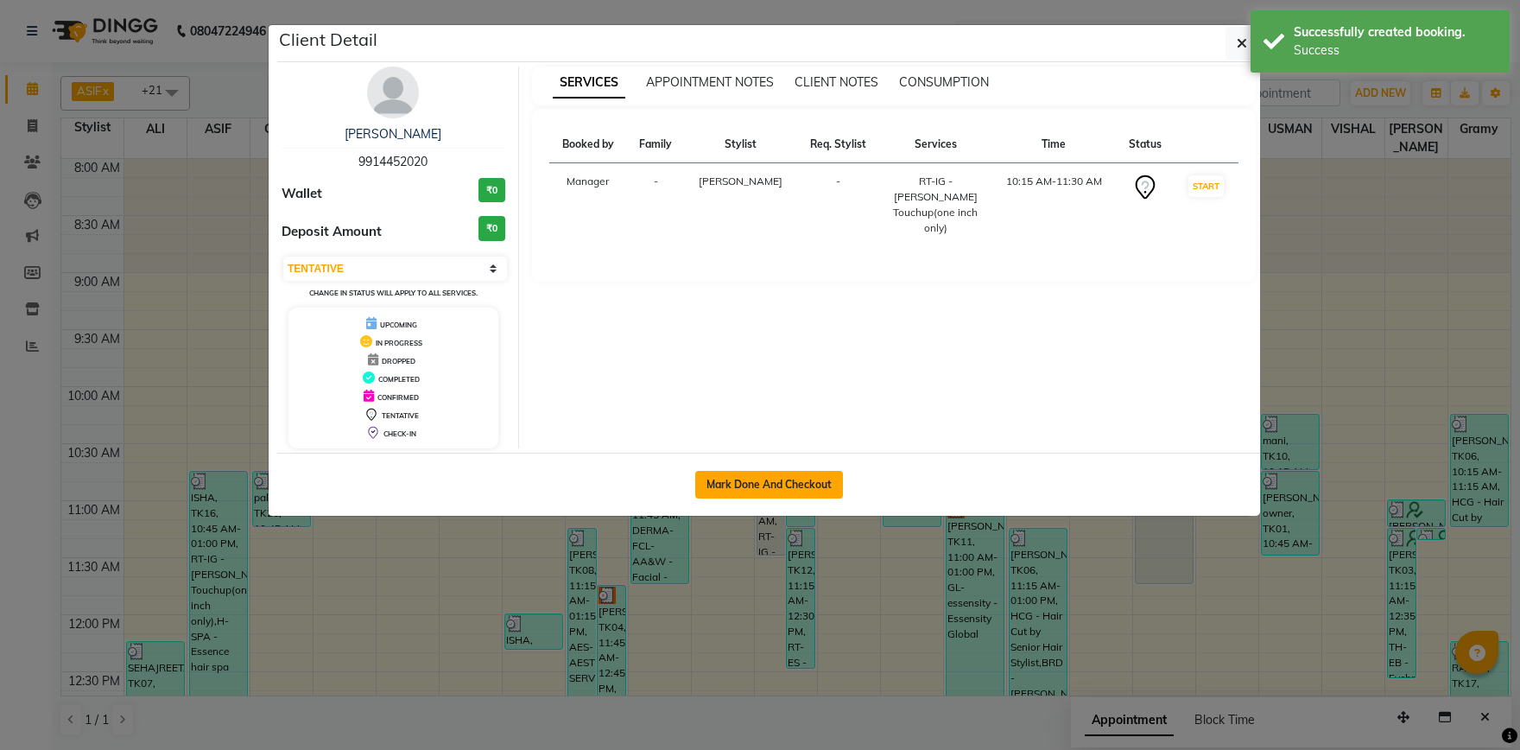
click at [765, 486] on button "Mark Done And Checkout" at bounding box center [769, 485] width 148 height 28
select select "service"
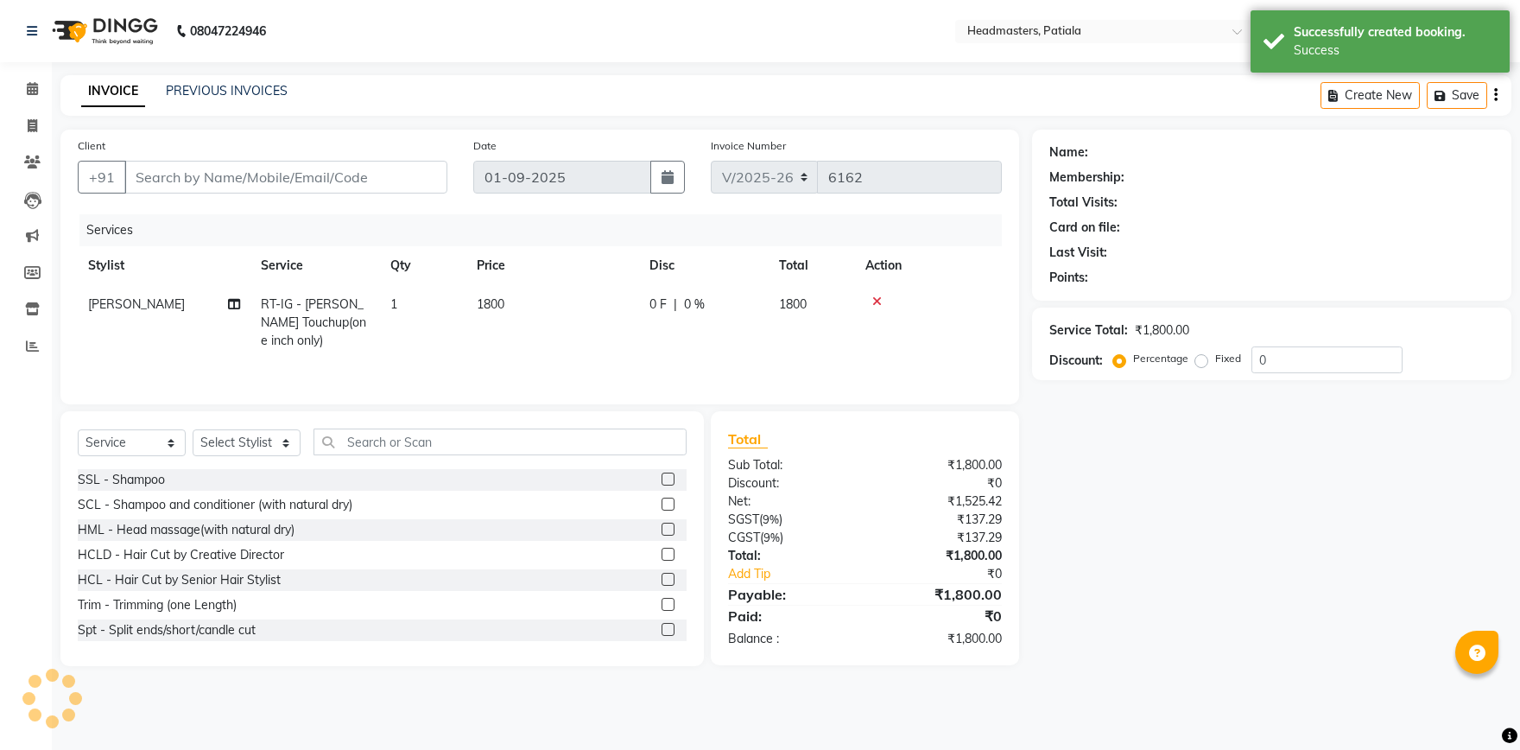
type input "9914452020"
click at [471, 441] on input "text" at bounding box center [500, 441] width 373 height 27
click at [234, 460] on div "Select Service Product Membership Package Voucher Prepaid Gift Card Select Styl…" at bounding box center [382, 448] width 609 height 41
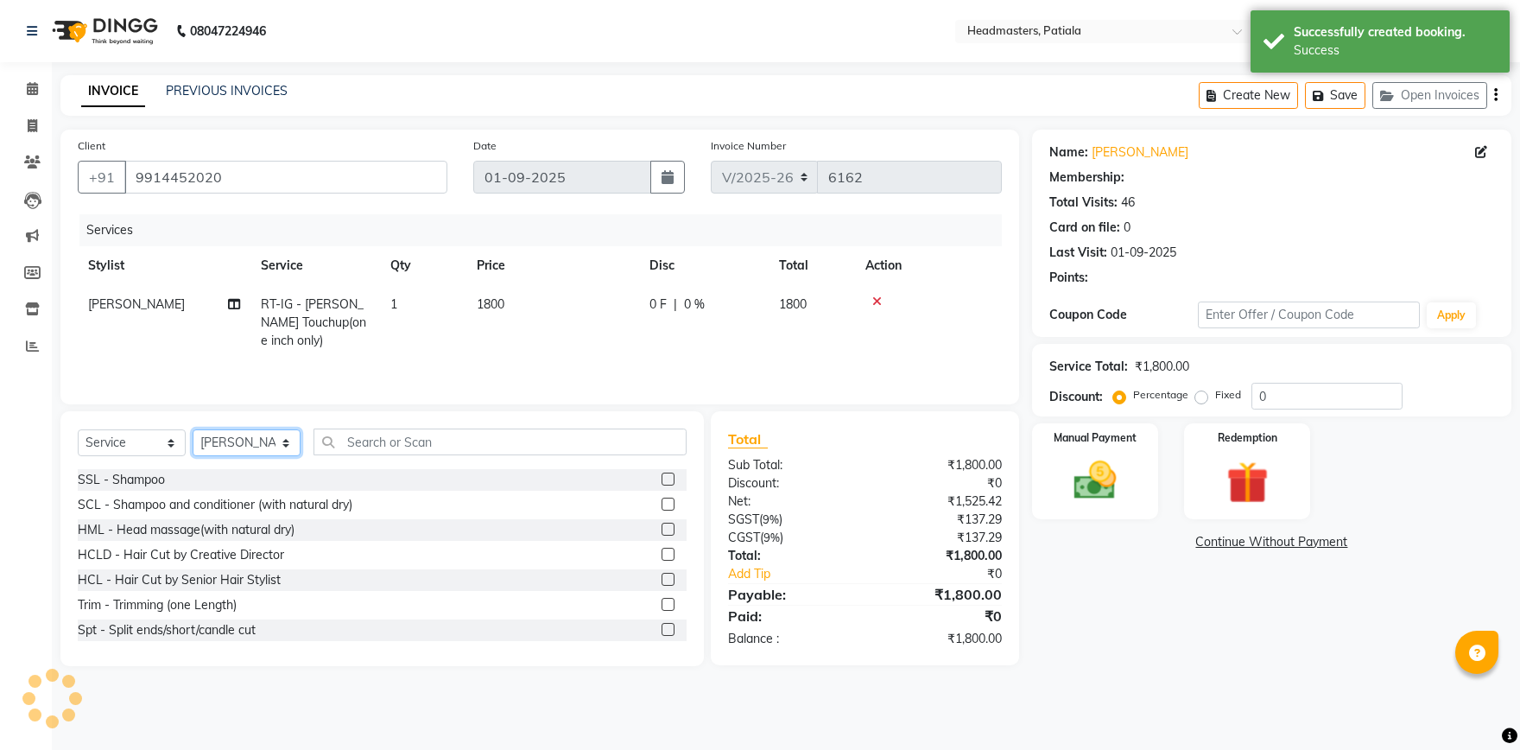
click at [235, 452] on select "Select Stylist ABHISHEK AJAY KUMAR AKSHAY ALI ARSH ARUN ASIF AZEEZUR REHMAAN Ch…" at bounding box center [247, 442] width 108 height 27
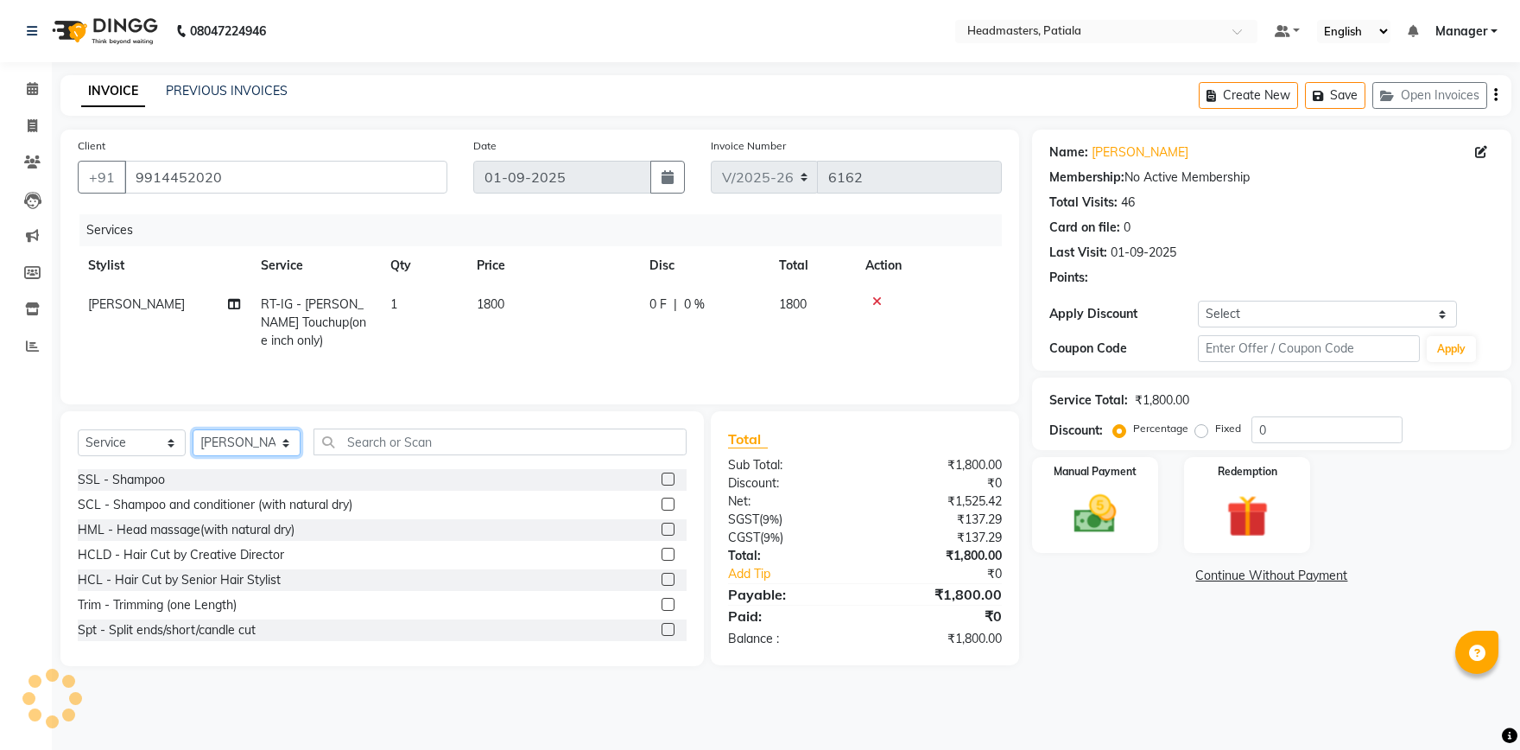
select select "51101"
click option "ARUN" at bounding box center [0, 0] width 0 height 0
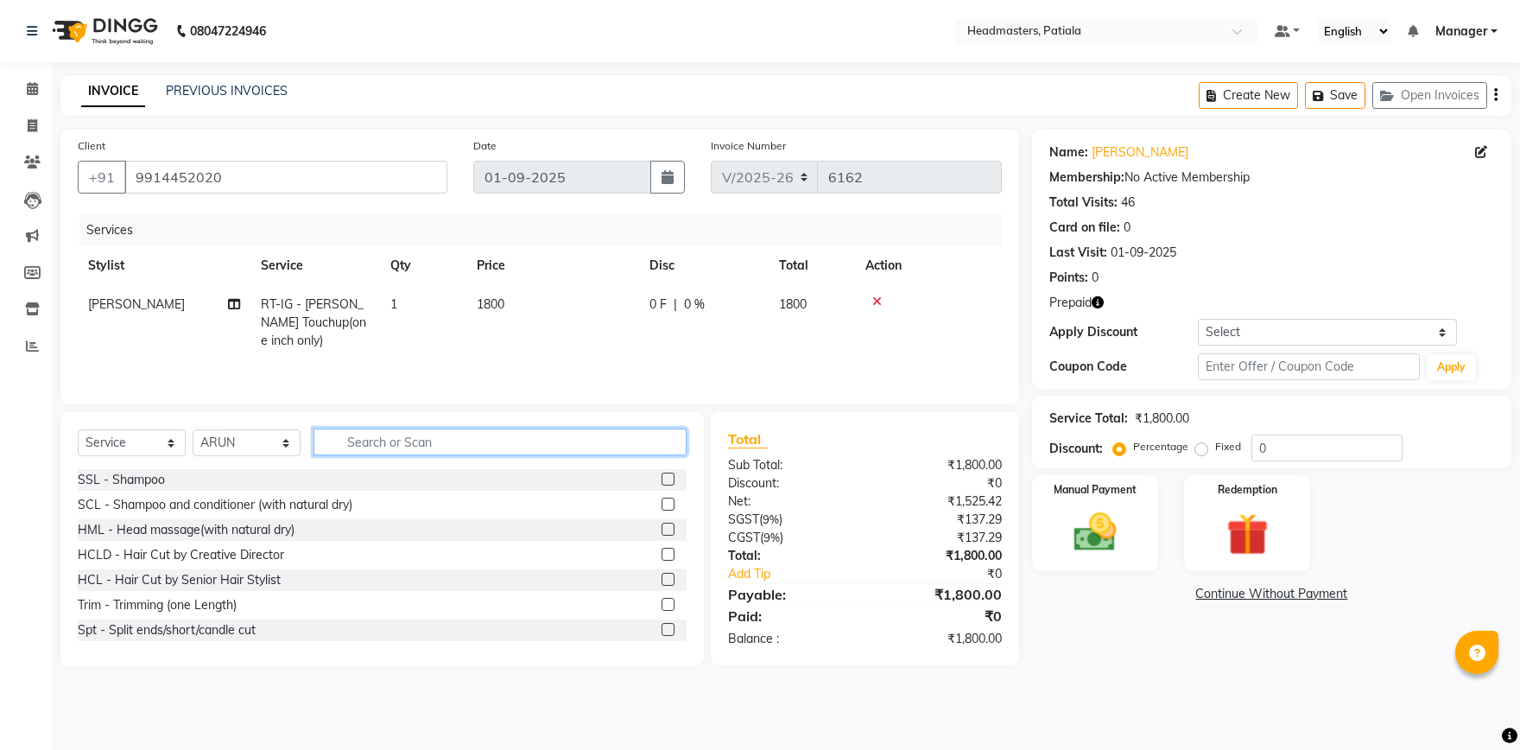
click at [408, 442] on input "text" at bounding box center [500, 441] width 373 height 27
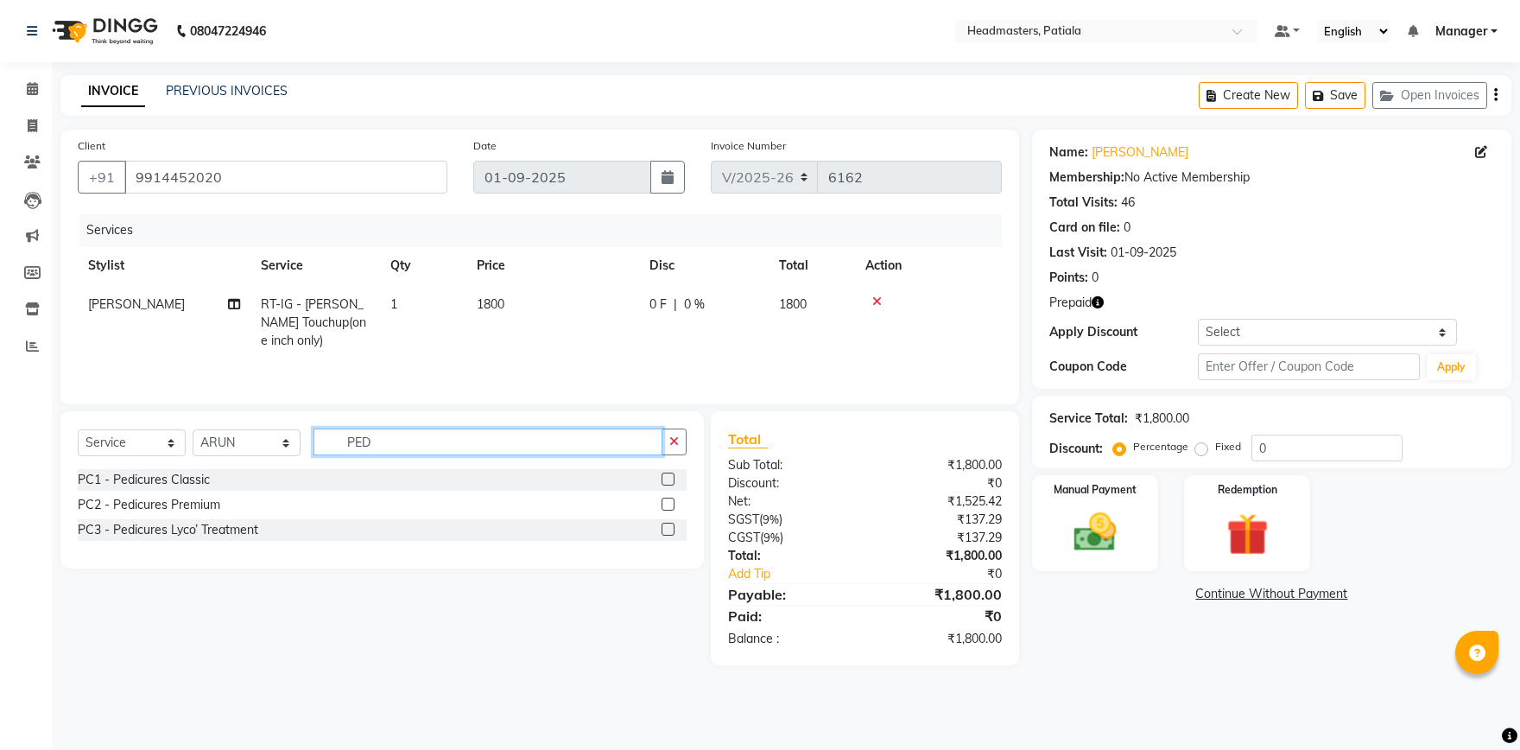
type input "PED"
click at [667, 498] on label at bounding box center [668, 504] width 13 height 13
click at [667, 499] on input "checkbox" at bounding box center [667, 504] width 11 height 11
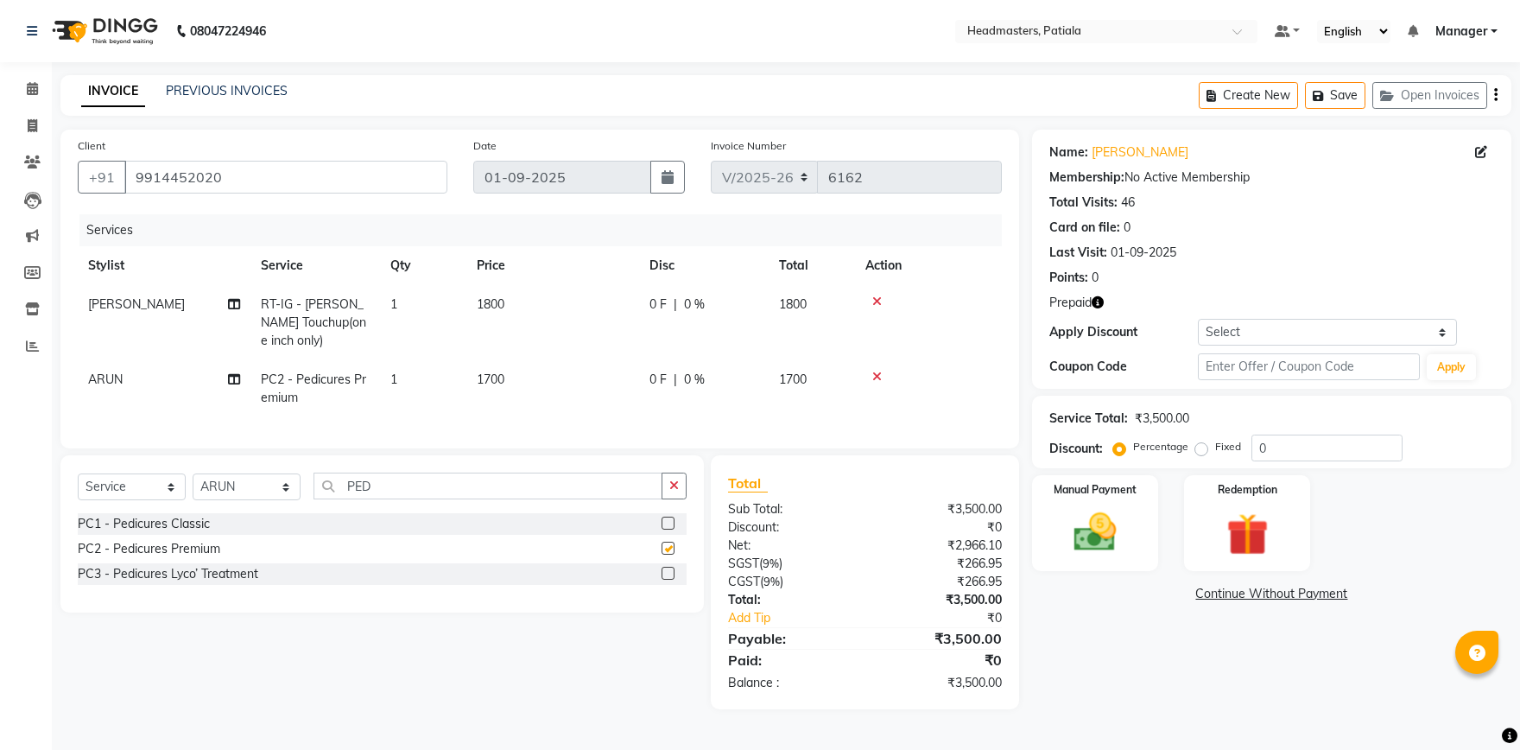
checkbox input "false"
click at [1226, 517] on img at bounding box center [1248, 534] width 72 height 54
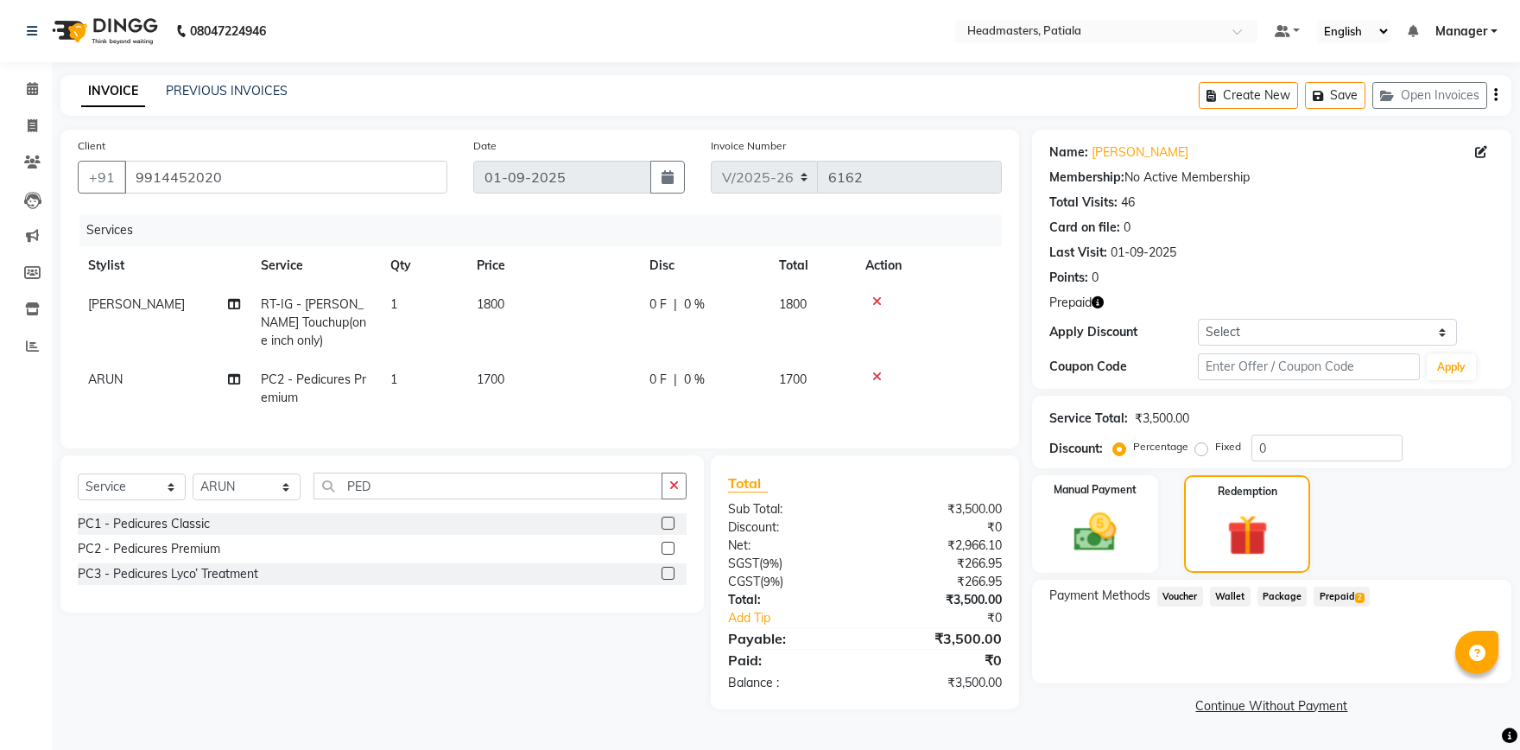
click at [1316, 593] on span "Prepaid 2" at bounding box center [1342, 597] width 56 height 20
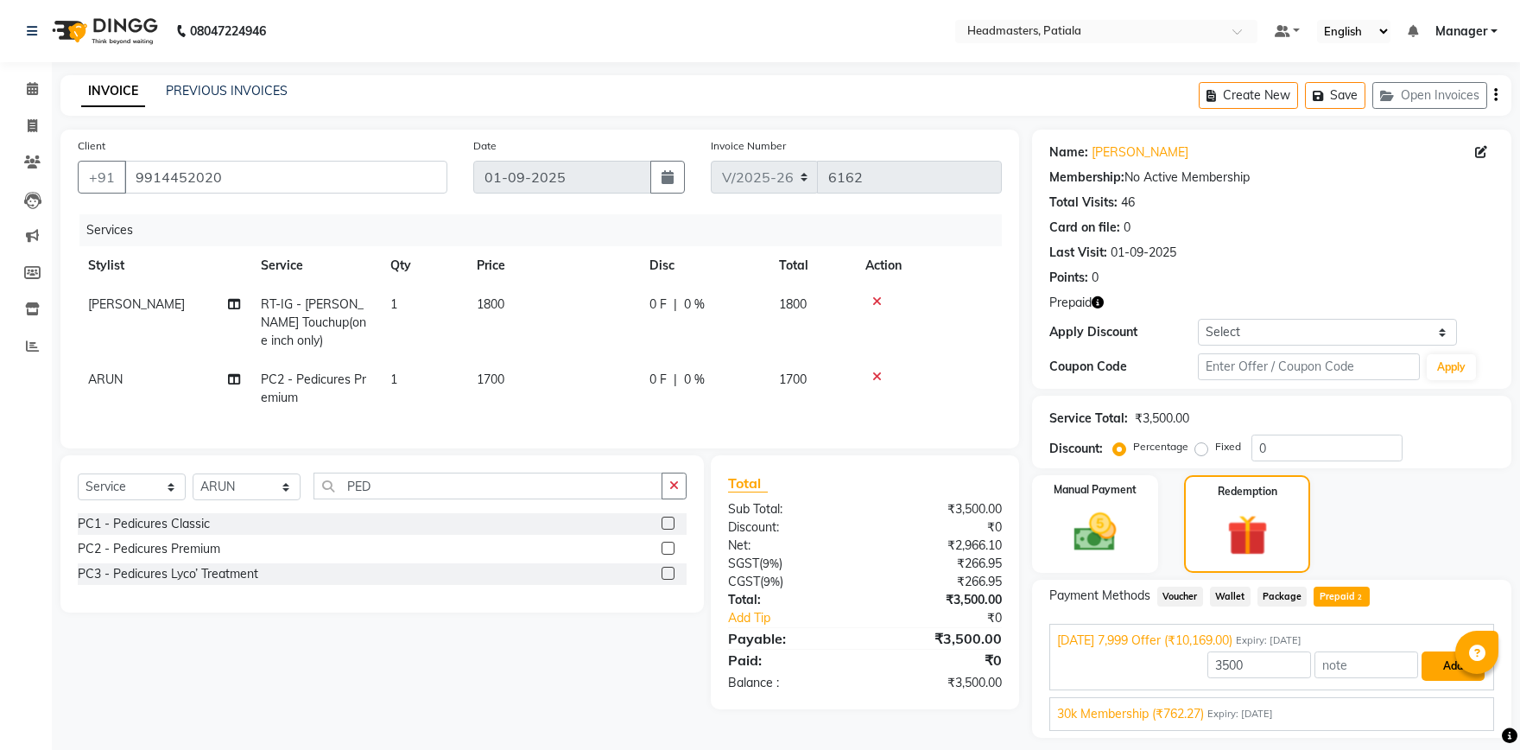
click at [1449, 672] on button "Add" at bounding box center [1453, 665] width 63 height 29
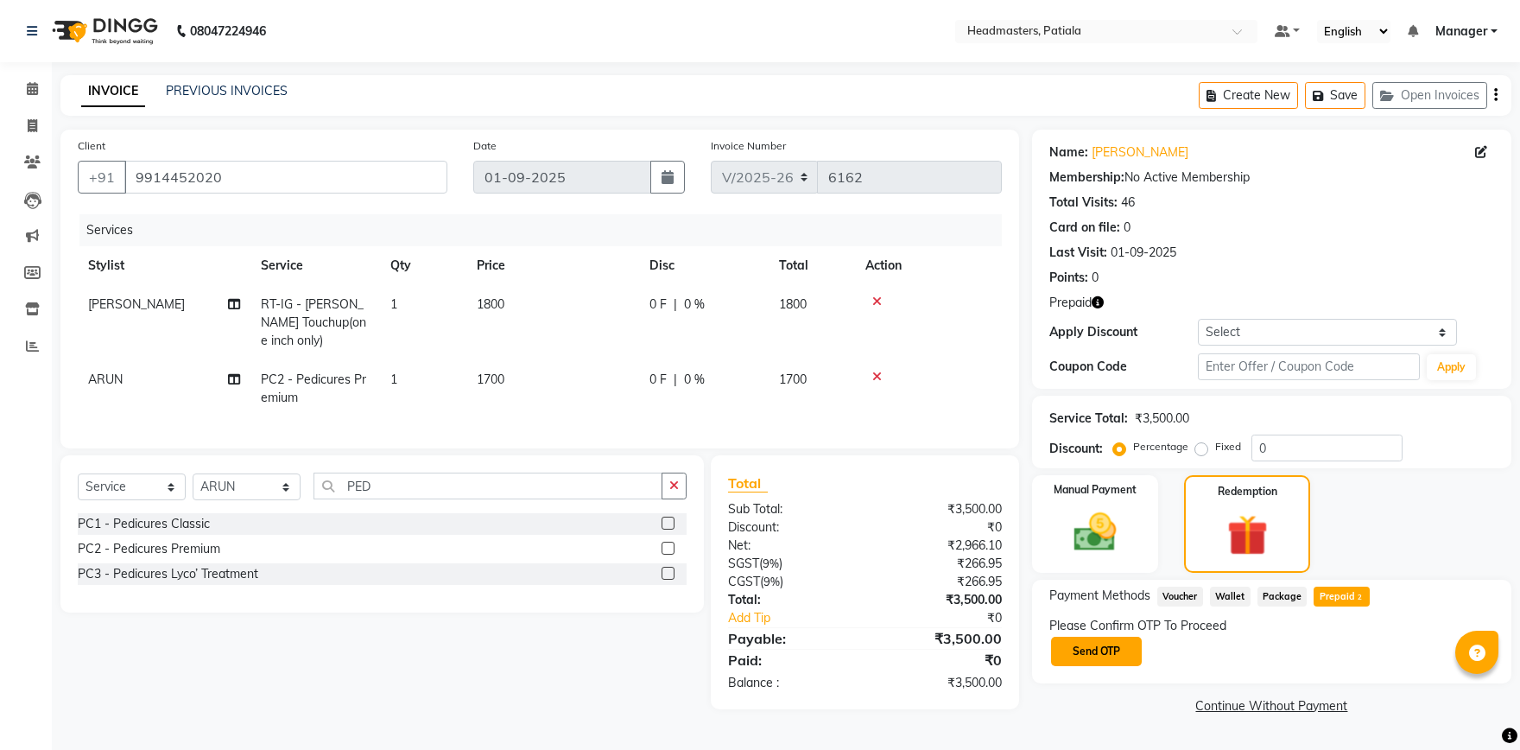
click at [1098, 651] on button "Send OTP" at bounding box center [1096, 651] width 91 height 29
click at [1120, 630] on div "Please Confirm OTP To Proceed" at bounding box center [1272, 626] width 445 height 18
click at [1121, 656] on input "text" at bounding box center [1136, 650] width 173 height 27
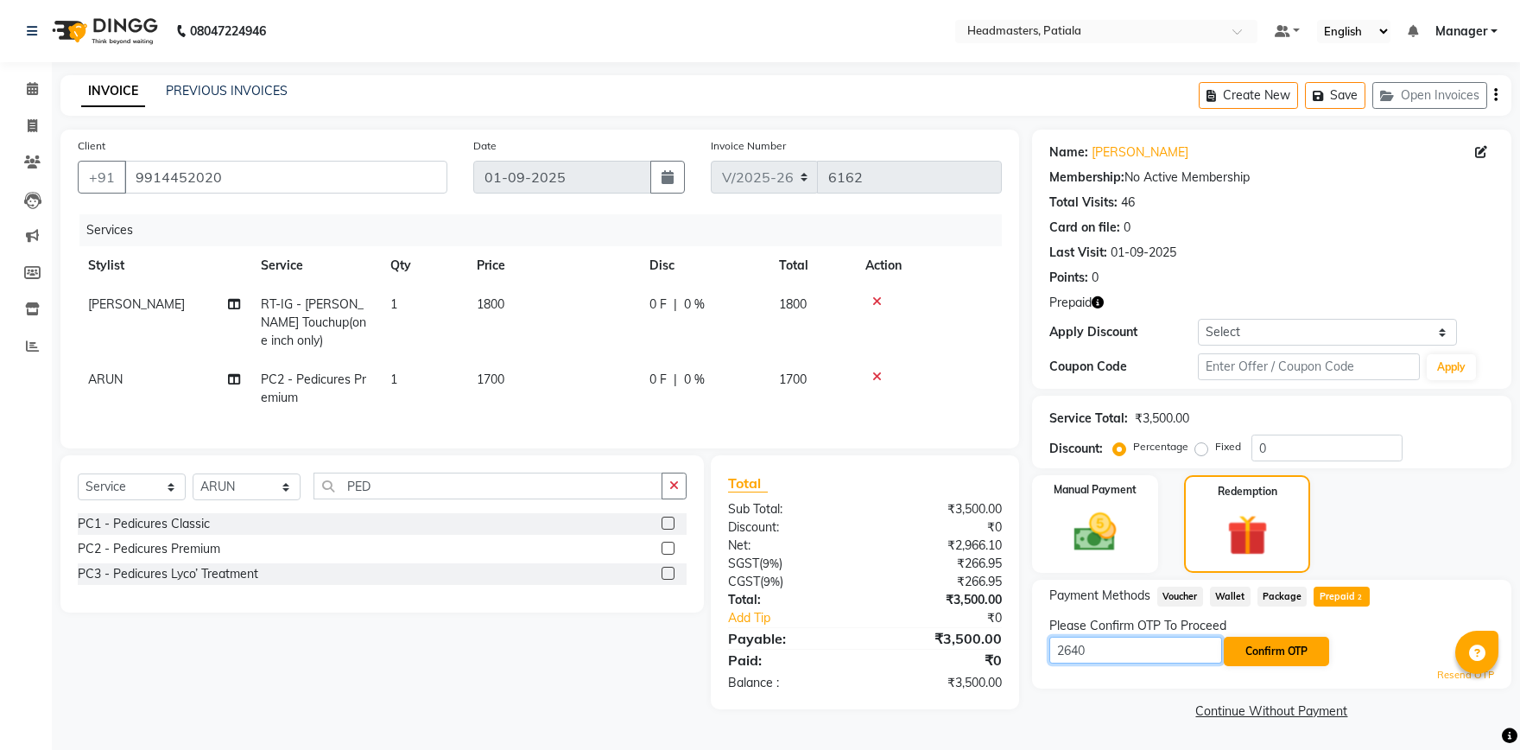
type input "2640"
click at [1293, 653] on button "Confirm OTP" at bounding box center [1276, 651] width 105 height 29
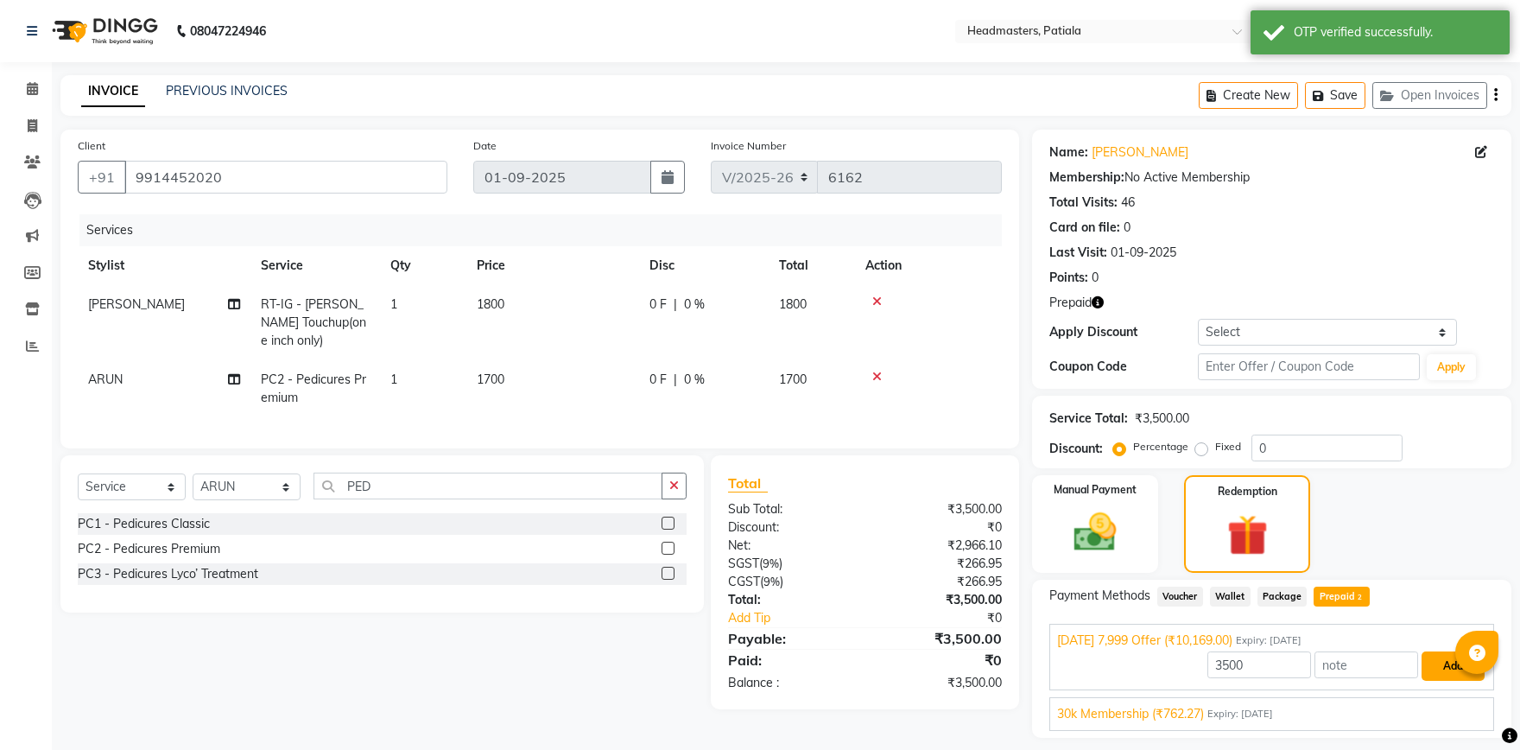
click at [1460, 674] on button "Add" at bounding box center [1453, 665] width 63 height 29
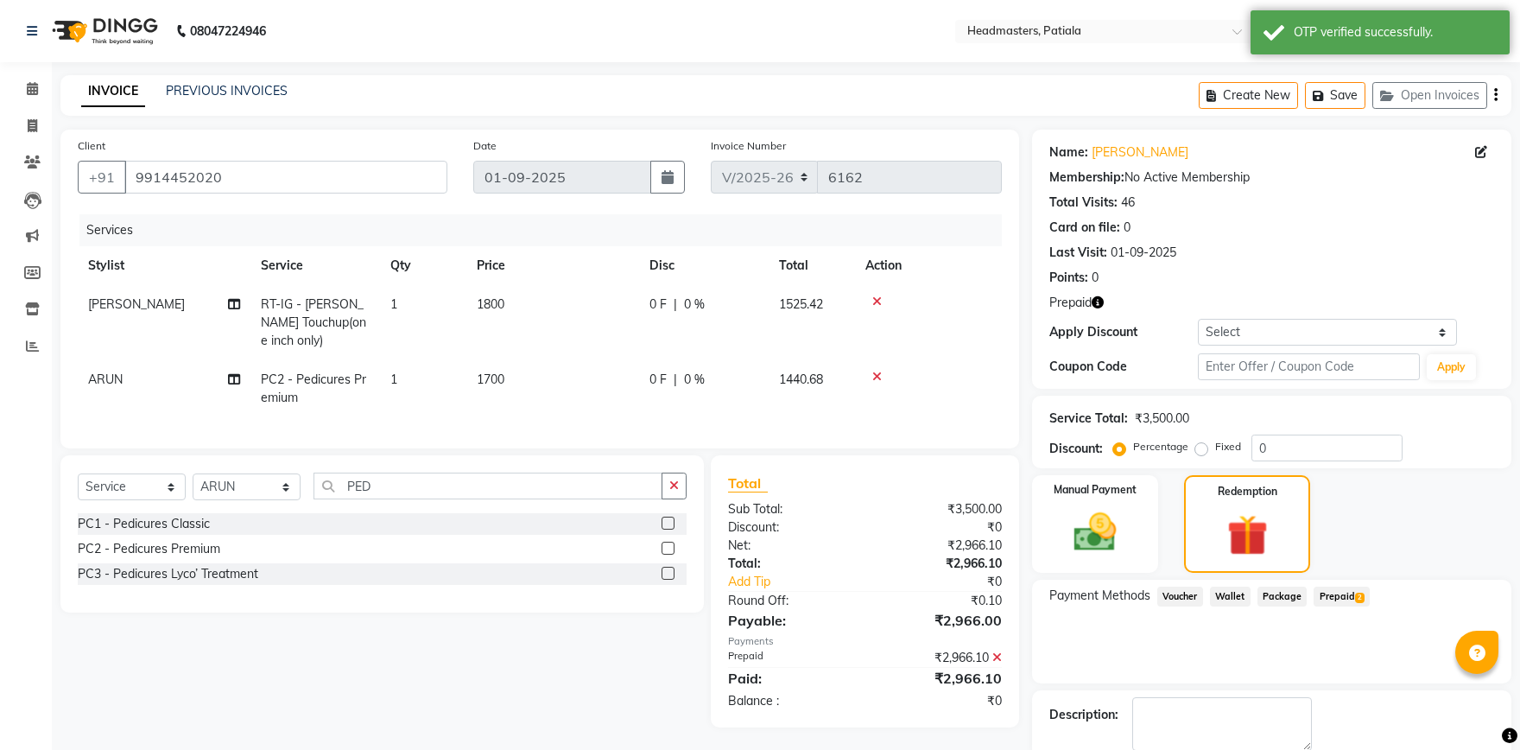
scroll to position [67, 0]
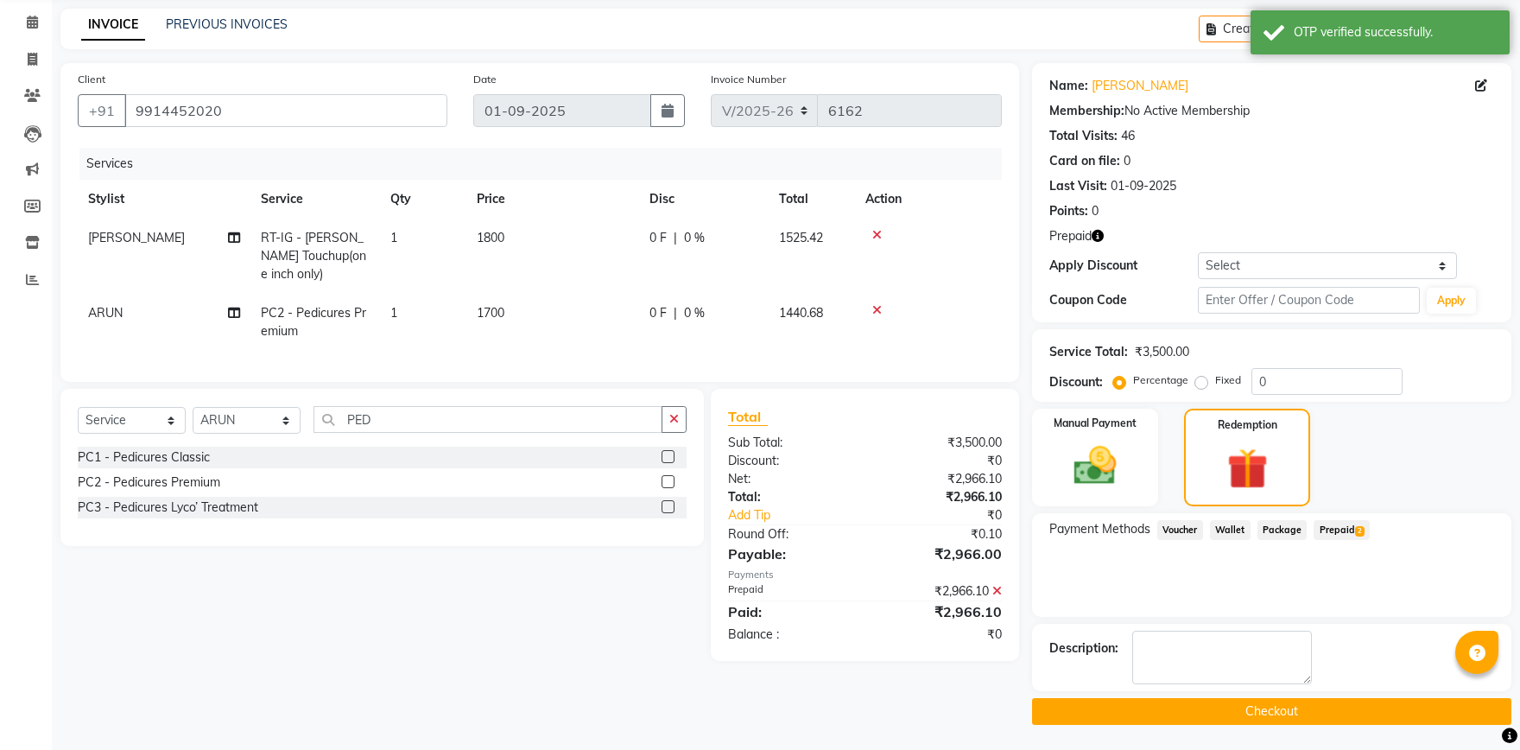
click at [1192, 724] on button "Checkout" at bounding box center [1271, 711] width 479 height 27
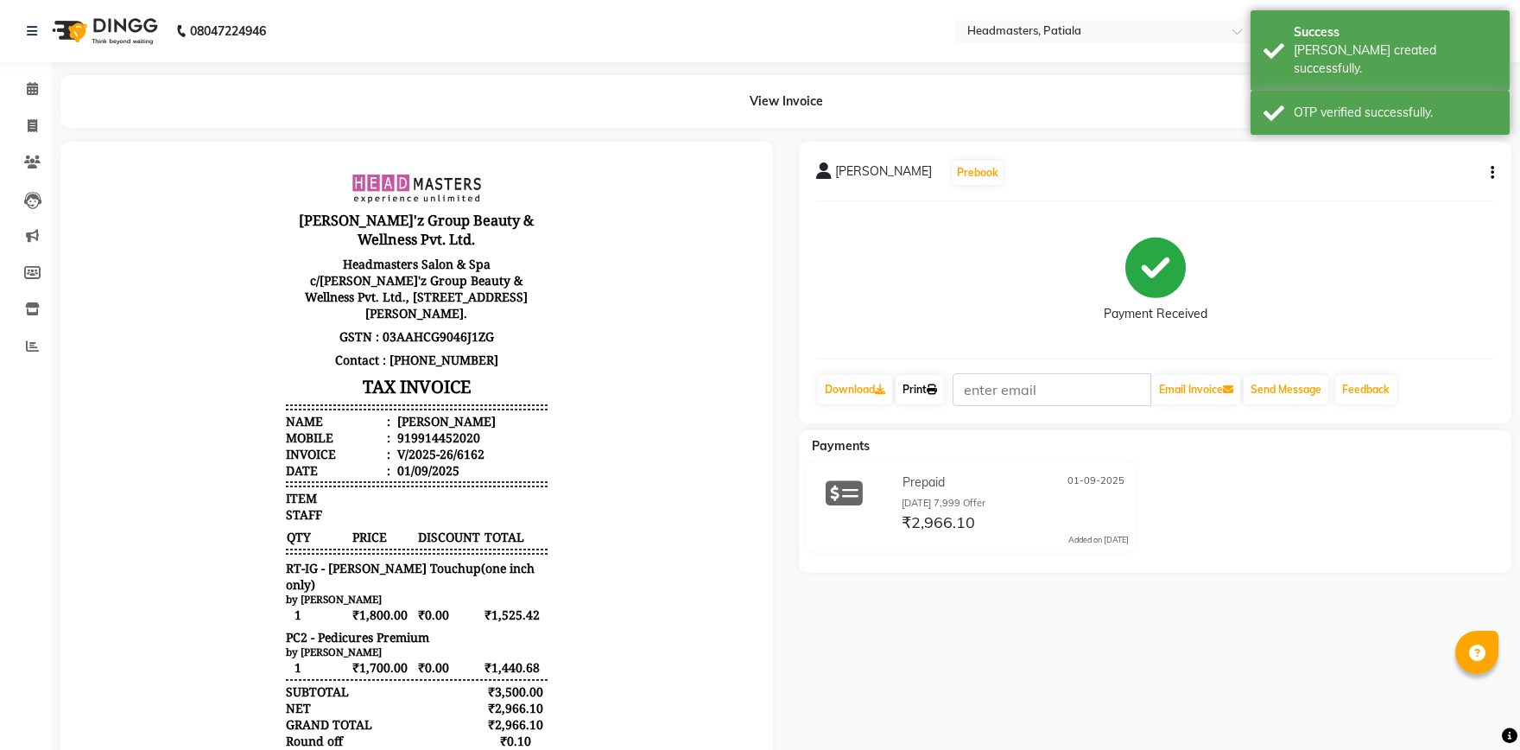
click at [930, 388] on link "Print" at bounding box center [920, 389] width 48 height 29
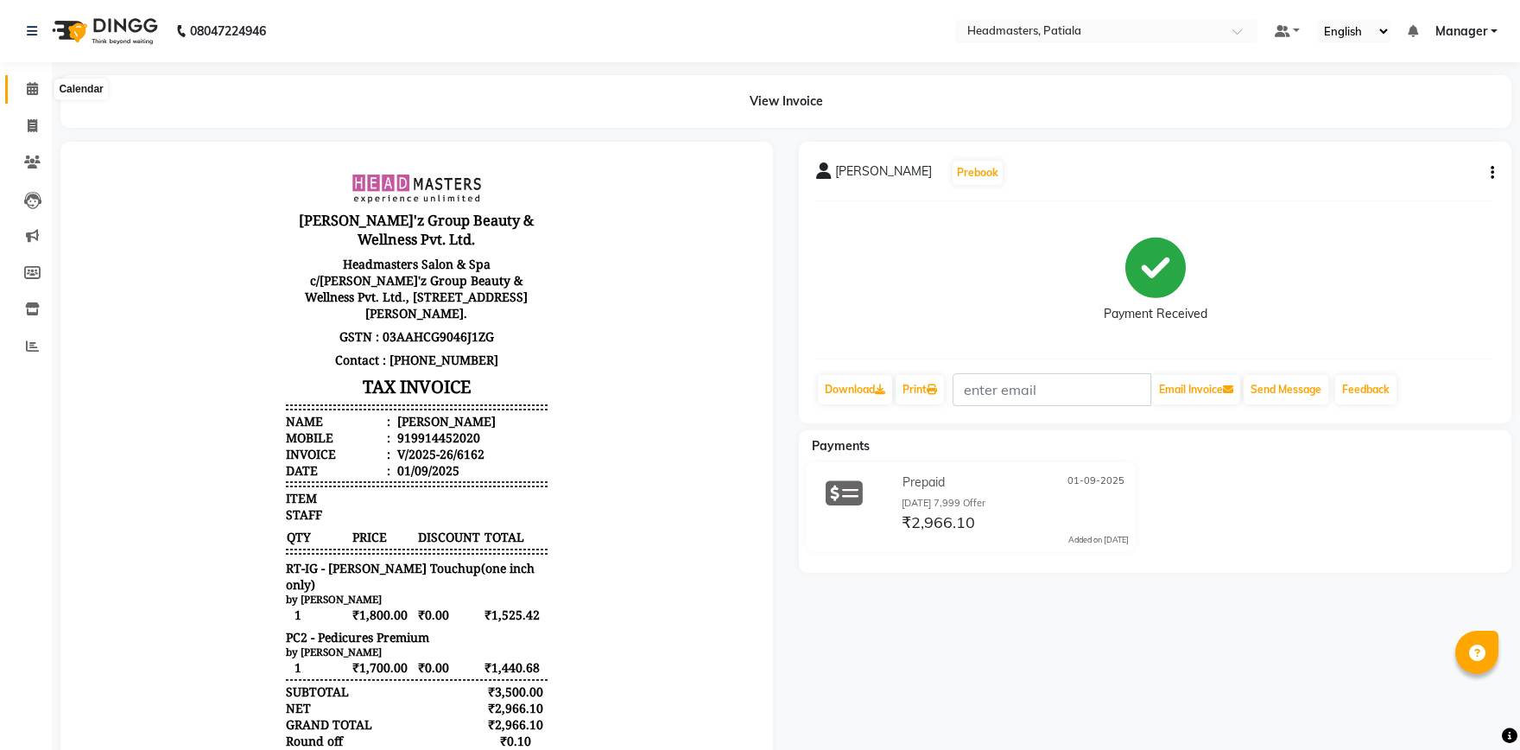
click at [40, 88] on span at bounding box center [32, 89] width 30 height 20
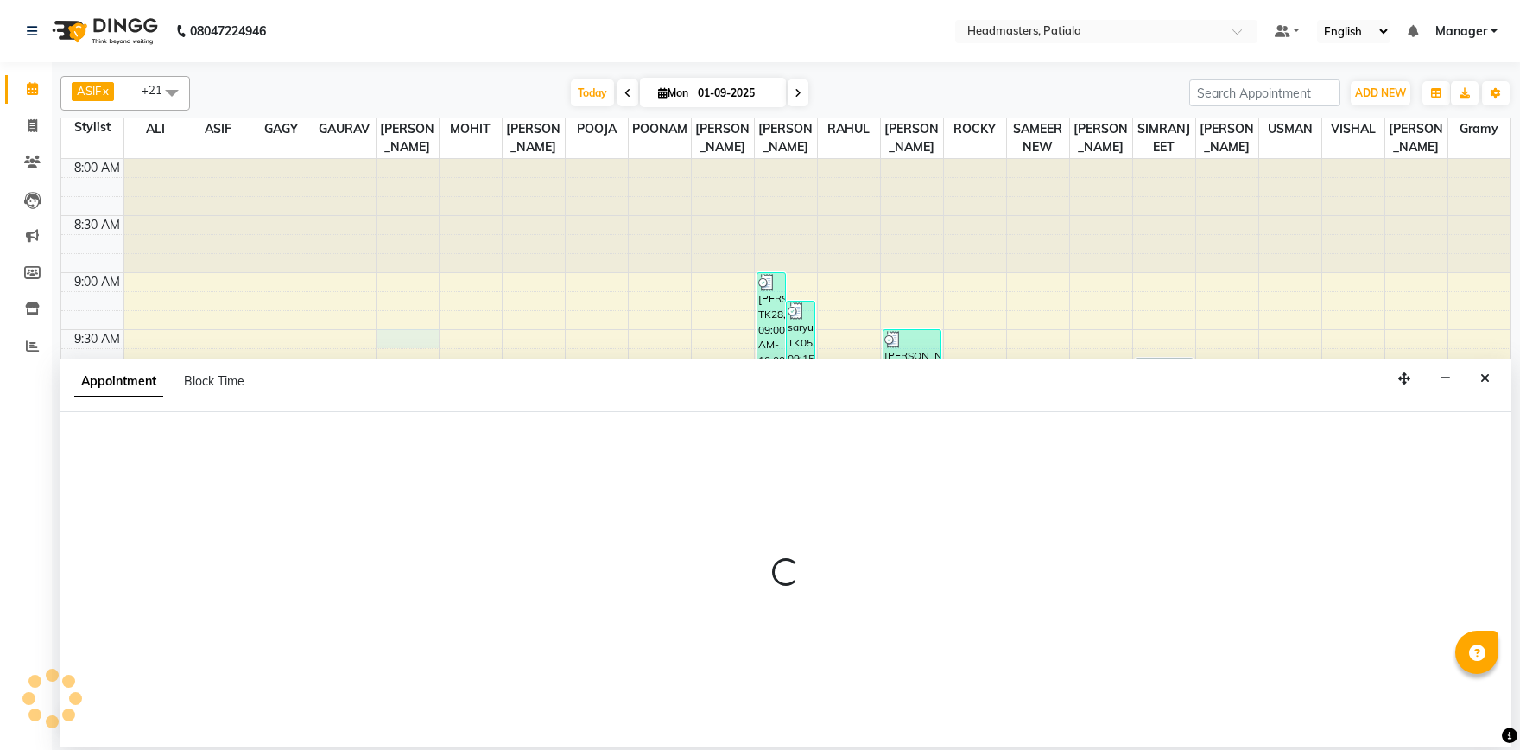
select select "51104"
select select "tentative"
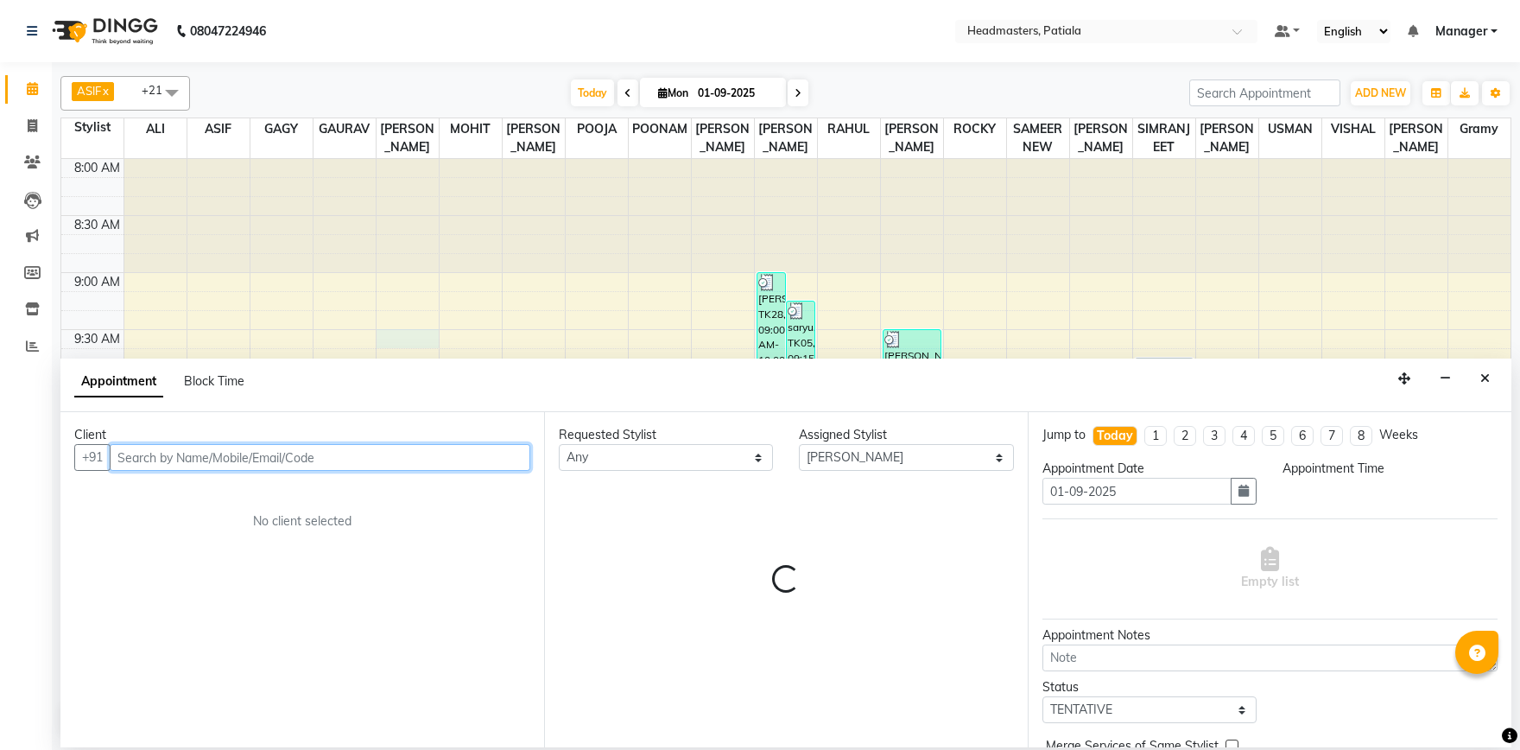
click at [210, 460] on input "text" at bounding box center [320, 457] width 421 height 27
select select "570"
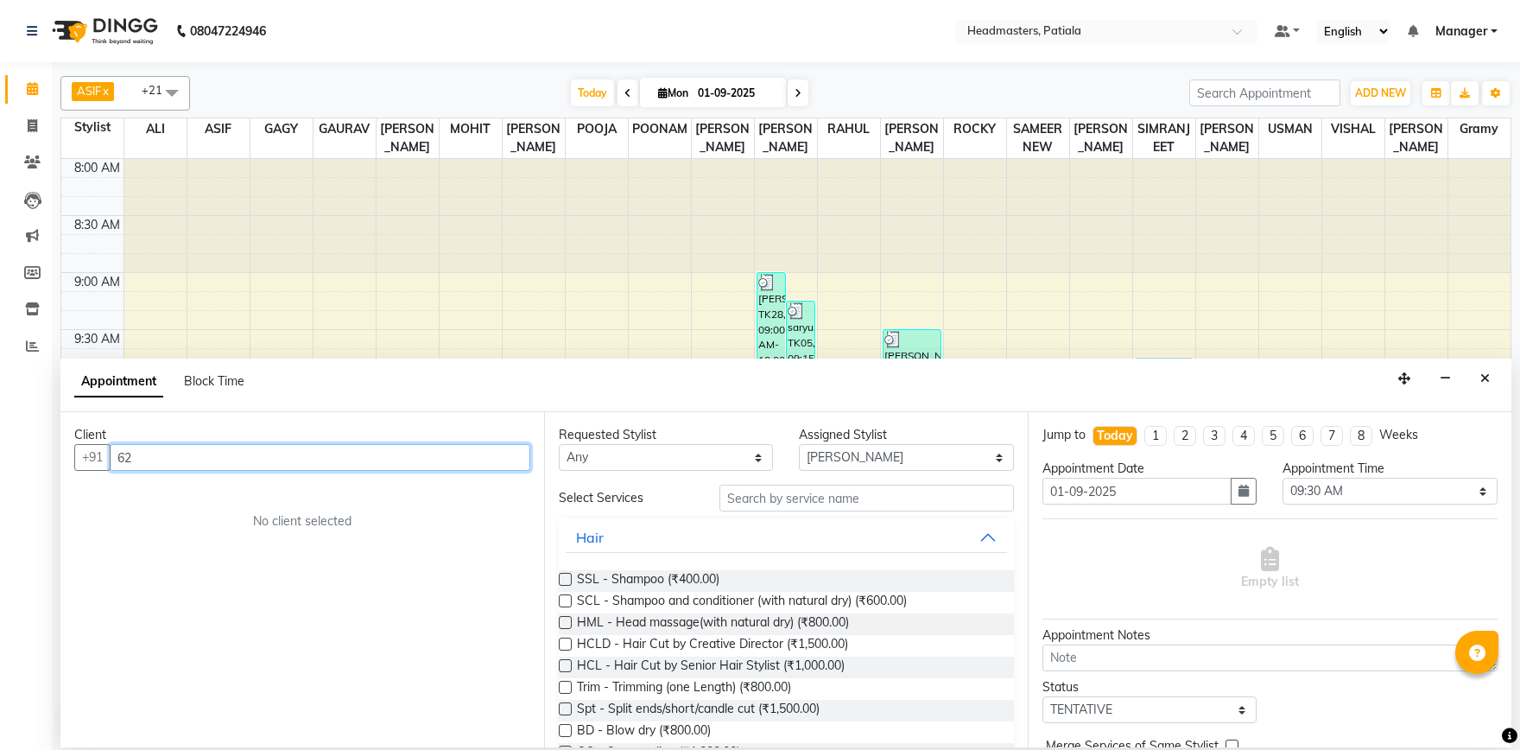
type input "6"
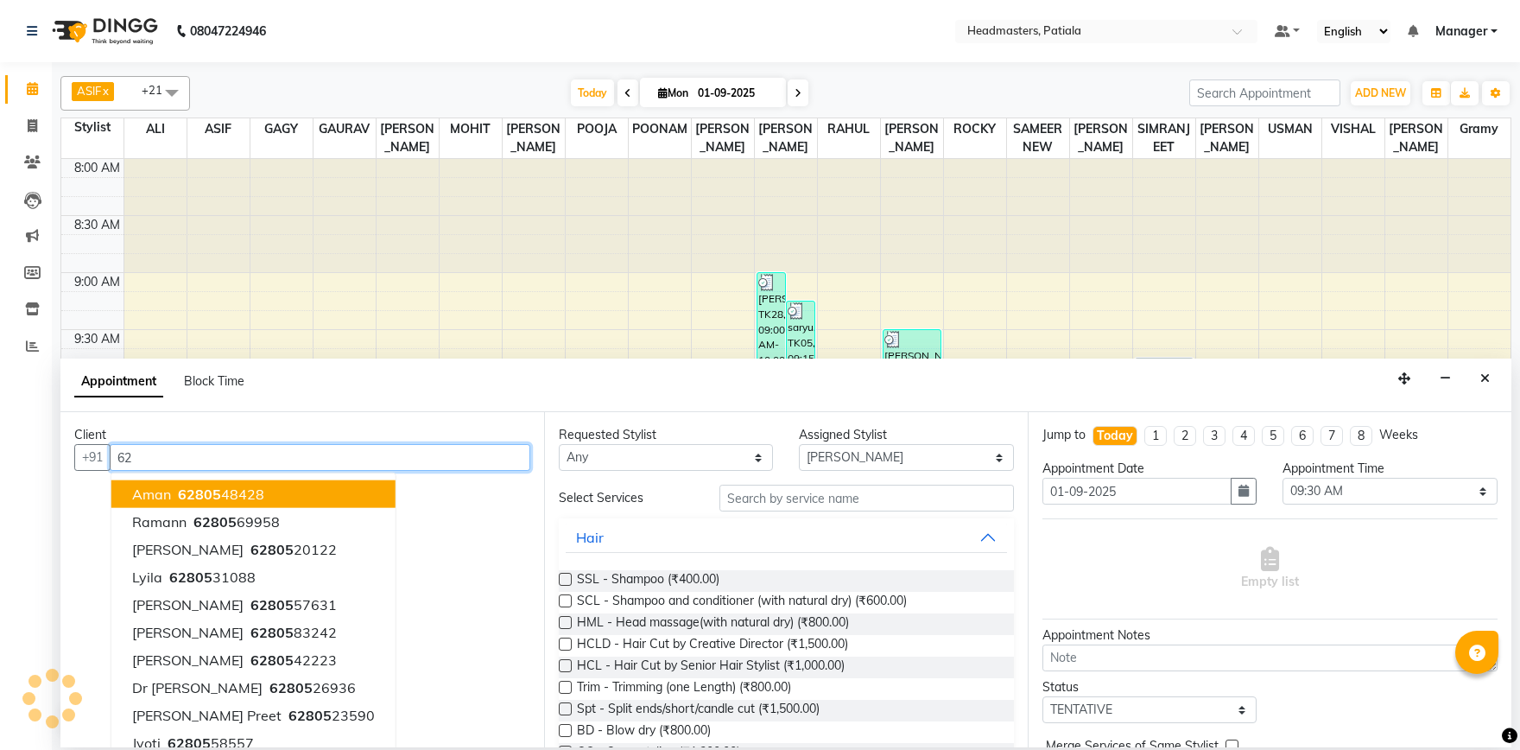
type input "6"
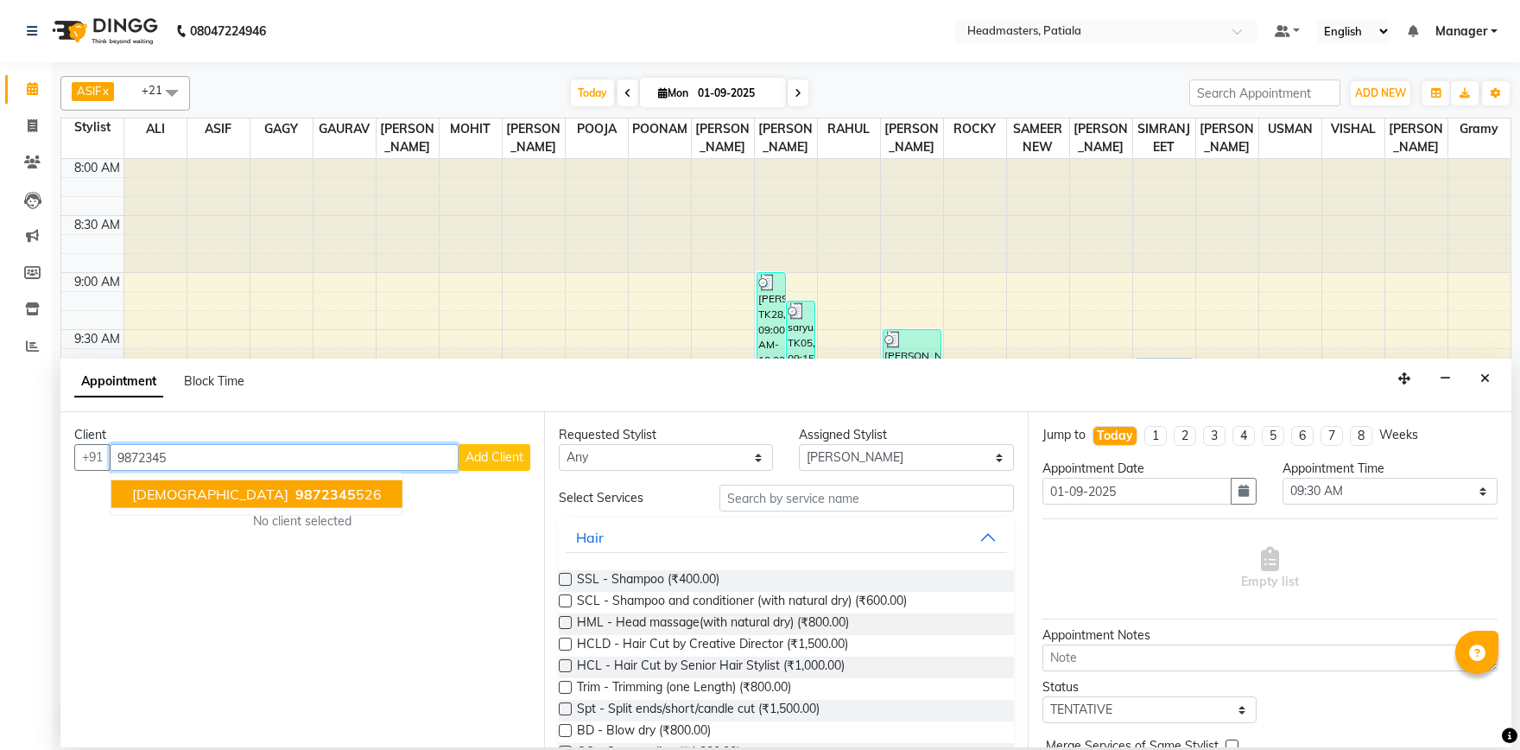
click at [233, 484] on button "shivani 9872345 526" at bounding box center [256, 494] width 291 height 28
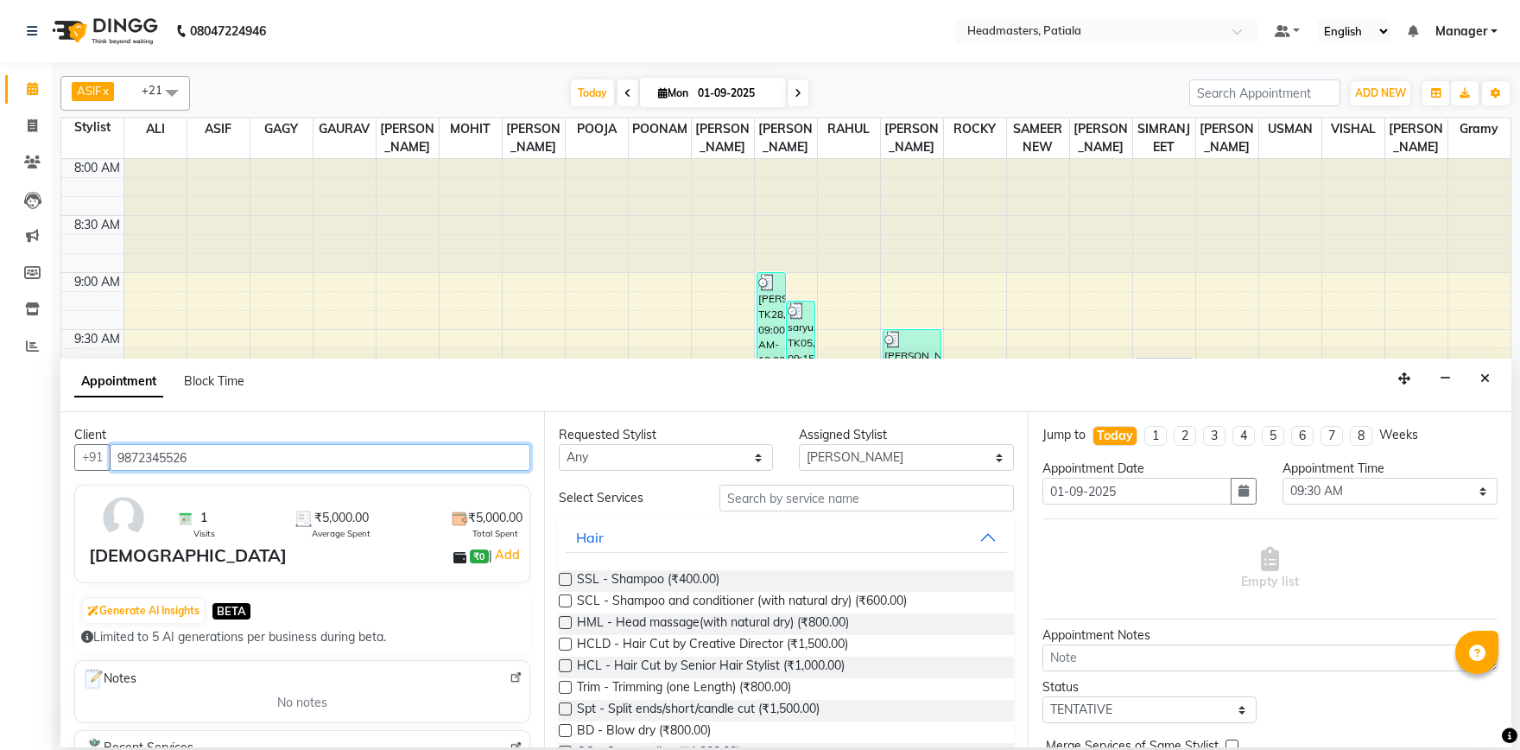
type input "9872345526"
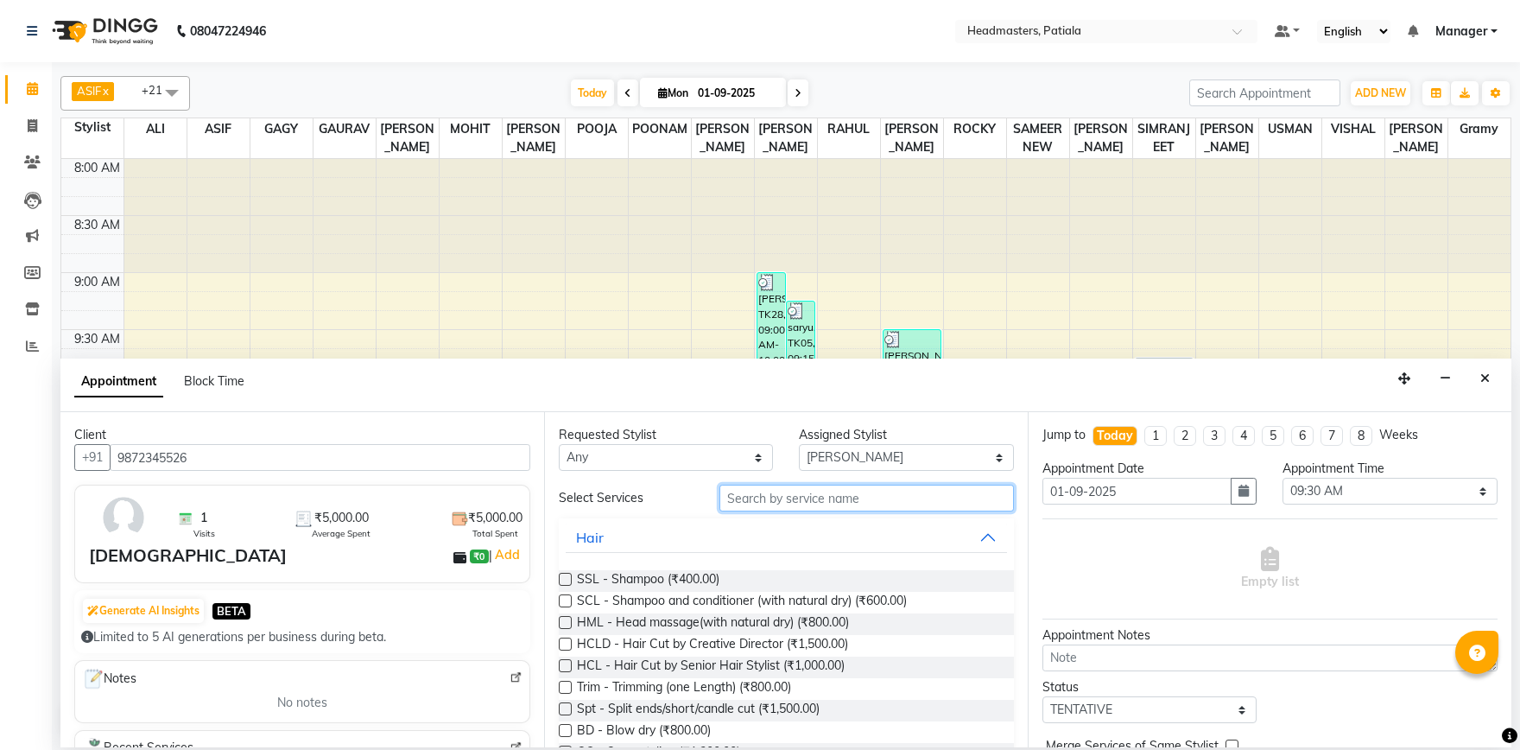
click at [822, 491] on input "text" at bounding box center [867, 498] width 295 height 27
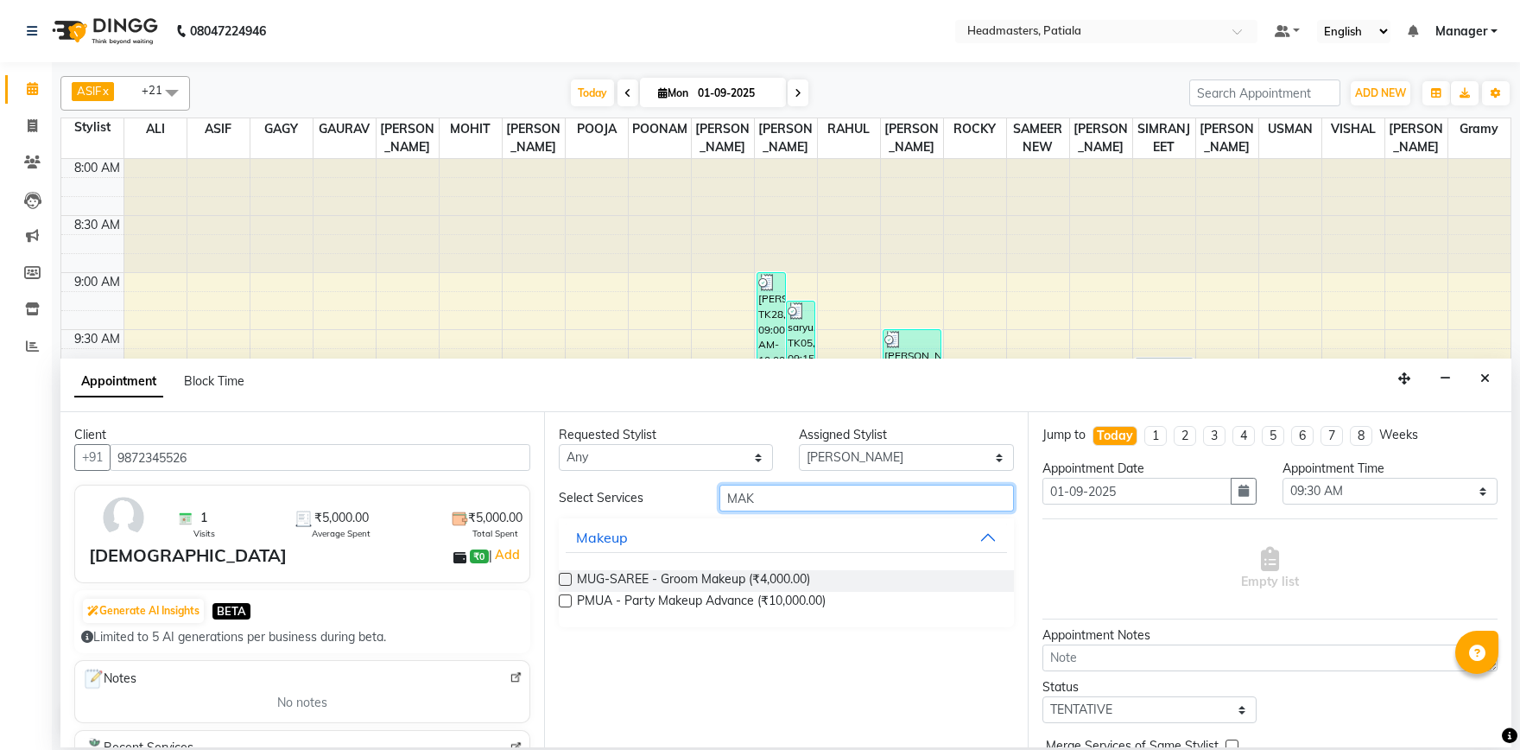
click at [783, 500] on input "MAK" at bounding box center [867, 498] width 295 height 27
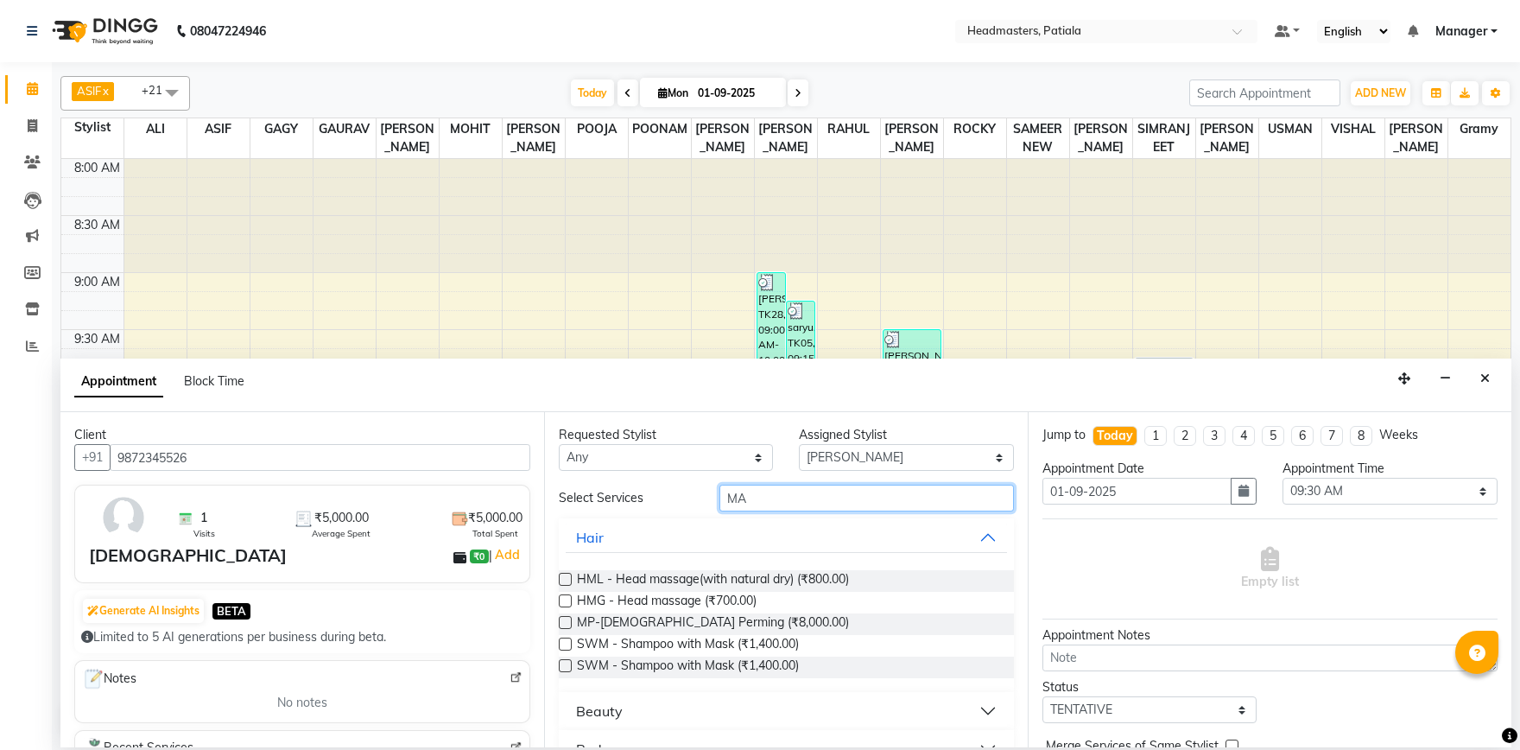
type input "M"
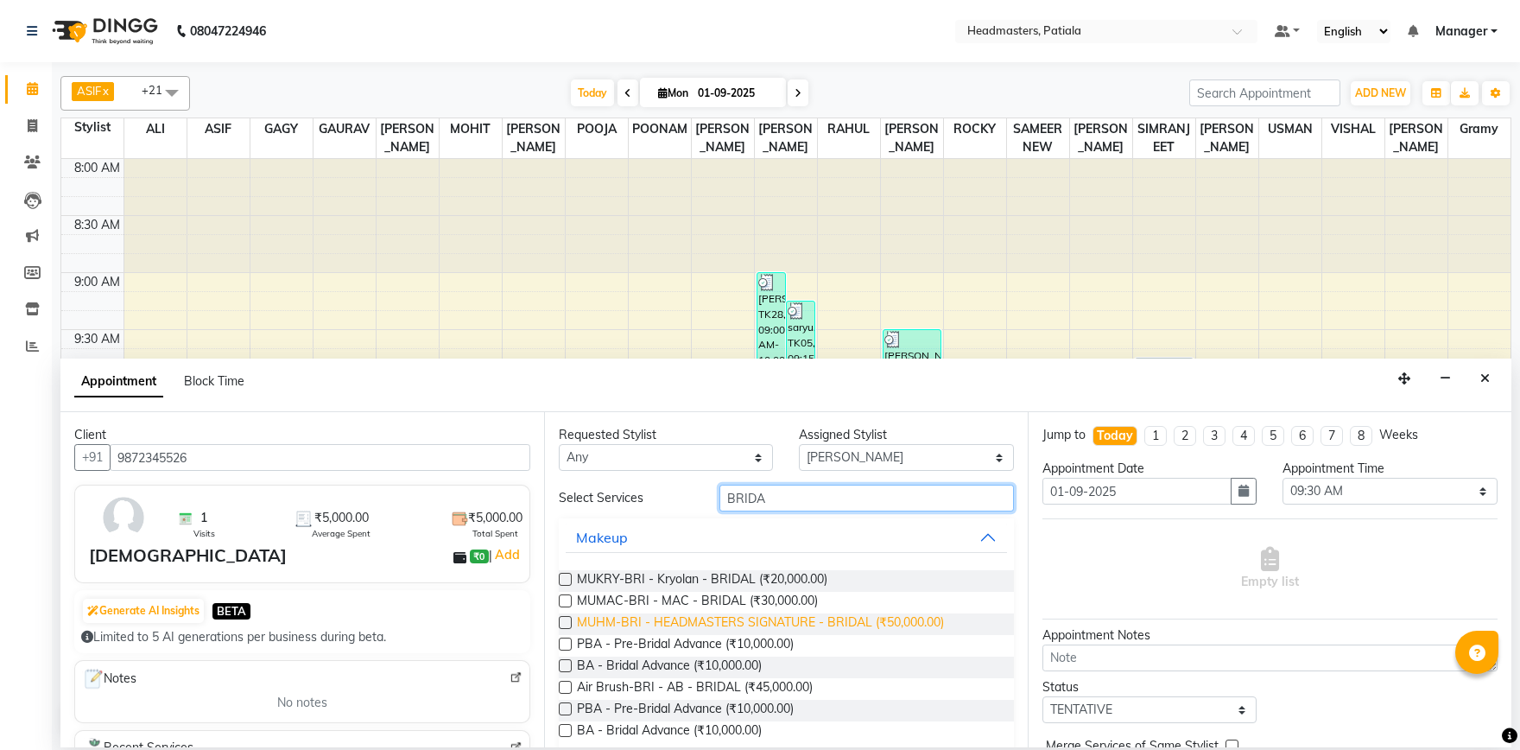
type input "BRIDA"
click at [695, 624] on span "MUHM-BRI - HEADMASTERS SIGNATURE - BRIDAL (₹50,000.00)" at bounding box center [760, 624] width 367 height 22
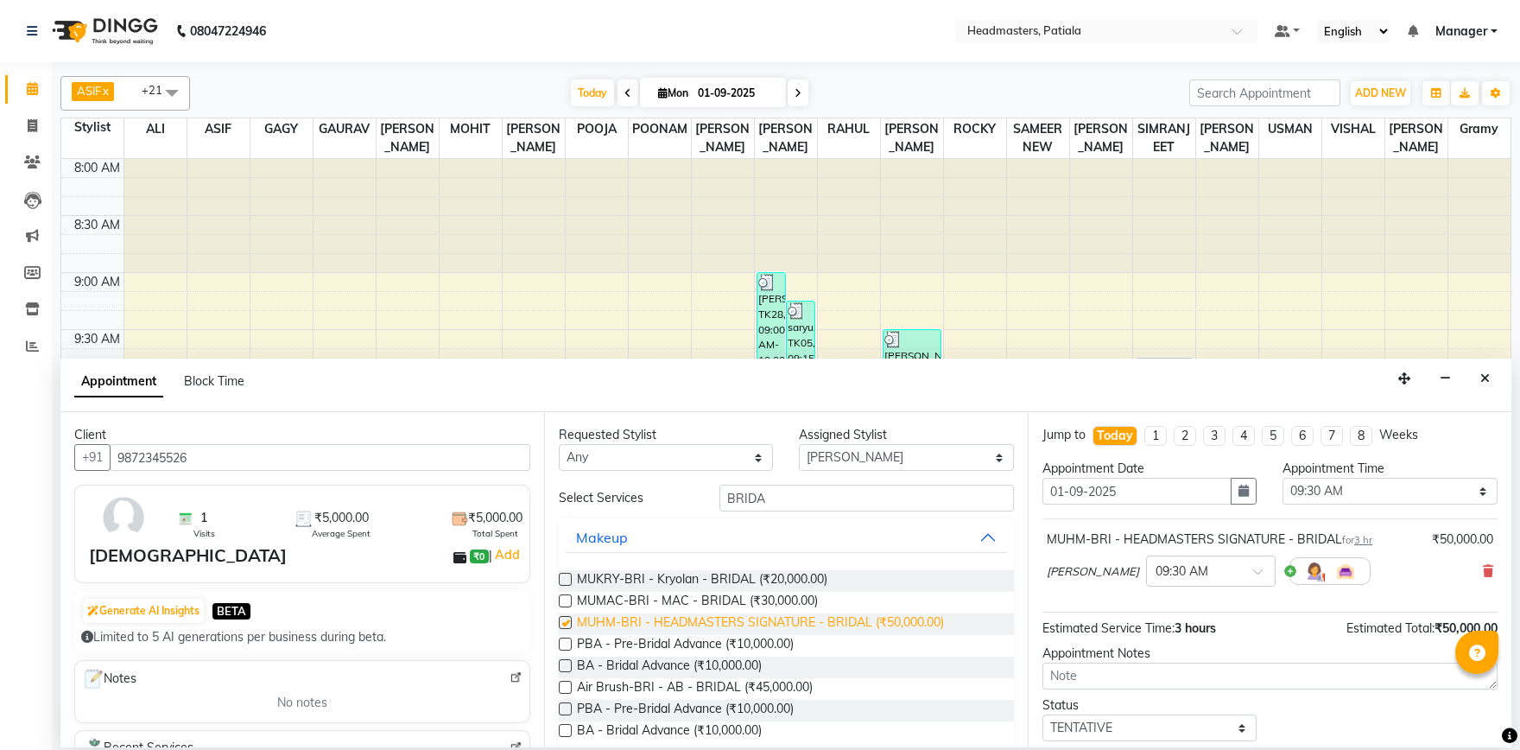
checkbox input "false"
click at [1488, 569] on icon at bounding box center [1488, 571] width 10 height 12
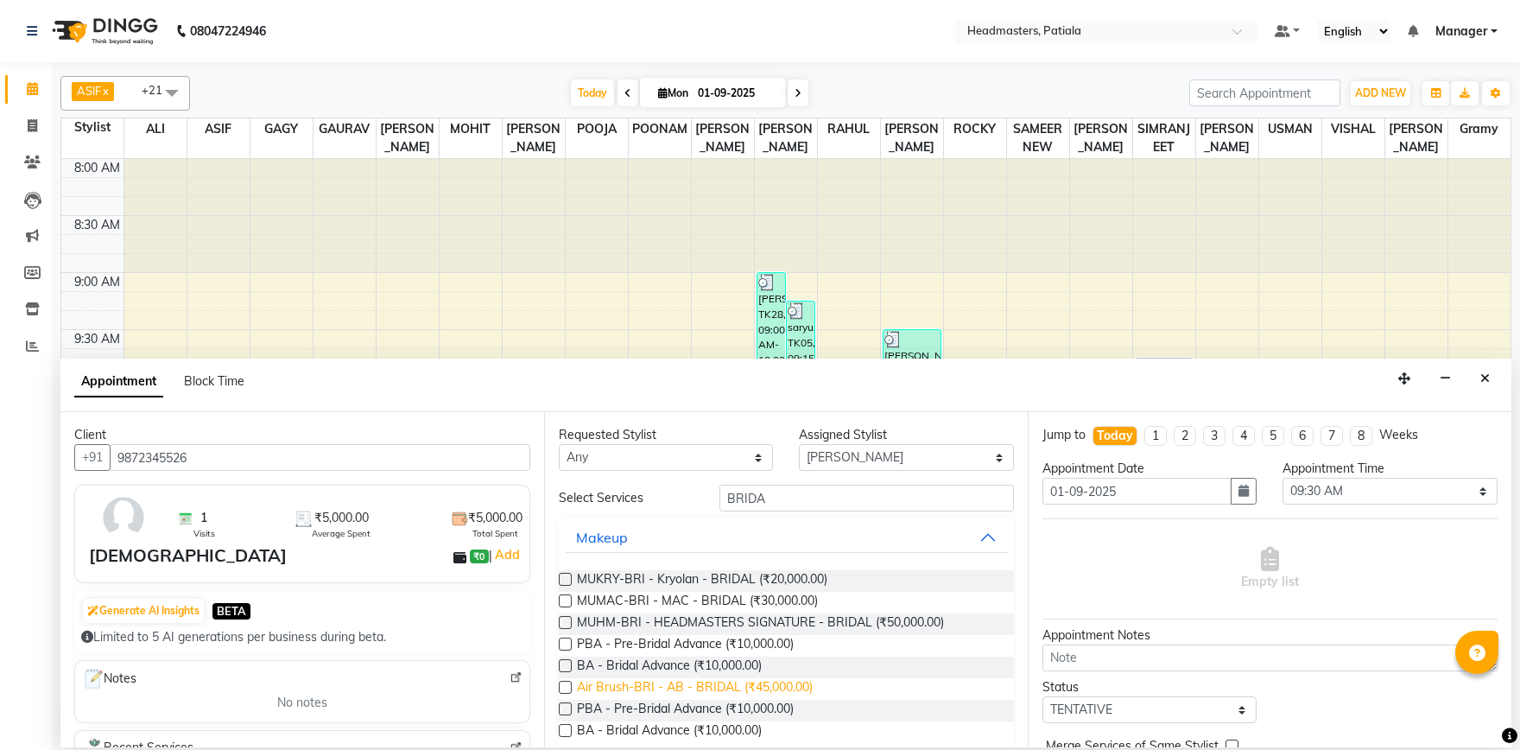
click at [699, 693] on span "Air Brush-BRI - AB - BRIDAL (₹45,000.00)" at bounding box center [695, 689] width 236 height 22
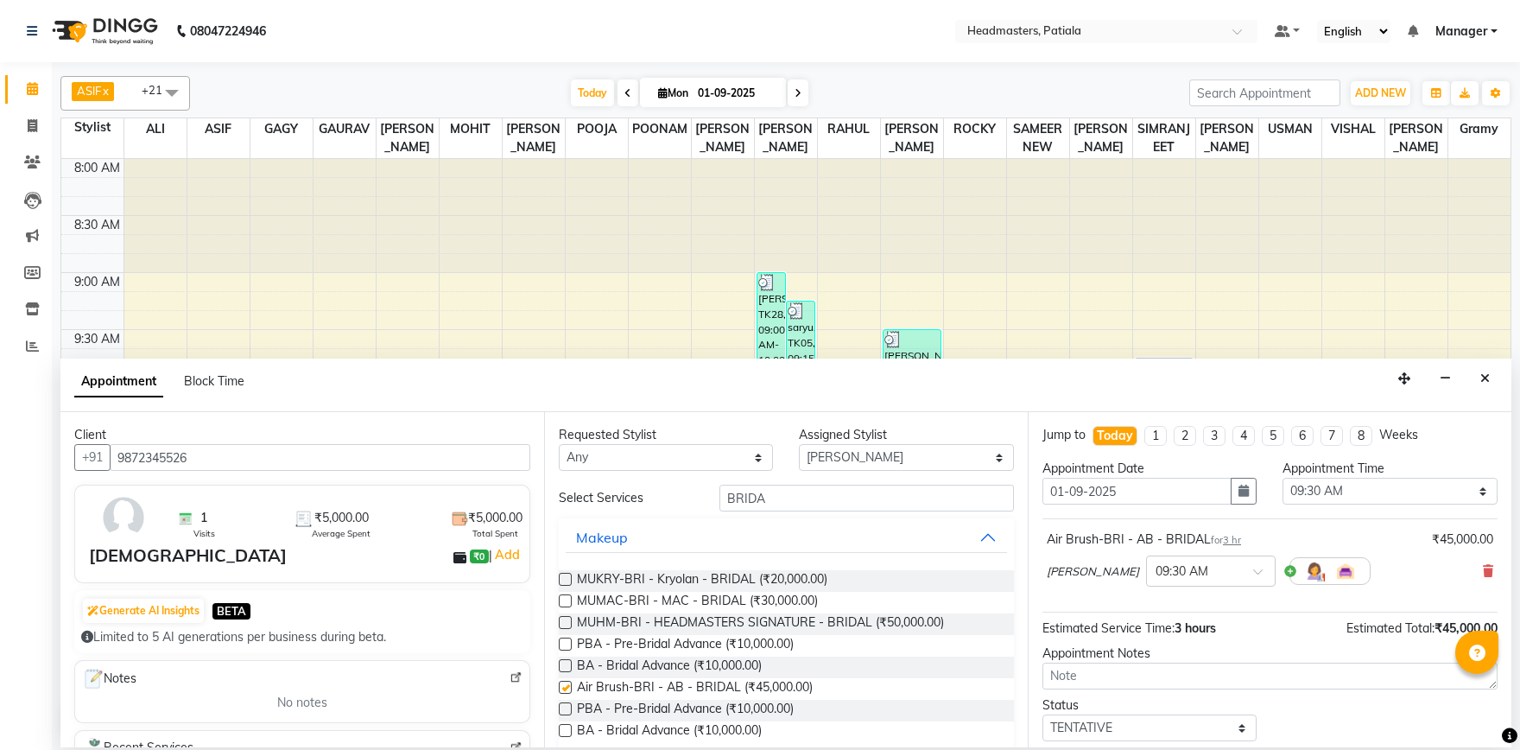
checkbox input "false"
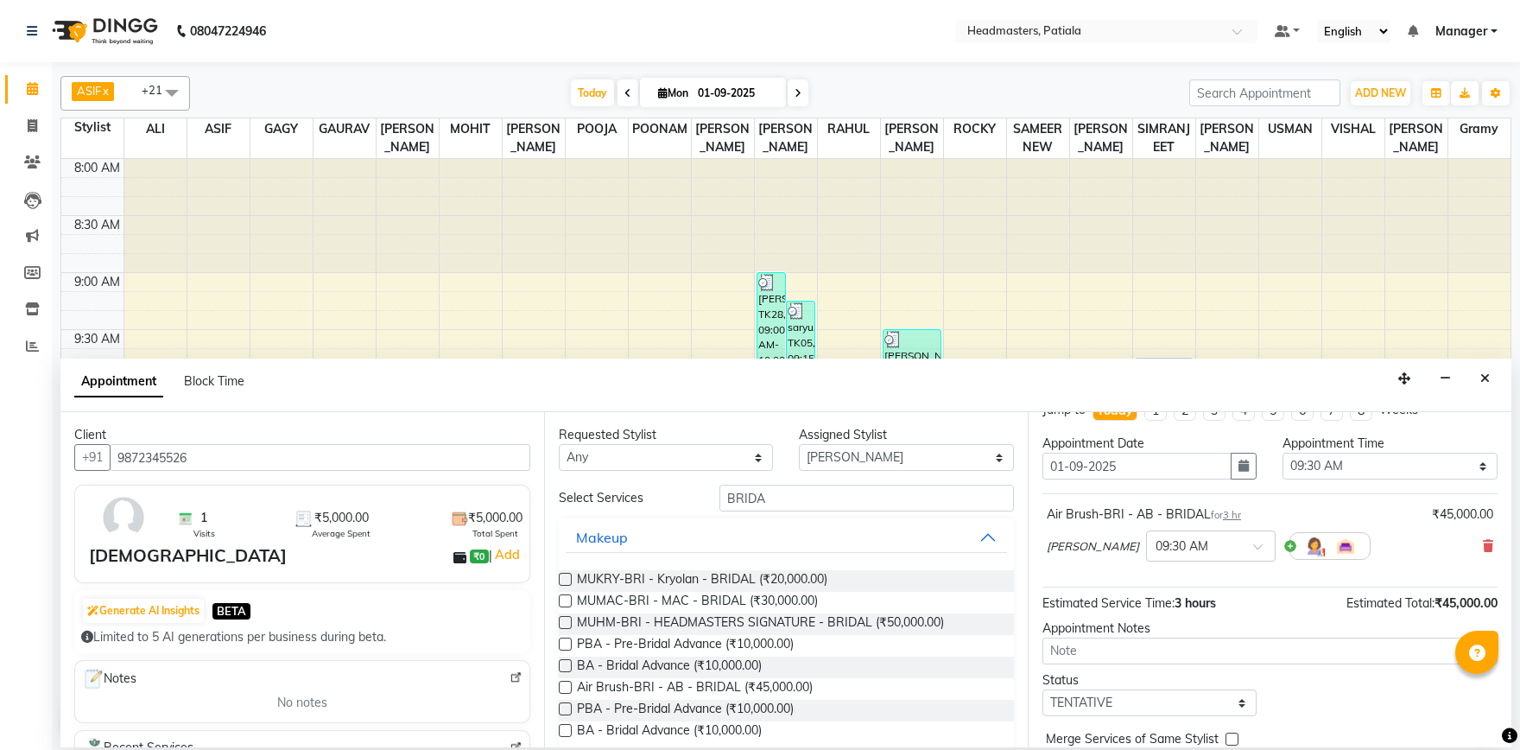
scroll to position [73, 0]
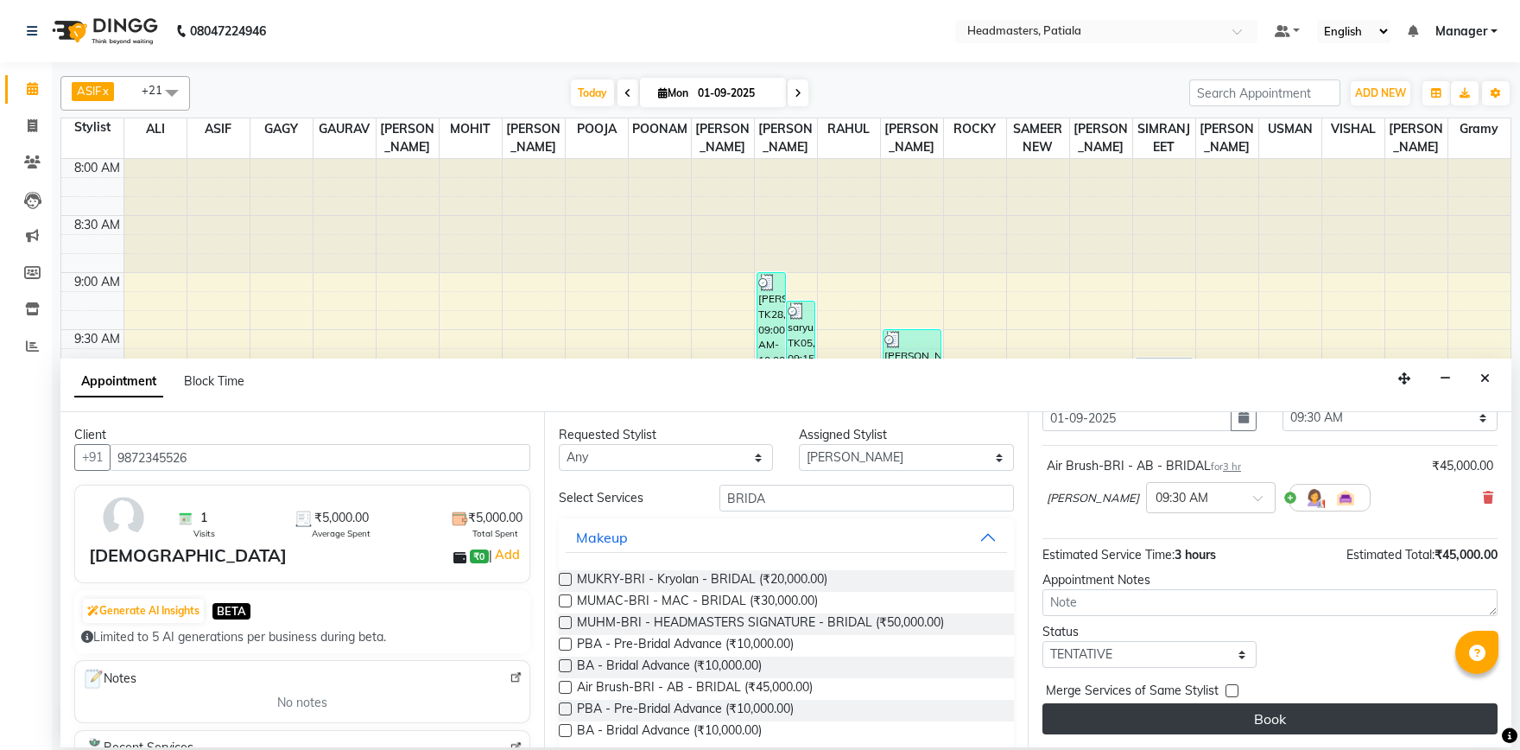
click at [1244, 728] on button "Book" at bounding box center [1270, 718] width 455 height 31
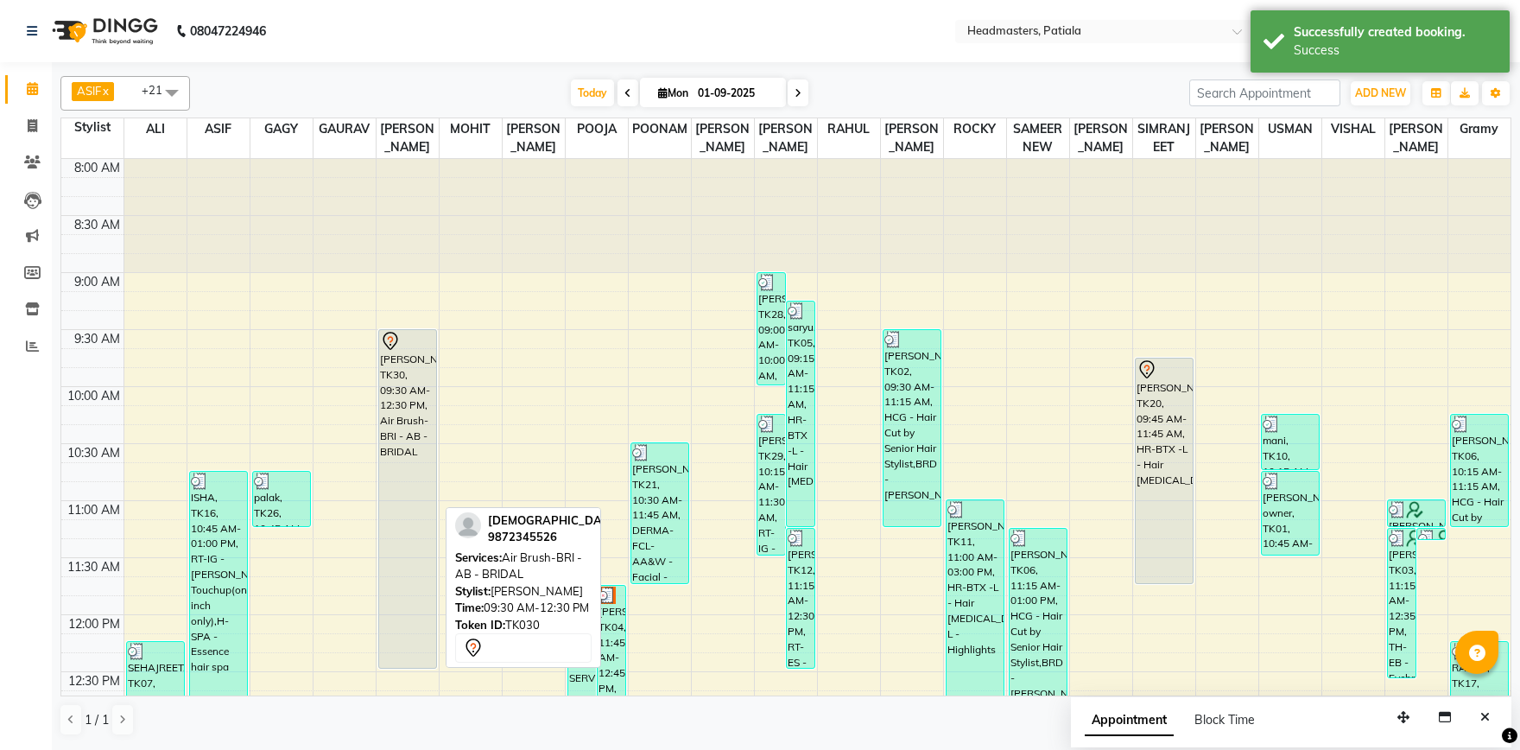
click at [404, 460] on div "[PERSON_NAME], TK30, 09:30 AM-12:30 PM, Air Brush-BRI - AB - BRIDAL" at bounding box center [407, 499] width 57 height 338
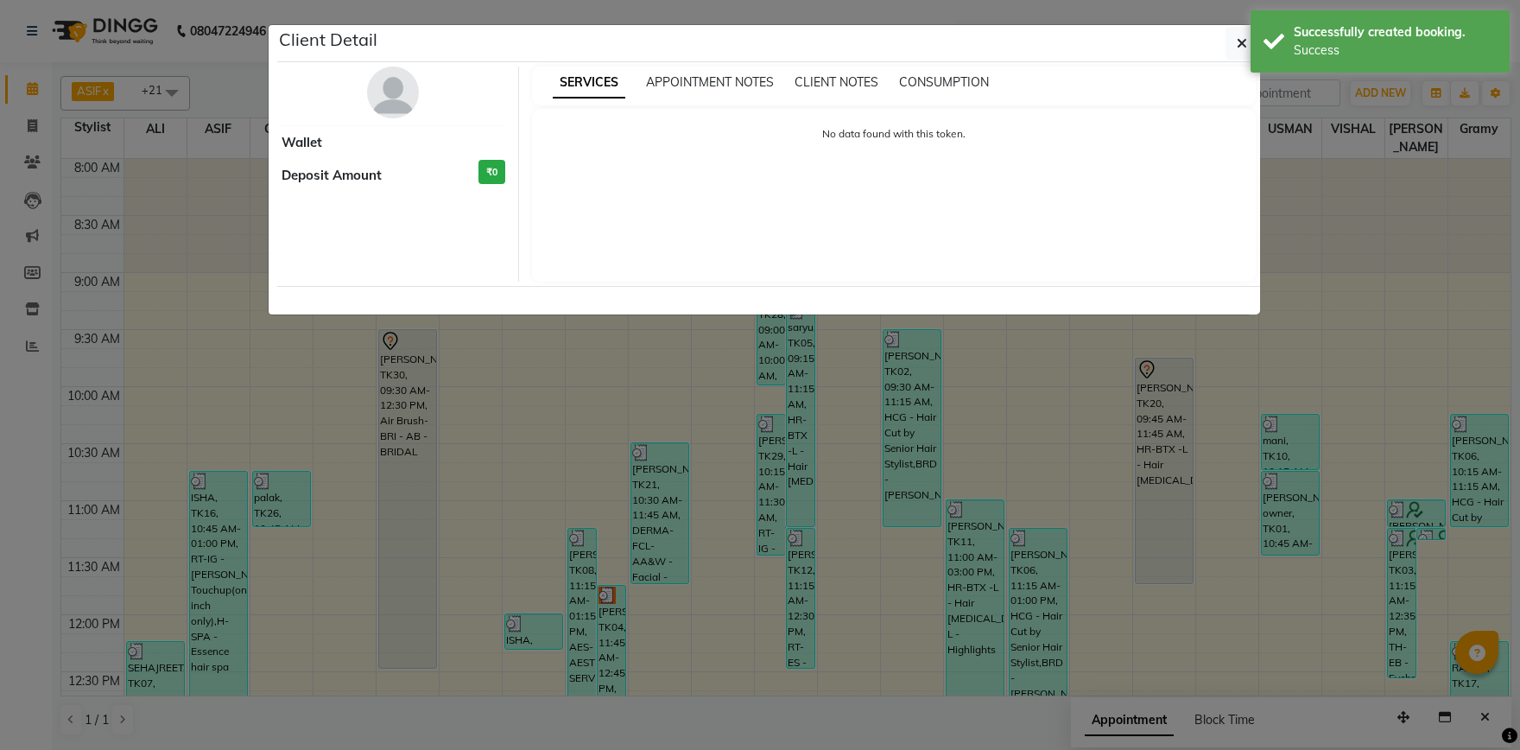
select select "7"
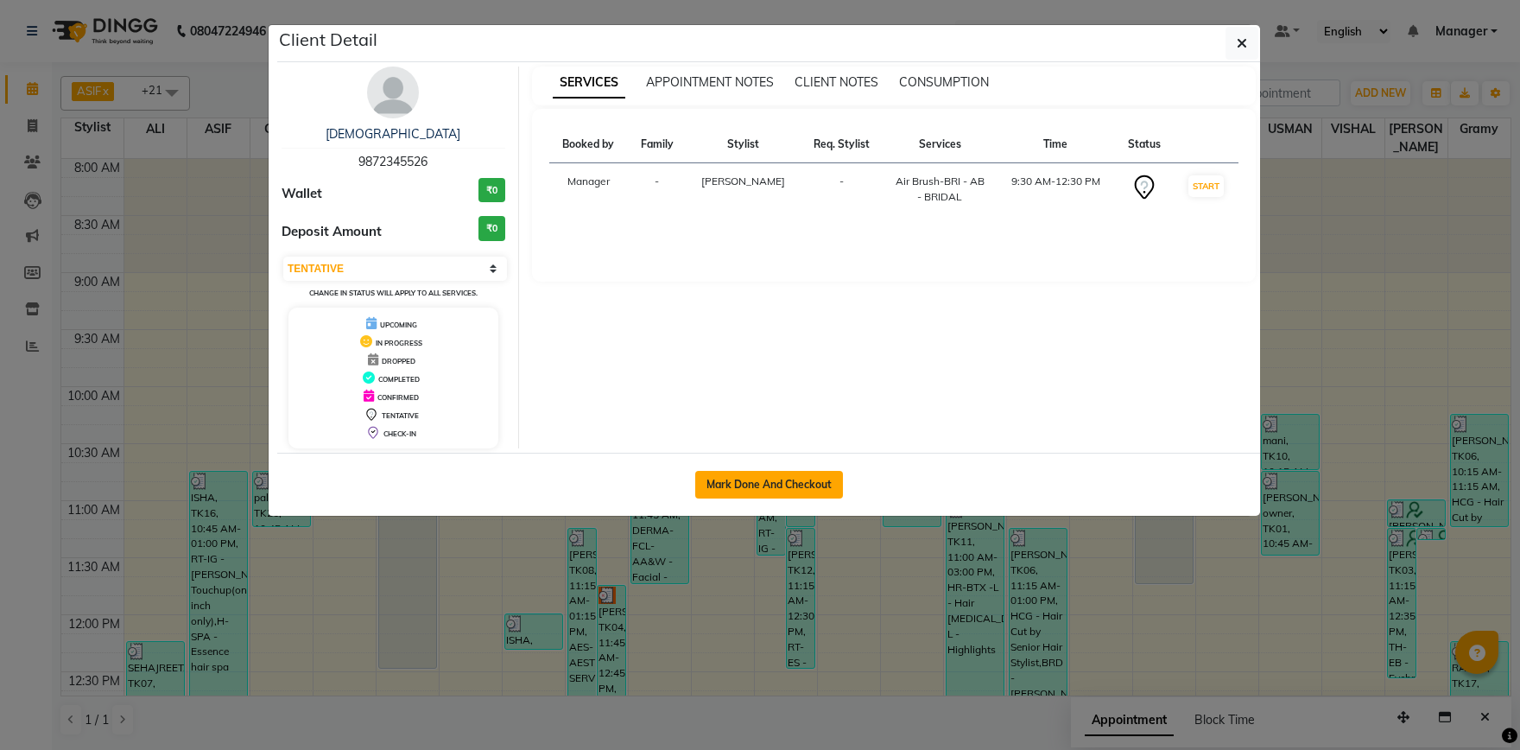
click at [765, 483] on button "Mark Done And Checkout" at bounding box center [769, 485] width 148 height 28
select select "service"
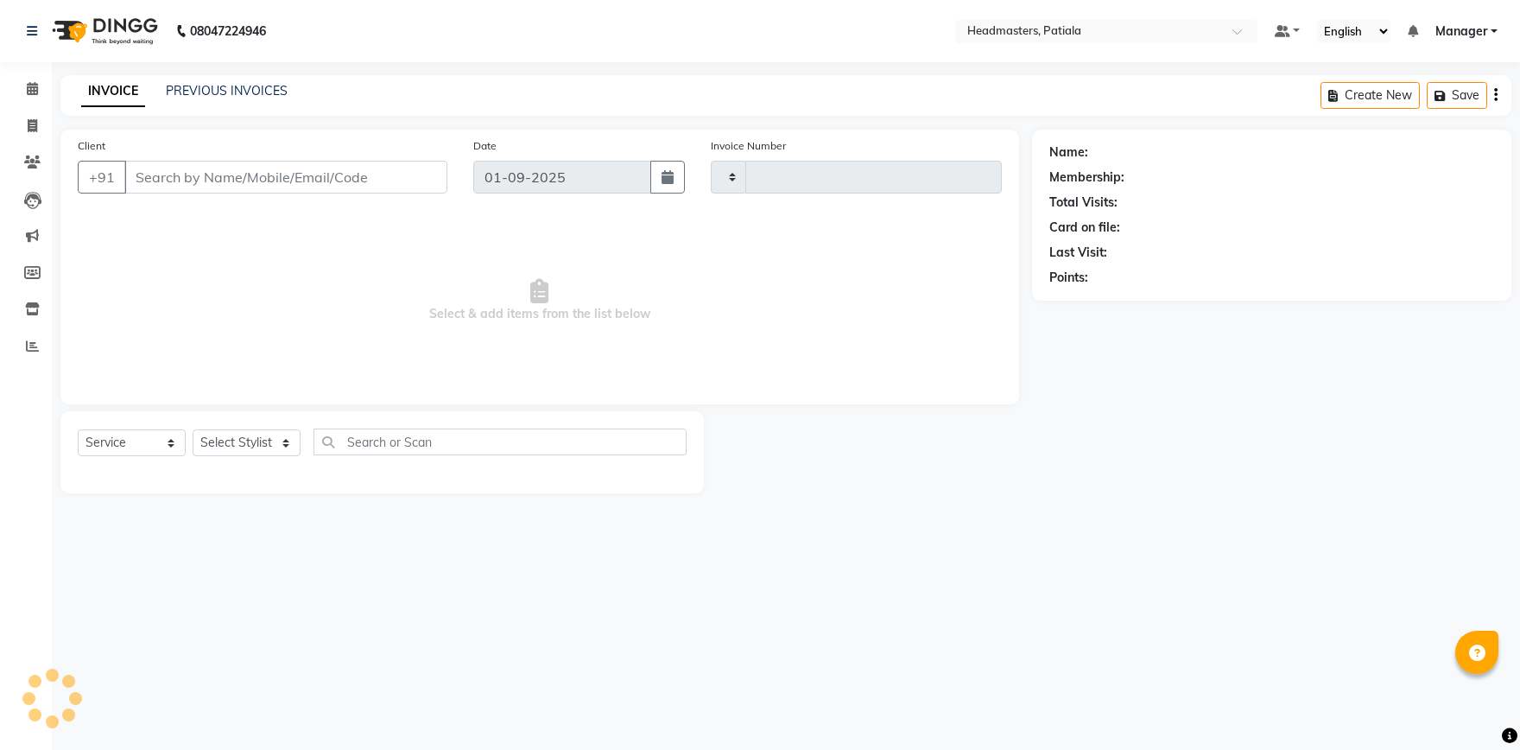
type input "6164"
select select "6602"
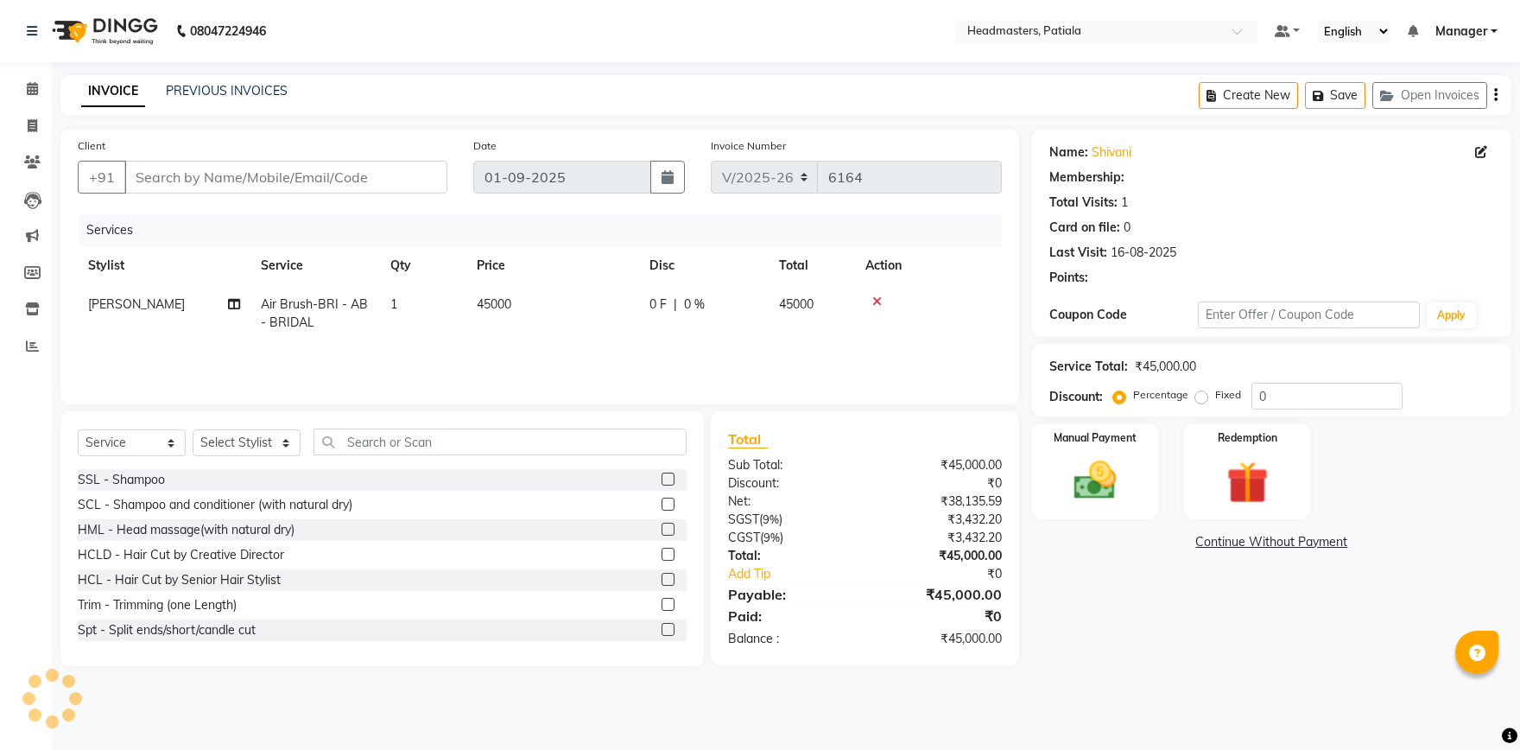
type input "9872345526"
select select "51104"
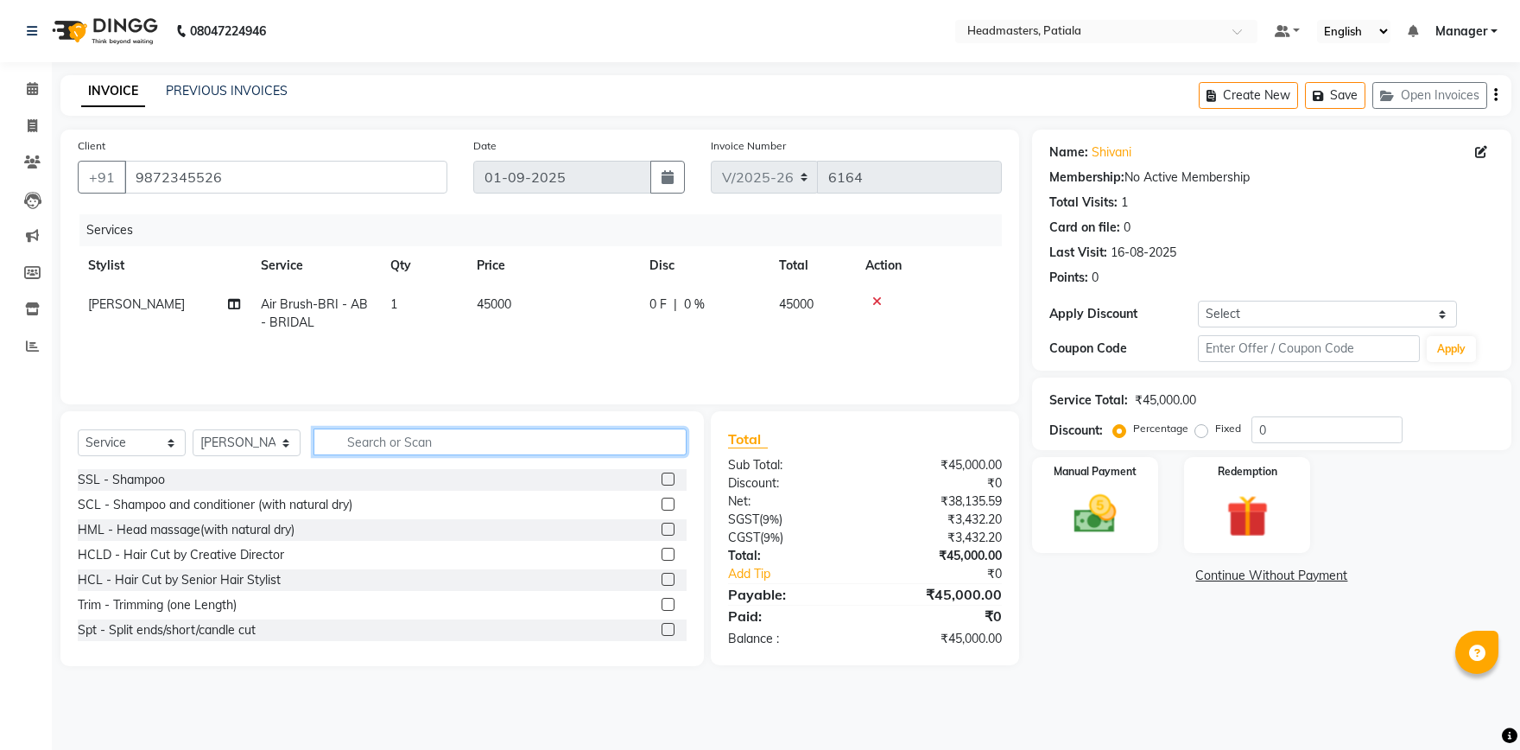
click at [440, 438] on input "text" at bounding box center [500, 441] width 373 height 27
type input "H"
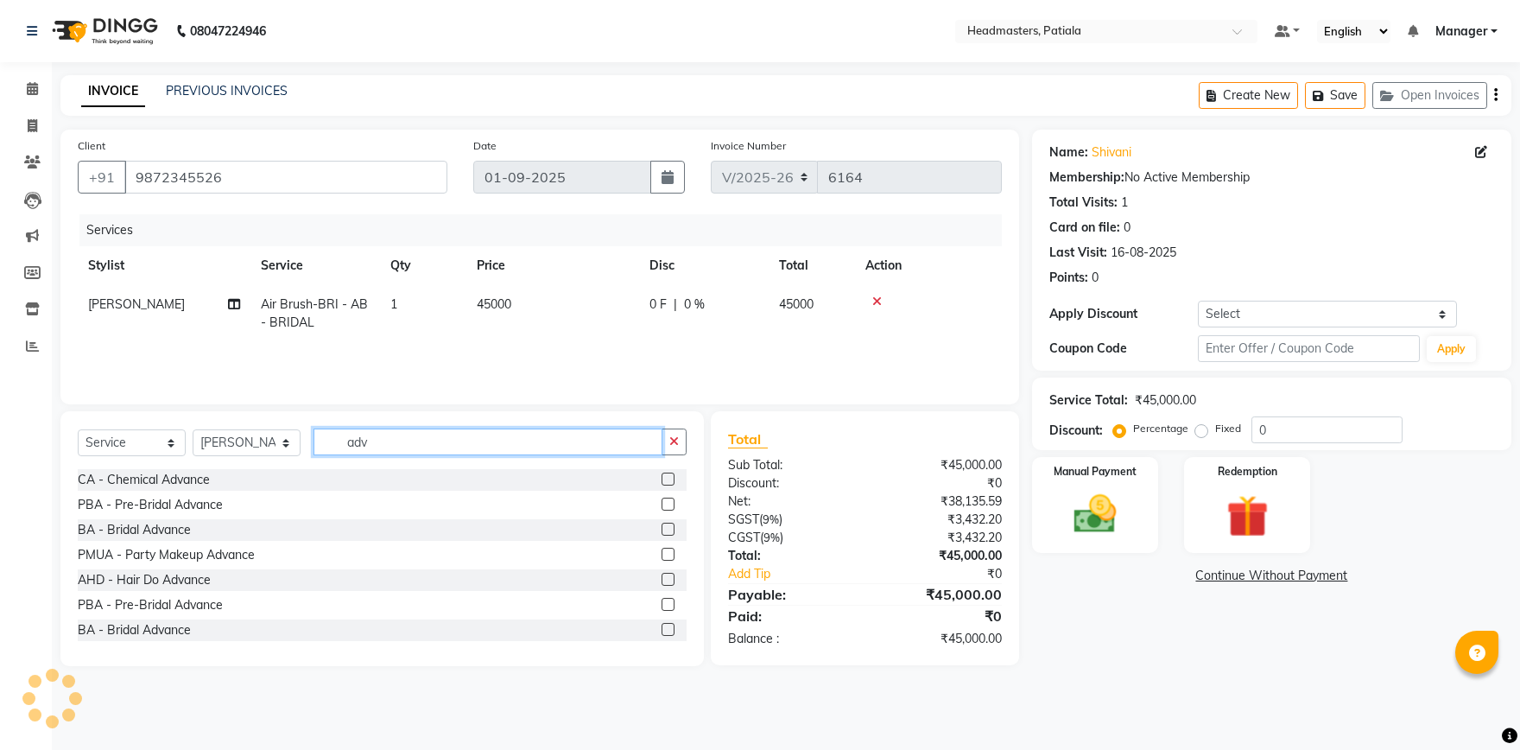
type input "adv"
click at [667, 579] on label at bounding box center [668, 579] width 13 height 13
click at [667, 579] on input "checkbox" at bounding box center [667, 579] width 11 height 11
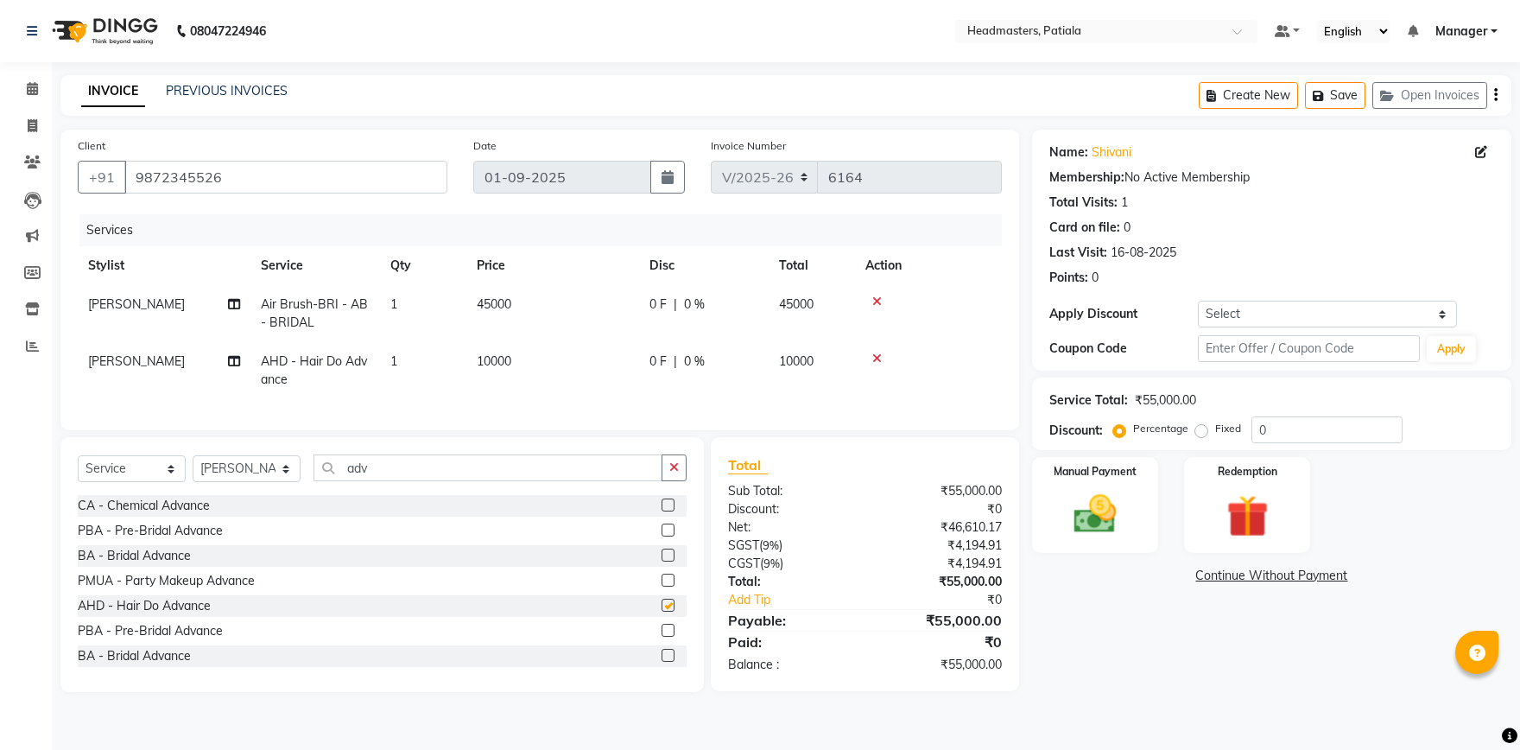
checkbox input "false"
click at [670, 368] on div "0 F | 0 %" at bounding box center [704, 361] width 109 height 18
select select "51104"
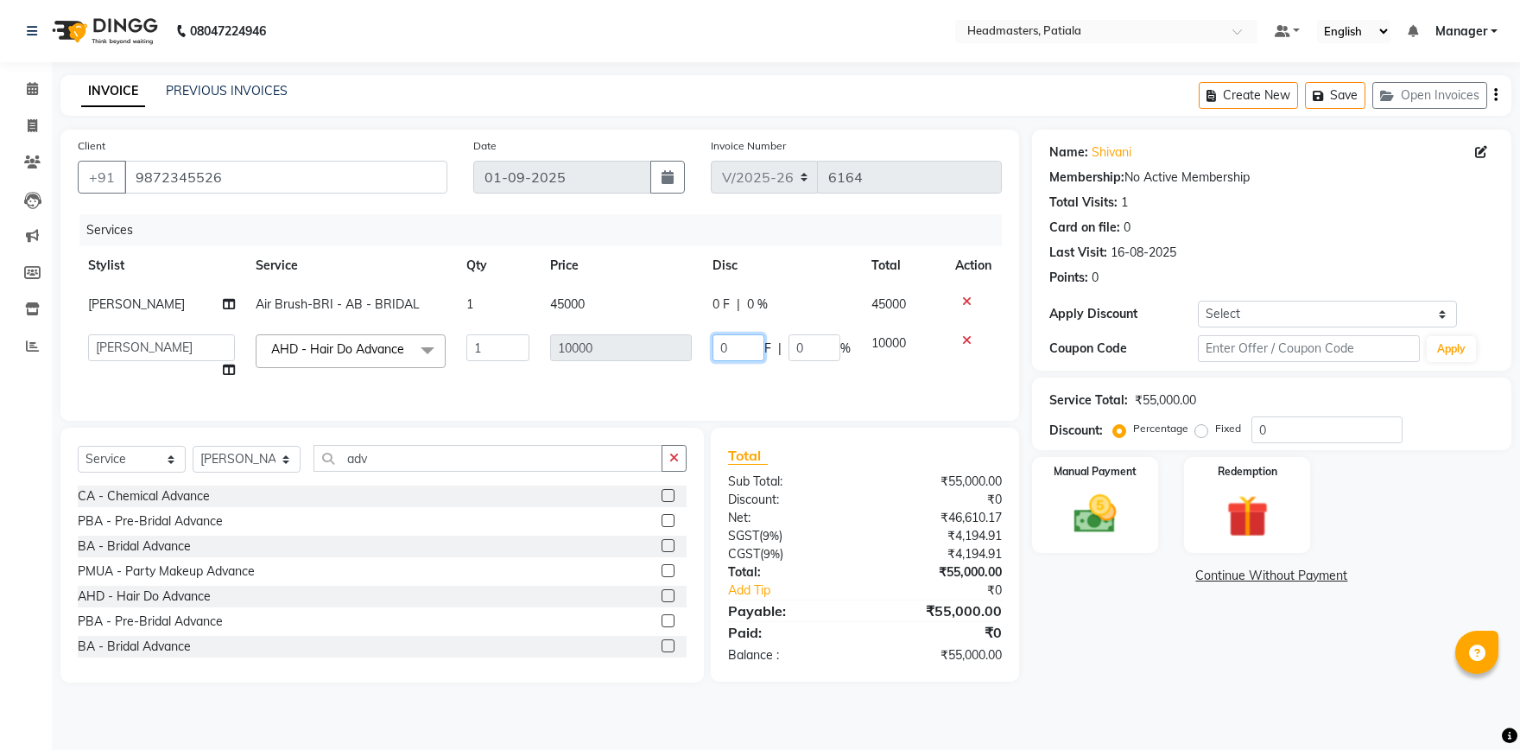
click at [730, 350] on input "0" at bounding box center [739, 347] width 52 height 27
type input "2200"
click at [724, 371] on td "2200 F | 0 %" at bounding box center [781, 357] width 159 height 66
select select "51104"
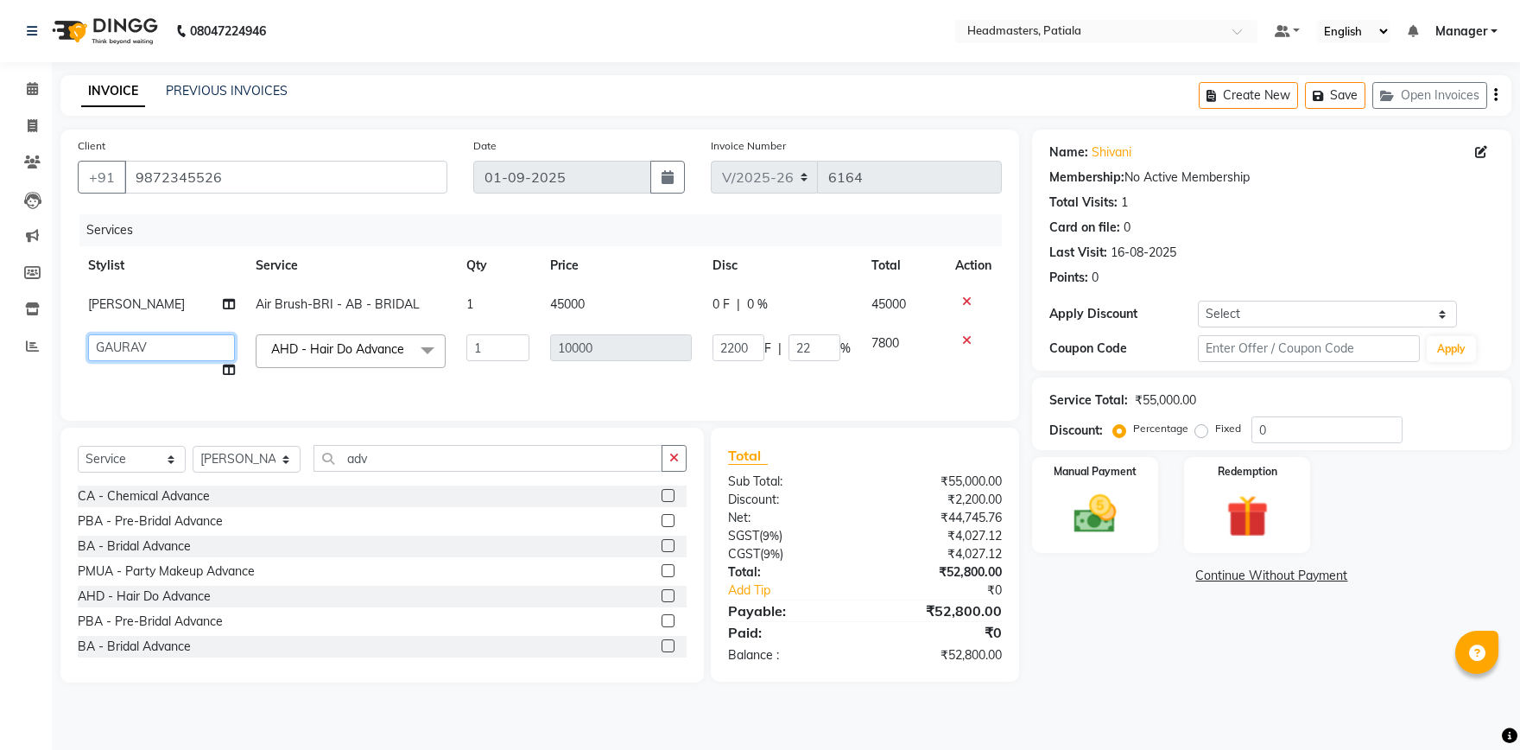
select select "51081"
click at [733, 302] on div "0 F | 0 %" at bounding box center [782, 304] width 138 height 18
select select "51104"
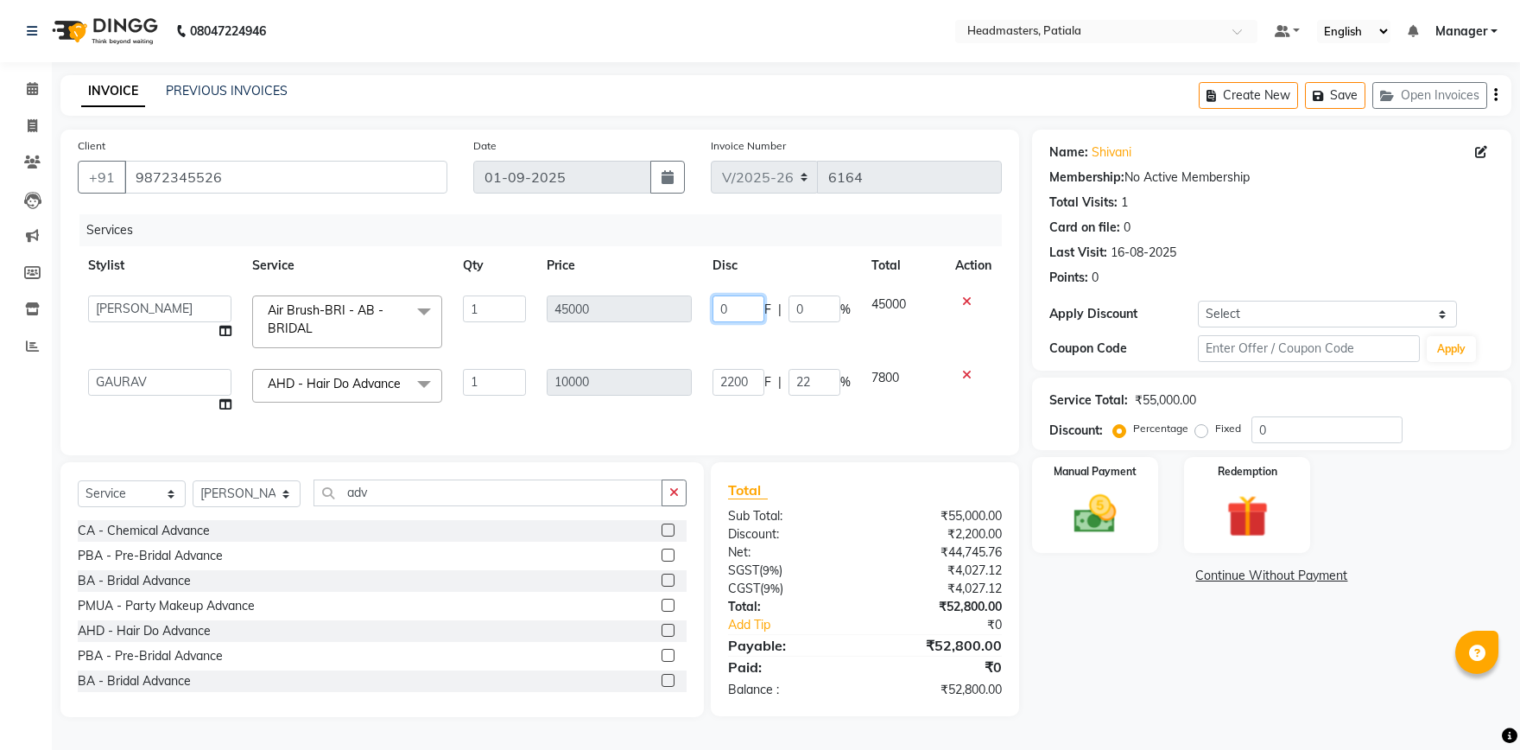
click at [737, 308] on input "0" at bounding box center [739, 308] width 52 height 27
type input "31800"
click at [746, 349] on tbody "ABHISHEK AJAY KUMAR AKSHAY ALI ARSH ARUN ASIF AZEEZUR REHMAAN Chand Sahota DAVY…" at bounding box center [540, 354] width 924 height 139
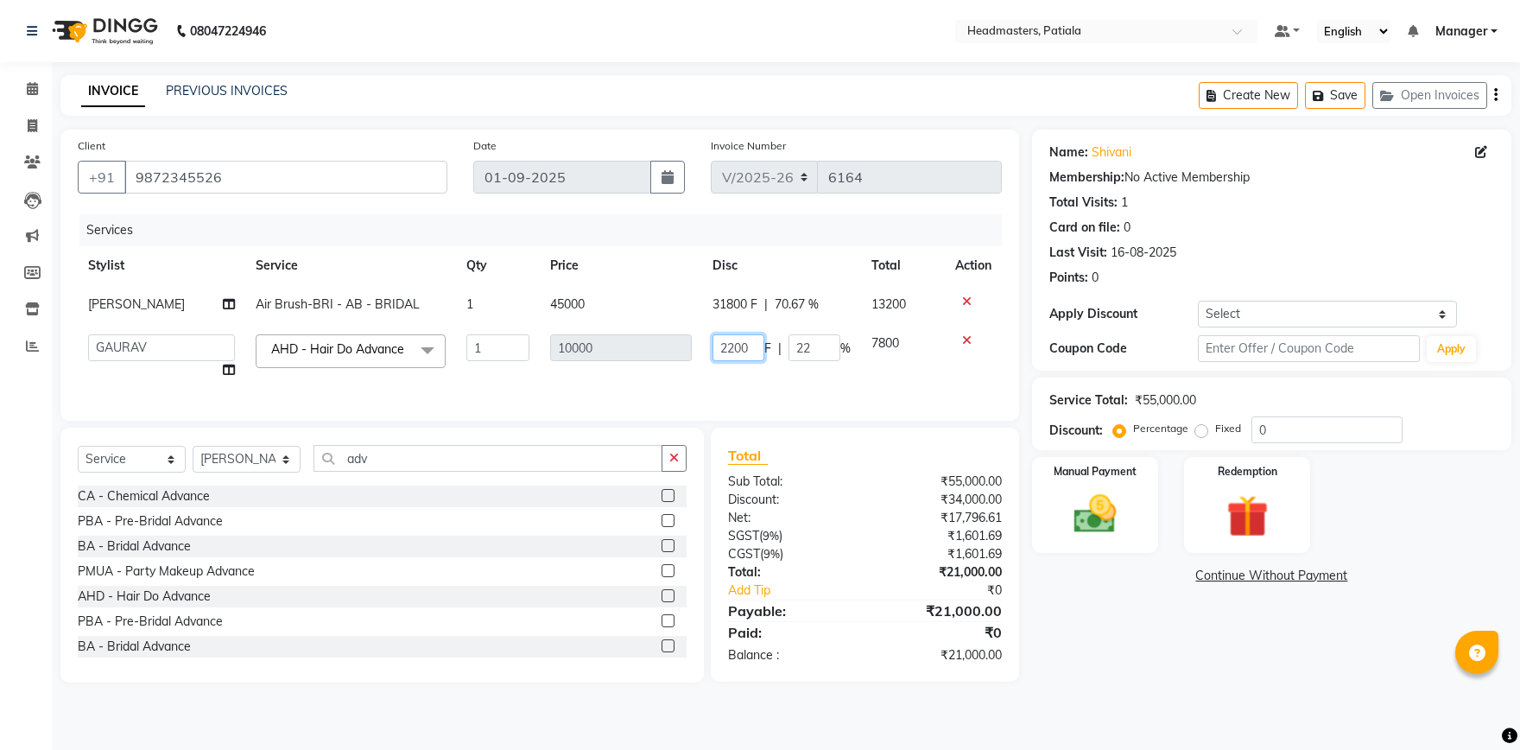
click at [737, 349] on input "2200" at bounding box center [739, 347] width 52 height 27
type input "3700"
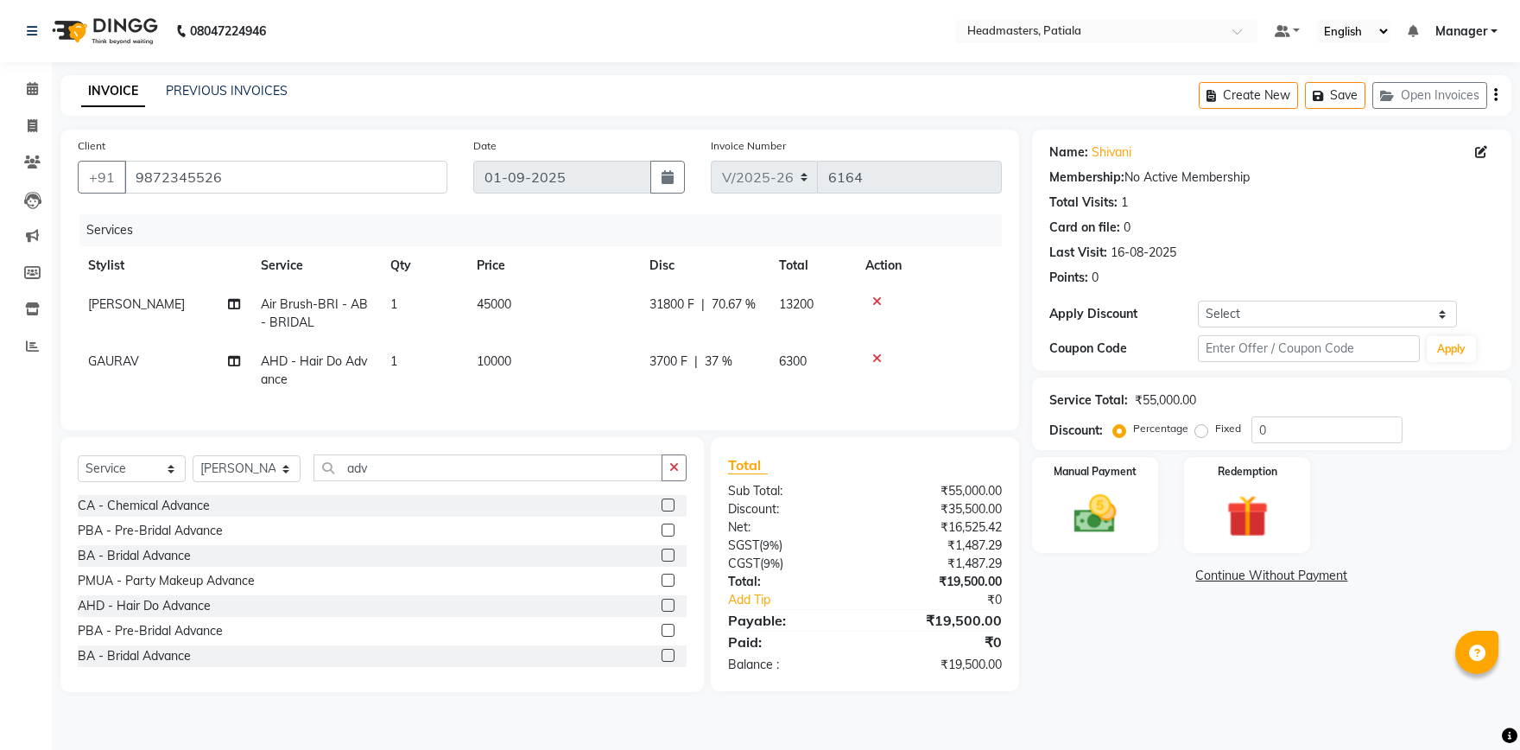
click at [734, 378] on td "3700 F | 37 %" at bounding box center [704, 370] width 130 height 57
select select "51081"
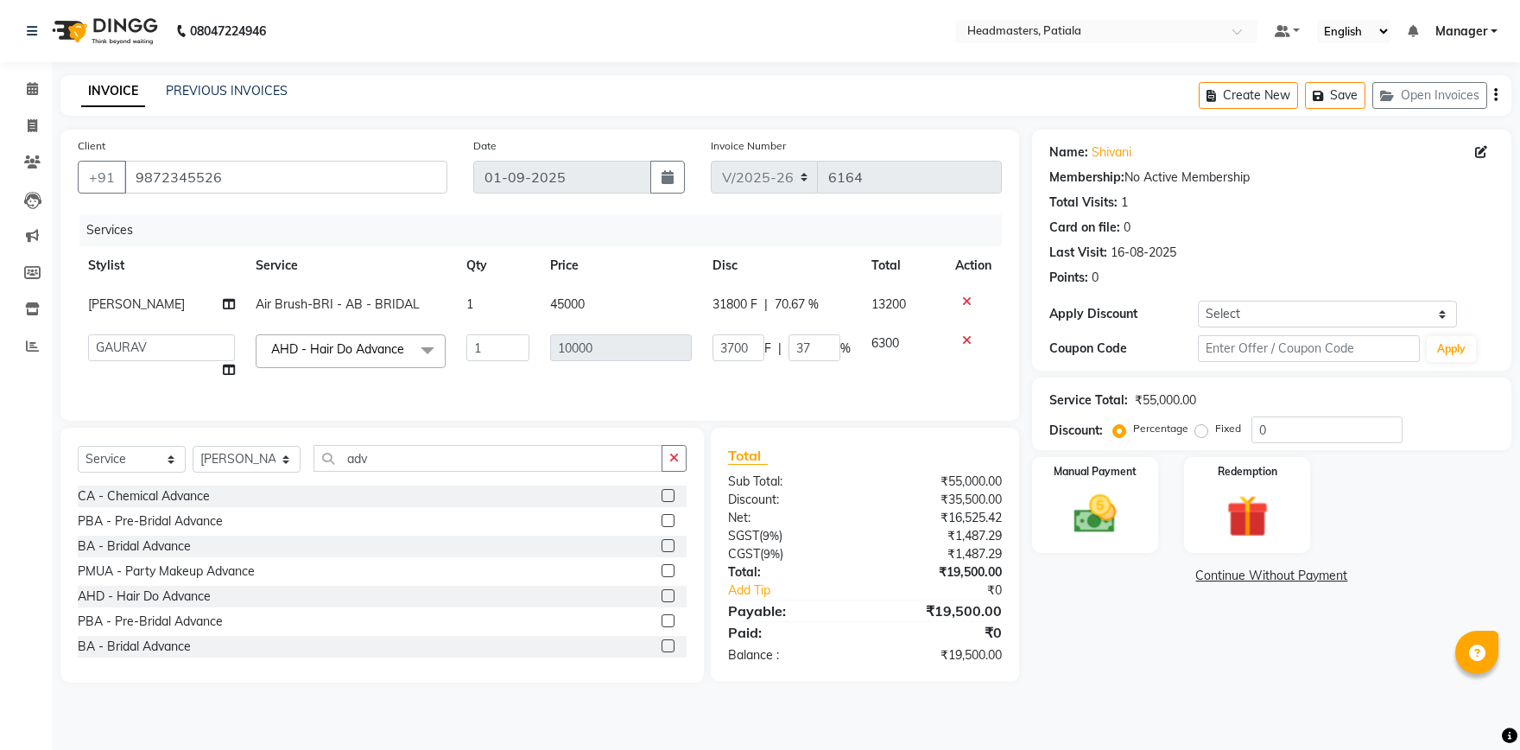
click at [765, 307] on div "31800 F | 70.67 %" at bounding box center [782, 304] width 138 height 18
select select "51104"
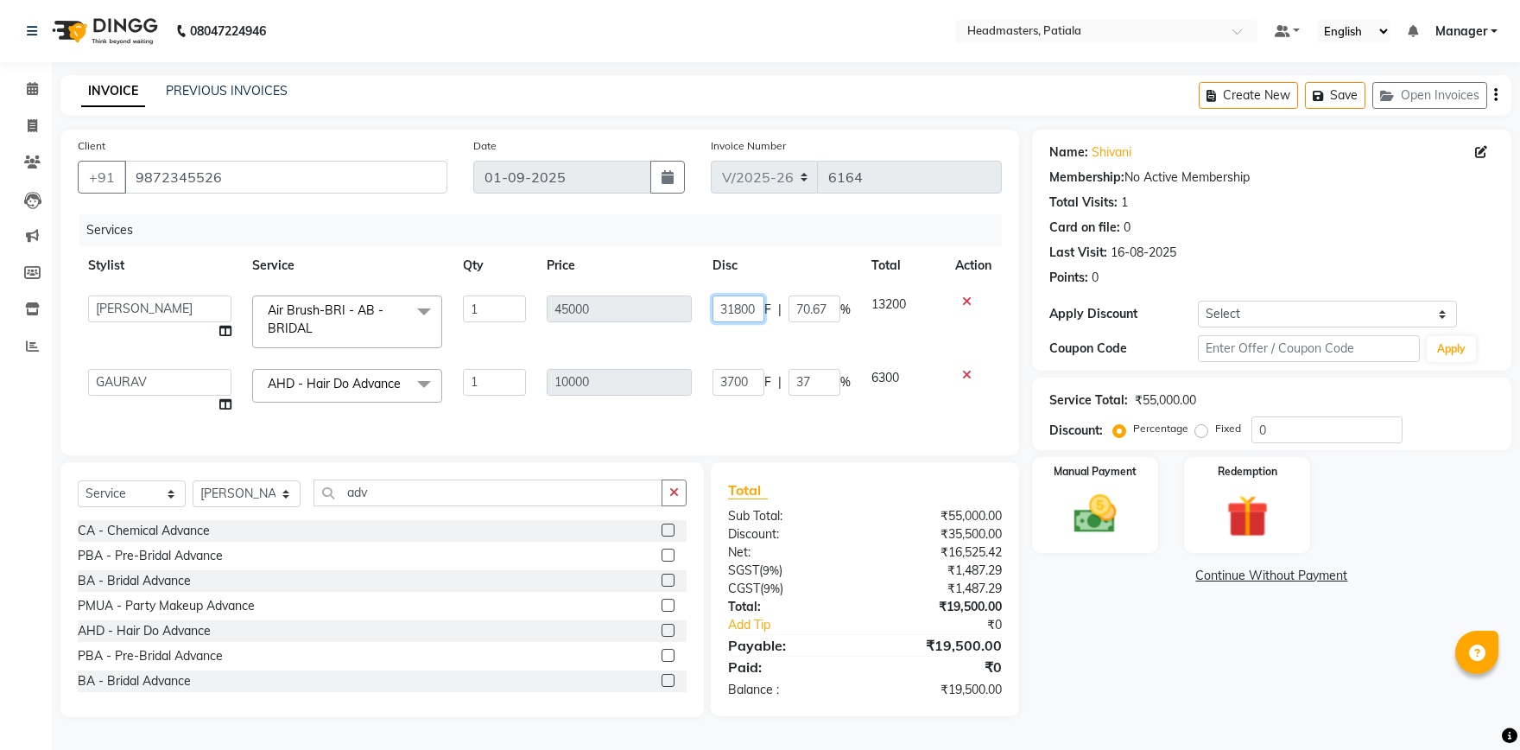
click at [735, 302] on input "31800" at bounding box center [739, 308] width 52 height 27
click at [740, 302] on input "31800" at bounding box center [739, 308] width 52 height 27
type input "3530000"
click at [713, 348] on tbody "ABHISHEK AJAY KUMAR AKSHAY ALI ARSH ARUN ASIF AZEEZUR REHMAAN Chand Sahota DAVY…" at bounding box center [540, 354] width 924 height 139
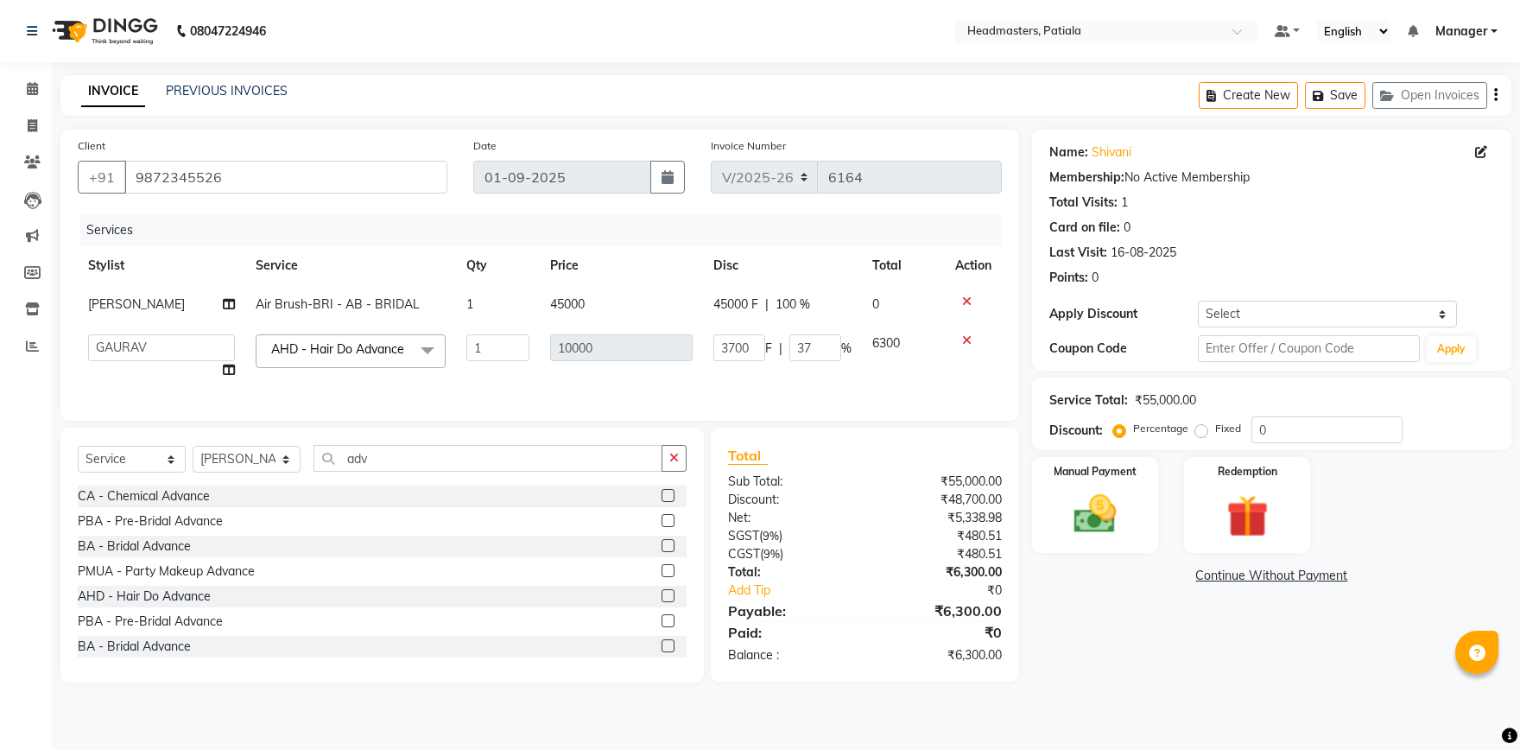
click at [727, 307] on span "45000 F" at bounding box center [736, 304] width 45 height 18
select select "51104"
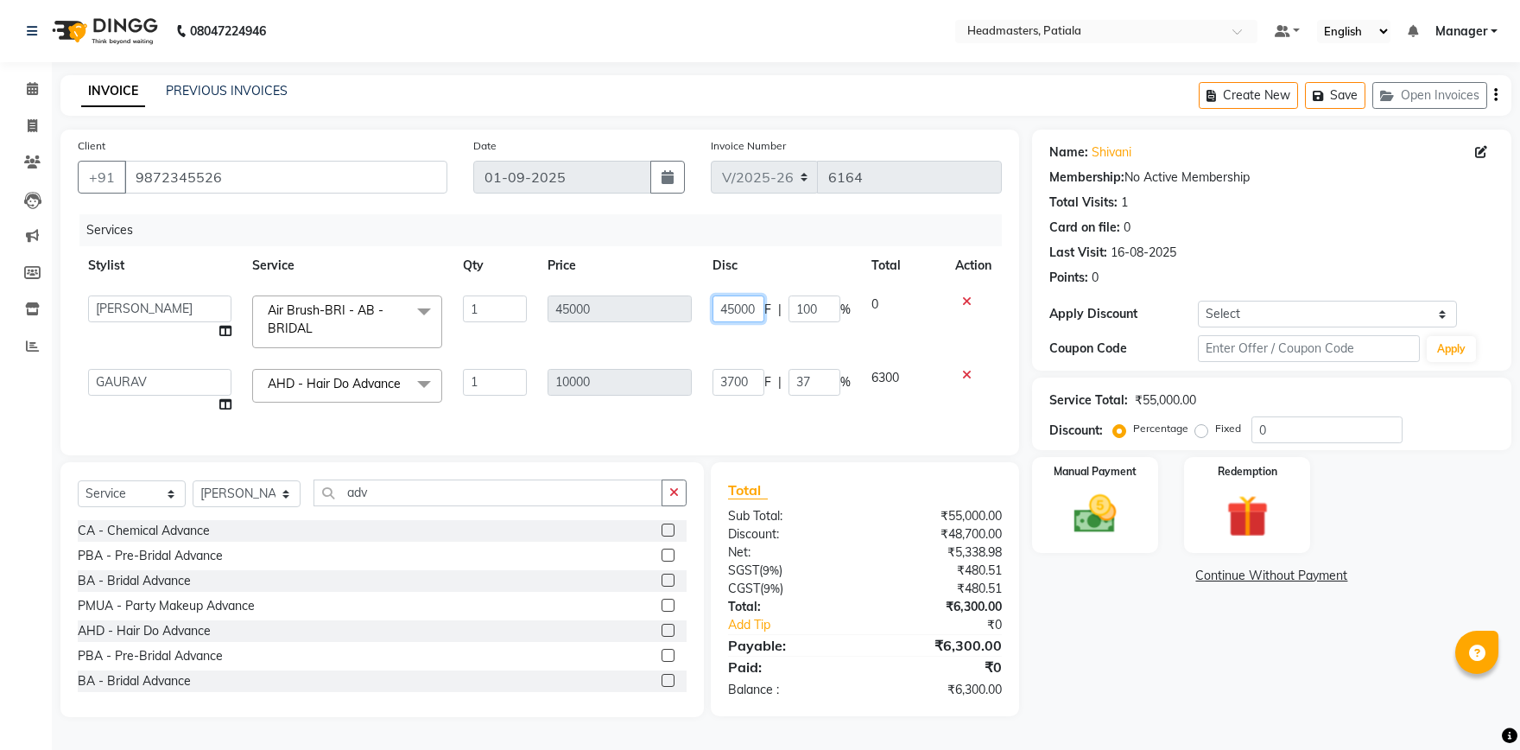
click at [729, 306] on input "45000" at bounding box center [739, 308] width 52 height 27
click at [733, 308] on input "45000" at bounding box center [739, 308] width 52 height 27
type input "353000"
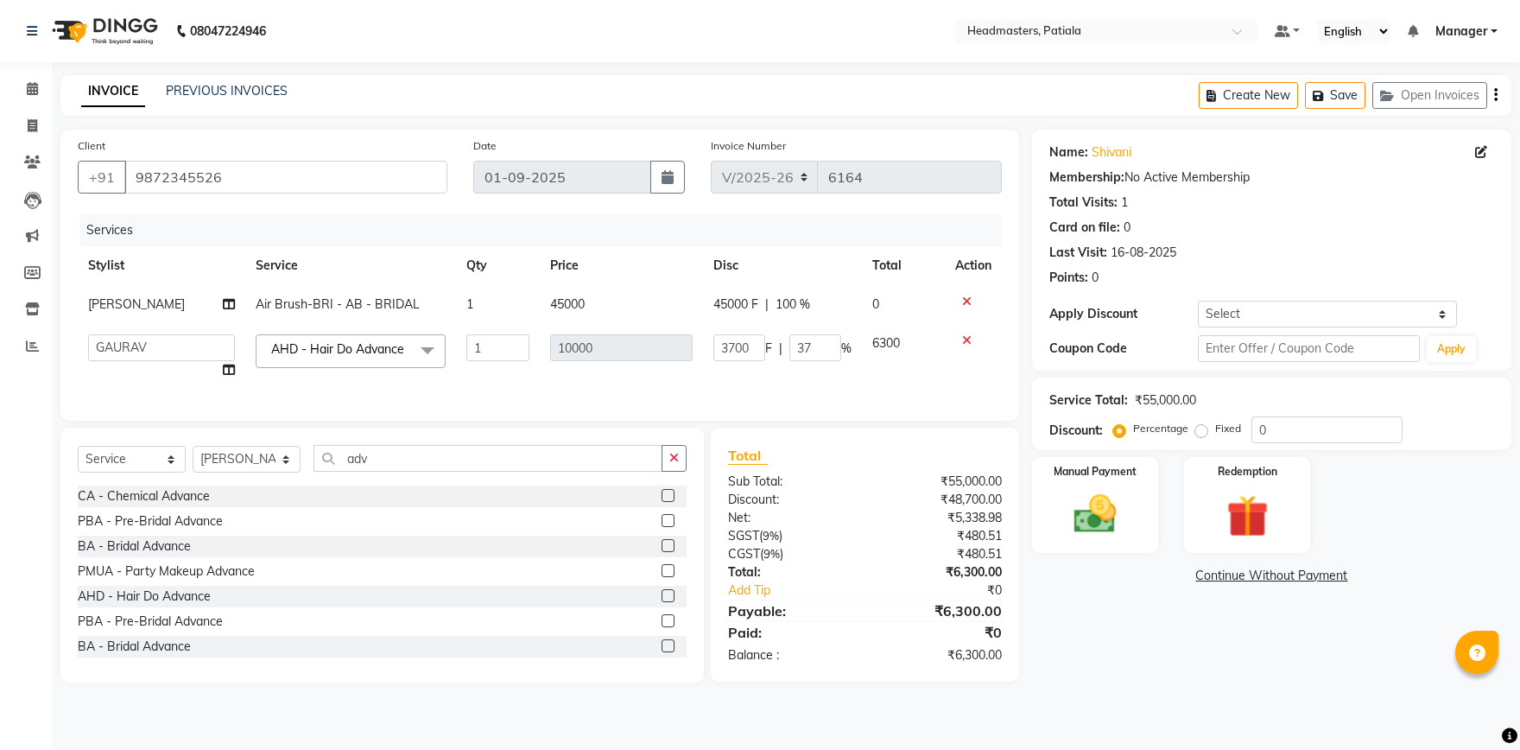
click at [771, 337] on tbody "JYOTI SHARMA Air Brush-BRI - AB - BRIDAL 1 45000 45000 F | 100 % 0 ABHISHEK AJA…" at bounding box center [540, 337] width 924 height 105
click at [790, 312] on span "100 %" at bounding box center [793, 304] width 35 height 18
select select "51104"
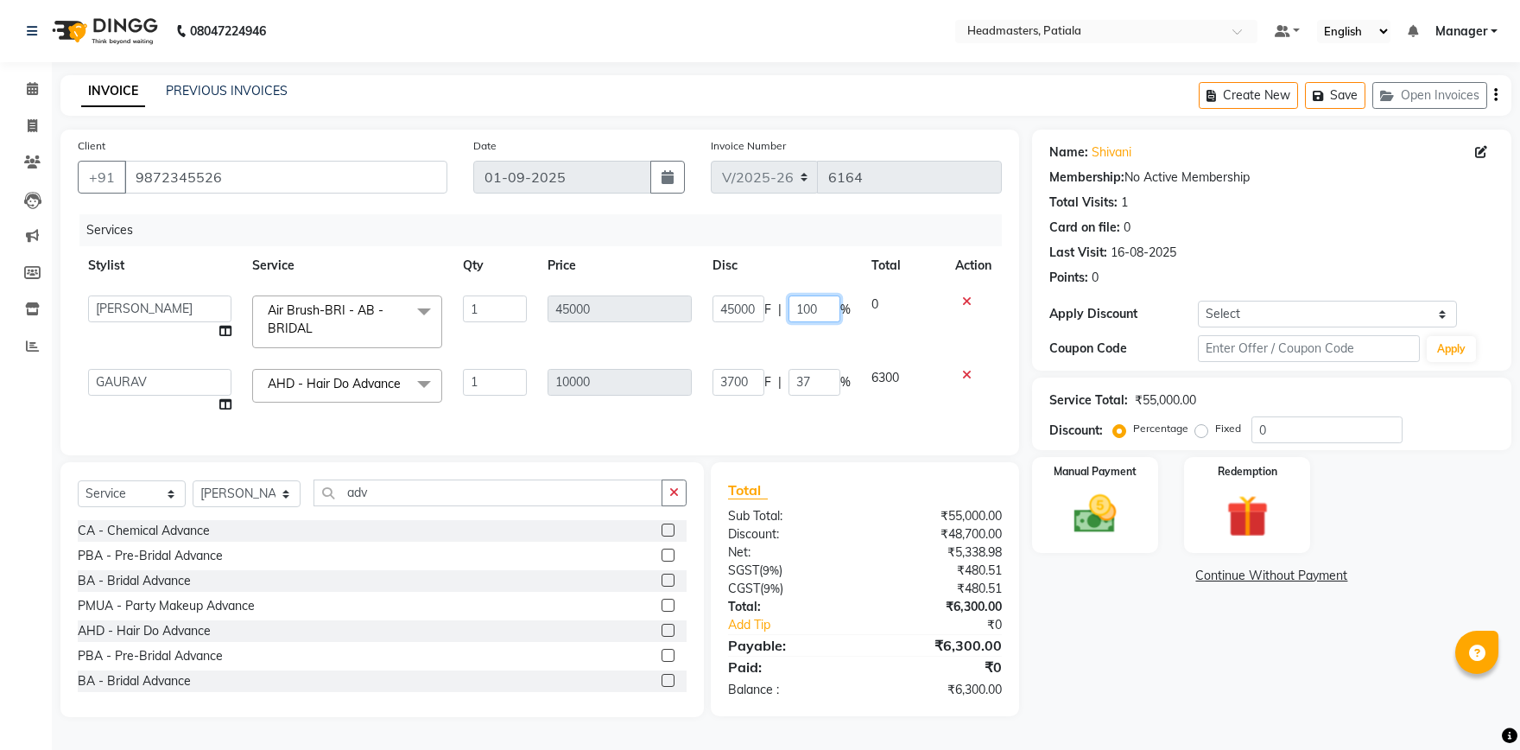
click at [809, 300] on input "100" at bounding box center [815, 308] width 52 height 27
type input "0"
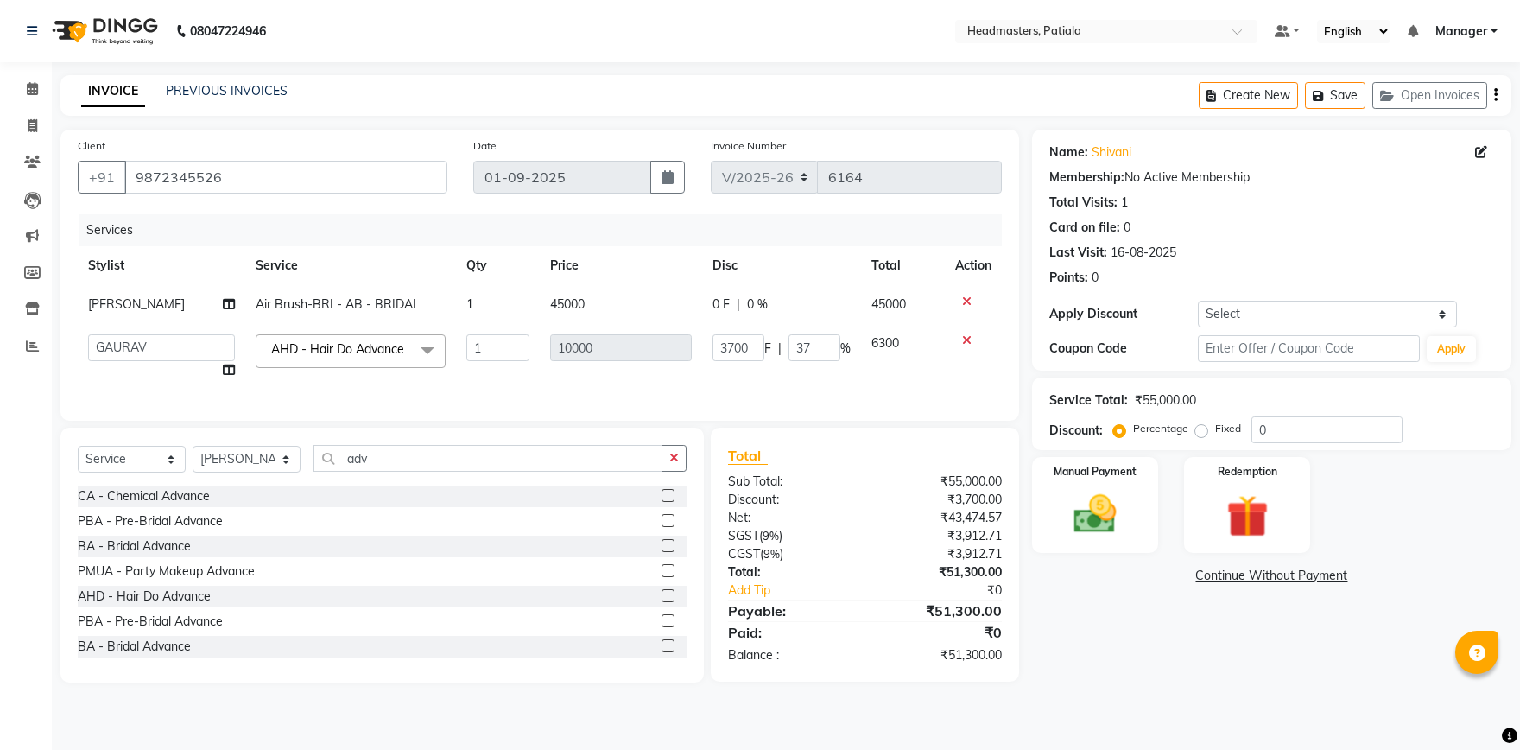
click at [720, 306] on span "0 F" at bounding box center [721, 304] width 17 height 18
select select "51104"
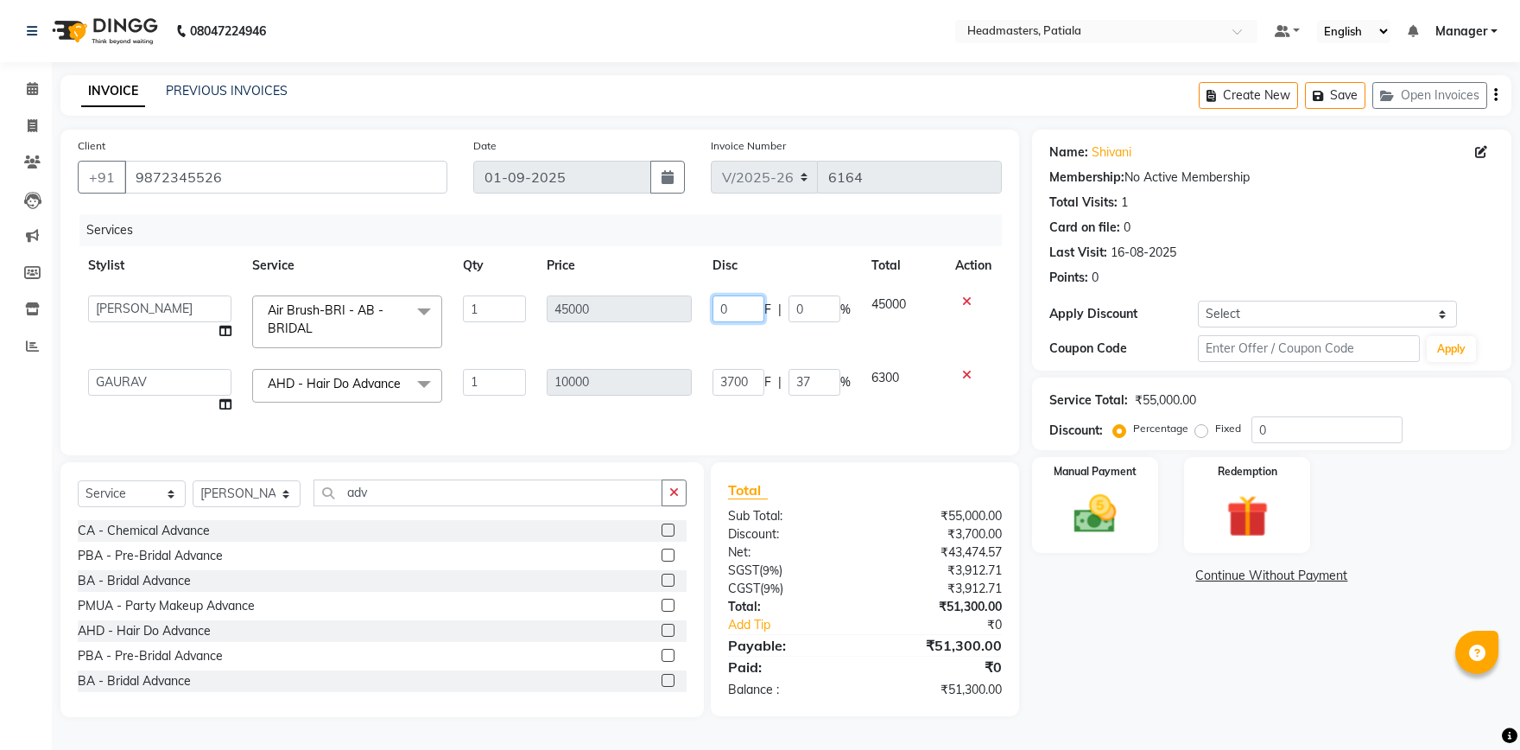
click at [731, 304] on input "0" at bounding box center [739, 308] width 52 height 27
type input "35300"
click at [868, 337] on tbody "ABHISHEK AJAY KUMAR AKSHAY ALI ARSH ARUN ASIF AZEEZUR REHMAAN Chand Sahota DAVY…" at bounding box center [540, 354] width 924 height 139
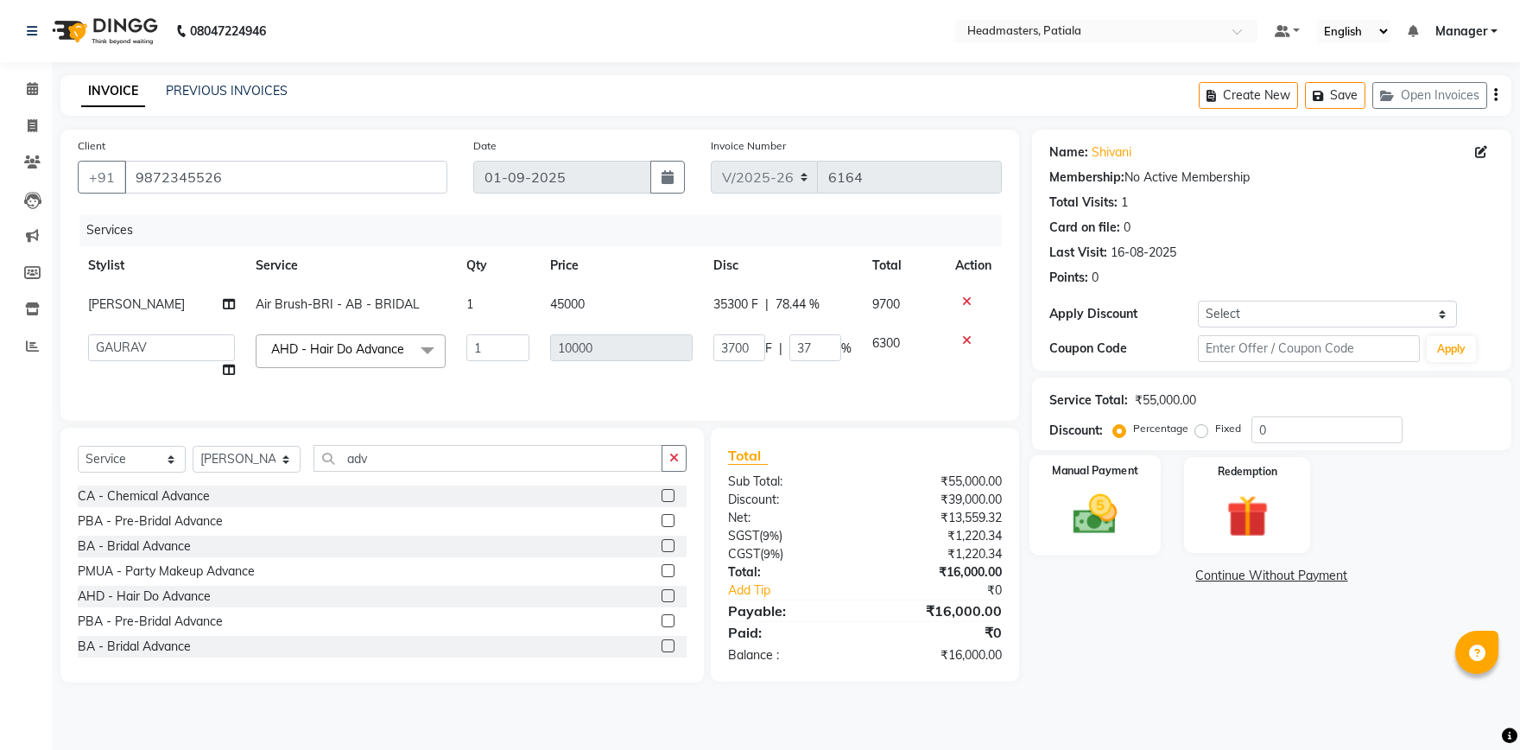
click at [1078, 510] on img at bounding box center [1096, 514] width 72 height 51
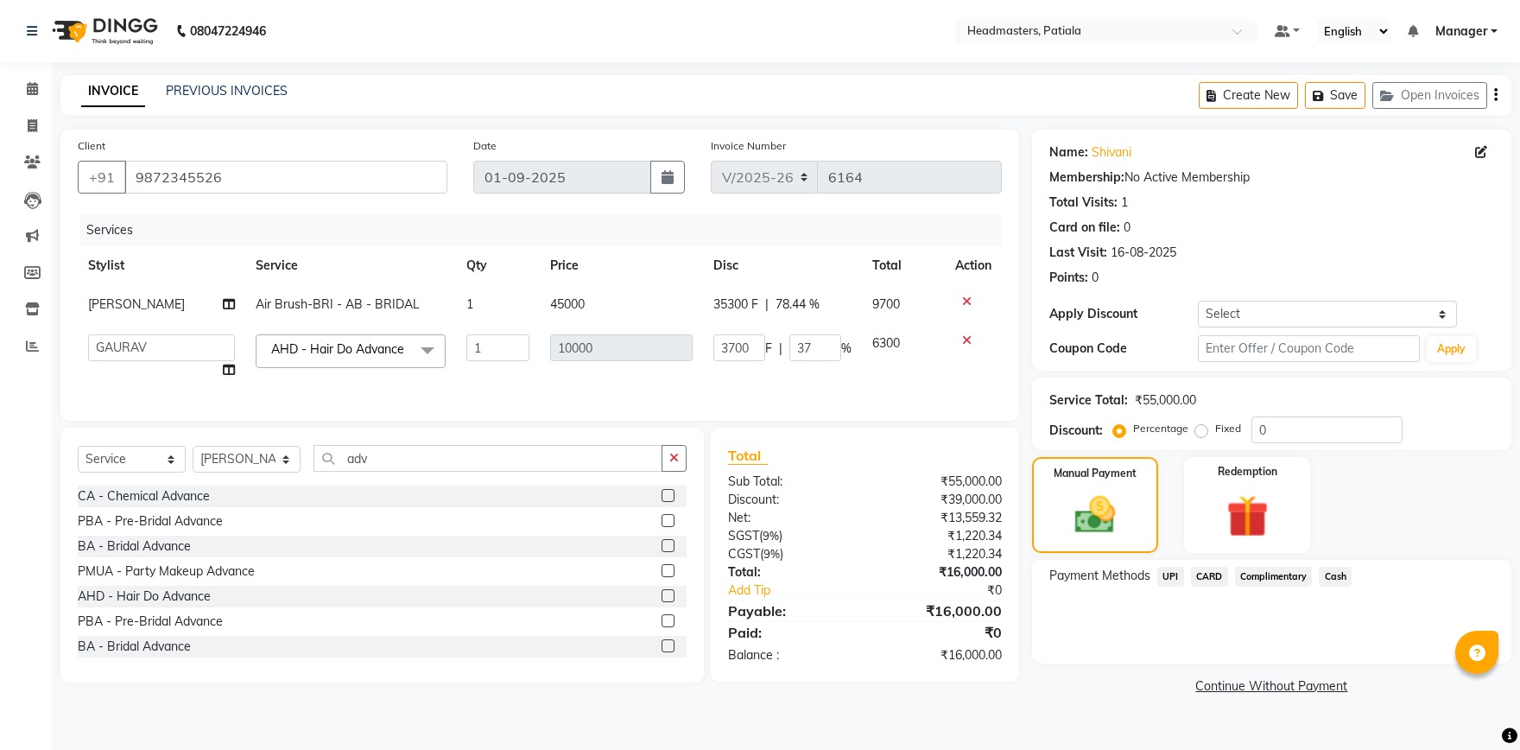
click at [1343, 581] on span "Cash" at bounding box center [1335, 577] width 33 height 20
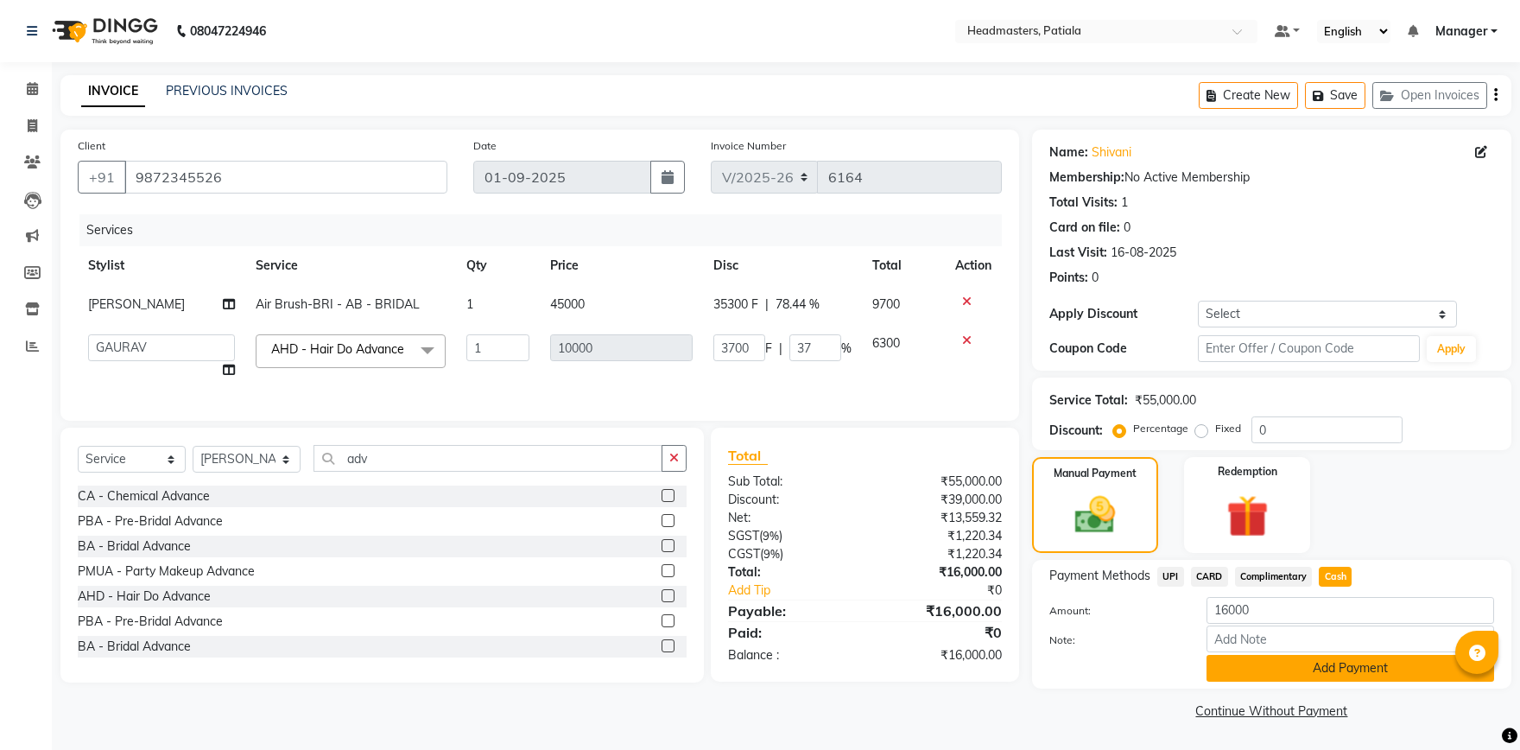
click at [1322, 675] on button "Add Payment" at bounding box center [1351, 668] width 288 height 27
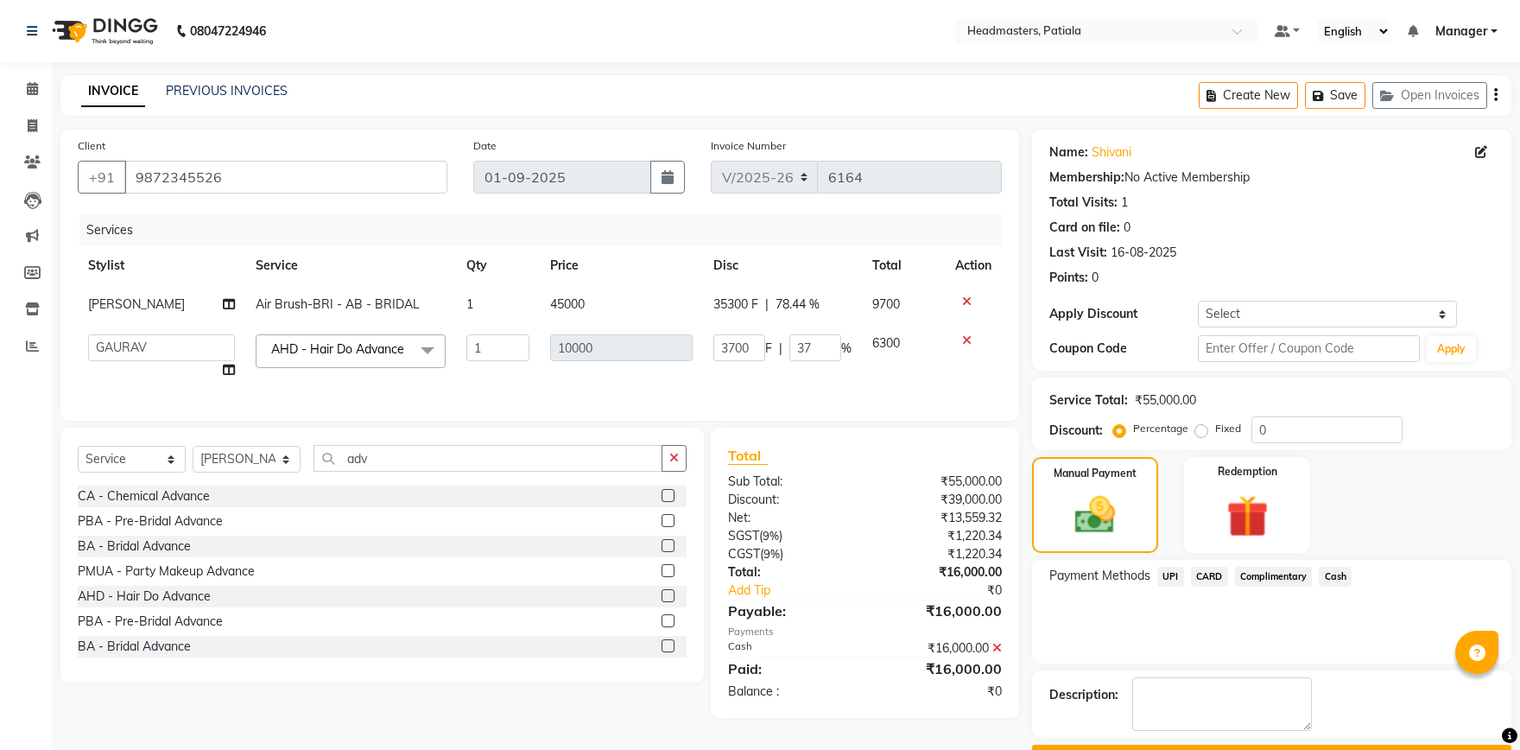
click at [1253, 745] on button "Checkout" at bounding box center [1271, 758] width 479 height 27
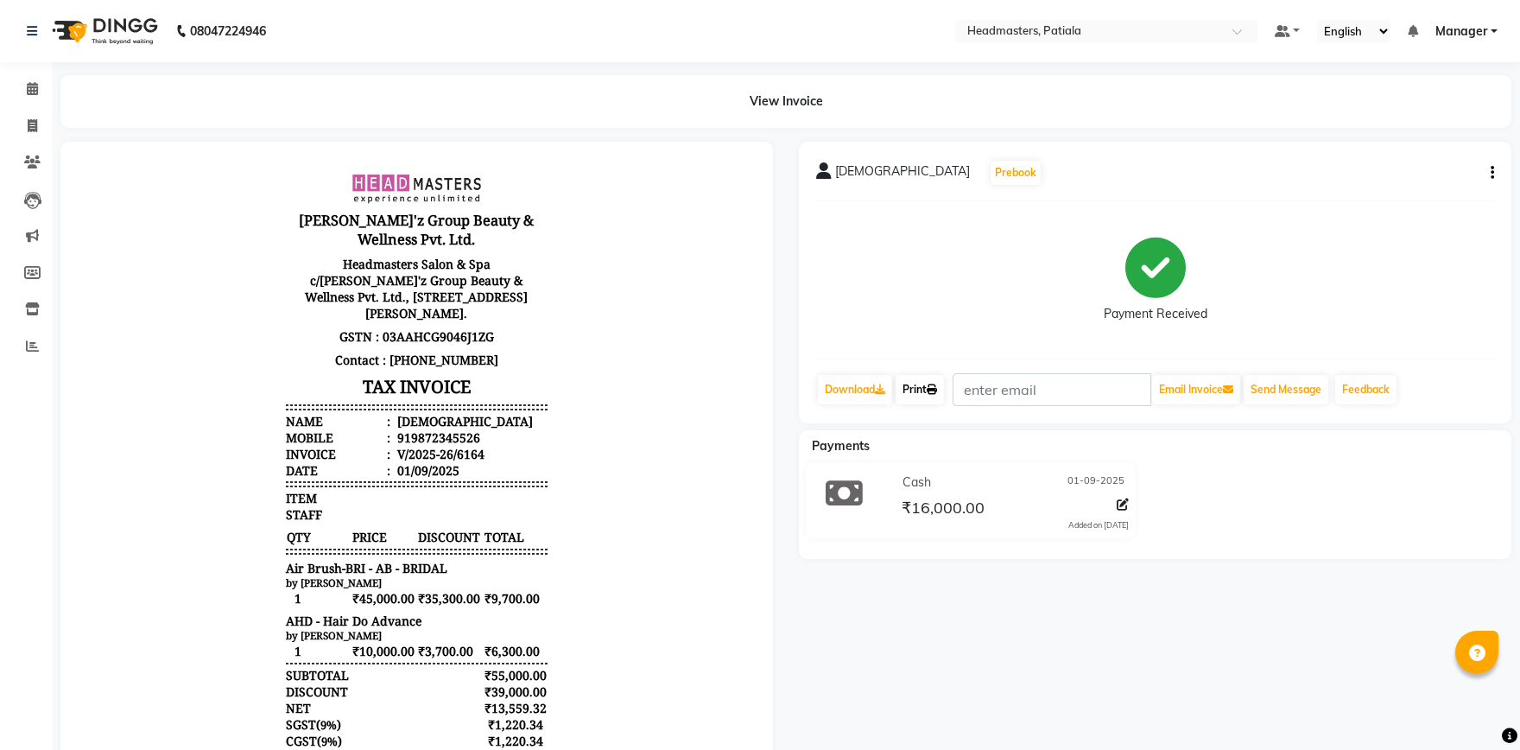
click at [923, 392] on link "Print" at bounding box center [920, 389] width 48 height 29
click at [924, 384] on link "Print" at bounding box center [920, 389] width 48 height 29
click at [30, 99] on link "Calendar" at bounding box center [25, 89] width 41 height 29
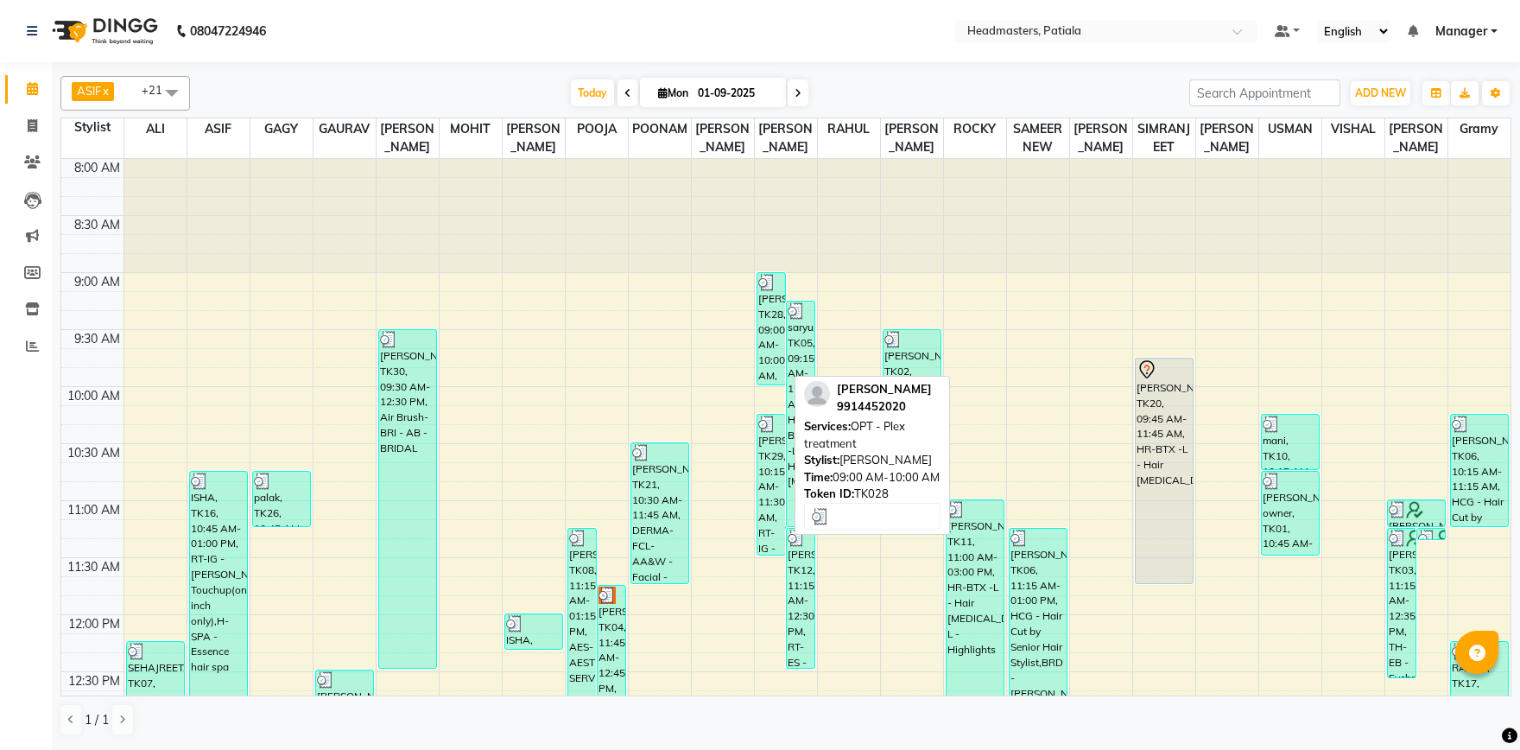
click at [773, 348] on div "[PERSON_NAME], TK28, 09:00 AM-10:00 AM, OPT - Plex treatment" at bounding box center [772, 328] width 28 height 111
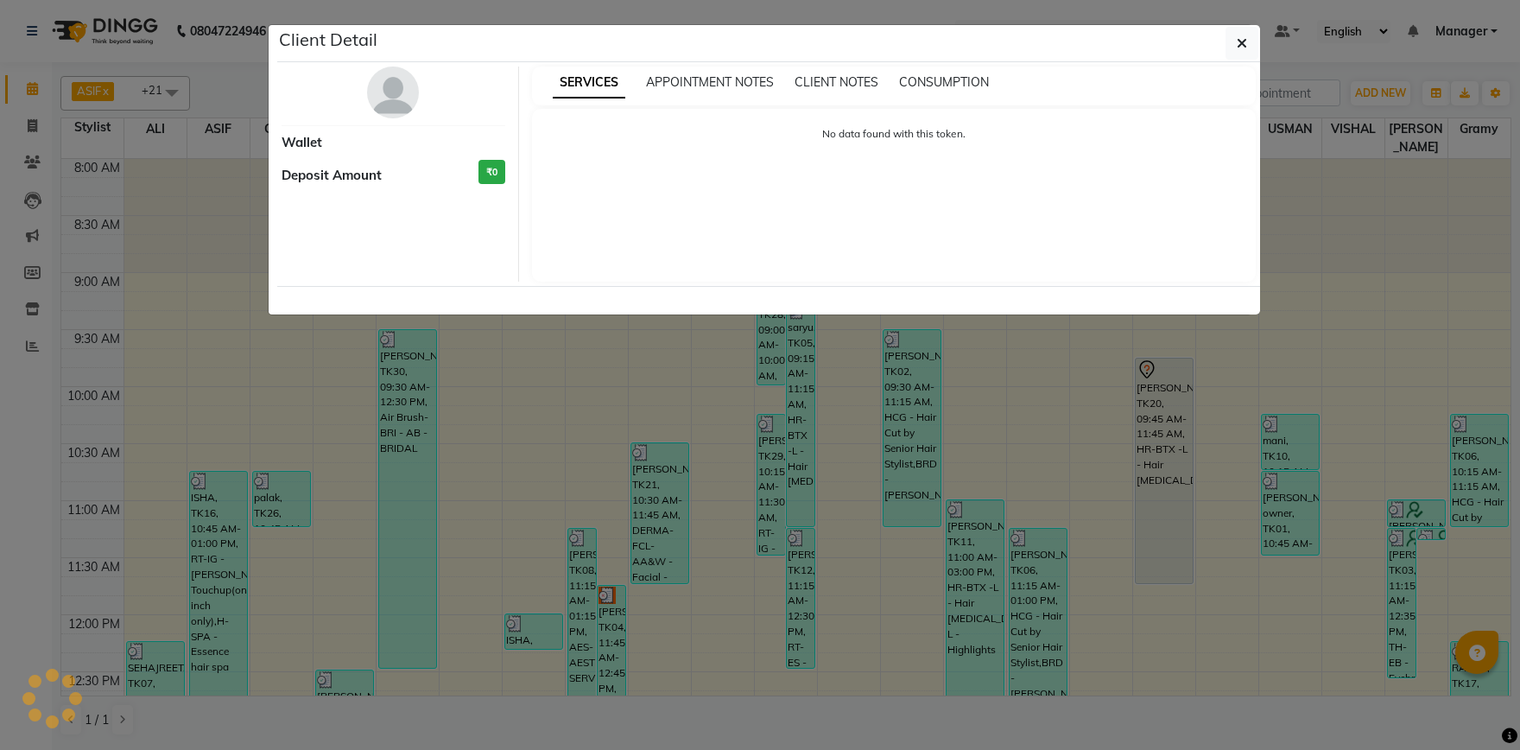
select select "3"
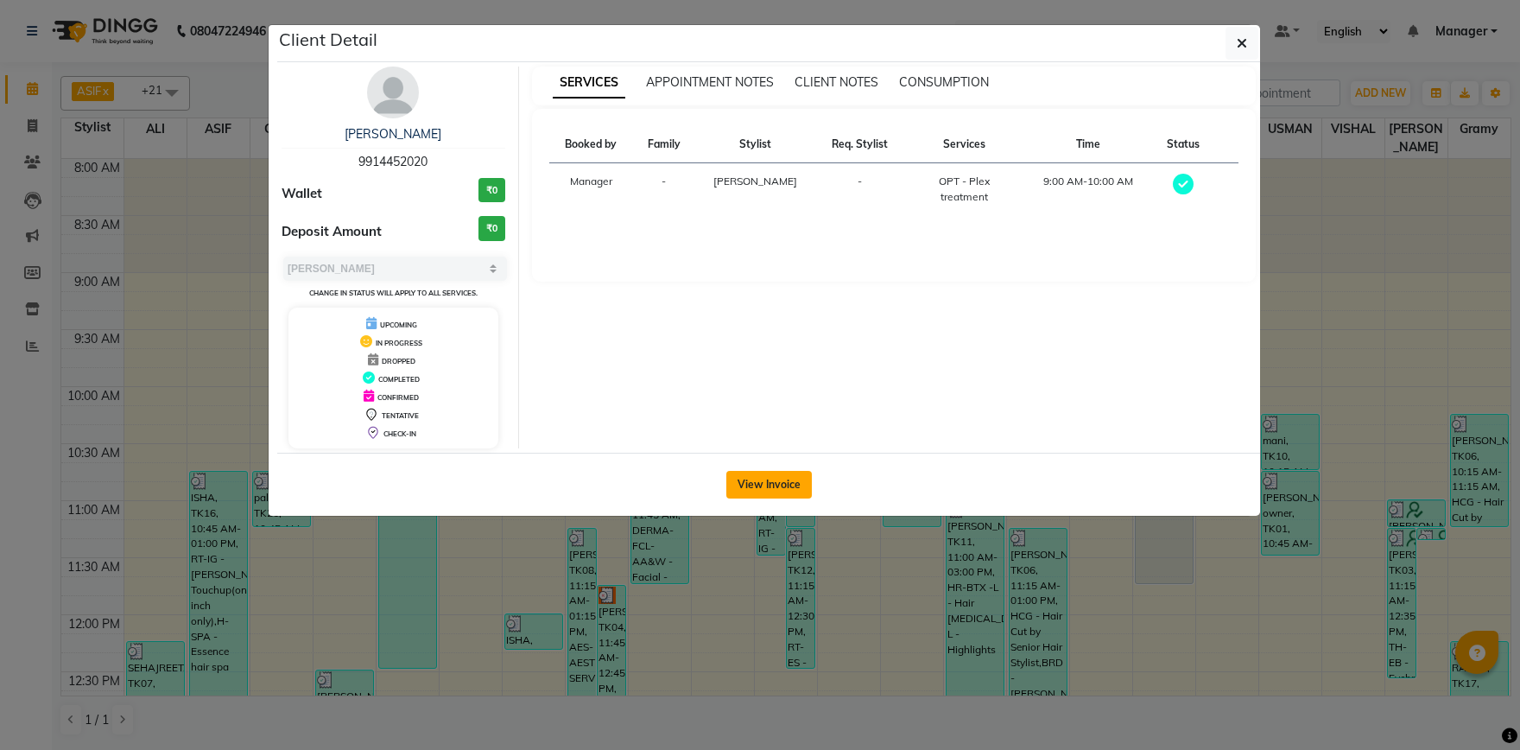
click at [771, 483] on button "View Invoice" at bounding box center [770, 485] width 86 height 28
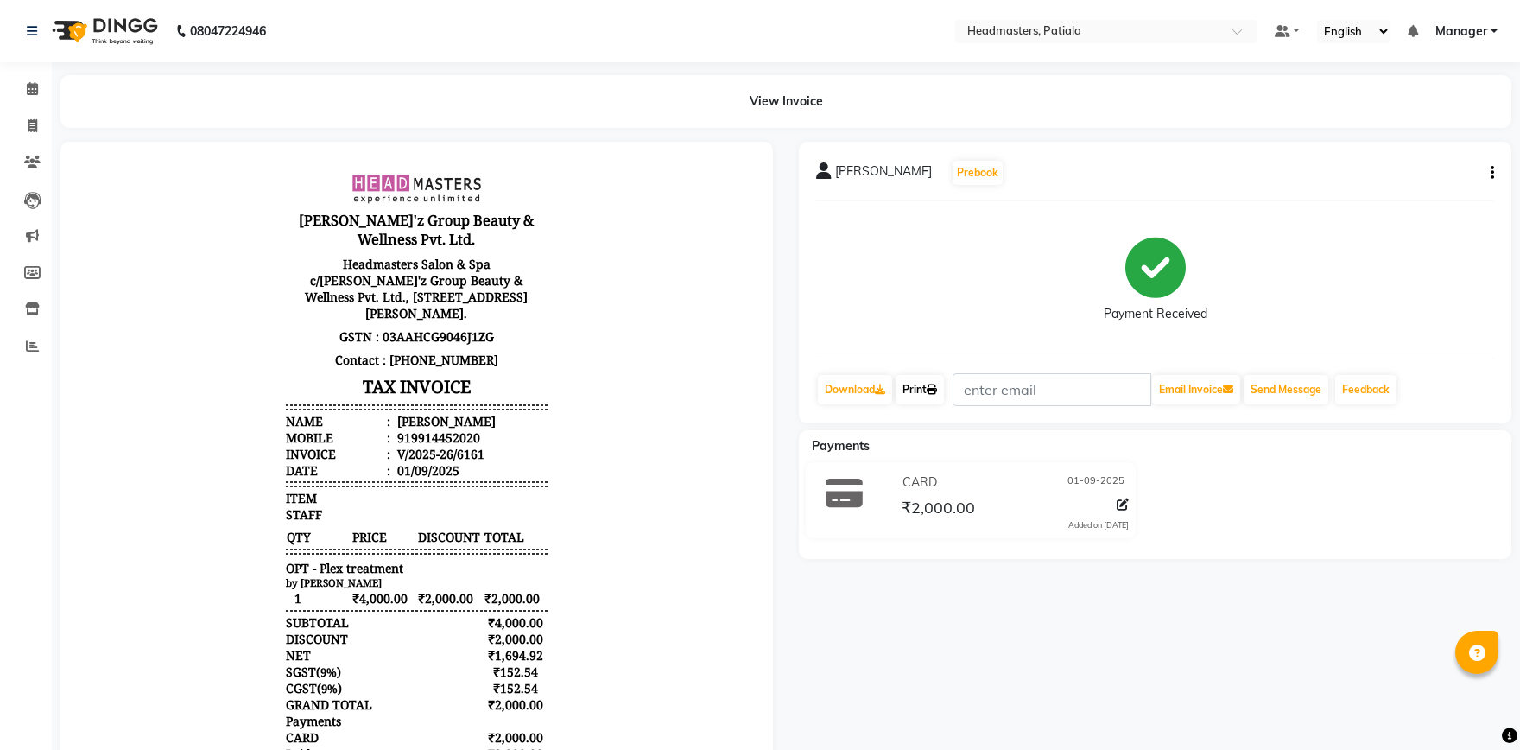
click at [927, 398] on link "Print" at bounding box center [920, 389] width 48 height 29
click at [33, 91] on icon at bounding box center [32, 88] width 11 height 13
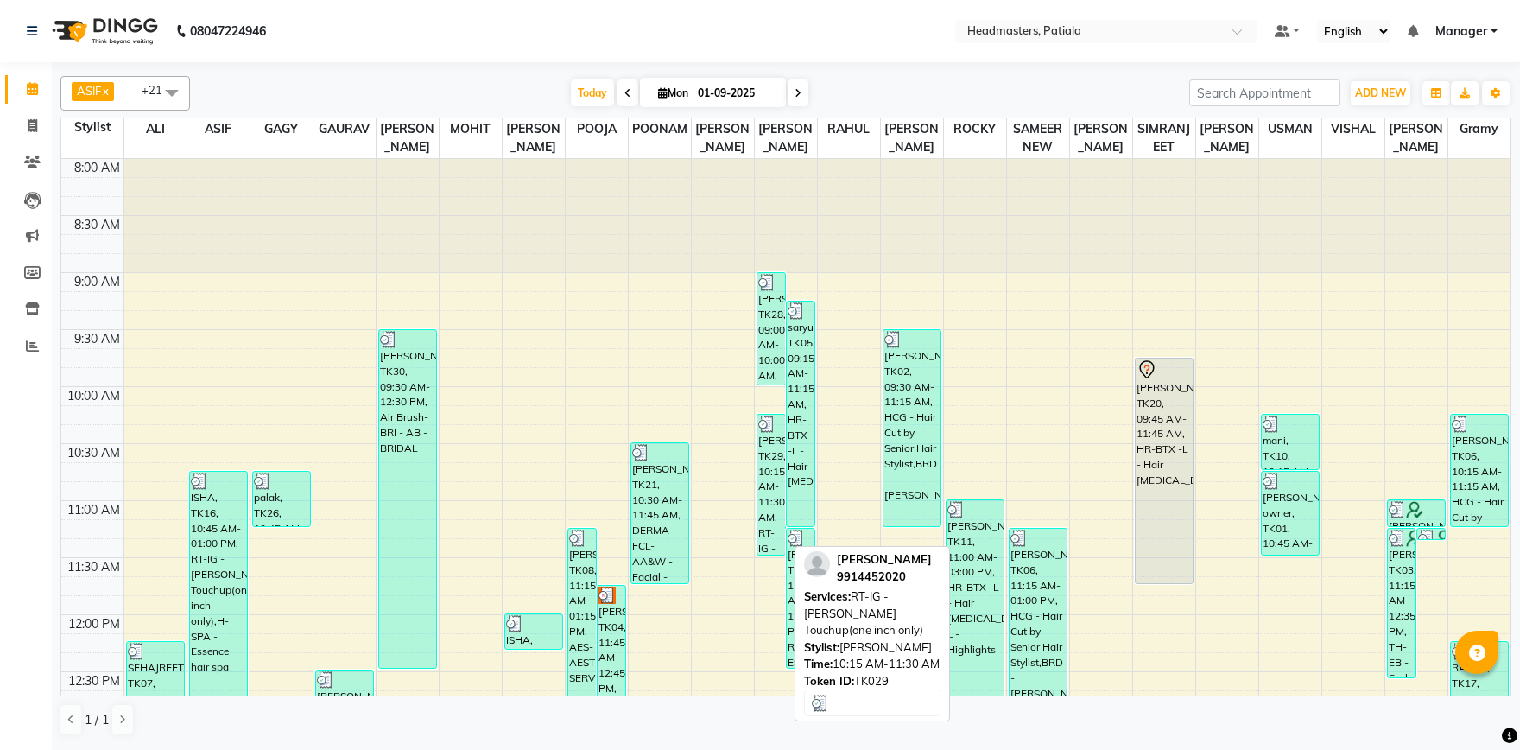
click at [765, 479] on div "[PERSON_NAME], TK29, 10:15 AM-11:30 AM, RT-IG - [PERSON_NAME] Touchup(one inch …" at bounding box center [772, 485] width 28 height 140
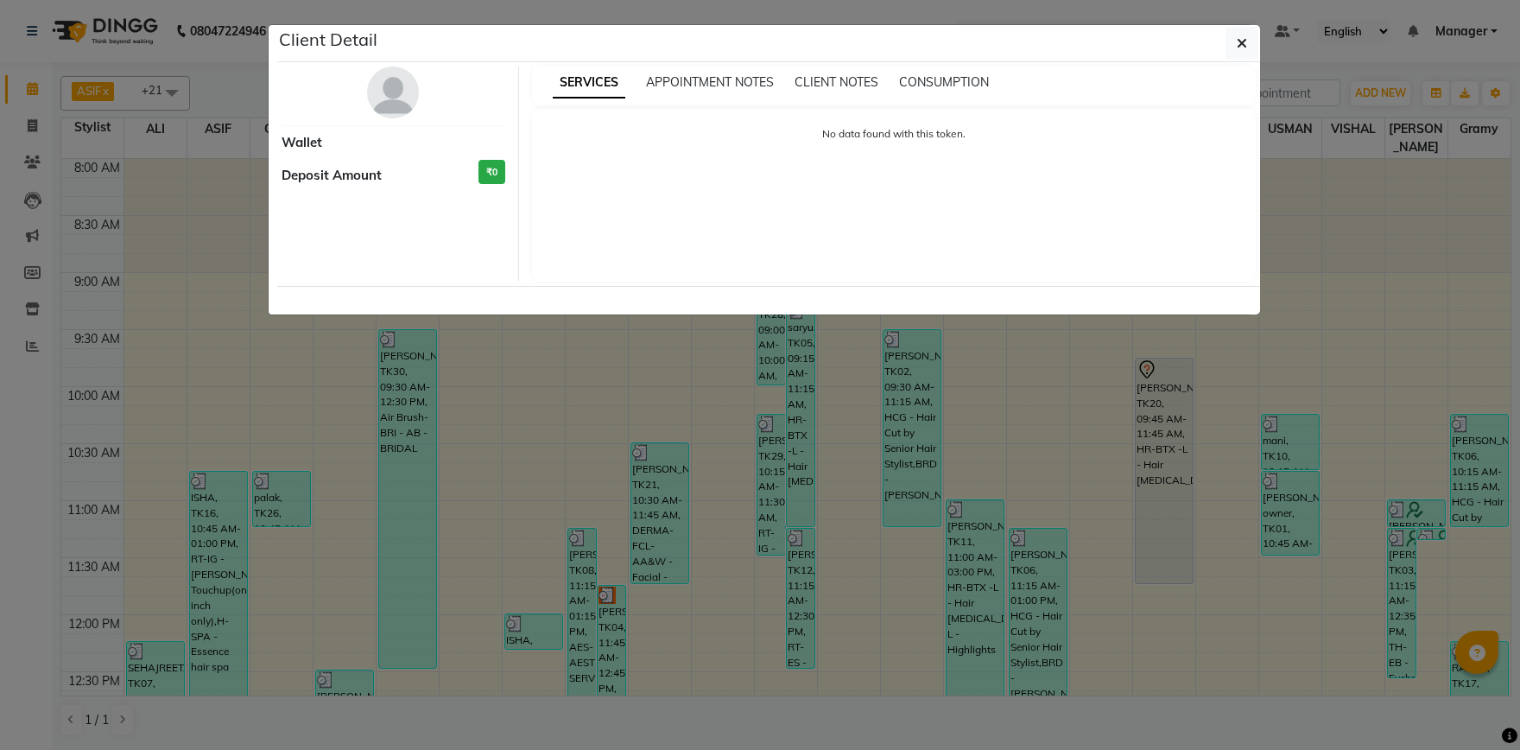
select select "3"
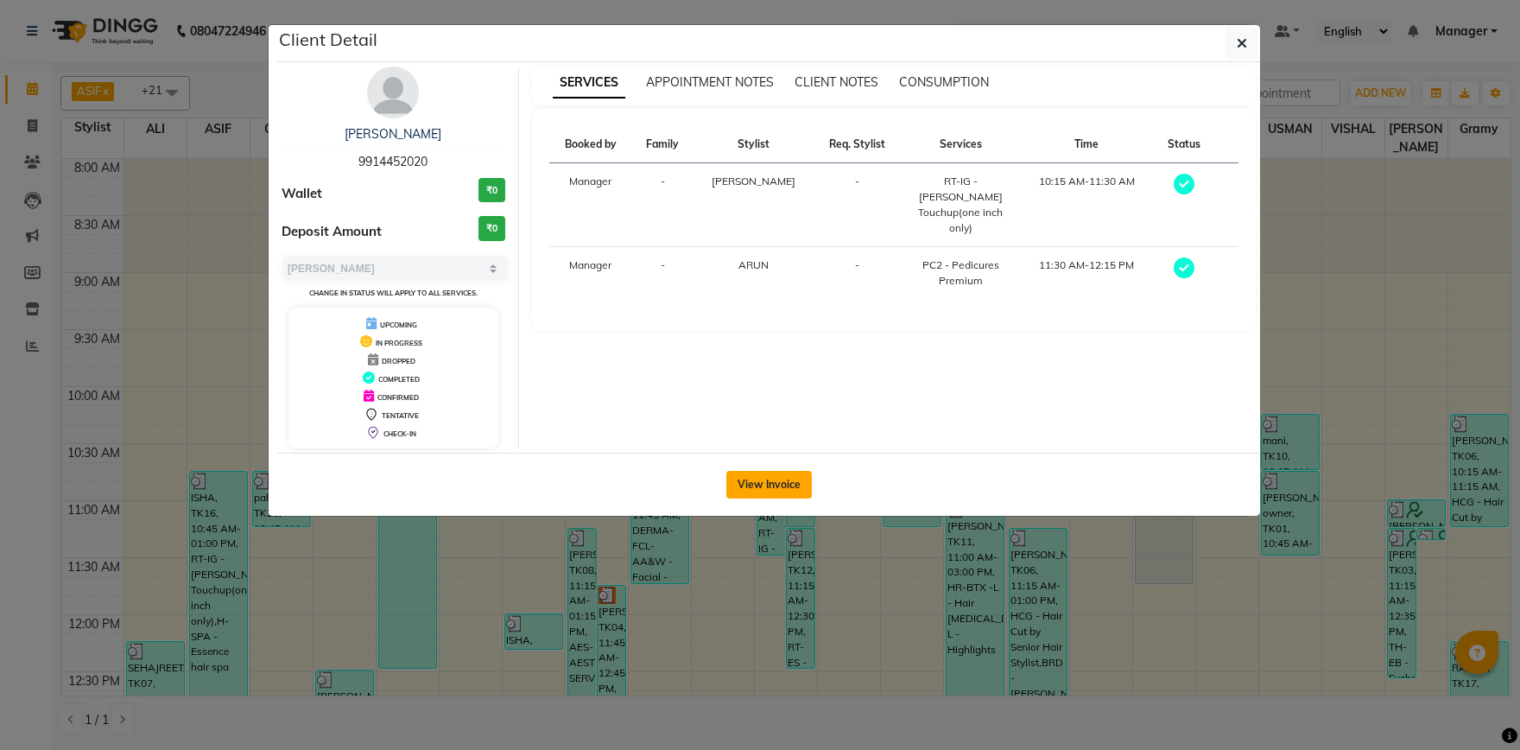
click at [778, 489] on button "View Invoice" at bounding box center [770, 485] width 86 height 28
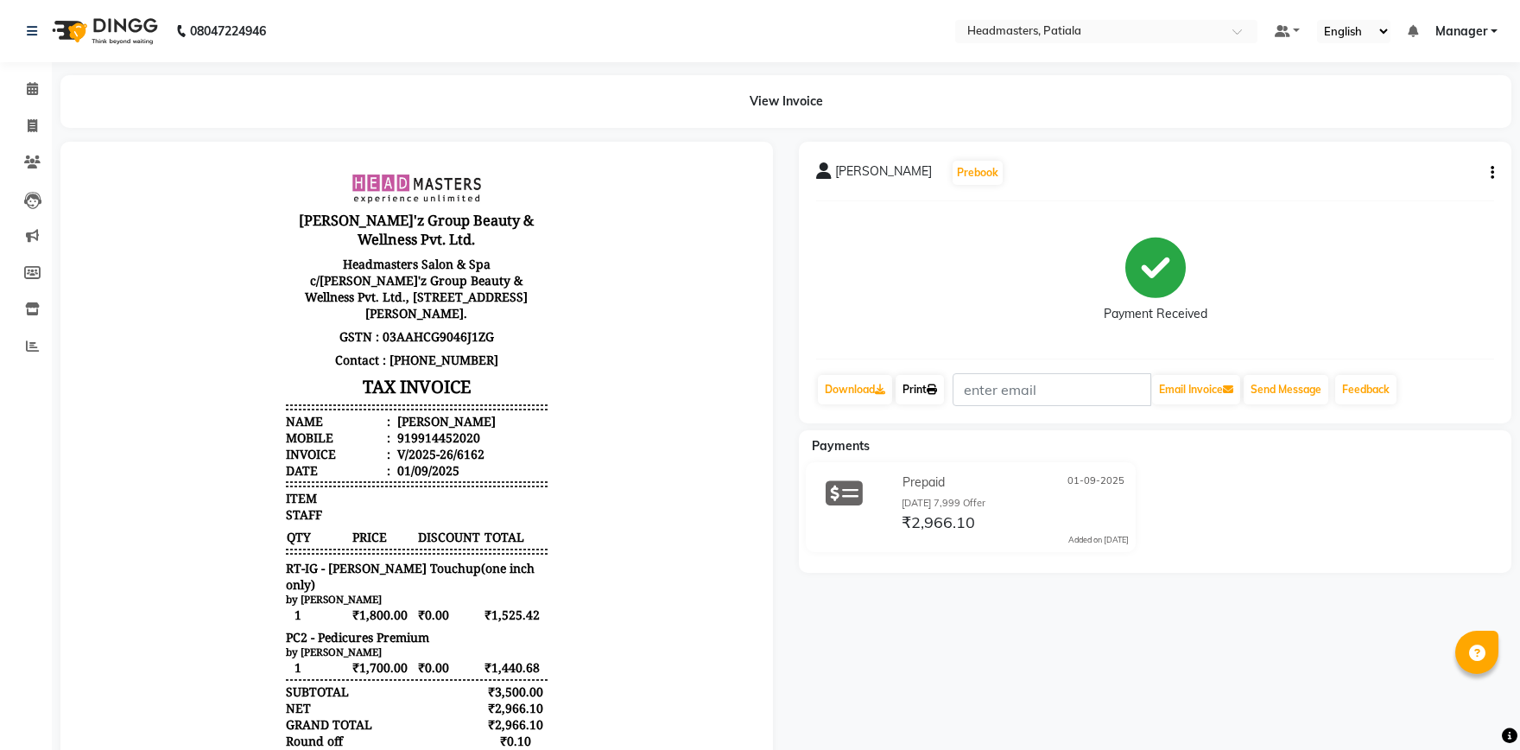
click at [917, 378] on link "Print" at bounding box center [920, 389] width 48 height 29
click at [25, 89] on span at bounding box center [32, 89] width 30 height 20
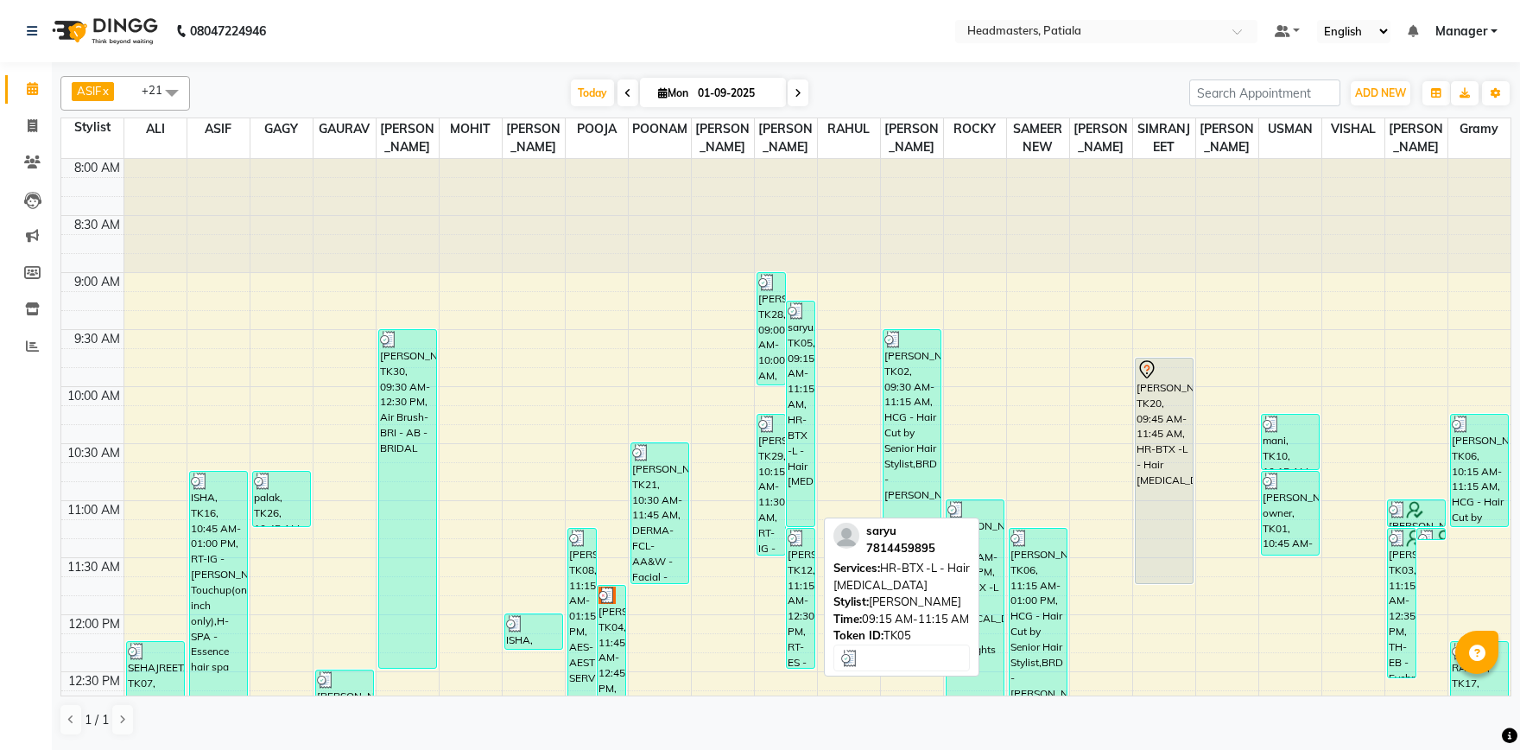
click at [797, 417] on div "saryu, TK05, 09:15 AM-11:15 AM, HR-BTX -L - Hair [MEDICAL_DATA]" at bounding box center [801, 414] width 28 height 225
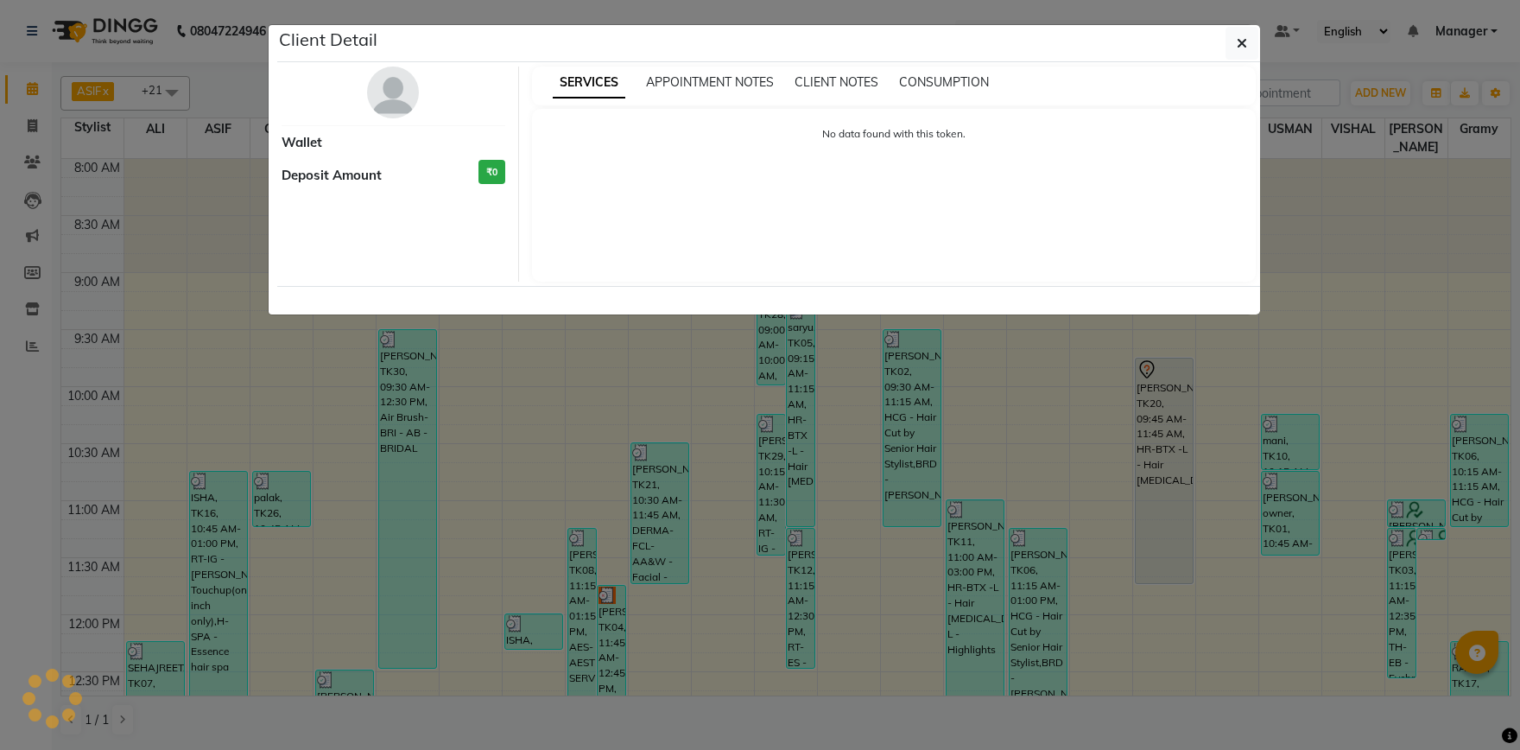
select select "3"
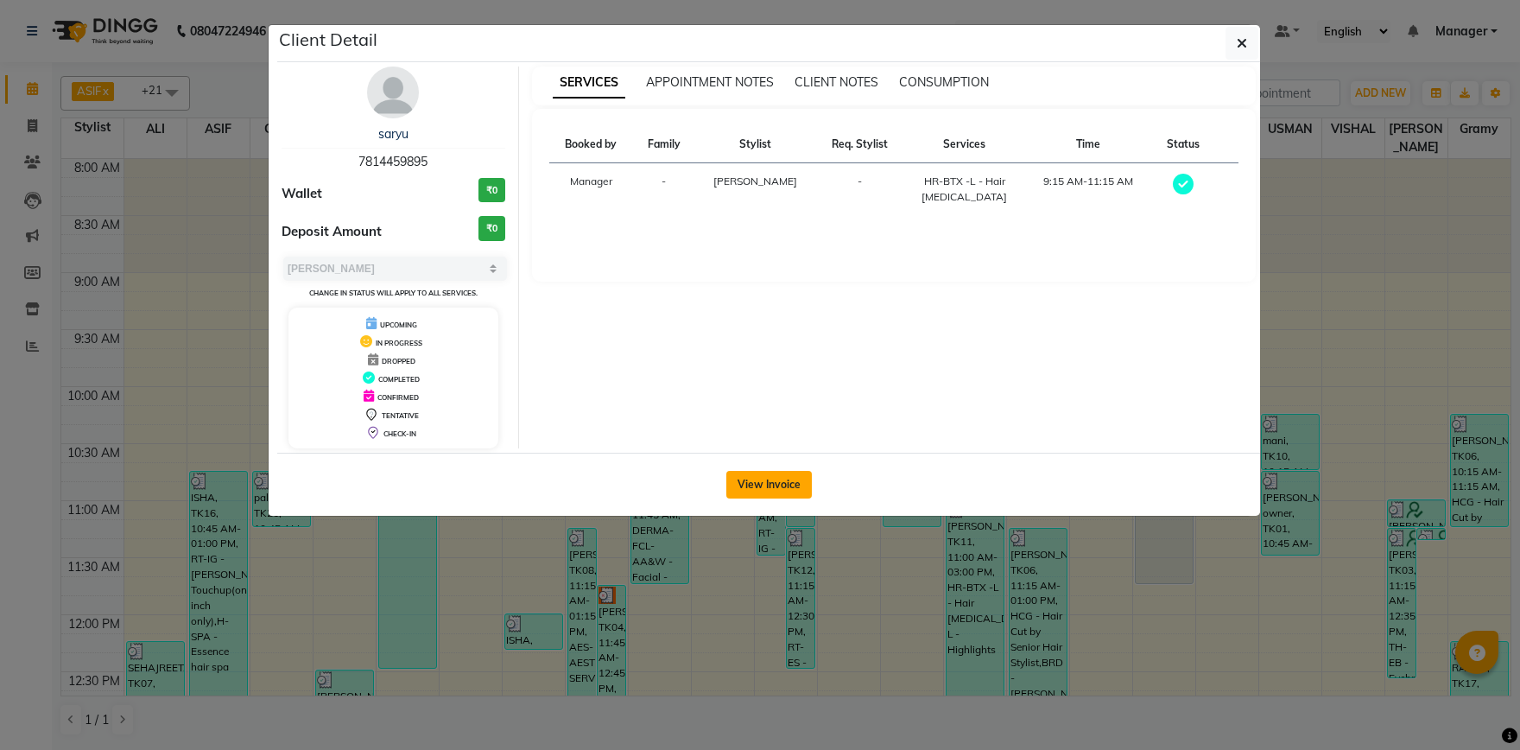
click at [784, 489] on button "View Invoice" at bounding box center [770, 485] width 86 height 28
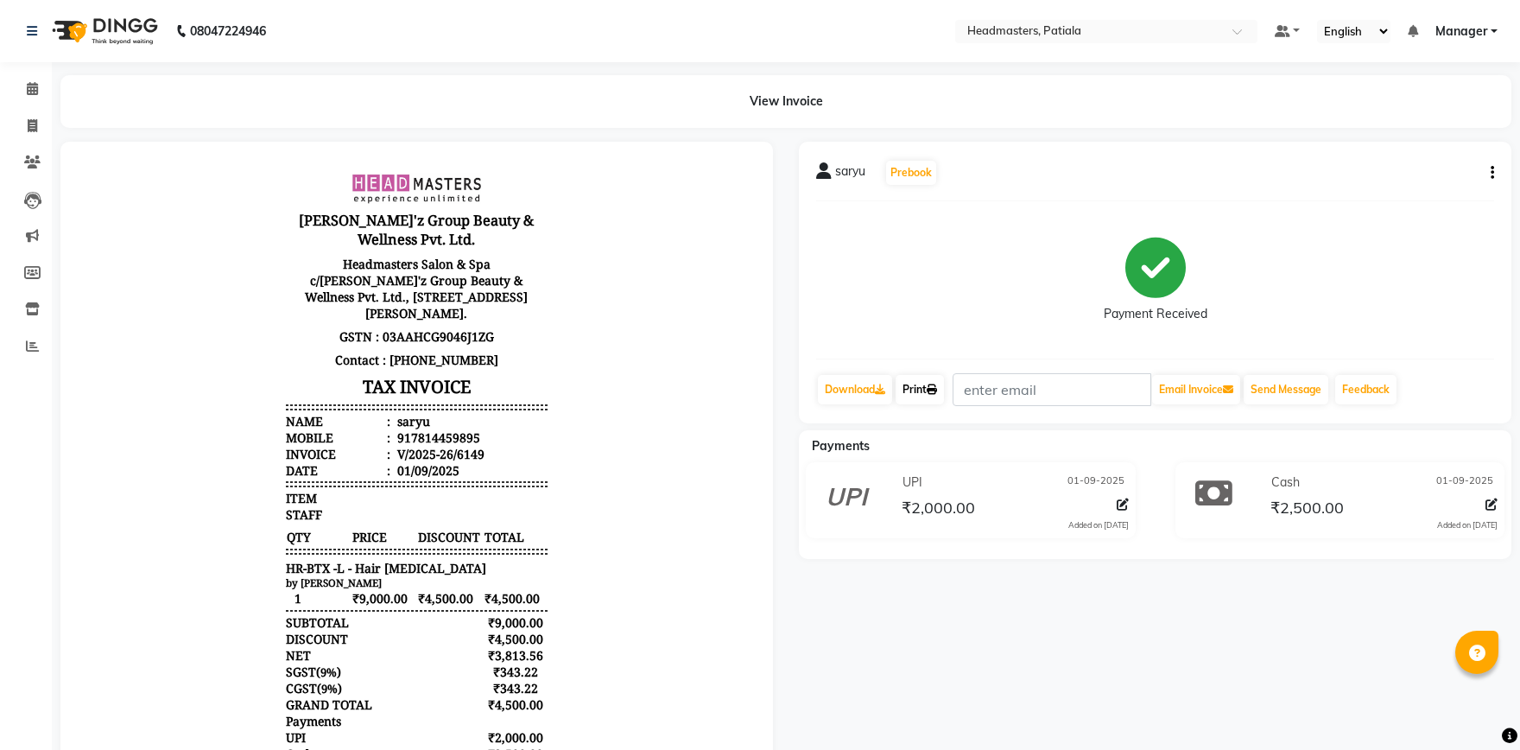
click at [917, 383] on link "Print" at bounding box center [920, 389] width 48 height 29
click at [38, 91] on span at bounding box center [32, 89] width 30 height 20
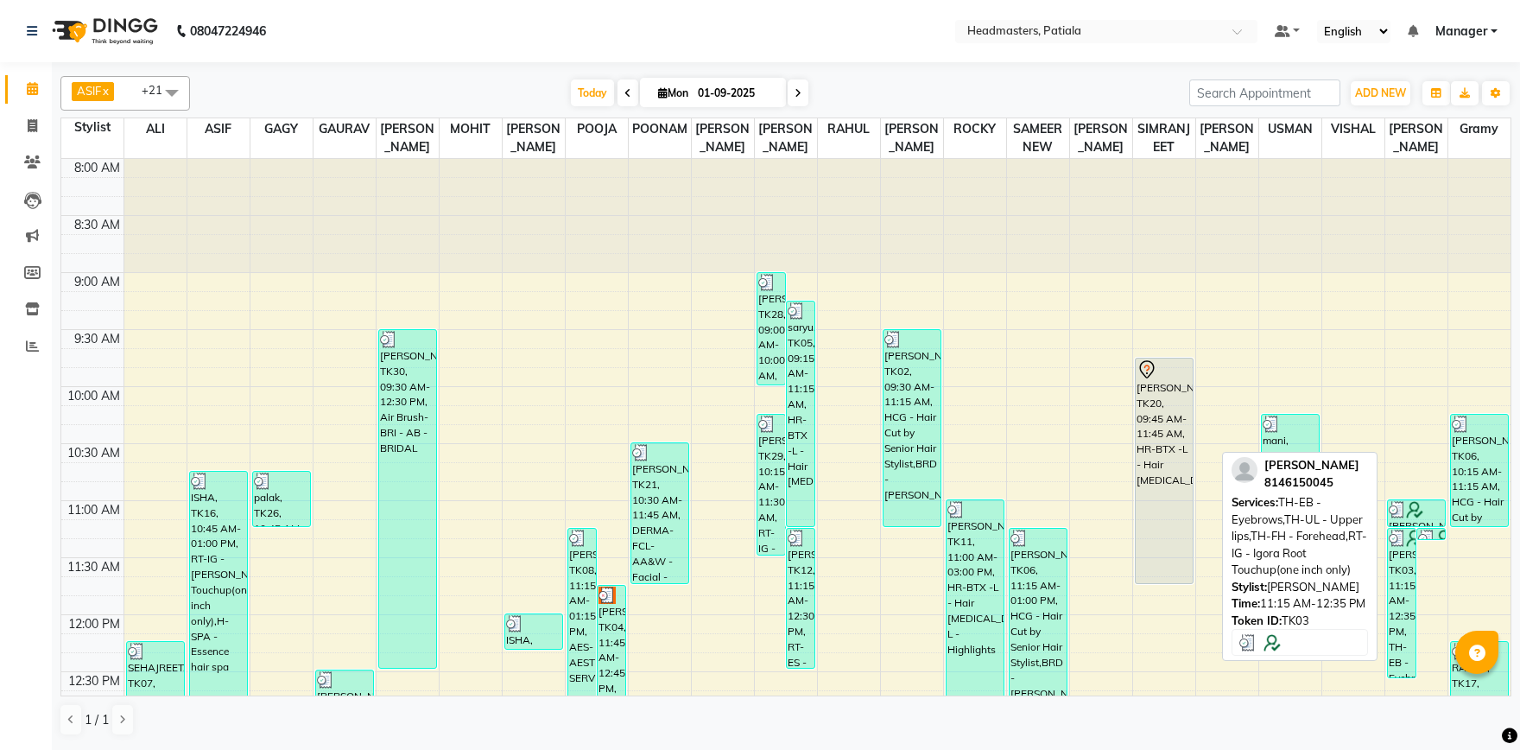
click at [1412, 535] on img at bounding box center [1414, 538] width 17 height 17
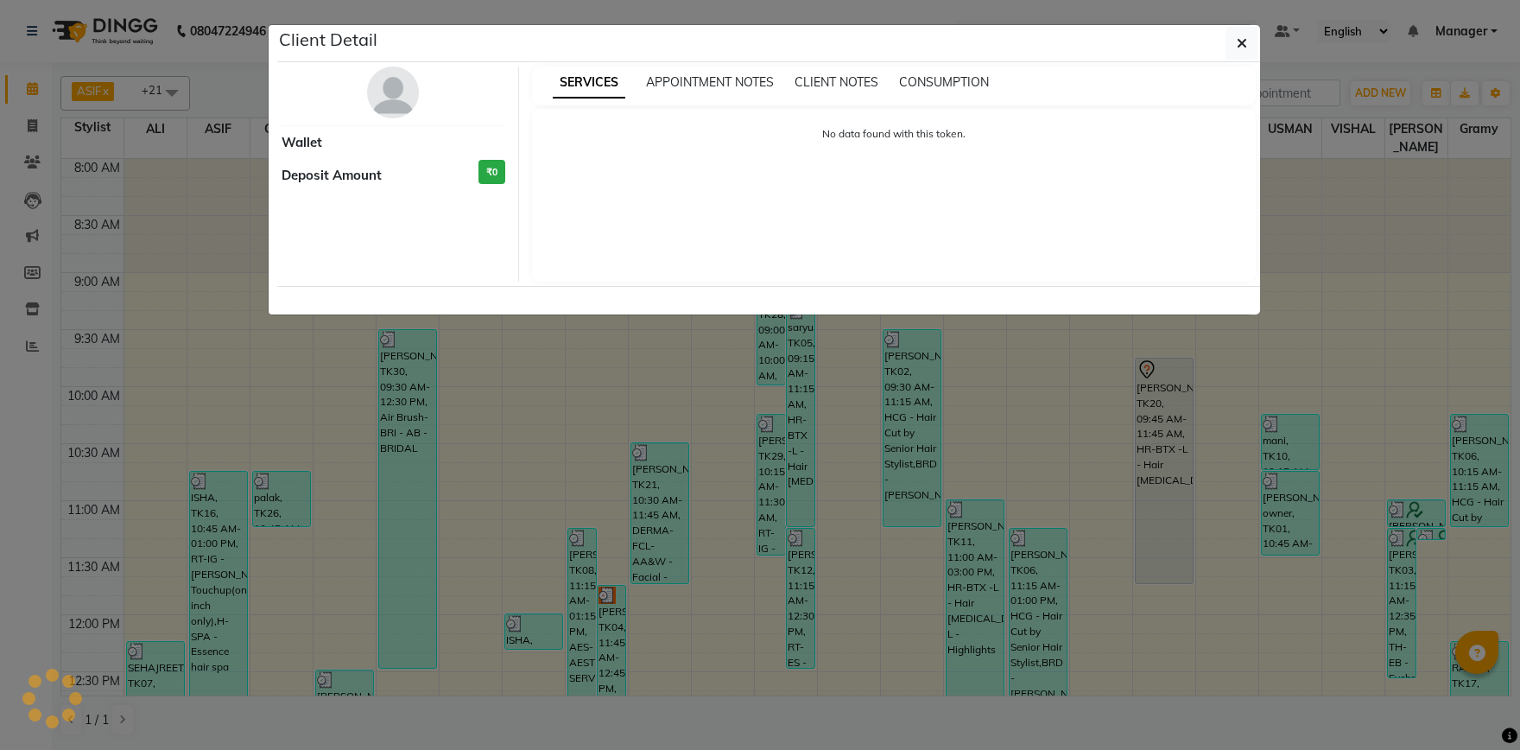
select select "3"
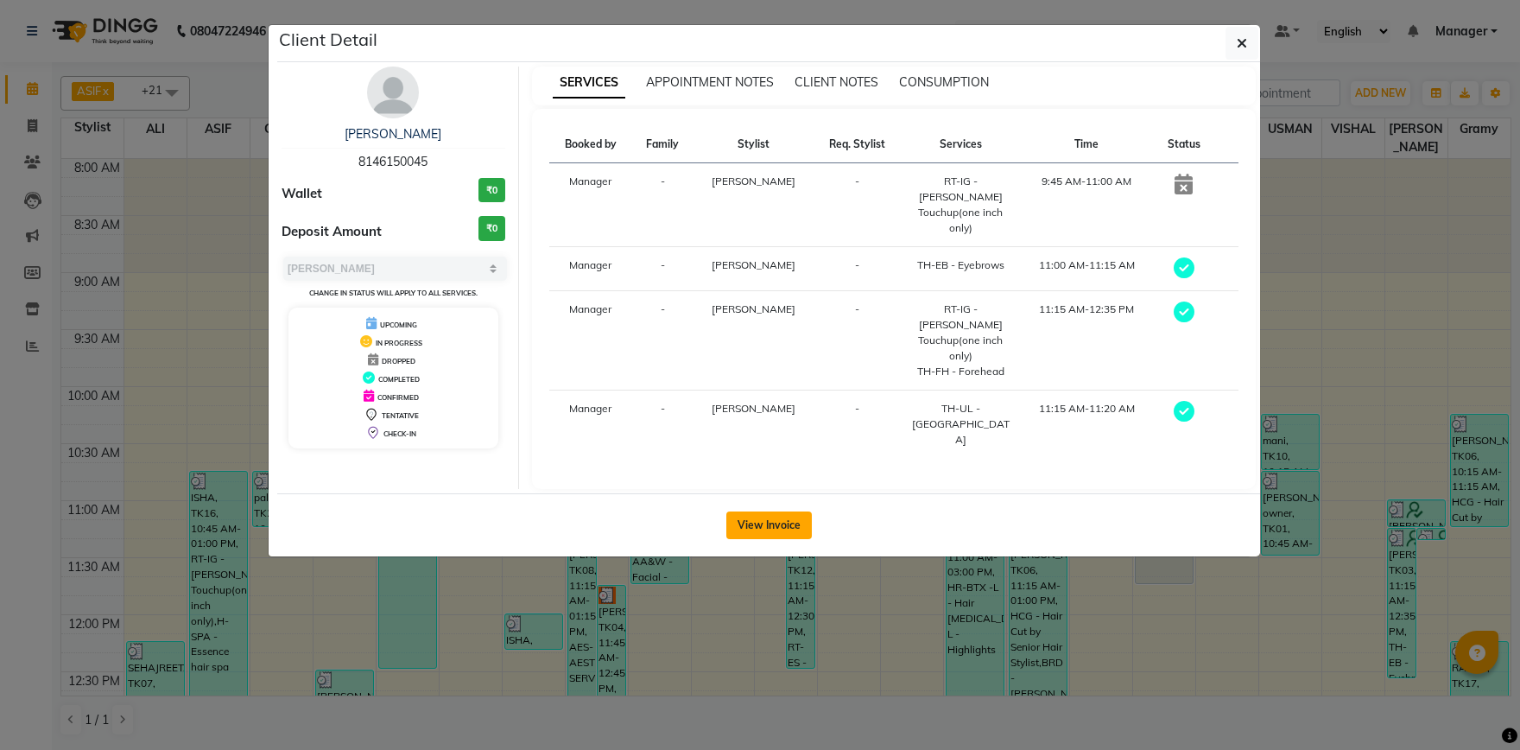
click at [782, 511] on button "View Invoice" at bounding box center [770, 525] width 86 height 28
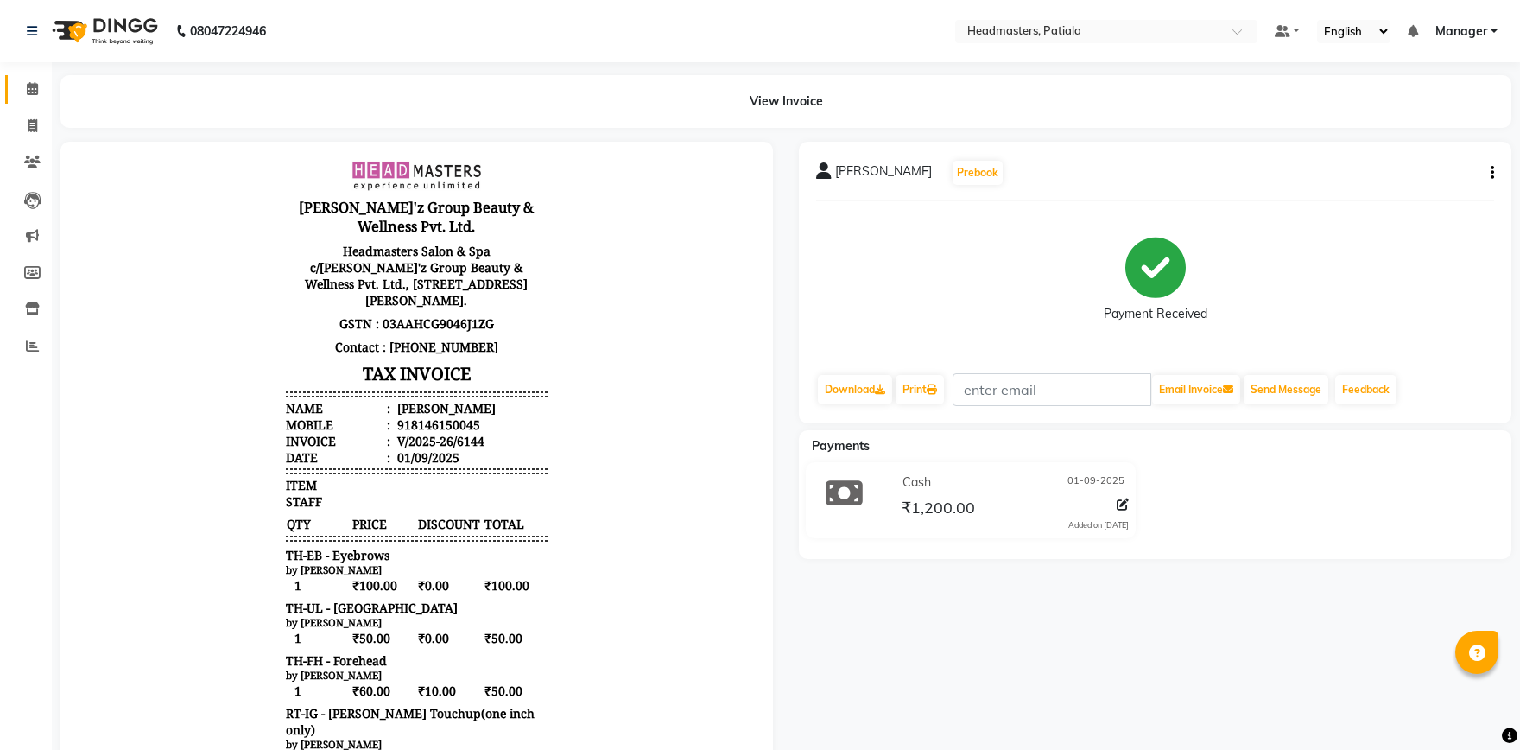
scroll to position [244, 0]
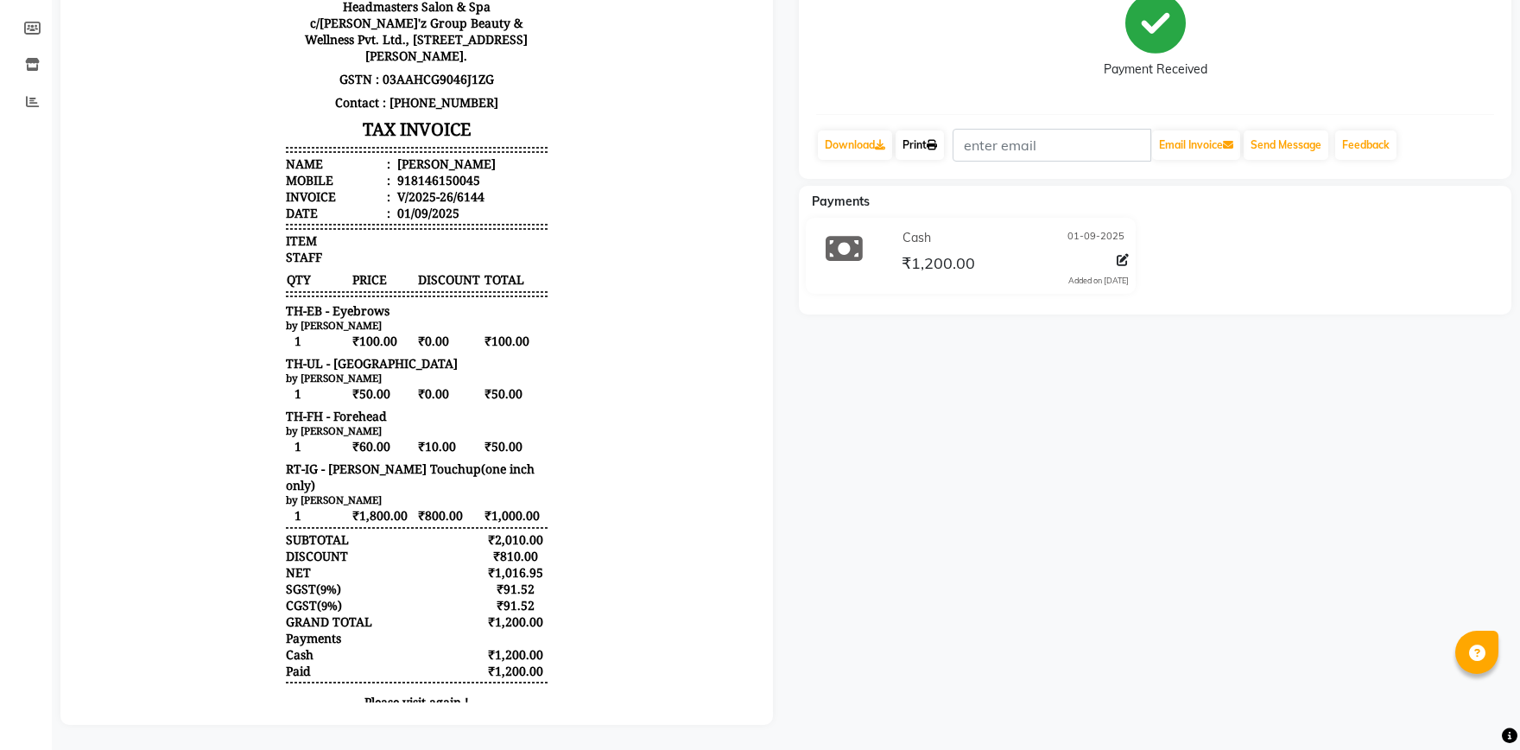
click at [924, 148] on link "Print" at bounding box center [920, 144] width 48 height 29
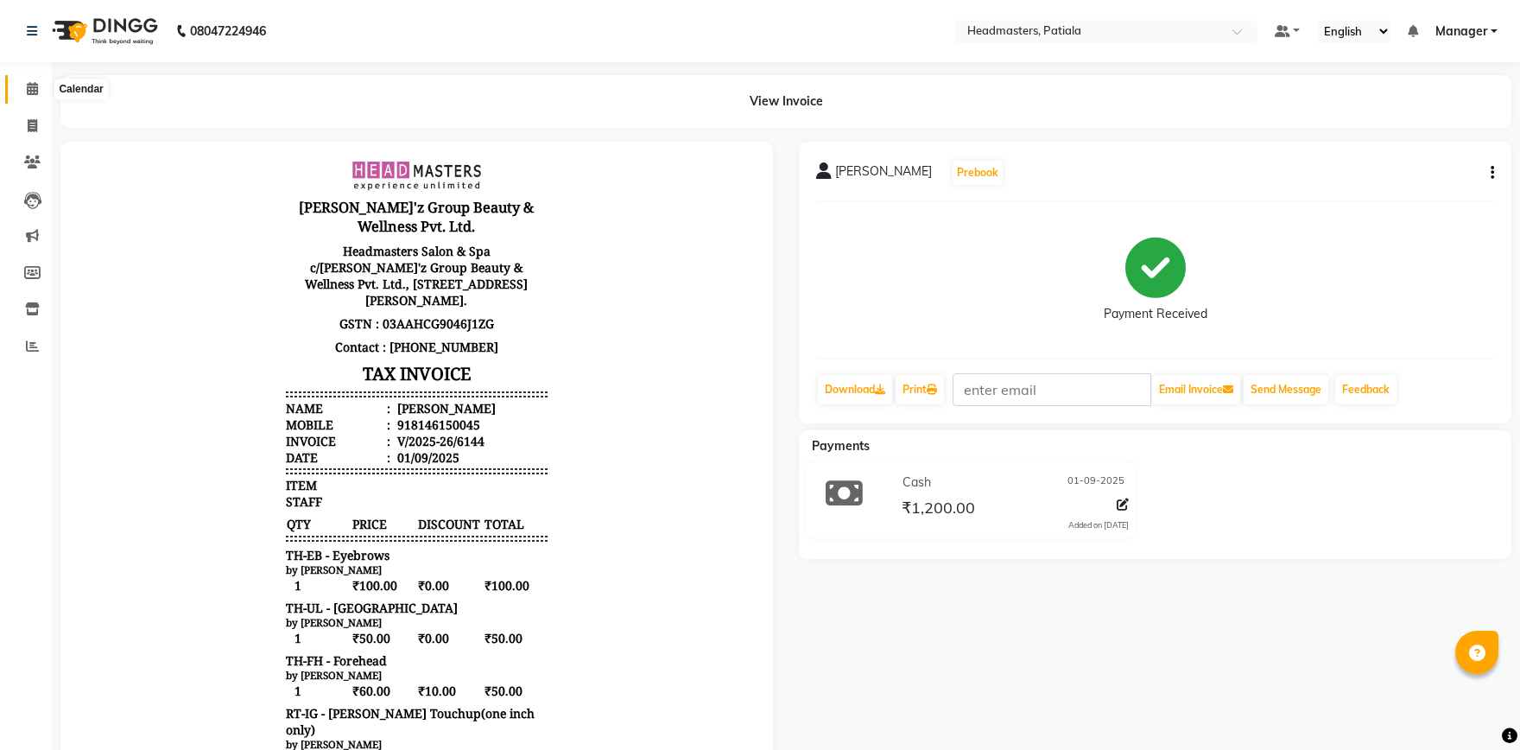
click at [36, 86] on icon at bounding box center [32, 88] width 11 height 13
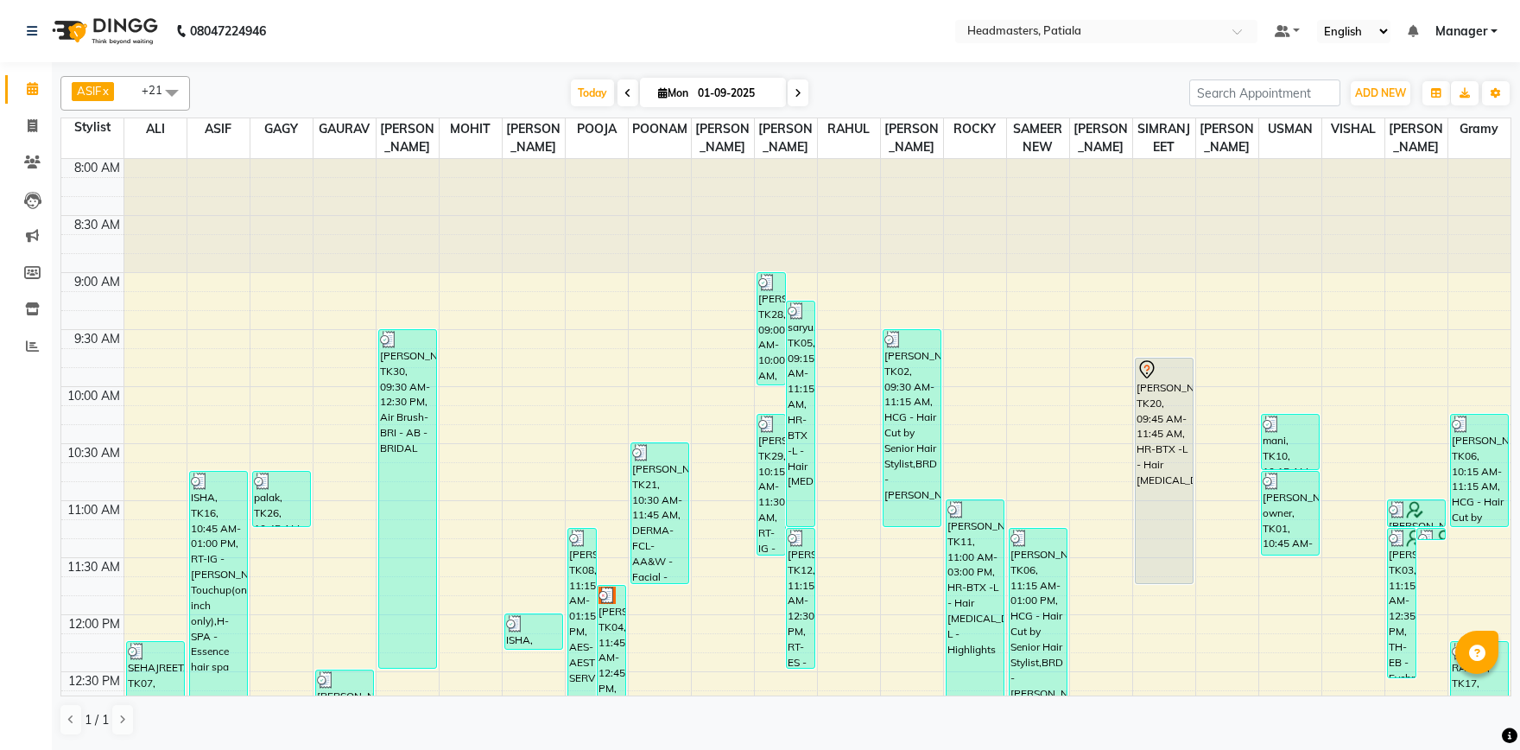
click at [625, 96] on icon at bounding box center [628, 93] width 7 height 10
type input "31-08-2025"
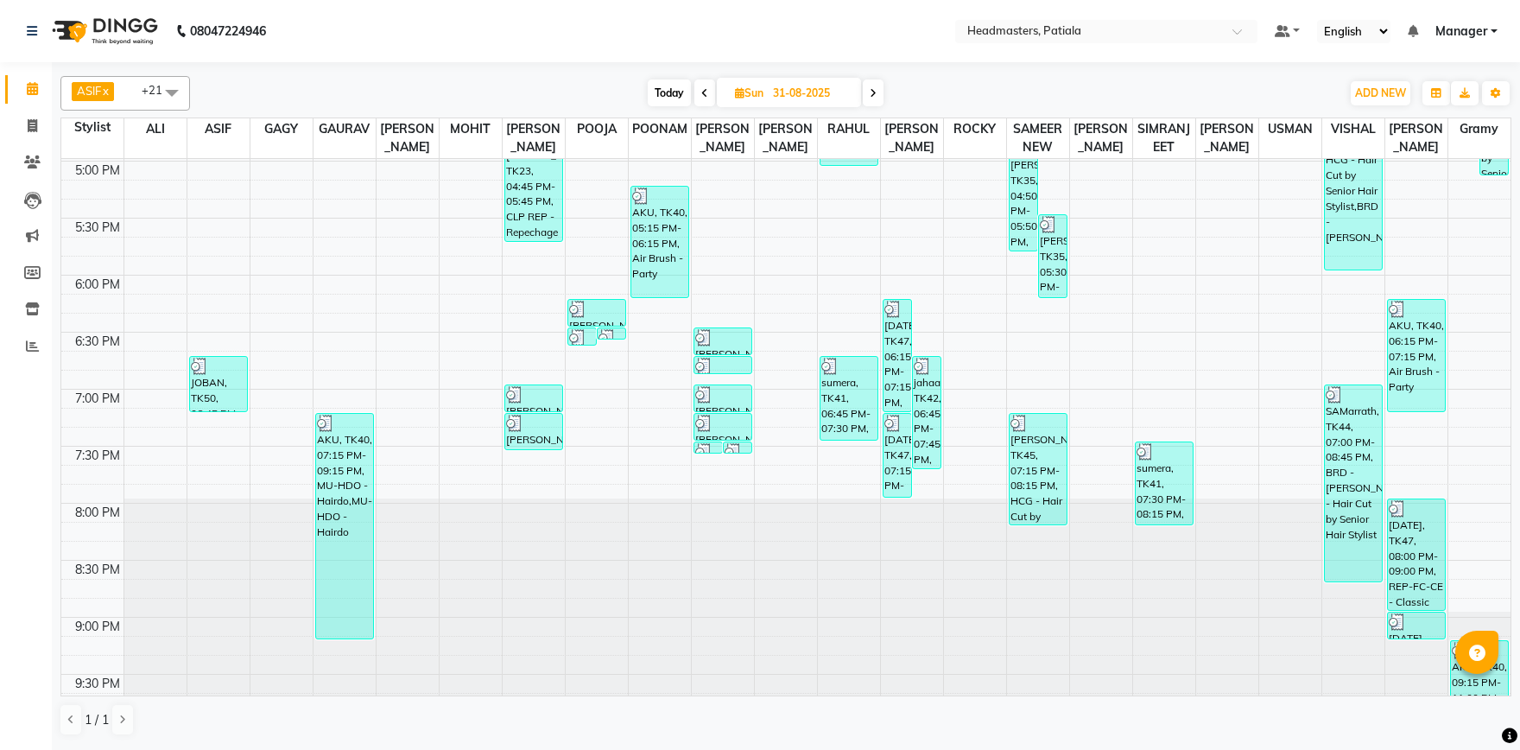
scroll to position [181, 0]
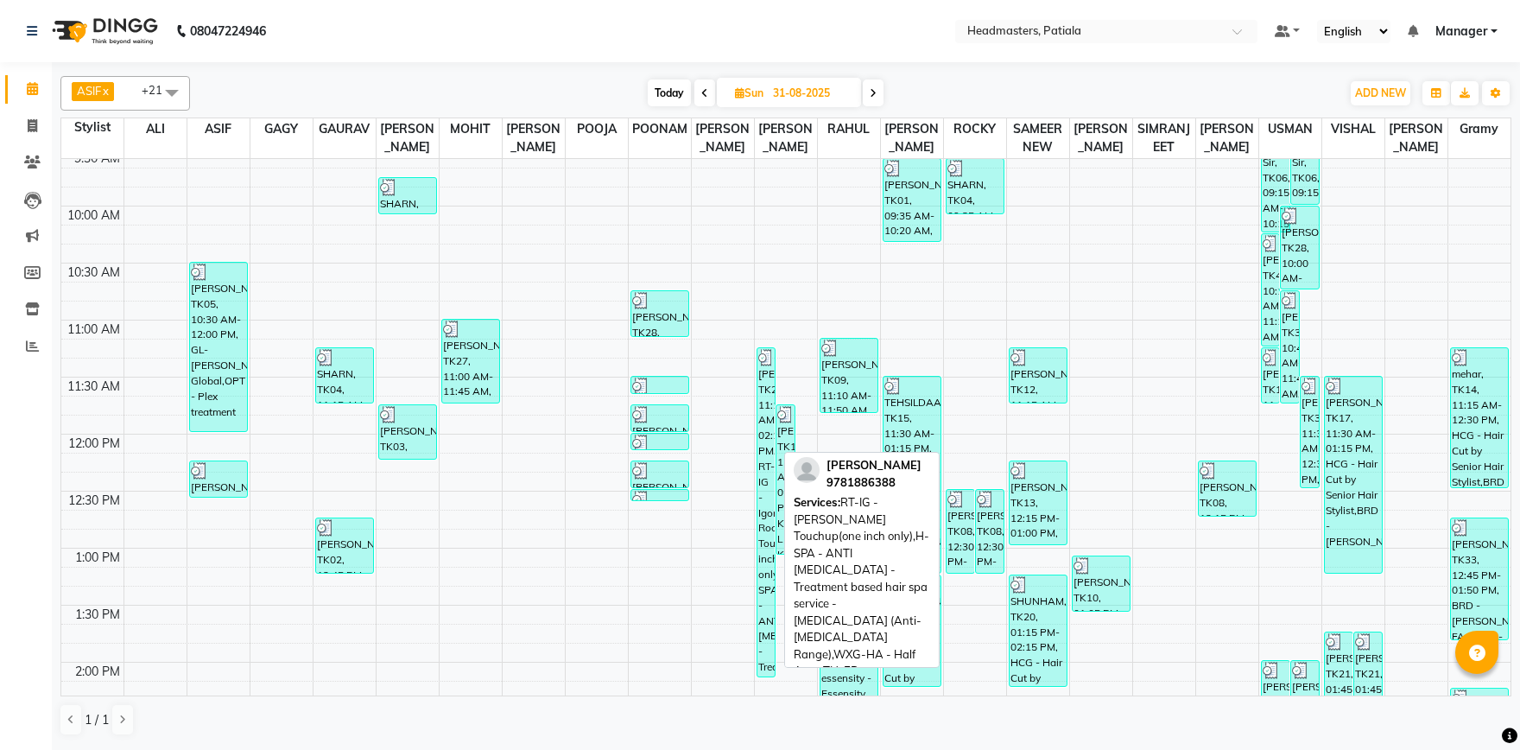
click at [770, 444] on div "NARPINDER, TK26, 11:15 AM-02:10 PM, RT-IG - Igora Root Touchup(one inch only),H…" at bounding box center [767, 512] width 18 height 328
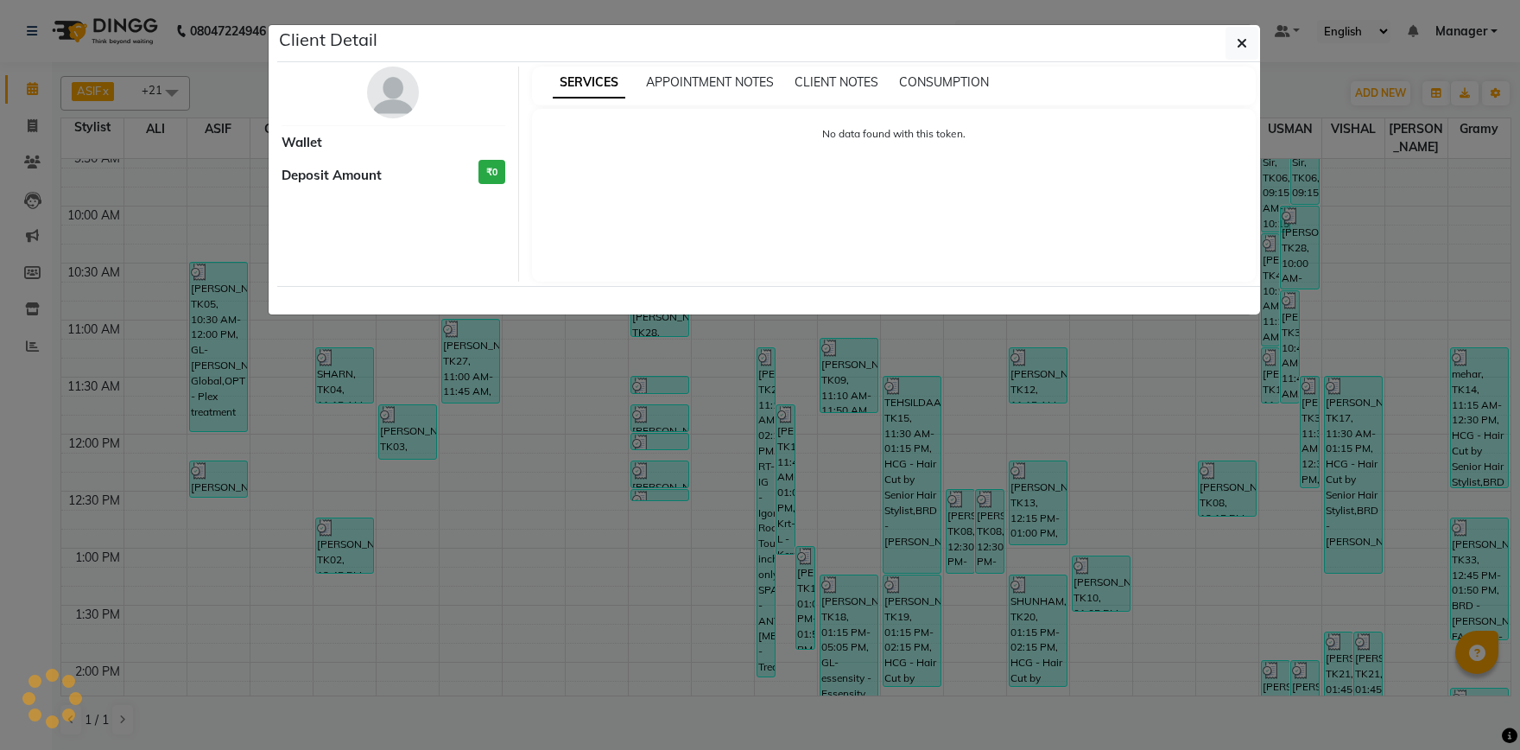
select select "3"
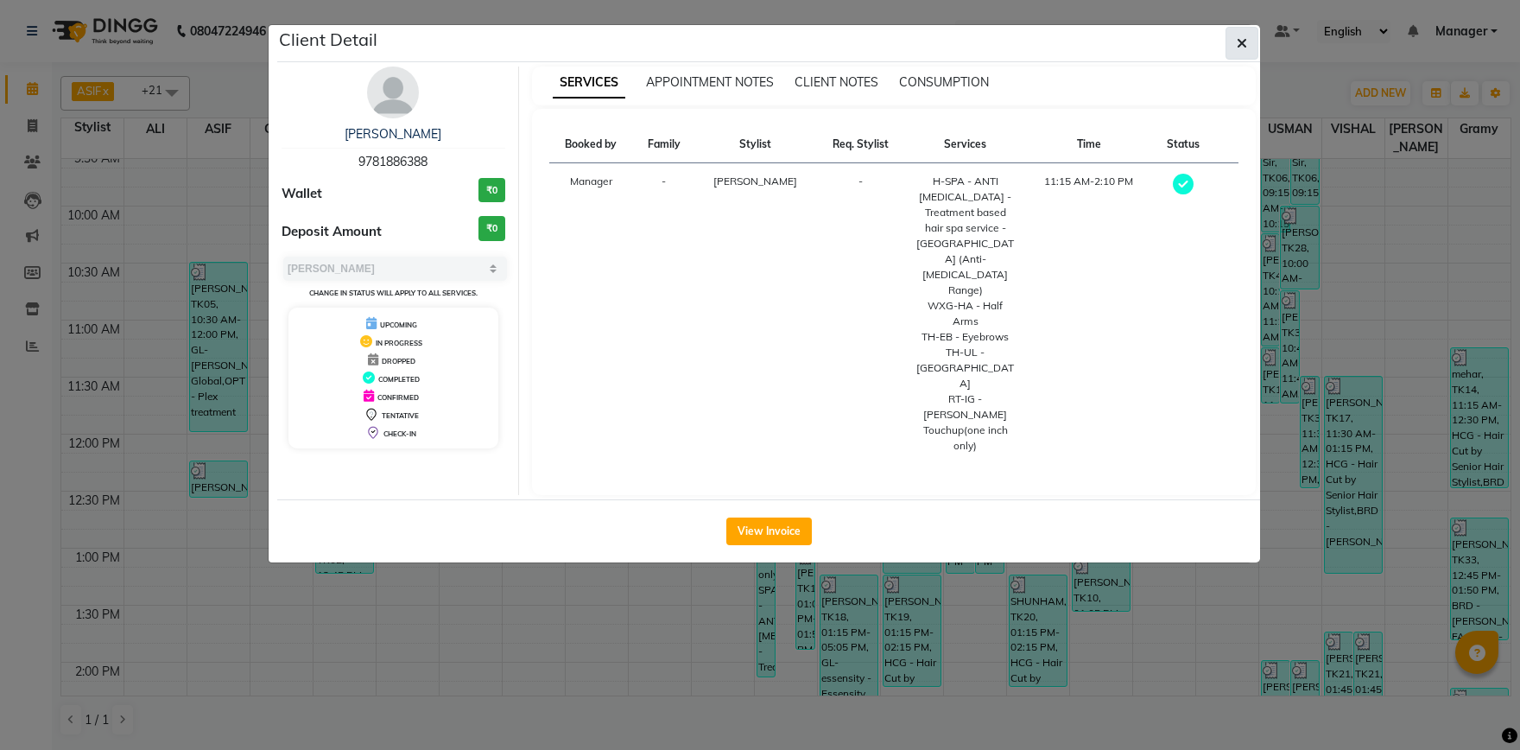
click at [1244, 47] on icon "button" at bounding box center [1242, 43] width 10 height 14
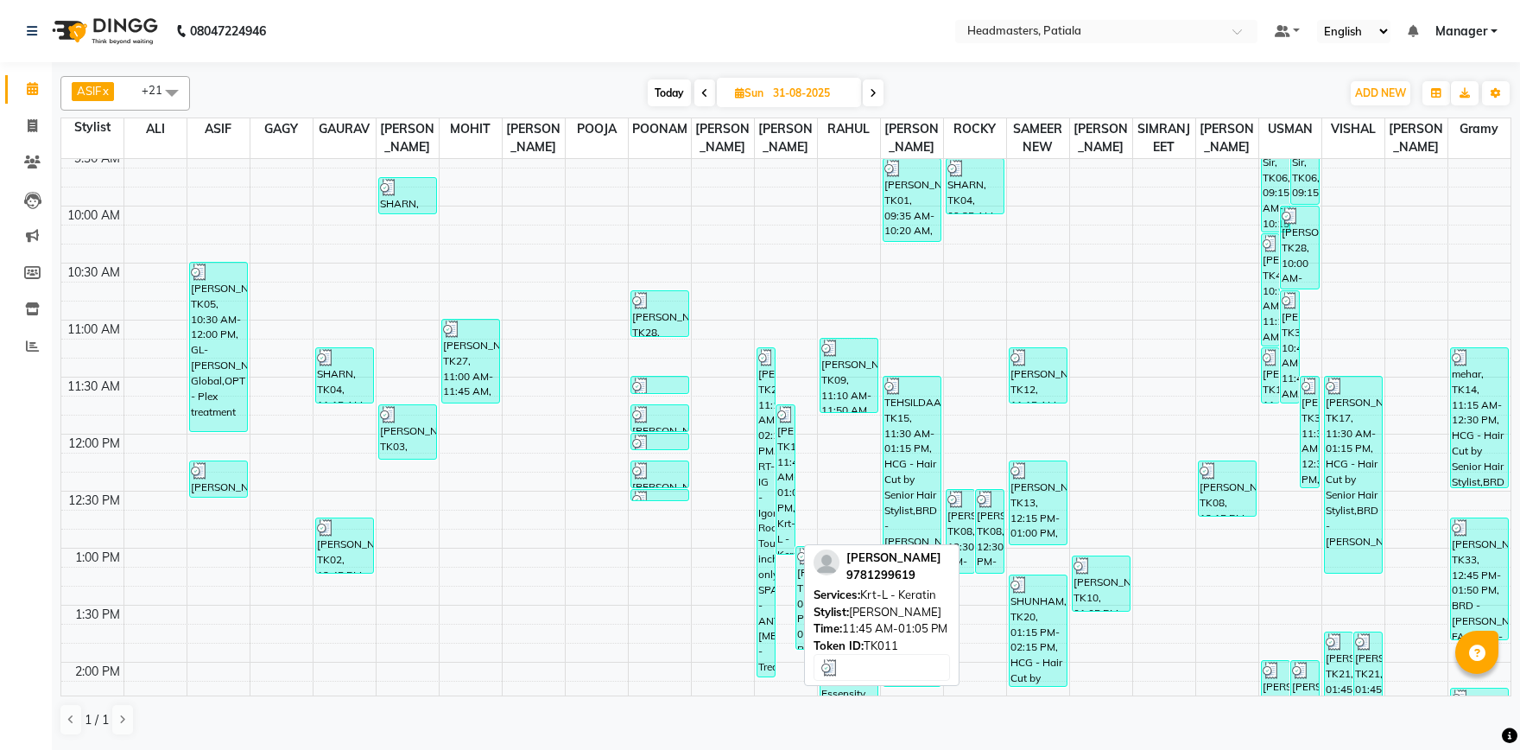
click at [788, 443] on div "NITIKA, TK11, 11:45 AM-01:05 PM, Krt-L - Keratin" at bounding box center [786, 479] width 18 height 149
select select "3"
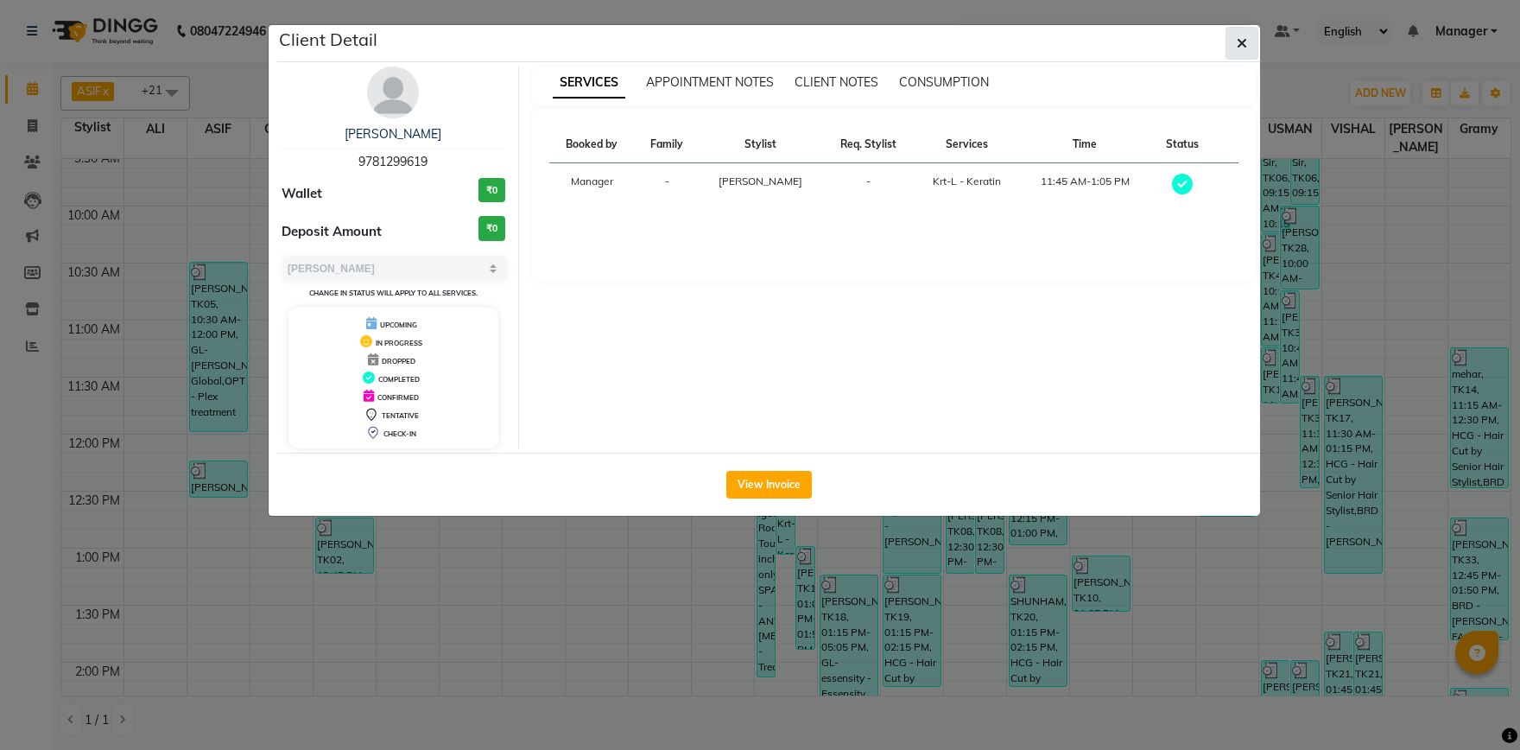
click at [1237, 43] on button "button" at bounding box center [1242, 43] width 33 height 33
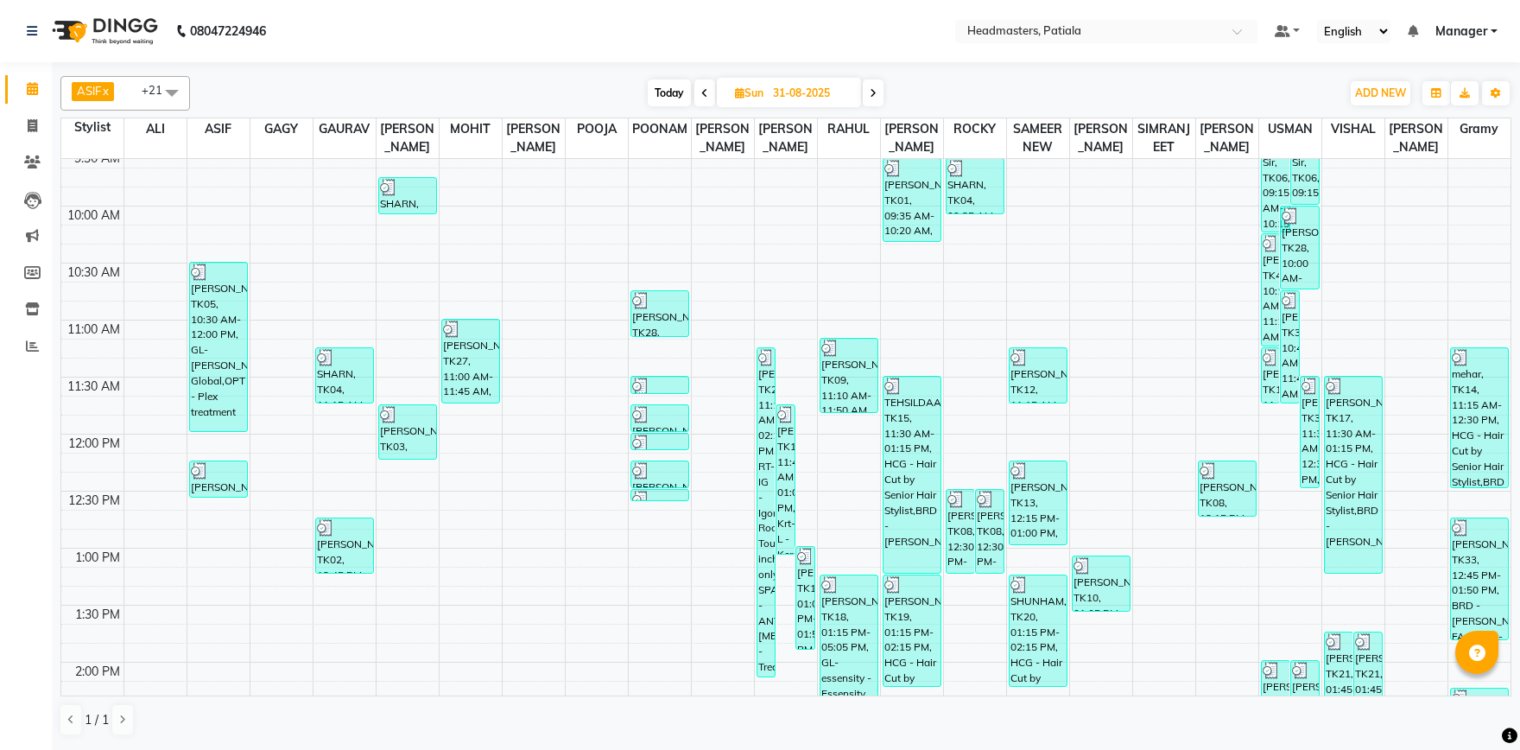
click at [706, 93] on icon at bounding box center [704, 93] width 7 height 10
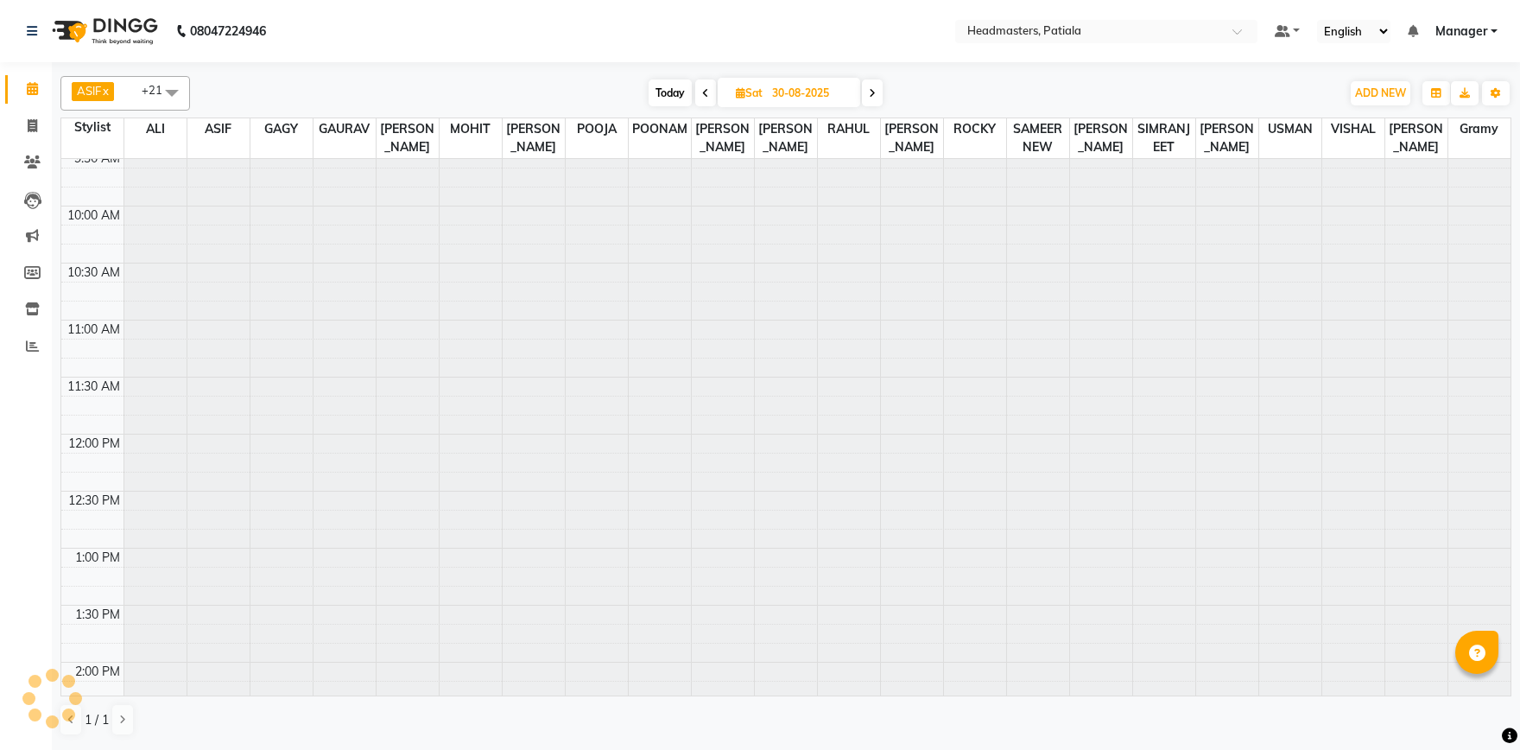
scroll to position [0, 0]
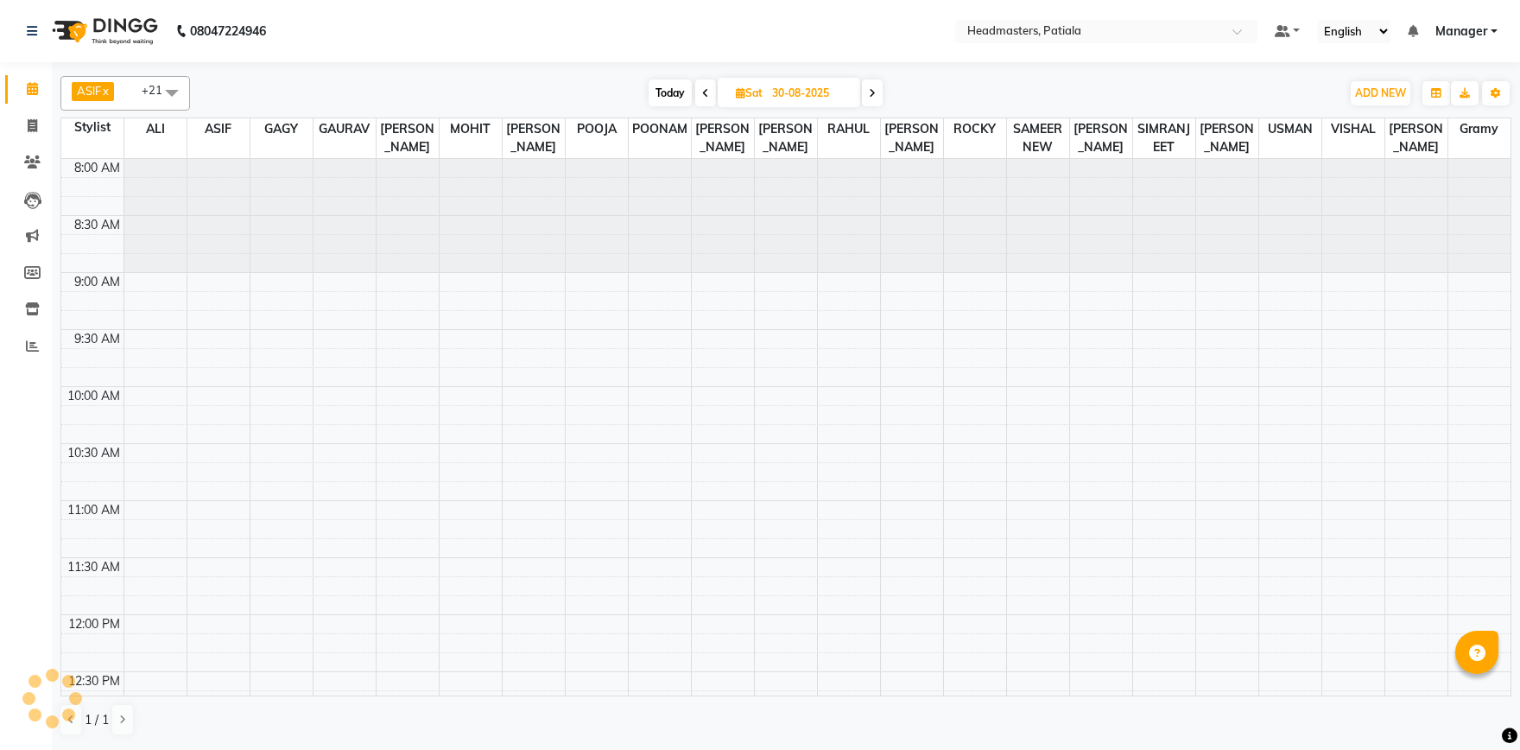
click at [706, 93] on icon at bounding box center [705, 93] width 7 height 10
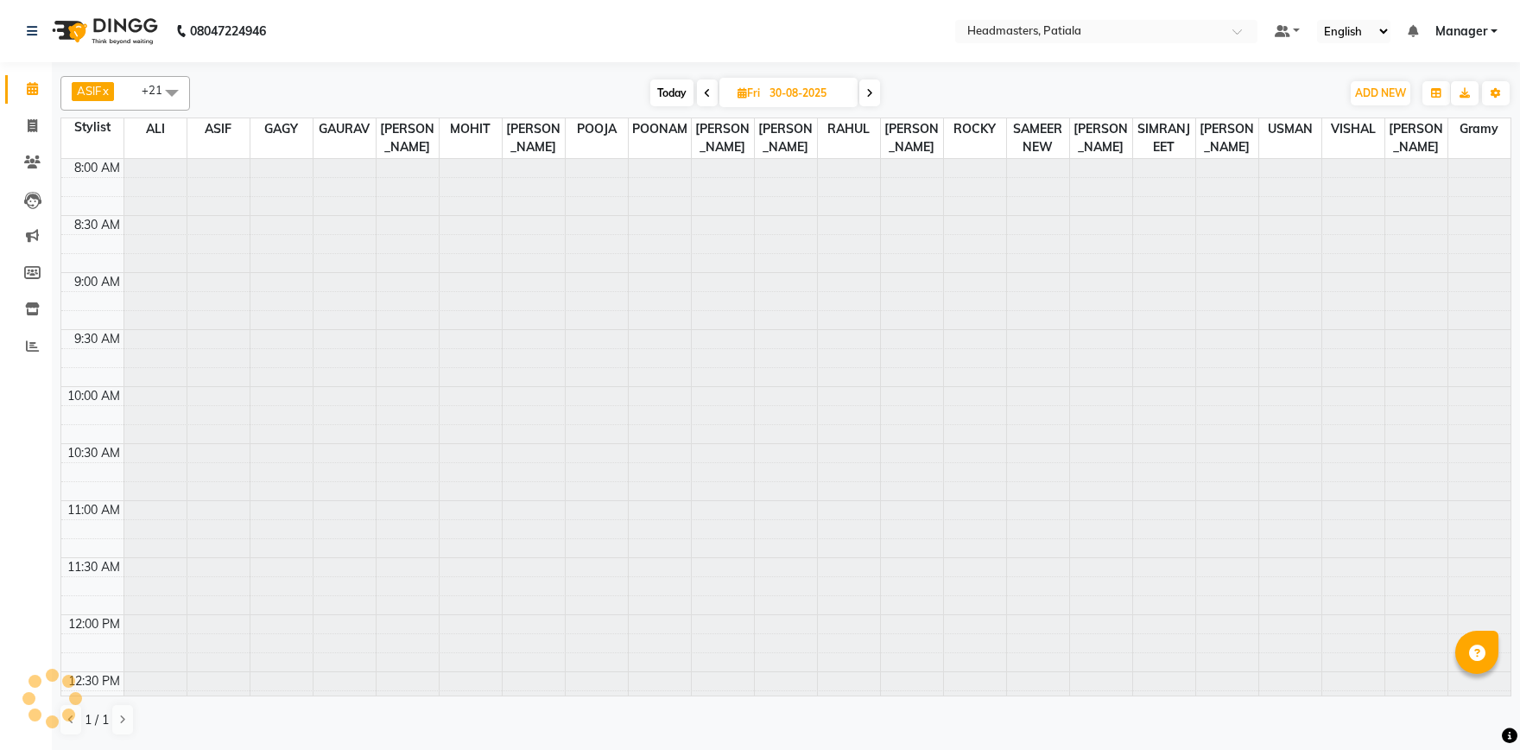
type input "29-08-2025"
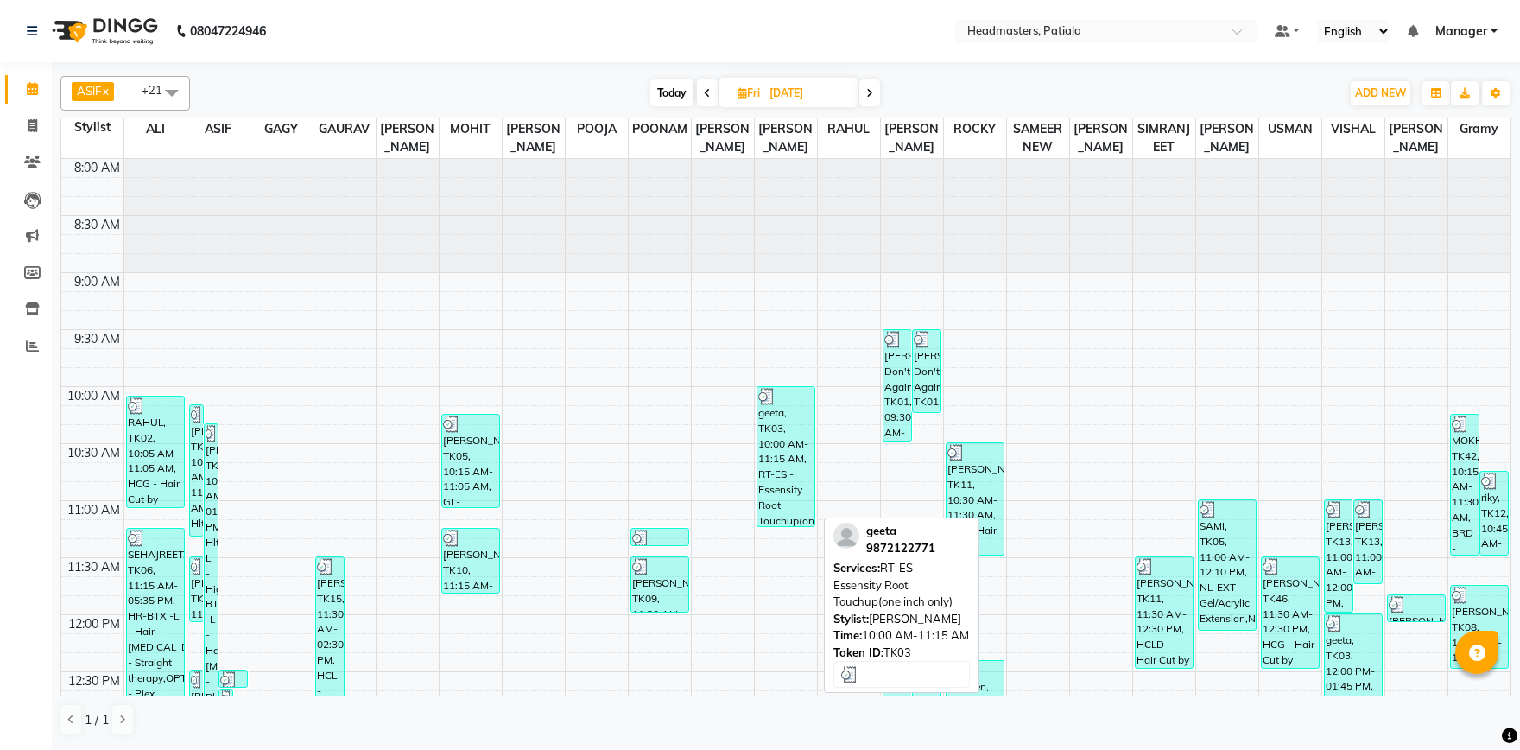
click at [794, 442] on div "geeta, TK03, 10:00 AM-11:15 AM, RT-ES - Essensity Root Touchup(one inch only)" at bounding box center [786, 456] width 57 height 139
select select "3"
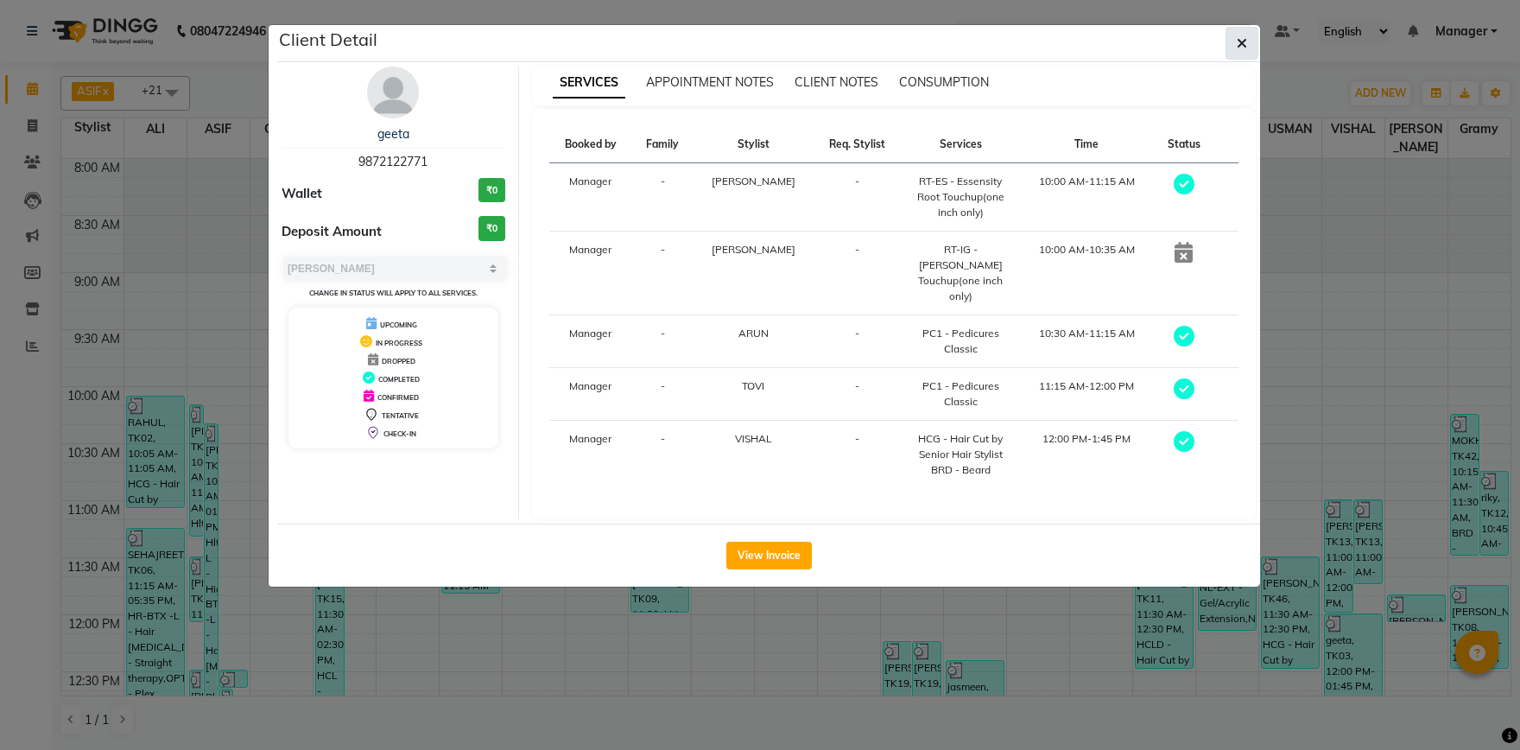
click at [1245, 44] on icon "button" at bounding box center [1242, 43] width 10 height 14
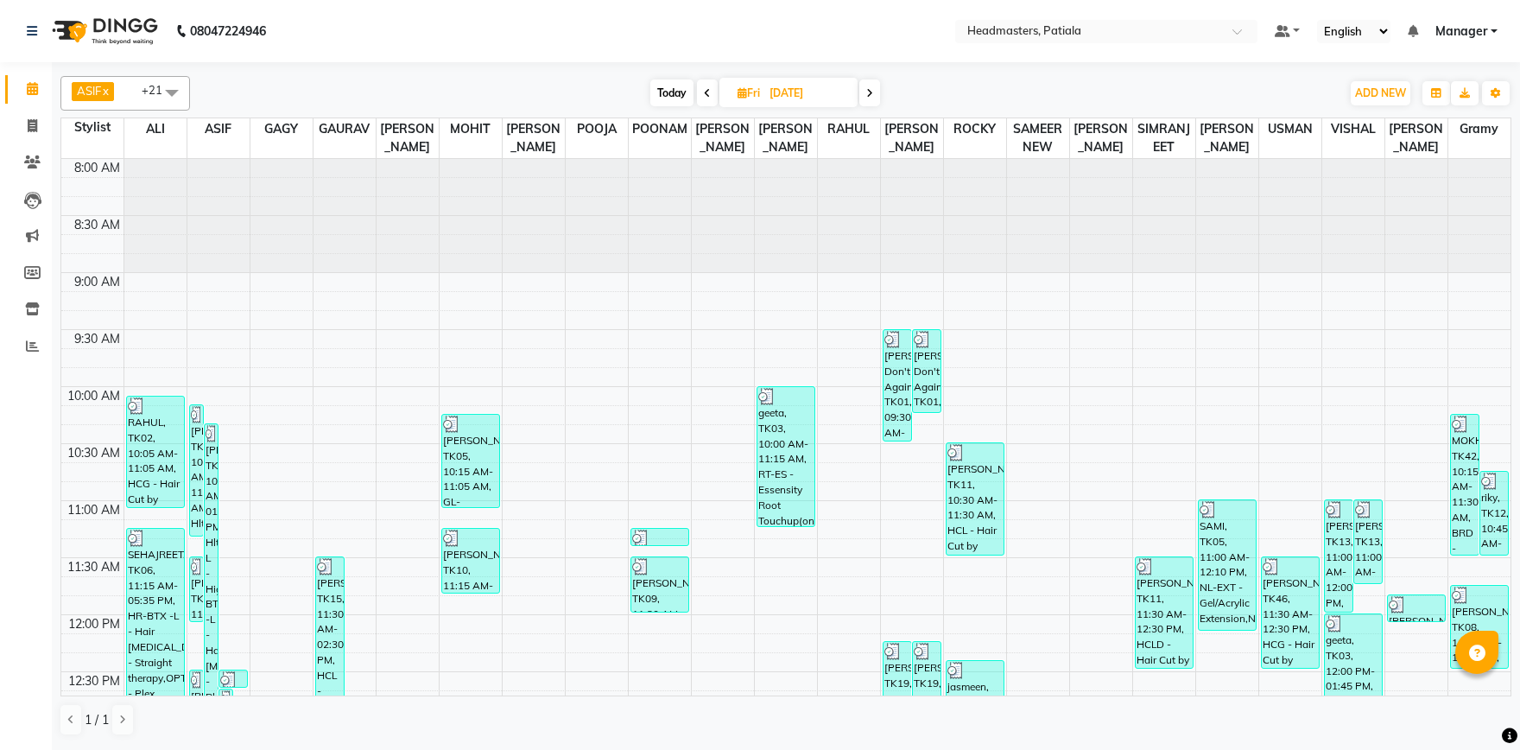
scroll to position [421, 0]
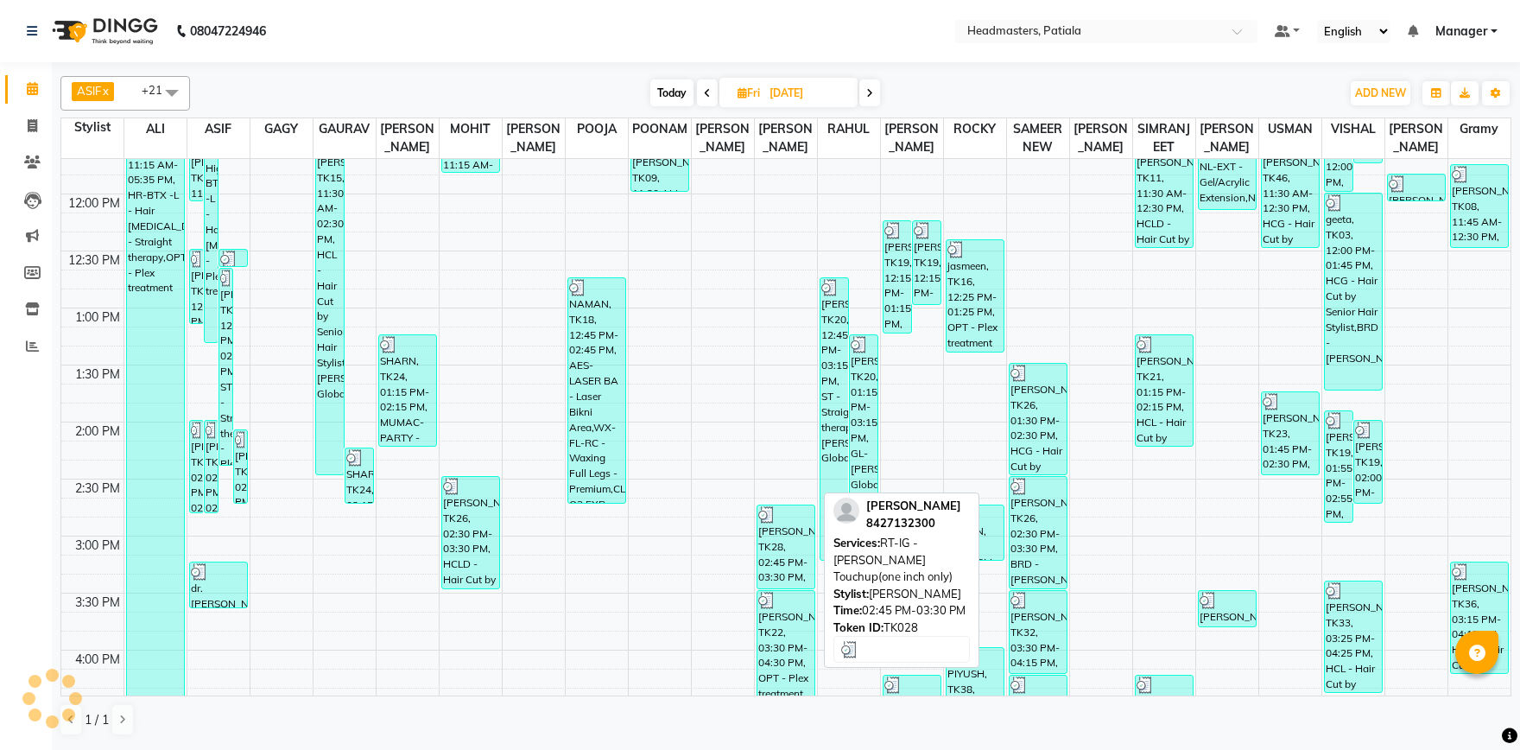
click at [790, 562] on div "Amit Khanna, TK28, 02:45 PM-03:30 PM, RT-IG - Igora Root Touchup(one inch only)" at bounding box center [786, 546] width 57 height 83
select select "3"
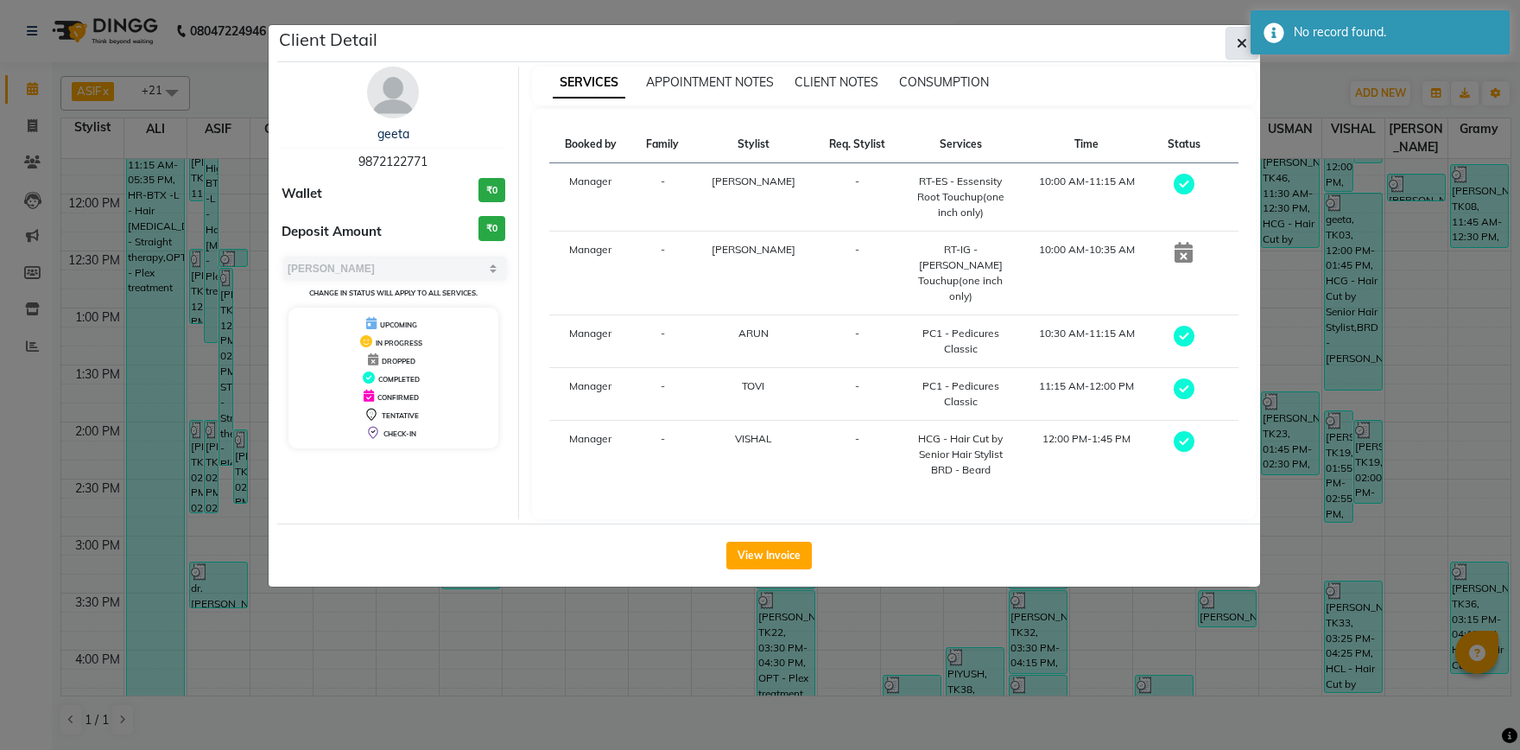
click at [1242, 48] on icon "button" at bounding box center [1242, 43] width 10 height 14
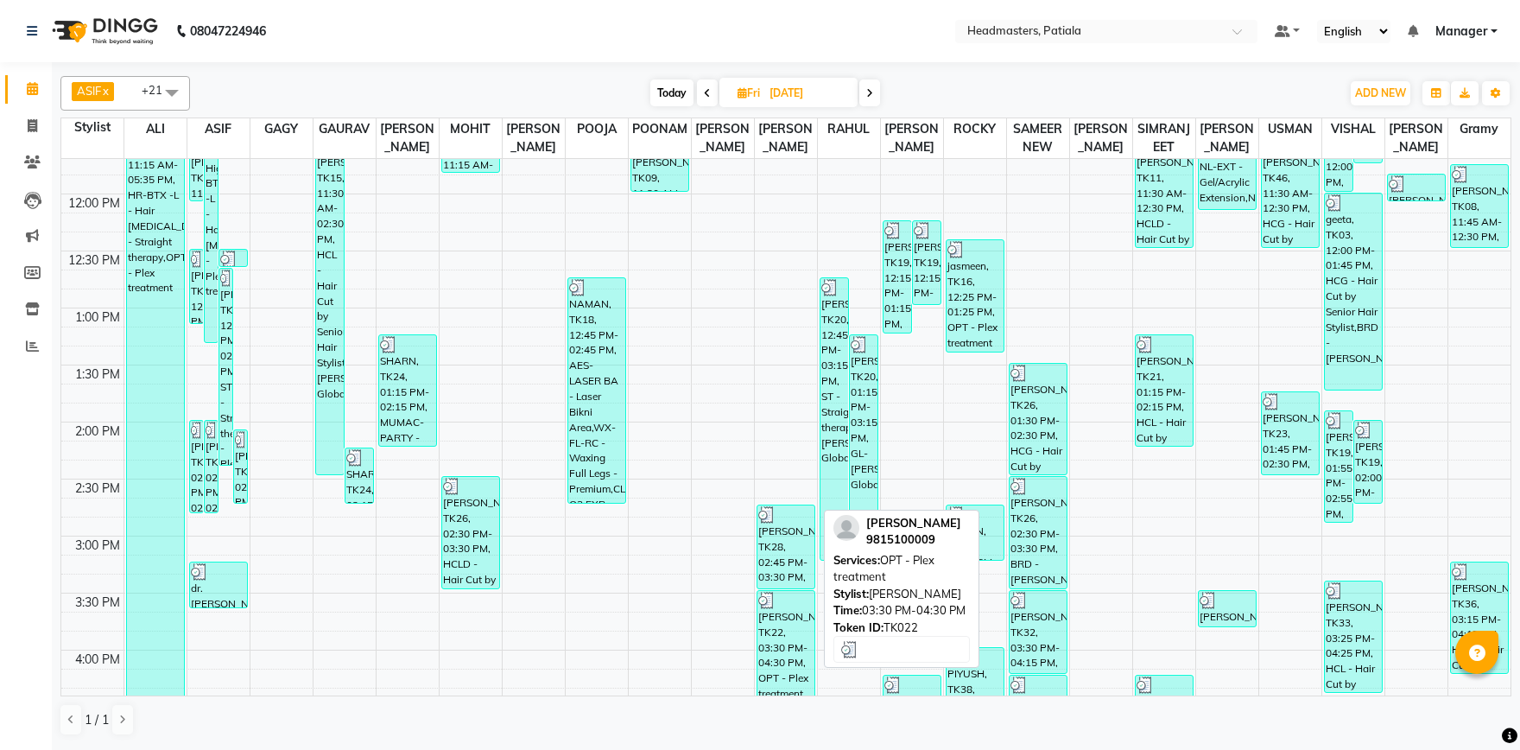
click at [790, 663] on div "SIRAT BHULLAR, TK22, 03:30 PM-04:30 PM, OPT - Plex treatment" at bounding box center [786, 646] width 57 height 111
select select "3"
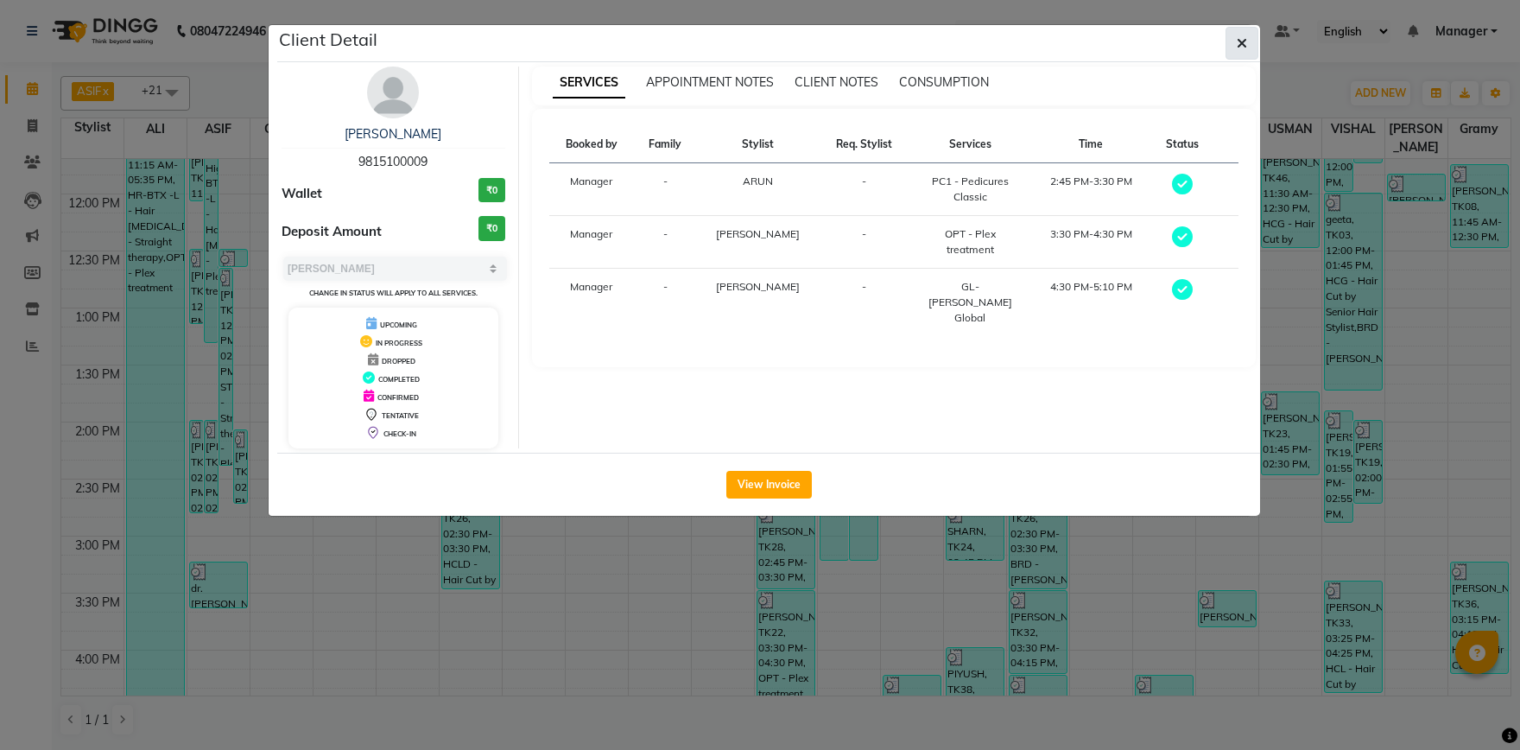
click at [1249, 45] on button "button" at bounding box center [1242, 43] width 33 height 33
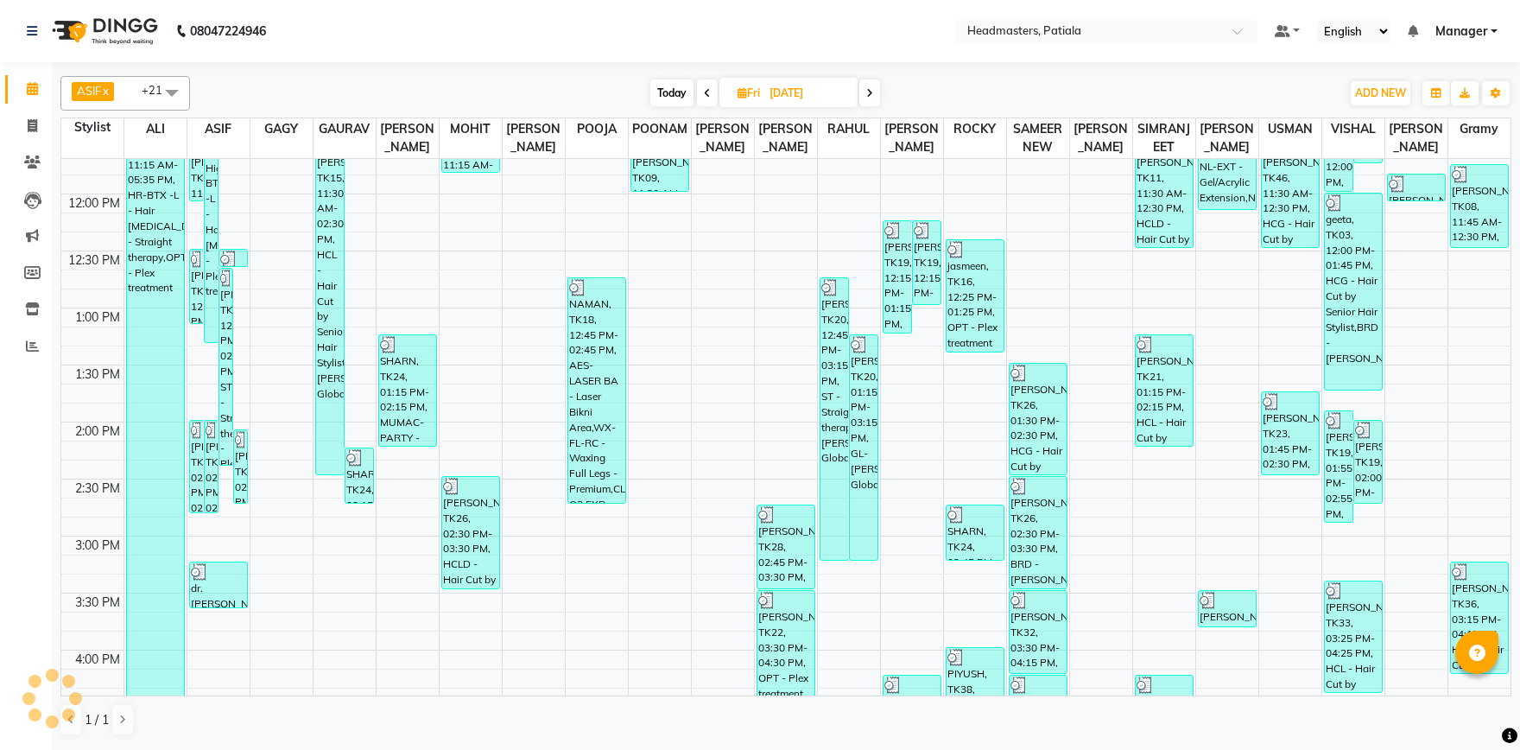
scroll to position [842, 0]
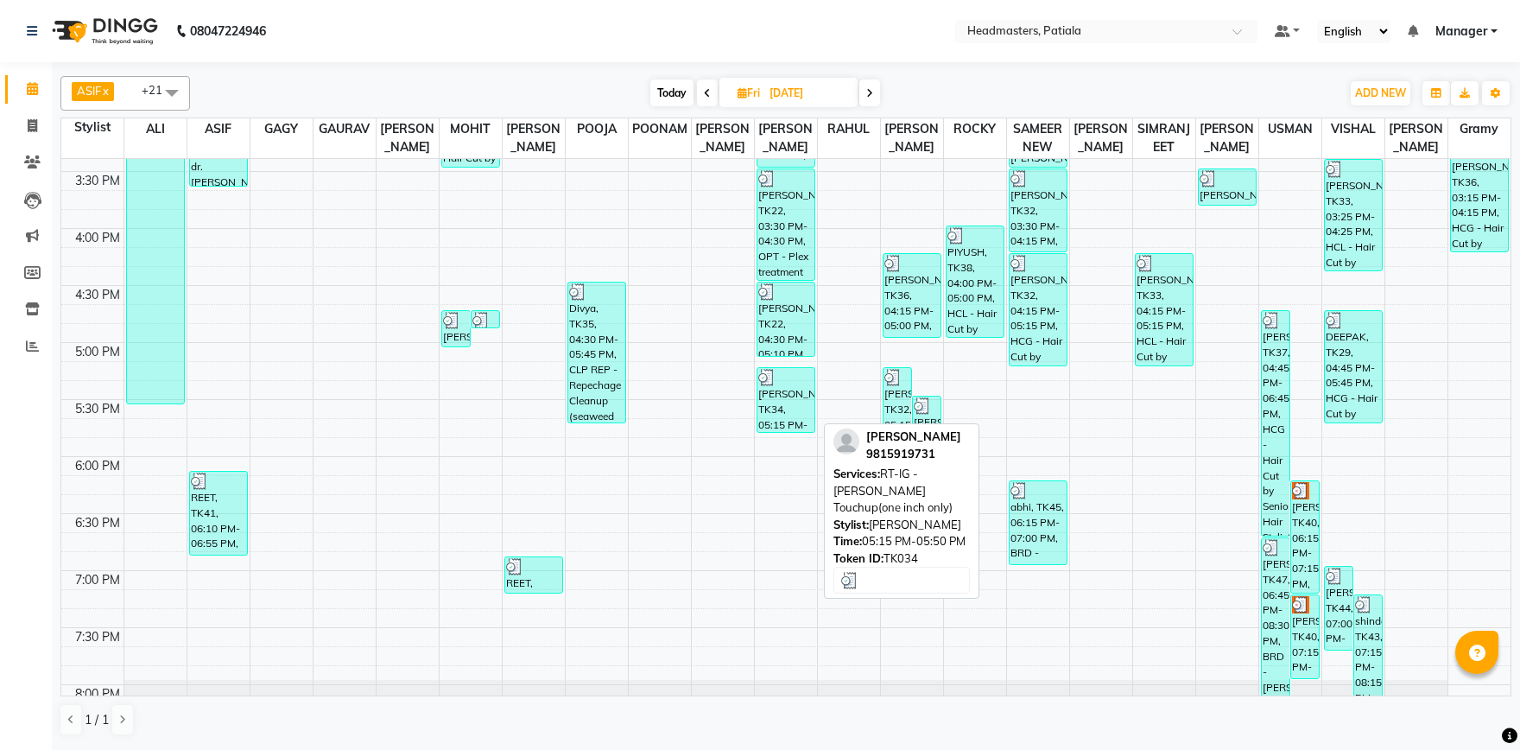
click at [789, 405] on div "Dr Daman, TK34, 05:15 PM-05:50 PM, RT-IG - Igora Root Touchup(one inch only)" at bounding box center [786, 400] width 57 height 64
select select "3"
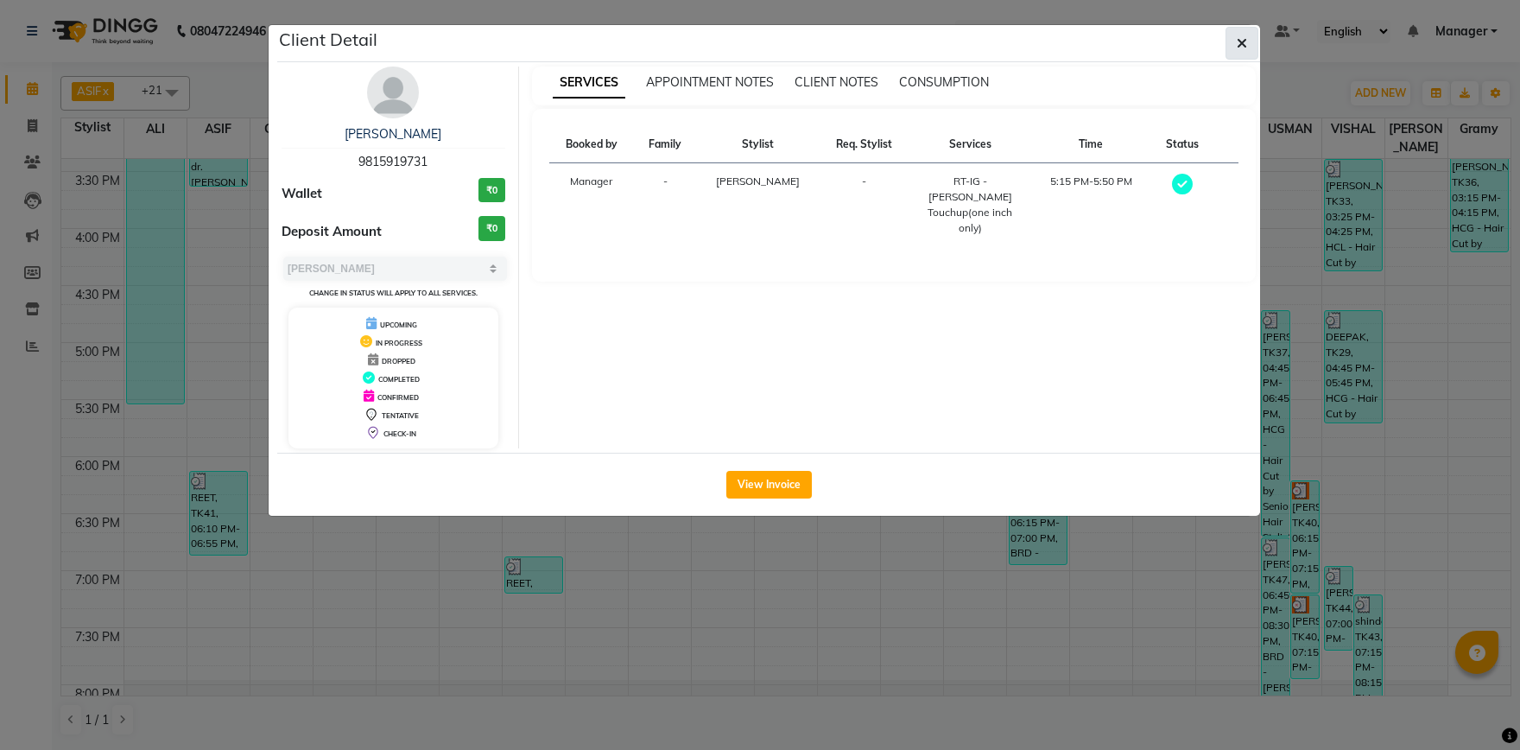
click at [1243, 52] on span "button" at bounding box center [1242, 43] width 10 height 17
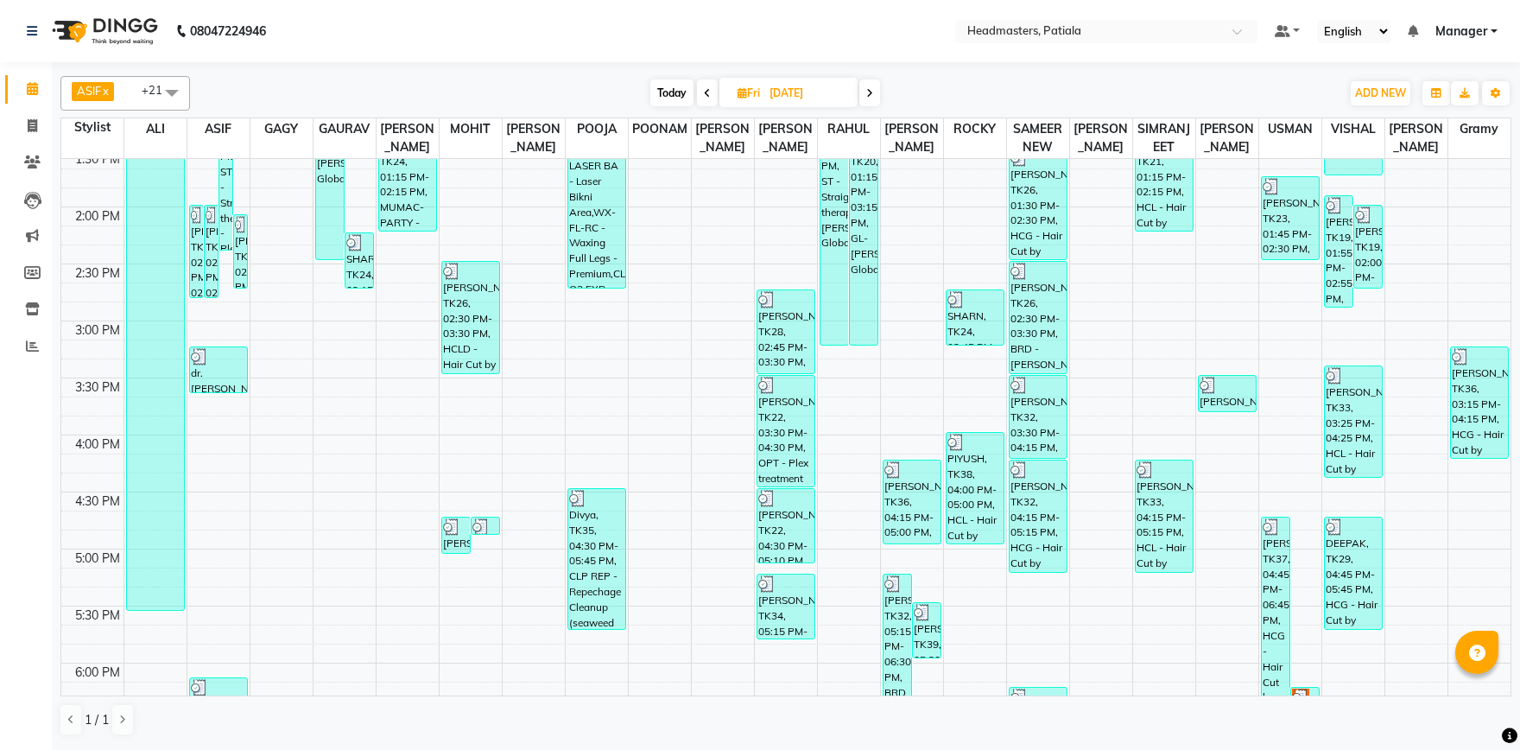
scroll to position [0, 0]
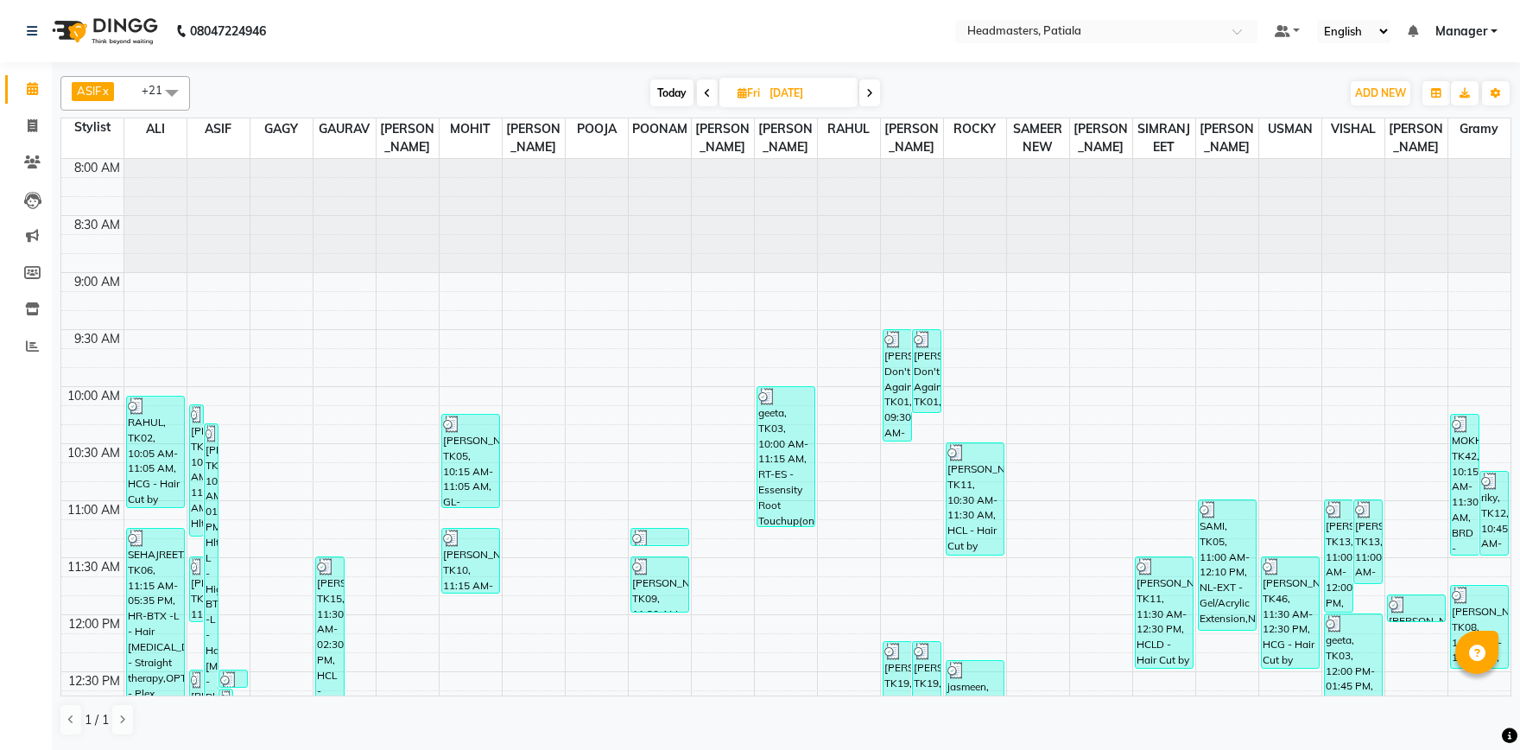
click at [878, 98] on span at bounding box center [870, 92] width 21 height 27
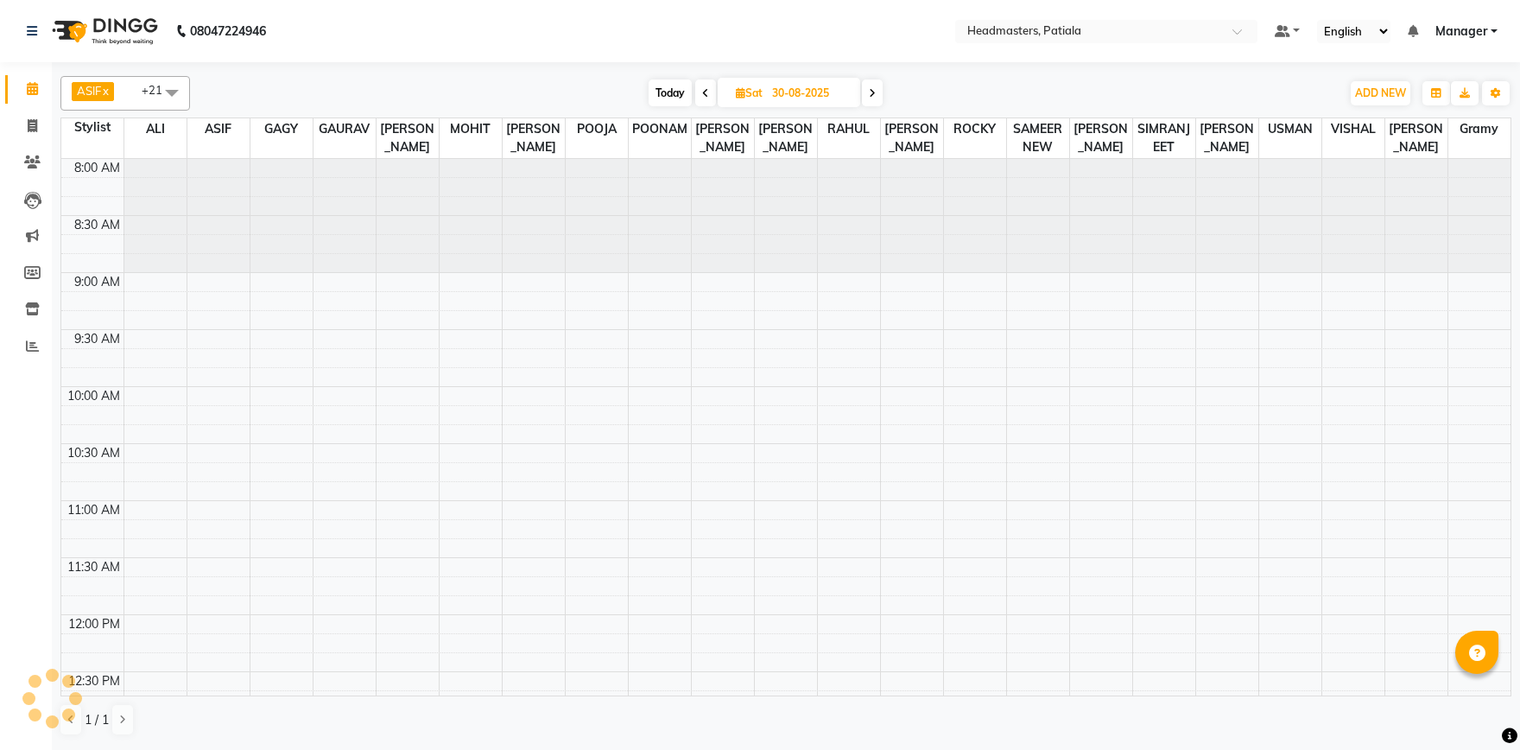
scroll to position [1052, 0]
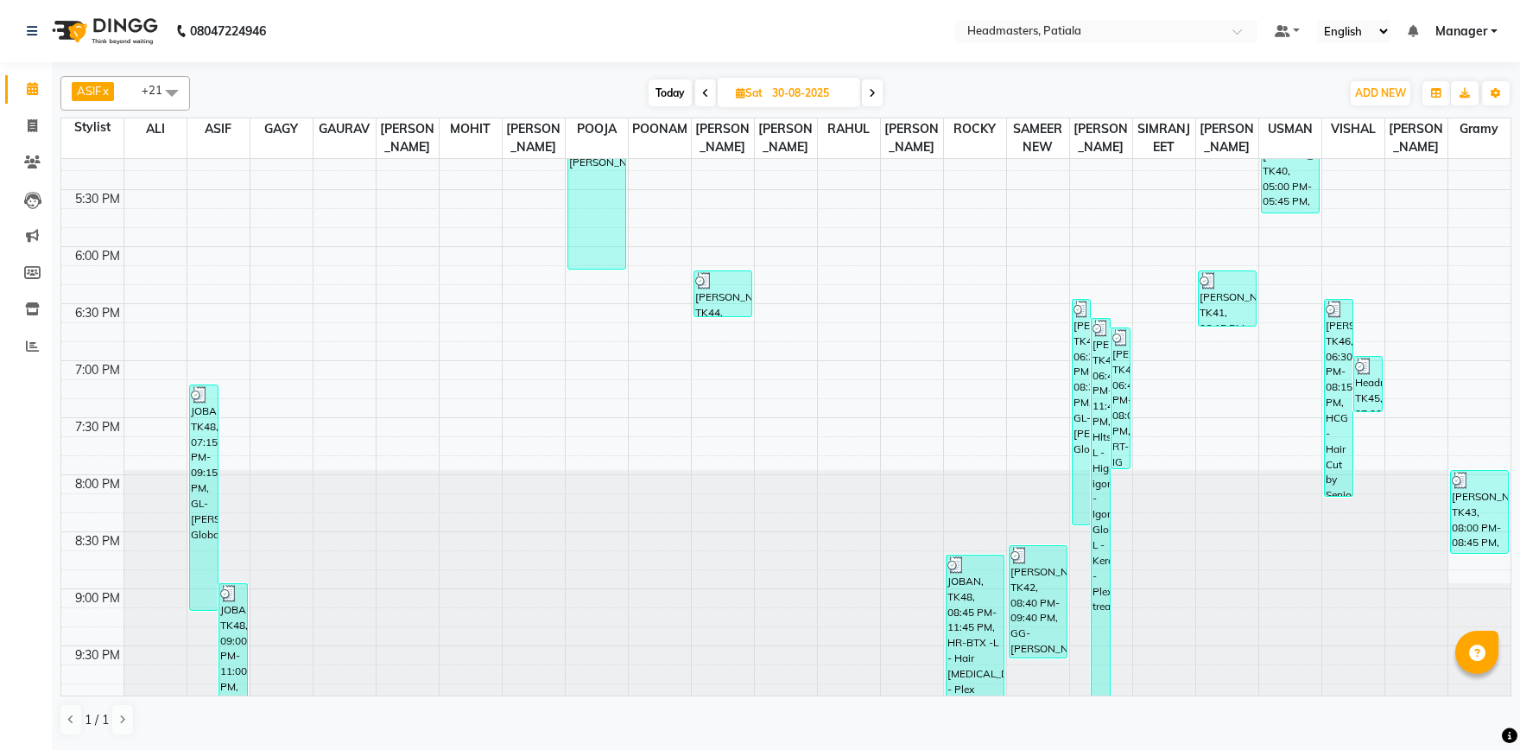
click at [878, 98] on span at bounding box center [872, 92] width 21 height 27
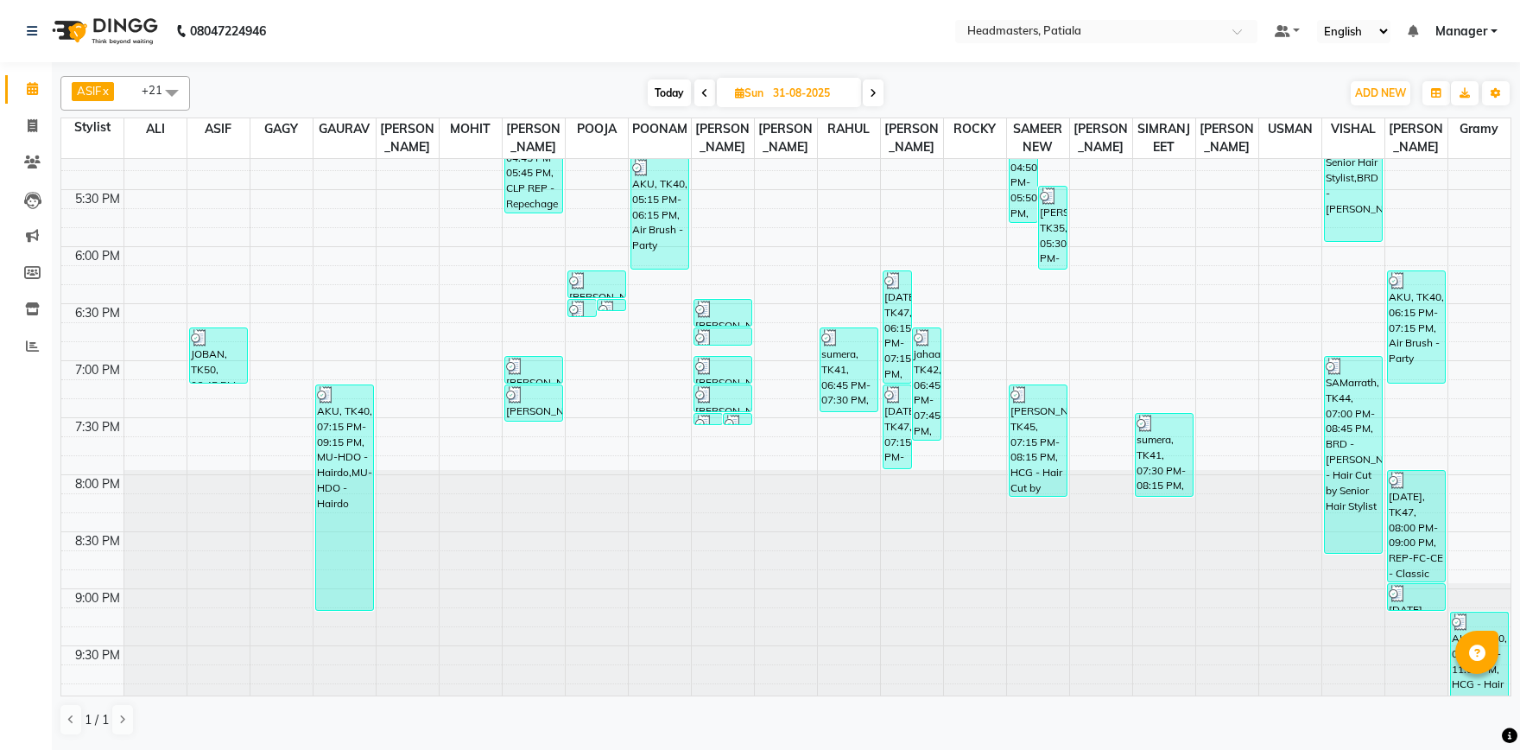
click at [876, 95] on icon at bounding box center [873, 93] width 7 height 10
type input "01-09-2025"
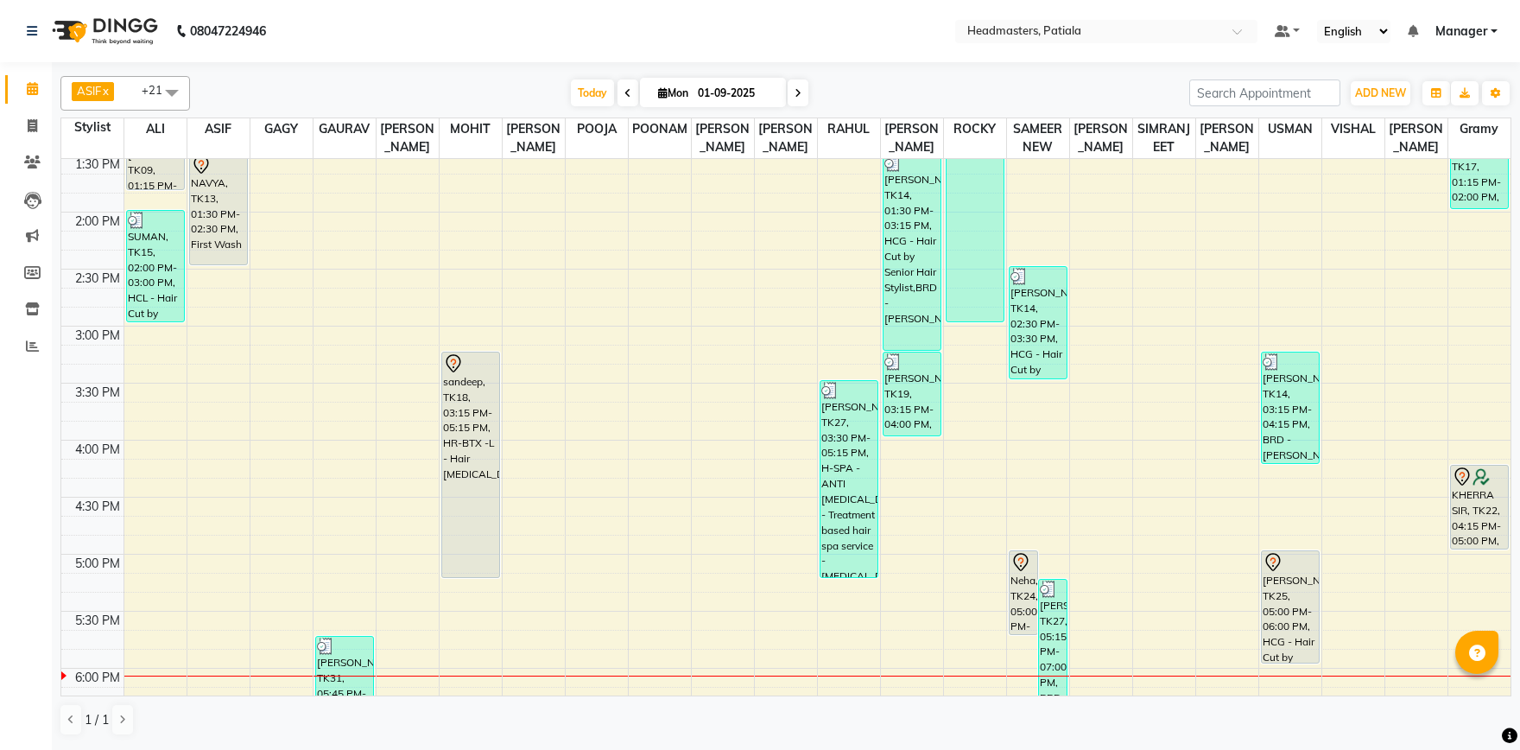
scroll to position [209, 0]
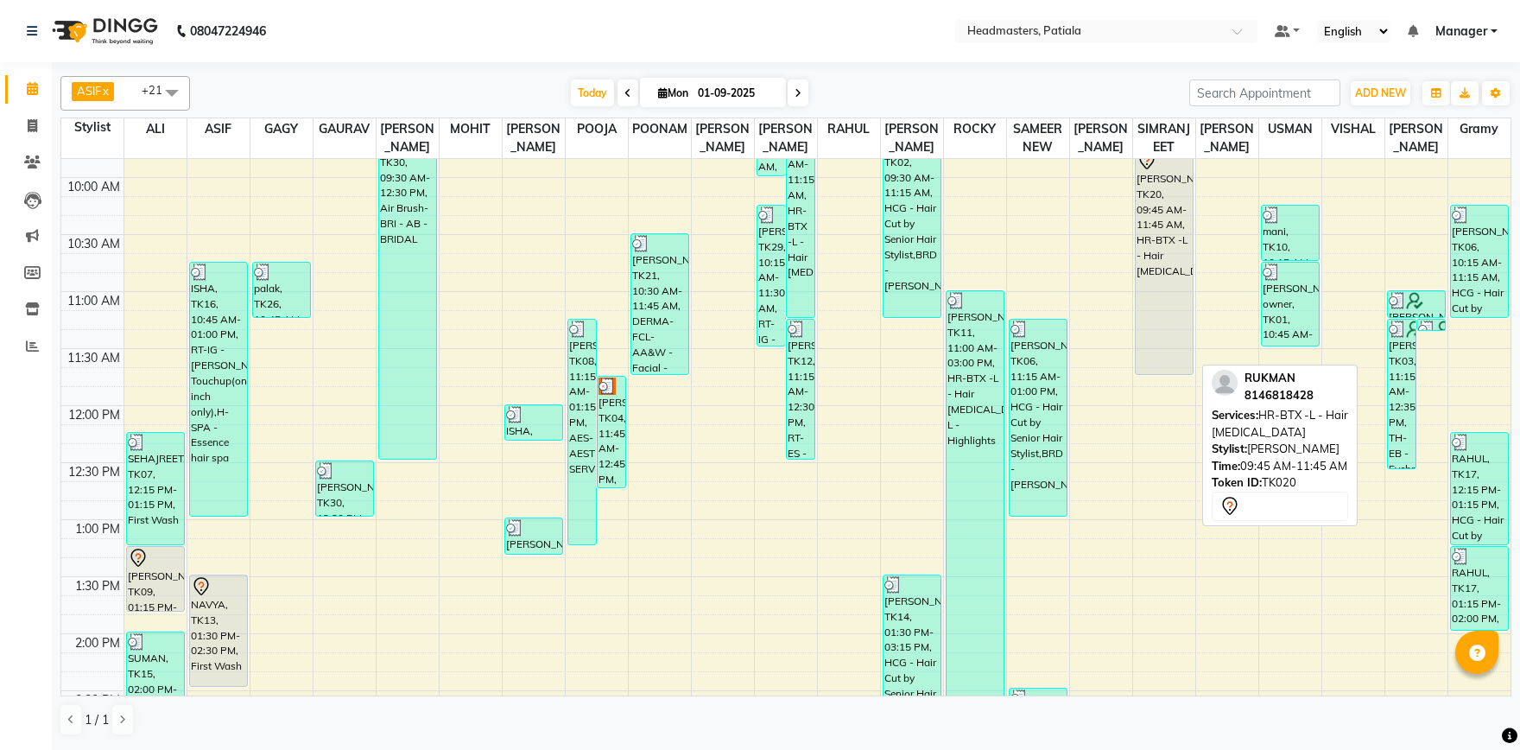
click at [1169, 305] on div "[PERSON_NAME], TK20, 09:45 AM-11:45 AM, HR-BTX -L - Hair [MEDICAL_DATA]" at bounding box center [1164, 261] width 57 height 225
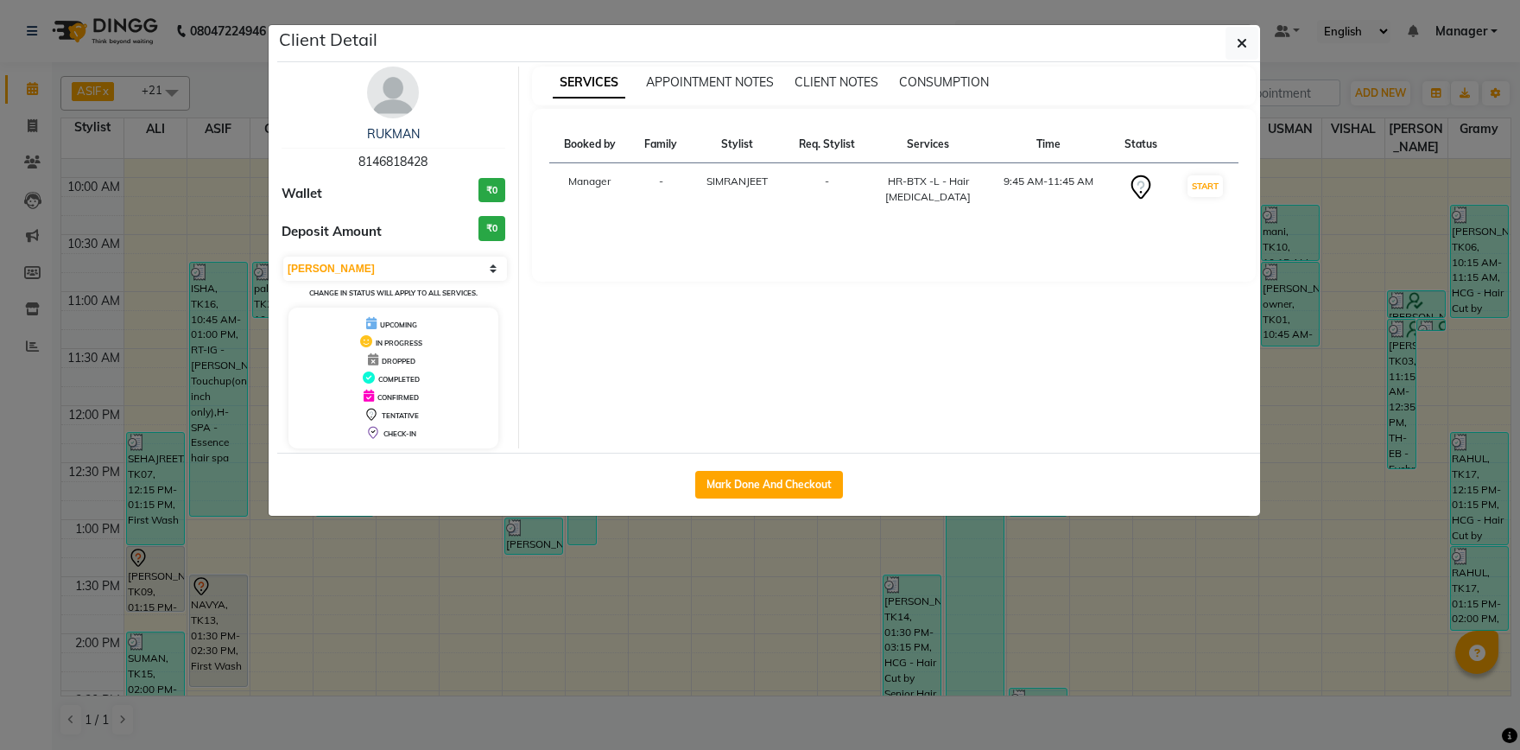
select select "7"
click at [771, 473] on button "Mark Done And Checkout" at bounding box center [769, 485] width 148 height 28
select select "service"
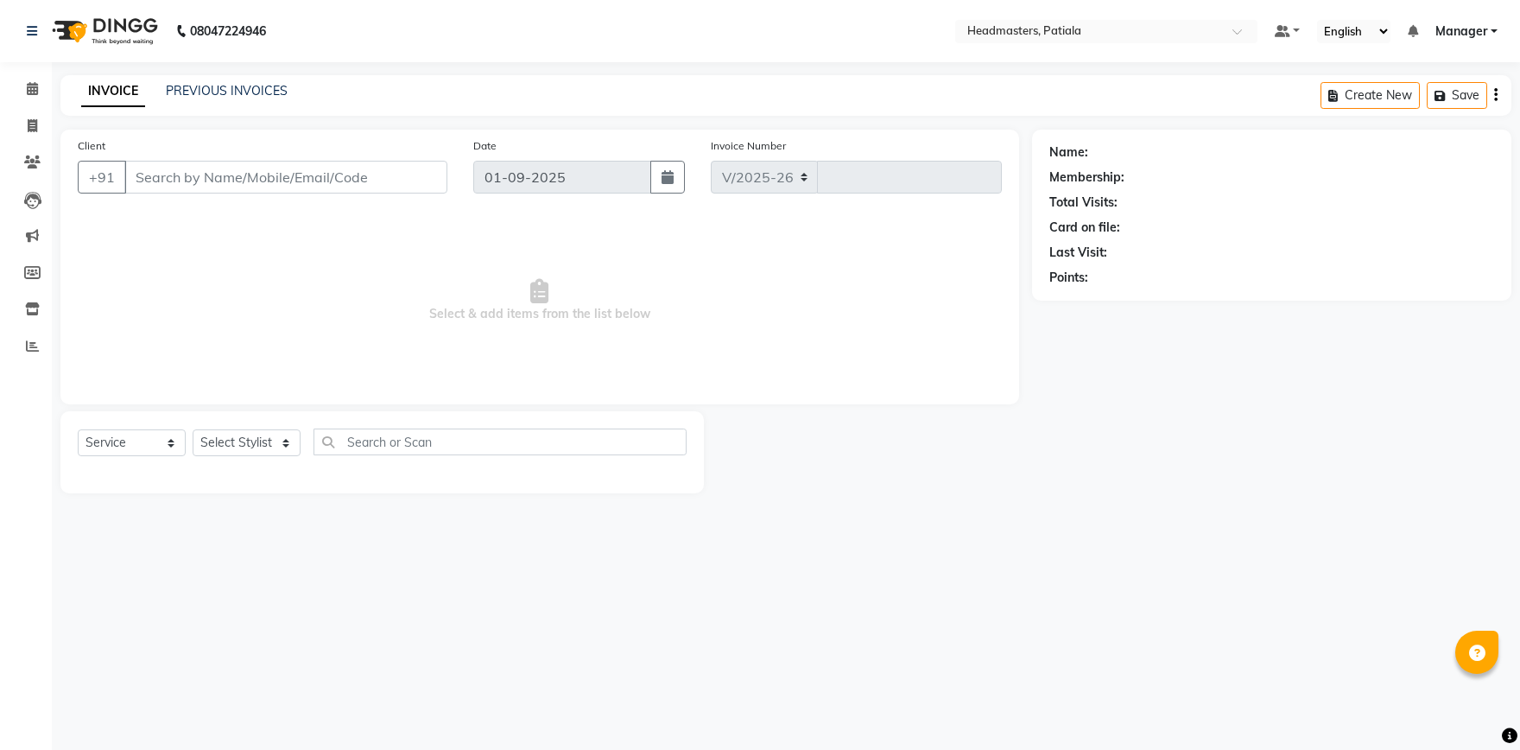
select select "6602"
type input "6166"
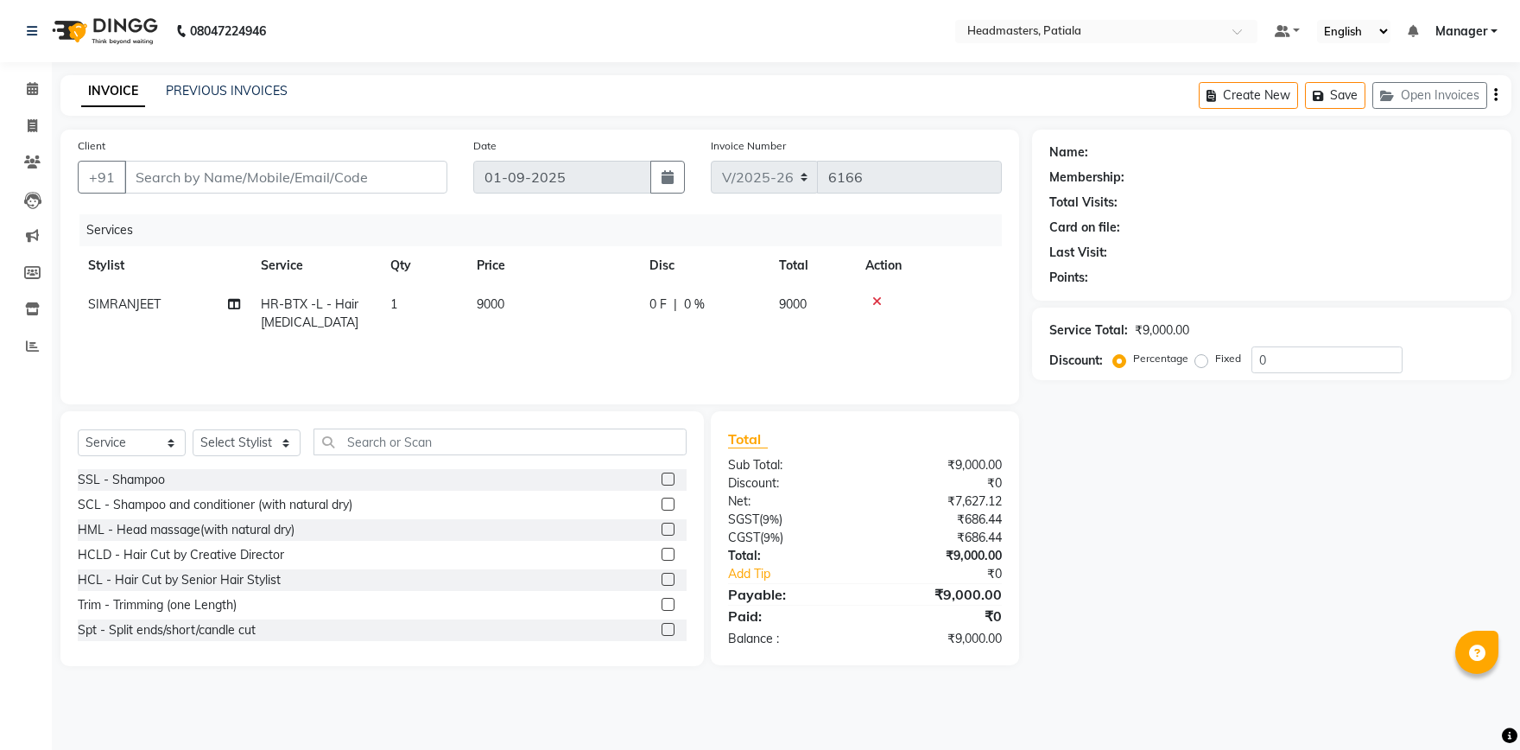
type input "8146818428"
select select "51090"
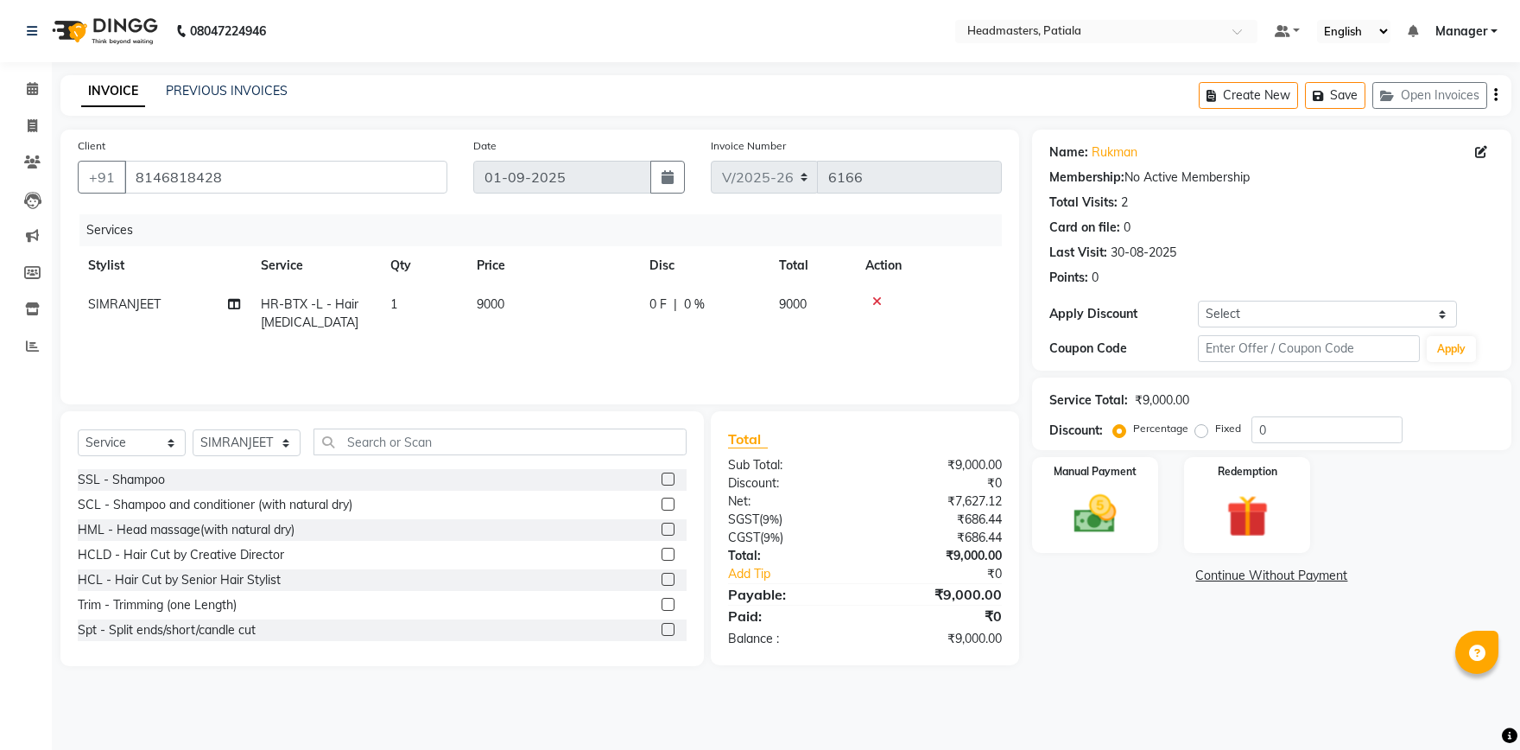
click at [668, 306] on div "0 F | 0 %" at bounding box center [704, 304] width 109 height 18
select select "51090"
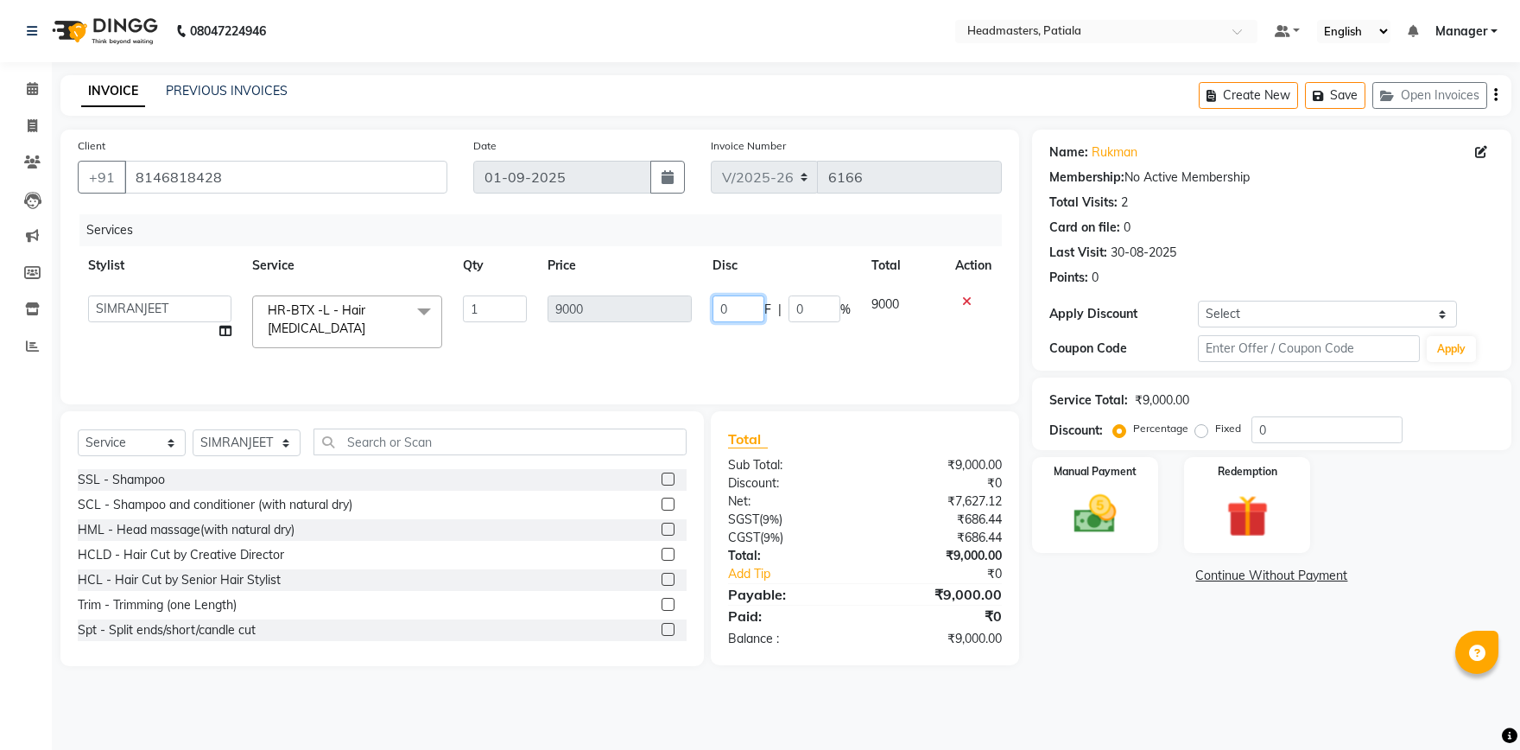
click at [739, 312] on input "0" at bounding box center [739, 308] width 52 height 27
type input "4500"
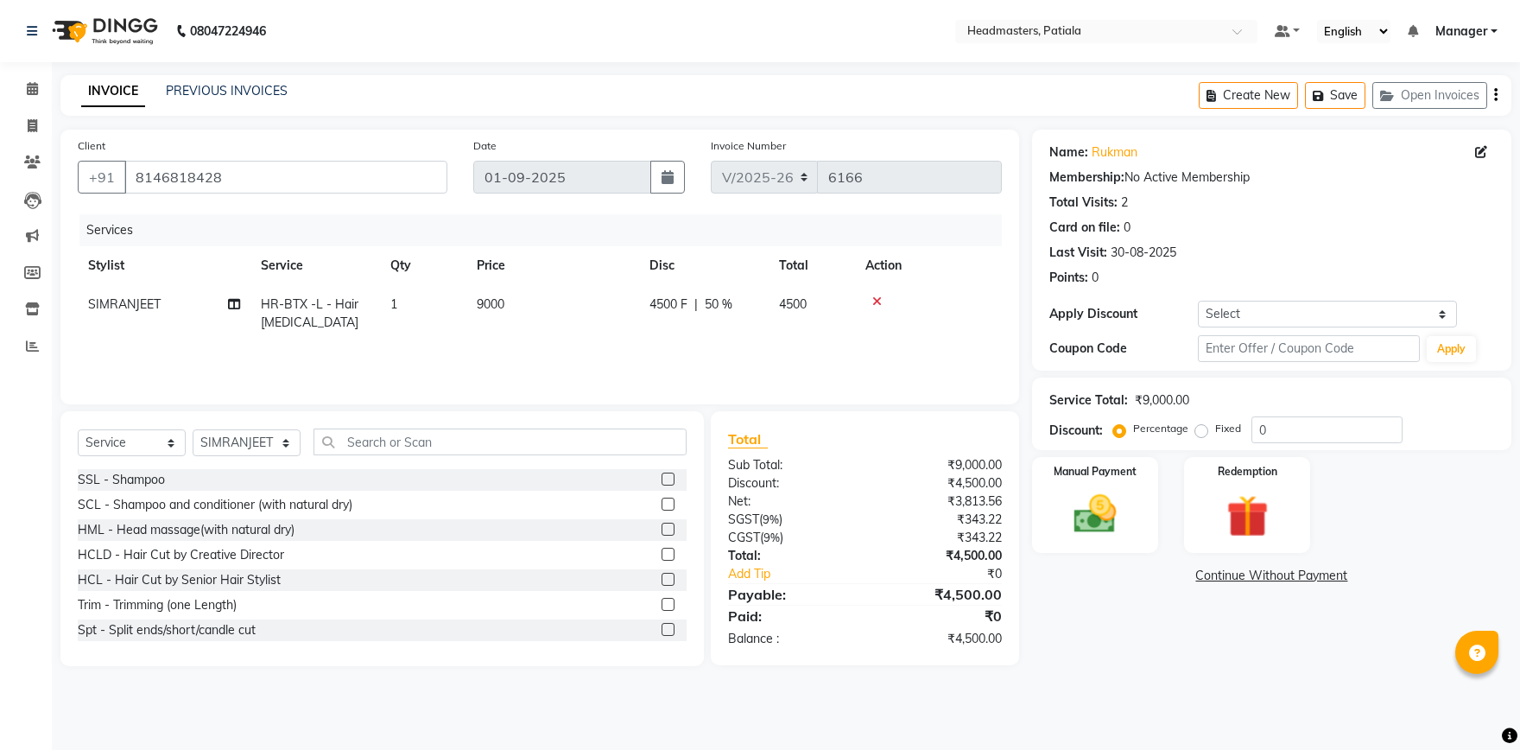
click at [730, 341] on td "4500 F | 50 %" at bounding box center [704, 313] width 130 height 57
select select "51090"
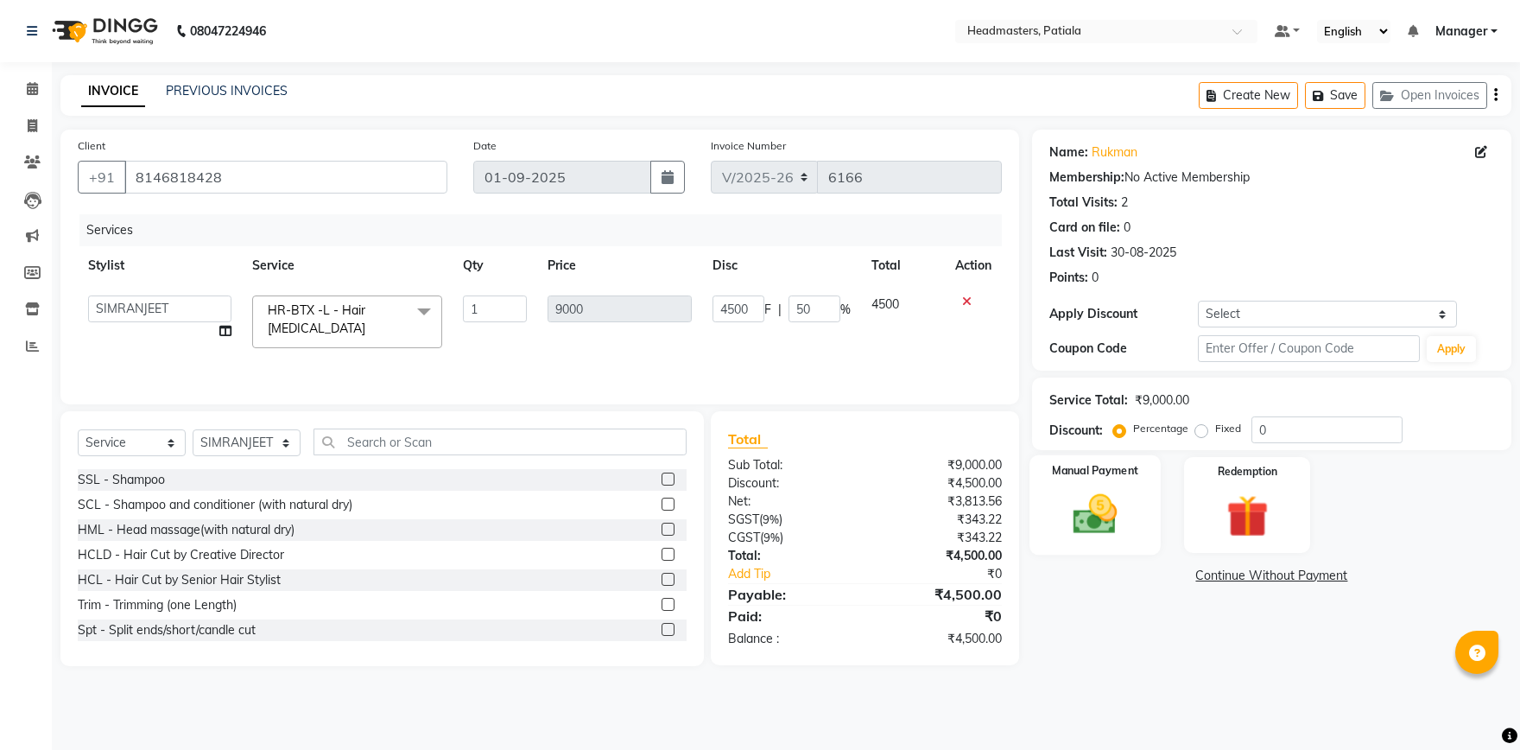
click at [1100, 528] on img at bounding box center [1096, 514] width 72 height 51
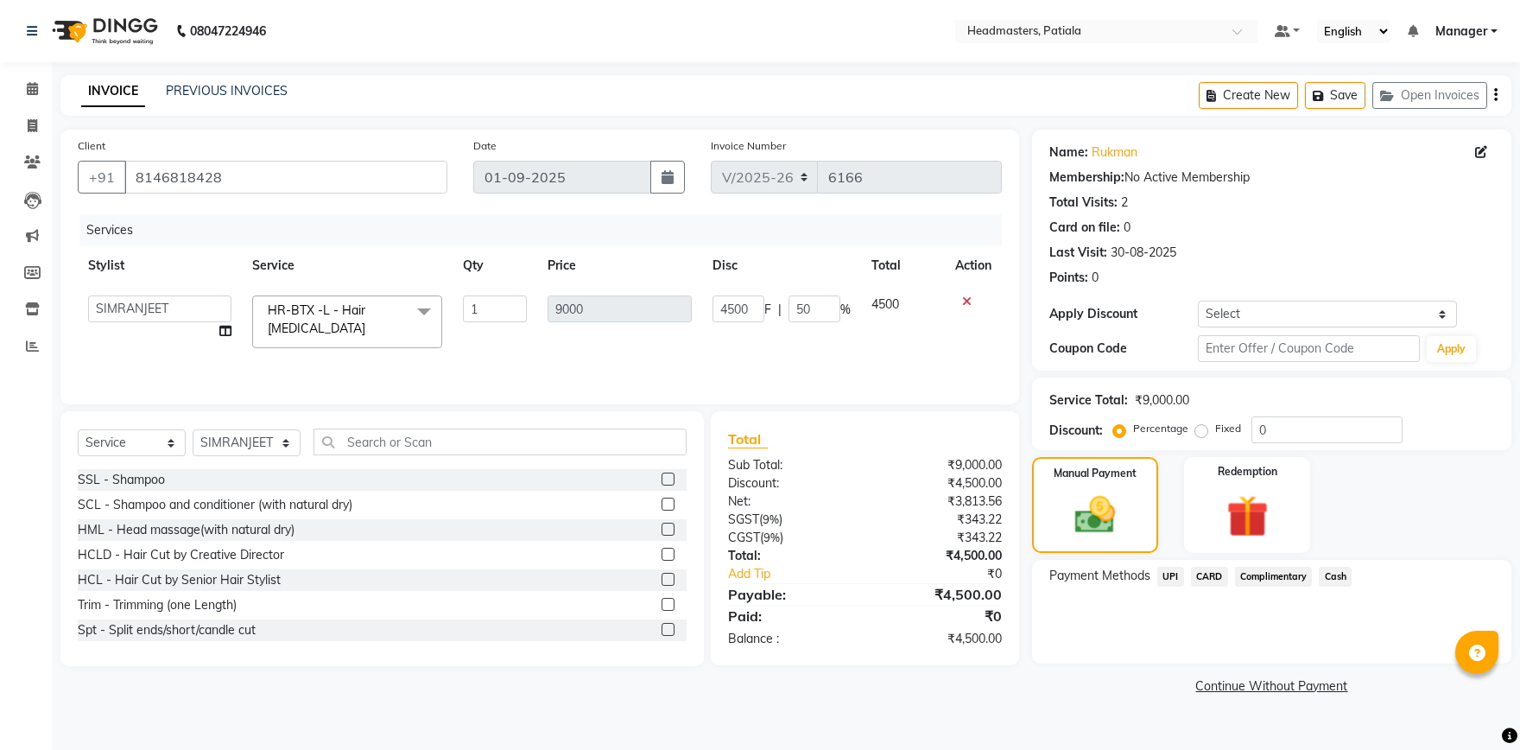
click at [1326, 582] on span "Cash" at bounding box center [1335, 577] width 33 height 20
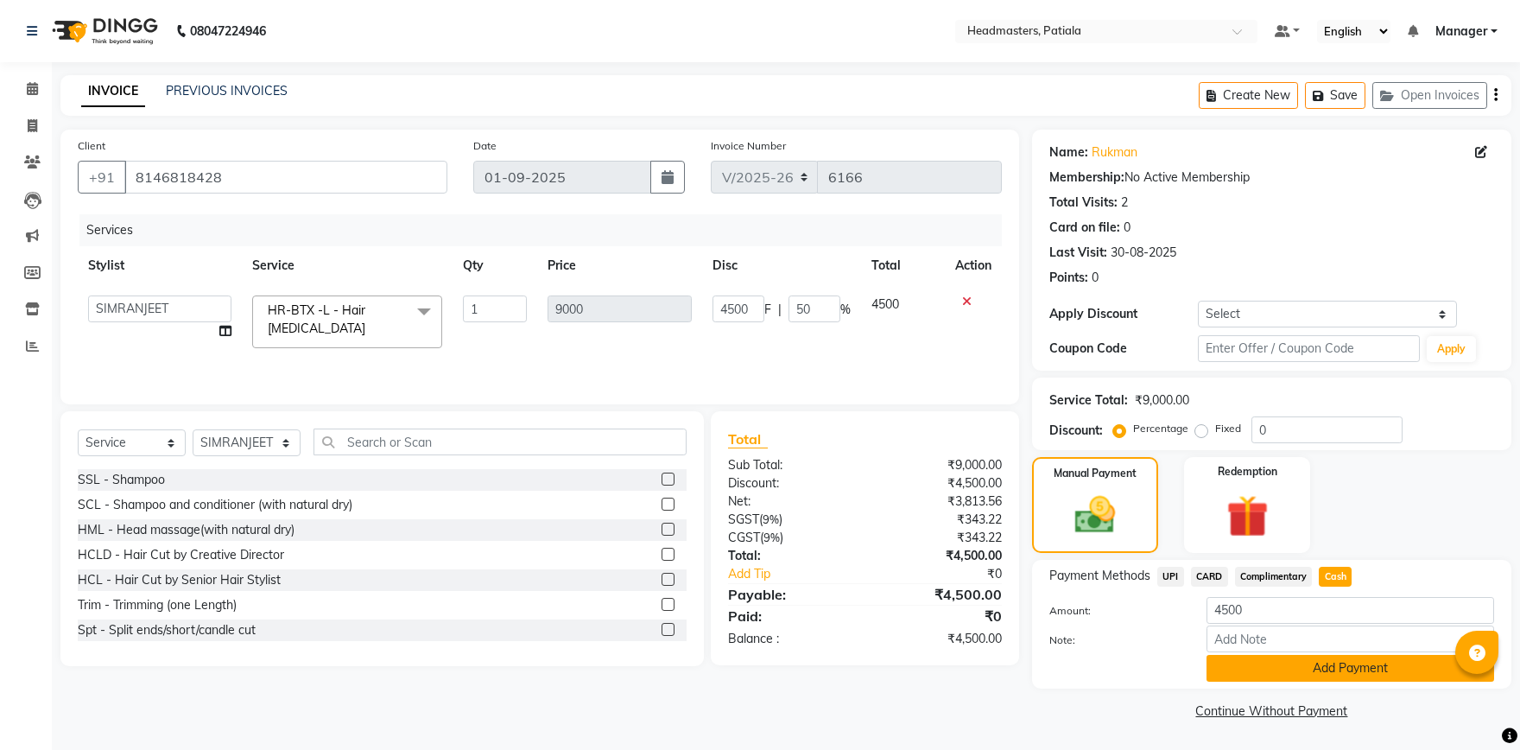
click at [1341, 662] on button "Add Payment" at bounding box center [1351, 668] width 288 height 27
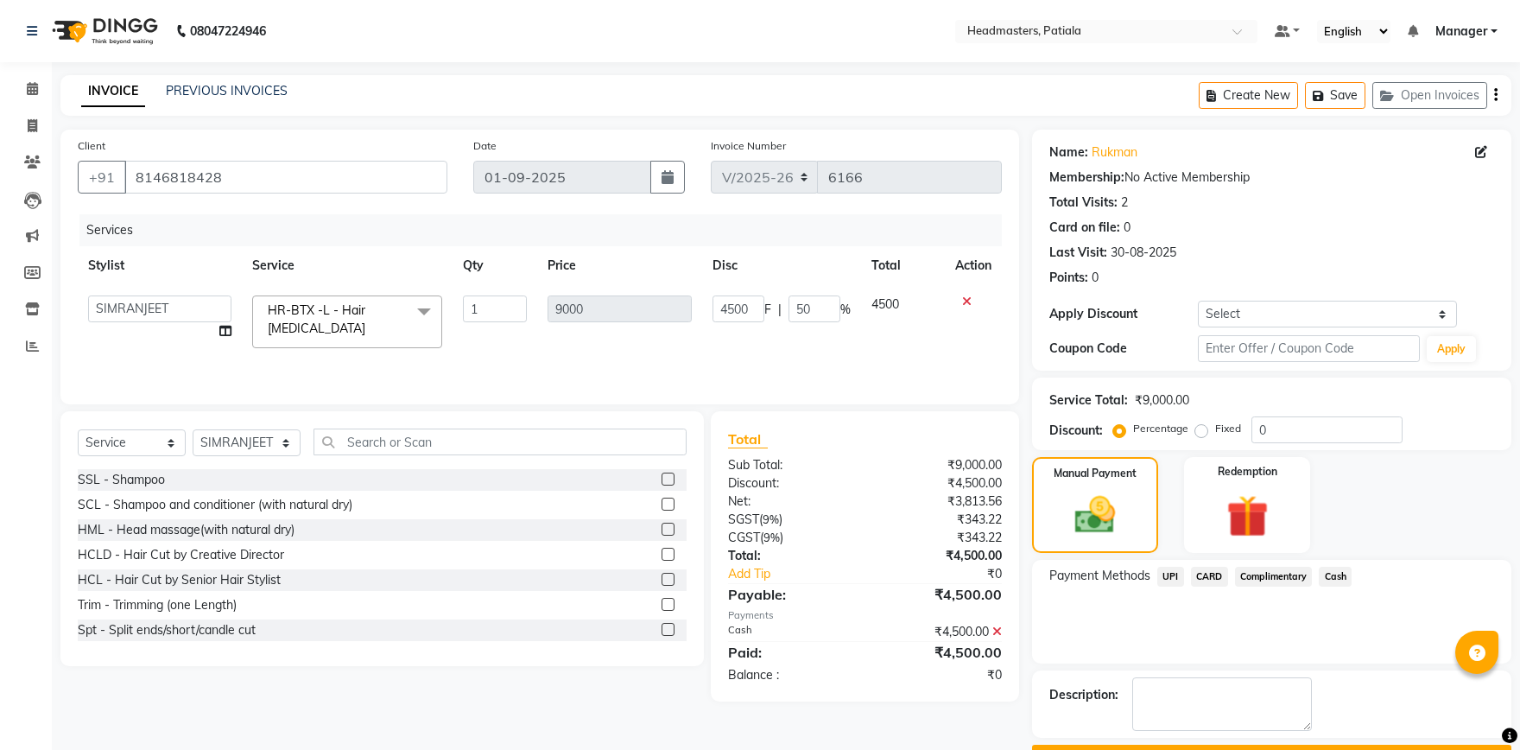
click at [1332, 581] on span "Cash" at bounding box center [1335, 577] width 33 height 20
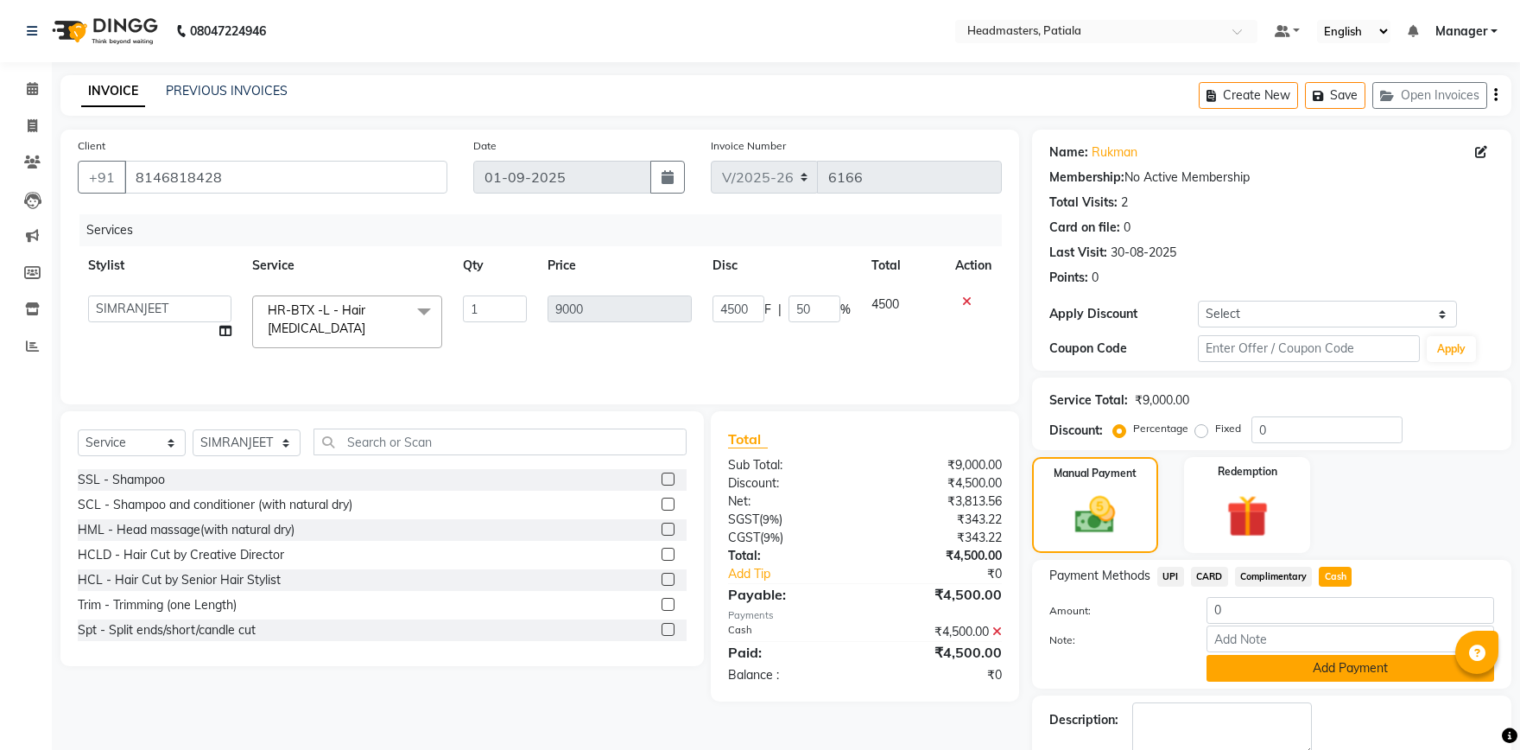
click at [1298, 664] on button "Add Payment" at bounding box center [1351, 668] width 288 height 27
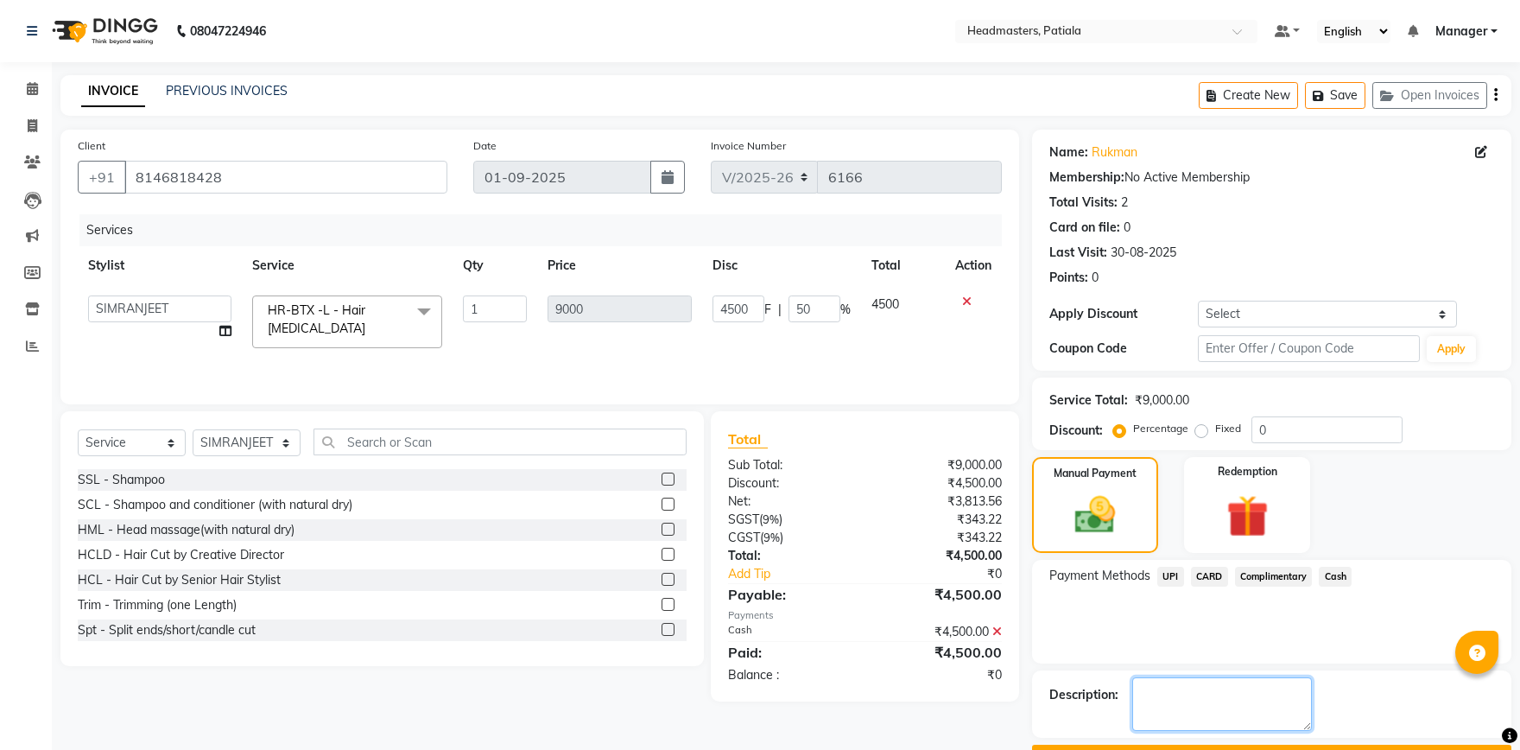
click at [1228, 716] on textarea at bounding box center [1223, 704] width 180 height 54
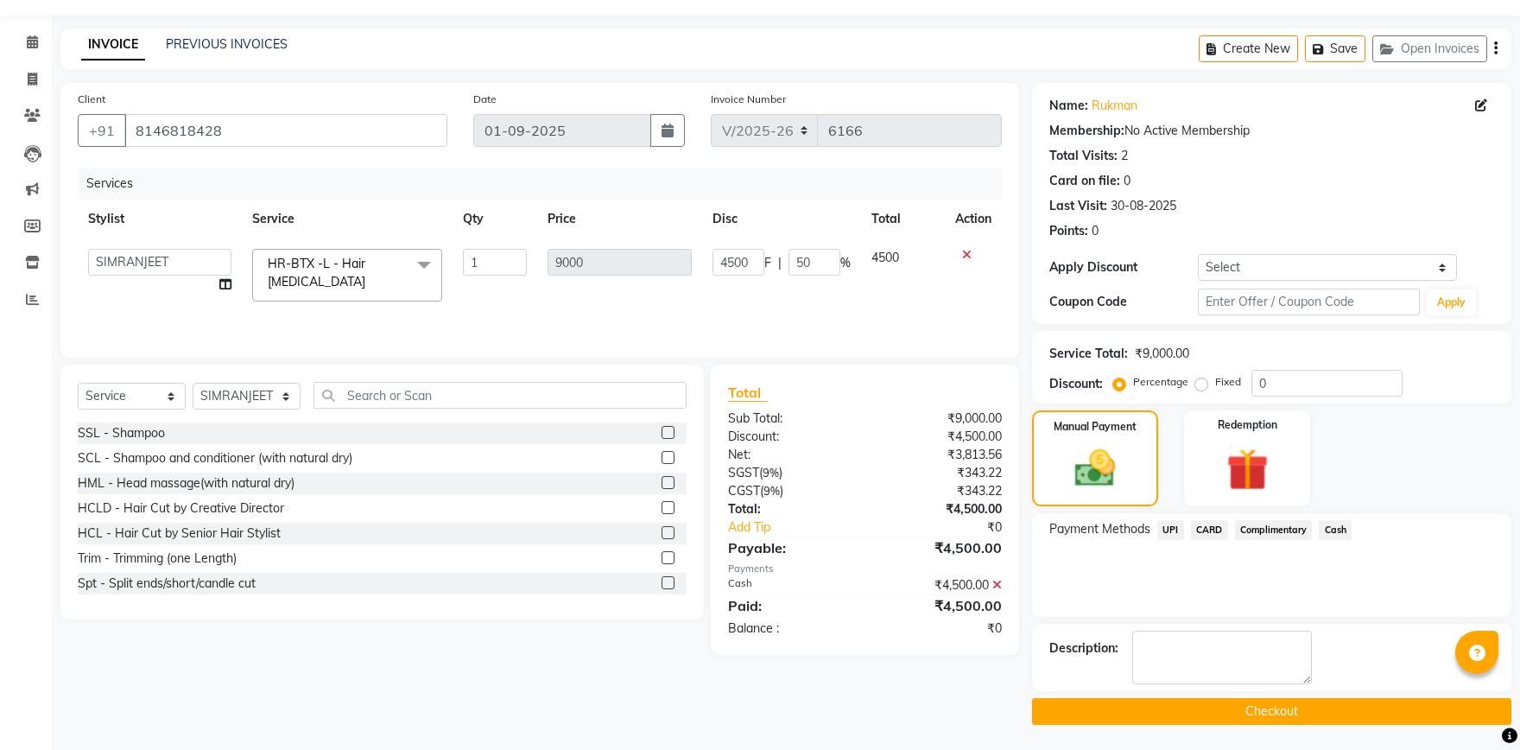
click at [1211, 709] on button "Checkout" at bounding box center [1271, 711] width 479 height 27
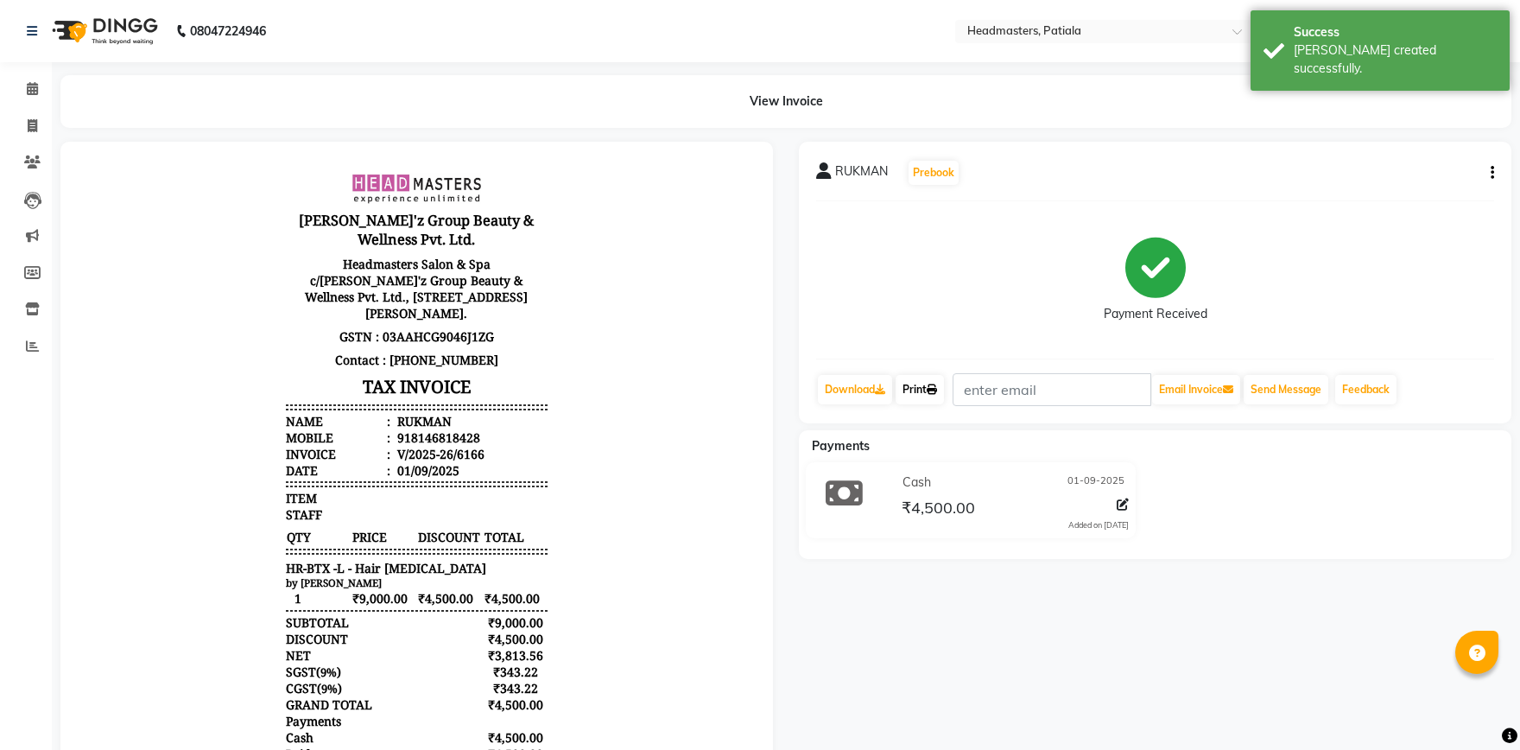
click at [937, 390] on icon at bounding box center [932, 389] width 10 height 10
click at [931, 388] on link "Print" at bounding box center [920, 389] width 48 height 29
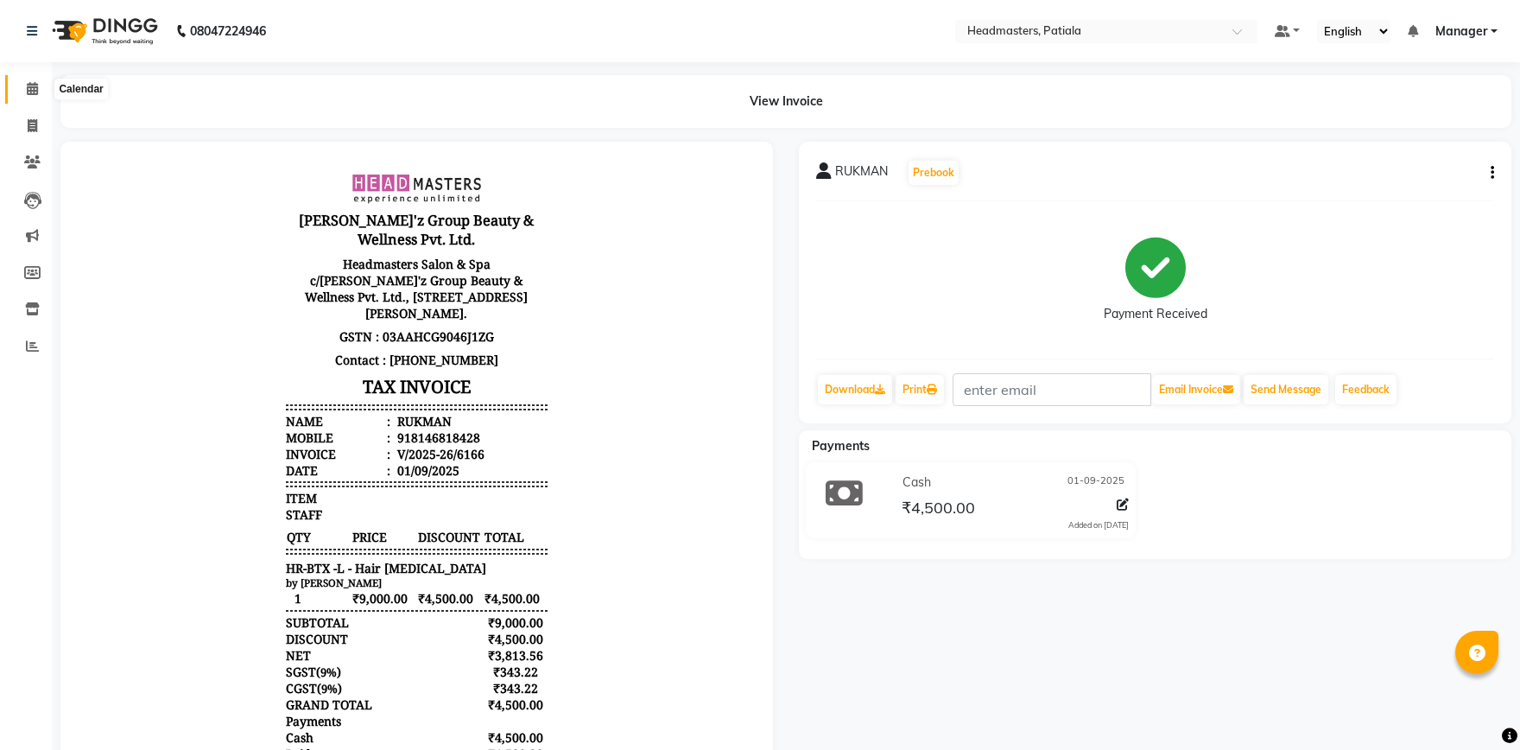
click at [35, 87] on icon at bounding box center [32, 88] width 11 height 13
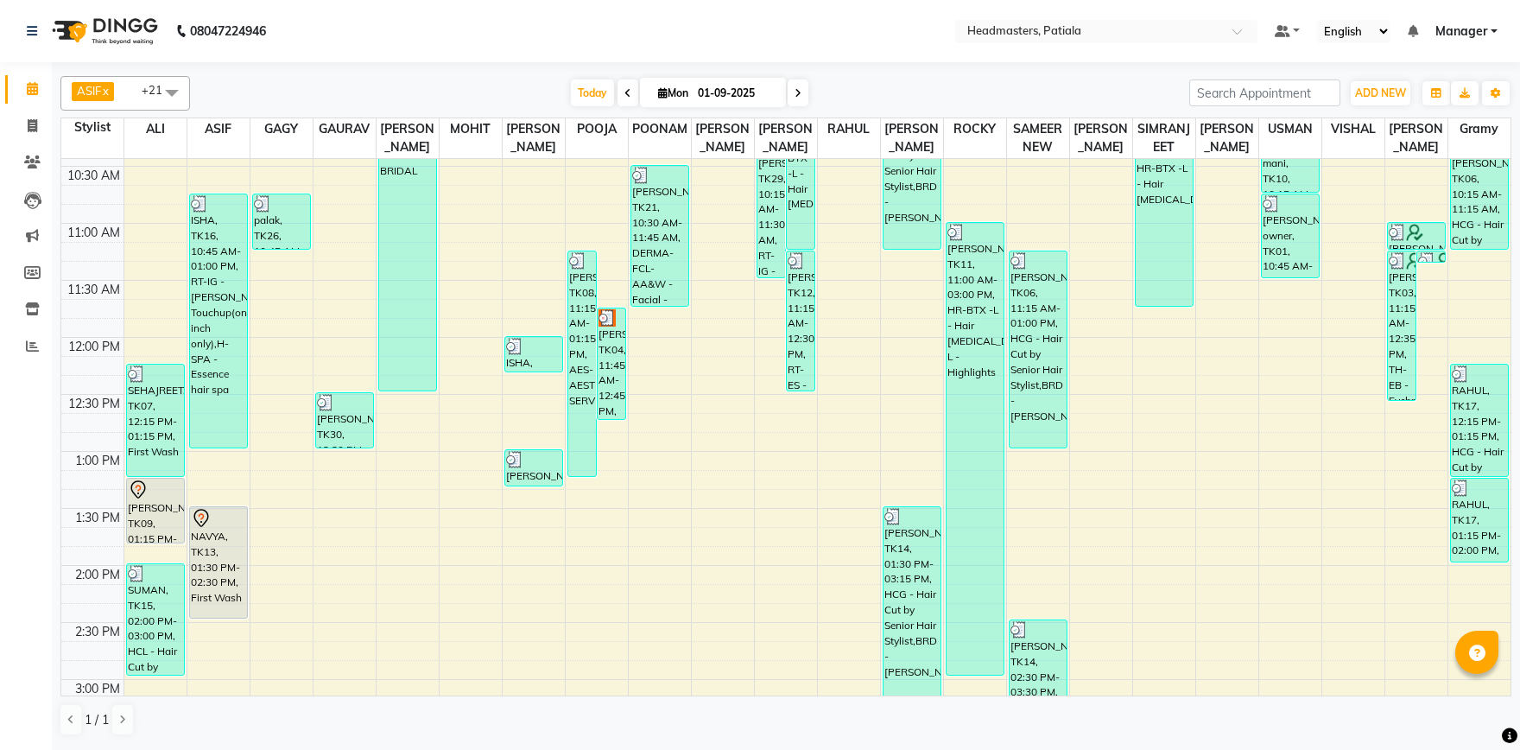
scroll to position [421, 0]
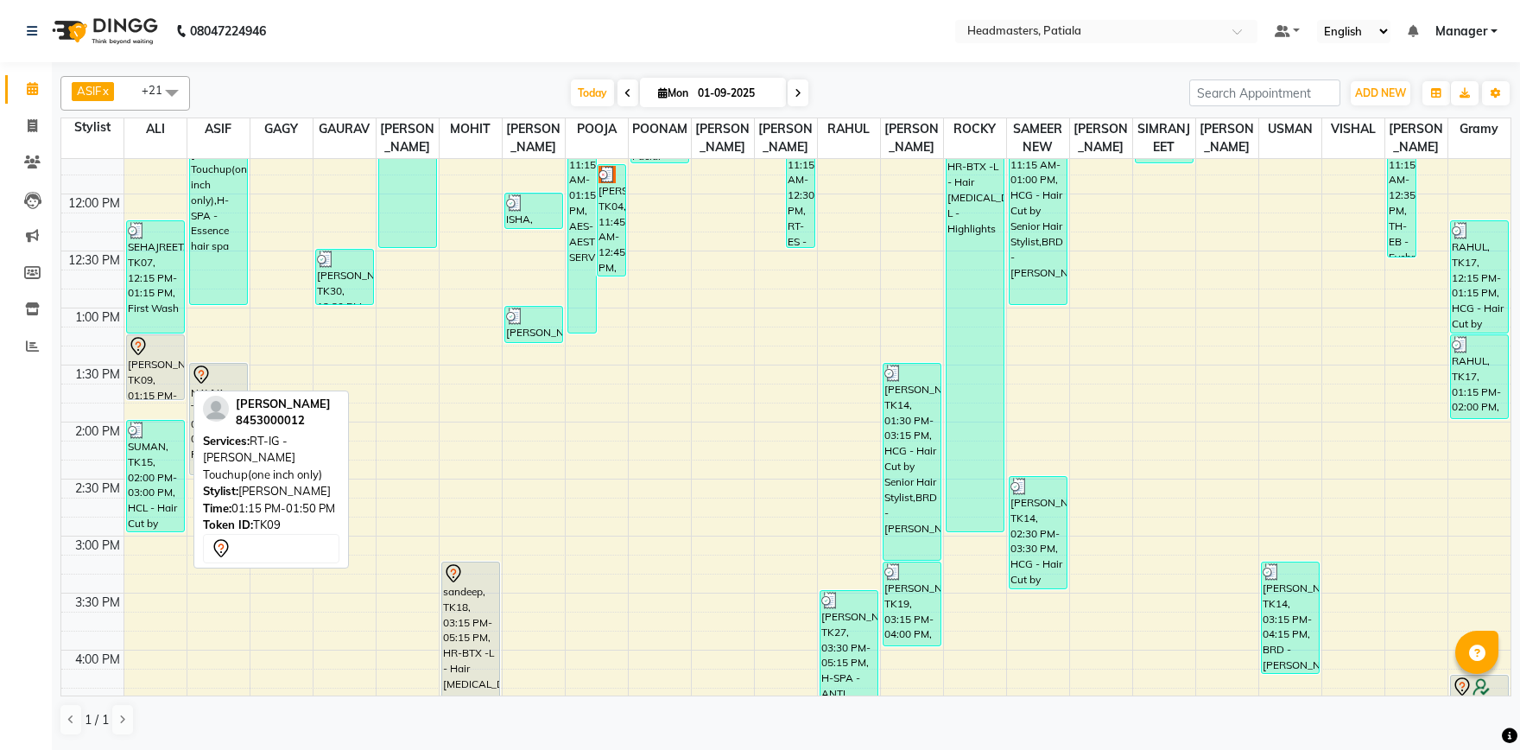
click at [168, 392] on div "KARAN, TK09, 01:15 PM-01:50 PM, RT-IG - Igora Root Touchup(one inch only)" at bounding box center [155, 367] width 57 height 64
select select "7"
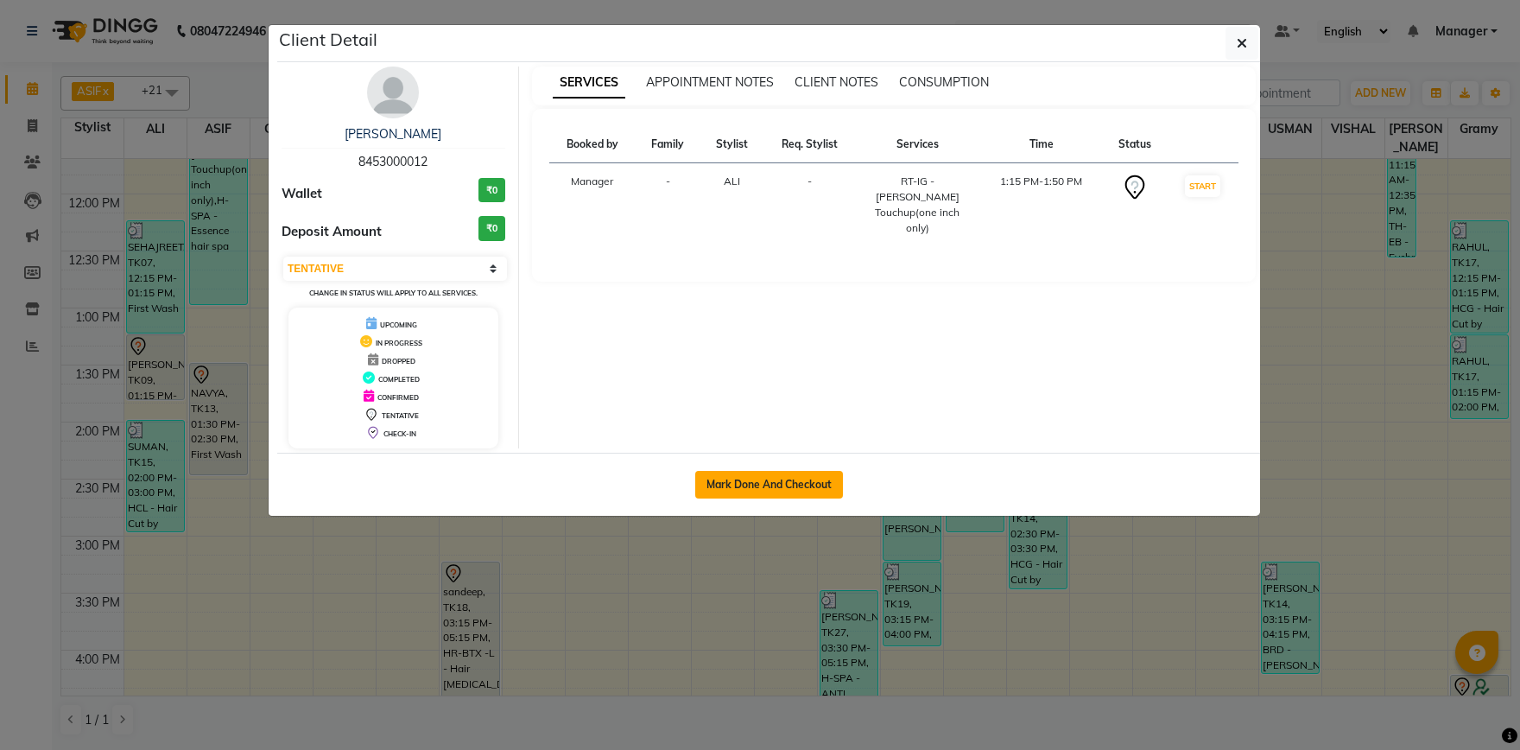
click at [762, 489] on button "Mark Done And Checkout" at bounding box center [769, 485] width 148 height 28
select select "service"
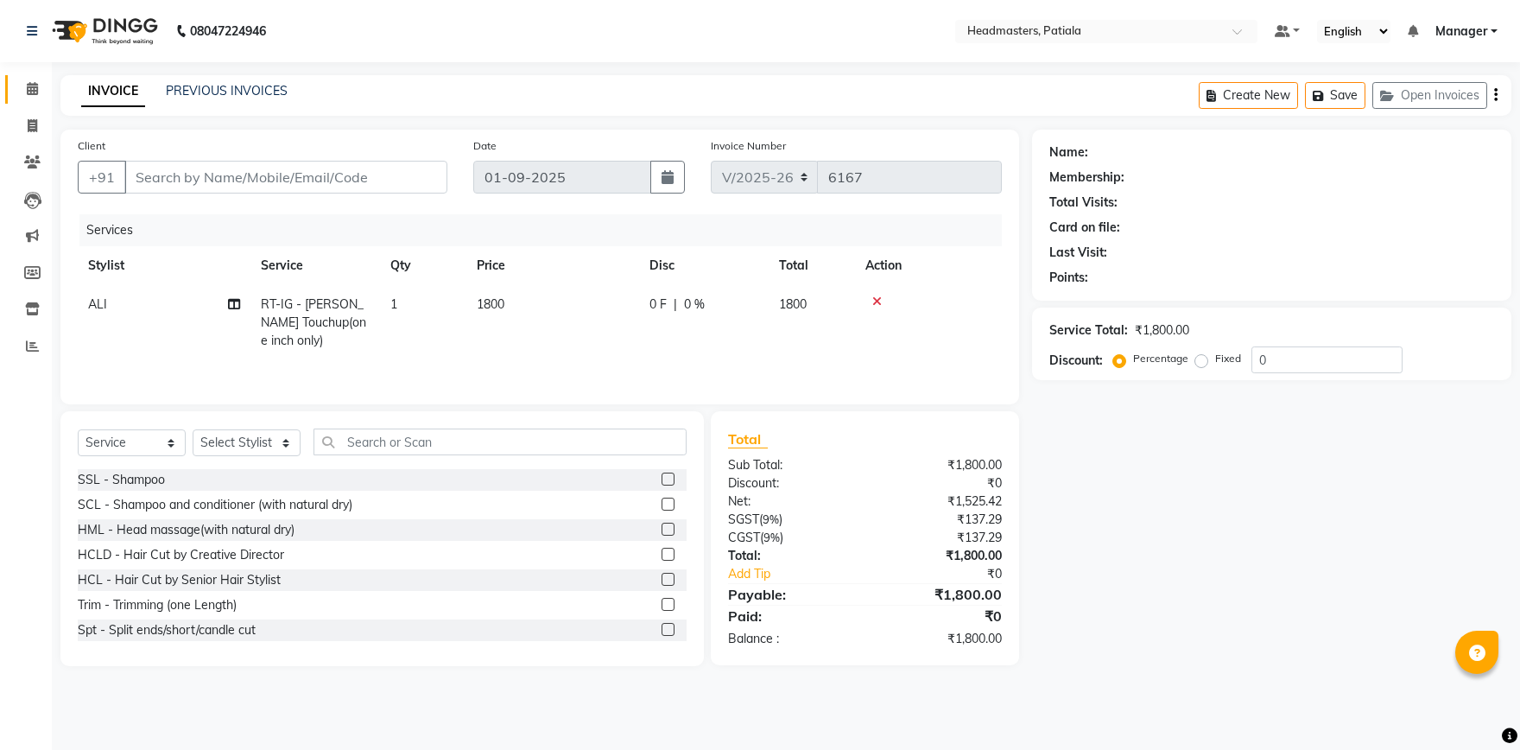
type input "8453000012"
select select "51083"
click at [879, 303] on icon at bounding box center [878, 301] width 10 height 12
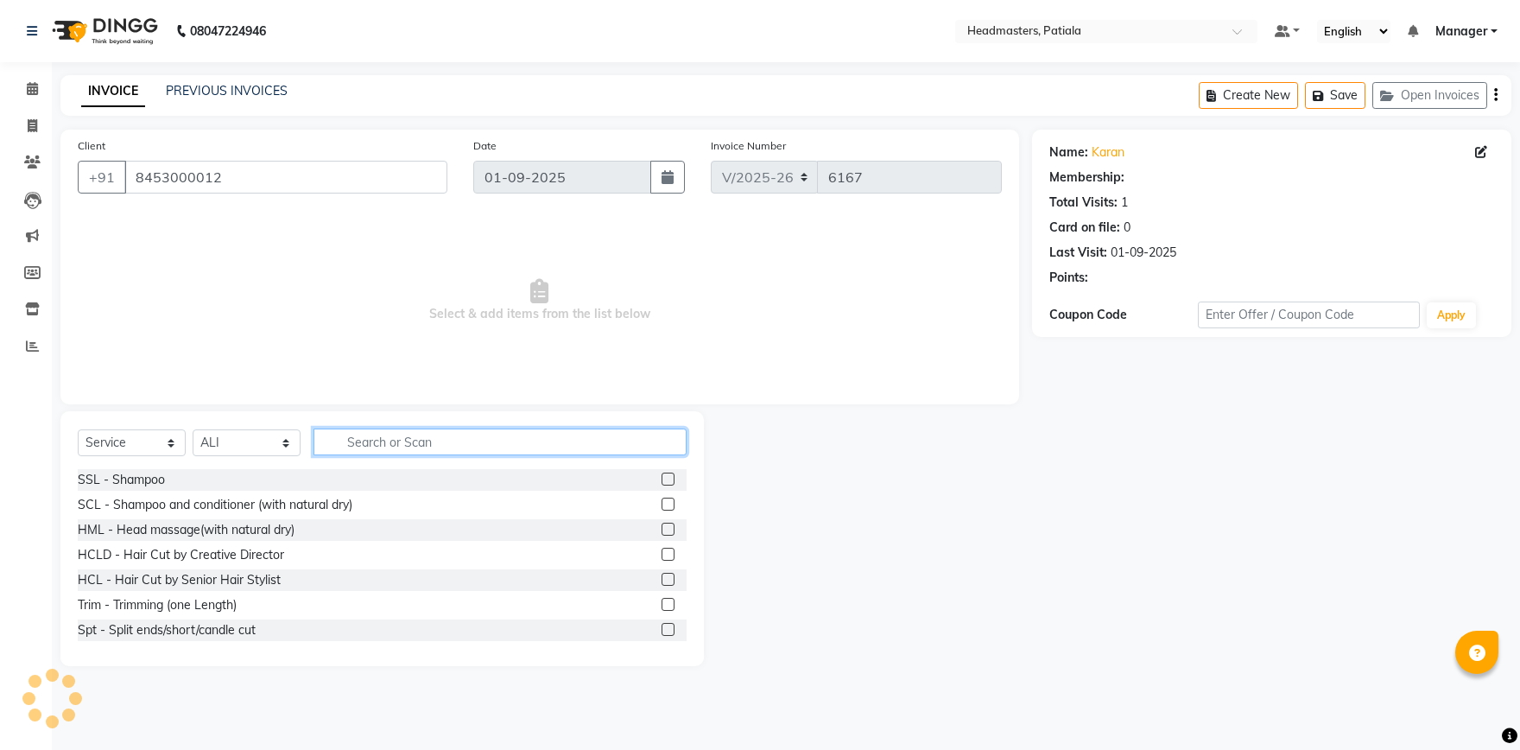
click at [505, 436] on input "text" at bounding box center [500, 441] width 373 height 27
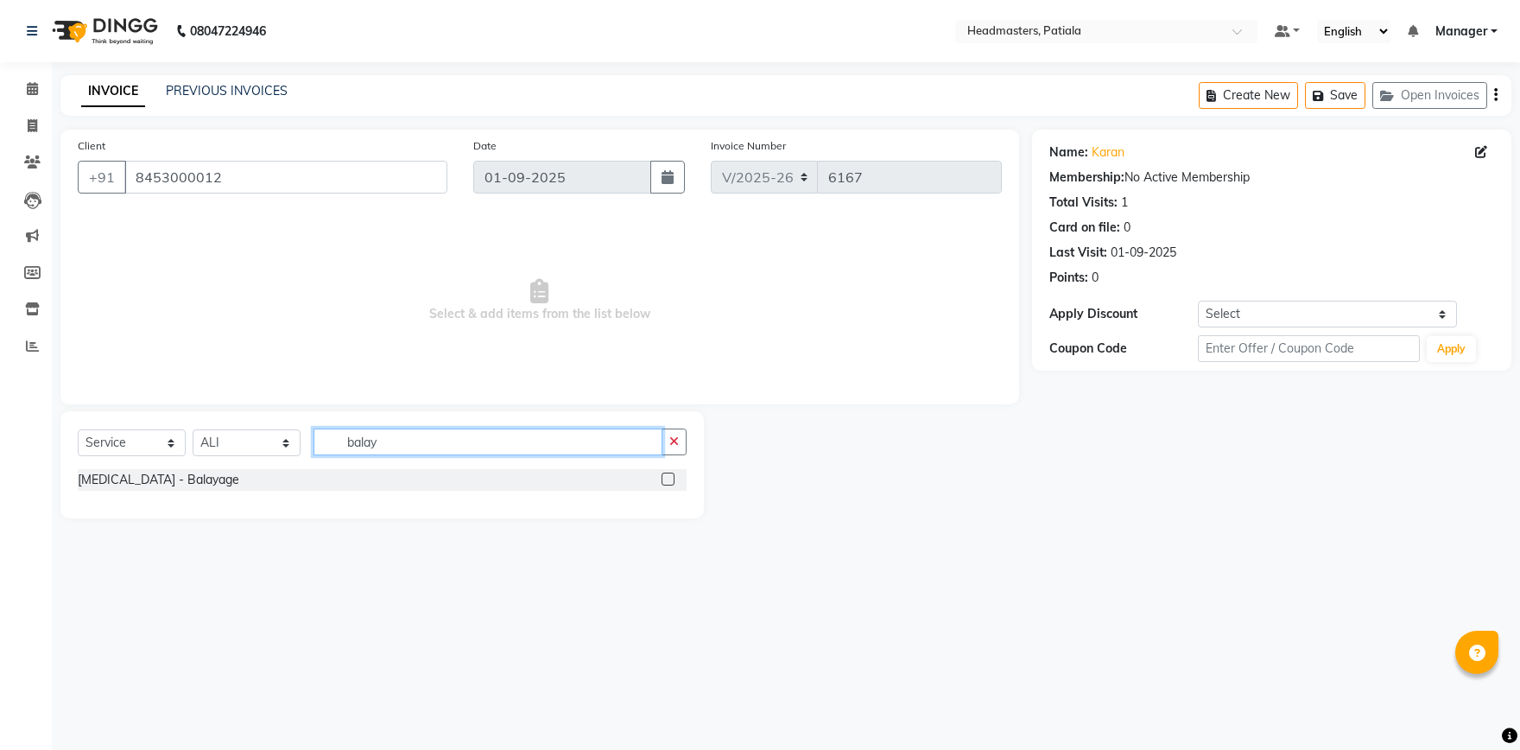
type input "balay"
click at [668, 482] on label at bounding box center [668, 479] width 13 height 13
click at [668, 482] on input "checkbox" at bounding box center [667, 479] width 11 height 11
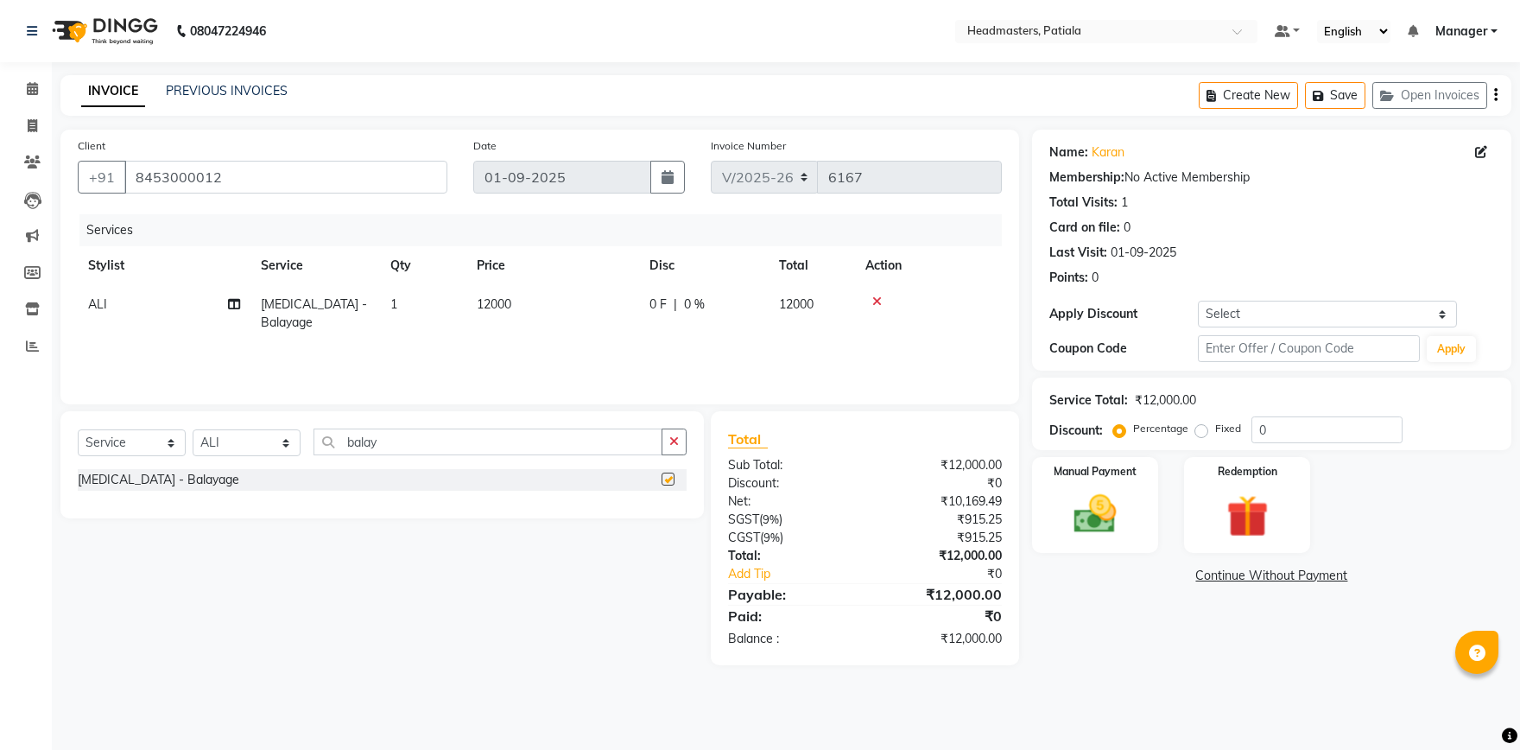
checkbox input "false"
click at [602, 451] on input "balay" at bounding box center [488, 441] width 349 height 27
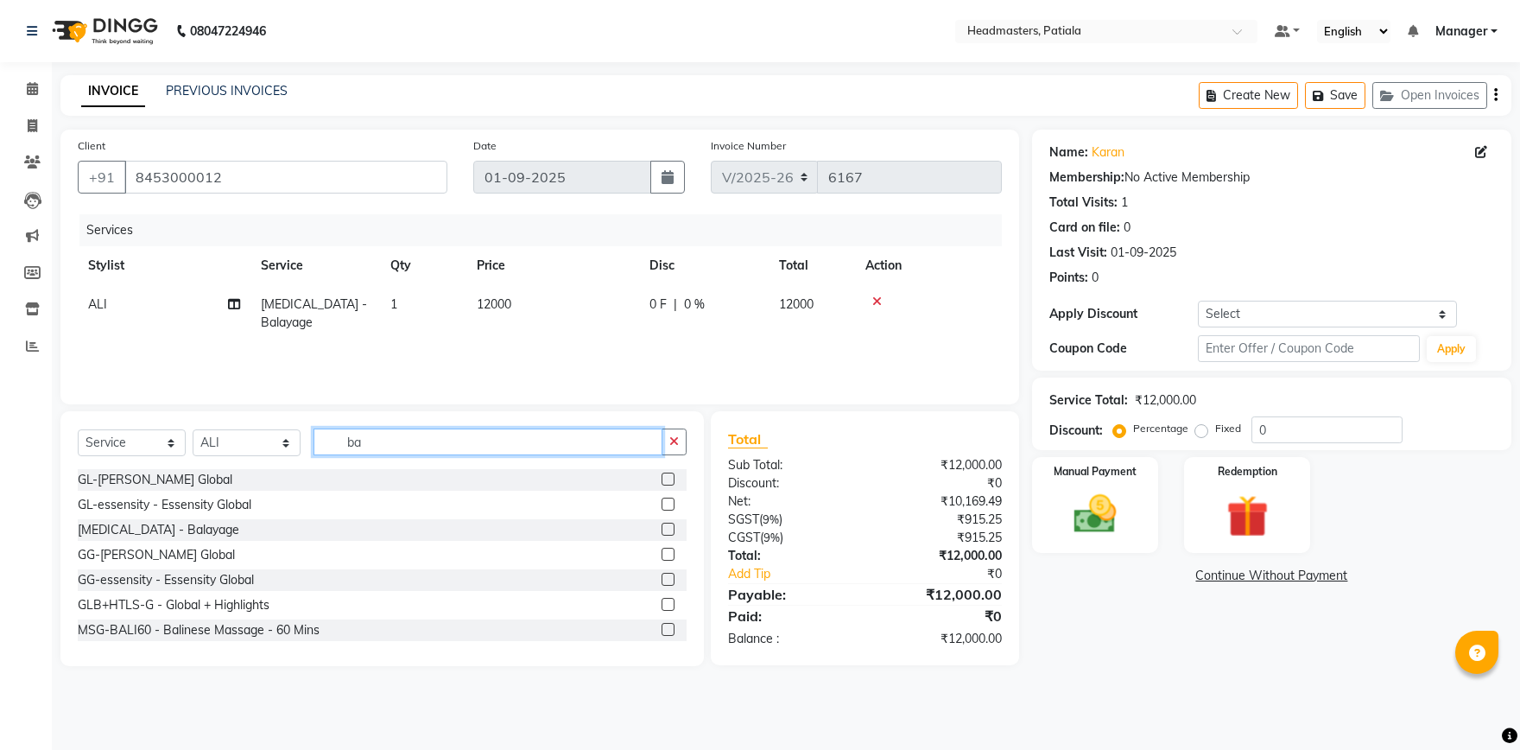
type input "b"
type input "ker"
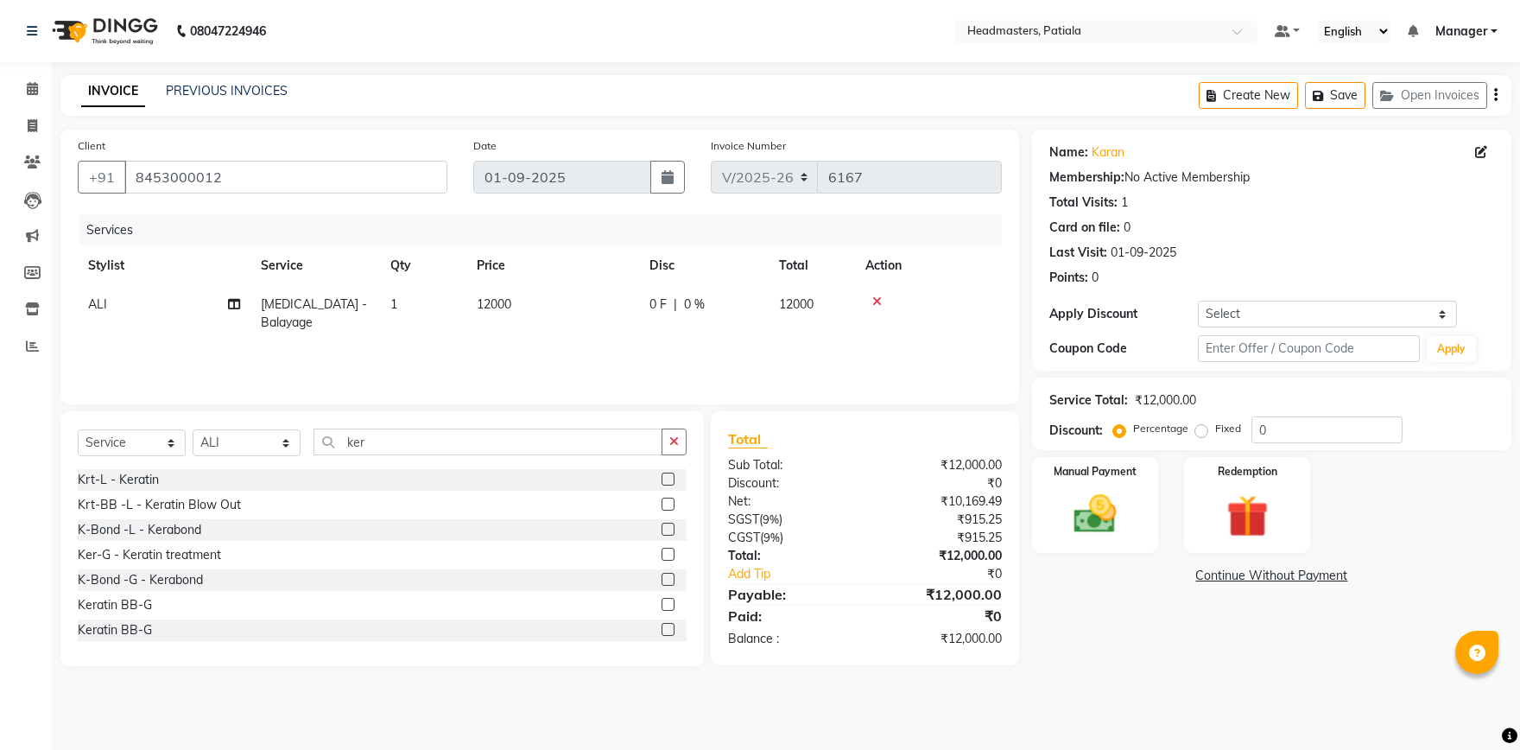
click at [668, 480] on label at bounding box center [668, 479] width 13 height 13
click at [668, 480] on input "checkbox" at bounding box center [667, 479] width 11 height 11
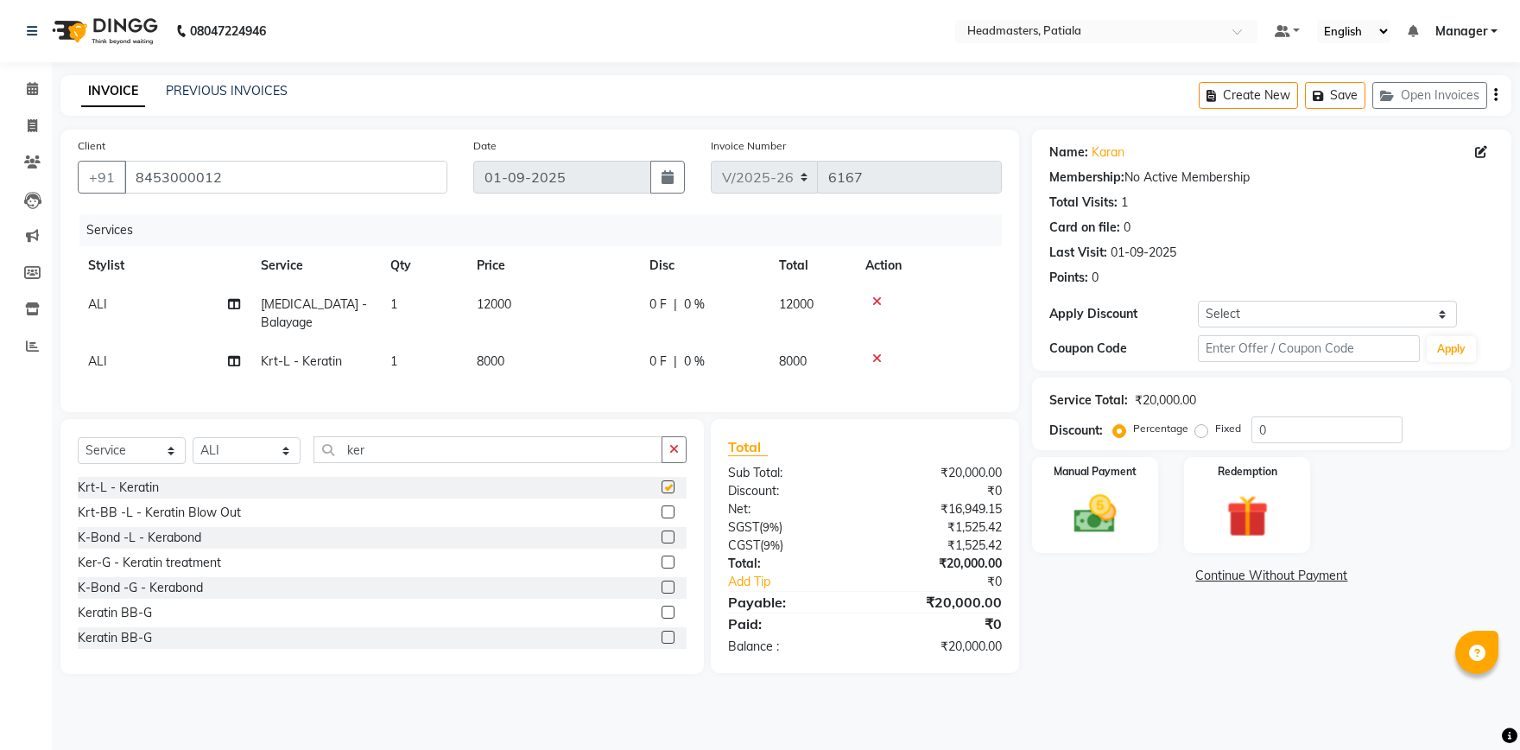
checkbox input "false"
click at [545, 451] on input "ker" at bounding box center [488, 449] width 349 height 27
type input "k"
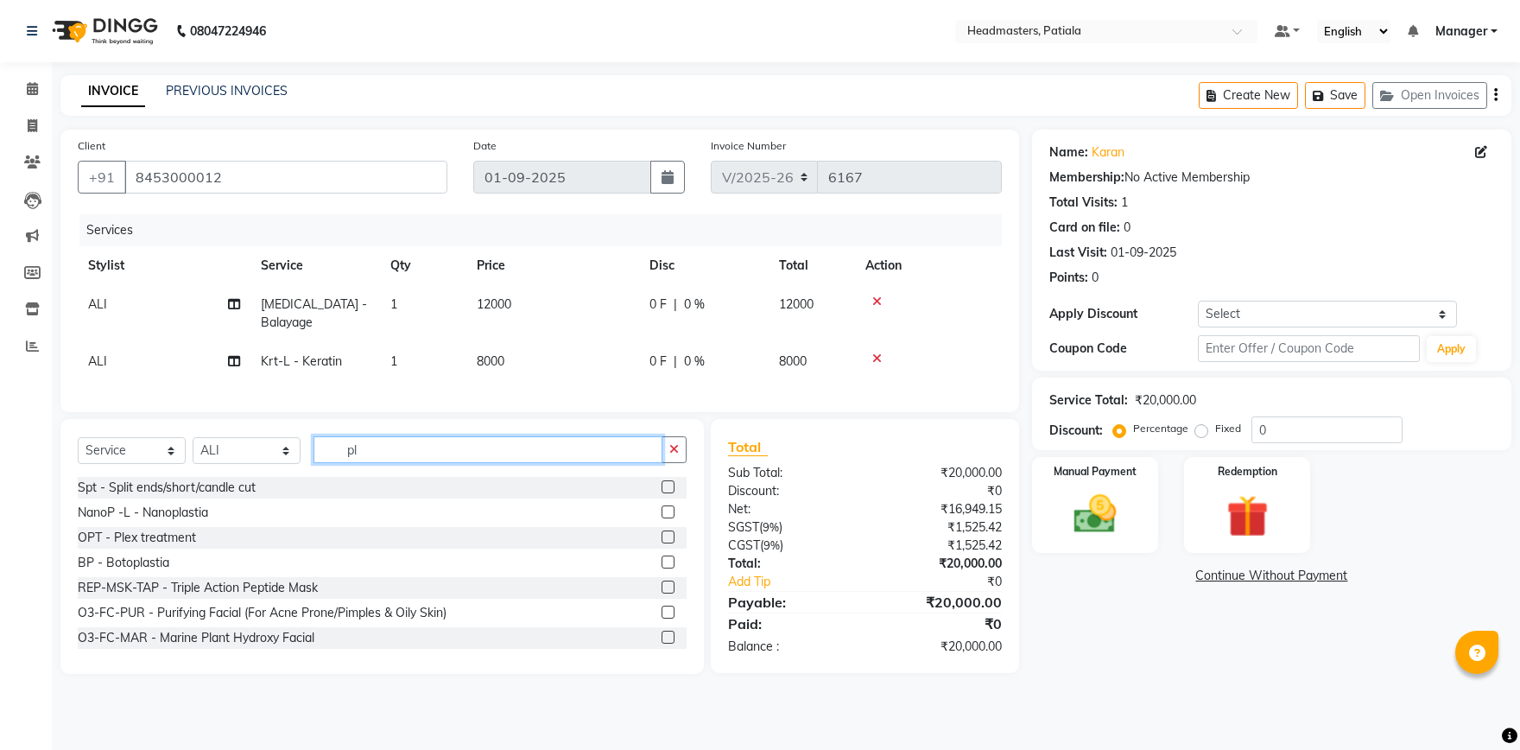
type input "pl"
click at [670, 530] on label at bounding box center [668, 536] width 13 height 13
click at [670, 532] on input "checkbox" at bounding box center [667, 537] width 11 height 11
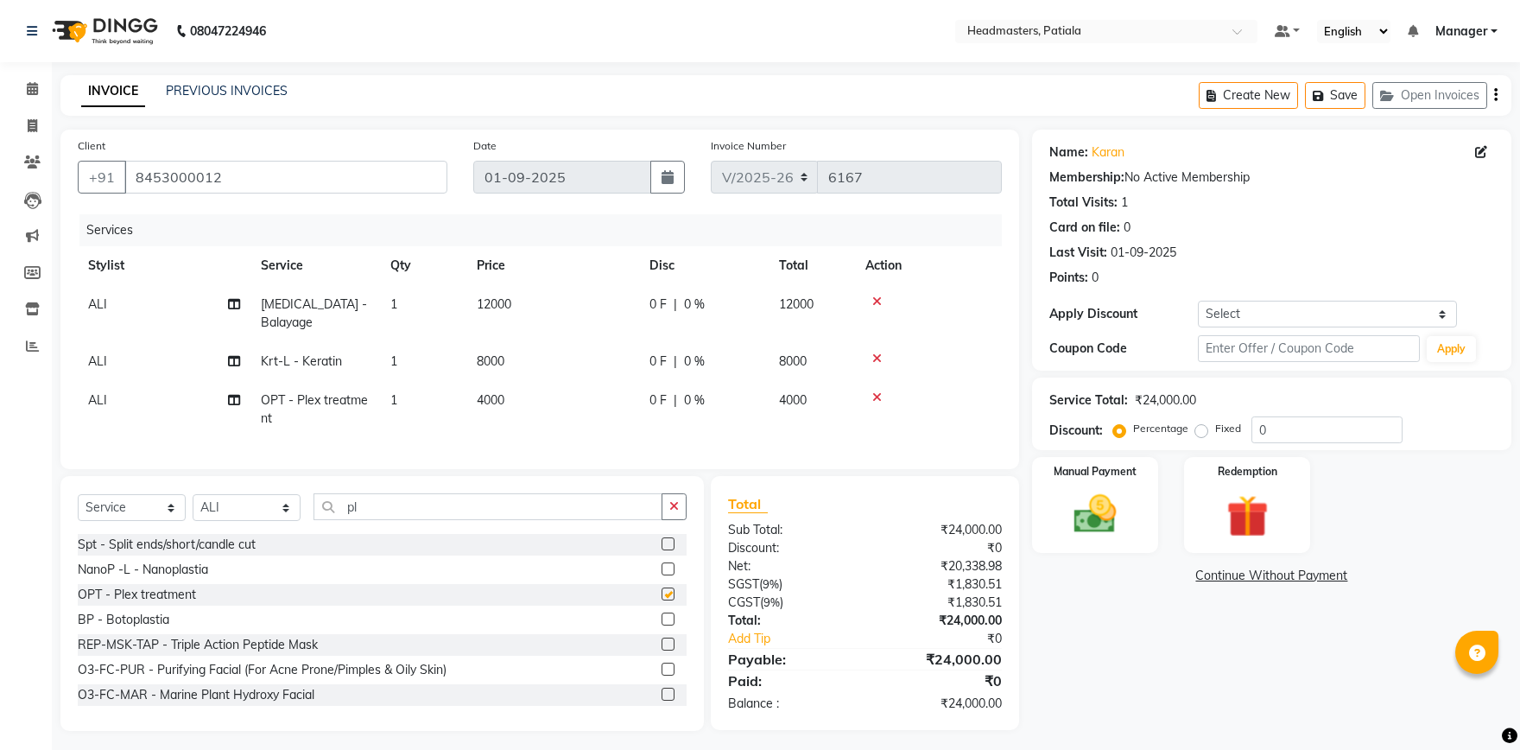
checkbox input "false"
click at [1216, 433] on label "Fixed" at bounding box center [1229, 429] width 26 height 16
click at [1203, 433] on input "Fixed" at bounding box center [1205, 428] width 12 height 12
radio input "true"
click at [1332, 434] on input "0" at bounding box center [1327, 429] width 151 height 27
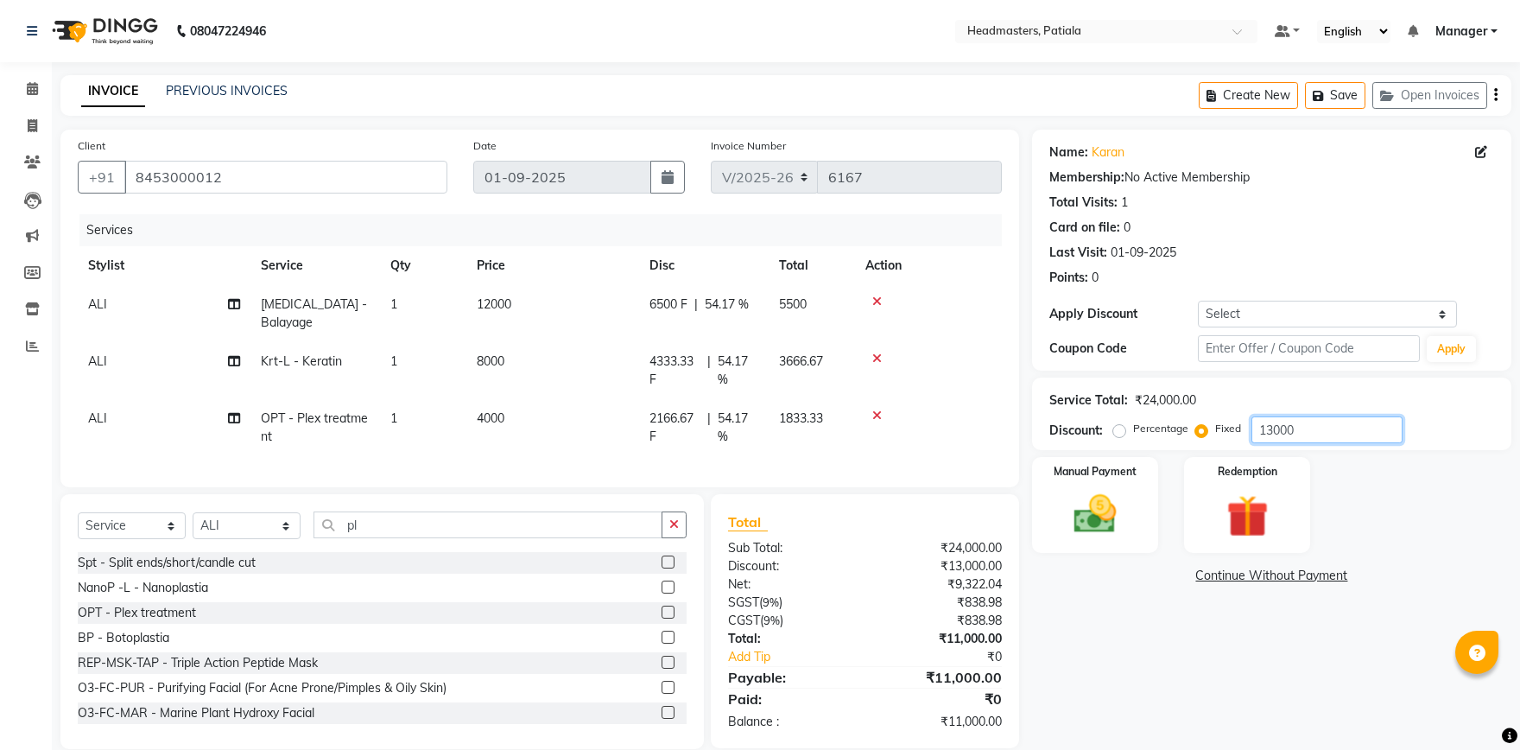
type input "13000"
click at [1174, 630] on div "Name: Karan Membership: No Active Membership Total Visits: 1 Card on file: 0 La…" at bounding box center [1278, 439] width 492 height 619
click at [1108, 534] on img at bounding box center [1096, 514] width 72 height 51
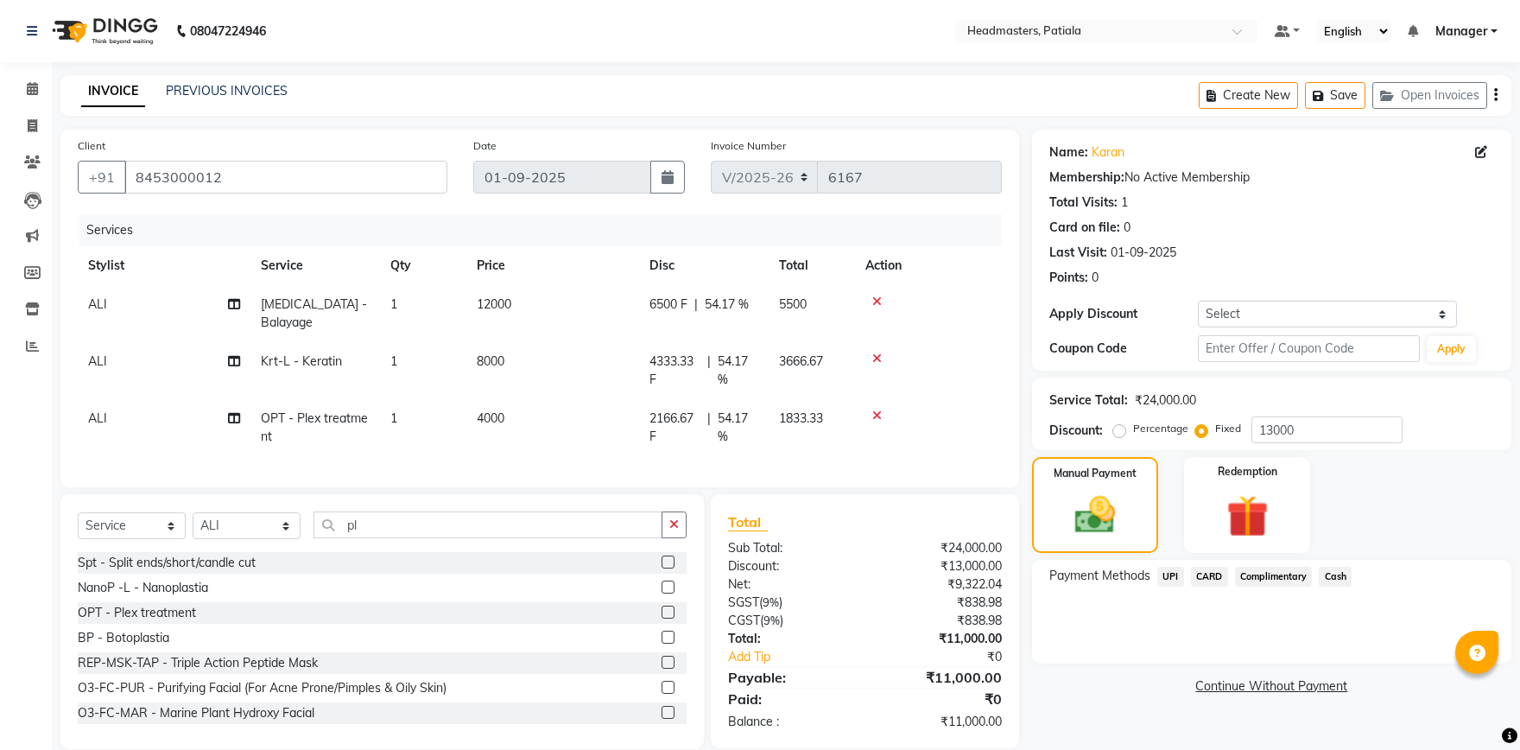
click at [1171, 572] on span "UPI" at bounding box center [1171, 577] width 27 height 20
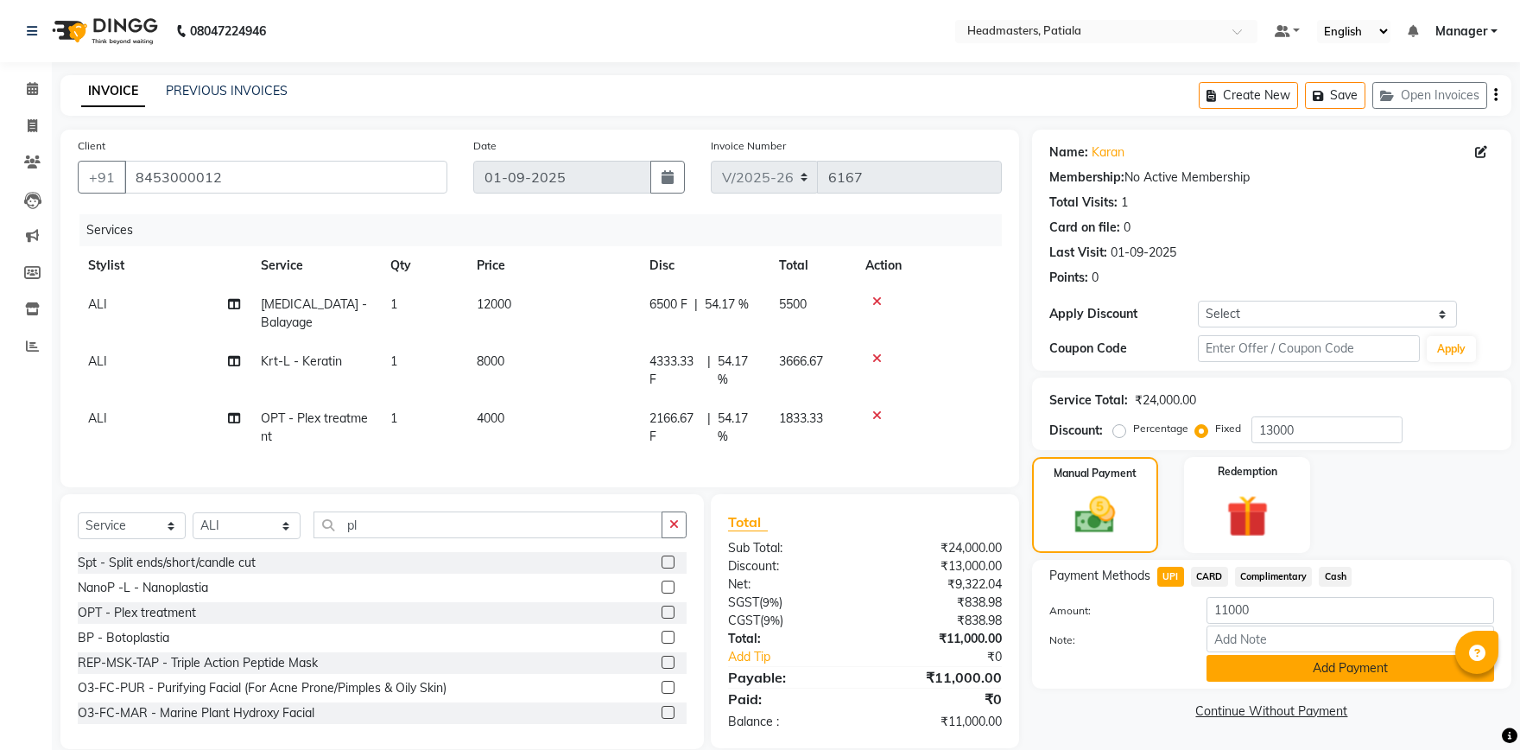
click at [1295, 659] on button "Add Payment" at bounding box center [1351, 668] width 288 height 27
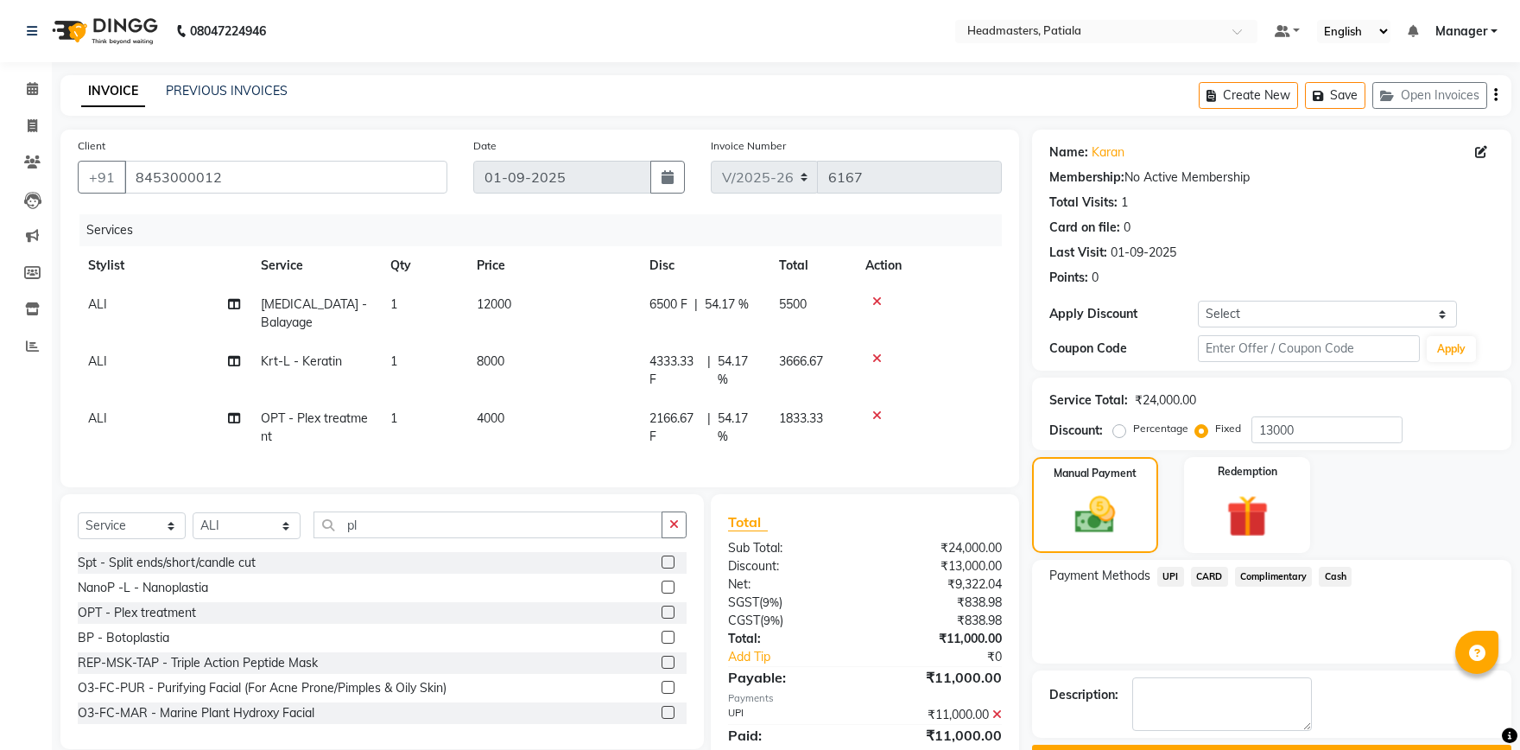
click at [1216, 745] on button "Checkout" at bounding box center [1271, 758] width 479 height 27
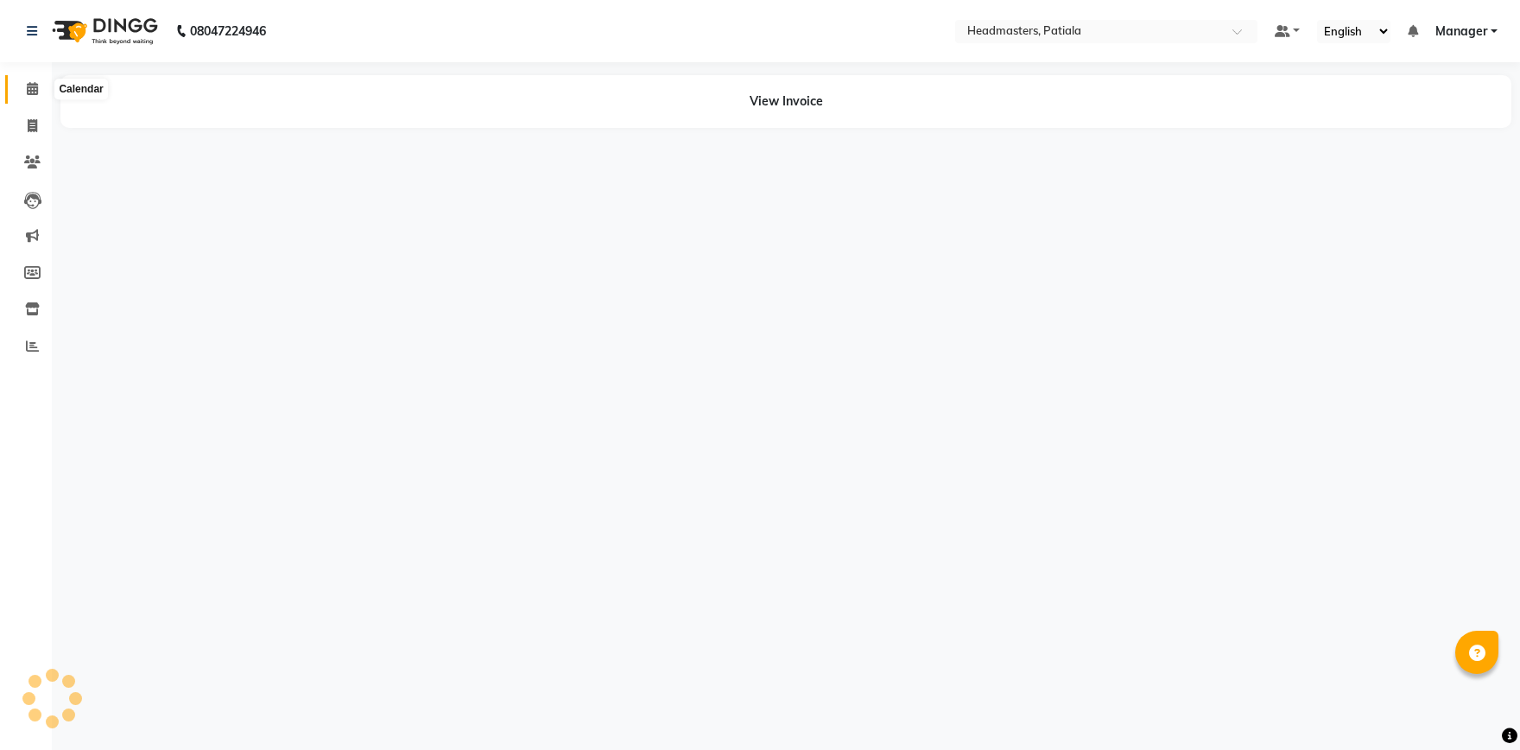
click at [32, 91] on icon at bounding box center [32, 88] width 11 height 13
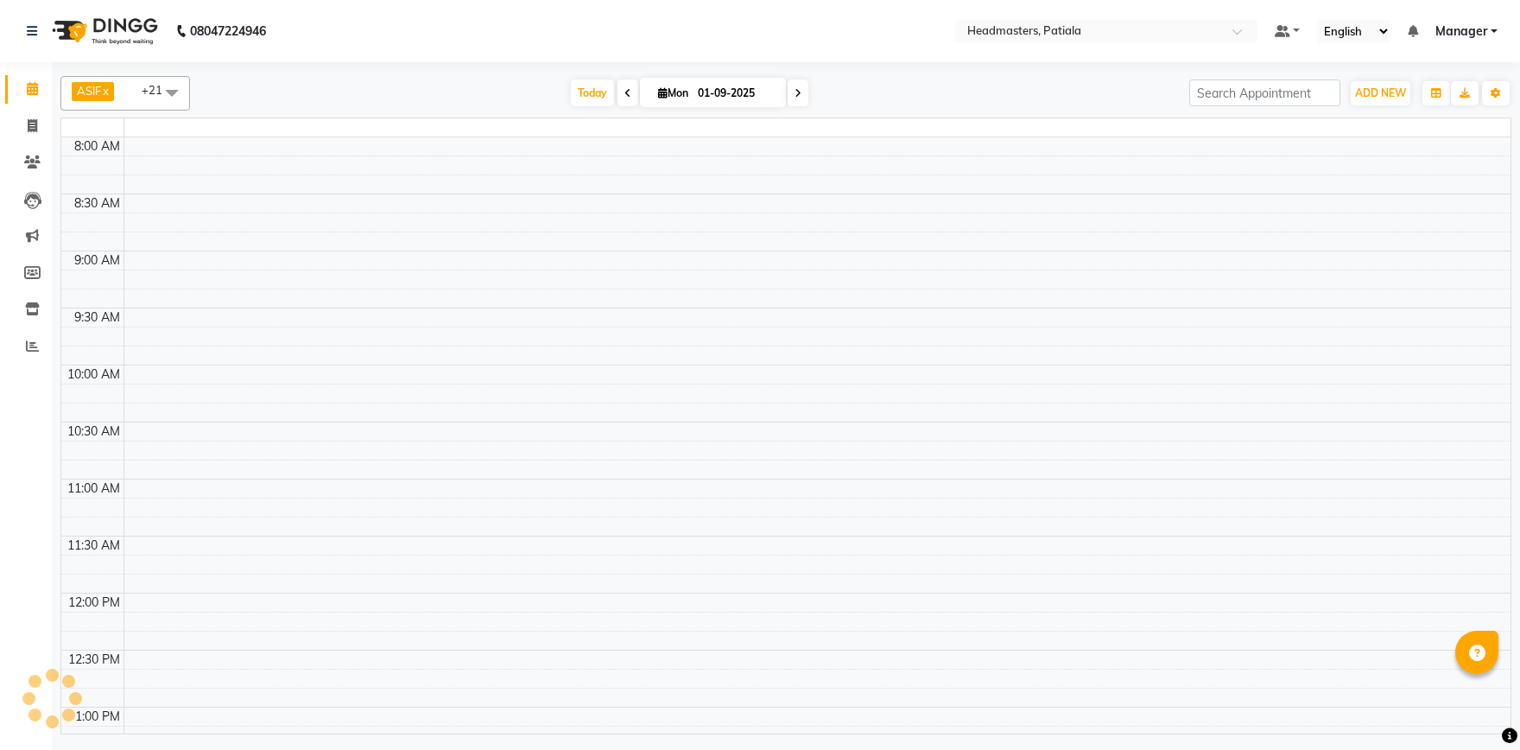
click at [32, 91] on icon at bounding box center [32, 88] width 11 height 13
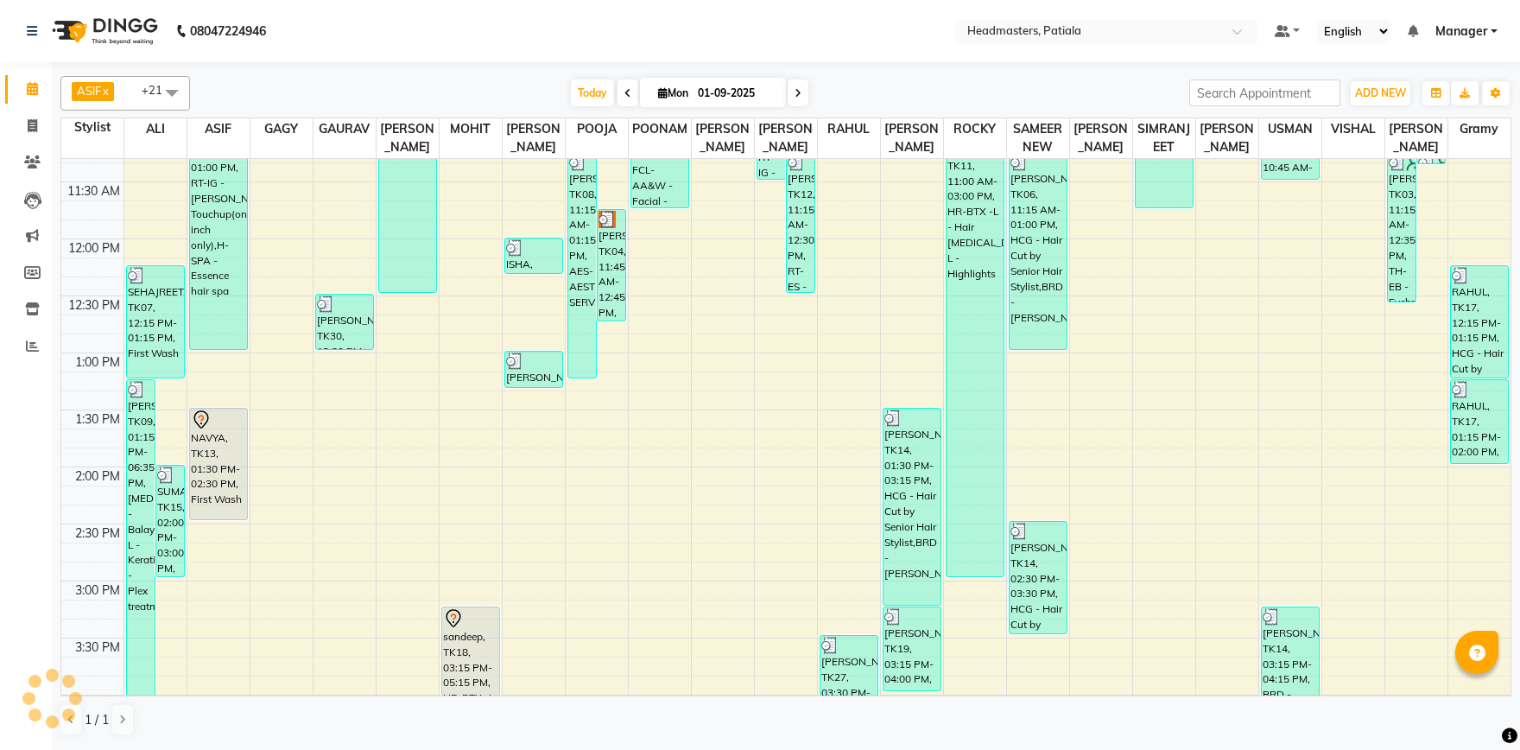
scroll to position [421, 0]
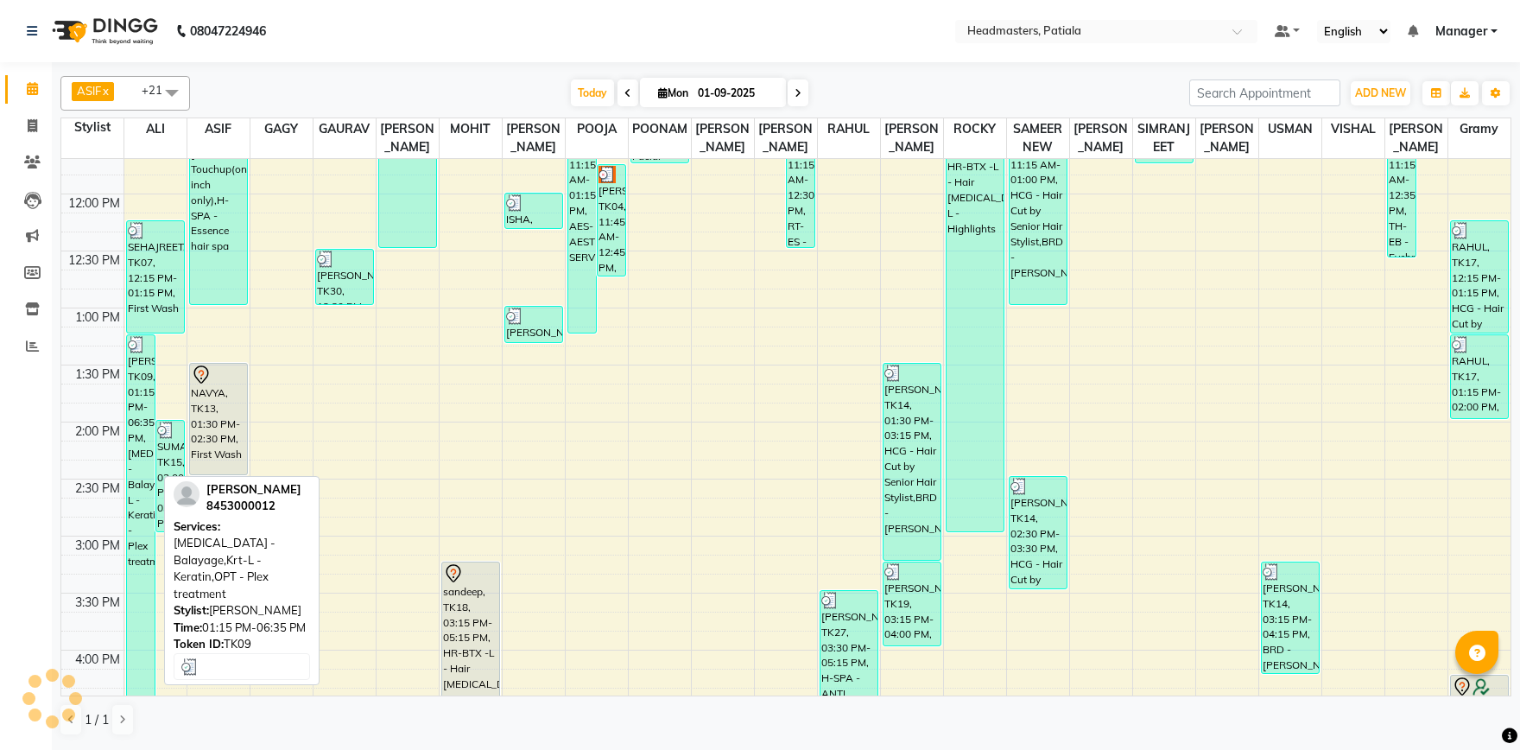
click at [148, 445] on div "[PERSON_NAME], TK09, 01:15 PM-06:35 PM, [MEDICAL_DATA] - Balayage,Krt-L - Kerat…" at bounding box center [141, 636] width 28 height 603
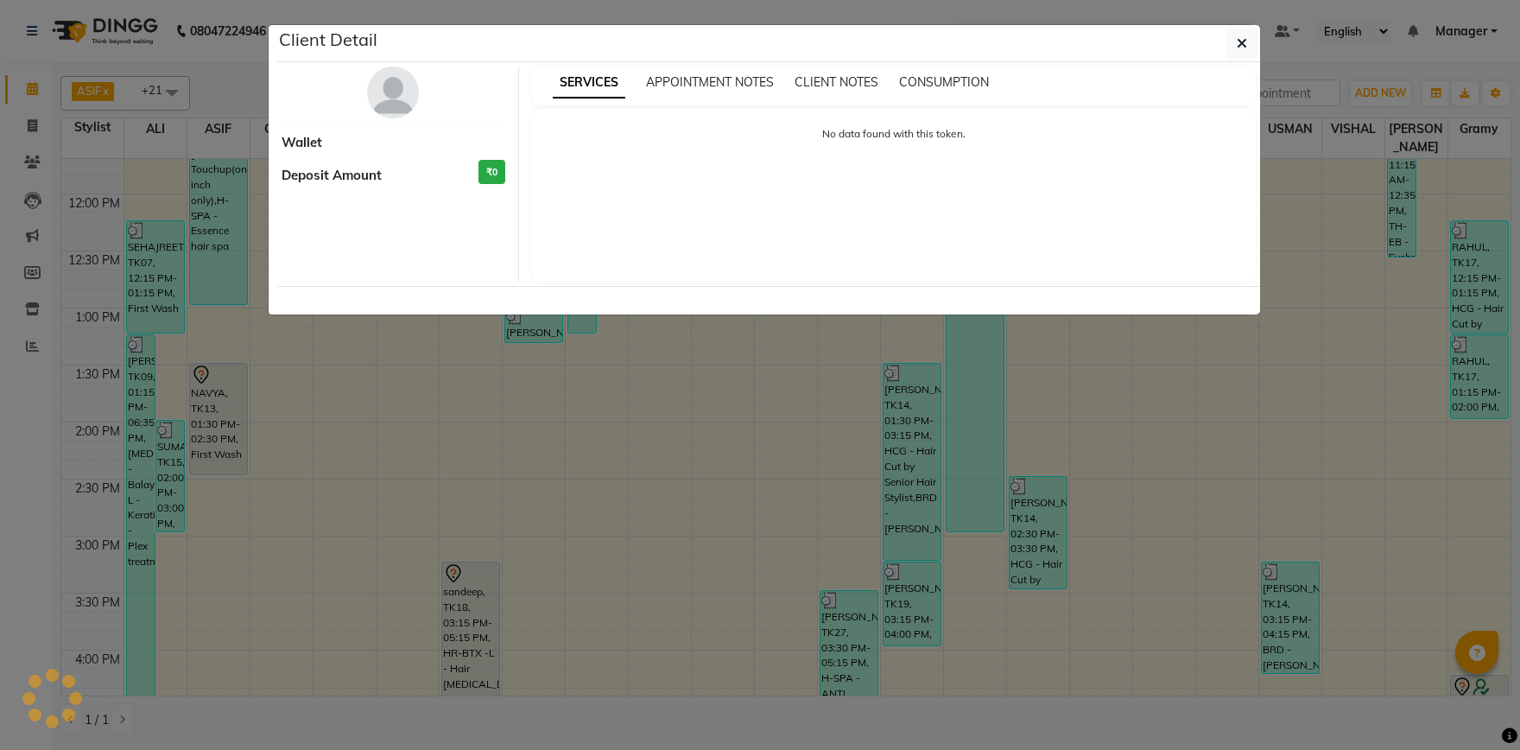
select select "3"
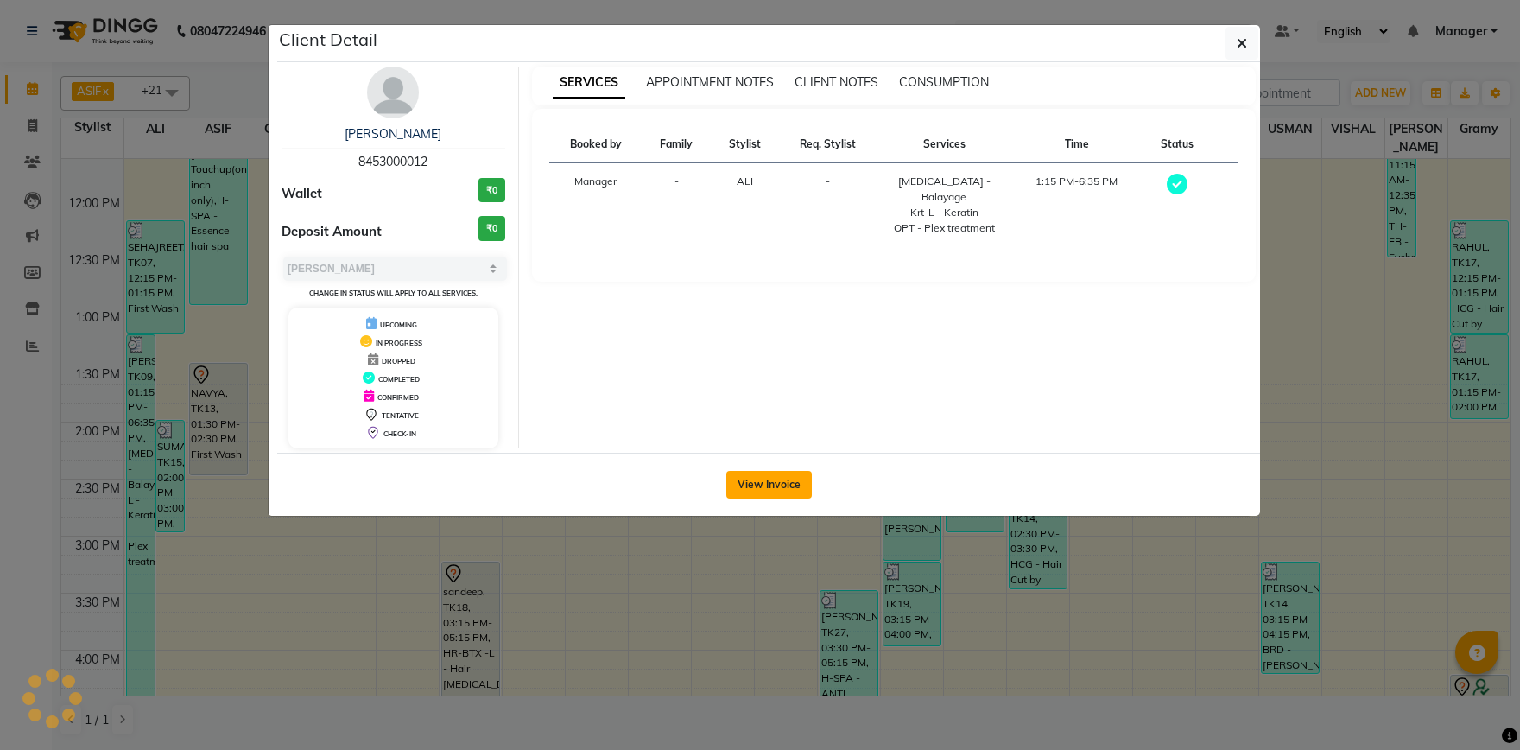
click at [785, 480] on button "View Invoice" at bounding box center [770, 485] width 86 height 28
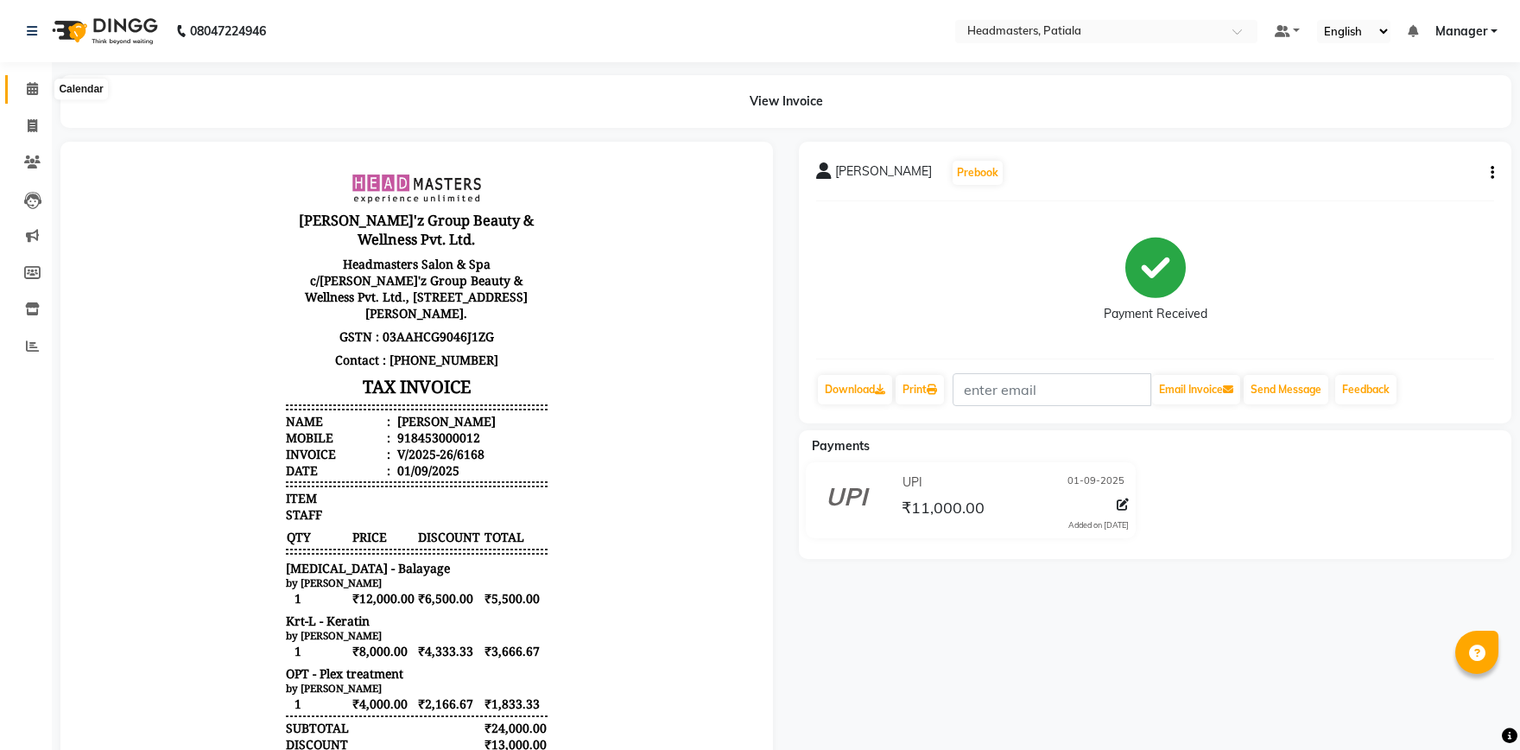
click at [34, 87] on icon at bounding box center [32, 88] width 11 height 13
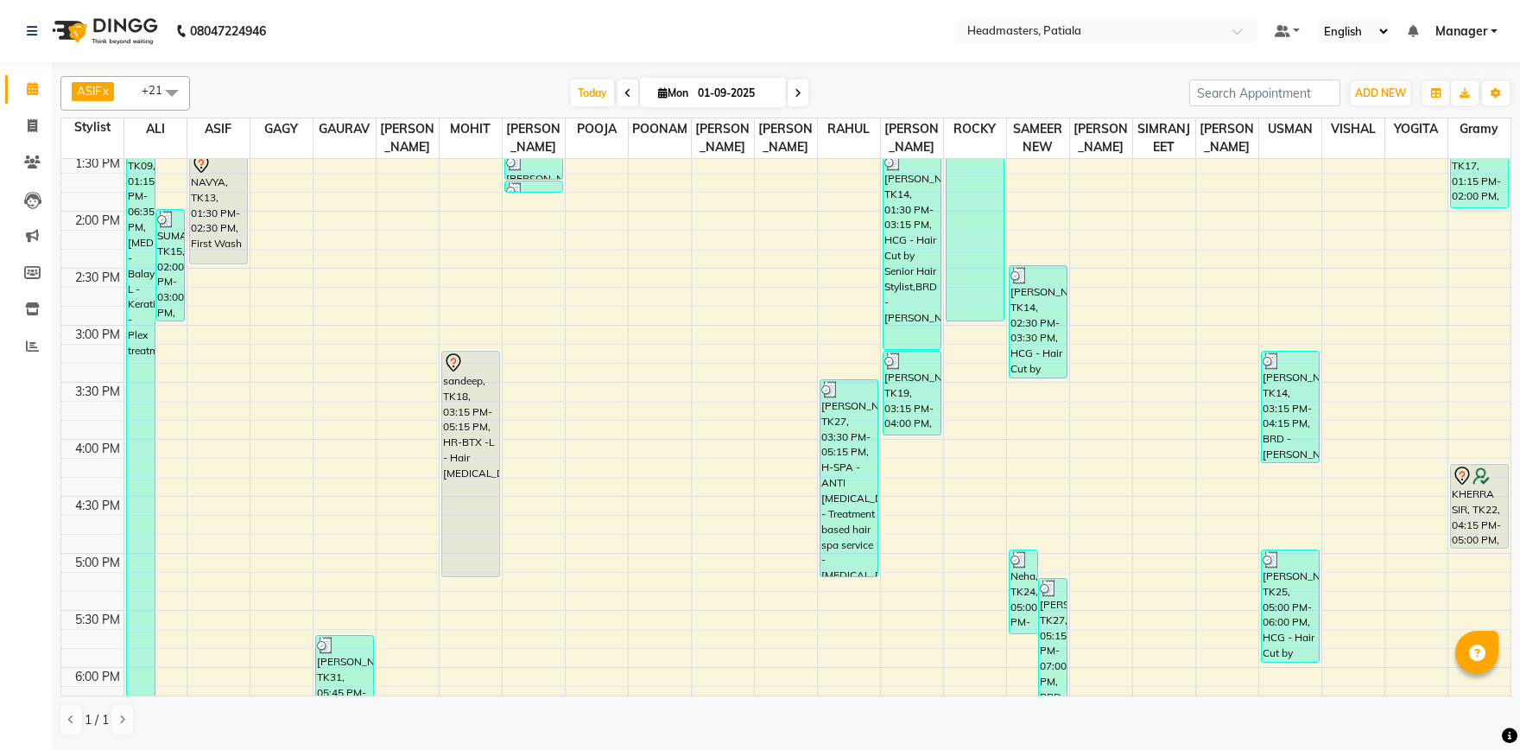
scroll to position [631, 0]
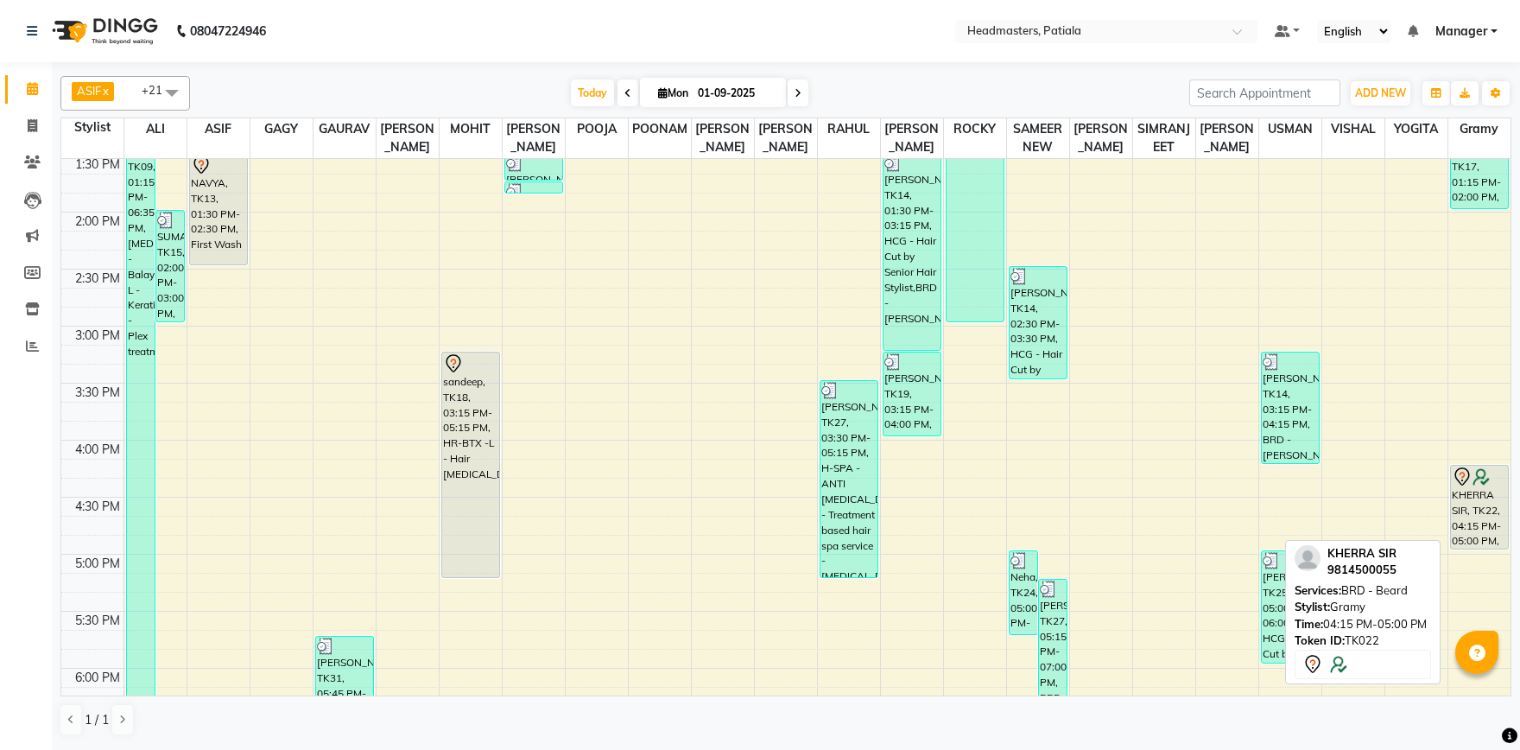
click at [1459, 484] on icon at bounding box center [1462, 477] width 21 height 21
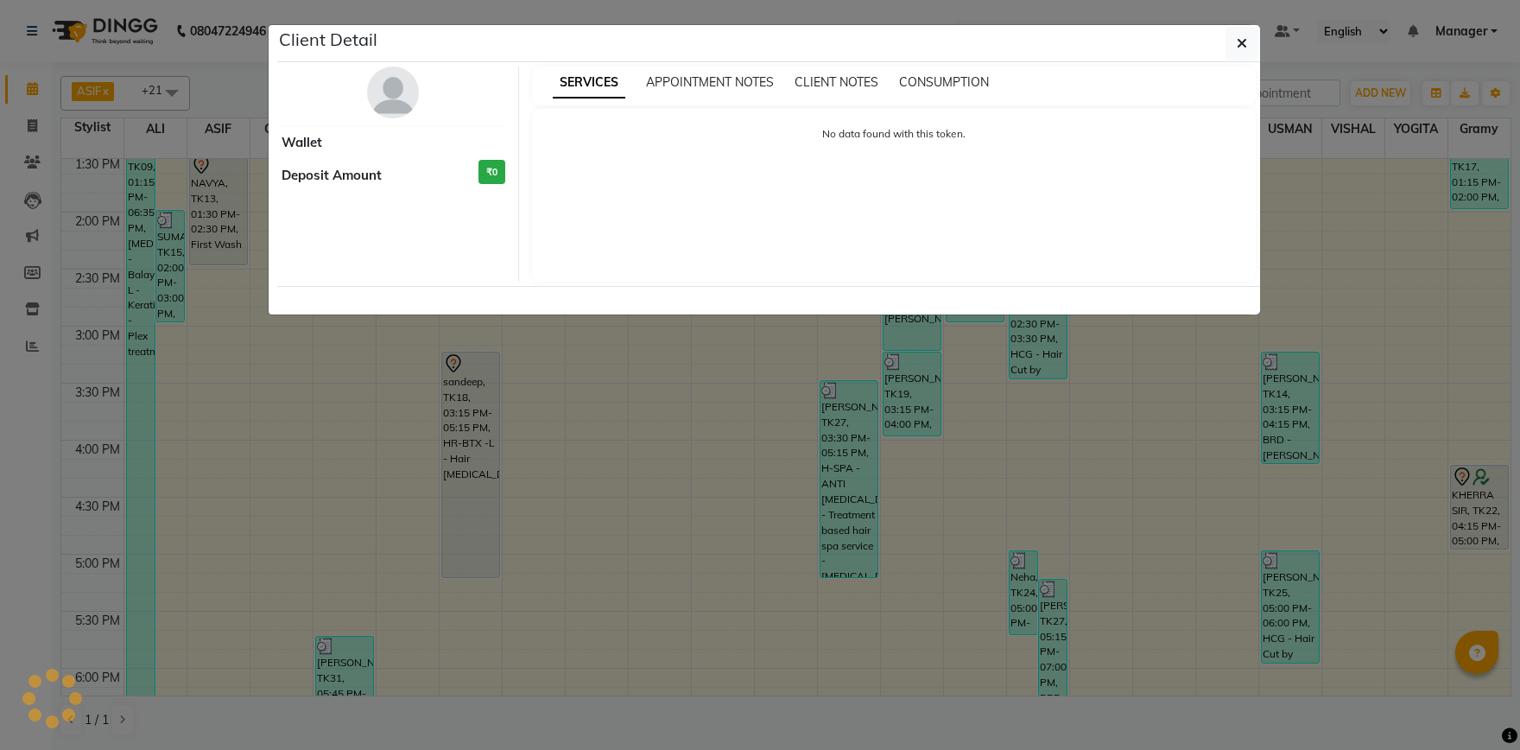
select select "7"
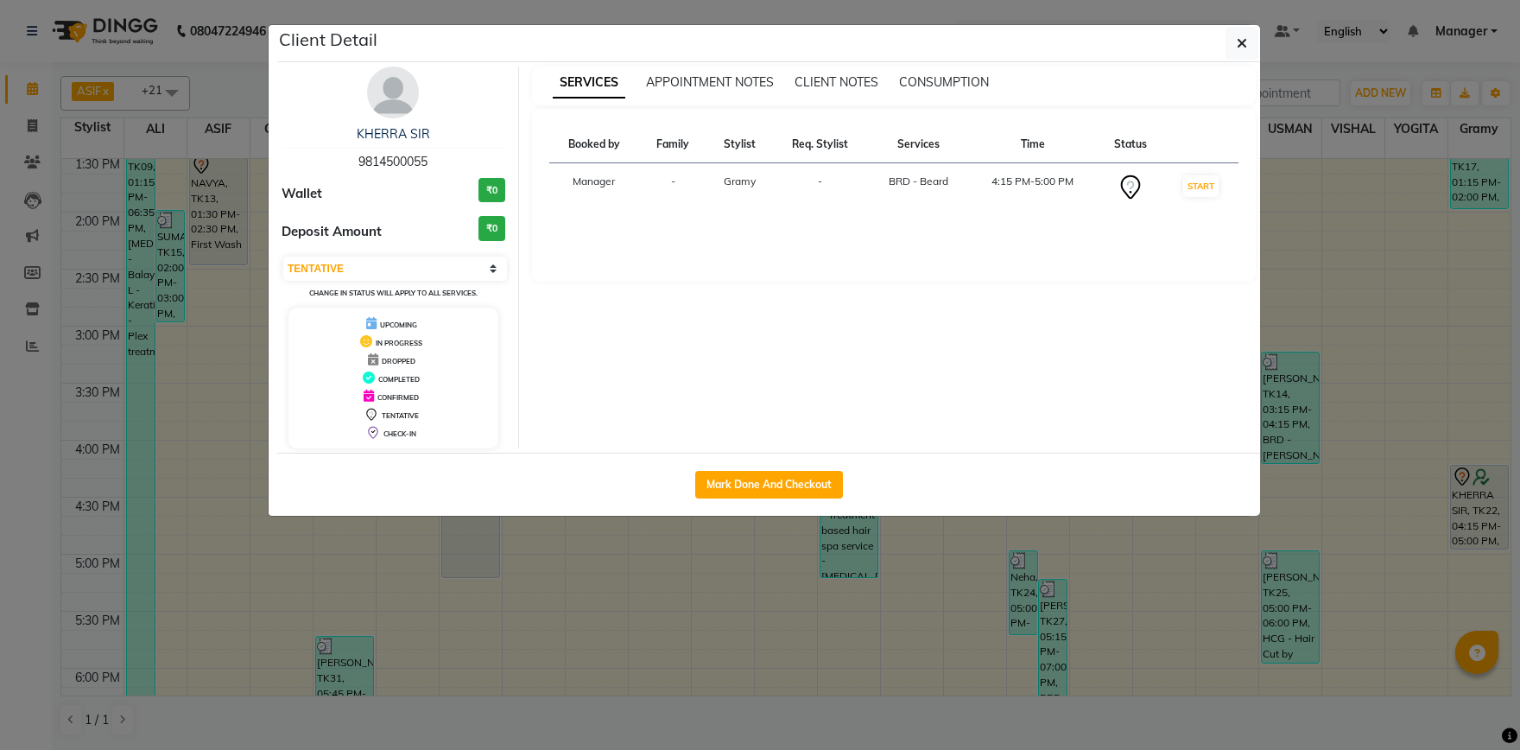
drag, startPoint x: 353, startPoint y: 159, endPoint x: 438, endPoint y: 157, distance: 84.7
click at [438, 157] on div "KHERRA SIR 9814500055" at bounding box center [394, 148] width 224 height 46
copy span "9814500055"
click at [748, 473] on button "Mark Done And Checkout" at bounding box center [769, 485] width 148 height 28
select select "service"
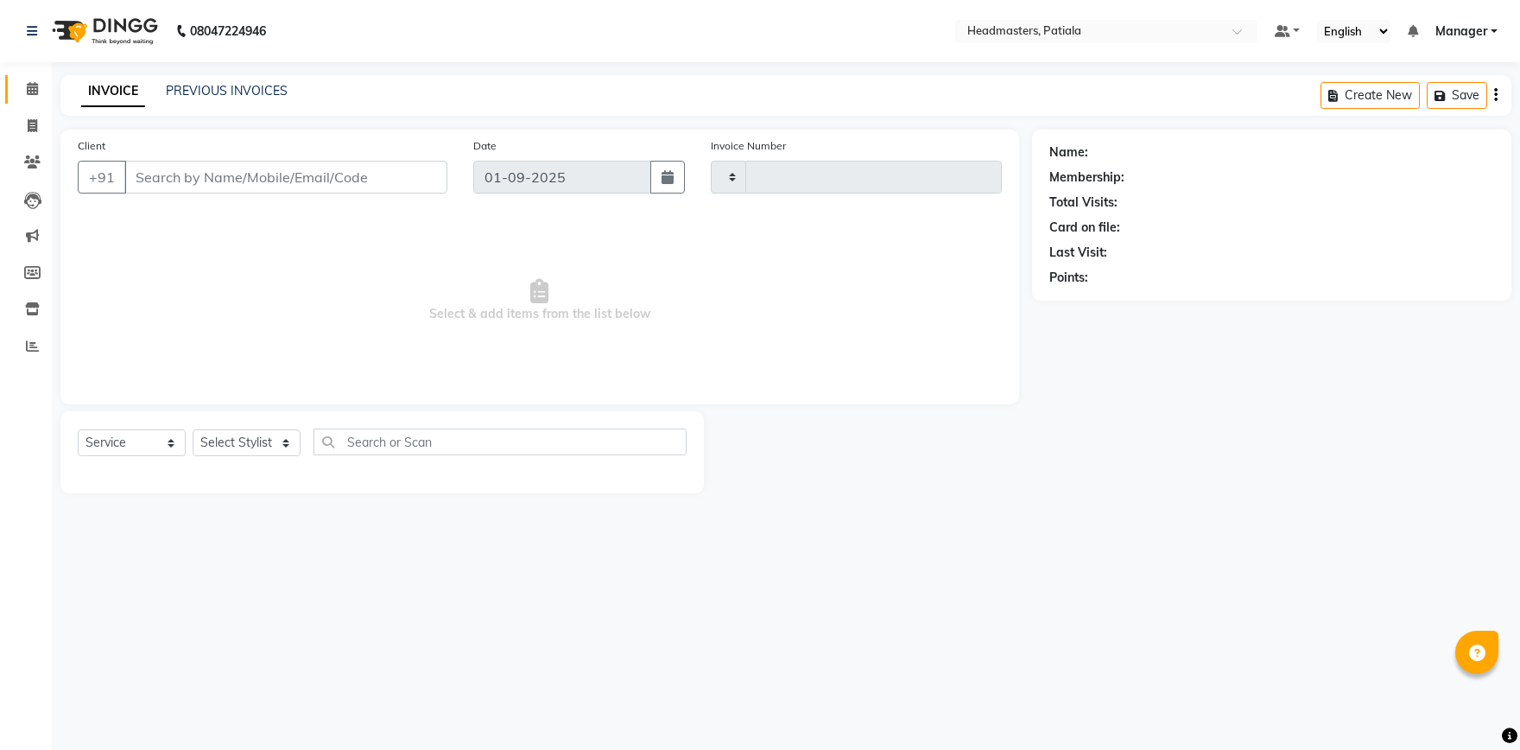
type input "6172"
select select "6602"
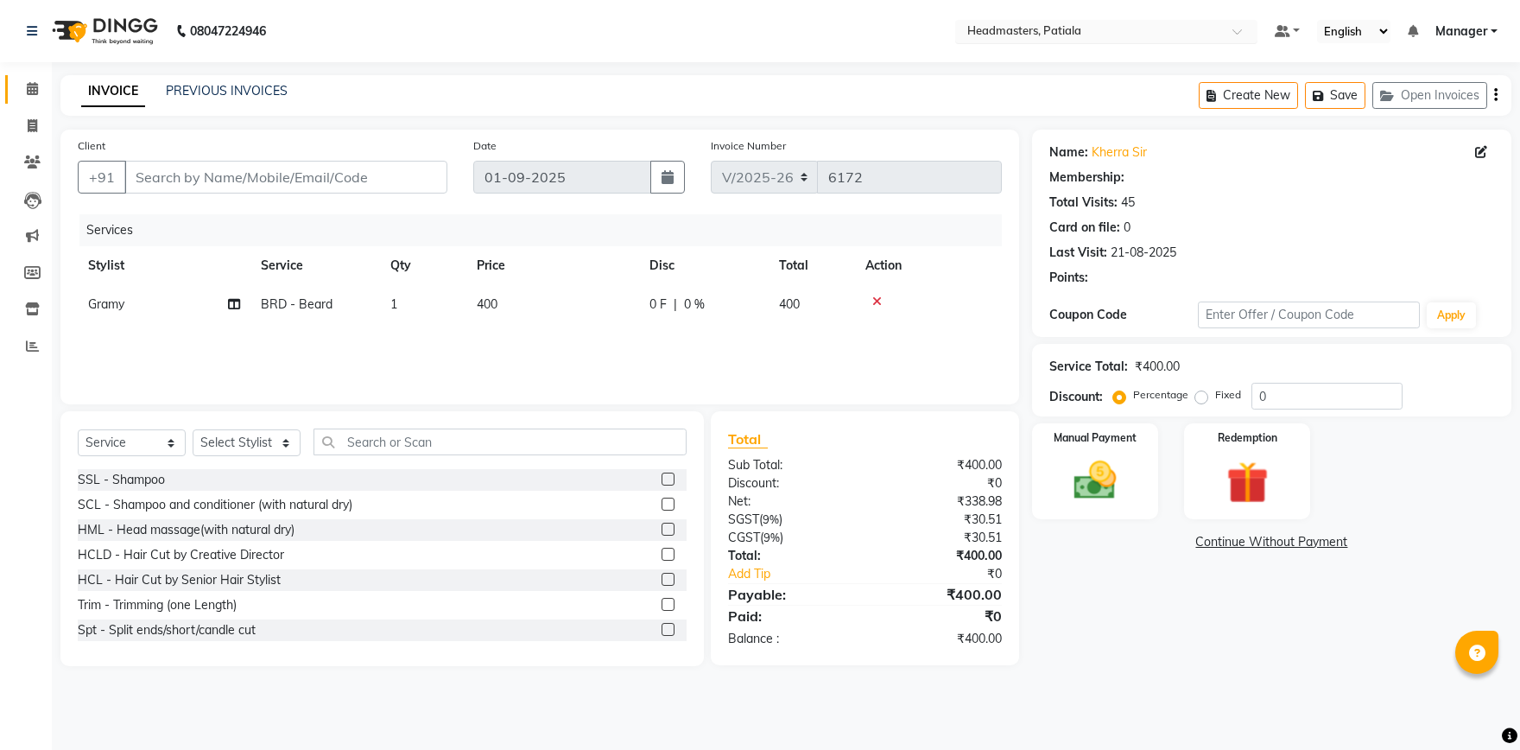
type input "9814500055"
select select "87940"
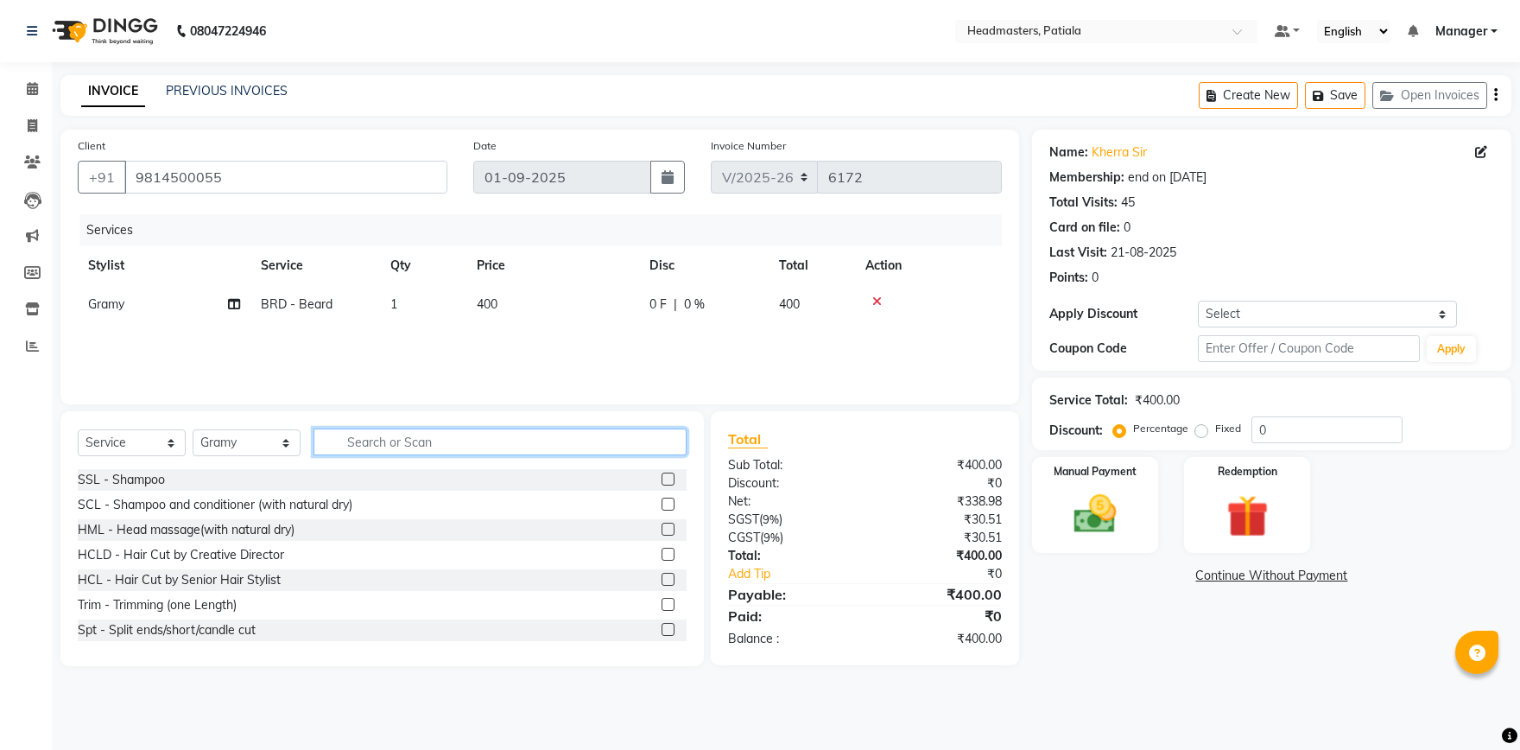
click at [453, 431] on input "text" at bounding box center [500, 441] width 373 height 27
type input "n"
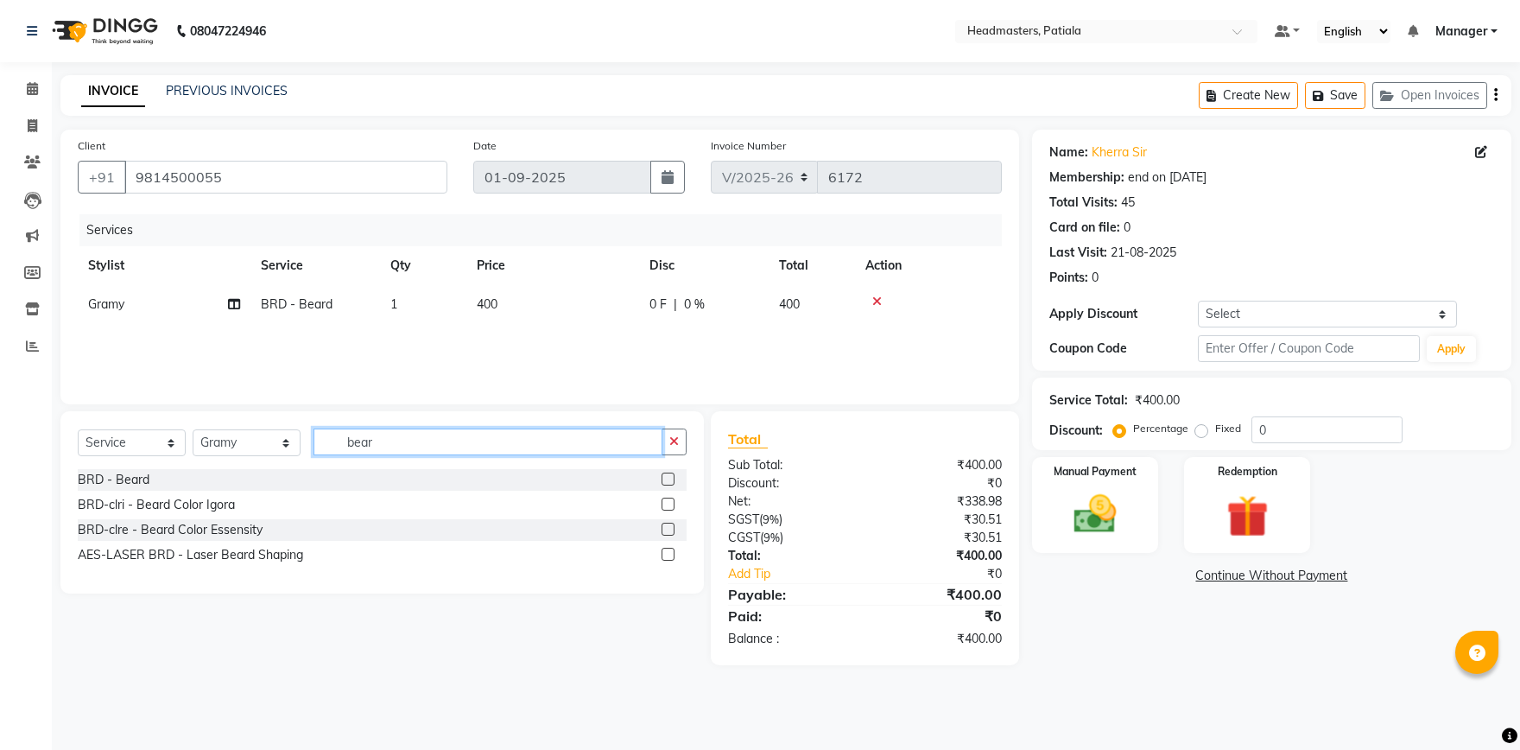
type input "bear"
click at [665, 508] on label at bounding box center [668, 504] width 13 height 13
click at [665, 508] on input "checkbox" at bounding box center [667, 504] width 11 height 11
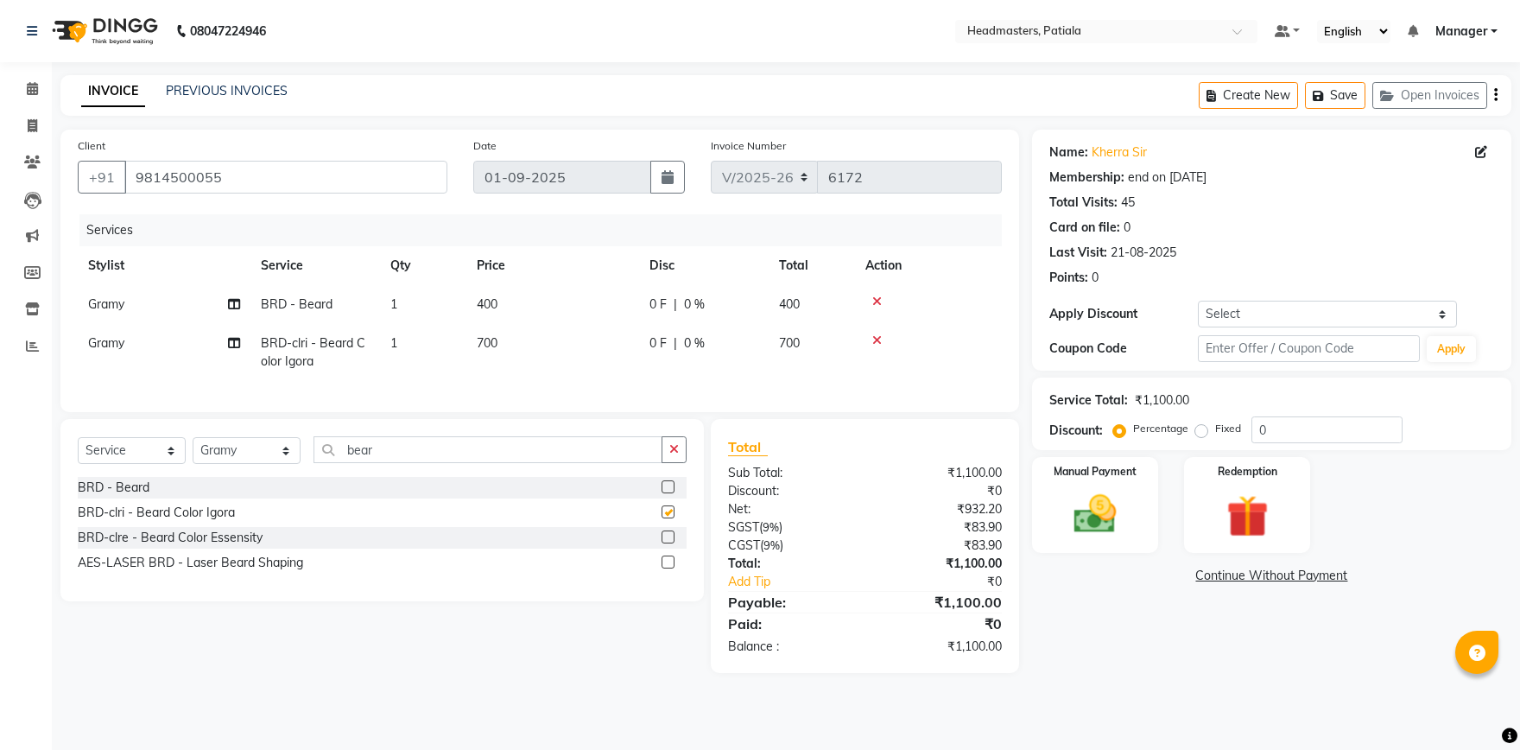
checkbox input "false"
click at [564, 459] on input "bear" at bounding box center [488, 449] width 349 height 27
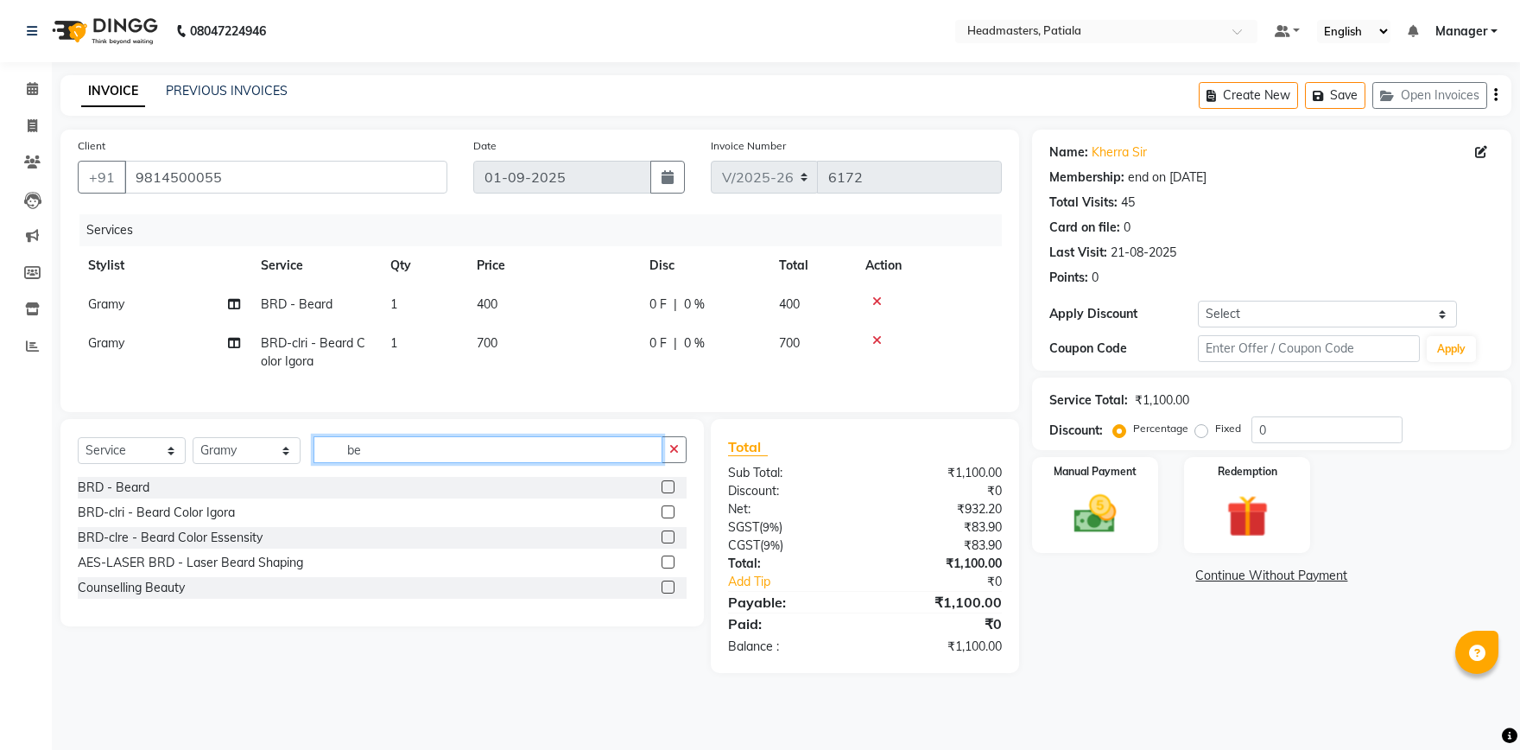
type input "b"
type input "hair cut"
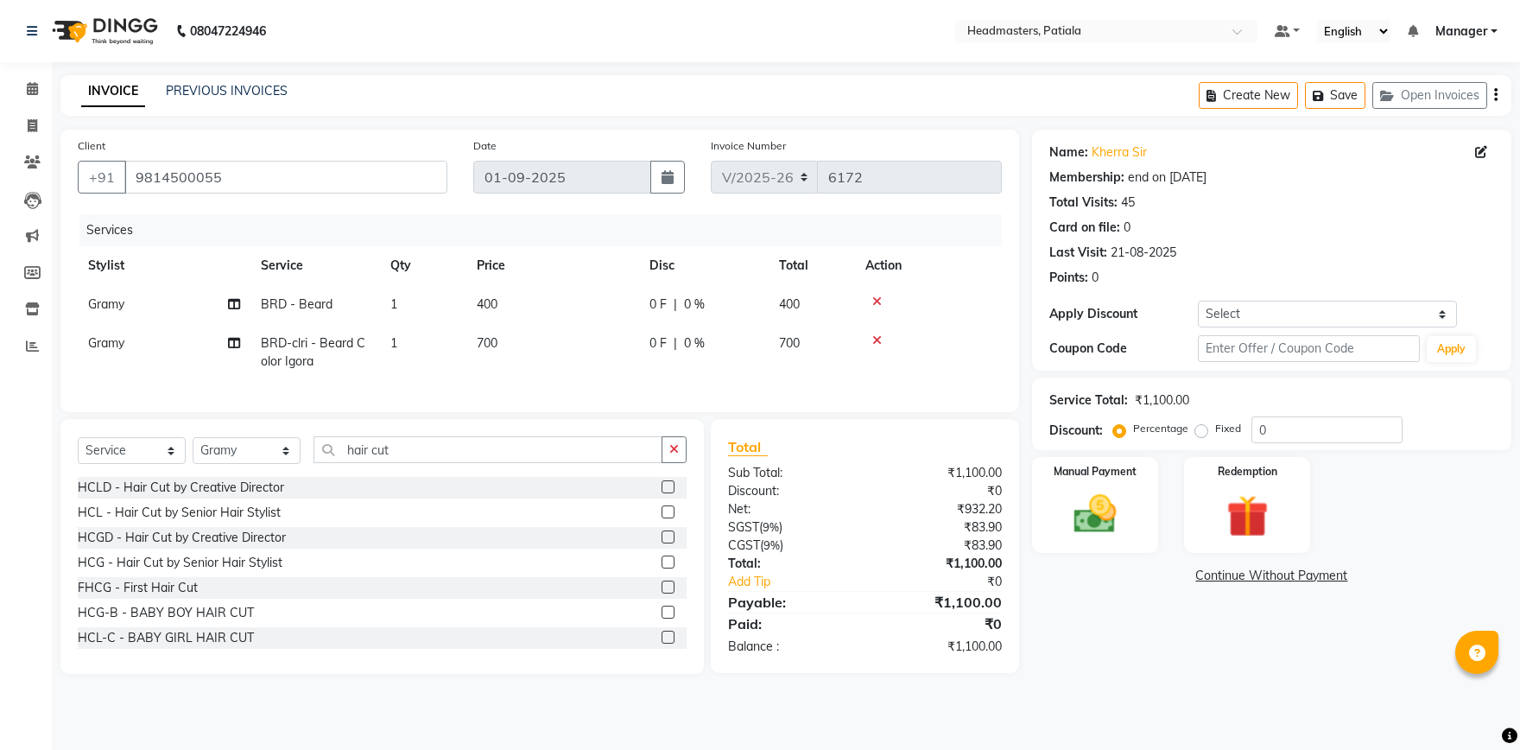
click at [668, 538] on label at bounding box center [668, 536] width 13 height 13
click at [668, 538] on input "checkbox" at bounding box center [667, 537] width 11 height 11
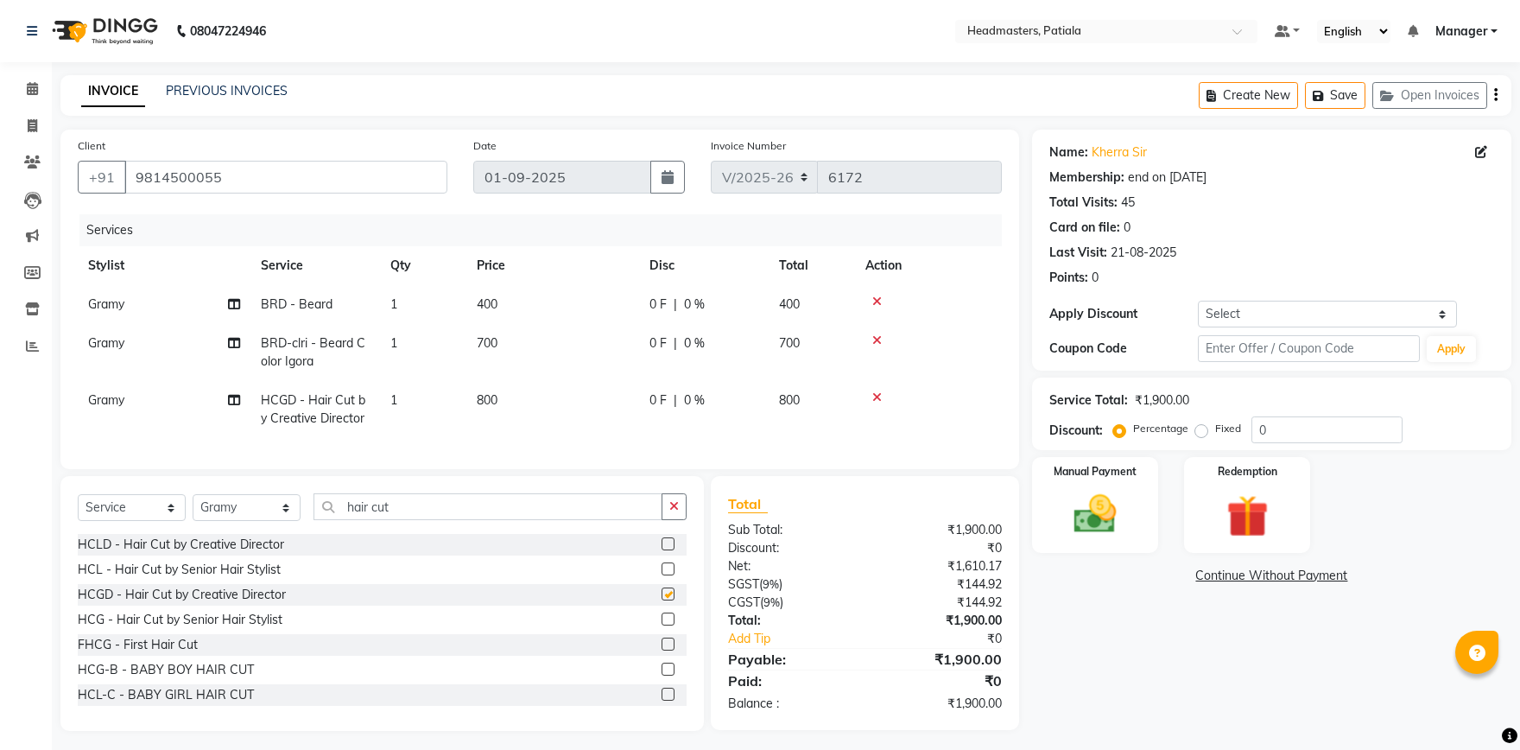
checkbox input "false"
click at [879, 399] on icon at bounding box center [878, 397] width 10 height 12
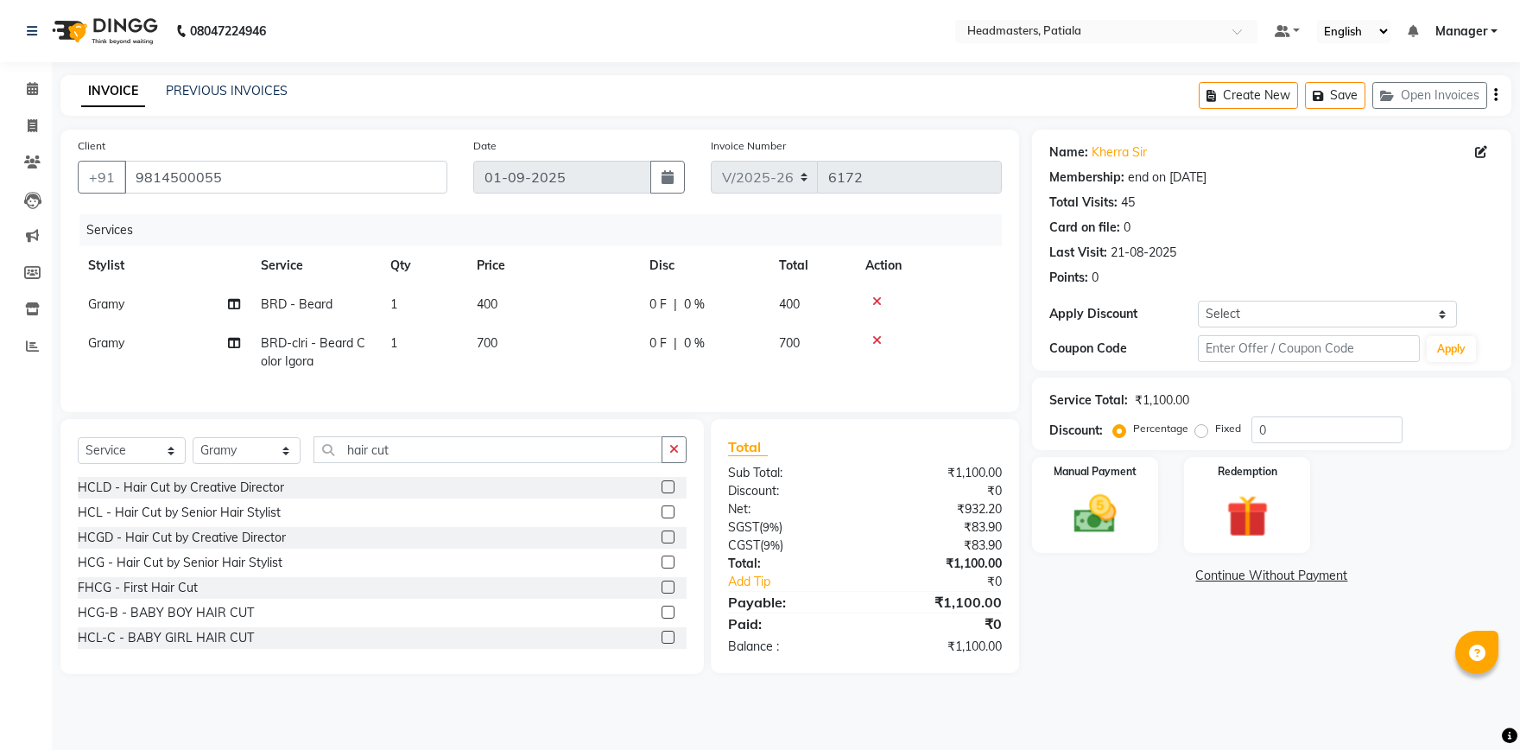
click at [667, 562] on label at bounding box center [668, 561] width 13 height 13
click at [667, 562] on input "checkbox" at bounding box center [667, 562] width 11 height 11
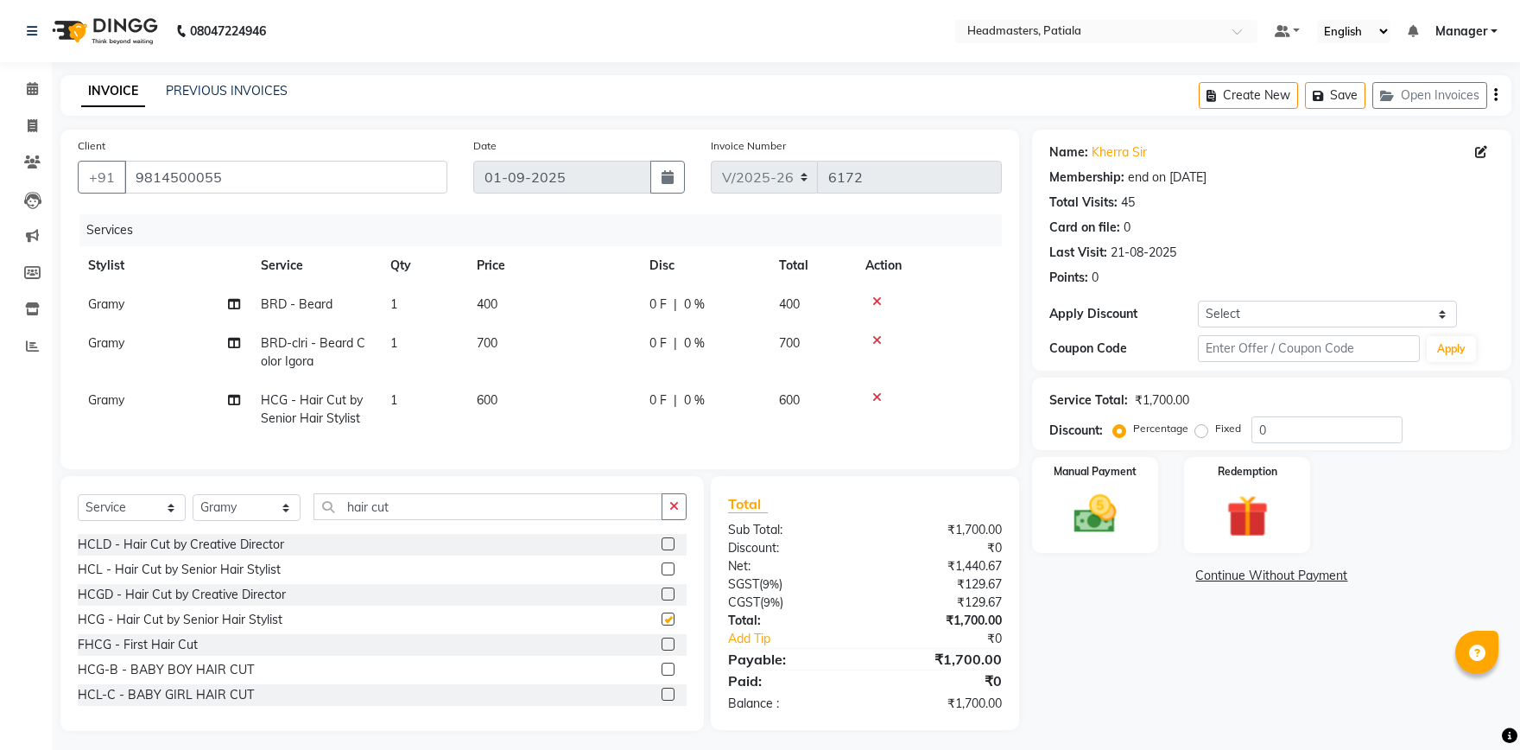
checkbox input "false"
click at [532, 505] on input "hair cut" at bounding box center [488, 506] width 349 height 27
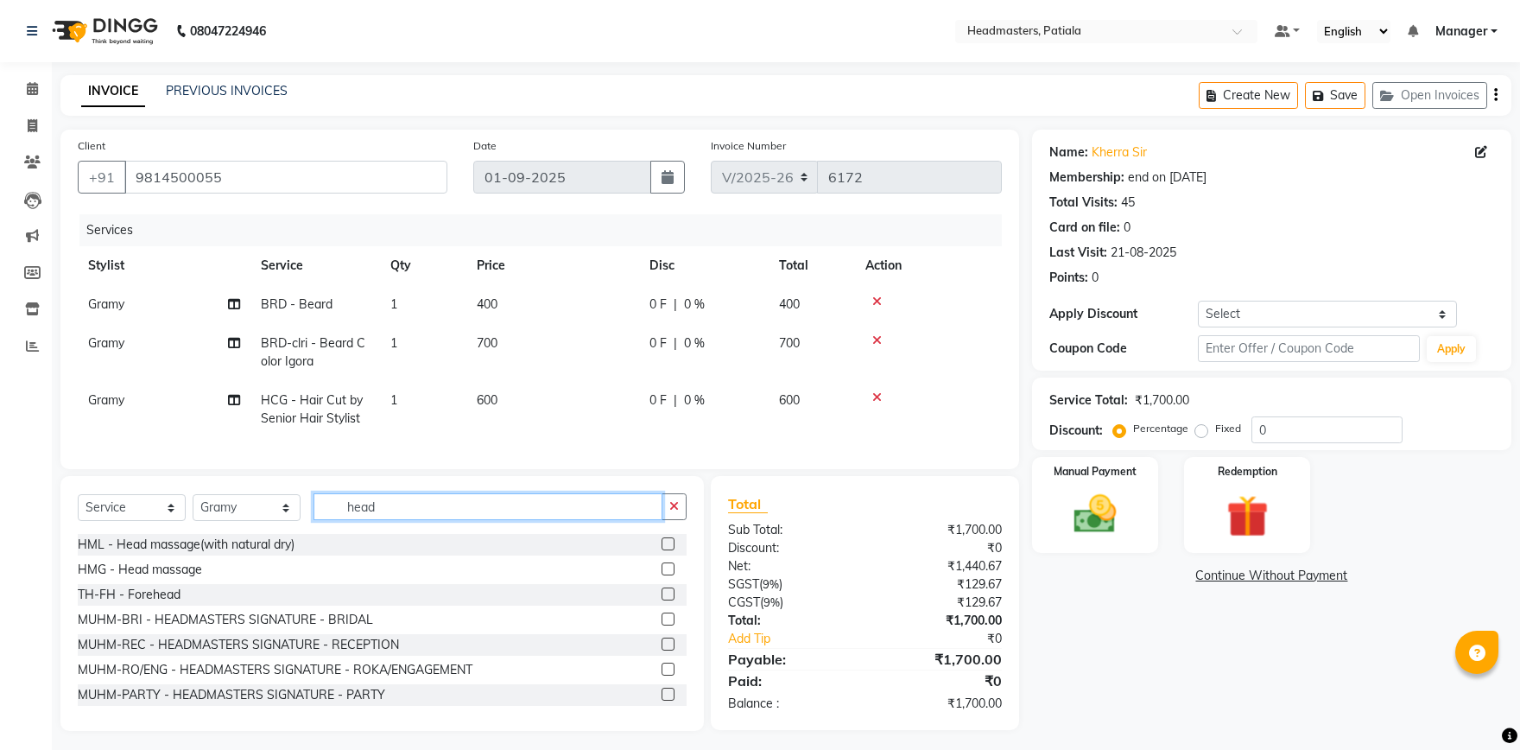
type input "head"
click at [670, 568] on label at bounding box center [668, 568] width 13 height 13
click at [670, 568] on input "checkbox" at bounding box center [667, 569] width 11 height 11
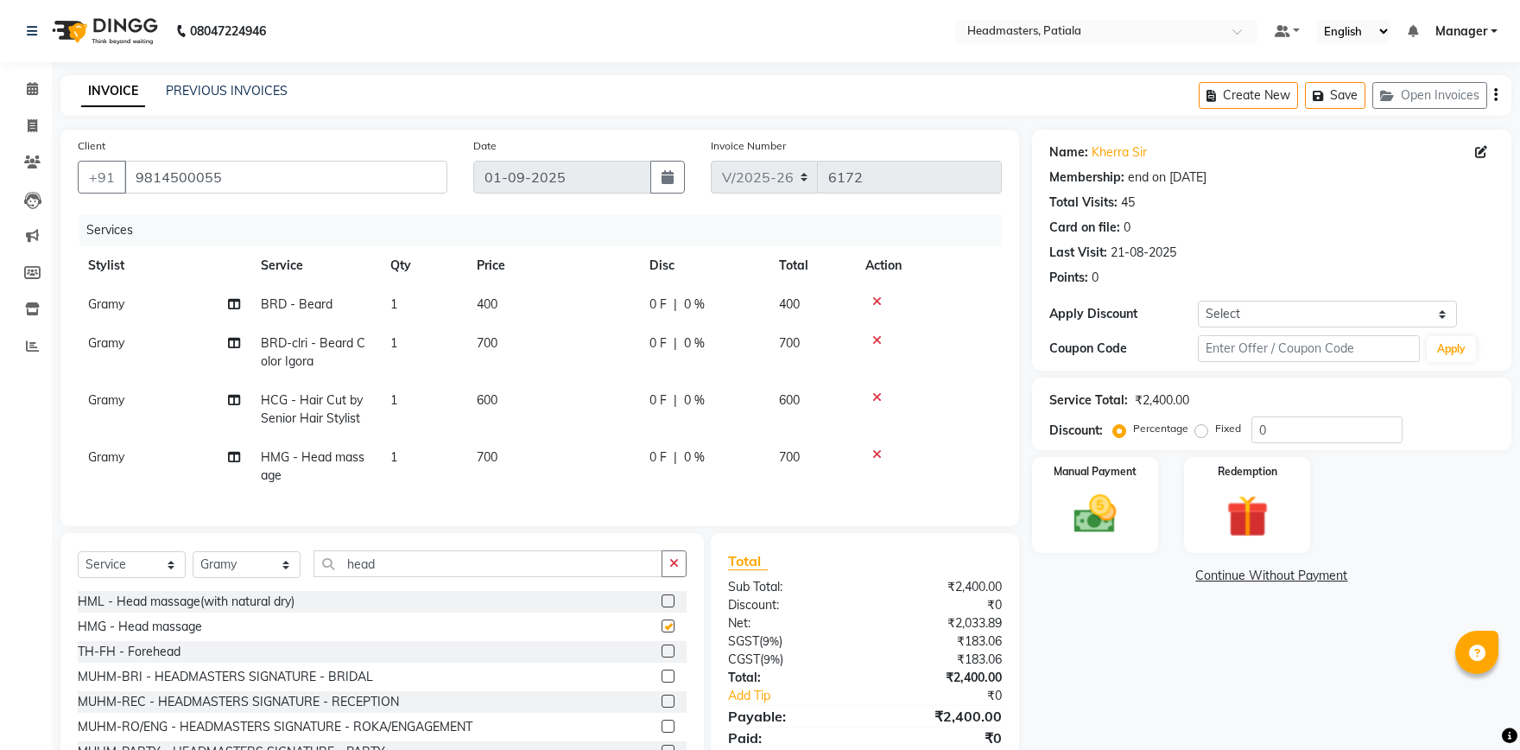
checkbox input "false"
click at [1216, 434] on label "Fixed" at bounding box center [1229, 429] width 26 height 16
click at [1199, 434] on input "Fixed" at bounding box center [1205, 428] width 12 height 12
radio input "true"
click at [1326, 437] on input "0" at bounding box center [1327, 429] width 151 height 27
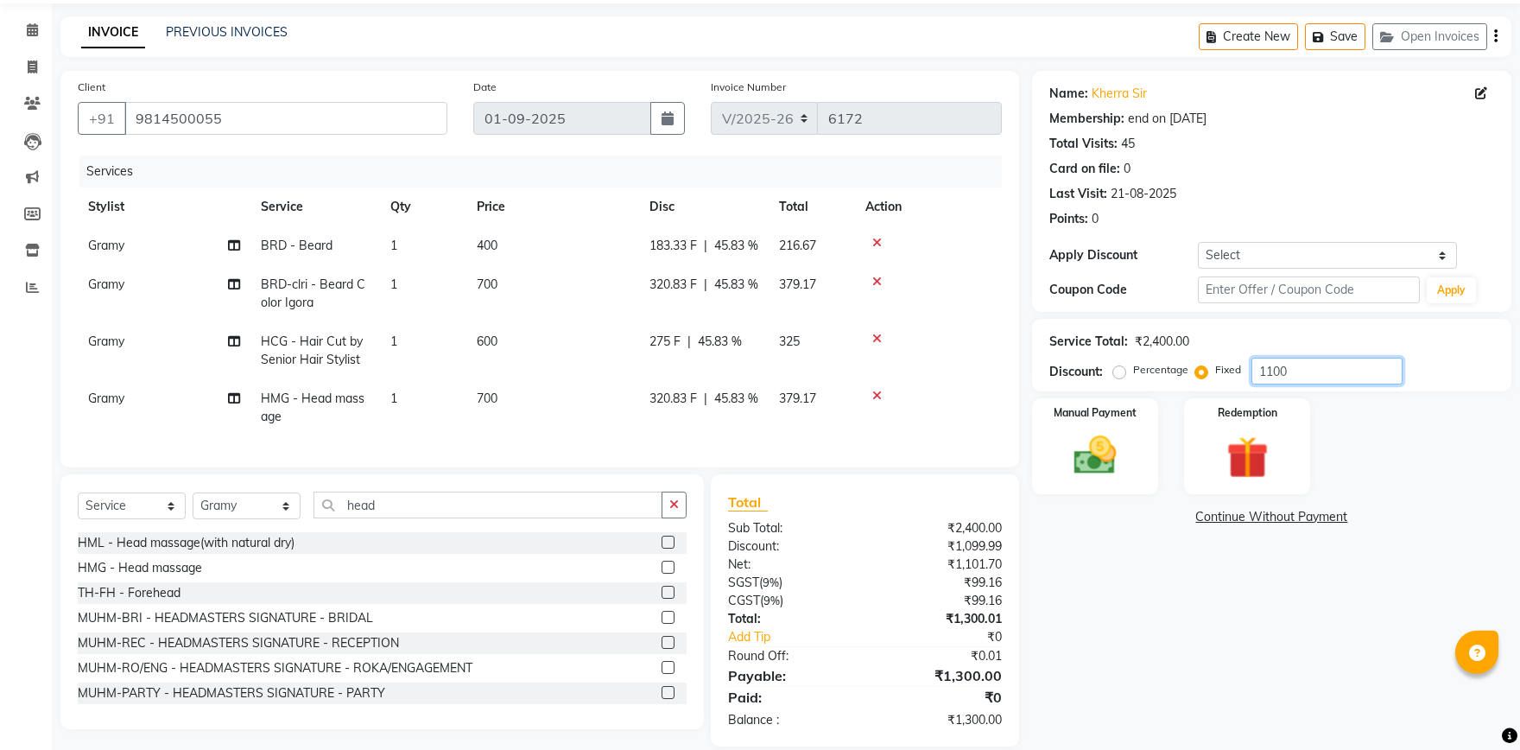
scroll to position [98, 0]
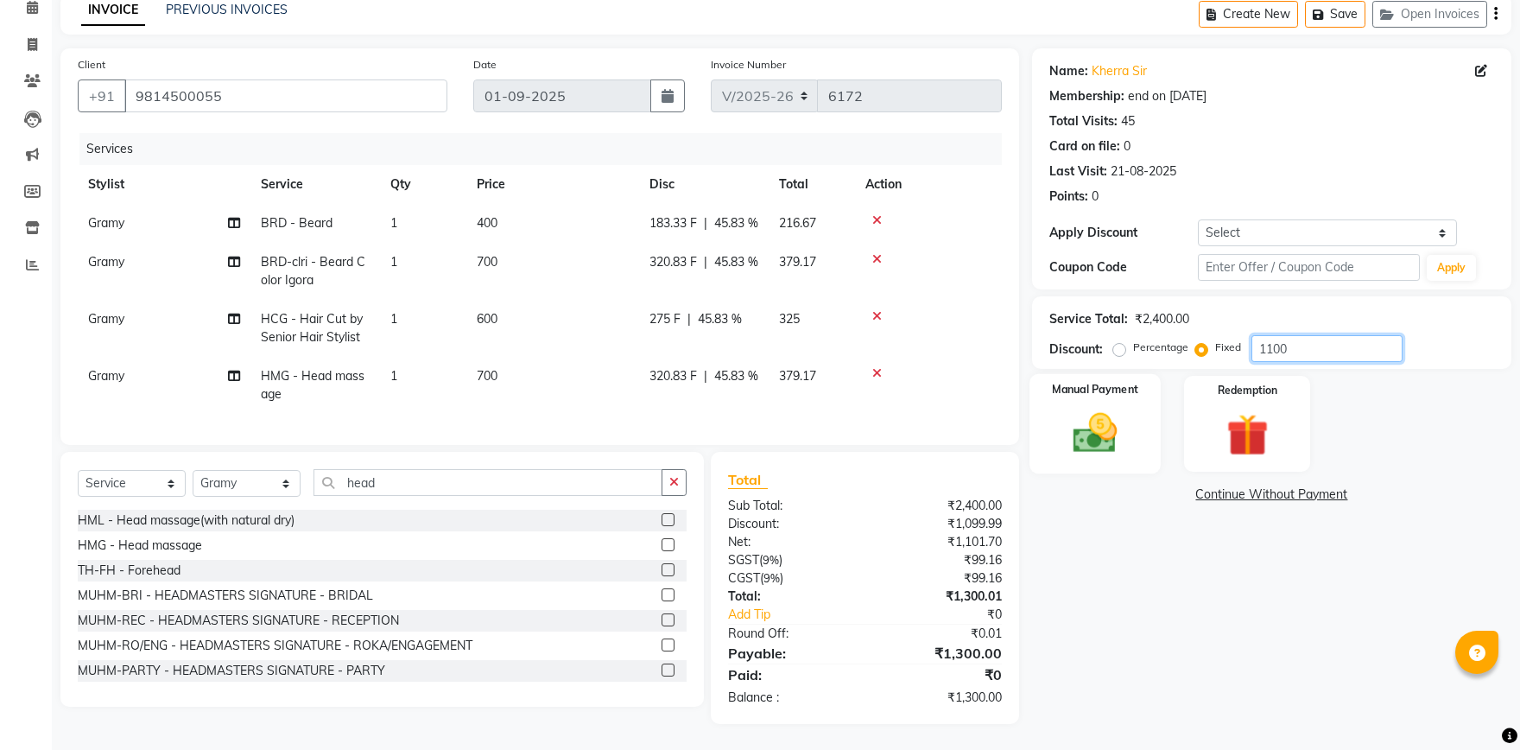
type input "1100"
click at [1099, 425] on img at bounding box center [1096, 433] width 72 height 51
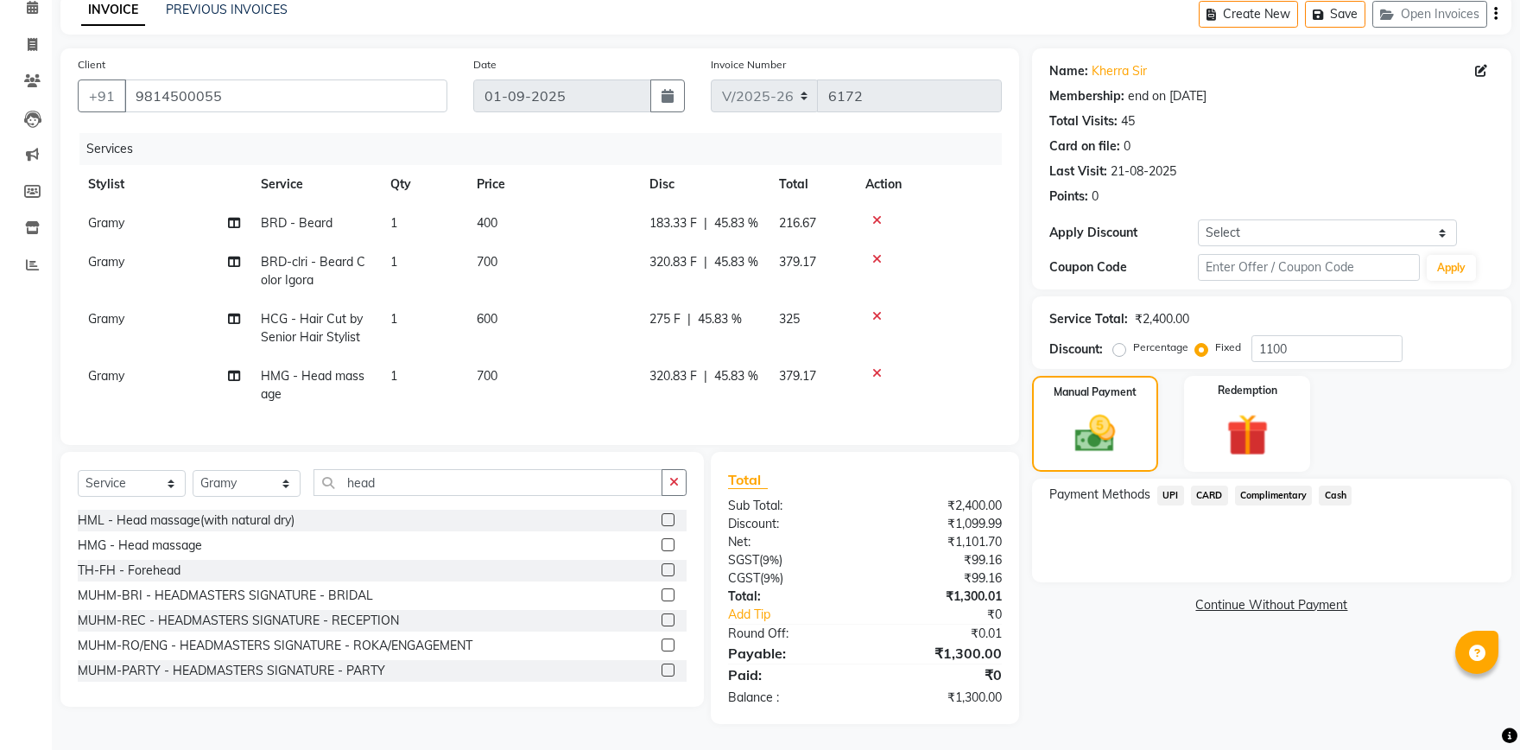
click at [1327, 486] on span "Cash" at bounding box center [1335, 496] width 33 height 20
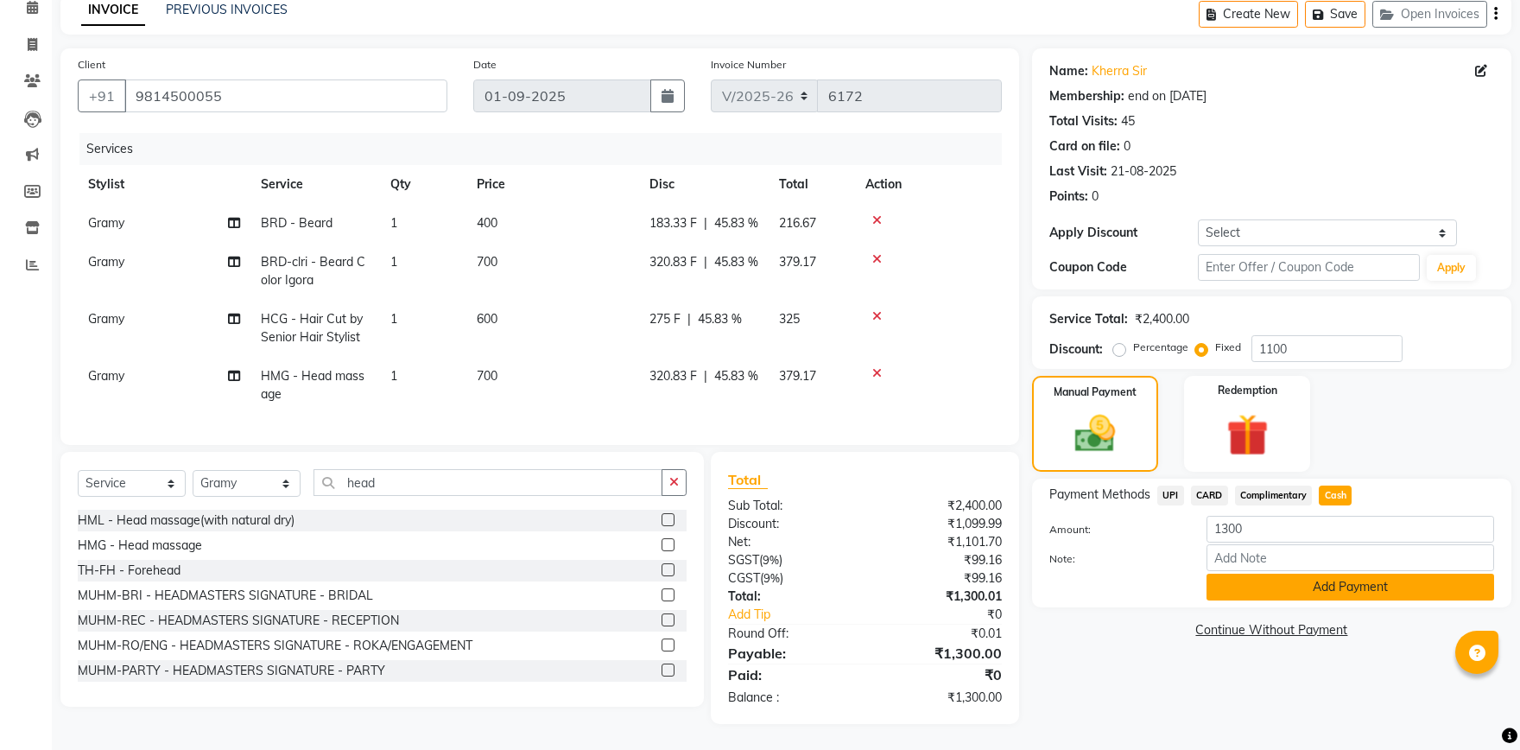
click at [1301, 574] on button "Add Payment" at bounding box center [1351, 587] width 288 height 27
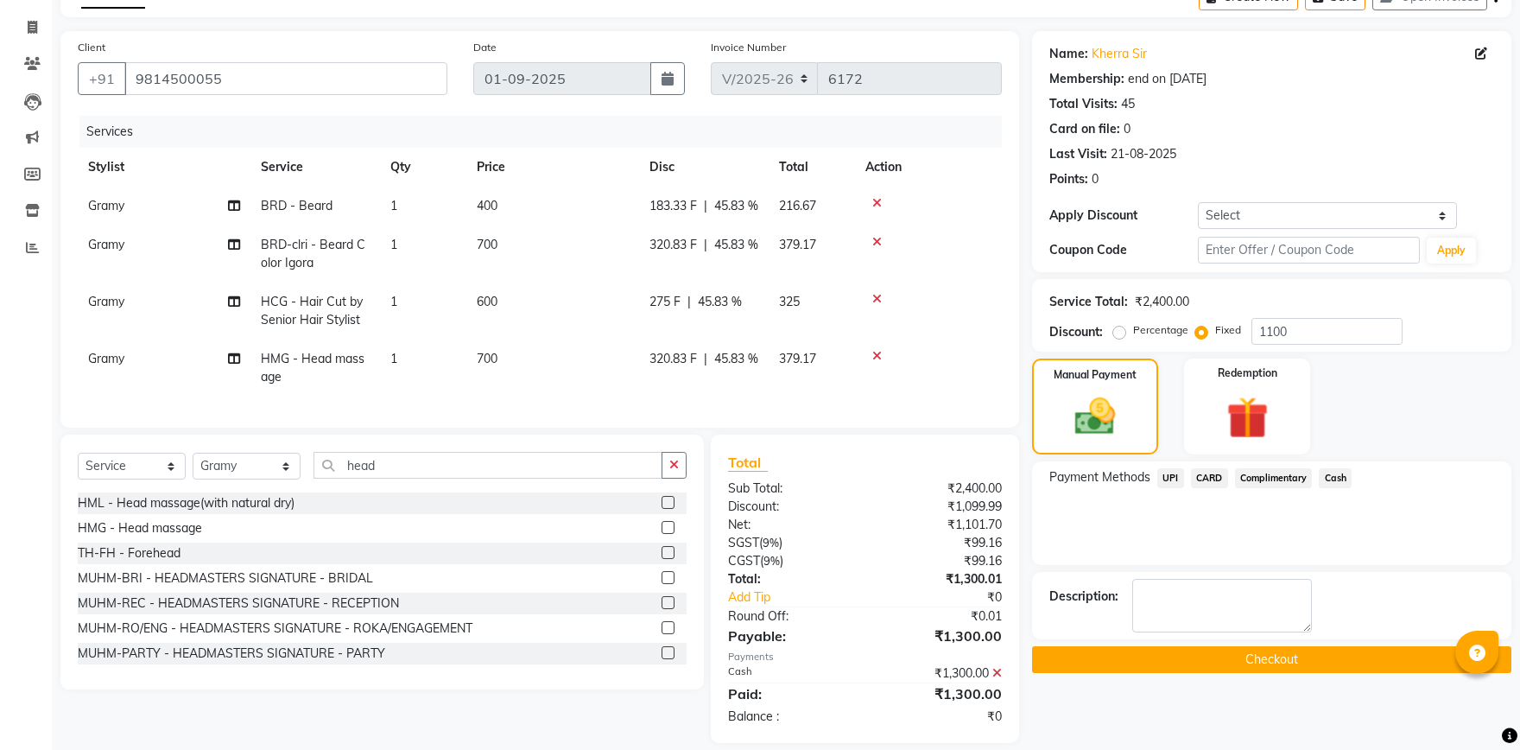
click at [1280, 657] on button "Checkout" at bounding box center [1271, 659] width 479 height 27
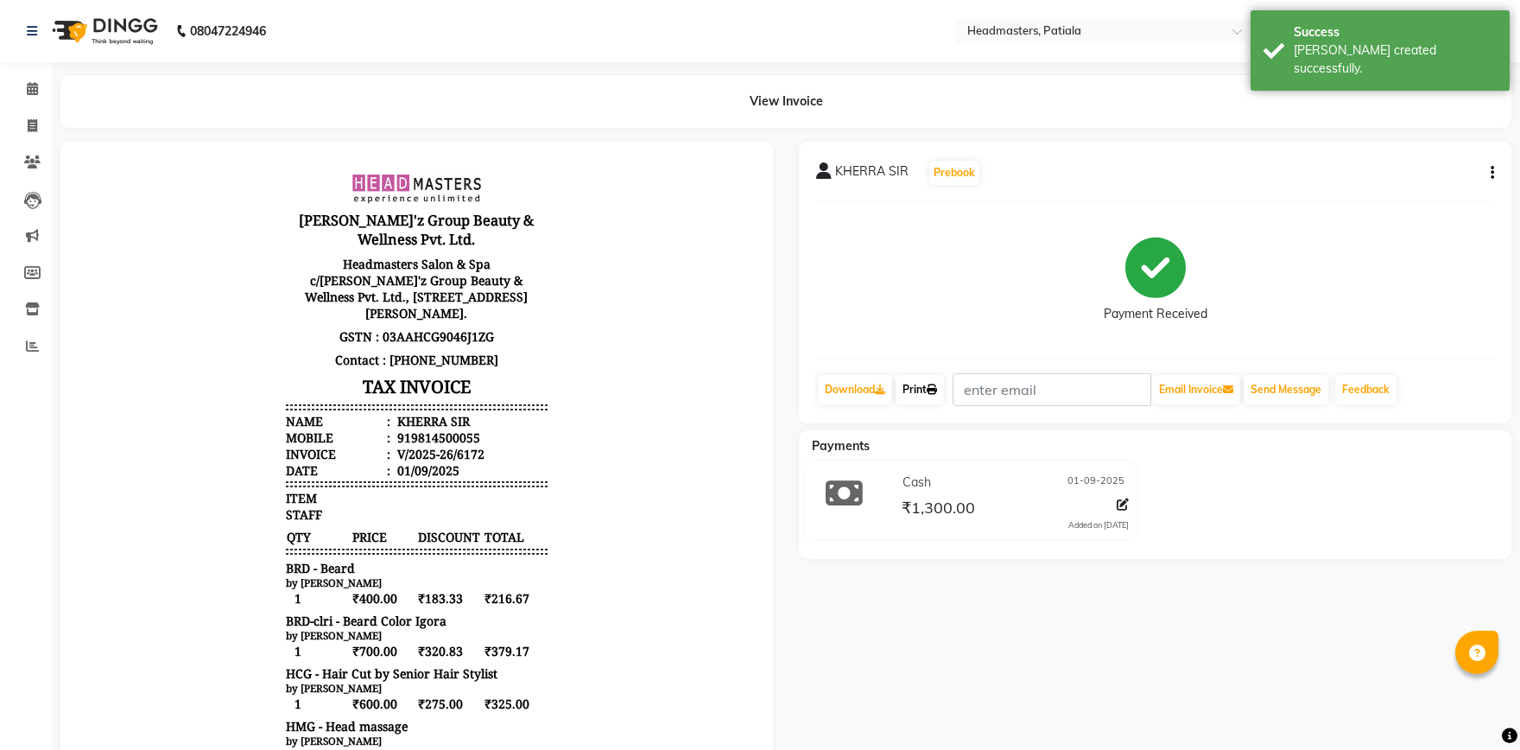
click at [922, 384] on link "Print" at bounding box center [920, 389] width 48 height 29
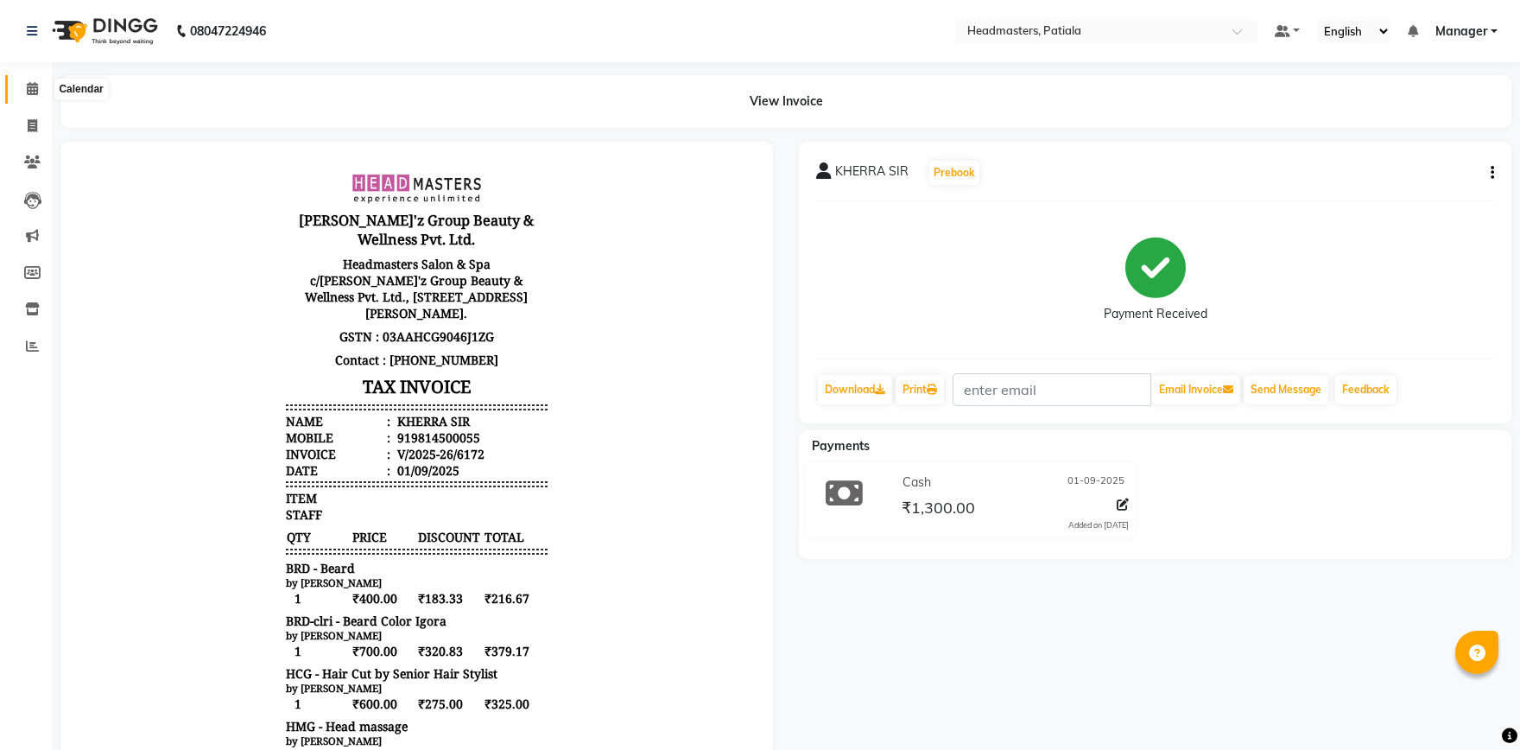
click at [31, 96] on span at bounding box center [32, 89] width 30 height 20
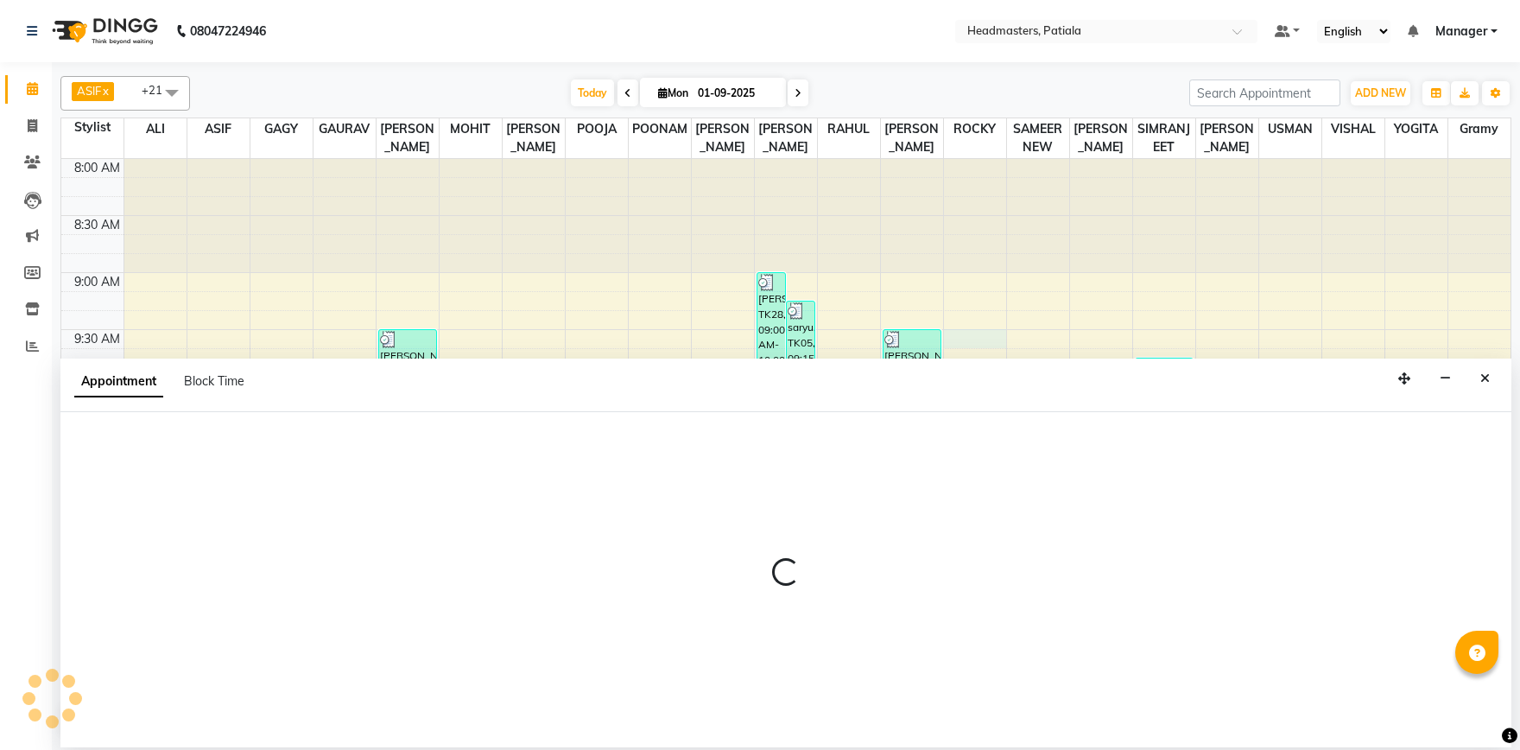
select select "51102"
select select "tentative"
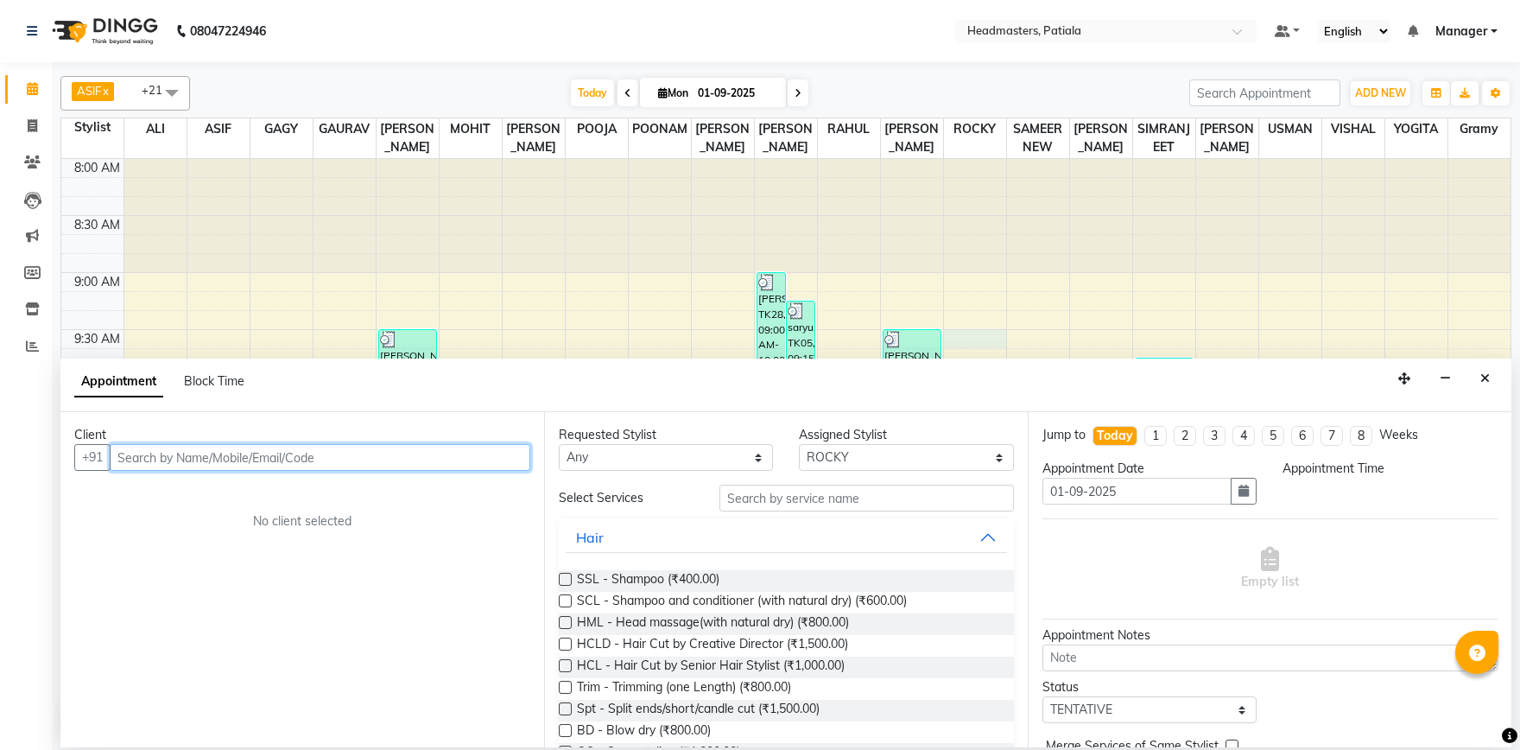
select select "570"
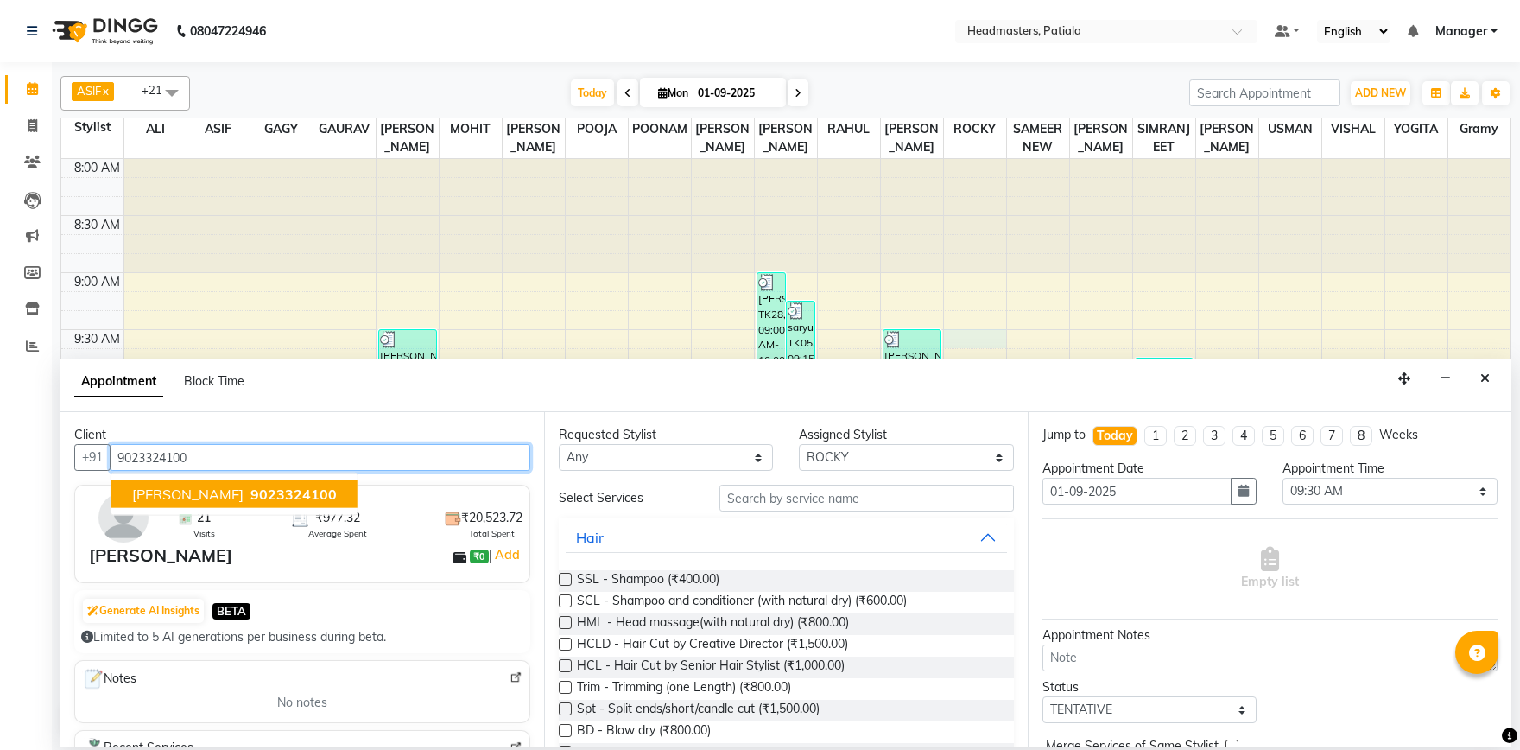
click at [251, 490] on span "9023324100" at bounding box center [294, 494] width 86 height 17
type input "9023324100"
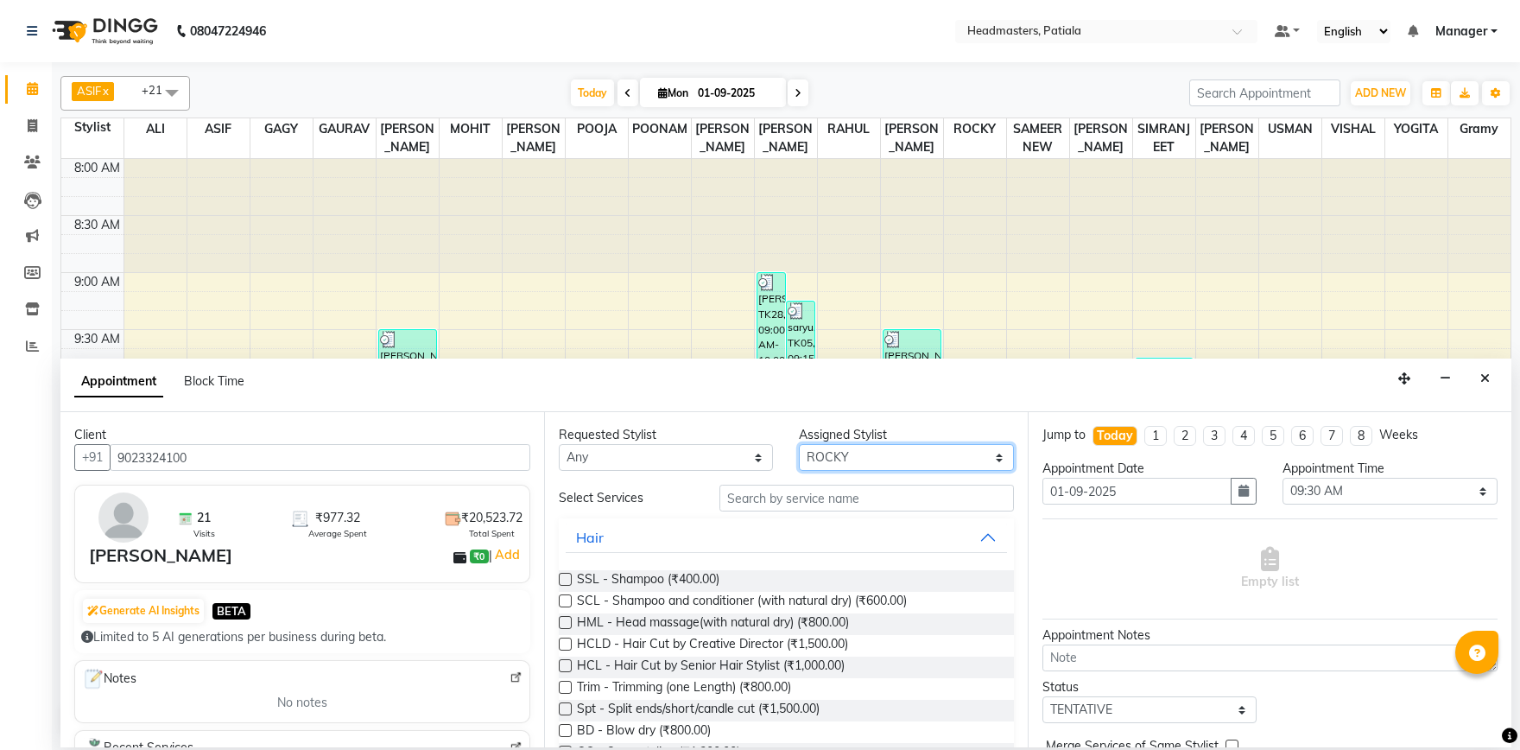
select select "51101"
click option "ARUN" at bounding box center [0, 0] width 0 height 0
click at [806, 478] on div "Requested Stylist Any ABHISHEK AJAY KUMAR AKSHAY ALI ARSH ARUN ASIF AZEEZUR REH…" at bounding box center [786, 579] width 484 height 335
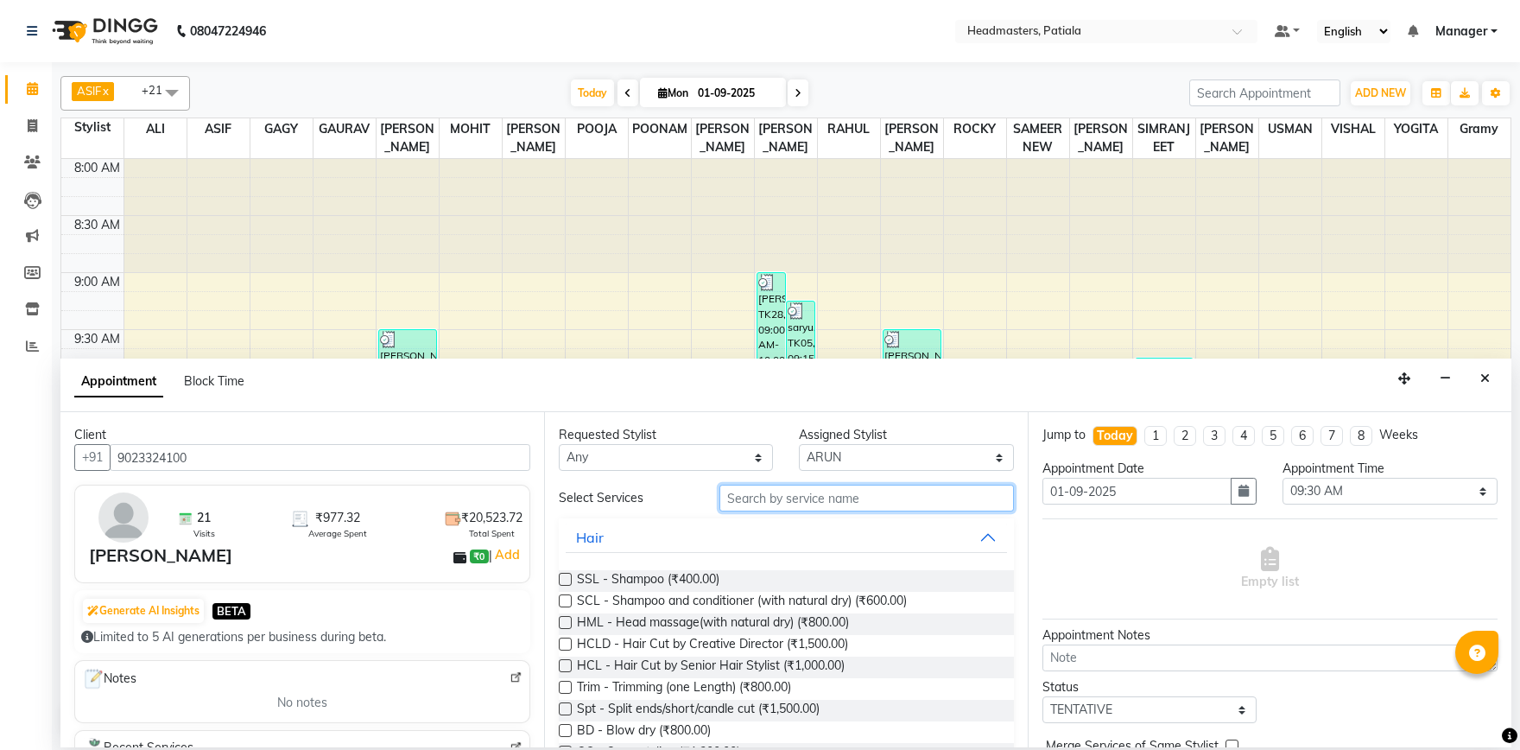
click at [805, 496] on input "text" at bounding box center [867, 498] width 295 height 27
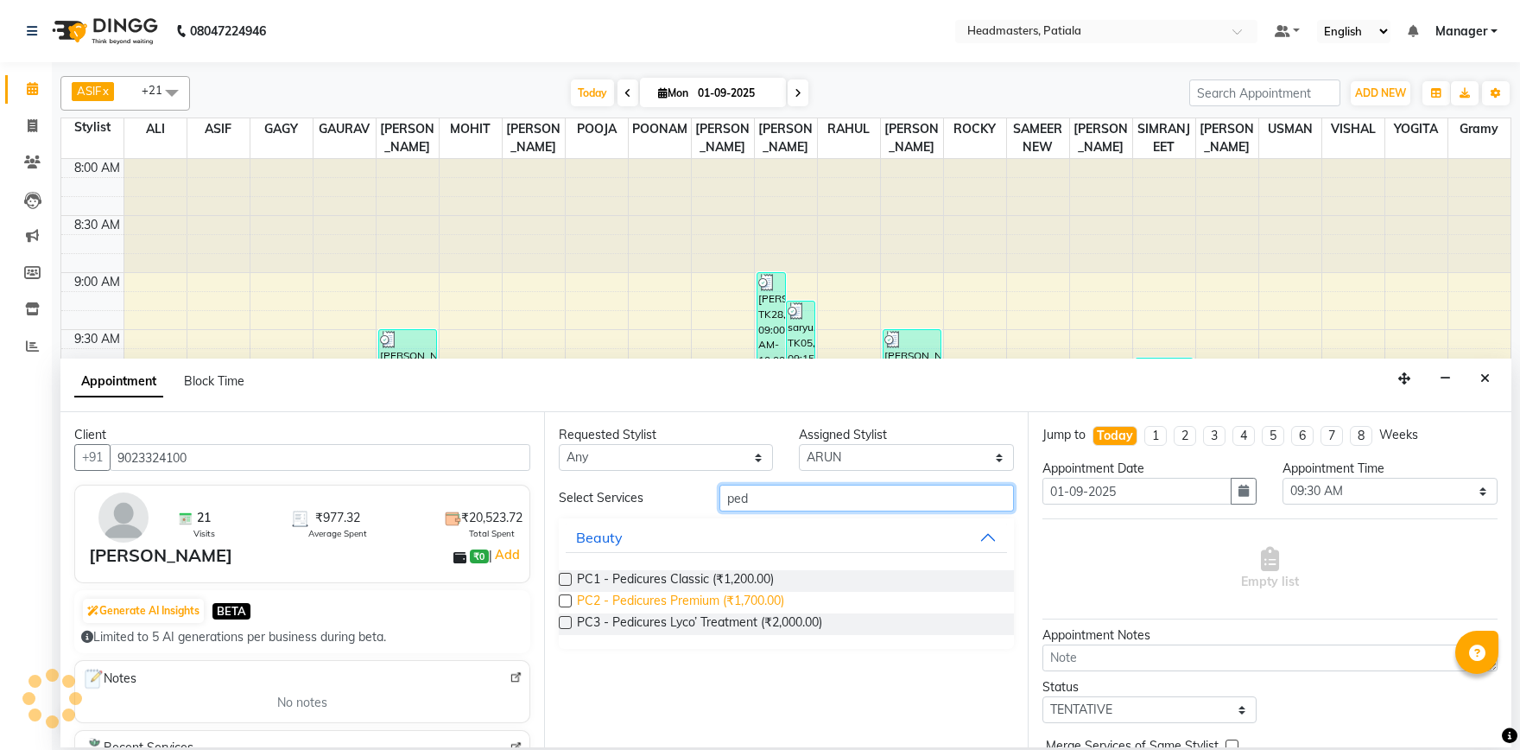
type input "ped"
click at [780, 598] on span "PC2 - Pedicures Premium (₹1,700.00)" at bounding box center [680, 603] width 207 height 22
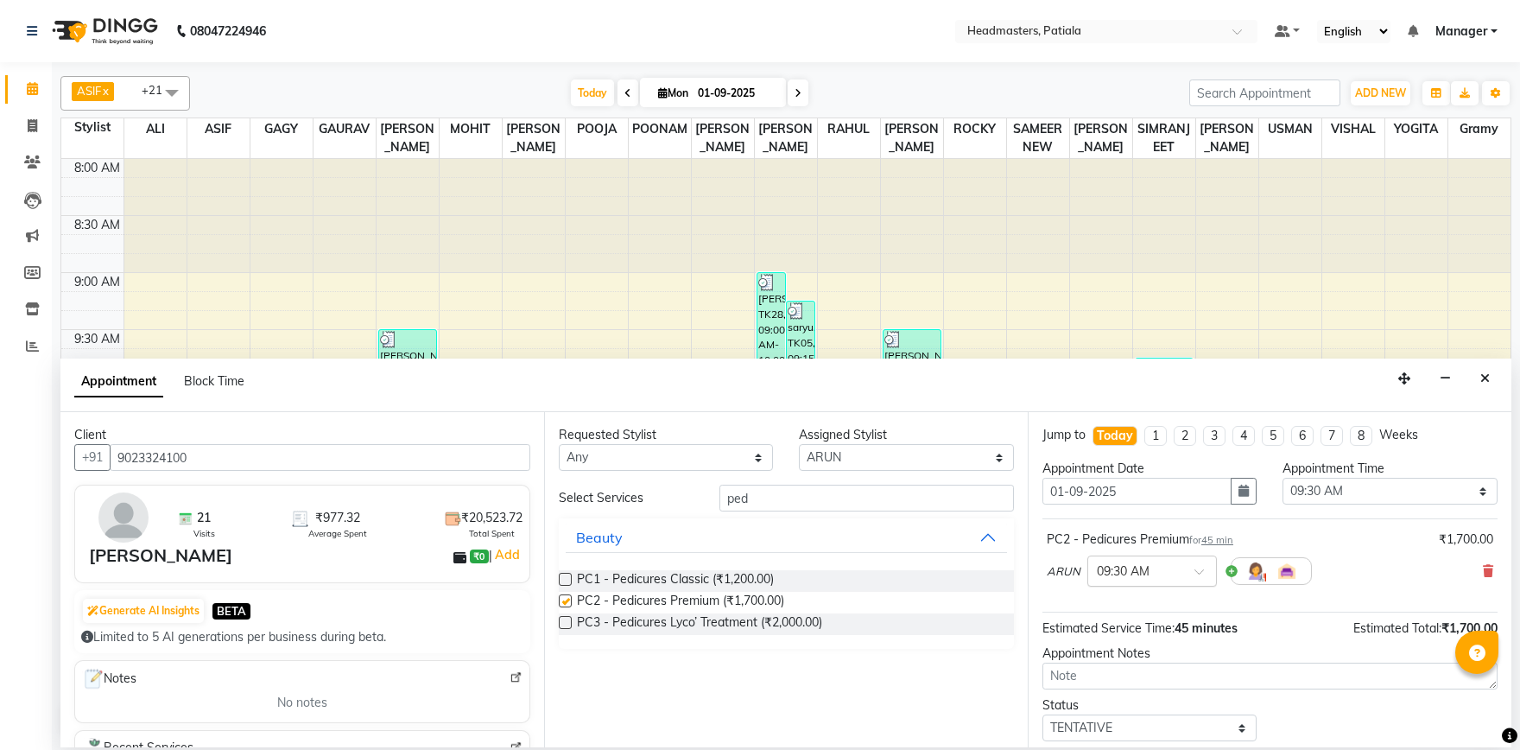
checkbox input "false"
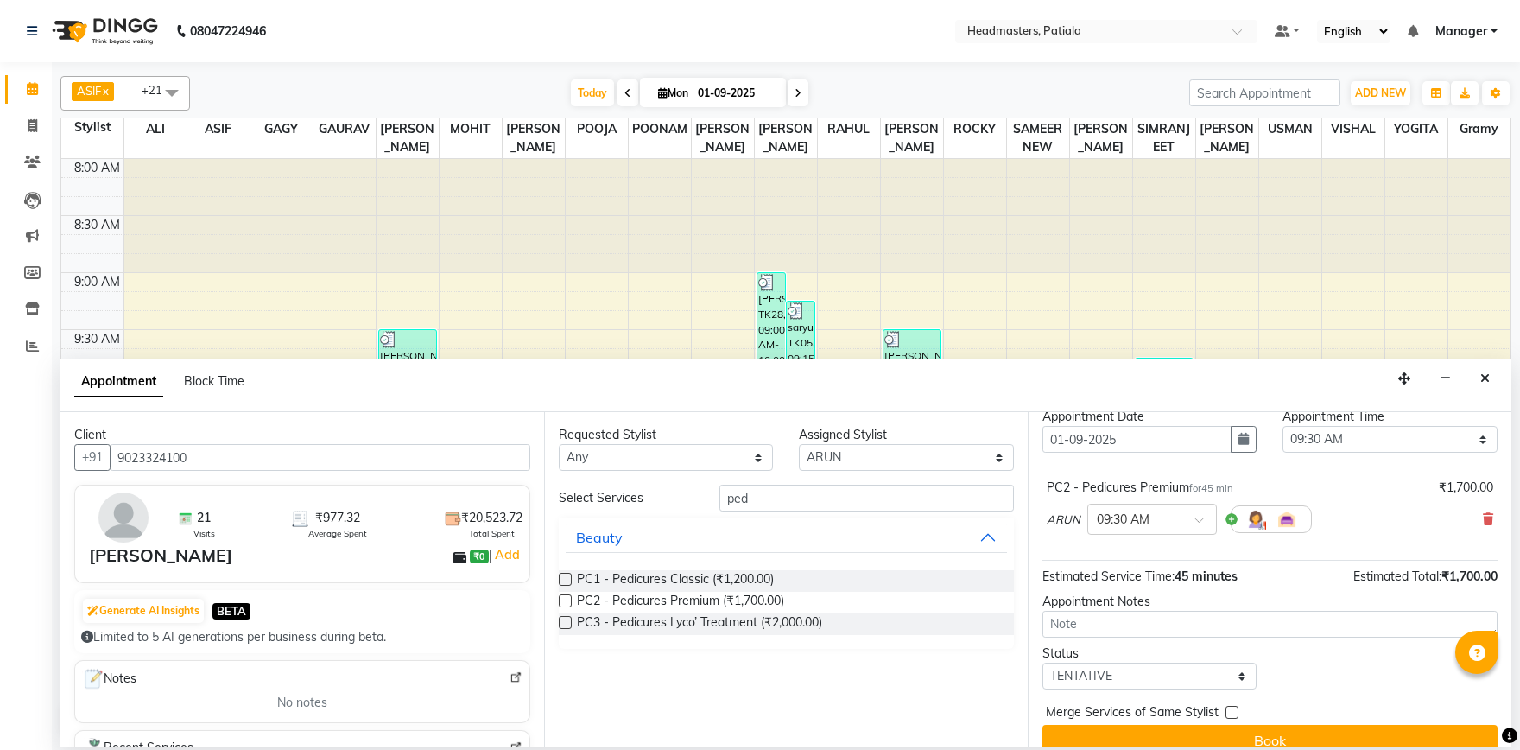
scroll to position [73, 0]
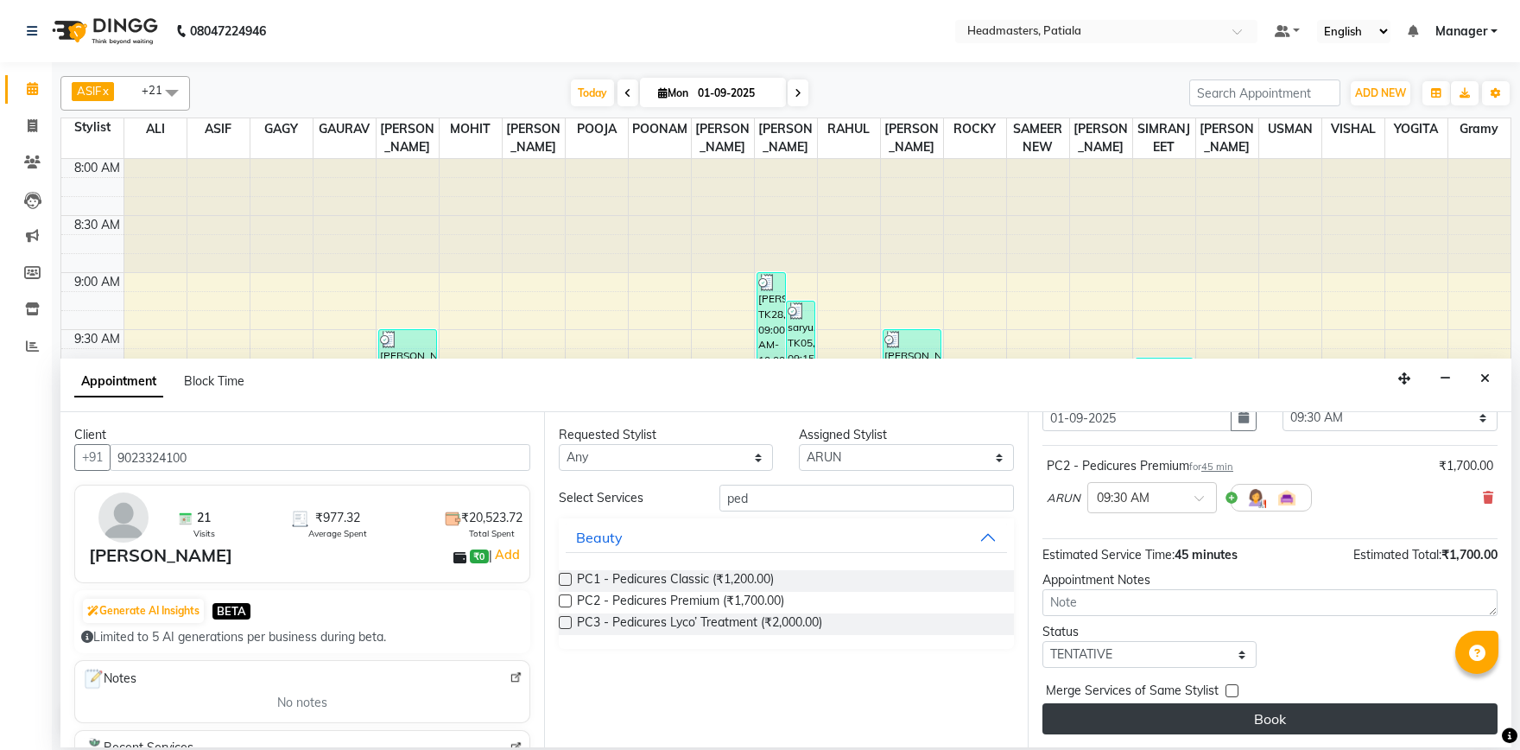
click at [1257, 718] on button "Book" at bounding box center [1270, 718] width 455 height 31
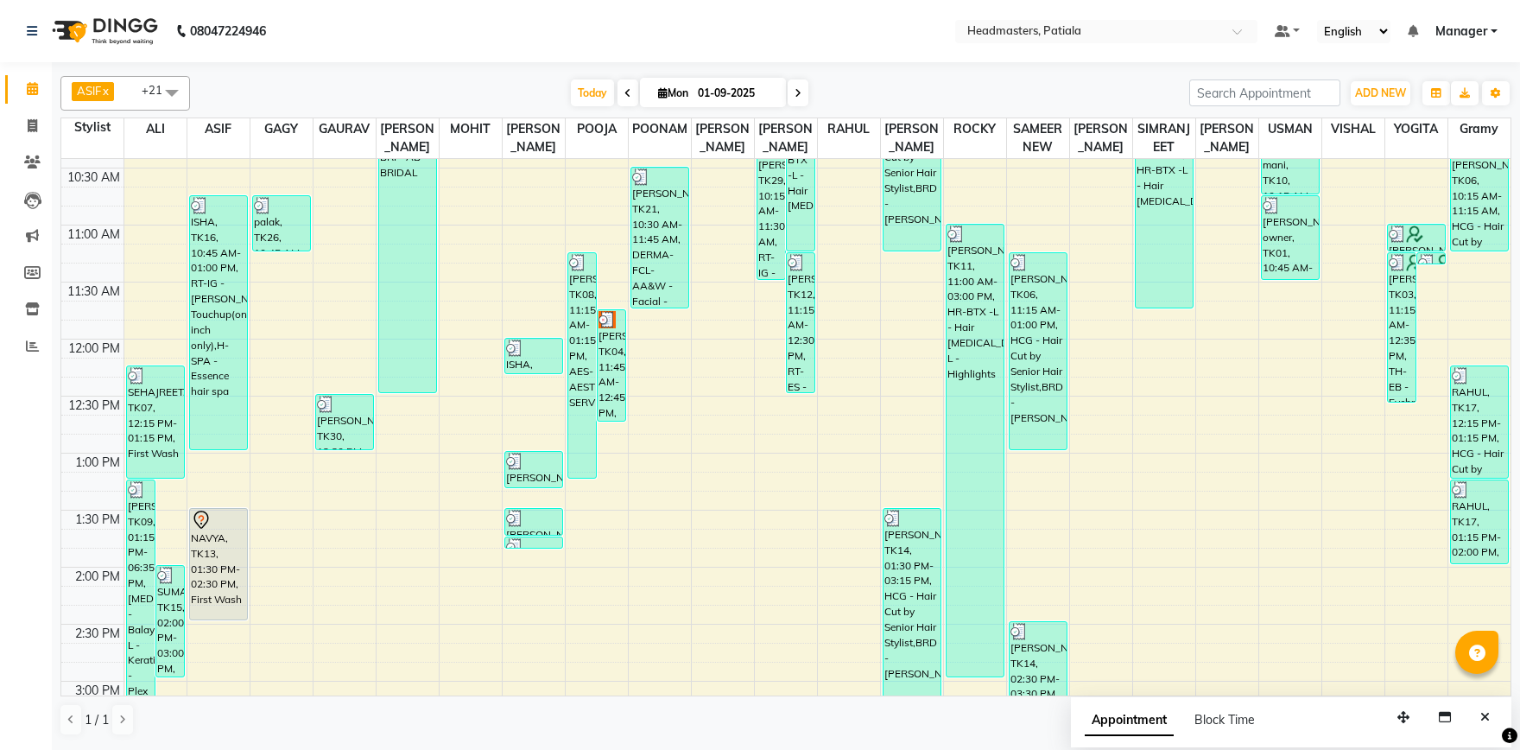
scroll to position [842, 0]
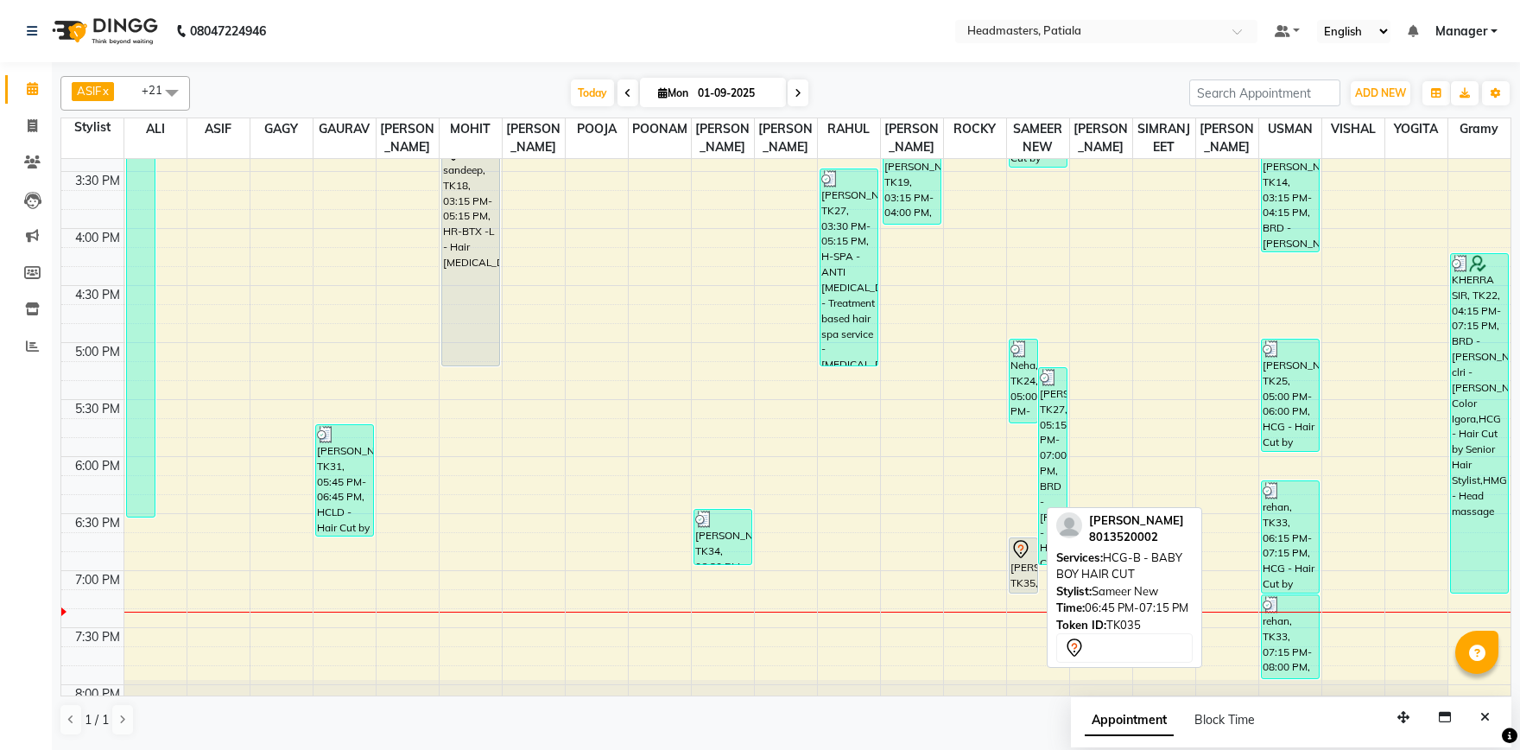
click at [1016, 565] on div "[PERSON_NAME], TK35, 06:45 PM-07:15 PM, HCG-B - BABY BOY HAIR CUT" at bounding box center [1024, 565] width 28 height 54
select select "7"
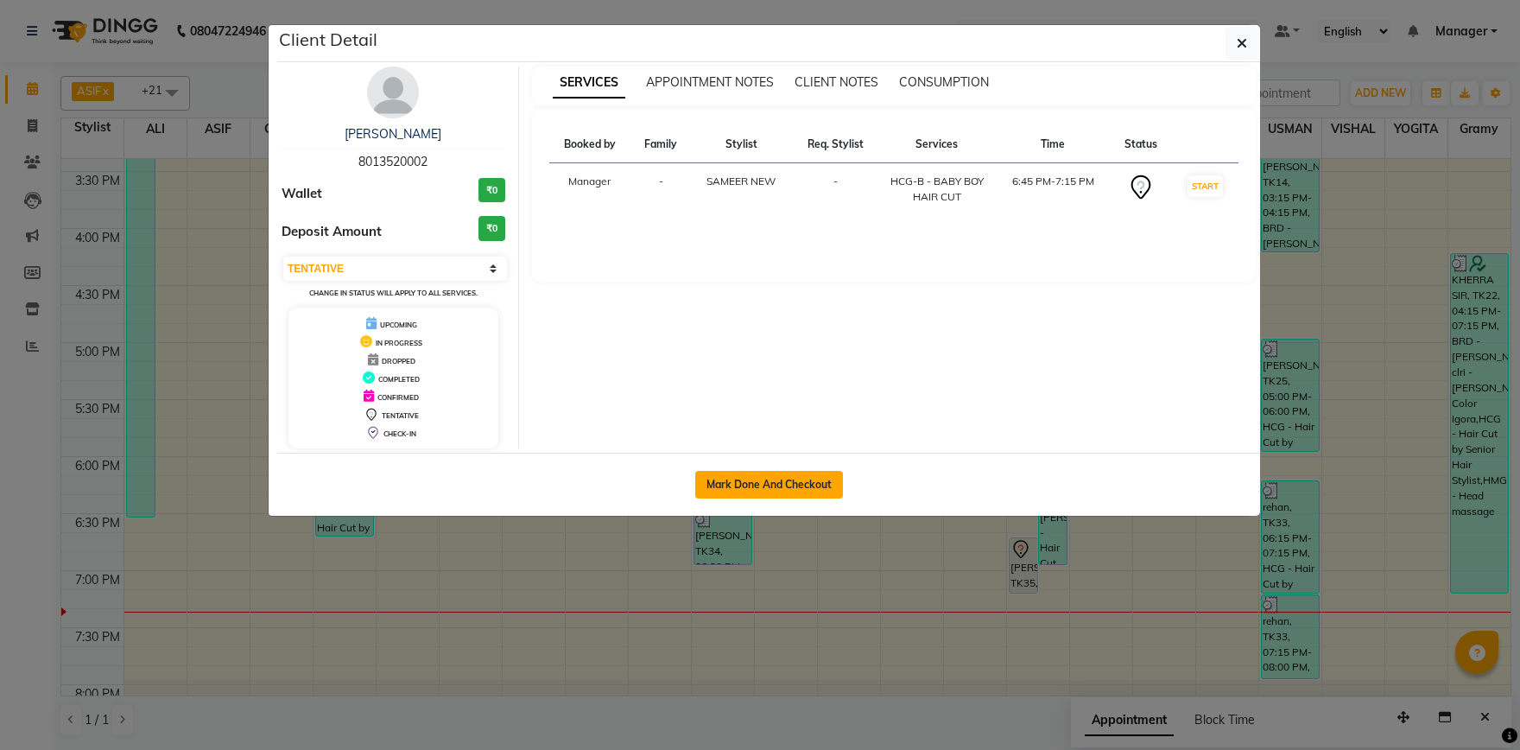
click at [725, 486] on button "Mark Done And Checkout" at bounding box center [769, 485] width 148 height 28
select select "service"
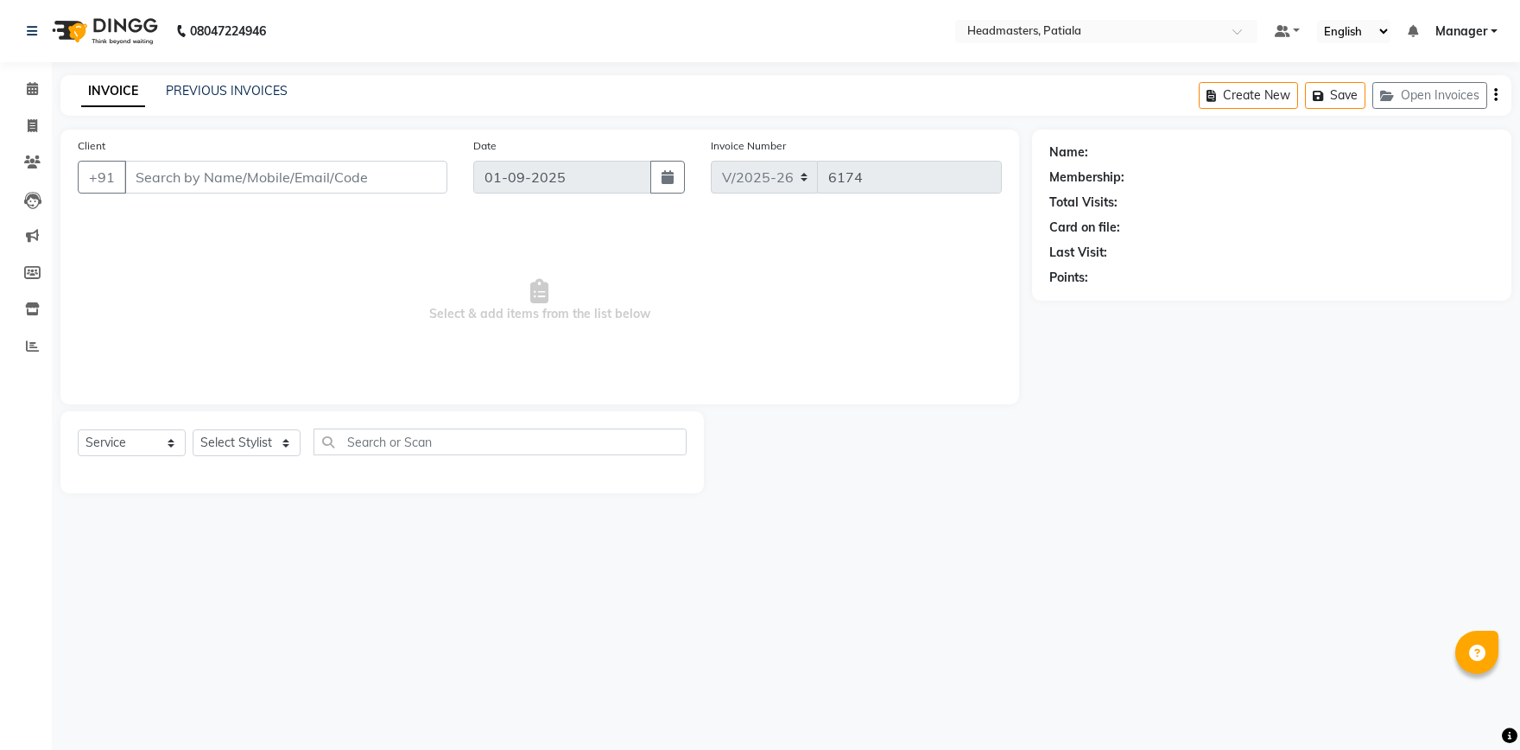
type input "8013520002"
select select "51086"
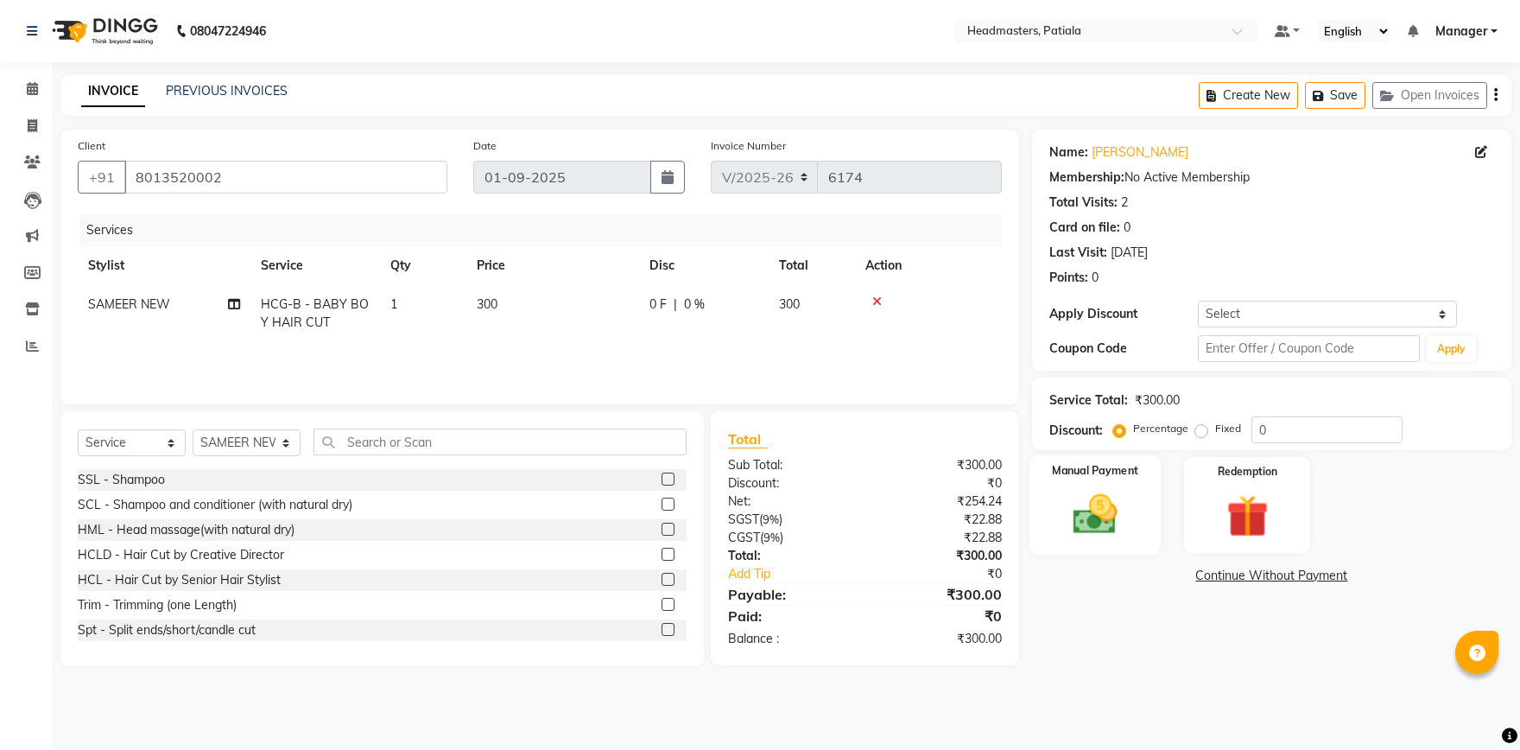
click at [1117, 487] on div "Manual Payment" at bounding box center [1095, 504] width 131 height 99
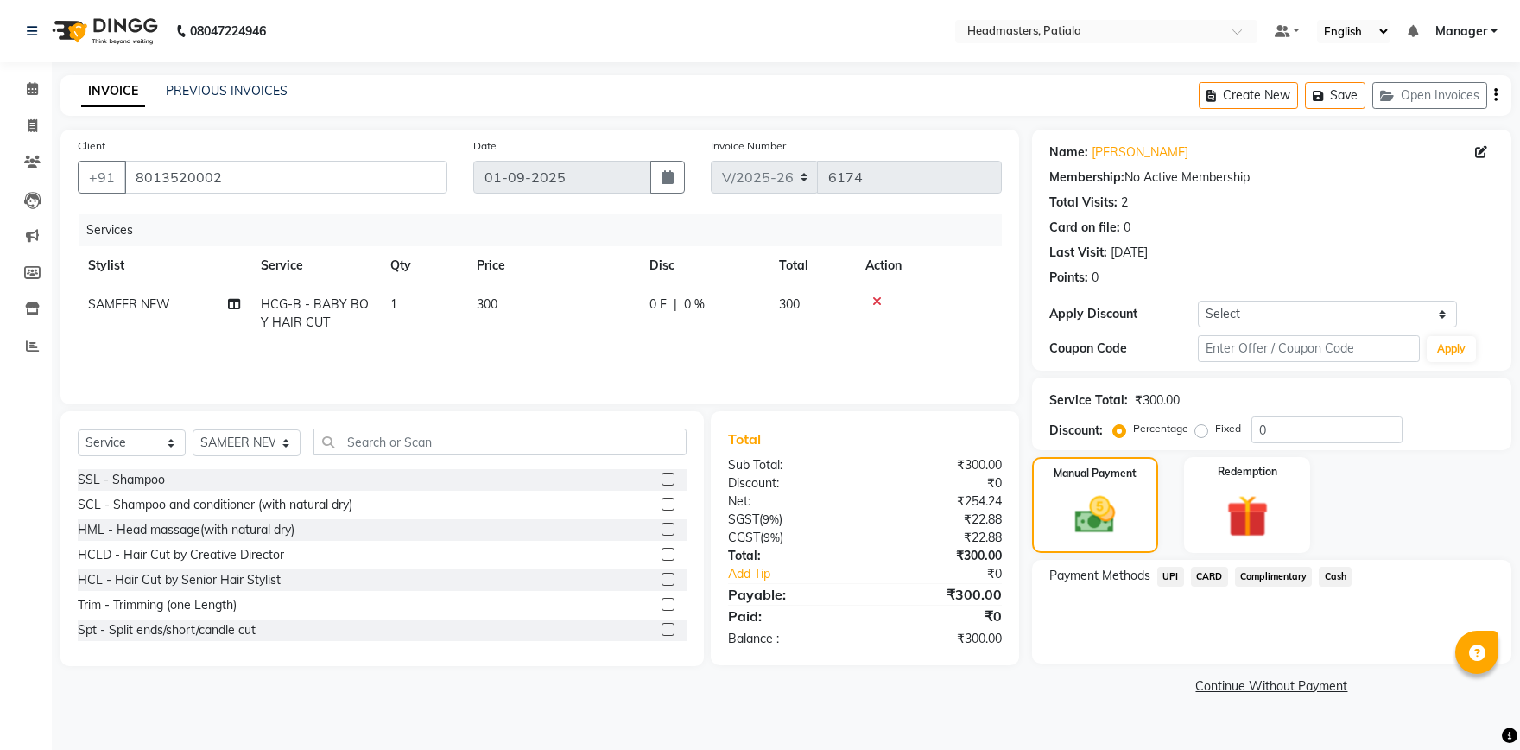
click at [1329, 580] on span "Cash" at bounding box center [1335, 577] width 33 height 20
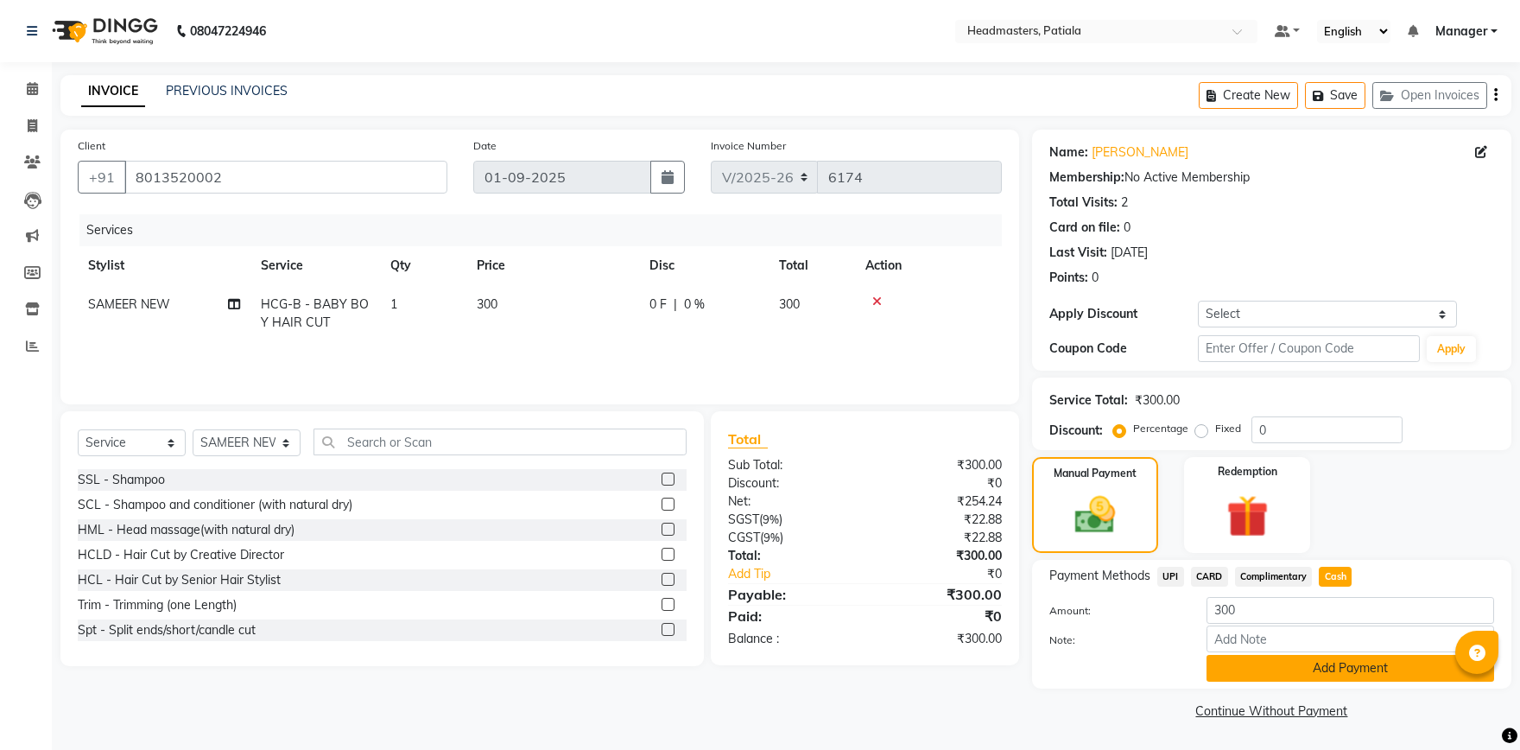
click at [1355, 667] on button "Add Payment" at bounding box center [1351, 668] width 288 height 27
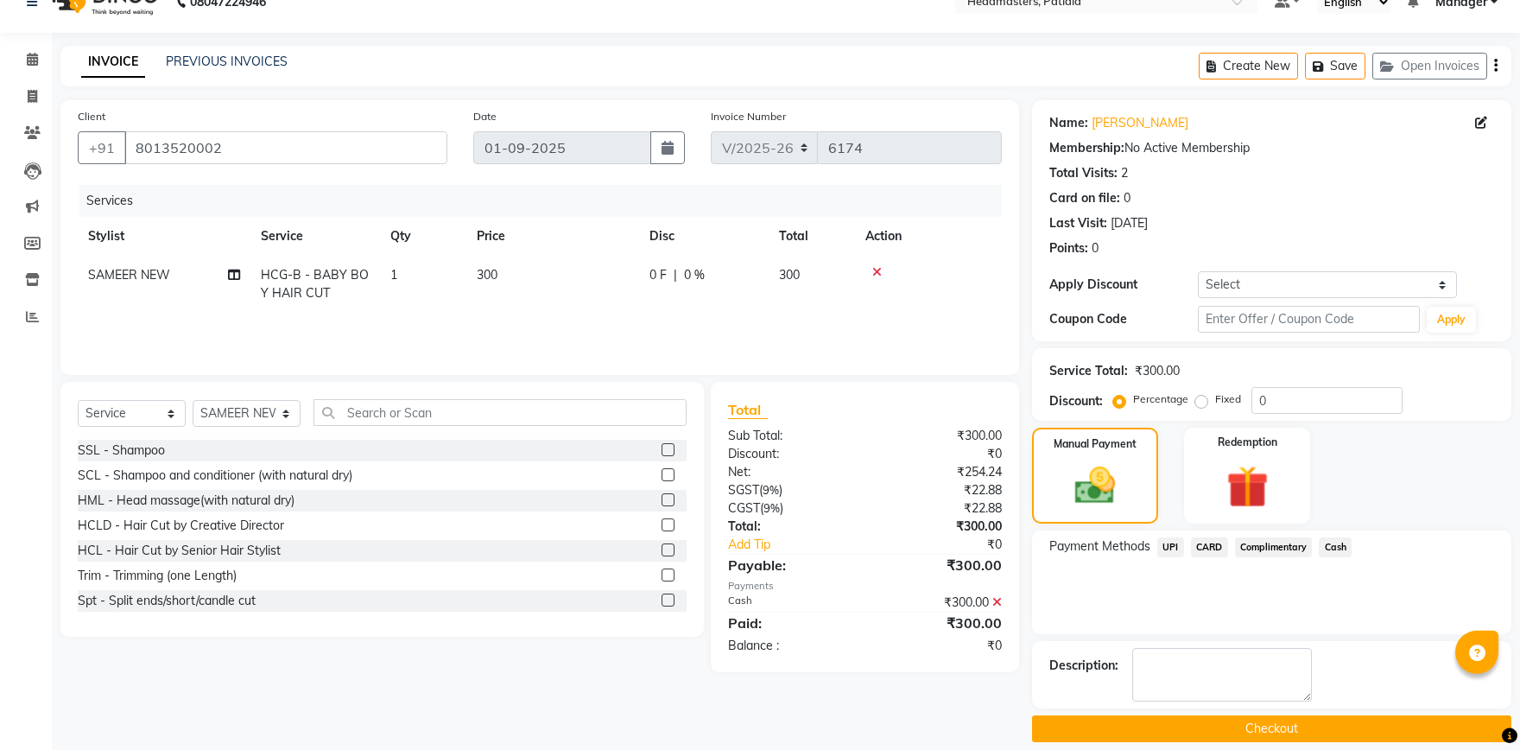
scroll to position [47, 0]
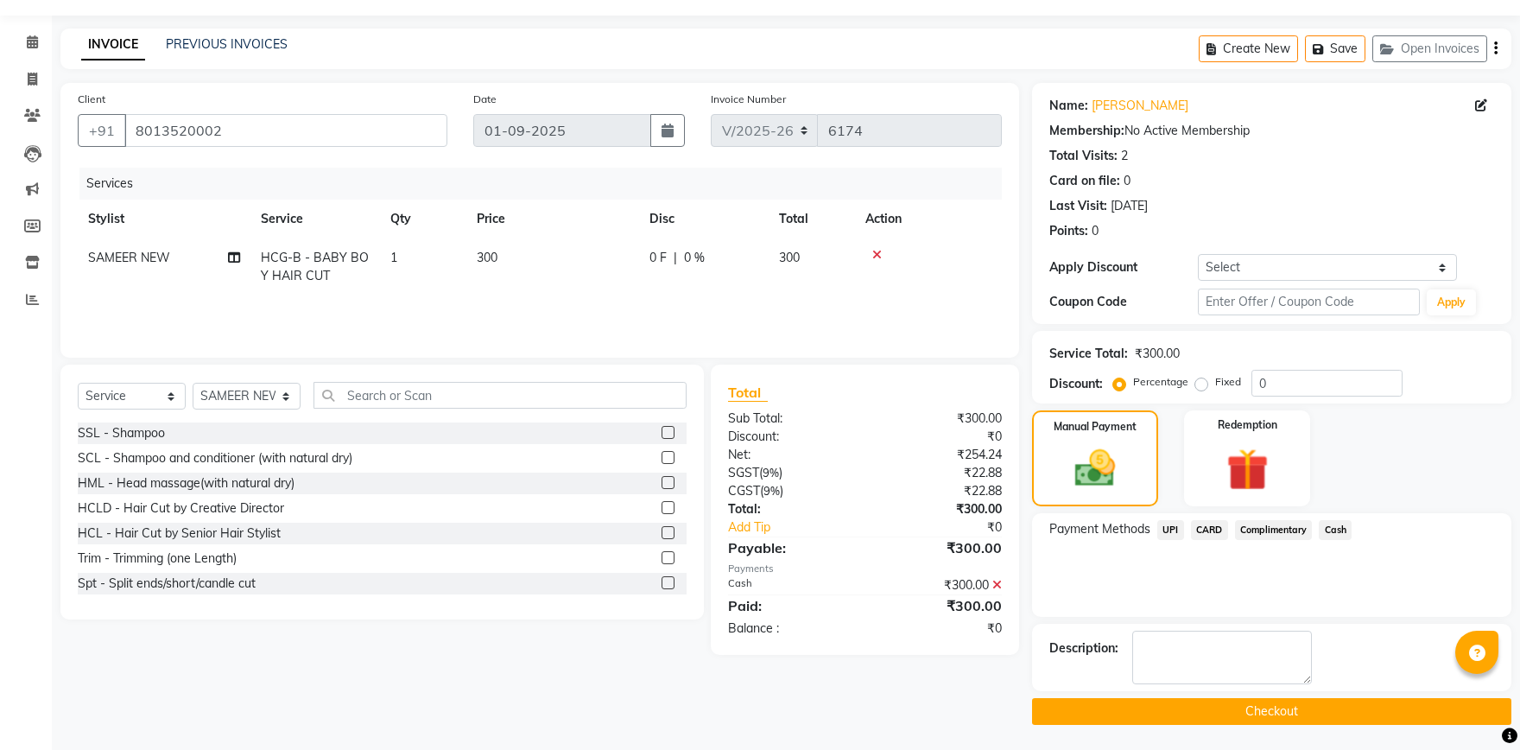
click at [1168, 717] on button "Checkout" at bounding box center [1271, 711] width 479 height 27
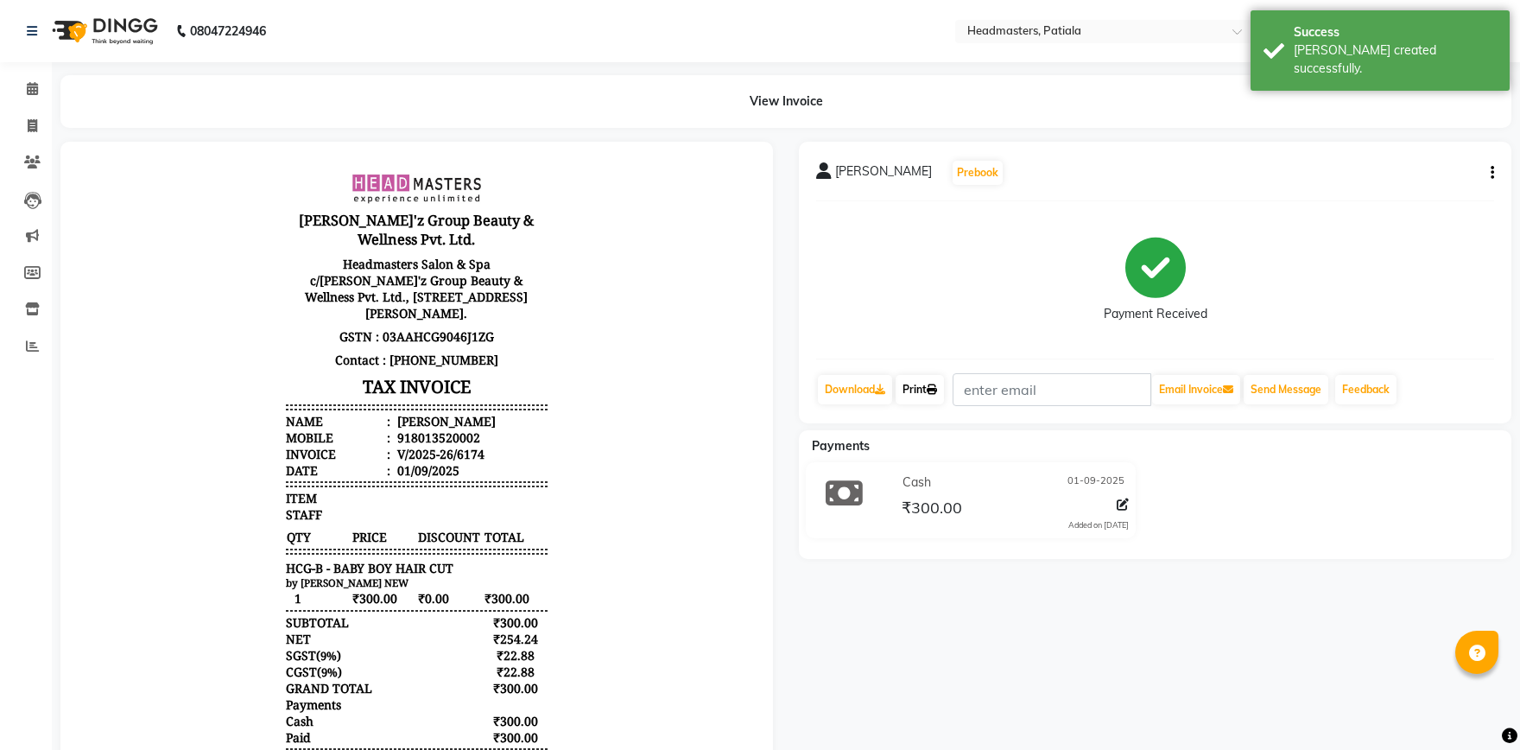
click at [907, 395] on link "Print" at bounding box center [920, 389] width 48 height 29
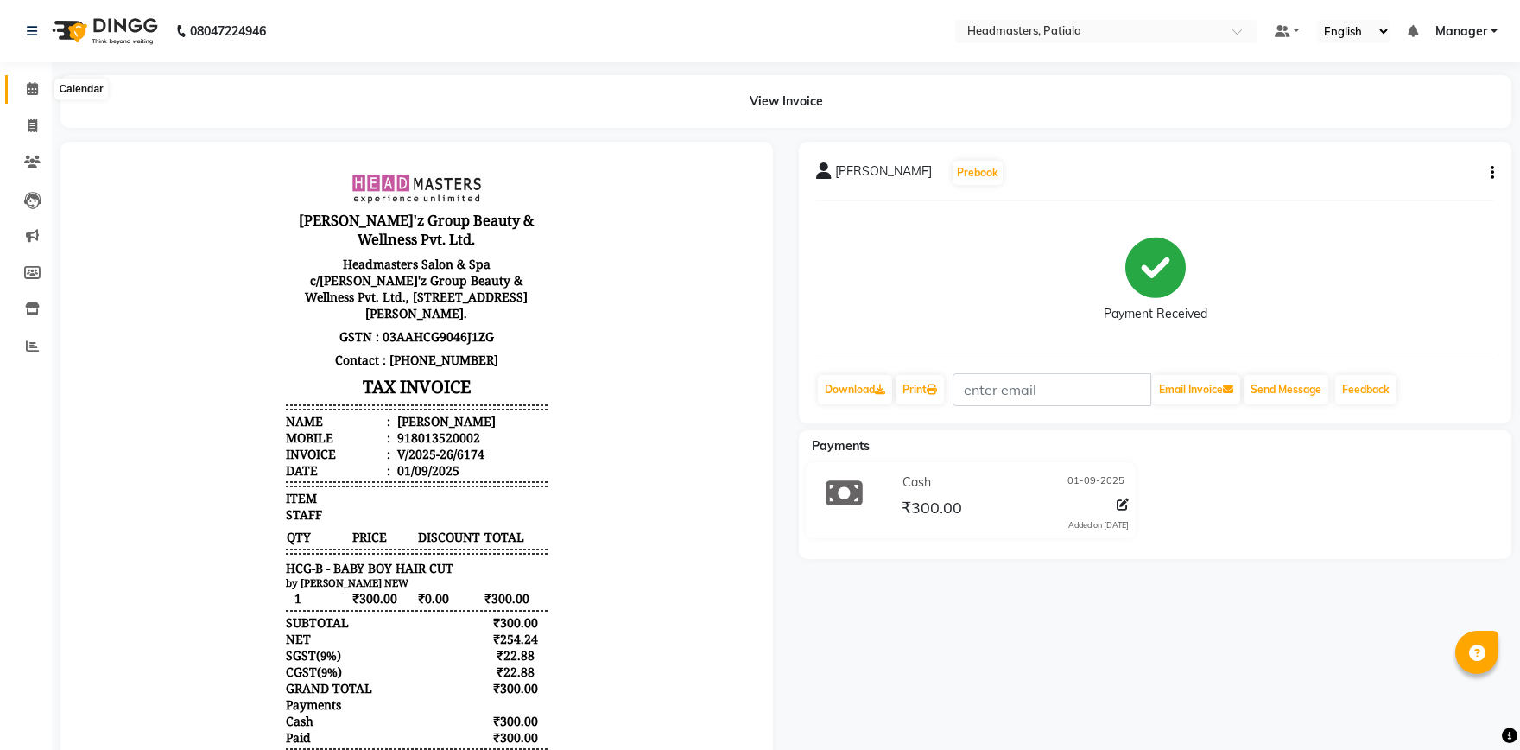
click at [34, 93] on icon at bounding box center [32, 88] width 11 height 13
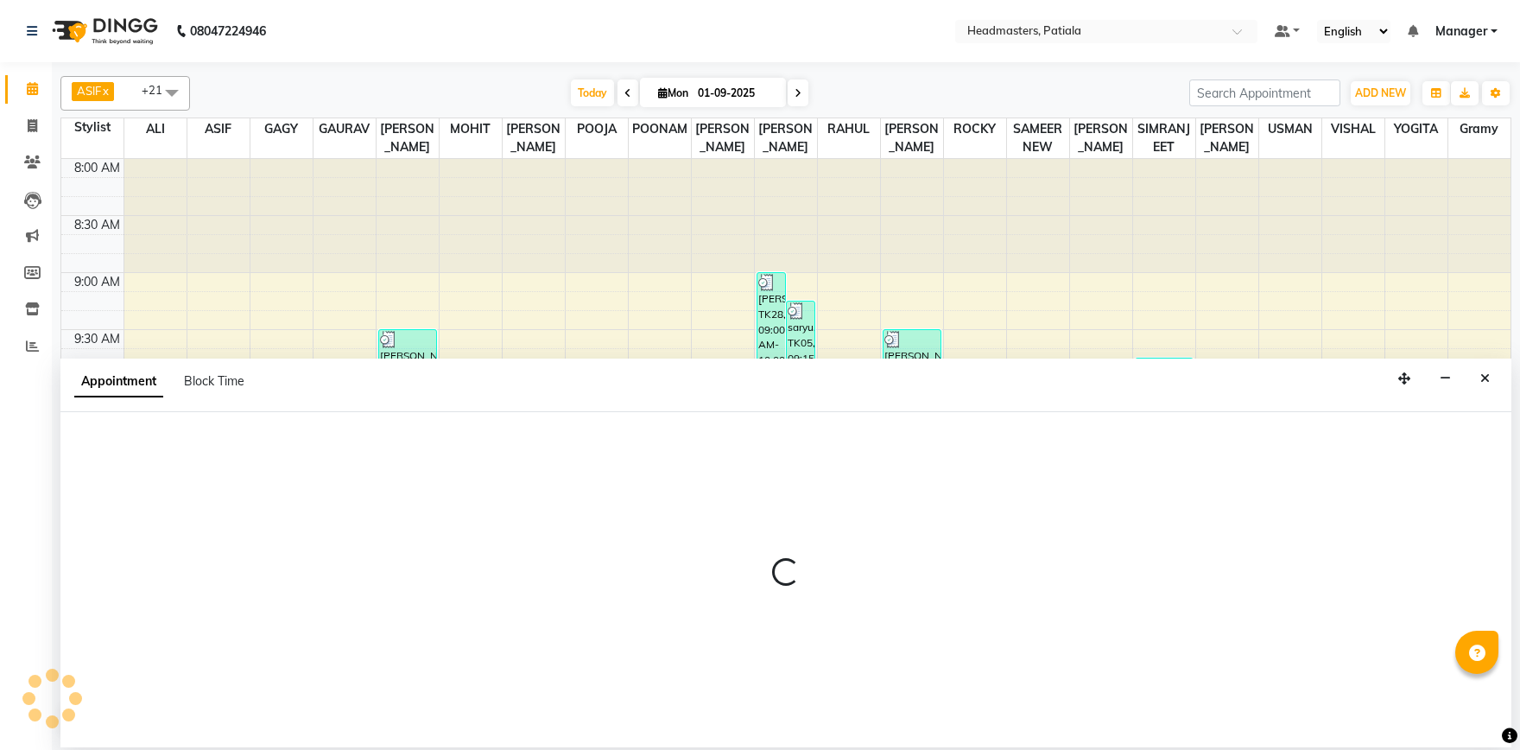
select select "51086"
select select "tentative"
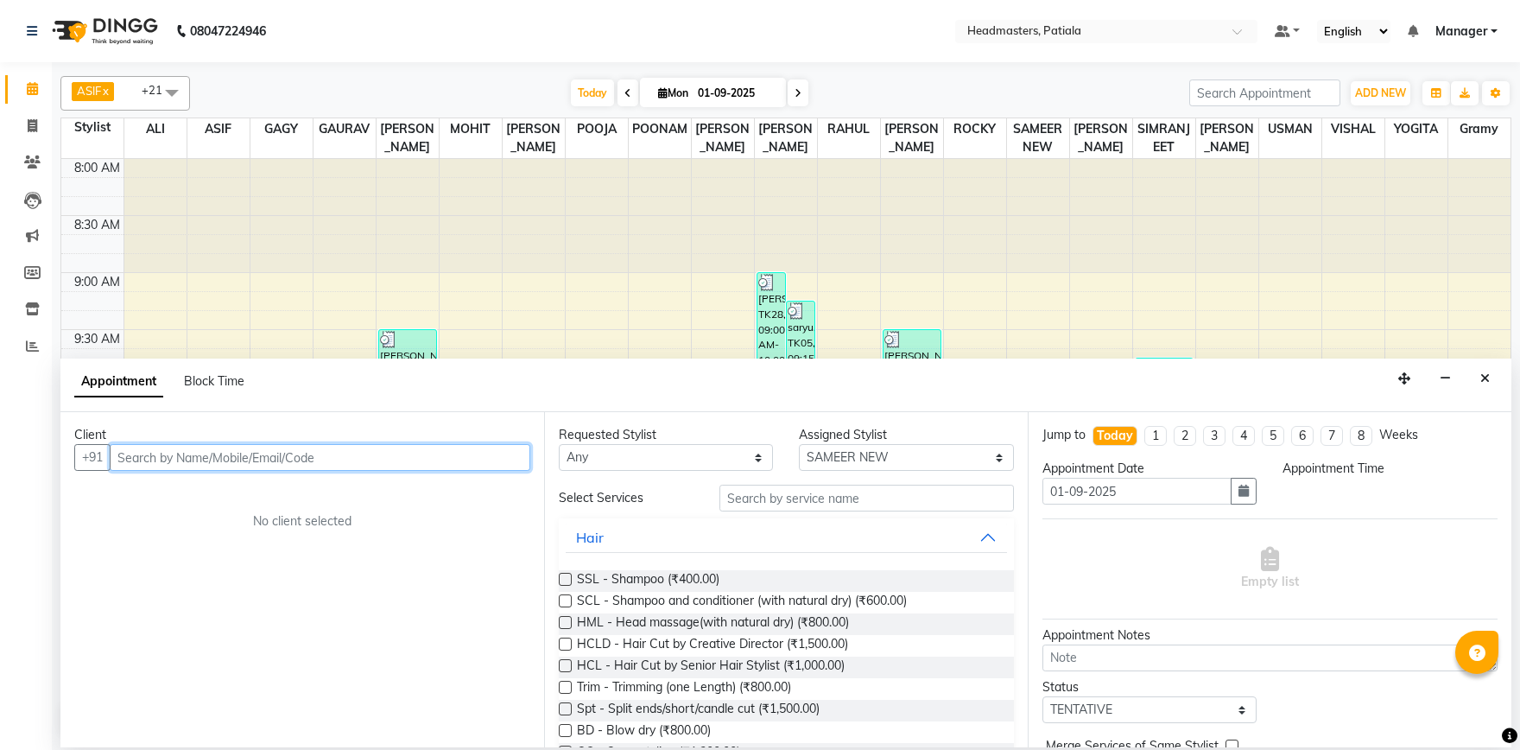
select select "645"
click at [252, 459] on input "text" at bounding box center [320, 457] width 421 height 27
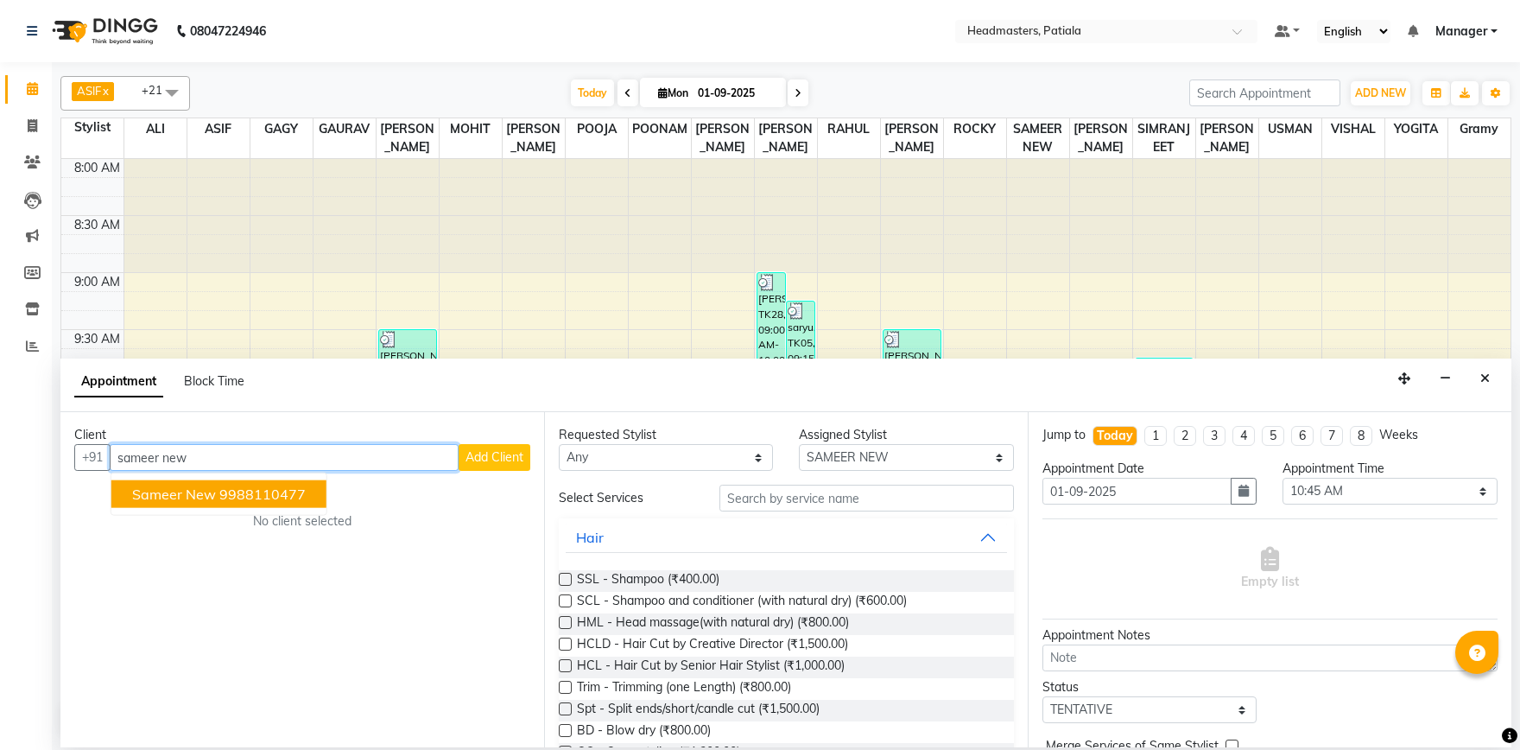
click at [250, 492] on ngb-highlight "9988110477" at bounding box center [262, 494] width 86 height 17
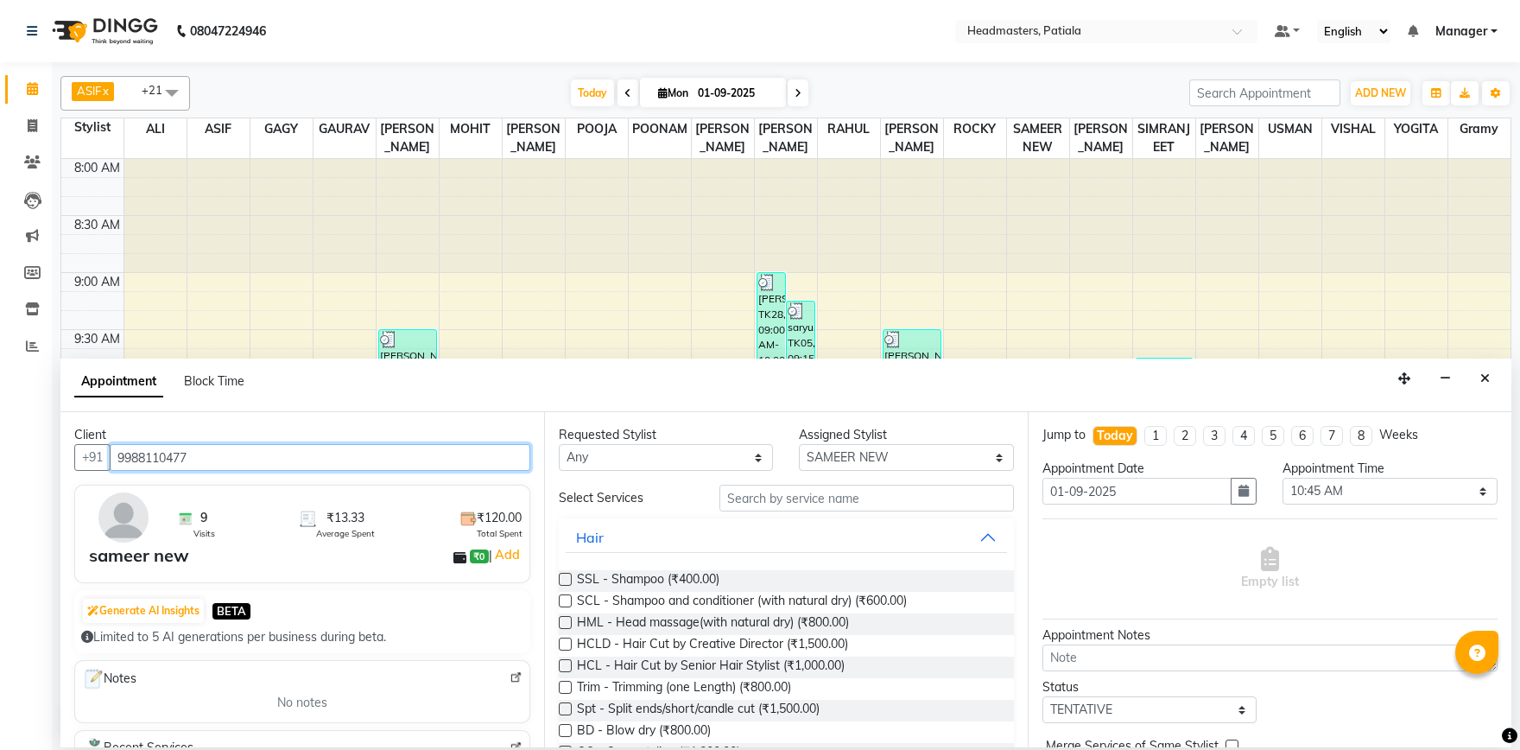
type input "9988110477"
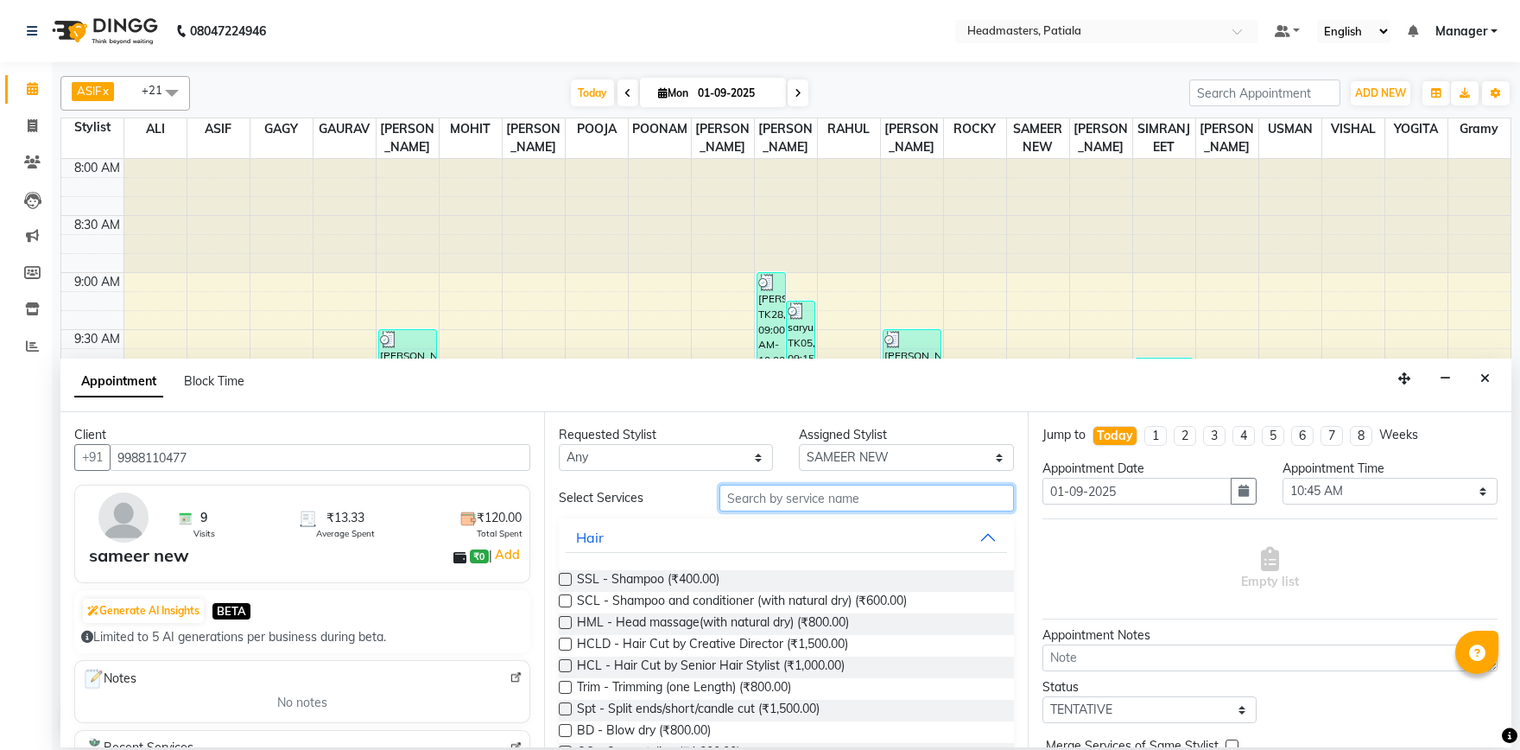
click at [801, 505] on input "text" at bounding box center [867, 498] width 295 height 27
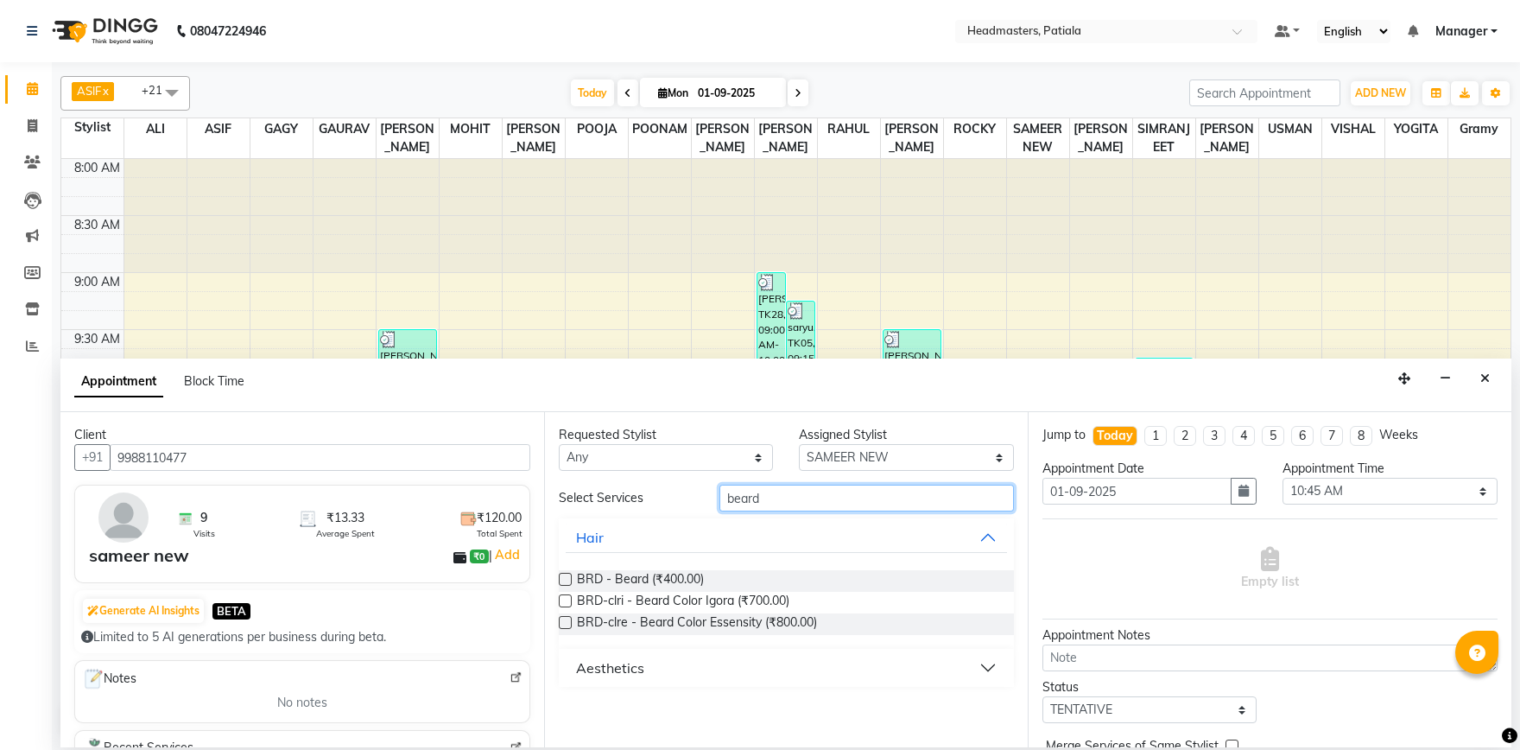
type input "beard"
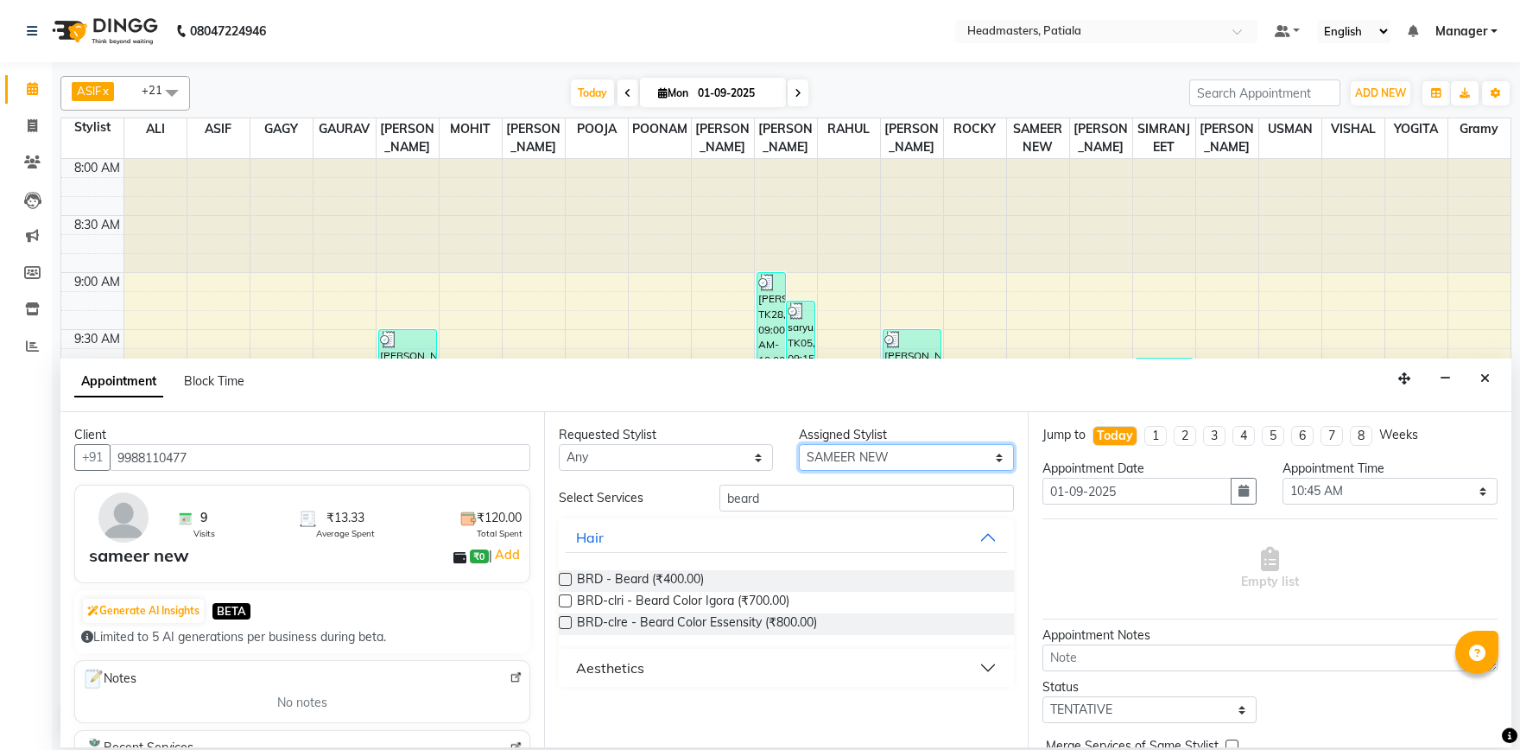
click at [799, 444] on select "Select ABHISHEK AJAY KUMAR AKSHAY ALI ARSH ARUN ASIF AZEEZUR REHMAAN Chand Saho…" at bounding box center [906, 457] width 214 height 27
select select "87940"
click option "Gramy" at bounding box center [0, 0] width 0 height 0
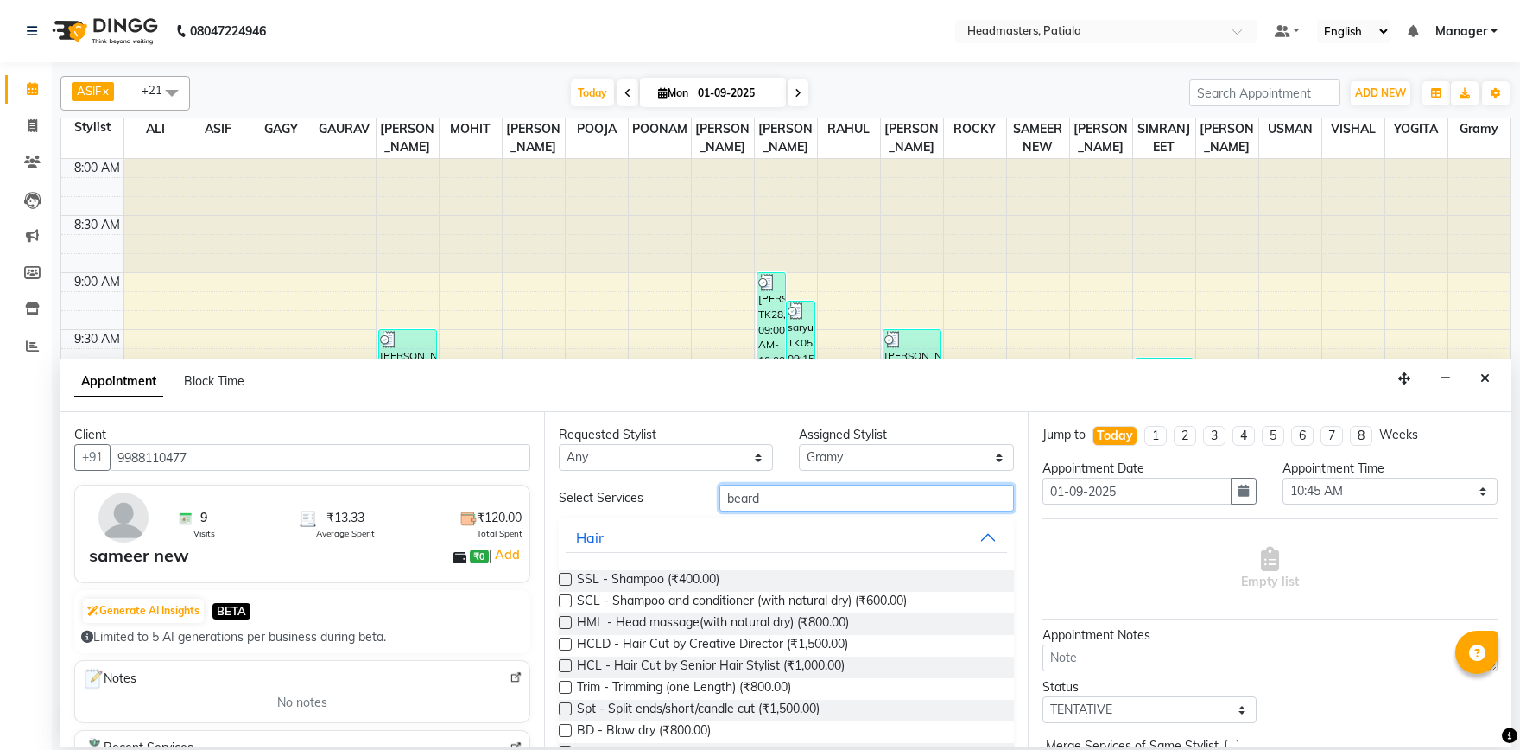
click at [788, 509] on input "beard" at bounding box center [867, 498] width 295 height 27
type input "b"
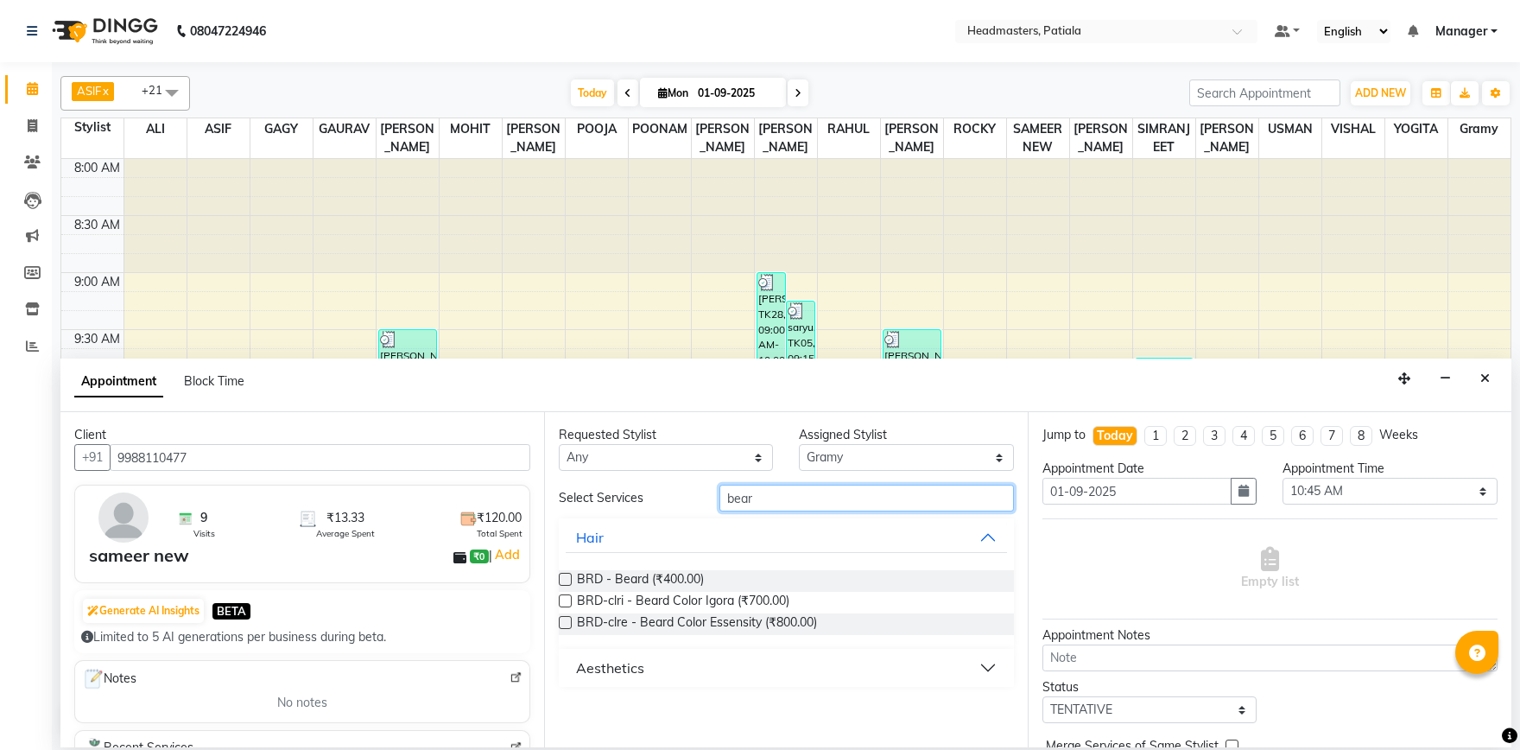
type input "beard"
click at [562, 578] on label at bounding box center [565, 579] width 13 height 13
click at [562, 578] on input "checkbox" at bounding box center [564, 580] width 11 height 11
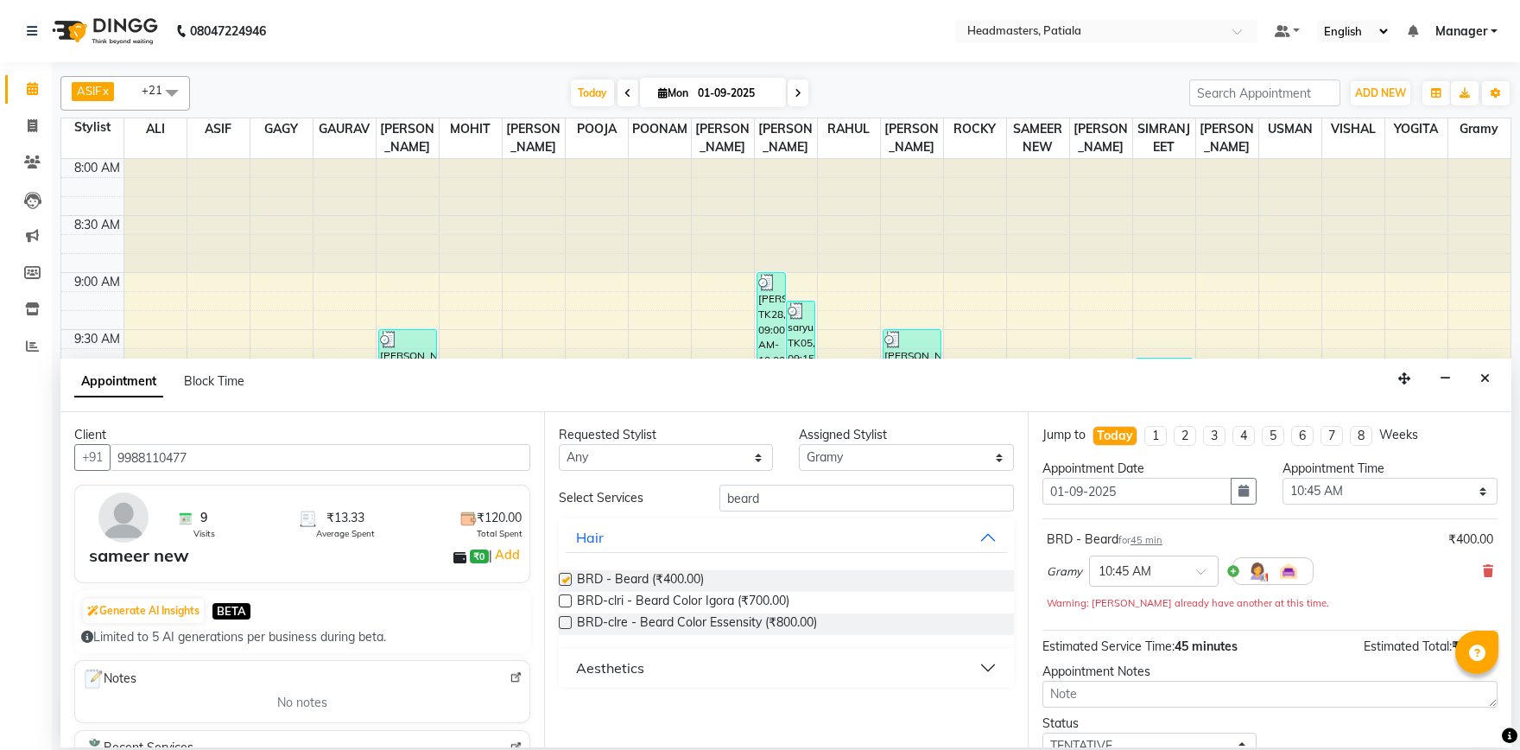
checkbox input "false"
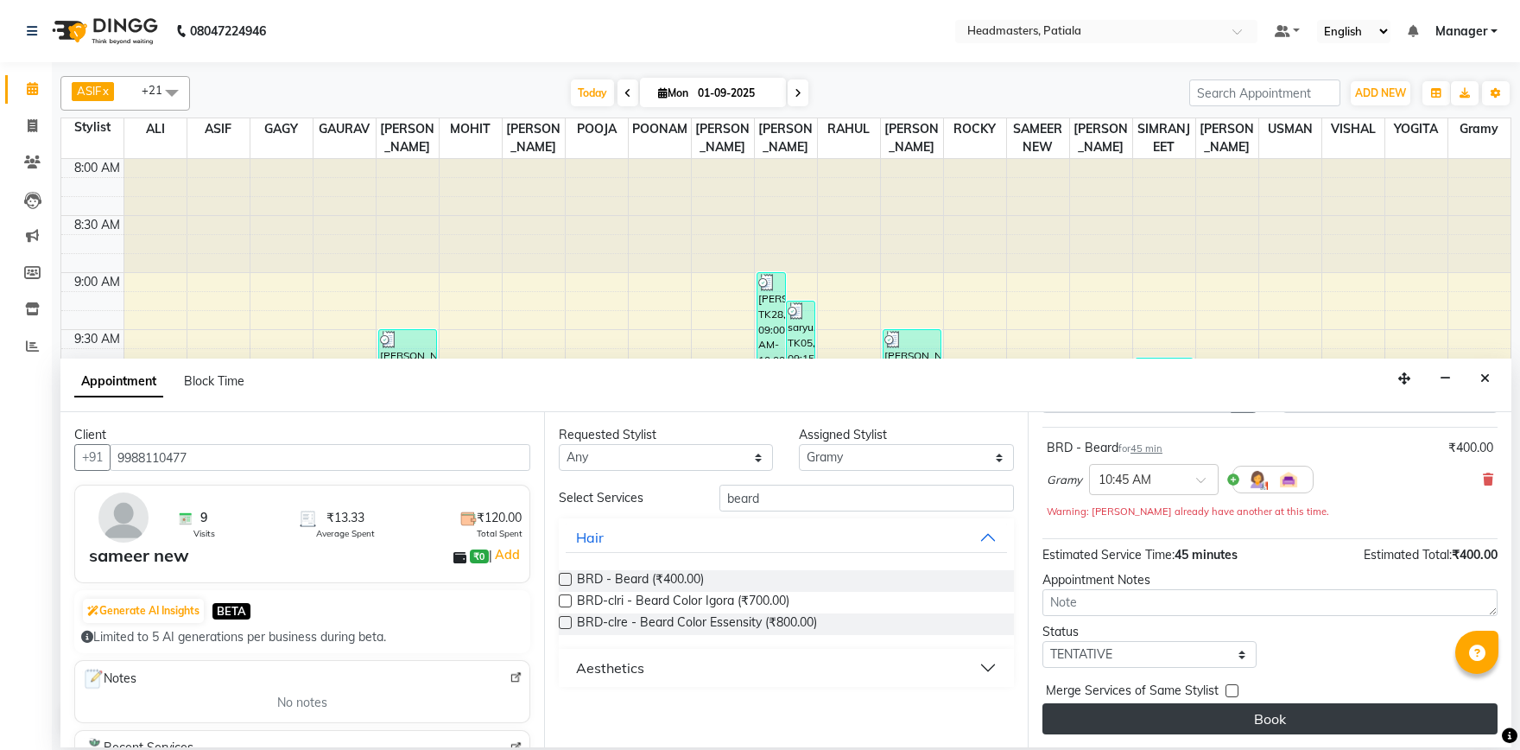
click at [1260, 708] on button "Book" at bounding box center [1270, 718] width 455 height 31
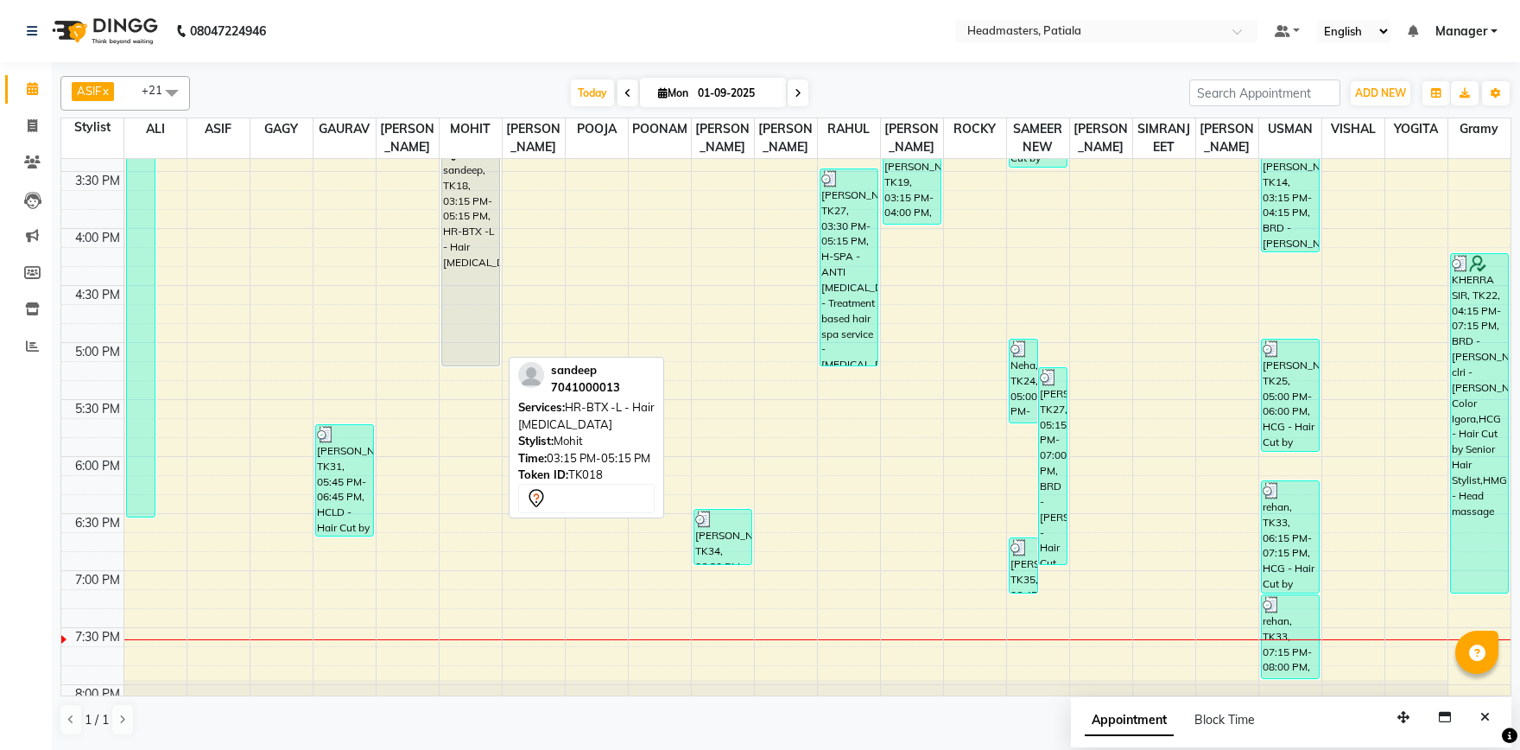
scroll to position [421, 0]
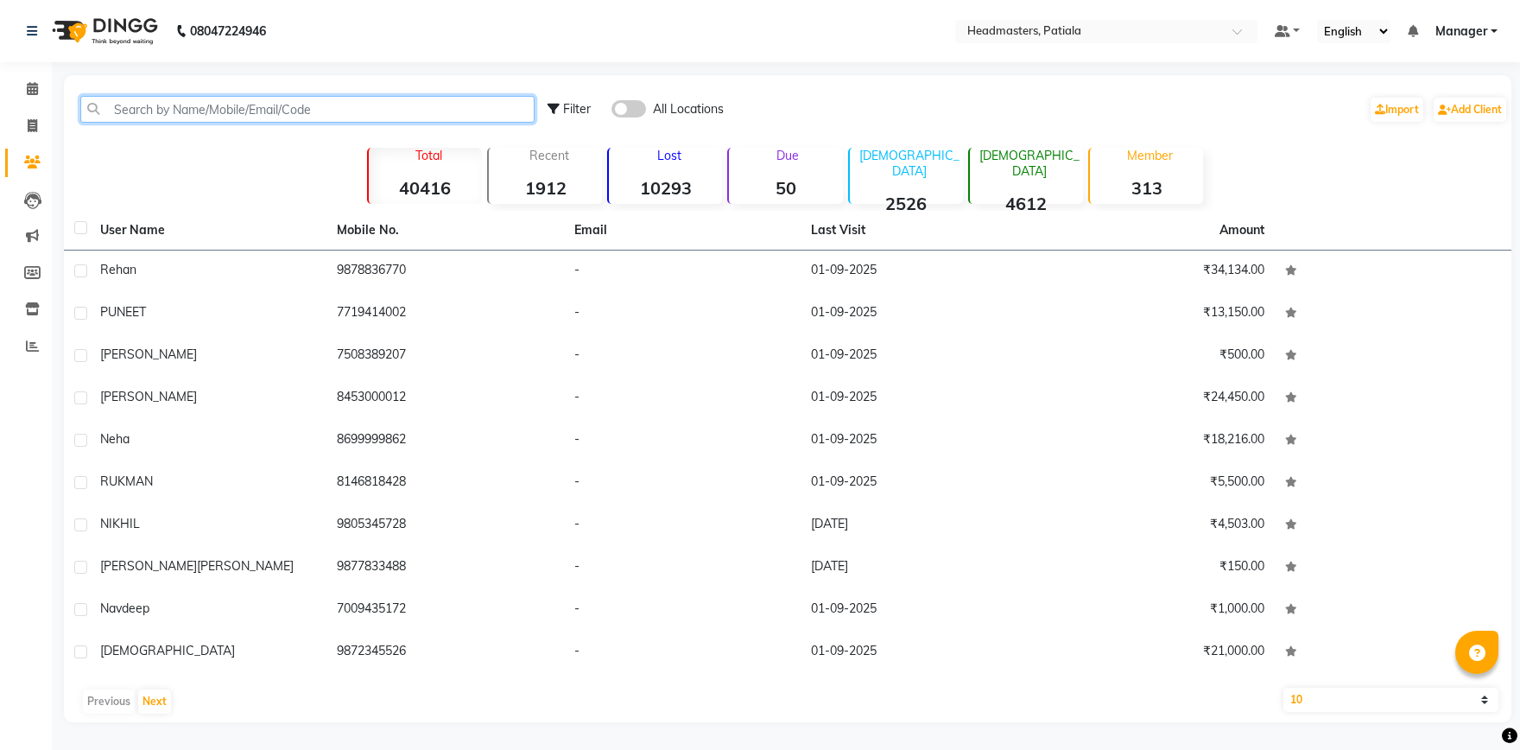
paste input "9814500055"
type input "9814500055"
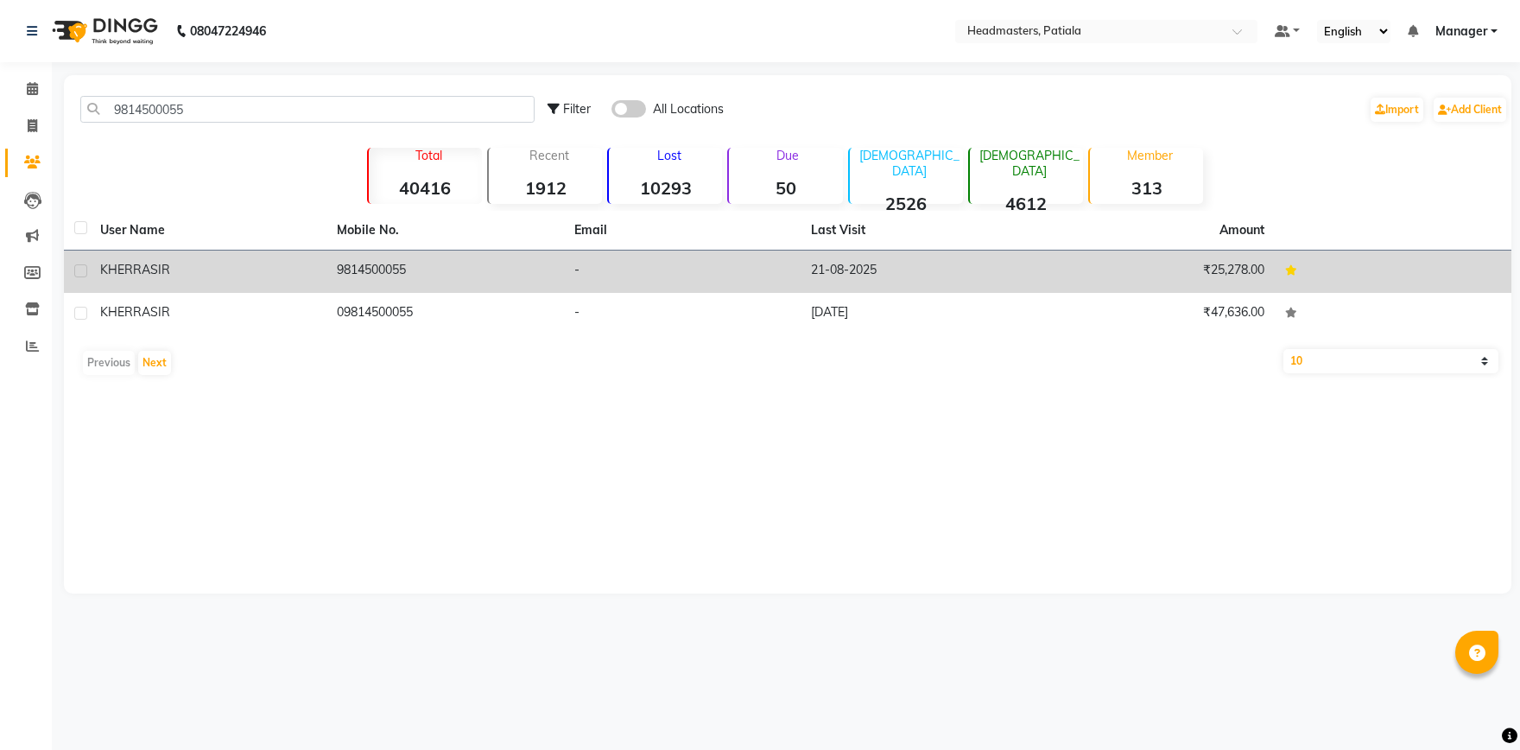
click at [348, 270] on td "9814500055" at bounding box center [445, 272] width 237 height 42
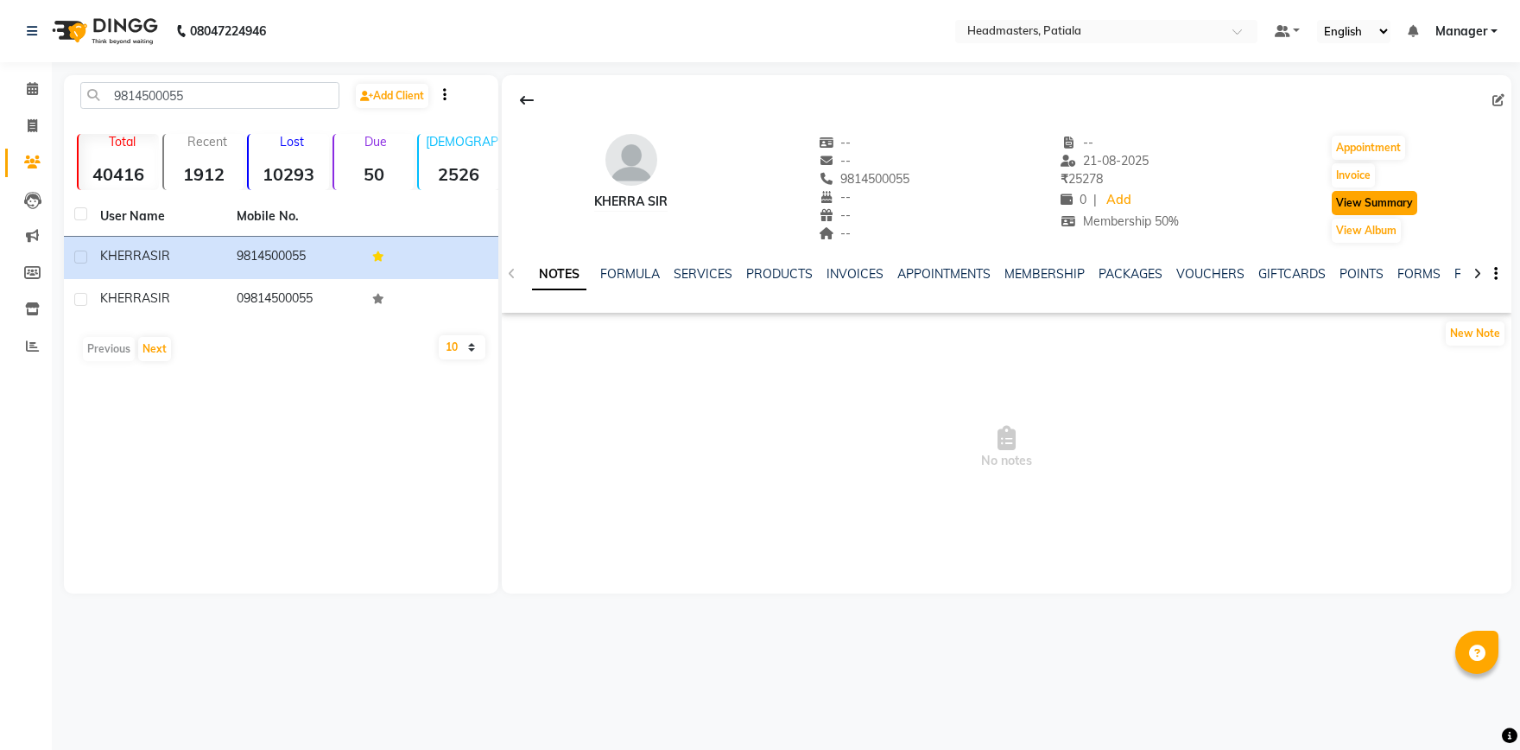
click at [1386, 202] on button "View Summary" at bounding box center [1375, 203] width 86 height 24
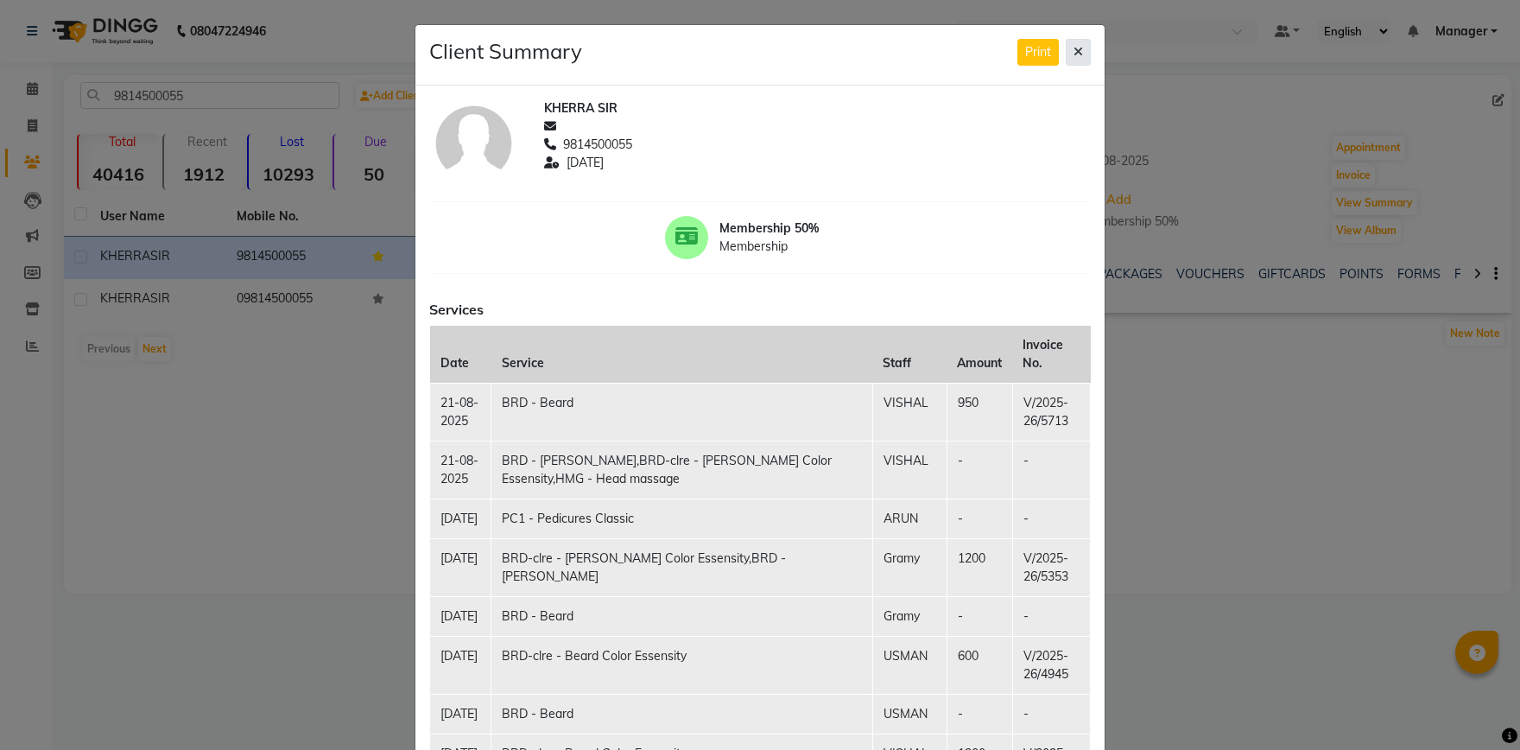
click at [1089, 53] on button at bounding box center [1078, 52] width 25 height 27
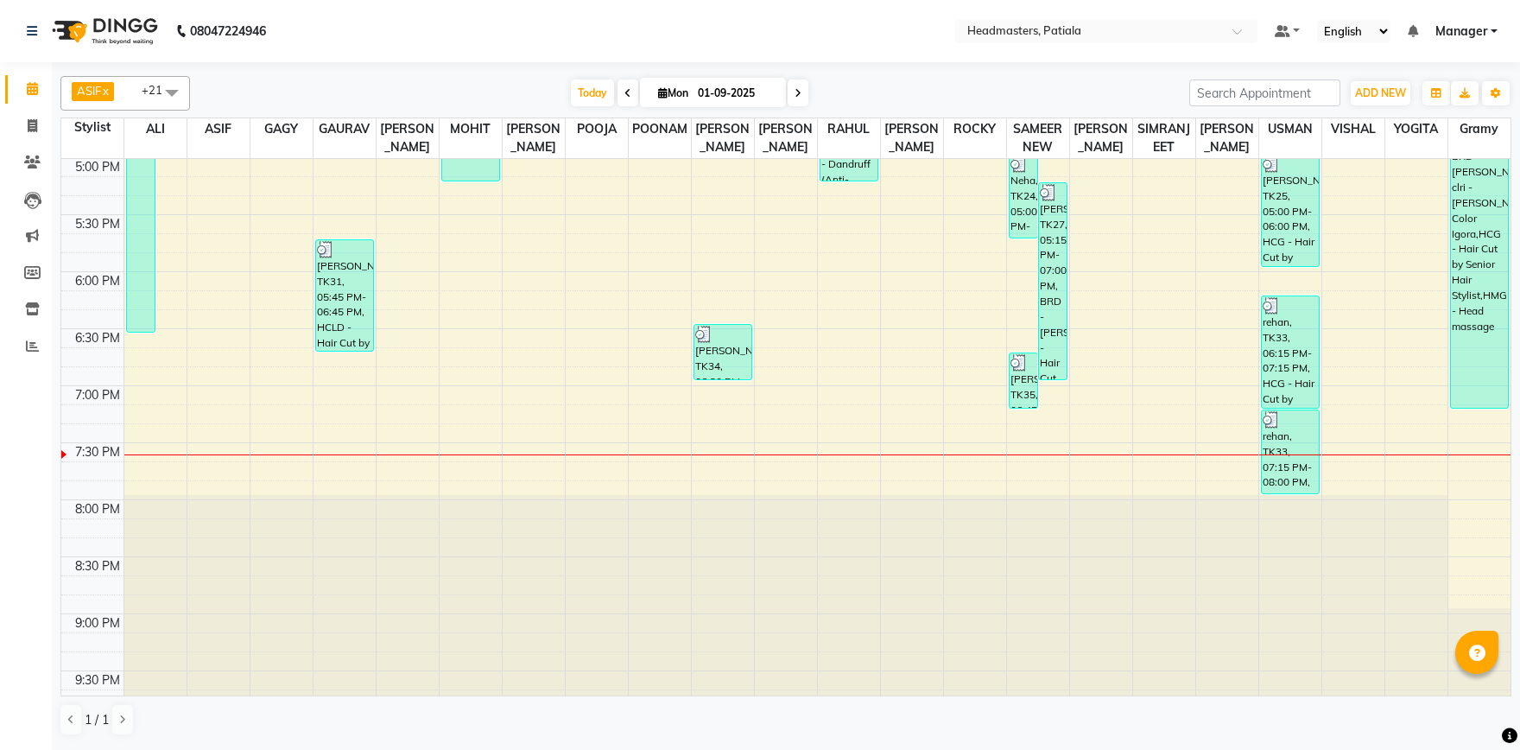
scroll to position [1052, 0]
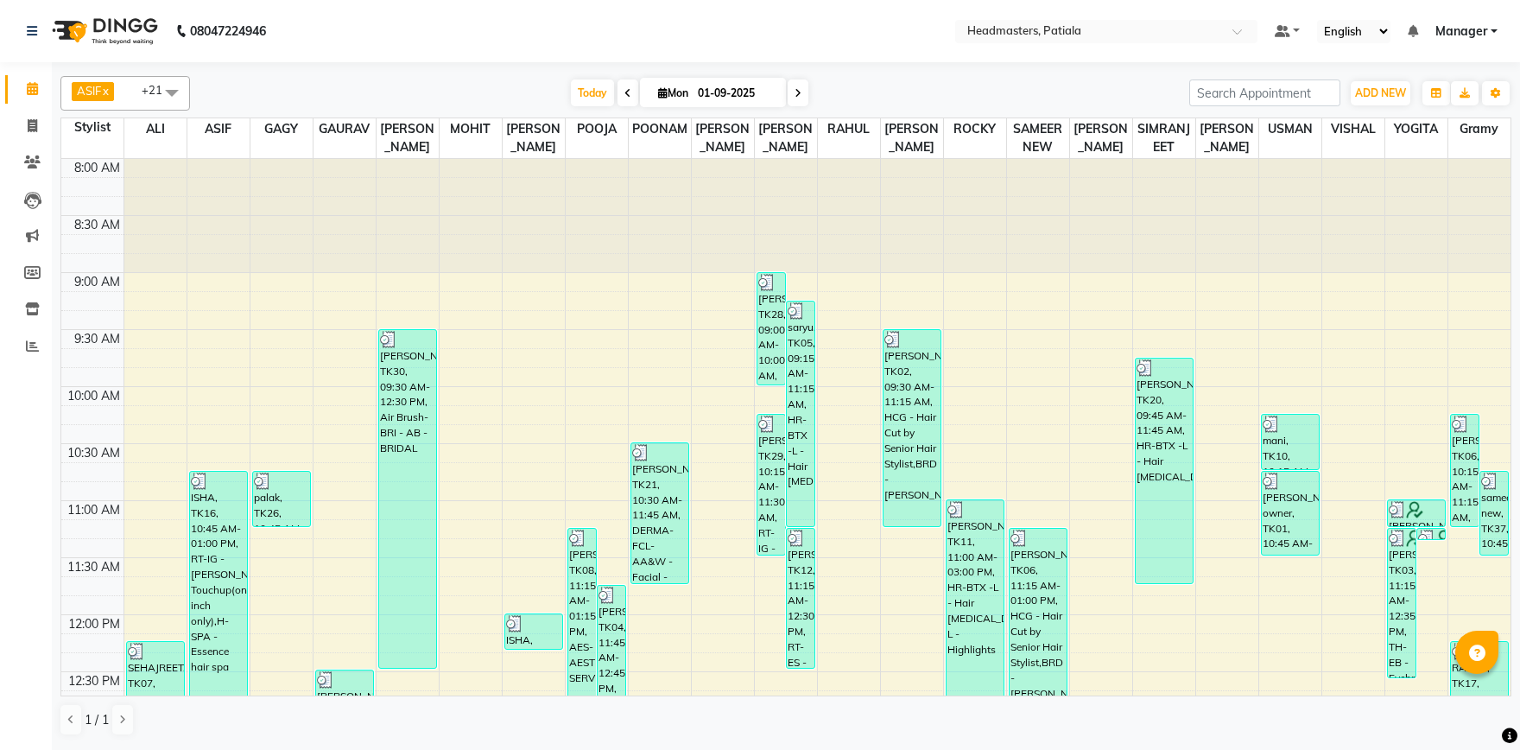
click at [176, 100] on span at bounding box center [172, 92] width 35 height 33
